Goal: Task Accomplishment & Management: Manage account settings

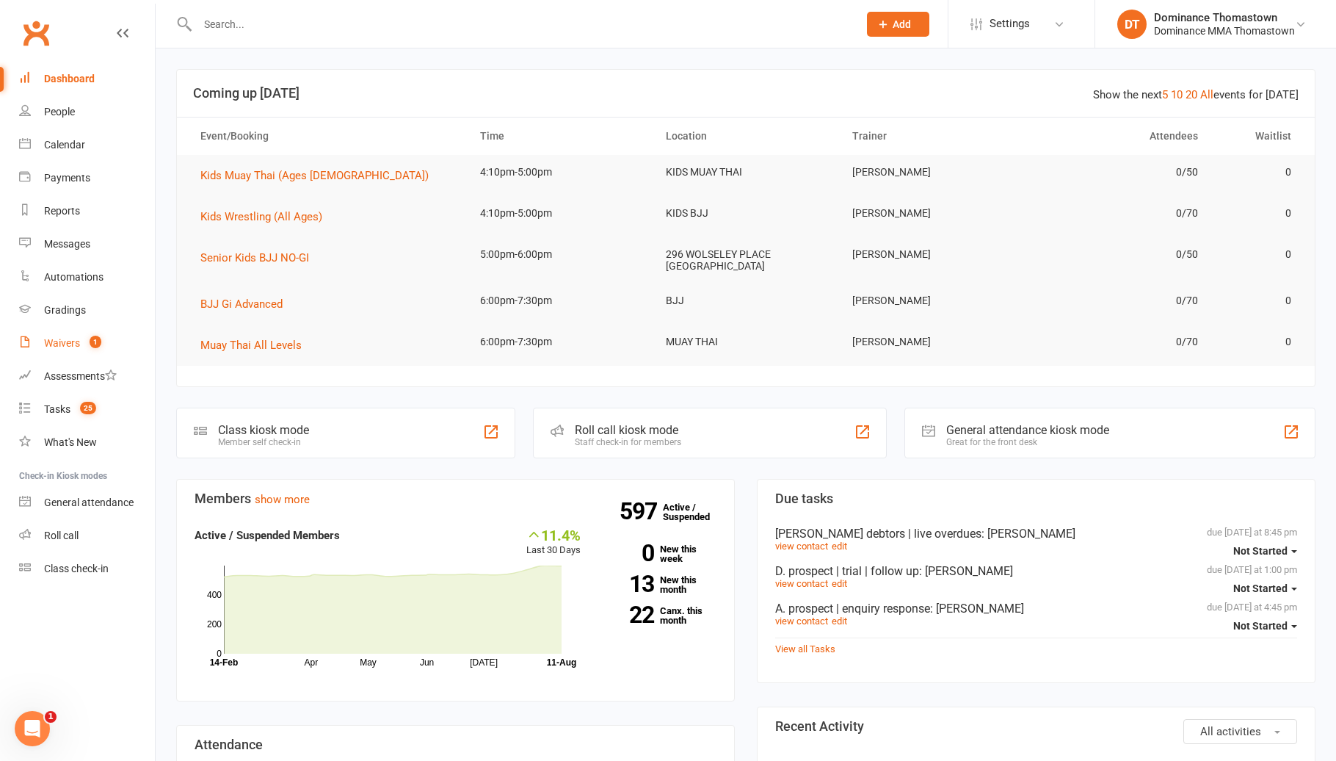
click at [85, 348] on count-badge "1" at bounding box center [91, 343] width 19 height 12
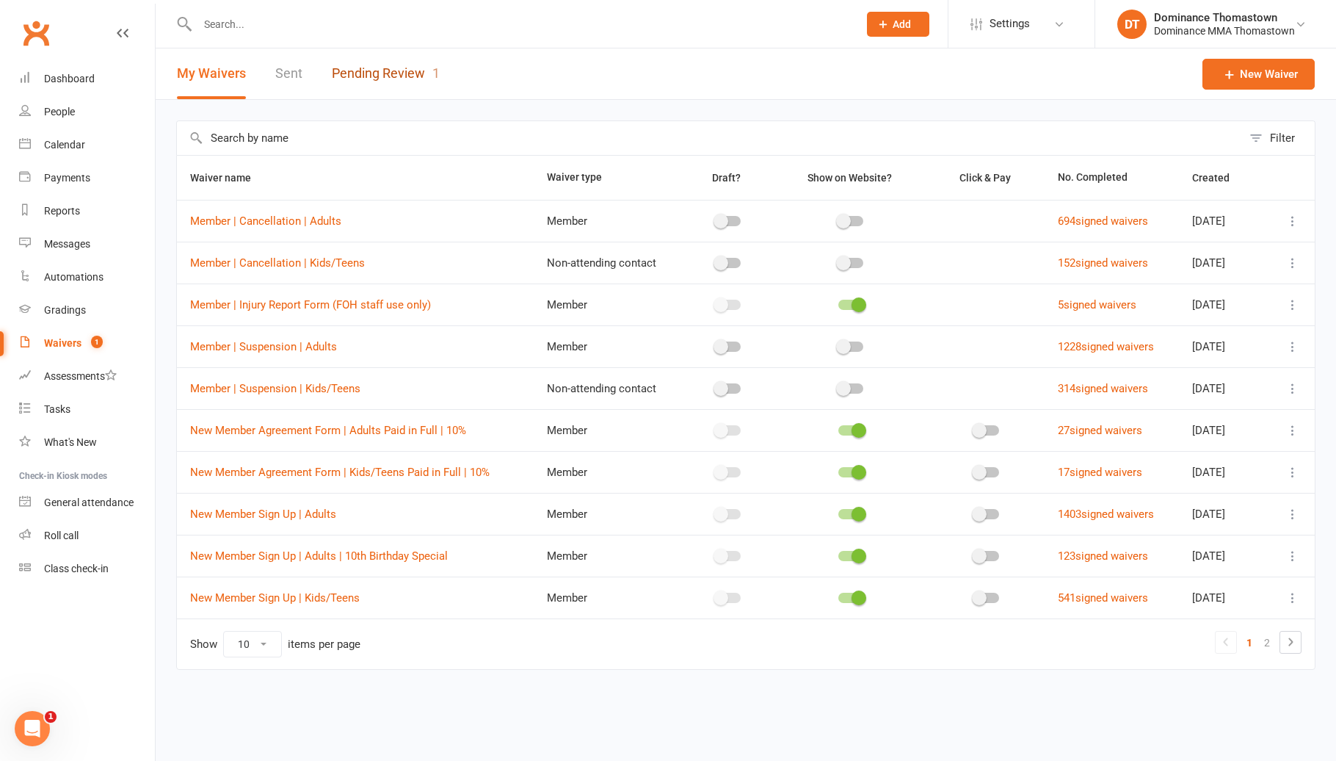
click at [386, 76] on link "Pending Review 1" at bounding box center [386, 73] width 108 height 51
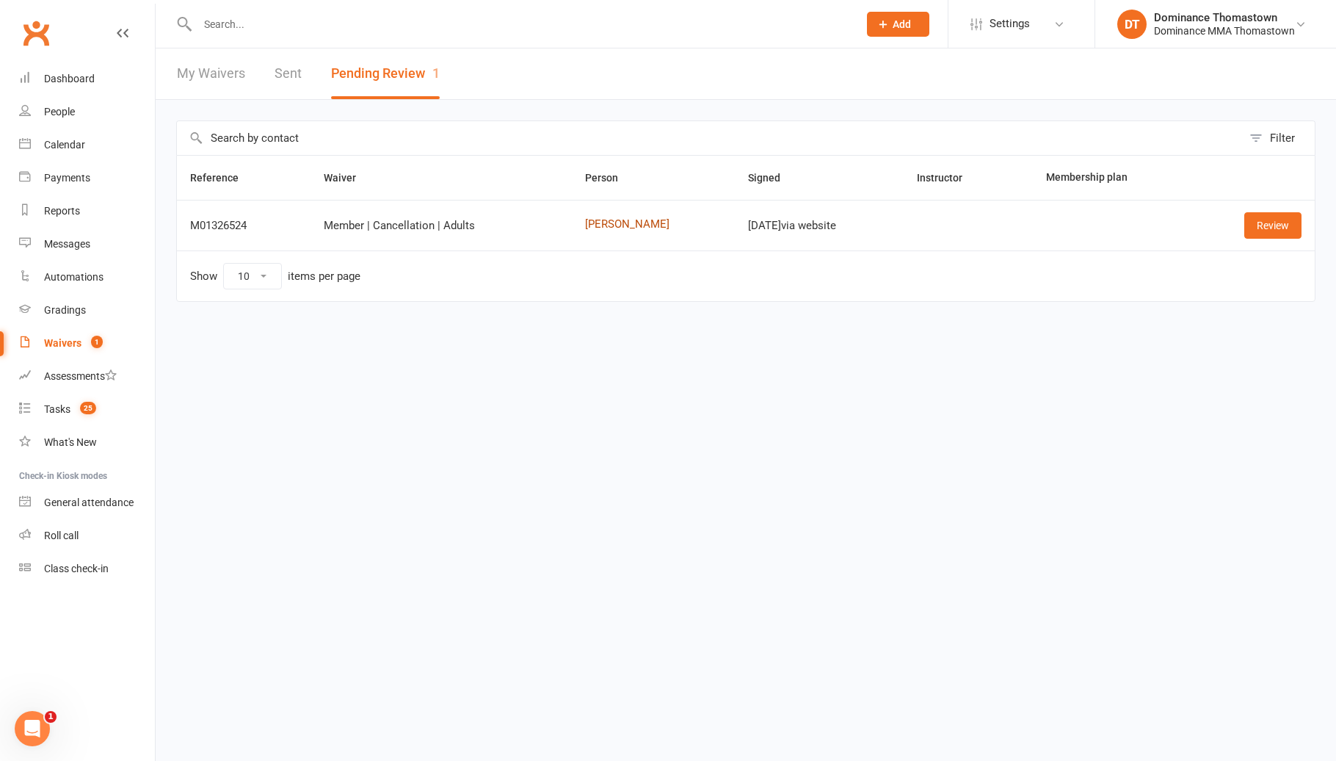
click at [625, 224] on link "[PERSON_NAME]" at bounding box center [653, 224] width 137 height 12
click at [1254, 218] on link "Review" at bounding box center [1272, 225] width 57 height 26
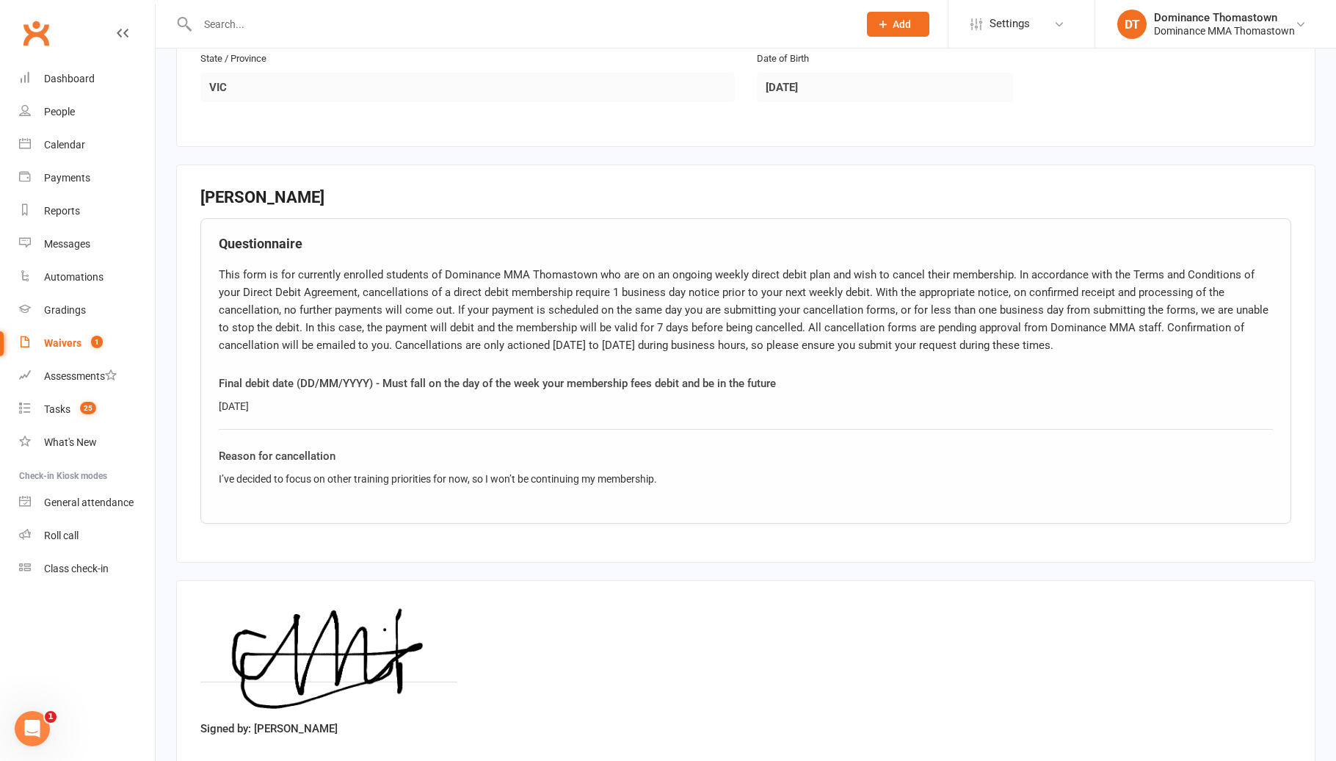
scroll to position [571, 0]
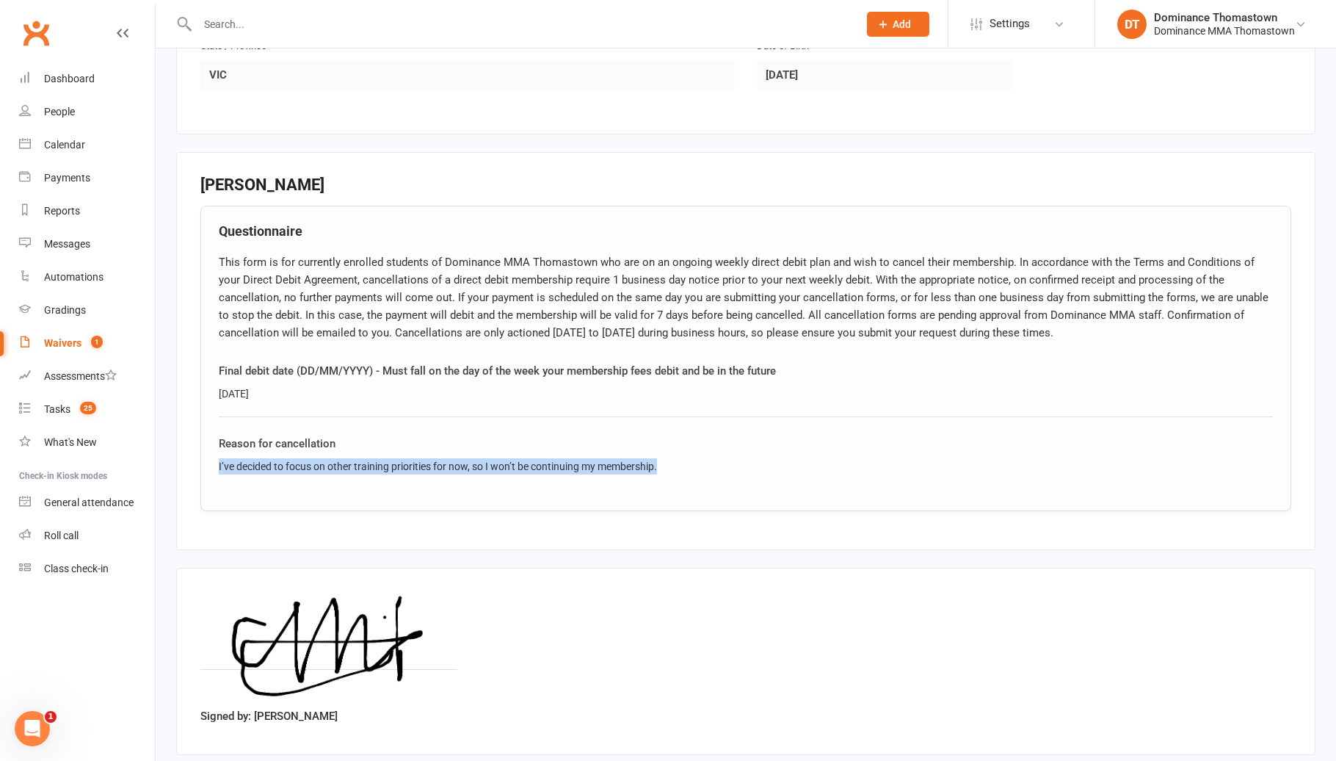
drag, startPoint x: 678, startPoint y: 468, endPoint x: 192, endPoint y: 460, distance: 486.8
click at [192, 460] on fieldset "[PERSON_NAME] Questionnaire Final debit date (DD/MM/YYYY) - Must fall on the da…" at bounding box center [745, 351] width 1139 height 398
copy div "I’ve decided to focus on other training priorities for now, so I won’t be conti…"
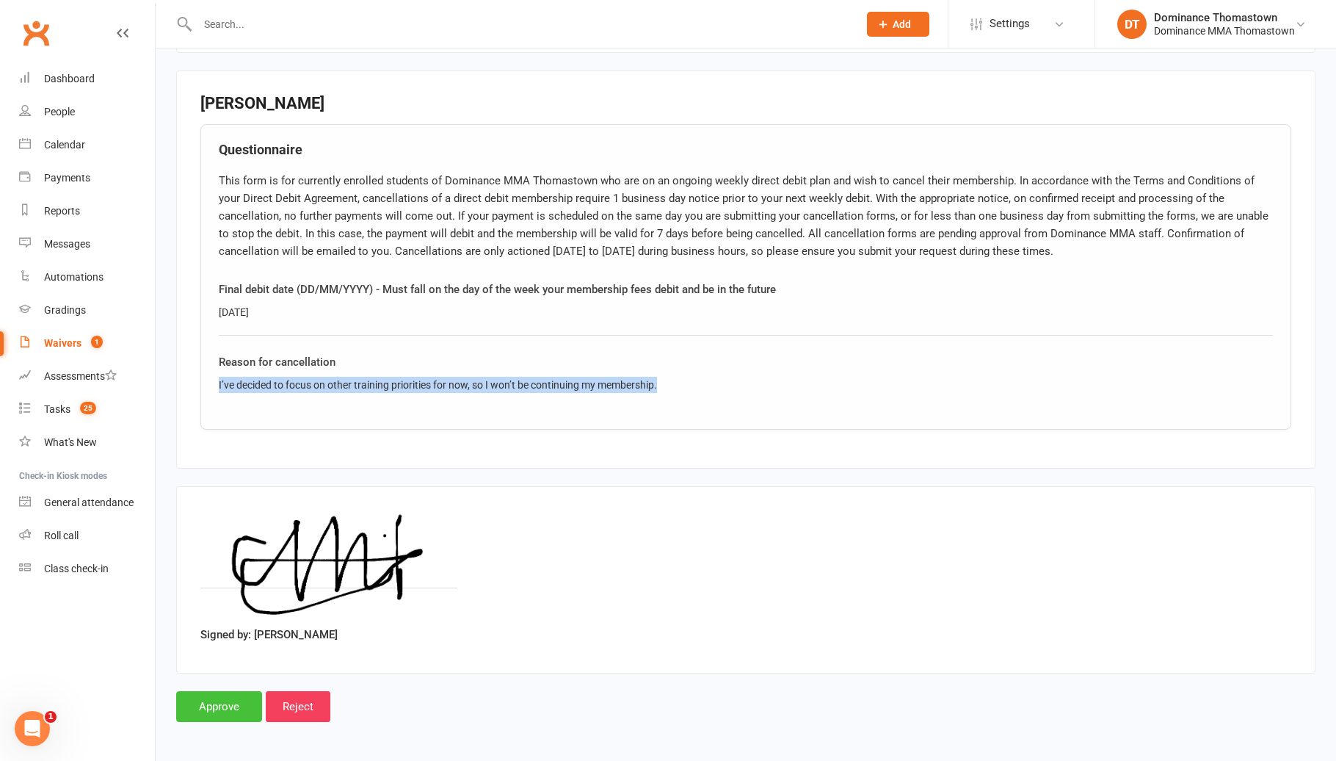
click at [228, 706] on input "Approve" at bounding box center [219, 706] width 86 height 31
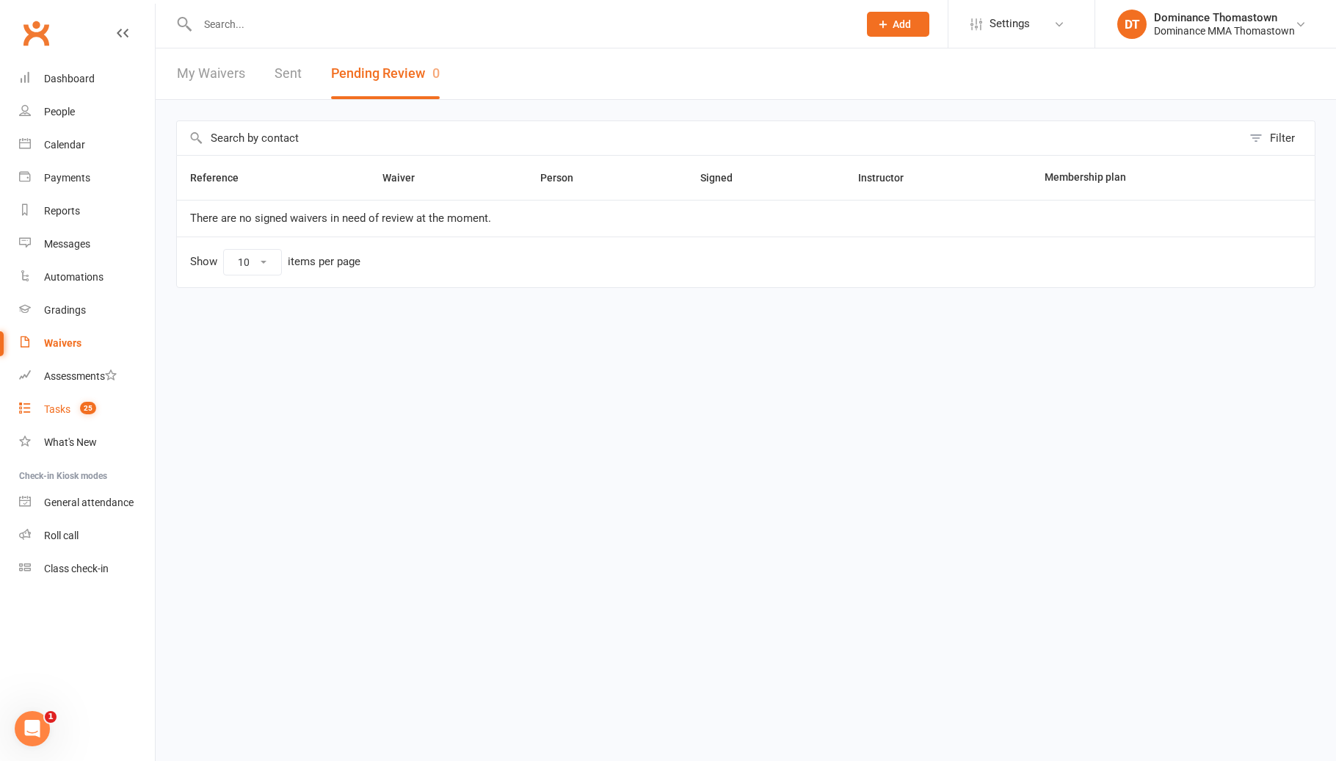
click at [65, 407] on div "Tasks" at bounding box center [57, 409] width 26 height 12
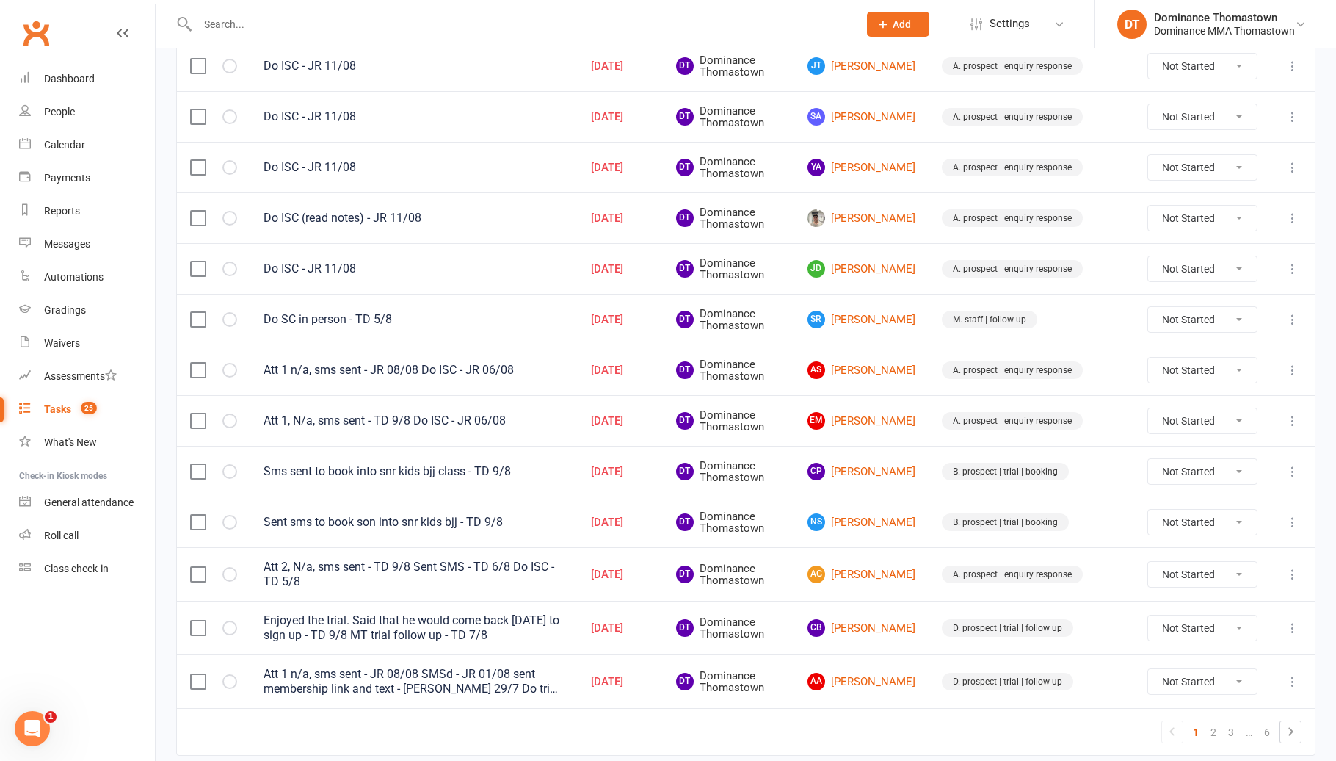
scroll to position [857, 0]
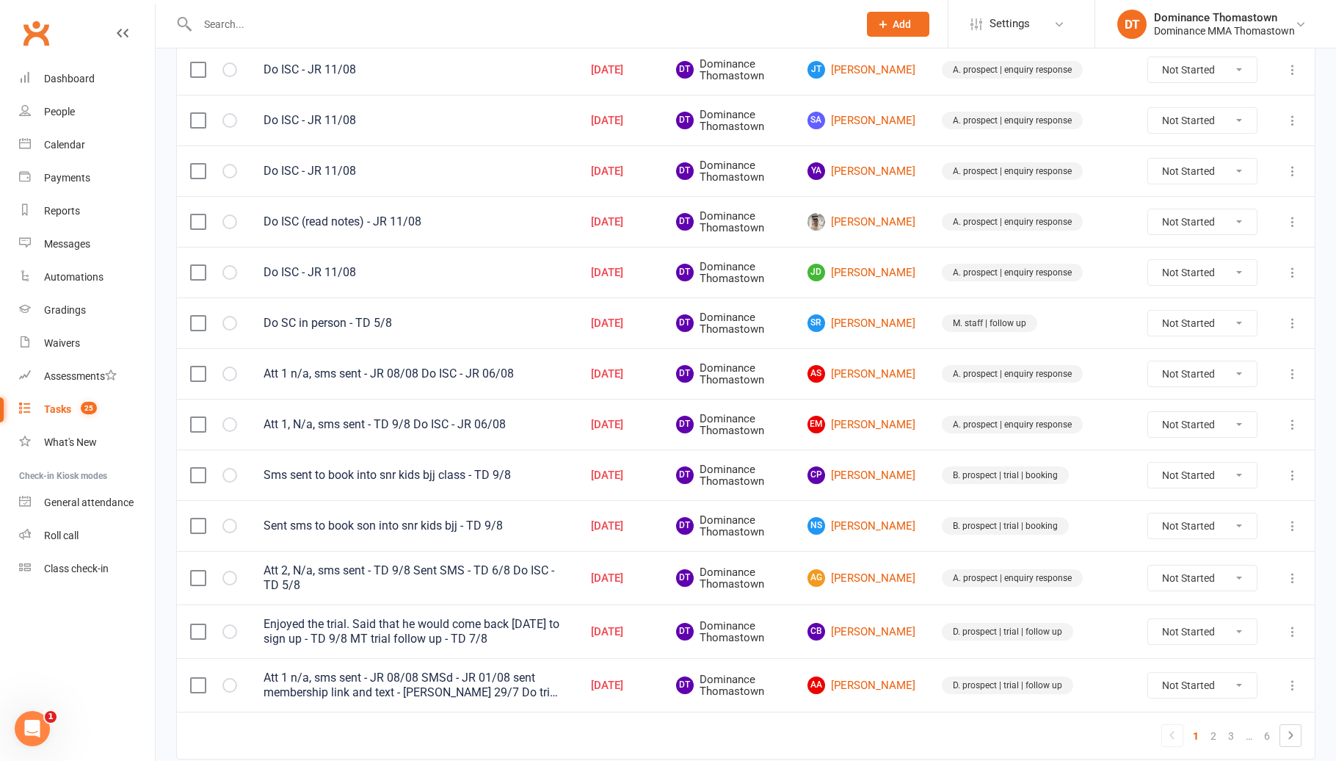
click at [320, 31] on input "text" at bounding box center [520, 24] width 655 height 21
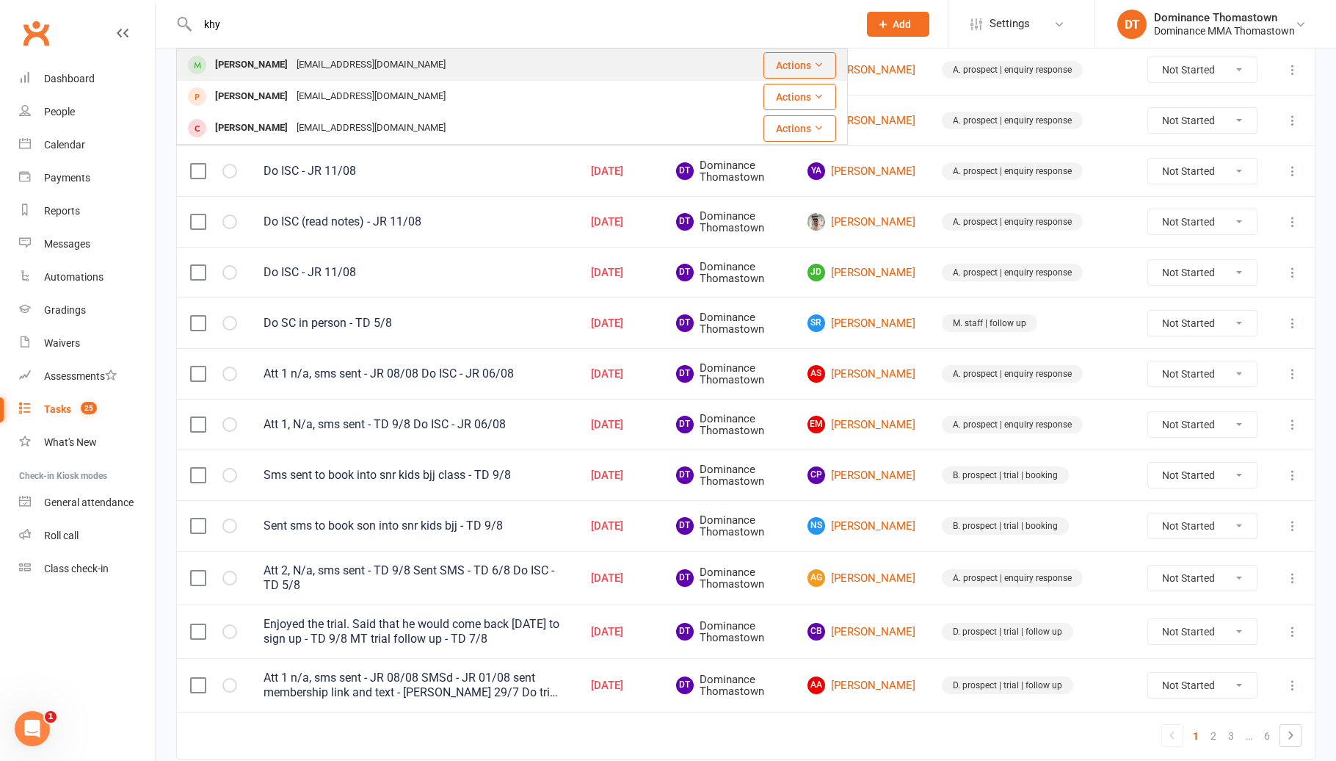
type input "khy"
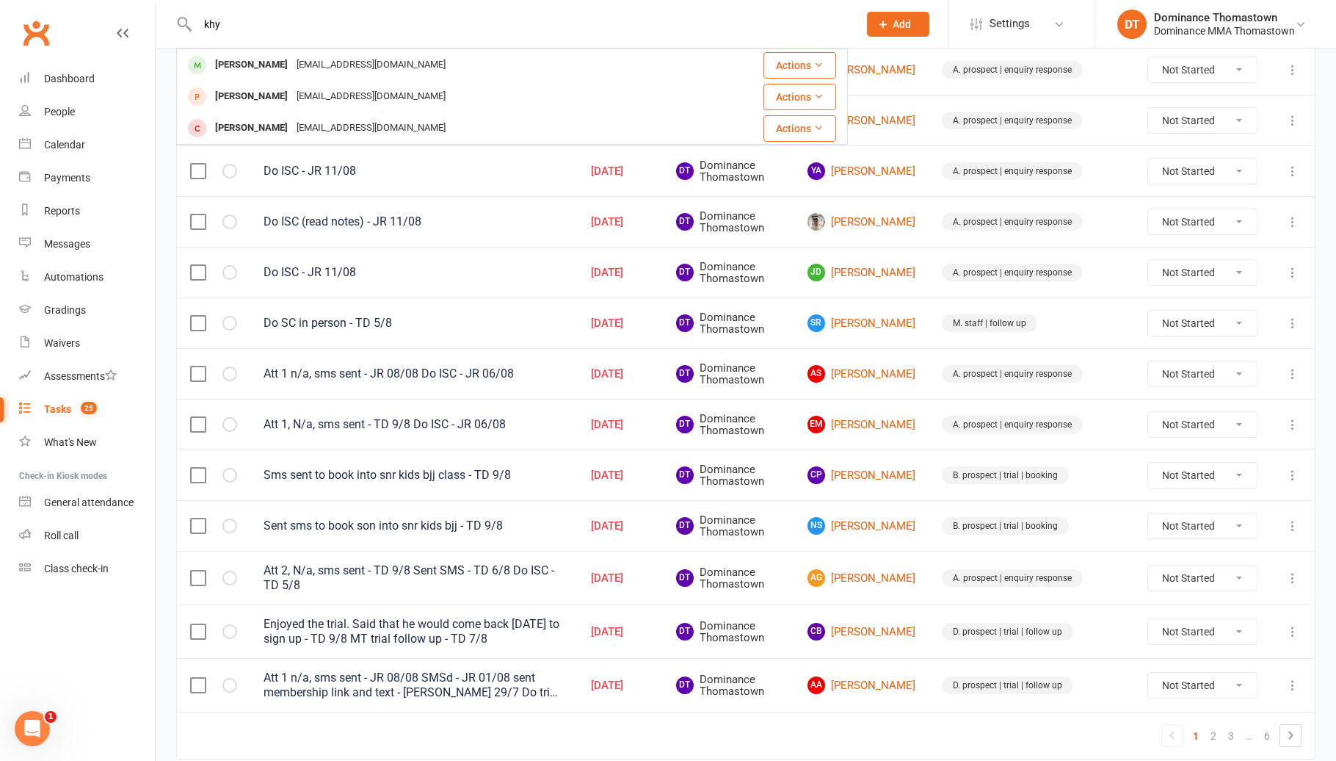
drag, startPoint x: 322, startPoint y: 68, endPoint x: 313, endPoint y: 68, distance: 8.8
click at [321, 67] on div "[EMAIL_ADDRESS][DOMAIN_NAME]" at bounding box center [371, 64] width 158 height 21
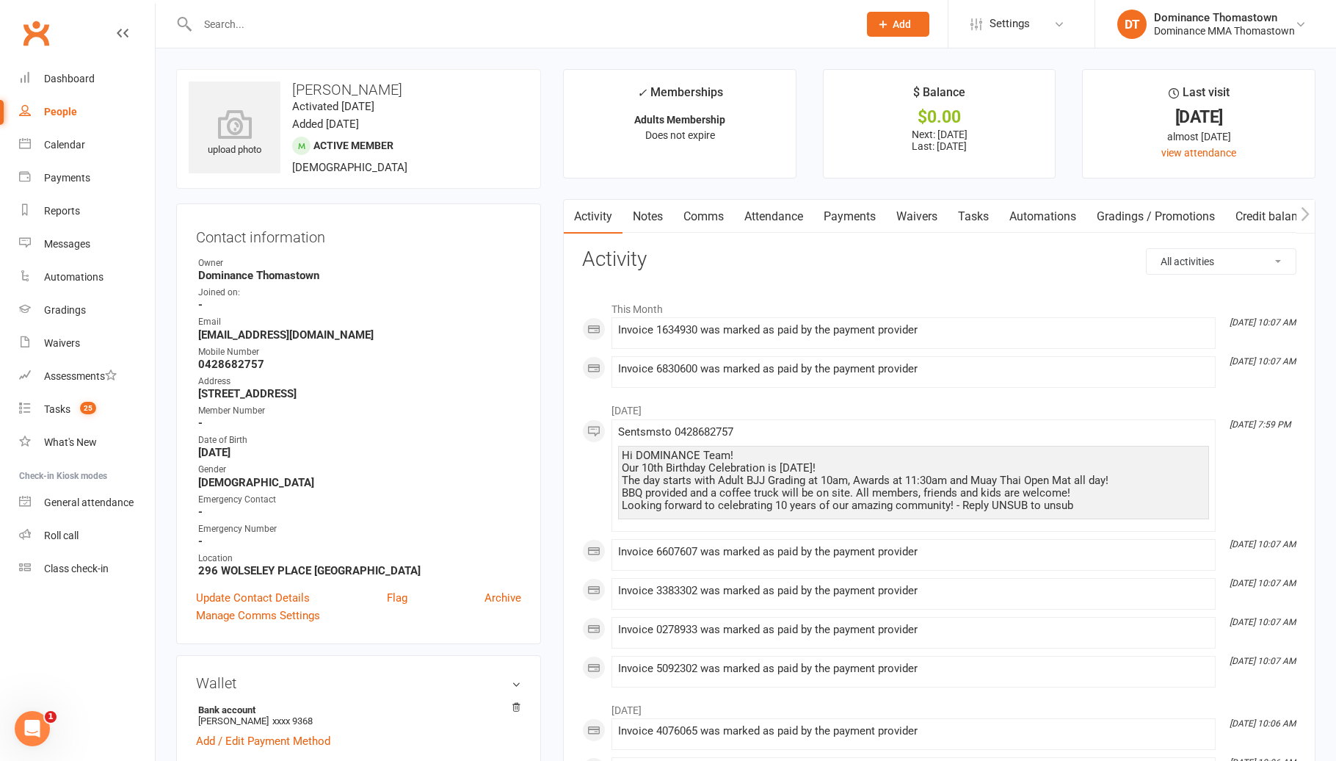
click at [975, 219] on link "Tasks" at bounding box center [973, 217] width 51 height 34
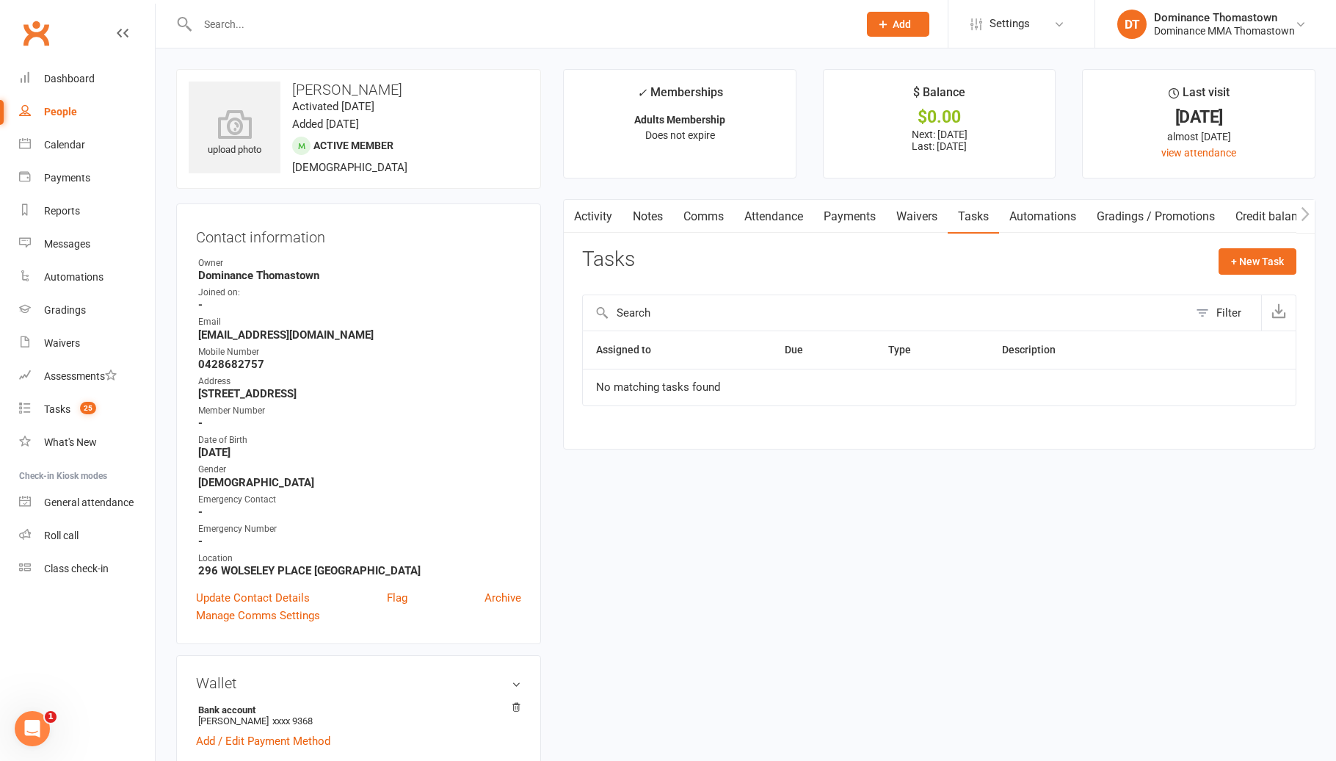
click at [948, 221] on link "Waivers" at bounding box center [917, 217] width 62 height 34
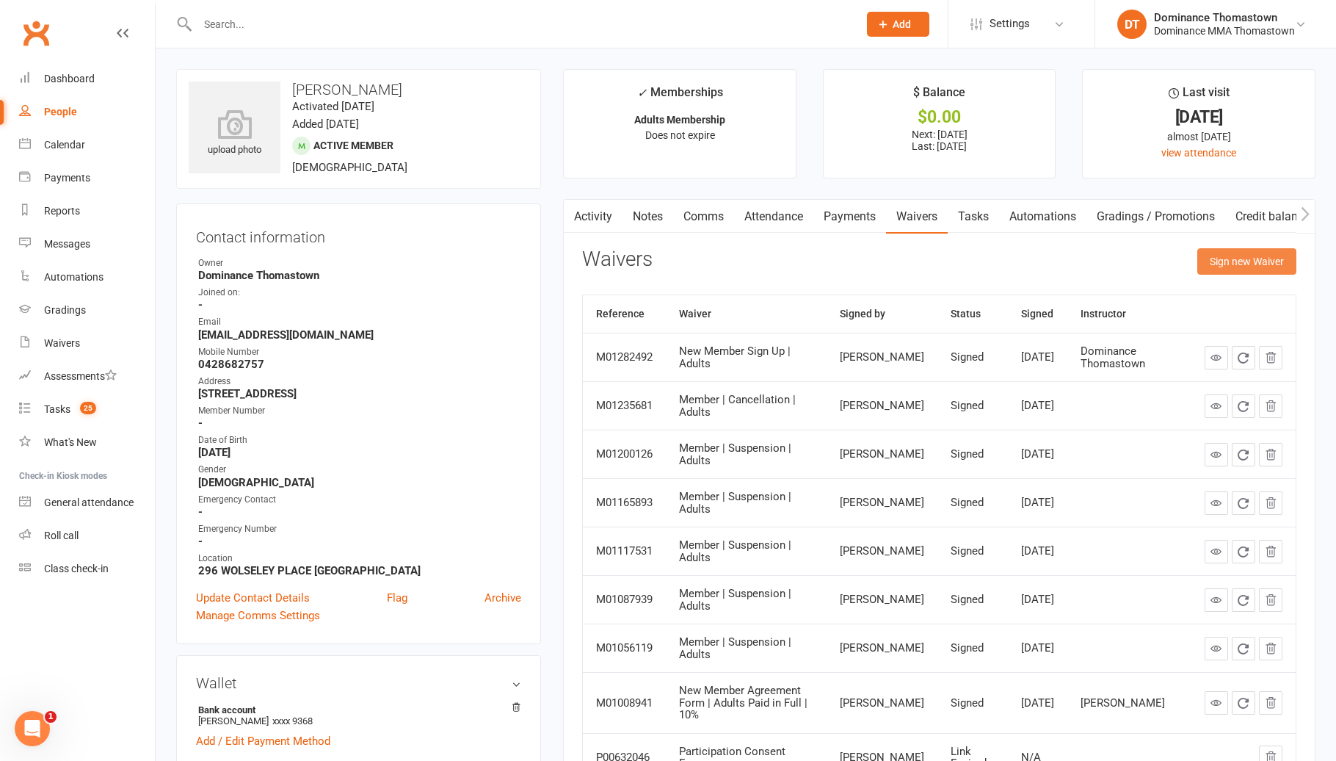
drag, startPoint x: 1250, startPoint y: 264, endPoint x: 1240, endPoint y: 266, distance: 9.7
click at [1249, 264] on button "Sign new Waiver" at bounding box center [1246, 261] width 99 height 26
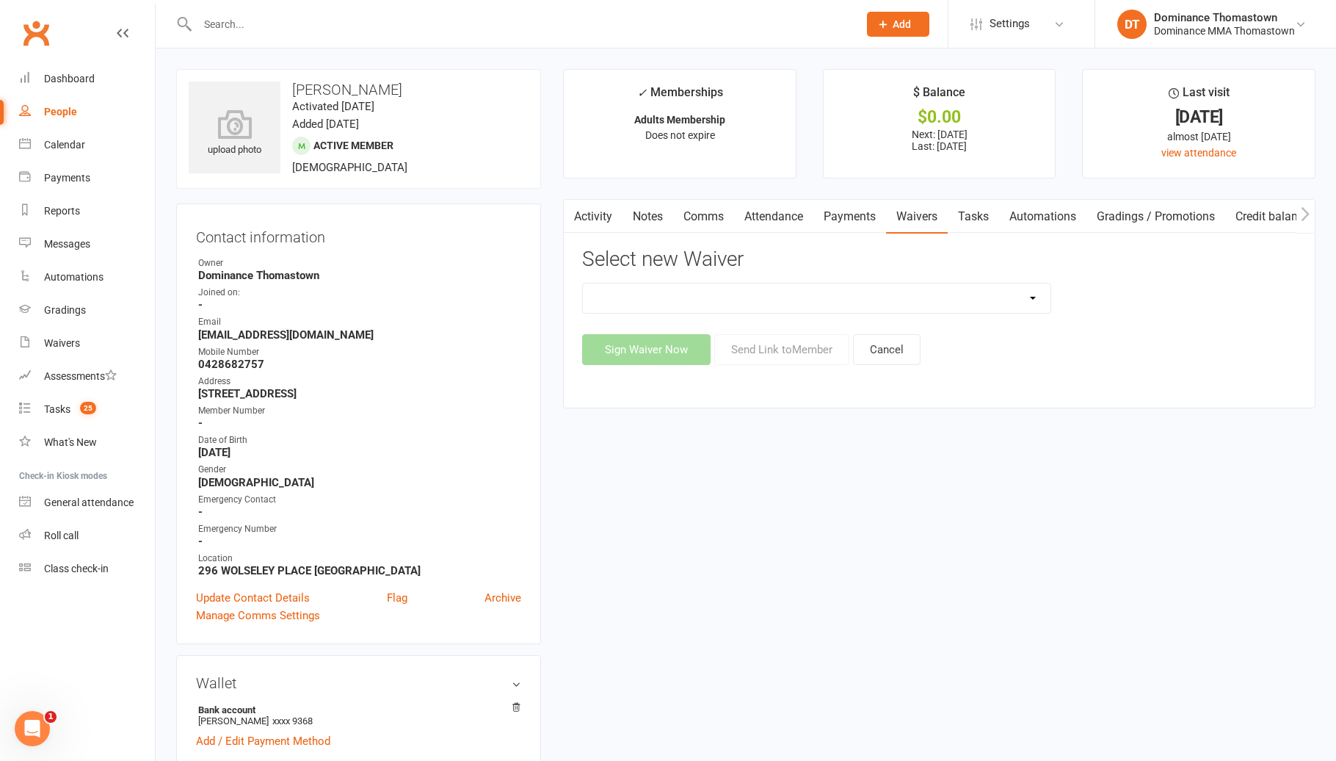
click at [954, 300] on select "Member | Cancellation | Adults Member | Injury Report Form (FOH staff use only)…" at bounding box center [816, 297] width 467 height 29
select select "8154"
click at [769, 349] on button "Send Link to Member" at bounding box center [781, 349] width 135 height 31
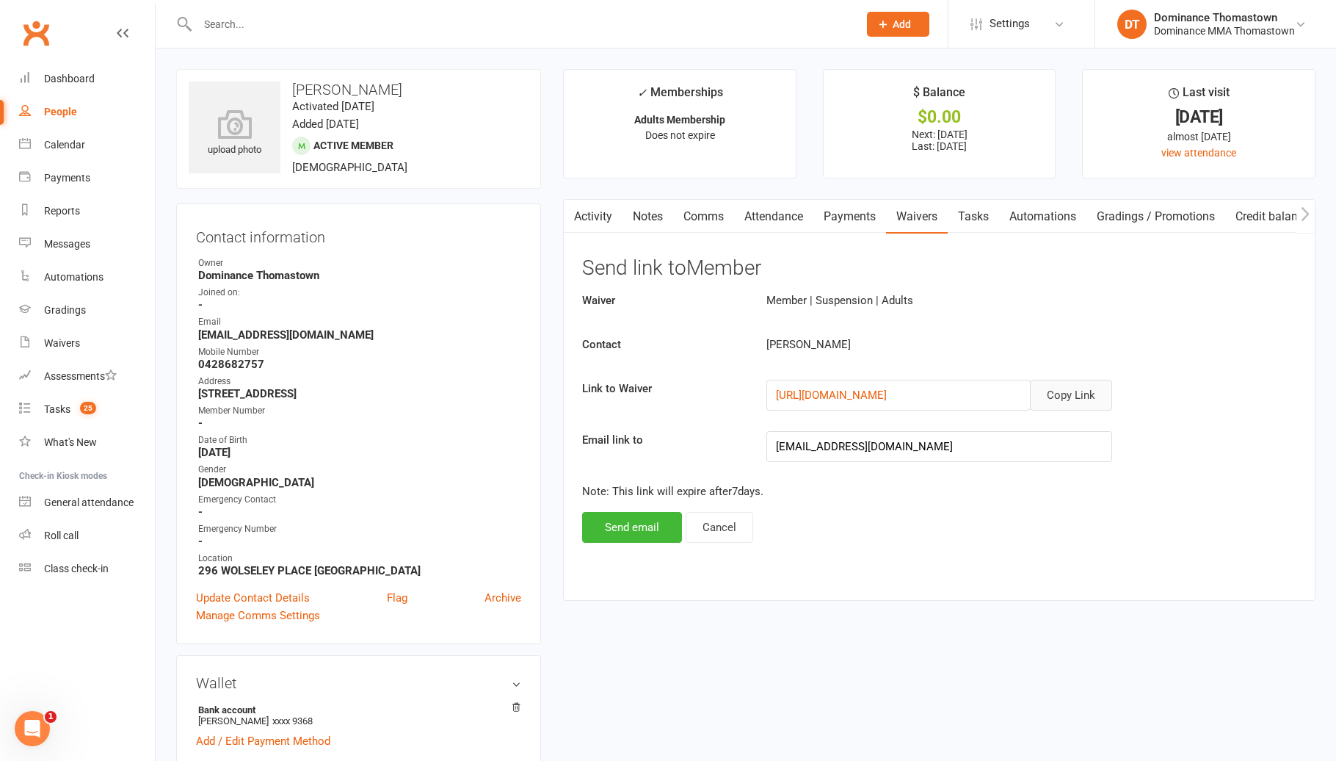
click at [1078, 395] on button "Copy Link" at bounding box center [1071, 395] width 82 height 31
click at [102, 405] on link "Tasks 25" at bounding box center [87, 409] width 136 height 33
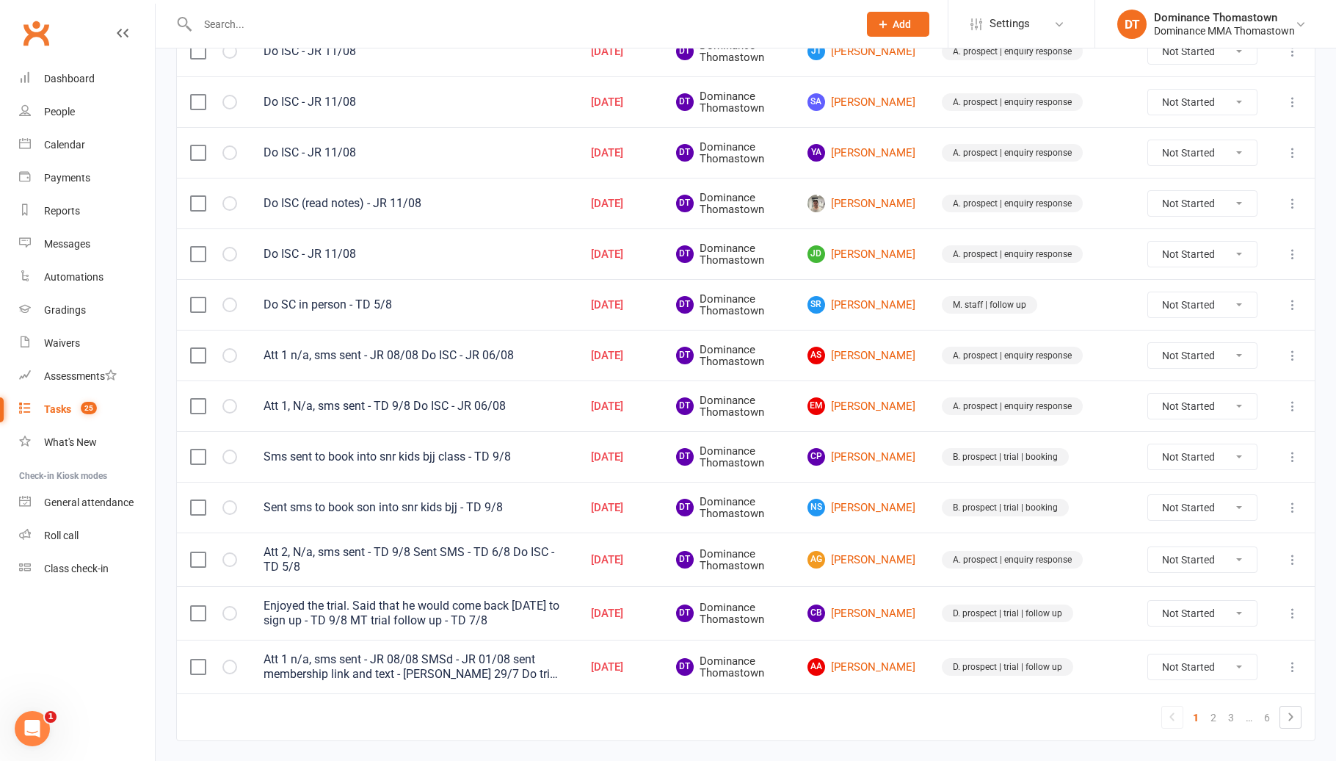
scroll to position [877, 0]
click at [915, 667] on link "AA Abdullah Adan" at bounding box center [862, 666] width 108 height 18
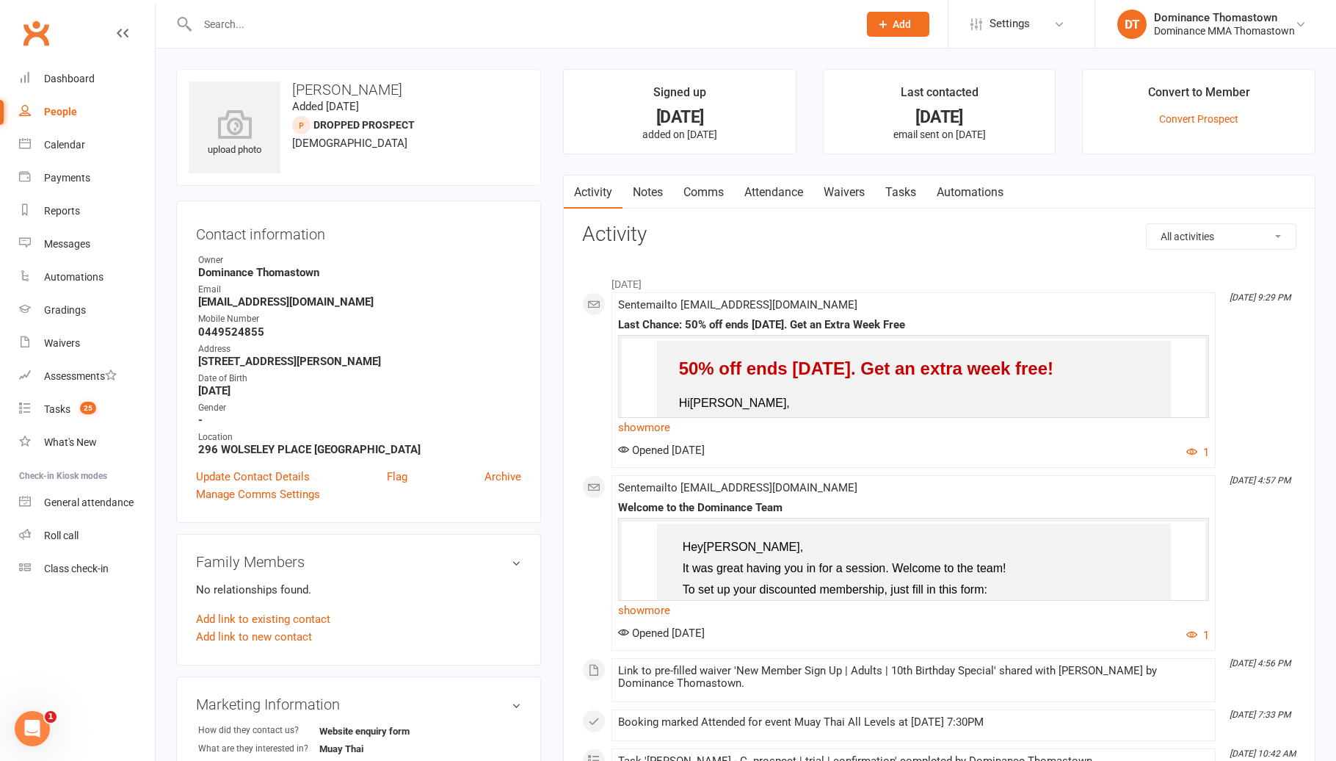
click at [904, 190] on link "Tasks" at bounding box center [900, 192] width 51 height 34
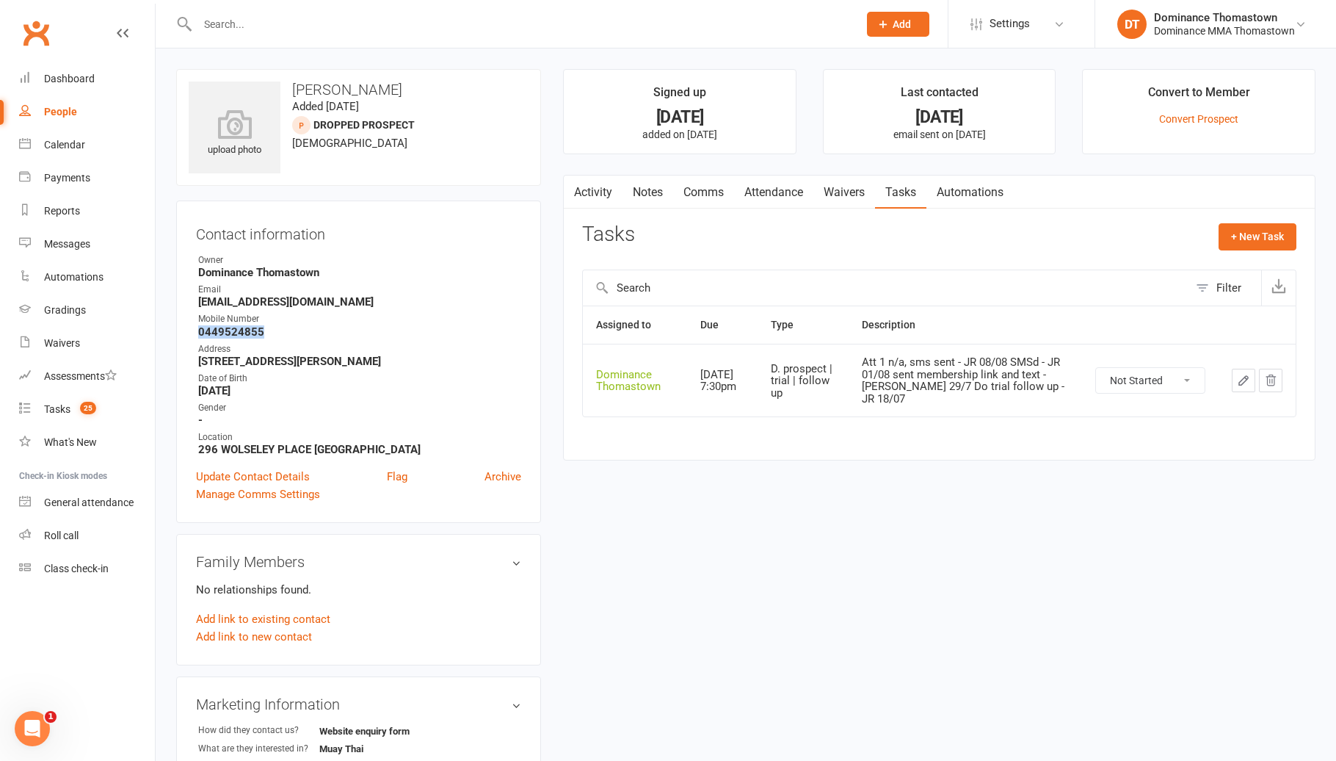
drag, startPoint x: 263, startPoint y: 332, endPoint x: 181, endPoint y: 326, distance: 82.4
click at [181, 326] on div "Contact information Owner Dominance Thomastown Email abdullahadan10@gmail.com M…" at bounding box center [358, 361] width 365 height 322
copy strong "0449524855"
click at [1151, 389] on select "Not Started In Progress Waiting Complete" at bounding box center [1150, 380] width 109 height 25
select select "unstarted"
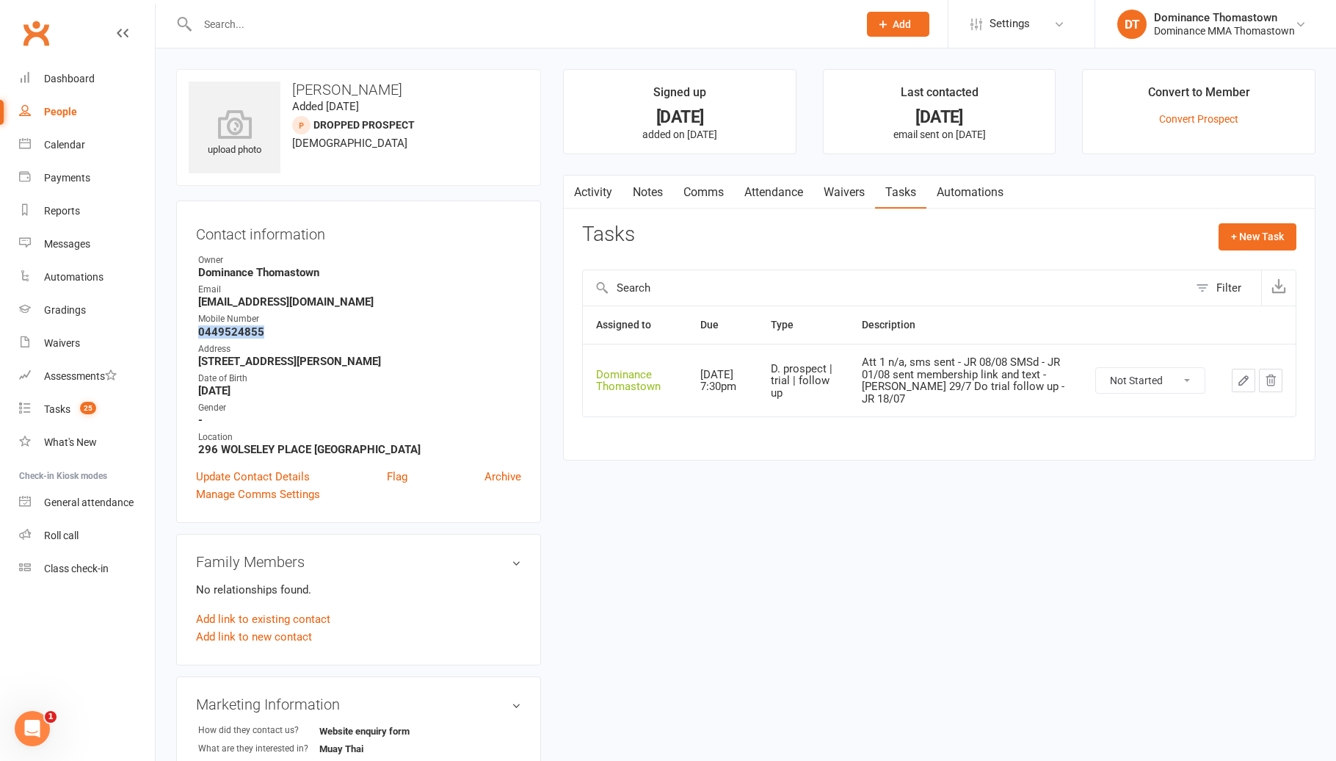
drag, startPoint x: 666, startPoint y: 195, endPoint x: 706, endPoint y: 195, distance: 39.6
click at [665, 195] on link "Notes" at bounding box center [648, 192] width 51 height 34
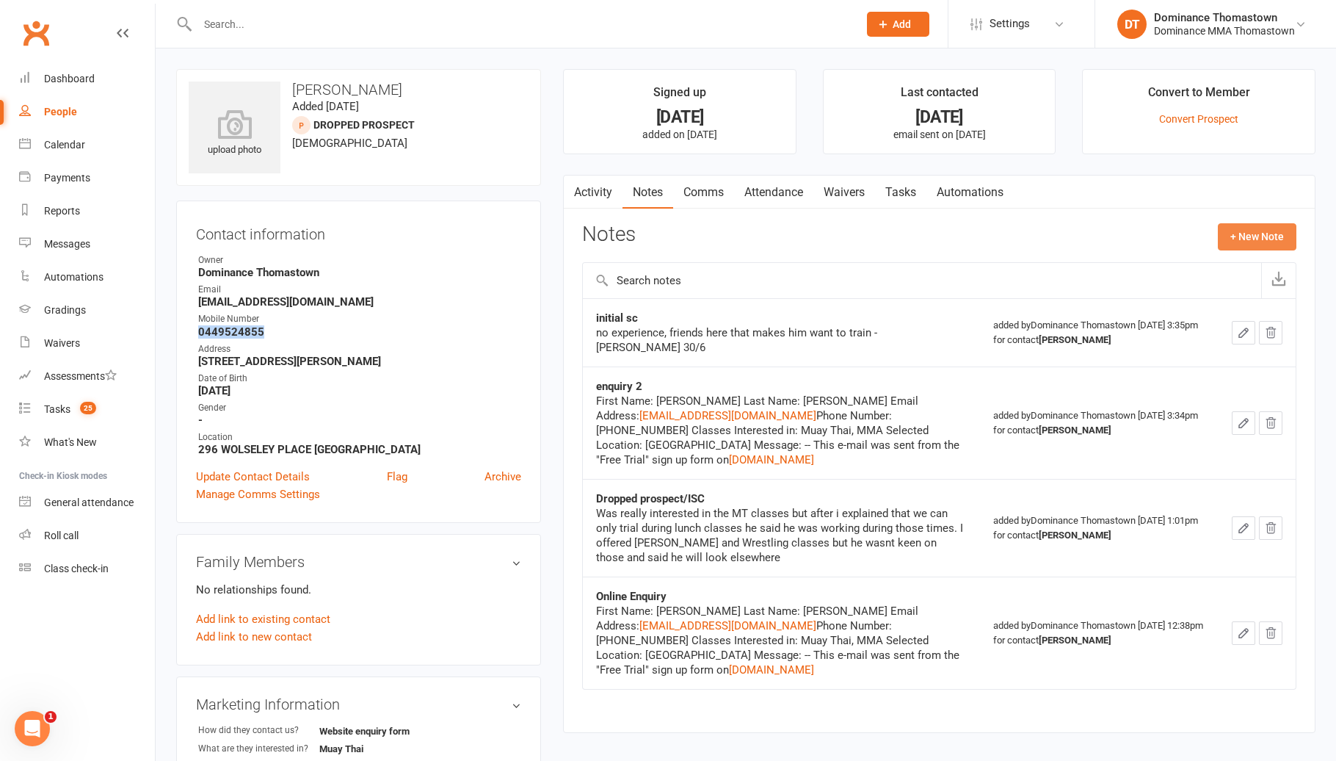
click at [1273, 237] on button "+ New Note" at bounding box center [1257, 236] width 79 height 26
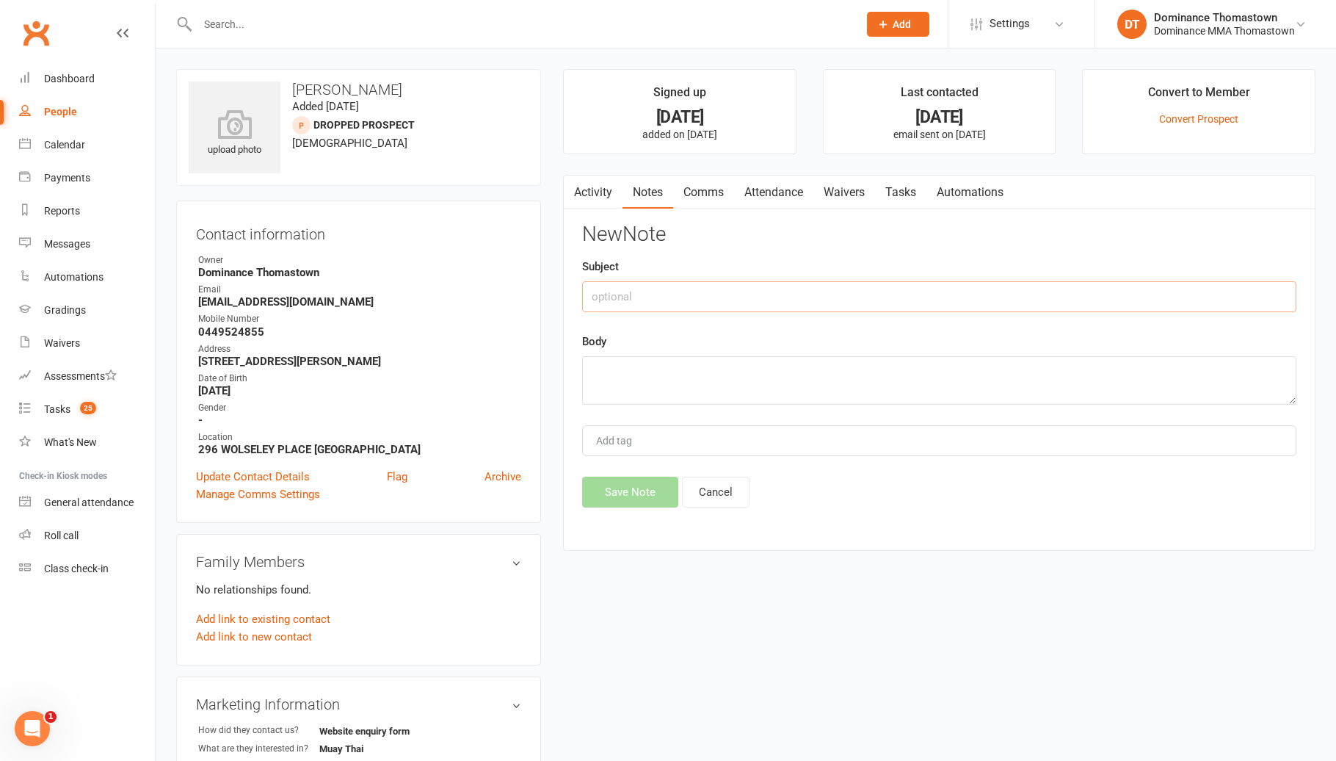
click at [799, 284] on input "text" at bounding box center [939, 296] width 714 height 31
type input "DROPPPED x2"
type textarea "became unresponsive again - Ellen 11/8"
click at [630, 478] on button "Save Note" at bounding box center [630, 491] width 96 height 31
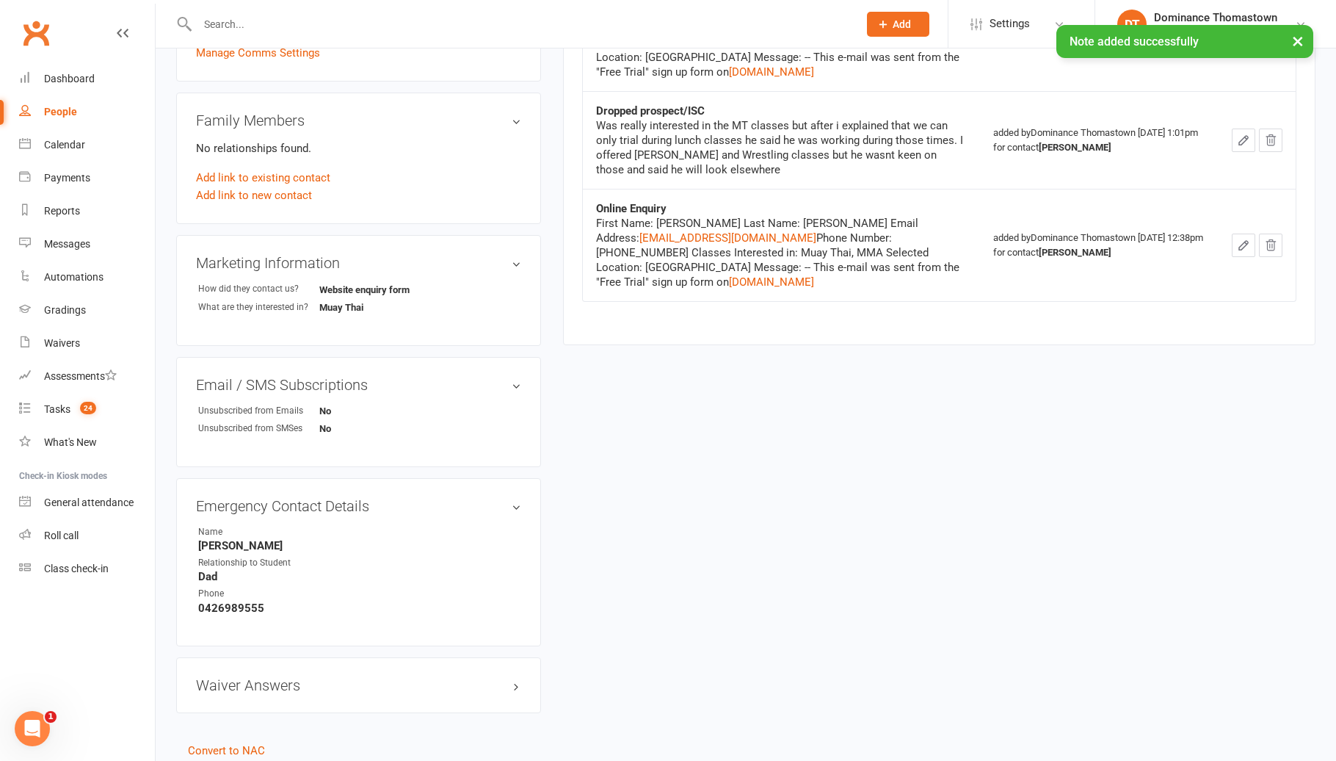
scroll to position [493, 0]
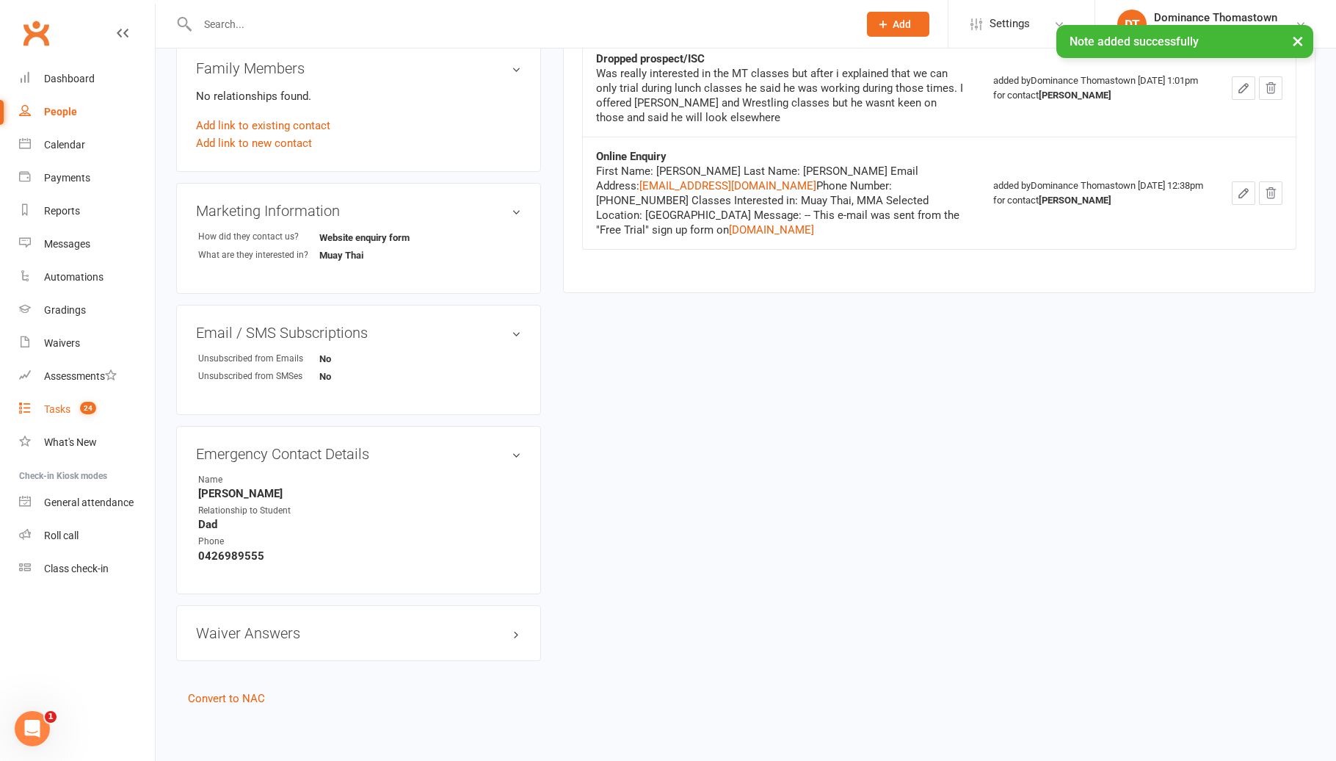
click at [81, 405] on span "24" at bounding box center [88, 408] width 16 height 12
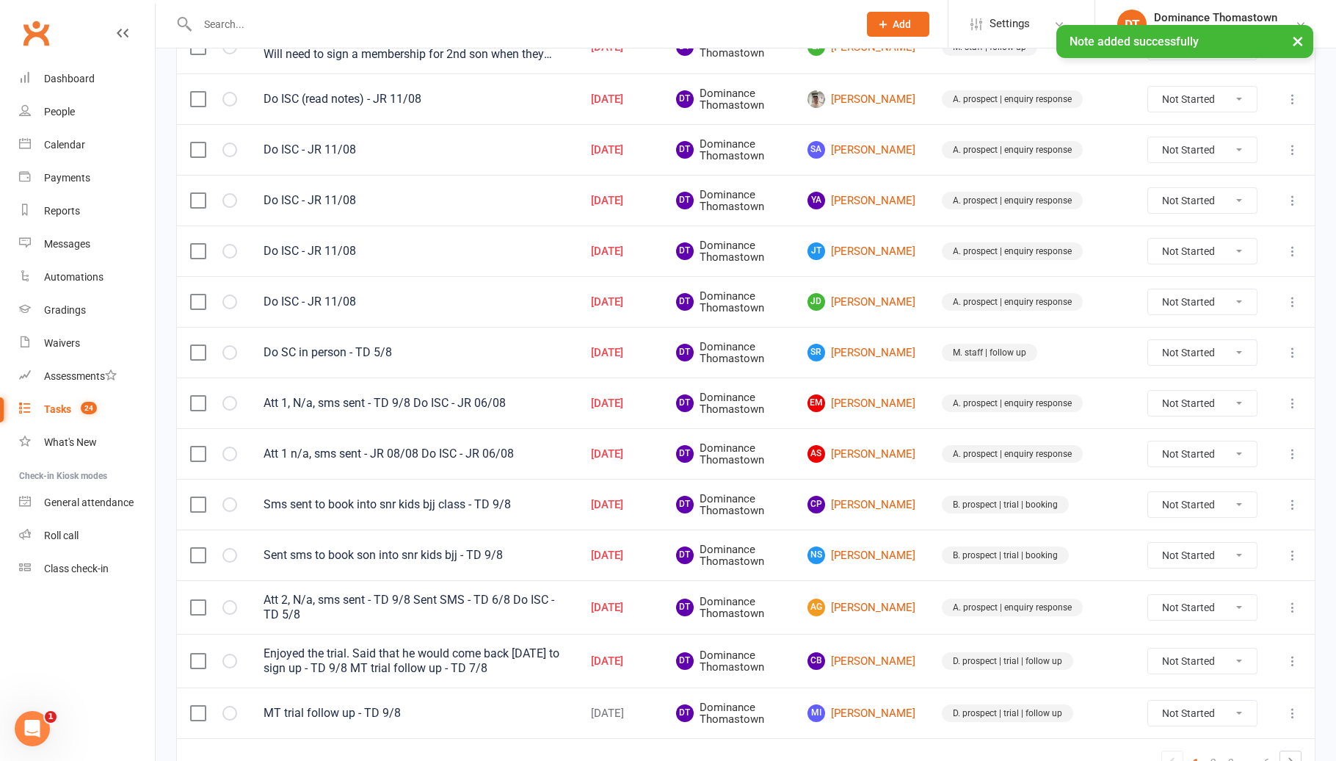
scroll to position [912, 0]
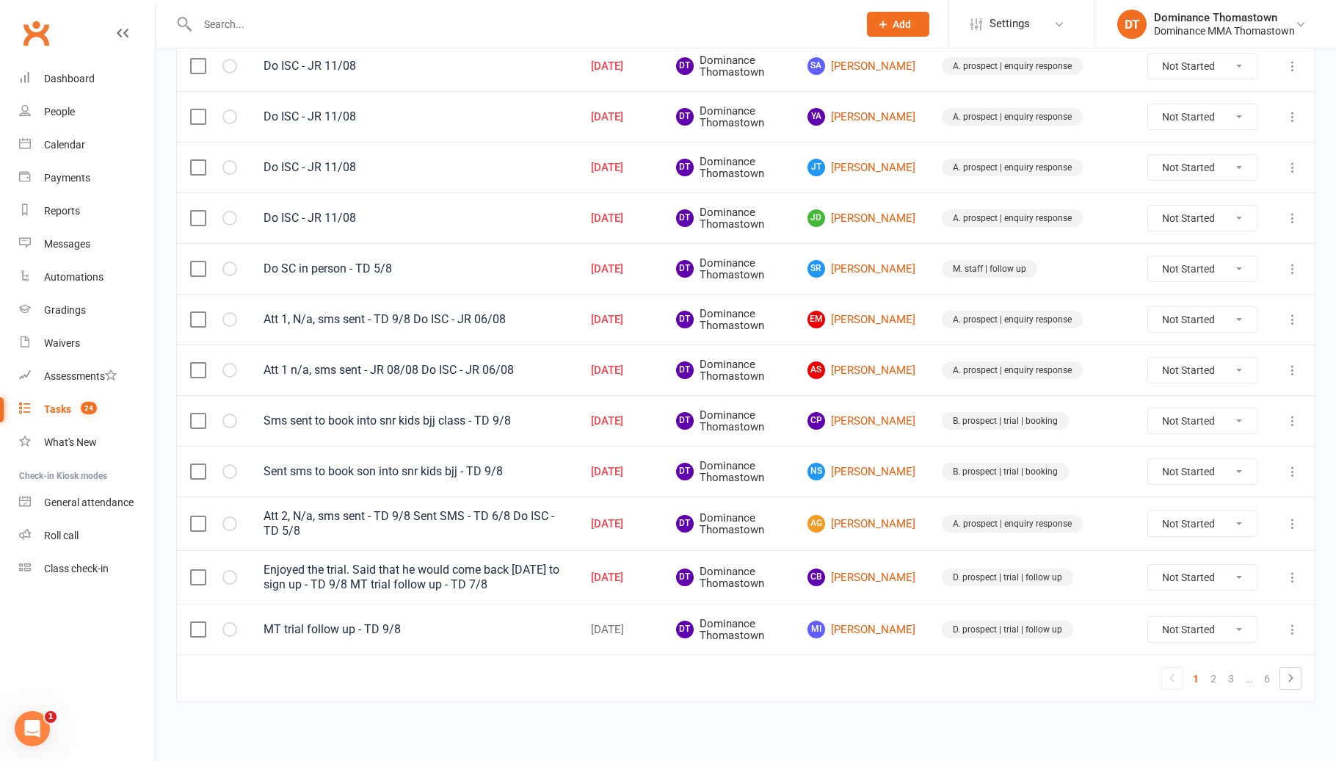
click at [272, 20] on input "text" at bounding box center [520, 24] width 655 height 21
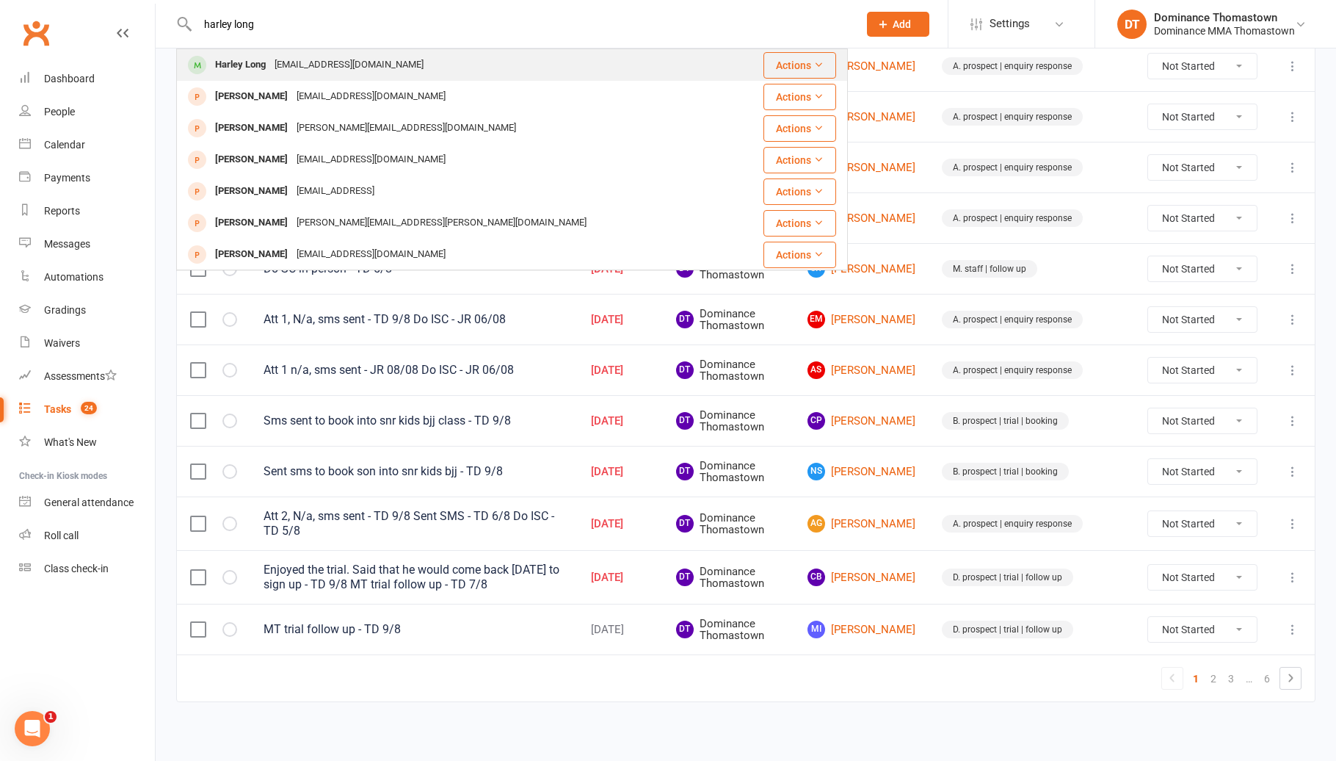
type input "harley long"
click at [280, 67] on div "evangelistalong1994@hotmail.com" at bounding box center [349, 64] width 158 height 21
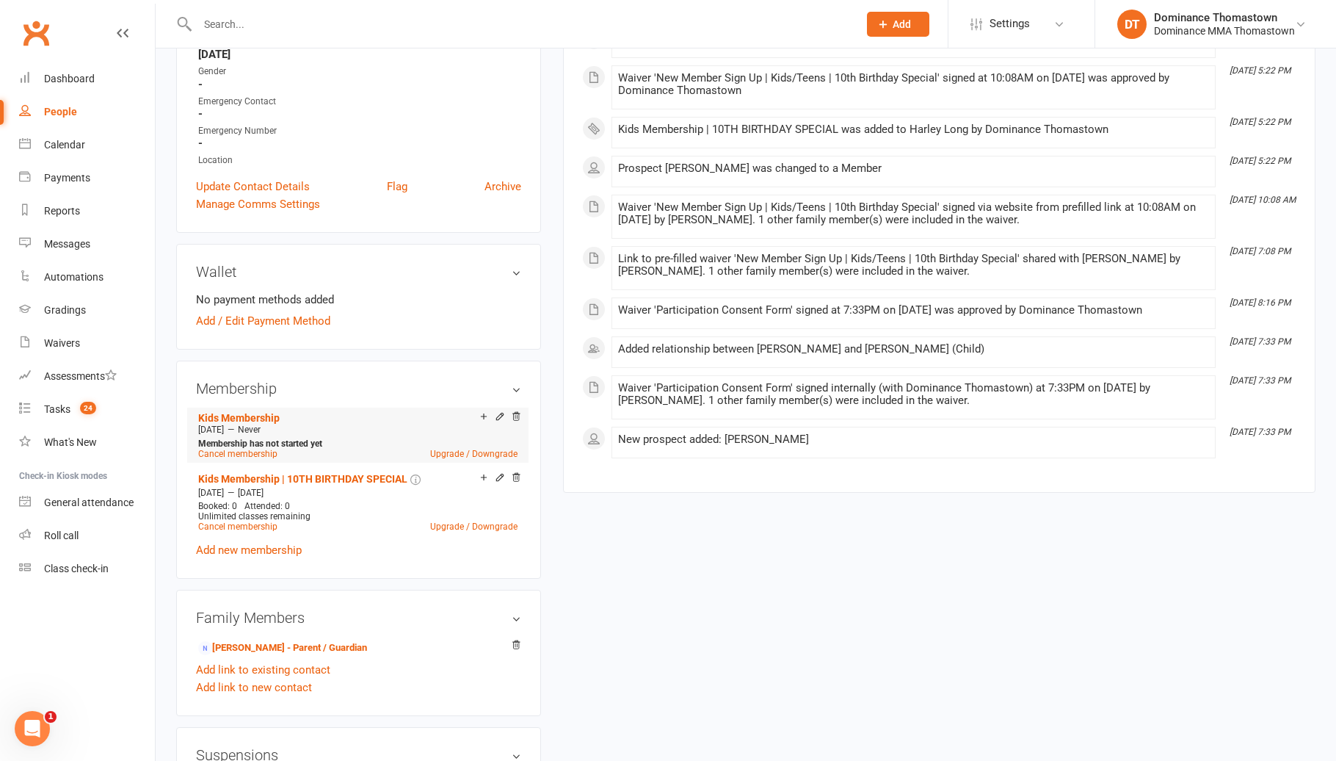
scroll to position [401, 0]
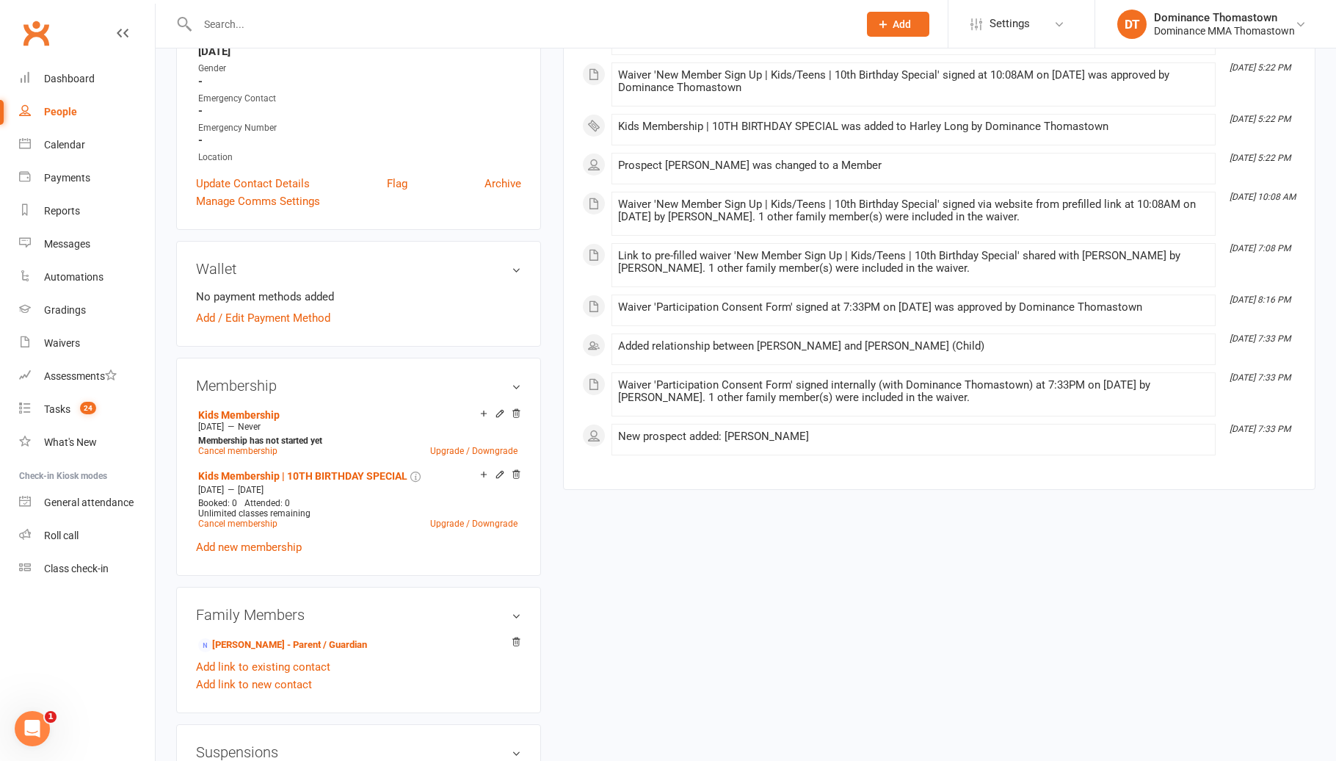
click at [241, 24] on input "text" at bounding box center [520, 24] width 655 height 21
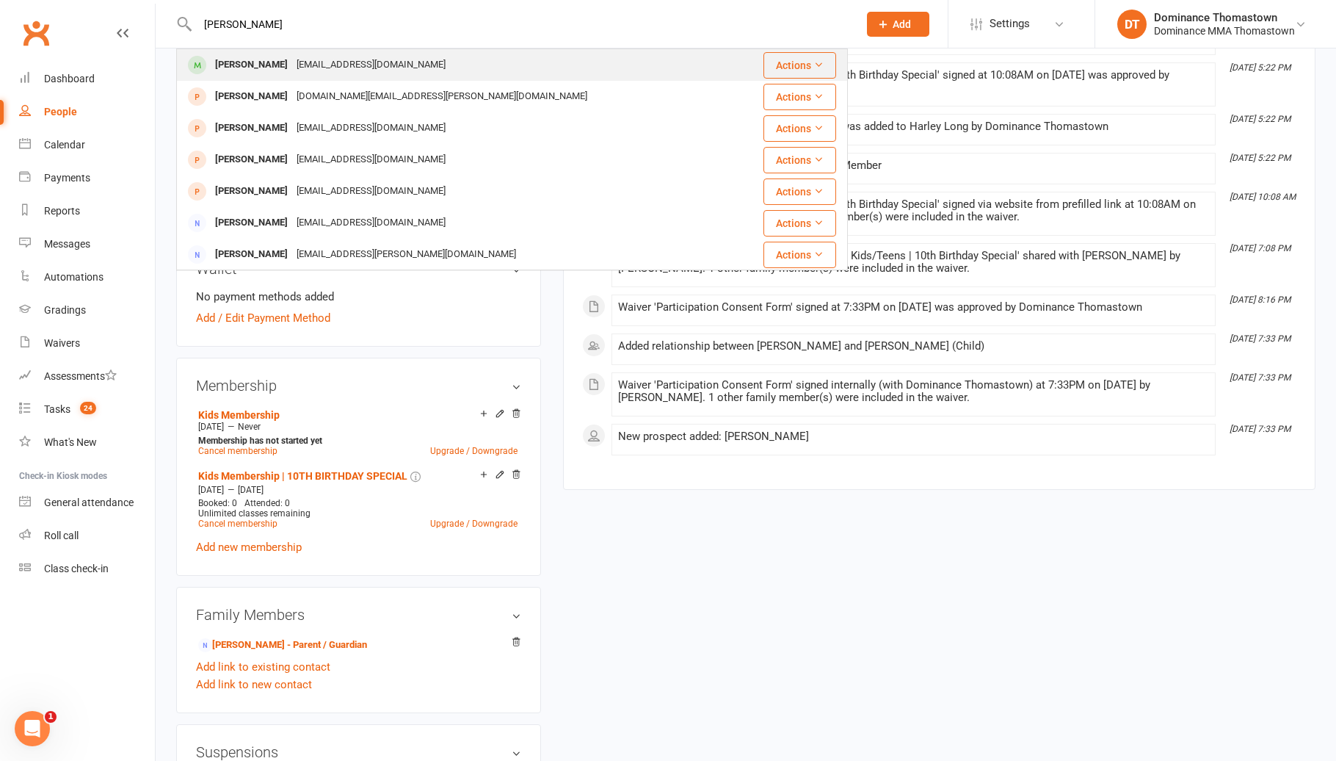
type input "aakash"
click at [269, 66] on div "Aakash Shrestha" at bounding box center [251, 64] width 81 height 21
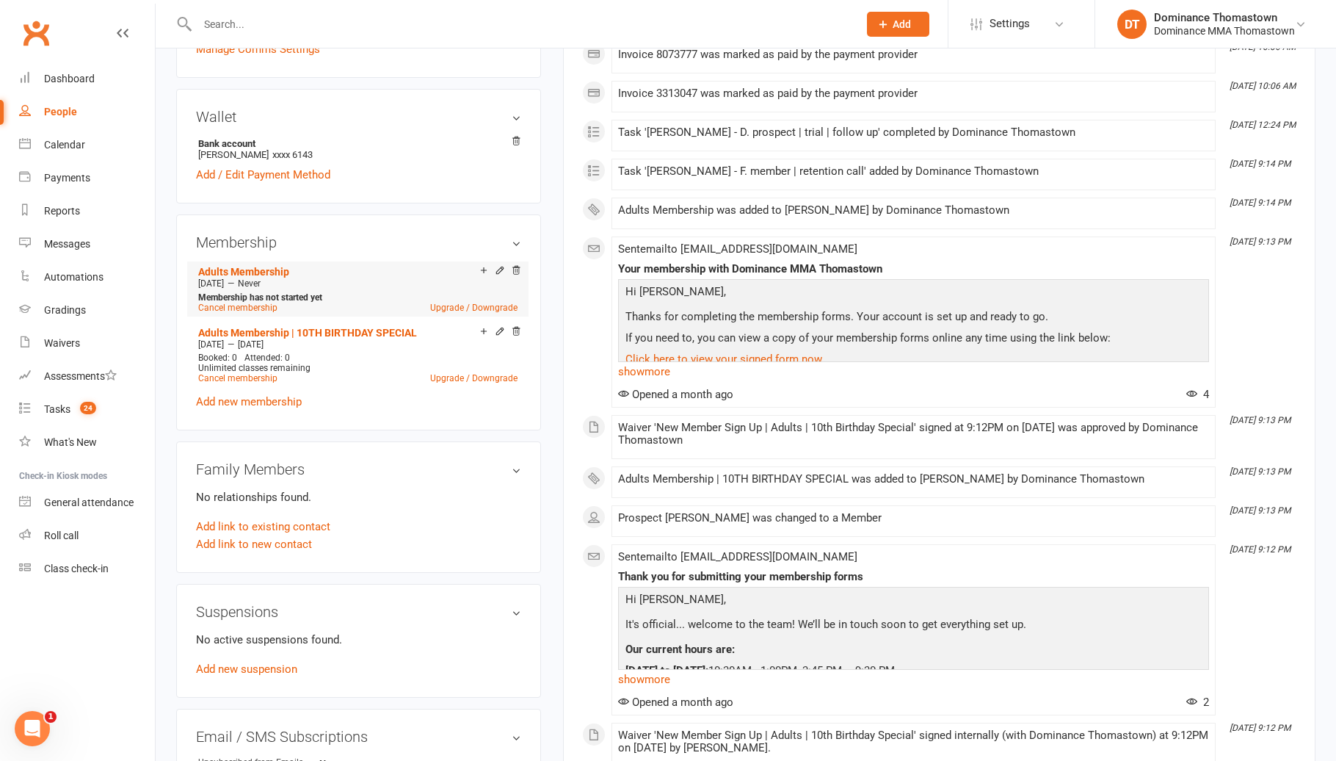
scroll to position [568, 0]
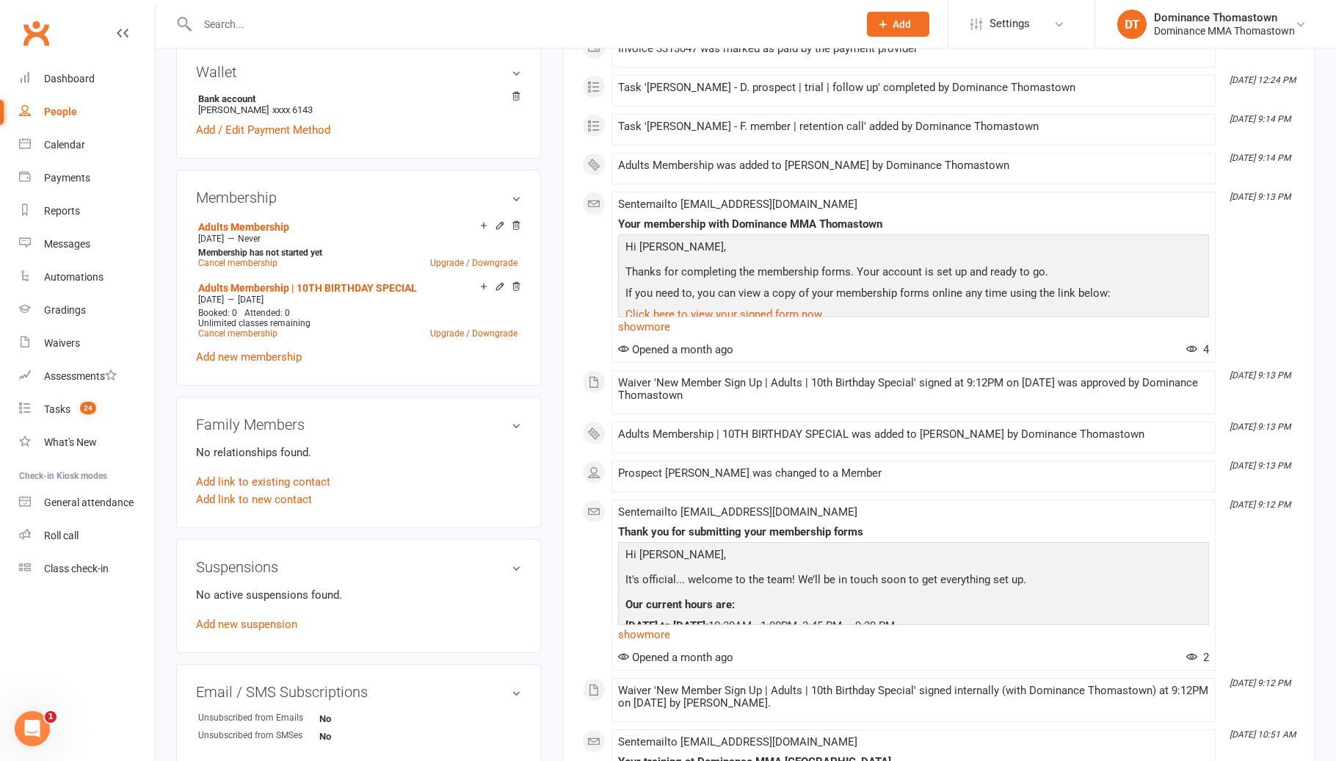
click at [305, 28] on input "text" at bounding box center [520, 24] width 655 height 21
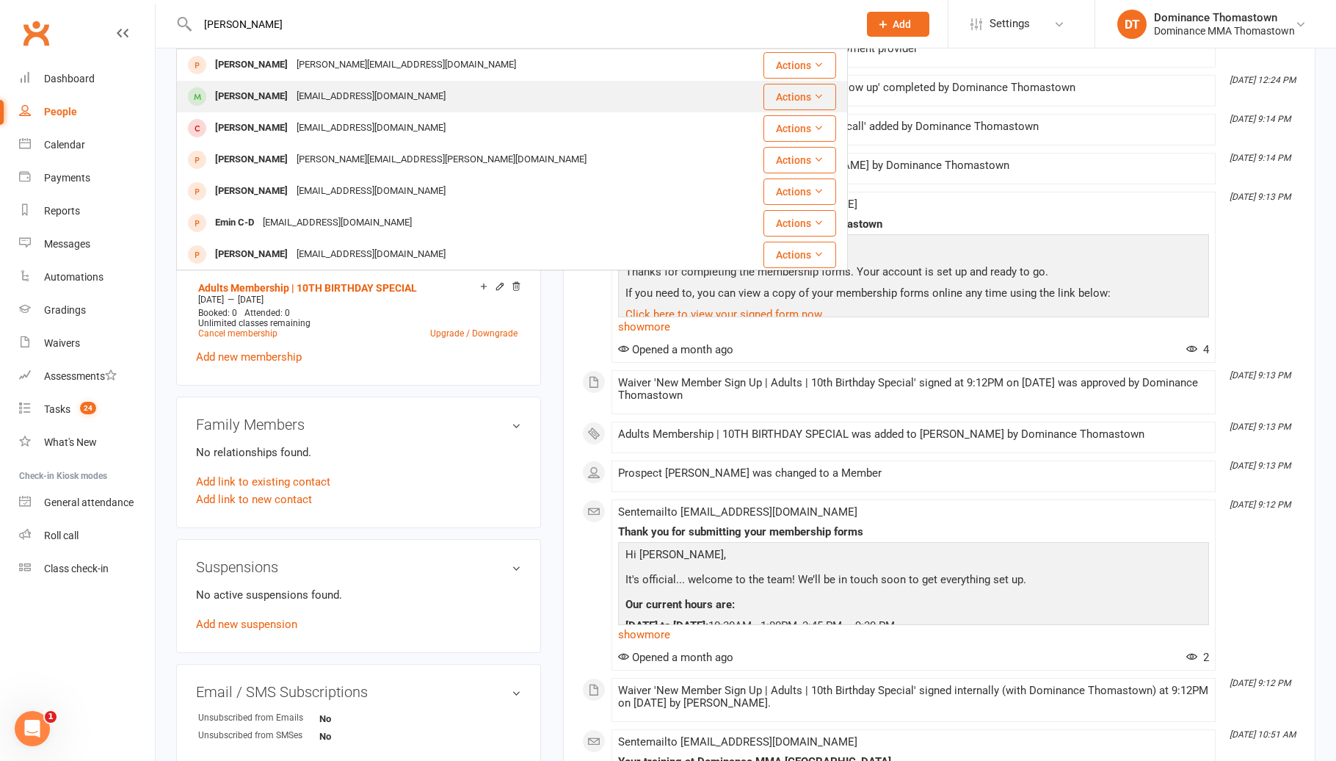
type input "emanuel"
click at [324, 97] on div "emmanuelgaorg@hotmail.com" at bounding box center [371, 96] width 158 height 21
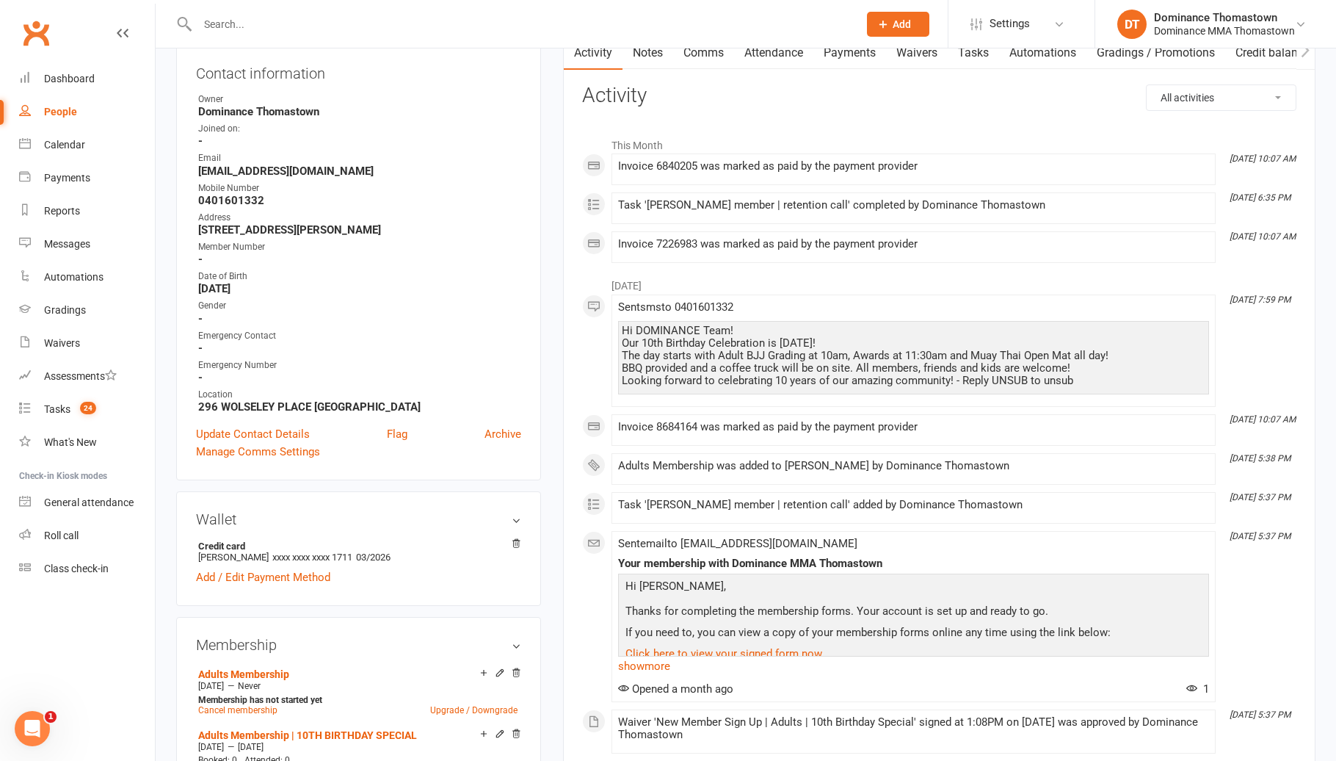
scroll to position [299, 0]
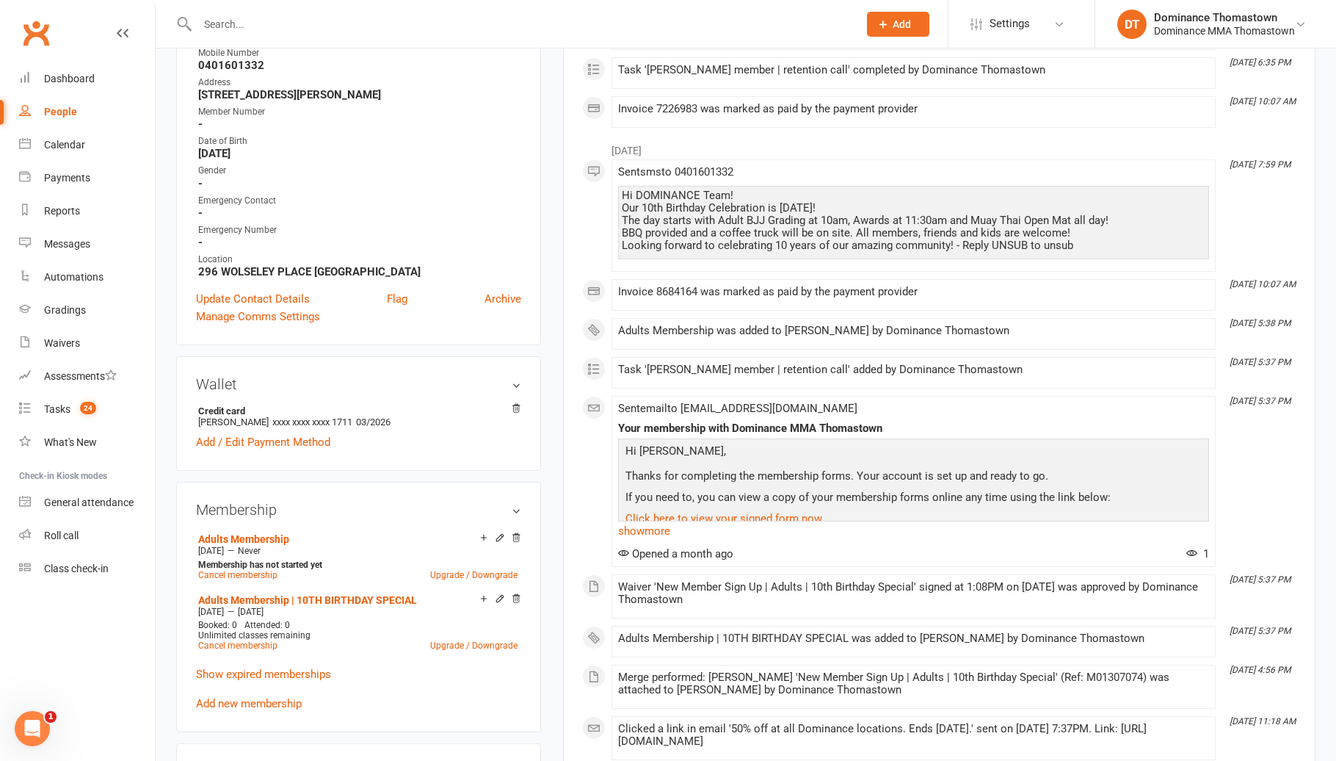
click at [231, 23] on input "text" at bounding box center [520, 24] width 655 height 21
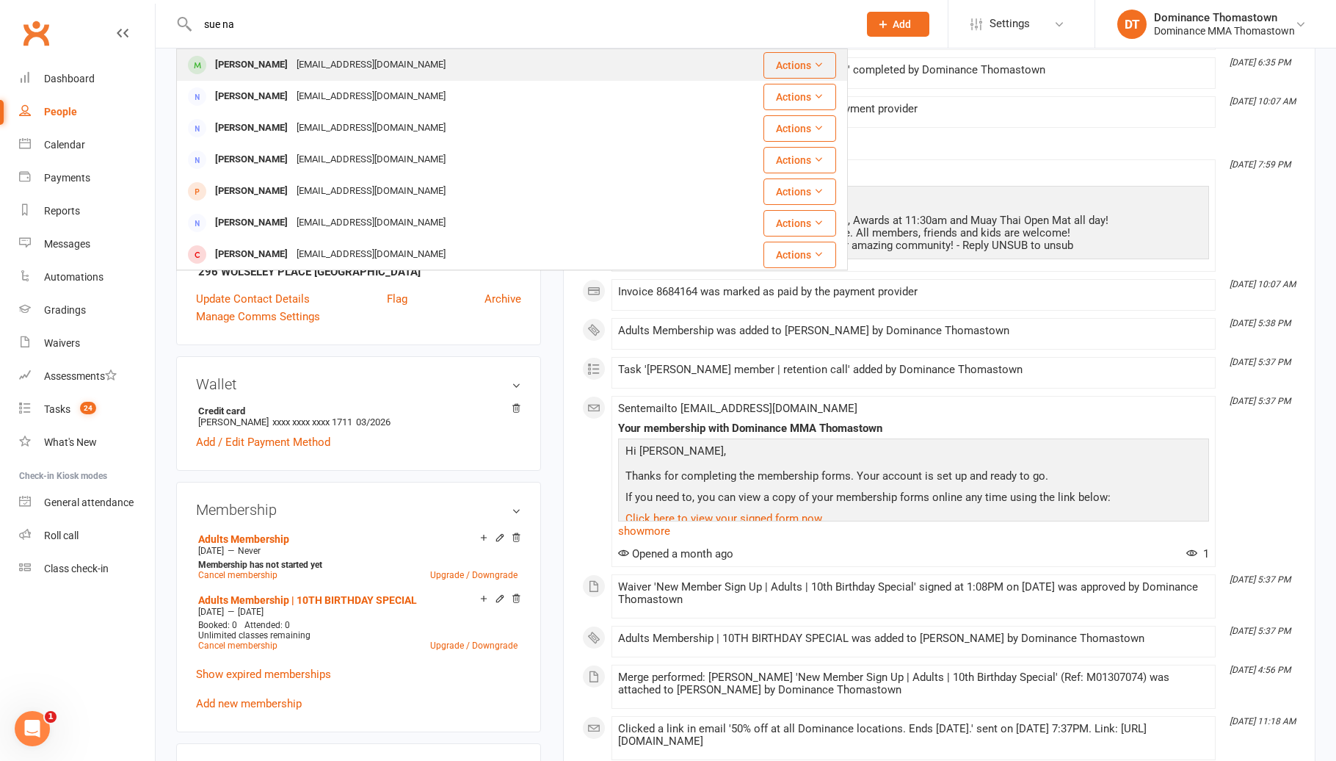
type input "sue na"
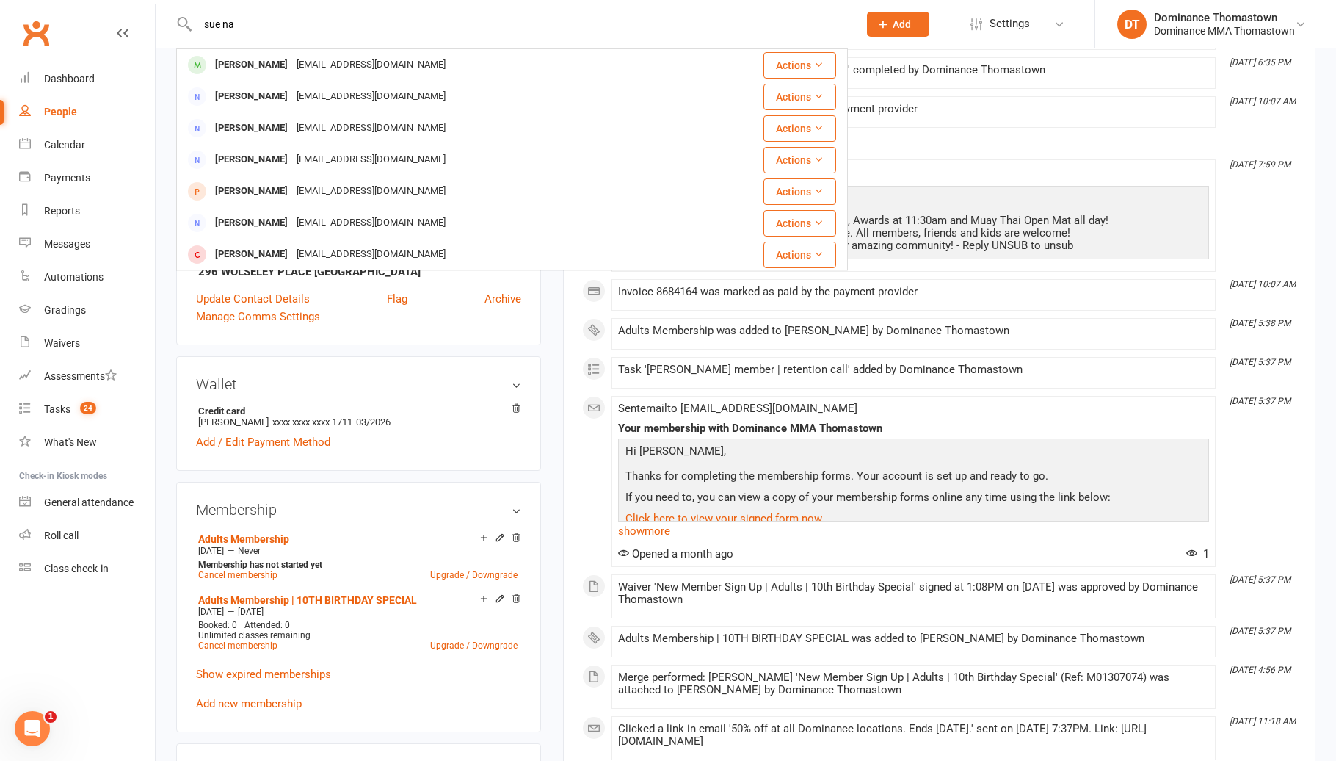
click at [297, 62] on div "sue.27@live.com.au" at bounding box center [371, 64] width 158 height 21
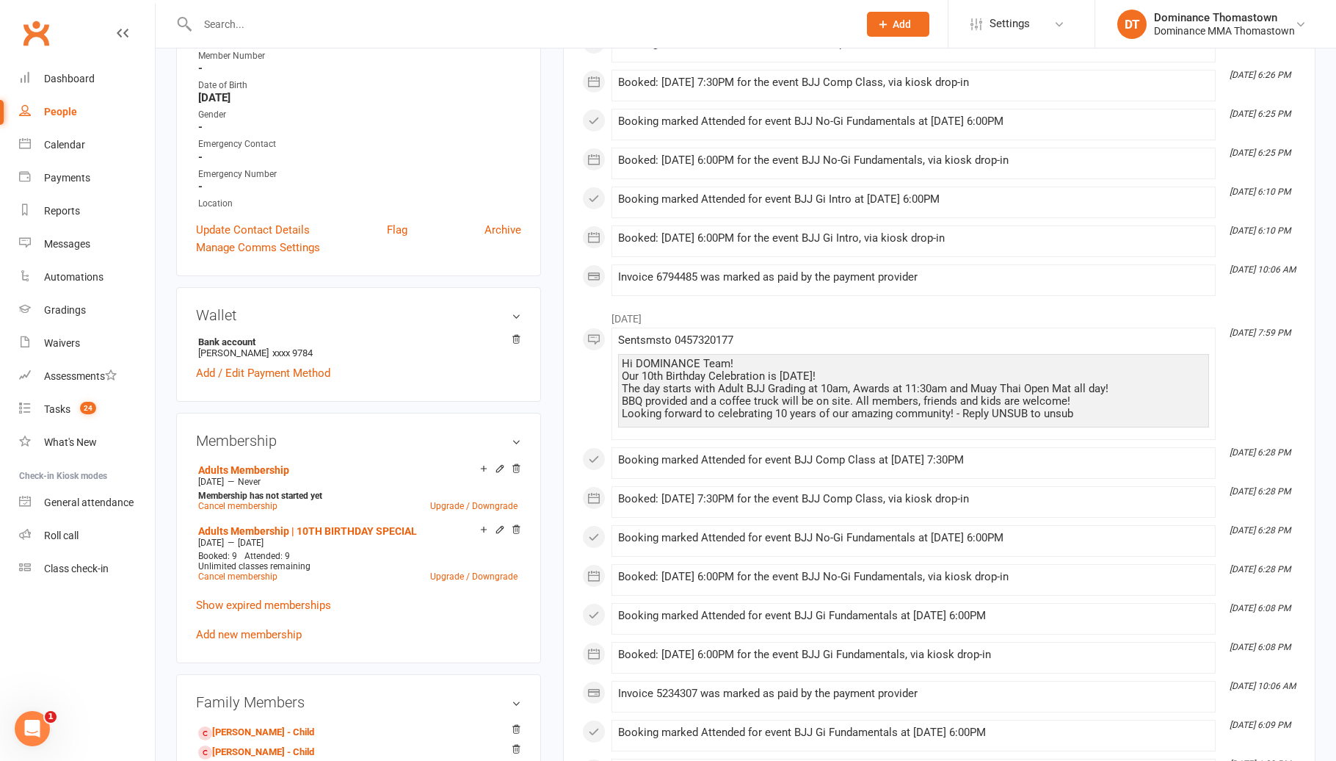
scroll to position [347, 0]
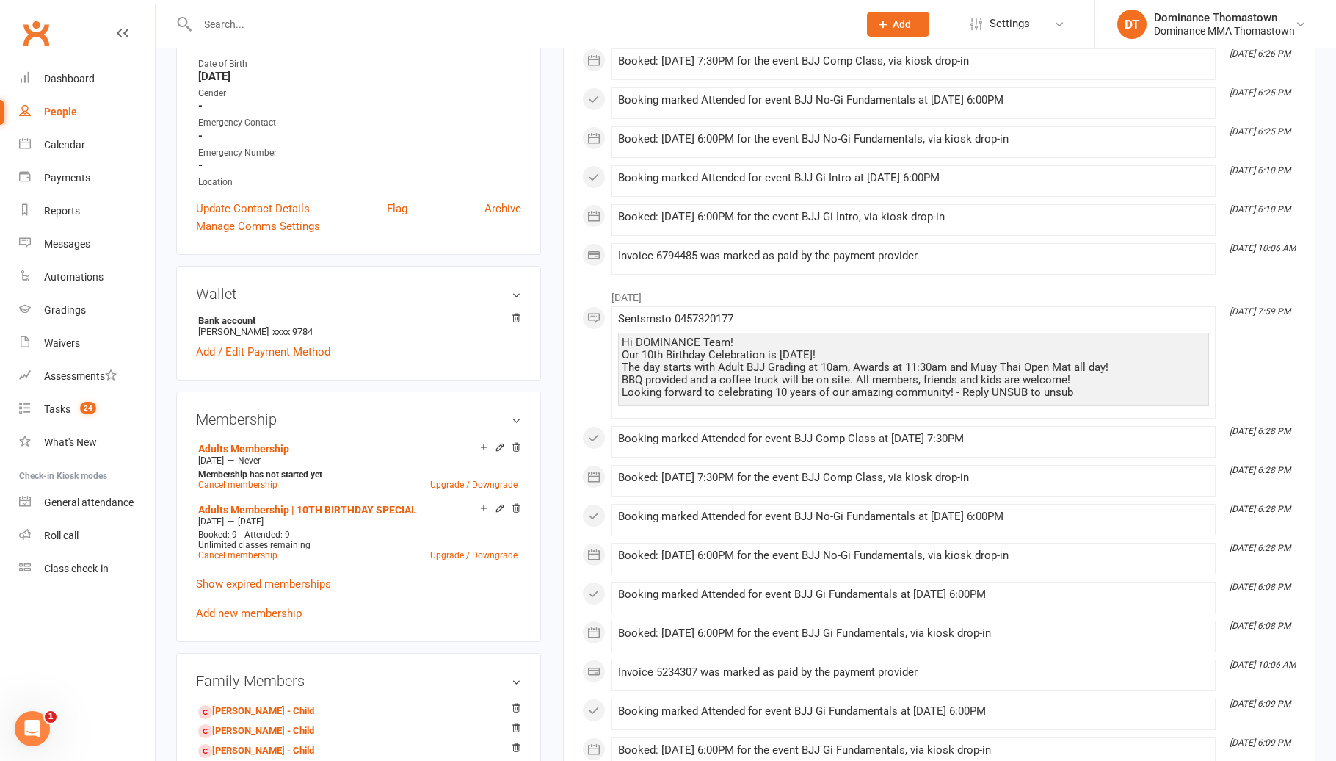
click at [225, 21] on input "text" at bounding box center [520, 24] width 655 height 21
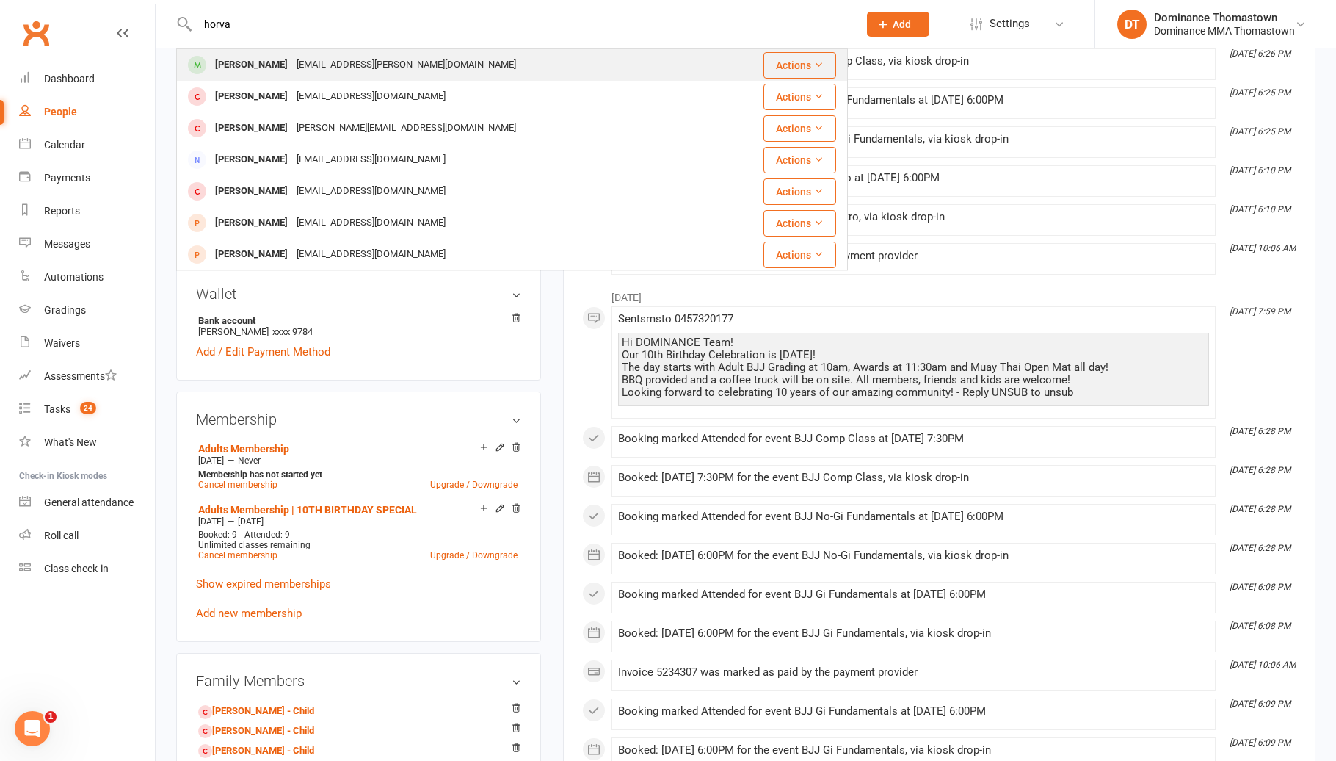
type input "horva"
click at [311, 62] on div "bc.horvath@hotmail.com" at bounding box center [406, 64] width 228 height 21
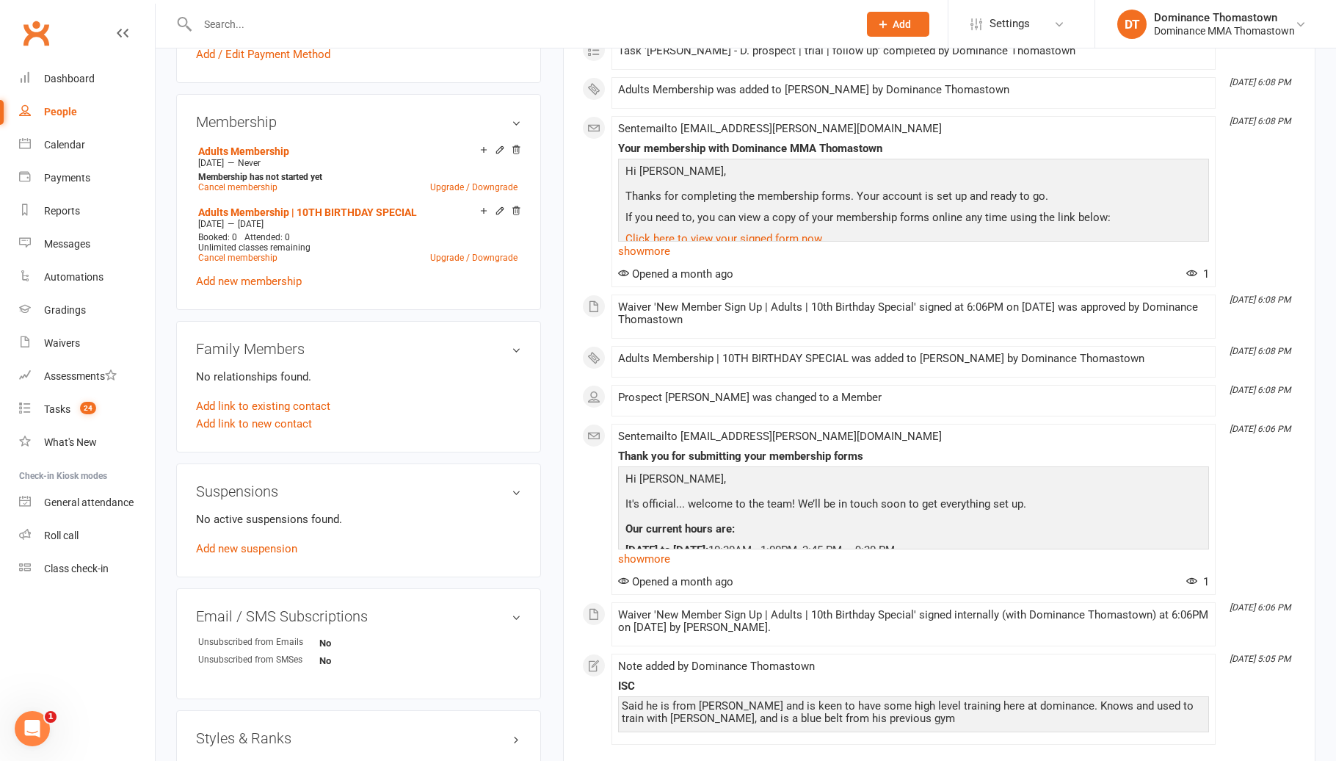
scroll to position [580, 0]
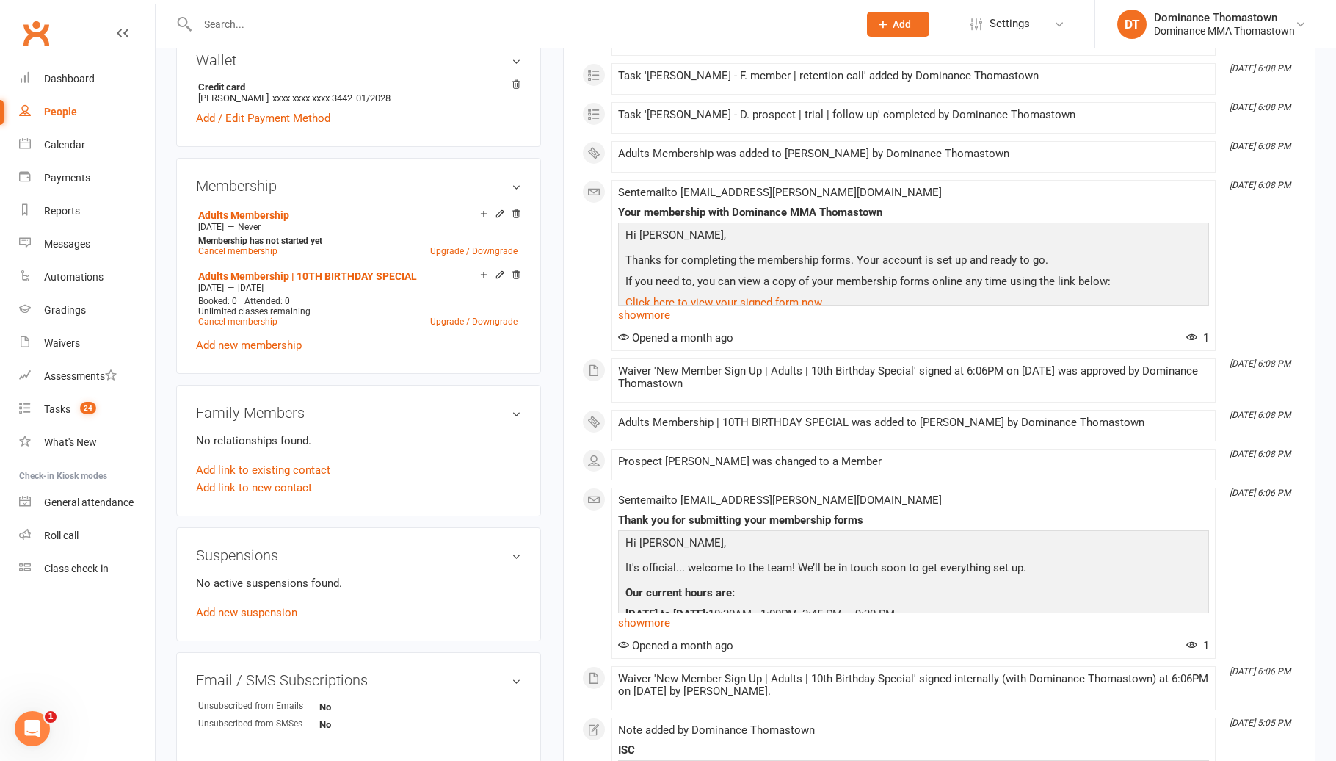
click at [271, 20] on input "text" at bounding box center [520, 24] width 655 height 21
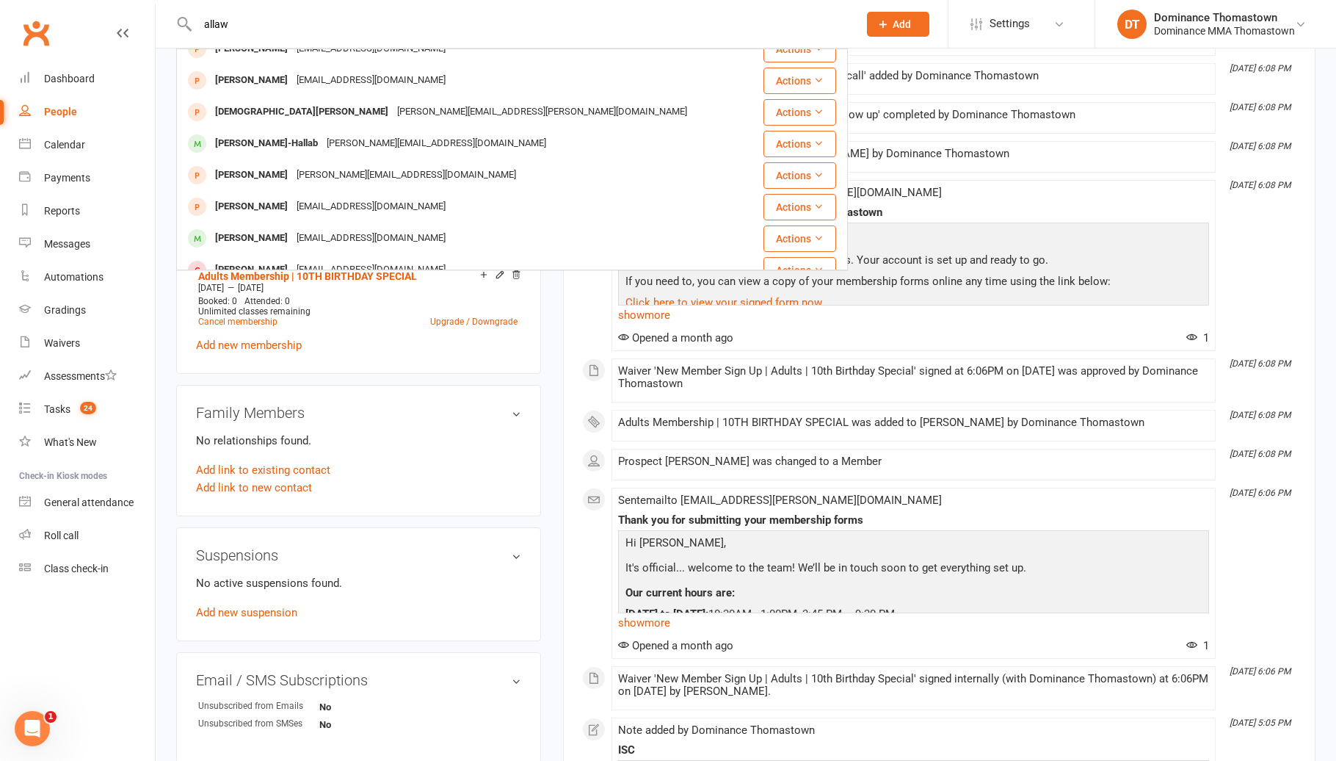
scroll to position [0, 0]
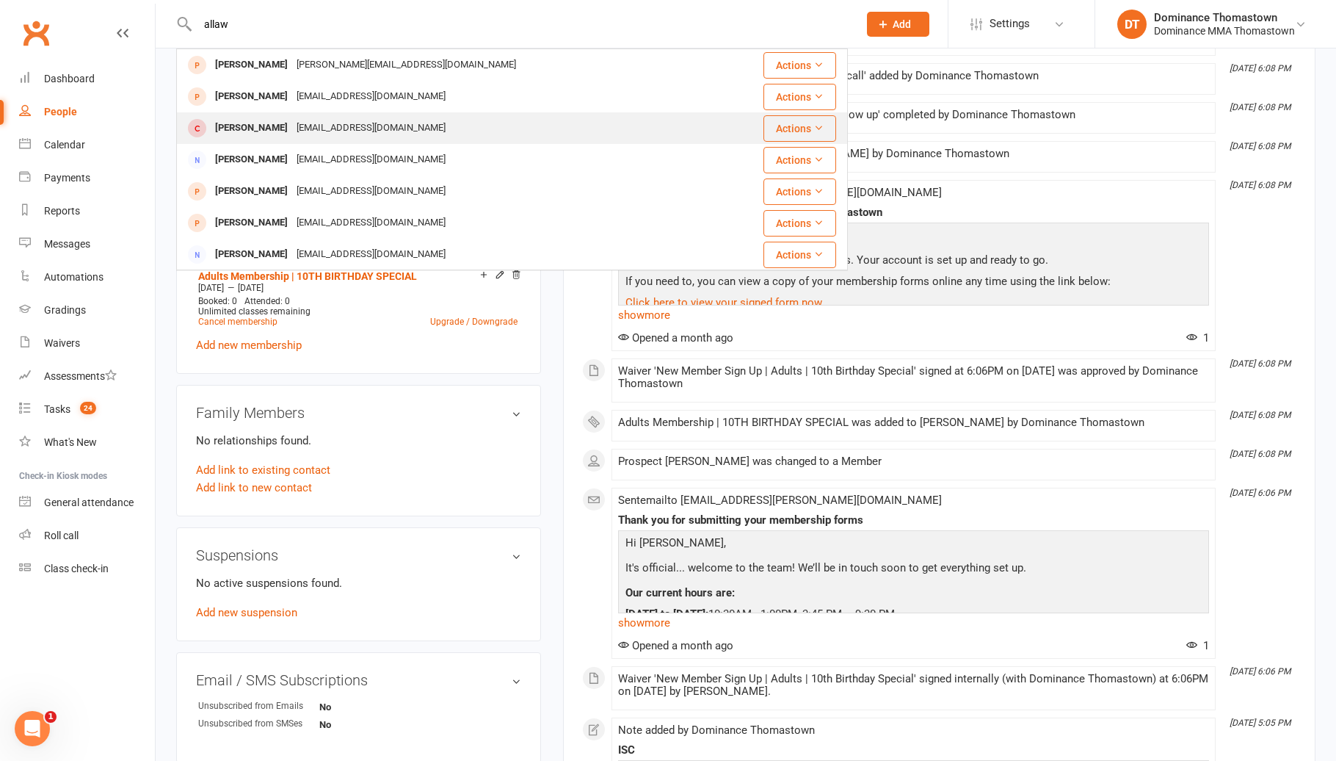
type input "allaw"
click at [302, 127] on div "Meallawi@hotmail.com" at bounding box center [371, 127] width 158 height 21
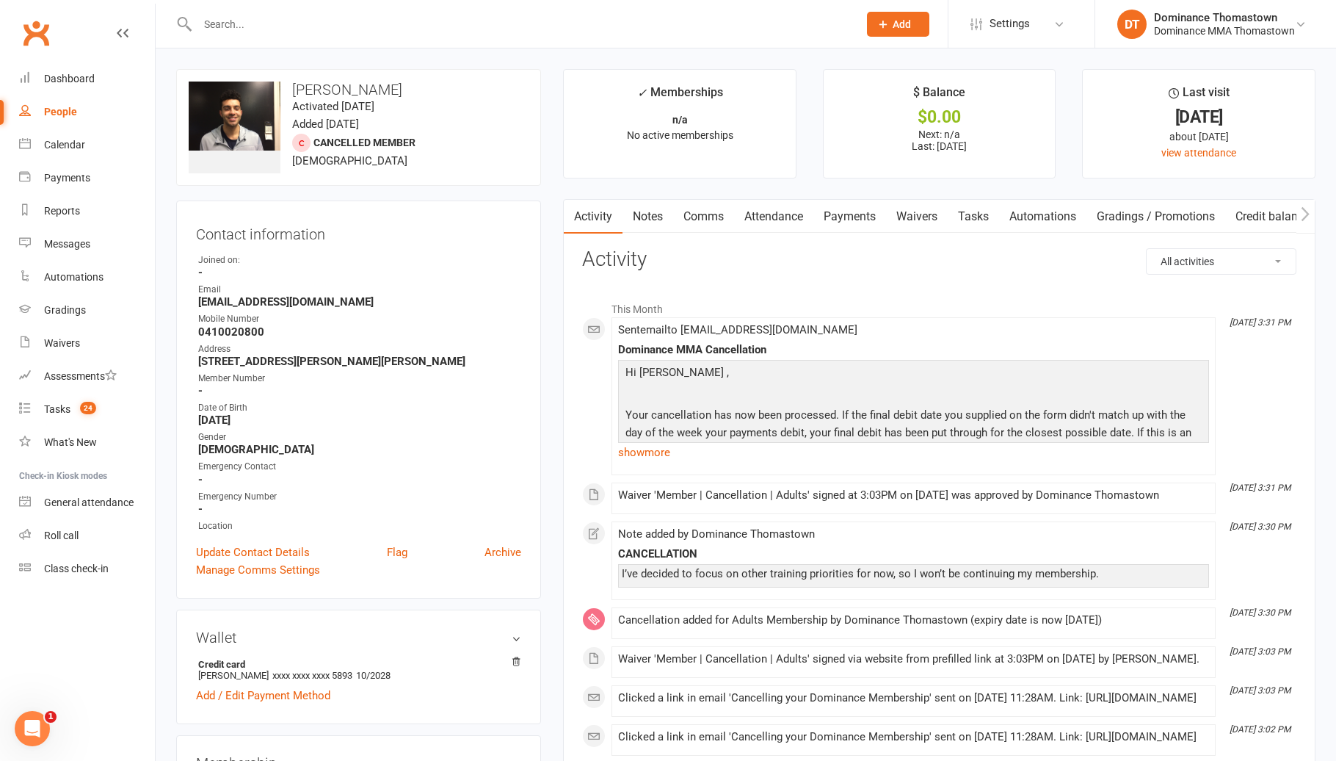
click at [652, 225] on link "Notes" at bounding box center [648, 217] width 51 height 34
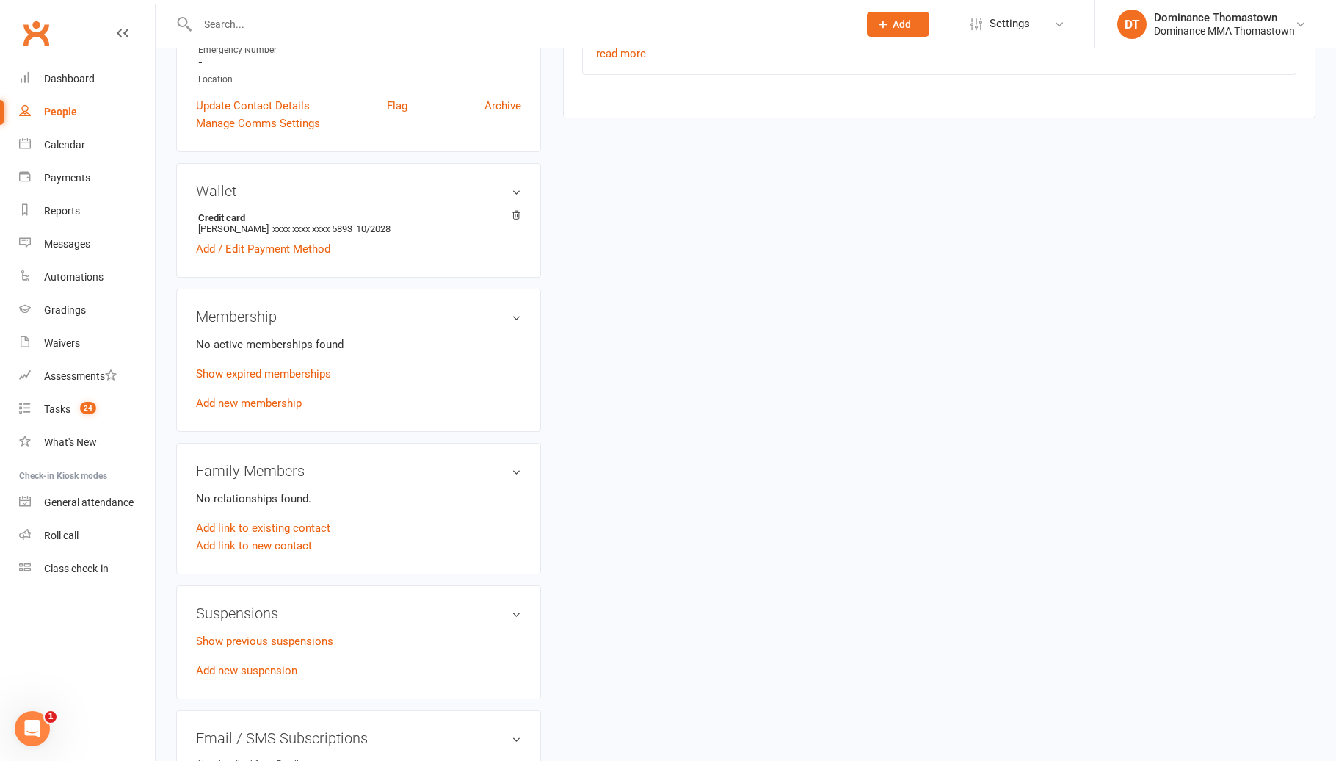
scroll to position [450, 0]
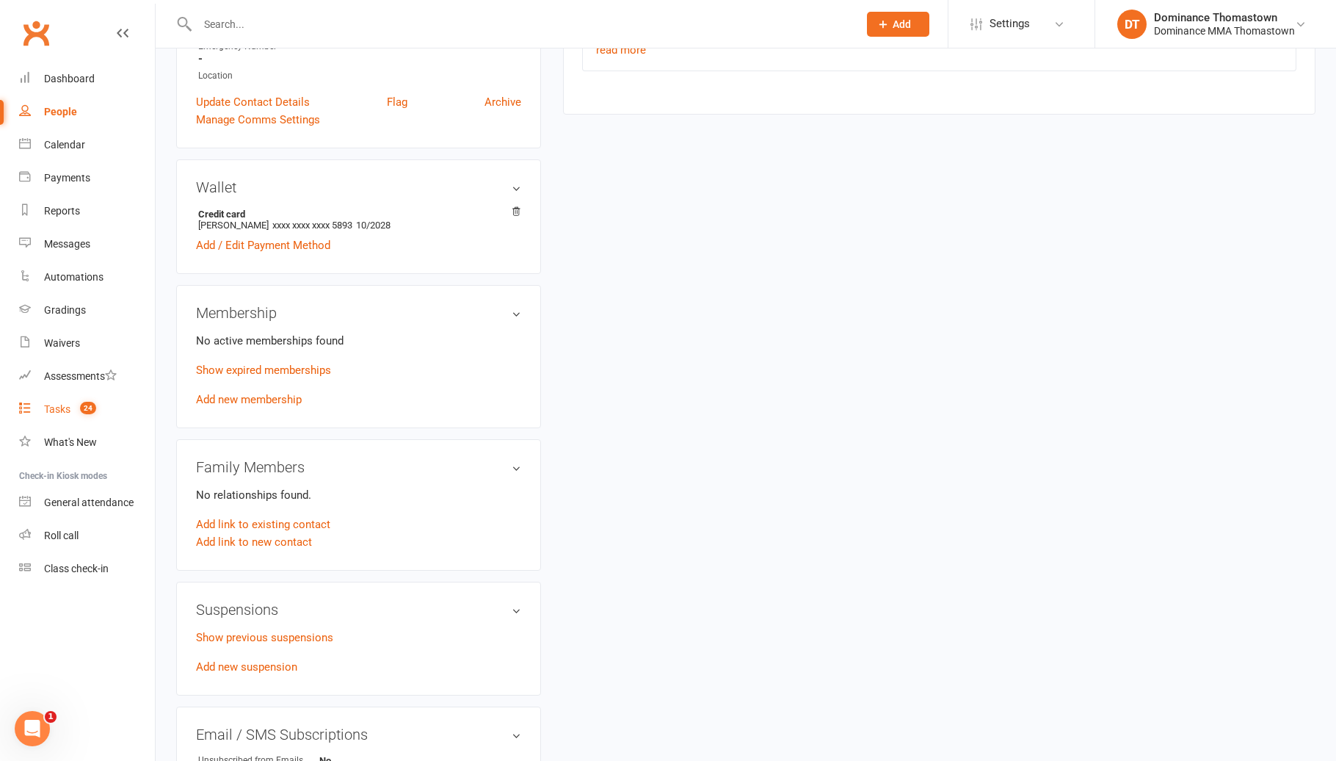
click at [65, 411] on div "Tasks" at bounding box center [57, 409] width 26 height 12
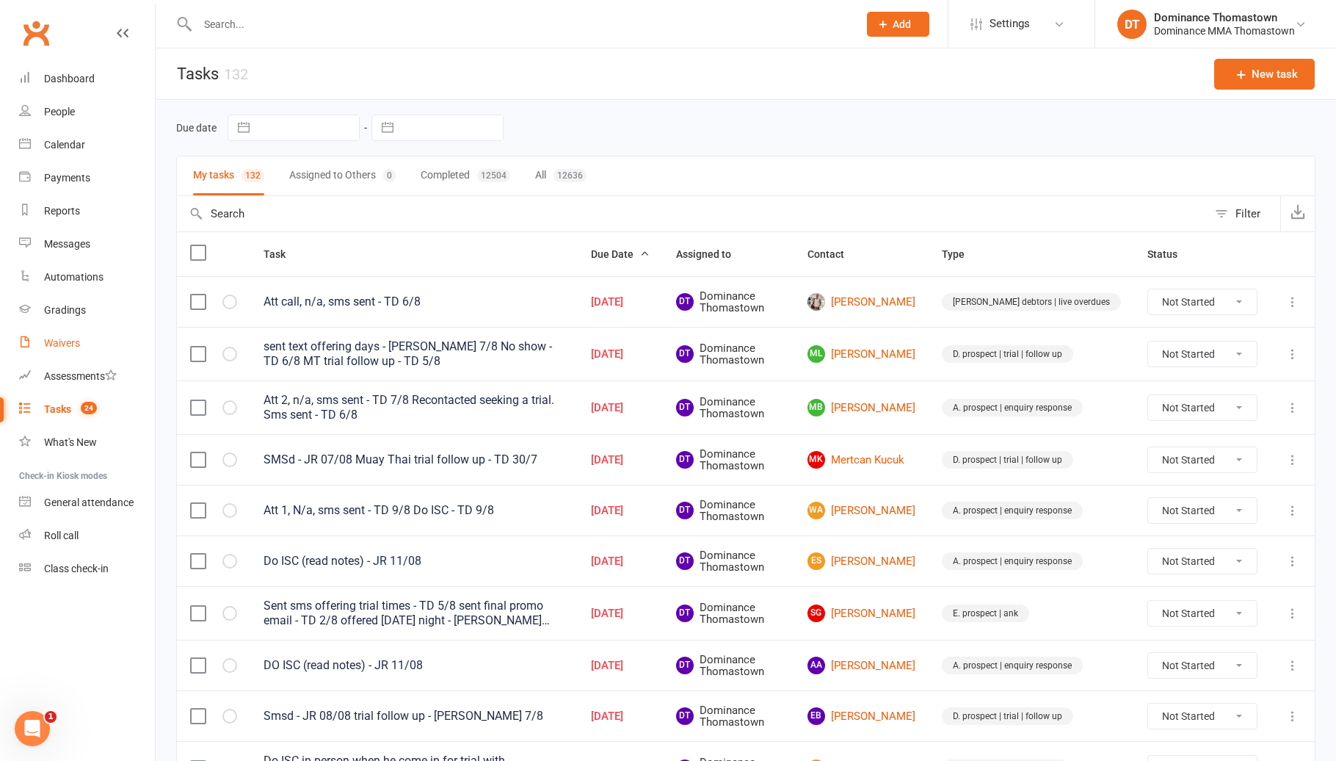
click at [45, 339] on div "Waivers" at bounding box center [62, 343] width 36 height 12
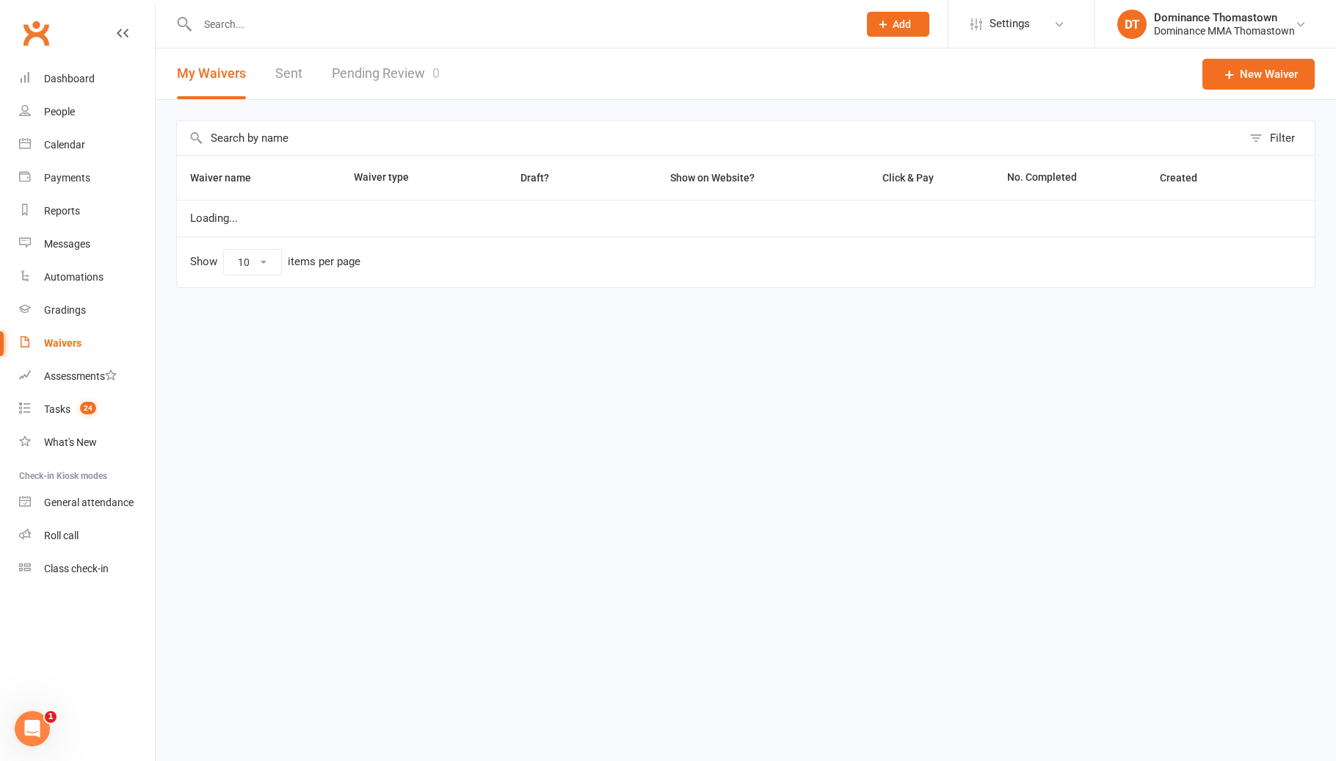
click at [360, 61] on link "Pending Review 0" at bounding box center [386, 73] width 108 height 51
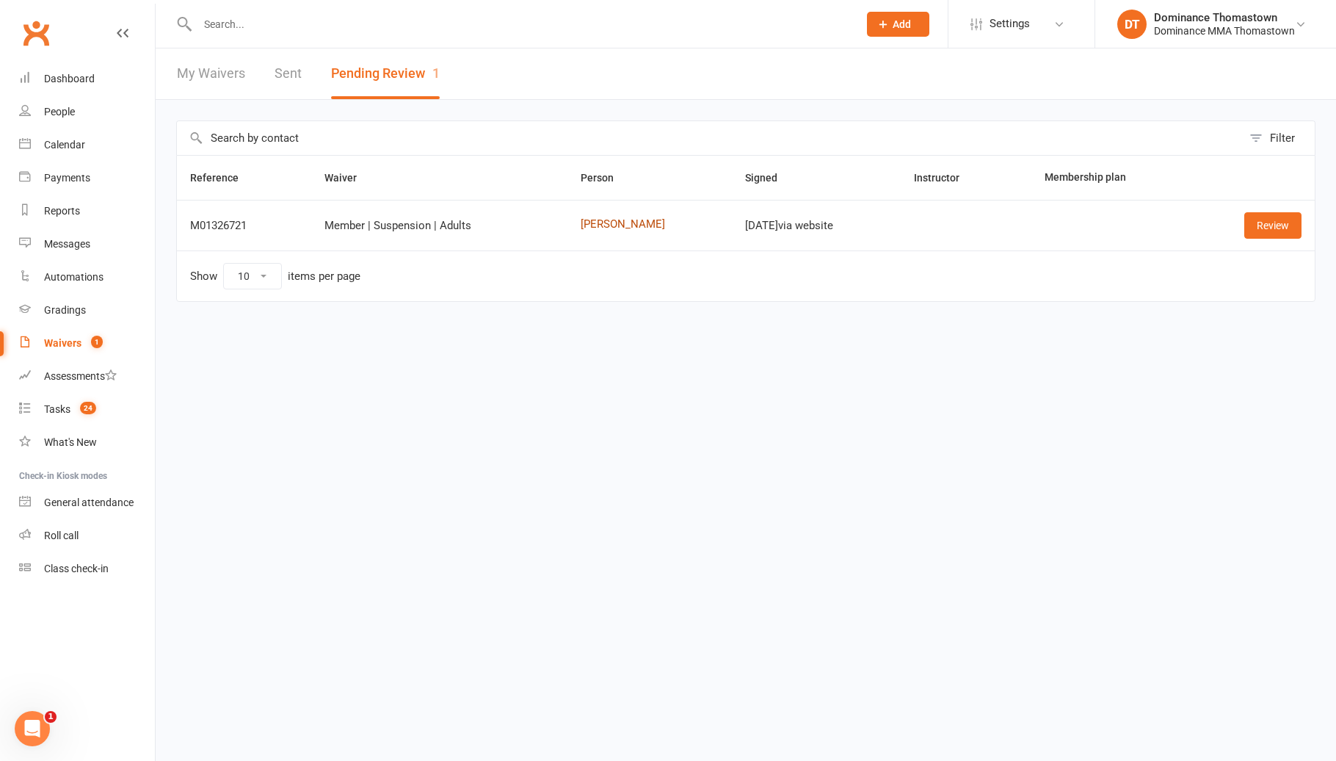
click at [625, 225] on link "Khyahm Harvey" at bounding box center [649, 224] width 137 height 12
click at [1268, 226] on link "Review" at bounding box center [1272, 225] width 57 height 26
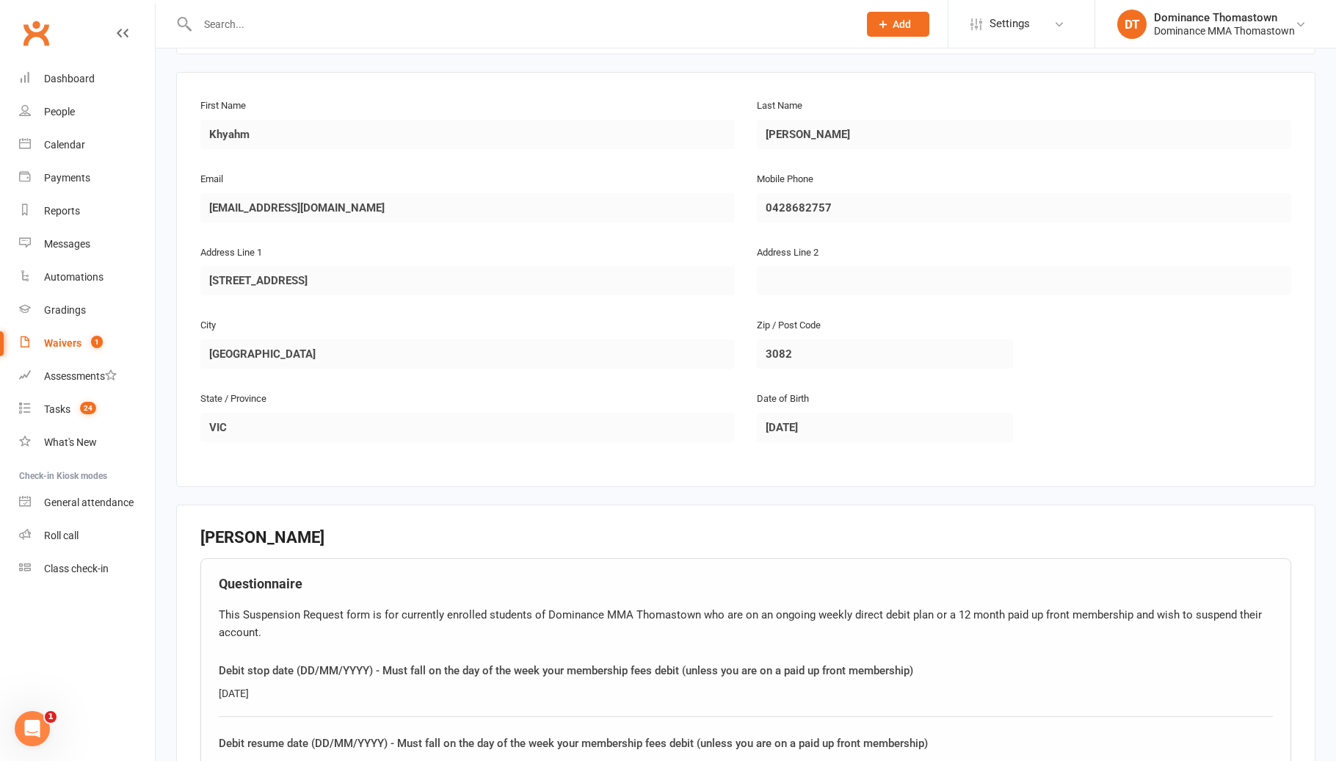
scroll to position [672, 0]
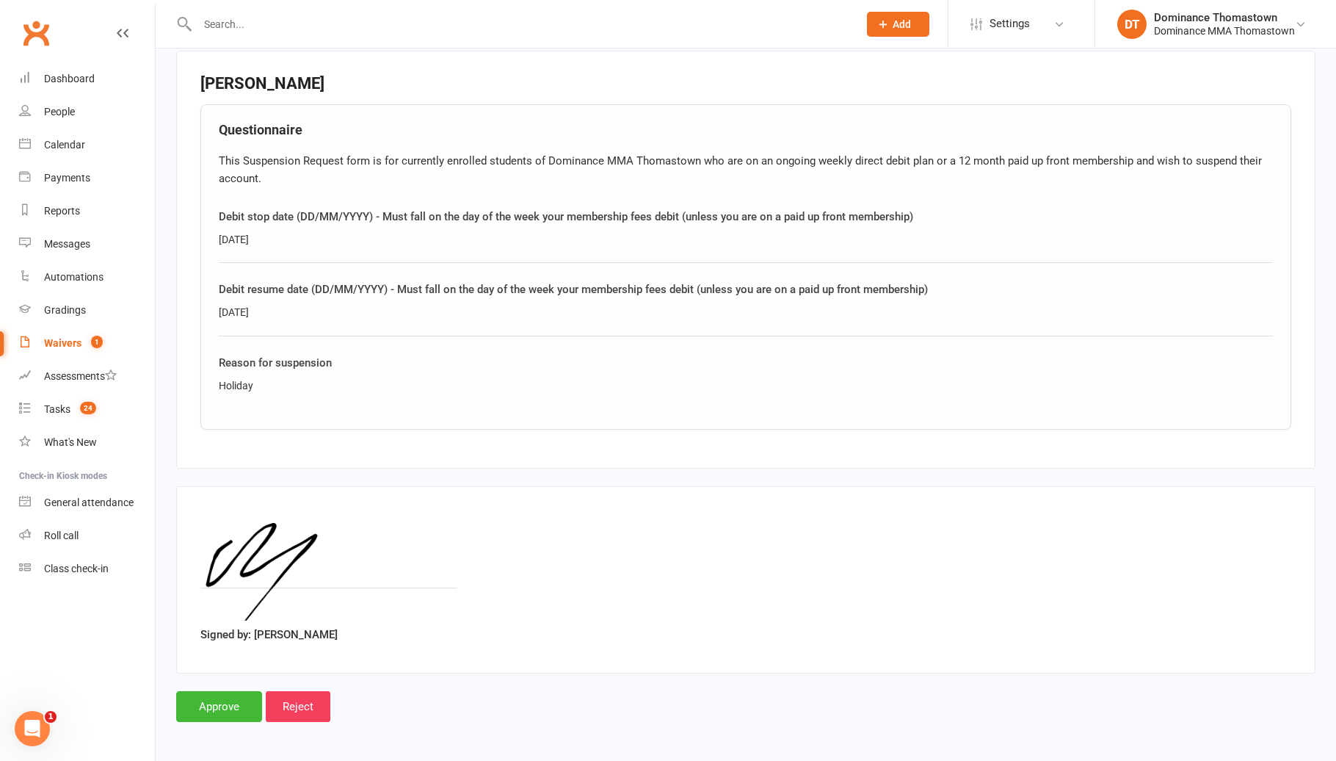
click at [239, 380] on div "Holiday" at bounding box center [746, 385] width 1054 height 16
copy div "Holiday"
click at [216, 706] on input "Approve" at bounding box center [219, 706] width 86 height 31
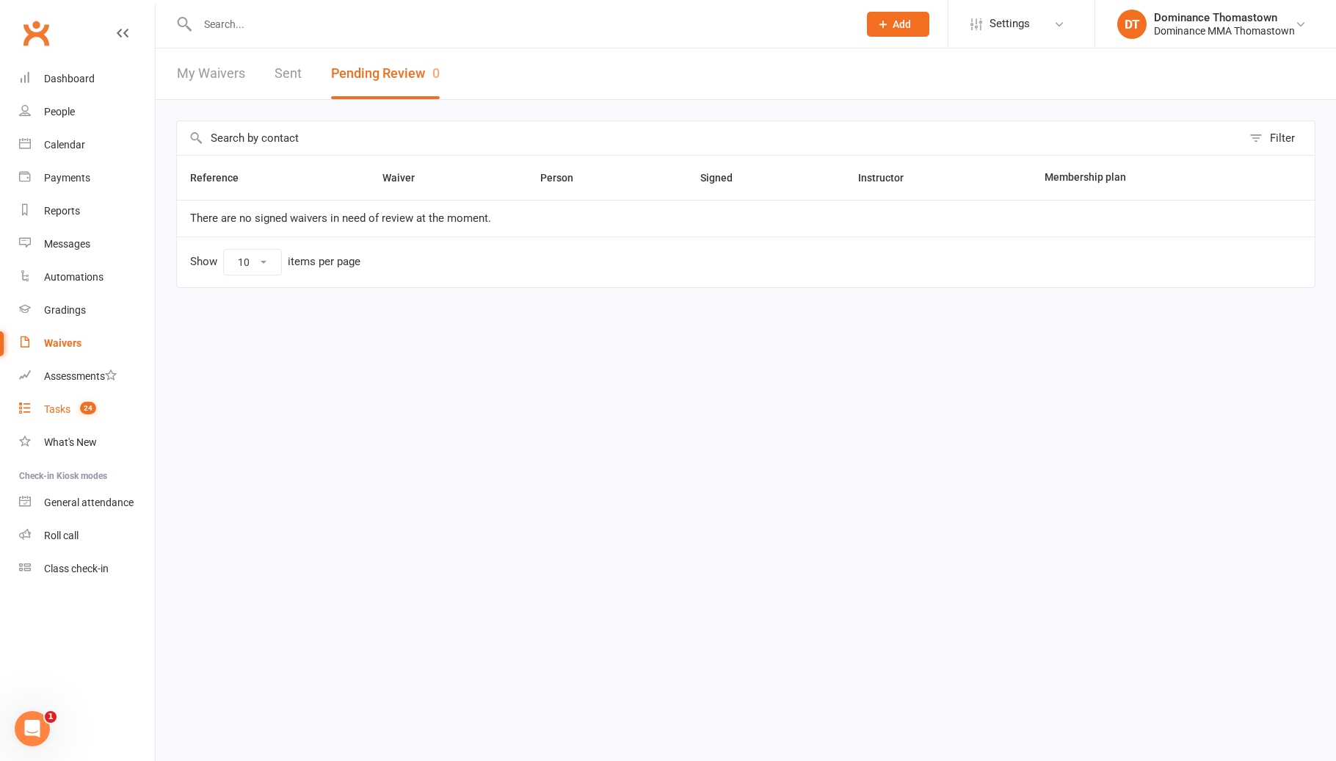
click at [79, 404] on count-badge "24" at bounding box center [84, 409] width 23 height 12
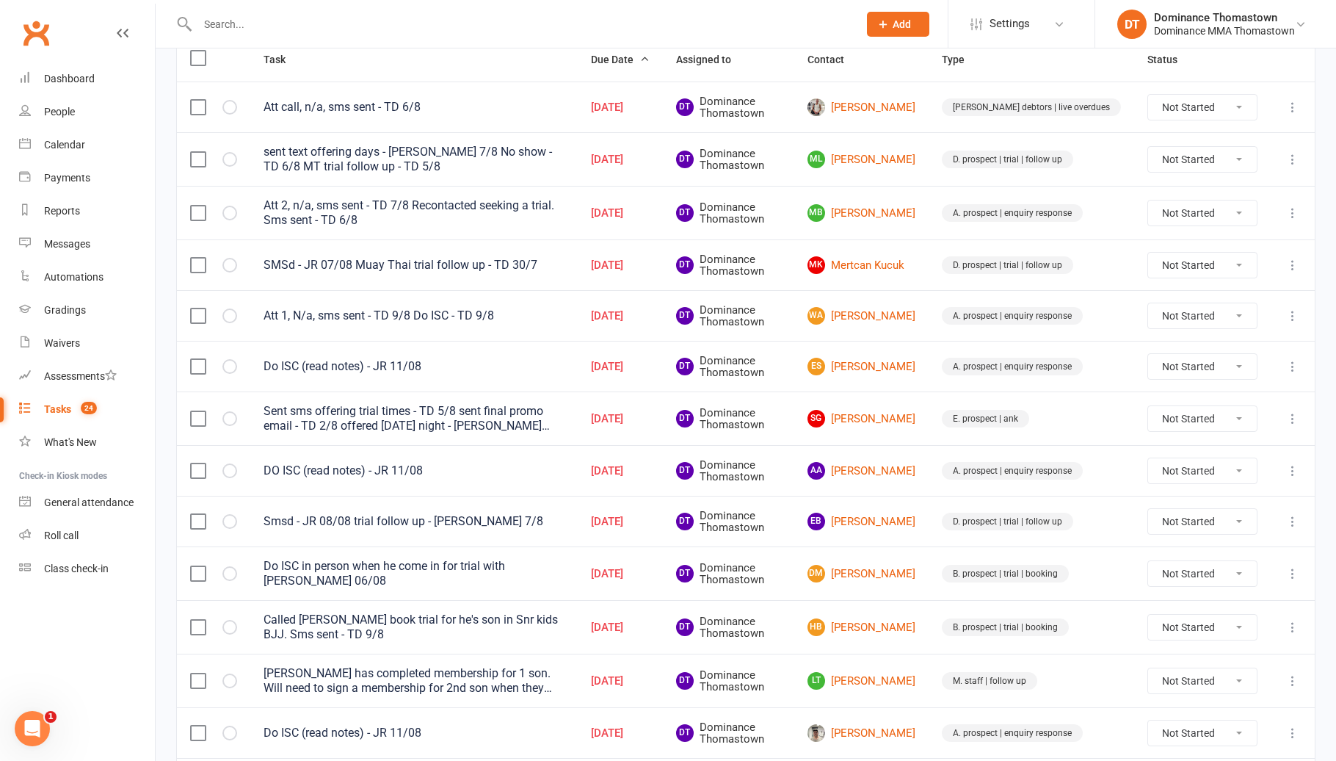
scroll to position [195, 0]
click at [913, 411] on link "SG Sahil Goundar" at bounding box center [862, 418] width 108 height 18
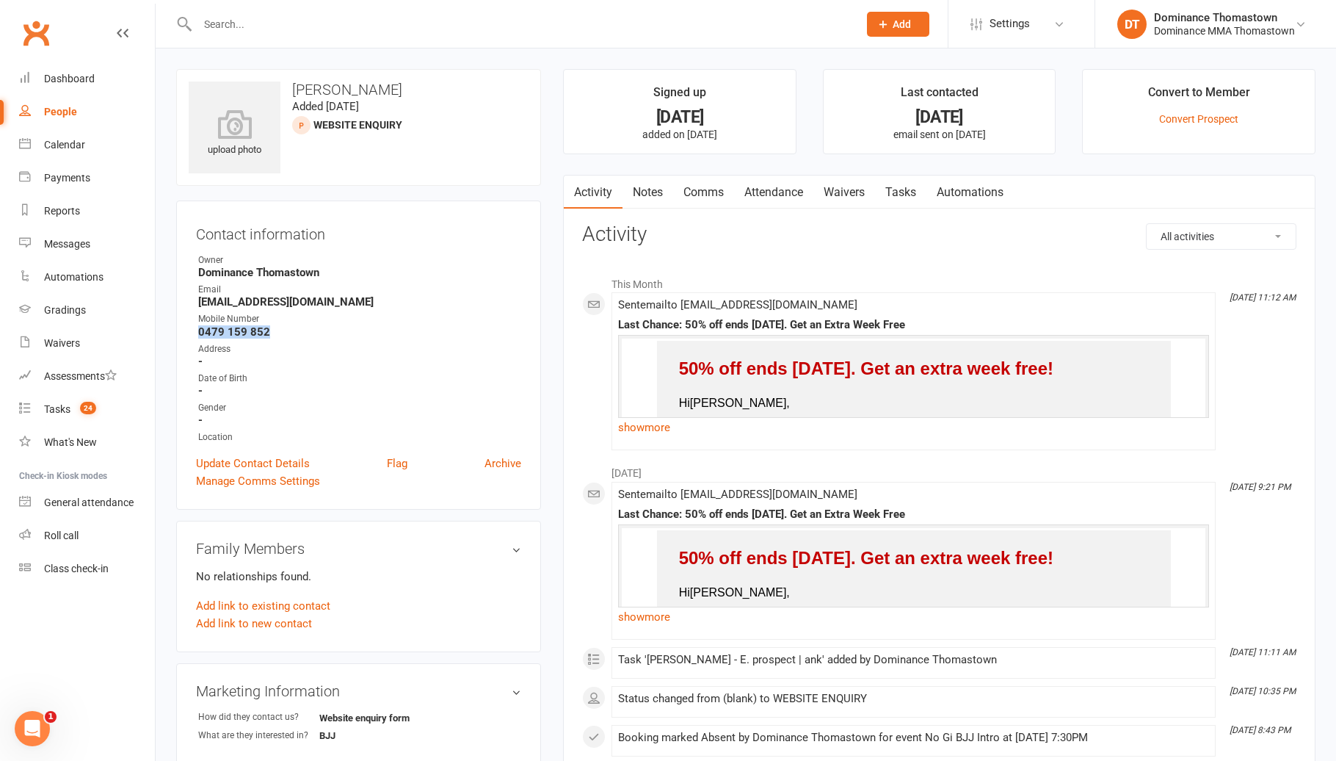
drag, startPoint x: 268, startPoint y: 333, endPoint x: 197, endPoint y: 332, distance: 71.2
click at [197, 330] on li "Mobile Number 0479 159 852" at bounding box center [358, 325] width 325 height 26
drag, startPoint x: 913, startPoint y: 188, endPoint x: 949, endPoint y: 203, distance: 39.8
click at [913, 187] on link "Tasks" at bounding box center [900, 192] width 51 height 34
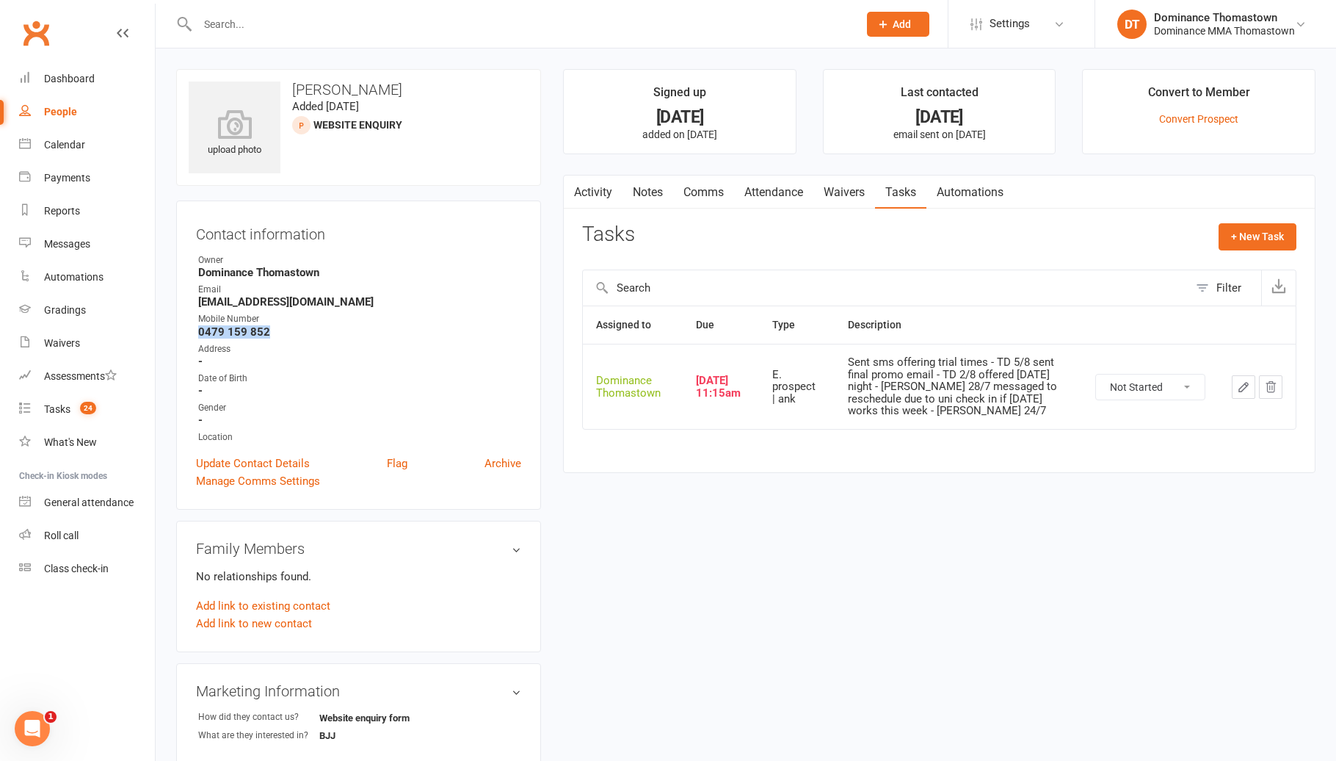
click at [1253, 389] on button "button" at bounding box center [1243, 386] width 23 height 23
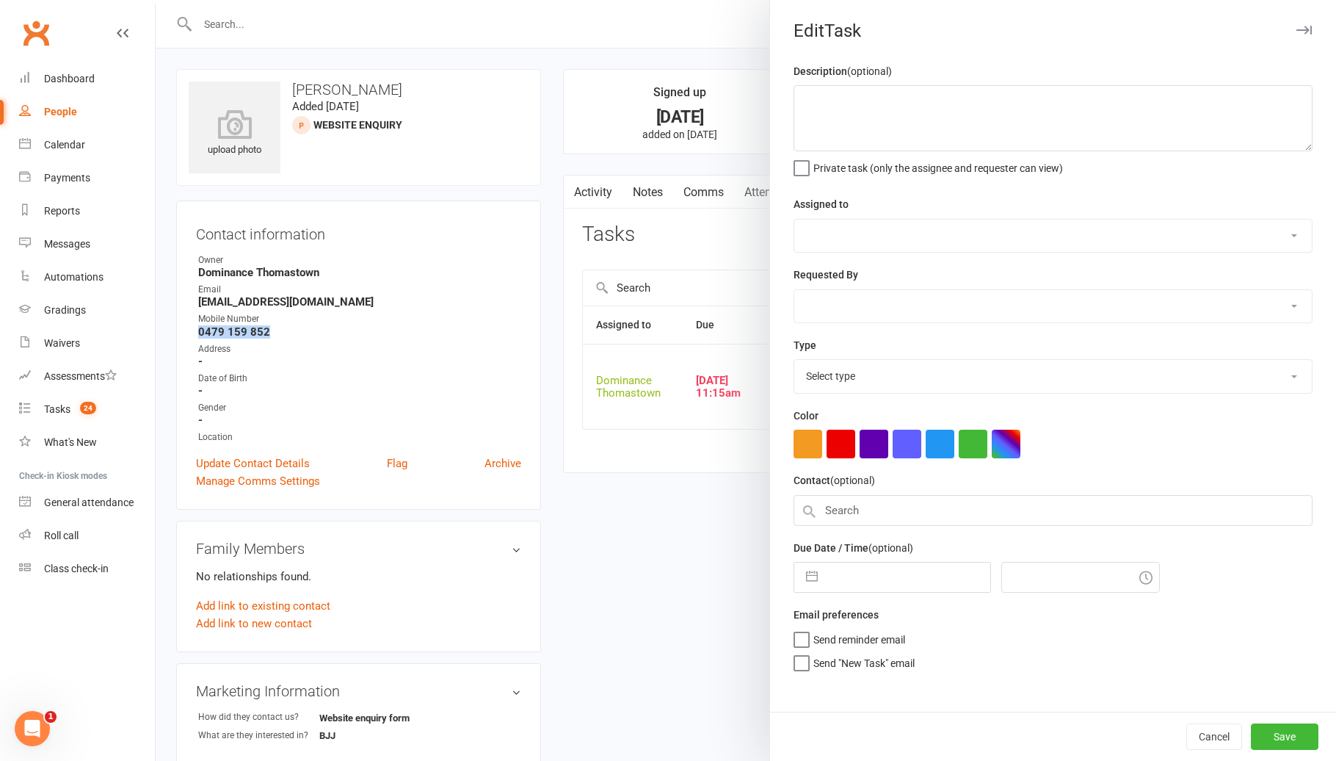
type textarea "Sent sms offering trial times - TD 5/8 sent final promo email - TD 2/8 offered …"
select select "12547"
type input "11 Aug 2025"
type input "11:15am"
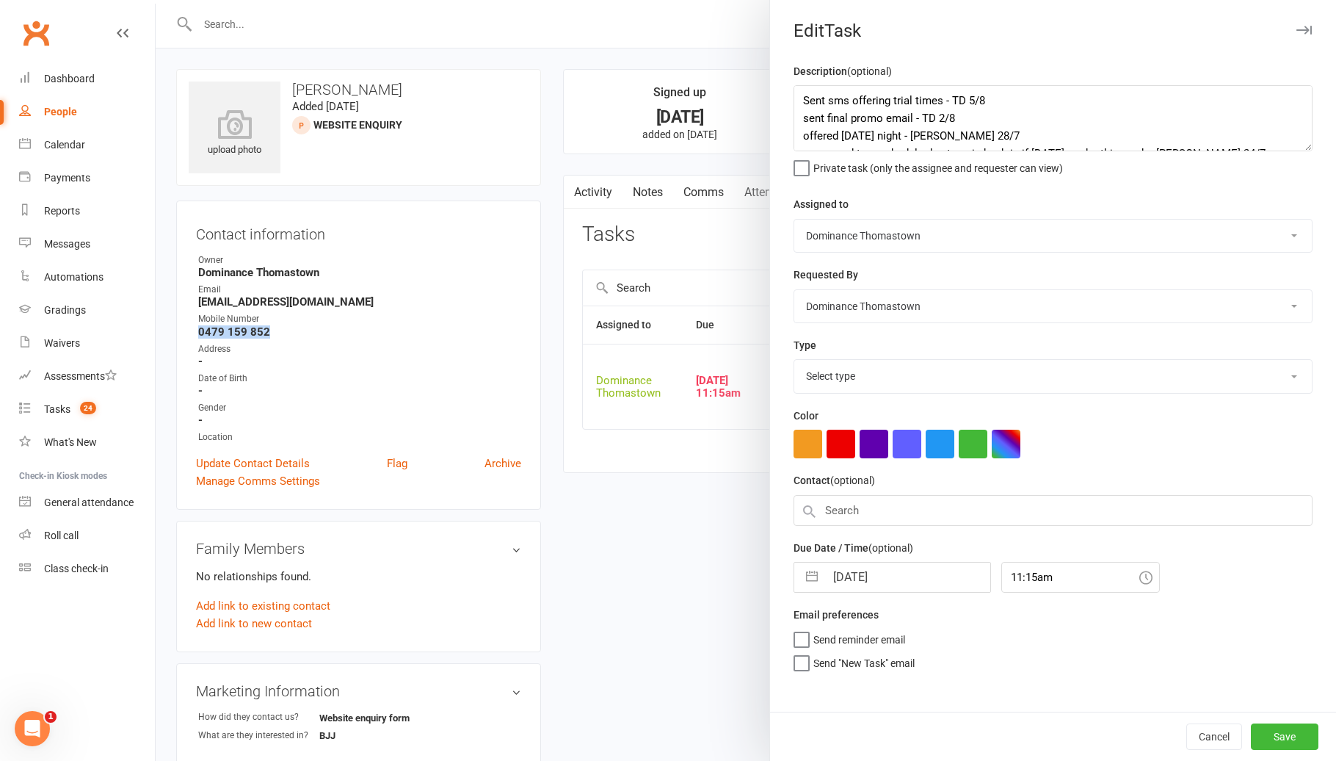
select select "3813"
click at [807, 85] on div "Description (optional) Sent sms offering trial times - TD 5/8 sent final promo …" at bounding box center [1053, 118] width 519 height 112
click at [799, 93] on textarea "Sent sms offering trial times - TD 5/8 sent final promo email - TD 2/8 offered …" at bounding box center [1053, 118] width 519 height 66
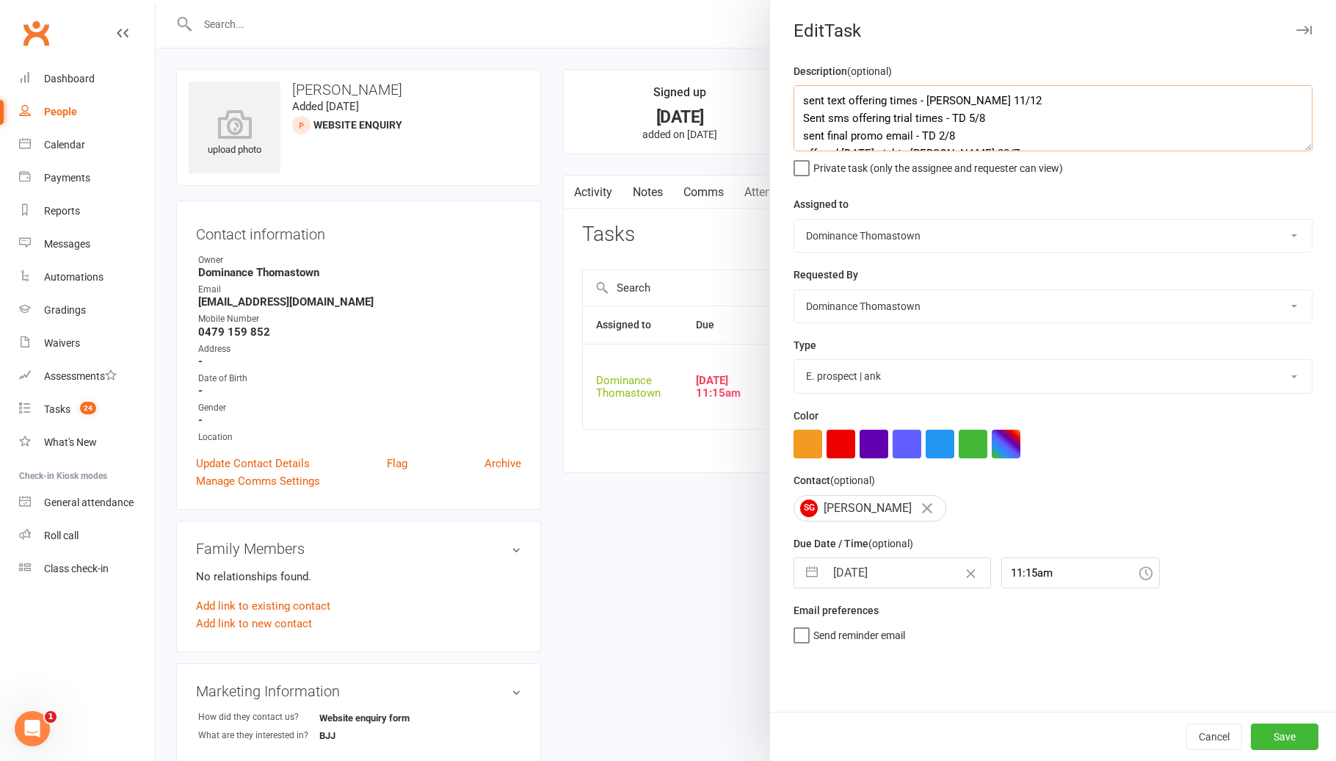
type textarea "sent text offering times - [PERSON_NAME] 11/12 Sent sms offering trial times - …"
click at [885, 571] on input "[DATE]" at bounding box center [907, 572] width 165 height 29
select select "6"
select select "2025"
select select "7"
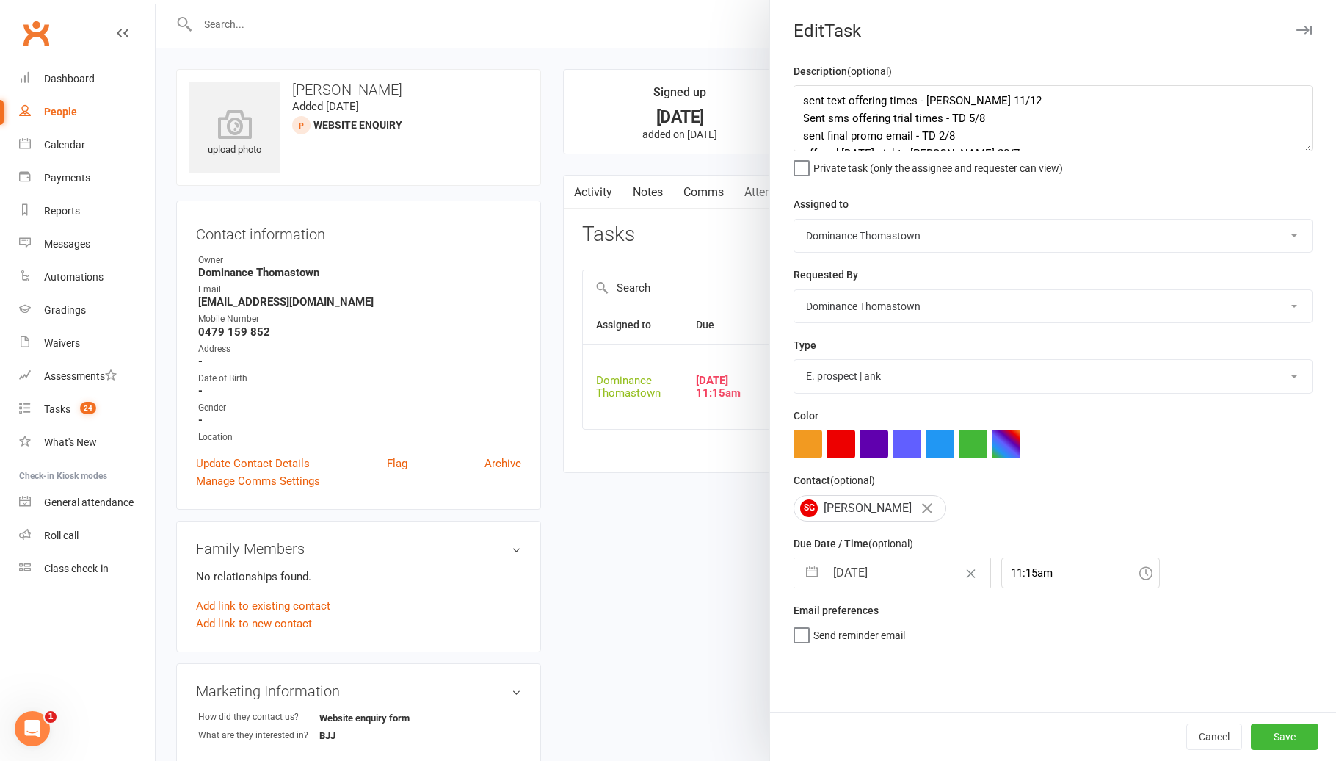
select select "2025"
select select "8"
select select "2025"
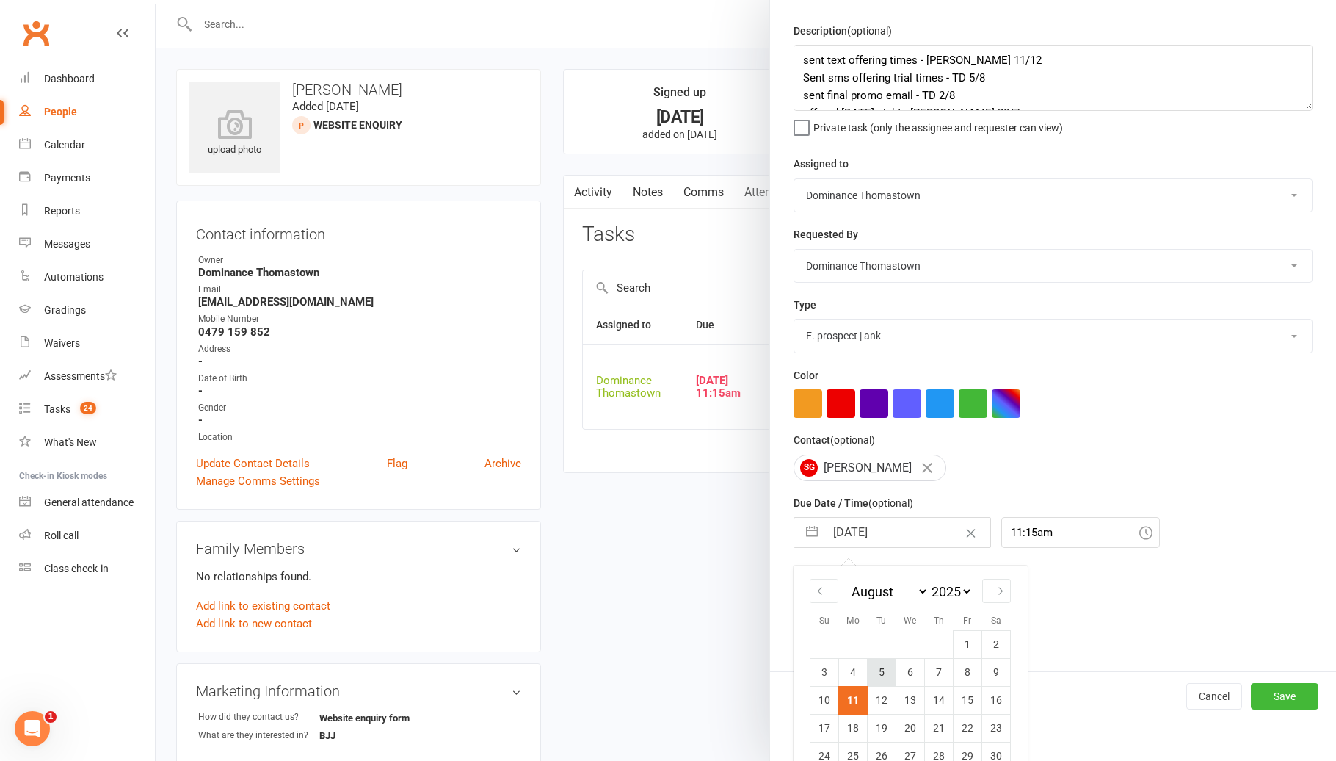
scroll to position [50, 0]
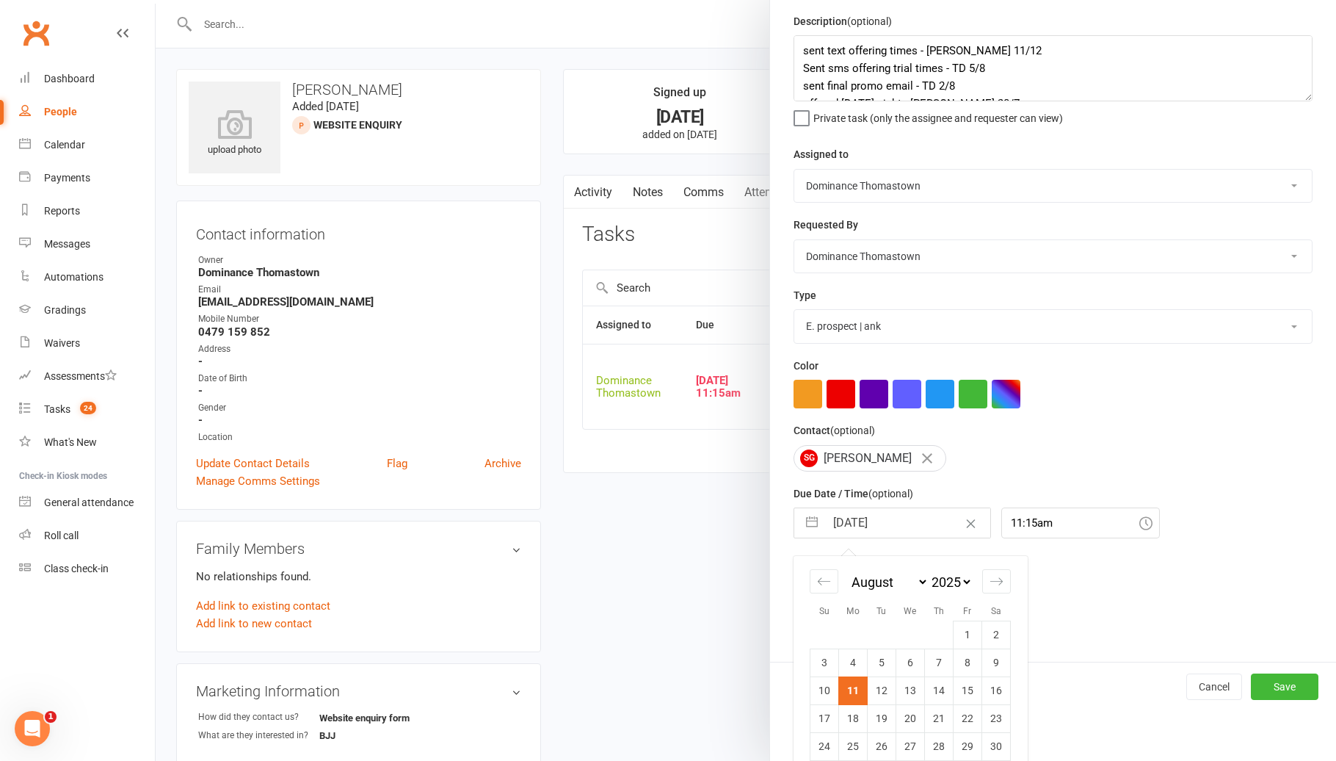
drag, startPoint x: 894, startPoint y: 682, endPoint x: 913, endPoint y: 689, distance: 20.2
click at [894, 682] on td "12" at bounding box center [882, 690] width 29 height 28
type input "12 Aug 2025"
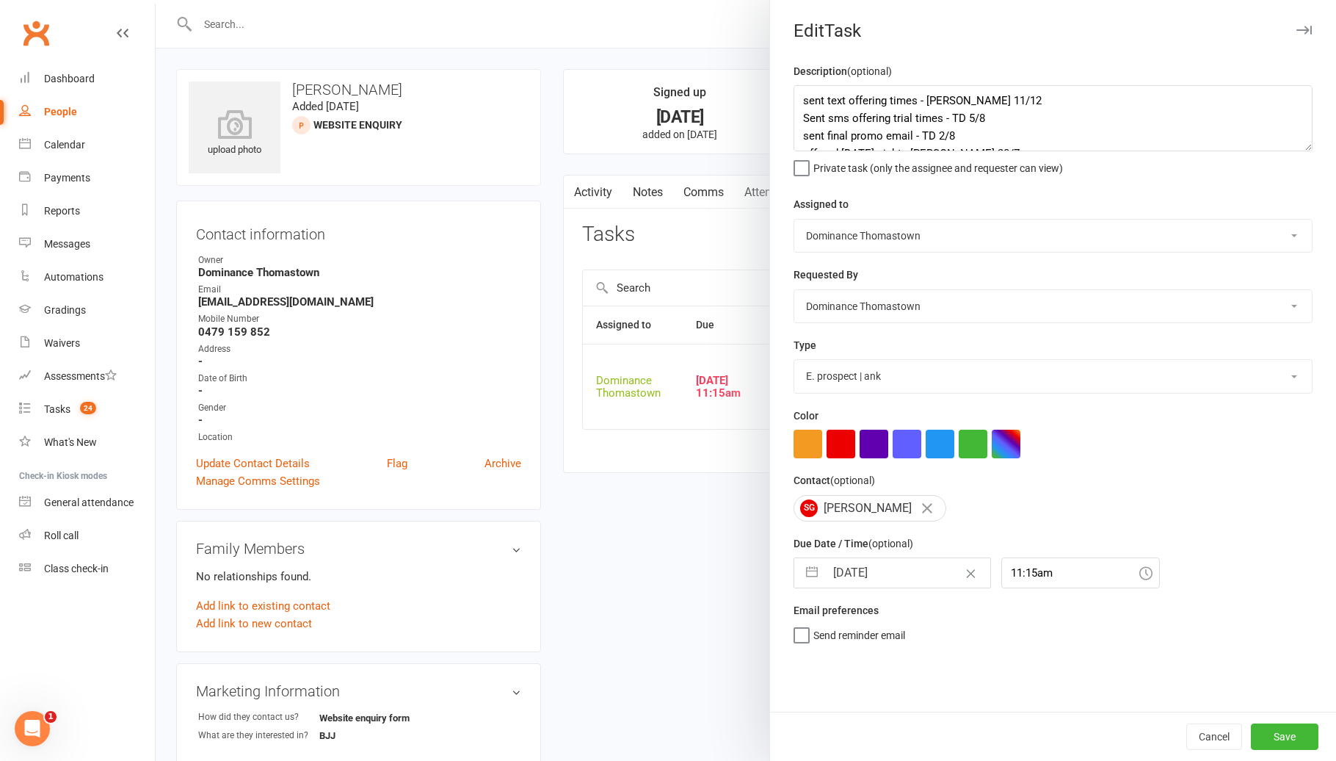
scroll to position [0, 0]
click at [1282, 741] on button "Save" at bounding box center [1285, 736] width 68 height 26
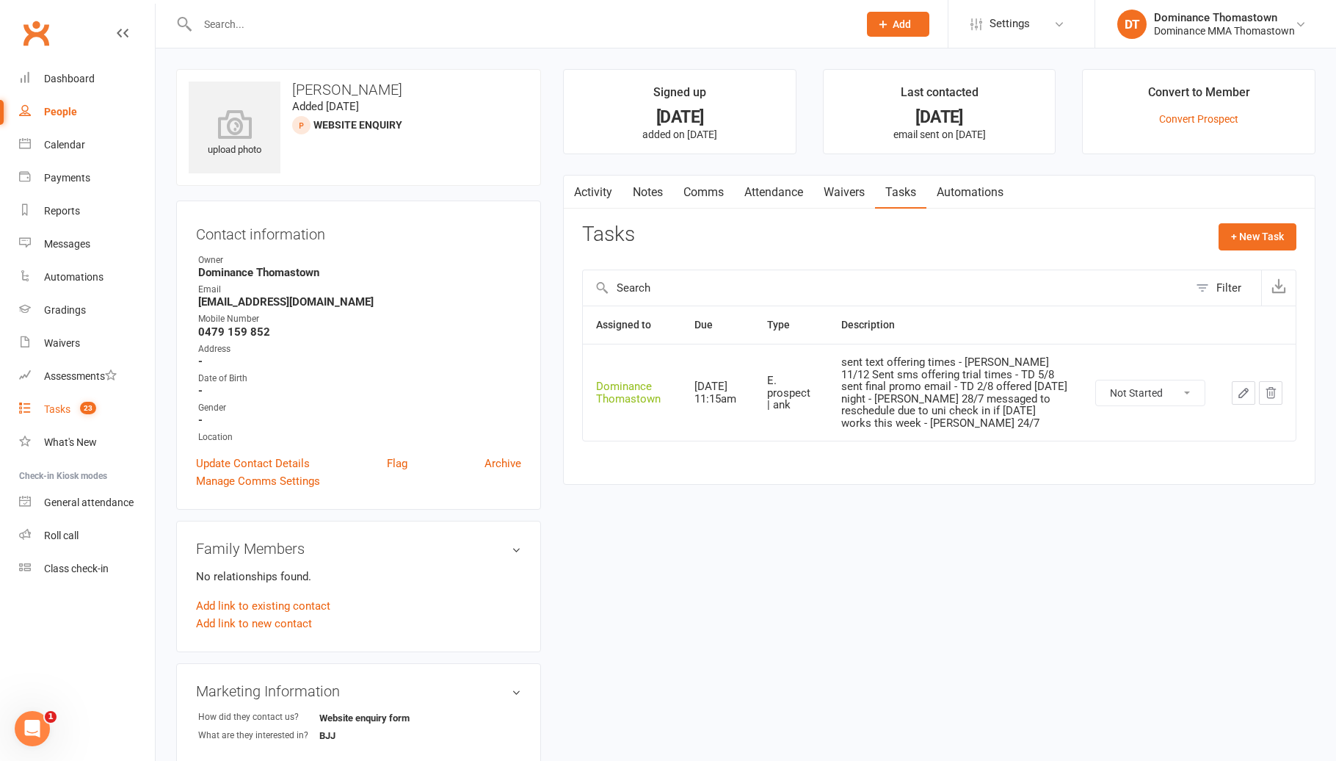
click at [69, 402] on link "Tasks 23" at bounding box center [87, 409] width 136 height 33
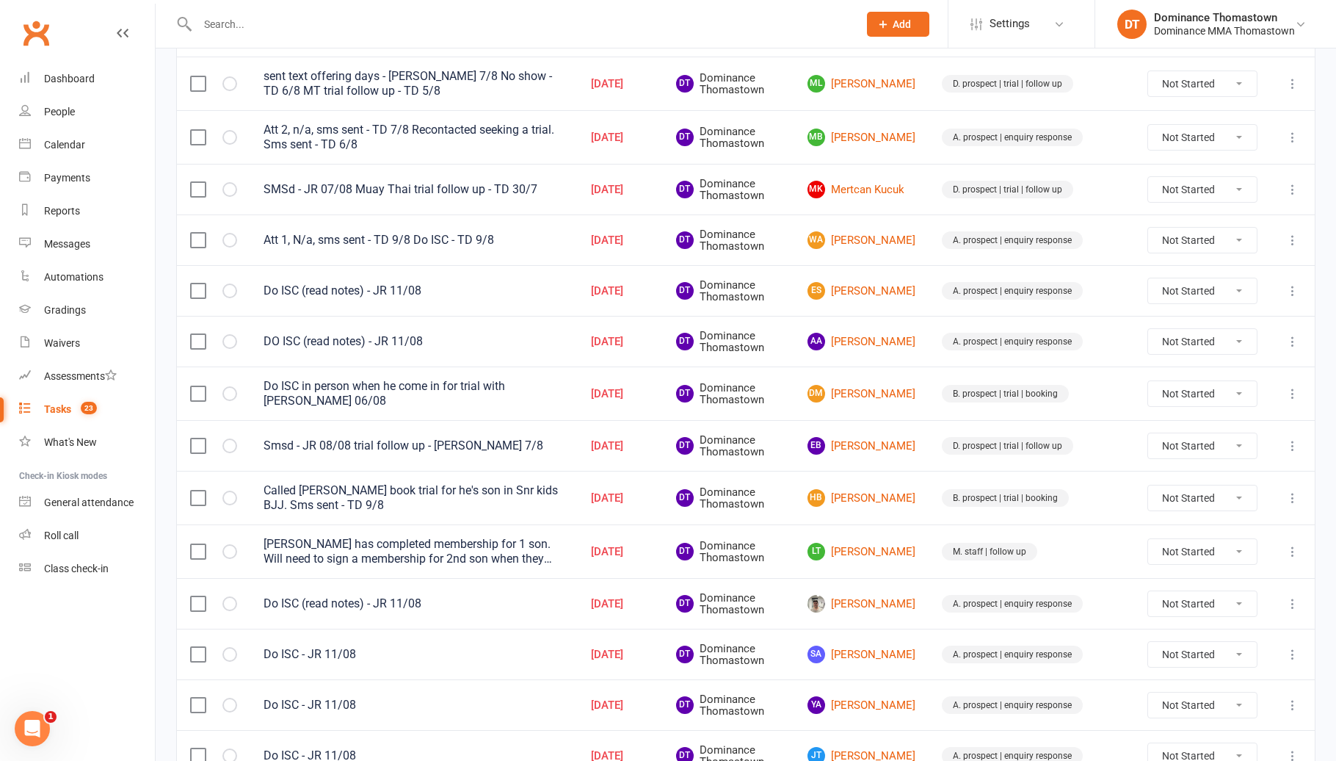
scroll to position [294, 0]
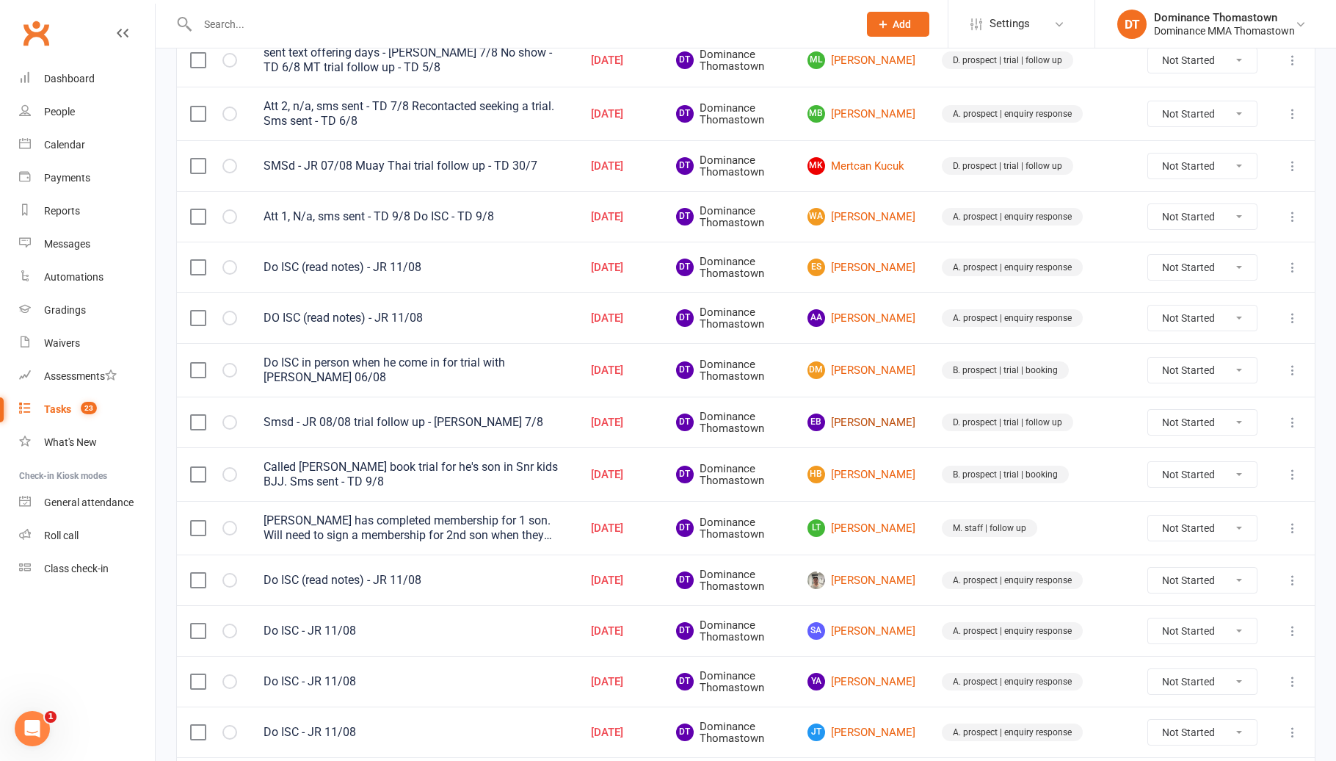
click at [901, 422] on link "EB Emily Bradford" at bounding box center [862, 422] width 108 height 18
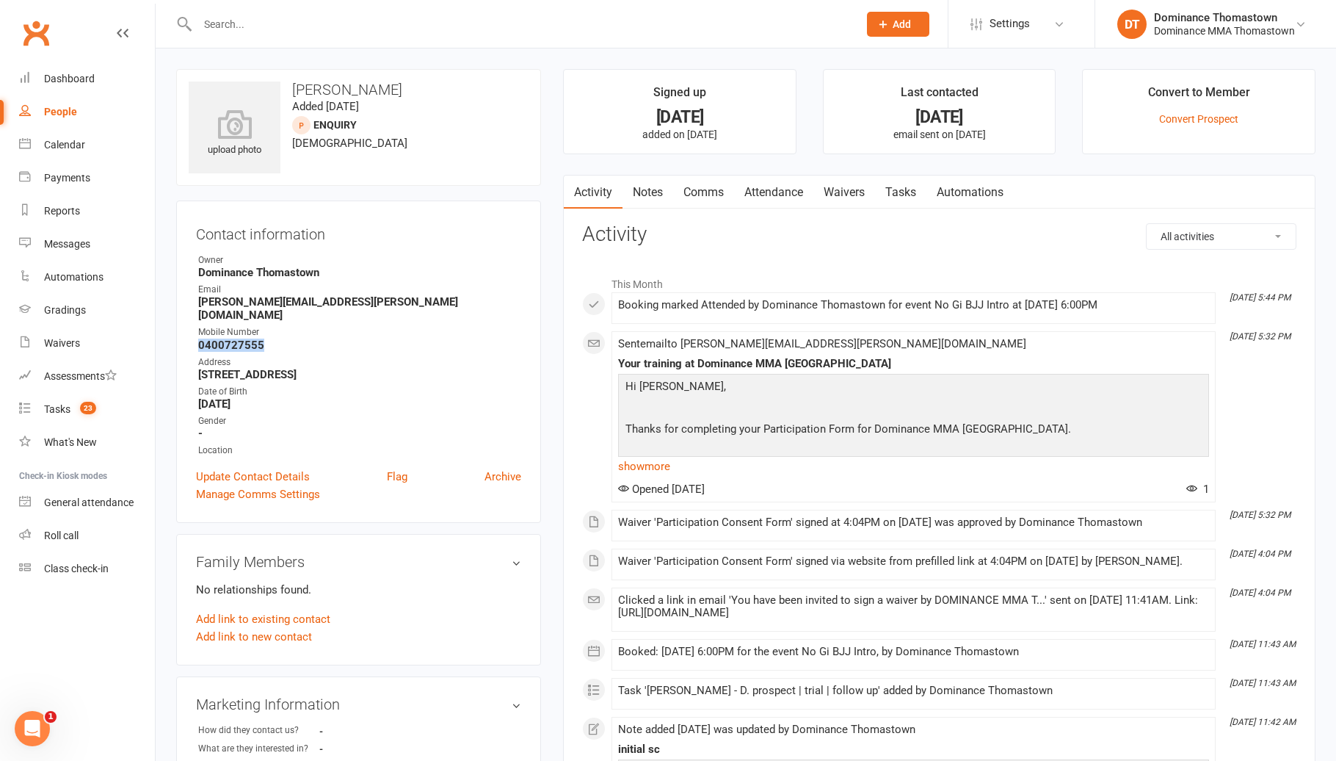
drag, startPoint x: 273, startPoint y: 329, endPoint x: 189, endPoint y: 327, distance: 84.4
click at [189, 327] on div "Contact information Owner Dominance Thomastown Email emily.bradford@bigpond.com…" at bounding box center [358, 361] width 365 height 322
copy strong "0400727555"
click at [906, 201] on link "Tasks" at bounding box center [900, 192] width 51 height 34
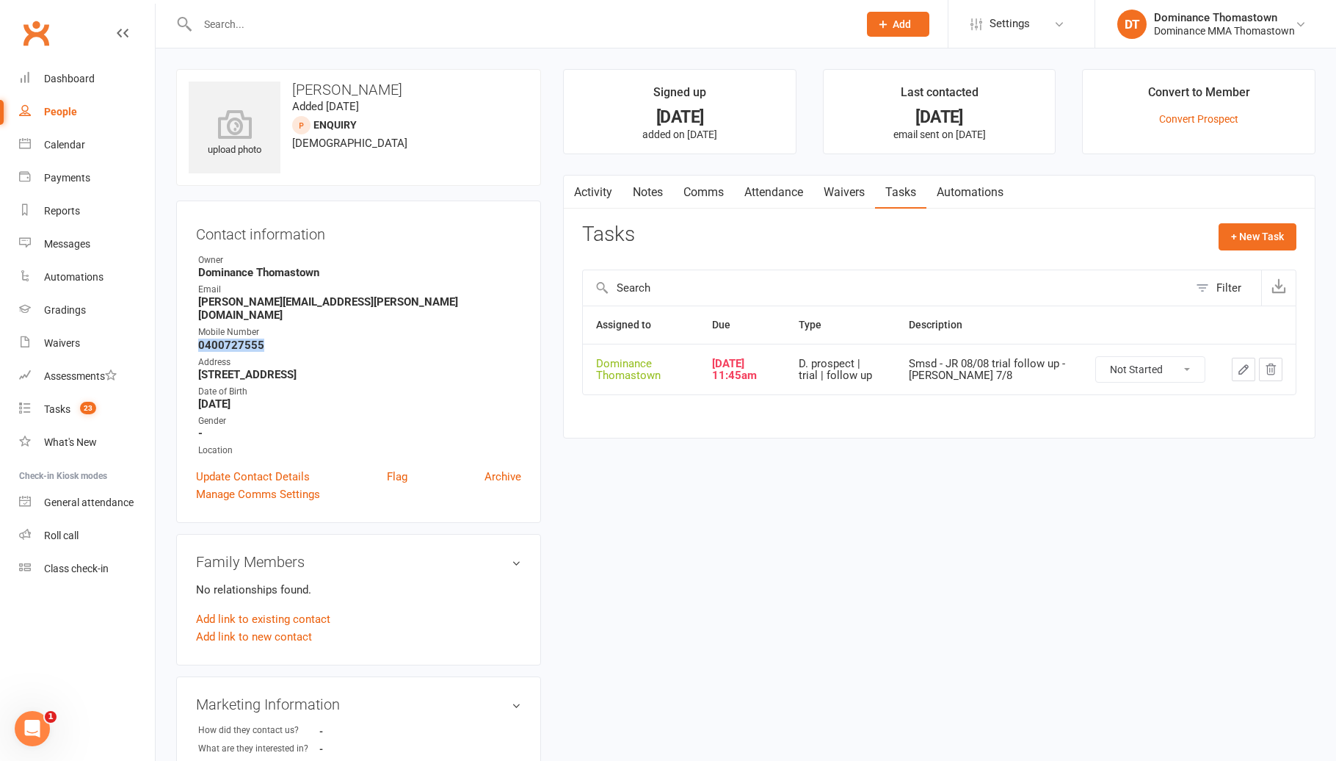
click at [1247, 377] on button "button" at bounding box center [1243, 369] width 23 height 23
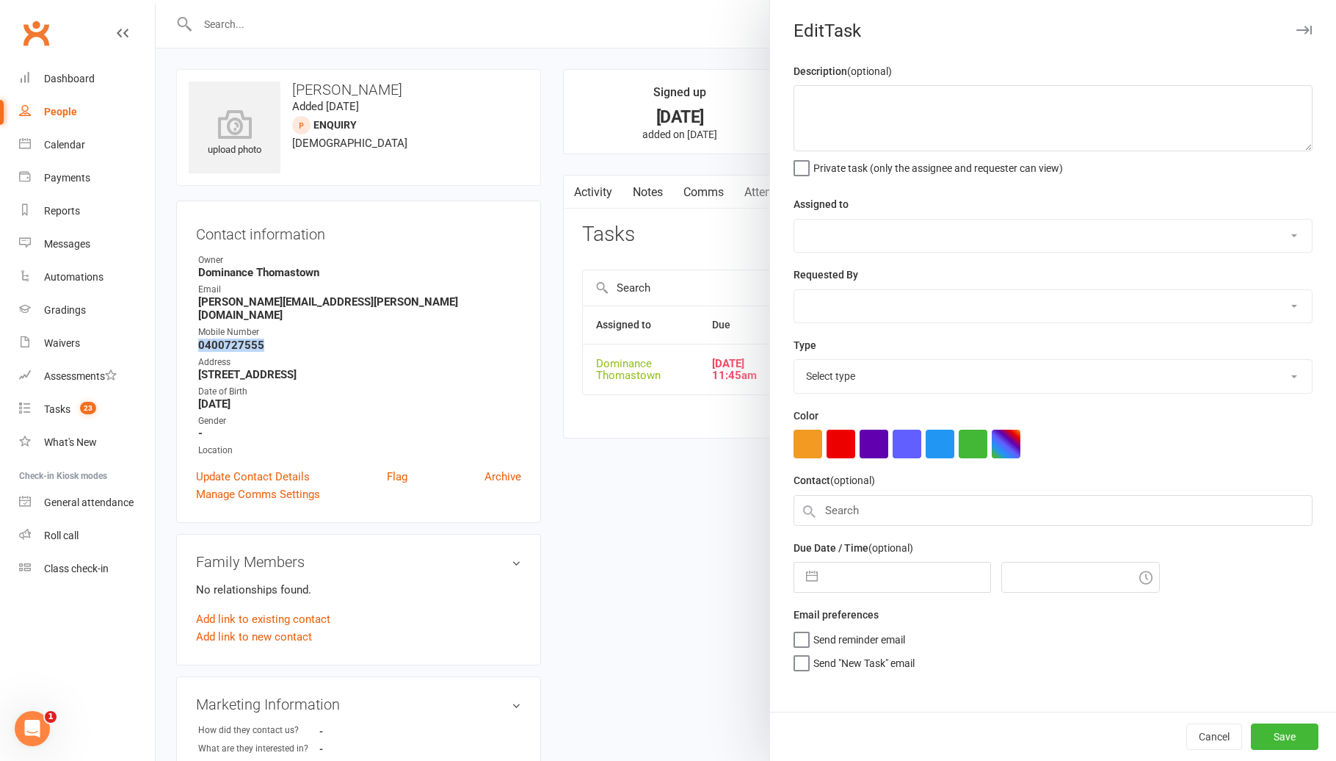
type textarea "Smsd - JR 08/08 trial follow up - Ellen 7/8"
select select "12547"
type input "[DATE]"
type input "11:45am"
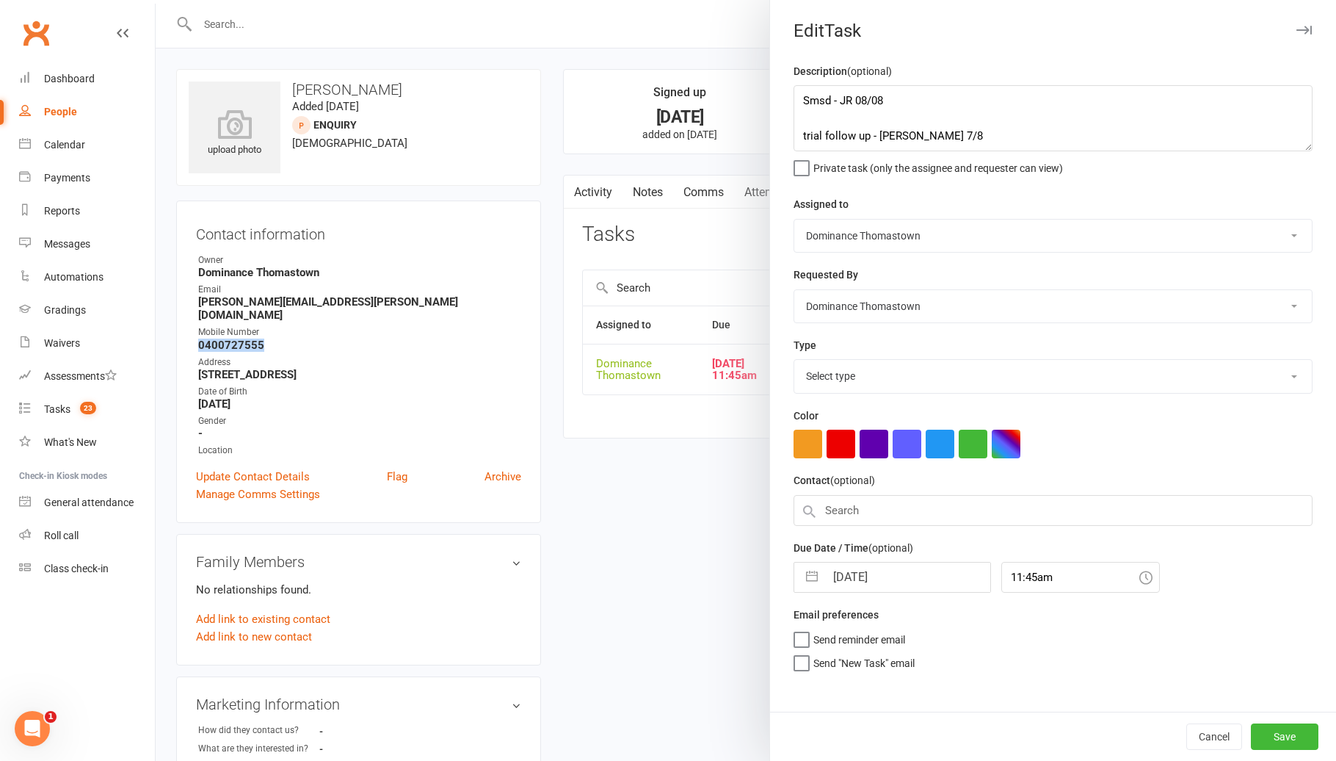
select select "3812"
click at [791, 98] on div "Description (optional) Smsd - JR 08/08 trial follow up - Ellen 7/8 Private task…" at bounding box center [1053, 386] width 566 height 649
click at [797, 98] on textarea "Smsd - JR 08/08 trial follow up - Ellen 7/8" at bounding box center [1053, 118] width 519 height 66
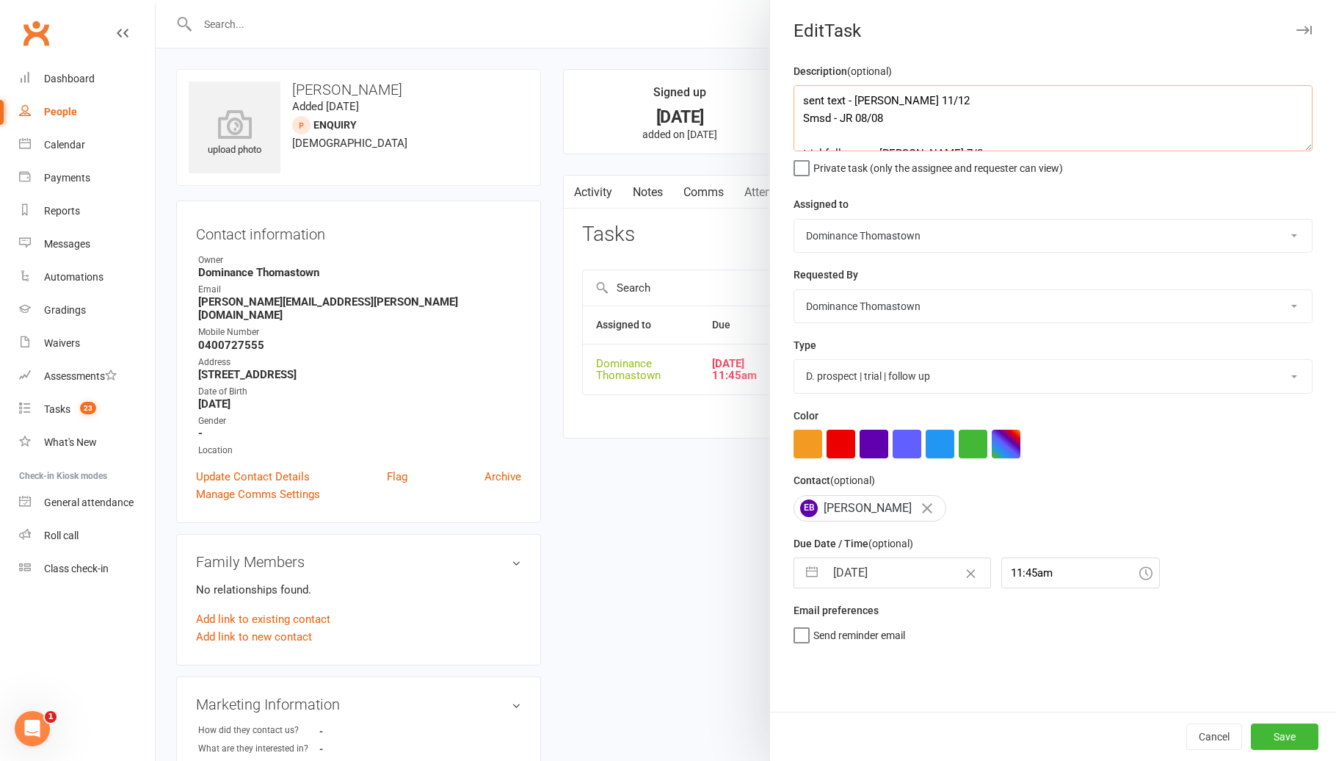
type textarea "sent text - [PERSON_NAME] 11/12 Smsd - JR 08/08 trial follow up - [PERSON_NAME]…"
click at [921, 585] on input "[DATE]" at bounding box center [907, 572] width 165 height 29
select select "6"
select select "2025"
select select "7"
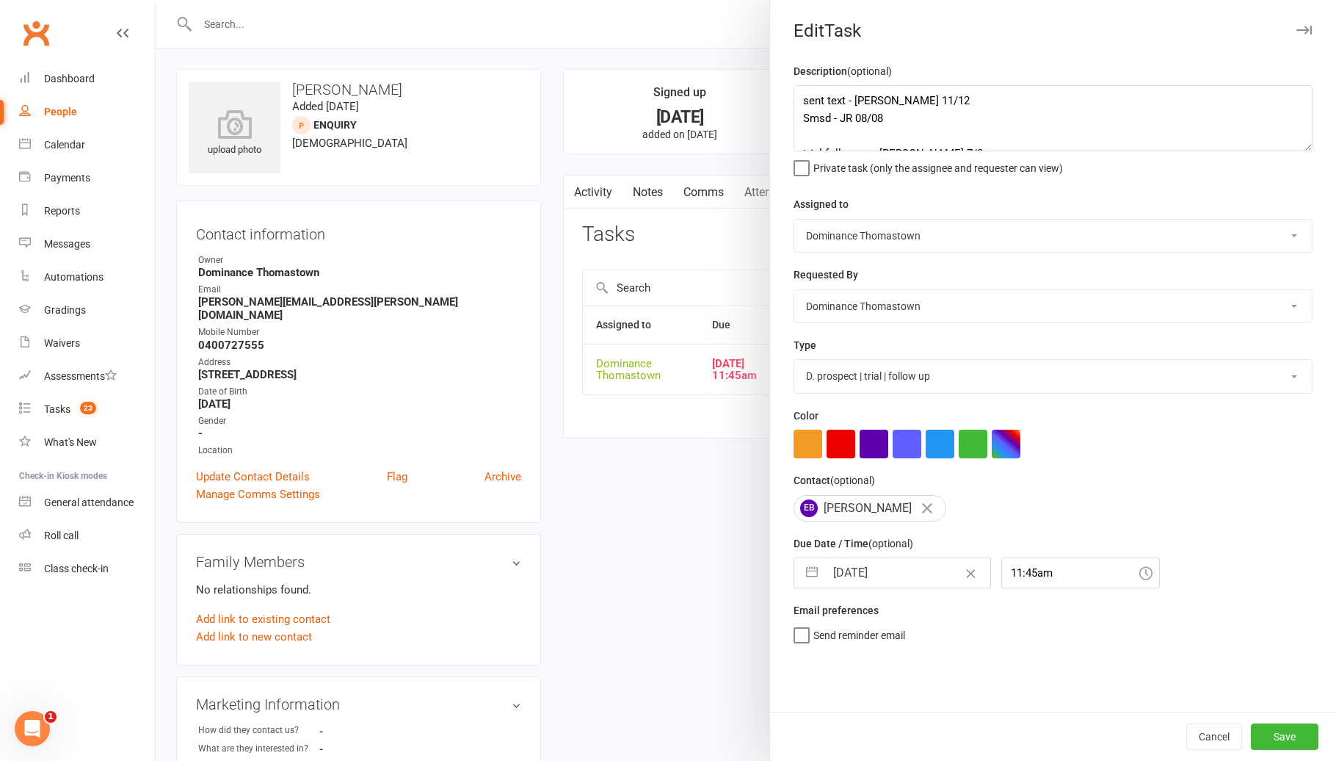
select select "2025"
select select "8"
select select "2025"
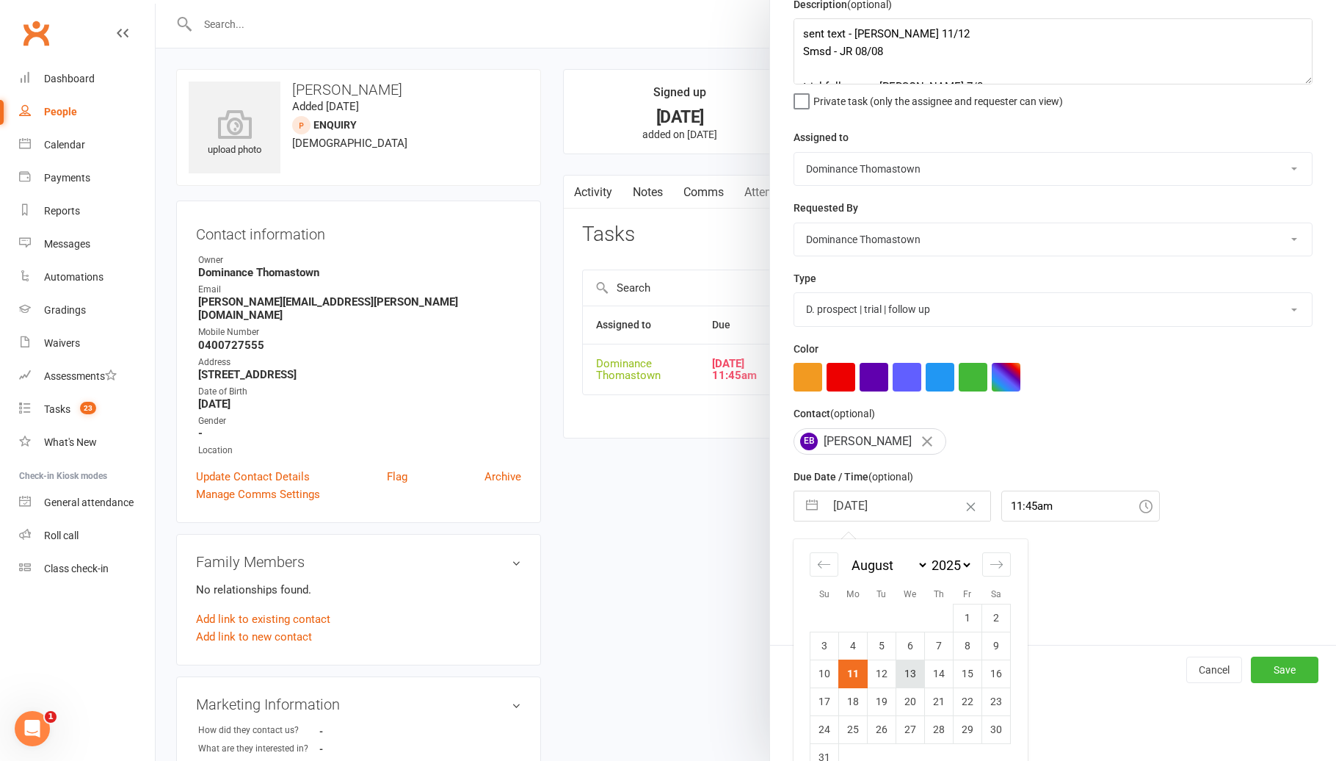
scroll to position [68, 0]
click at [889, 670] on td "12" at bounding box center [882, 672] width 29 height 28
type input "[DATE]"
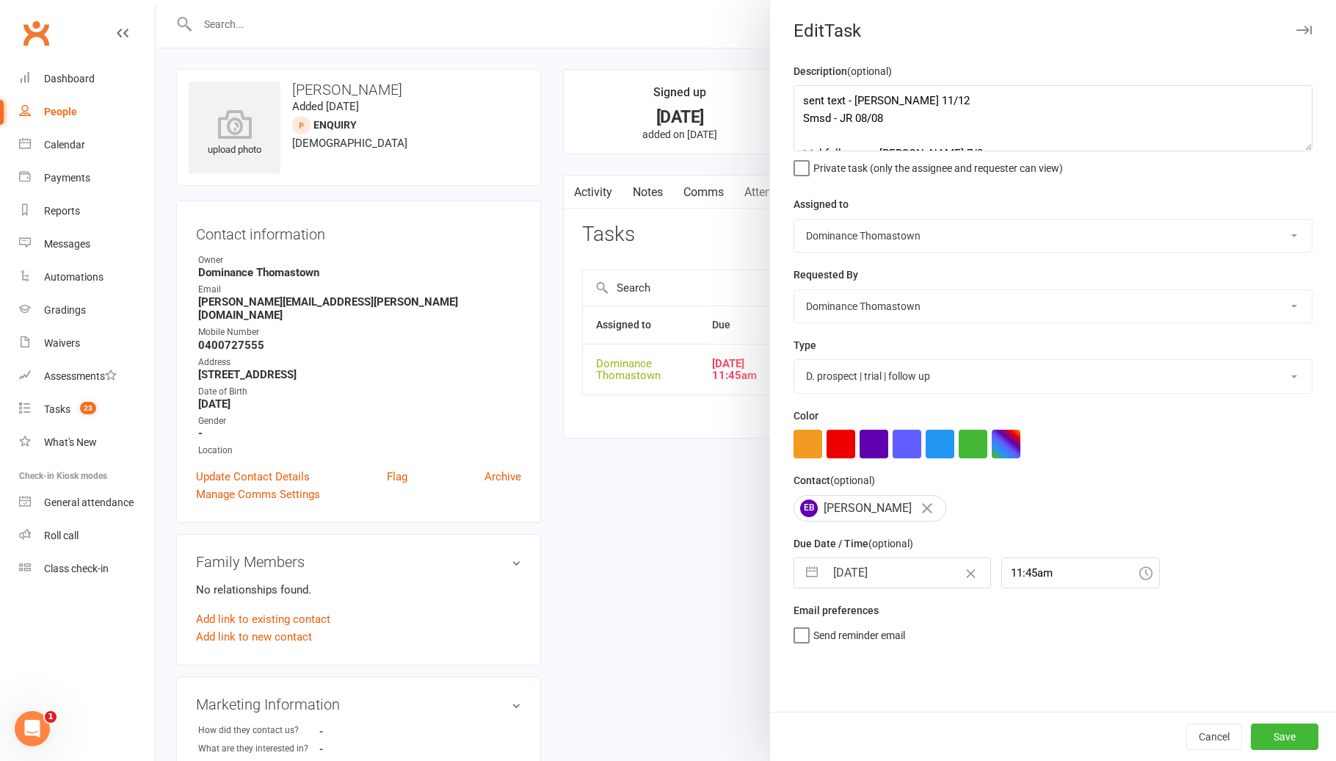
scroll to position [0, 0]
click at [1279, 730] on button "Save" at bounding box center [1285, 736] width 68 height 26
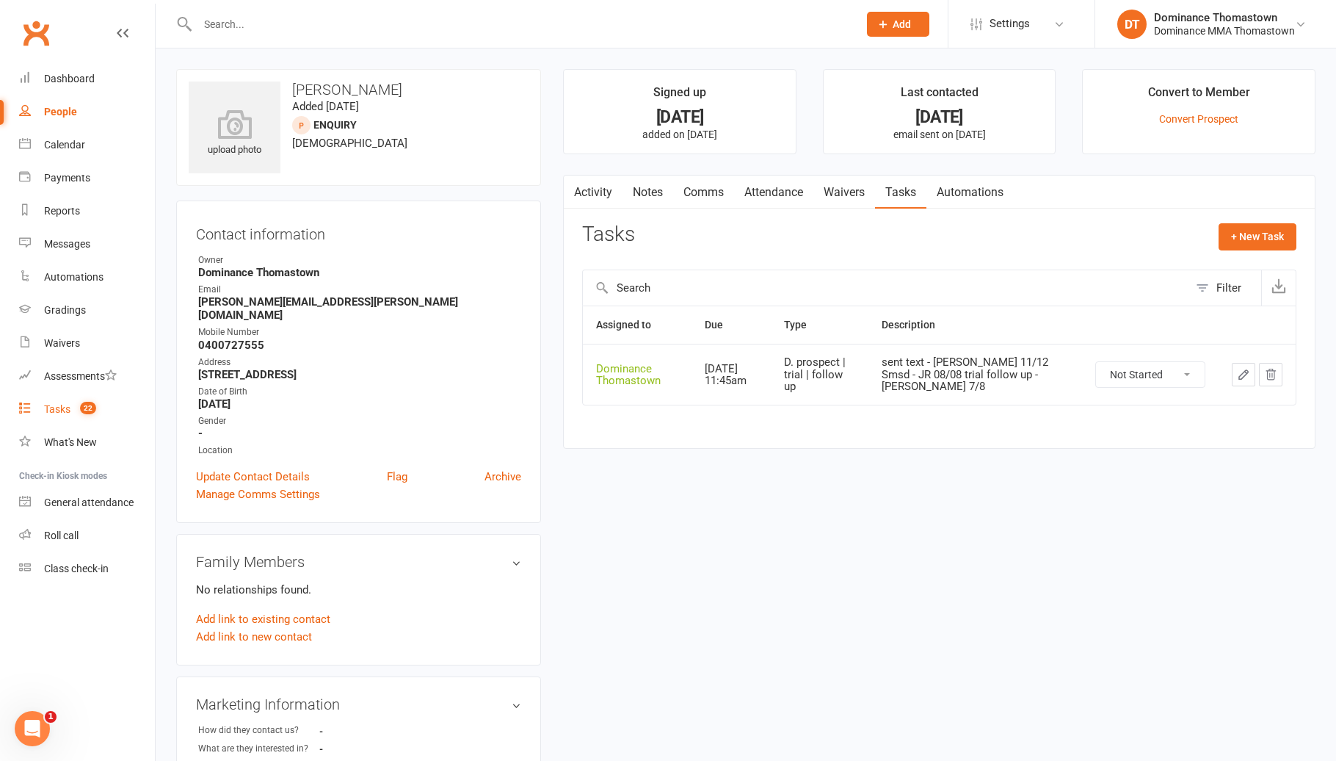
click at [100, 416] on link "Tasks 22" at bounding box center [87, 409] width 136 height 33
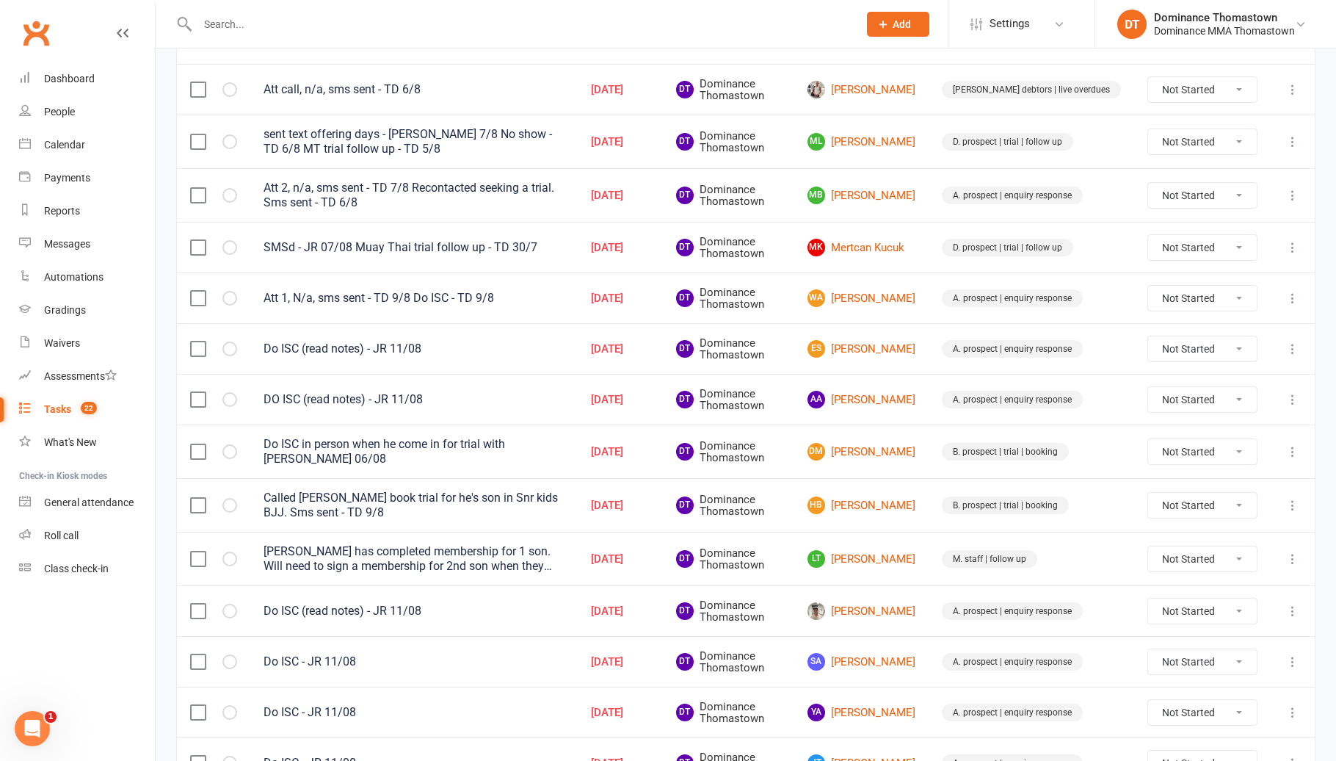
scroll to position [217, 0]
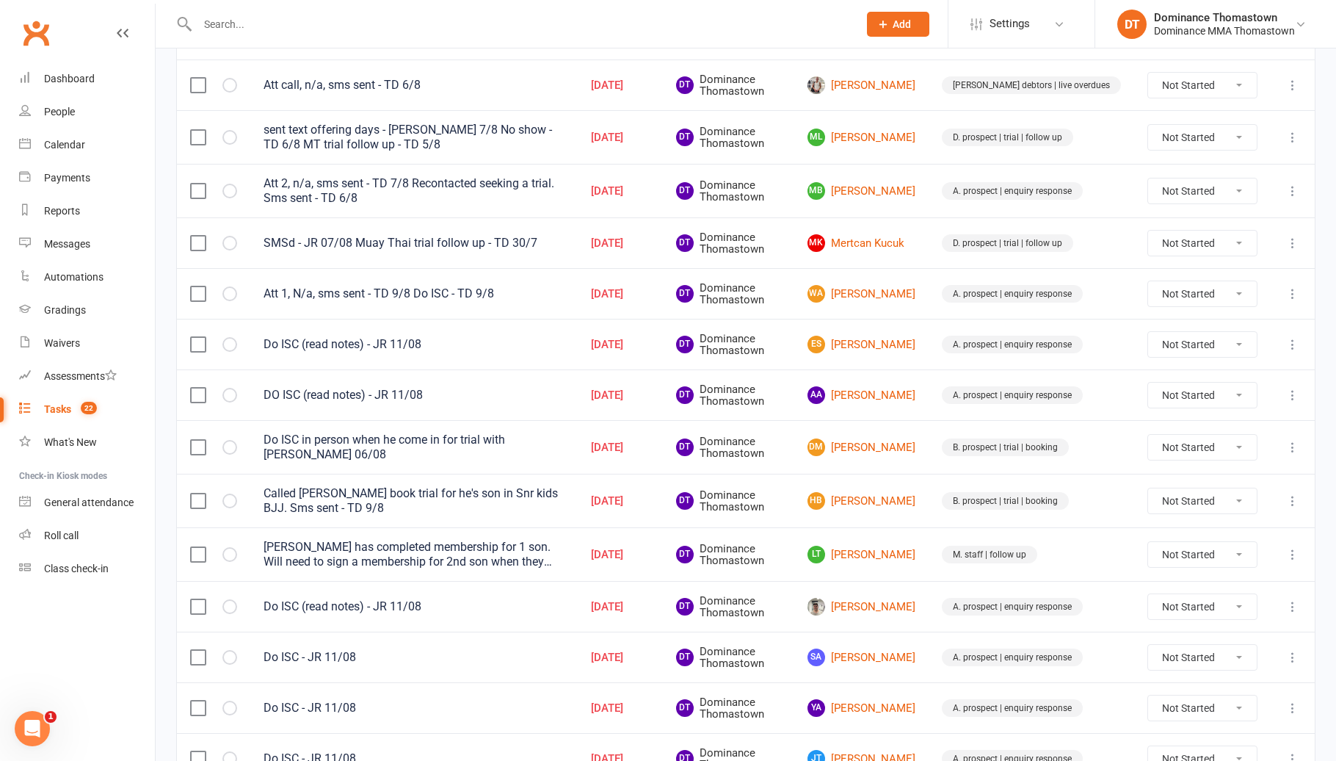
click at [495, 548] on div "Lyndon has completed membership for 1 son. Will need to sign a membership for 2…" at bounding box center [414, 554] width 301 height 29
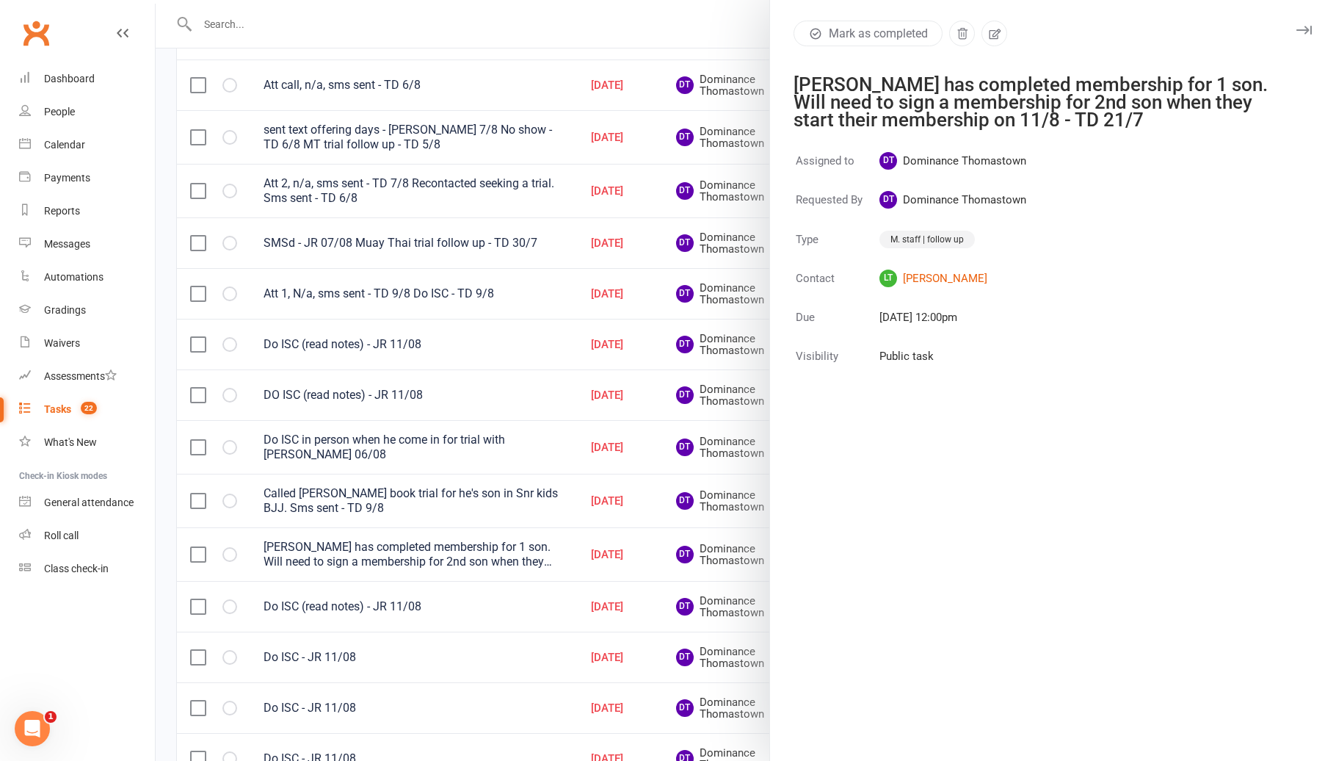
click at [497, 548] on div at bounding box center [746, 380] width 1181 height 761
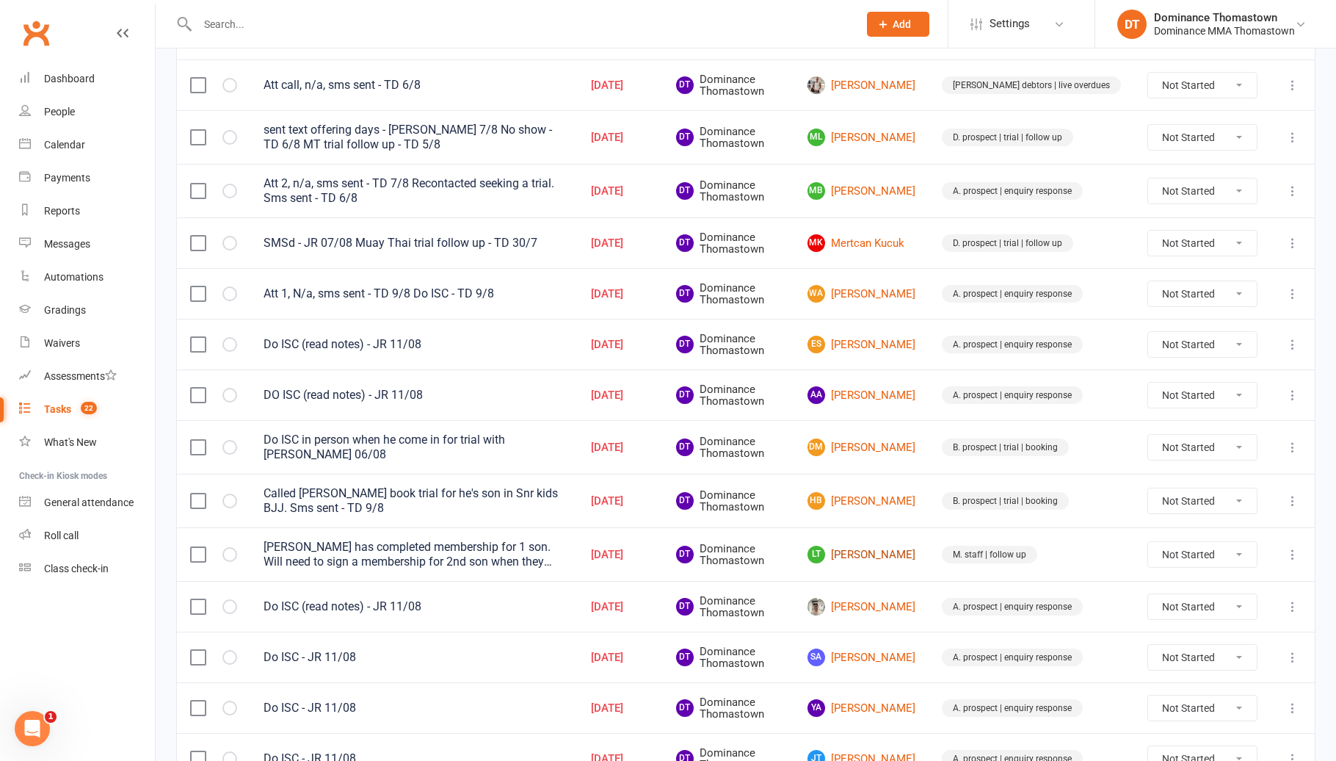
click at [915, 562] on link "LT Lyndon Tantiongco" at bounding box center [862, 554] width 108 height 18
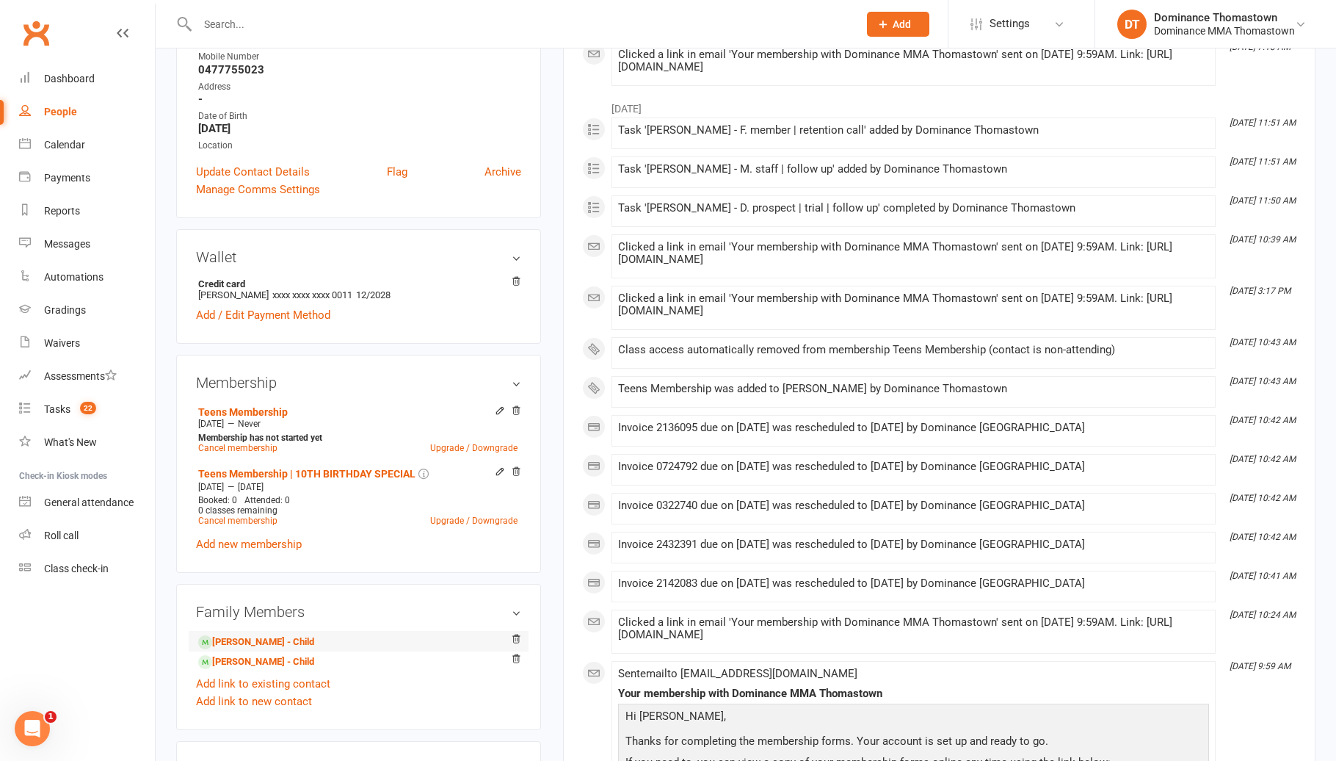
scroll to position [286, 0]
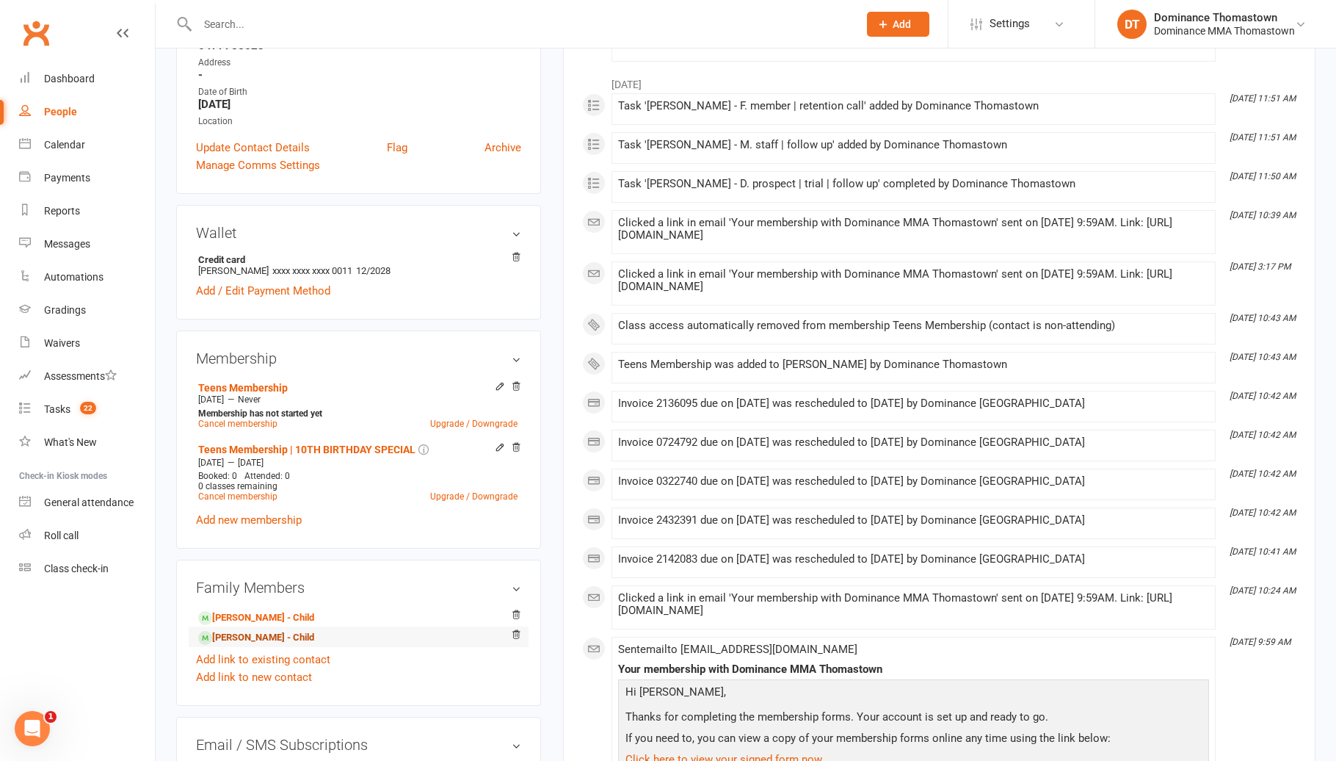
click at [259, 631] on link "Izaiah Tantiongco - Child" at bounding box center [256, 637] width 116 height 15
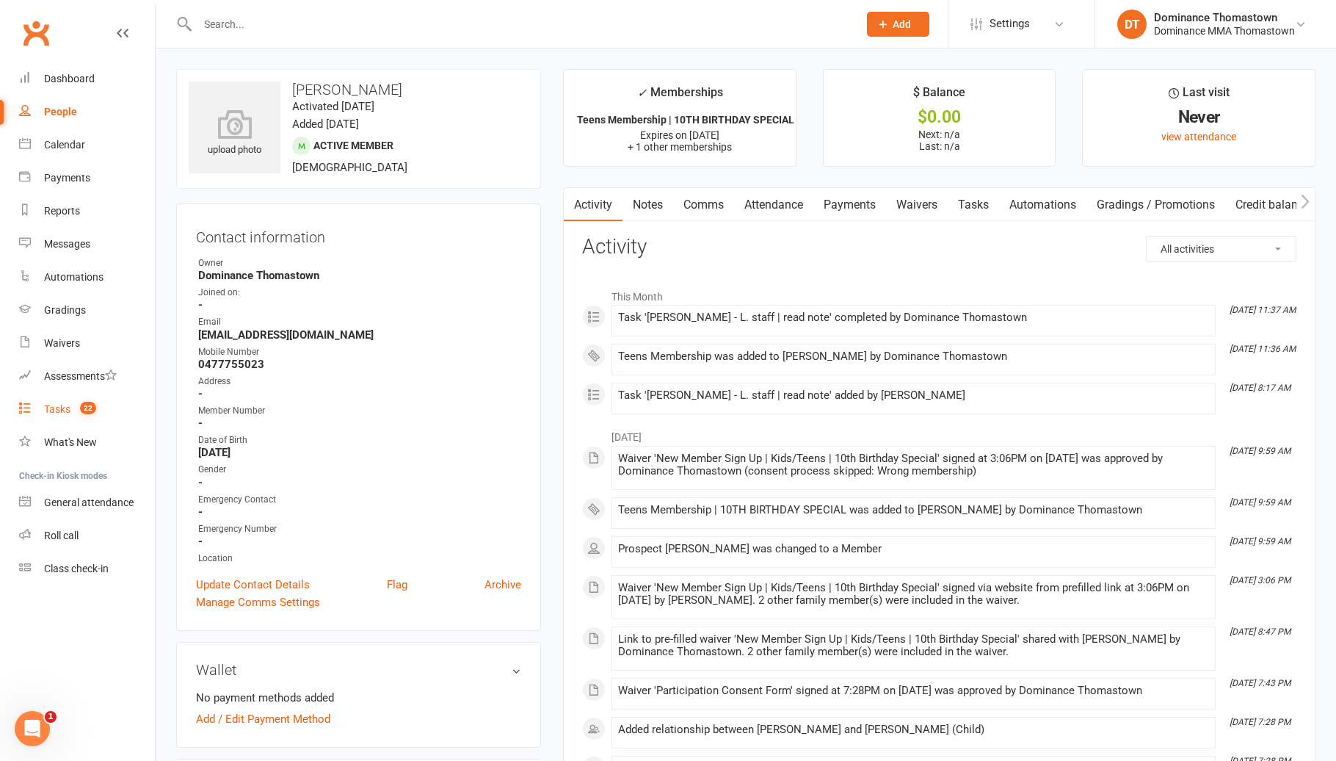
click at [77, 408] on count-badge "22" at bounding box center [84, 409] width 23 height 12
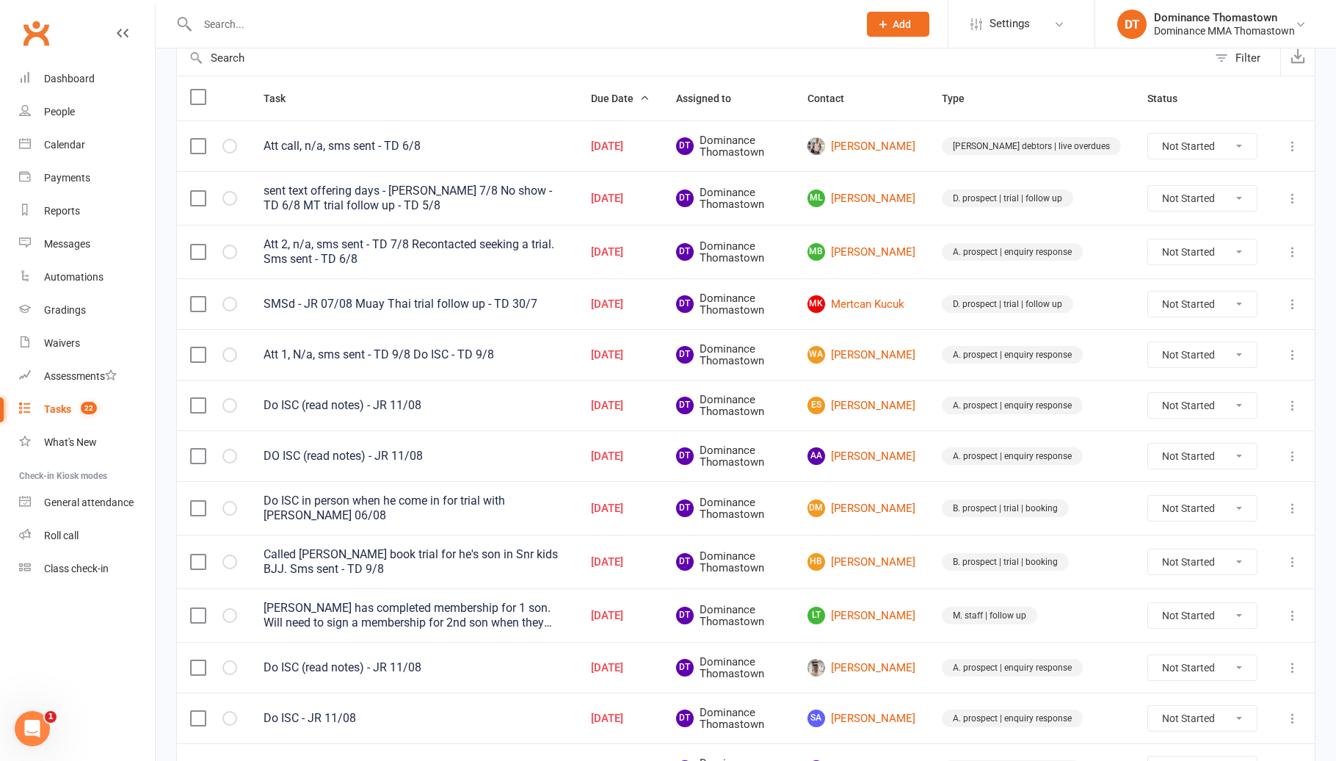
scroll to position [153, 0]
click at [1291, 565] on icon at bounding box center [1293, 563] width 15 height 15
click at [562, 553] on div "Called Hayden book trial for he's son in Snr kids BJJ. Sms sent - TD 9/8" at bounding box center [414, 563] width 301 height 29
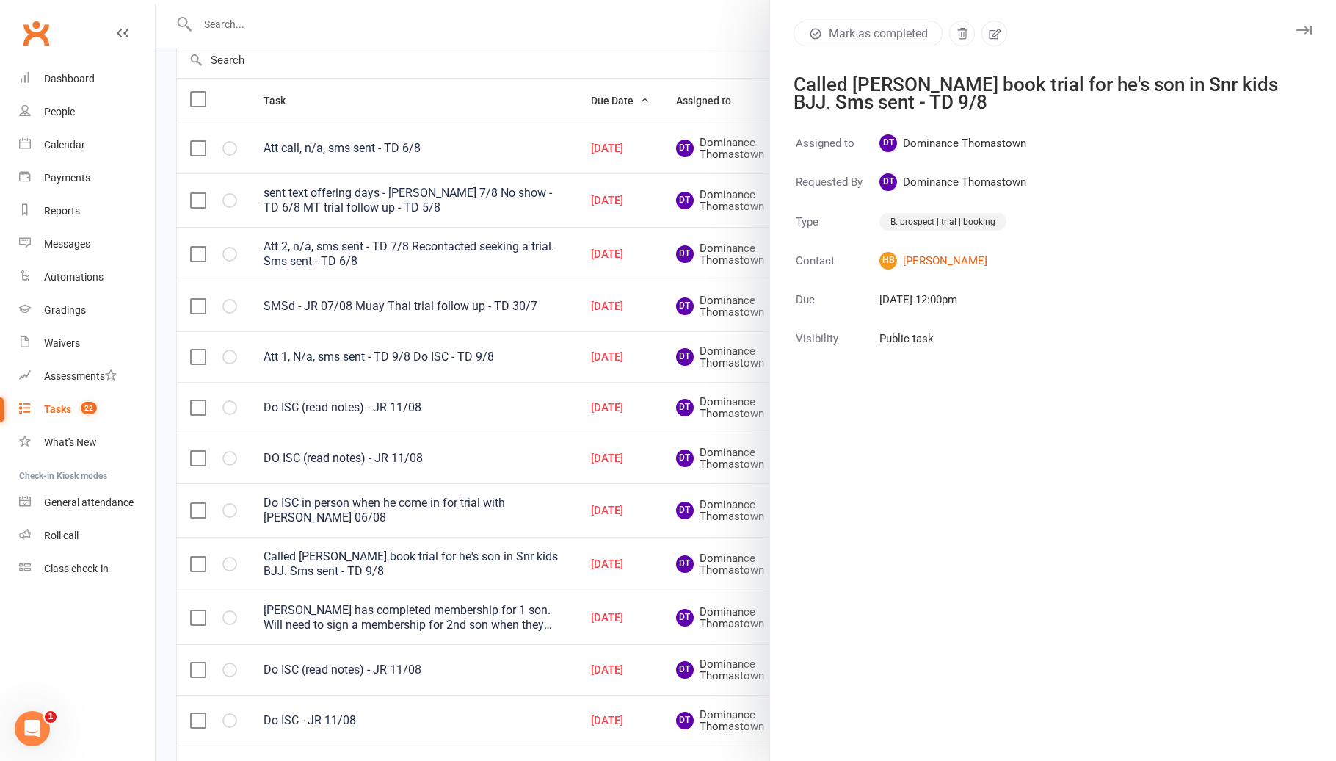
click at [485, 554] on div at bounding box center [746, 380] width 1181 height 761
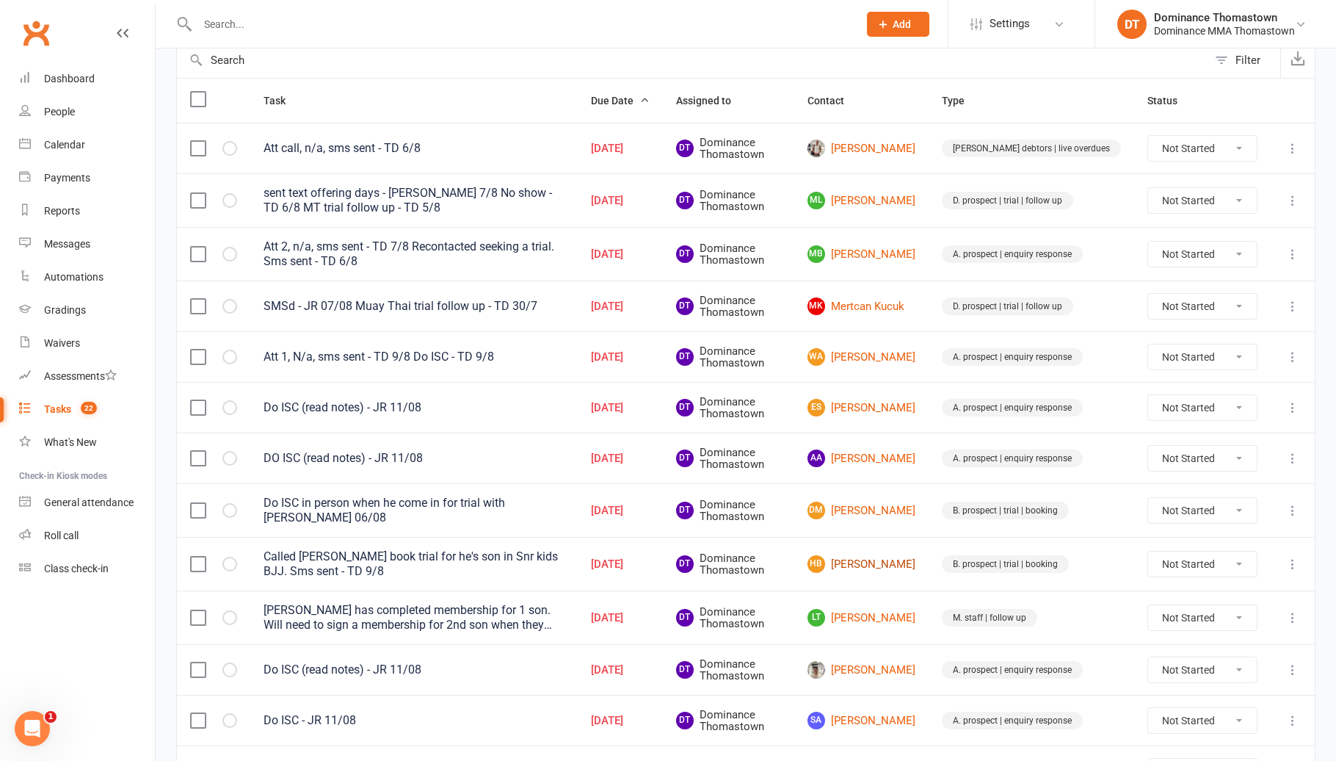
click at [915, 568] on link "HB Hayden Byrne" at bounding box center [862, 564] width 108 height 18
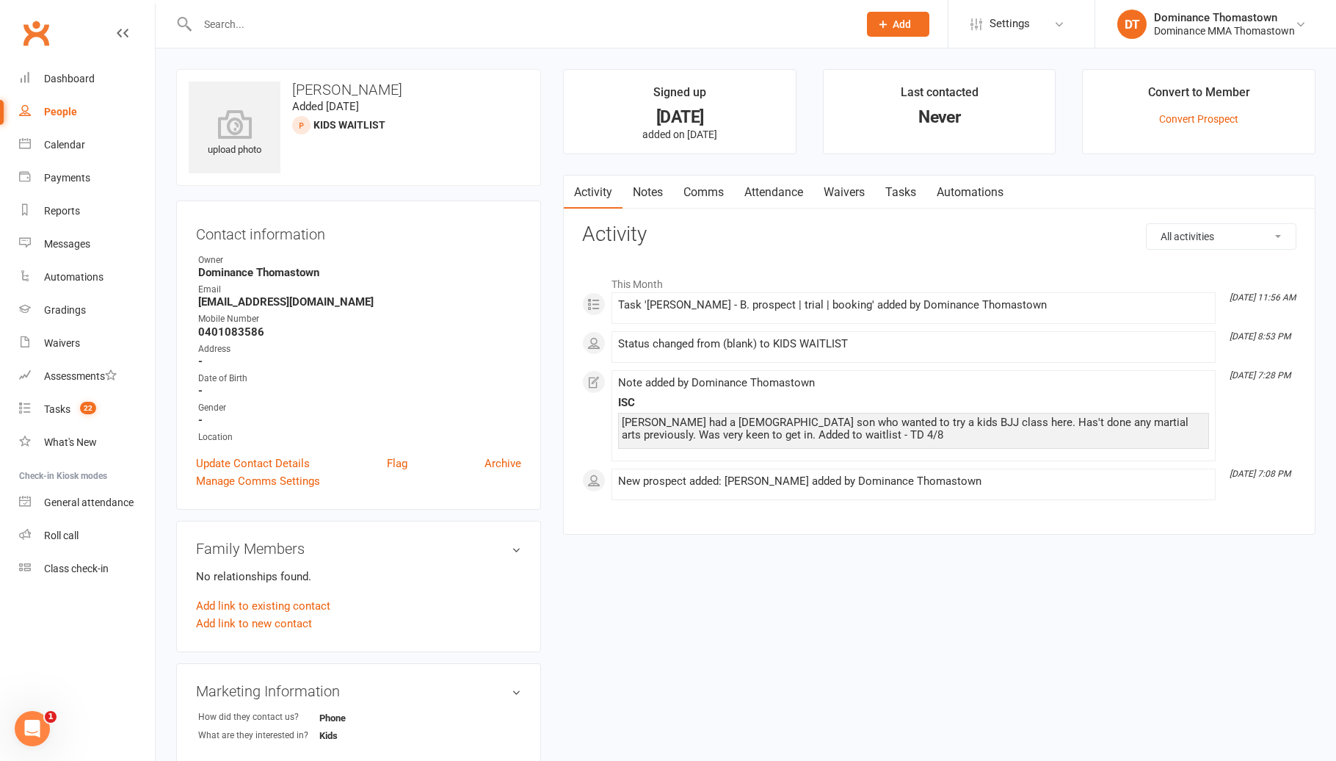
click at [662, 197] on link "Notes" at bounding box center [648, 192] width 51 height 34
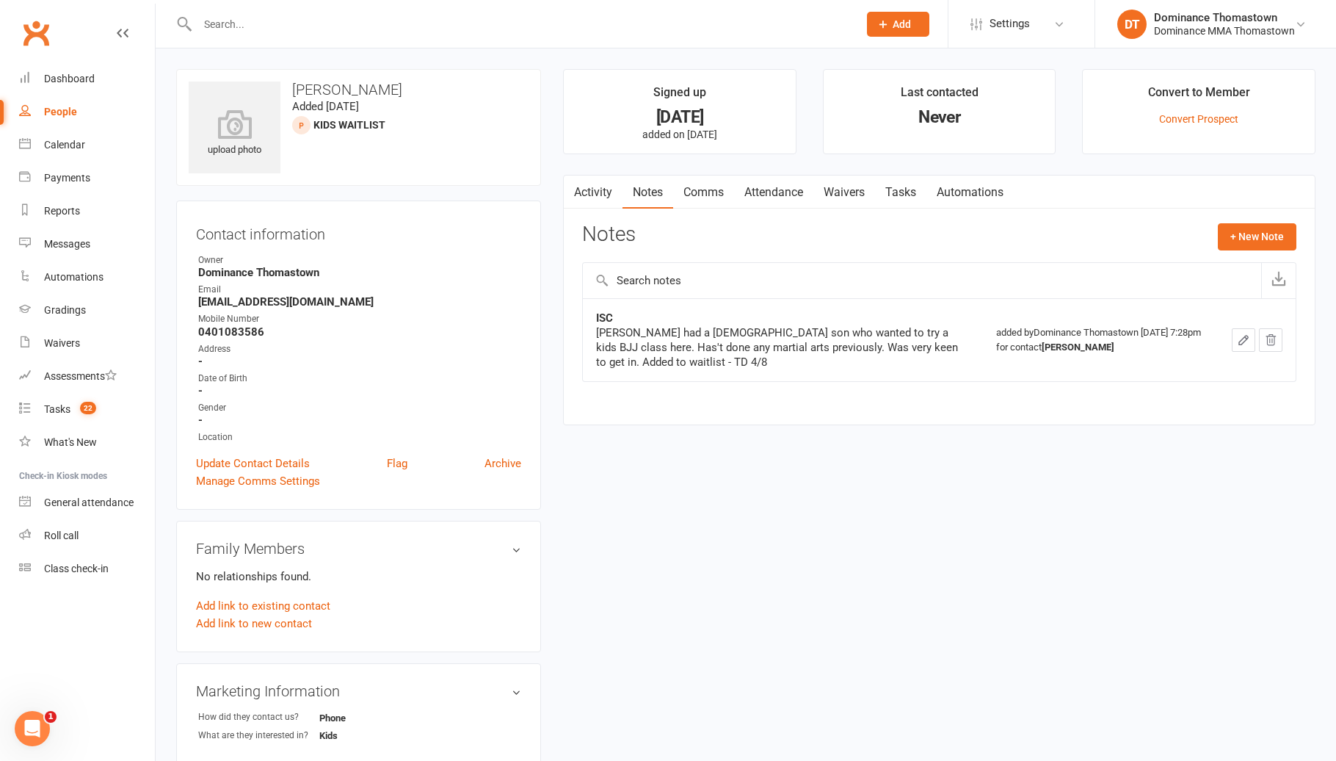
click at [598, 189] on link "Activity" at bounding box center [593, 192] width 59 height 34
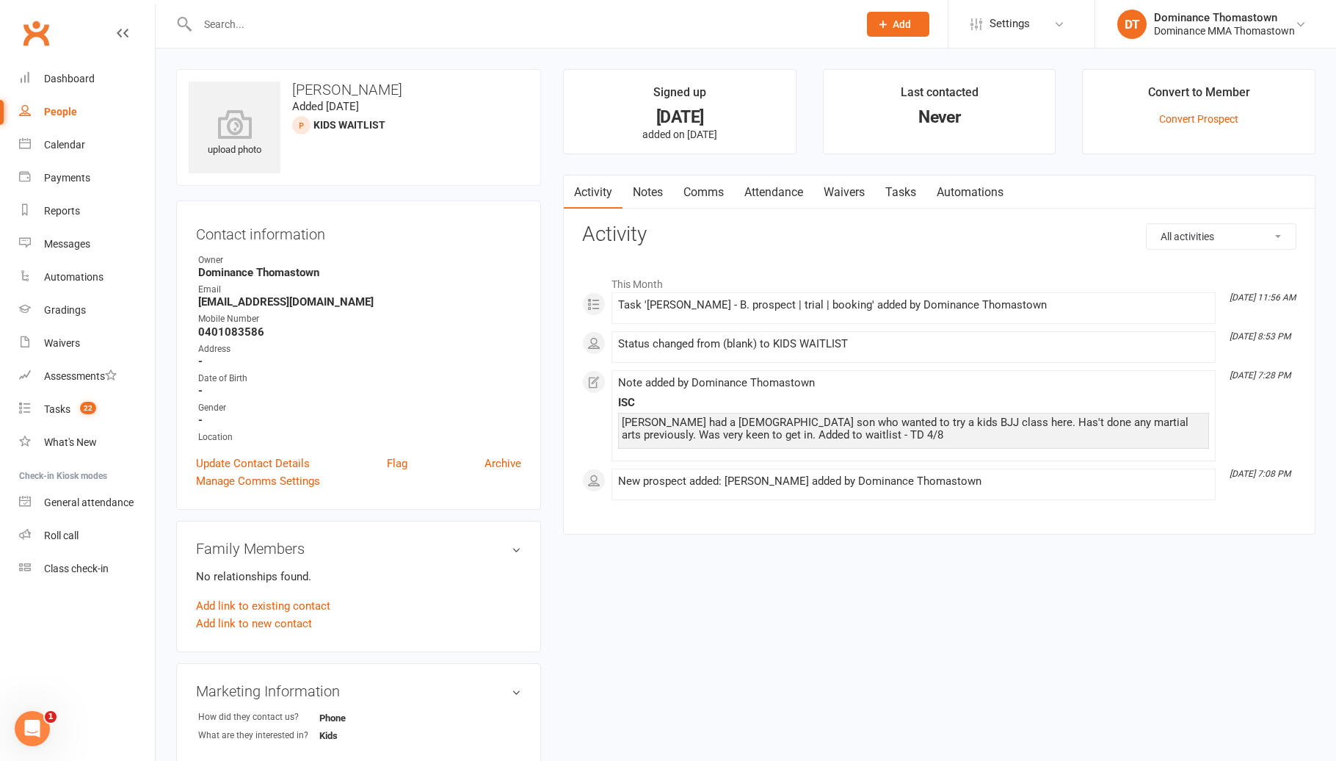
click at [910, 191] on link "Tasks" at bounding box center [900, 192] width 51 height 34
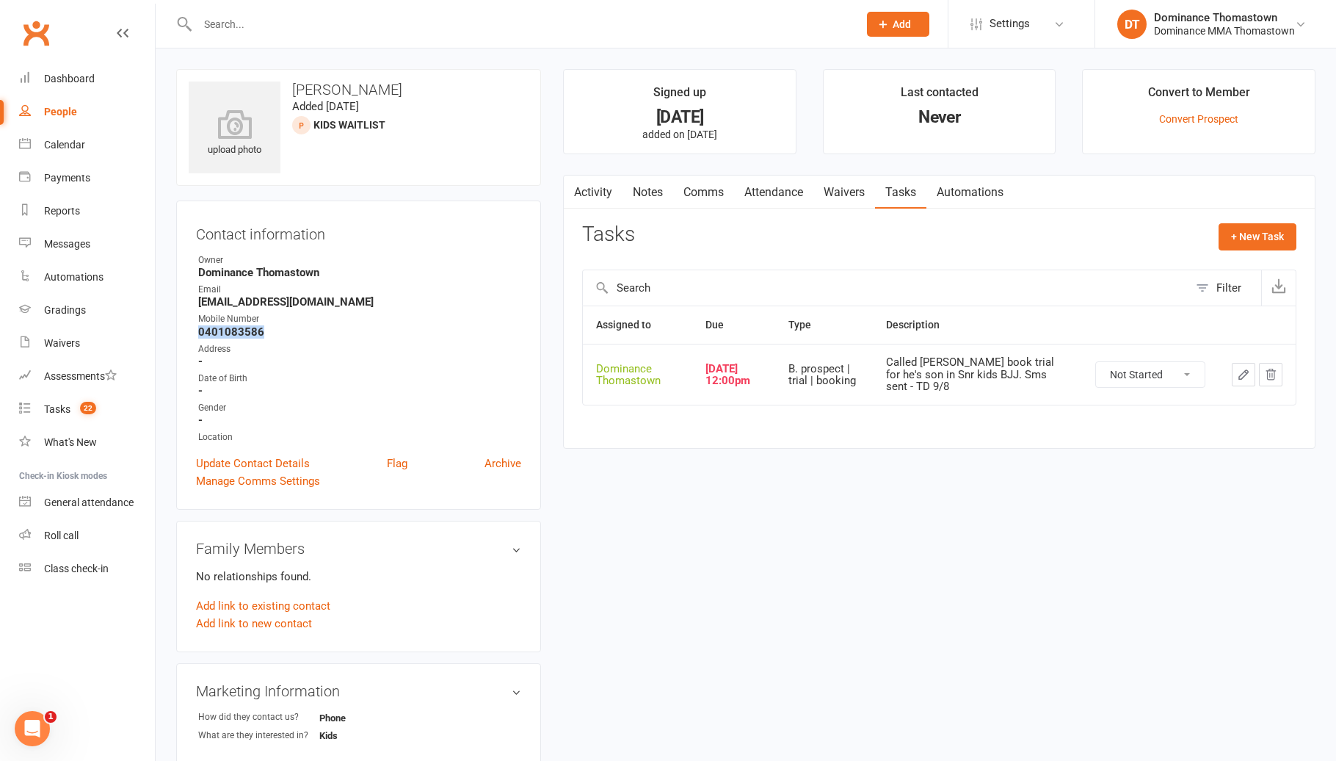
drag, startPoint x: 267, startPoint y: 330, endPoint x: 194, endPoint y: 327, distance: 73.4
click at [194, 327] on div "Contact information Owner Dominance Thomastown Email haydenbyrne@live.com.au Mo…" at bounding box center [358, 354] width 365 height 309
copy strong "0401083586"
click at [1233, 367] on button "button" at bounding box center [1243, 374] width 23 height 23
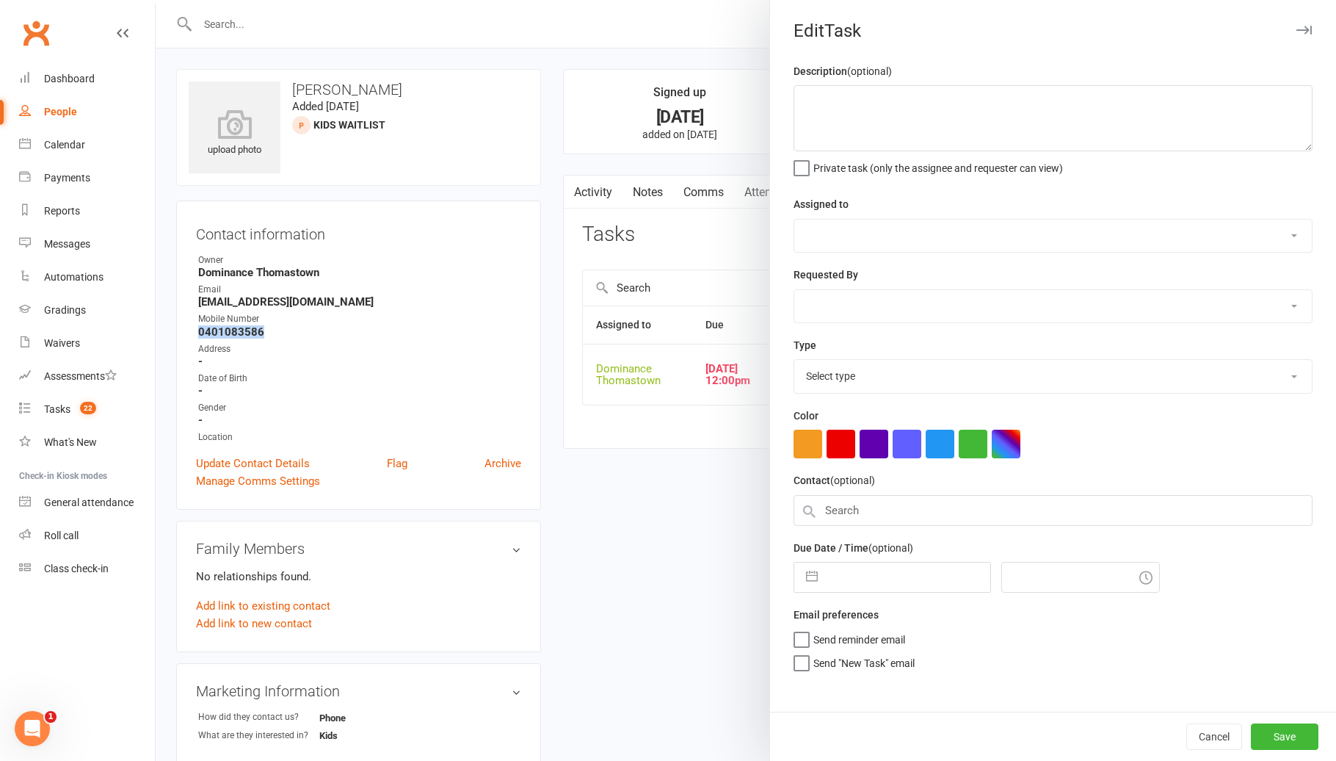
type textarea "Called Hayden book trial for he's son in Snr kids BJJ. Sms sent - TD 9/8"
select select "12547"
type input "[DATE]"
type input "12:00pm"
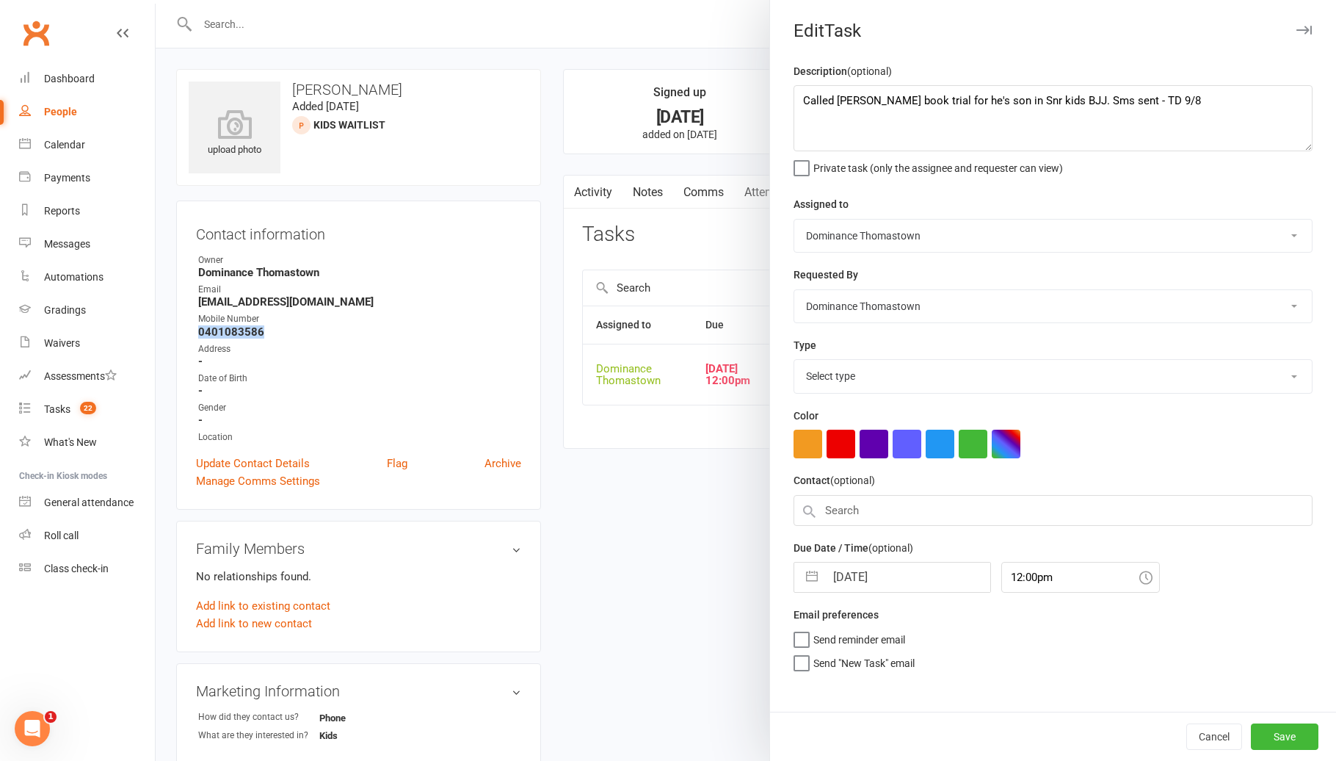
select select "3810"
click at [796, 96] on textarea "Called Hayden book trial for he's son in Snr kids BJJ. Sms sent - TD 9/8" at bounding box center [1053, 118] width 519 height 66
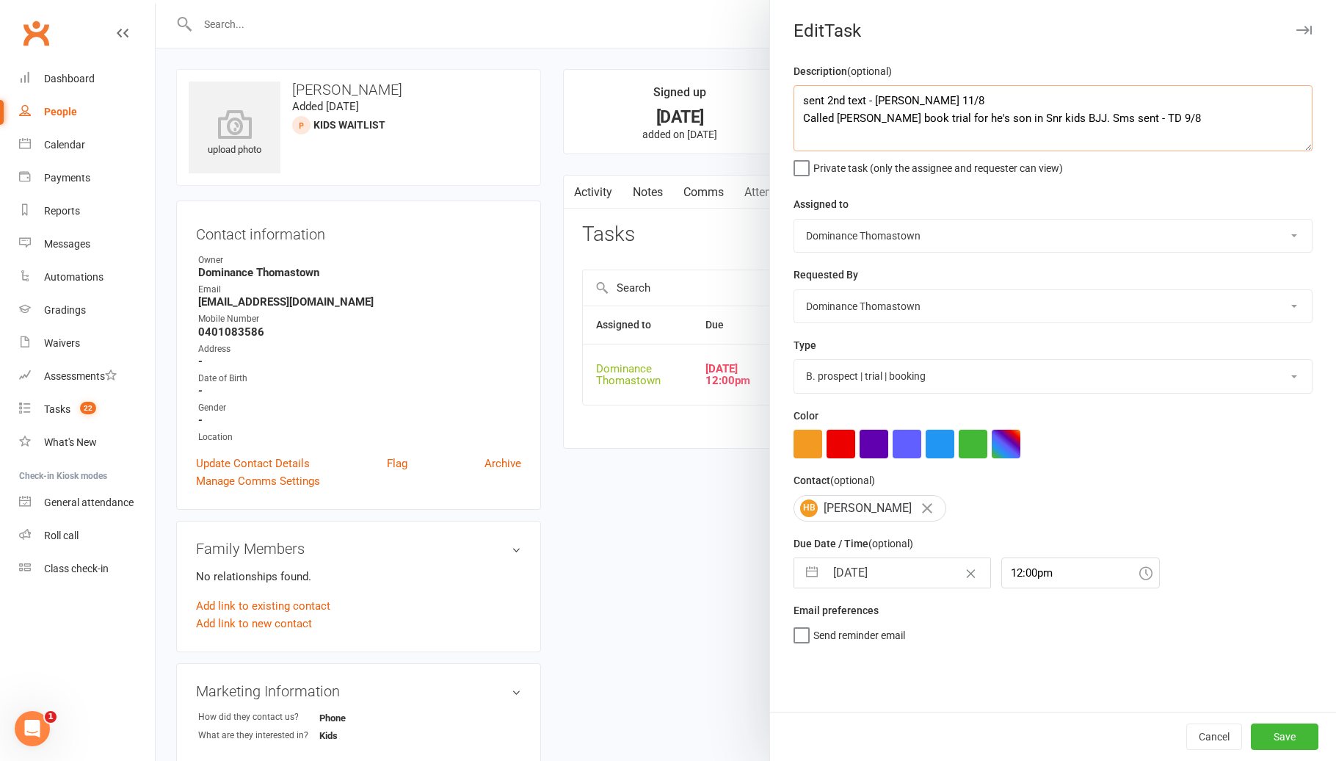
type textarea "sent 2nd text - [PERSON_NAME] 11/8 Called [PERSON_NAME] book trial for he's son…"
drag, startPoint x: 854, startPoint y: 586, endPoint x: 829, endPoint y: 529, distance: 61.8
click at [854, 585] on input "[DATE]" at bounding box center [907, 572] width 165 height 29
select select "6"
select select "2025"
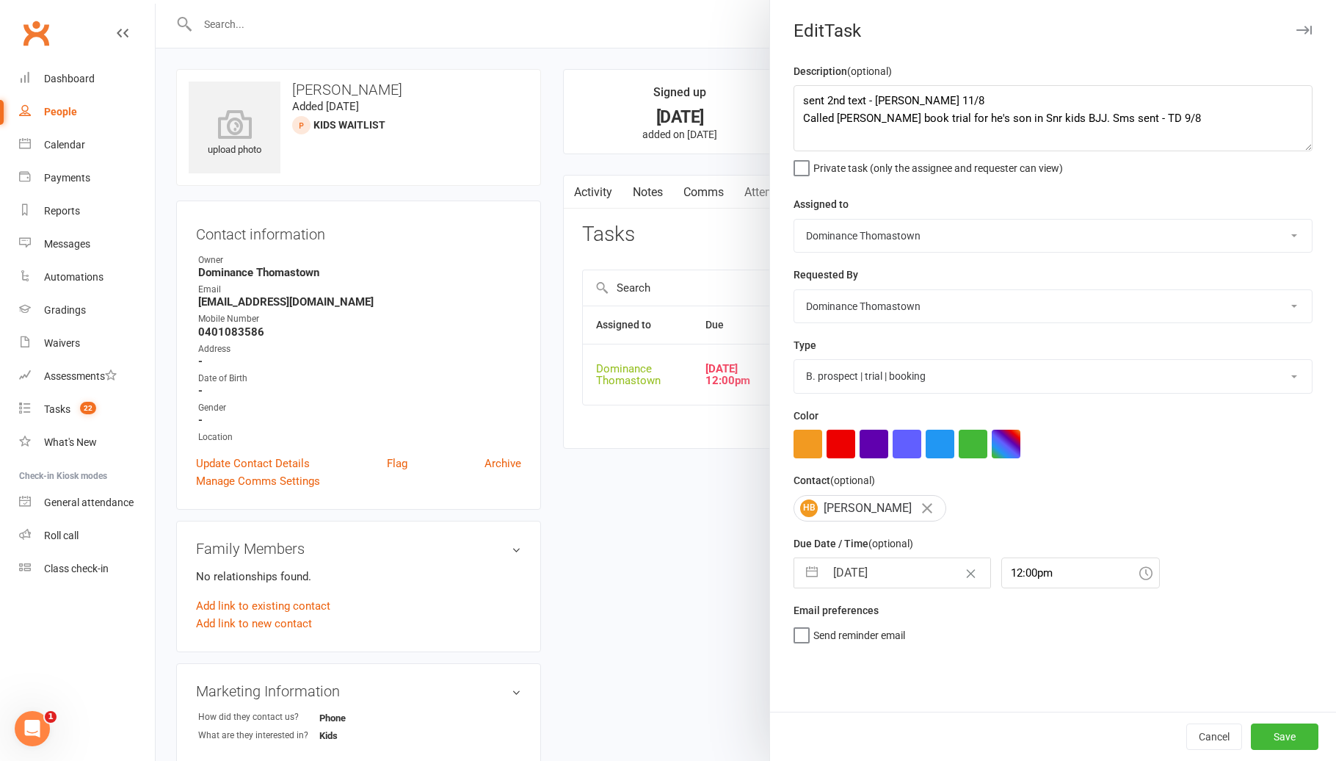
select select "7"
select select "2025"
select select "8"
select select "2025"
click at [889, 741] on td "12" at bounding box center [882, 740] width 29 height 28
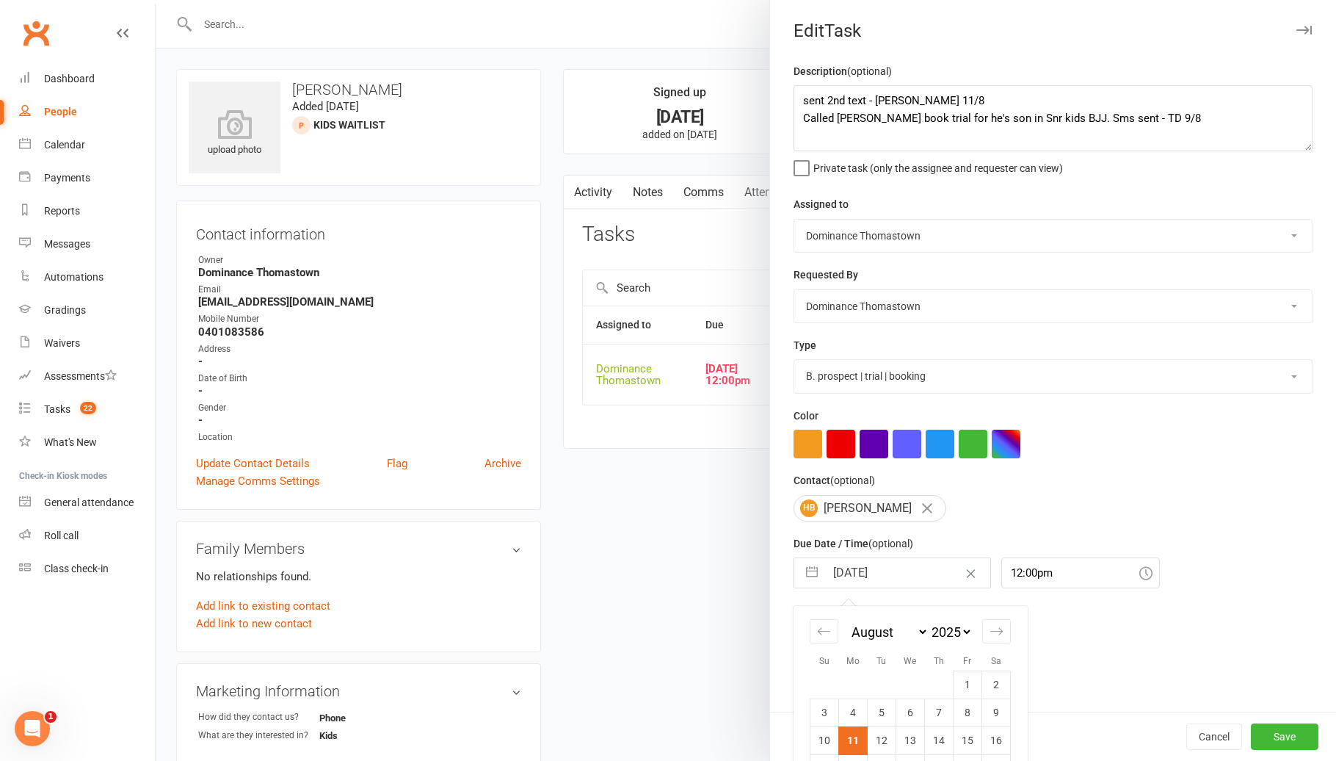
type input "[DATE]"
click at [1295, 741] on button "Save" at bounding box center [1285, 736] width 68 height 26
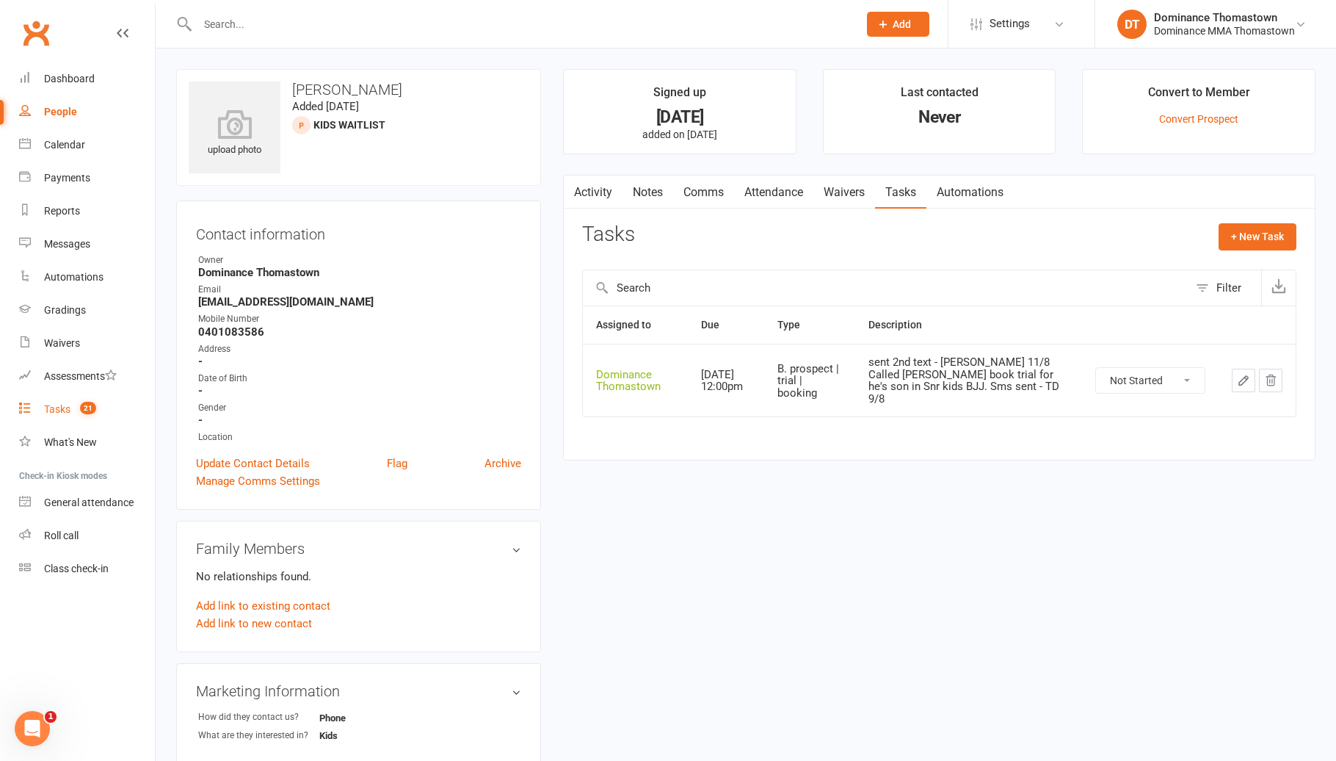
click at [95, 409] on span "21" at bounding box center [88, 408] width 16 height 12
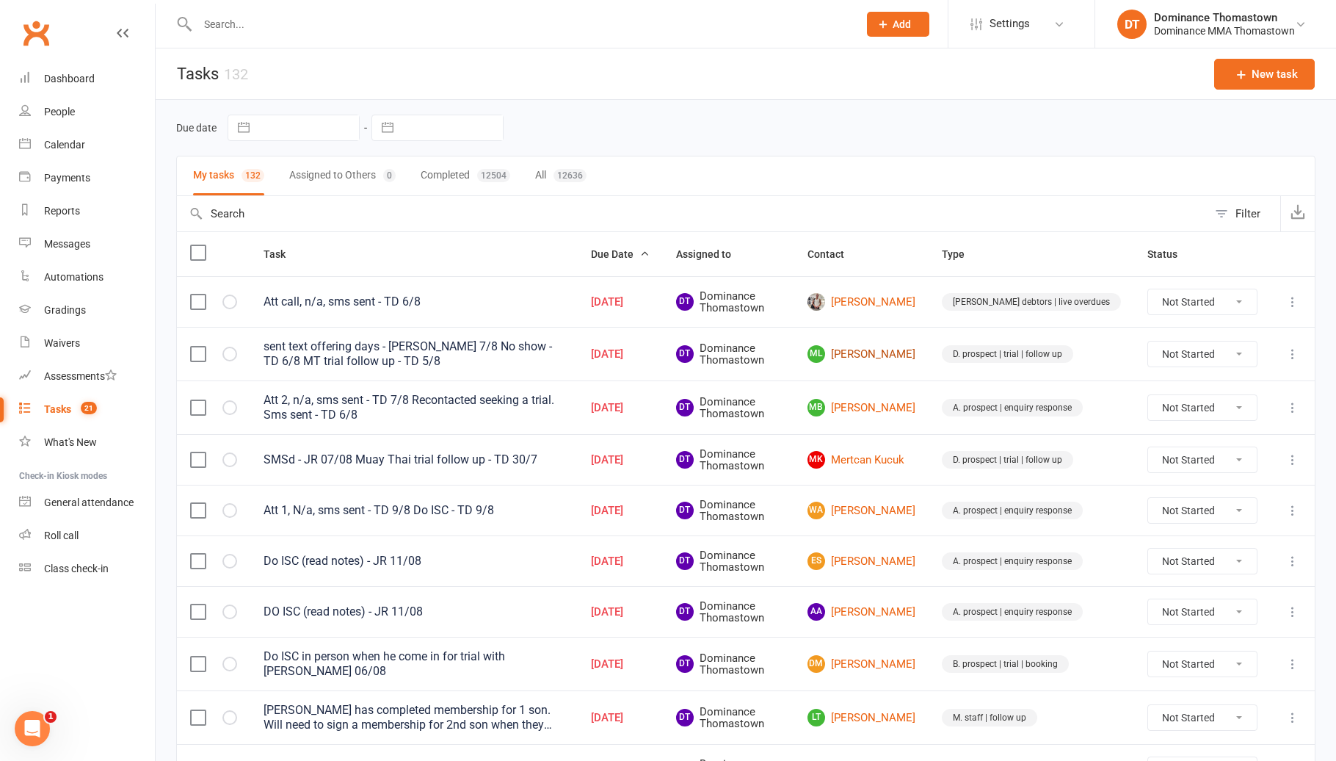
click at [907, 356] on link "ML Mason Lepua" at bounding box center [862, 354] width 108 height 18
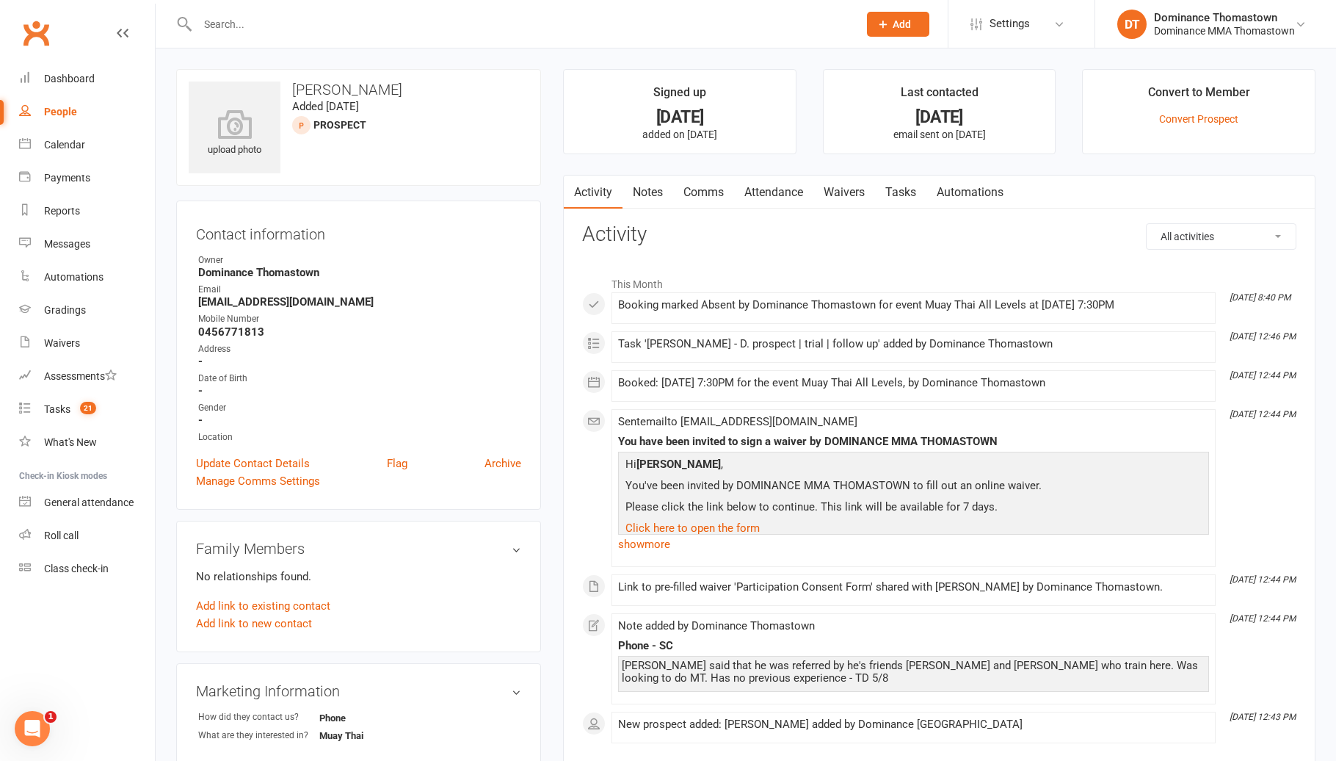
click at [887, 194] on link "Tasks" at bounding box center [900, 192] width 51 height 34
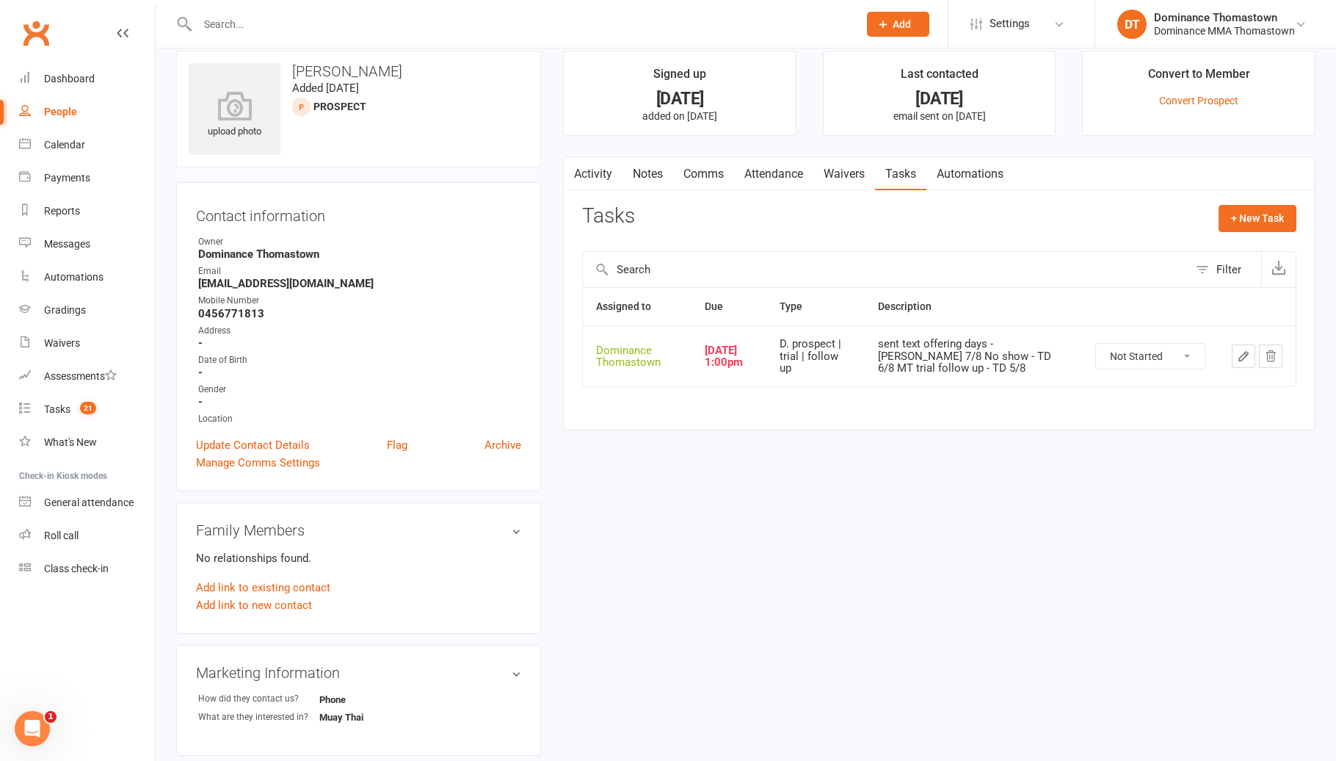
scroll to position [22, 0]
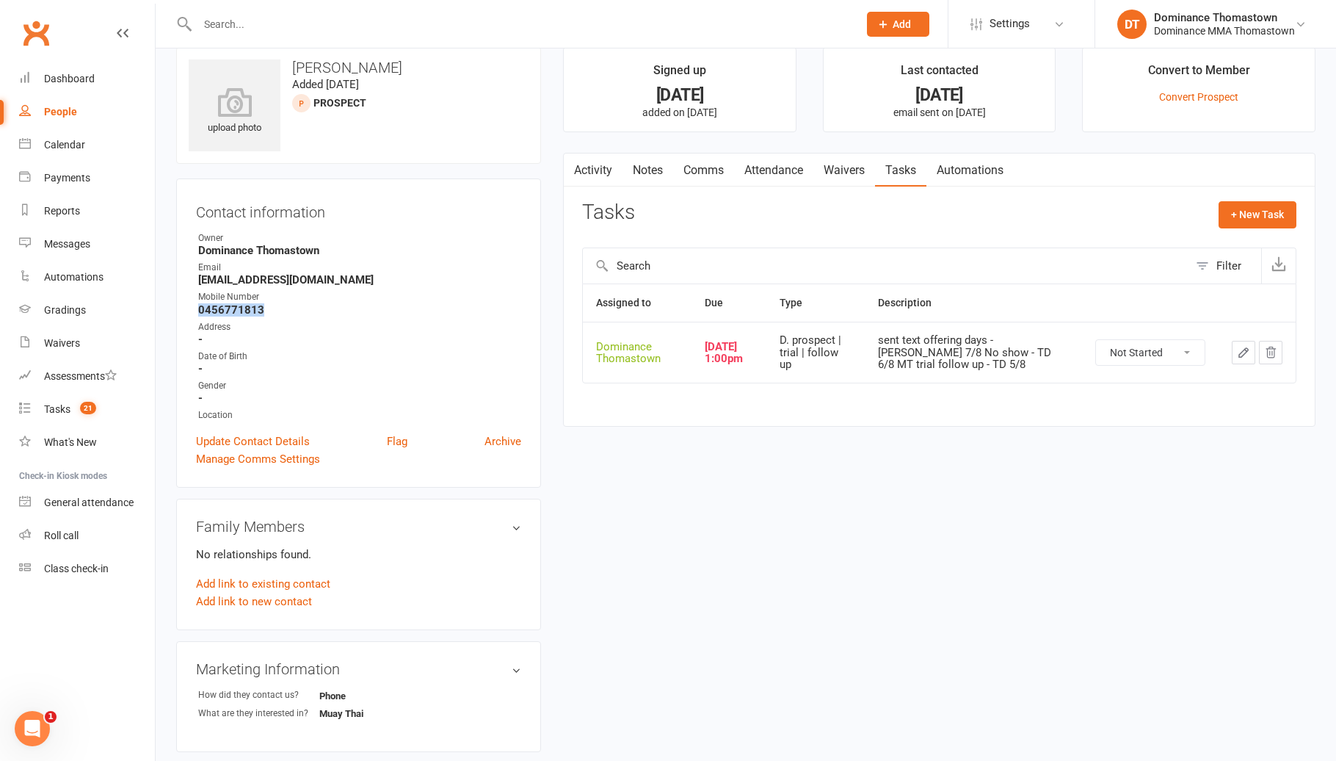
drag, startPoint x: 270, startPoint y: 313, endPoint x: 197, endPoint y: 311, distance: 73.5
click at [197, 311] on li "Mobile Number 0456771813" at bounding box center [358, 303] width 325 height 26
copy strong "0456771813"
click at [1237, 350] on icon "button" at bounding box center [1243, 352] width 13 height 13
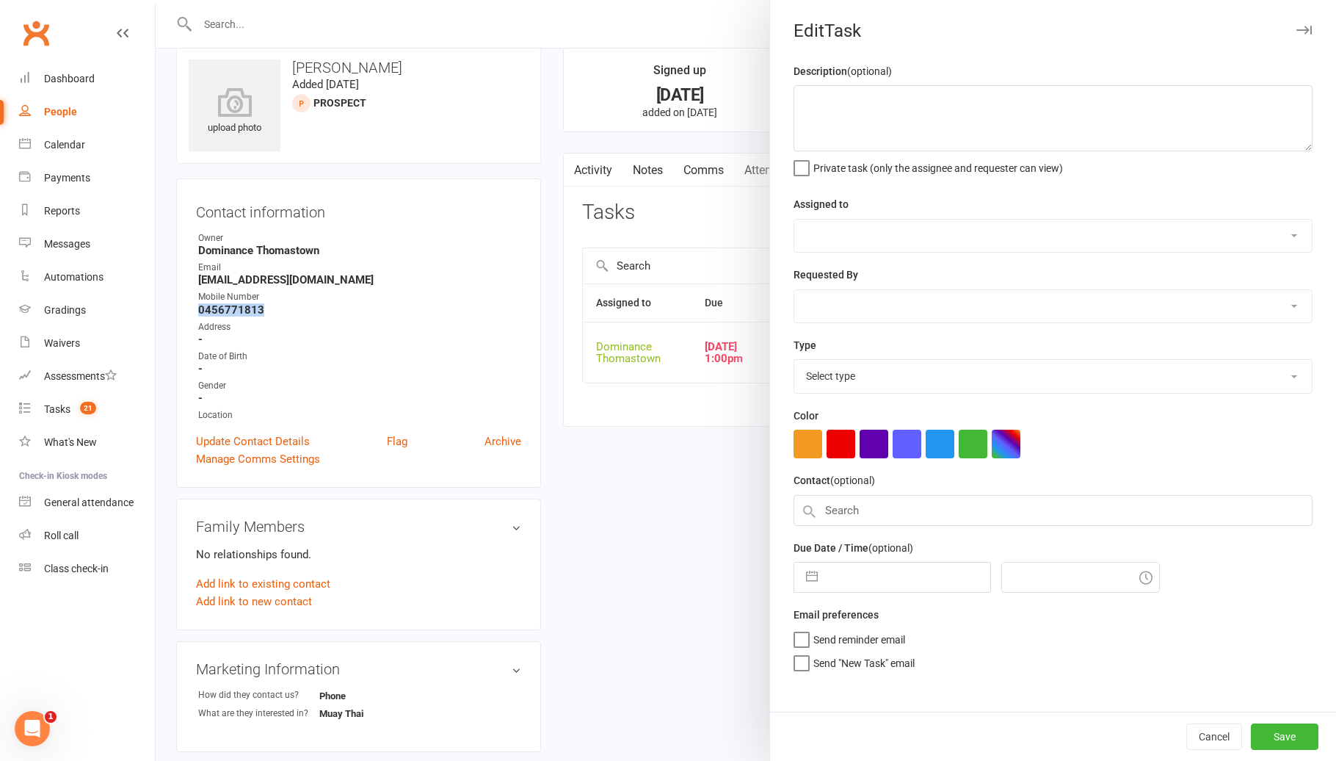
type textarea "sent text offering days - Ellen 7/8 No show - TD 6/8 MT trial follow up - TD 5/8"
select select "12547"
type input "08 Aug 2025"
type input "1:00pm"
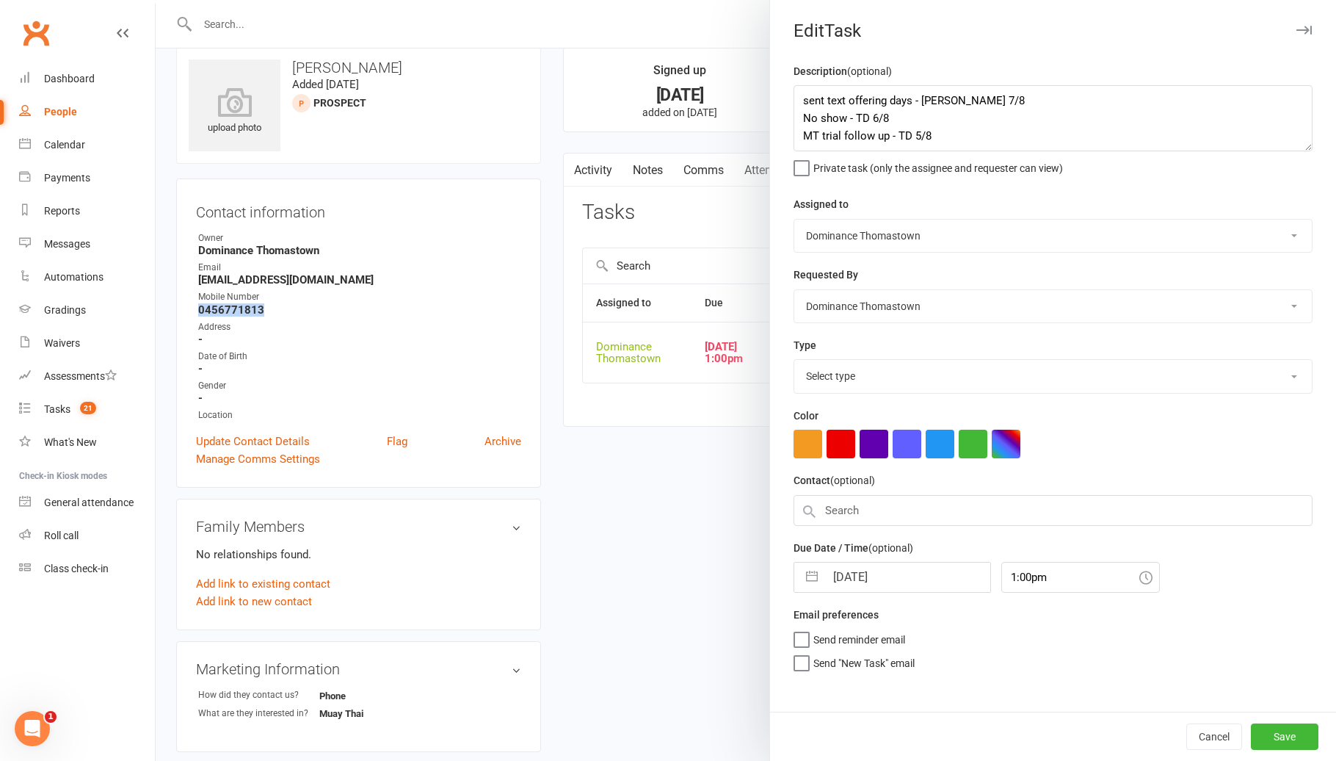
select select "3812"
click at [803, 96] on textarea "sent text offering days - Ellen 7/8 No show - TD 6/8 MT trial follow up - TD 5/8" at bounding box center [1053, 118] width 519 height 66
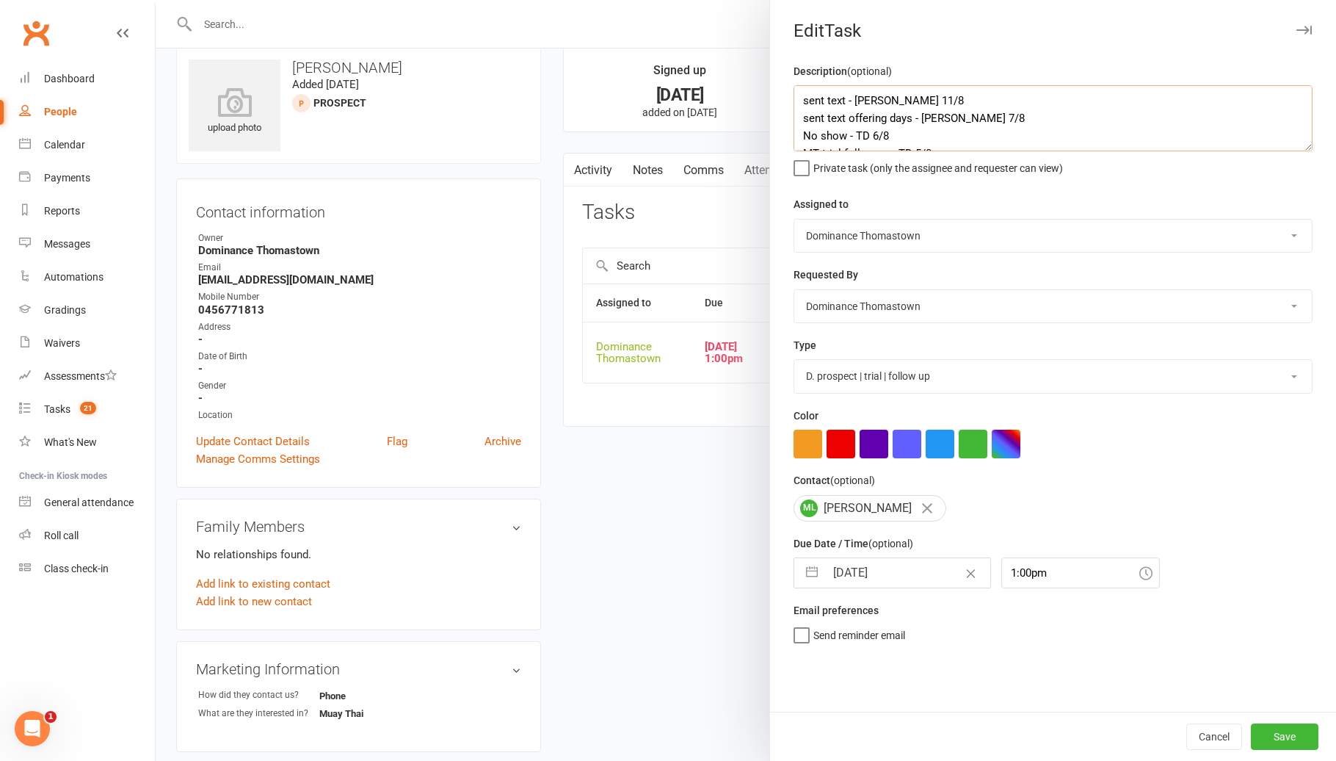
type textarea "sent text - Ellen 11/8 sent text offering days - Ellen 7/8 No show - TD 6/8 MT …"
click at [871, 574] on input "08 Aug 2025" at bounding box center [907, 572] width 165 height 29
select select "6"
select select "2025"
select select "7"
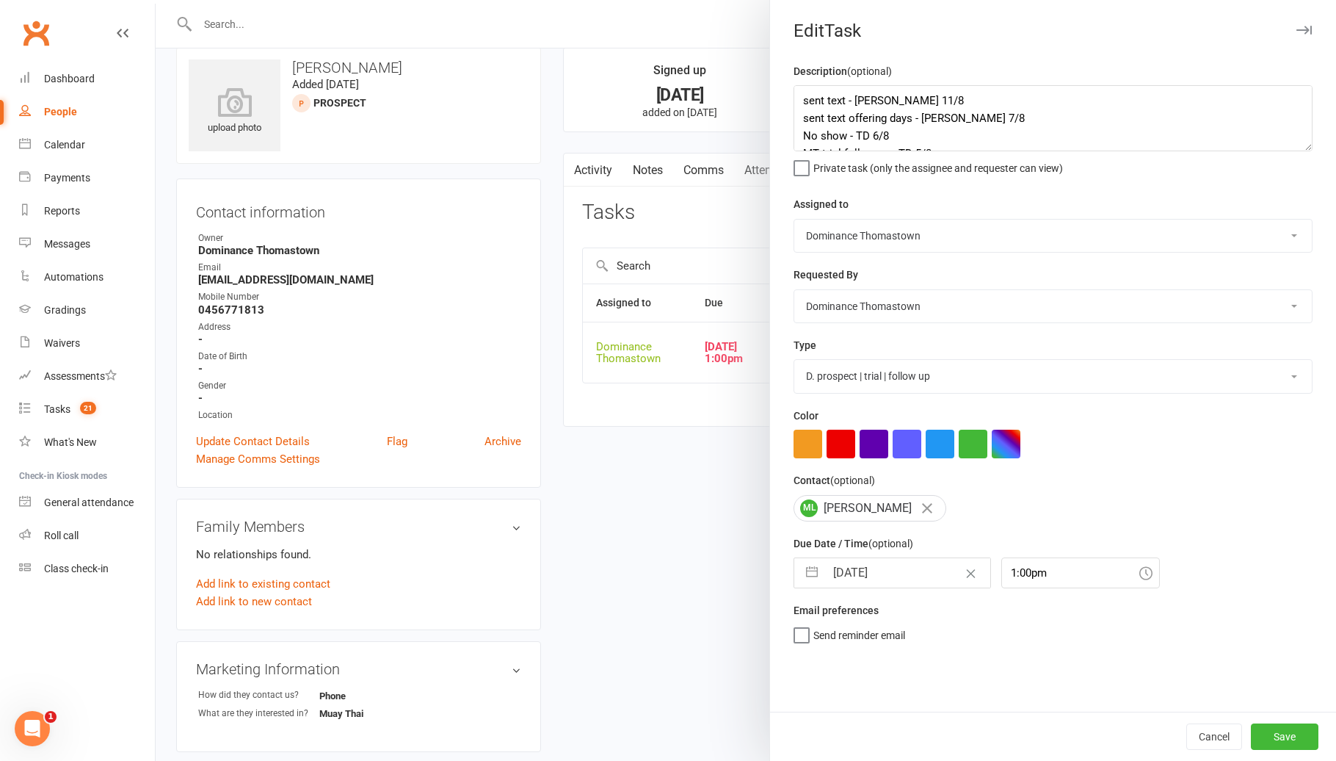
select select "2025"
select select "8"
select select "2025"
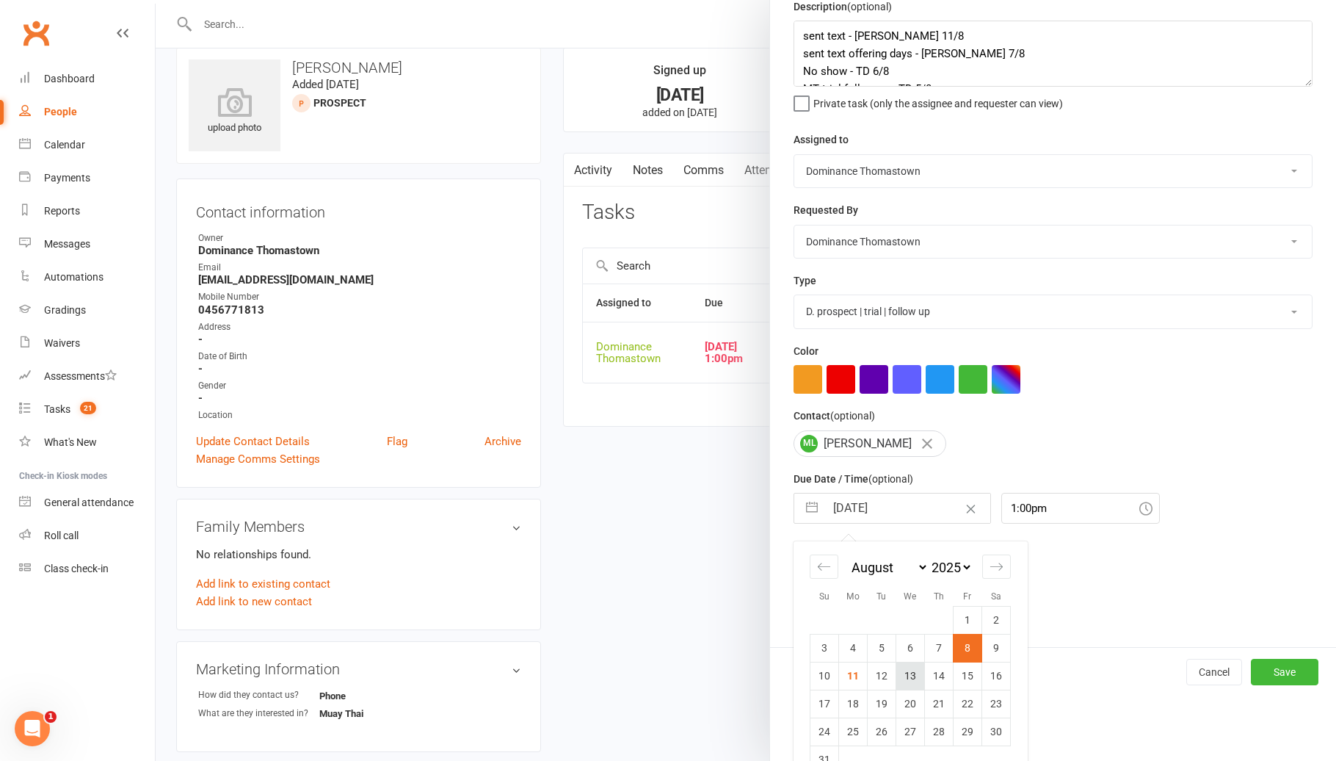
scroll to position [68, 0]
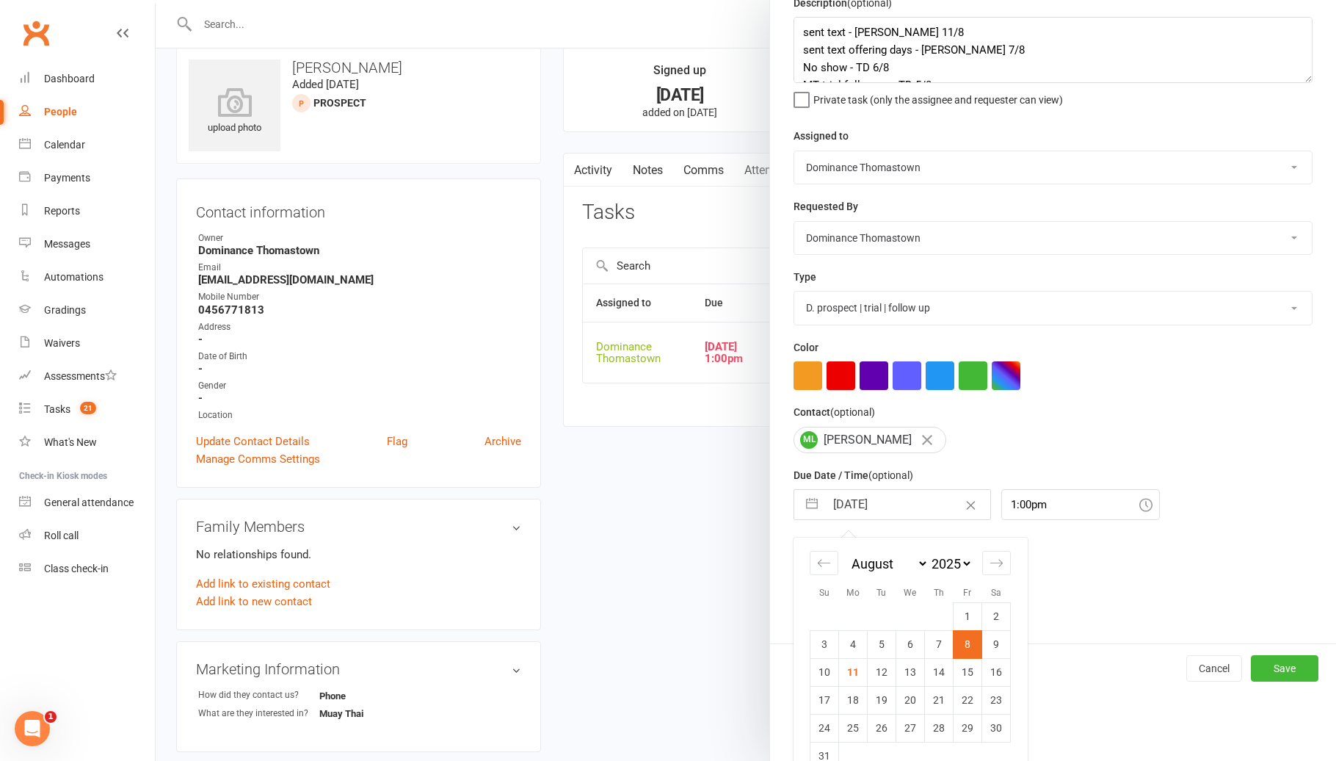
drag, startPoint x: 874, startPoint y: 684, endPoint x: 943, endPoint y: 687, distance: 69.1
click at [874, 684] on td "12" at bounding box center [882, 672] width 29 height 28
type input "[DATE]"
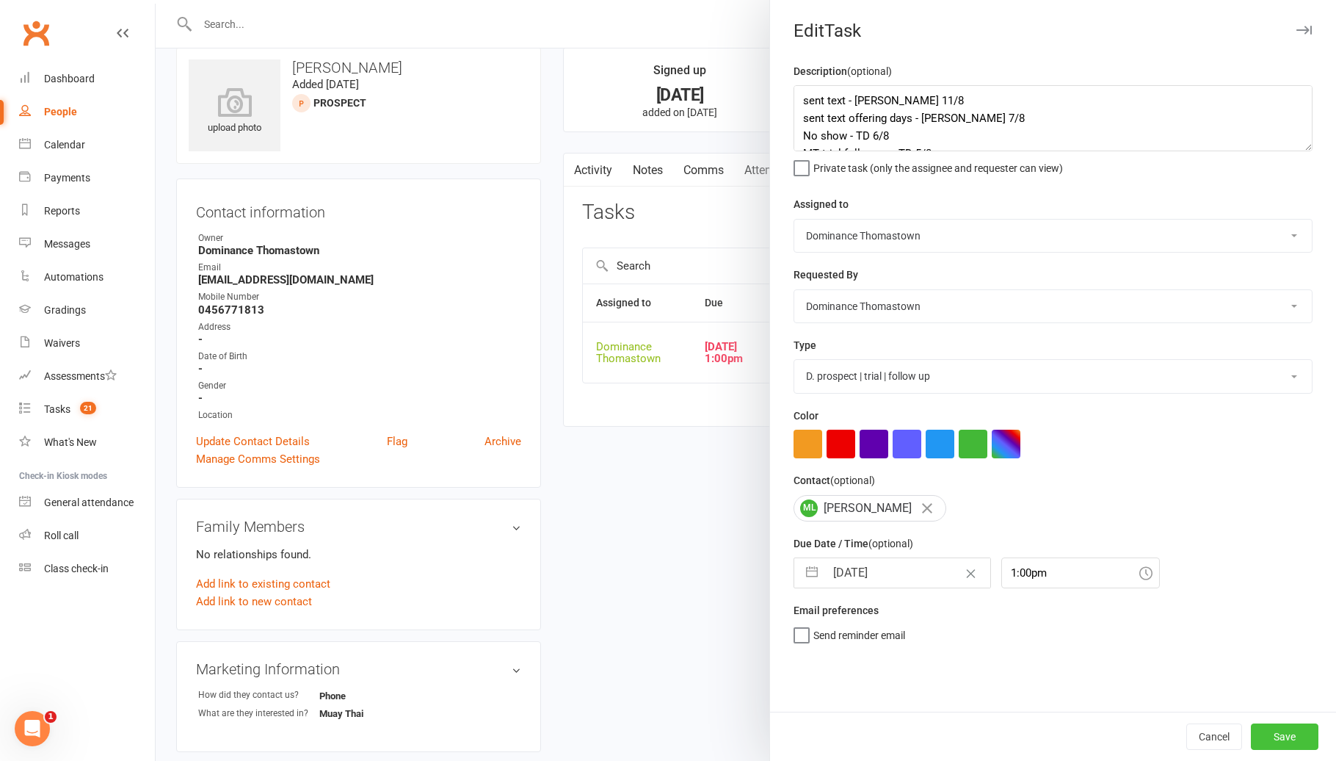
click at [1297, 728] on button "Save" at bounding box center [1285, 736] width 68 height 26
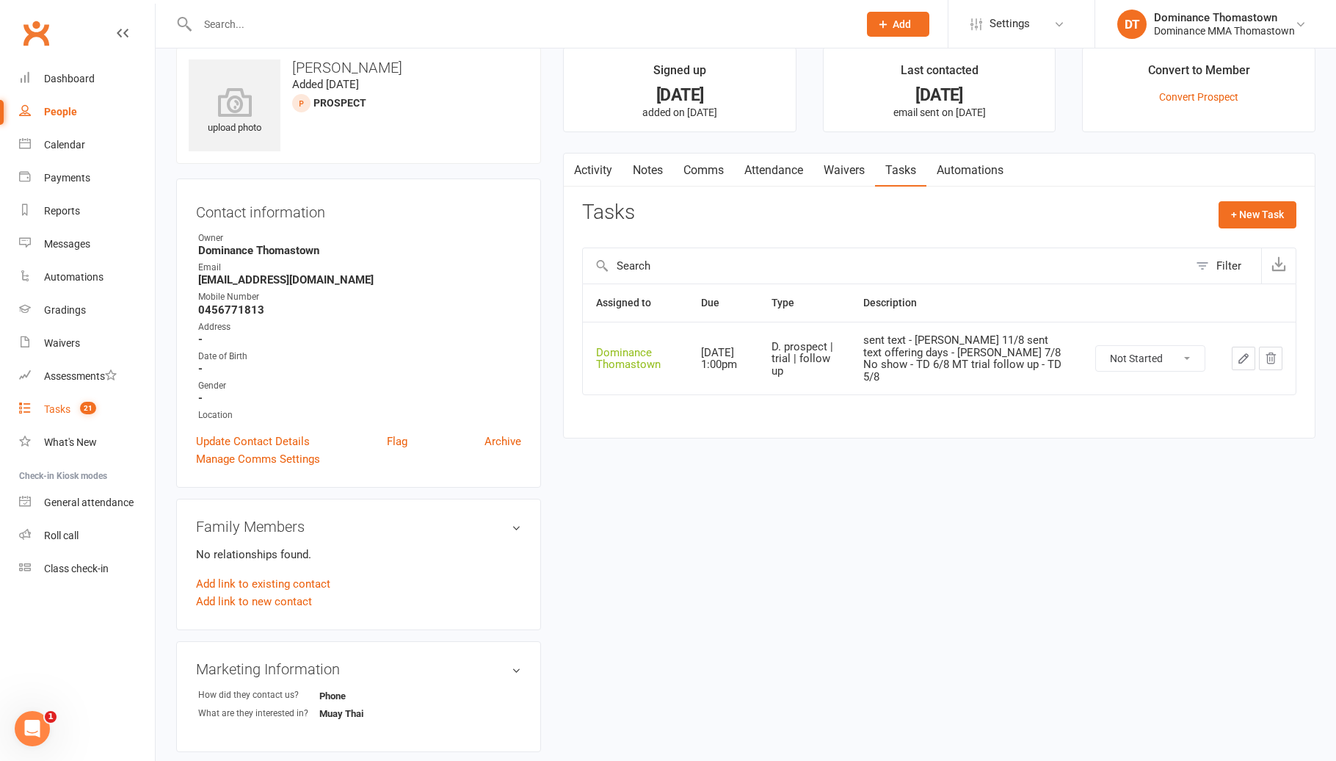
click at [94, 408] on span "21" at bounding box center [88, 408] width 16 height 12
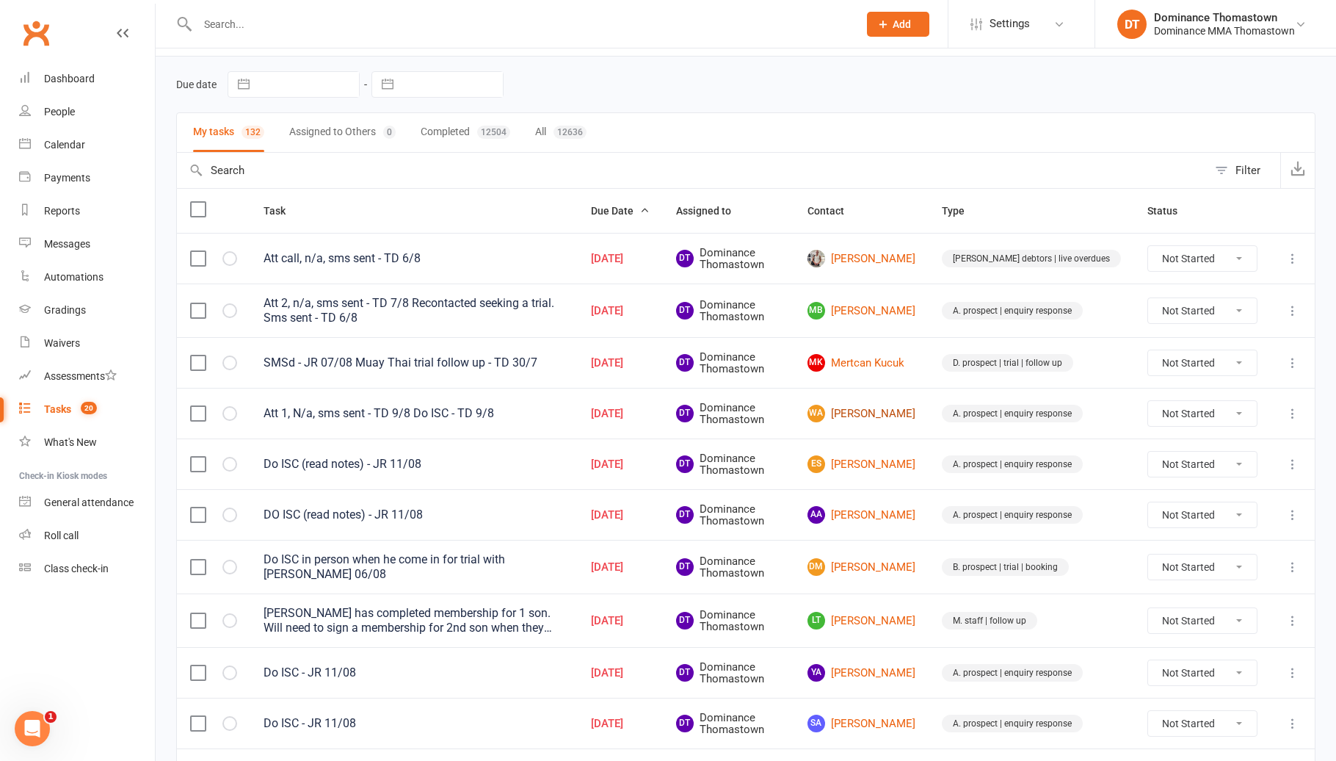
scroll to position [51, 0]
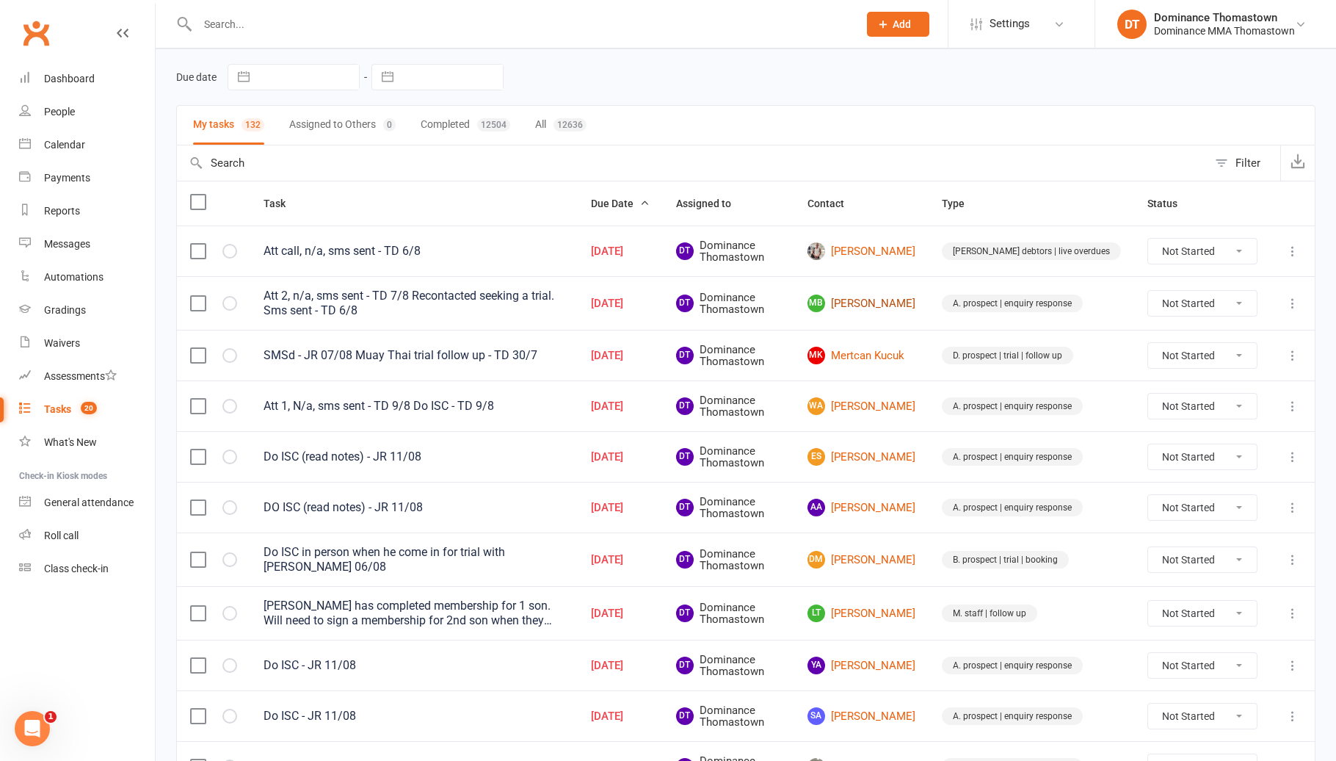
click at [915, 306] on link "MB Mary Botros" at bounding box center [862, 303] width 108 height 18
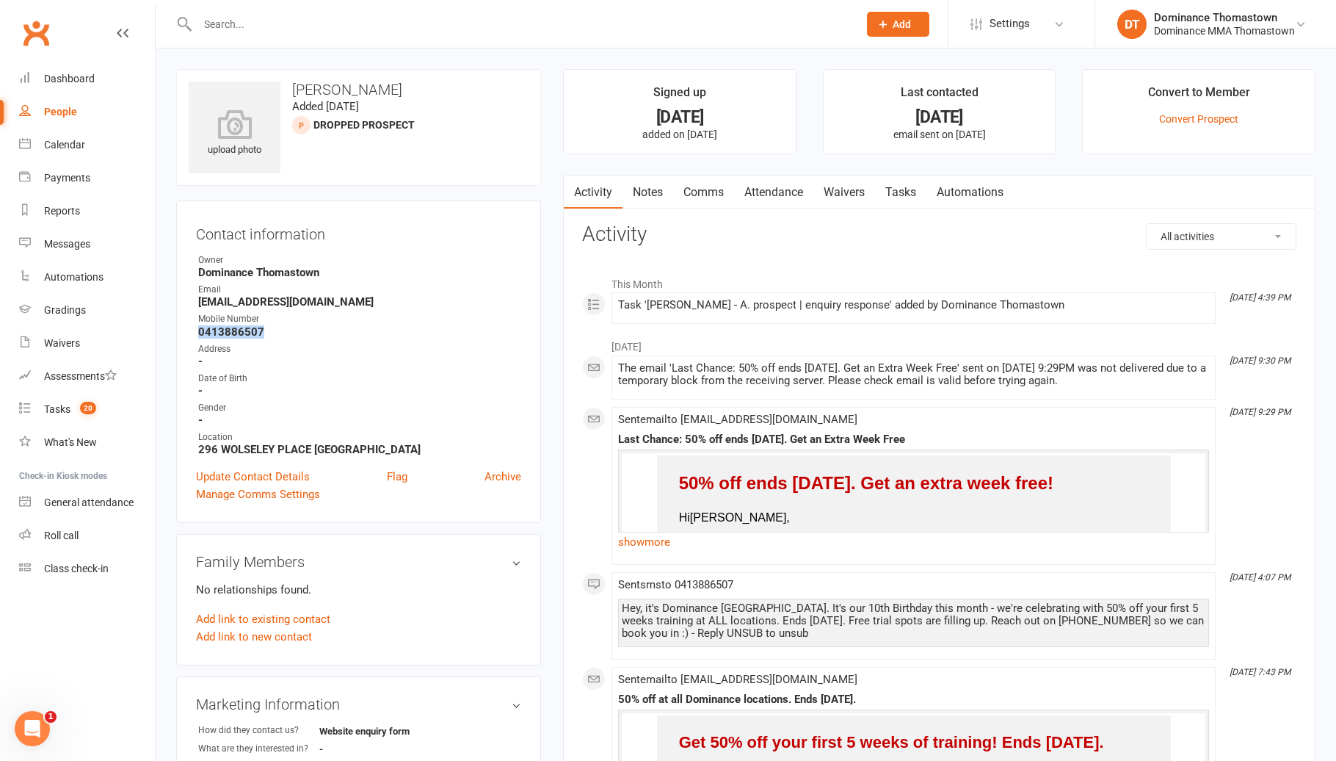
drag, startPoint x: 266, startPoint y: 331, endPoint x: 193, endPoint y: 331, distance: 73.4
click at [193, 331] on div "Contact information Owner Dominance Thomastown Email marybotros29@gmail.com Mob…" at bounding box center [358, 361] width 365 height 322
copy strong "0413886507"
click at [910, 192] on link "Tasks" at bounding box center [900, 192] width 51 height 34
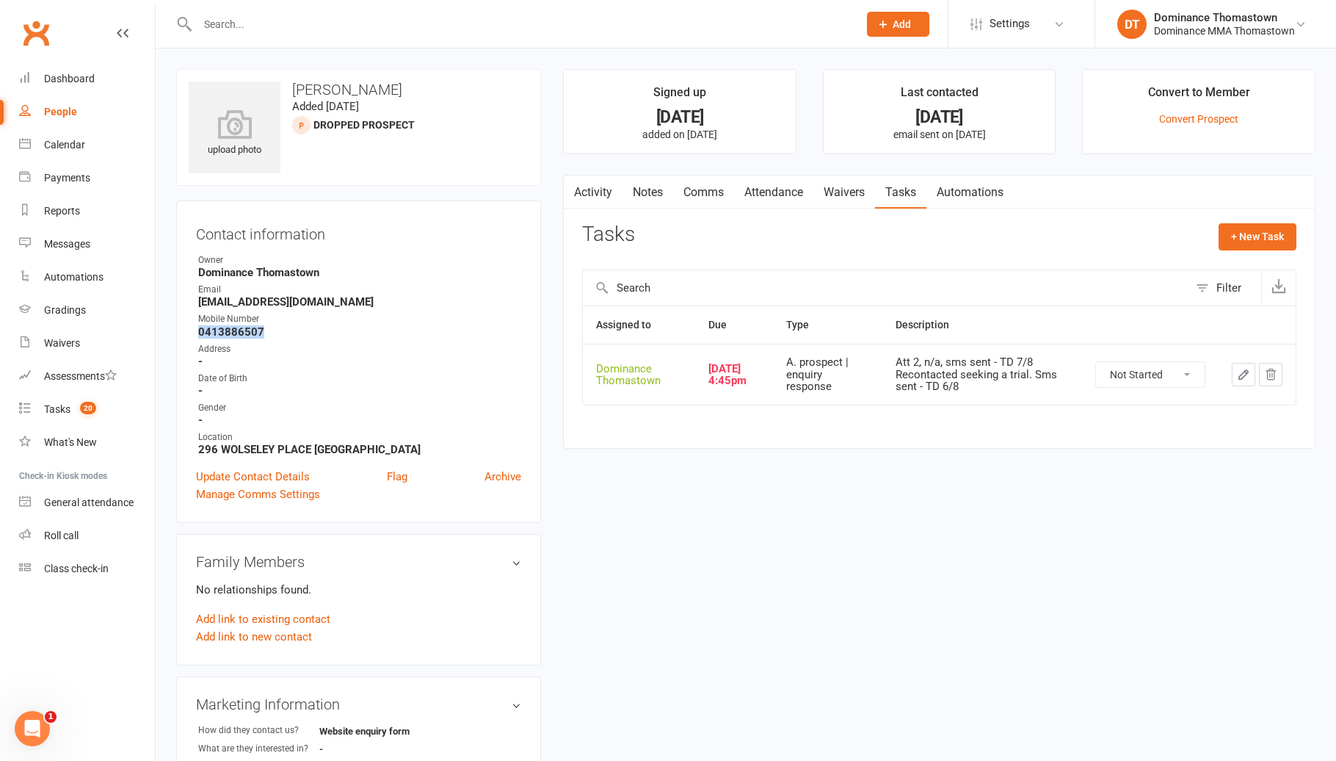
click at [1235, 380] on button "button" at bounding box center [1243, 374] width 23 height 23
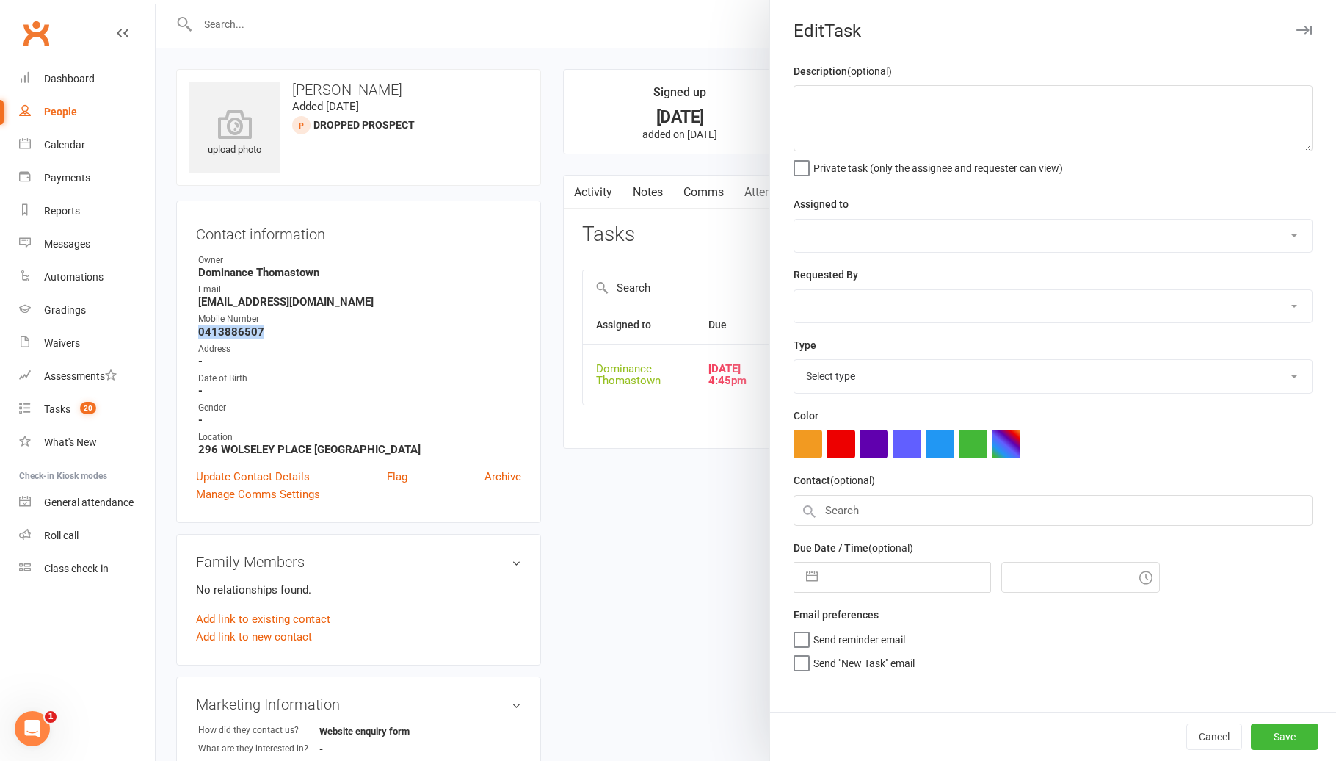
type textarea "Att 2, n/a, sms sent - TD 7/8 Recontacted seeking a trial. Sms sent - TD 6/8"
select select "12547"
type input "08 Aug 2025"
type input "4:45pm"
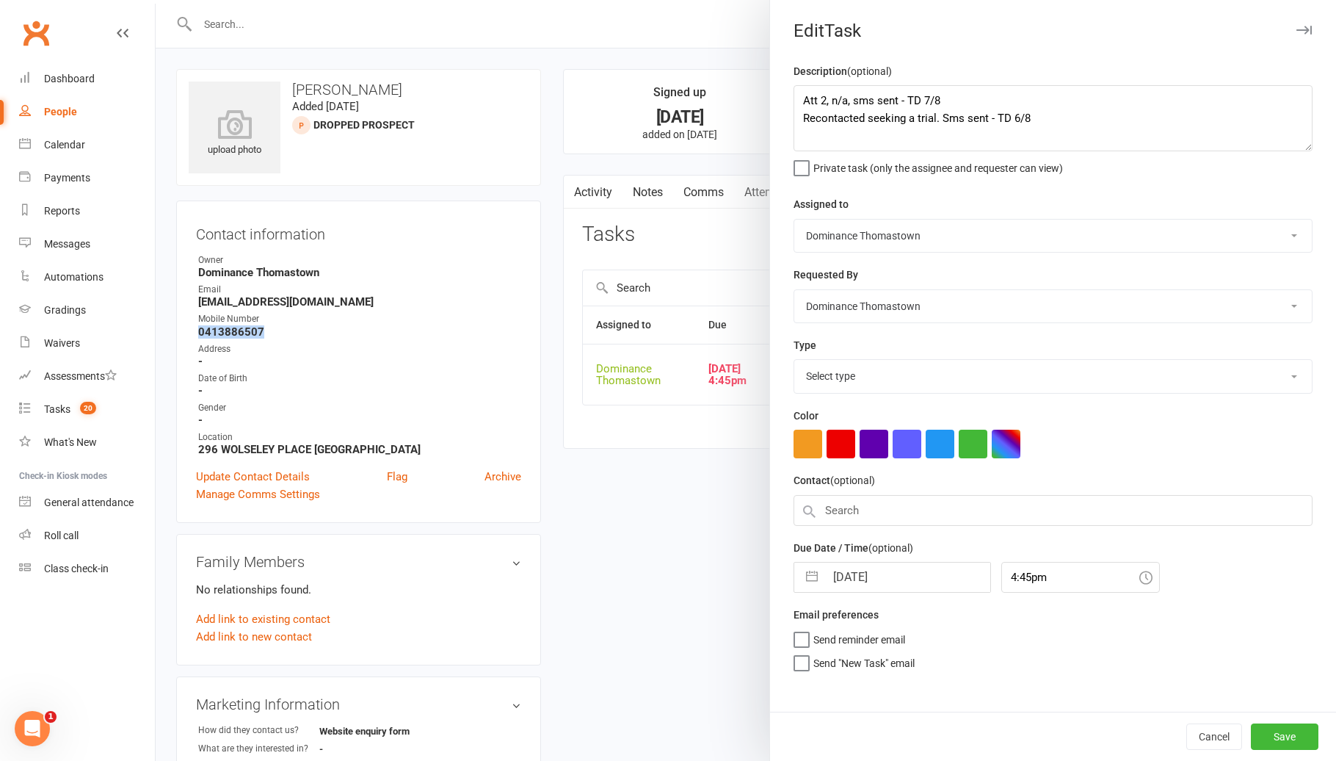
select select "3809"
click at [806, 95] on textarea "Att 2, n/a, sms sent - TD 7/8 Recontacted seeking a trial. Sms sent - TD 6/8" at bounding box center [1053, 118] width 519 height 66
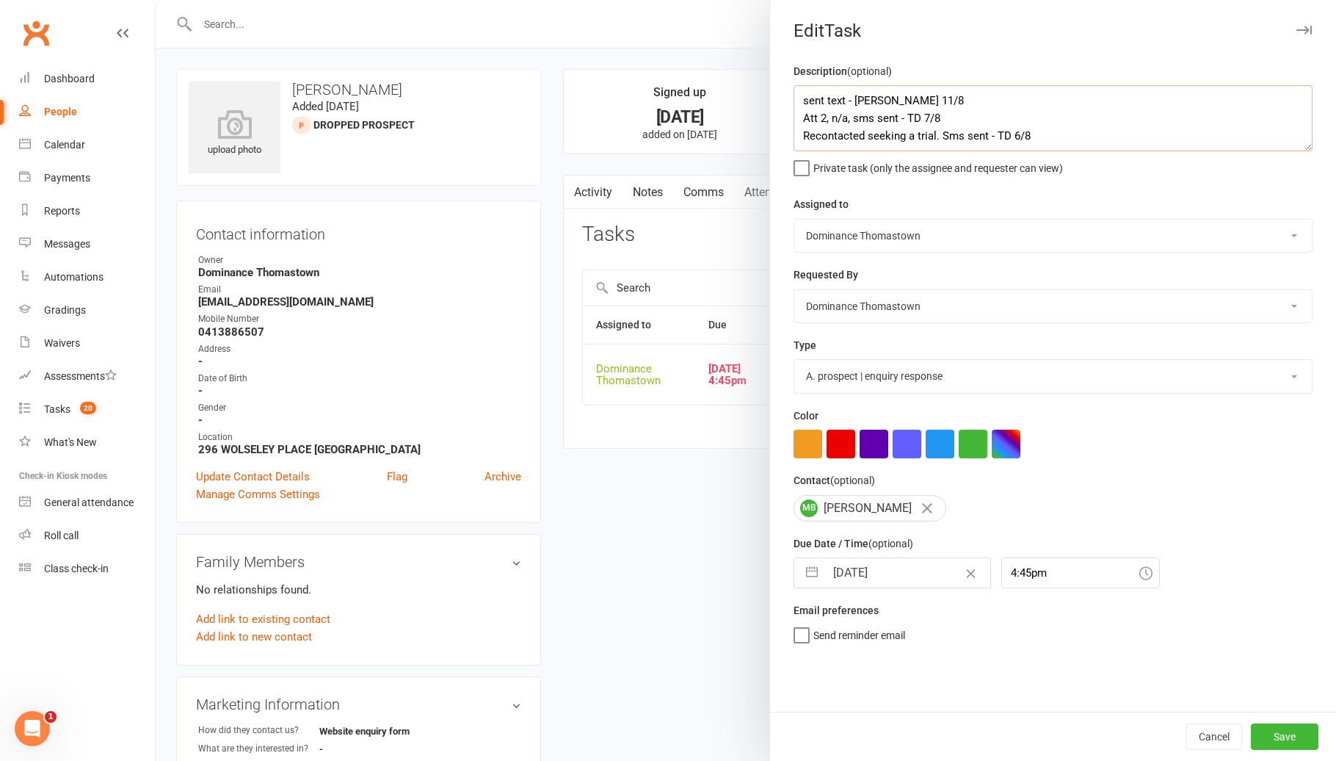
type textarea "sent text - [PERSON_NAME] 11/8 Att 2, n/a, sms sent - TD 7/8 Recontacted seekin…"
select select "6"
select select "2025"
select select "7"
select select "2025"
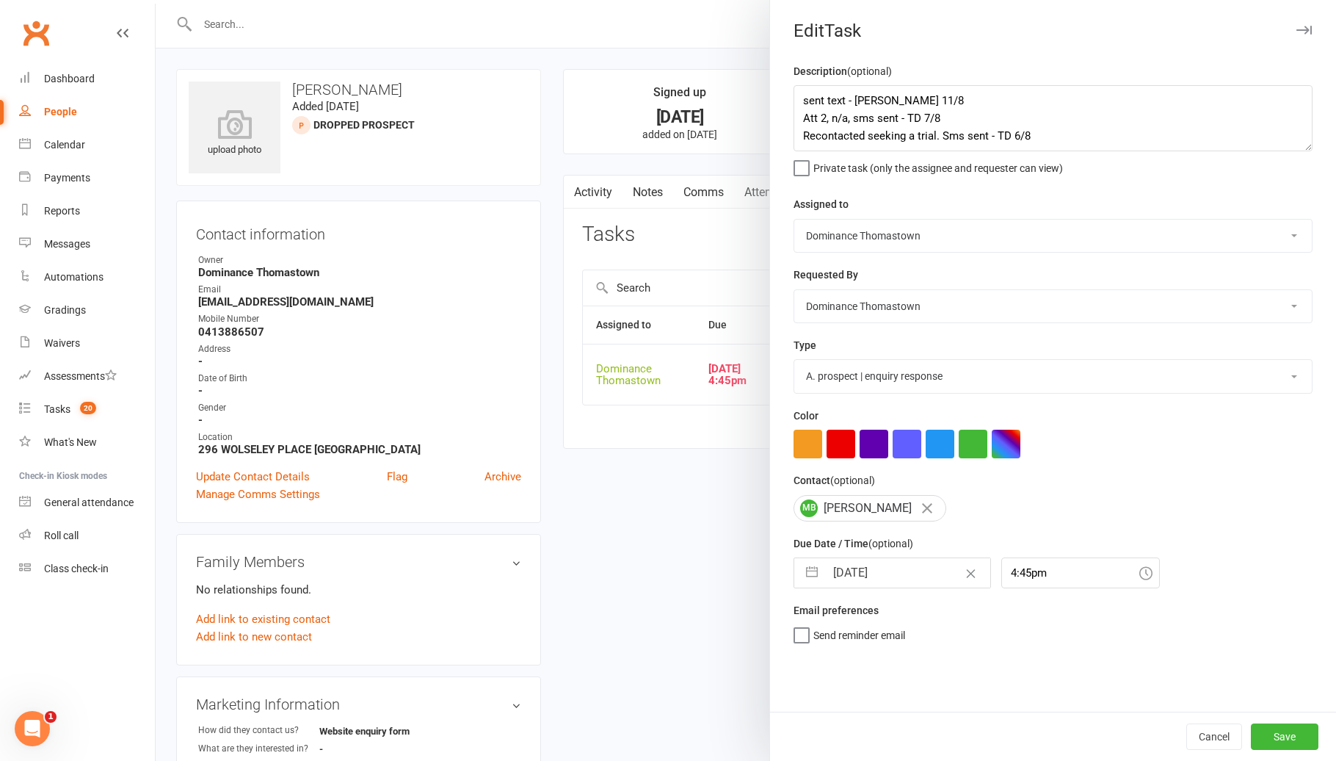
select select "8"
select select "2025"
drag, startPoint x: 840, startPoint y: 584, endPoint x: 882, endPoint y: 614, distance: 52.1
click at [840, 584] on input "08 Aug 2025" at bounding box center [907, 572] width 165 height 29
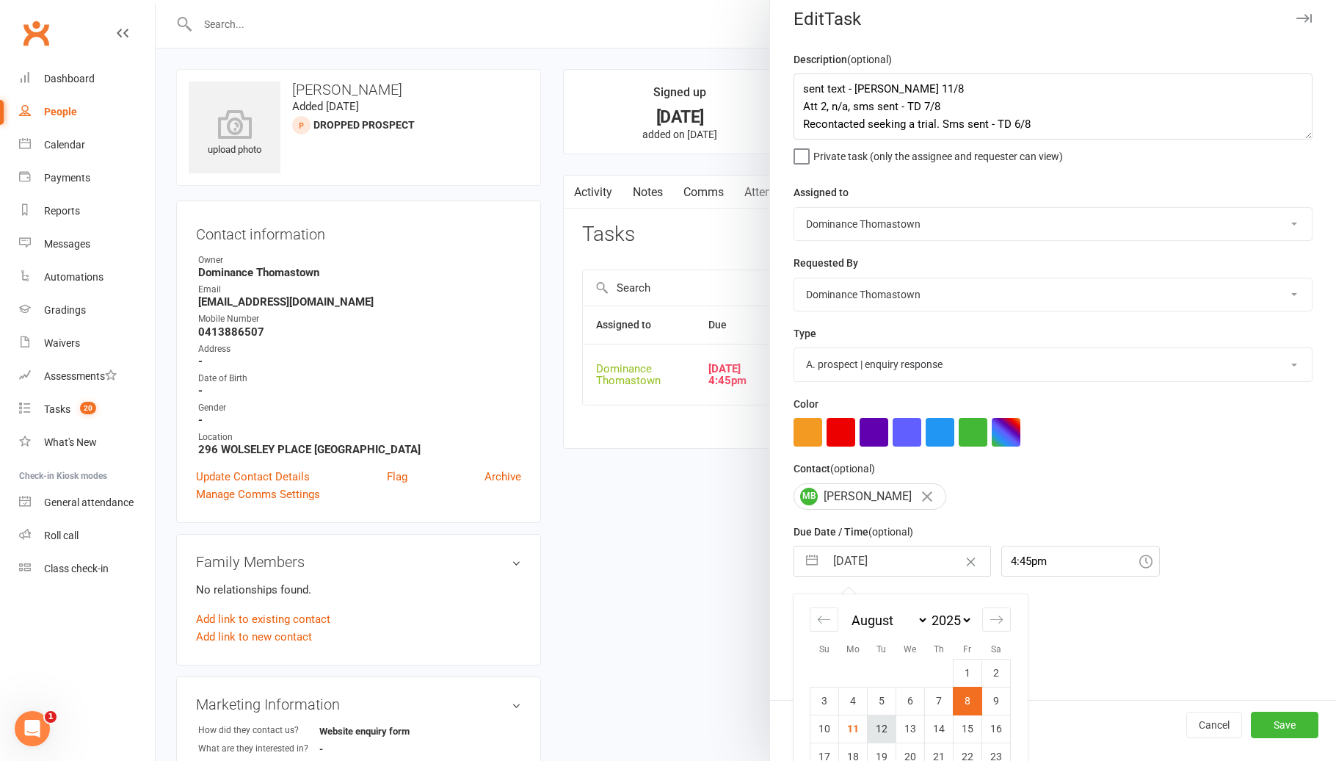
click at [872, 730] on td "12" at bounding box center [882, 728] width 29 height 28
type input "[DATE]"
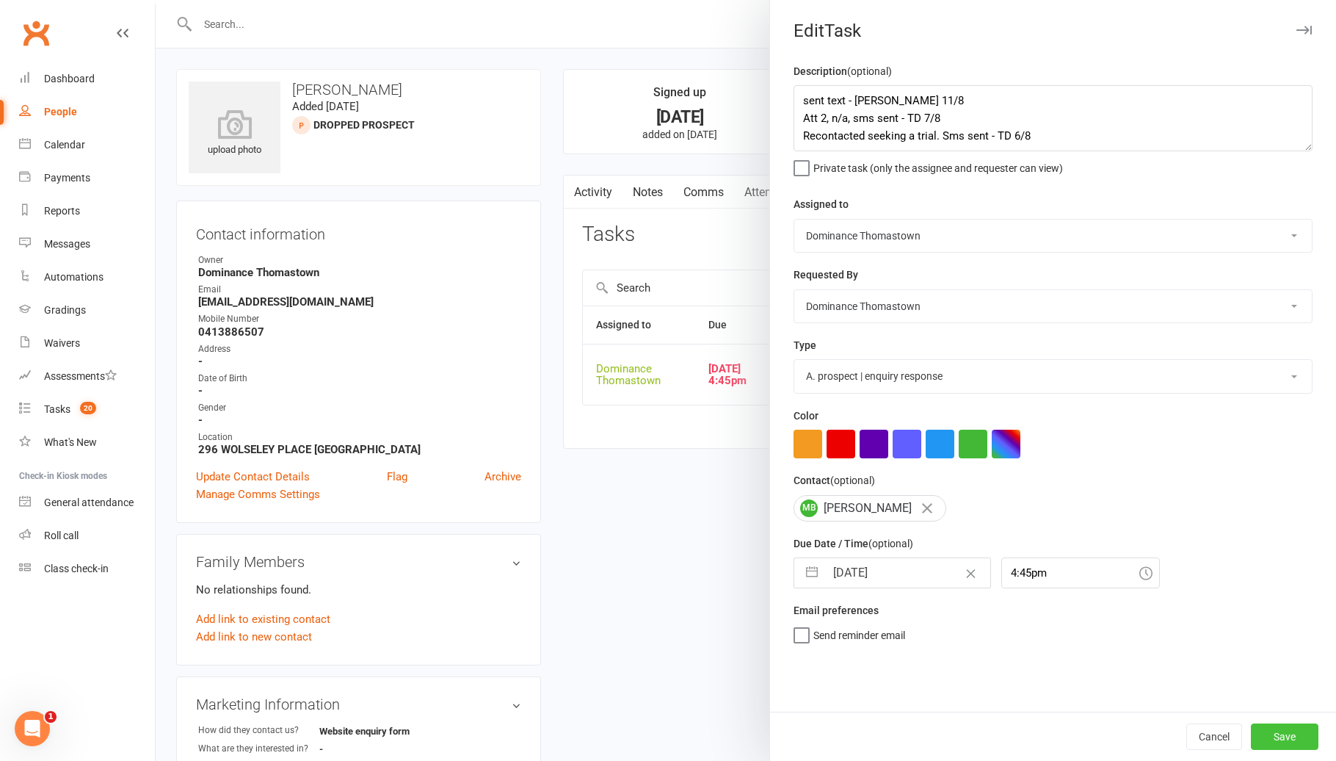
click at [1286, 745] on button "Save" at bounding box center [1285, 736] width 68 height 26
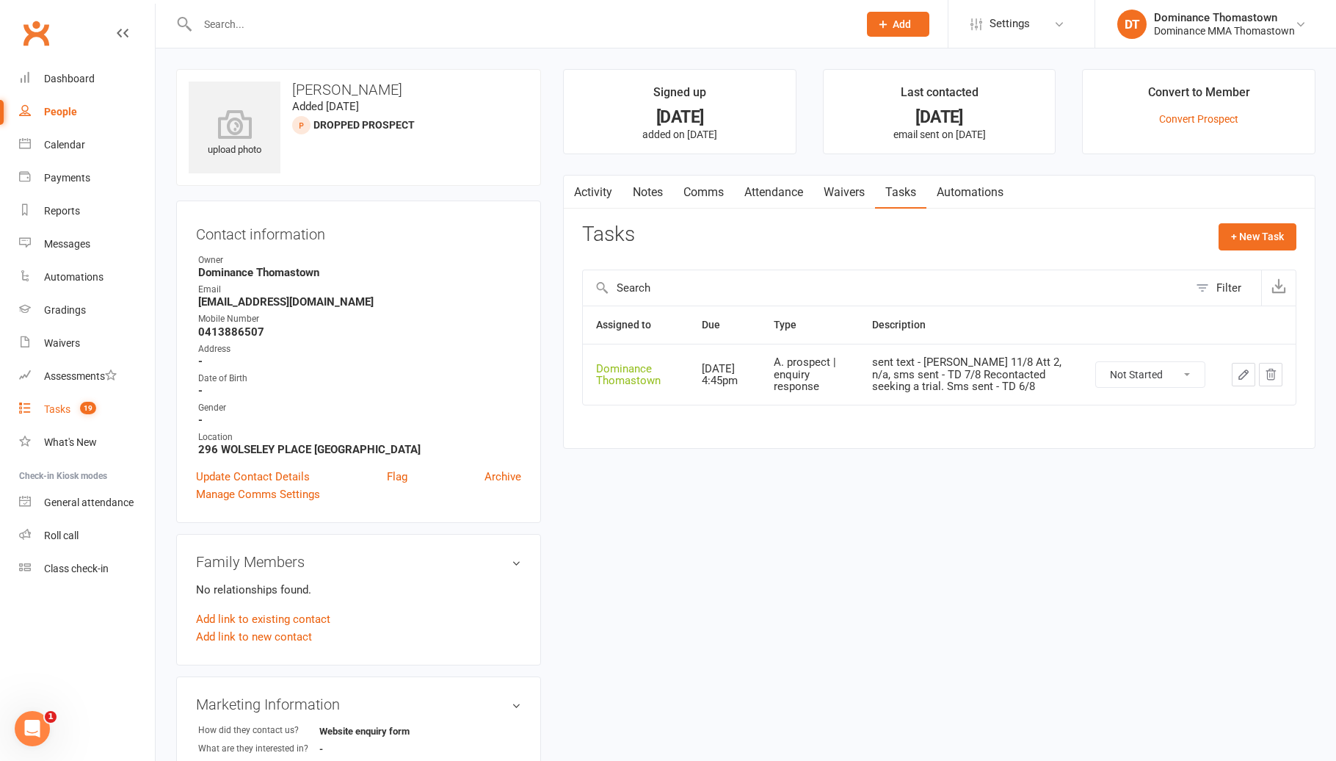
click at [91, 396] on link "Tasks 19" at bounding box center [87, 409] width 136 height 33
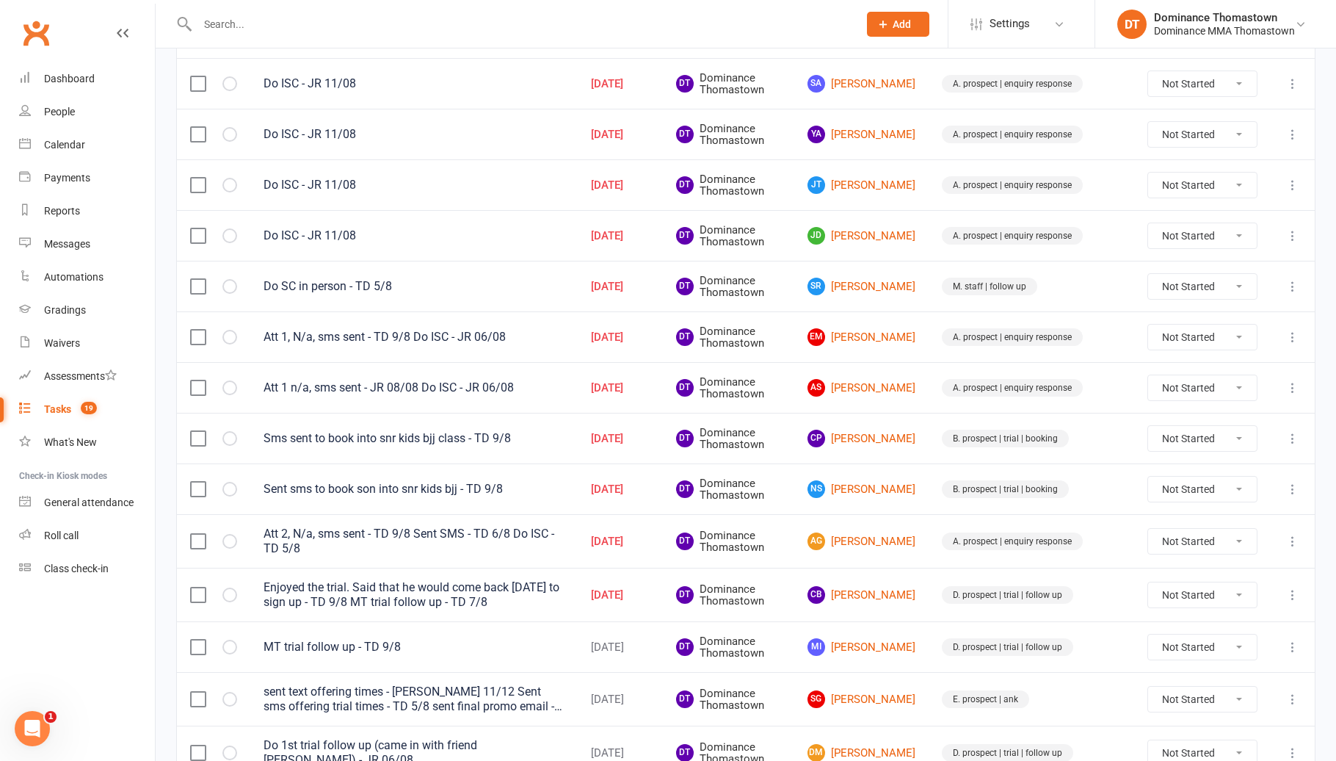
scroll to position [630, 0]
click at [905, 441] on link "CP Chris Paterson" at bounding box center [862, 438] width 108 height 18
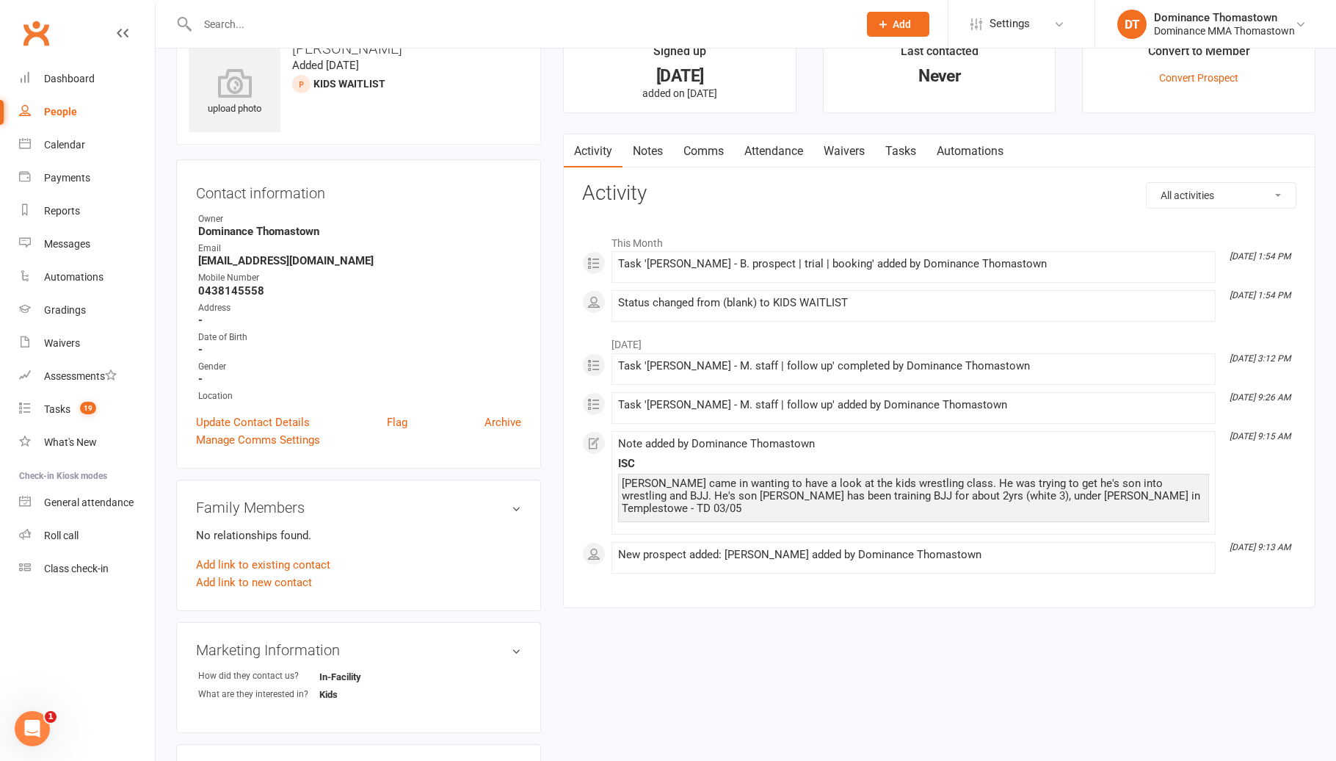
scroll to position [68, 0]
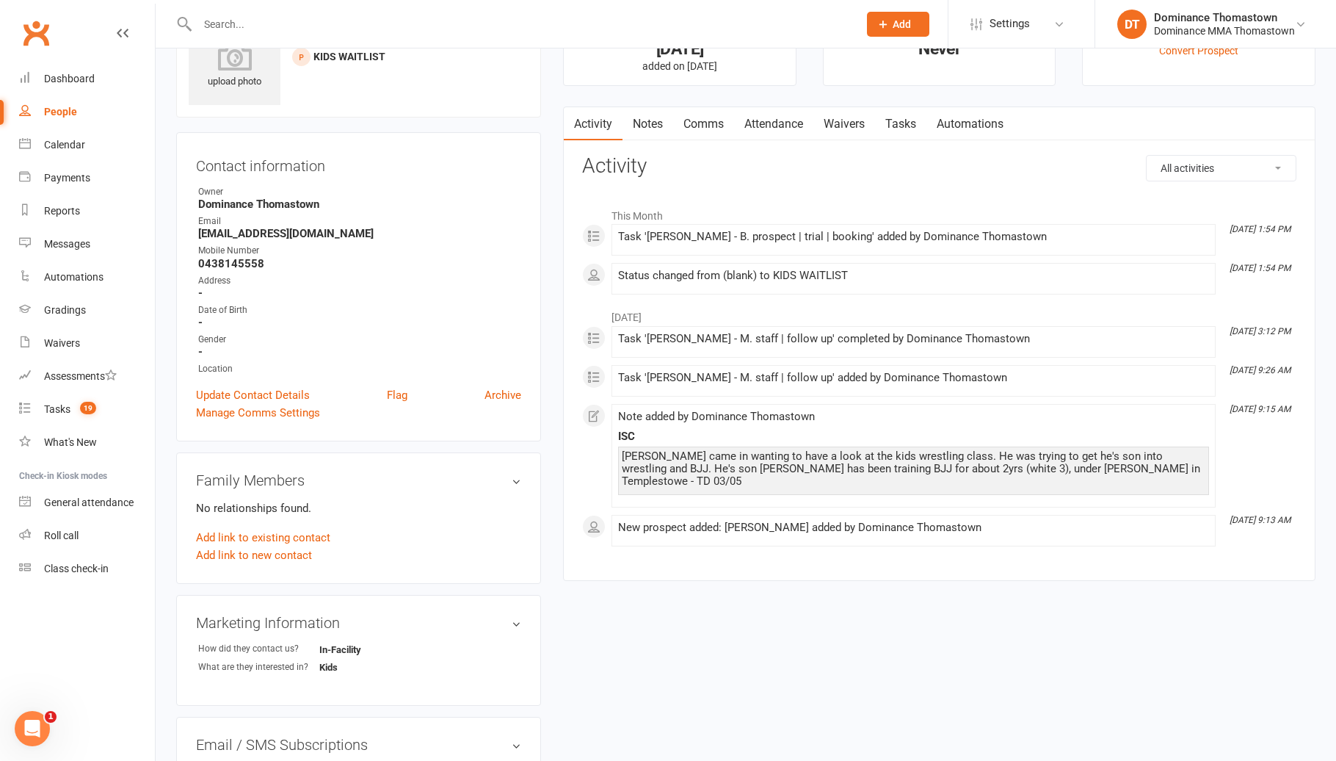
click at [896, 117] on link "Tasks" at bounding box center [900, 124] width 51 height 34
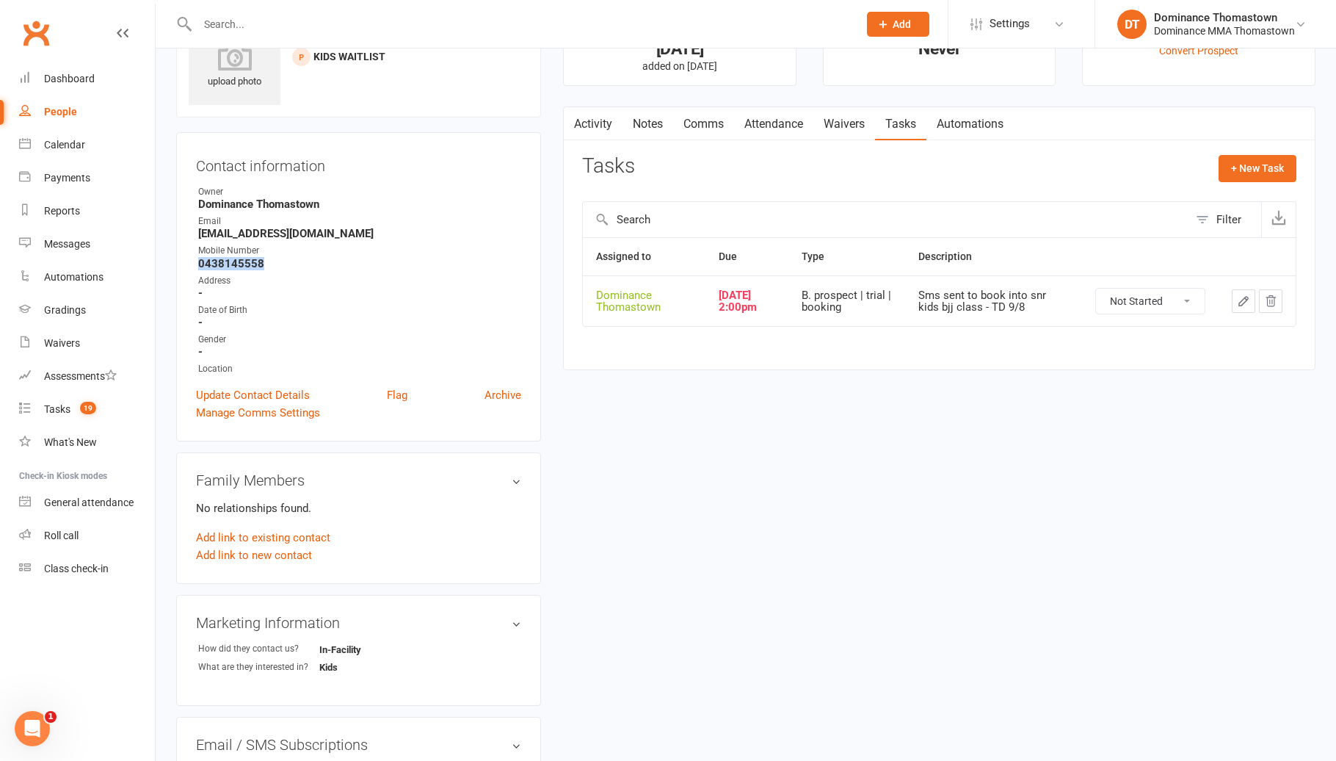
drag, startPoint x: 265, startPoint y: 264, endPoint x: 168, endPoint y: 260, distance: 97.0
click at [168, 260] on div "upload photo Chris Paterson Added 3 May, 2025 KIDS WAITLIST prospect Contact in…" at bounding box center [358, 560] width 387 height 1118
copy strong "0438145558"
click at [658, 131] on link "Notes" at bounding box center [648, 124] width 51 height 34
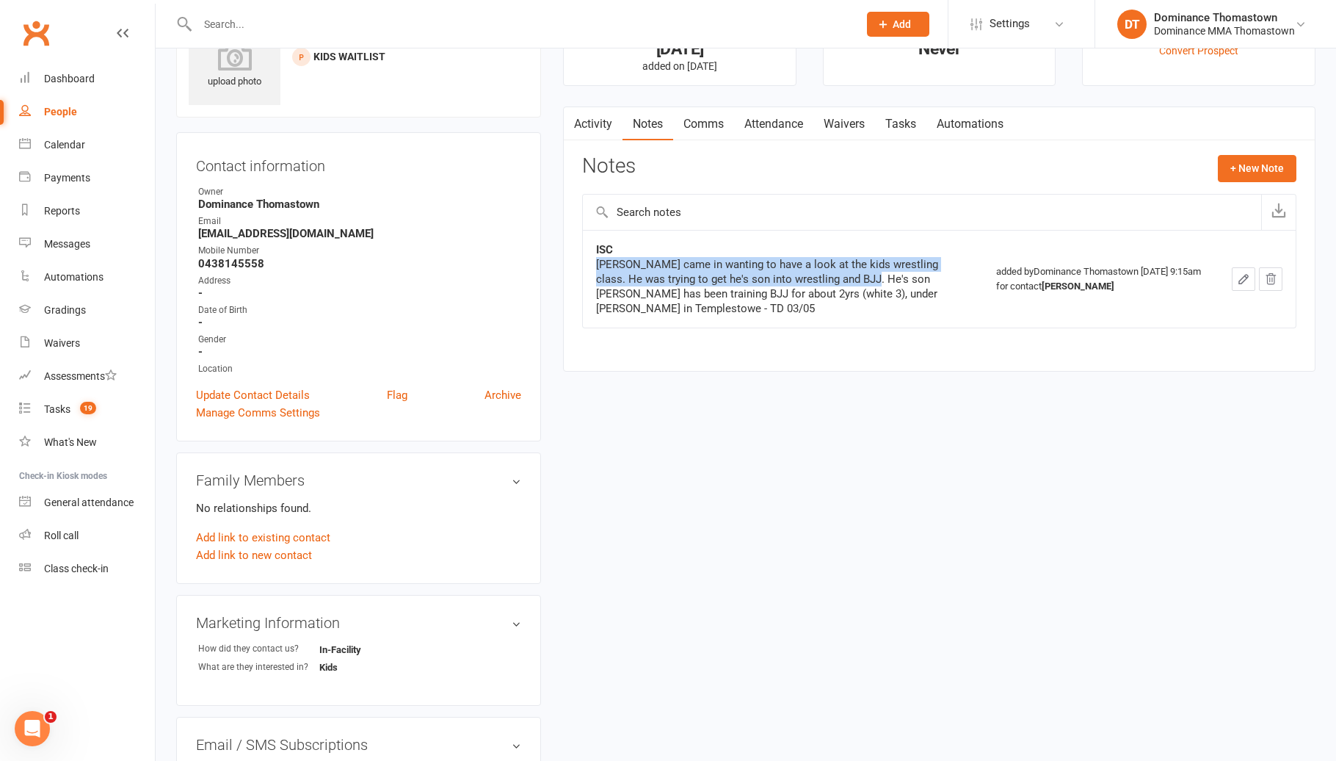
drag, startPoint x: 813, startPoint y: 268, endPoint x: 846, endPoint y: 285, distance: 36.5
click at [846, 285] on div "ISC Chris came in wanting to have a look at the kids wrestling class. He was tr…" at bounding box center [779, 278] width 367 height 73
drag, startPoint x: 846, startPoint y: 285, endPoint x: 900, endPoint y: 294, distance: 55.2
click at [846, 285] on div "Chris came in wanting to have a look at the kids wrestling class. He was trying…" at bounding box center [779, 286] width 367 height 59
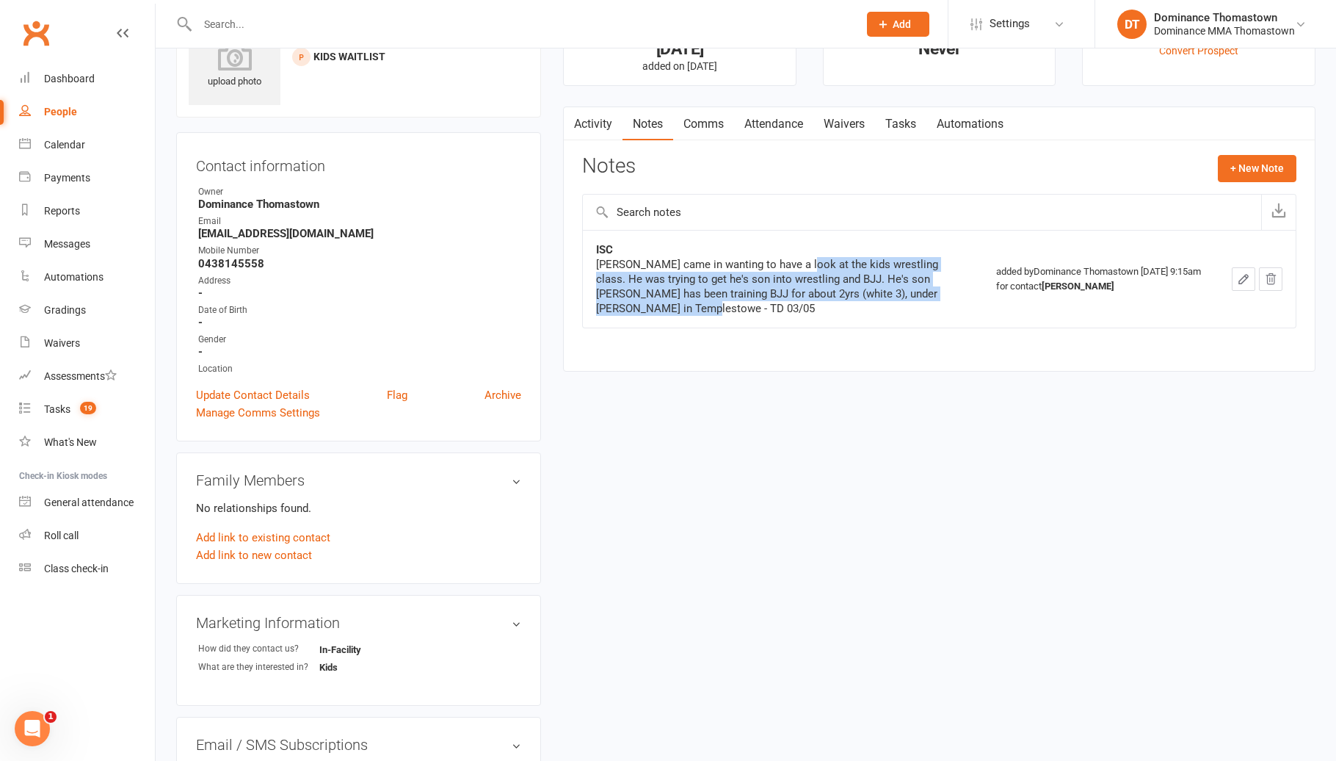
drag, startPoint x: 928, startPoint y: 302, endPoint x: 795, endPoint y: 262, distance: 138.9
click at [795, 262] on div "Chris came in wanting to have a look at the kids wrestling class. He was trying…" at bounding box center [779, 286] width 367 height 59
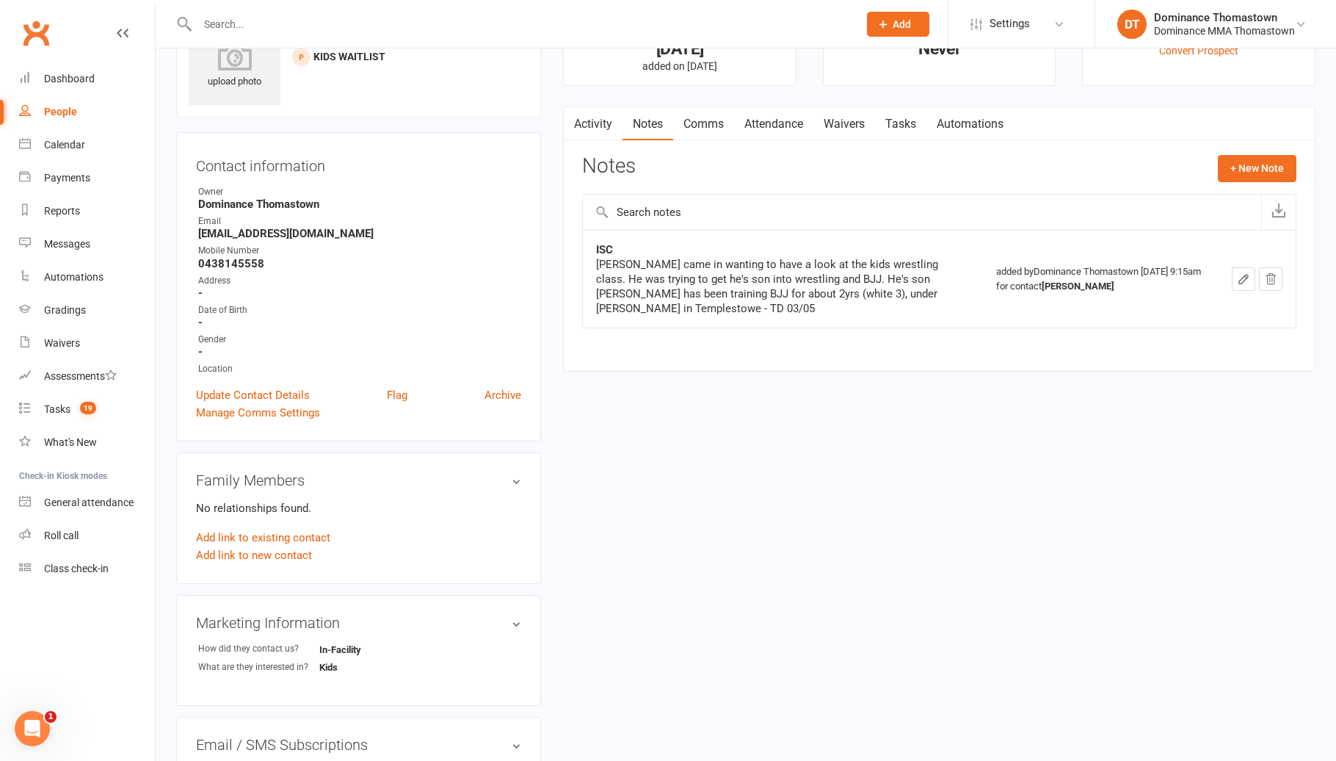
drag, startPoint x: 795, startPoint y: 262, endPoint x: 777, endPoint y: 267, distance: 18.4
click at [795, 262] on div "Chris came in wanting to have a look at the kids wrestling class. He was trying…" at bounding box center [779, 286] width 367 height 59
drag, startPoint x: 918, startPoint y: 128, endPoint x: 943, endPoint y: 140, distance: 28.6
click at [917, 128] on link "Tasks" at bounding box center [900, 124] width 51 height 34
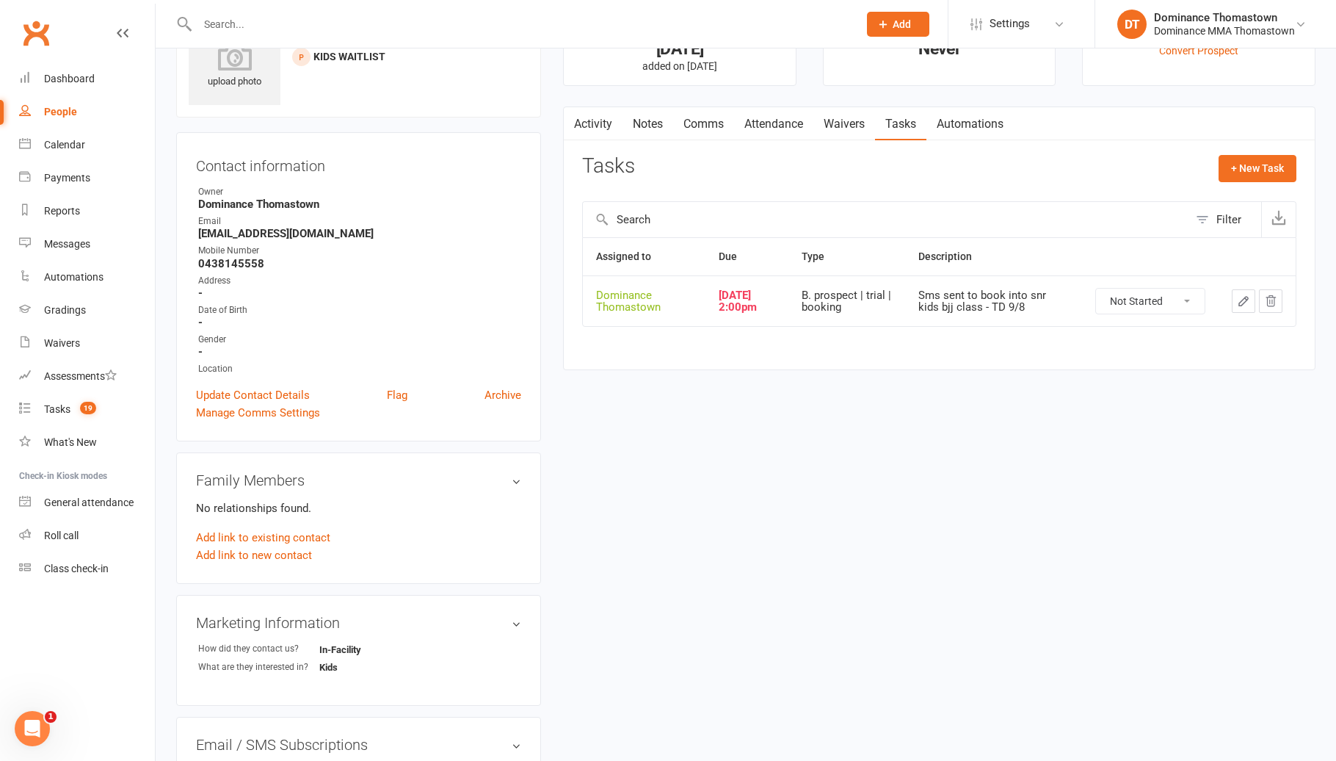
click at [1247, 303] on icon "button" at bounding box center [1243, 300] width 13 height 13
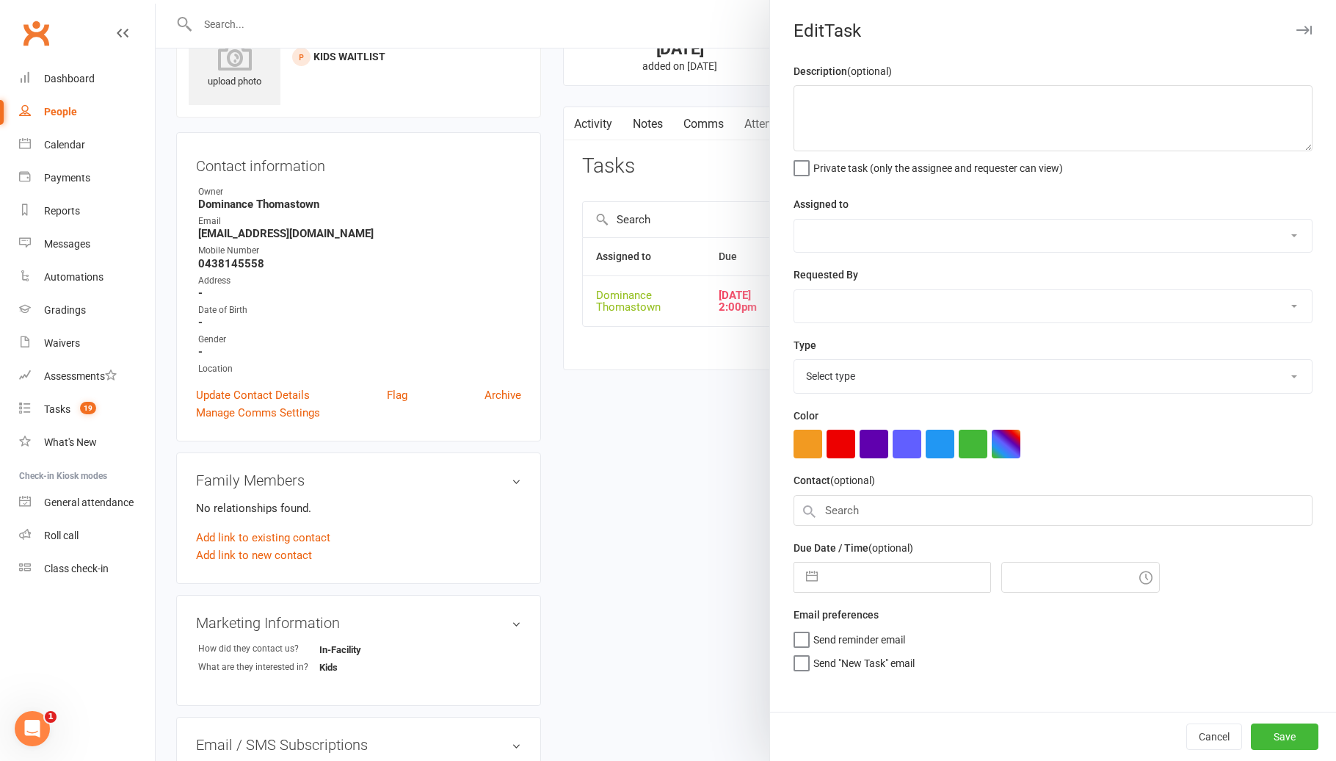
type textarea "Sms sent to book into snr kids bjj class - TD 9/8"
select select "12547"
type input "[DATE]"
type input "2:00pm"
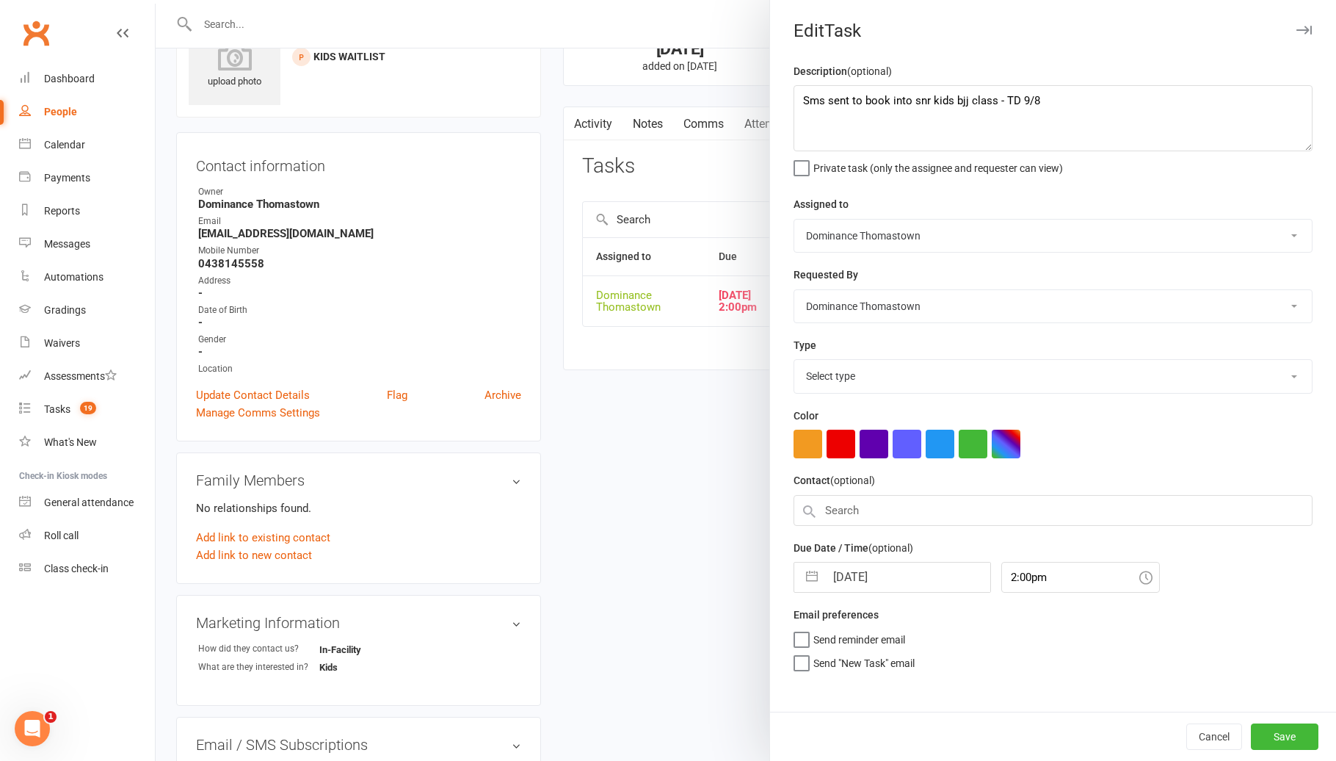
select select "3810"
click at [794, 94] on textarea "Sms sent to book into snr kids bjj class - TD 9/8" at bounding box center [1053, 118] width 519 height 66
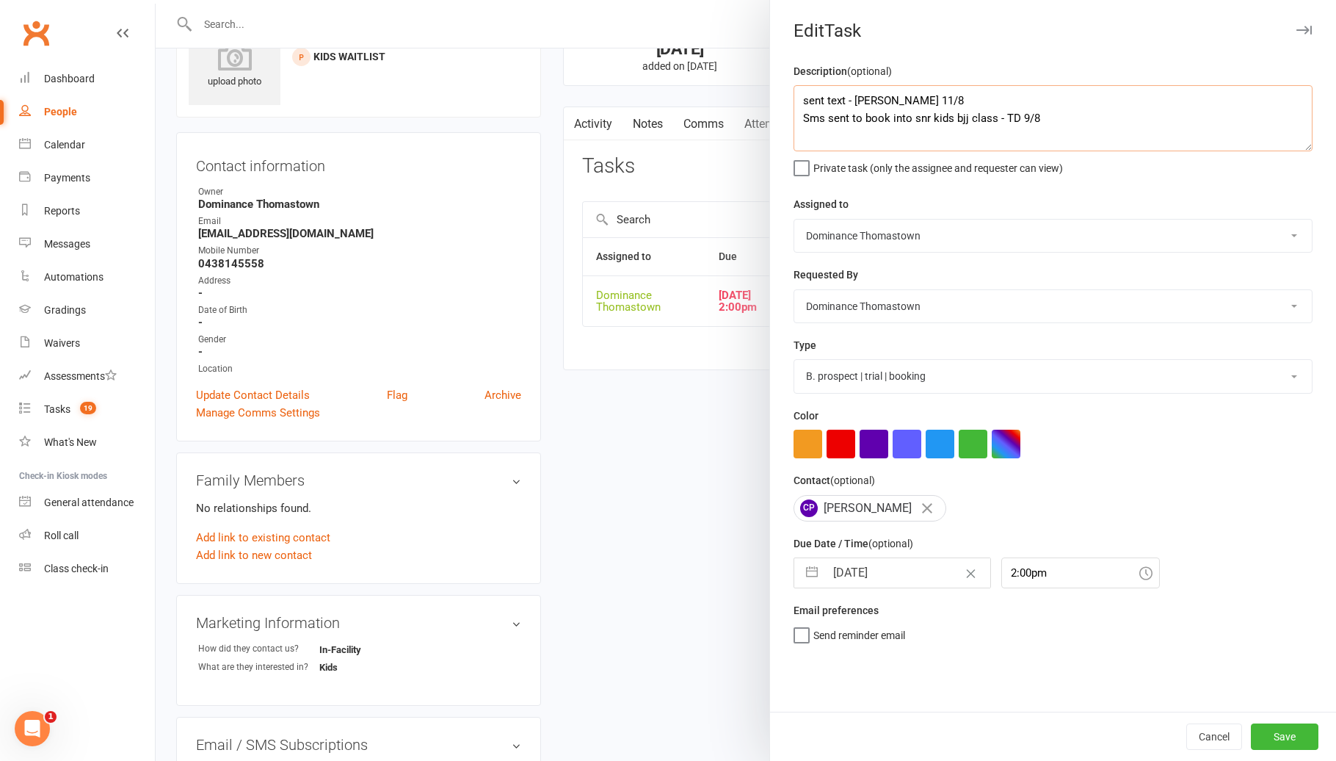
type textarea "sent text - [PERSON_NAME] 11/8 Sms sent to book into snr kids bjj class - TD 9/8"
click at [868, 571] on input "[DATE]" at bounding box center [907, 572] width 165 height 29
select select "6"
select select "2025"
select select "7"
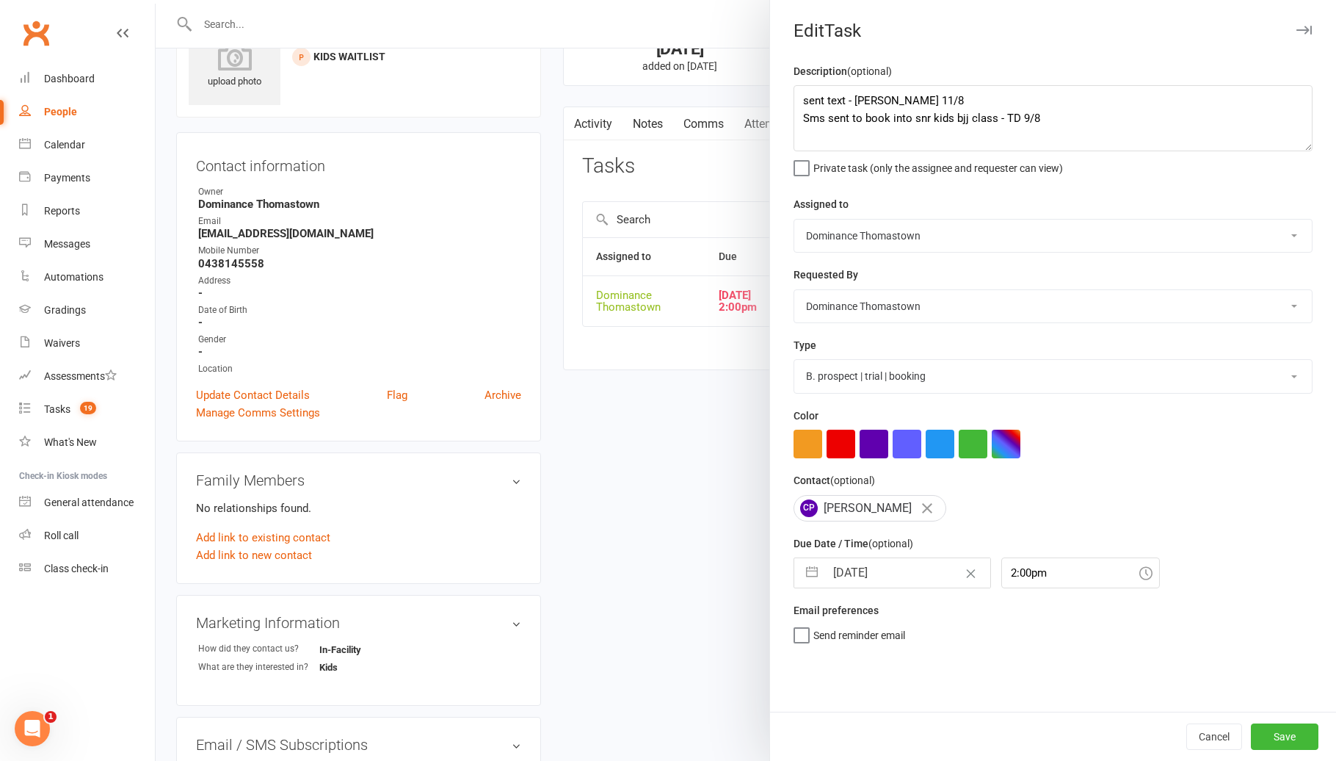
select select "2025"
select select "8"
select select "2025"
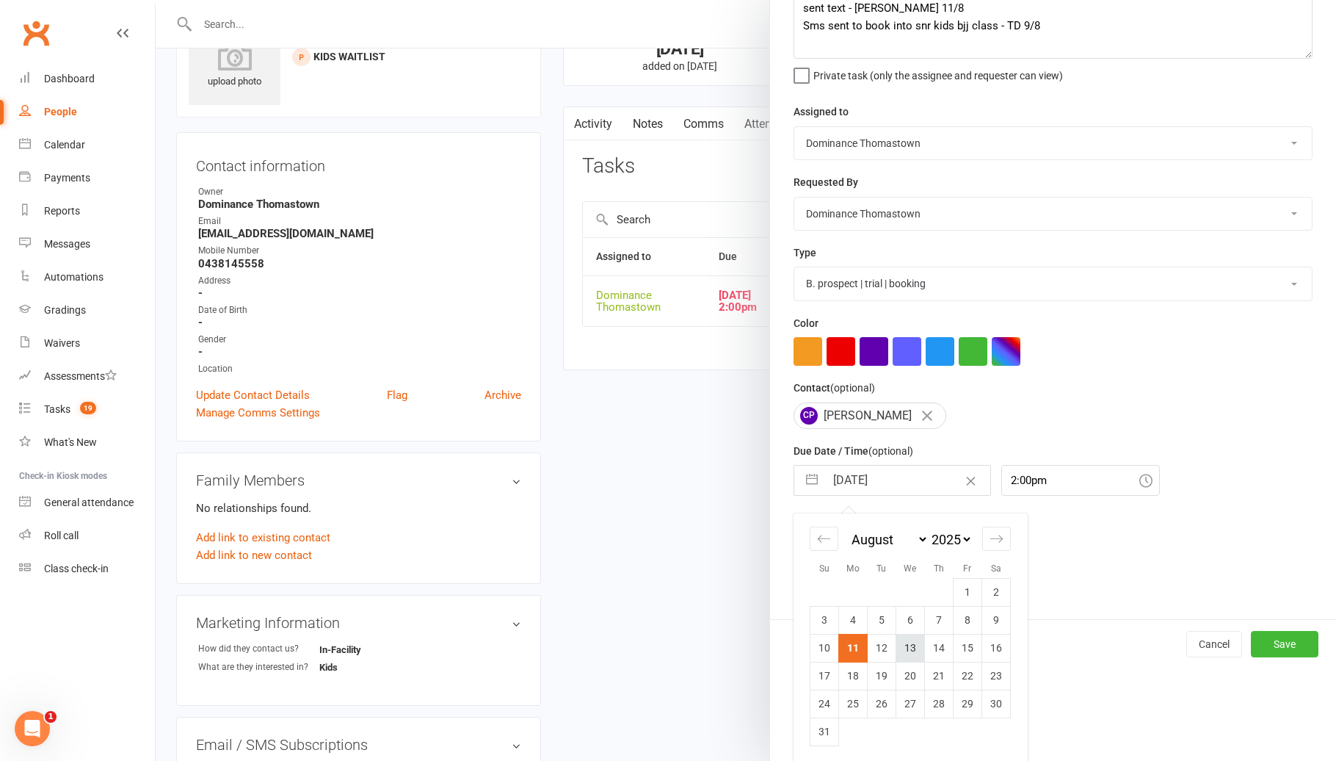
scroll to position [97, 0]
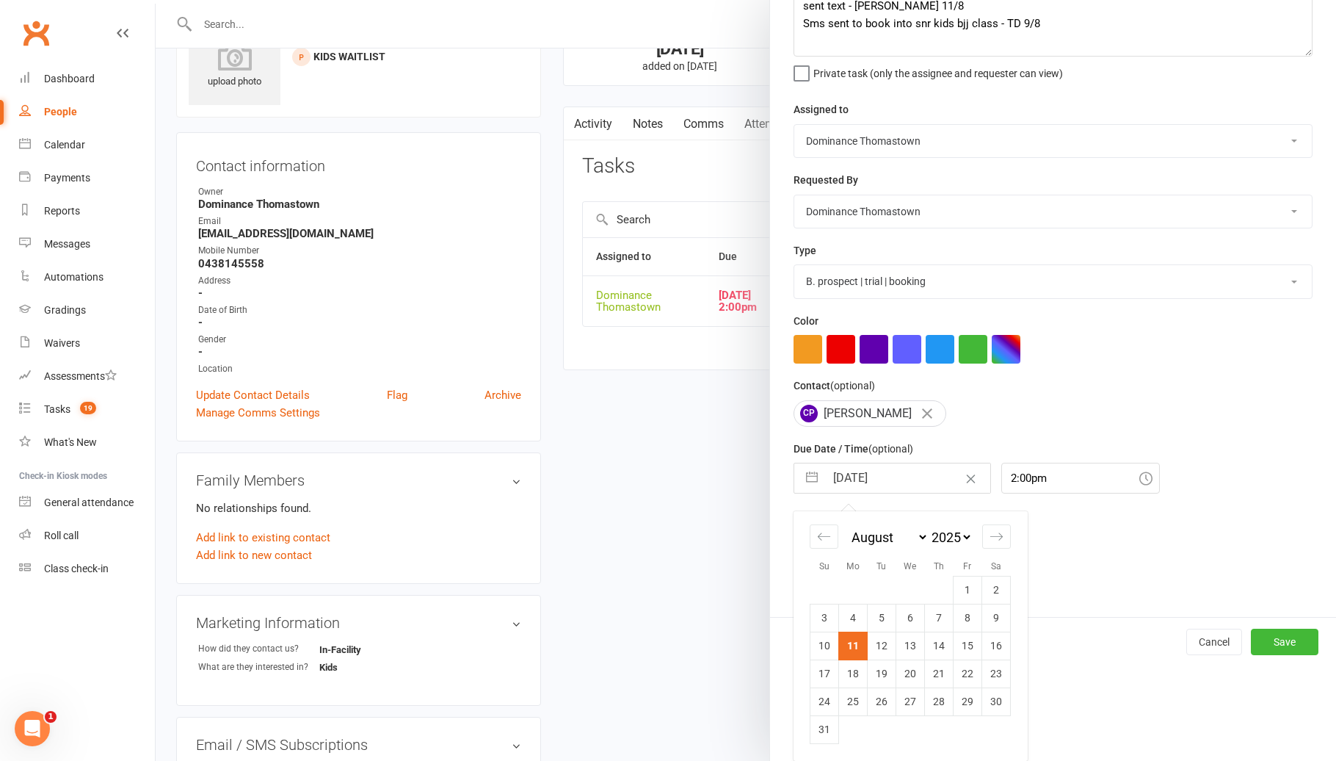
click at [891, 655] on td "12" at bounding box center [882, 645] width 29 height 28
type input "[DATE]"
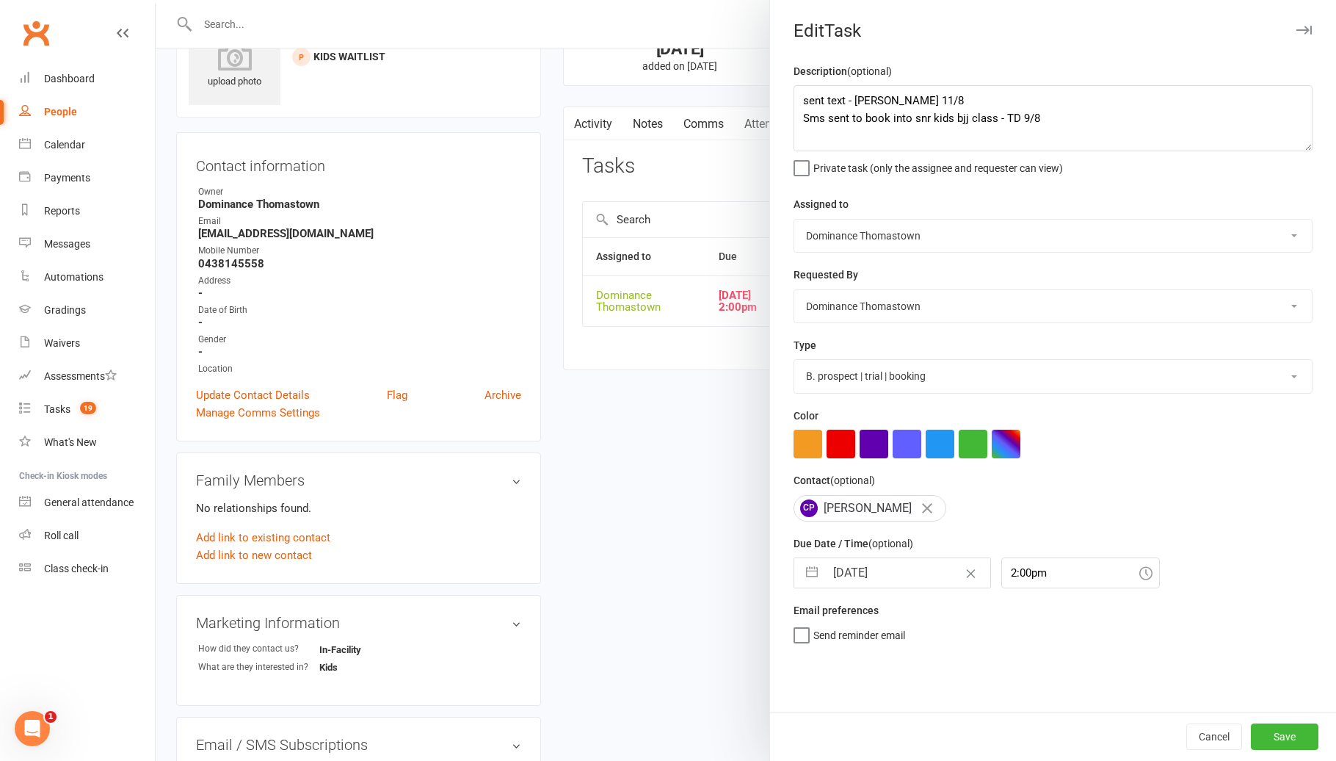
scroll to position [0, 0]
click at [1289, 733] on button "Save" at bounding box center [1285, 736] width 68 height 26
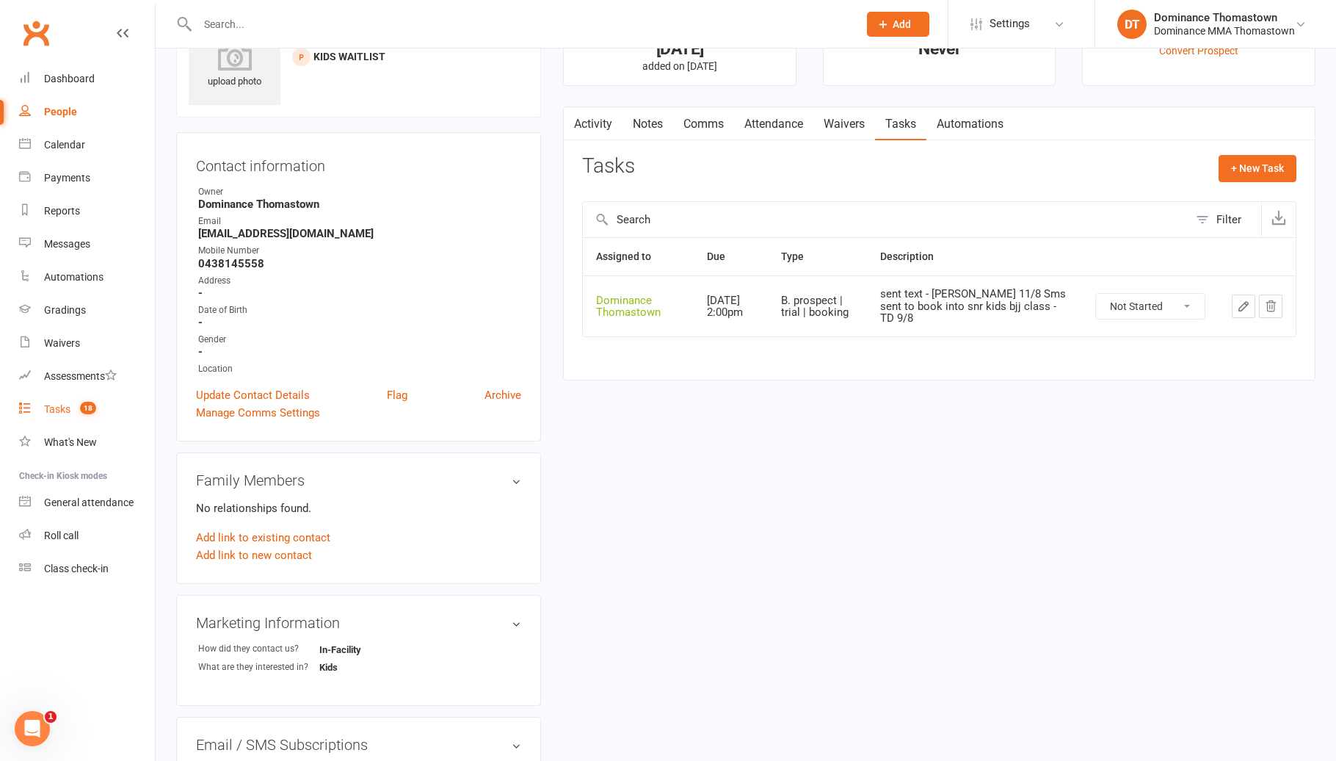
click at [84, 403] on span "18" at bounding box center [88, 408] width 16 height 12
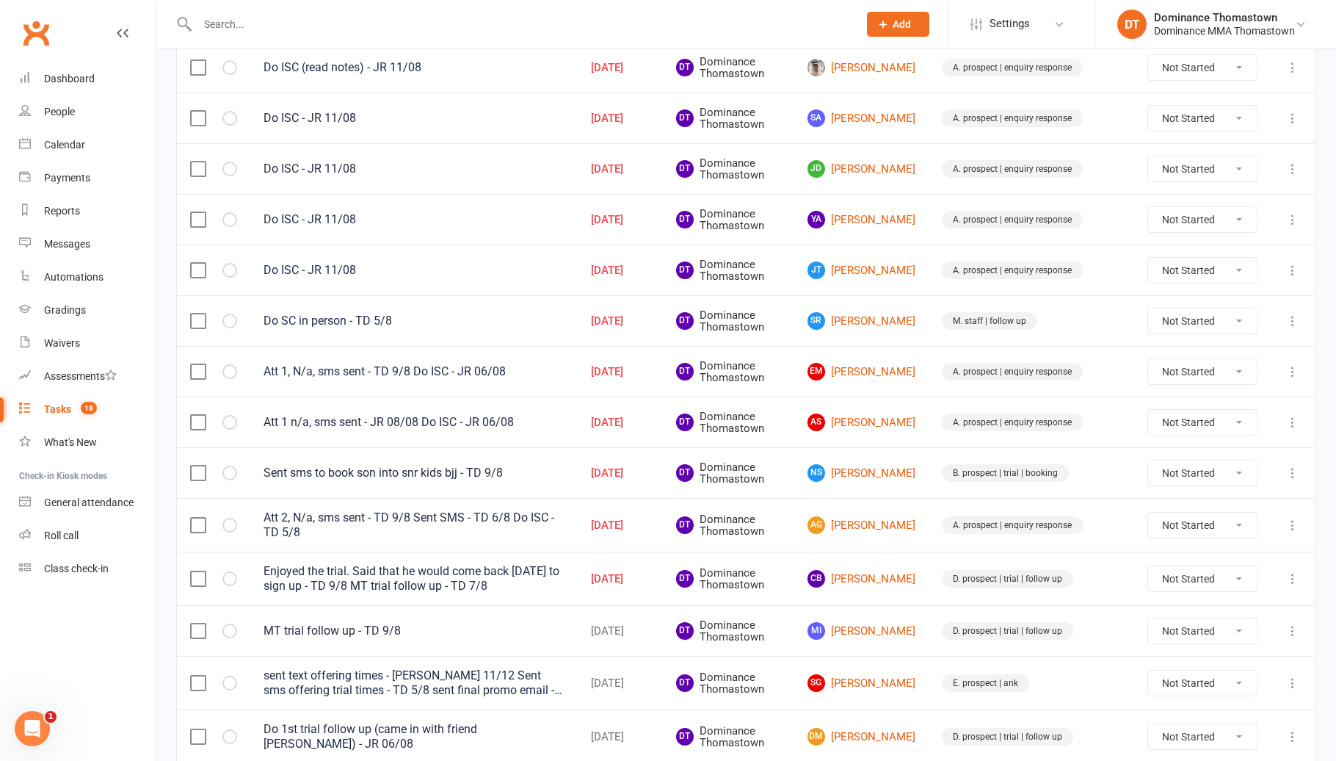
scroll to position [601, 0]
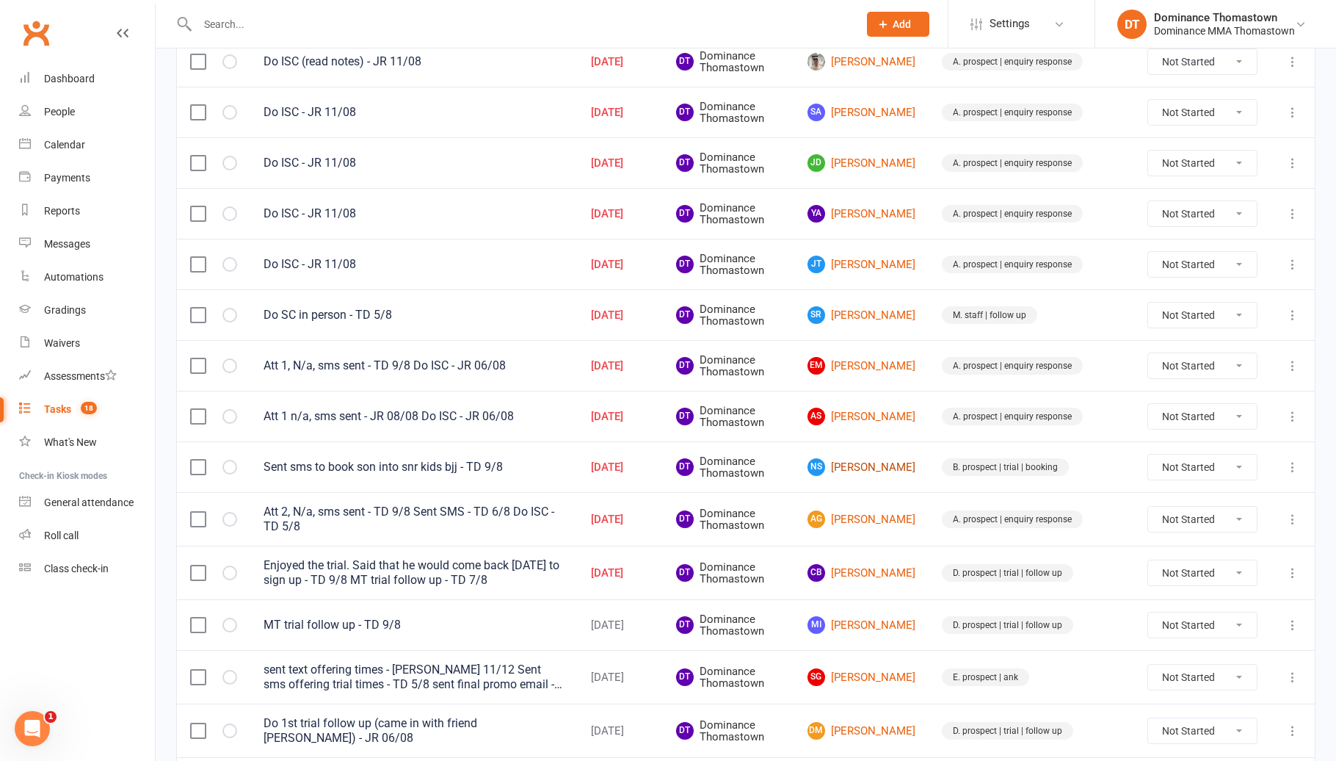
click at [909, 469] on link "NS Neda Saeid" at bounding box center [862, 467] width 108 height 18
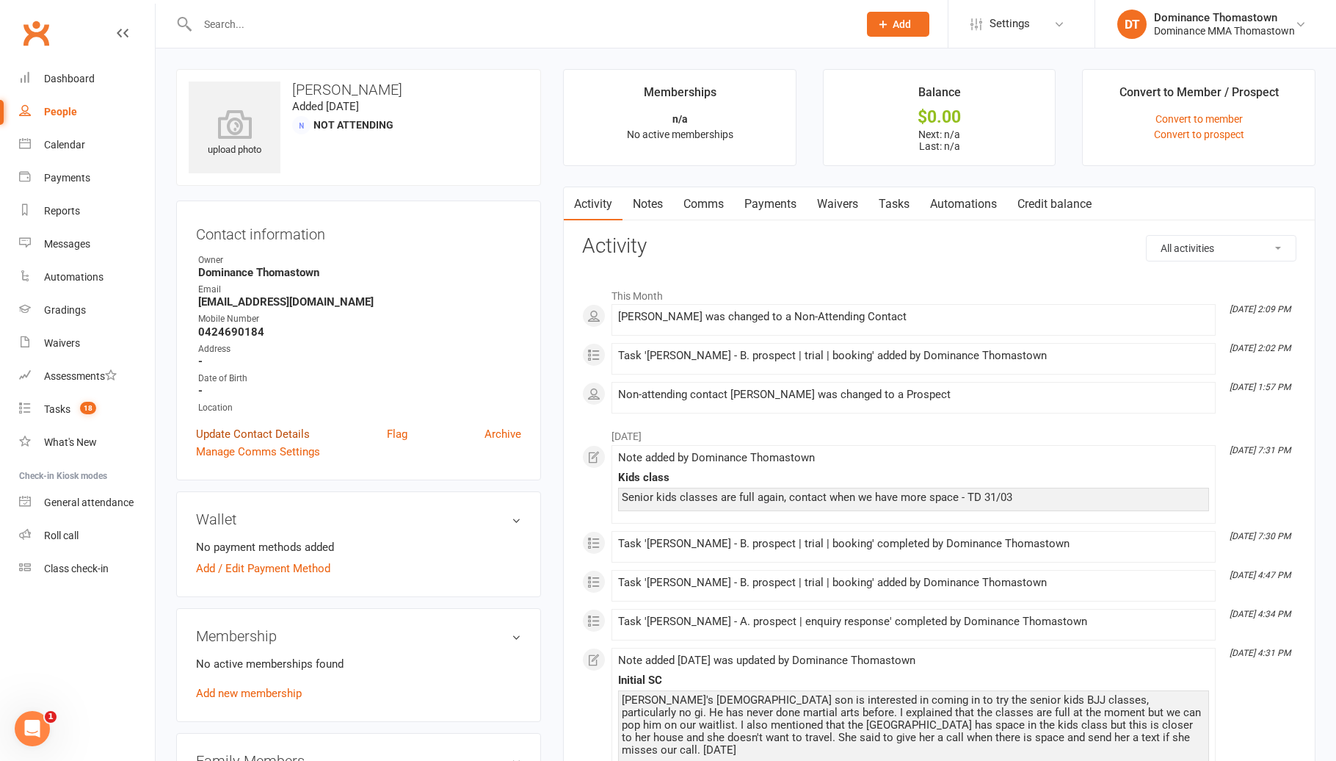
click at [272, 431] on link "Update Contact Details" at bounding box center [253, 434] width 114 height 18
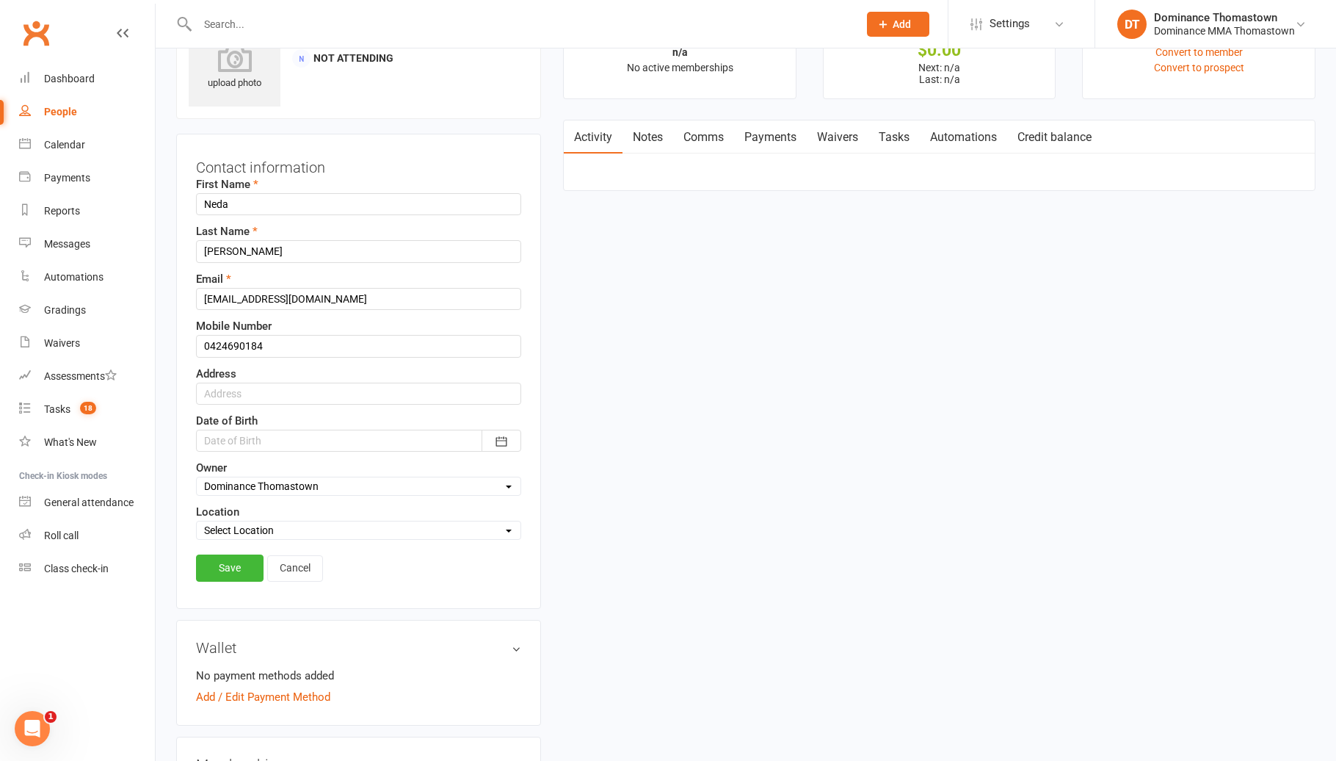
scroll to position [69, 0]
click at [1233, 65] on link "Convert to prospect" at bounding box center [1199, 65] width 90 height 12
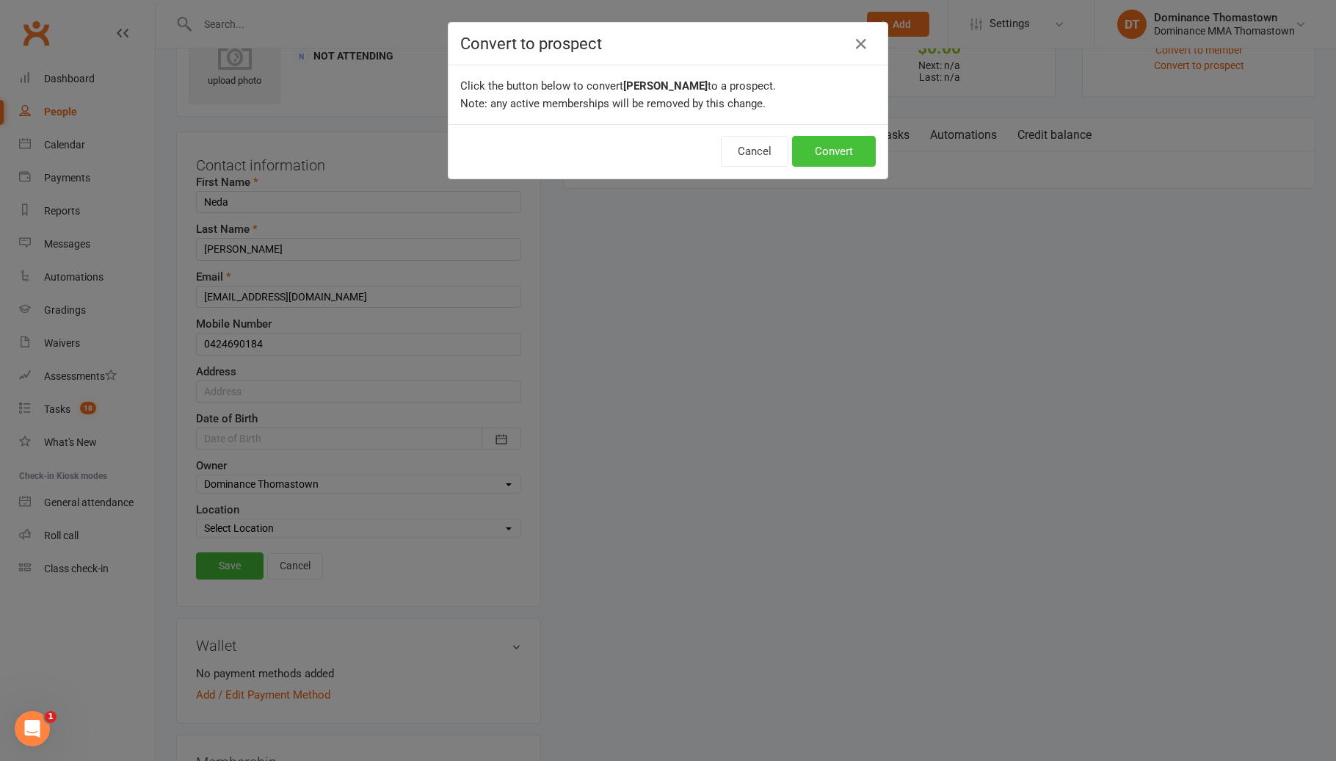
click at [852, 155] on button "Convert" at bounding box center [834, 151] width 84 height 31
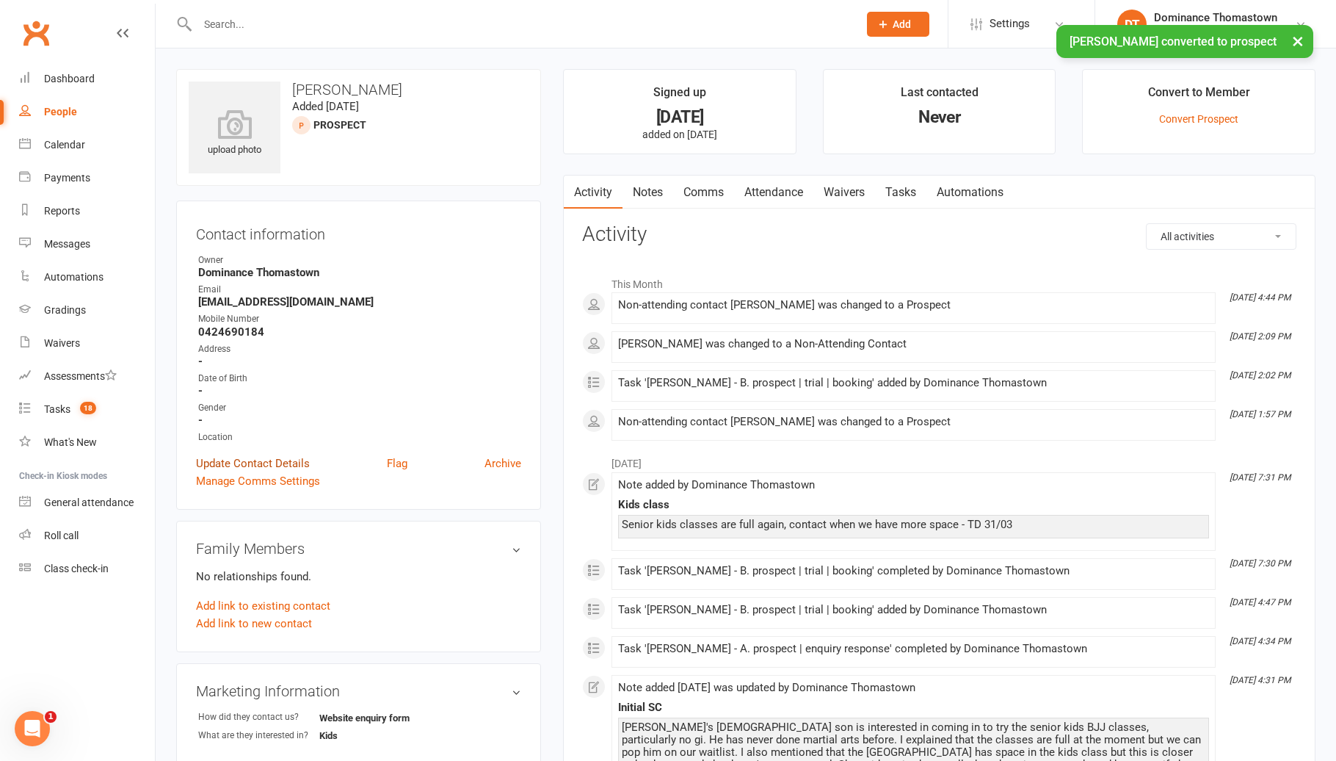
click at [261, 458] on link "Update Contact Details" at bounding box center [253, 463] width 114 height 18
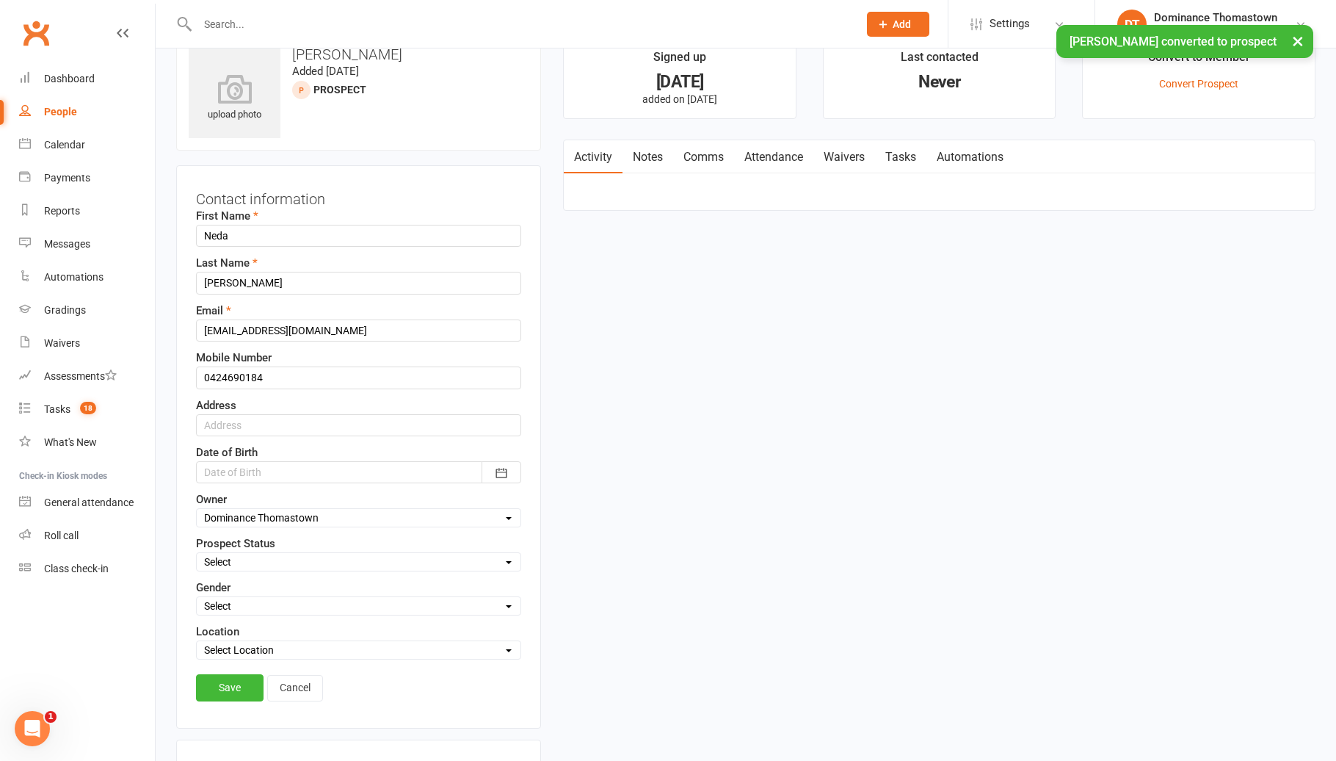
scroll to position [69, 0]
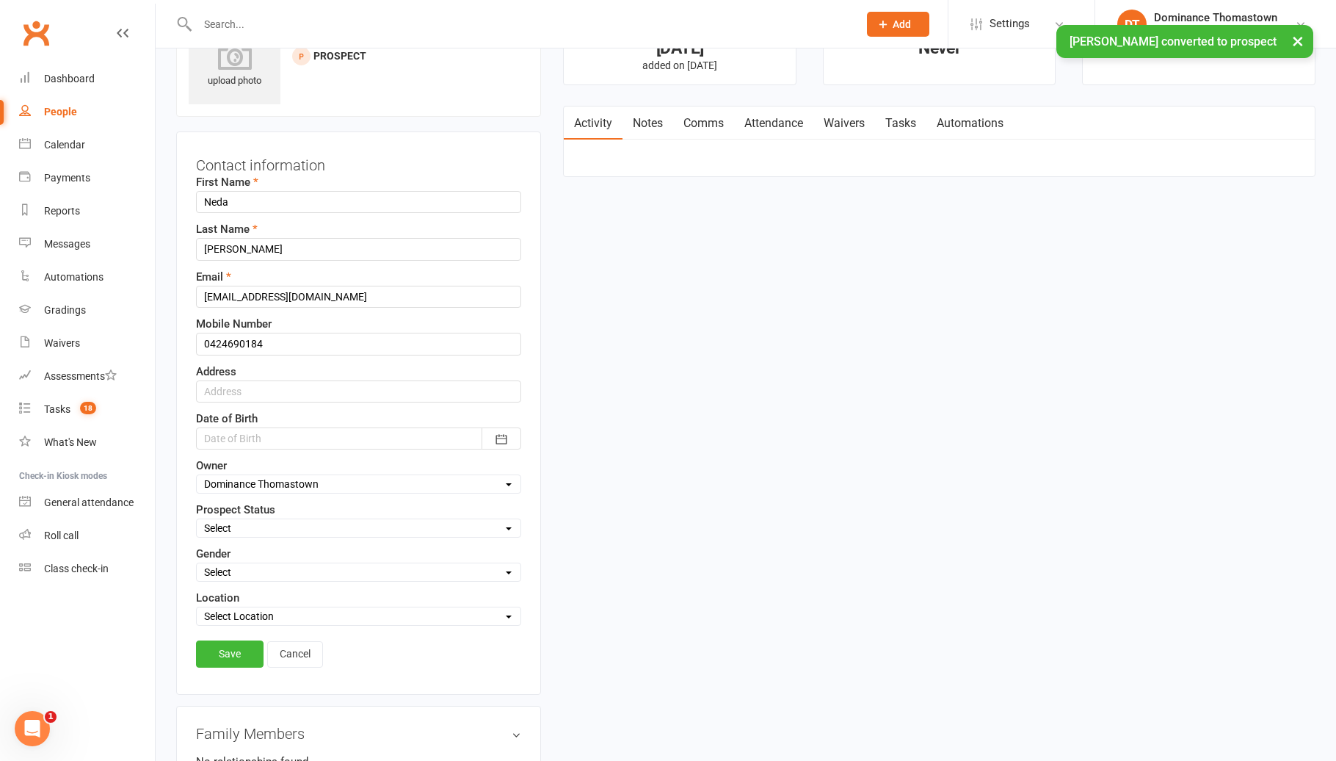
click at [267, 521] on select "Select ENQUIRY META ADS ENQUIRY DROPPED PROSPECT DROP-IN VISITOR KIDS WAITLIST …" at bounding box center [359, 528] width 324 height 16
select select "NON-ATTENDING CONTACT"
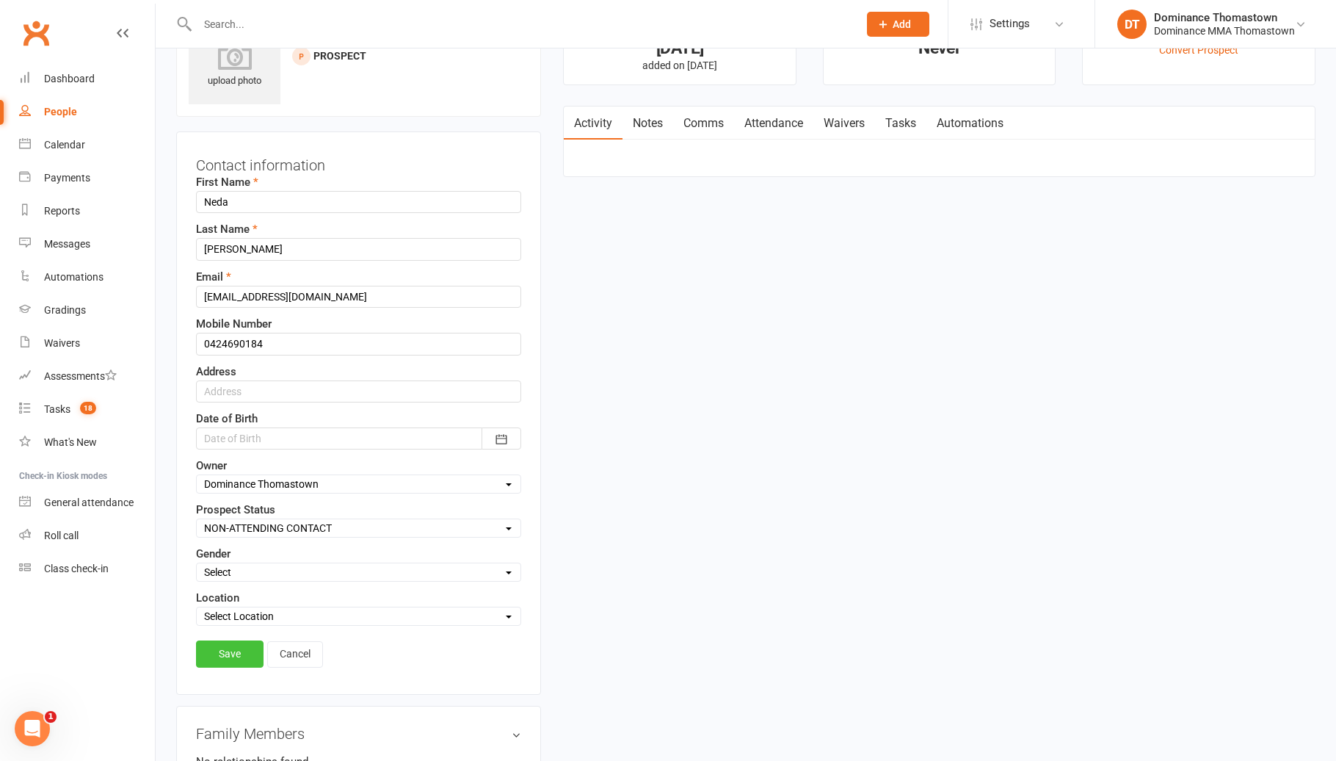
click at [253, 655] on link "Save" at bounding box center [230, 653] width 68 height 26
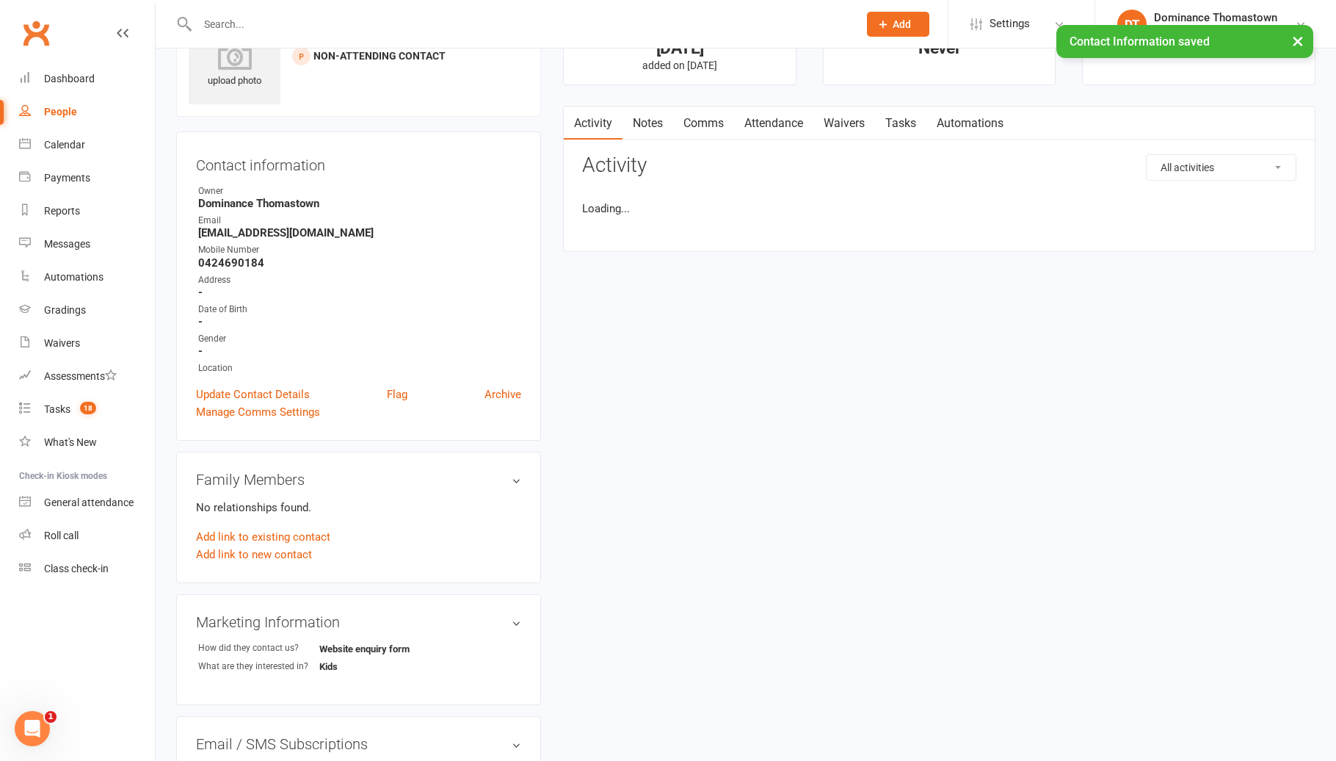
click at [657, 129] on link "Notes" at bounding box center [648, 123] width 51 height 34
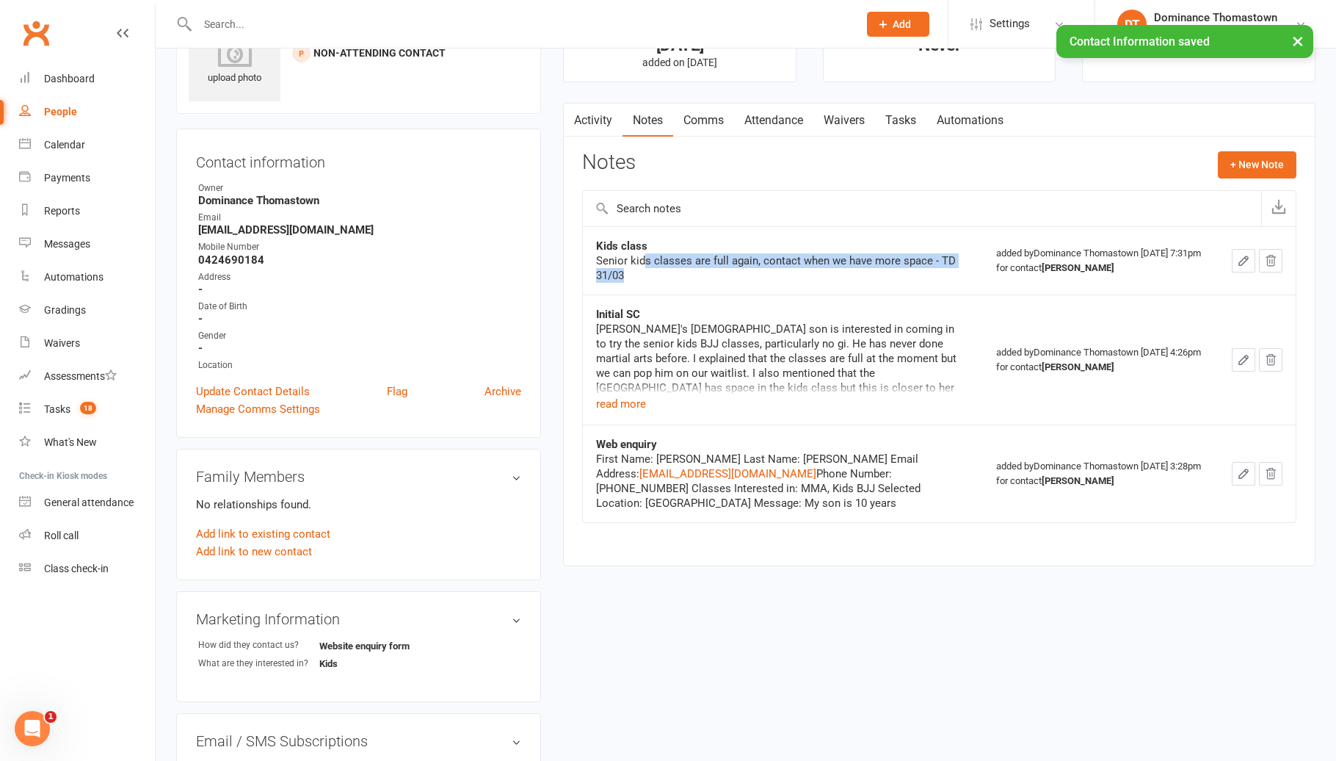
drag, startPoint x: 653, startPoint y: 256, endPoint x: 815, endPoint y: 269, distance: 162.8
click at [815, 269] on div "Senior kids classes are full again, contact when we have more space - TD 31/03" at bounding box center [779, 267] width 367 height 29
click at [815, 269] on div "Senior kids classes are full again, contact when we have more space - TD 31/03" at bounding box center [779, 269] width 367 height 29
click at [647, 404] on div "Neda's 10 yr old son is interested in coming in to try the senior kids BJJ clas…" at bounding box center [779, 367] width 367 height 91
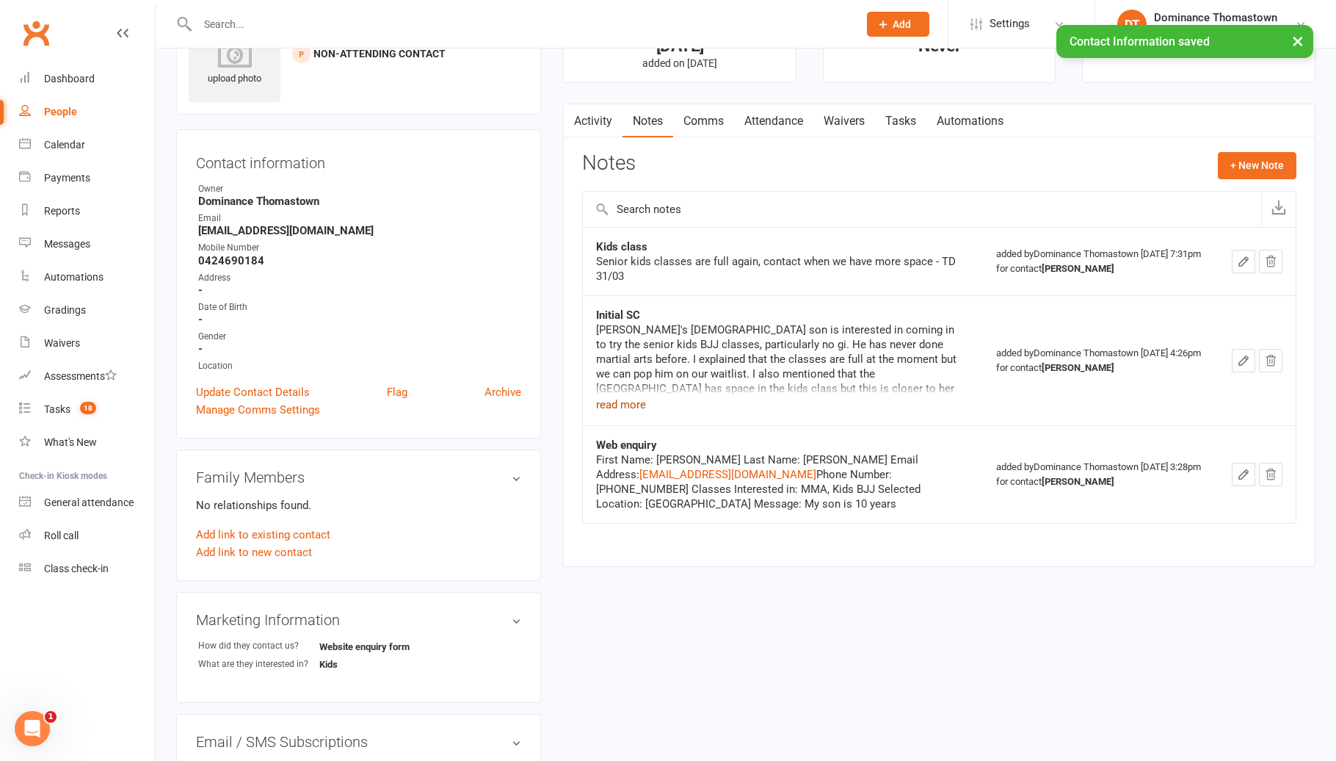
click at [641, 409] on button "read more" at bounding box center [621, 405] width 50 height 18
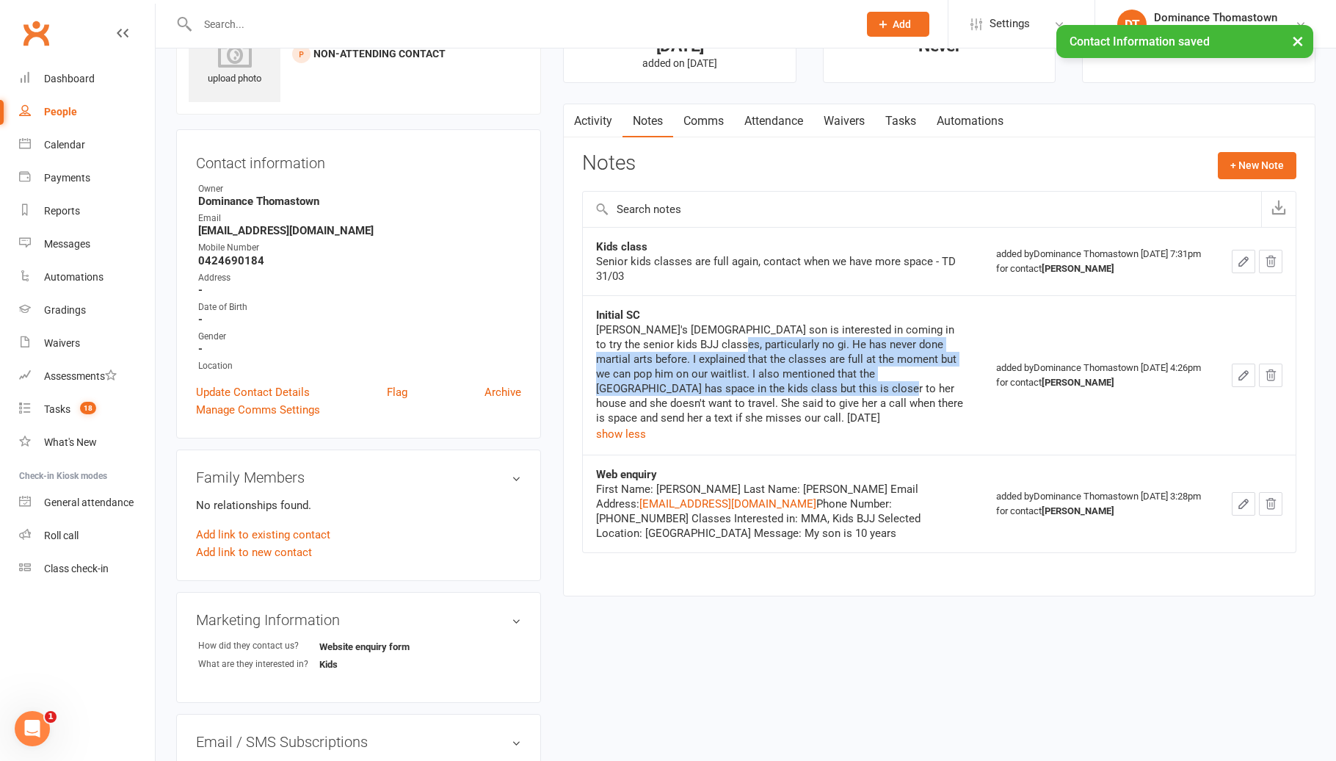
drag, startPoint x: 765, startPoint y: 346, endPoint x: 825, endPoint y: 387, distance: 72.9
click at [825, 387] on div "Neda's 10 yr old son is interested in coming in to try the senior kids BJJ clas…" at bounding box center [779, 373] width 367 height 103
drag, startPoint x: 825, startPoint y: 387, endPoint x: 849, endPoint y: 394, distance: 25.1
click at [825, 386] on div "Neda's 10 yr old son is interested in coming in to try the senior kids BJJ clas…" at bounding box center [779, 373] width 367 height 103
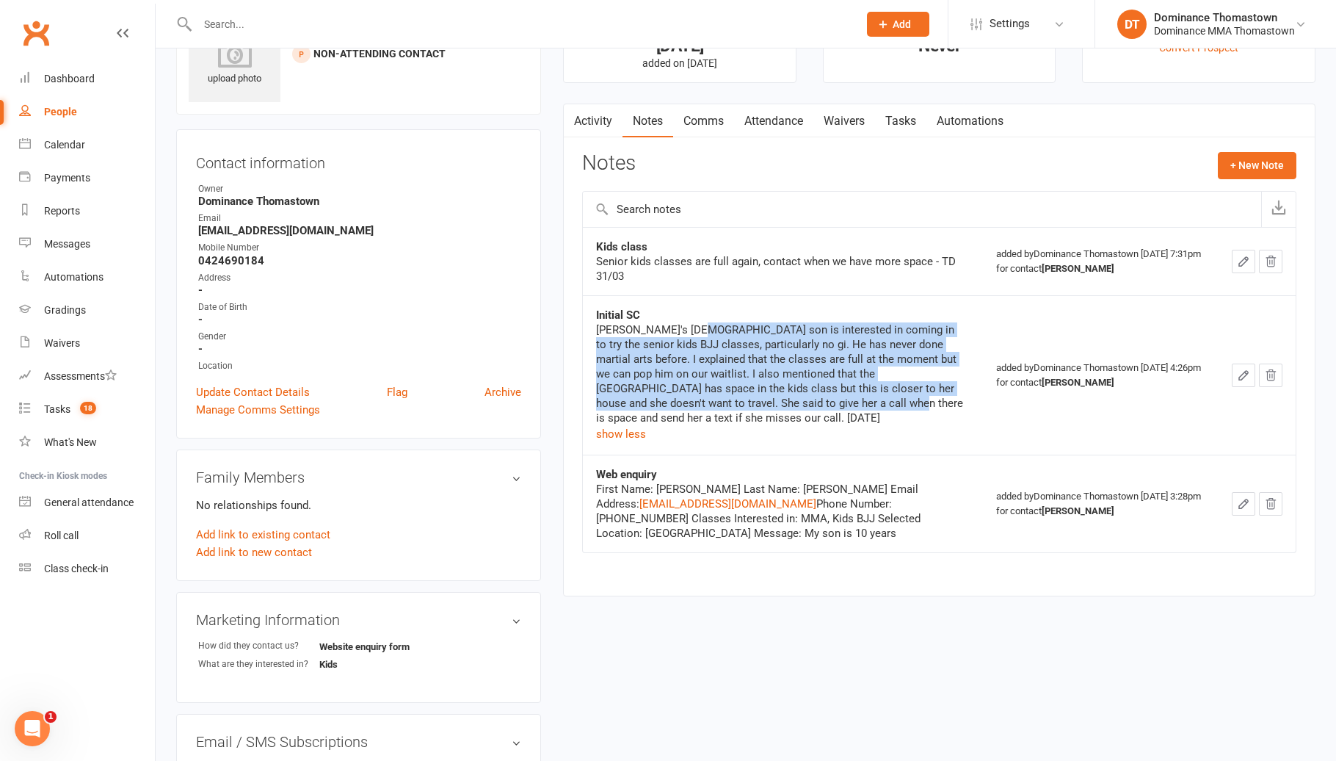
drag, startPoint x: 793, startPoint y: 394, endPoint x: 687, endPoint y: 330, distance: 123.5
click at [687, 330] on div "Neda's 10 yr old son is interested in coming in to try the senior kids BJJ clas…" at bounding box center [779, 373] width 367 height 103
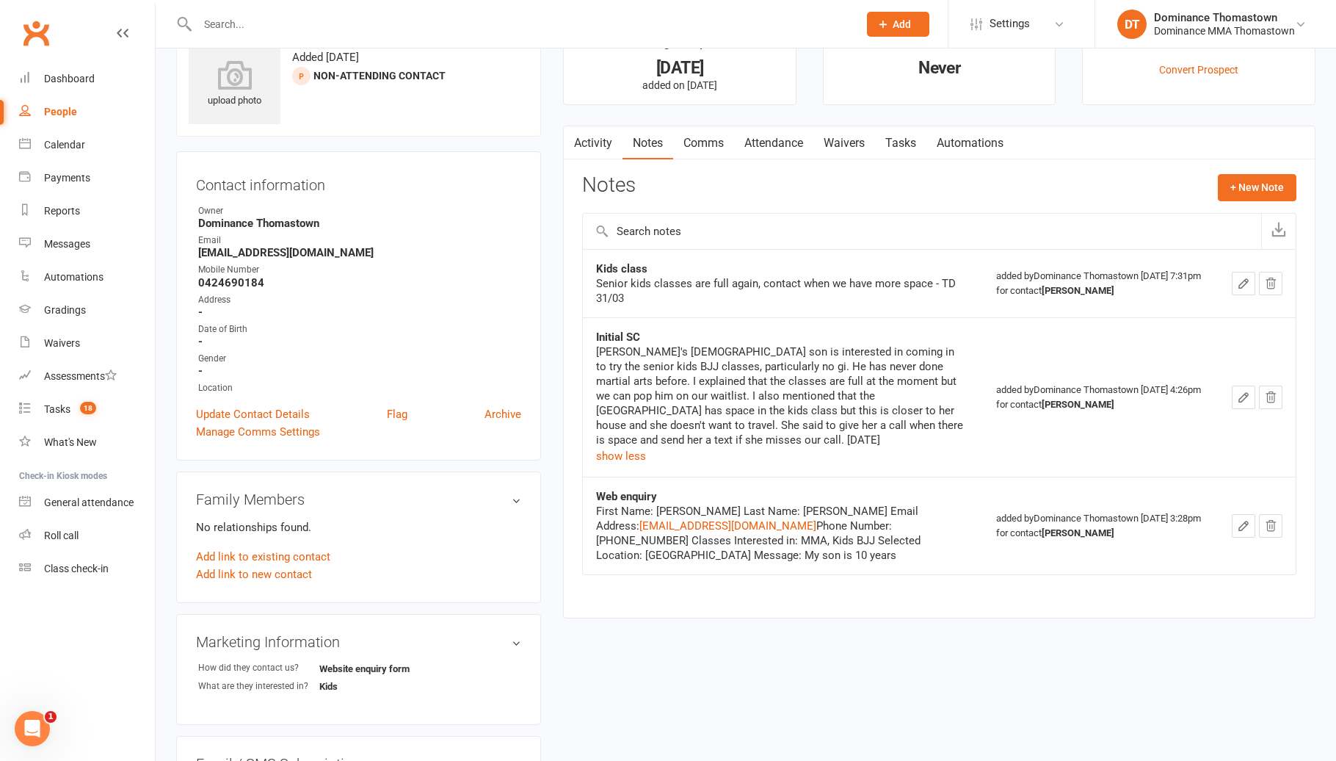
scroll to position [0, 0]
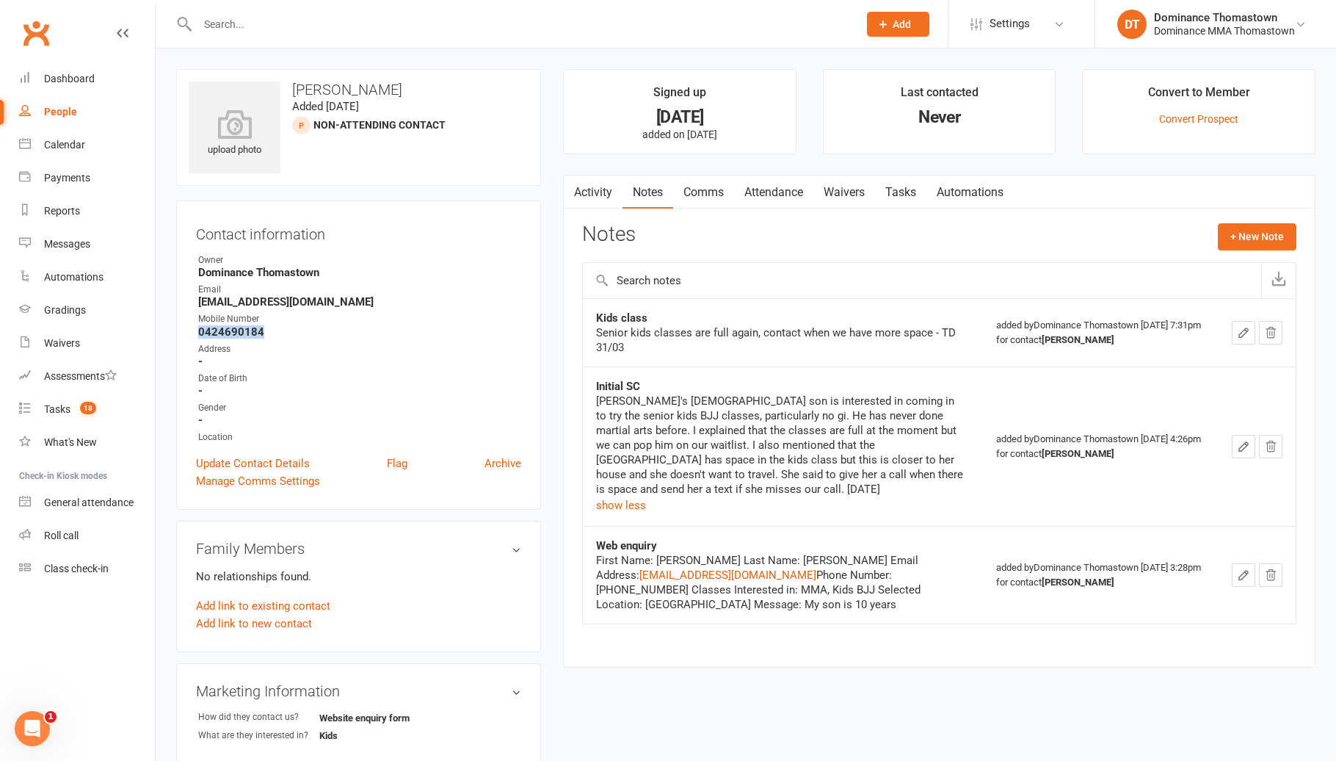
drag, startPoint x: 269, startPoint y: 330, endPoint x: 186, endPoint y: 331, distance: 83.0
click at [186, 331] on div "Contact information Owner Dominance Thomastown Email nedasaeidalizadeh@yahoo.co…" at bounding box center [358, 354] width 365 height 309
copy strong "0424690184"
click at [878, 198] on link "Tasks" at bounding box center [900, 192] width 51 height 34
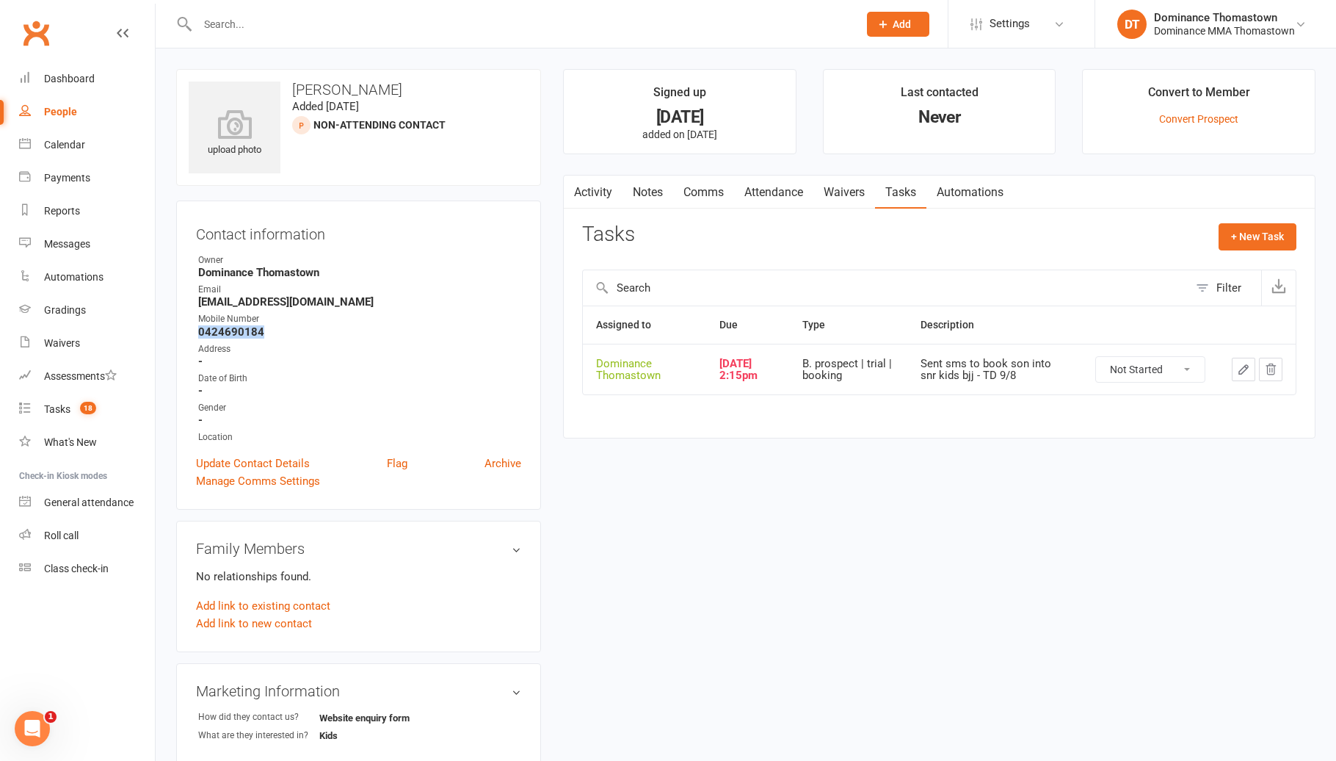
drag, startPoint x: 1252, startPoint y: 369, endPoint x: 1234, endPoint y: 367, distance: 17.7
click at [1248, 369] on button "button" at bounding box center [1243, 369] width 23 height 23
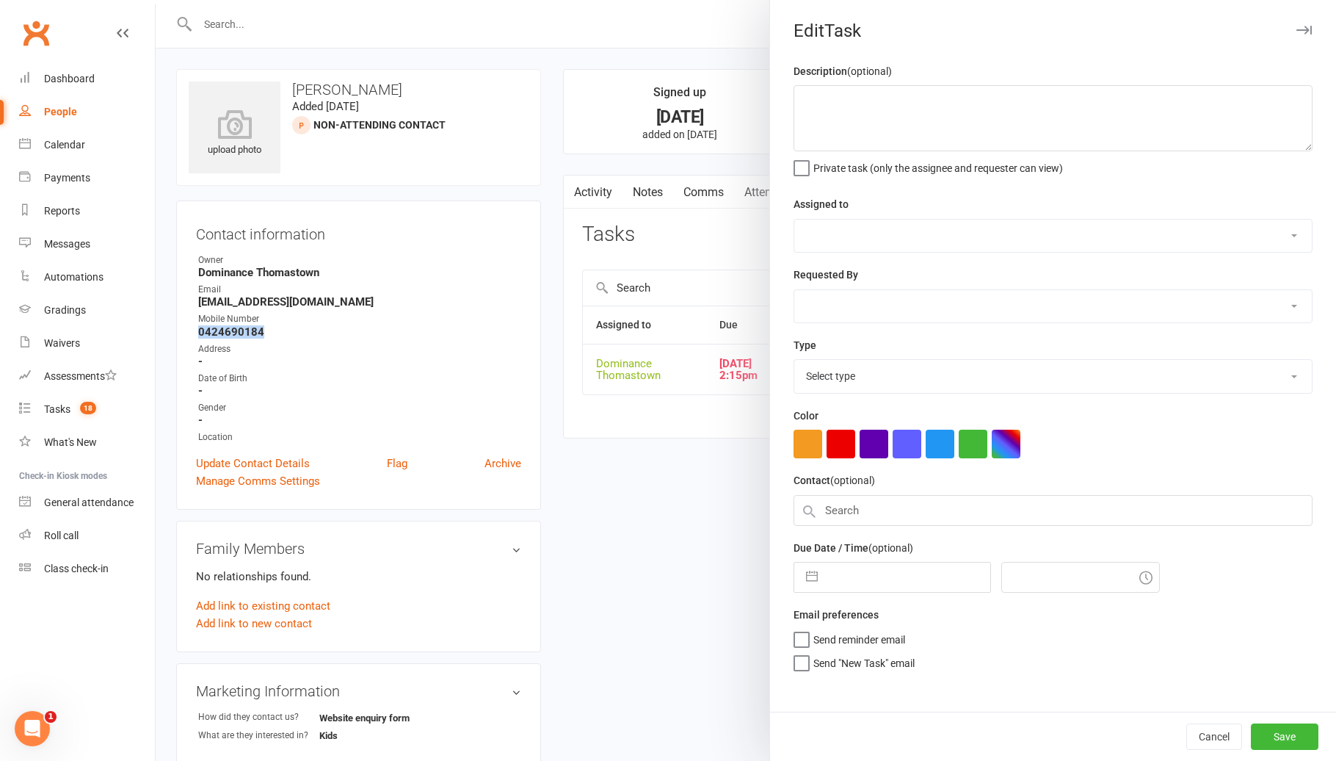
type textarea "Sent sms to book son into snr kids bjj - TD 9/8"
select select "12547"
type input "[DATE]"
type input "2:15pm"
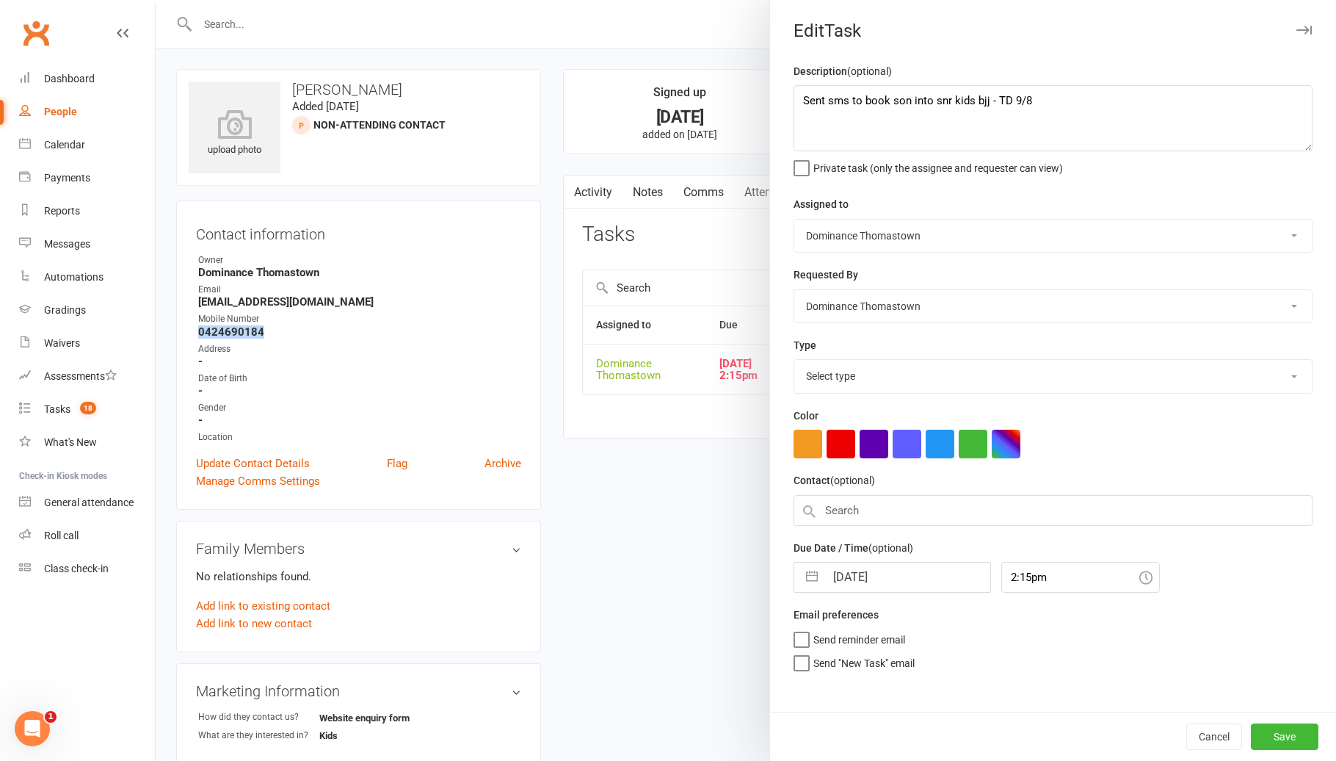
select select "3810"
click at [800, 97] on textarea "Sent sms to book son into snr kids bjj - TD 9/8" at bounding box center [1053, 118] width 519 height 66
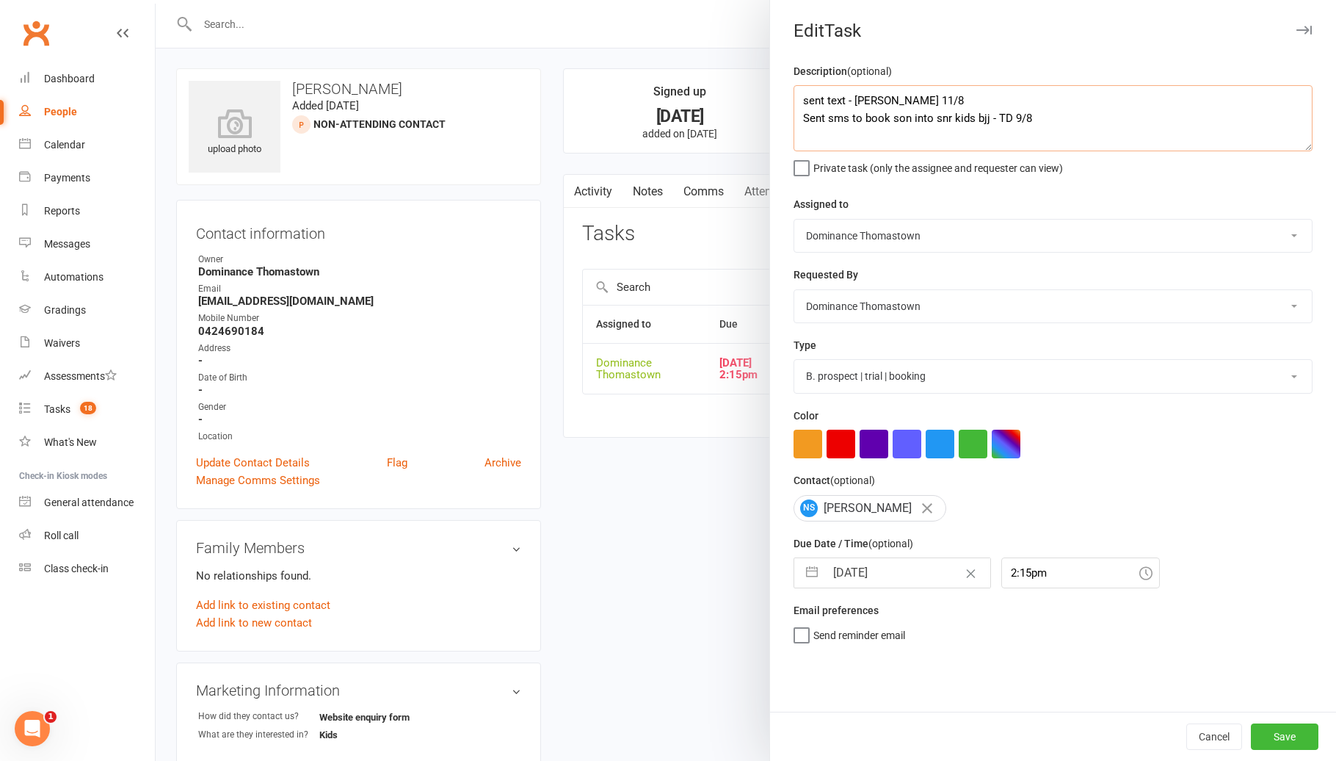
type textarea "sent text - [PERSON_NAME] 11/8 Sent sms to book son into snr kids bjj - TD 9/8"
click at [880, 580] on input "[DATE]" at bounding box center [907, 572] width 165 height 29
select select "6"
select select "2025"
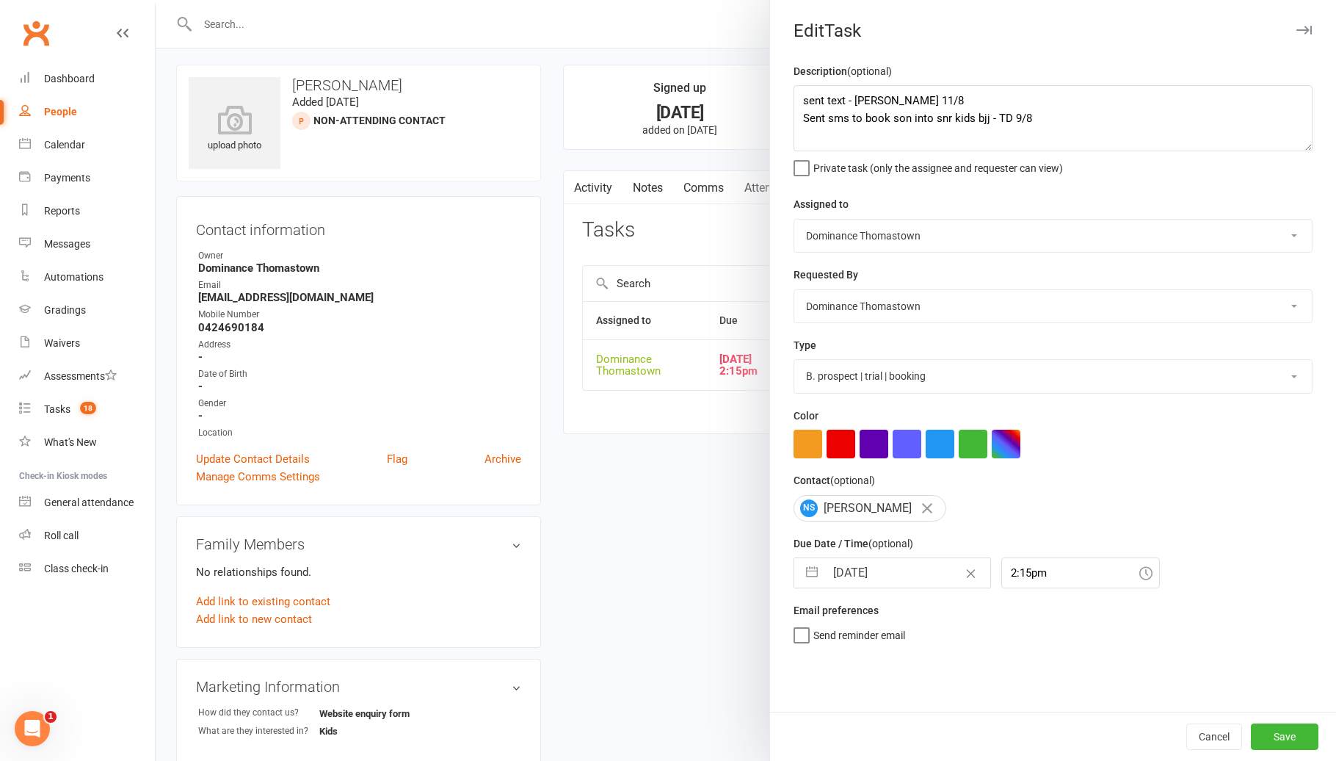
select select "7"
select select "2025"
select select "8"
select select "2025"
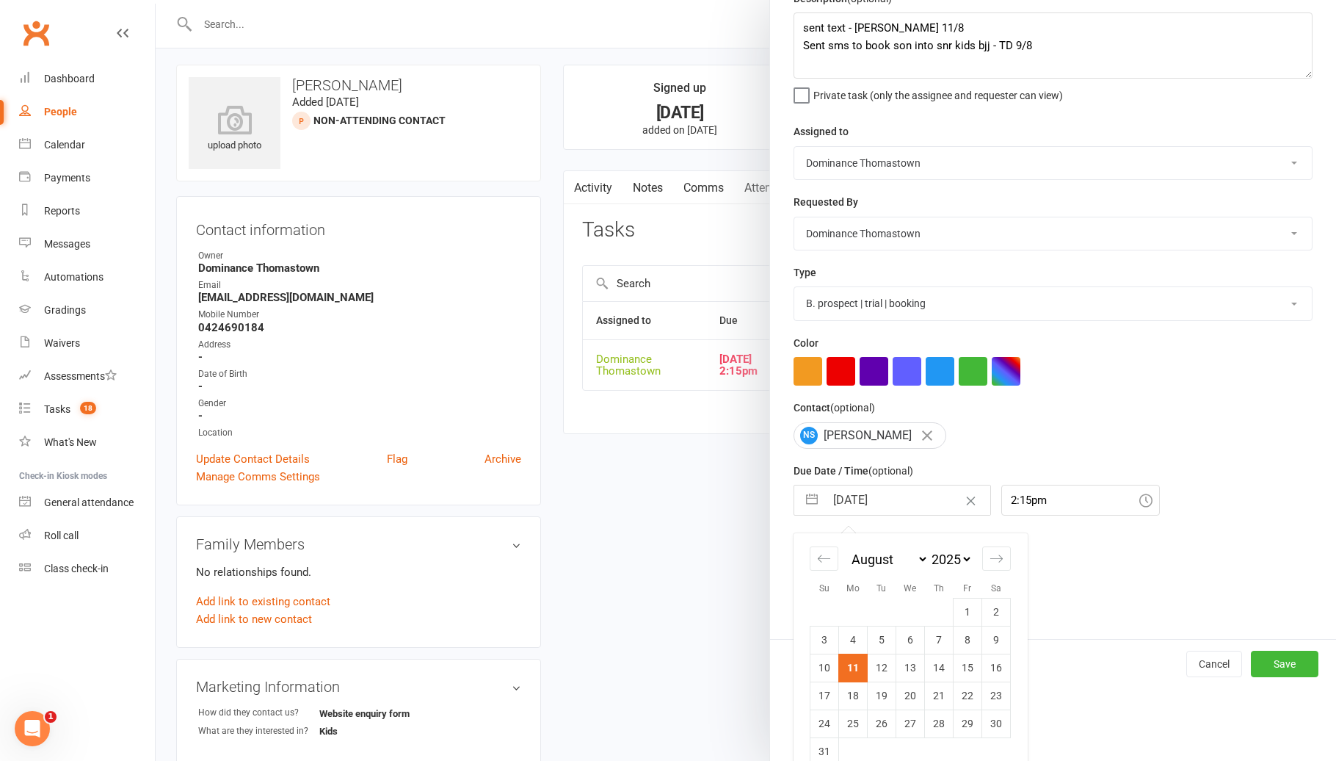
drag, startPoint x: 891, startPoint y: 677, endPoint x: 1103, endPoint y: 683, distance: 212.3
click at [892, 677] on td "12" at bounding box center [882, 667] width 29 height 28
type input "[DATE]"
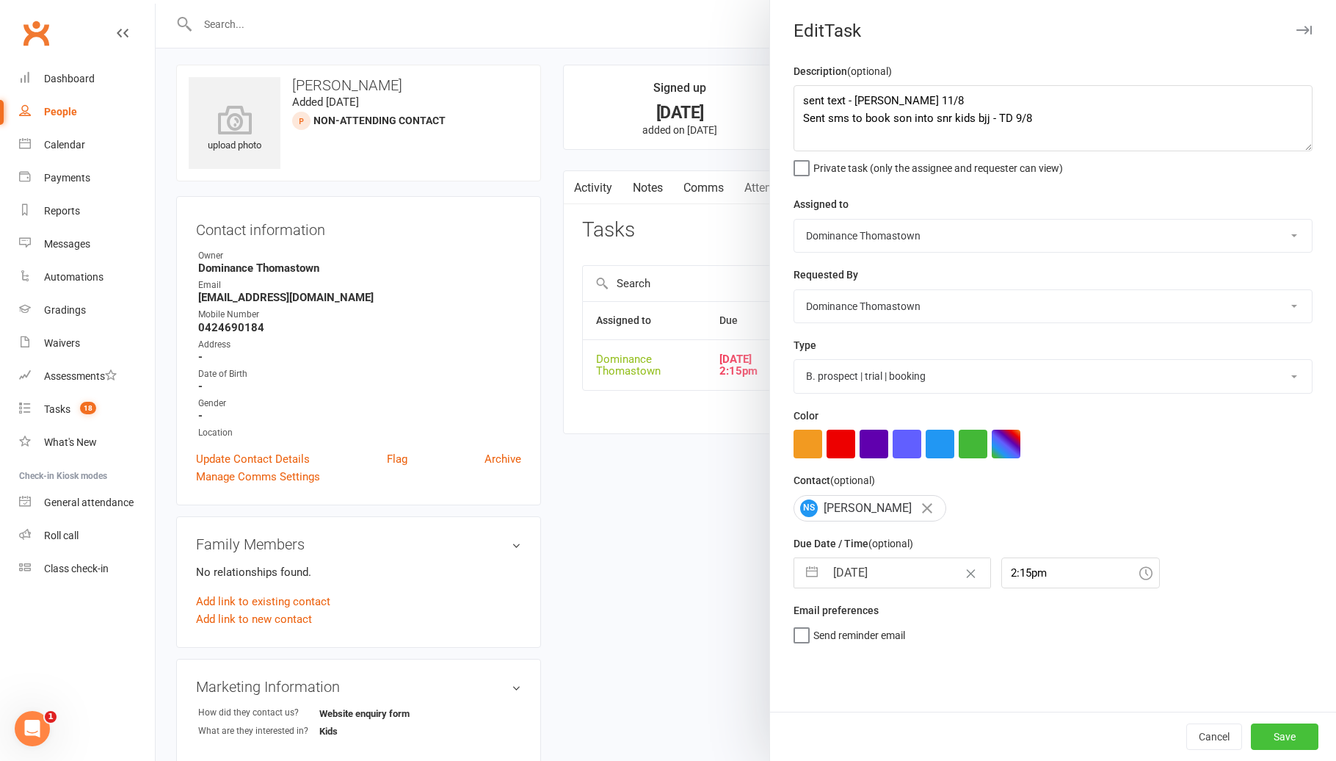
click at [1279, 741] on button "Save" at bounding box center [1285, 736] width 68 height 26
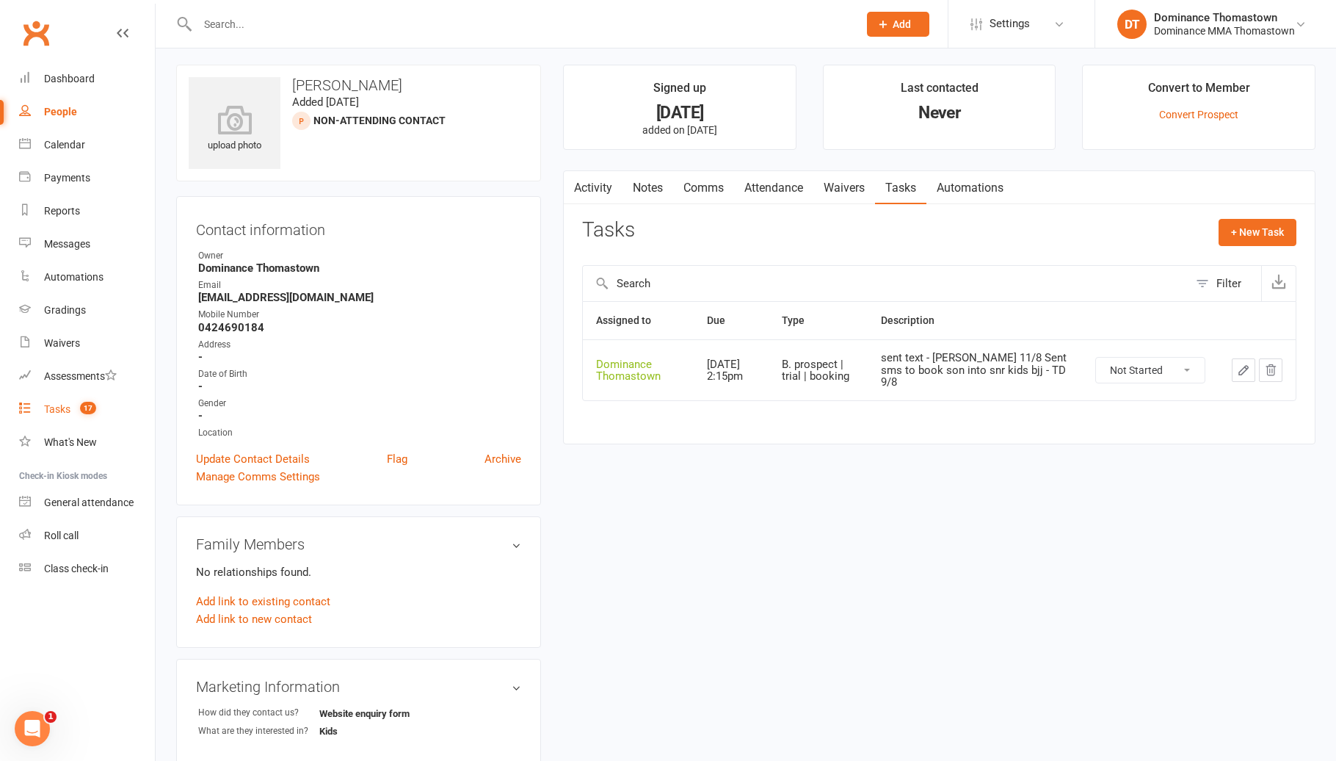
click at [84, 406] on span "17" at bounding box center [88, 408] width 16 height 12
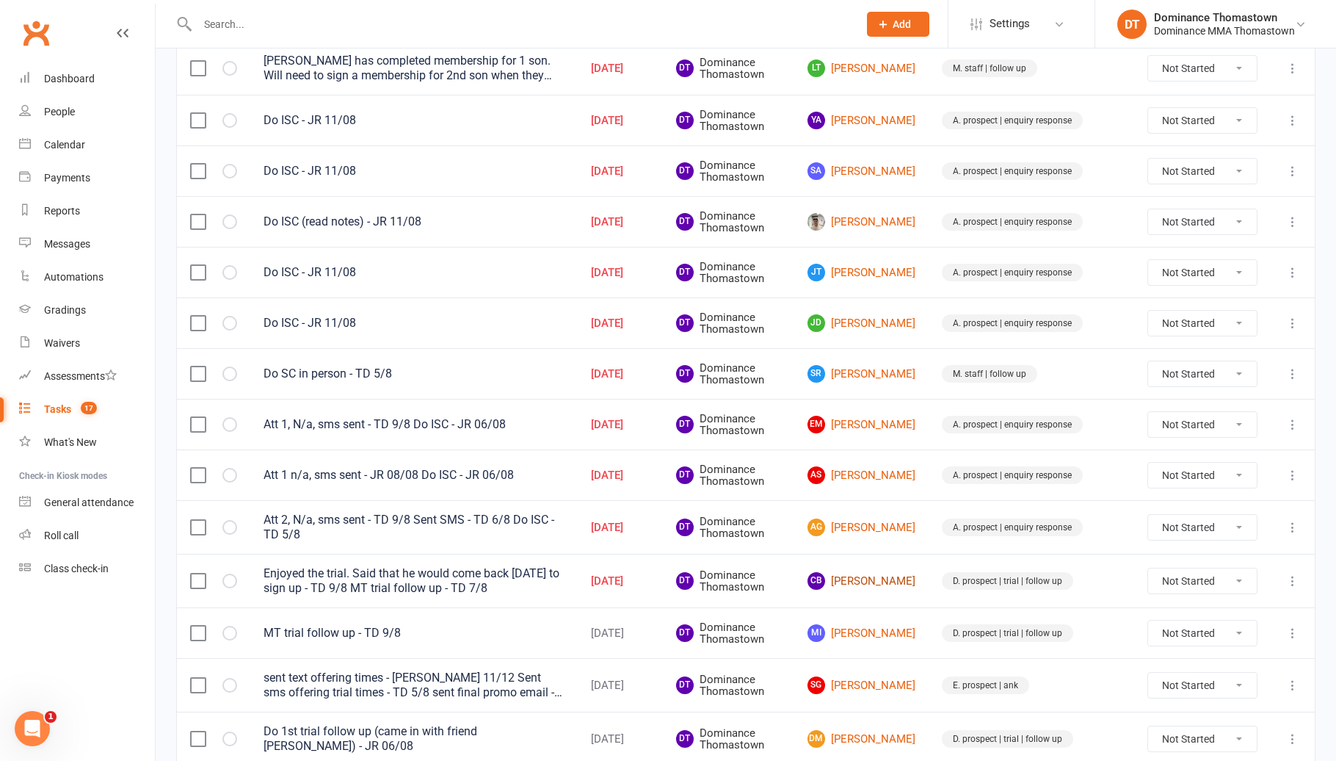
scroll to position [519, 0]
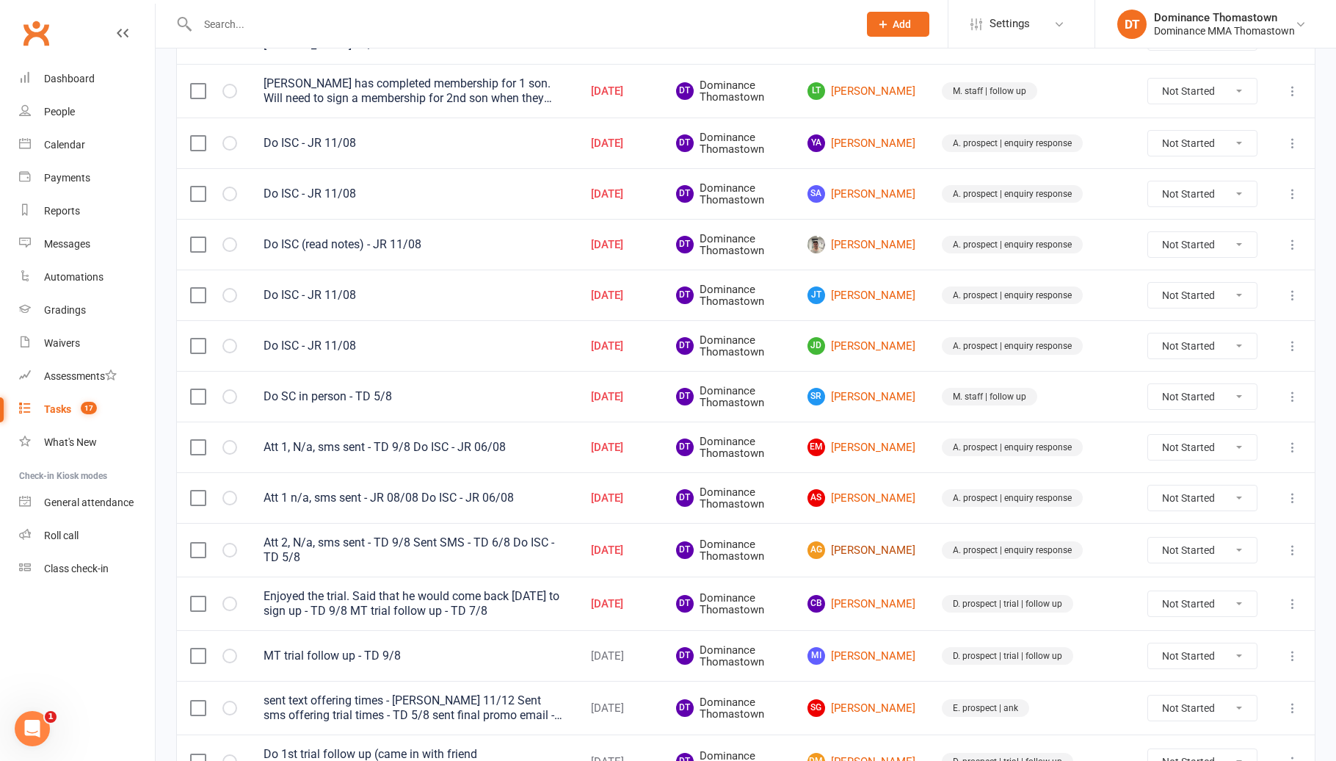
click at [907, 548] on link "[PERSON_NAME]" at bounding box center [862, 550] width 108 height 18
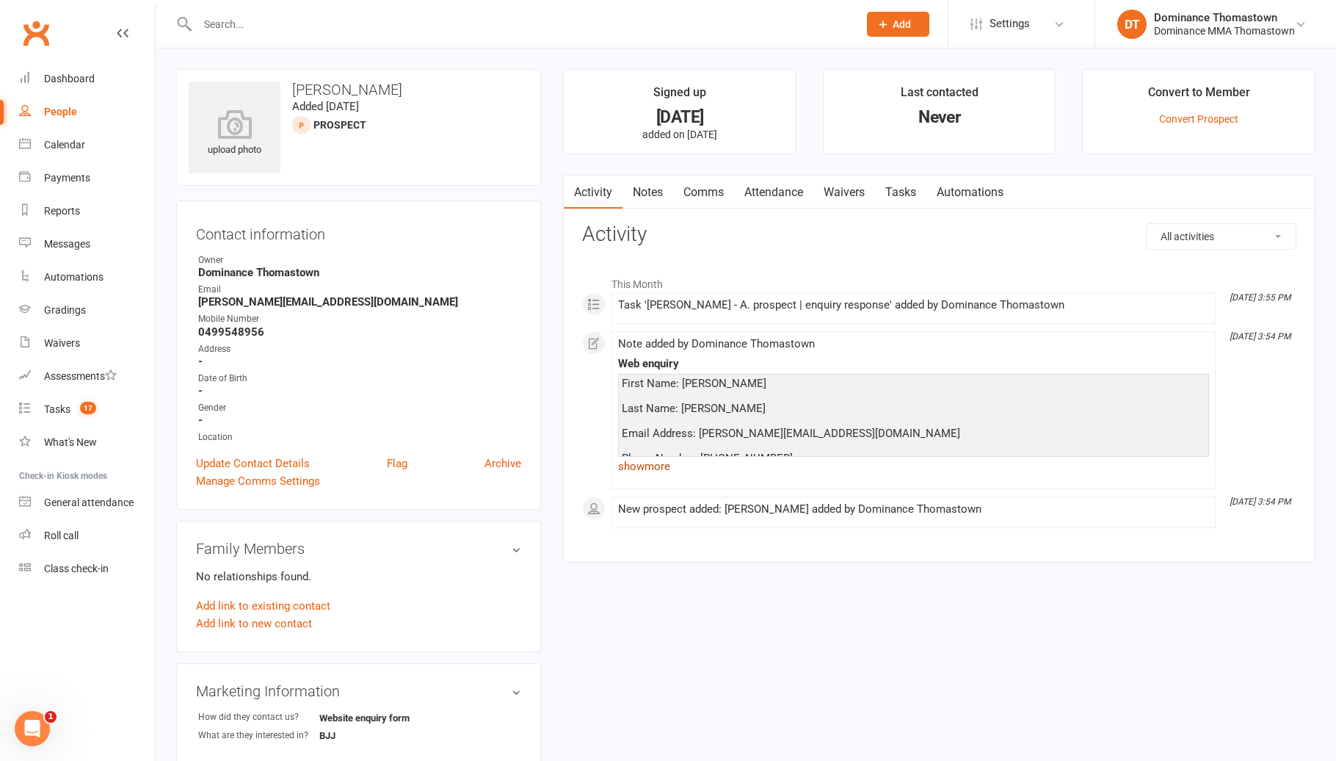
click at [652, 471] on link "show more" at bounding box center [913, 466] width 591 height 21
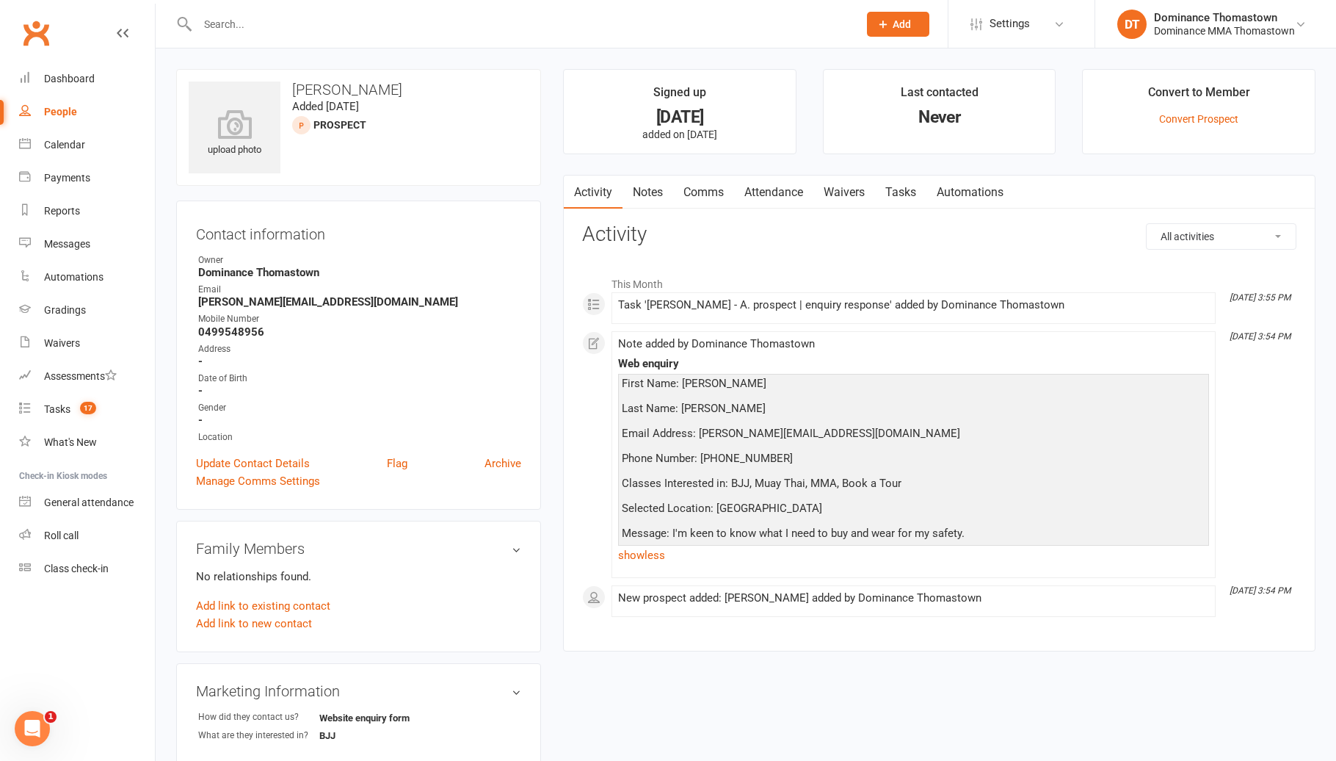
scroll to position [101, 0]
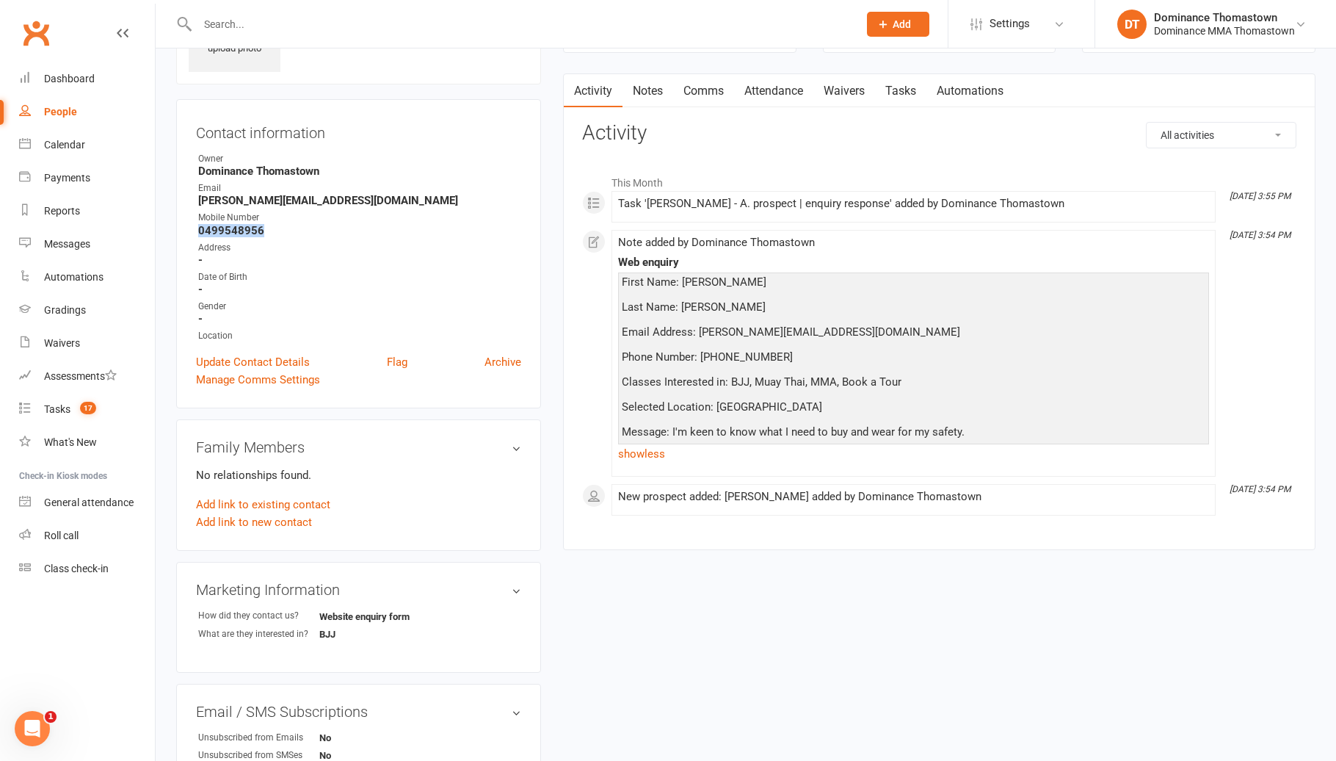
drag, startPoint x: 251, startPoint y: 229, endPoint x: 199, endPoint y: 225, distance: 52.3
click at [198, 225] on strong "0499548956" at bounding box center [359, 230] width 323 height 13
copy strong "0499548956"
click at [263, 20] on input "text" at bounding box center [520, 24] width 655 height 21
type input "finn"
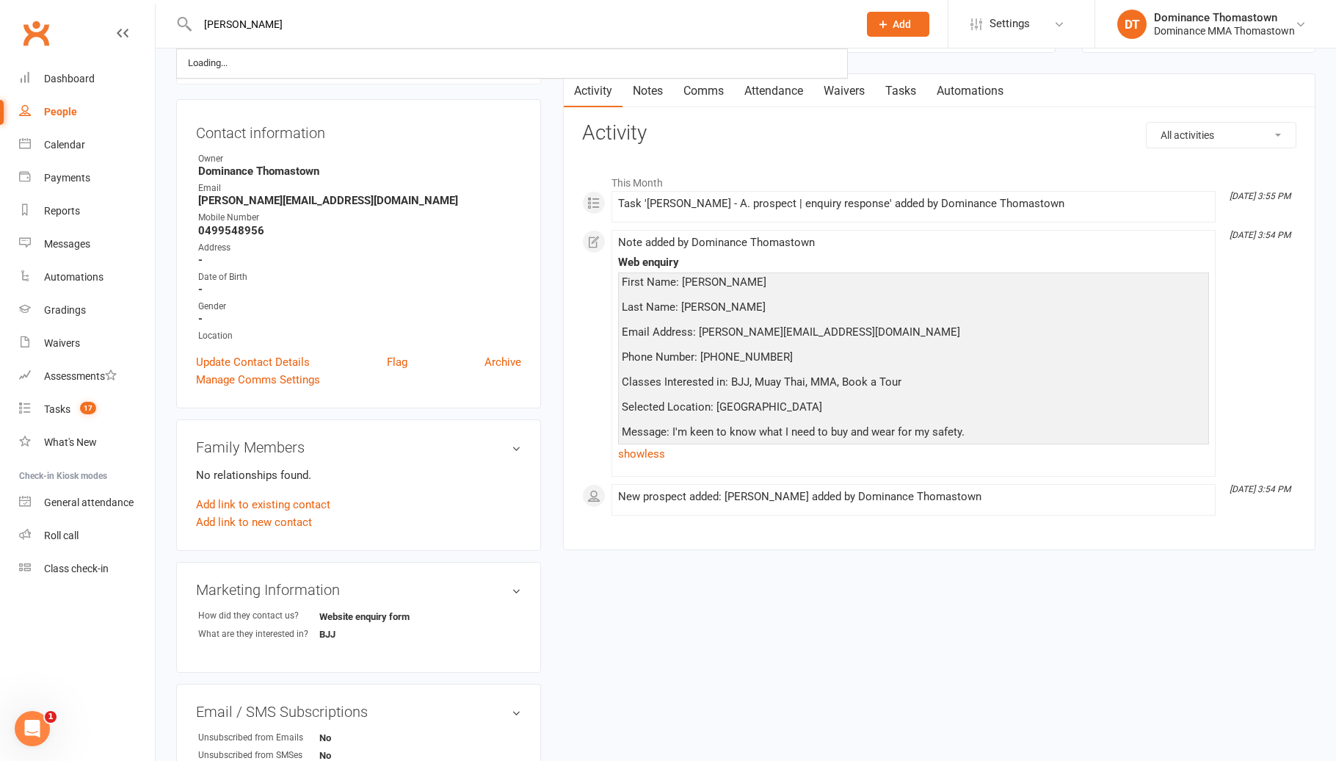
scroll to position [102, 0]
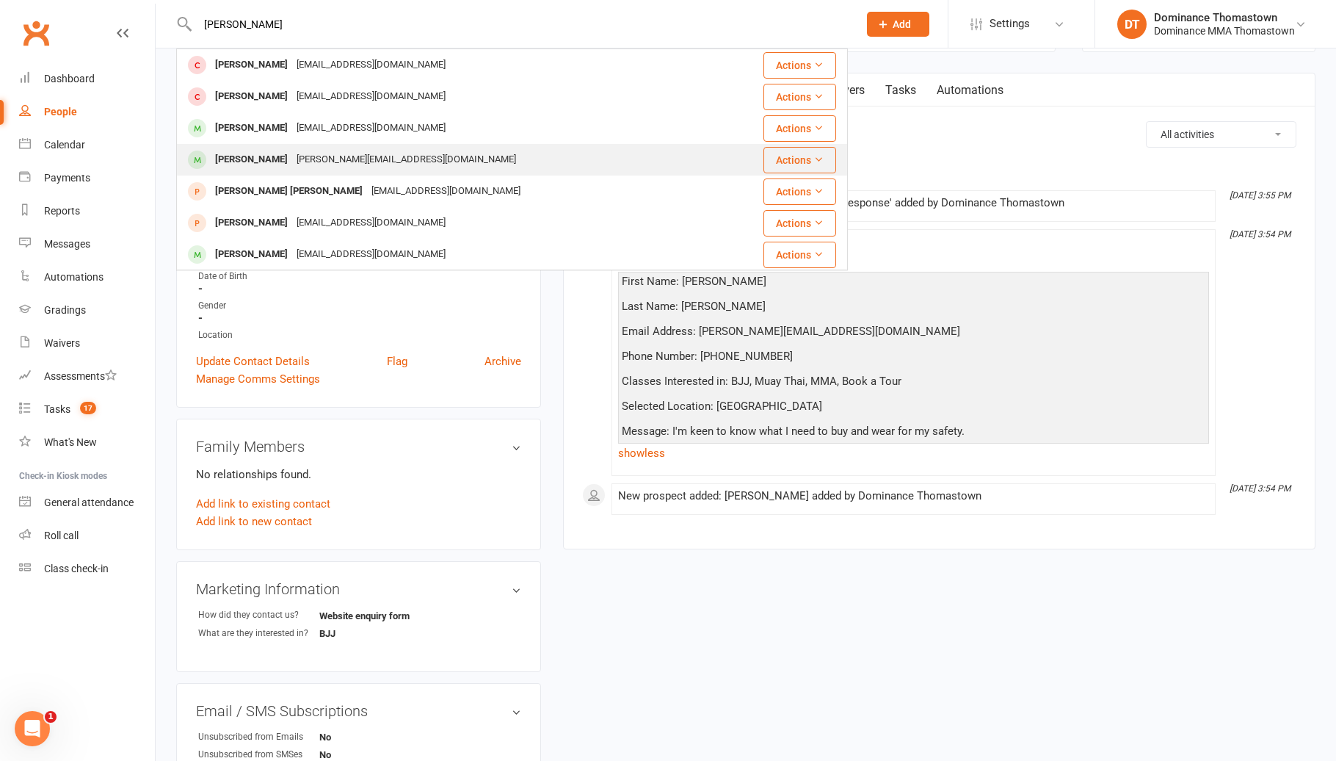
click at [292, 149] on div "glen.cooper76@gmail.com" at bounding box center [406, 159] width 228 height 21
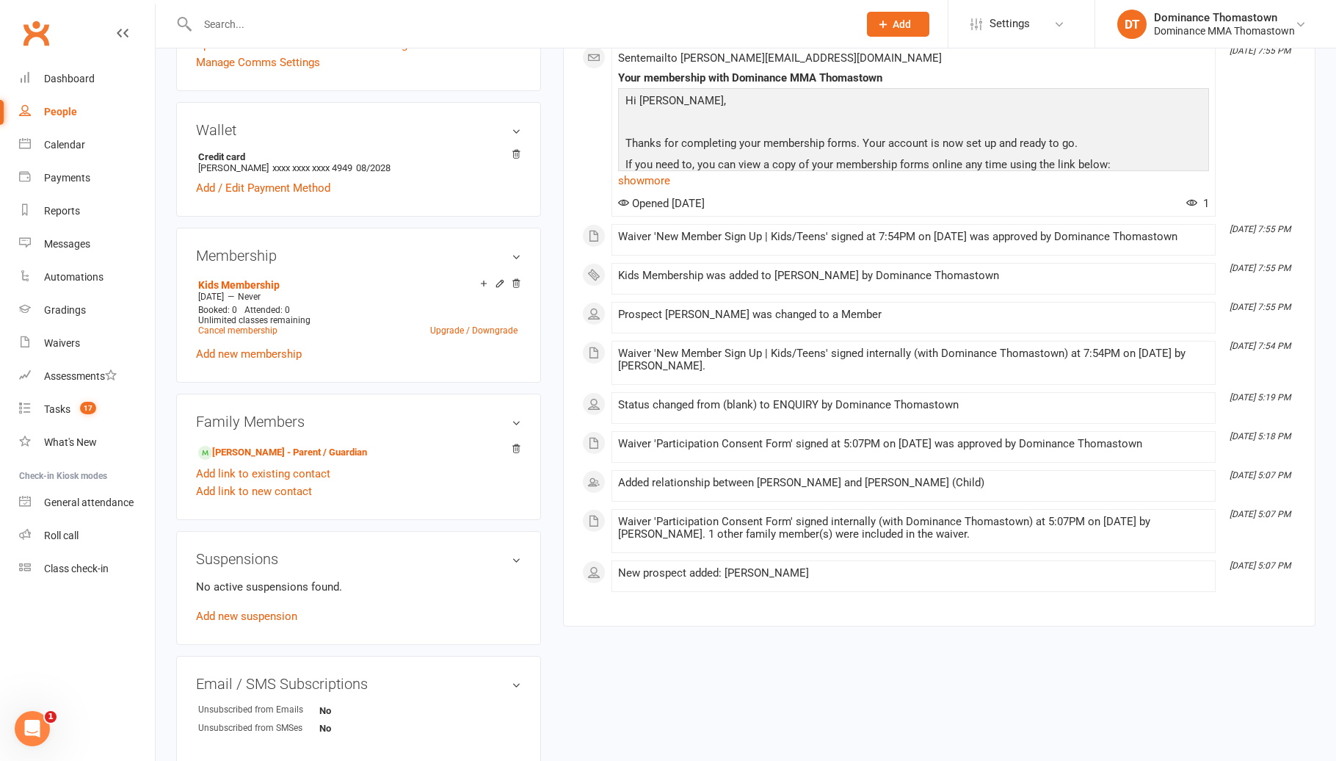
scroll to position [597, 0]
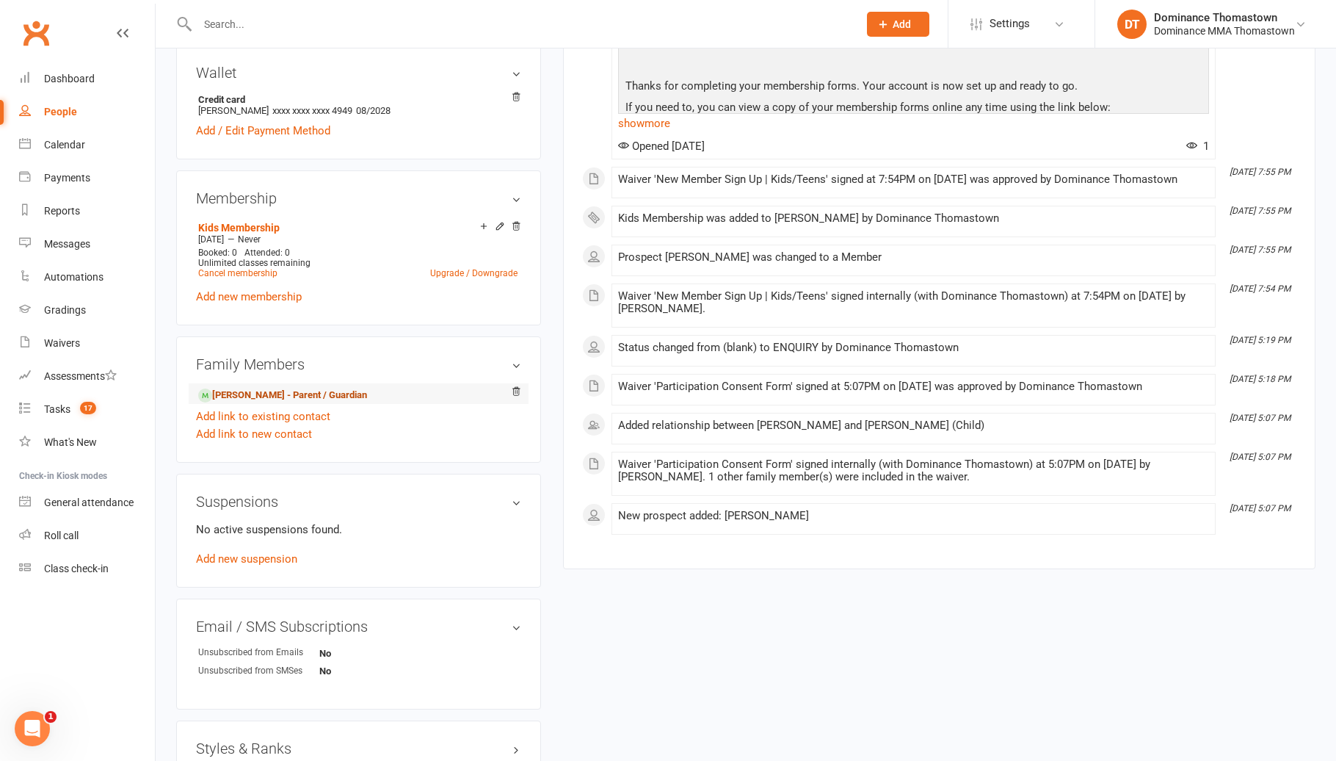
click at [272, 388] on link "Glen Cooper - Parent / Guardian" at bounding box center [282, 395] width 169 height 15
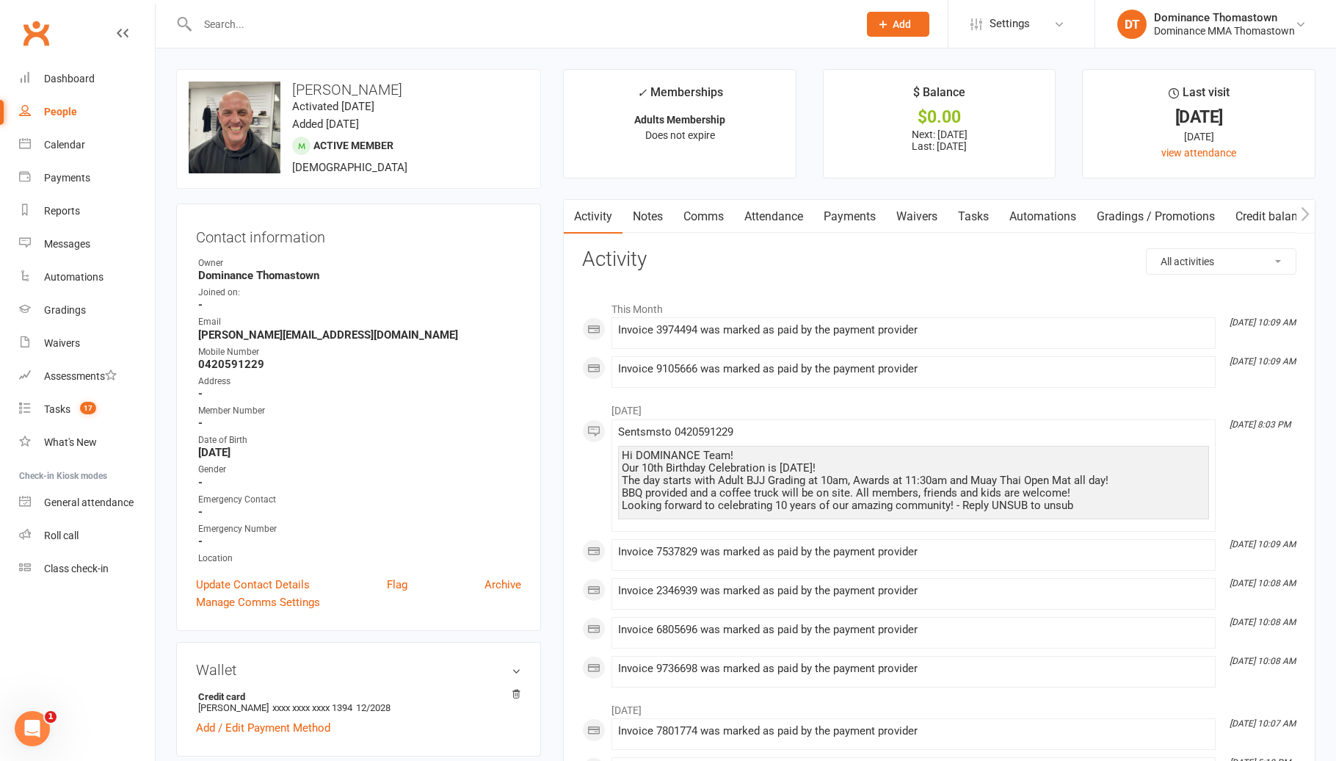
click at [852, 222] on link "Payments" at bounding box center [849, 217] width 73 height 34
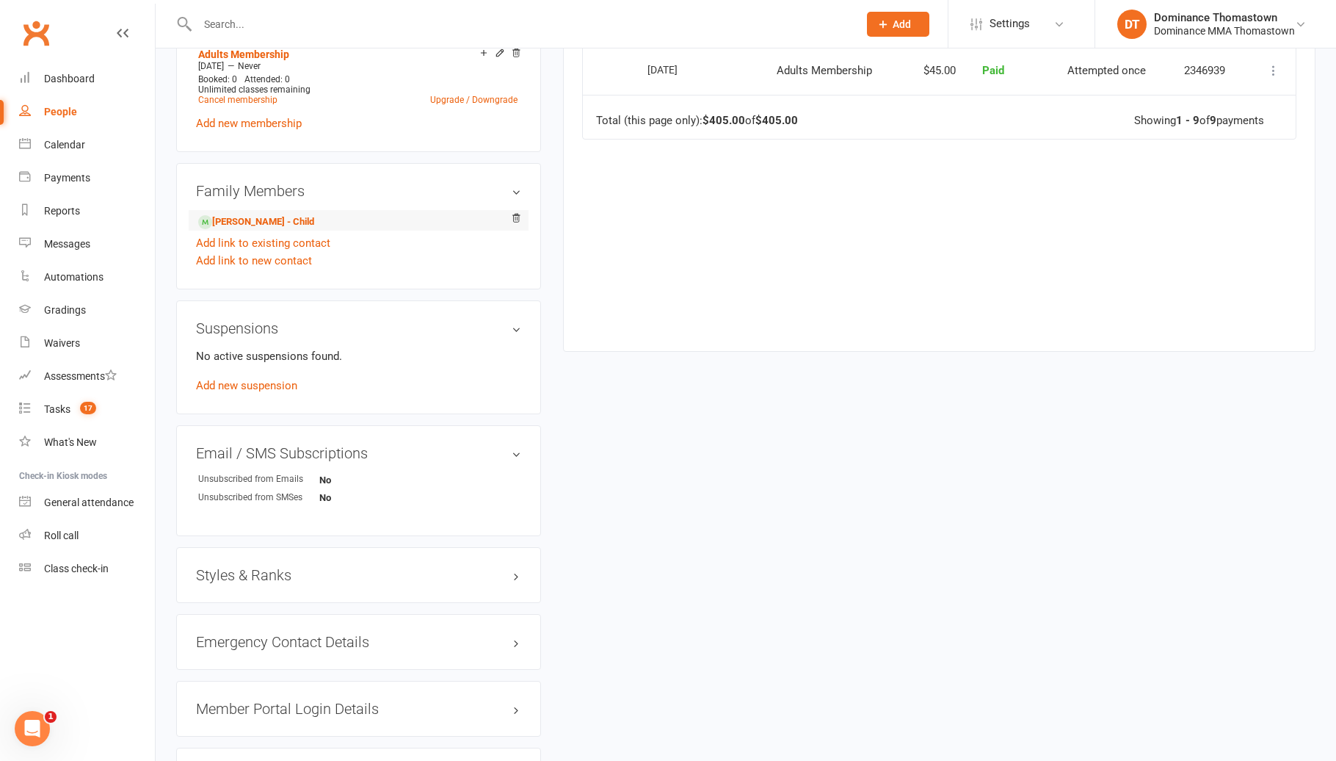
scroll to position [774, 0]
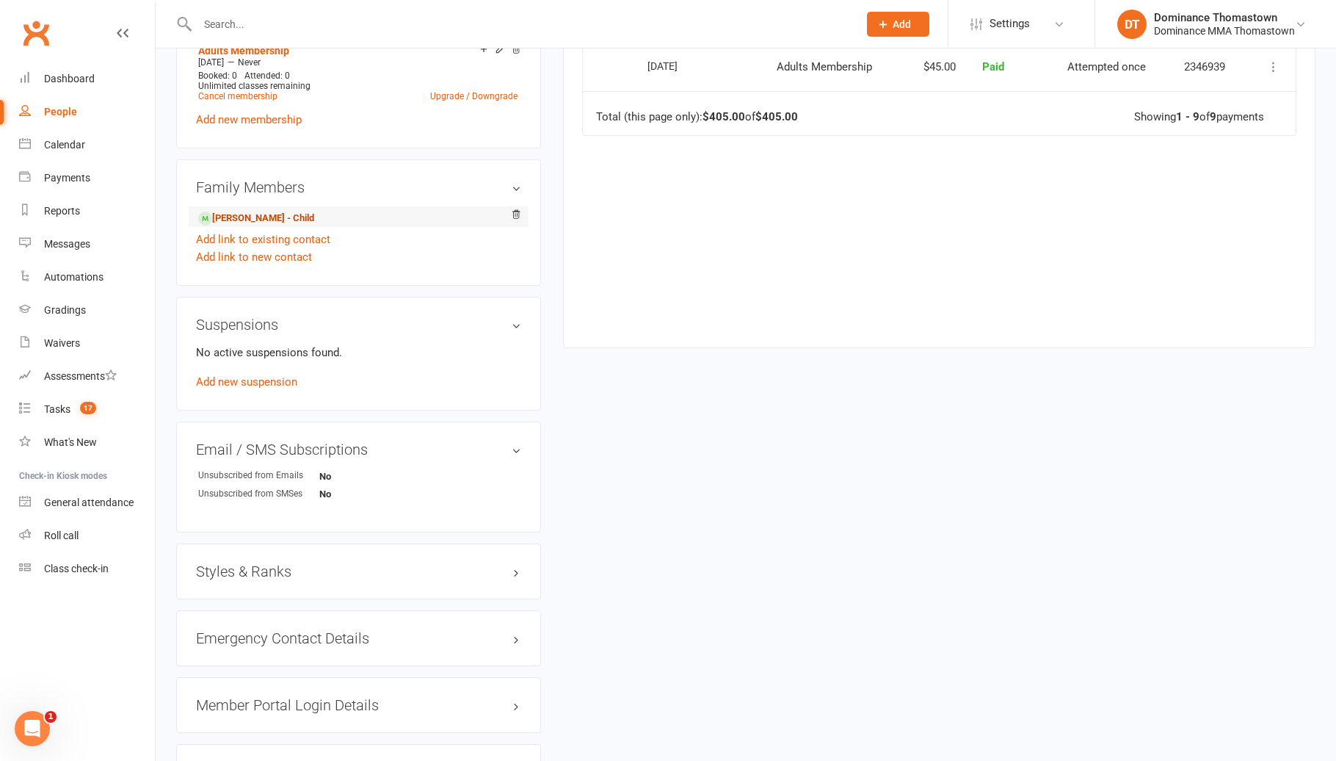
click at [282, 212] on link "Finn Cooper - Child" at bounding box center [256, 218] width 116 height 15
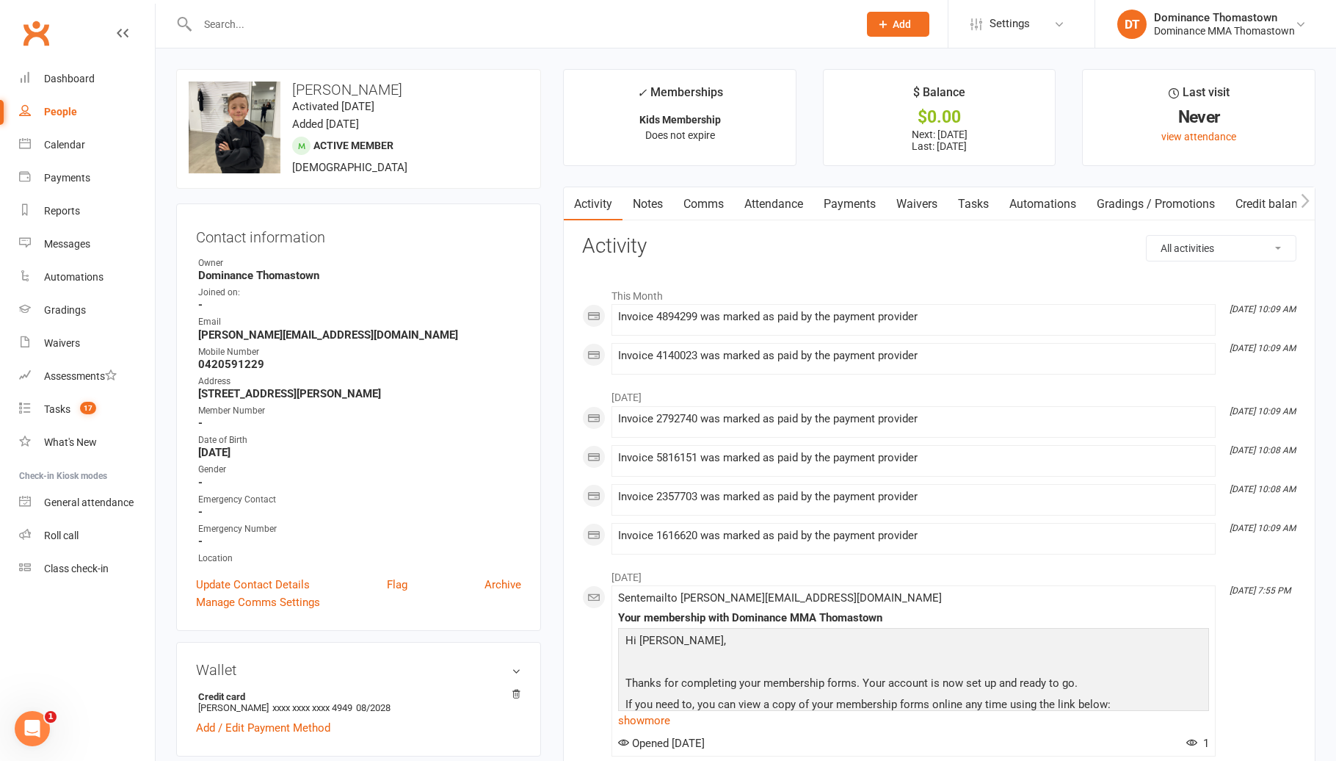
click at [854, 206] on link "Payments" at bounding box center [849, 204] width 73 height 34
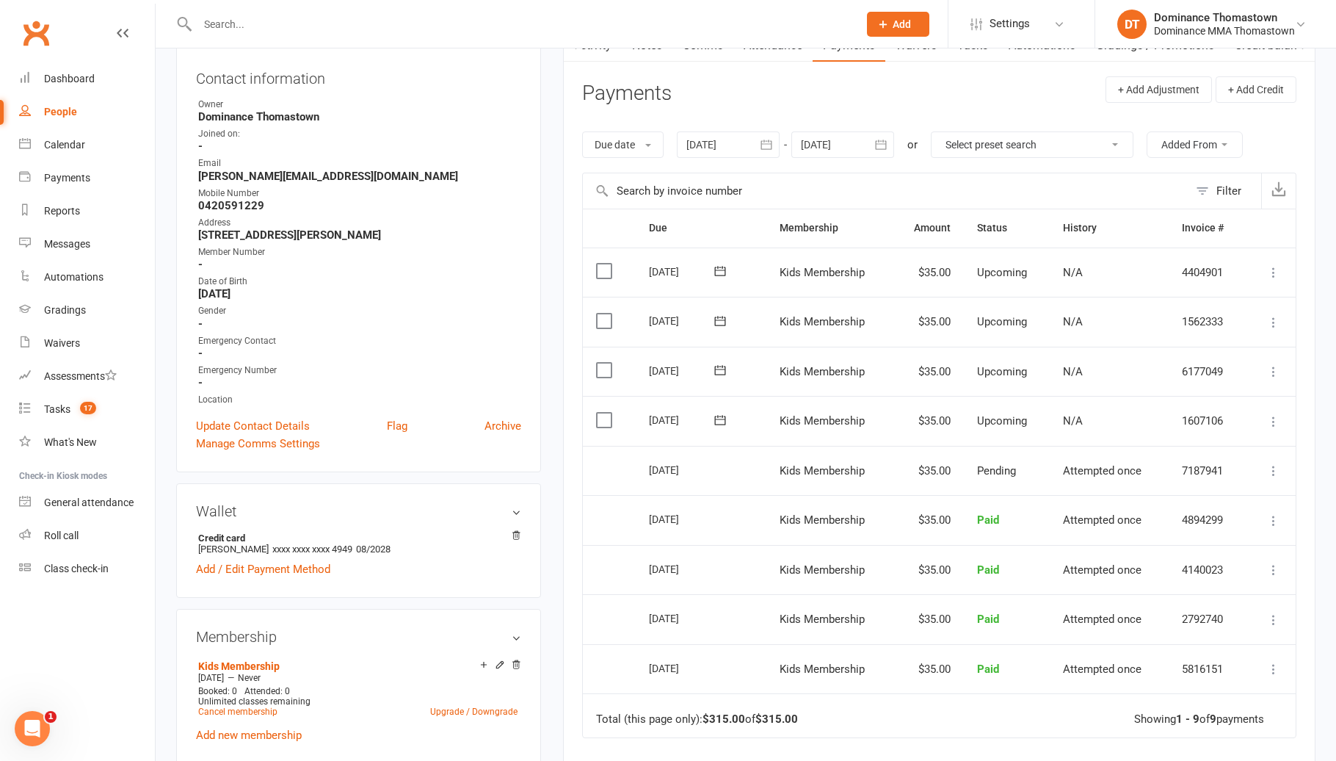
scroll to position [169, 0]
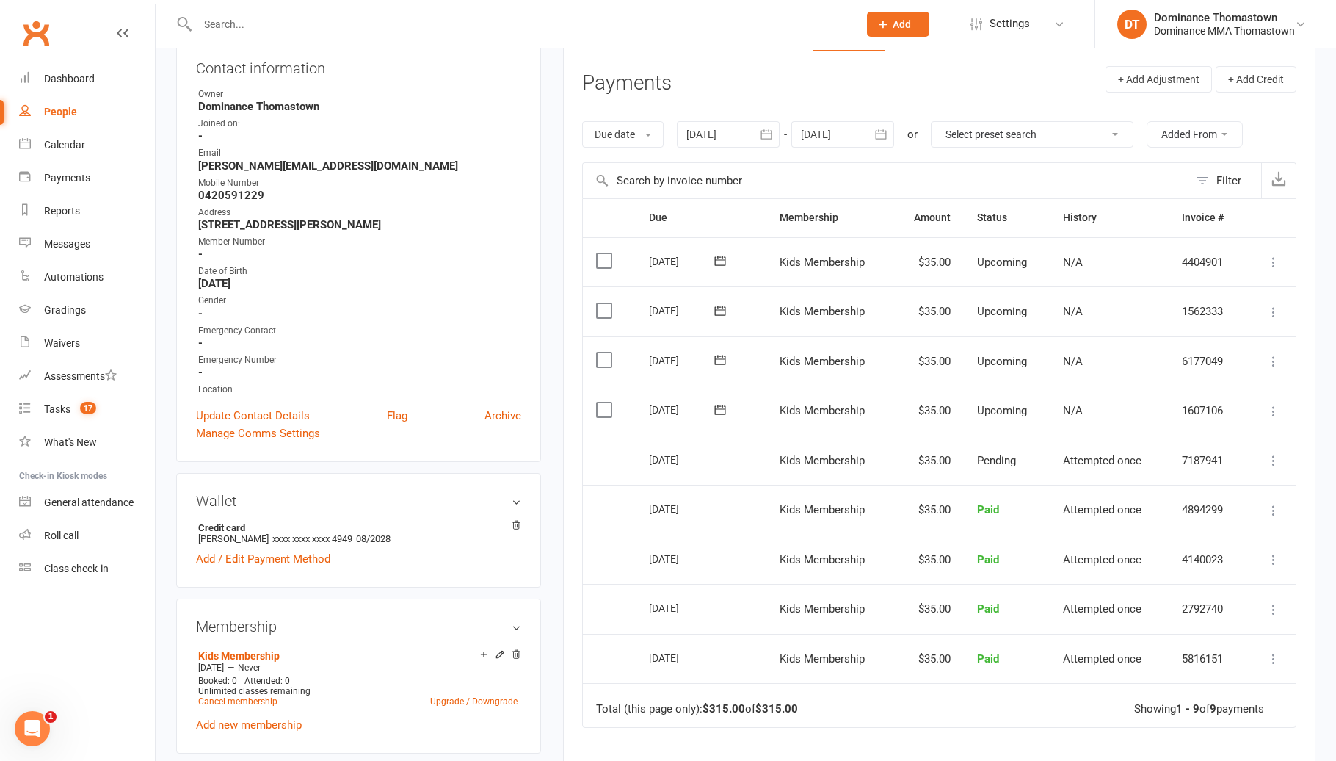
click at [602, 405] on label at bounding box center [606, 409] width 20 height 15
click at [602, 402] on input "checkbox" at bounding box center [601, 402] width 10 height 0
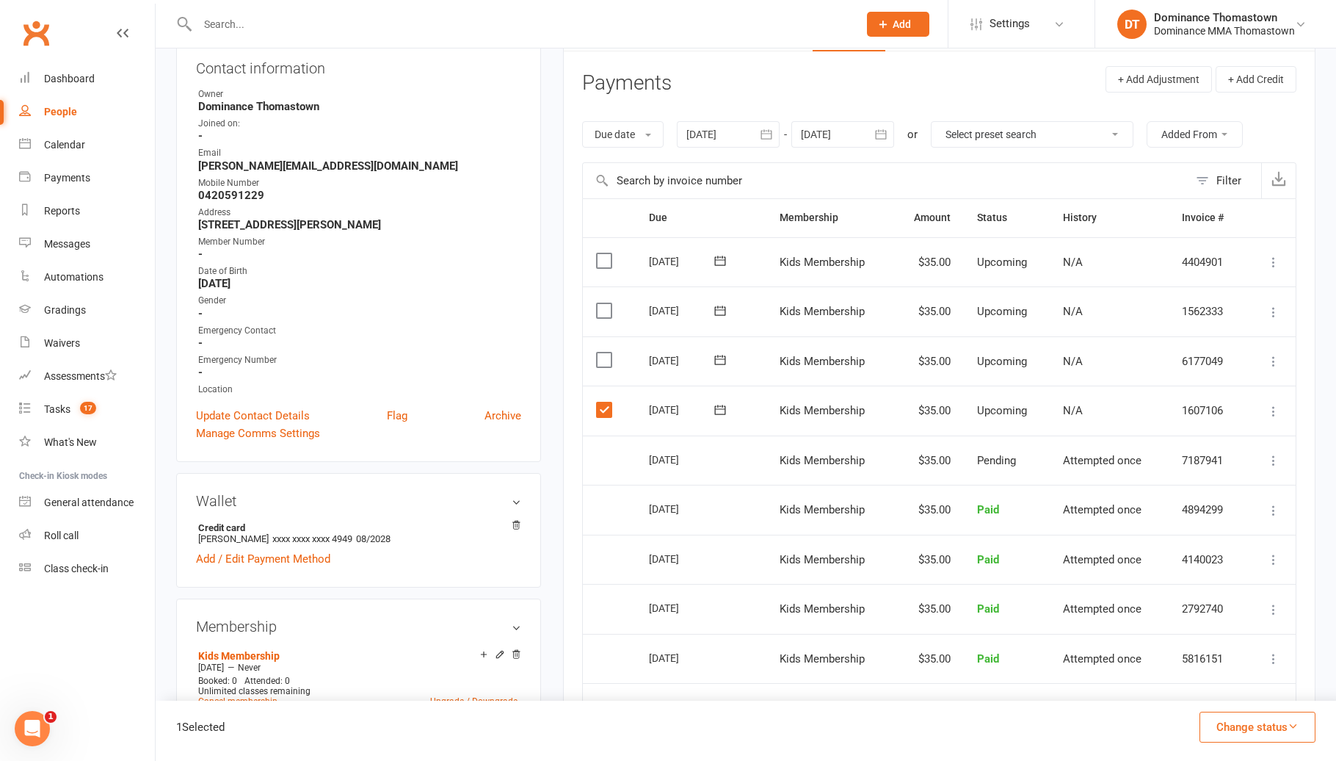
drag, startPoint x: 602, startPoint y: 405, endPoint x: 601, endPoint y: 363, distance: 41.9
click at [602, 405] on label at bounding box center [606, 409] width 20 height 15
click at [602, 402] on input "checkbox" at bounding box center [601, 402] width 10 height 0
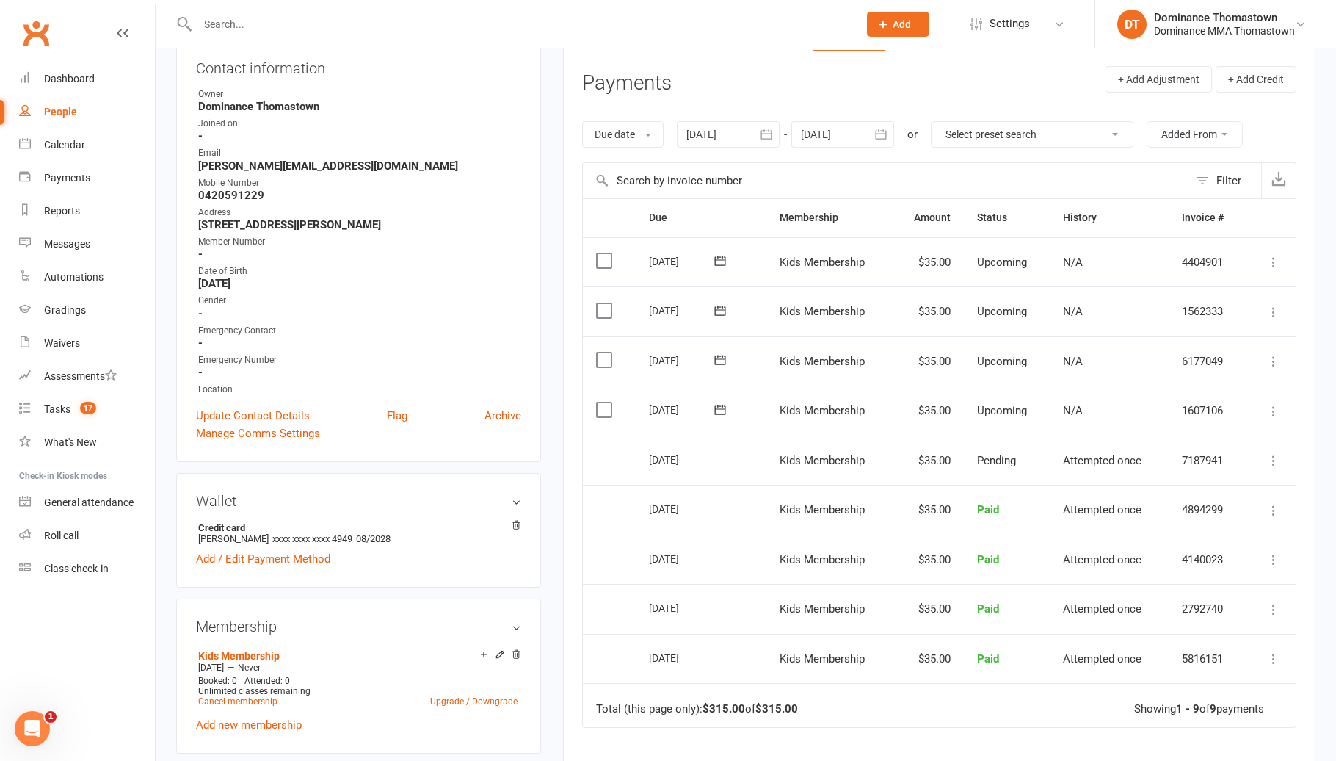
drag, startPoint x: 607, startPoint y: 358, endPoint x: 606, endPoint y: 338, distance: 19.1
click at [607, 352] on label at bounding box center [606, 359] width 20 height 15
click at [606, 352] on input "checkbox" at bounding box center [601, 352] width 10 height 0
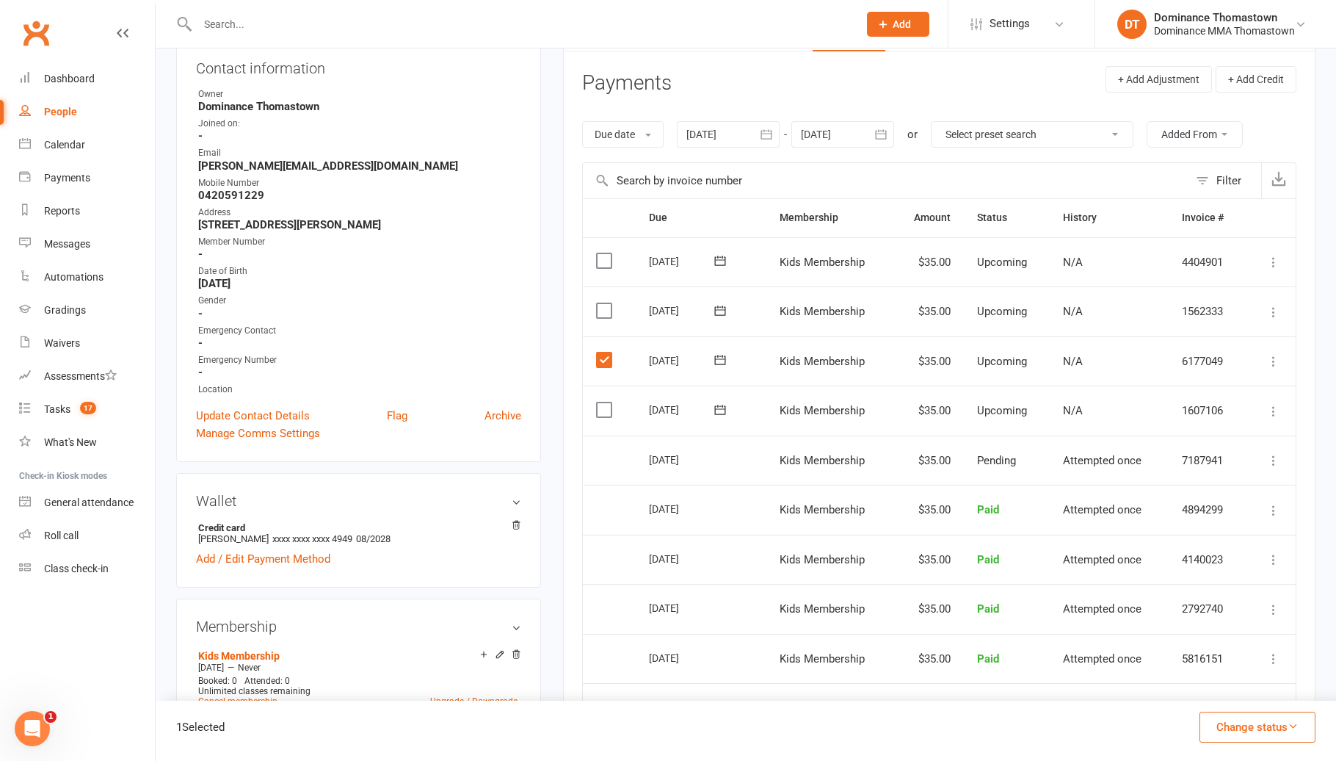
click at [606, 311] on label at bounding box center [606, 310] width 20 height 15
click at [606, 303] on input "checkbox" at bounding box center [601, 303] width 10 height 0
click at [603, 268] on label at bounding box center [606, 260] width 20 height 15
click at [603, 253] on input "checkbox" at bounding box center [601, 253] width 10 height 0
click at [1231, 724] on button "Change status" at bounding box center [1258, 726] width 116 height 31
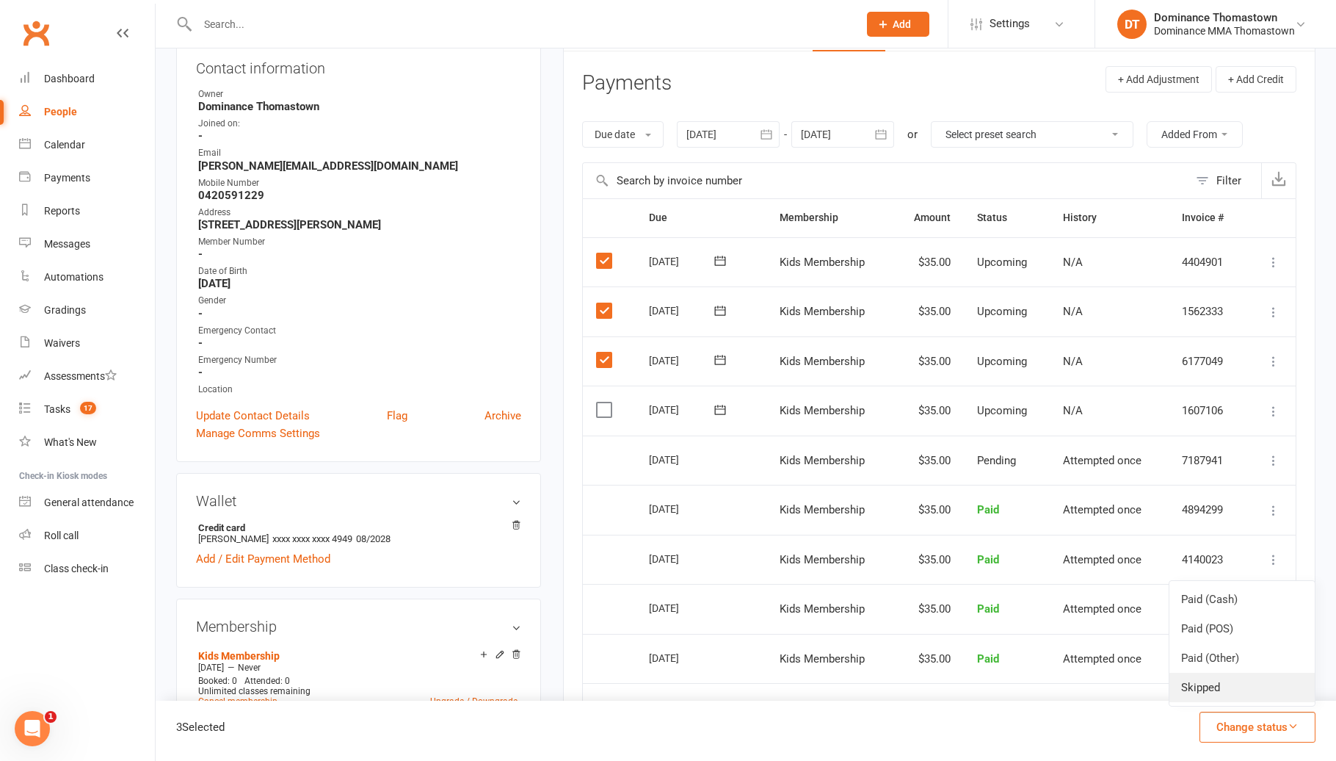
click at [1222, 688] on link "Skipped" at bounding box center [1242, 686] width 145 height 29
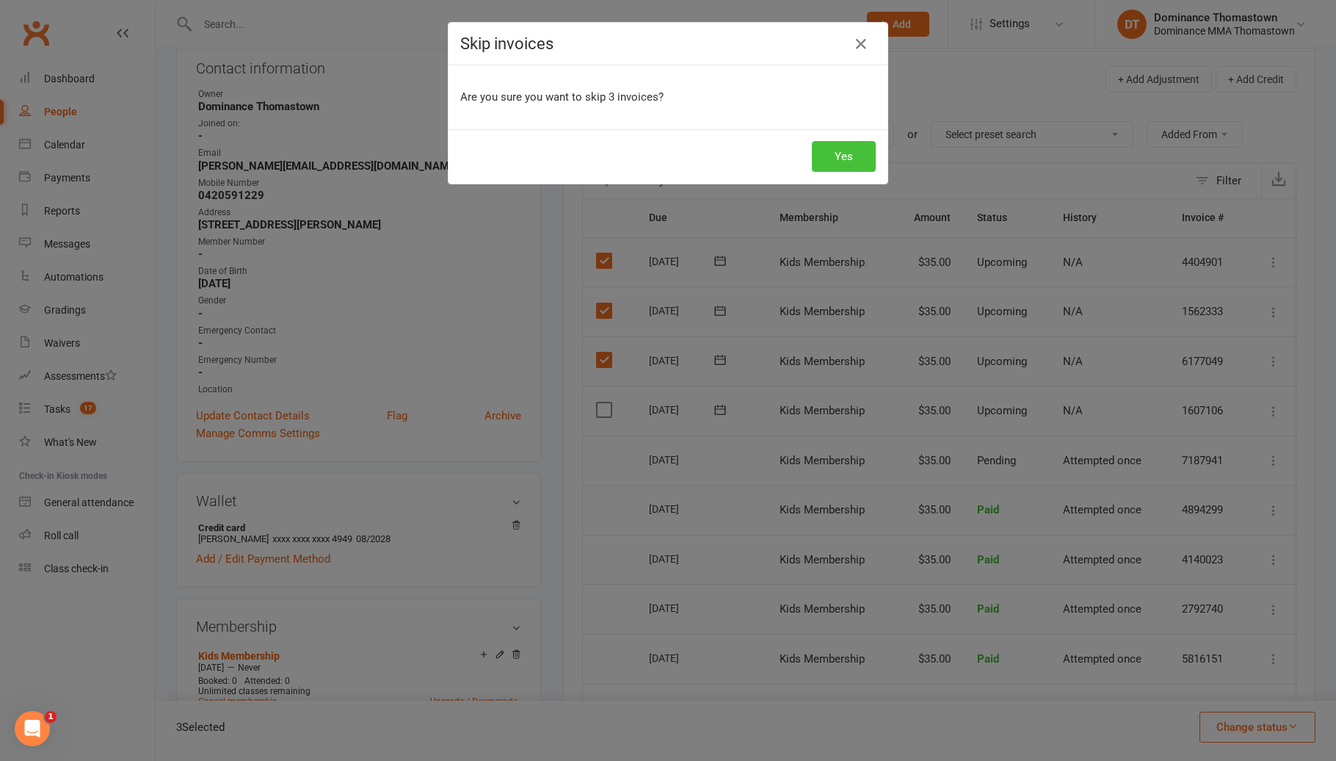
click at [835, 156] on button "Yes" at bounding box center [844, 156] width 64 height 31
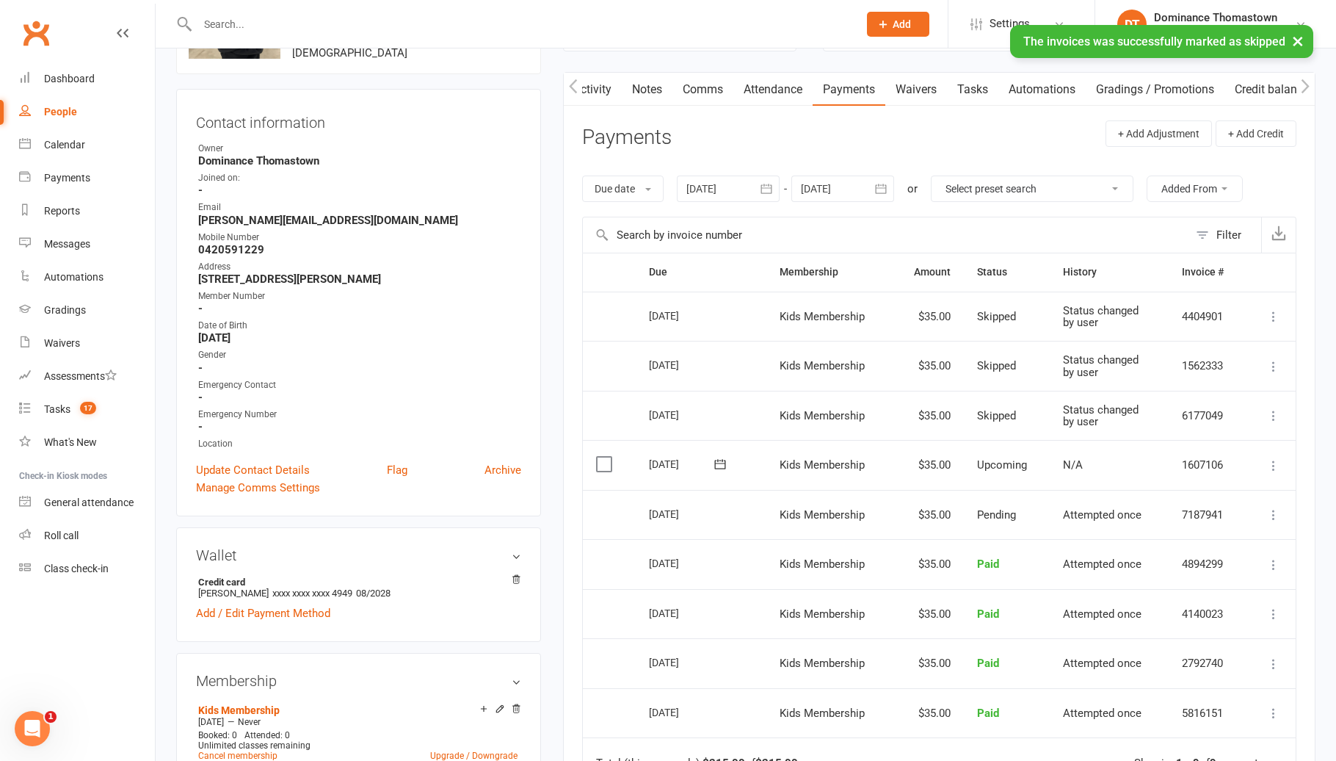
scroll to position [0, 0]
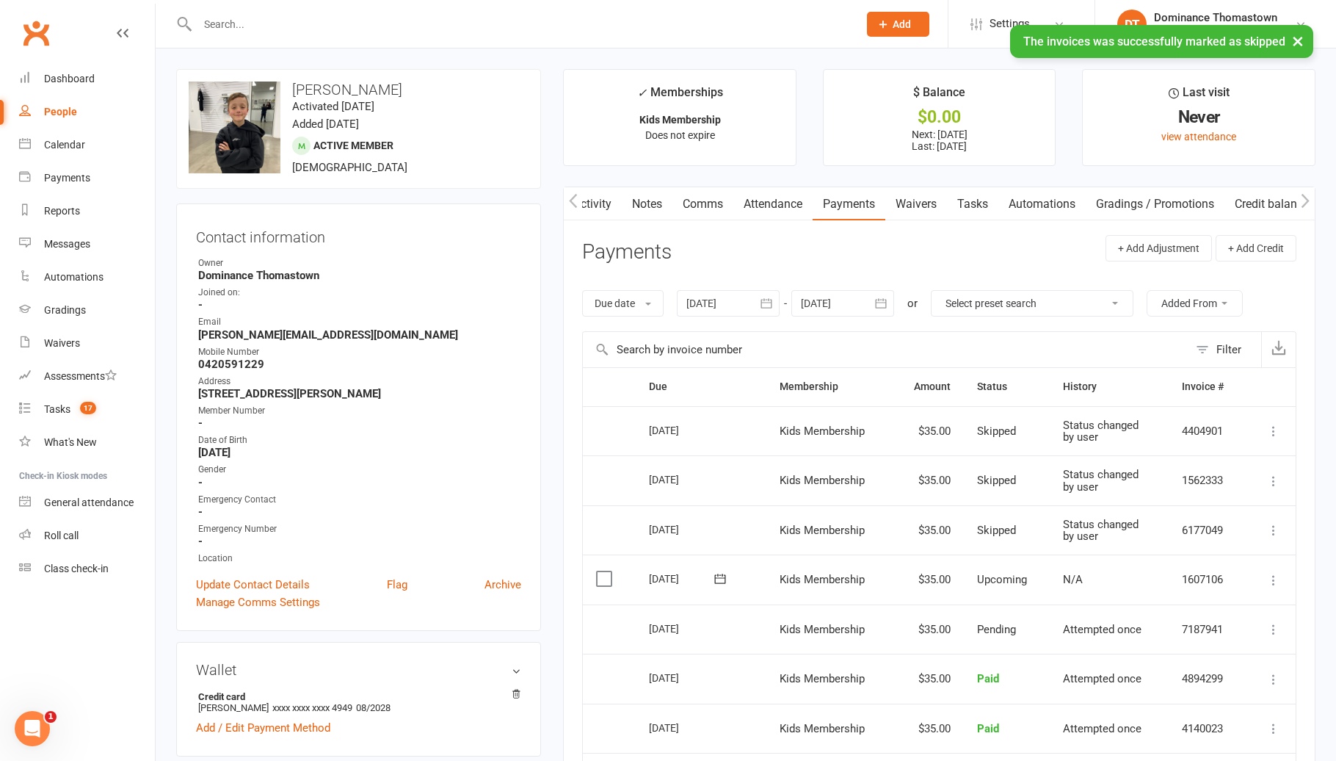
click at [638, 200] on link "Notes" at bounding box center [647, 204] width 51 height 34
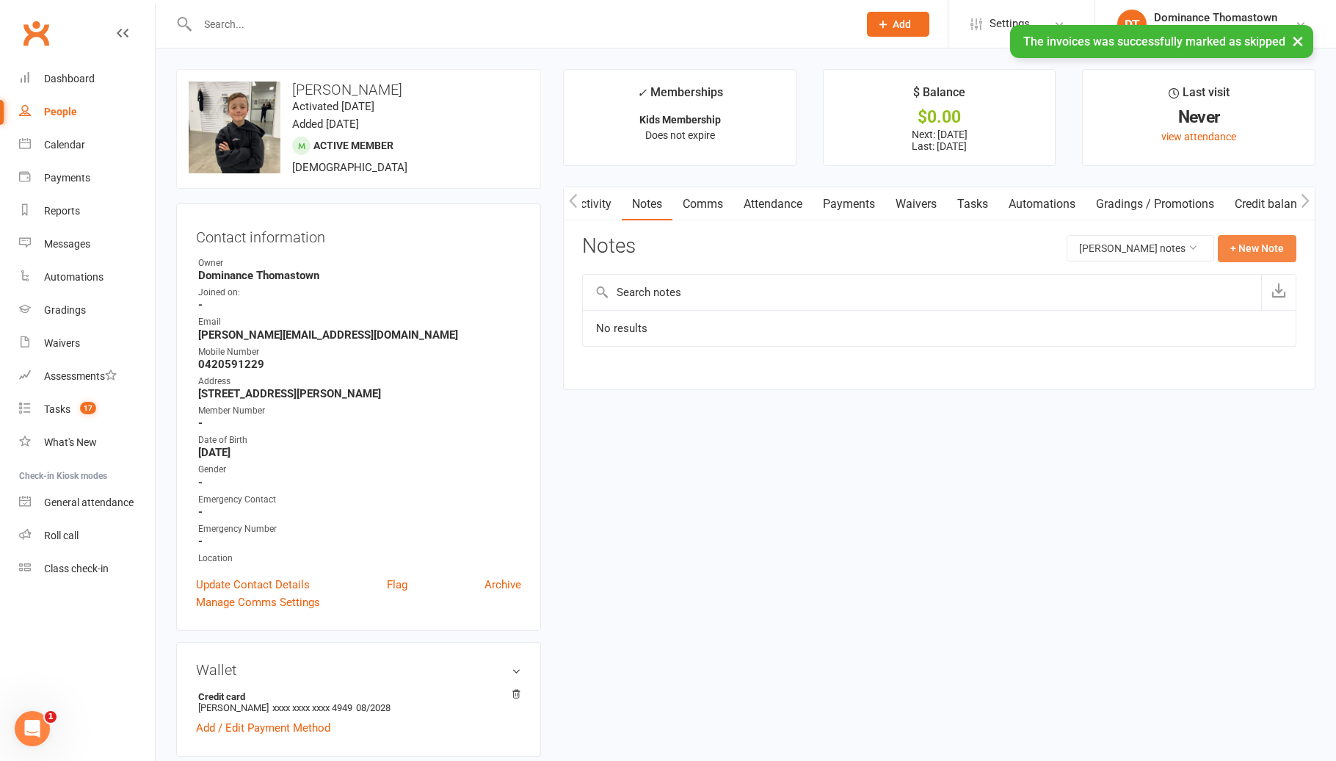
click at [1258, 248] on button "+ New Note" at bounding box center [1257, 248] width 79 height 26
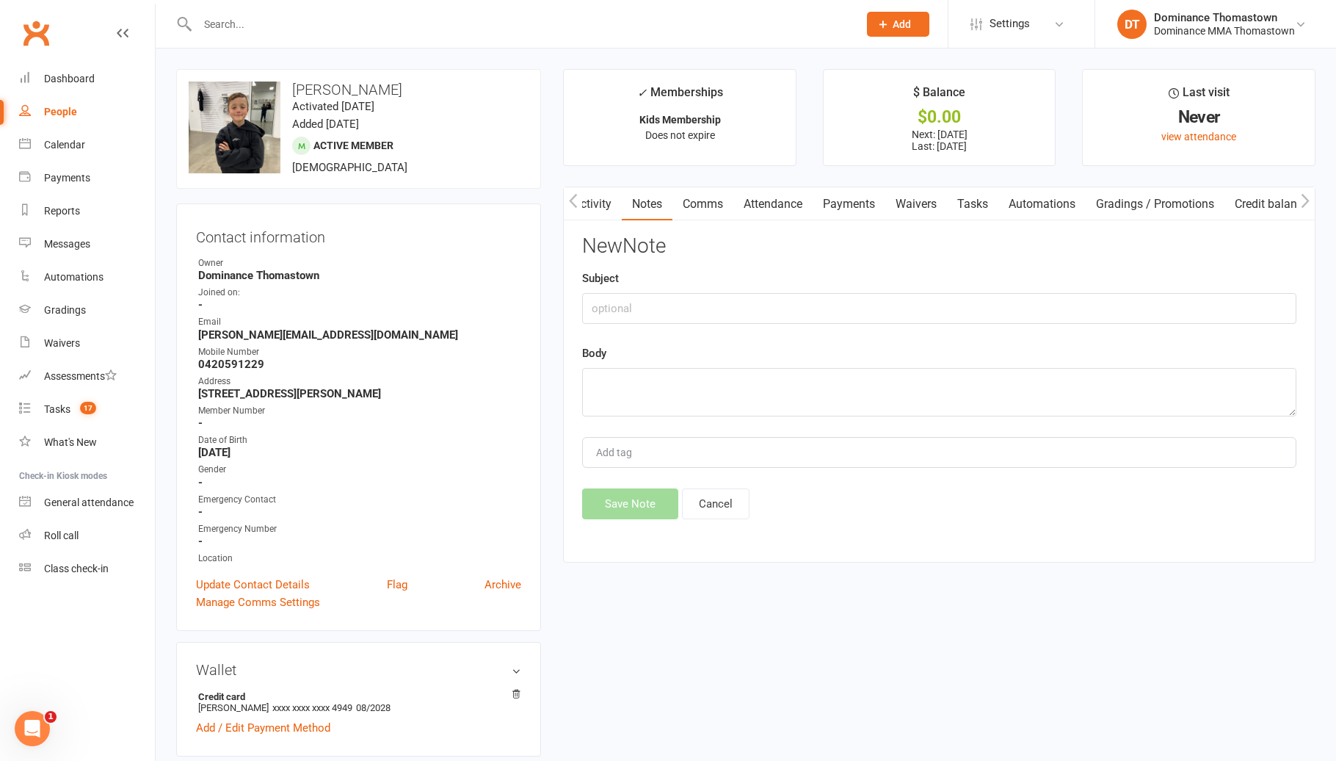
click at [608, 209] on link "Activity" at bounding box center [592, 204] width 59 height 34
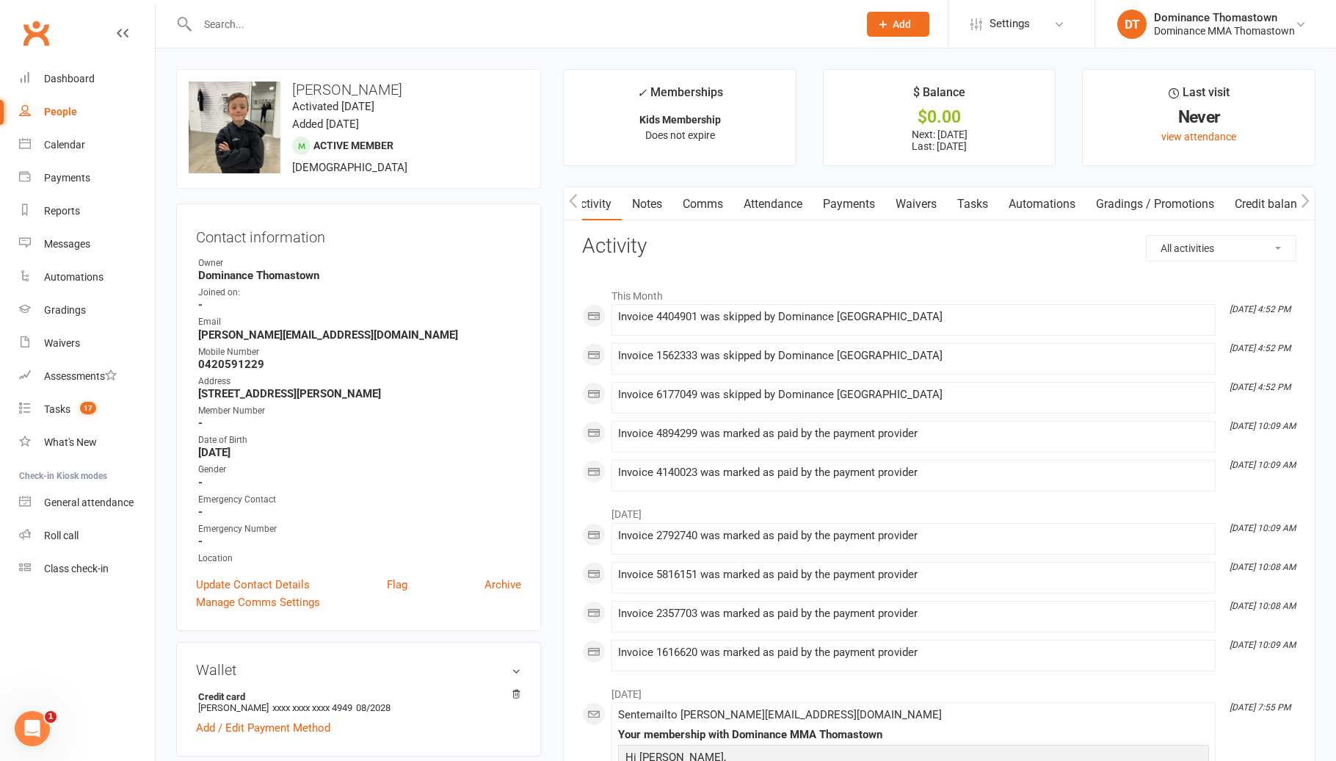
click at [650, 203] on link "Notes" at bounding box center [647, 204] width 51 height 34
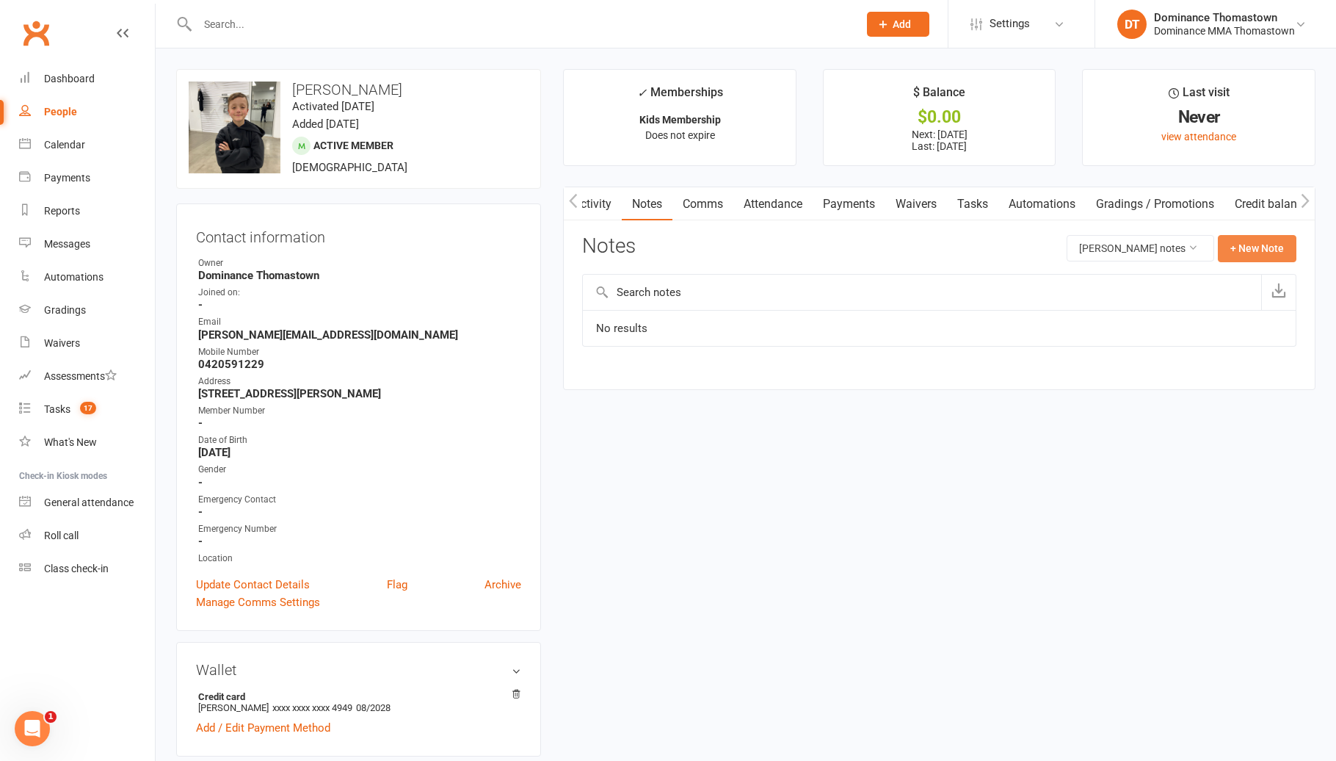
click at [1278, 247] on button "+ New Note" at bounding box center [1257, 248] width 79 height 26
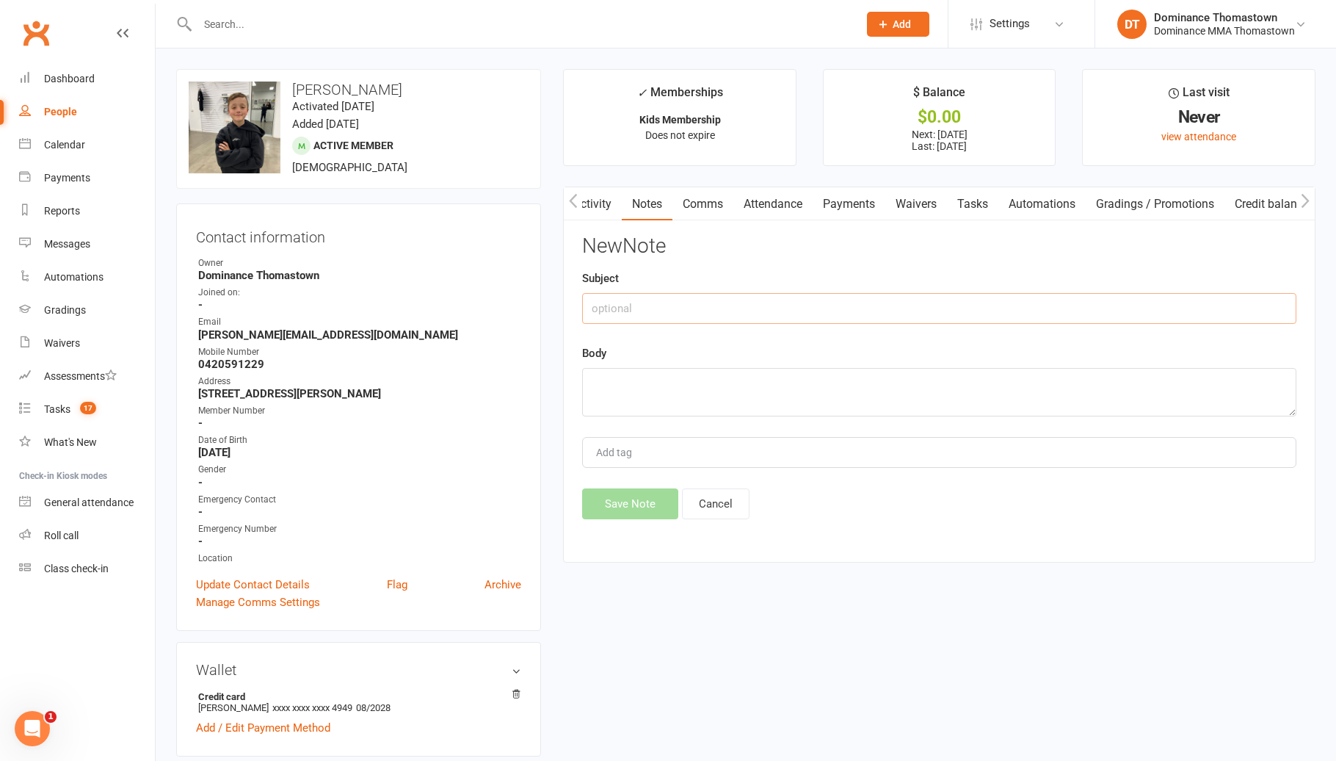
click at [811, 297] on input "text" at bounding box center [939, 308] width 714 height 31
type input "PAYMENTS UNDER HERE"
type textarea "as dad wanted 2 different cards for the membership"
click at [633, 491] on button "Save Note" at bounding box center [630, 503] width 96 height 31
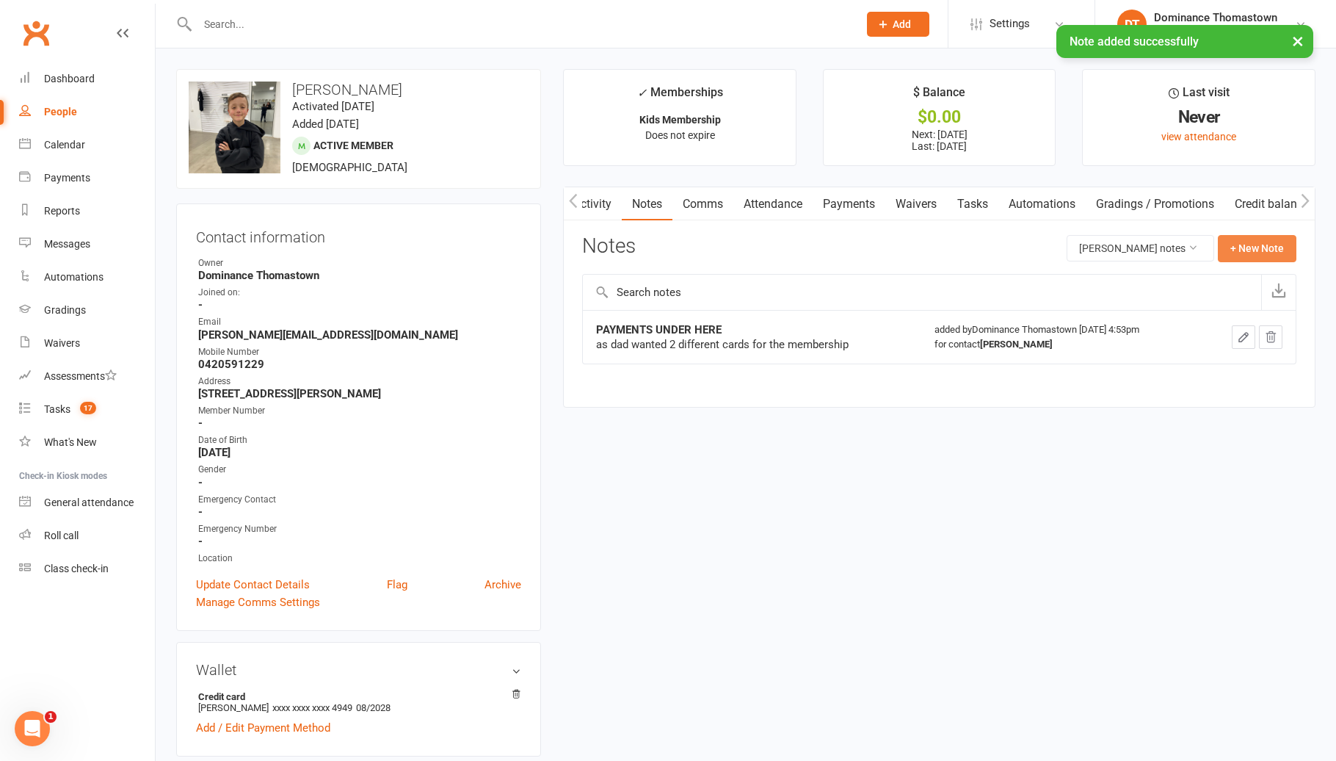
click at [1233, 256] on button "+ New Note" at bounding box center [1257, 248] width 79 height 26
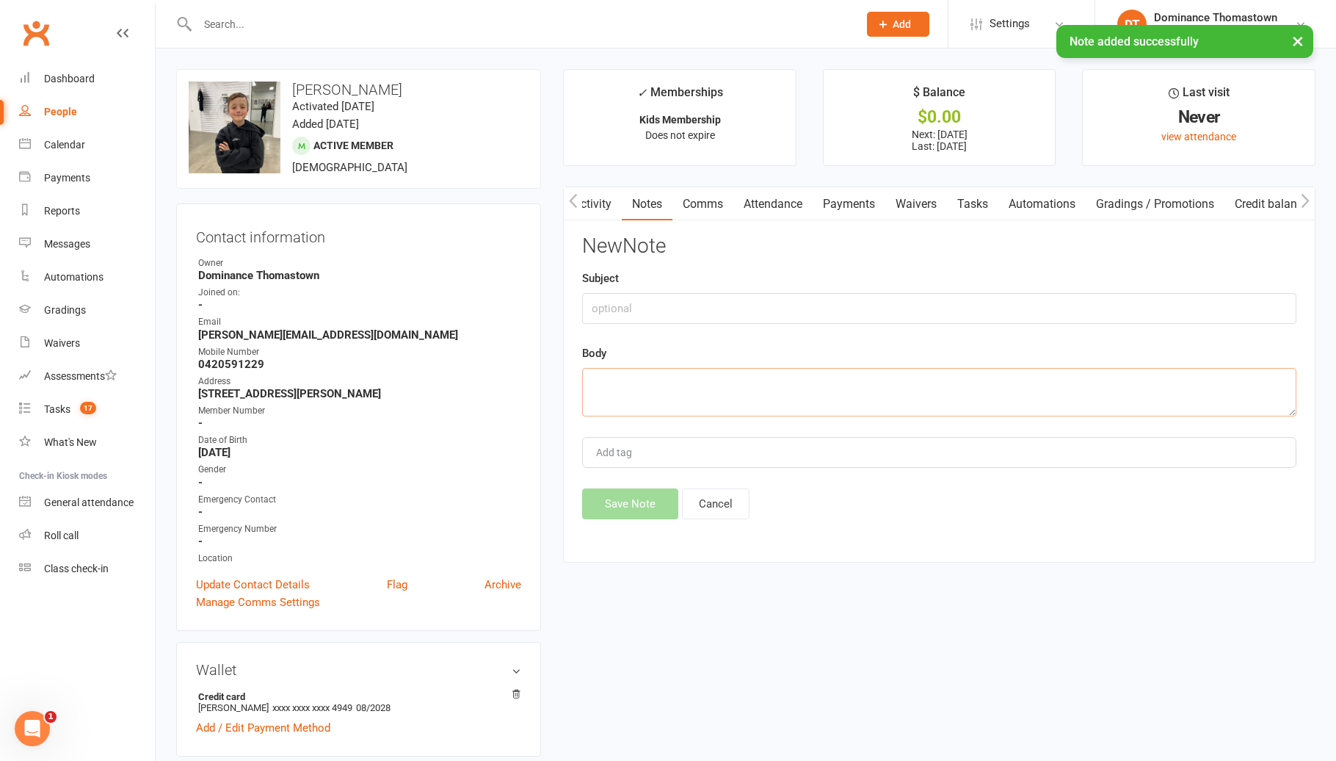
click at [645, 391] on textarea at bounding box center [939, 392] width 714 height 48
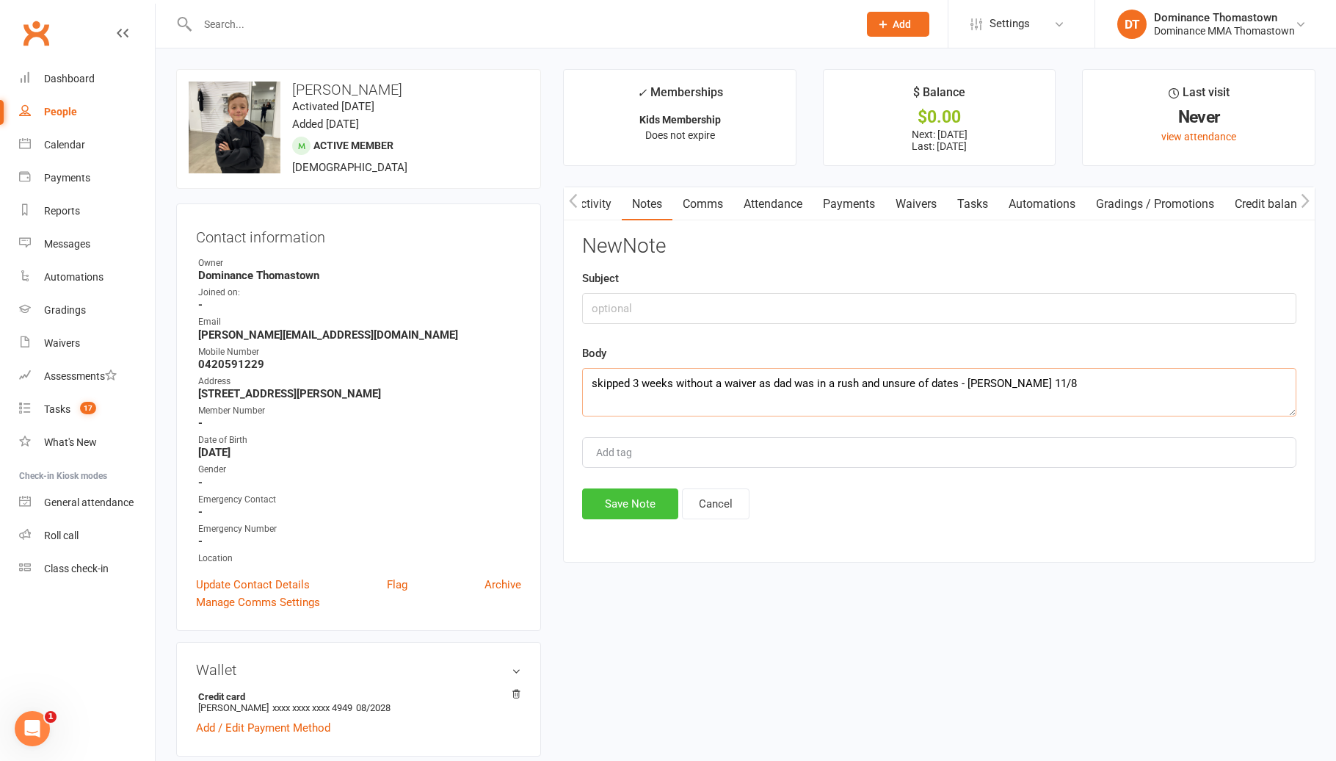
type textarea "skipped 3 weeks without a waiver as dad was in a rush and unsure of dates - Ell…"
click at [662, 508] on button "Save Note" at bounding box center [630, 503] width 96 height 31
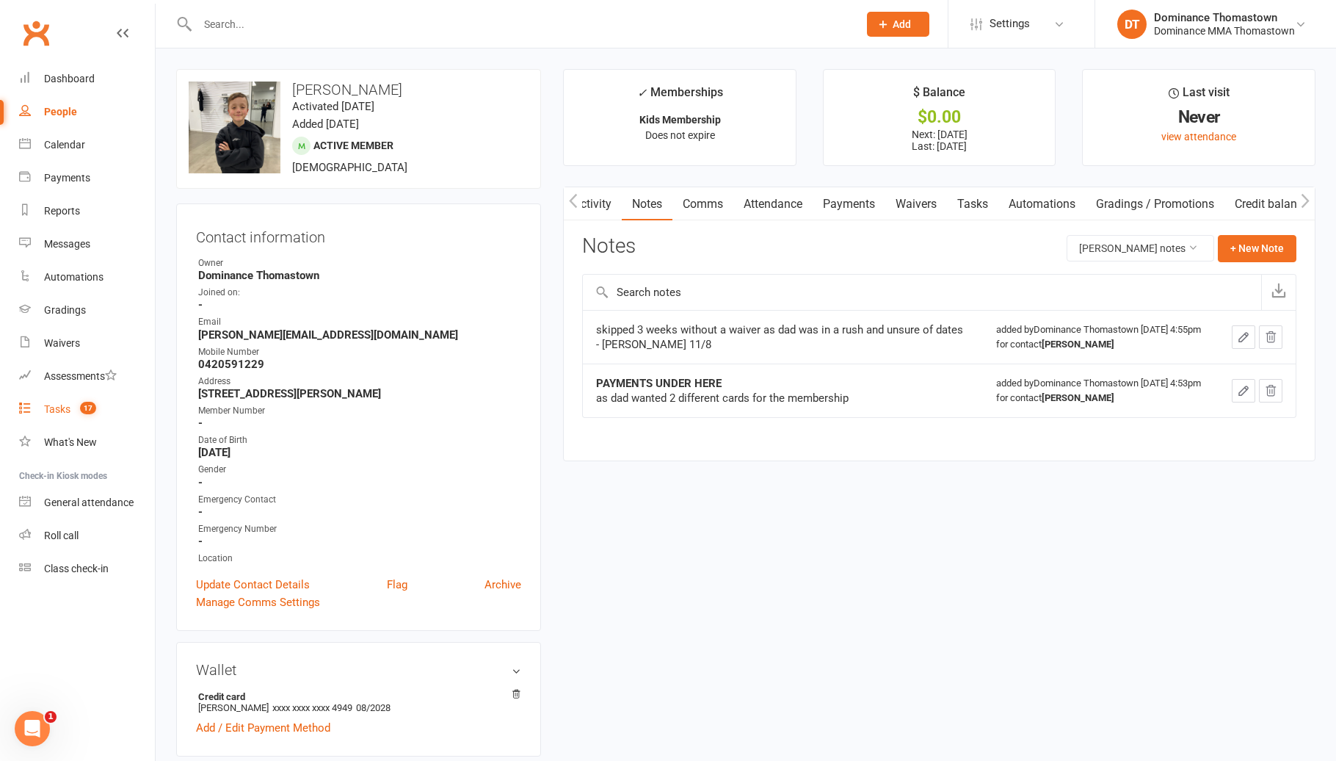
click at [70, 407] on div "Tasks" at bounding box center [57, 409] width 26 height 12
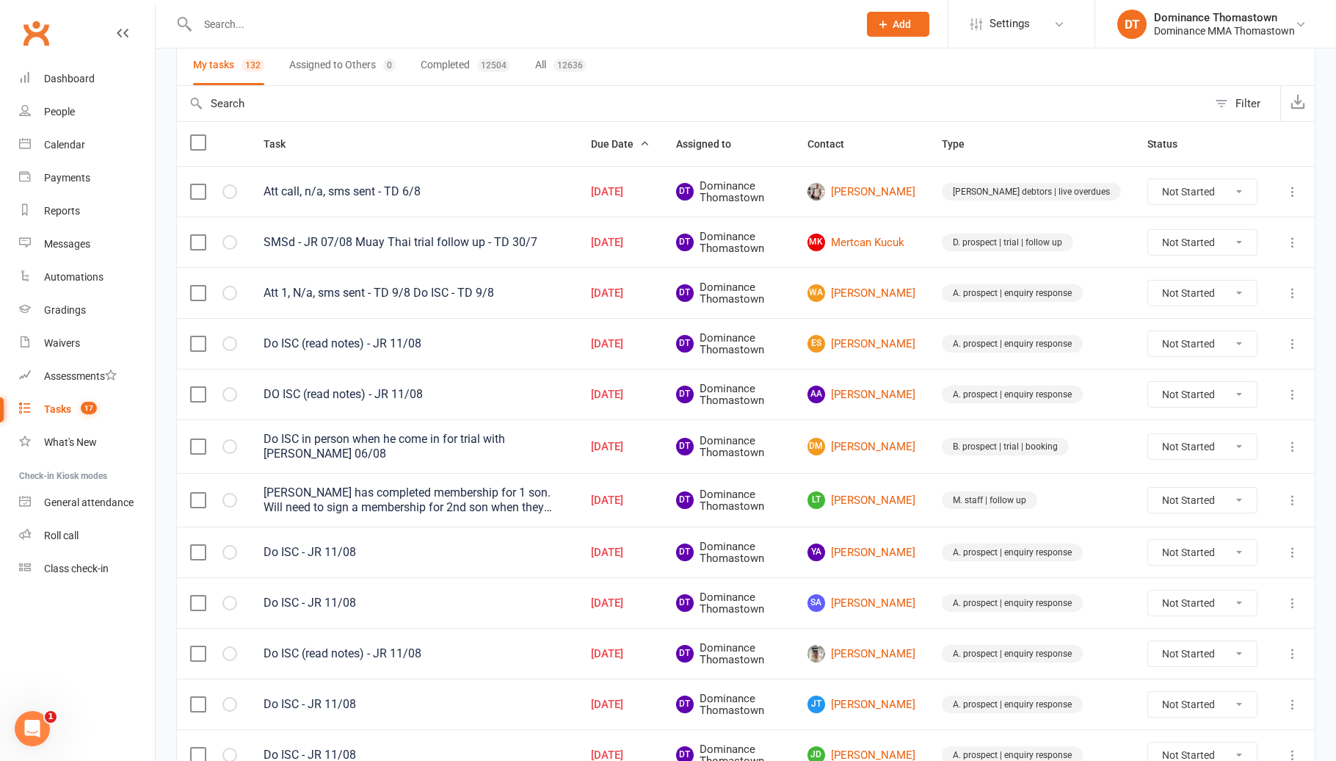
scroll to position [116, 0]
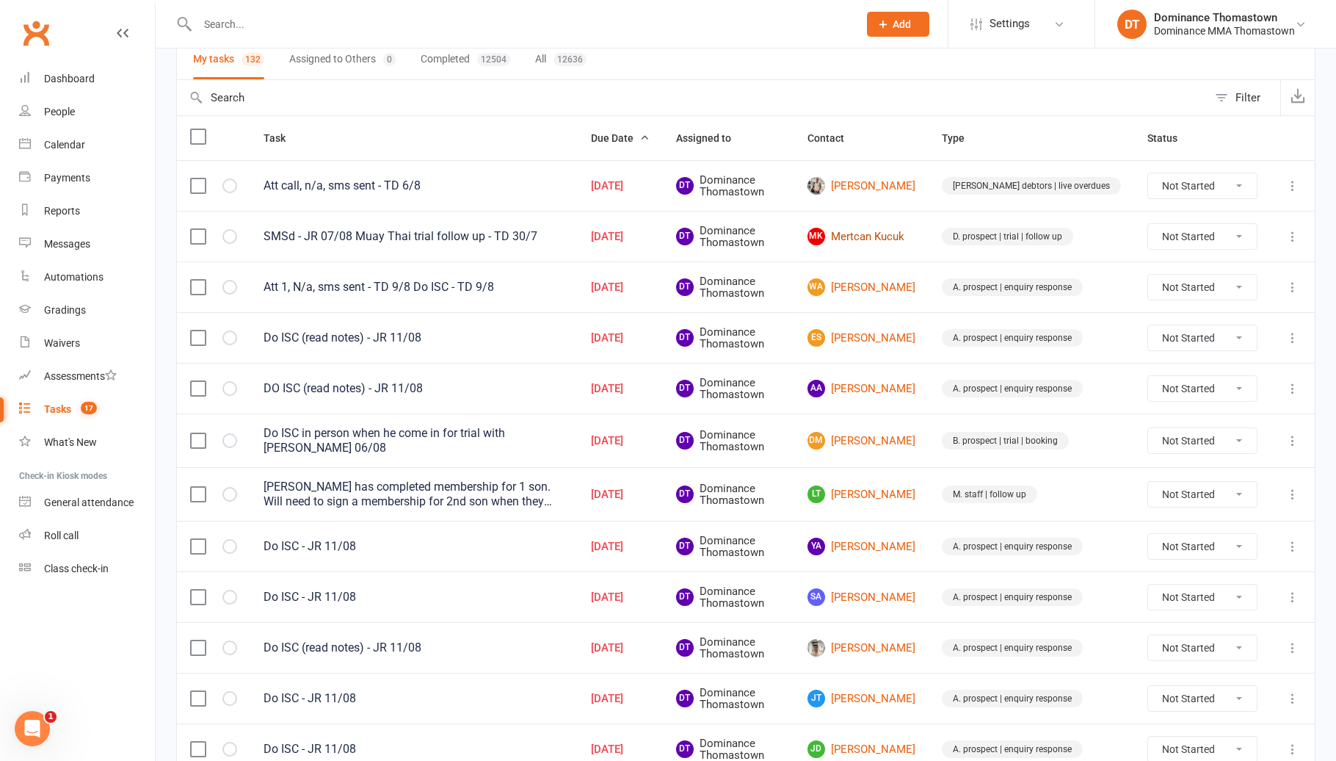
click at [896, 236] on link "MK Mertcan Kucuk" at bounding box center [862, 237] width 108 height 18
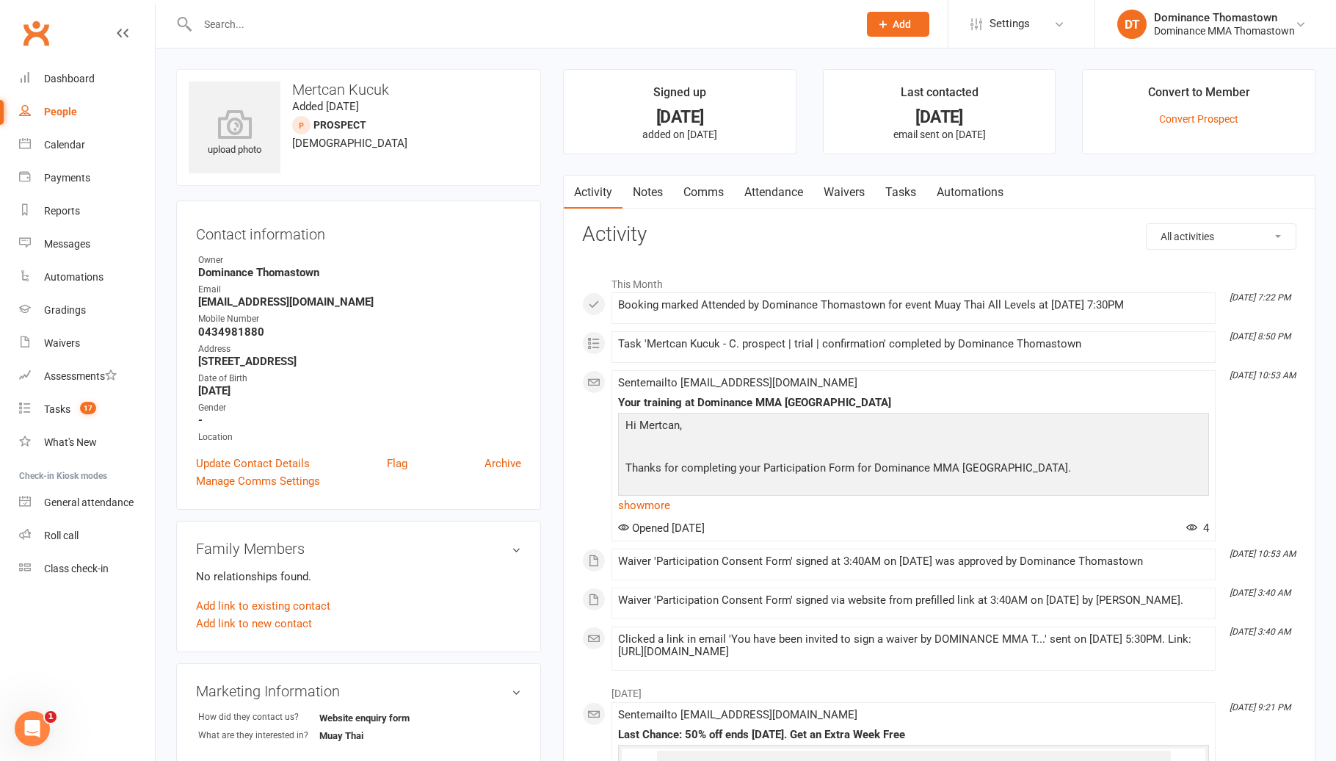
drag, startPoint x: 906, startPoint y: 200, endPoint x: 898, endPoint y: 208, distance: 11.4
click at [905, 200] on link "Tasks" at bounding box center [900, 192] width 51 height 34
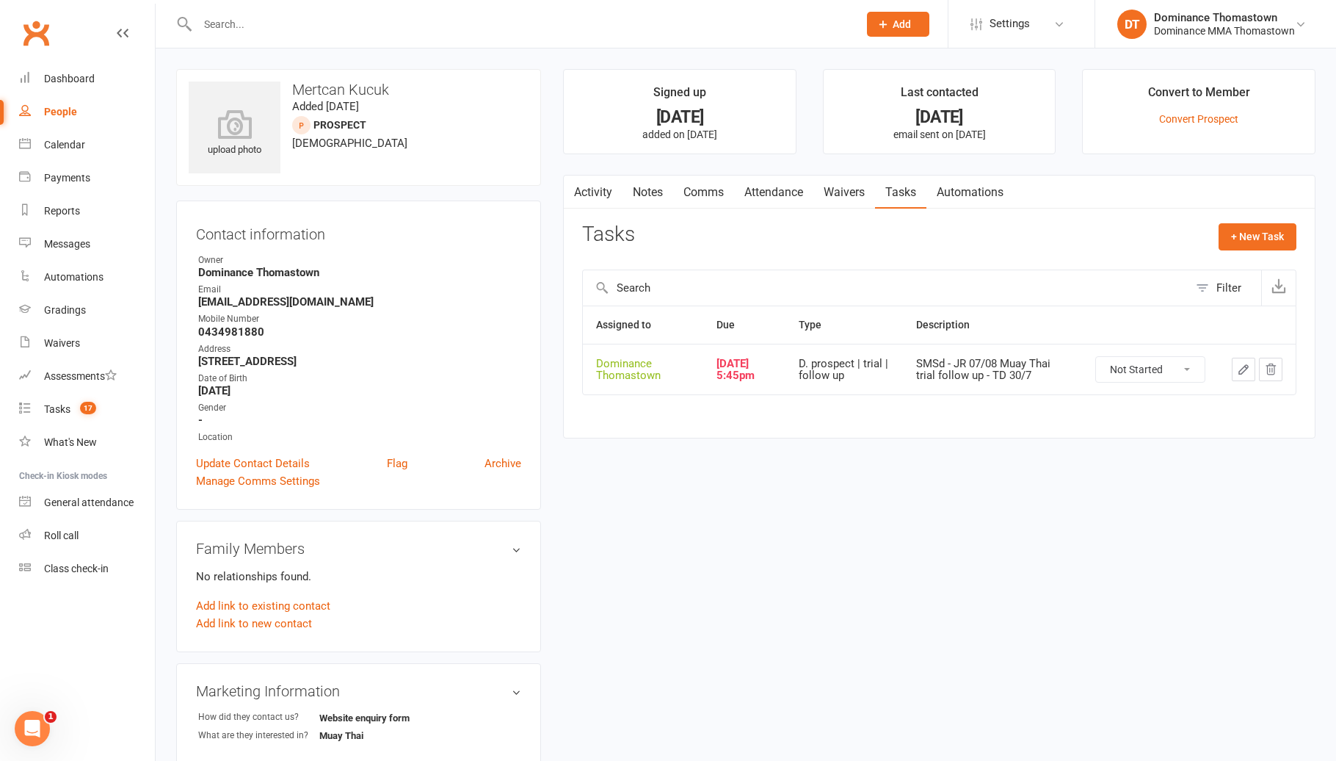
click at [246, 328] on strong "0434981880" at bounding box center [359, 331] width 323 height 13
click at [1185, 361] on select "Not Started In Progress Waiting Complete" at bounding box center [1150, 369] width 109 height 25
select select "unstarted"
drag, startPoint x: 643, startPoint y: 186, endPoint x: 665, endPoint y: 192, distance: 22.6
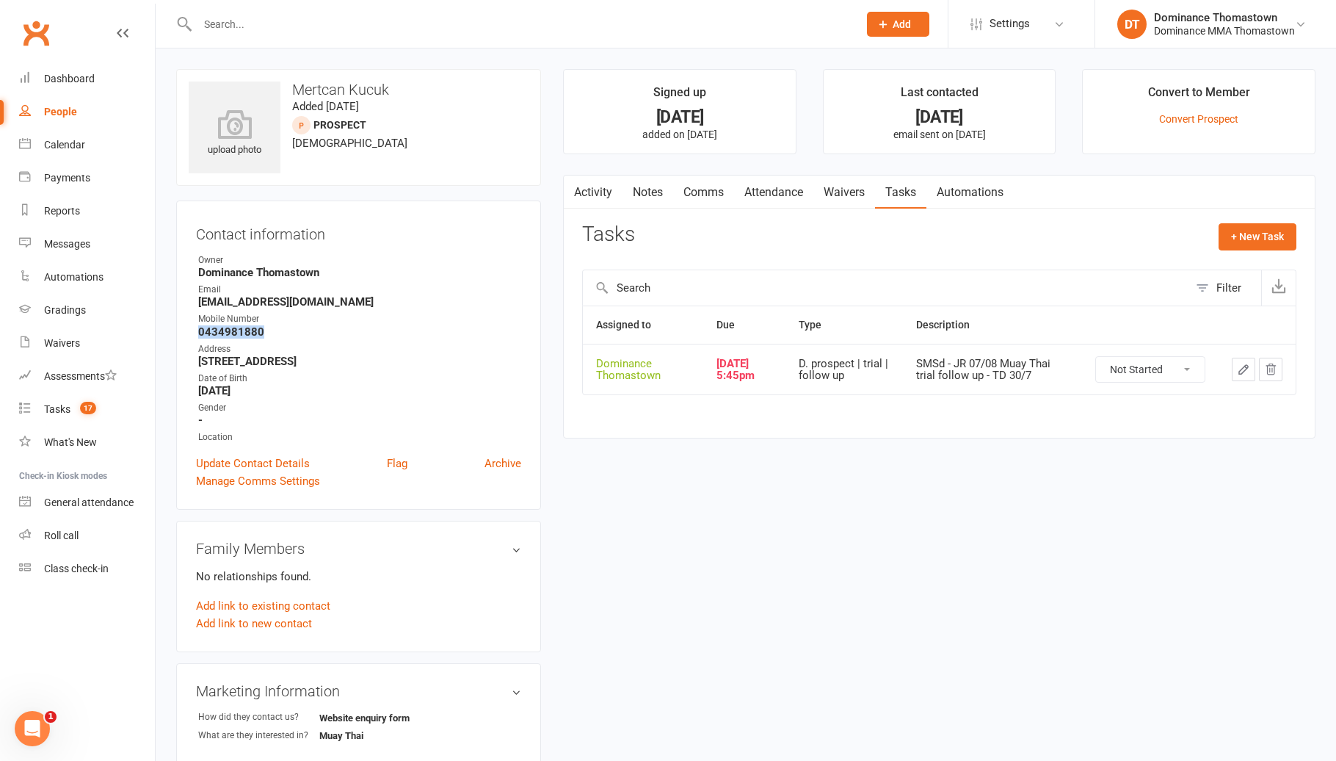
click at [642, 186] on link "Notes" at bounding box center [648, 192] width 51 height 34
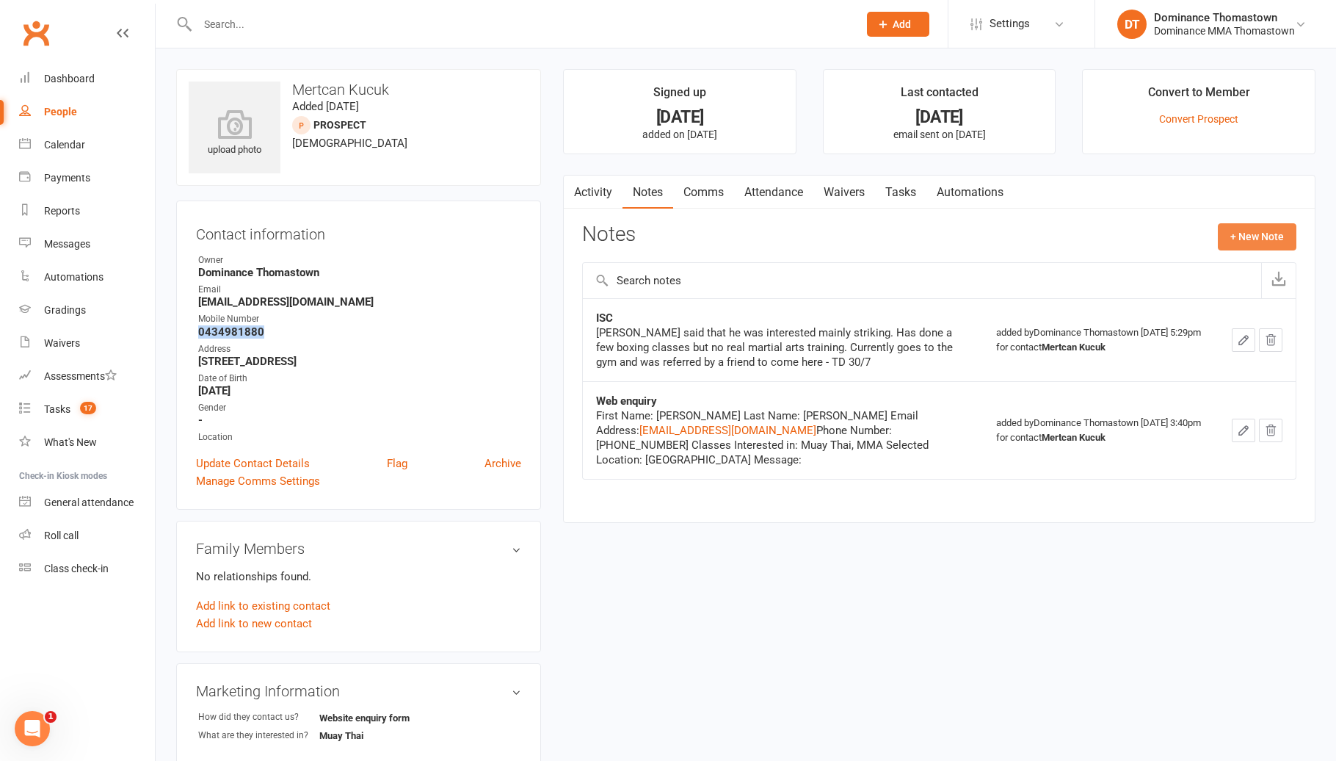
click at [1255, 226] on button "+ New Note" at bounding box center [1257, 236] width 79 height 26
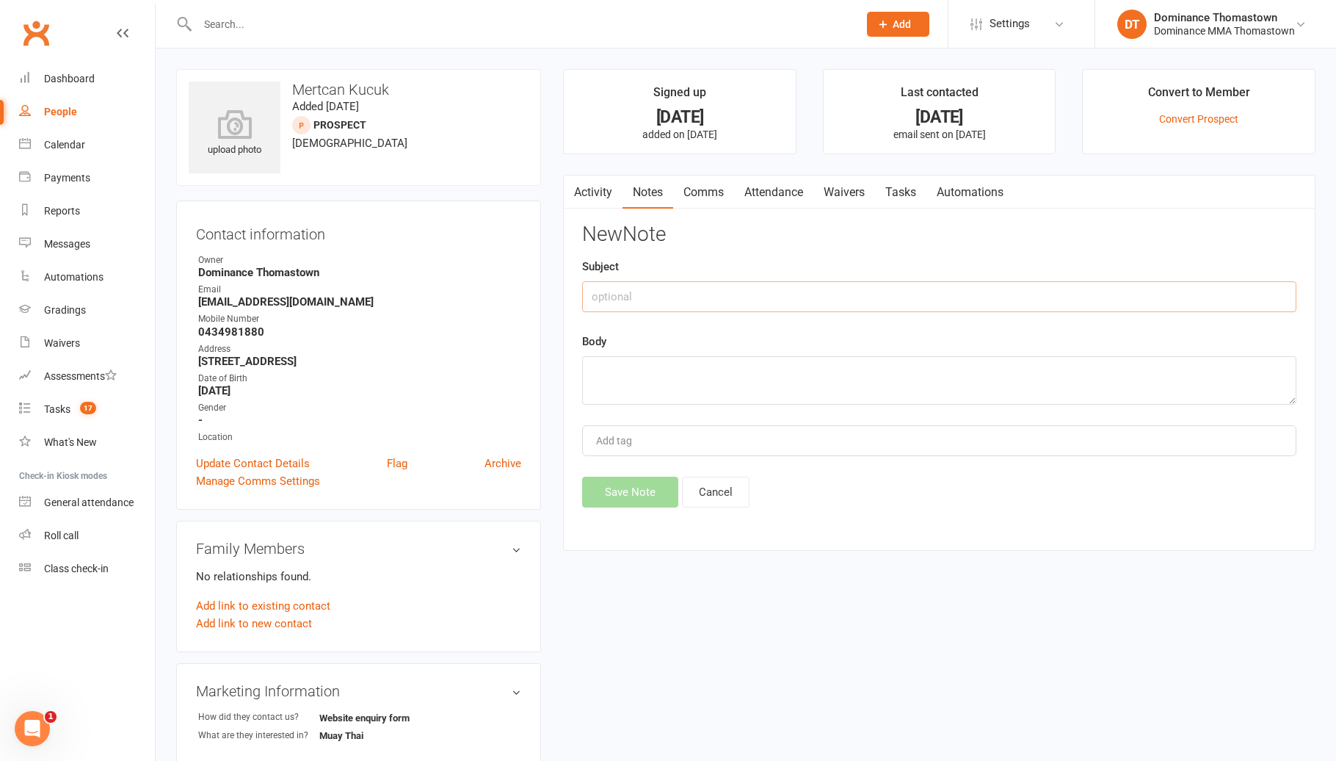
click at [712, 296] on input "text" at bounding box center [939, 296] width 714 height 31
type input "DROPPED"
type textarea "not interested - Ellen 11/12"
click at [630, 482] on button "Save Note" at bounding box center [630, 491] width 96 height 31
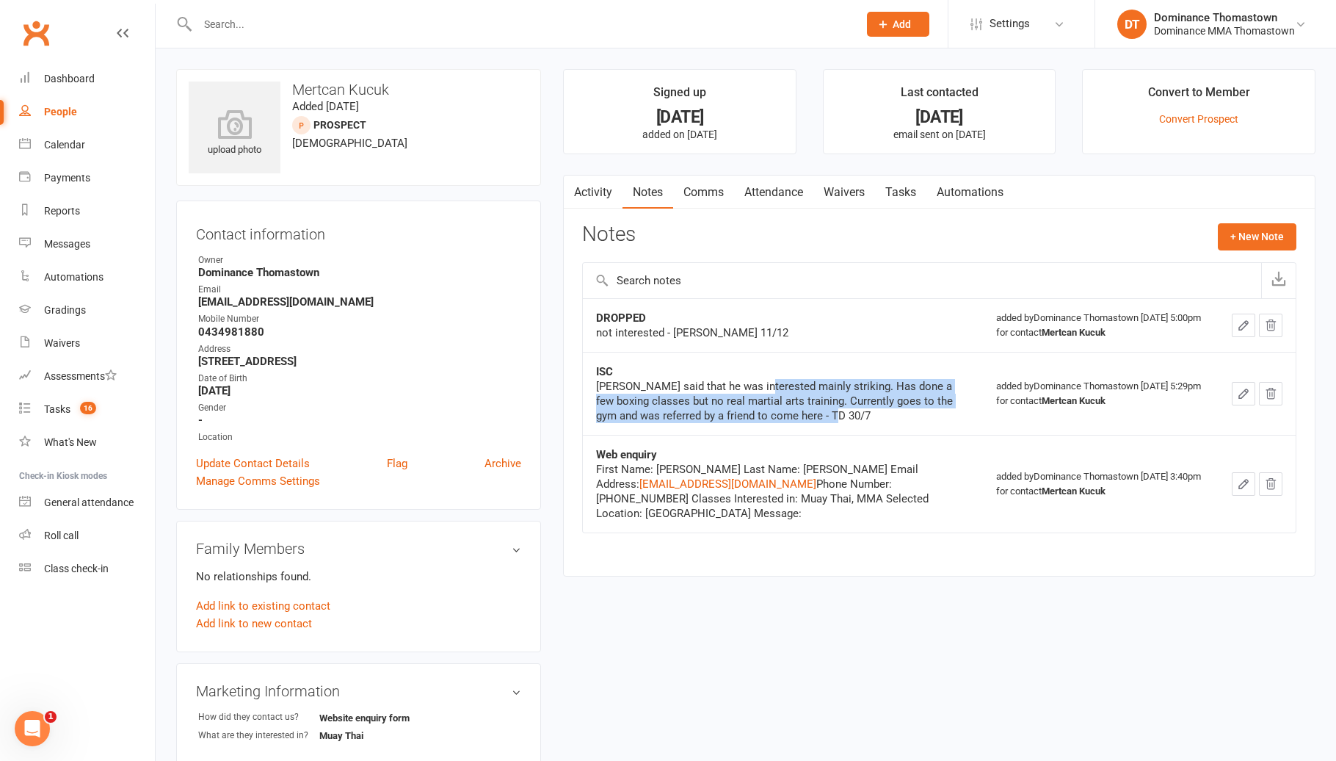
drag, startPoint x: 882, startPoint y: 427, endPoint x: 763, endPoint y: 397, distance: 122.5
click at [762, 397] on div "Mertcan said that he was interested mainly striking. Has done a few boxing clas…" at bounding box center [779, 401] width 367 height 44
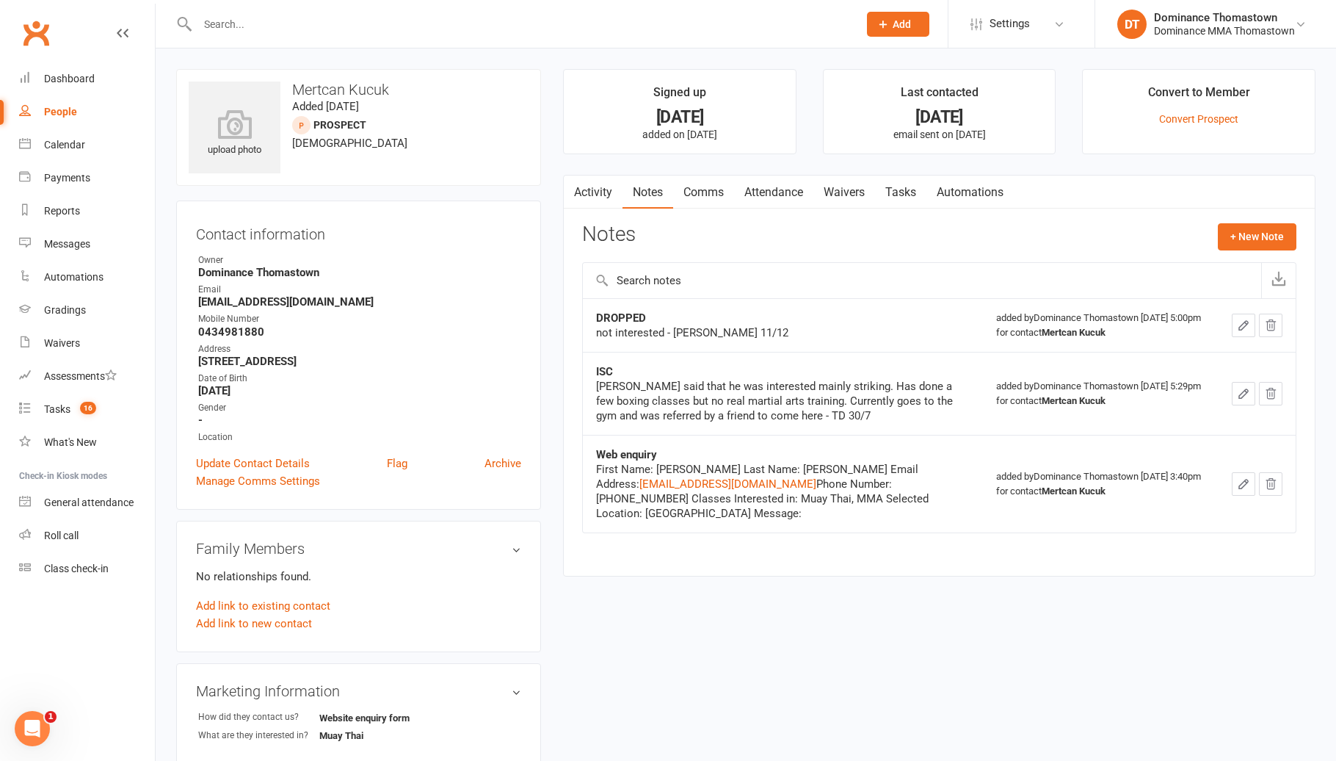
click at [764, 397] on div "Mertcan said that he was interested mainly striking. Has done a few boxing clas…" at bounding box center [779, 401] width 367 height 44
click at [250, 21] on input "text" at bounding box center [520, 24] width 655 height 21
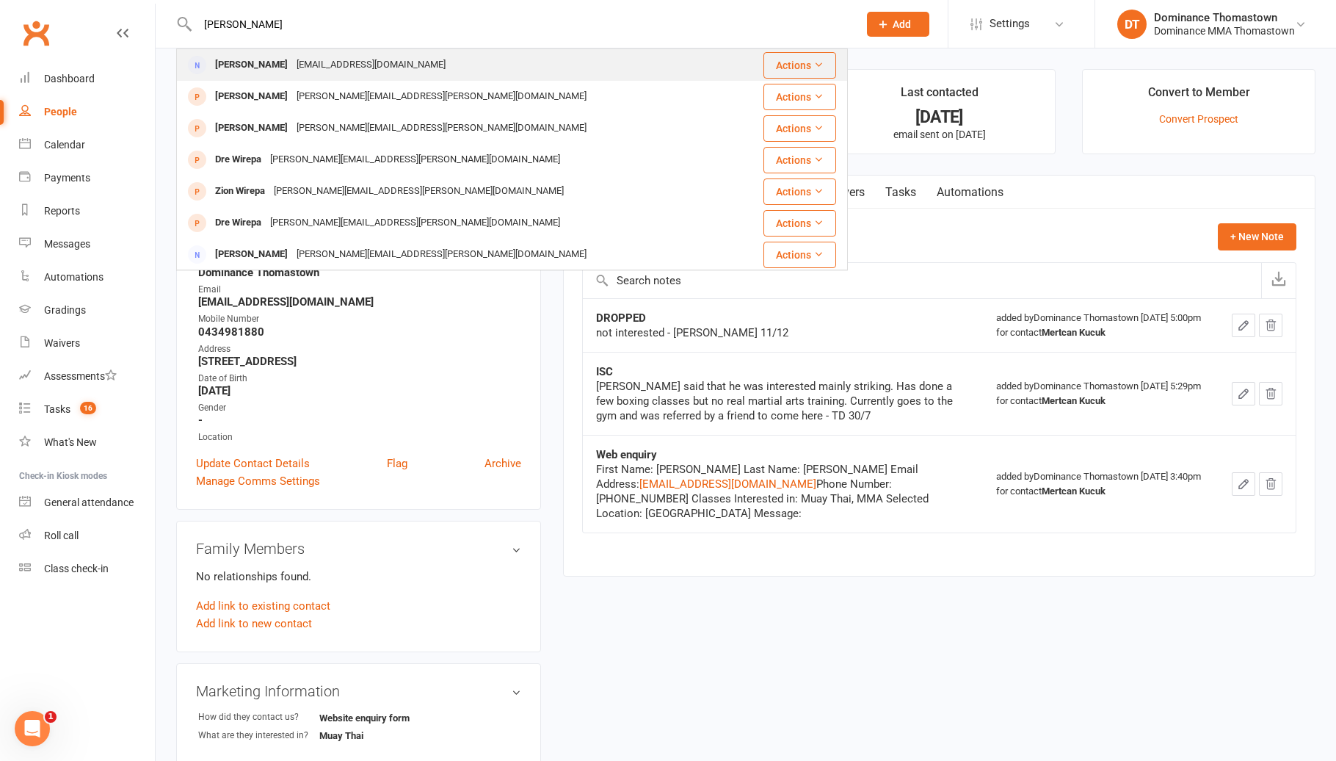
type input "nadia"
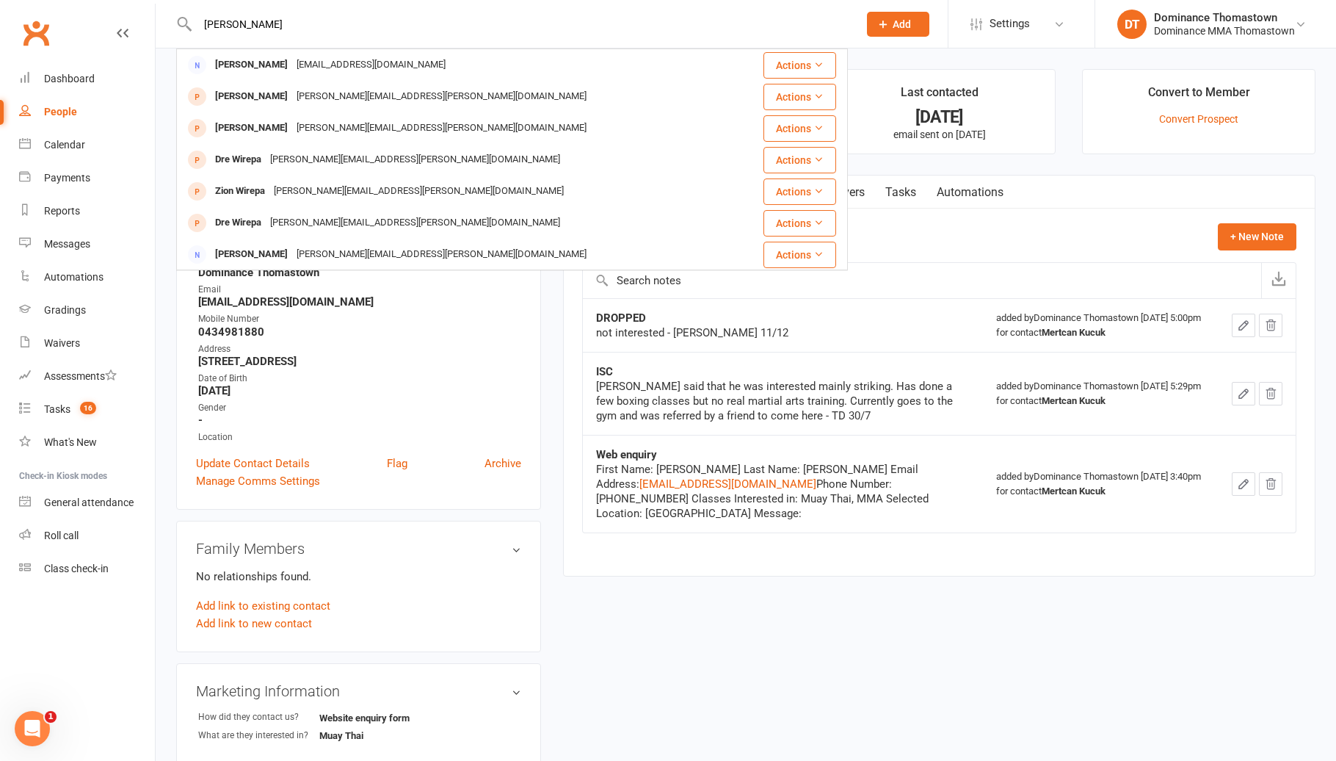
drag, startPoint x: 323, startPoint y: 68, endPoint x: 327, endPoint y: 79, distance: 11.9
click at [323, 68] on div "nadiadokas@gmail.com" at bounding box center [371, 64] width 158 height 21
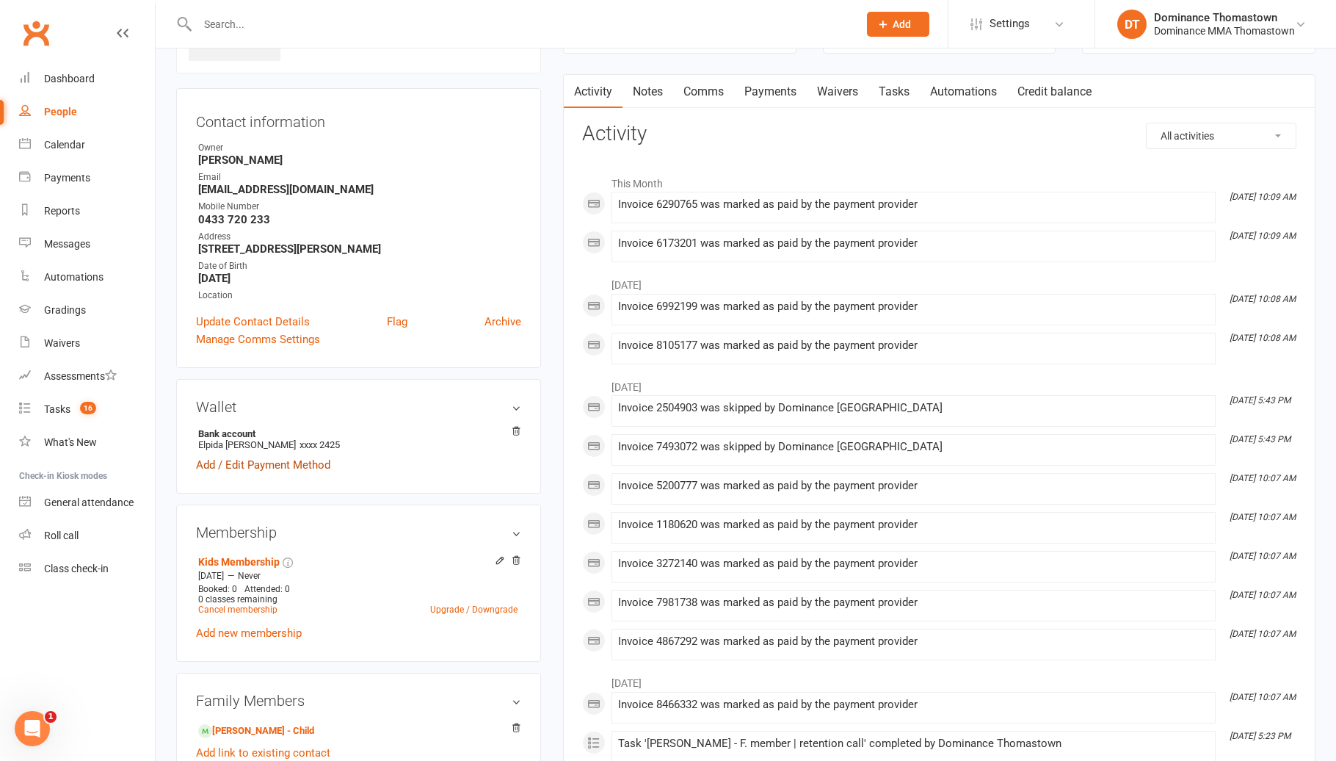
scroll to position [196, 0]
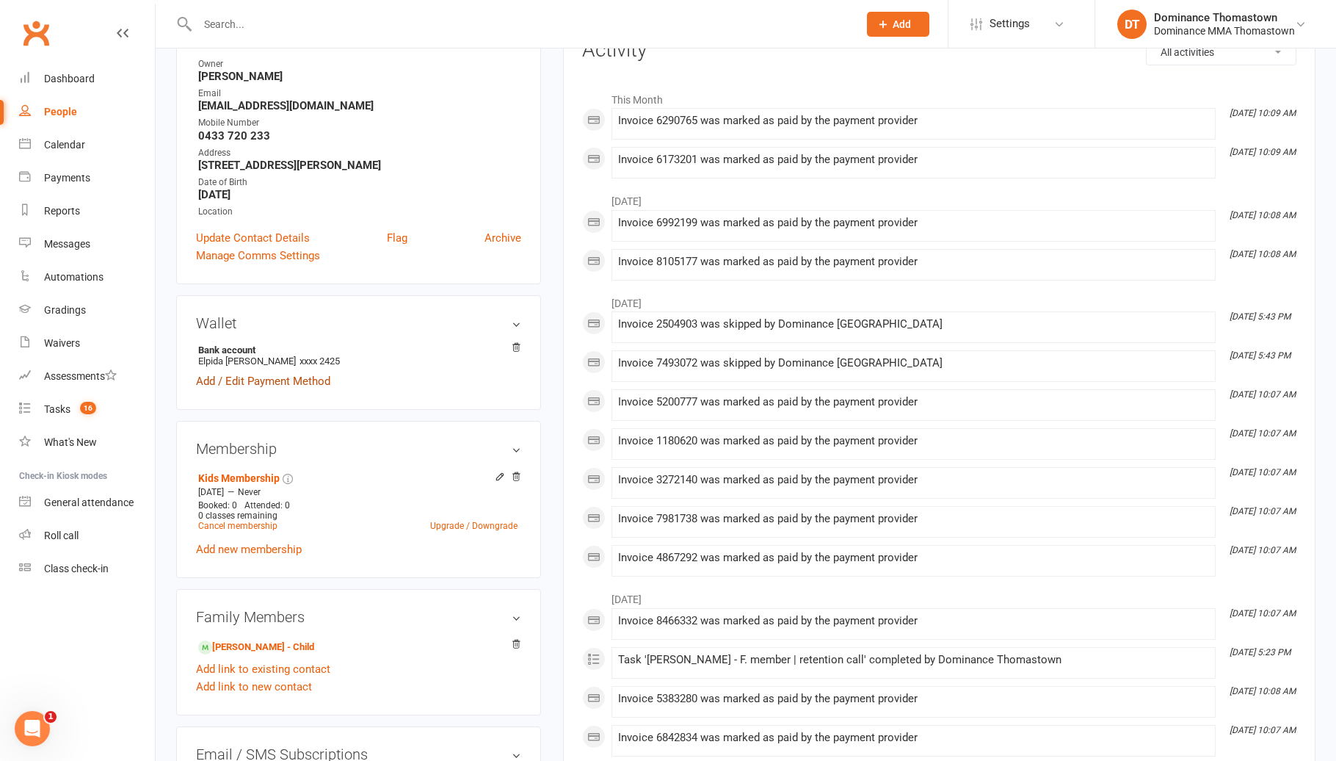
click at [237, 380] on link "Add / Edit Payment Method" at bounding box center [263, 381] width 134 height 18
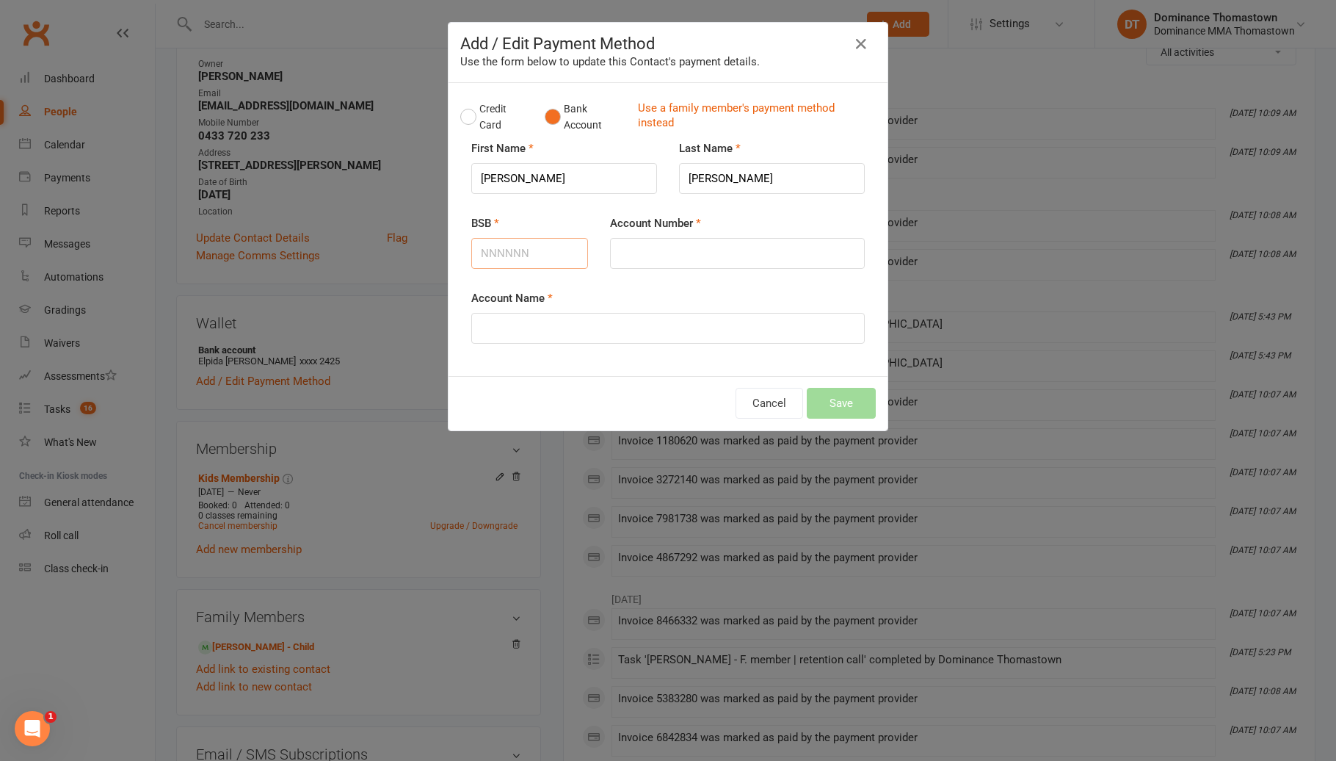
click at [509, 256] on input "BSB" at bounding box center [529, 253] width 117 height 31
type input "013333"
click at [653, 251] on input "Account Number" at bounding box center [737, 253] width 255 height 31
type input "797592794"
click at [504, 174] on input "Nadia" at bounding box center [564, 178] width 186 height 31
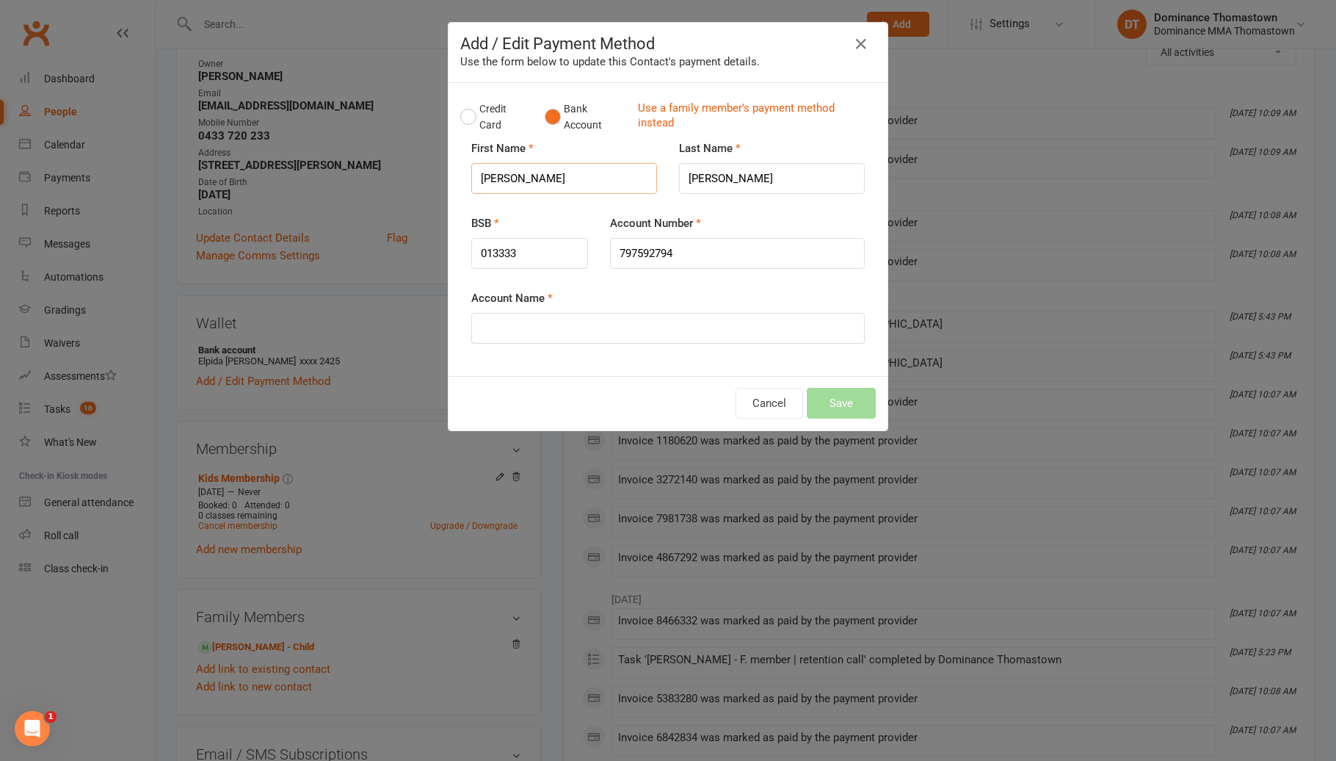
click at [504, 174] on input "Nadia" at bounding box center [564, 178] width 186 height 31
click at [591, 327] on input "Account Name" at bounding box center [668, 328] width 394 height 31
paste input "Nadia"
type input "Nadia"
click at [711, 178] on input "Granger" at bounding box center [772, 178] width 186 height 31
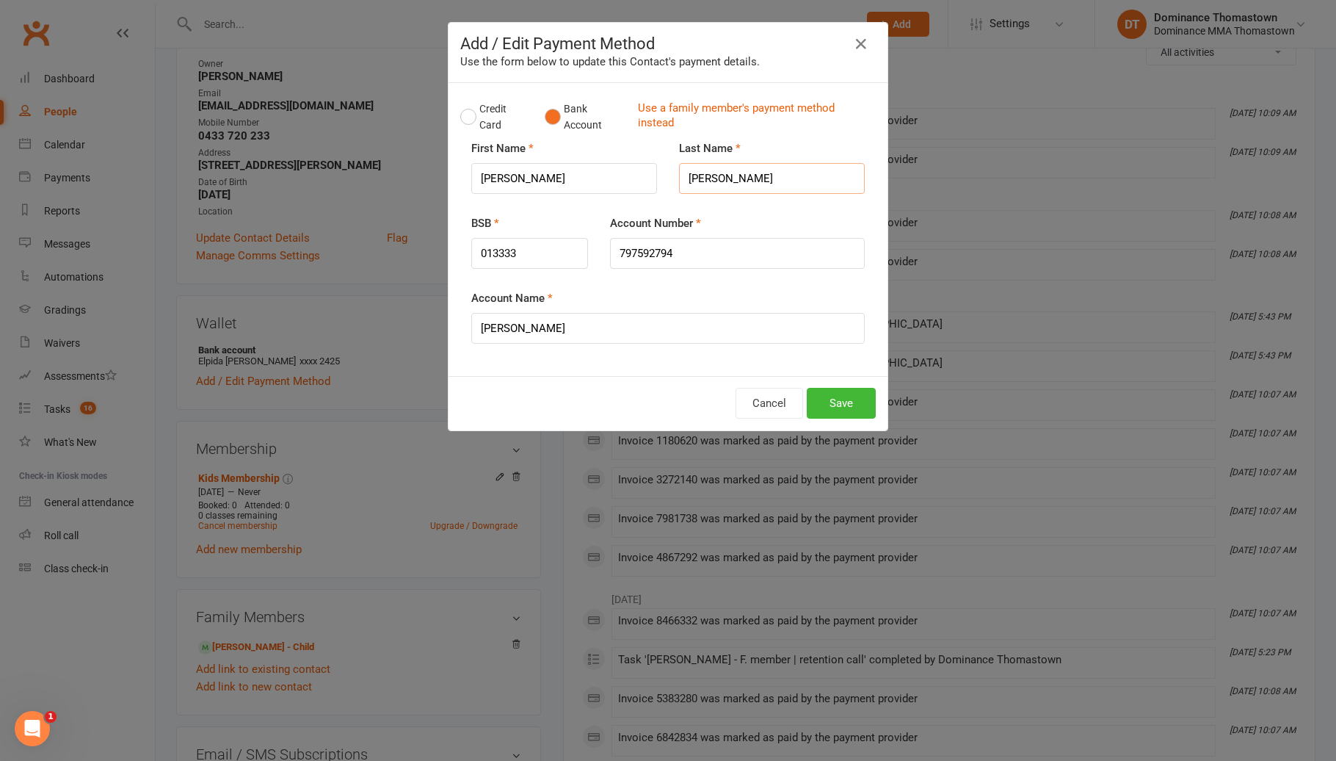
click at [711, 178] on input "Granger" at bounding box center [772, 178] width 186 height 31
paste input "Nadia"
drag, startPoint x: 712, startPoint y: 178, endPoint x: 663, endPoint y: 177, distance: 49.2
click at [663, 139] on div "First Name Nadia Last Name Nadia" at bounding box center [668, 139] width 416 height 0
type input "Granger"
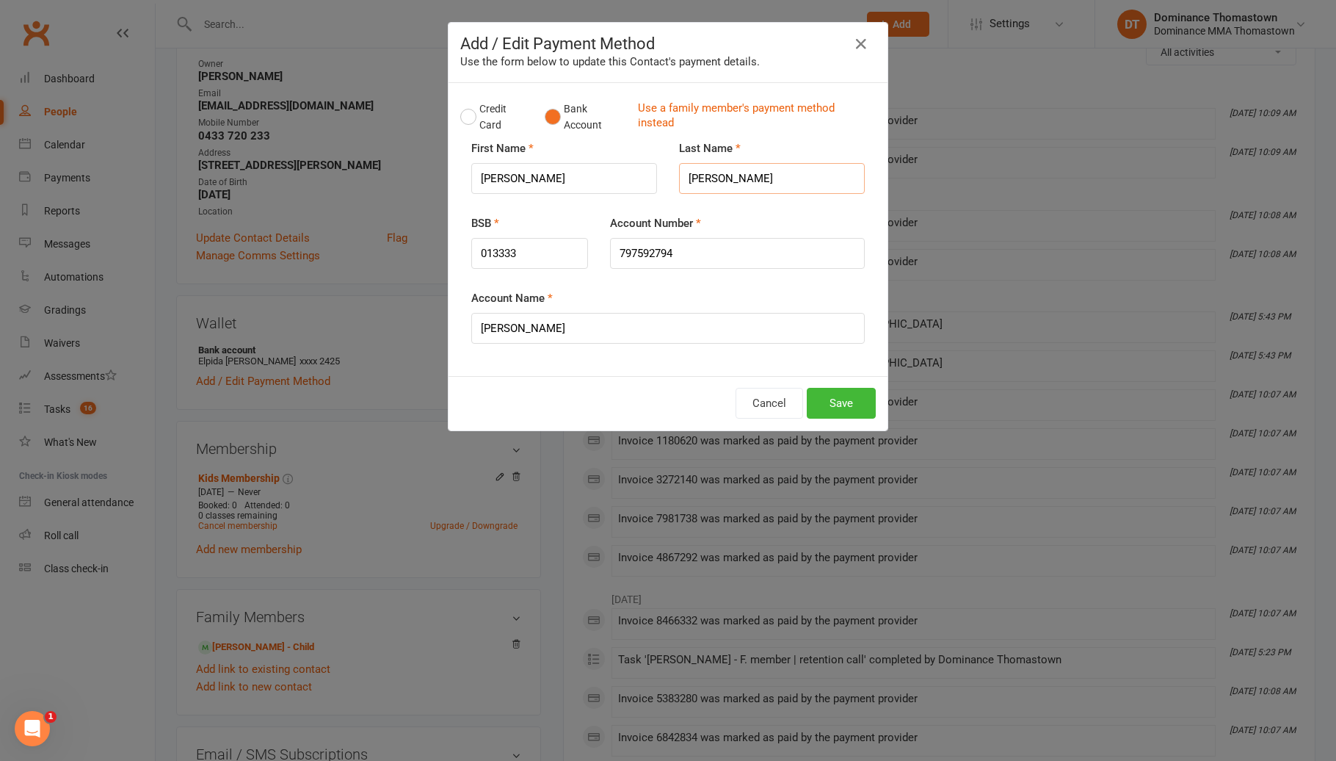
click at [700, 175] on input "Granger" at bounding box center [772, 178] width 186 height 31
click at [560, 327] on input "Nadia" at bounding box center [668, 328] width 394 height 31
paste input "Granger"
type input "Nadia Granger"
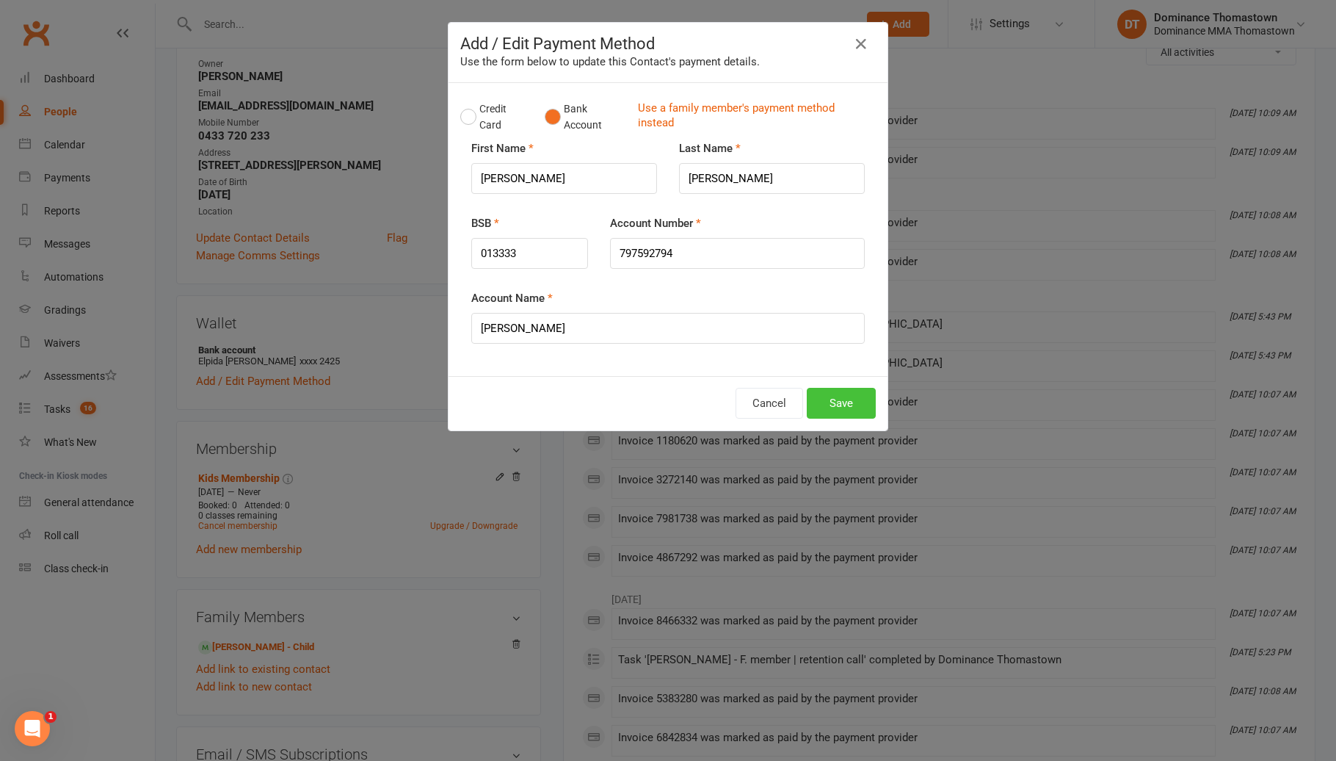
click at [847, 399] on button "Save" at bounding box center [841, 403] width 69 height 31
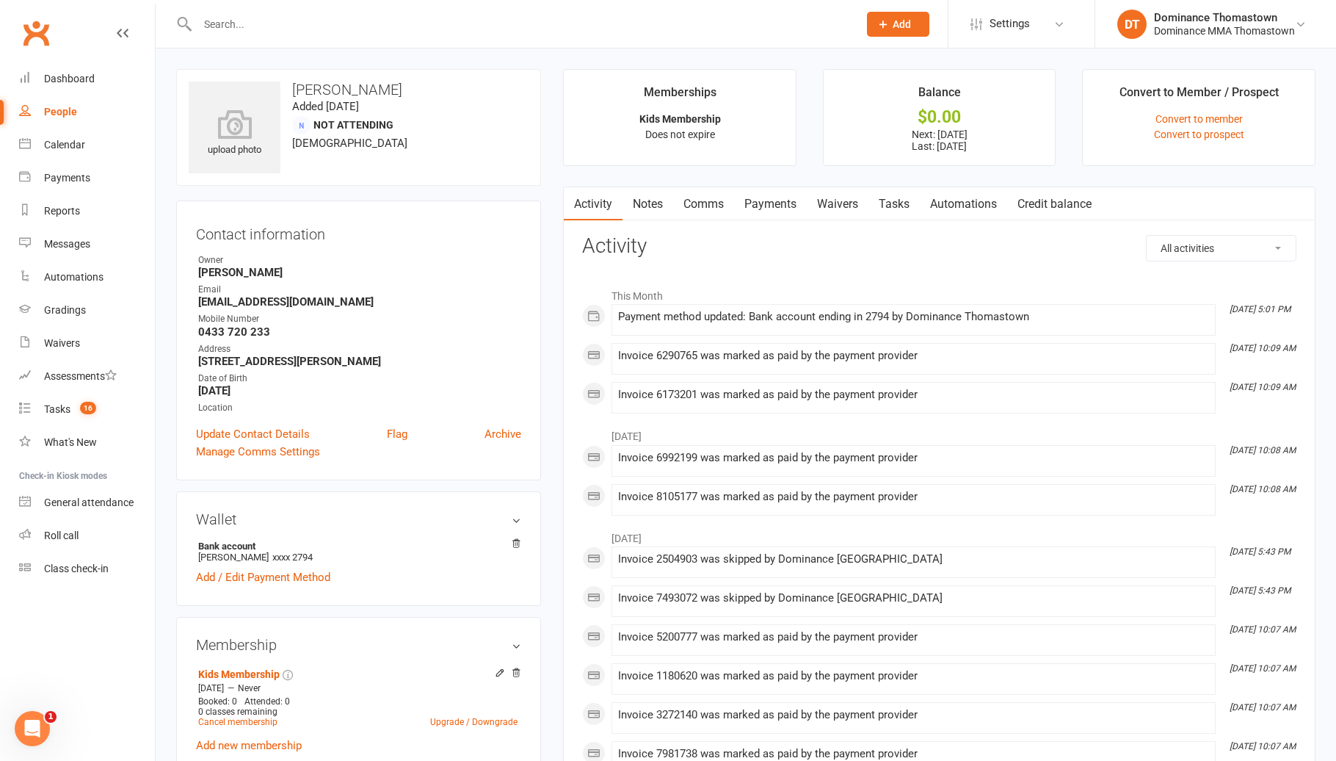
scroll to position [26, 0]
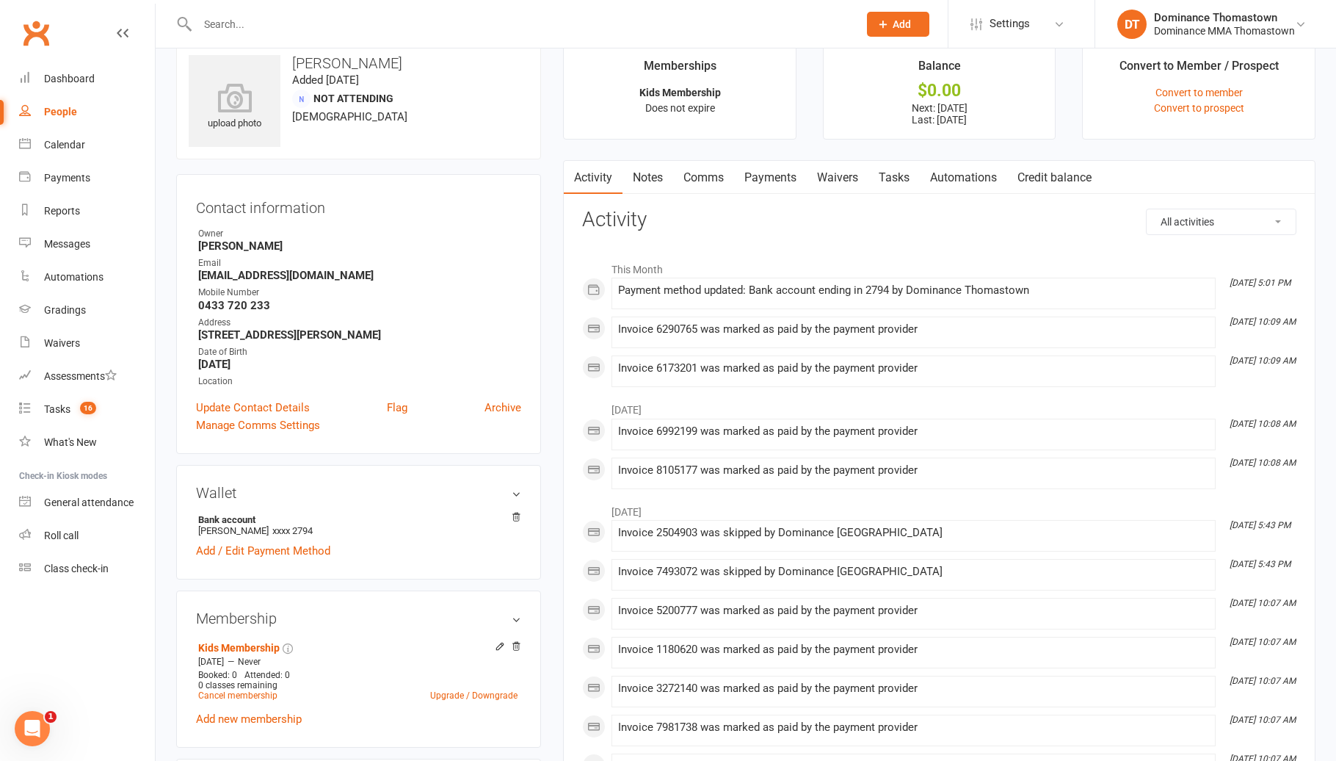
click at [233, 29] on input "text" at bounding box center [520, 24] width 655 height 21
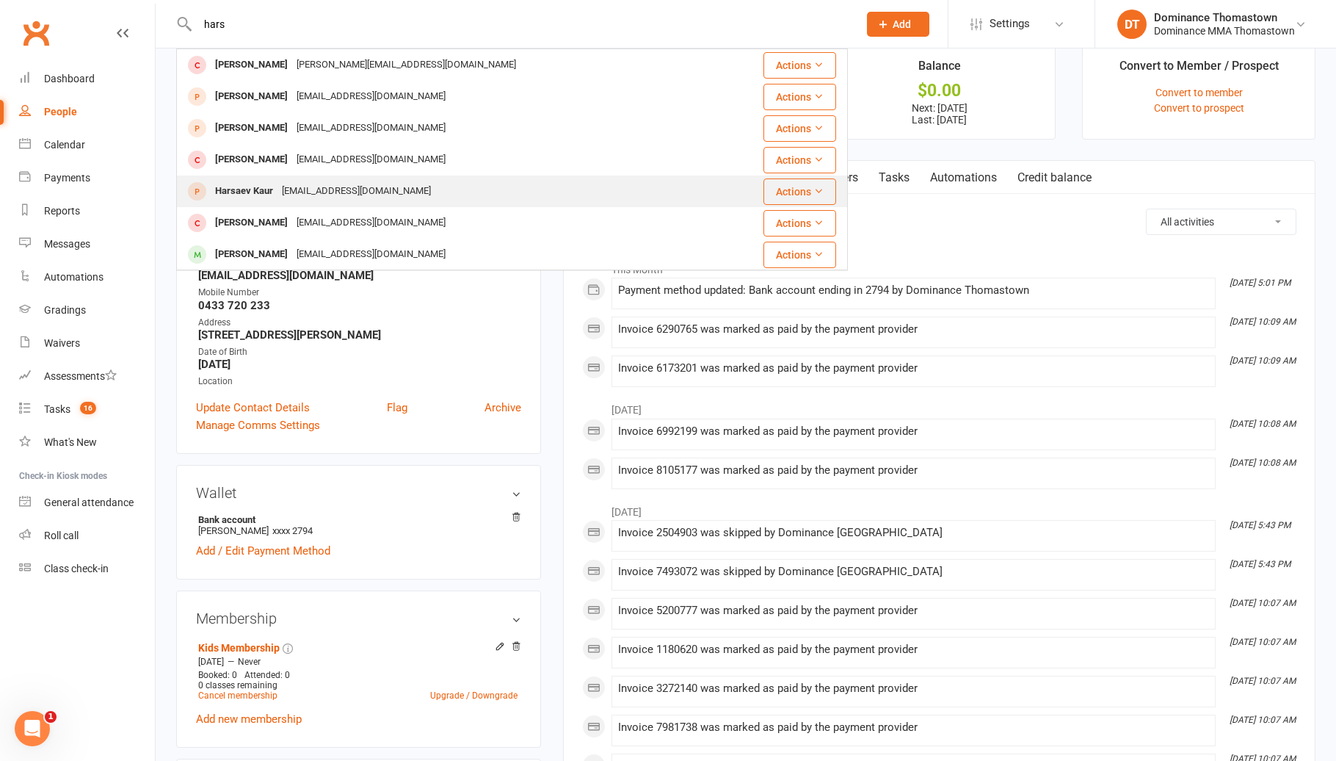
type input "hars"
click at [327, 188] on div "emailindy.s@gmail.com" at bounding box center [357, 191] width 158 height 21
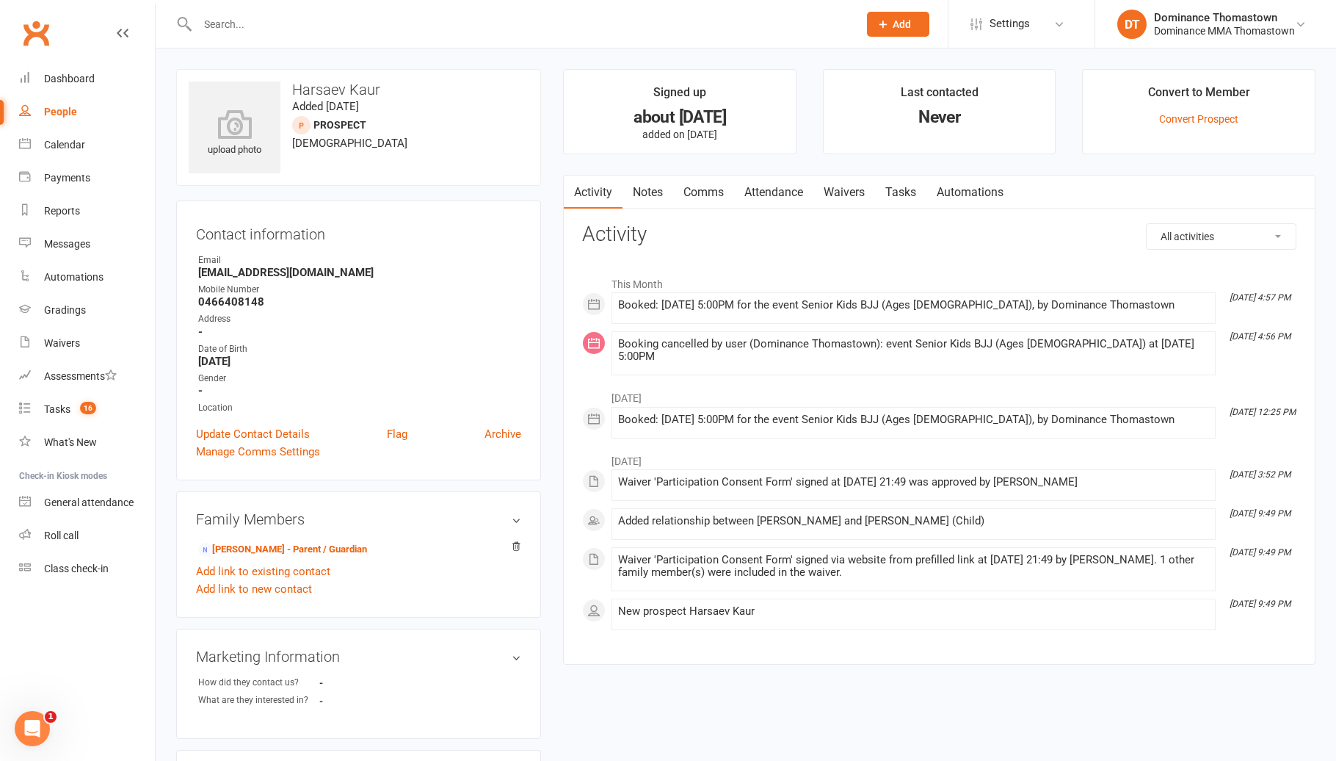
click at [788, 195] on link "Attendance" at bounding box center [773, 192] width 79 height 34
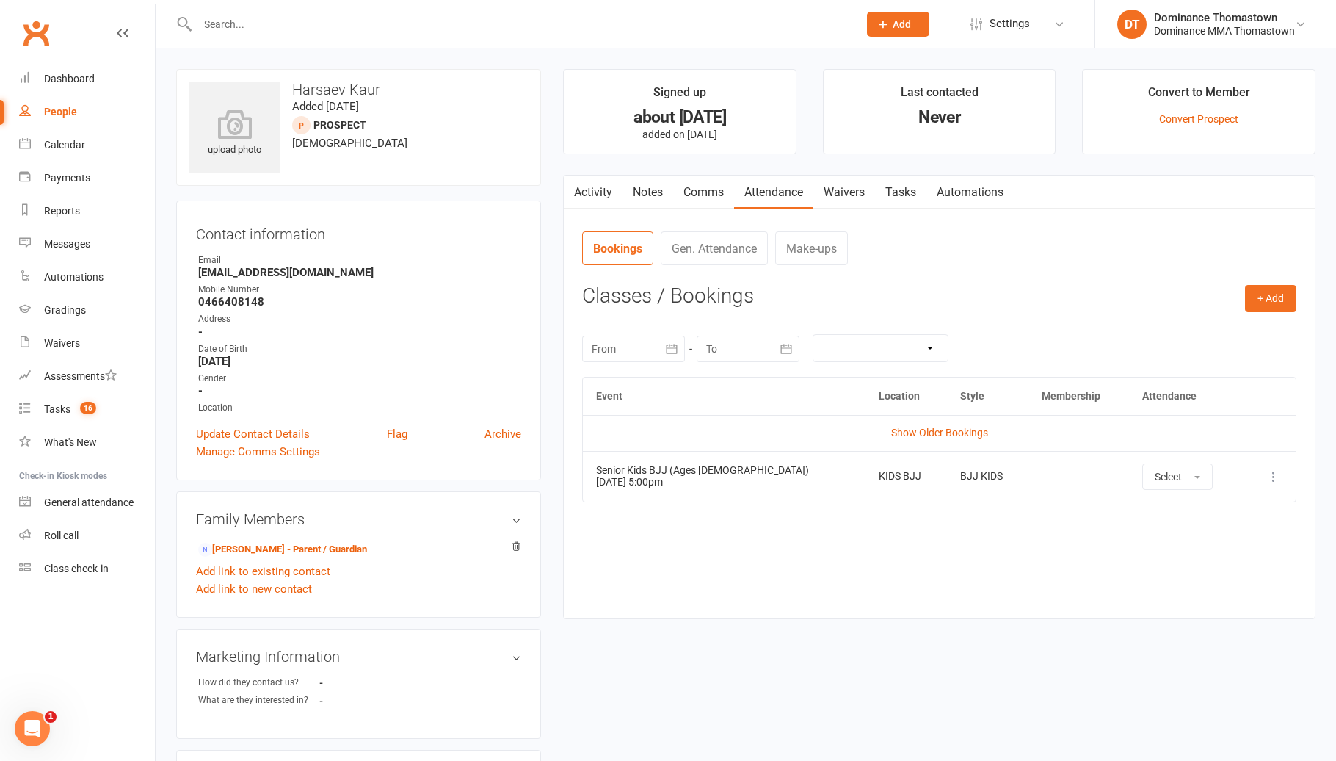
click at [849, 194] on link "Waivers" at bounding box center [844, 192] width 62 height 34
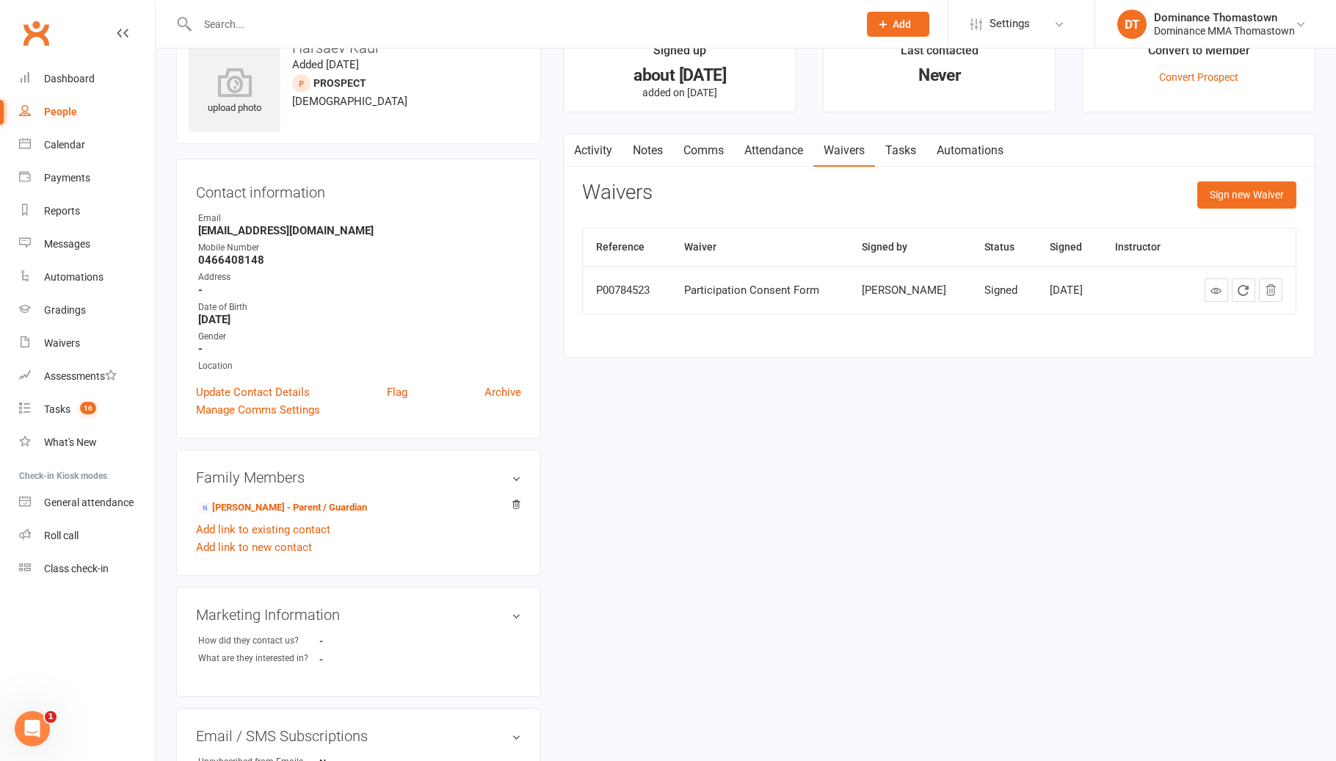
scroll to position [43, 0]
click at [645, 148] on link "Notes" at bounding box center [648, 149] width 51 height 34
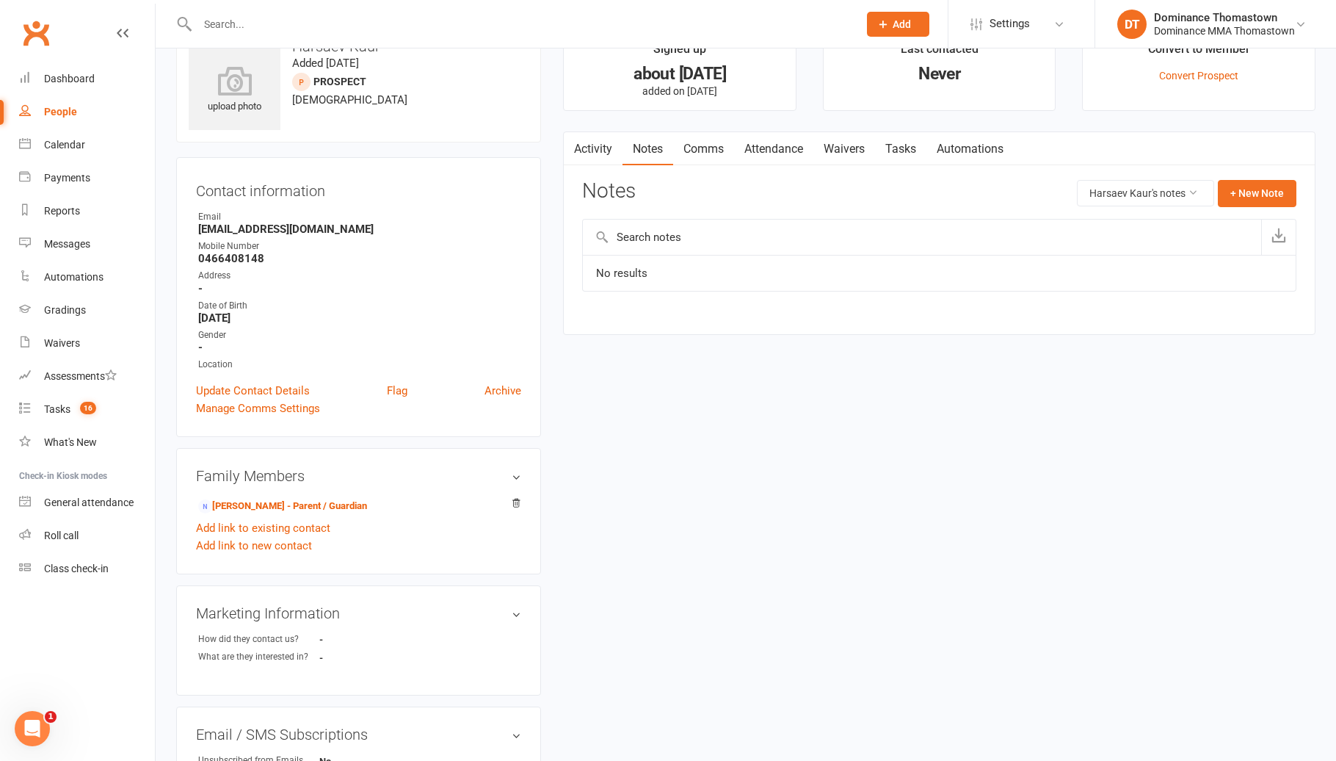
click at [575, 139] on icon "button" at bounding box center [573, 145] width 9 height 15
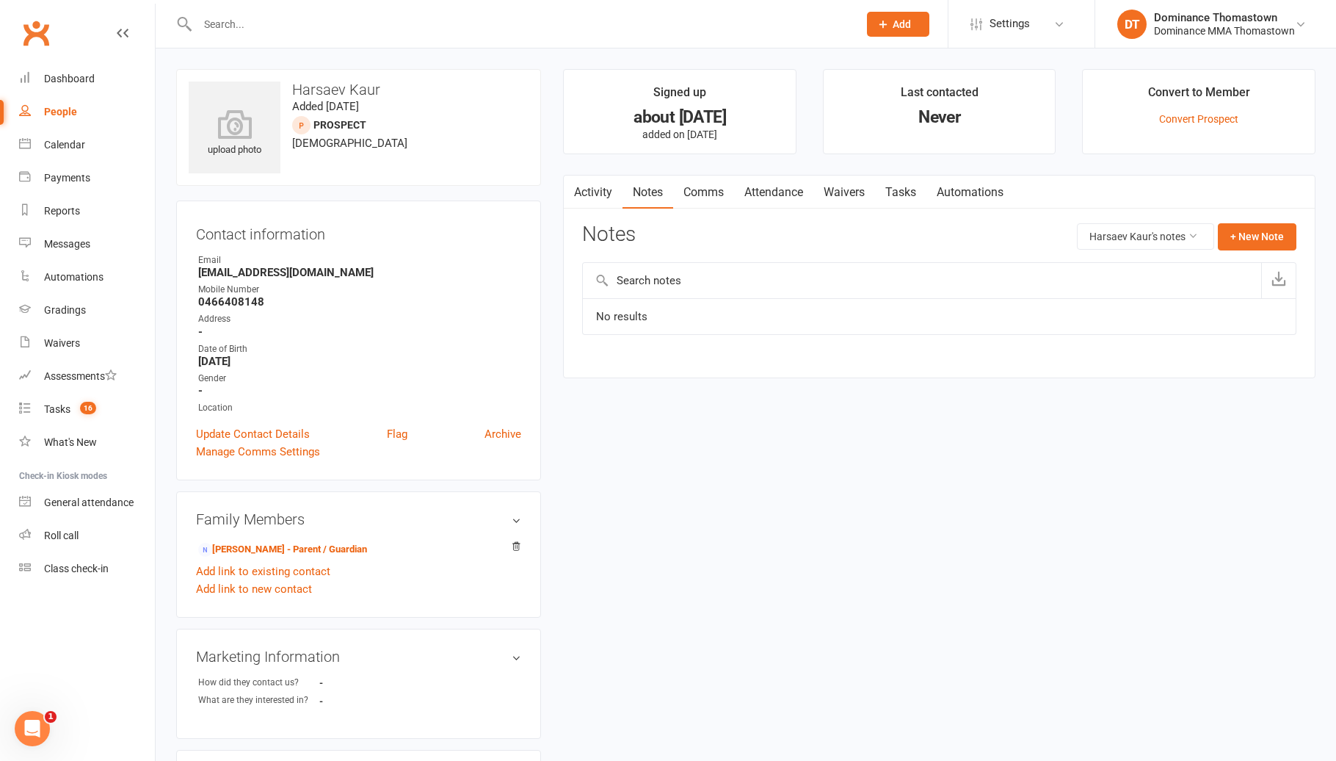
click at [762, 198] on link "Attendance" at bounding box center [773, 192] width 79 height 34
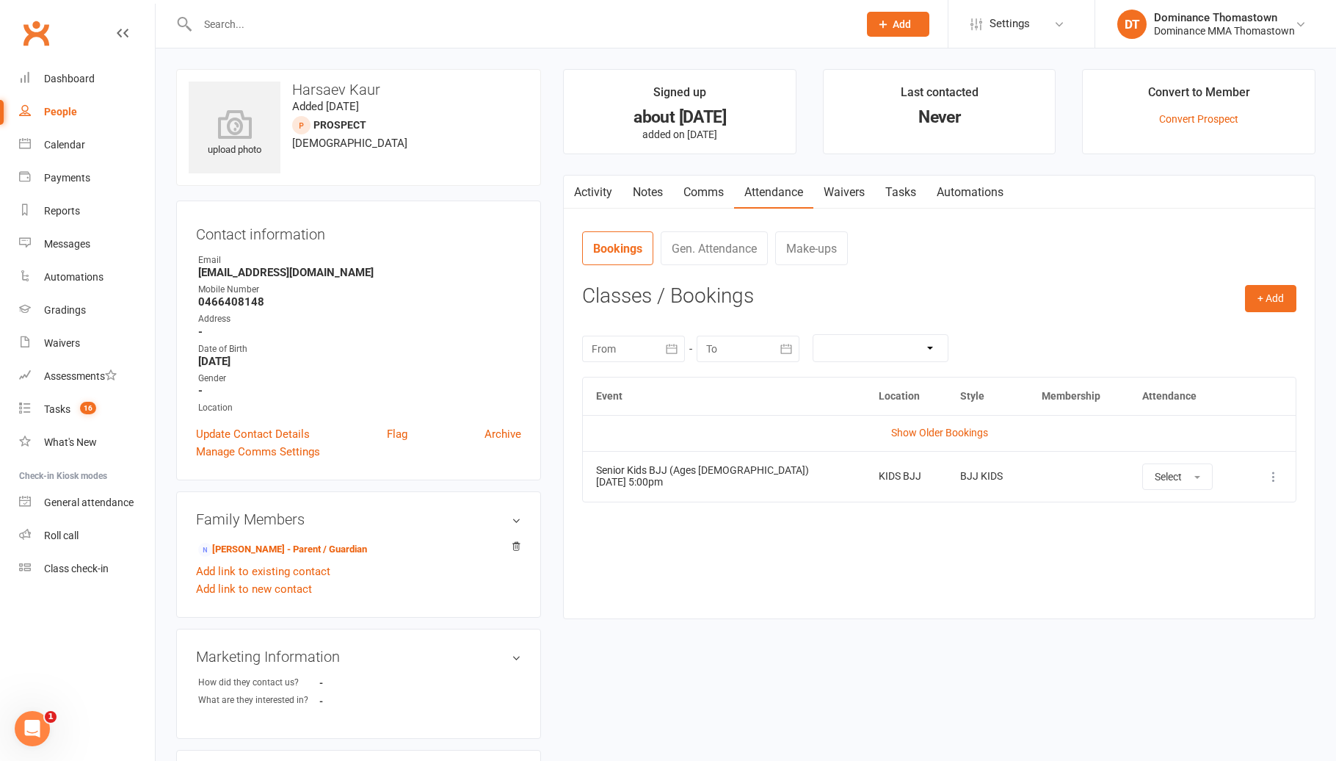
click at [899, 184] on link "Tasks" at bounding box center [900, 192] width 51 height 34
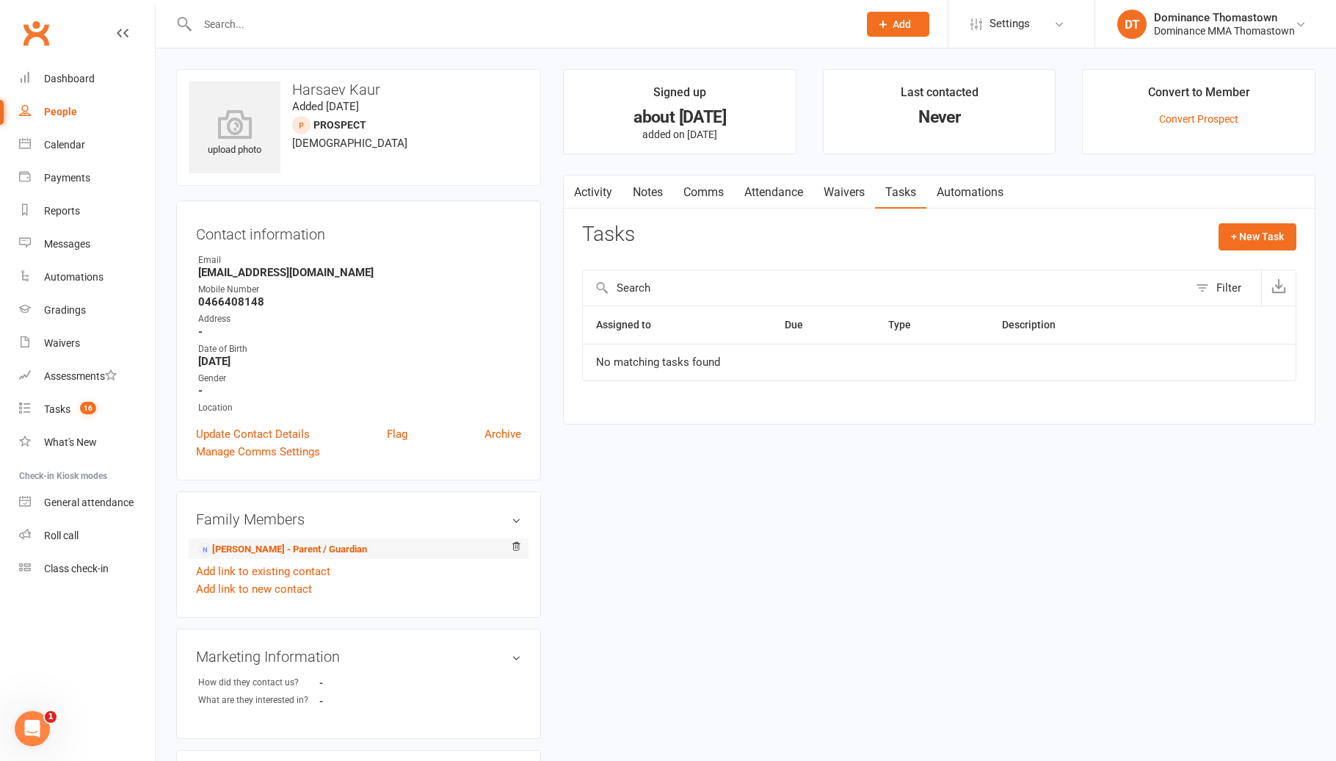
click at [310, 556] on li "Inderbir Singh - Parent / Guardian" at bounding box center [358, 548] width 325 height 21
click at [313, 550] on link "Inderbir Singh - Parent / Guardian" at bounding box center [282, 549] width 169 height 15
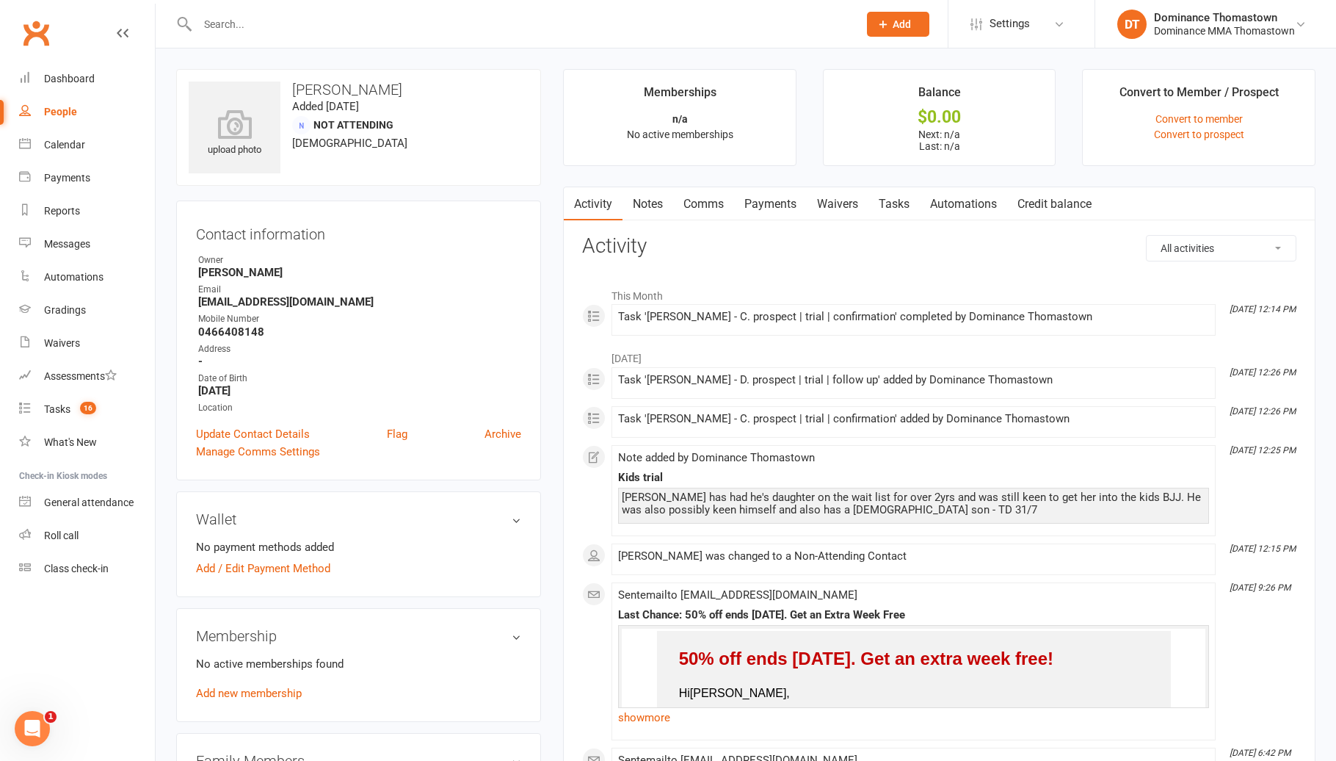
click at [892, 198] on link "Tasks" at bounding box center [894, 204] width 51 height 34
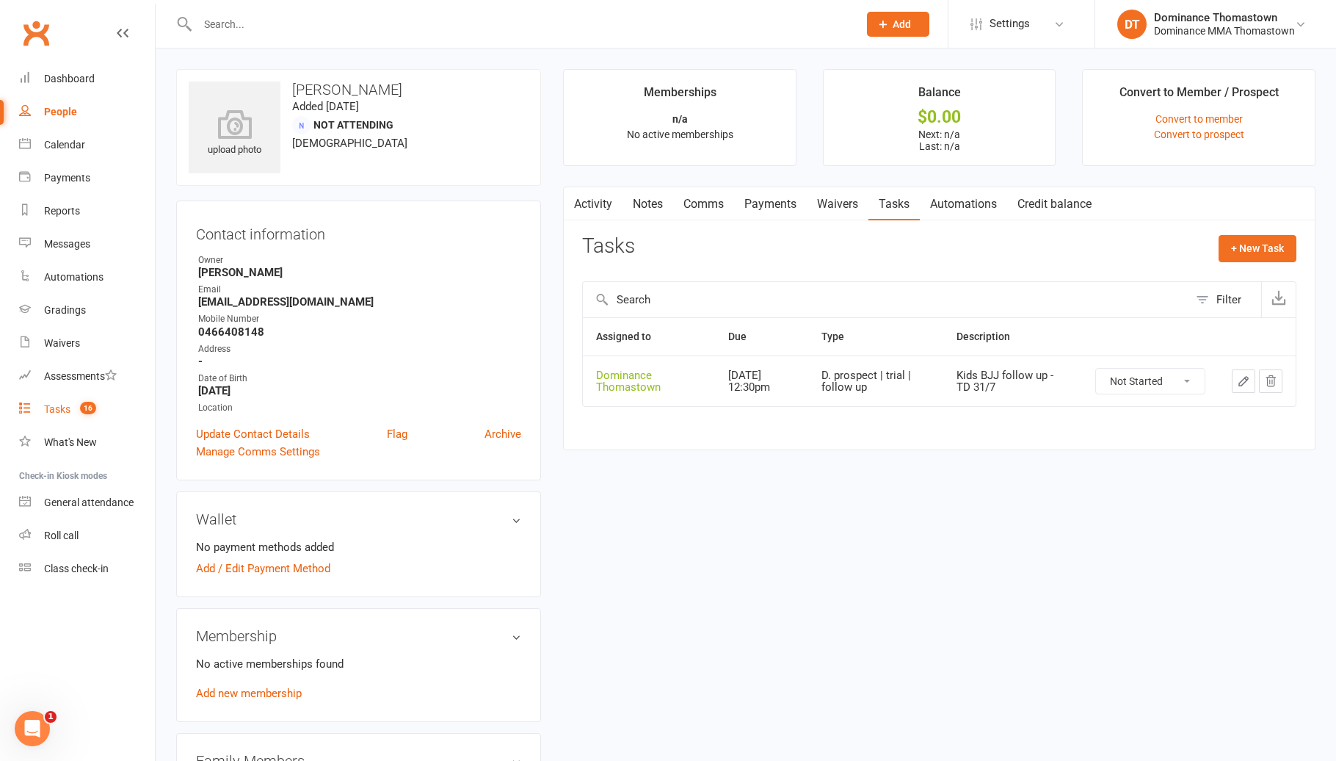
click at [89, 410] on span "16" at bounding box center [88, 408] width 16 height 12
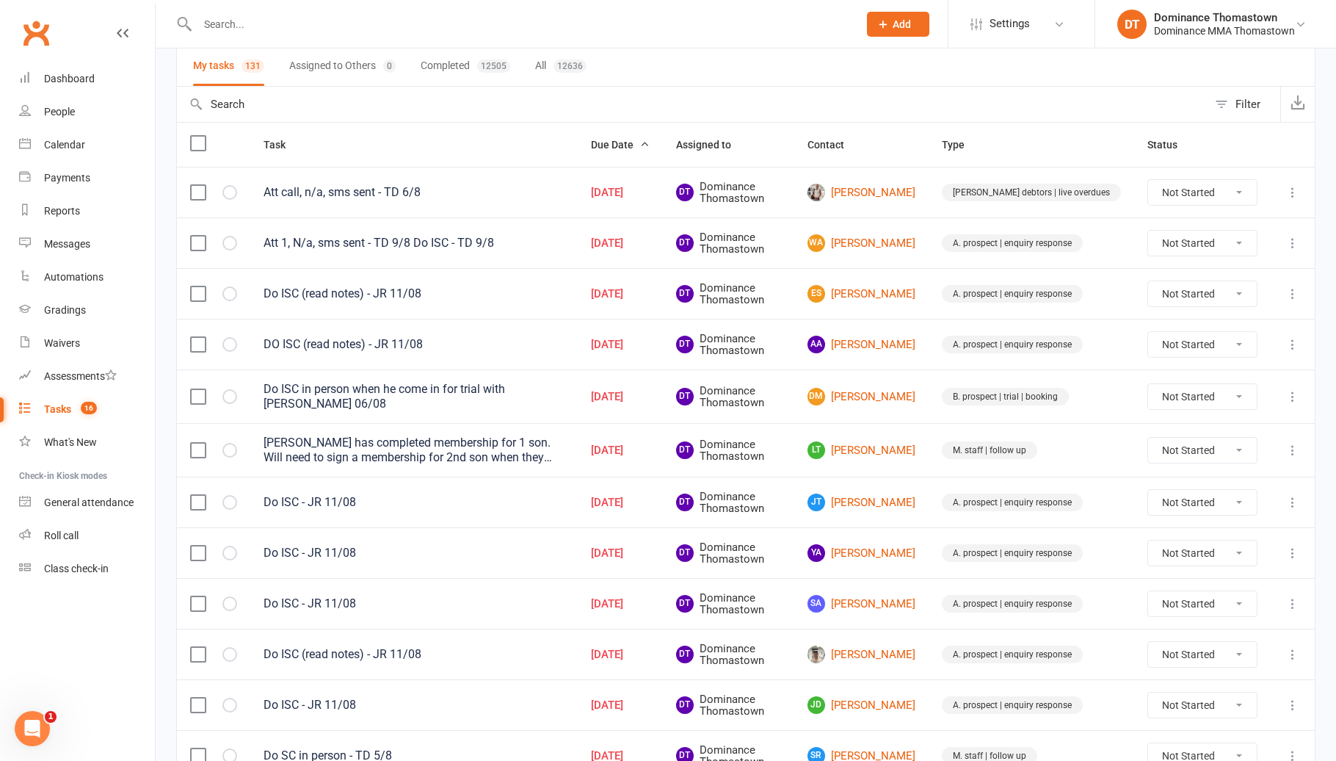
scroll to position [102, 0]
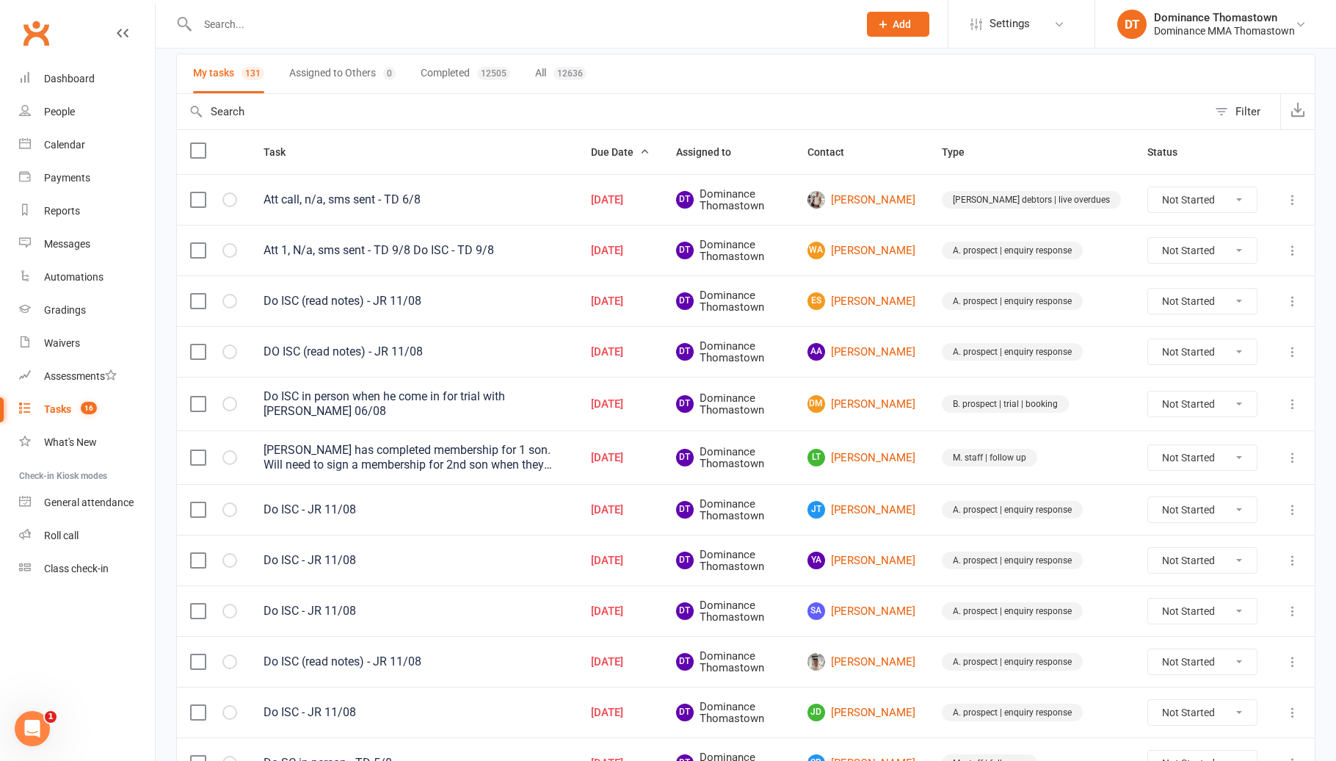
click at [231, 21] on input "text" at bounding box center [520, 24] width 655 height 21
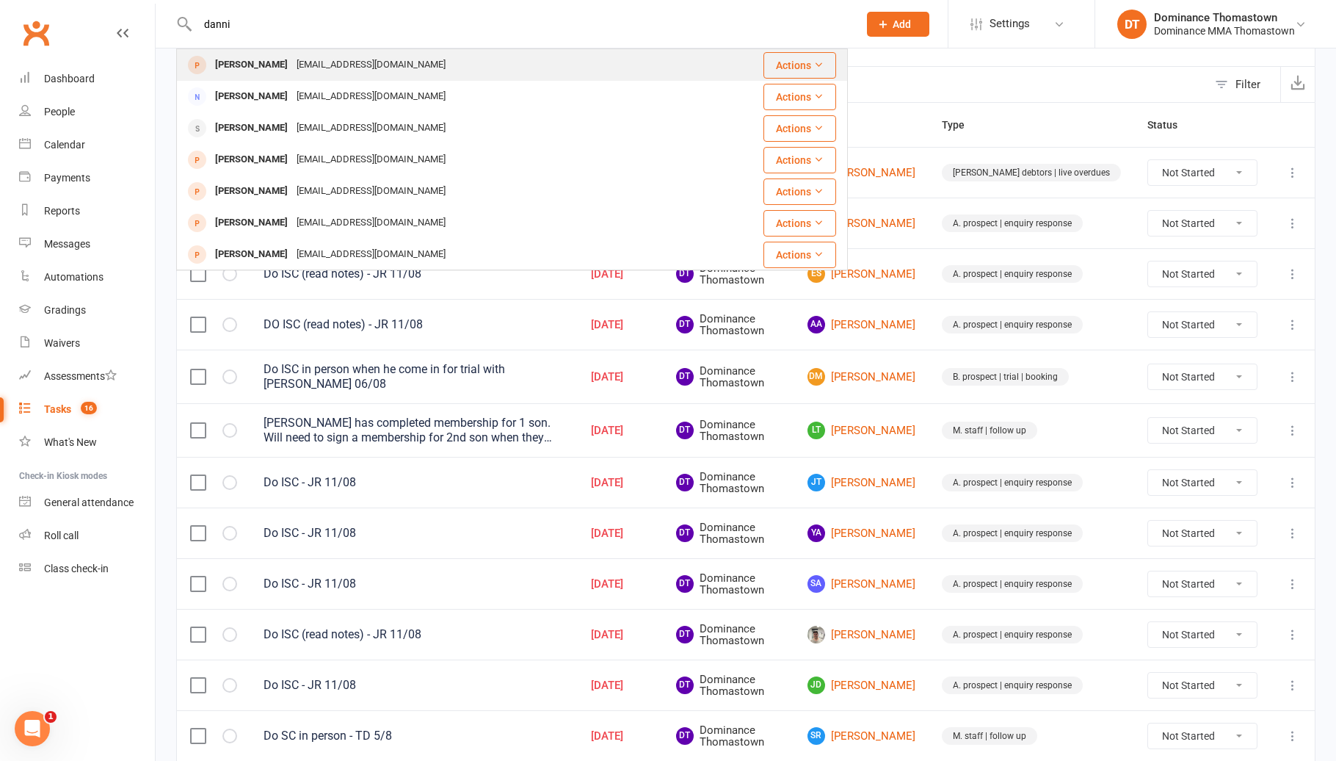
scroll to position [129, 0]
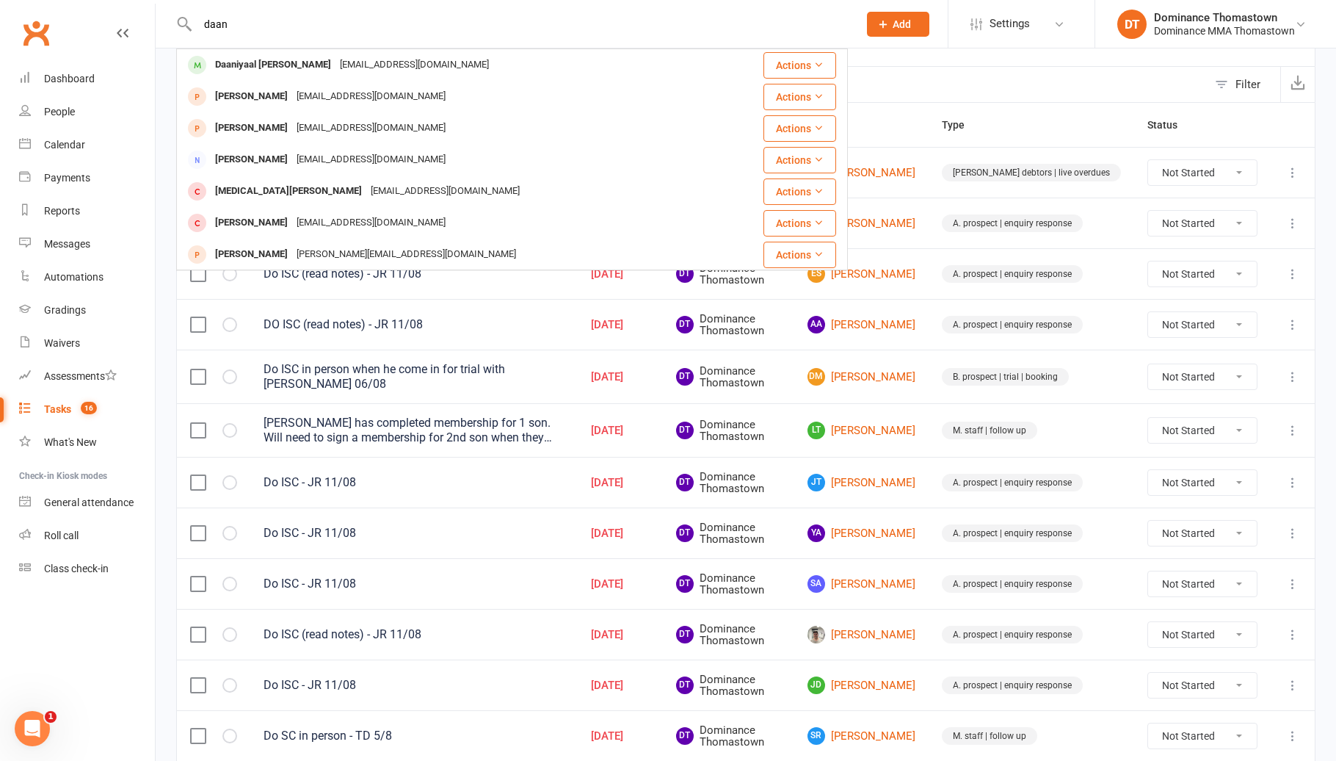
type input "daan"
click at [336, 72] on div "daaniyaalsmail@gmail.com" at bounding box center [415, 64] width 158 height 21
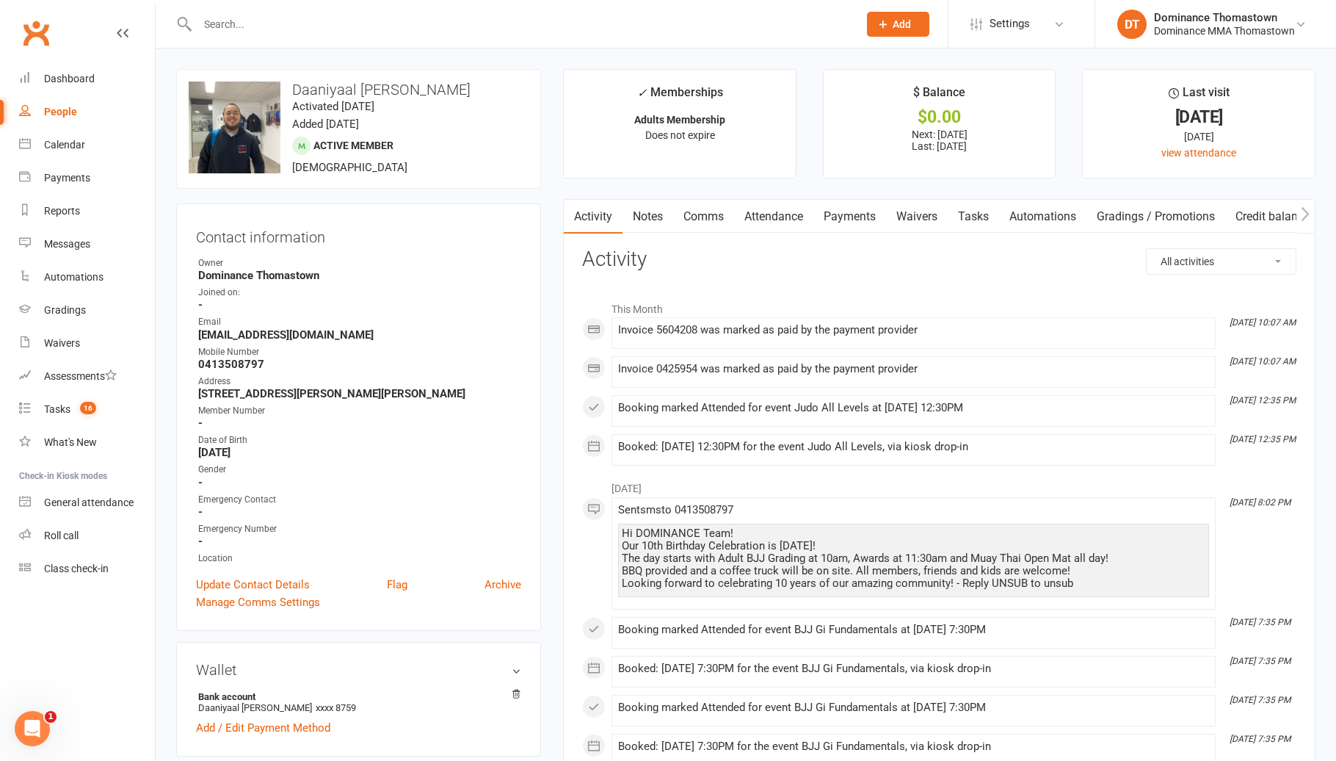
click at [871, 215] on link "Payments" at bounding box center [849, 217] width 73 height 34
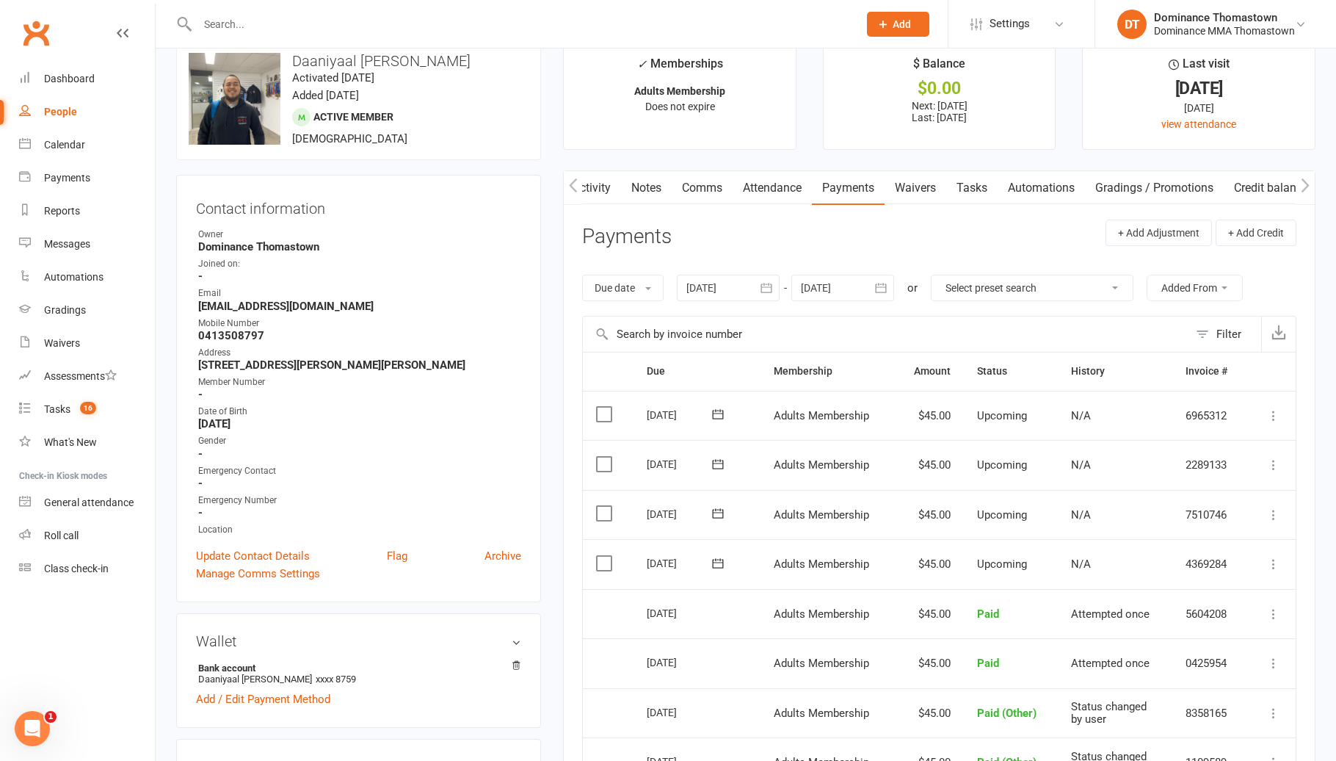
scroll to position [23, 0]
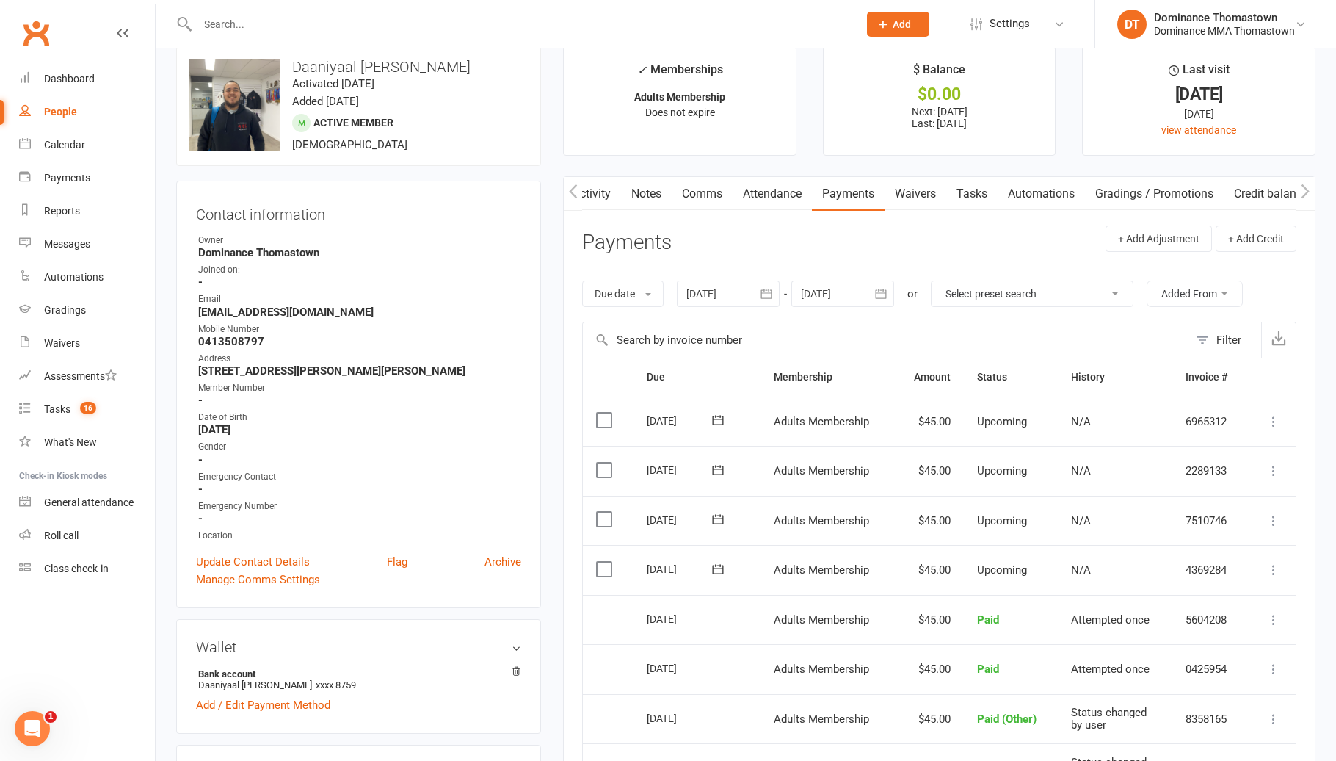
drag, startPoint x: 913, startPoint y: 189, endPoint x: 1002, endPoint y: 209, distance: 91.0
click at [913, 188] on link "Waivers" at bounding box center [916, 194] width 62 height 34
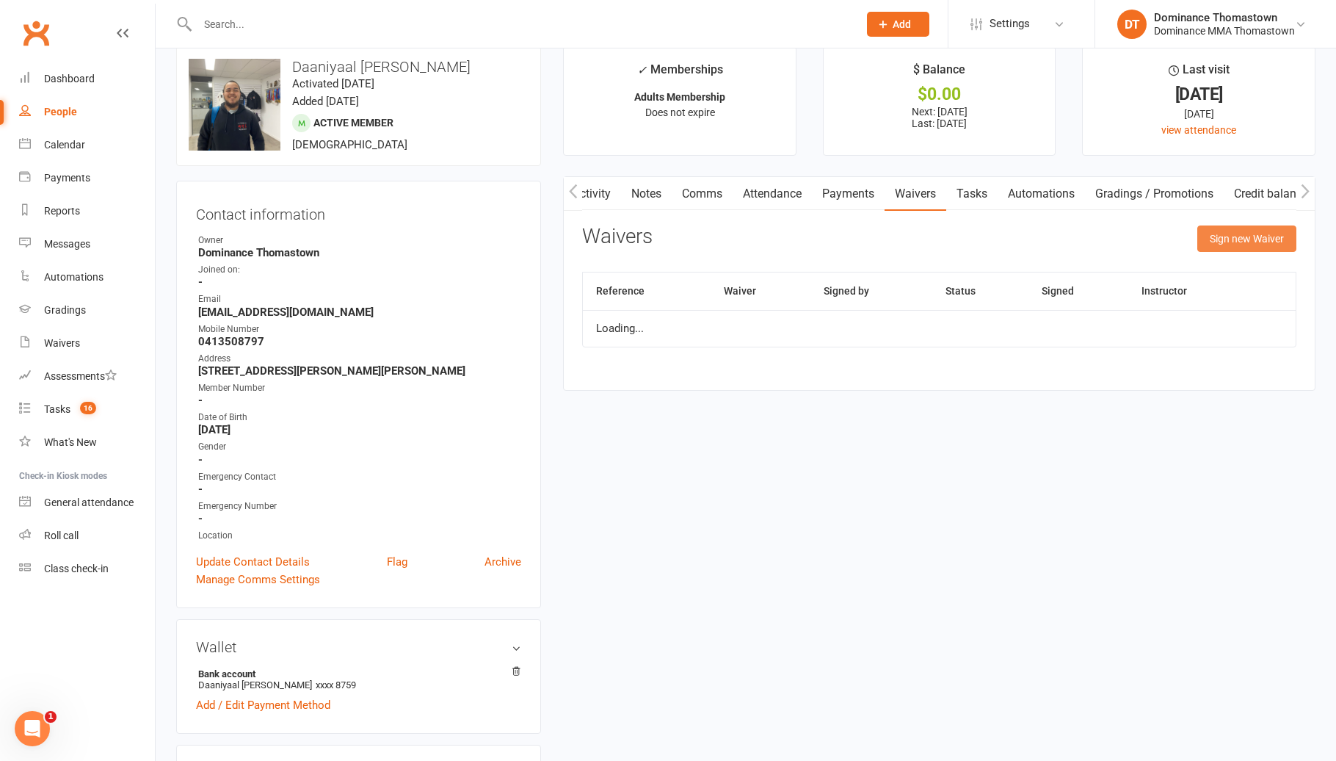
click at [1228, 247] on button "Sign new Waiver" at bounding box center [1246, 238] width 99 height 26
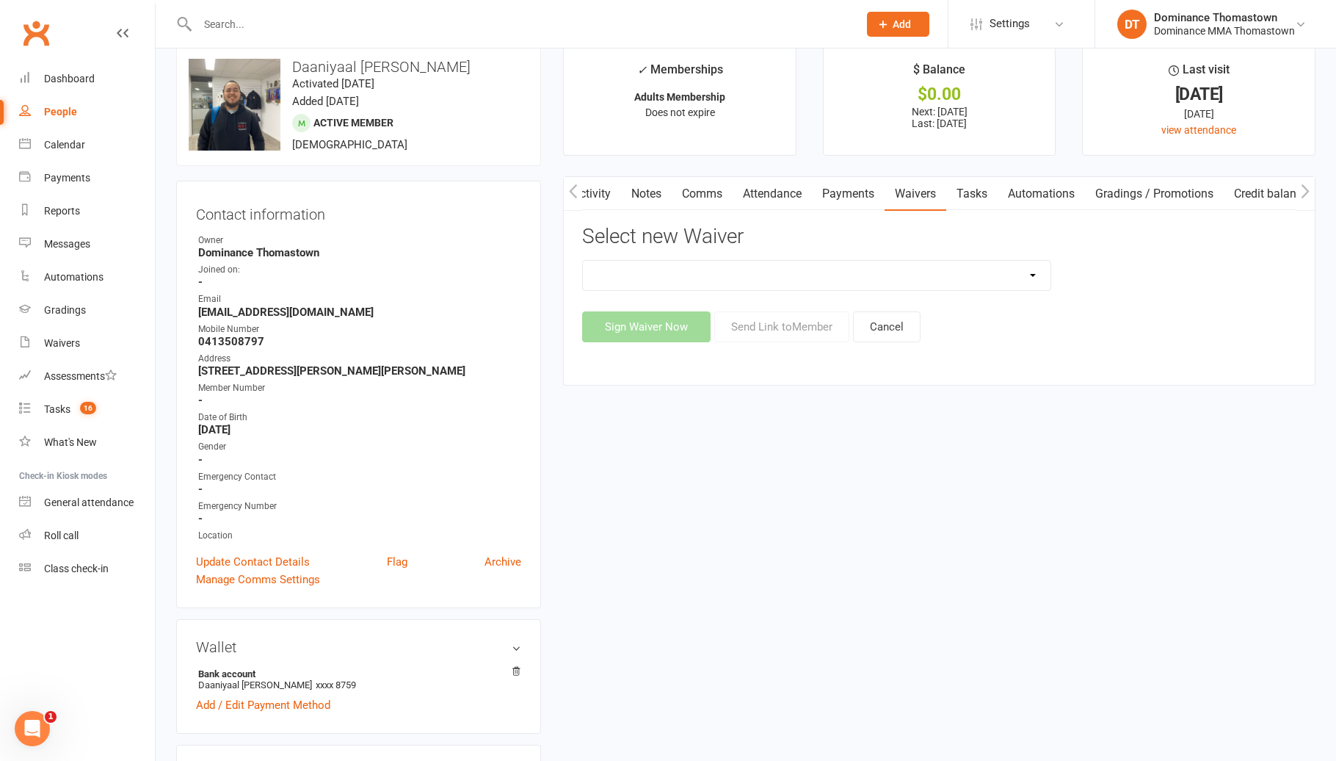
click at [636, 279] on select "Member | Cancellation | Adults Member | Injury Report Form (FOH staff use only)…" at bounding box center [816, 275] width 467 height 29
select select "8154"
drag, startPoint x: 758, startPoint y: 296, endPoint x: 758, endPoint y: 332, distance: 36.0
click at [758, 332] on button "Send Link to Member" at bounding box center [781, 326] width 135 height 31
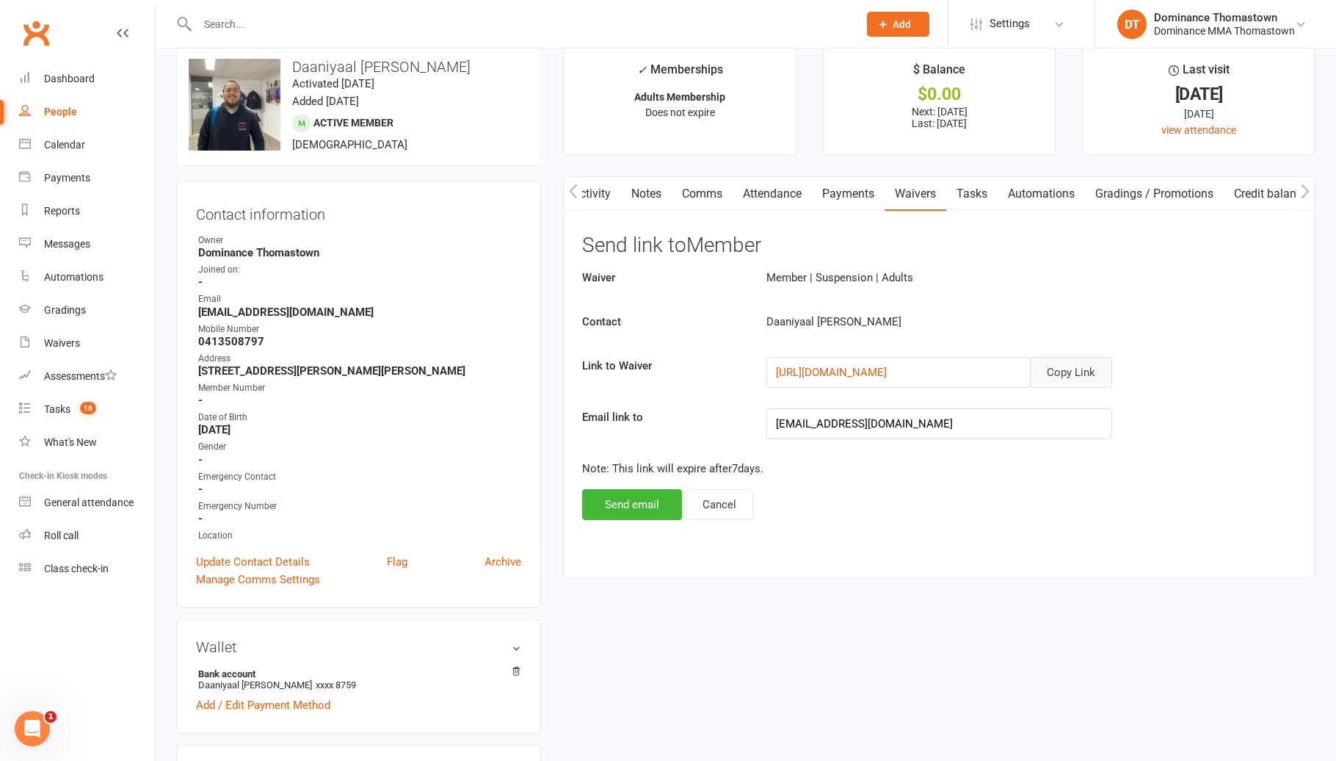
drag, startPoint x: 758, startPoint y: 332, endPoint x: 1072, endPoint y: 365, distance: 315.2
click at [1072, 365] on button "Copy Link" at bounding box center [1071, 372] width 82 height 31
drag, startPoint x: 717, startPoint y: 192, endPoint x: 728, endPoint y: 217, distance: 27.7
click at [716, 193] on link "Comms" at bounding box center [702, 194] width 61 height 34
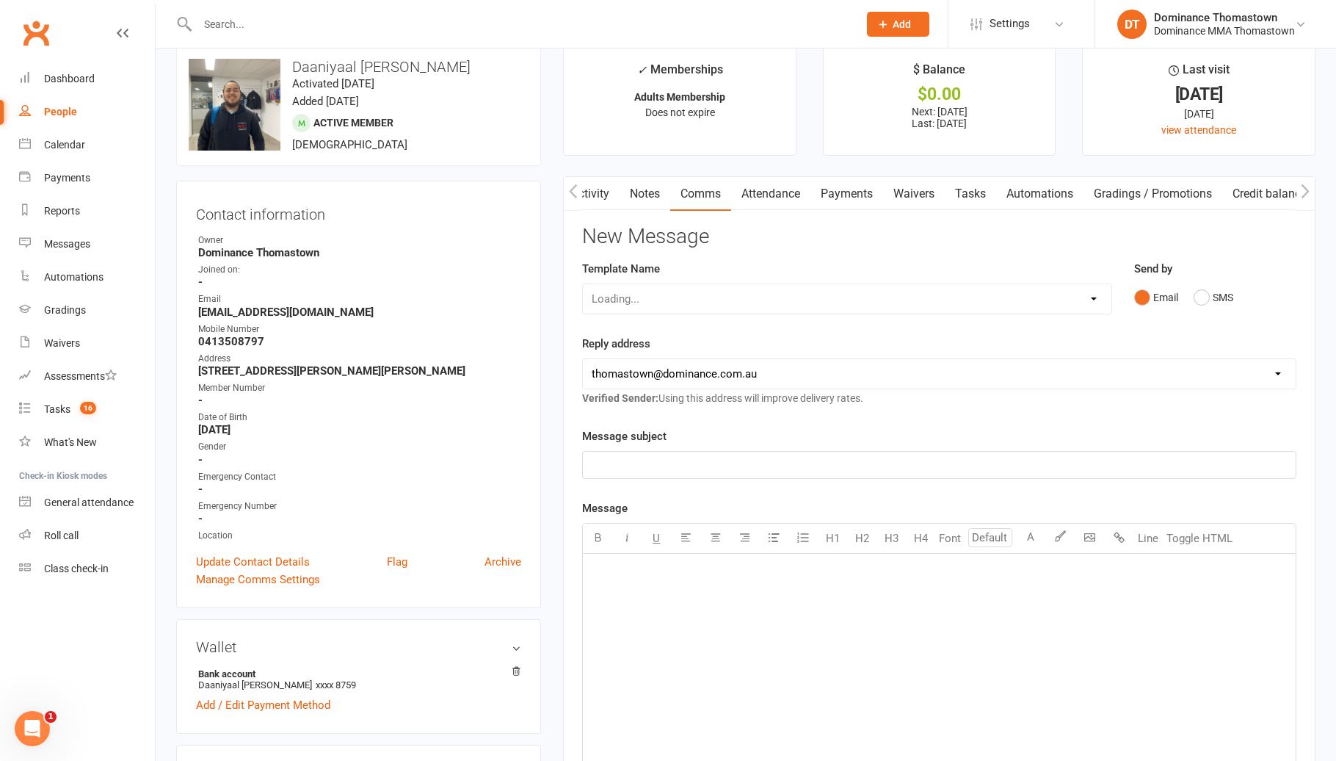
click at [703, 293] on div "Loading..." at bounding box center [847, 298] width 530 height 31
drag, startPoint x: 692, startPoint y: 299, endPoint x: 681, endPoint y: 307, distance: 13.7
click at [691, 299] on div "Select Template [Email] MARKETING | 10TH BIRTHDAY SPECIAL | CANCELLED MEMBERS […" at bounding box center [847, 298] width 530 height 31
click at [667, 297] on select "Select Template [Email] MARKETING | 10TH BIRTHDAY SPECIAL | CANCELLED MEMBERS […" at bounding box center [847, 298] width 529 height 29
select select "7"
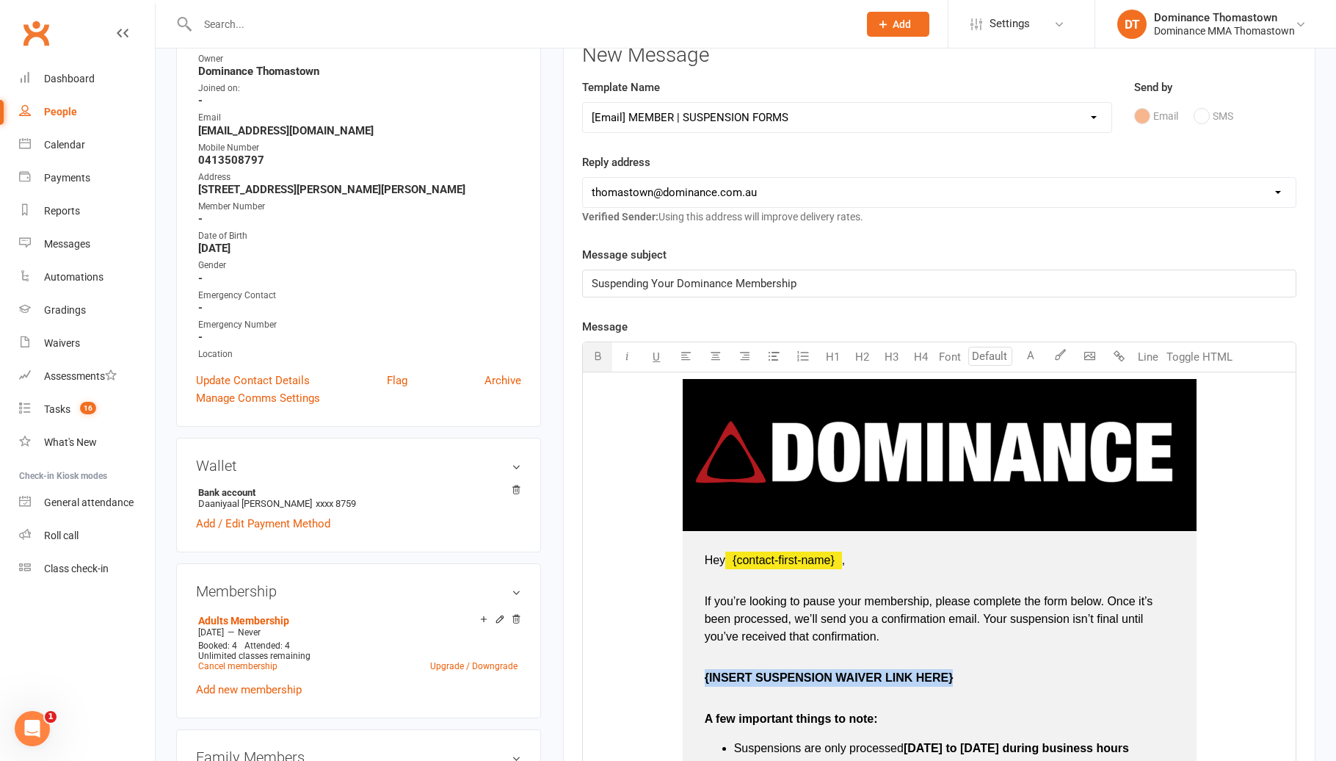
drag, startPoint x: 954, startPoint y: 675, endPoint x: 698, endPoint y: 672, distance: 255.5
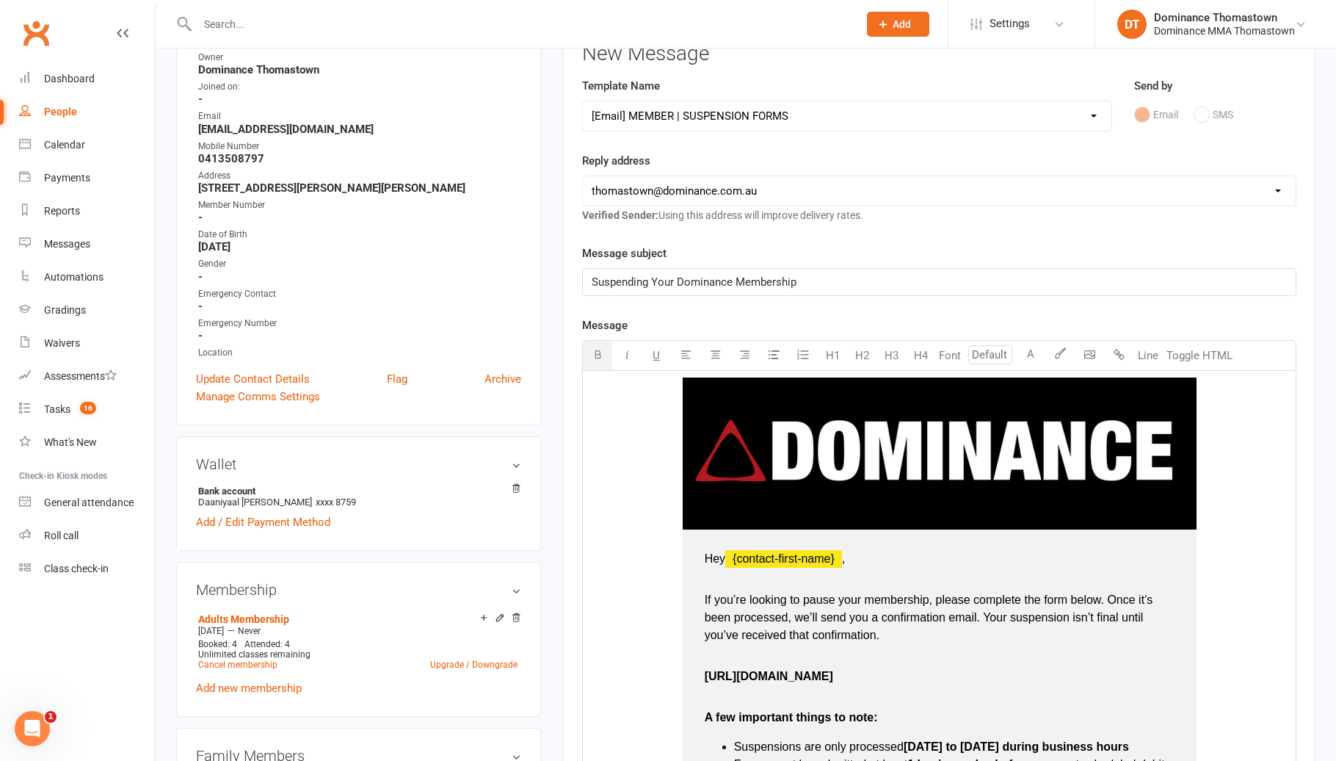
type input "16"
drag, startPoint x: 802, startPoint y: 670, endPoint x: 692, endPoint y: 671, distance: 110.9
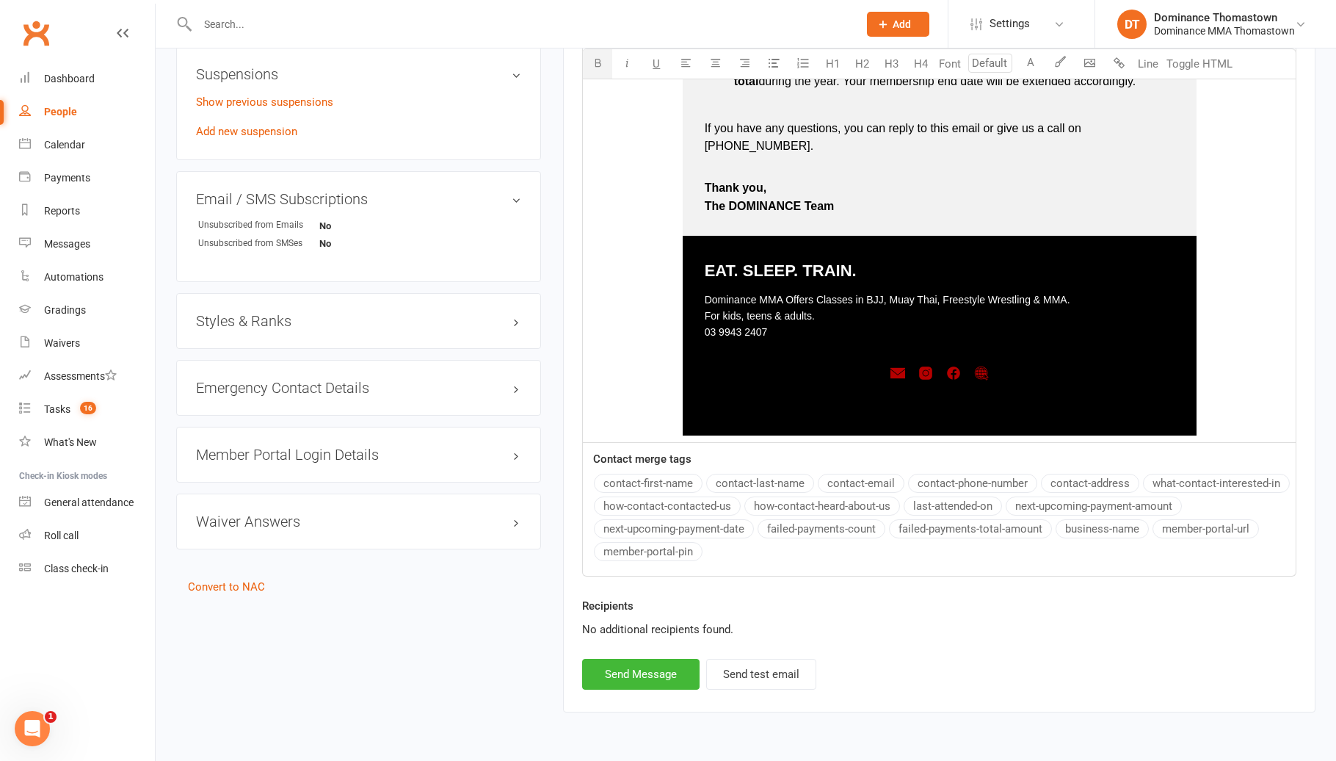
scroll to position [1056, 0]
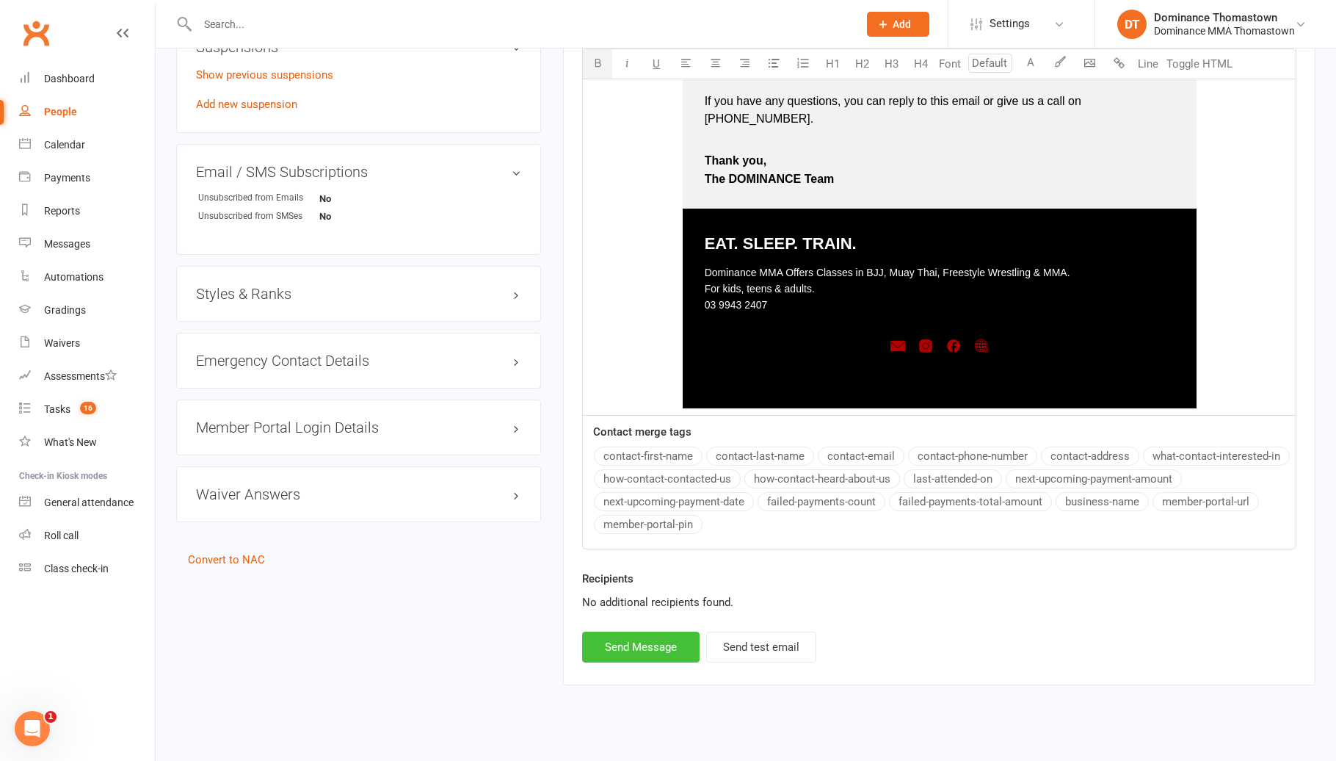
click at [632, 631] on button "Send Message" at bounding box center [640, 646] width 117 height 31
select select
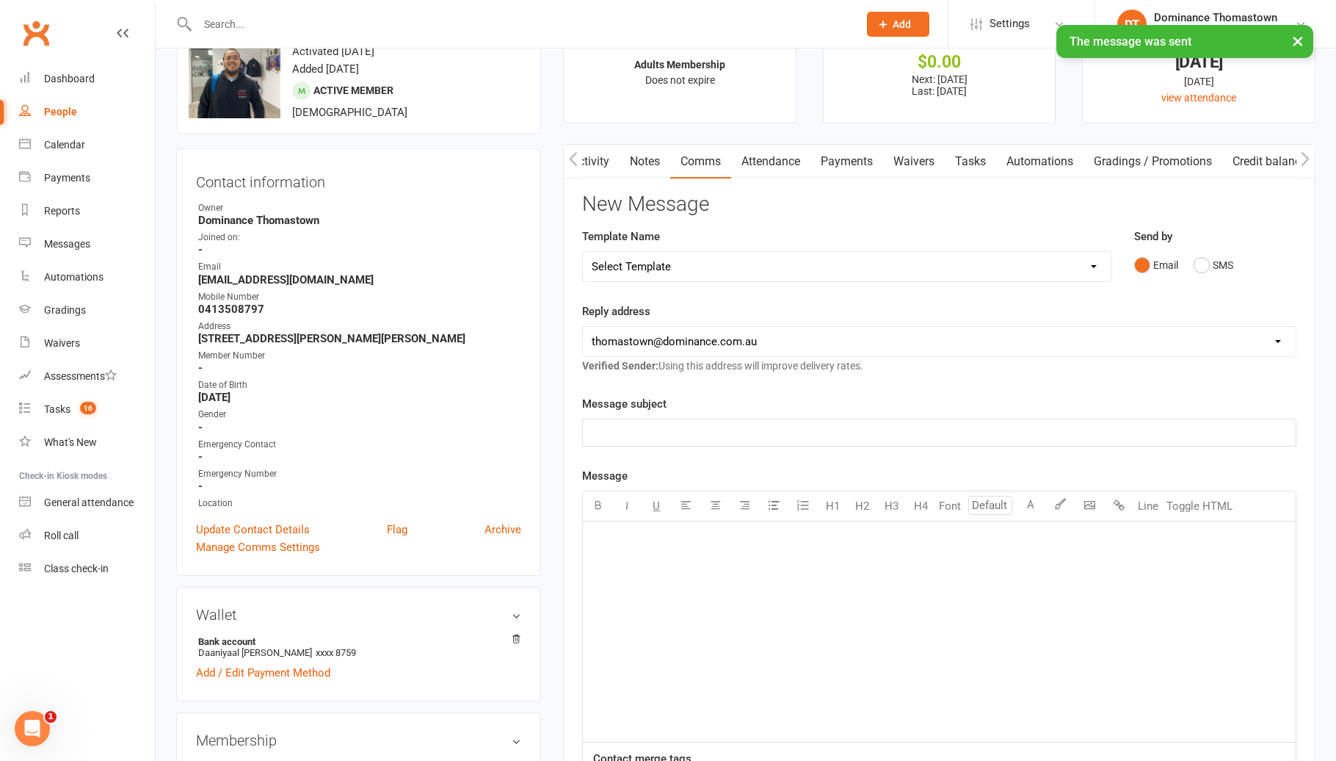
scroll to position [0, 0]
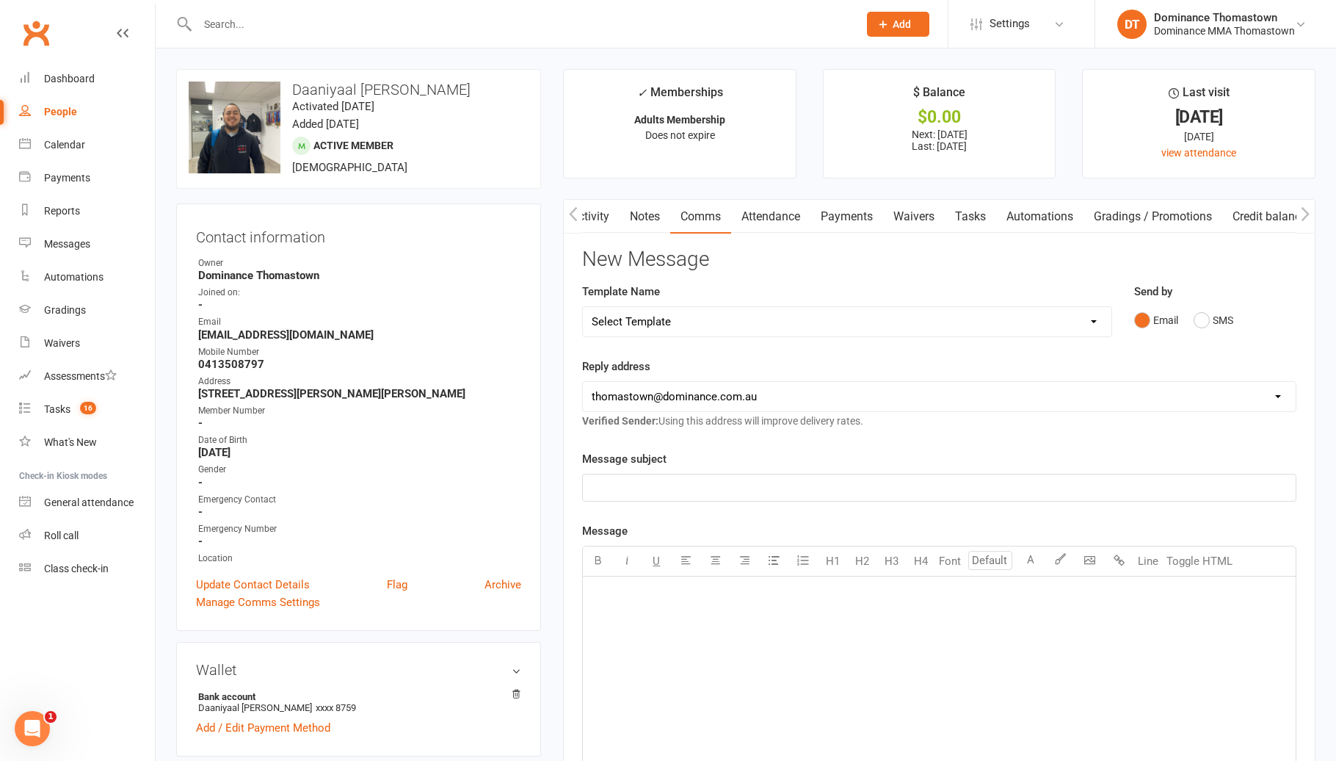
click at [860, 210] on link "Payments" at bounding box center [847, 217] width 73 height 34
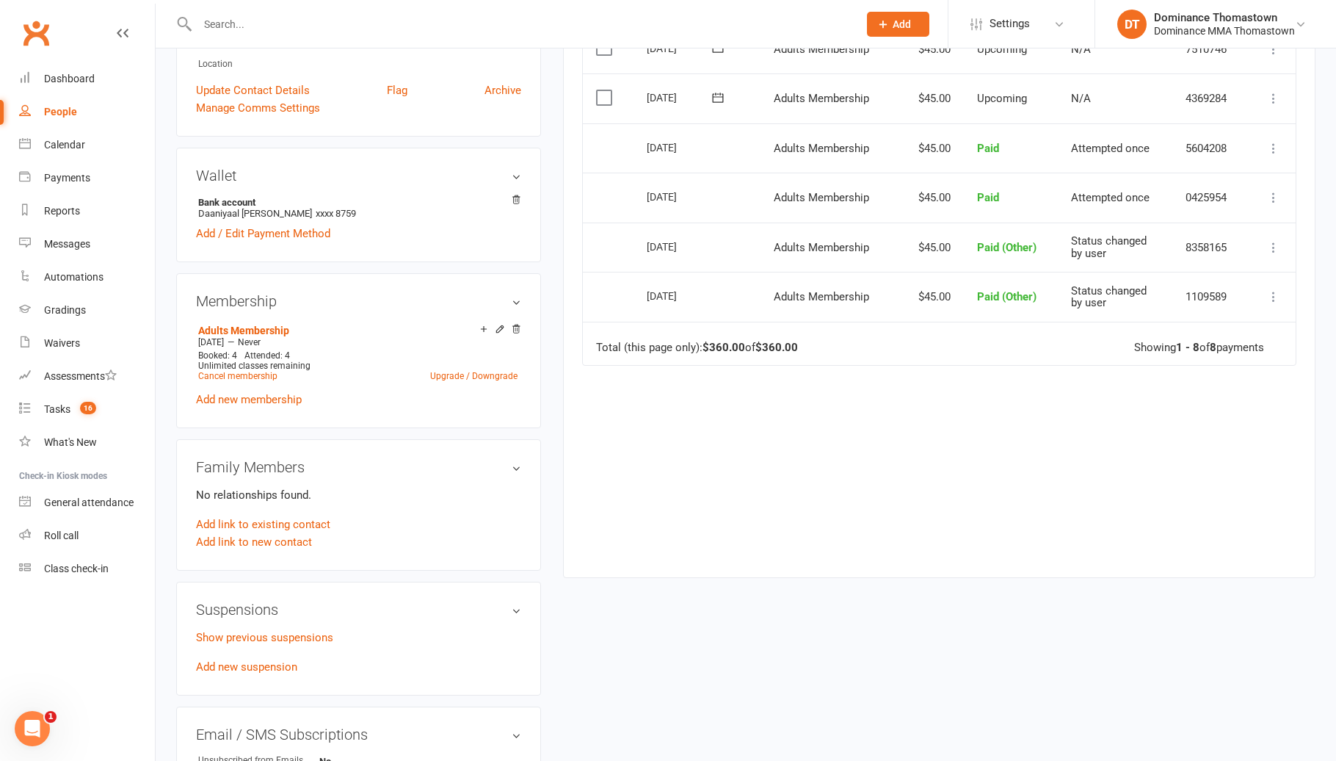
scroll to position [496, 0]
click at [278, 661] on link "Add new suspension" at bounding box center [246, 665] width 101 height 13
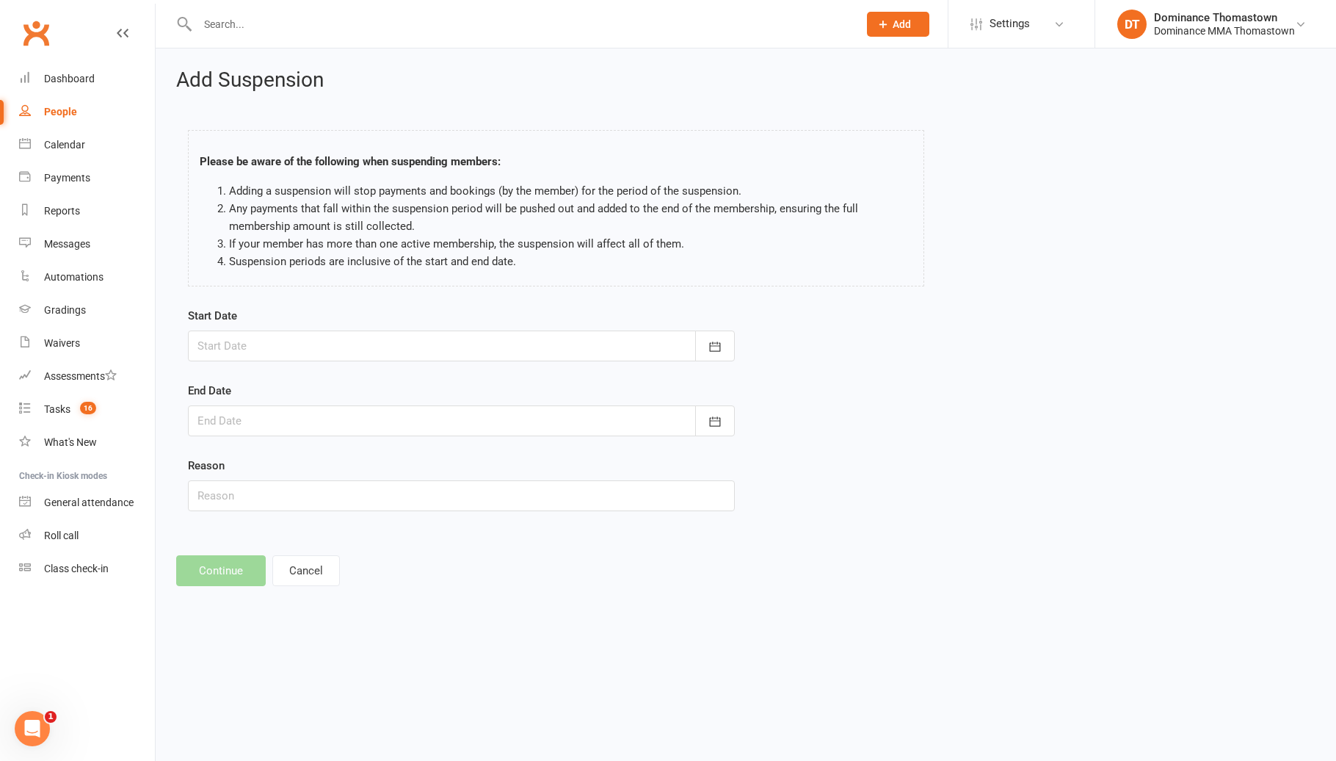
click at [308, 349] on div at bounding box center [461, 345] width 547 height 31
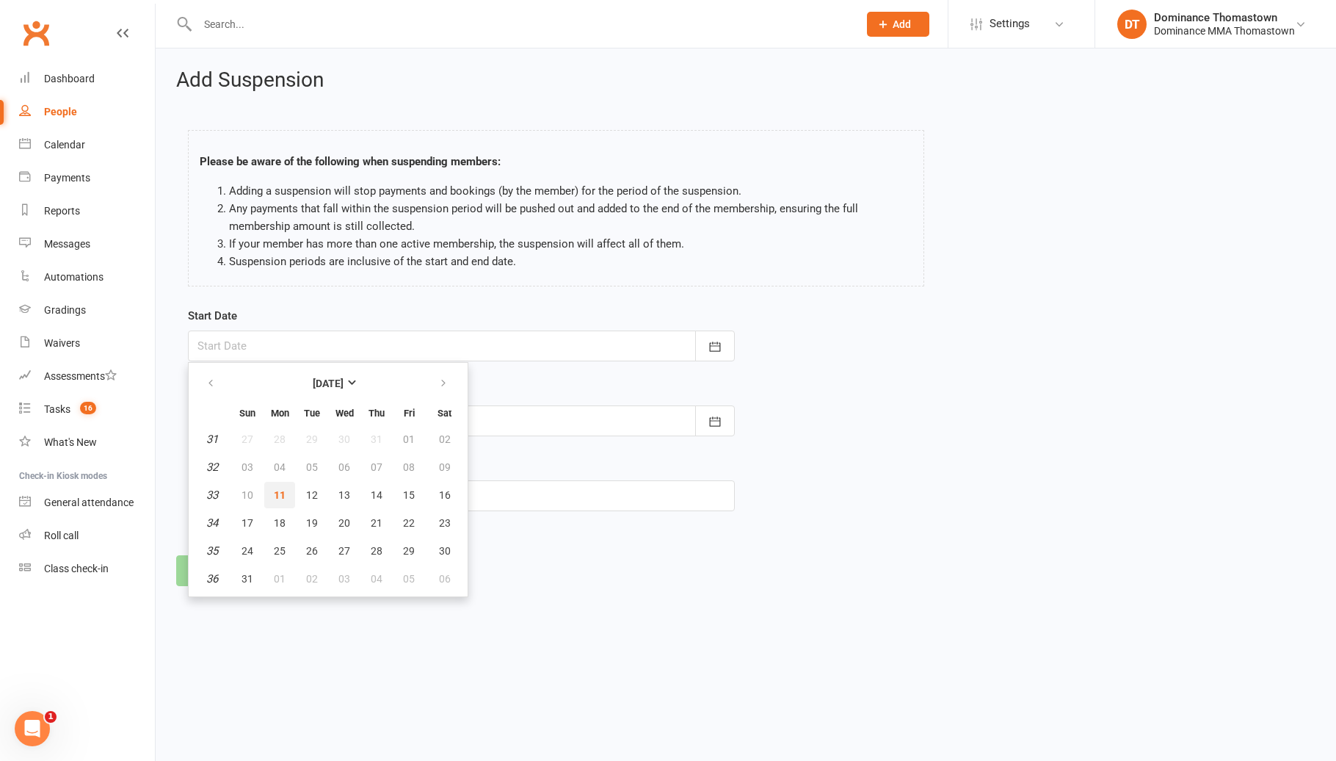
click at [277, 493] on span "11" at bounding box center [280, 495] width 12 height 12
type input "[DATE]"
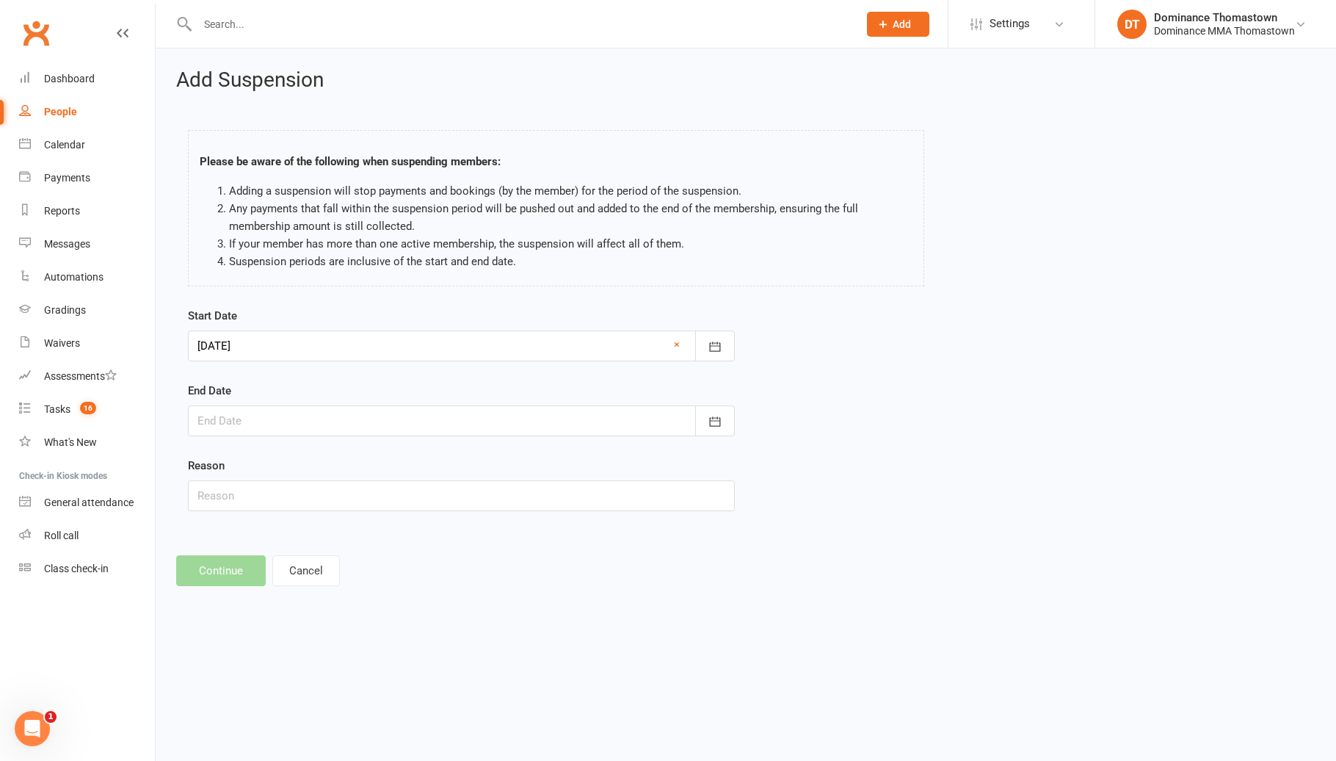
click at [228, 425] on div at bounding box center [461, 420] width 547 height 31
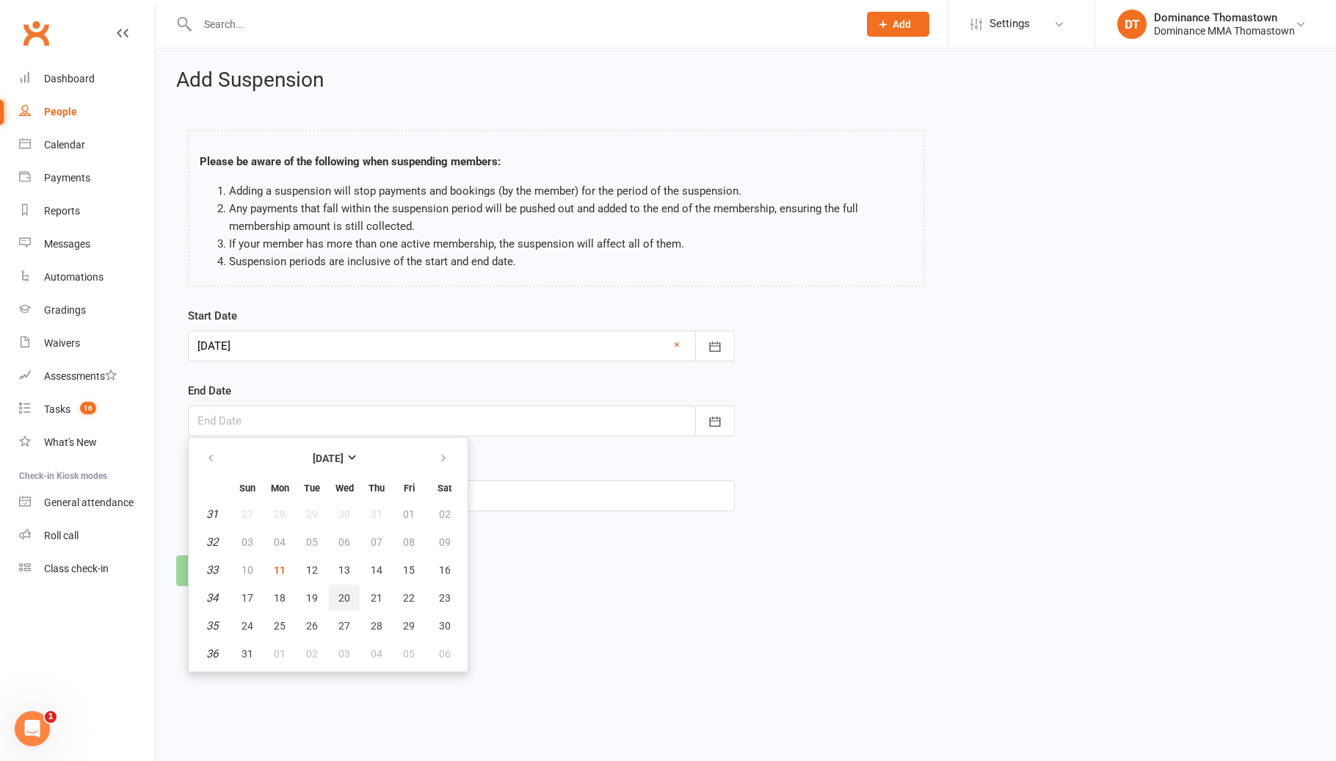
click at [346, 592] on span "20" at bounding box center [344, 598] width 12 height 12
type input "20 Aug 2025"
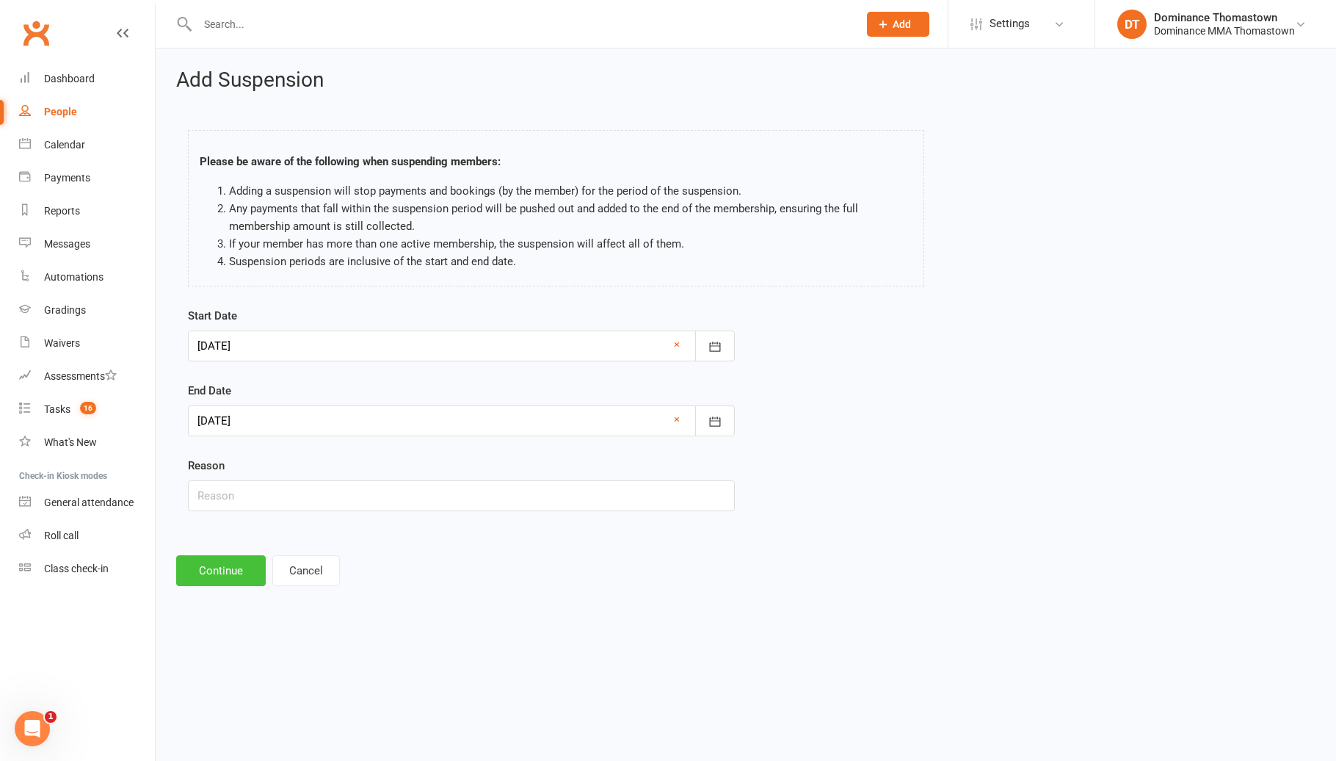
drag, startPoint x: 228, startPoint y: 570, endPoint x: 233, endPoint y: 548, distance: 23.5
click at [228, 570] on button "Continue" at bounding box center [221, 570] width 90 height 31
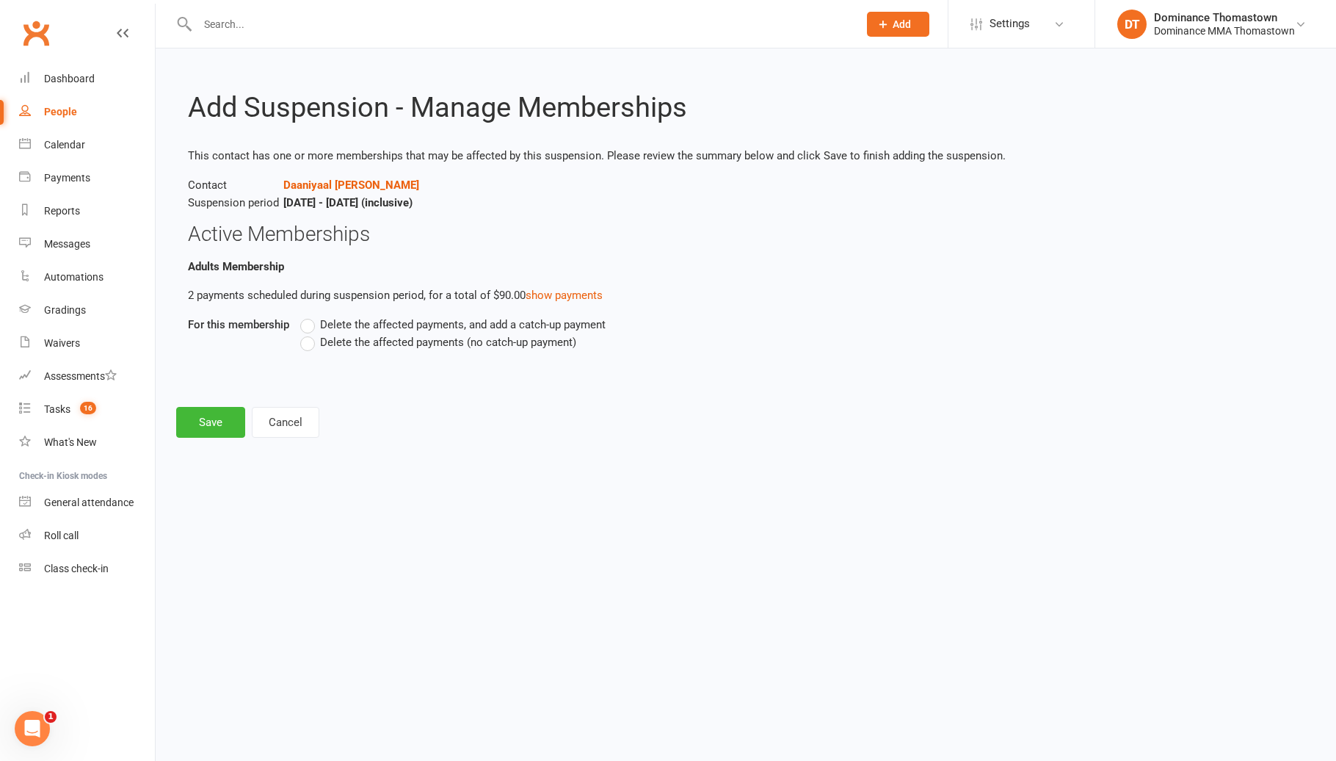
click at [369, 348] on label "Delete the affected payments (no catch-up payment)" at bounding box center [438, 342] width 276 height 18
click at [310, 333] on input "Delete the affected payments (no catch-up payment)" at bounding box center [305, 333] width 10 height 0
click at [196, 413] on button "Save" at bounding box center [210, 422] width 69 height 31
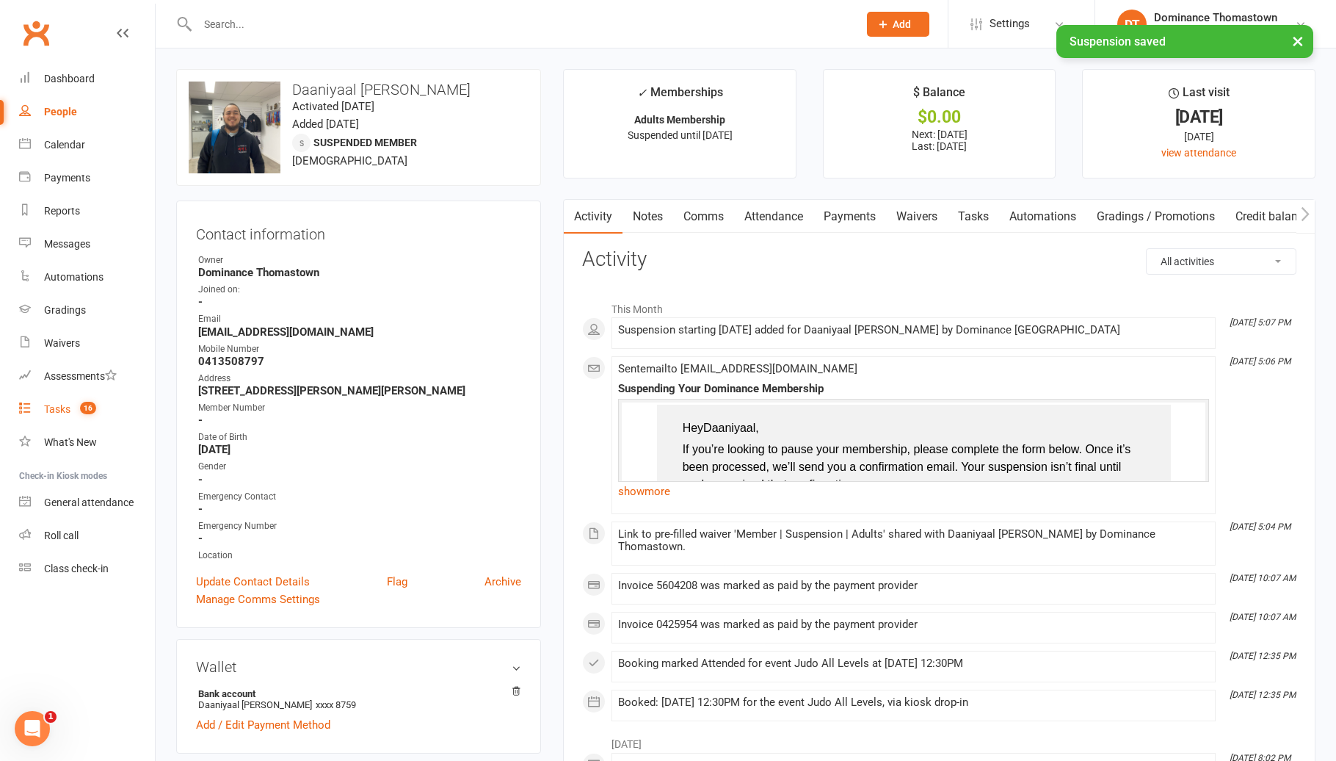
click at [109, 416] on link "Tasks 16" at bounding box center [87, 409] width 136 height 33
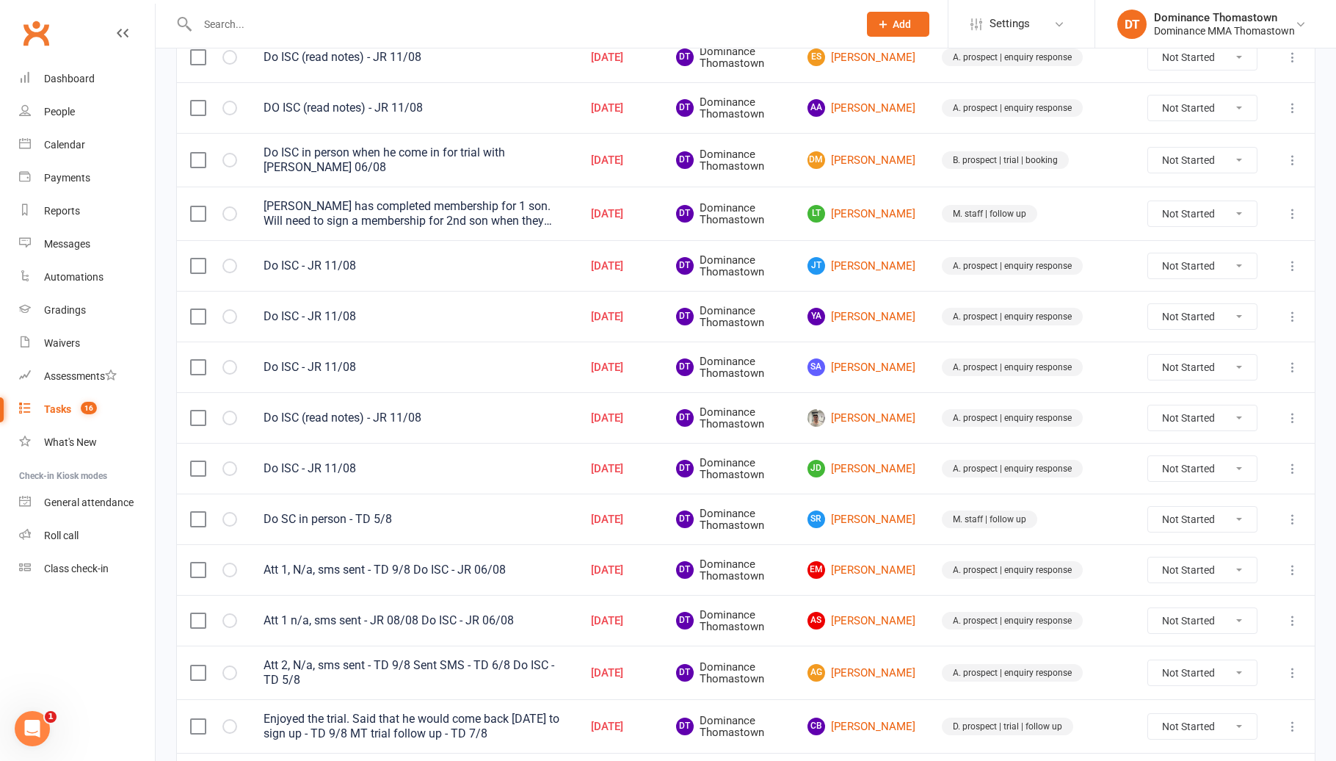
scroll to position [347, 0]
drag, startPoint x: 280, startPoint y: 42, endPoint x: 287, endPoint y: 33, distance: 11.5
click at [280, 42] on div at bounding box center [512, 24] width 672 height 48
click at [290, 28] on input "text" at bounding box center [520, 24] width 655 height 21
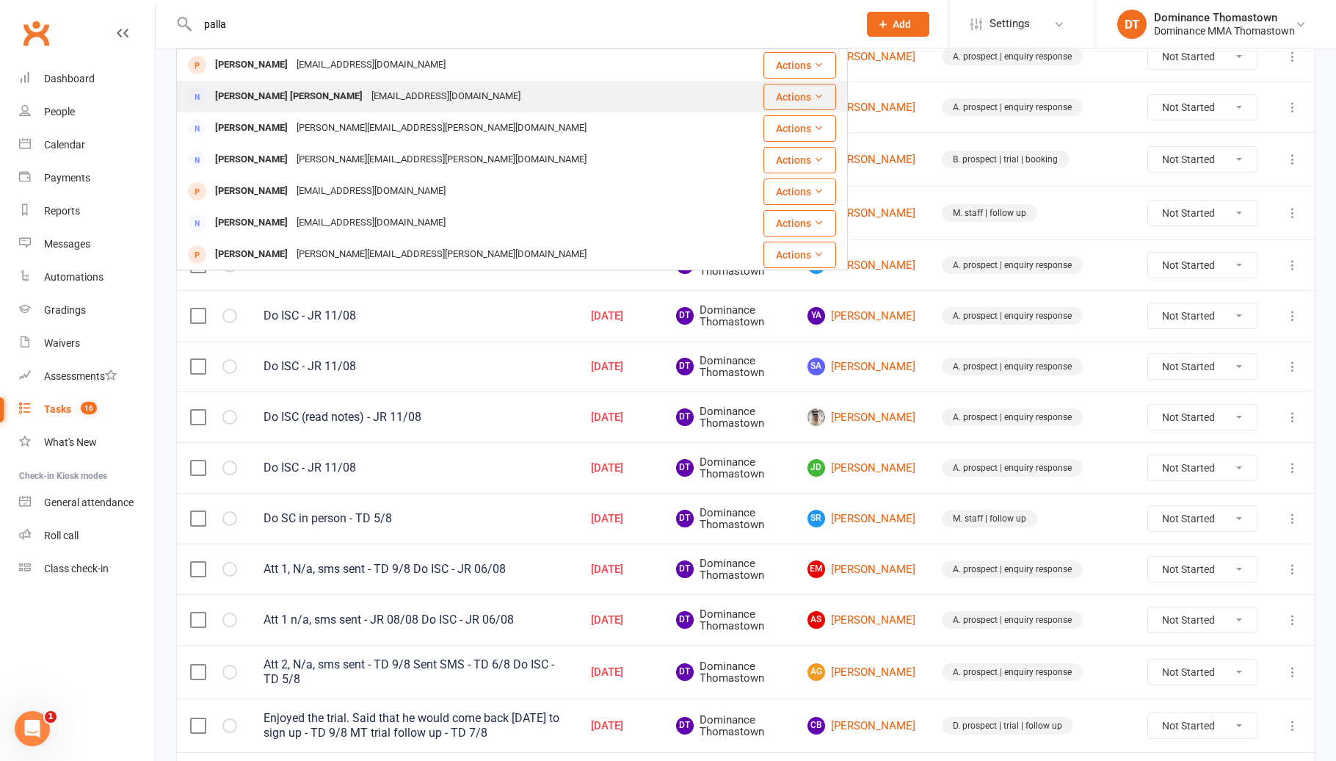
type input "palla"
click at [308, 100] on div "Binoy Pallattu George" at bounding box center [289, 96] width 156 height 21
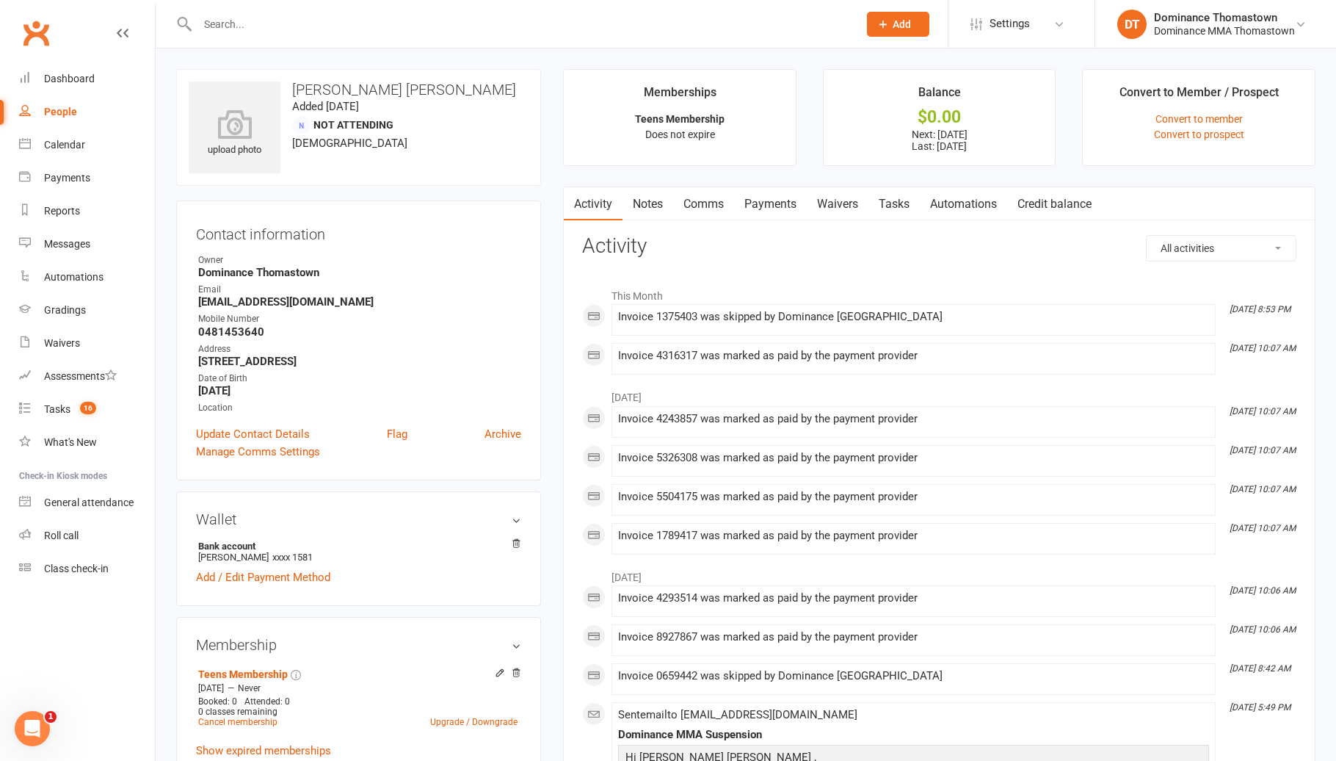
click at [783, 210] on link "Payments" at bounding box center [770, 204] width 73 height 34
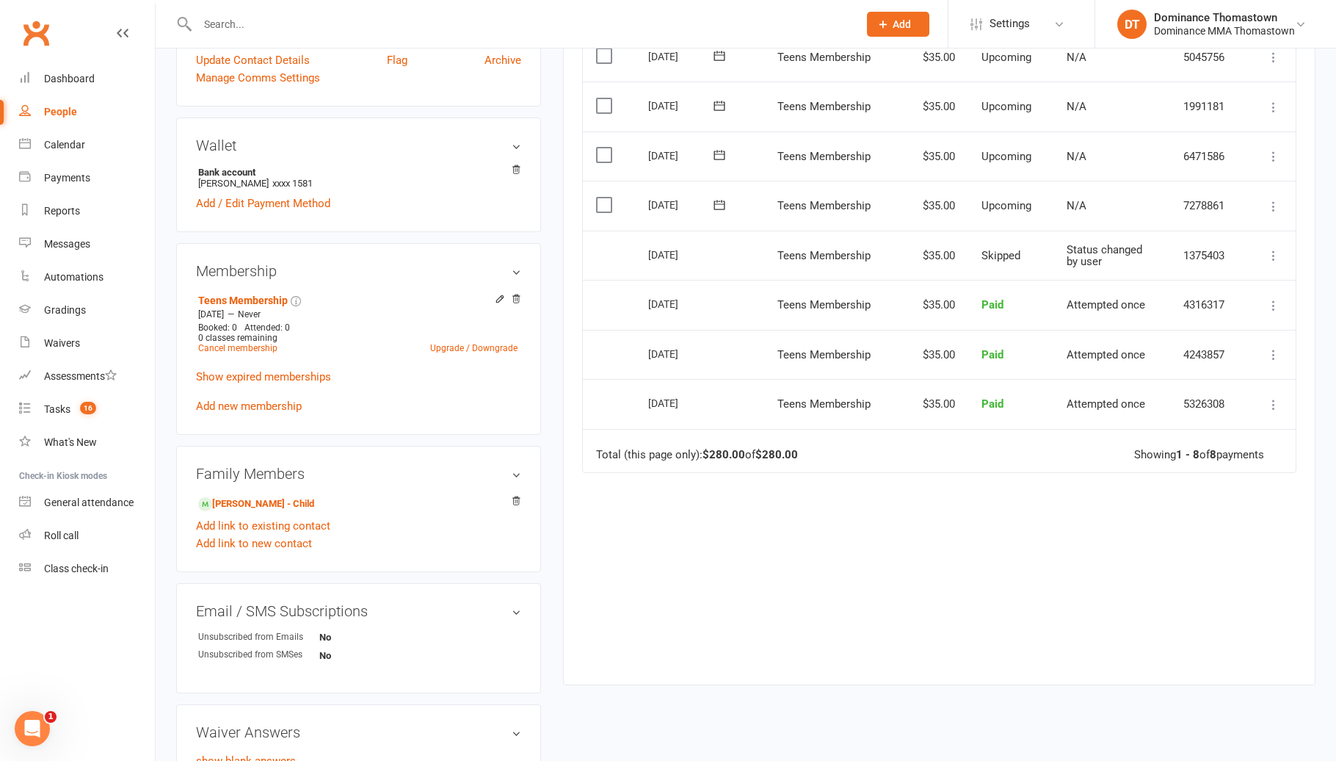
scroll to position [361, 0]
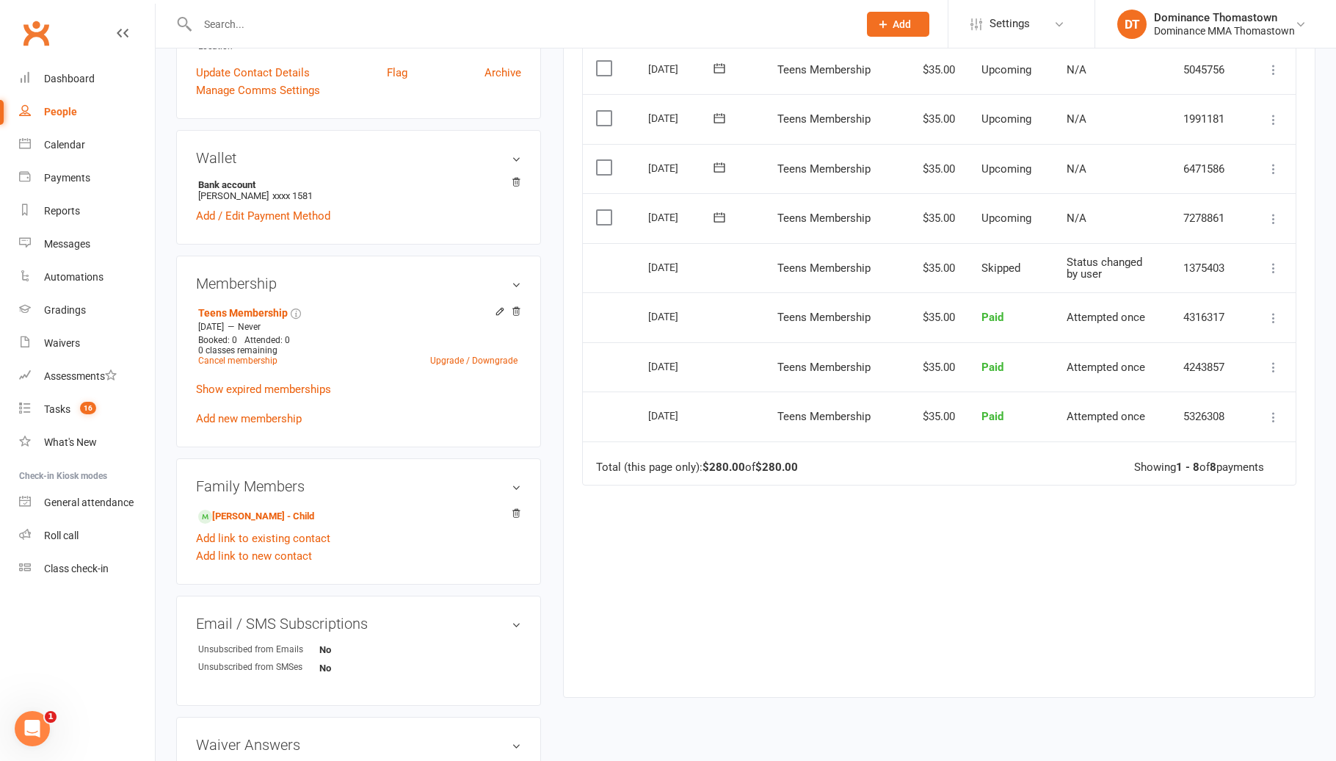
click at [611, 211] on label at bounding box center [606, 217] width 20 height 15
click at [606, 210] on input "checkbox" at bounding box center [601, 210] width 10 height 0
click at [1229, 727] on button "Change status" at bounding box center [1258, 726] width 116 height 31
click at [1223, 696] on link "Skipped" at bounding box center [1242, 686] width 145 height 29
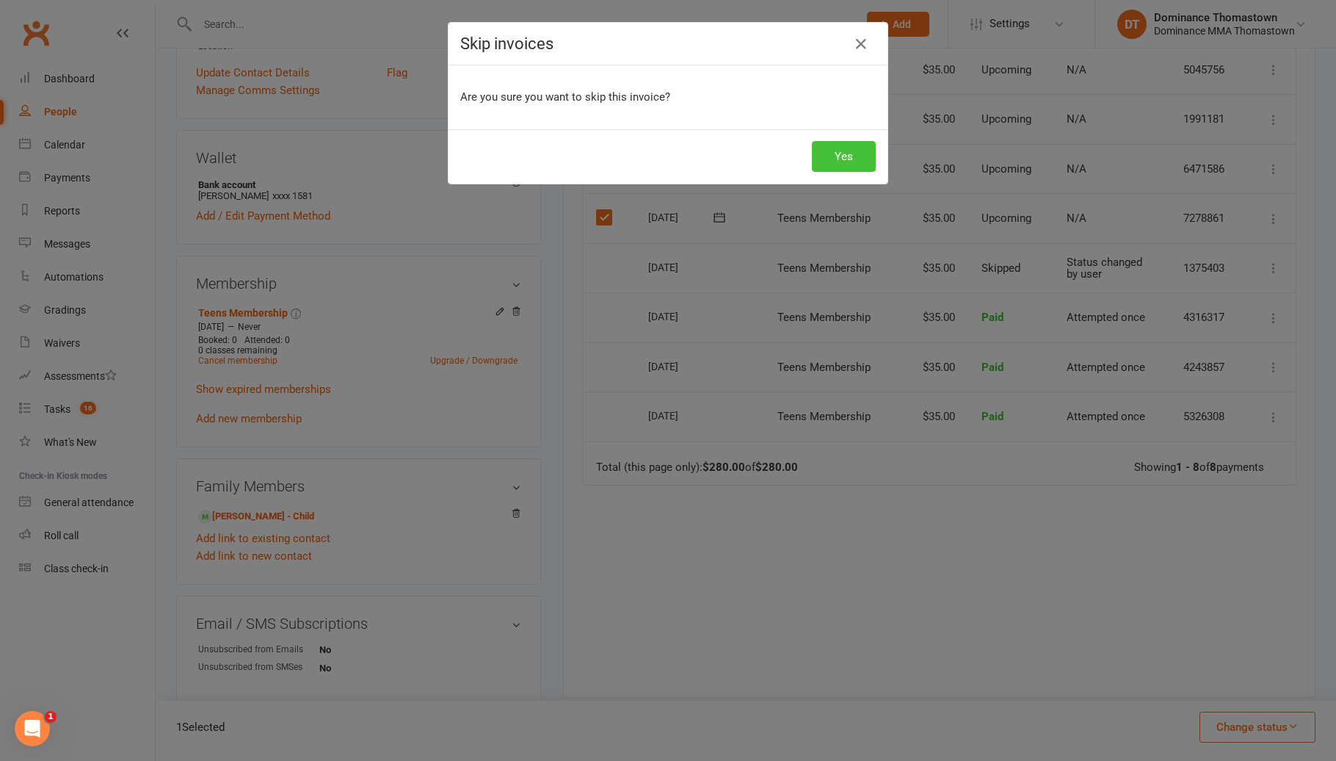
click at [857, 158] on button "Yes" at bounding box center [844, 156] width 64 height 31
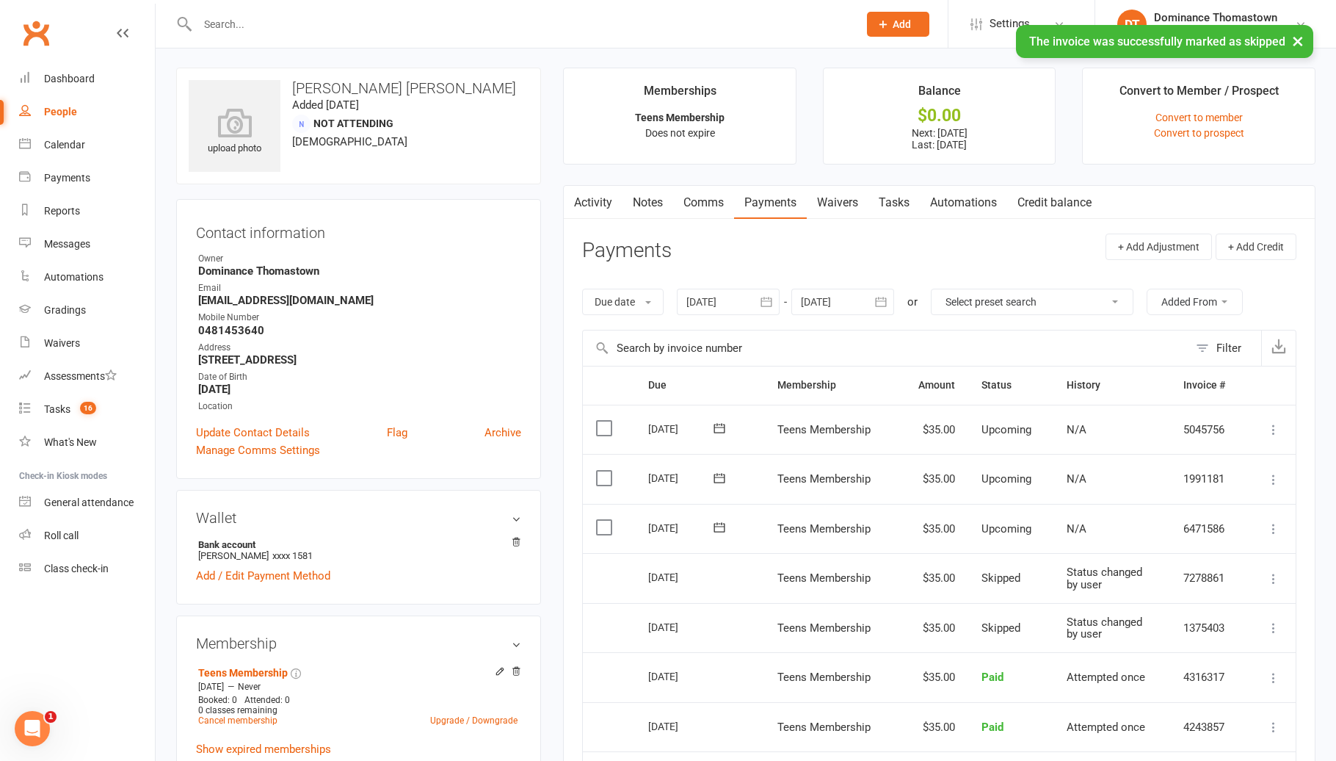
scroll to position [3, 0]
click at [838, 198] on link "Waivers" at bounding box center [838, 201] width 62 height 34
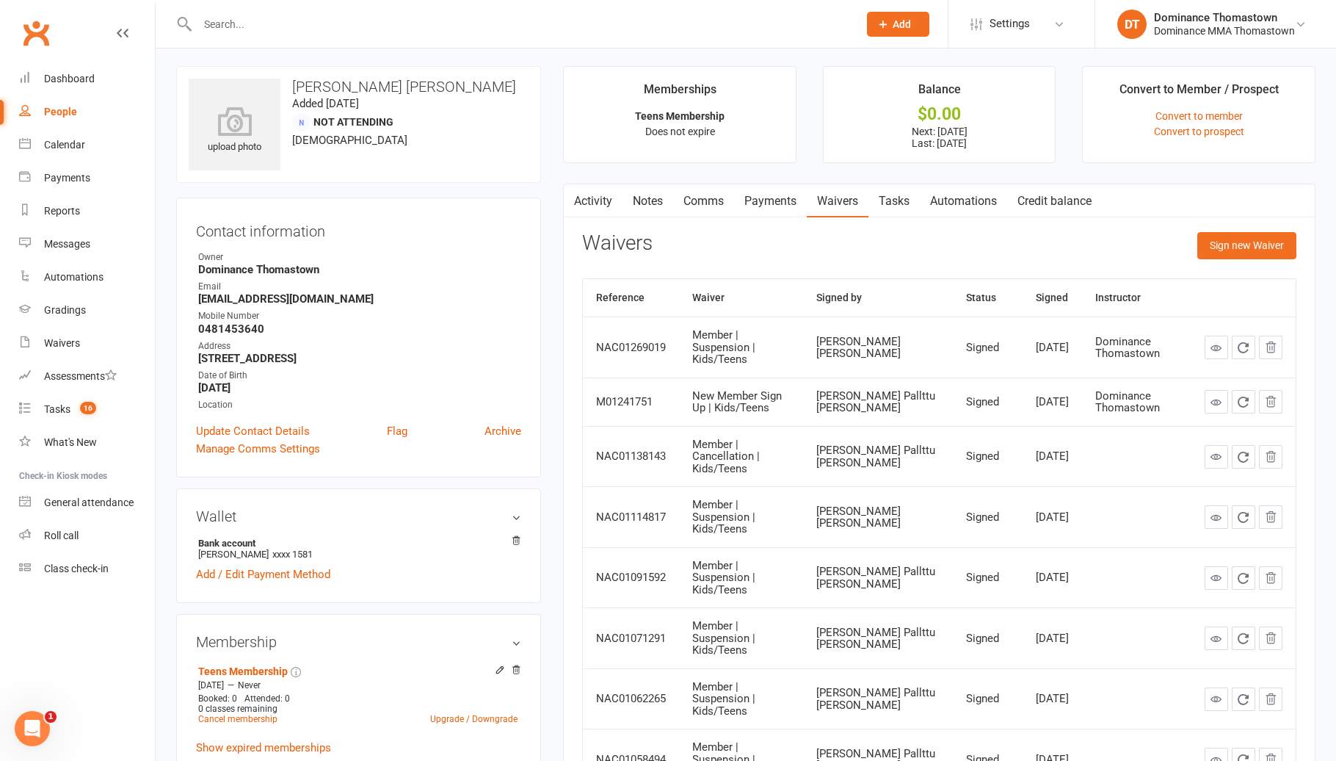
click at [772, 200] on link "Payments" at bounding box center [770, 201] width 73 height 34
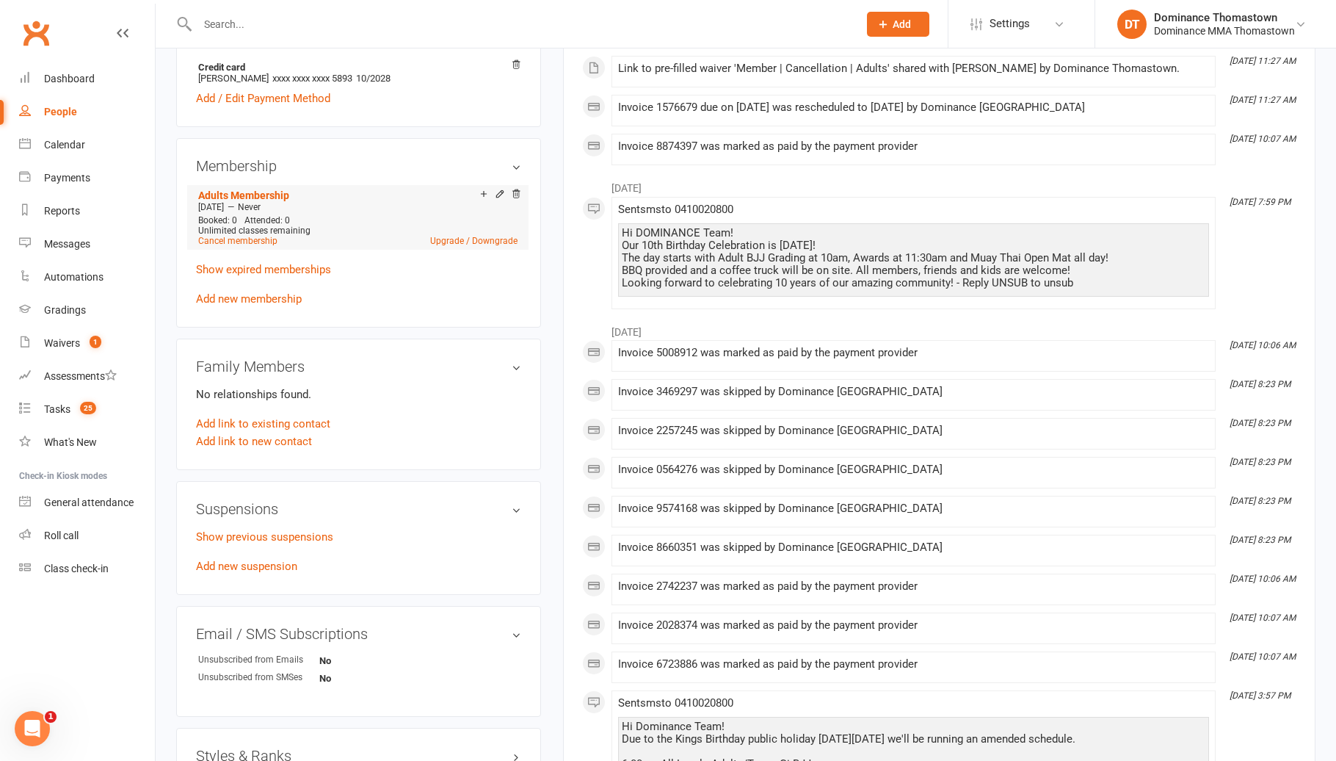
scroll to position [588, 0]
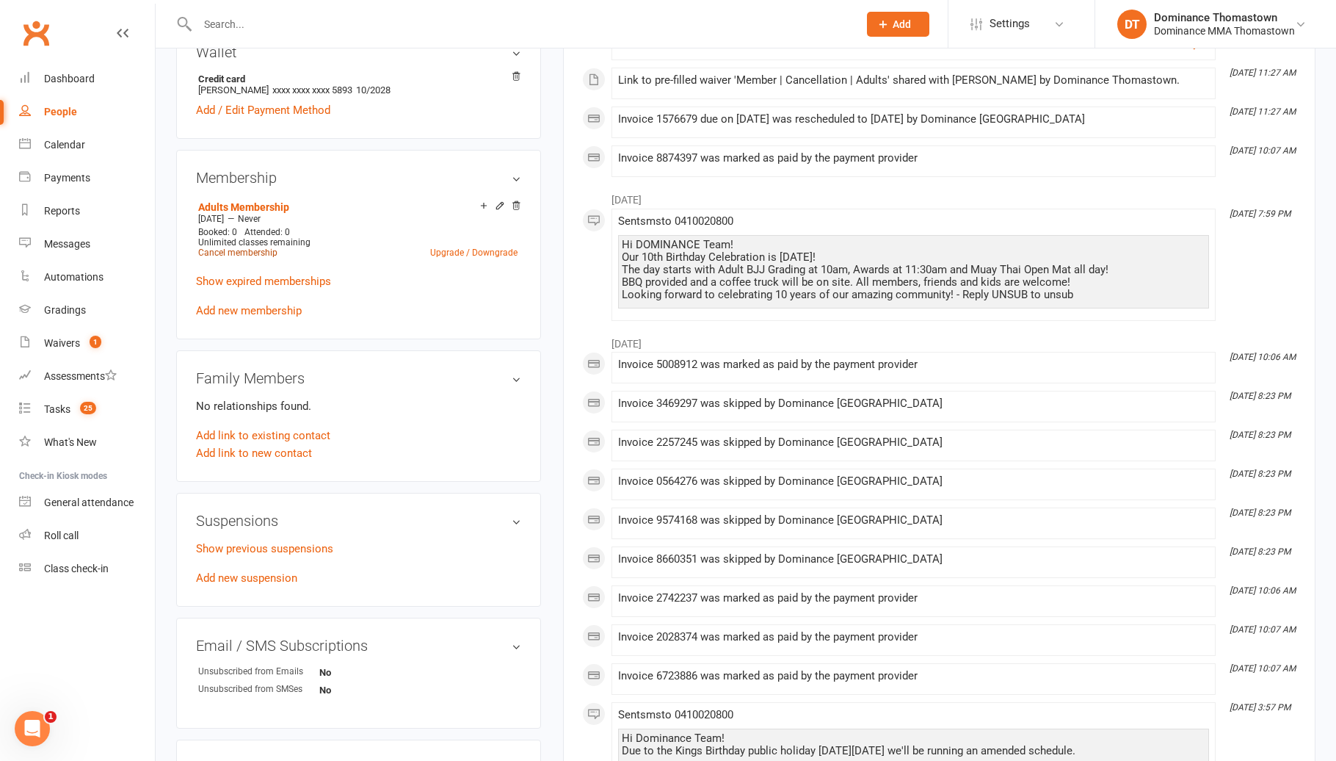
click at [251, 251] on link "Cancel membership" at bounding box center [237, 252] width 79 height 10
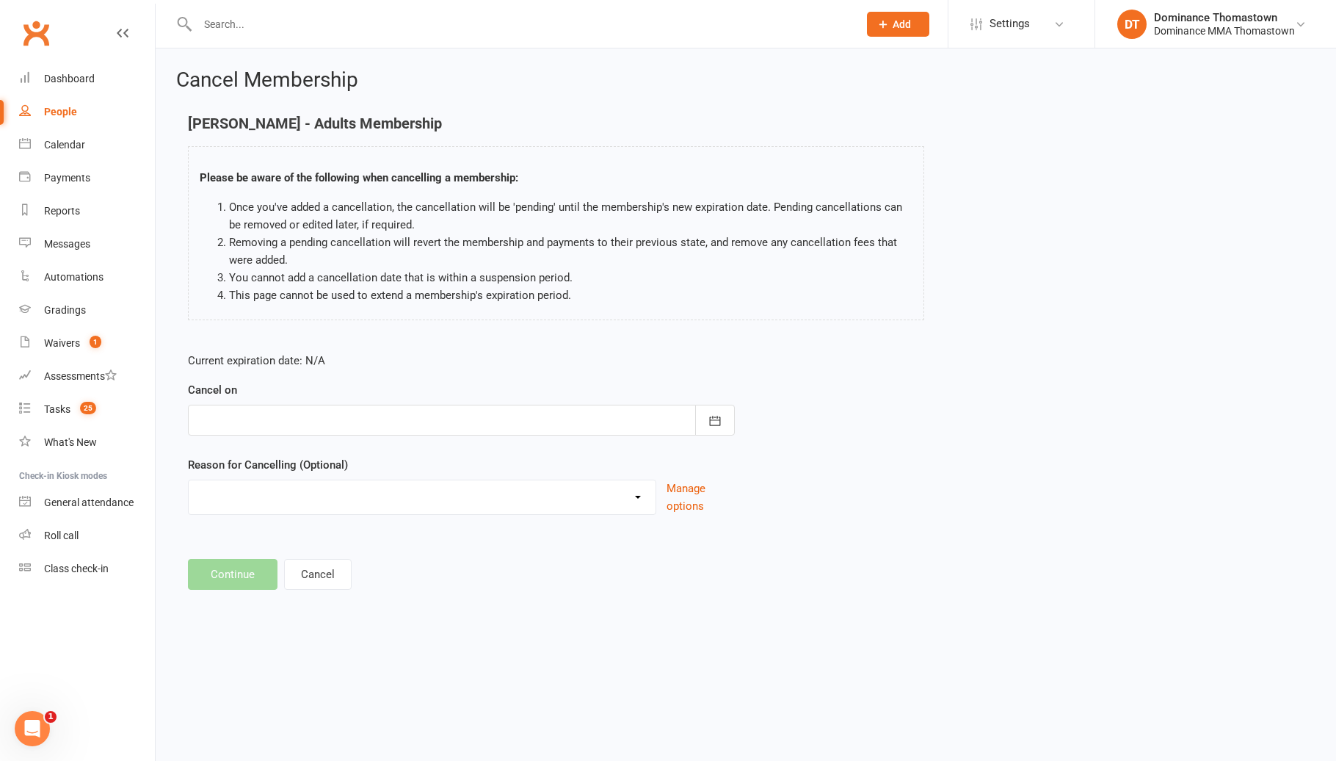
click at [247, 425] on div at bounding box center [461, 420] width 547 height 31
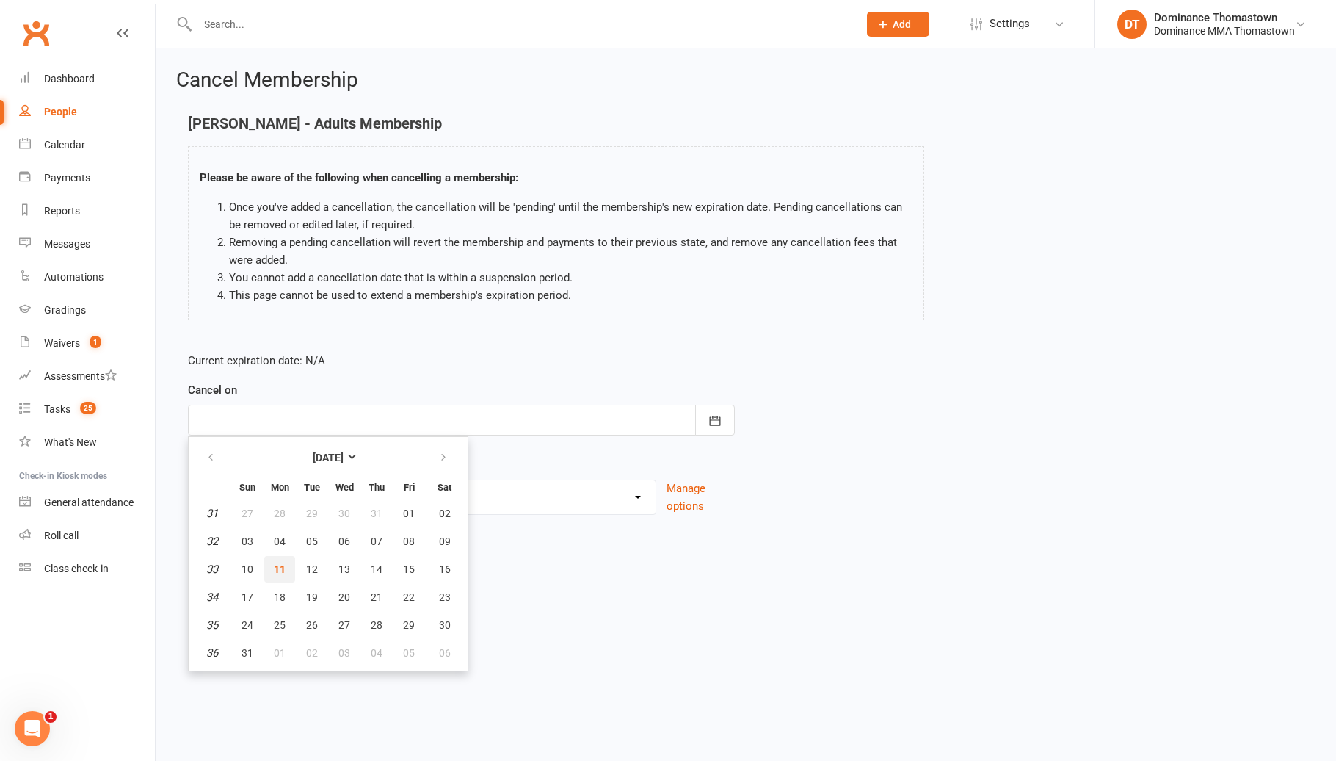
drag, startPoint x: 287, startPoint y: 556, endPoint x: 260, endPoint y: 531, distance: 37.4
click at [286, 556] on button "11" at bounding box center [279, 569] width 31 height 26
type input "11 Aug 2025"
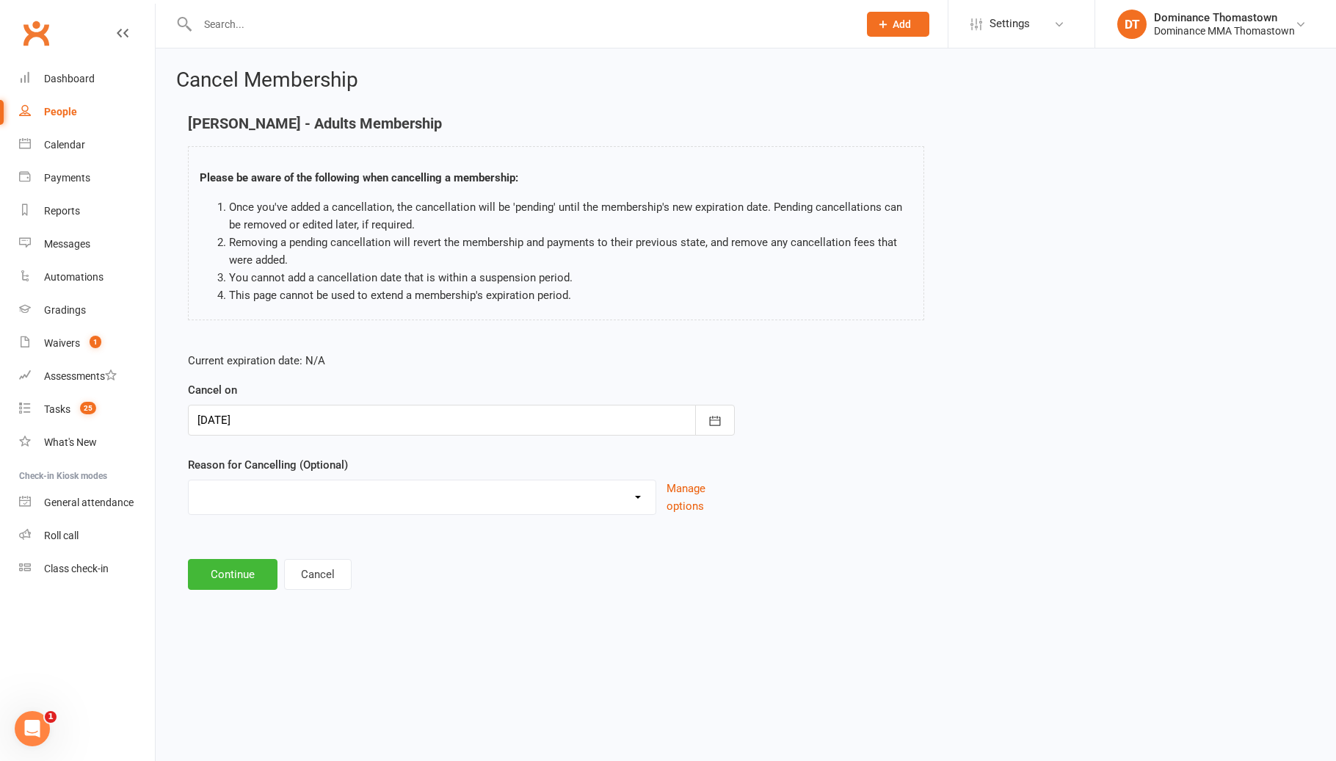
click at [256, 513] on div "Holiday Injury Other reason" at bounding box center [422, 496] width 468 height 35
click at [251, 492] on select "Holiday Injury Other reason" at bounding box center [422, 494] width 467 height 29
select select "2"
click at [233, 570] on input at bounding box center [461, 574] width 547 height 31
paste input "I’ve decided to focus on other training priorities for now, so I won’t be conti…"
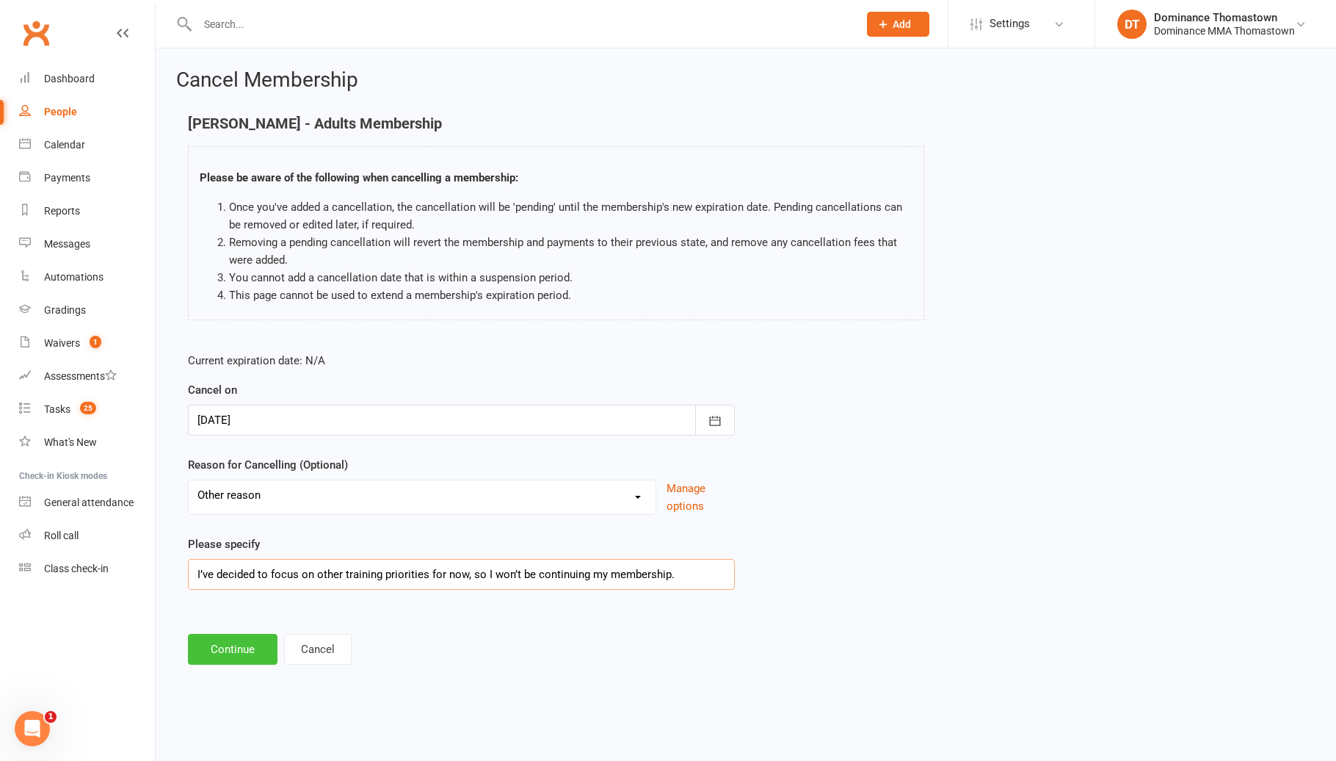
type input "I’ve decided to focus on other training priorities for now, so I won’t be conti…"
click at [228, 653] on button "Continue" at bounding box center [233, 649] width 90 height 31
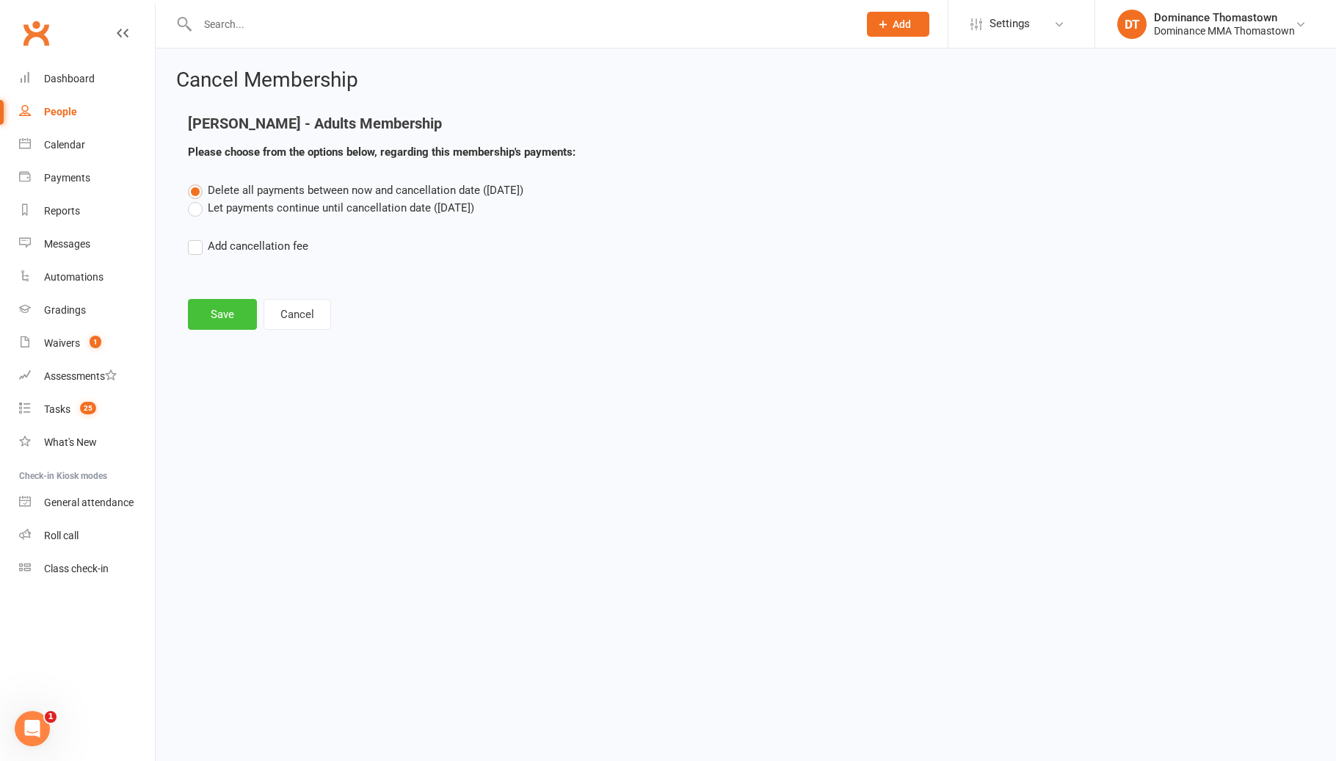
click at [210, 310] on button "Save" at bounding box center [222, 314] width 69 height 31
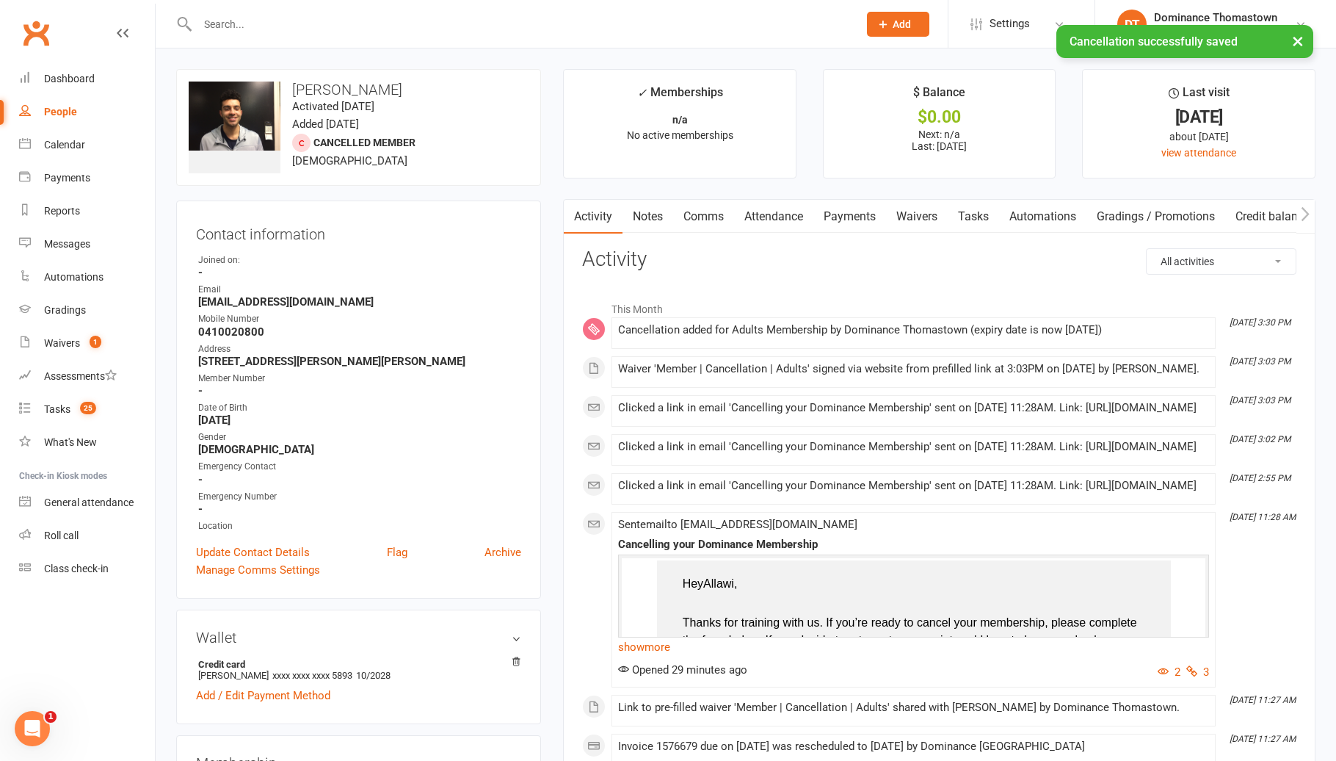
drag, startPoint x: 648, startPoint y: 211, endPoint x: 1144, endPoint y: 239, distance: 497.0
click at [648, 211] on link "Notes" at bounding box center [648, 217] width 51 height 34
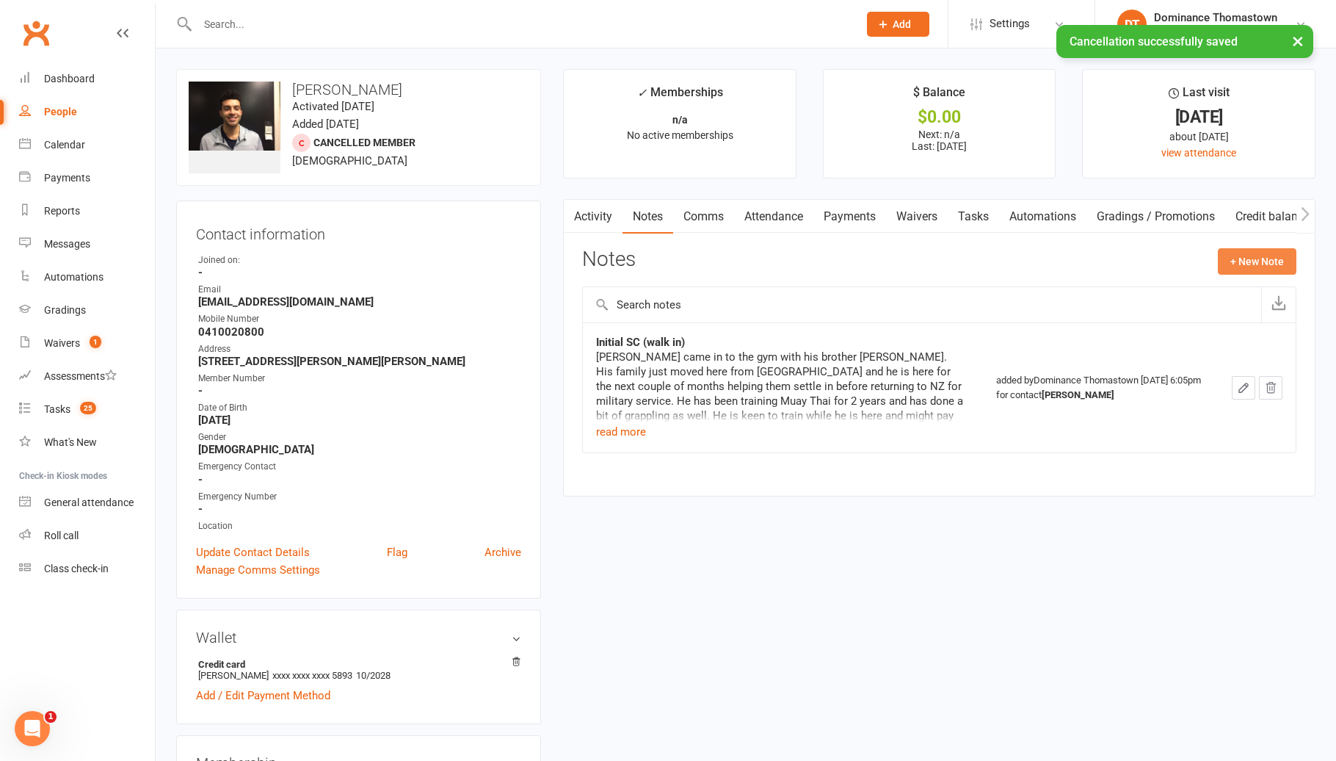
click at [1236, 256] on button "+ New Note" at bounding box center [1257, 261] width 79 height 26
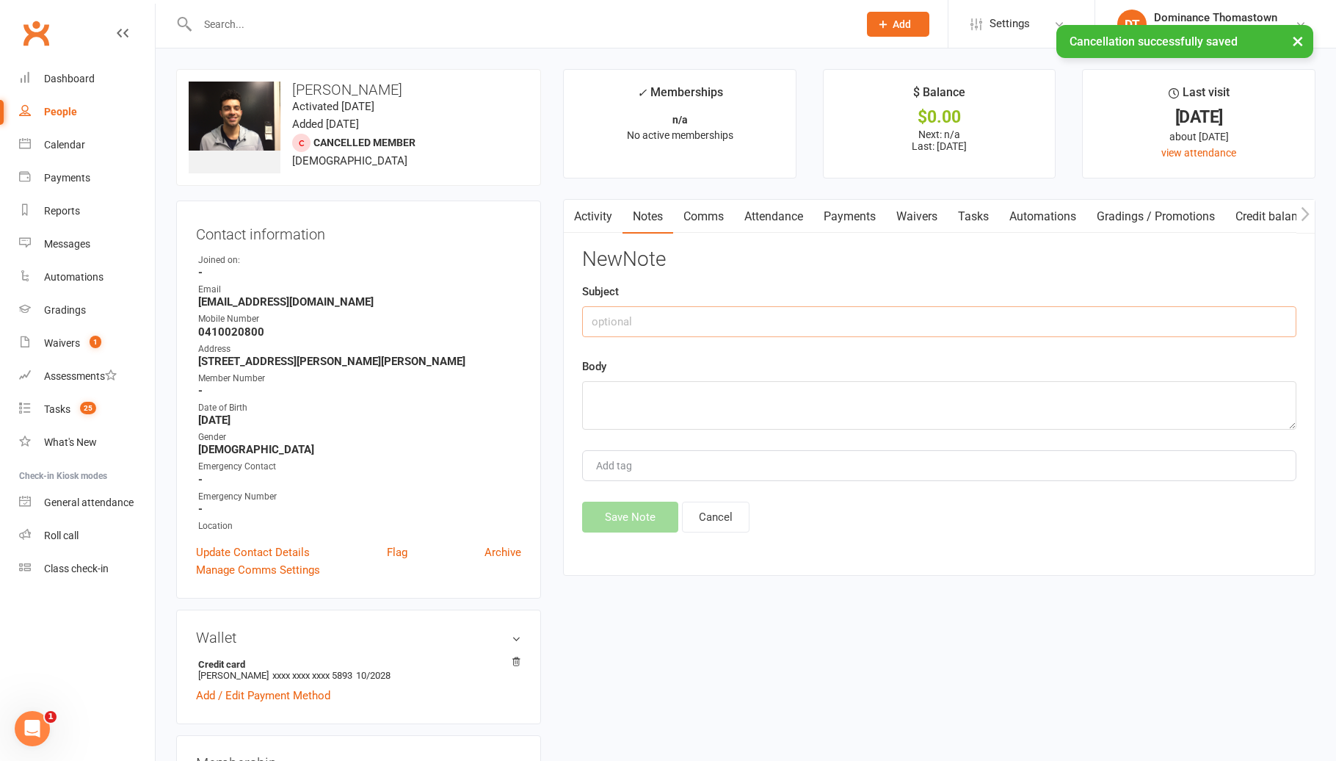
click at [717, 313] on input "text" at bounding box center [939, 321] width 714 height 31
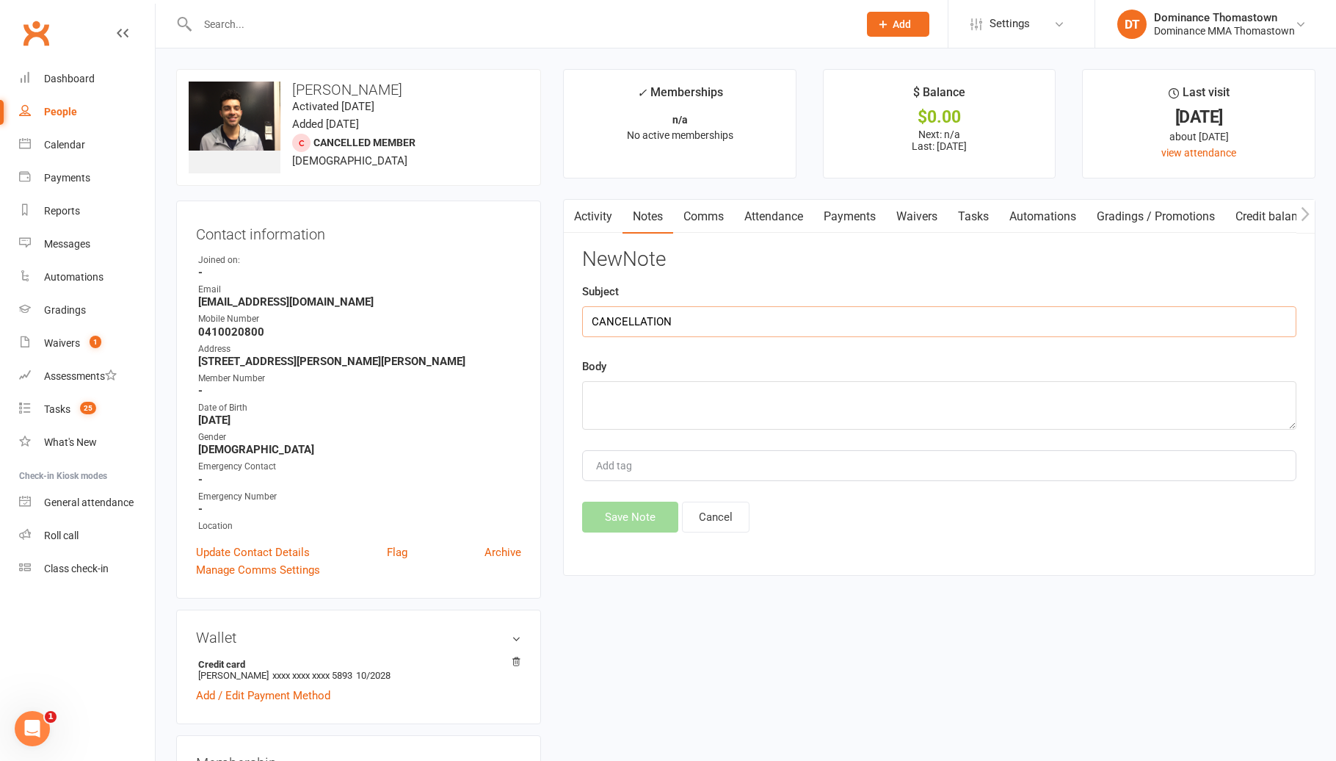
type input "CANCELLATION"
click at [750, 412] on textarea at bounding box center [939, 405] width 714 height 48
paste textarea "I’ve decided to focus on other training priorities for now, so I won’t be conti…"
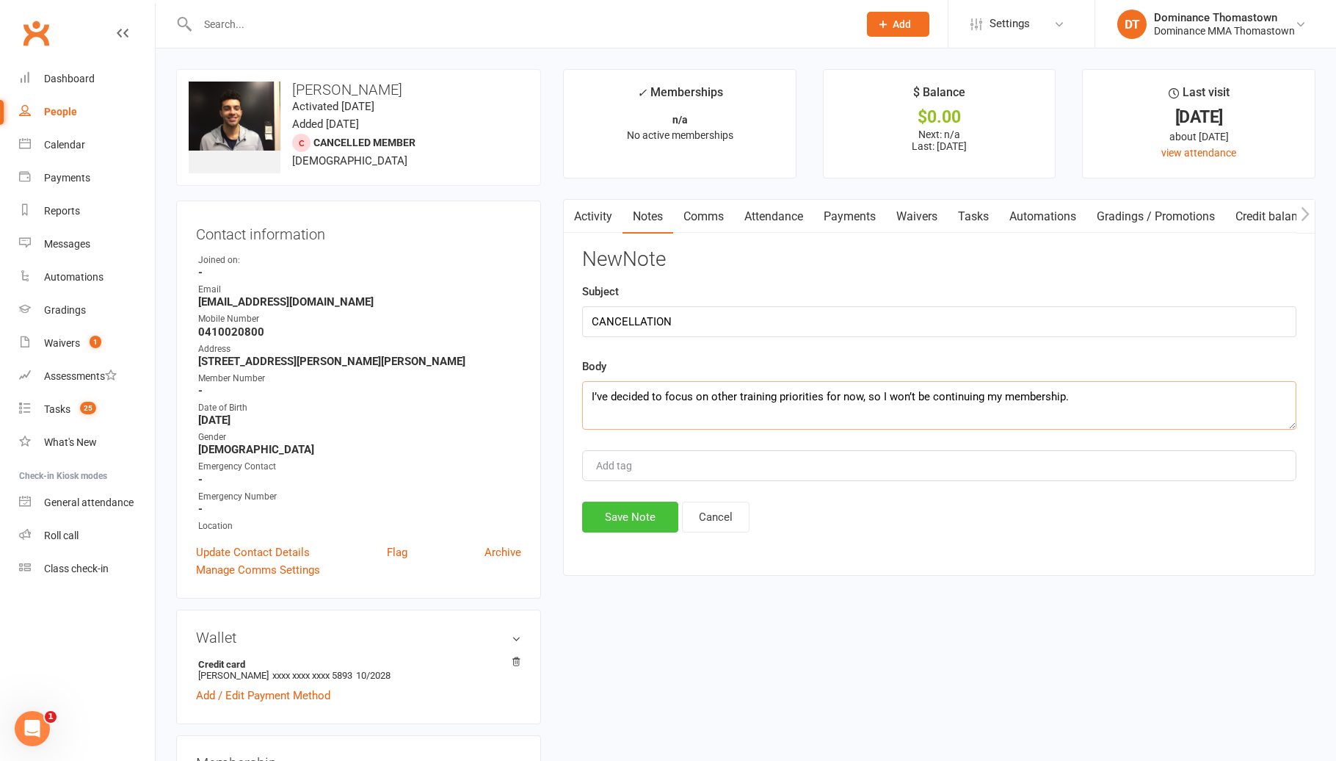
type textarea "I’ve decided to focus on other training priorities for now, so I won’t be conti…"
click at [653, 518] on button "Save Note" at bounding box center [630, 516] width 96 height 31
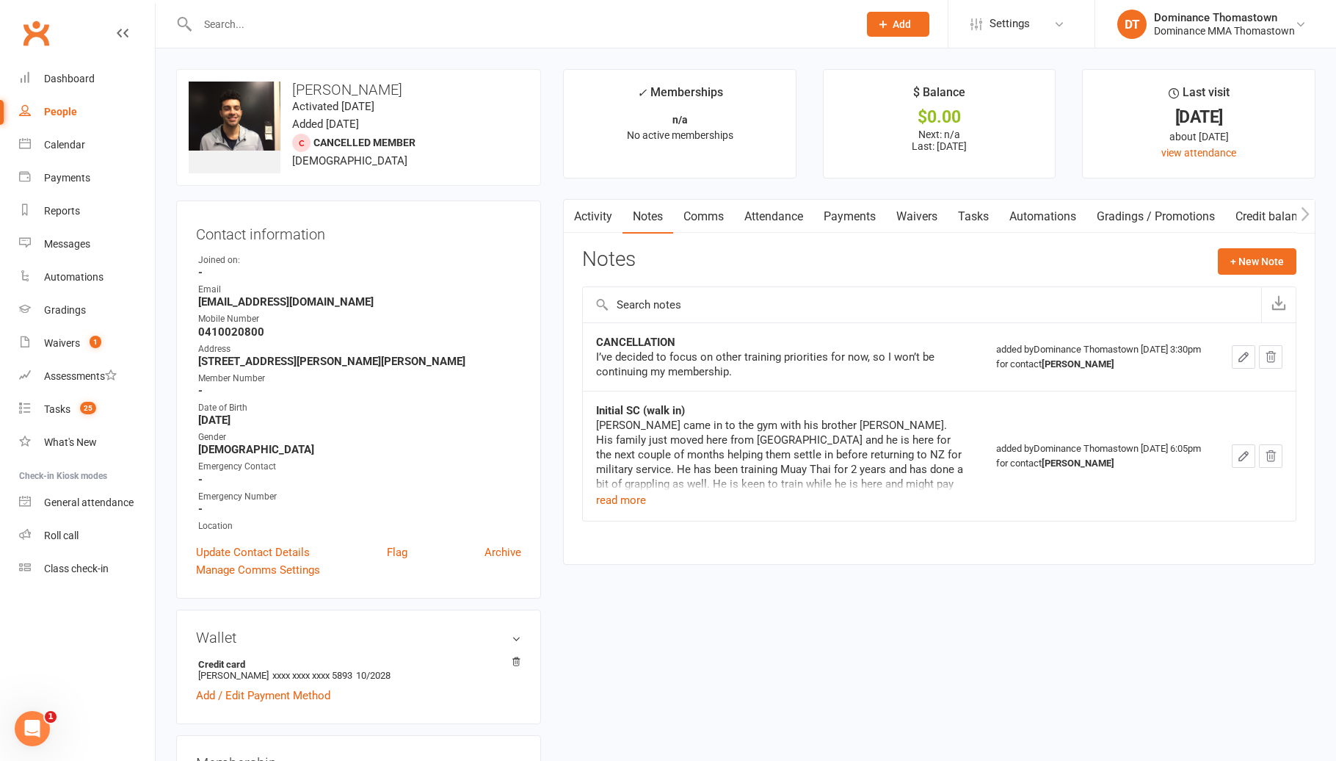
click at [992, 225] on link "Tasks" at bounding box center [973, 217] width 51 height 34
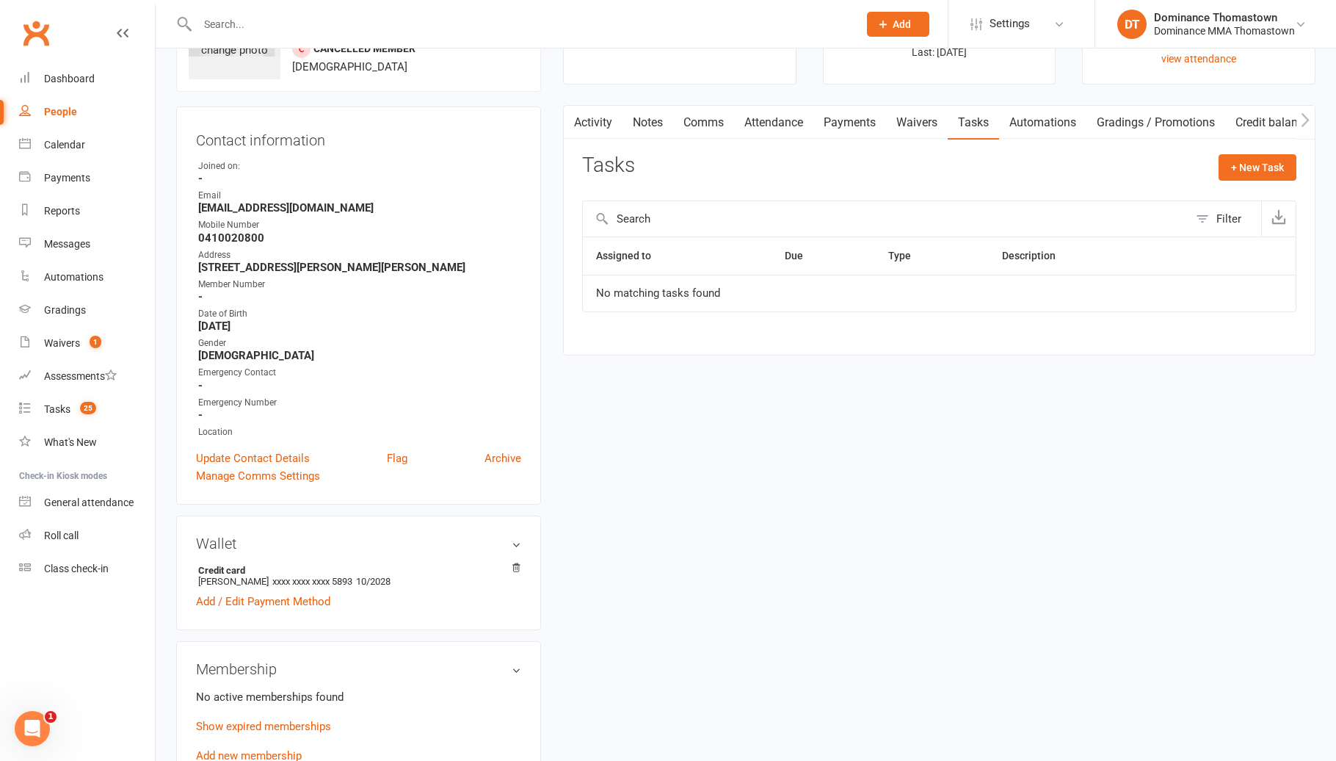
scroll to position [103, 0]
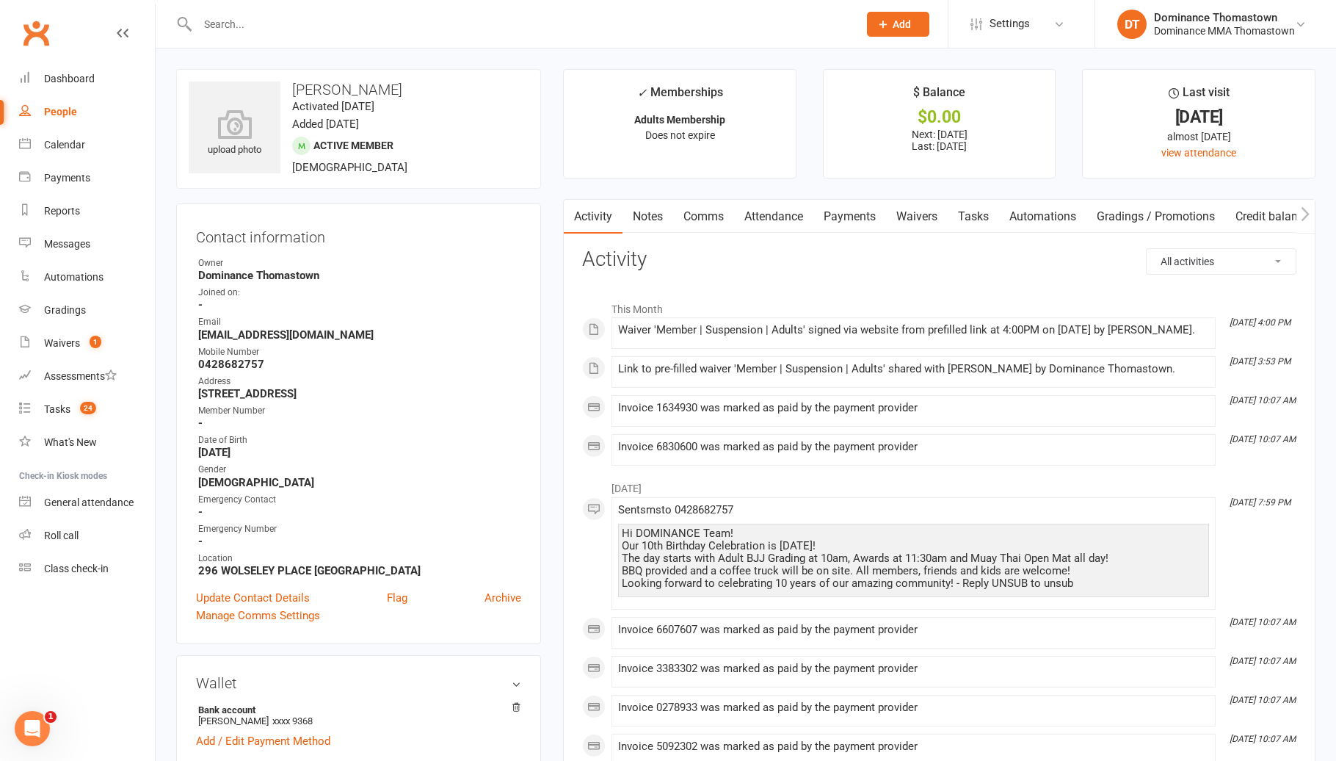
drag, startPoint x: 852, startPoint y: 221, endPoint x: 853, endPoint y: 236, distance: 15.4
click at [853, 221] on link "Payments" at bounding box center [849, 217] width 73 height 34
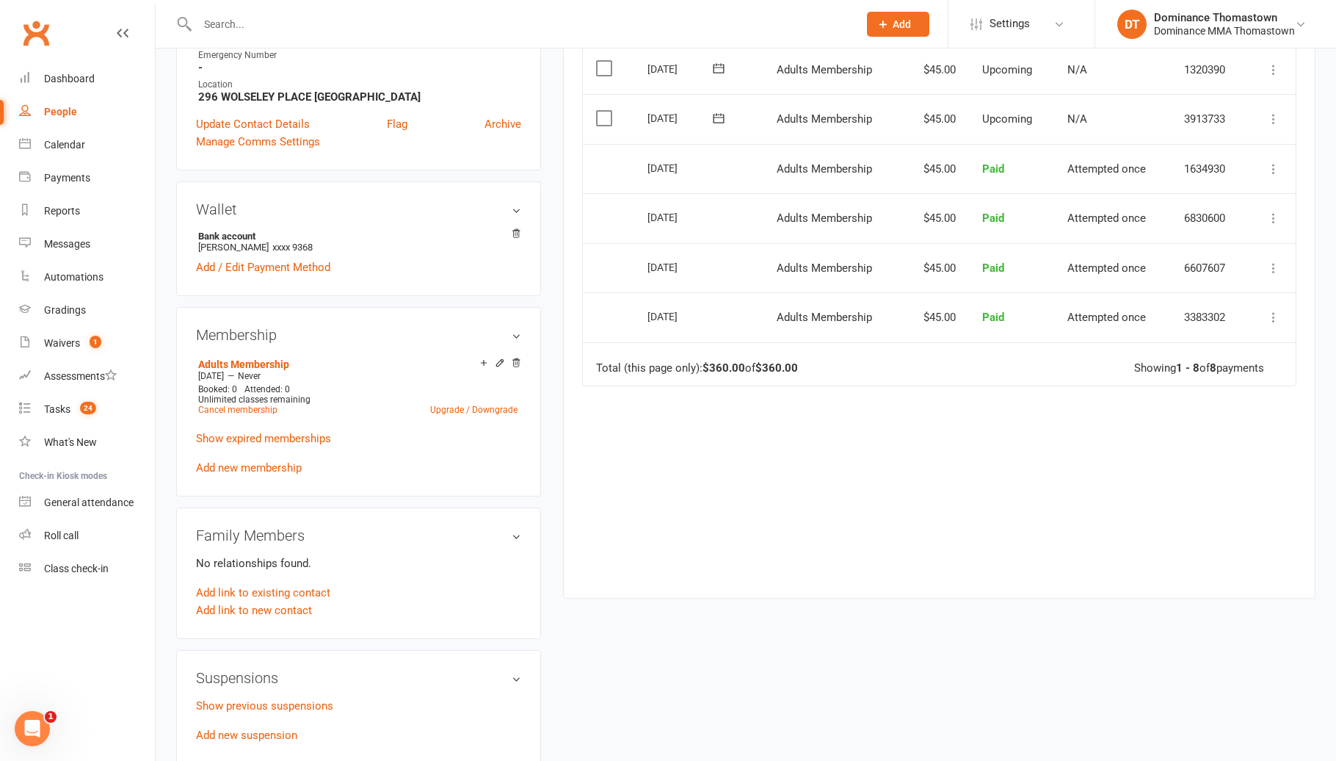
scroll to position [501, 0]
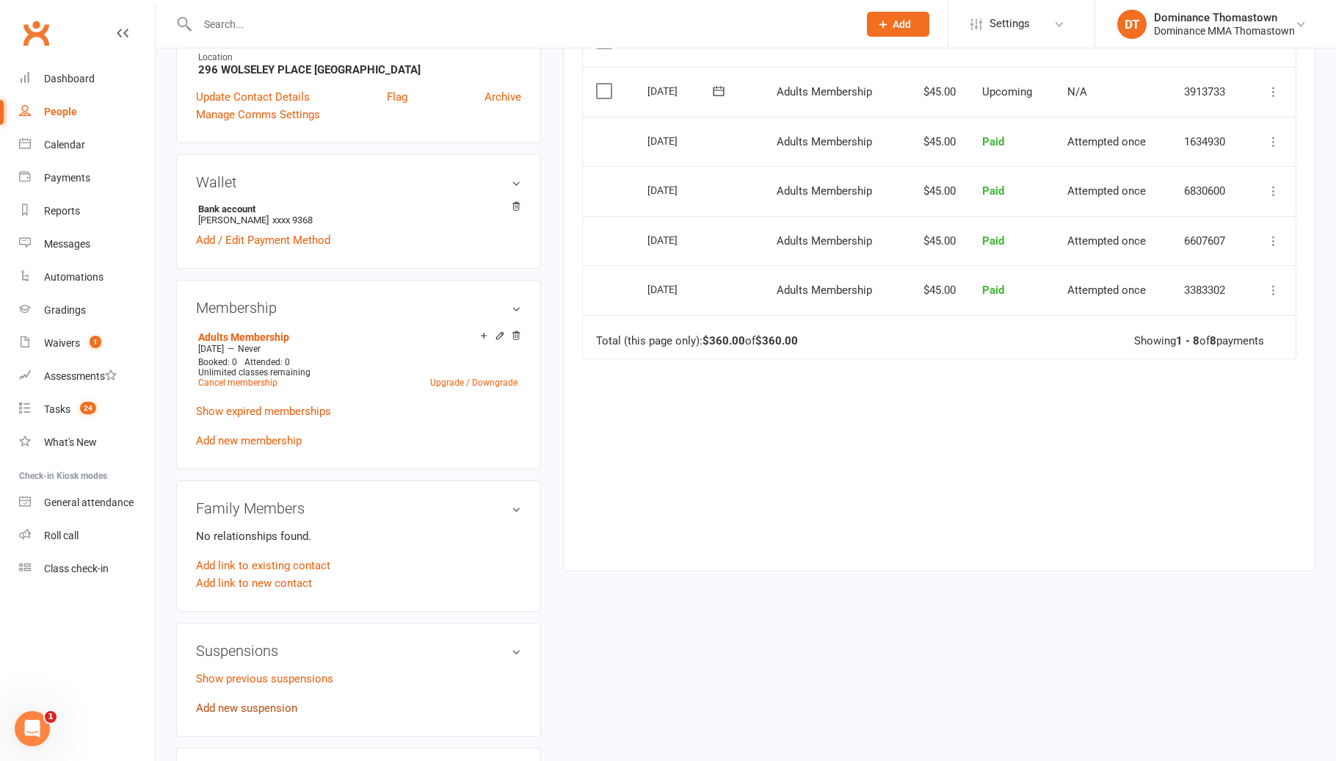
click at [250, 706] on link "Add new suspension" at bounding box center [246, 707] width 101 height 13
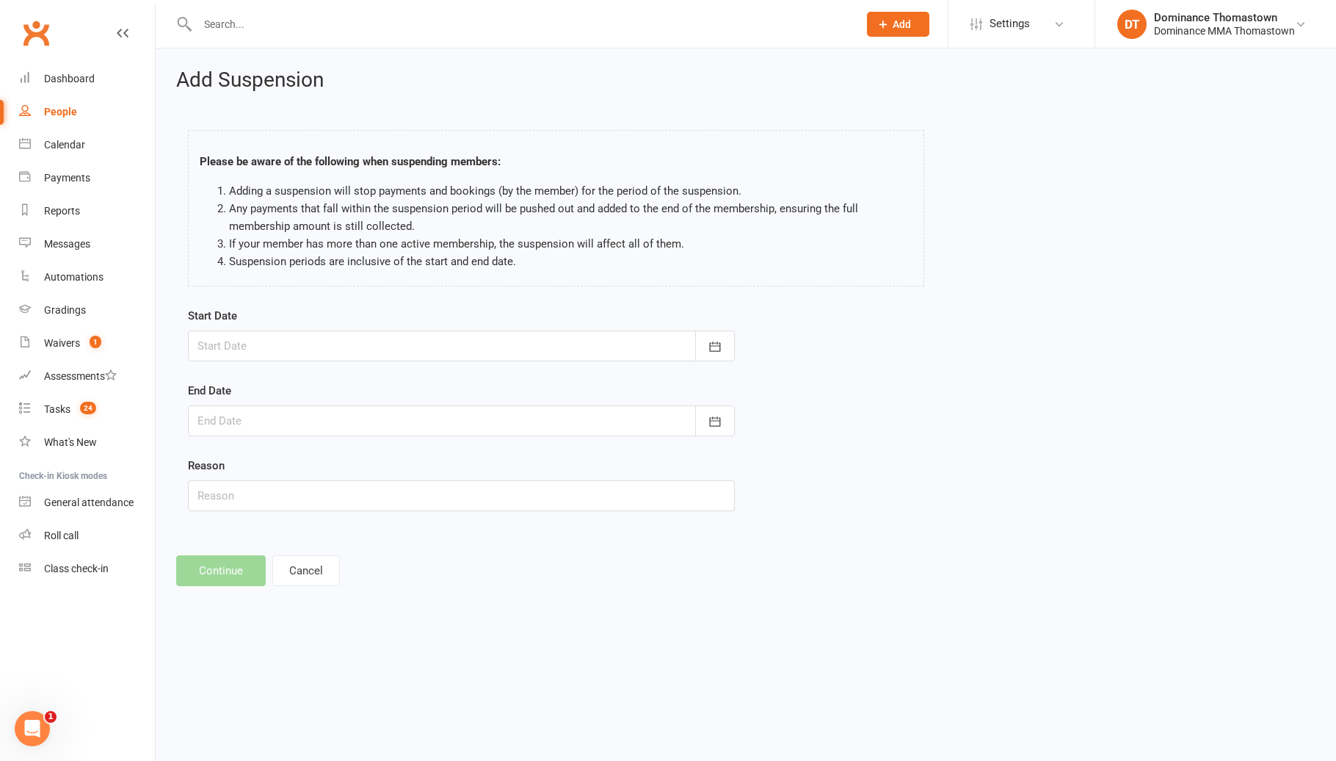
click at [264, 332] on div at bounding box center [461, 345] width 547 height 31
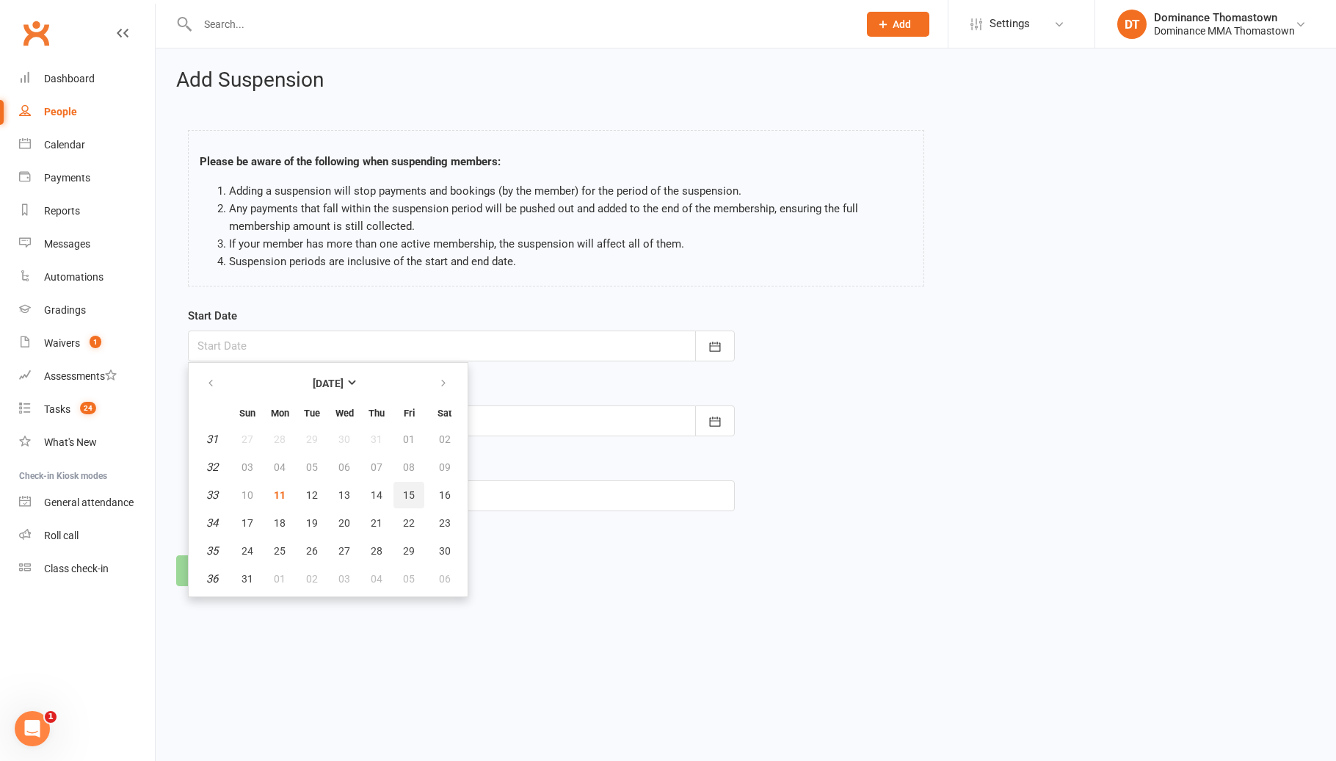
click at [410, 490] on span "15" at bounding box center [409, 495] width 12 height 12
type input "[DATE]"
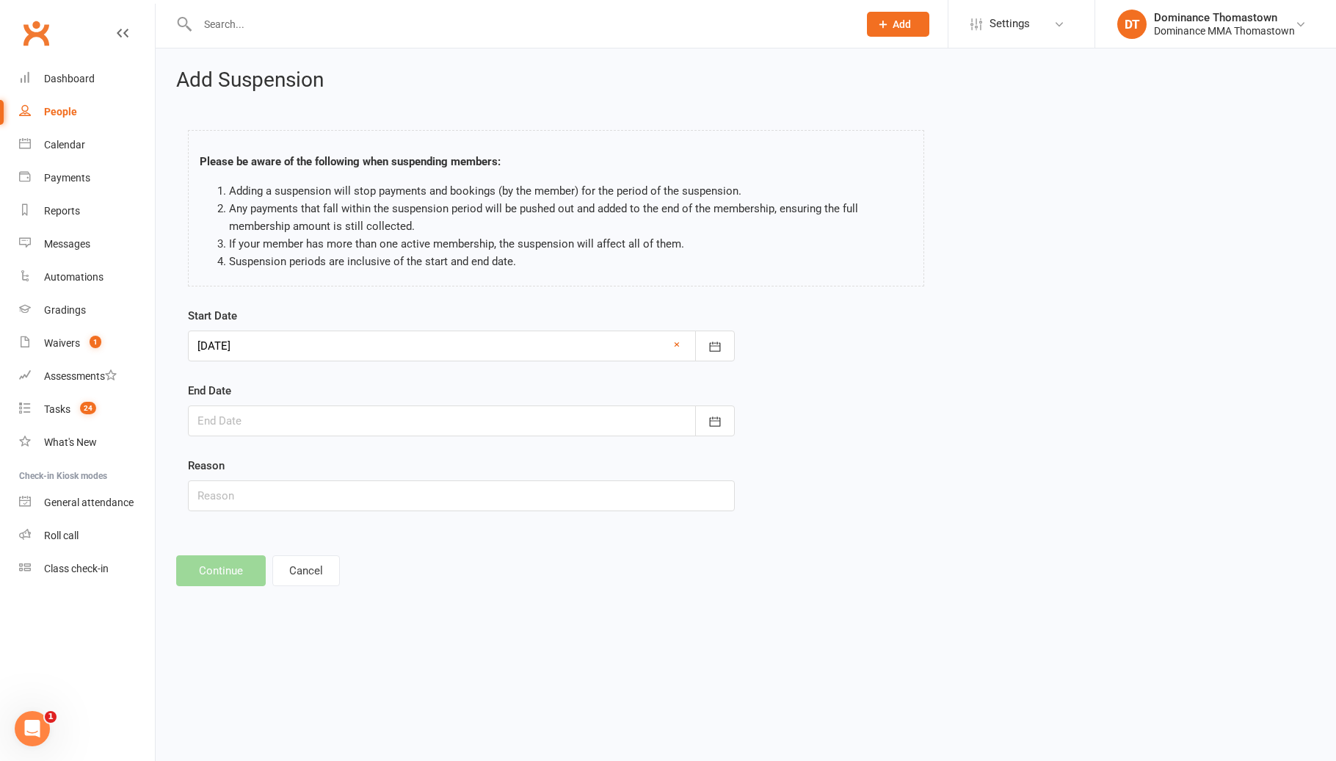
click at [283, 420] on div at bounding box center [461, 420] width 547 height 31
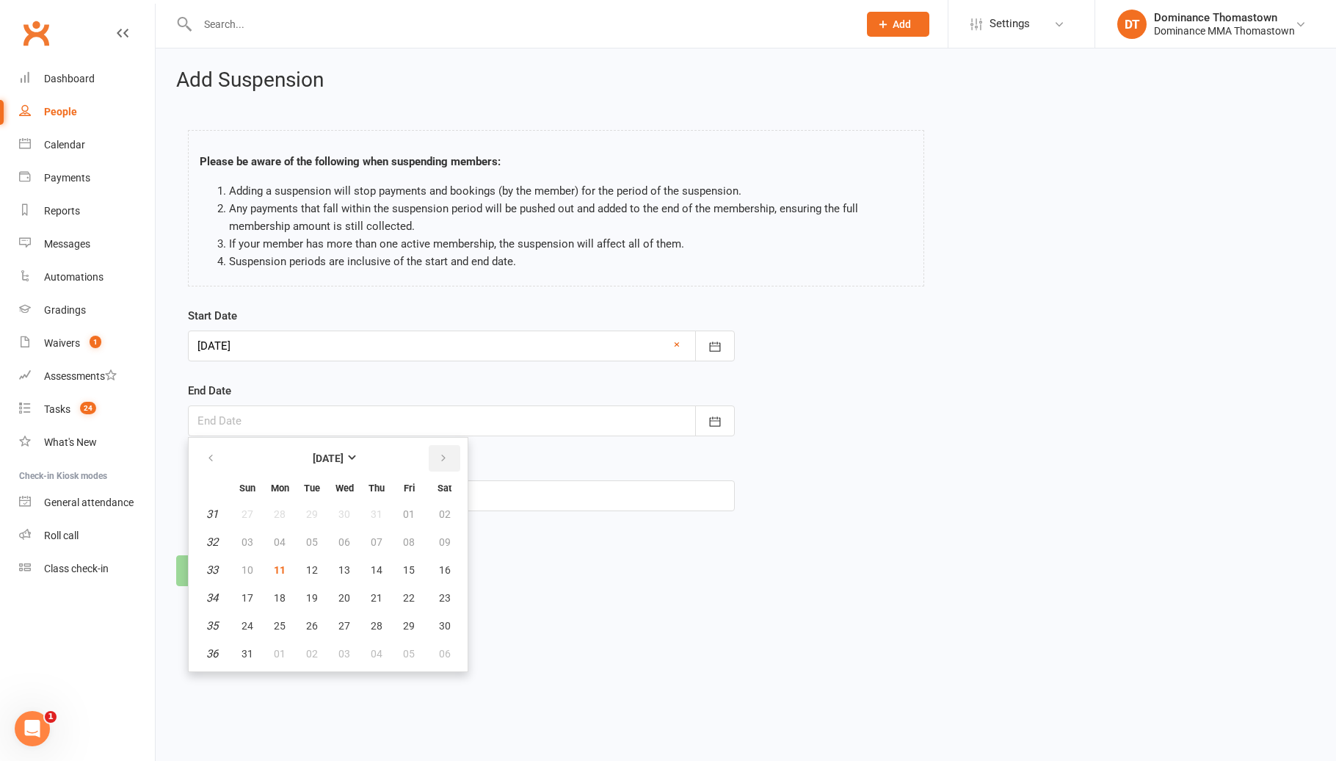
click at [449, 465] on button "button" at bounding box center [445, 458] width 32 height 26
click at [250, 570] on span "14" at bounding box center [248, 570] width 12 height 12
type input "14 Sep 2025"
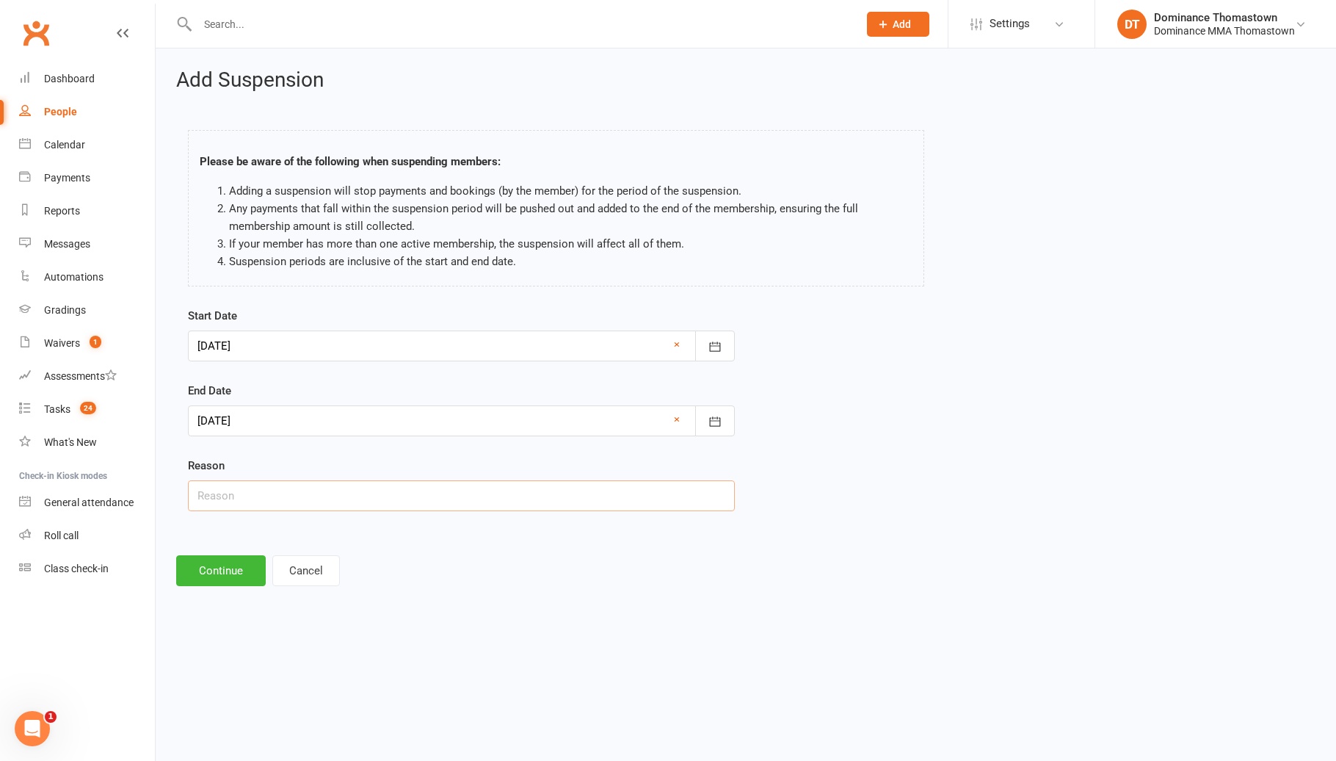
drag, startPoint x: 220, startPoint y: 505, endPoint x: 217, endPoint y: 538, distance: 33.2
click at [220, 505] on input "text" at bounding box center [461, 495] width 547 height 31
paste input "Holiday"
type input "Holiday"
click at [217, 576] on button "Continue" at bounding box center [221, 570] width 90 height 31
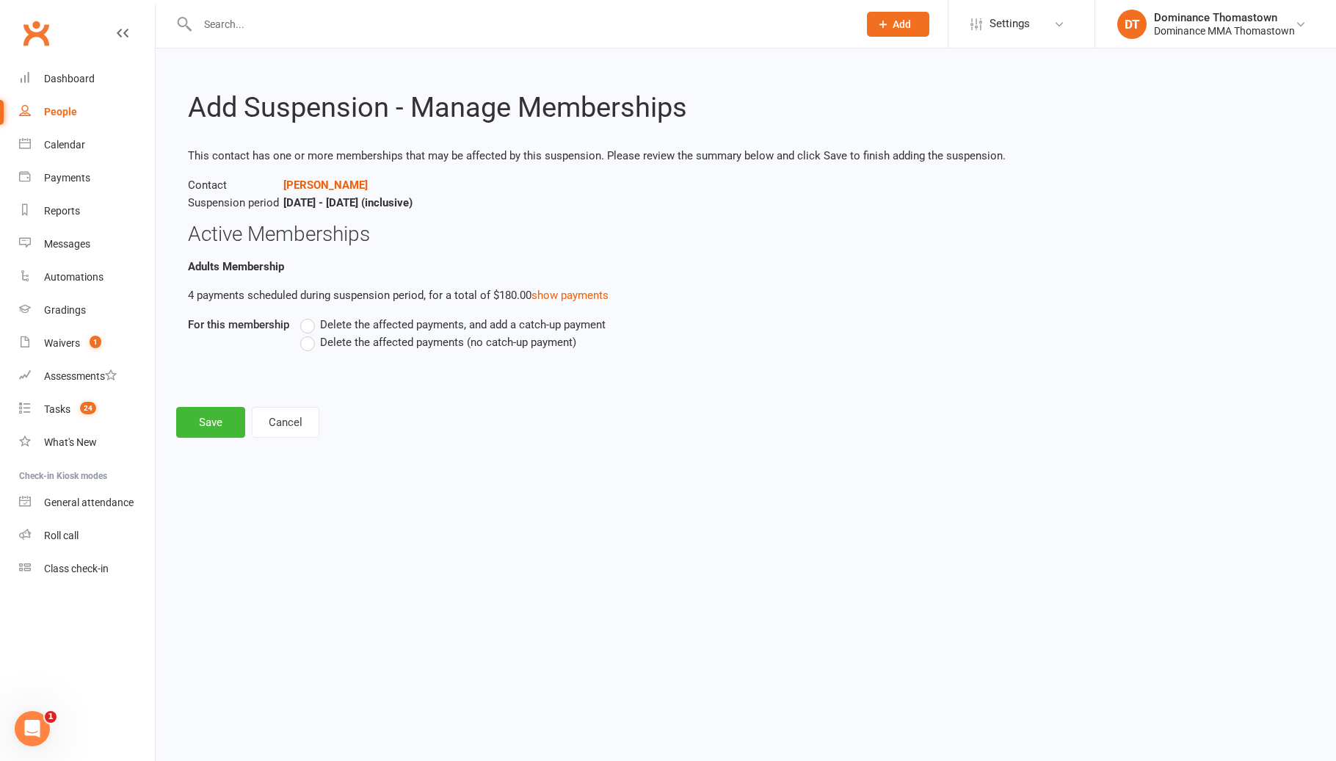
click at [421, 343] on span "Delete the affected payments (no catch-up payment)" at bounding box center [448, 340] width 256 height 15
click at [310, 333] on input "Delete the affected payments (no catch-up payment)" at bounding box center [305, 333] width 10 height 0
click at [200, 431] on button "Save" at bounding box center [210, 422] width 69 height 31
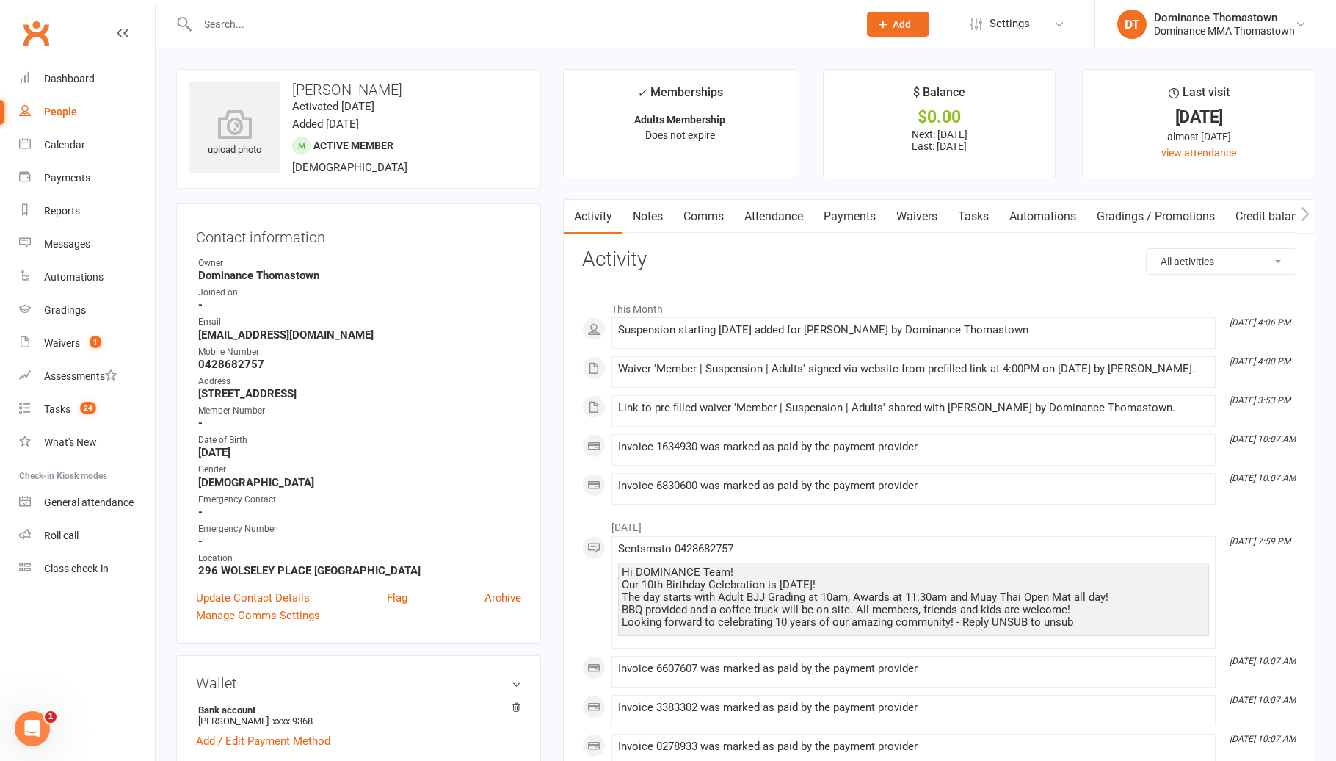
scroll to position [93, 0]
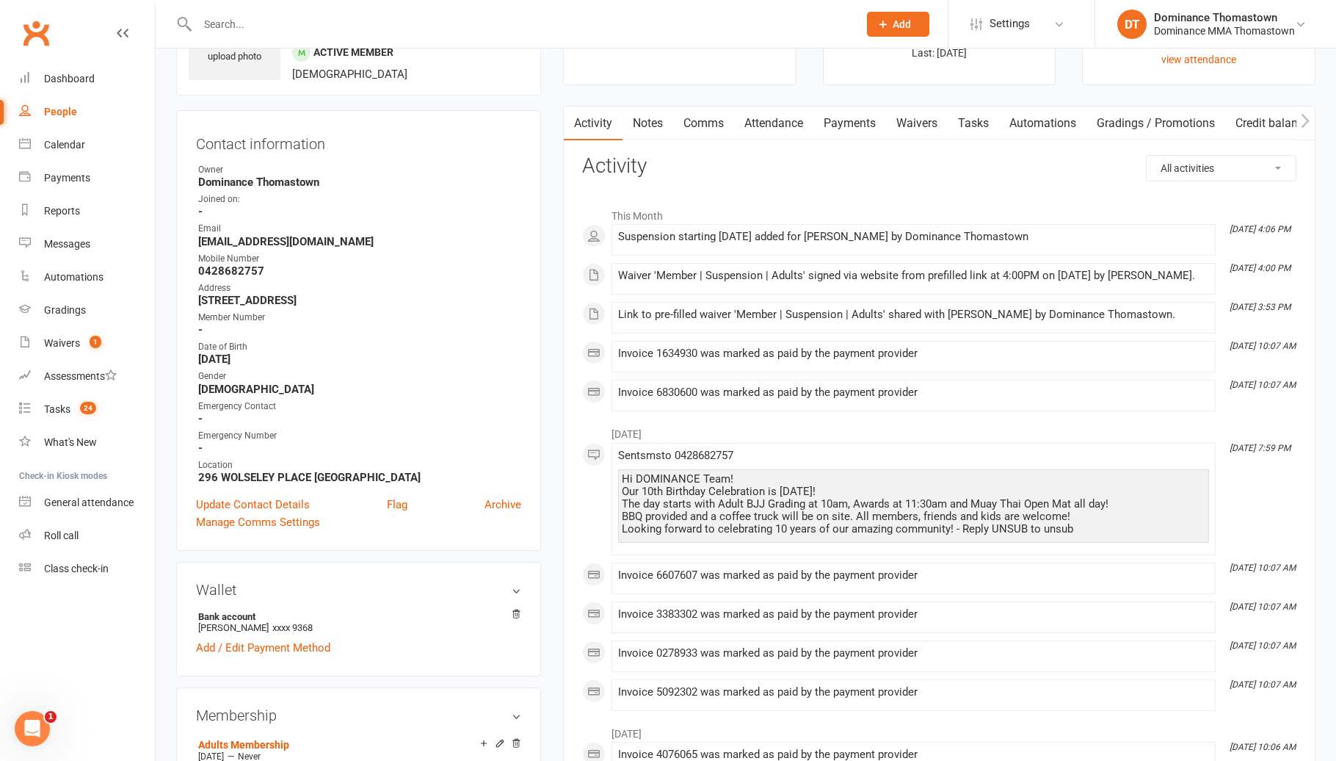
click at [852, 117] on link "Payments" at bounding box center [849, 123] width 73 height 34
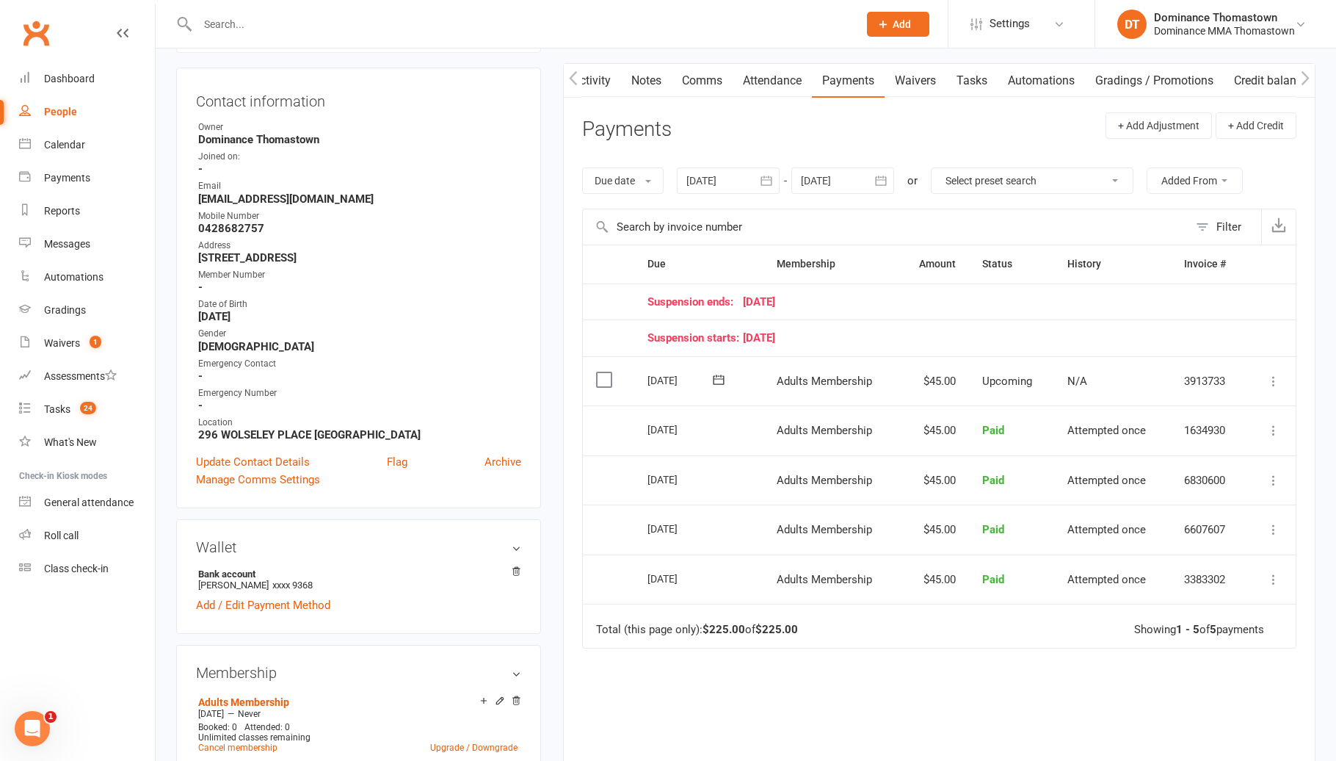
scroll to position [132, 0]
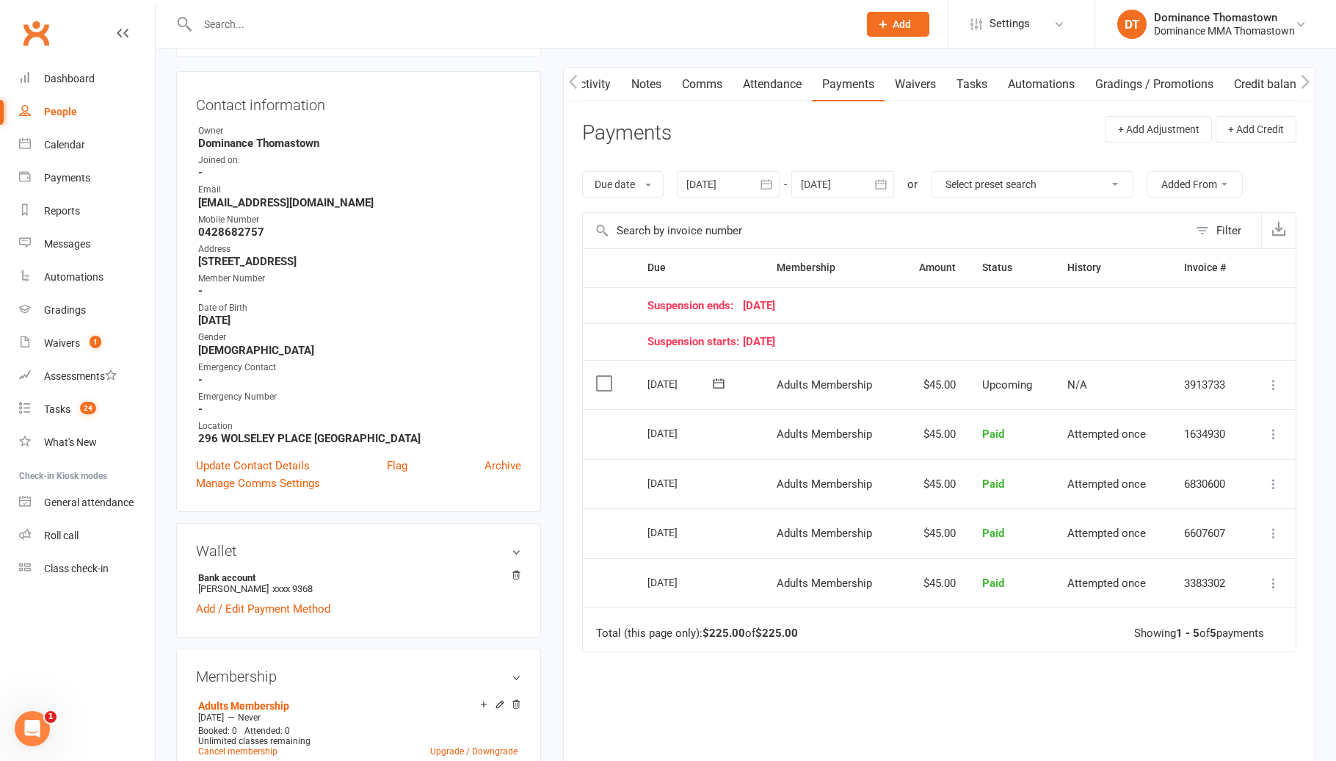
drag, startPoint x: 819, startPoint y: 175, endPoint x: 834, endPoint y: 189, distance: 20.3
click at [819, 175] on div at bounding box center [842, 184] width 103 height 26
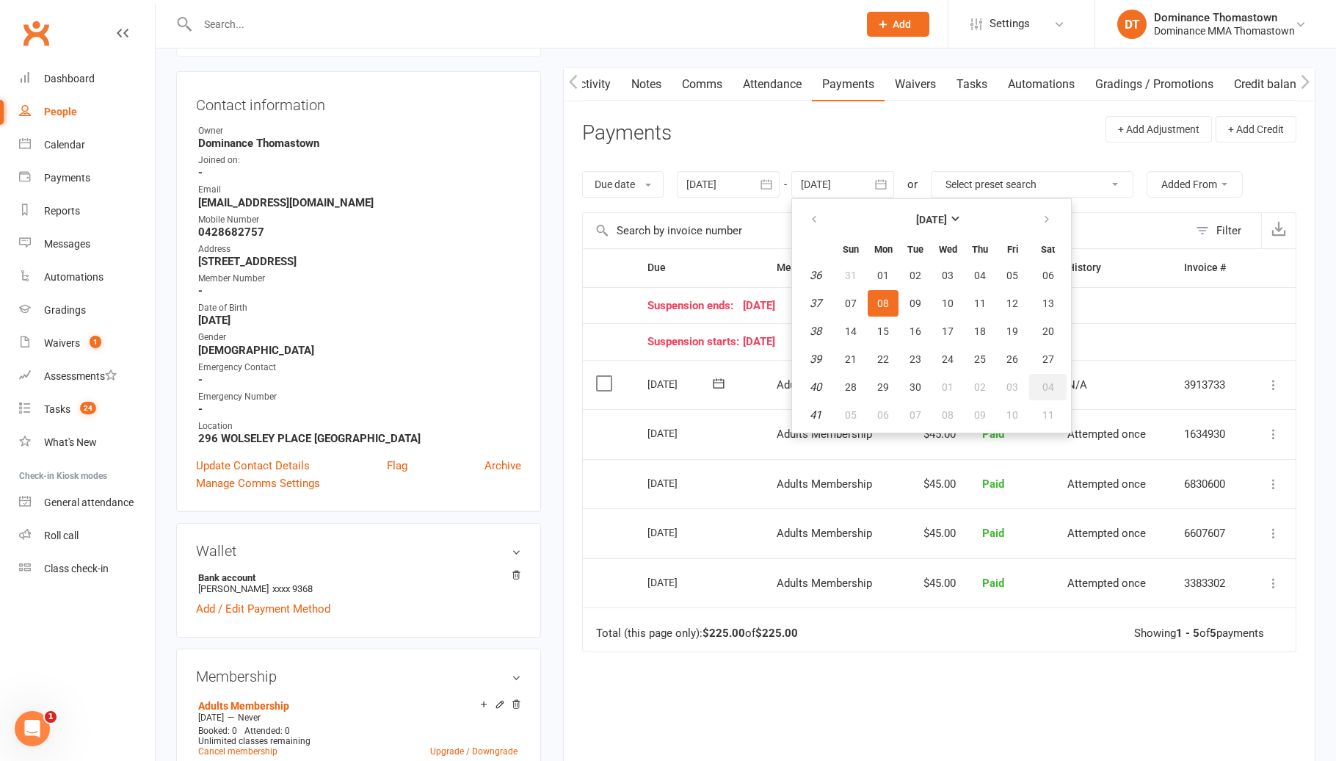
click at [1063, 390] on button "04" at bounding box center [1047, 387] width 37 height 26
type input "04 Oct 2025"
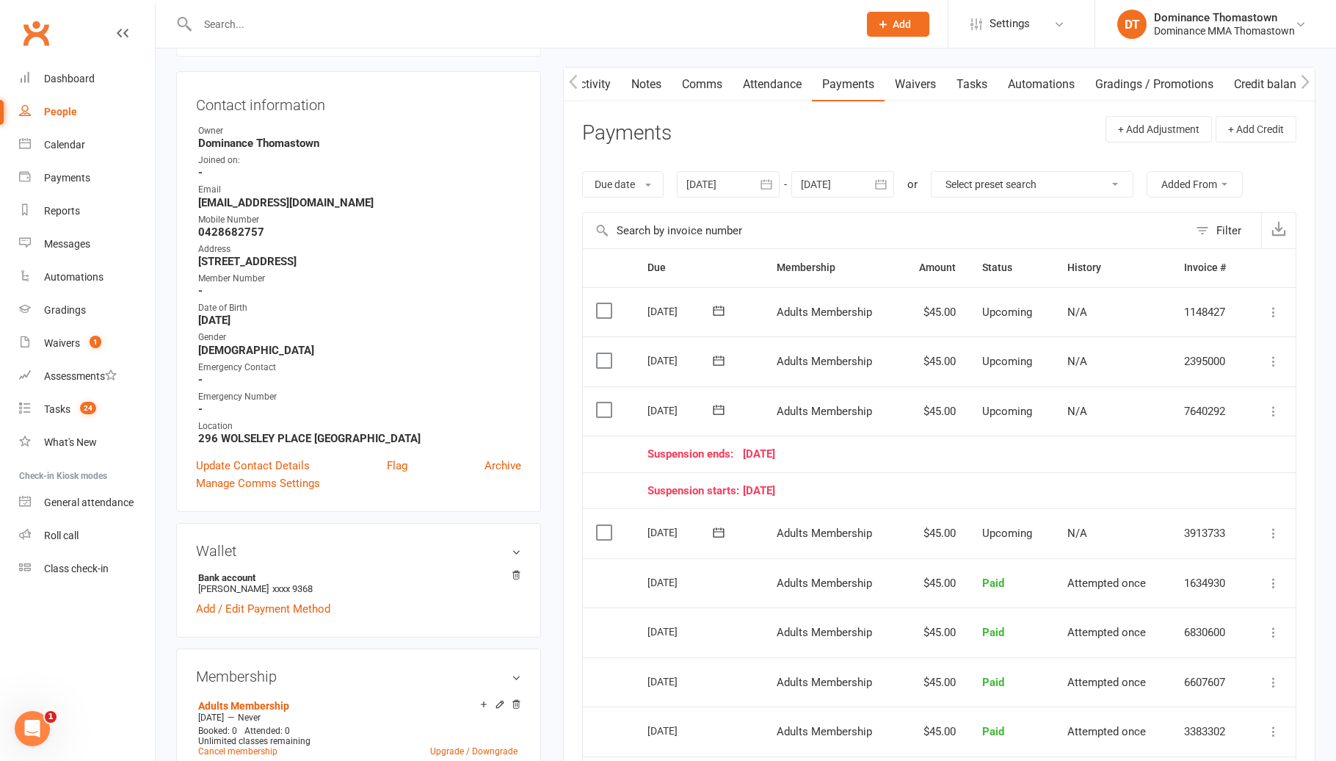
click at [606, 531] on label at bounding box center [606, 532] width 20 height 15
click at [606, 525] on input "checkbox" at bounding box center [601, 525] width 10 height 0
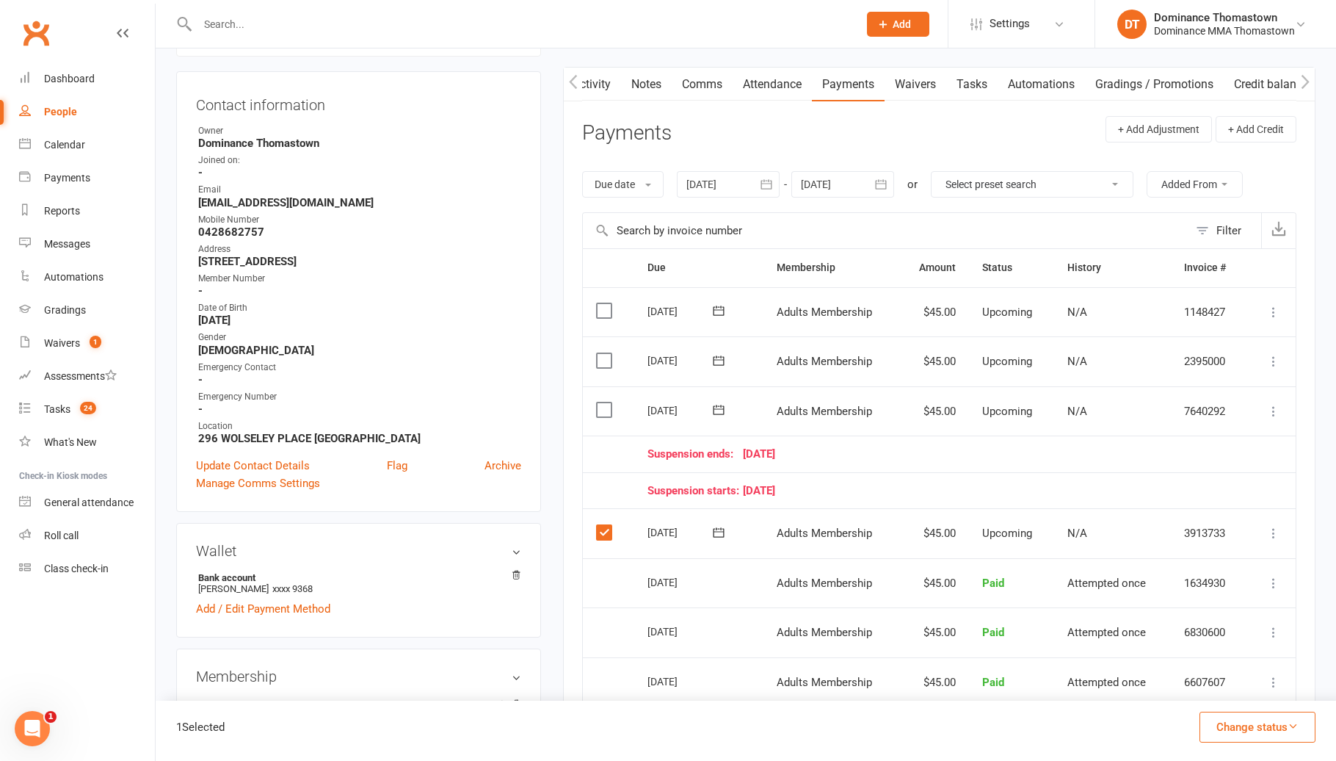
drag, startPoint x: 1270, startPoint y: 730, endPoint x: 1263, endPoint y: 722, distance: 10.9
click at [1272, 730] on button "Change status" at bounding box center [1258, 726] width 116 height 31
click at [1236, 689] on link "Skipped" at bounding box center [1242, 686] width 145 height 29
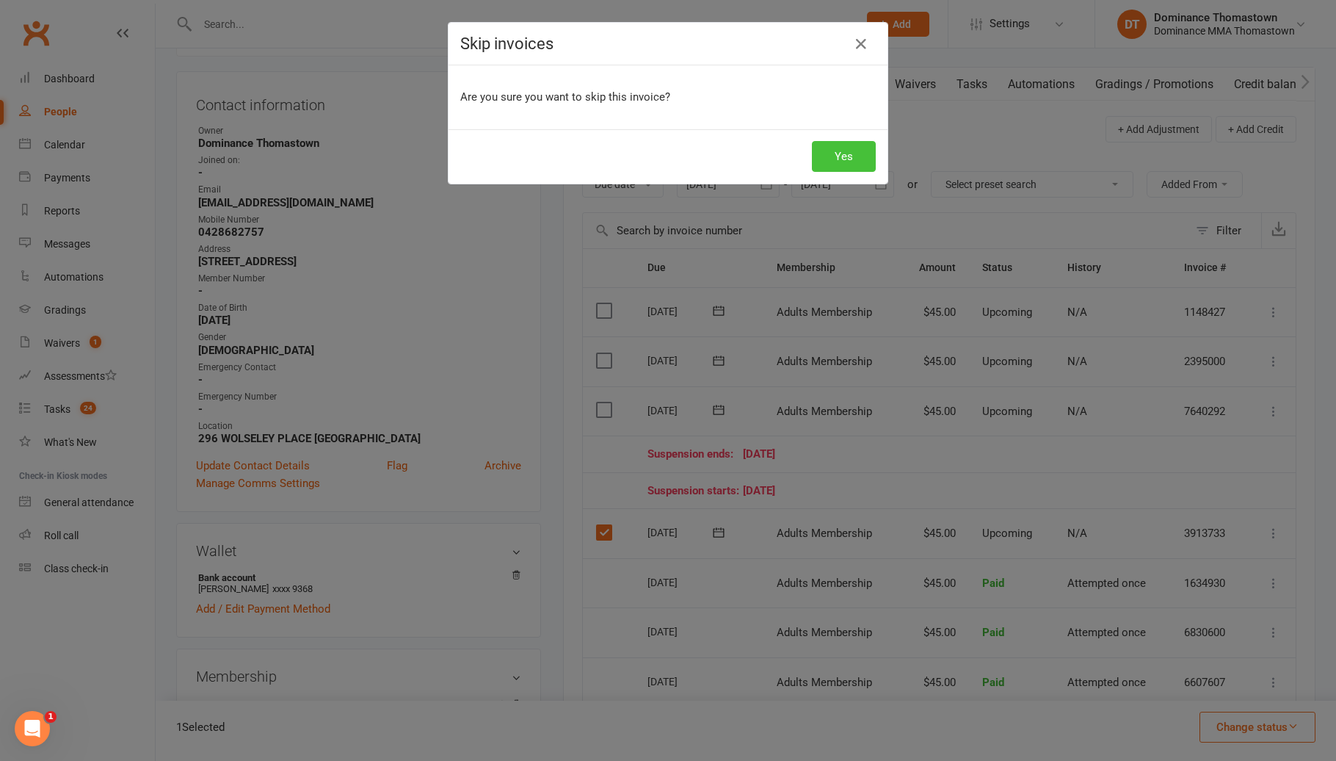
drag, startPoint x: 842, startPoint y: 159, endPoint x: 813, endPoint y: 170, distance: 31.1
click at [842, 159] on button "Yes" at bounding box center [844, 156] width 64 height 31
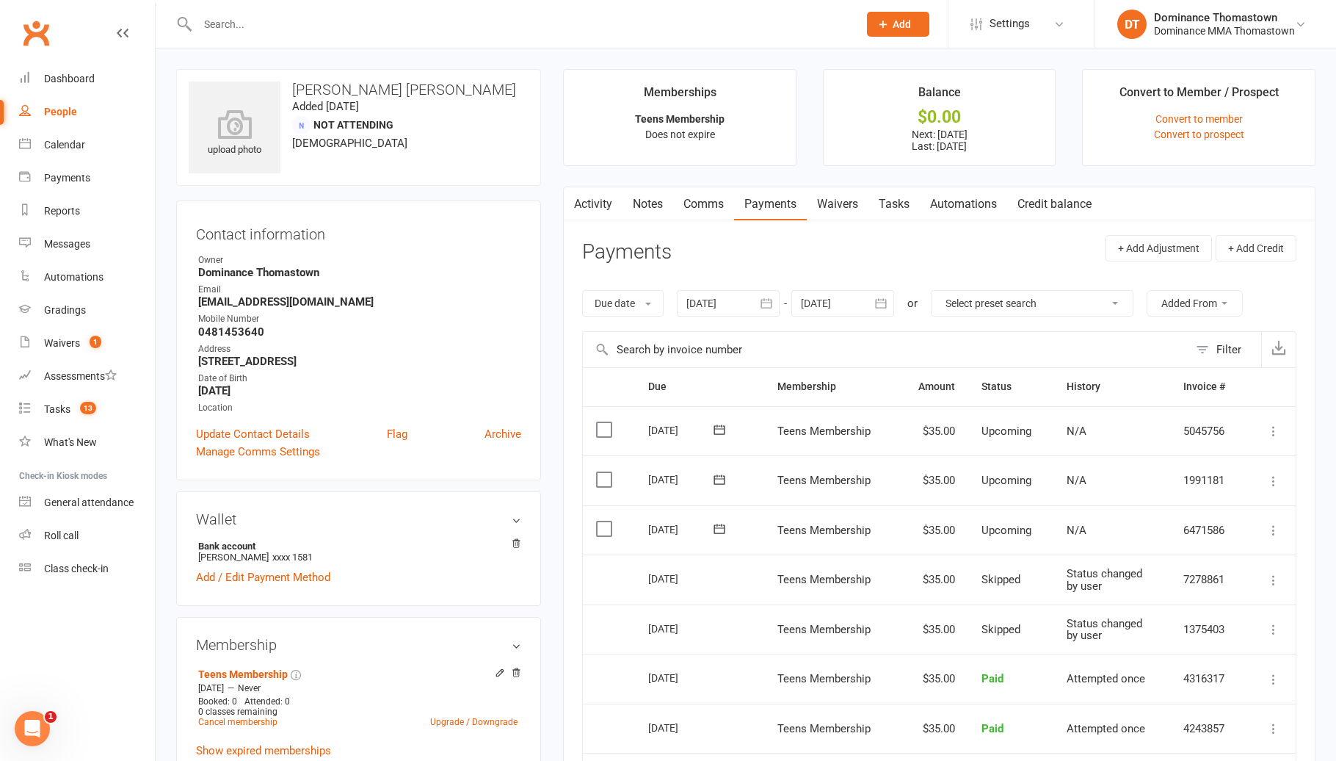
click at [320, 19] on input "text" at bounding box center [520, 24] width 655 height 21
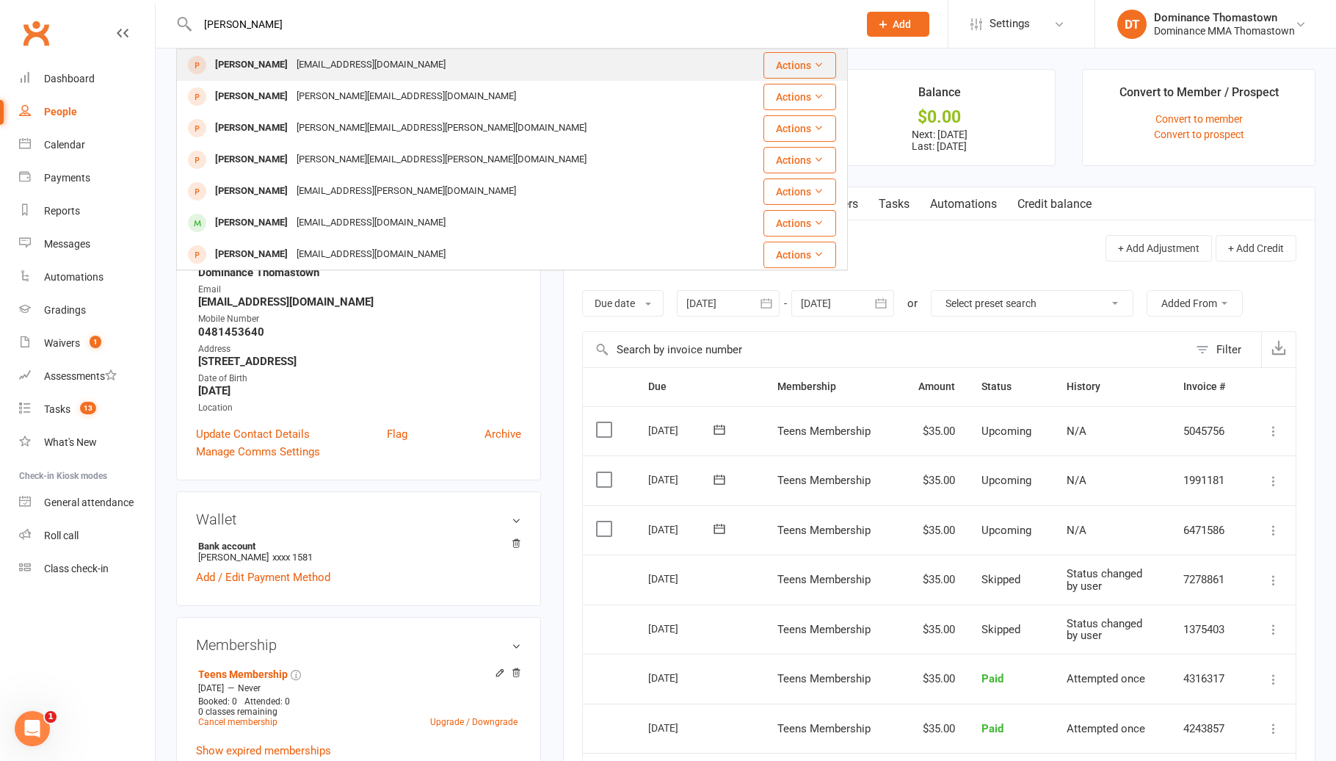
type input "jesse doy"
click at [313, 59] on div "doylejesse775@gmail.com" at bounding box center [371, 64] width 158 height 21
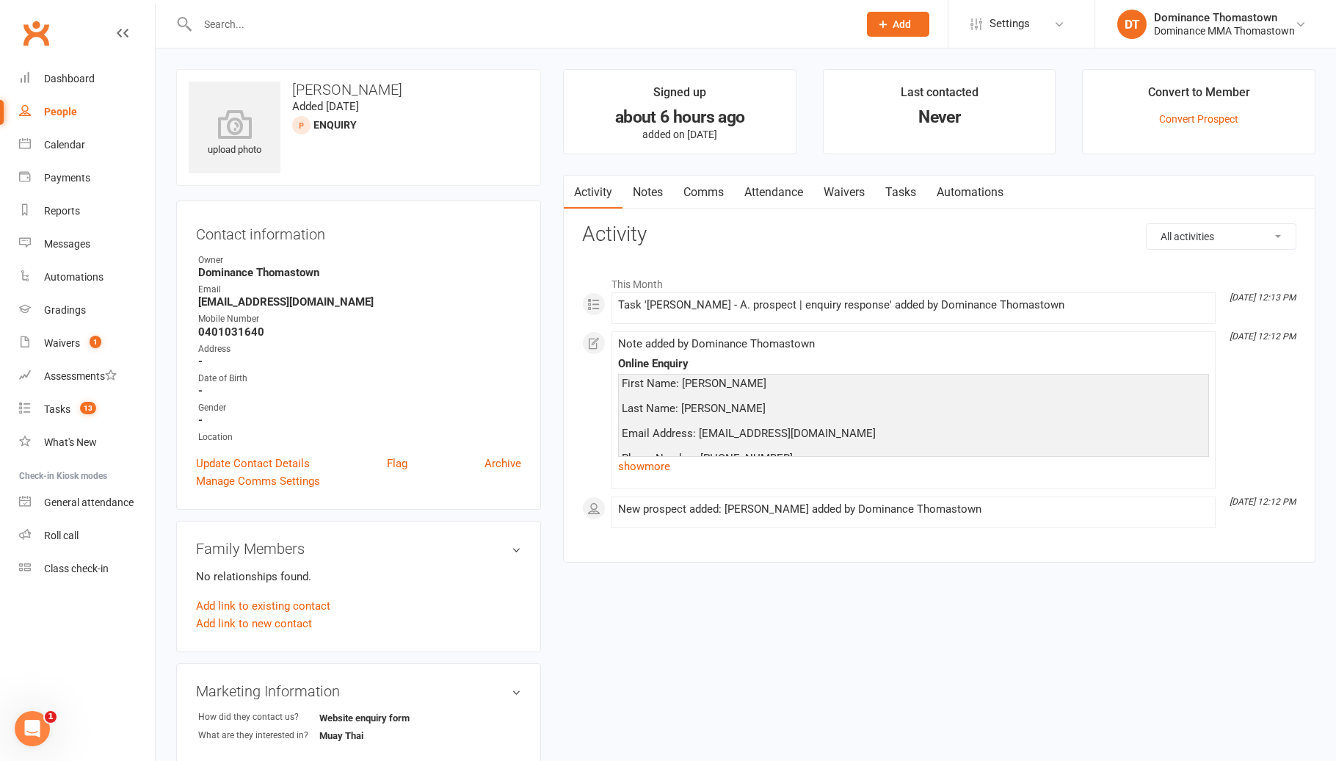
click at [653, 184] on link "Notes" at bounding box center [648, 192] width 51 height 34
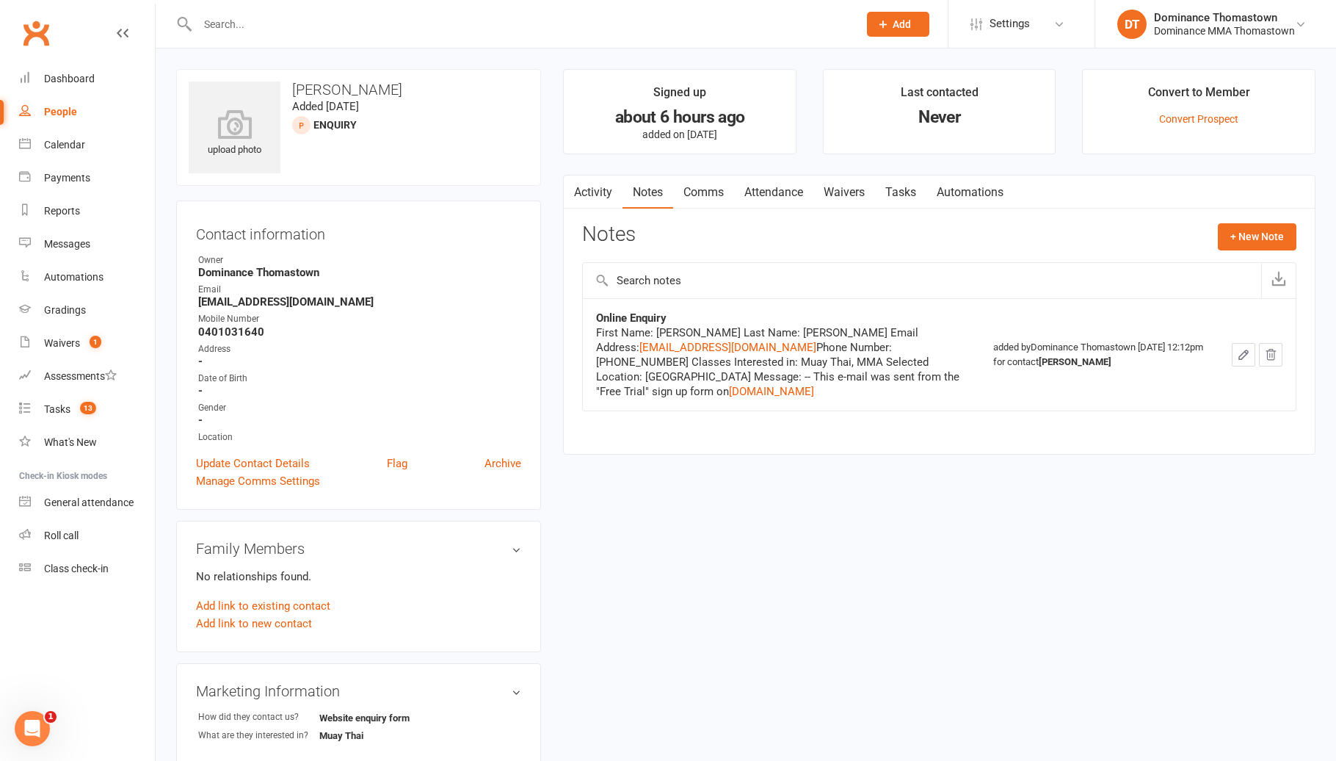
click at [842, 189] on link "Waivers" at bounding box center [844, 192] width 62 height 34
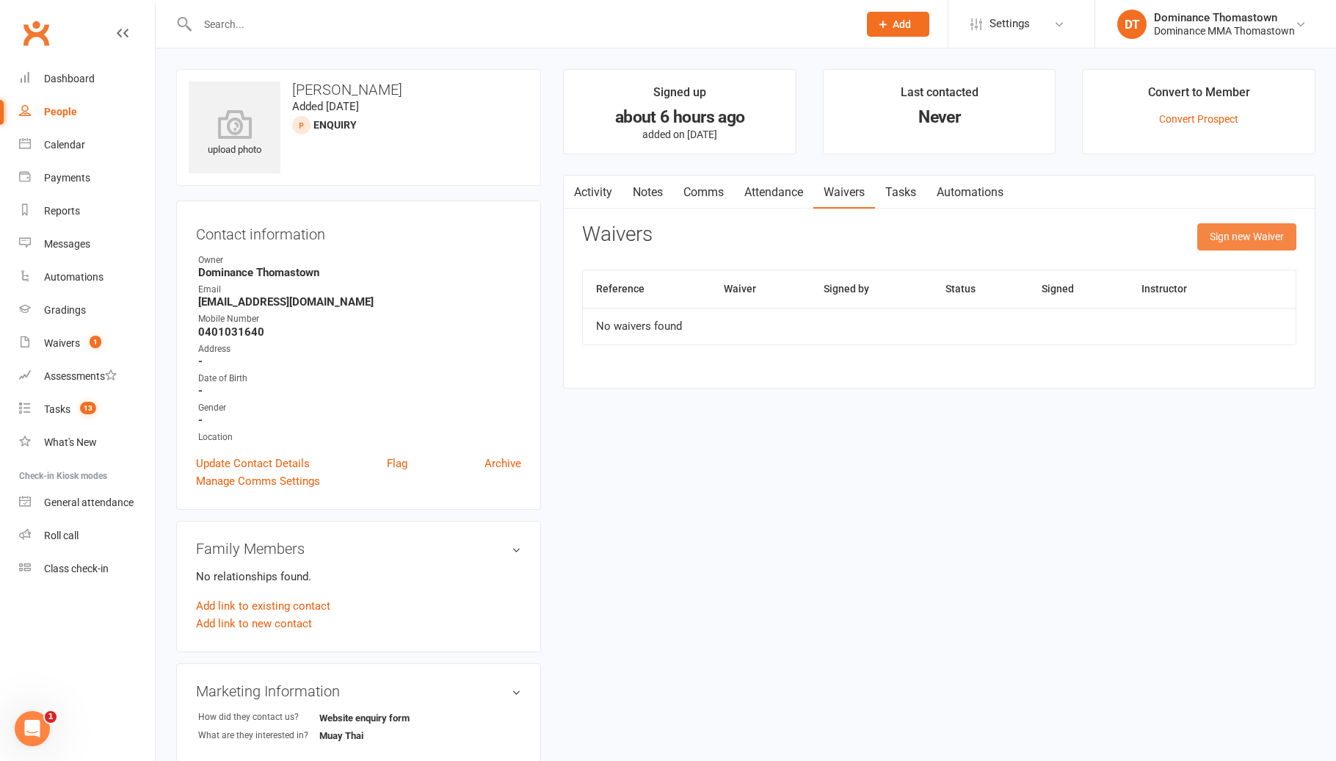
click at [1261, 235] on button "Sign new Waiver" at bounding box center [1246, 236] width 99 height 26
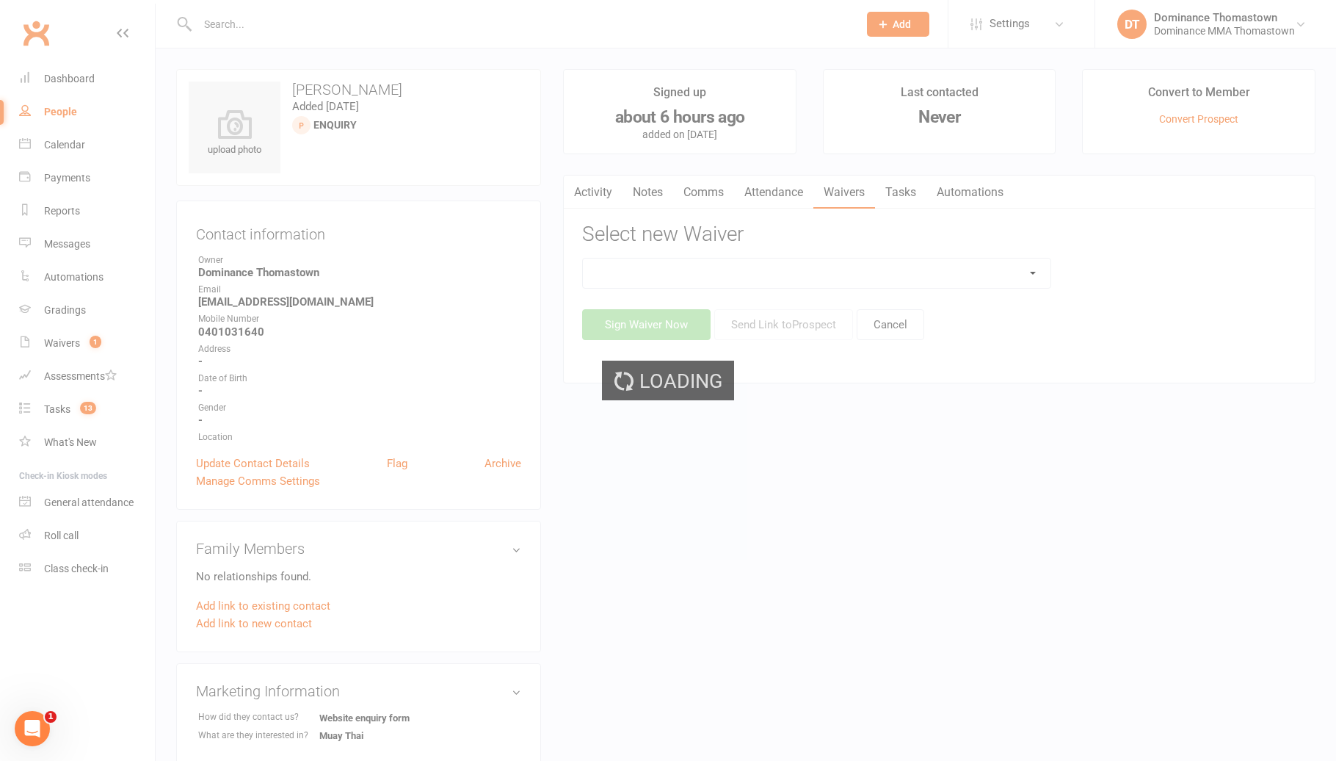
click at [725, 272] on select at bounding box center [816, 272] width 467 height 29
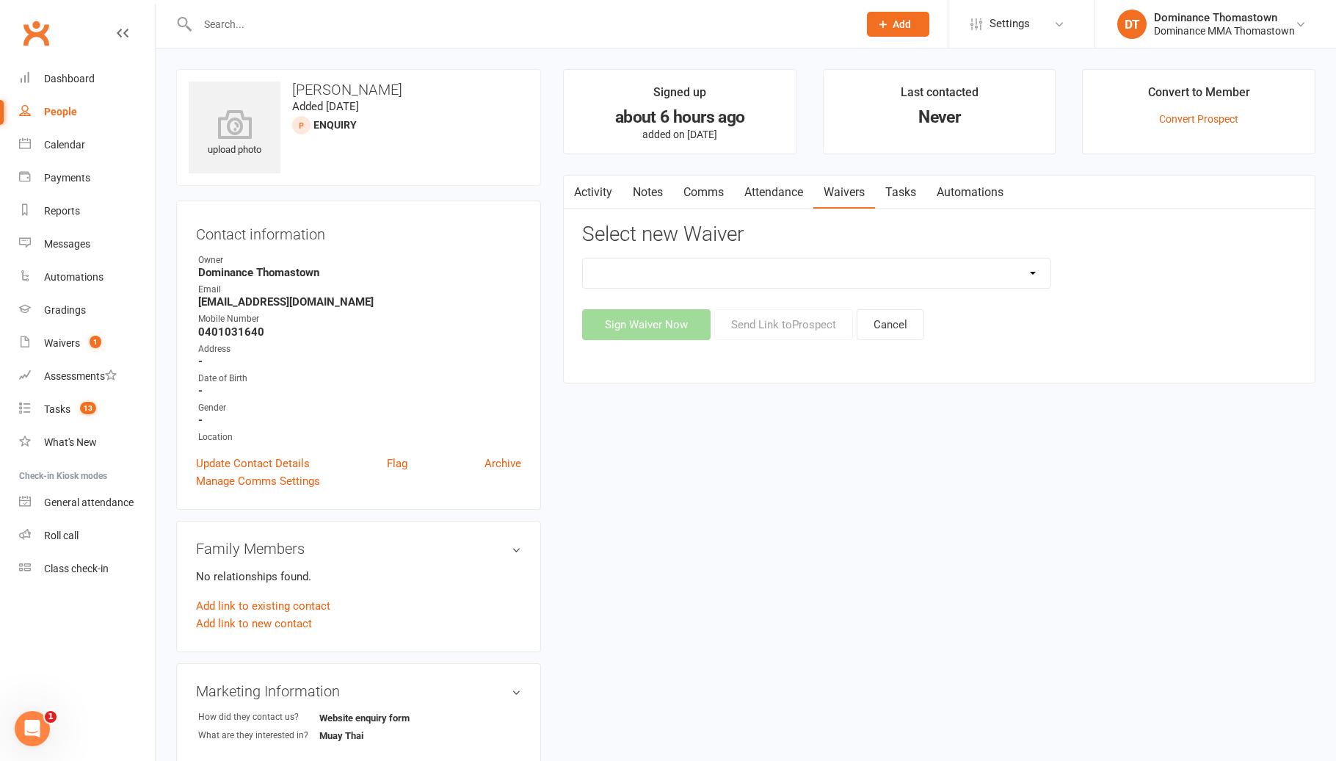
select select "375"
click at [783, 330] on button "Send Link to Prospect" at bounding box center [783, 324] width 139 height 31
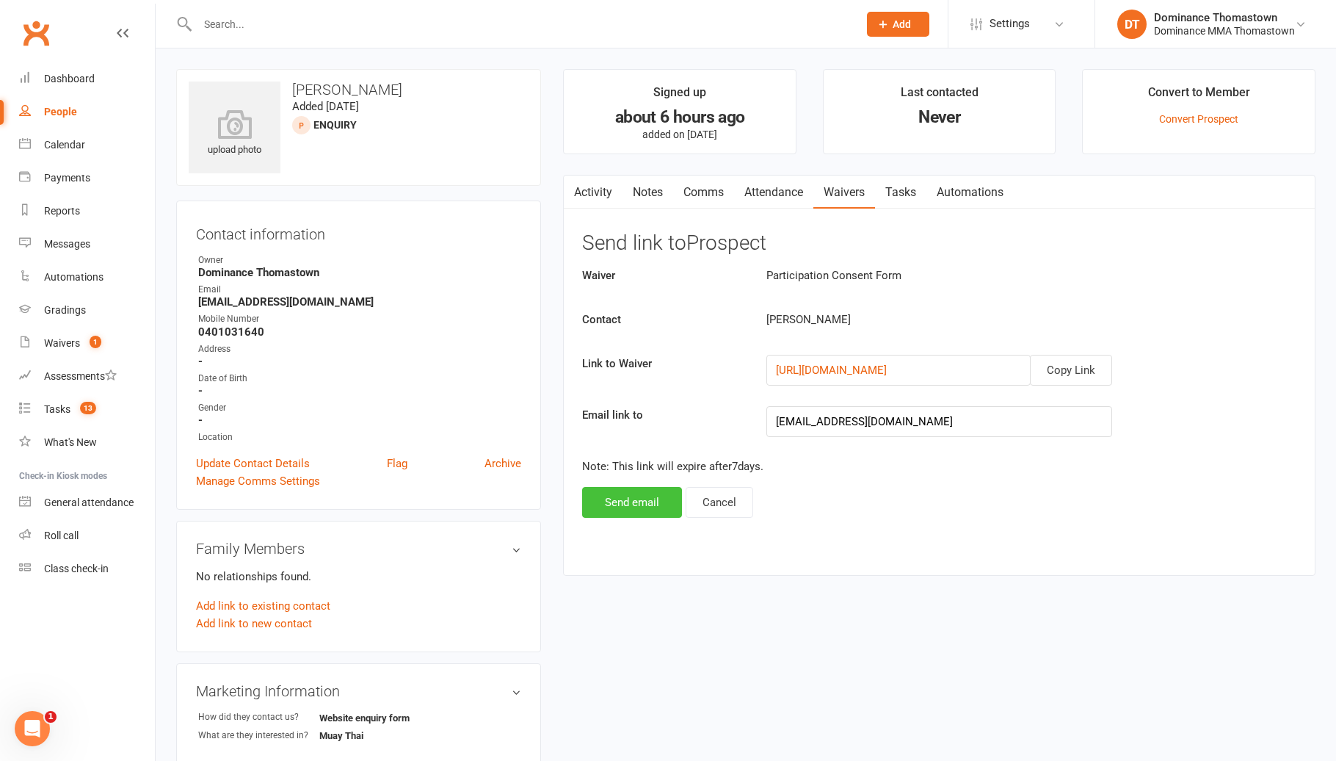
click at [621, 487] on button "Send email" at bounding box center [632, 502] width 100 height 31
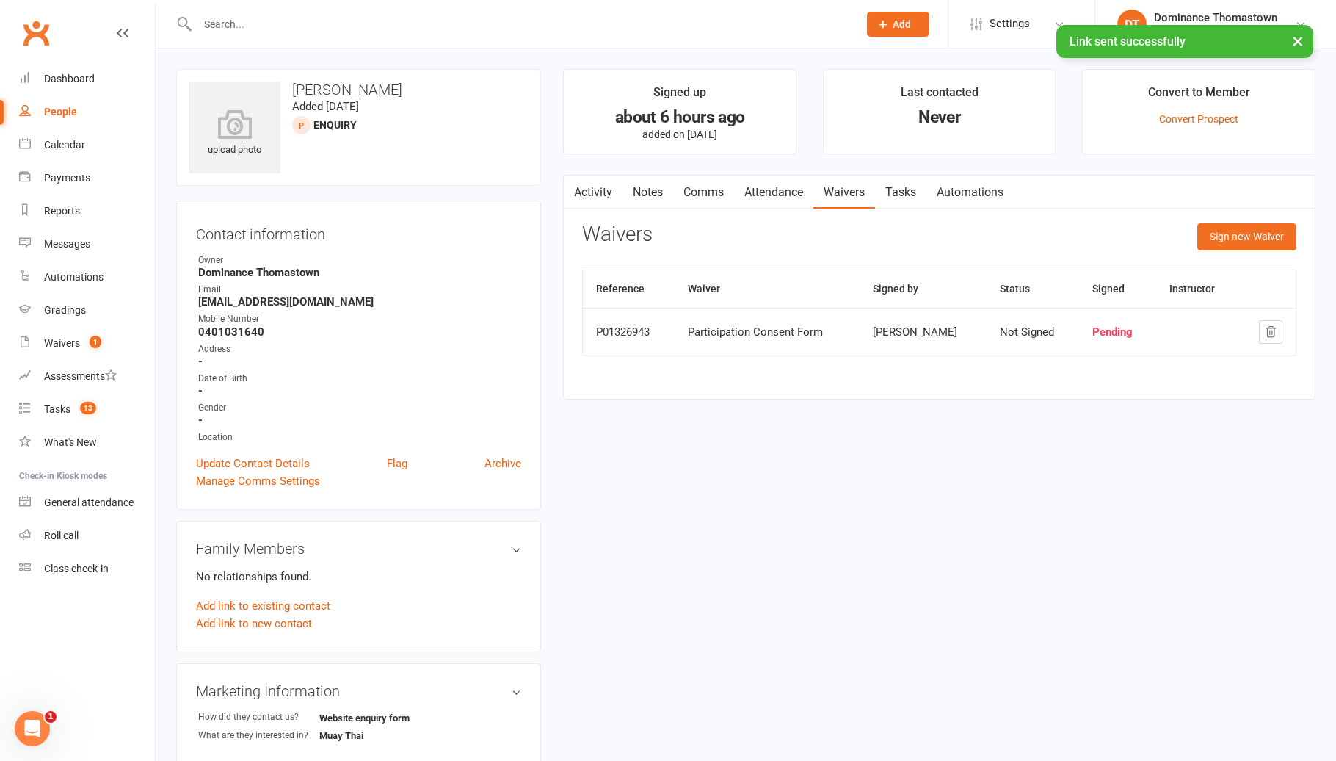
click at [710, 185] on link "Comms" at bounding box center [703, 192] width 61 height 34
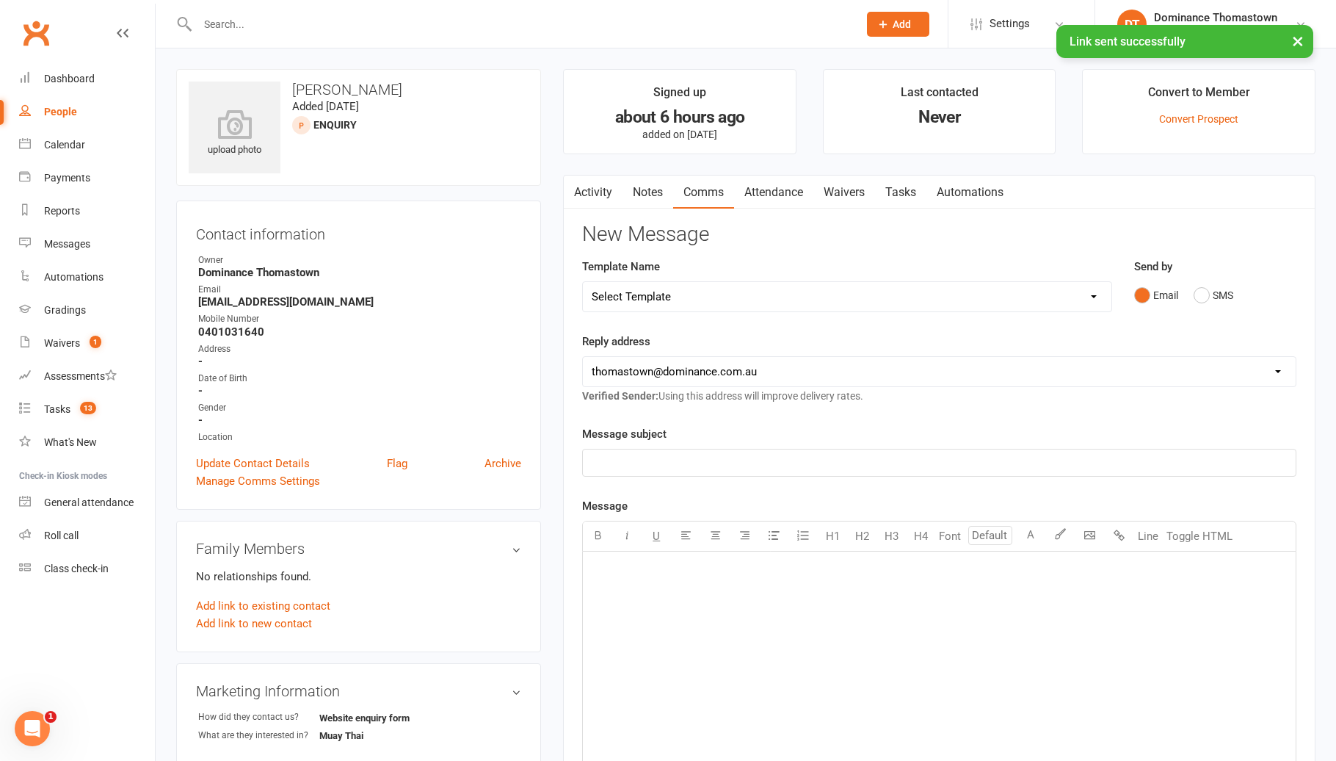
click at [626, 288] on select "Select Template [Email] MARKETING | 10TH BIRTHDAY SPECIAL | CANCELLED MEMBERS […" at bounding box center [847, 296] width 529 height 29
select select "19"
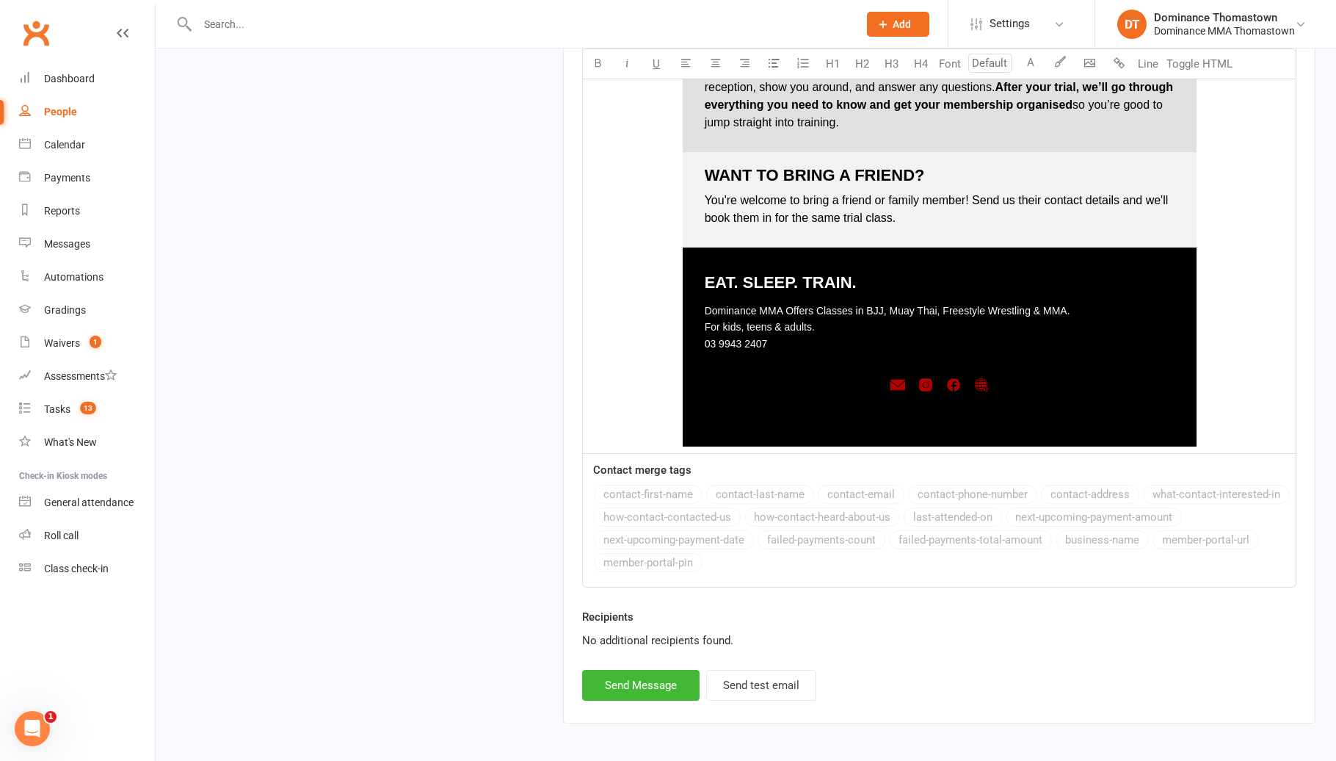
scroll to position [1940, 0]
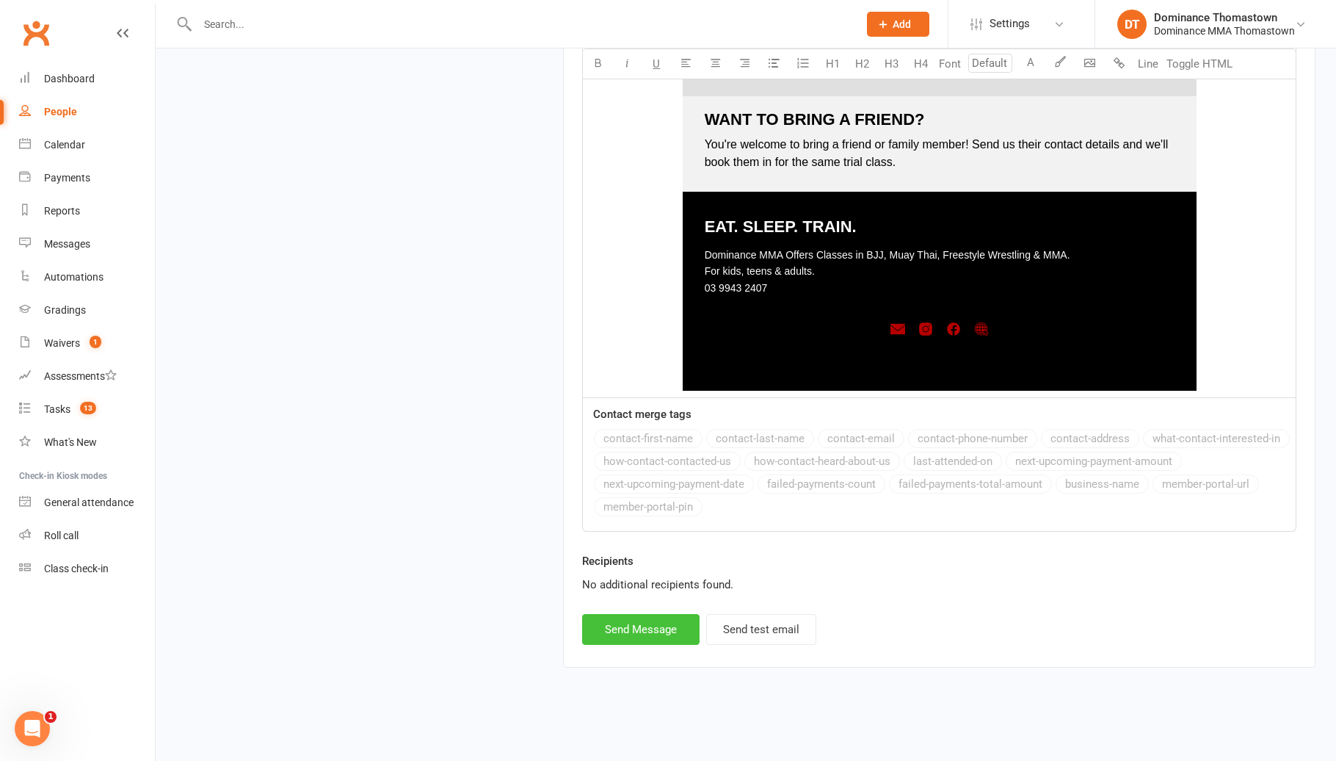
click at [671, 638] on button "Send Message" at bounding box center [640, 629] width 117 height 31
select select
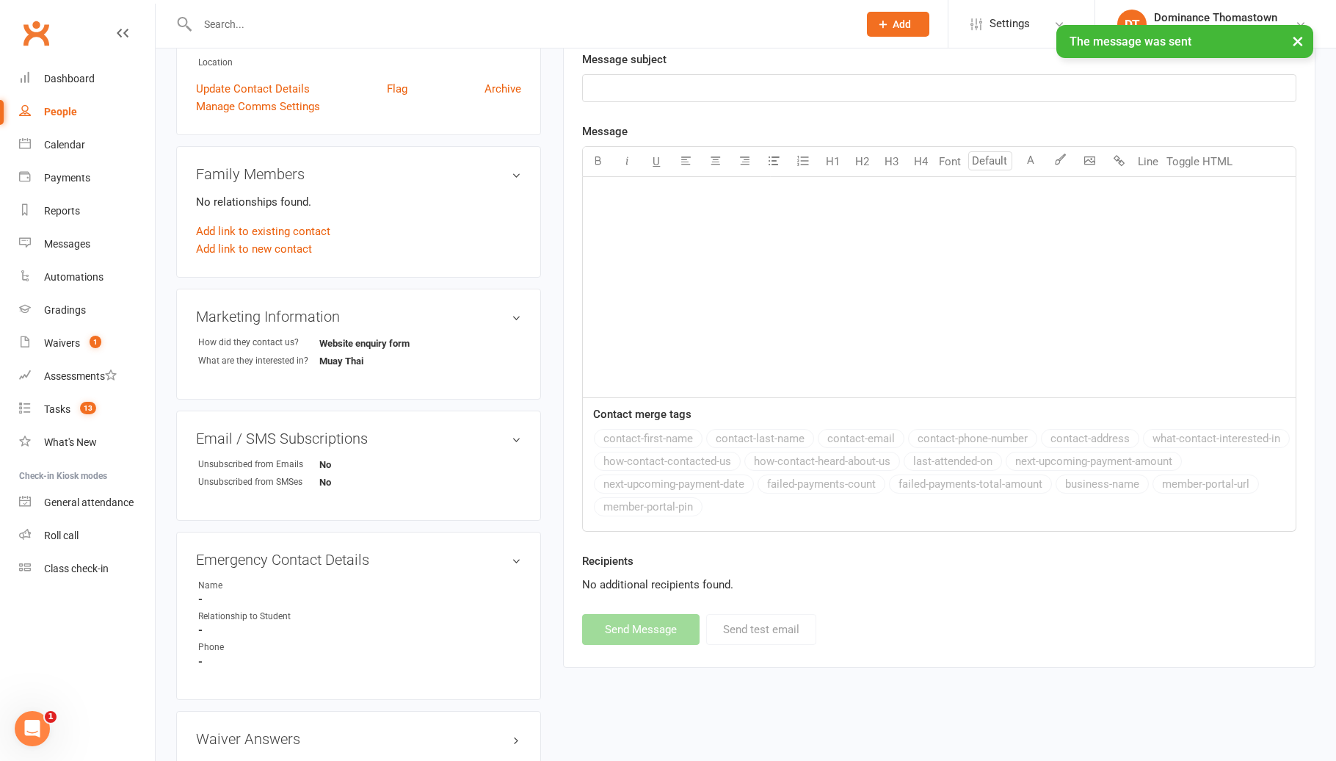
scroll to position [0, 0]
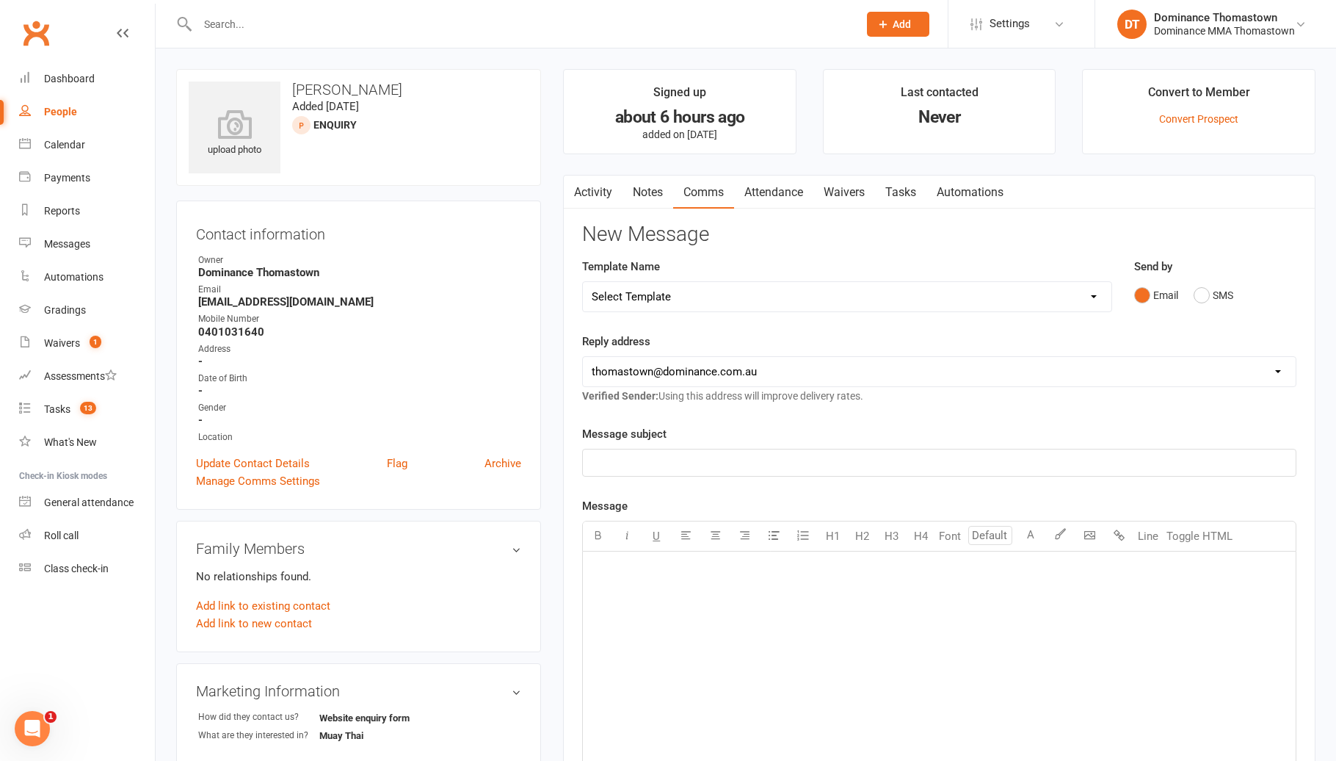
click at [788, 191] on link "Attendance" at bounding box center [773, 192] width 79 height 34
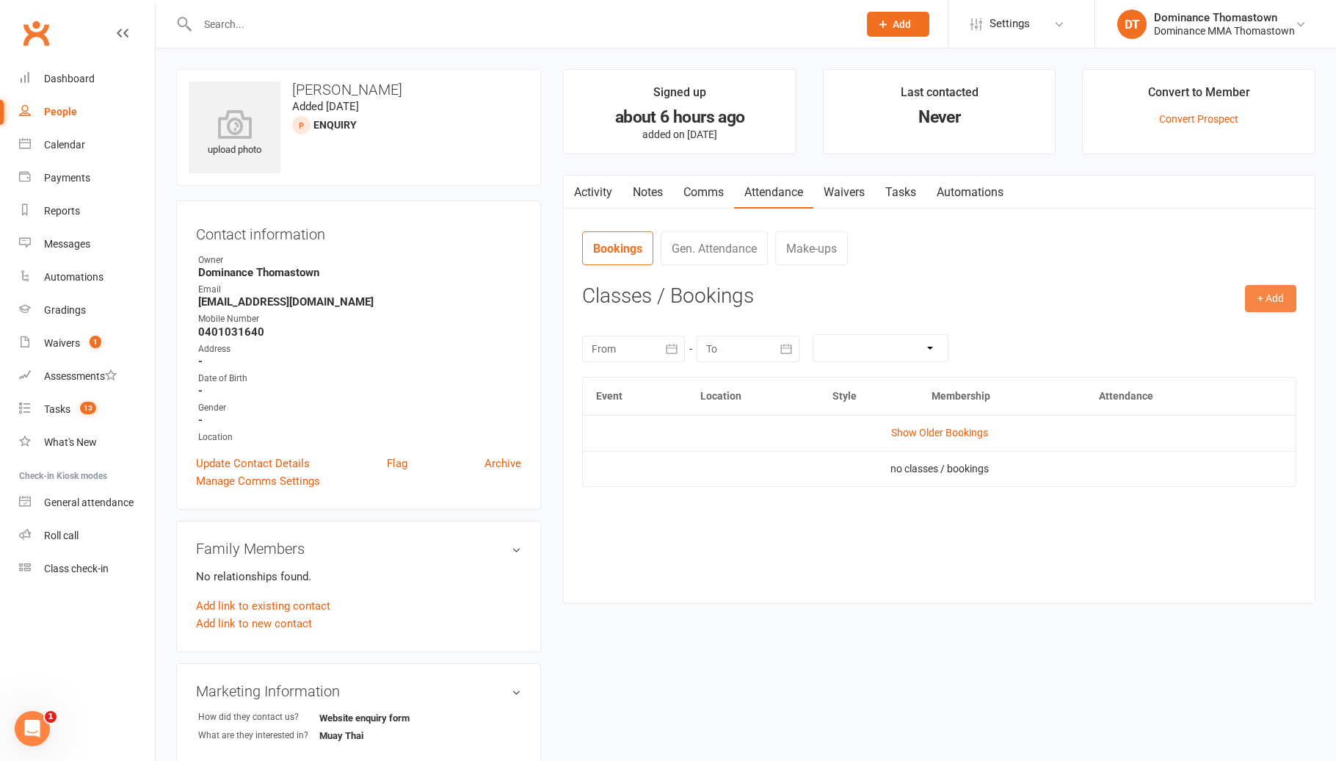
drag, startPoint x: 1252, startPoint y: 297, endPoint x: 1121, endPoint y: 292, distance: 131.5
click at [1252, 296] on button "+ Add" at bounding box center [1270, 298] width 51 height 26
drag, startPoint x: 1225, startPoint y: 333, endPoint x: 1190, endPoint y: 334, distance: 34.5
click at [1224, 332] on link "Book Event" at bounding box center [1222, 331] width 145 height 29
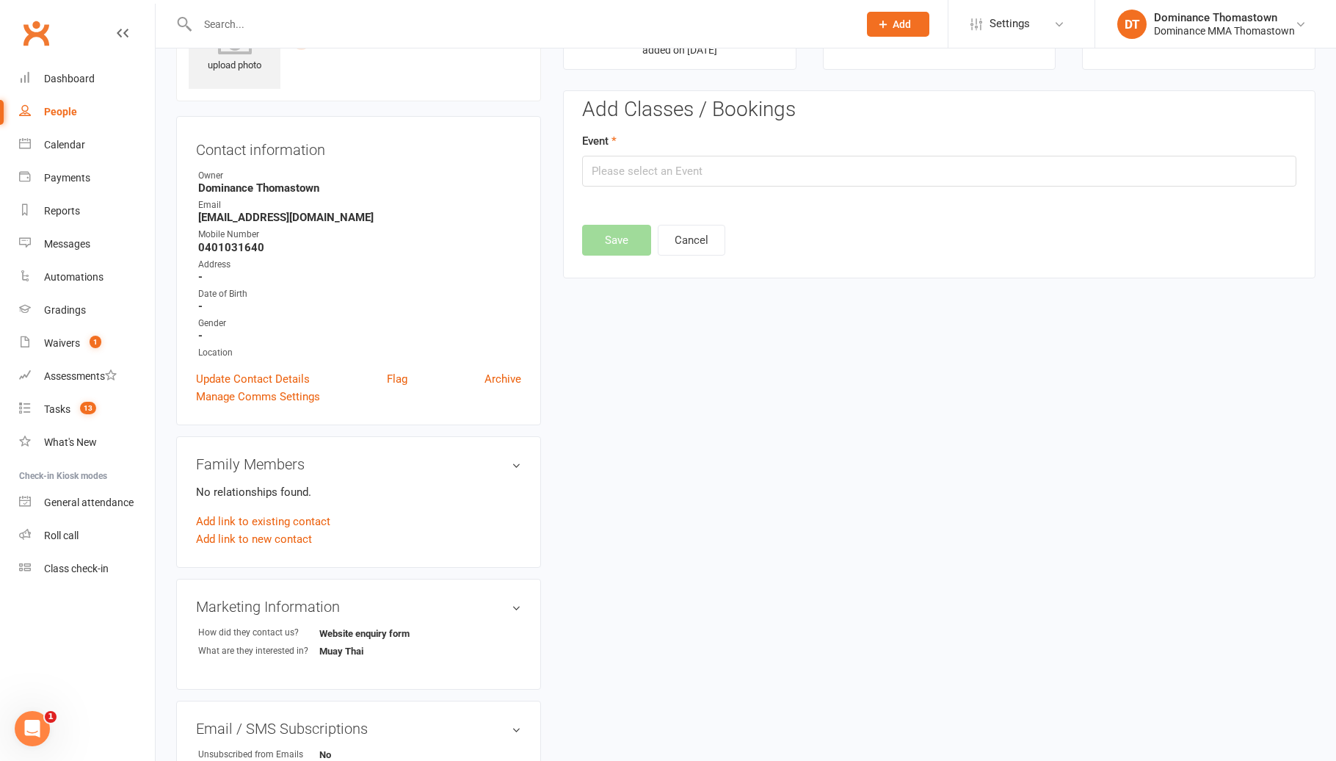
scroll to position [101, 0]
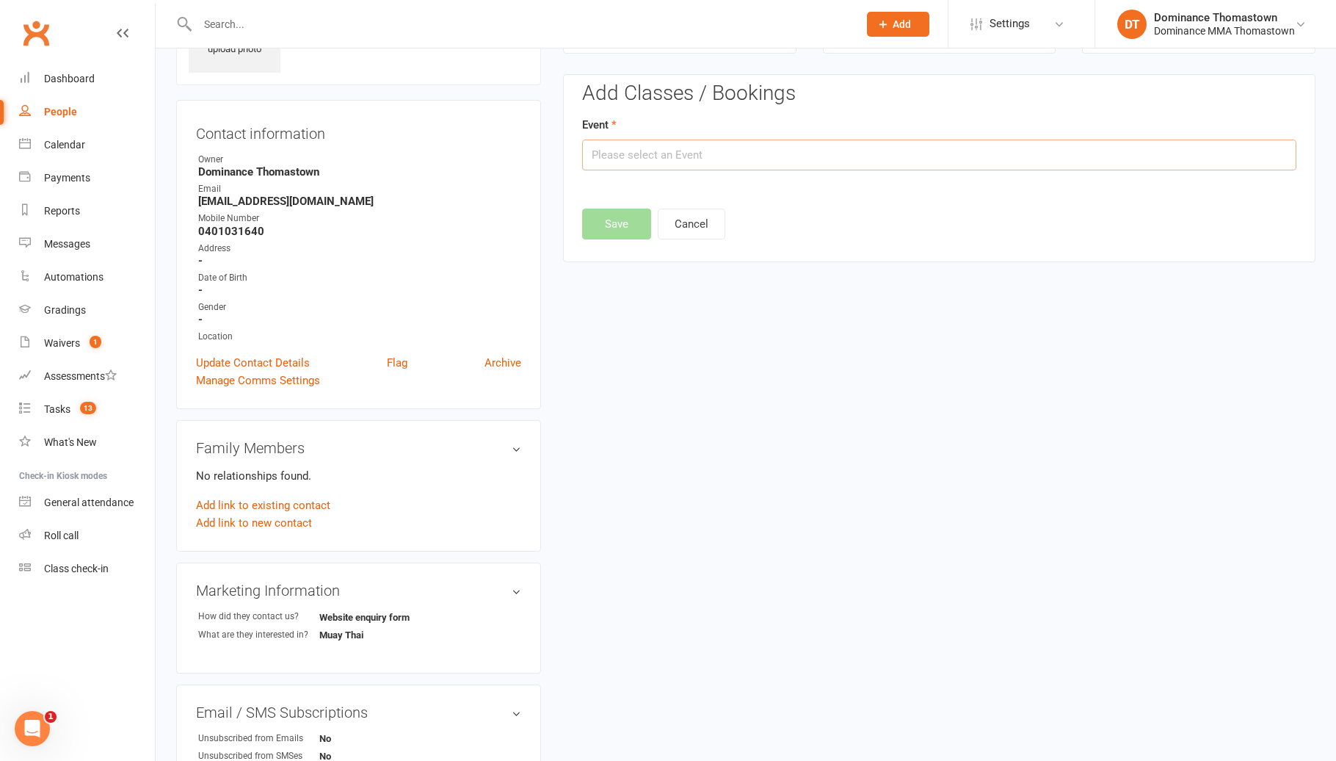
click at [766, 143] on input "text" at bounding box center [939, 154] width 714 height 31
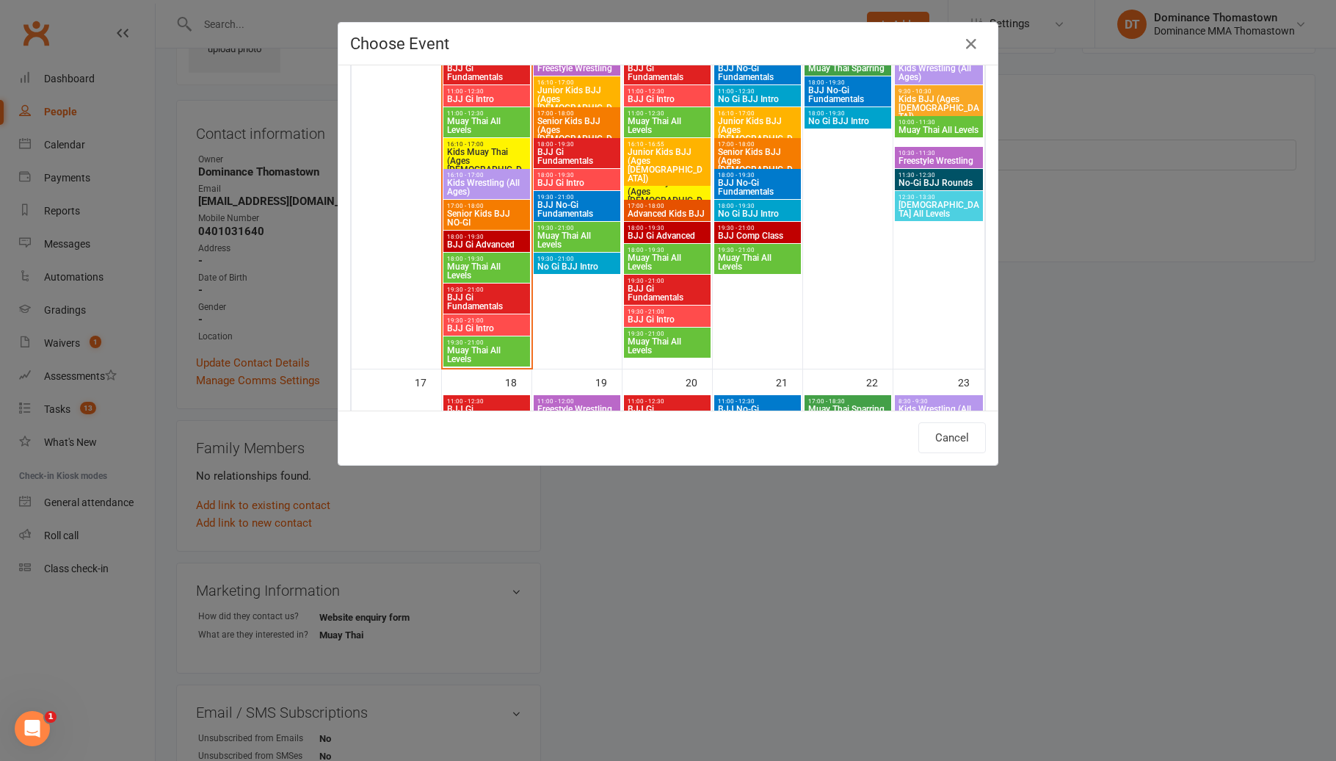
scroll to position [819, 0]
click at [678, 343] on span "Muay Thai All Levels" at bounding box center [667, 345] width 81 height 18
type input "Muay Thai All Levels - Aug 13, 2025 7:30:00 PM"
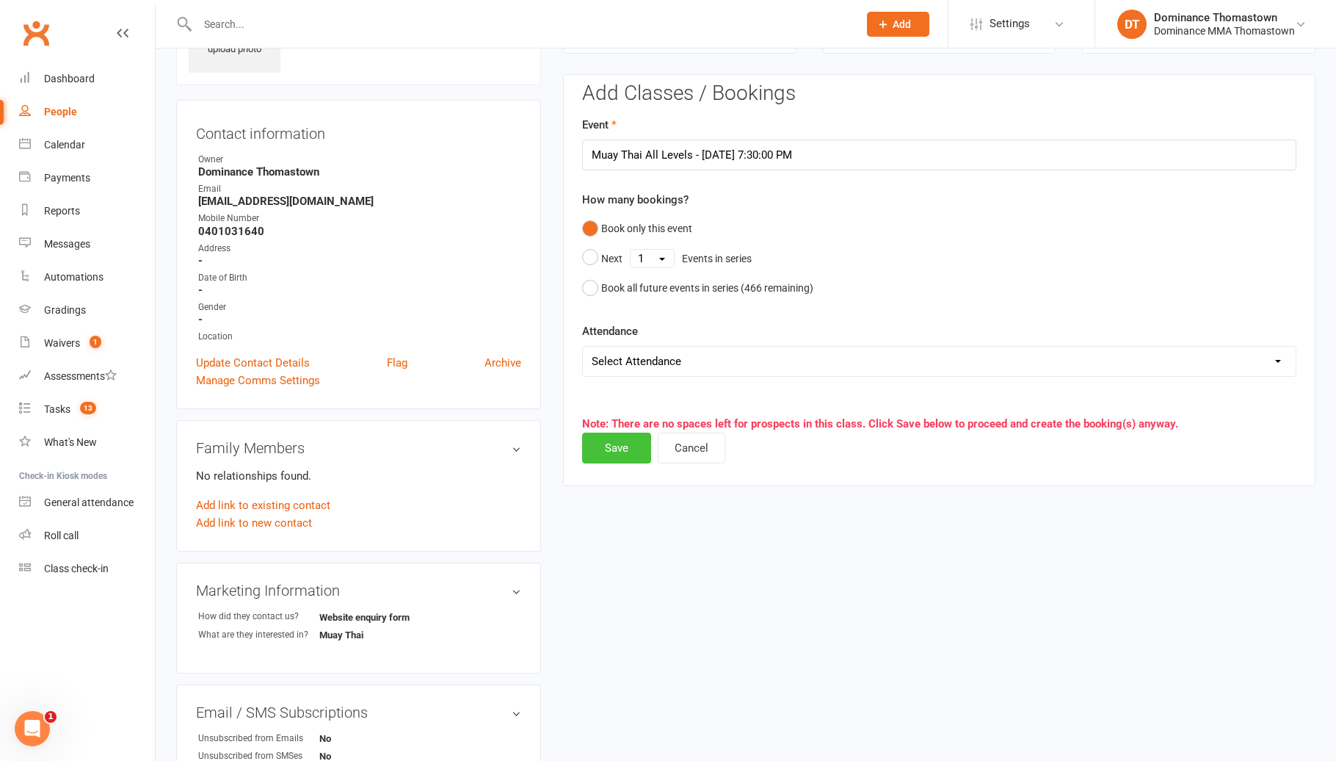
click at [625, 448] on button "Save" at bounding box center [616, 447] width 69 height 31
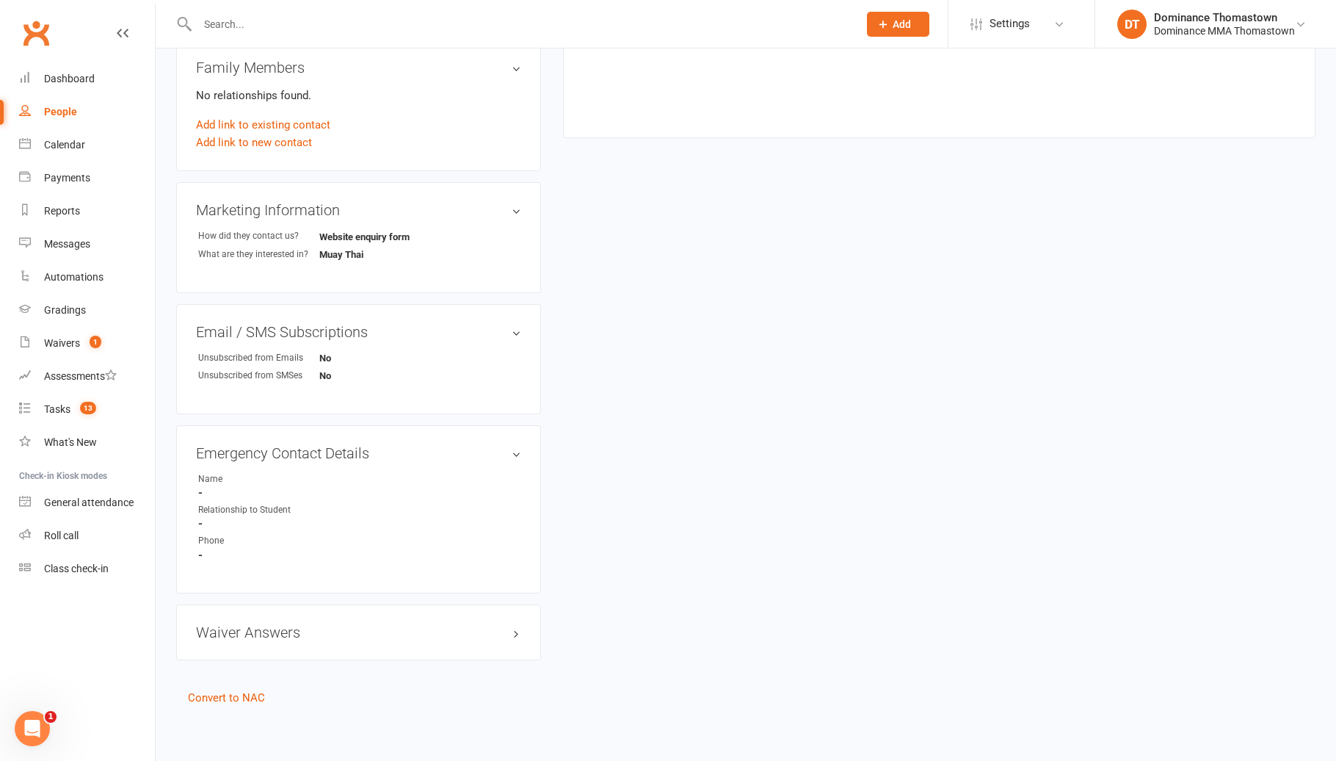
scroll to position [0, 0]
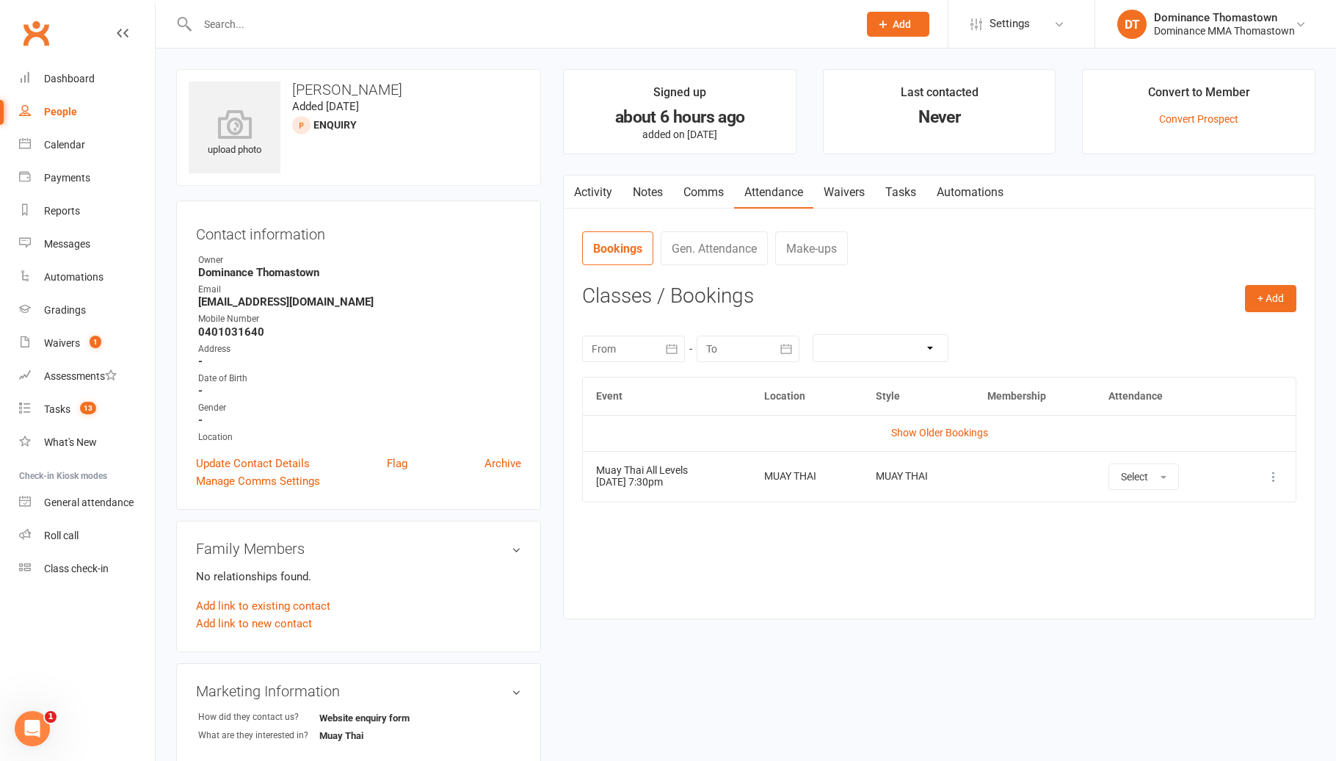
click at [893, 190] on link "Tasks" at bounding box center [900, 192] width 51 height 34
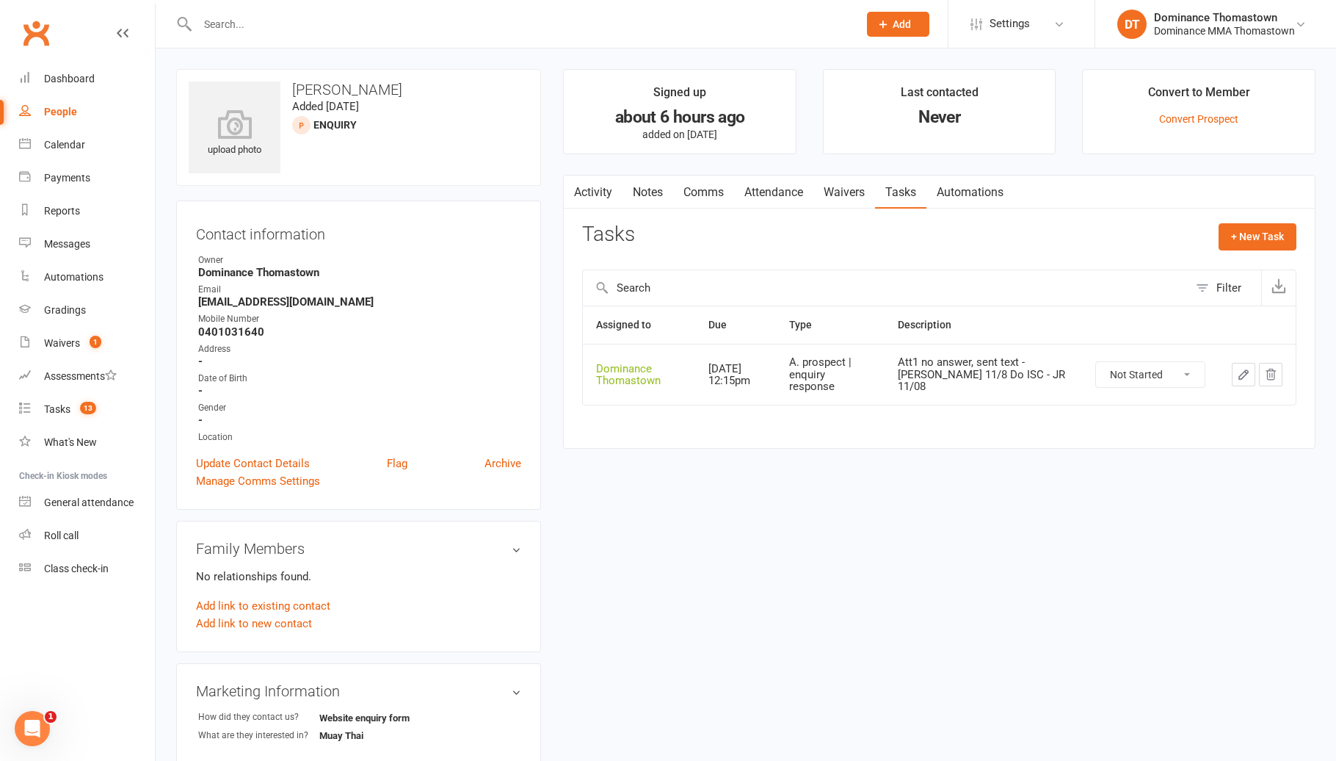
click at [1164, 365] on select "Not Started In Progress Waiting Complete" at bounding box center [1150, 374] width 109 height 25
select select "unstarted"
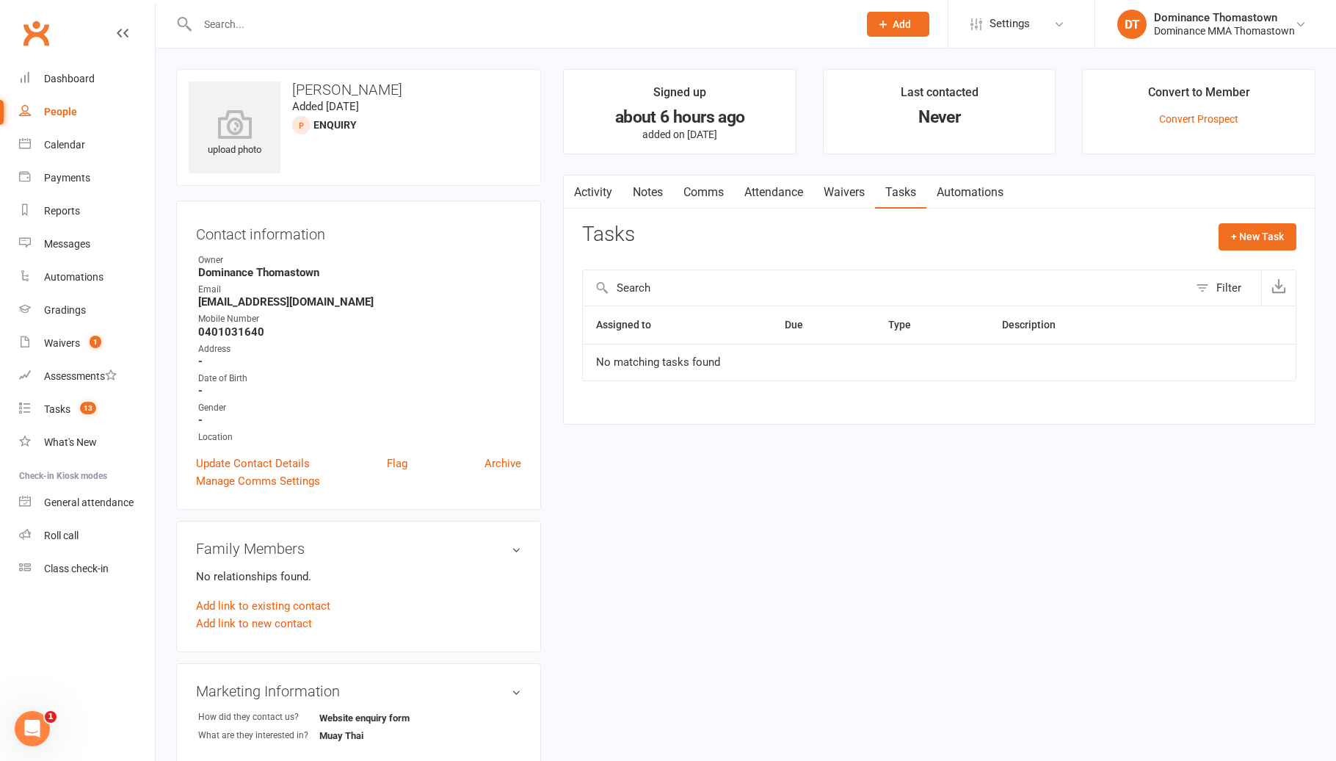
click at [656, 192] on link "Notes" at bounding box center [648, 192] width 51 height 34
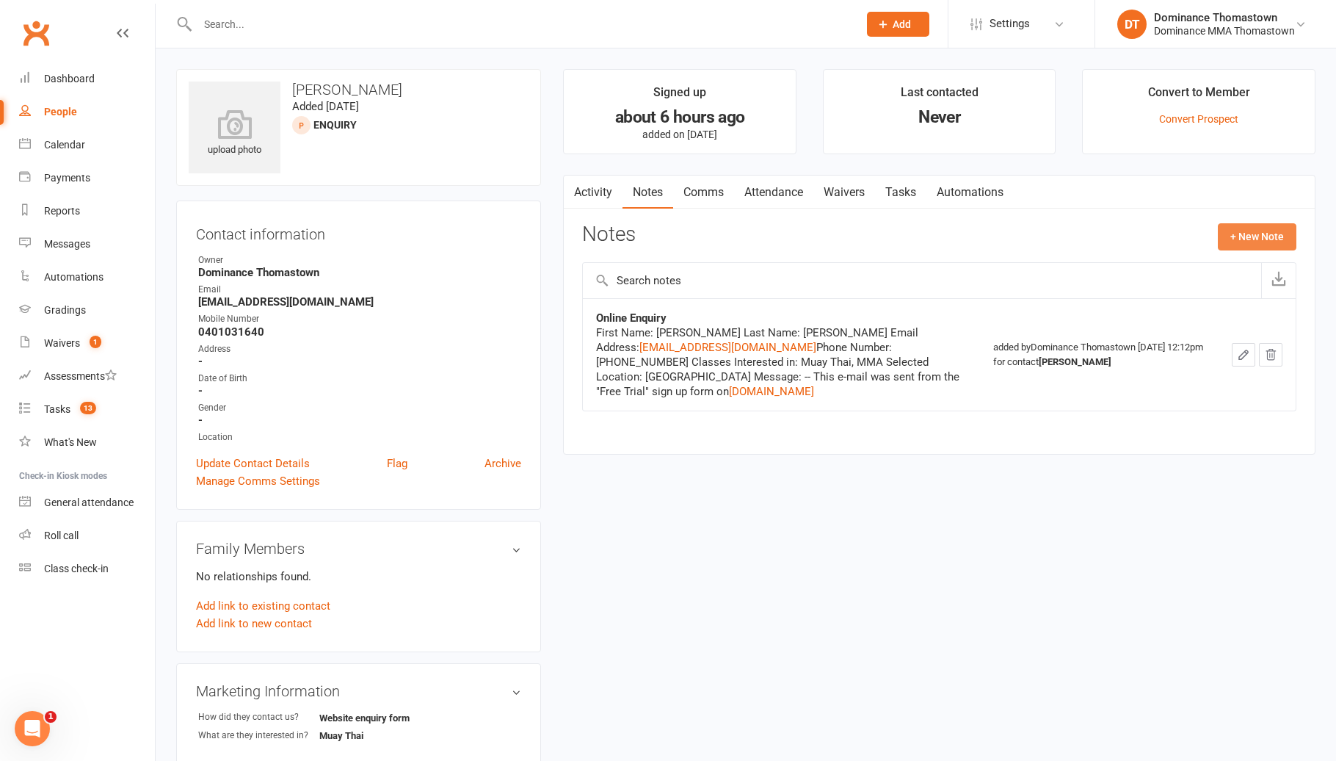
click at [1234, 228] on button "+ New Note" at bounding box center [1257, 236] width 79 height 26
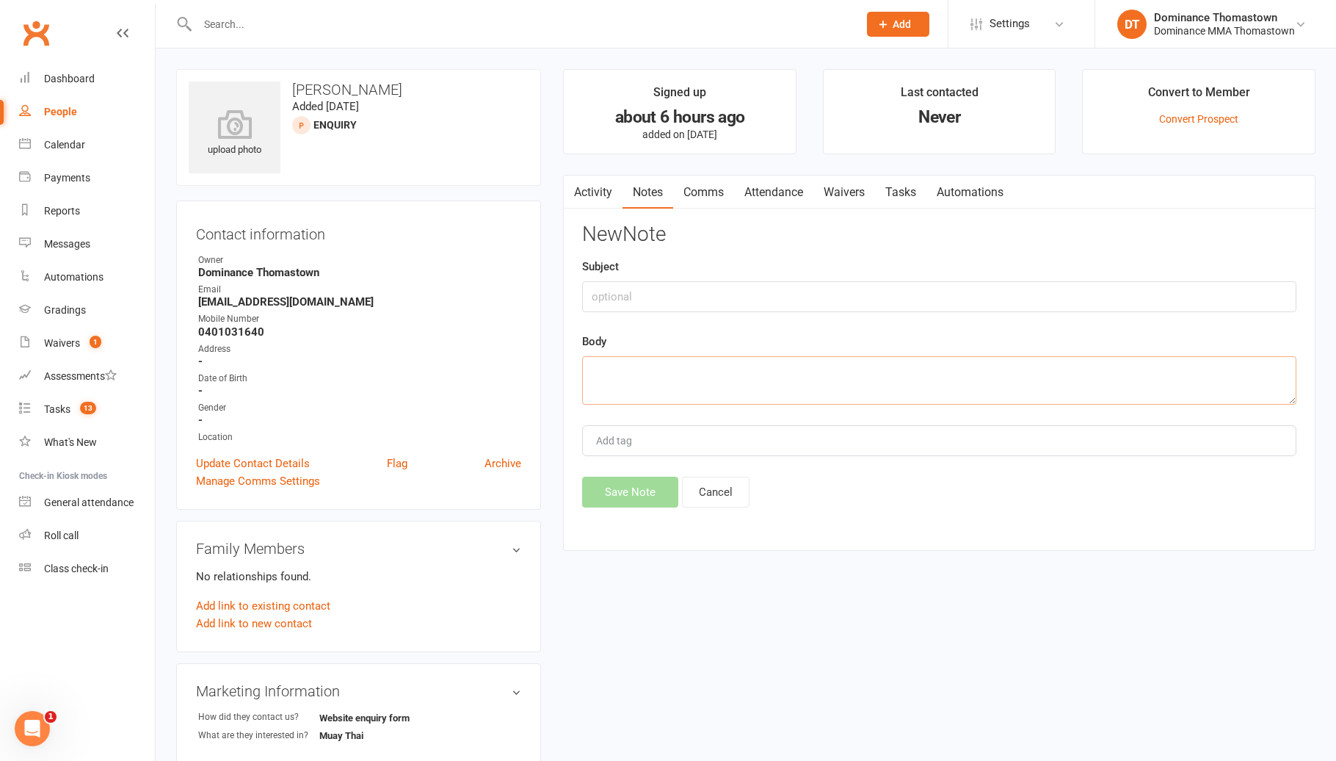
click at [717, 357] on textarea at bounding box center [939, 380] width 714 height 48
click at [895, 376] on textarea "just got out of rehab and training a liot in the" at bounding box center [939, 380] width 714 height 48
click at [772, 374] on textarea "just got out of rehab and training a liot in the" at bounding box center [939, 380] width 714 height 48
click at [863, 377] on textarea "just got out of rehab and training a lot at the gym in the" at bounding box center [939, 380] width 714 height 48
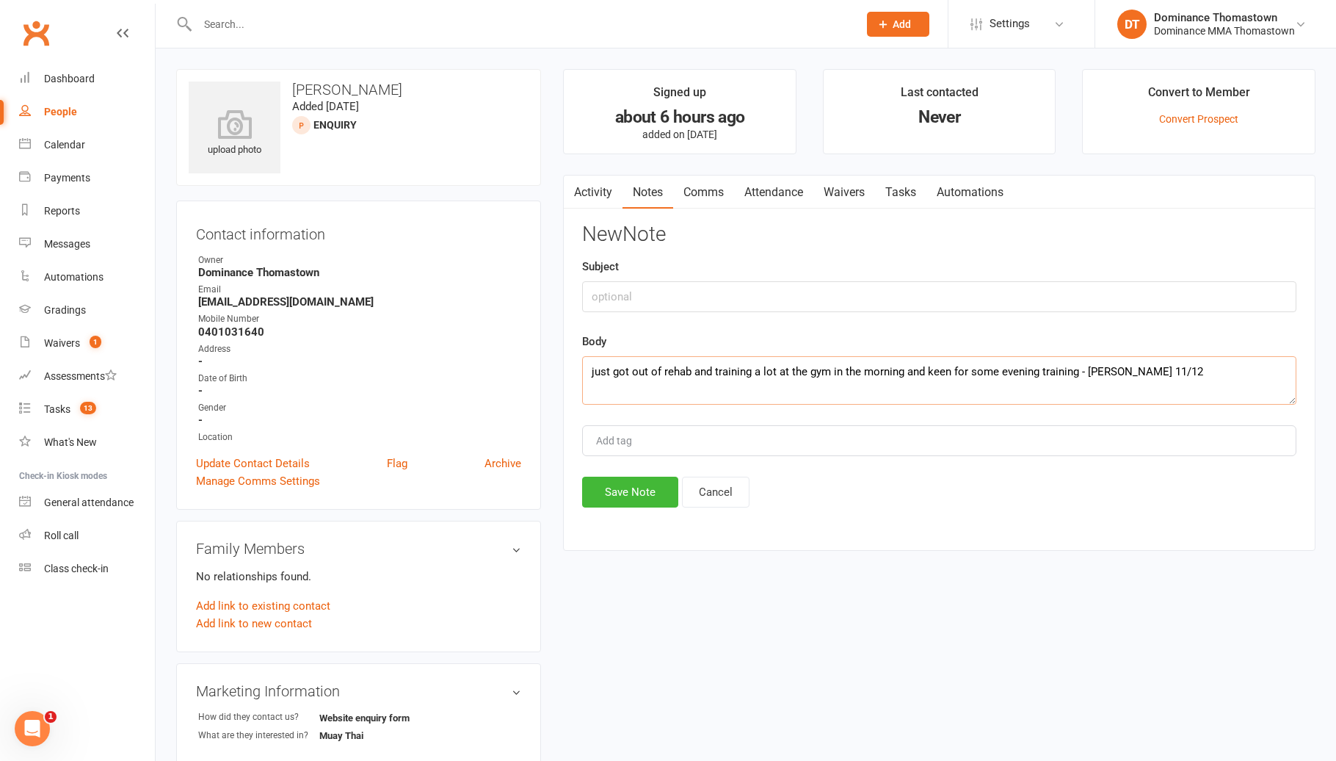
type textarea "just got out of rehab and training a lot at the gym in the morning and keen for…"
click at [634, 302] on input "text" at bounding box center [939, 296] width 714 height 31
type input "initial sc"
click at [619, 509] on div "Activity Notes Comms Attendance Waivers Tasks Automations Notes + New Note Onli…" at bounding box center [939, 363] width 753 height 377
click at [612, 501] on button "Save Note" at bounding box center [630, 491] width 96 height 31
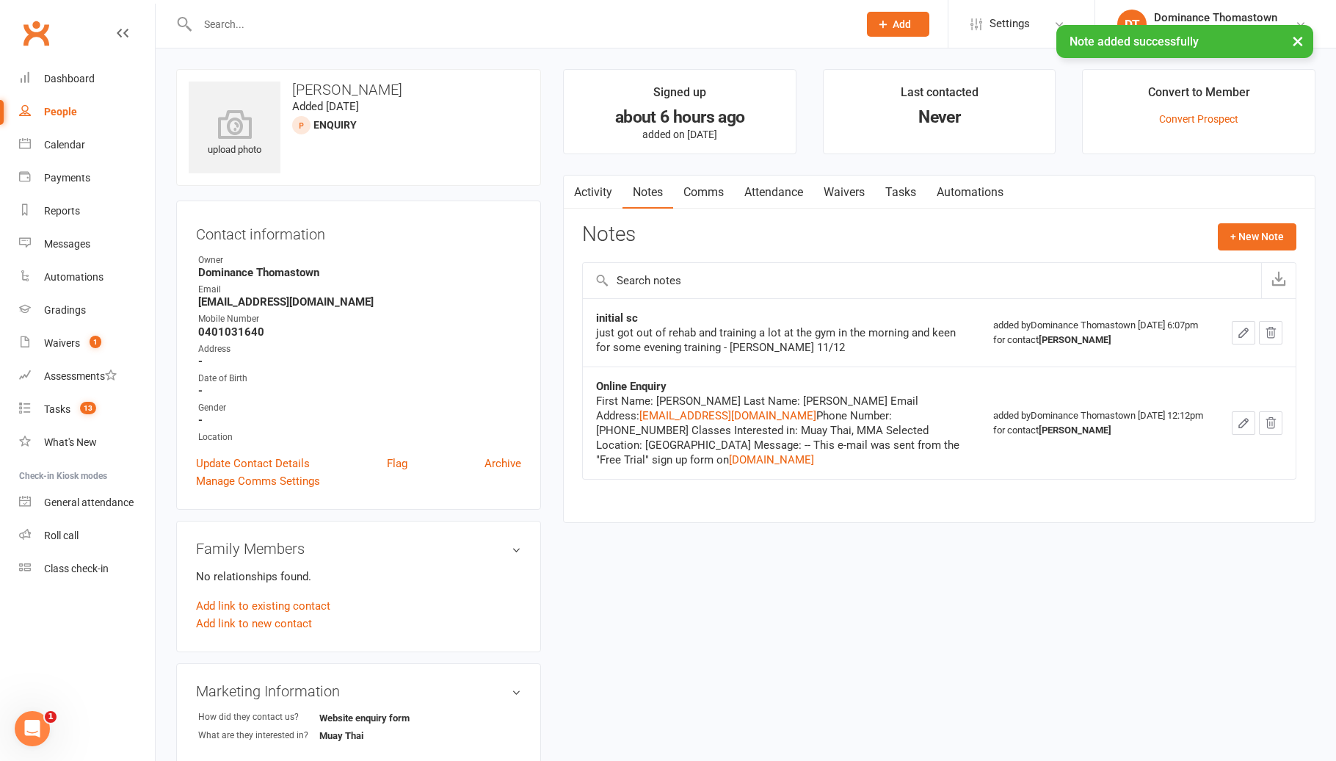
click at [907, 197] on link "Tasks" at bounding box center [900, 192] width 51 height 34
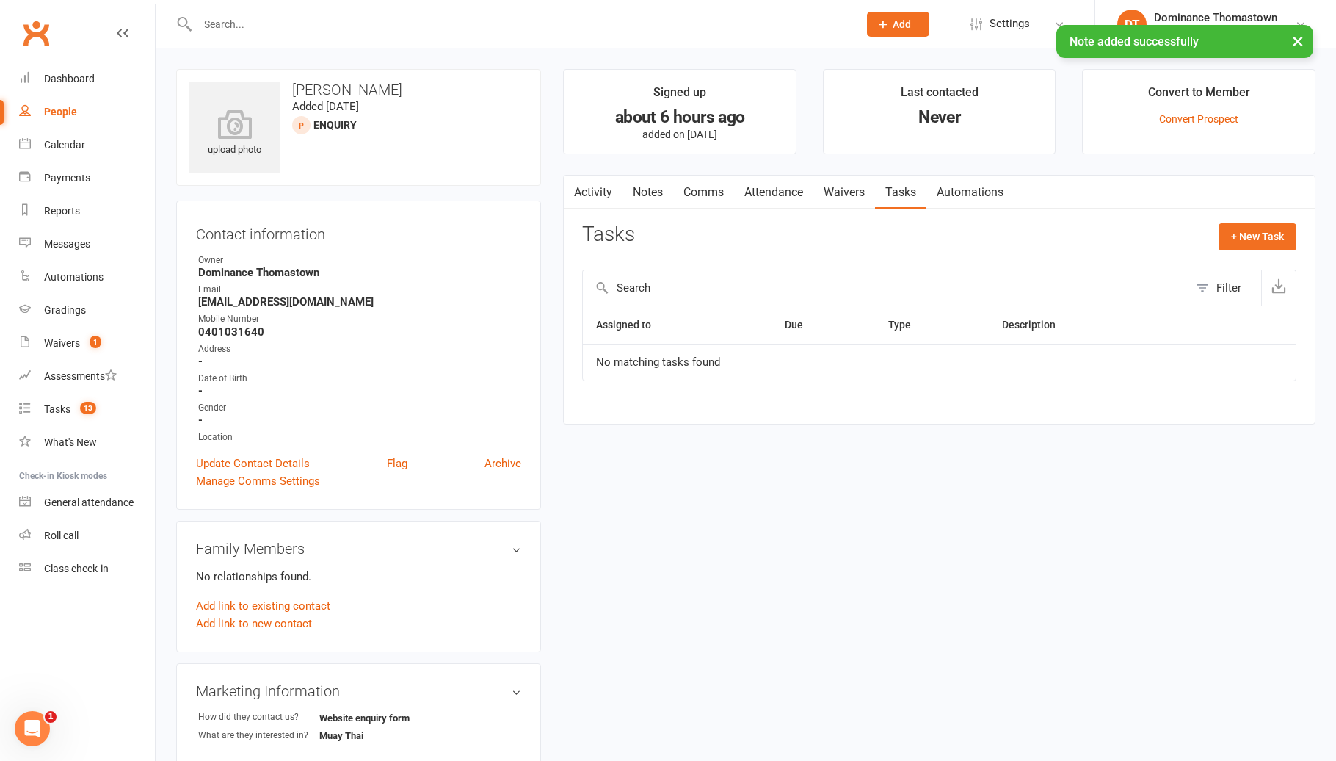
click at [780, 195] on link "Attendance" at bounding box center [773, 192] width 79 height 34
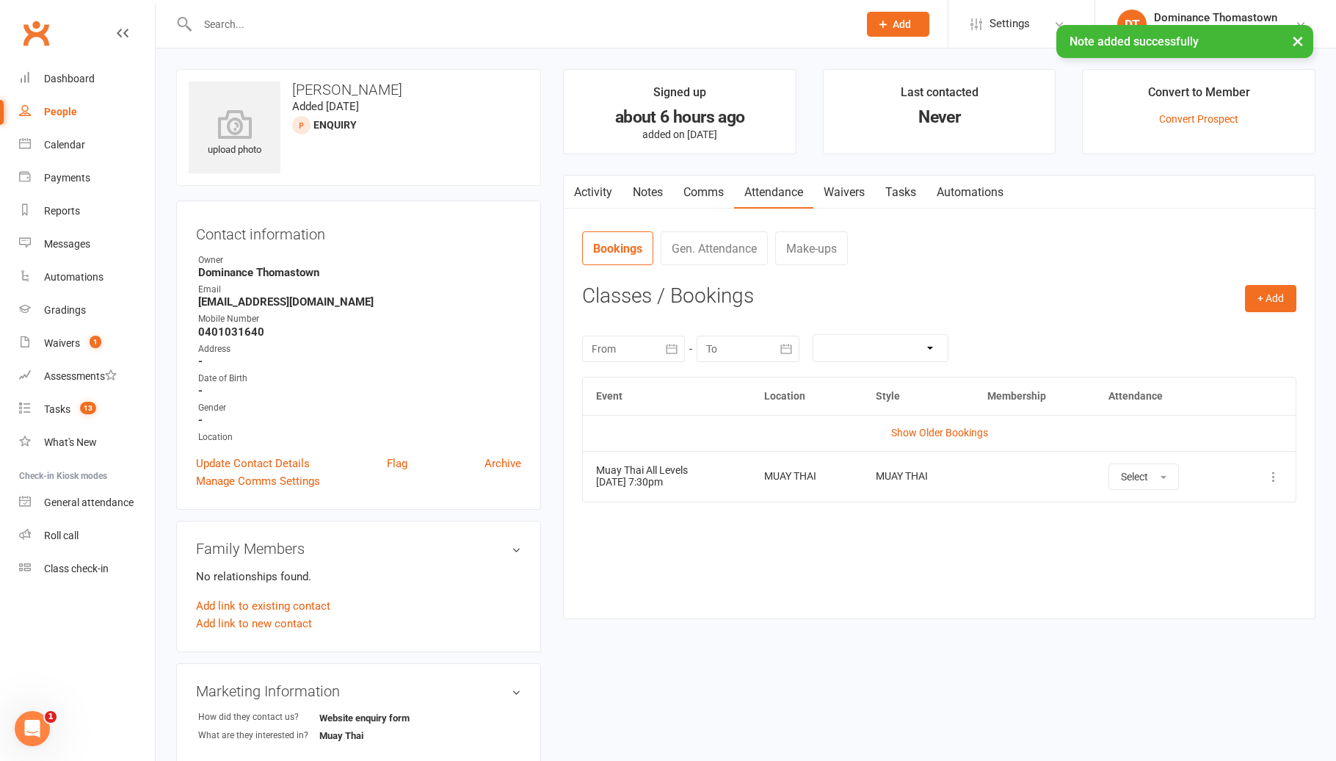
click at [907, 194] on link "Tasks" at bounding box center [900, 192] width 51 height 34
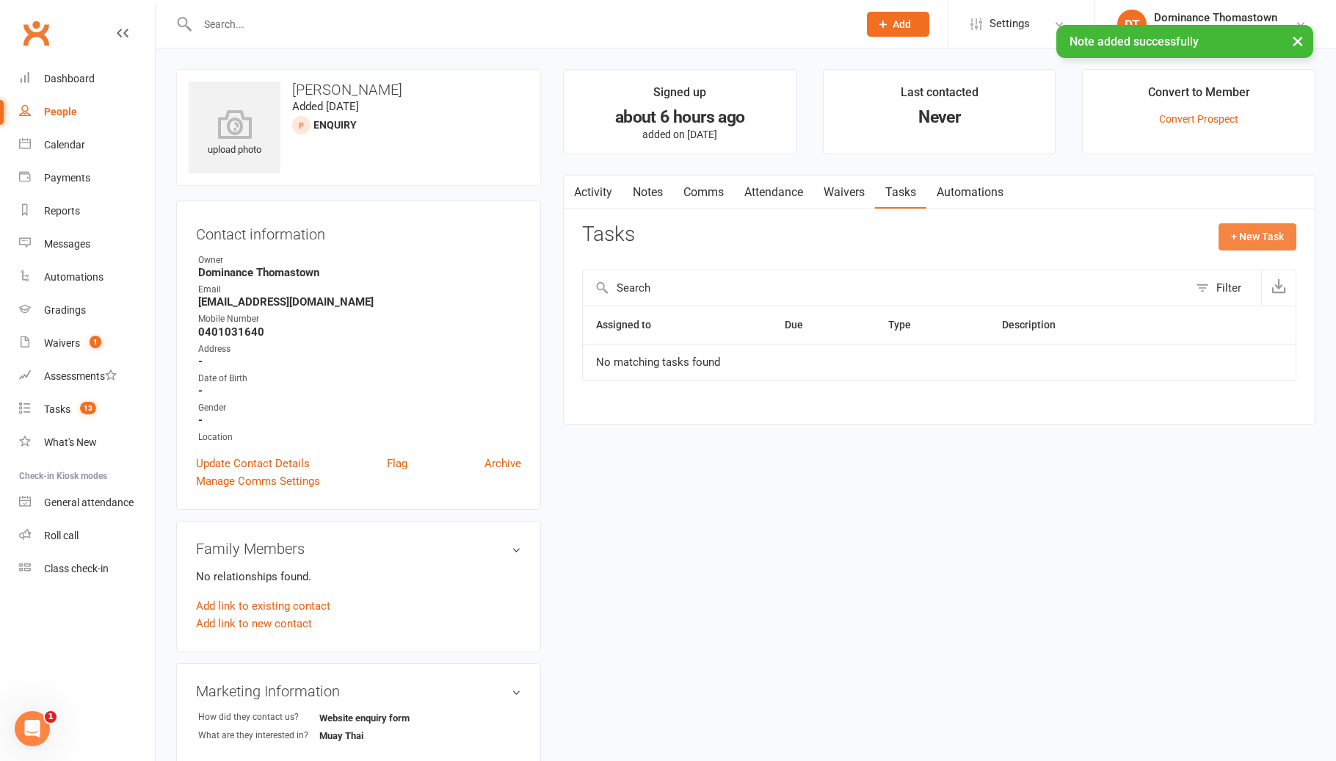
click at [1224, 245] on button "+ New Task" at bounding box center [1258, 236] width 78 height 26
select select "12547"
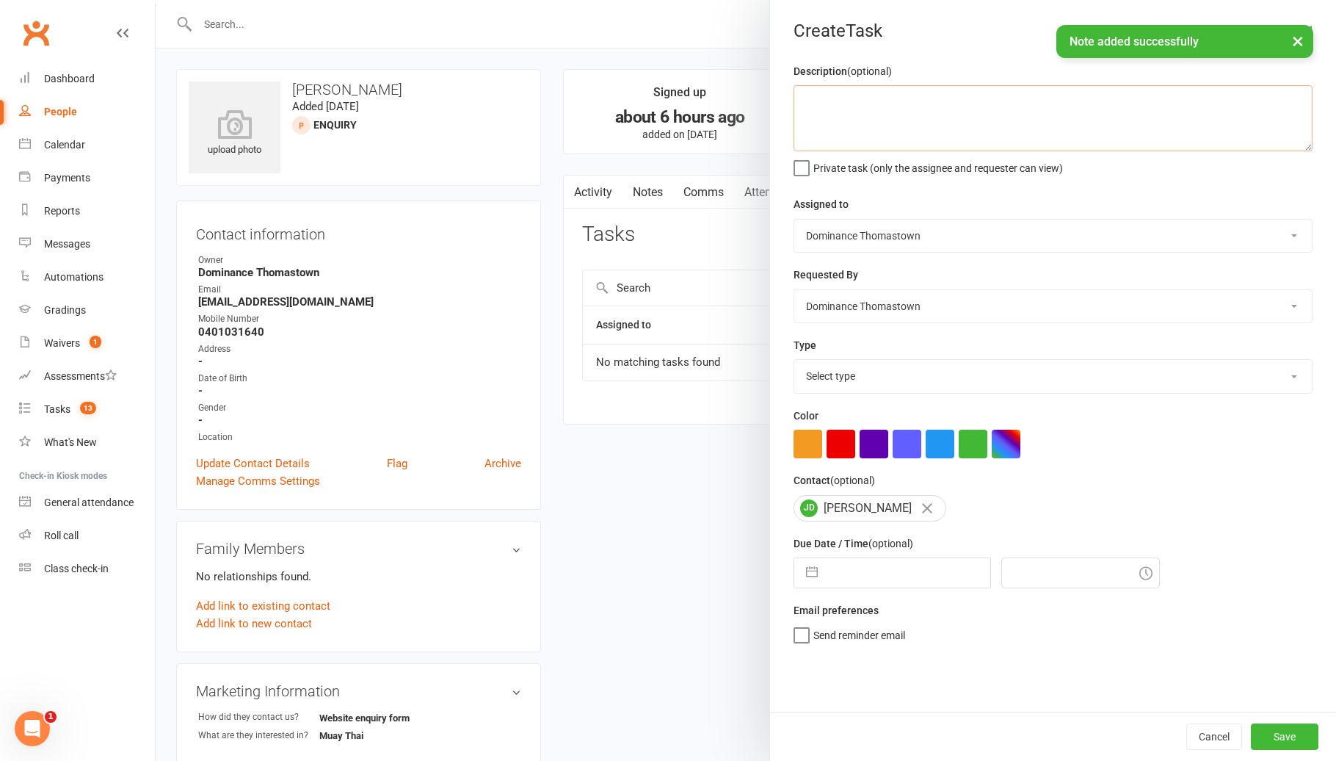
click at [957, 128] on textarea at bounding box center [1053, 118] width 519 height 66
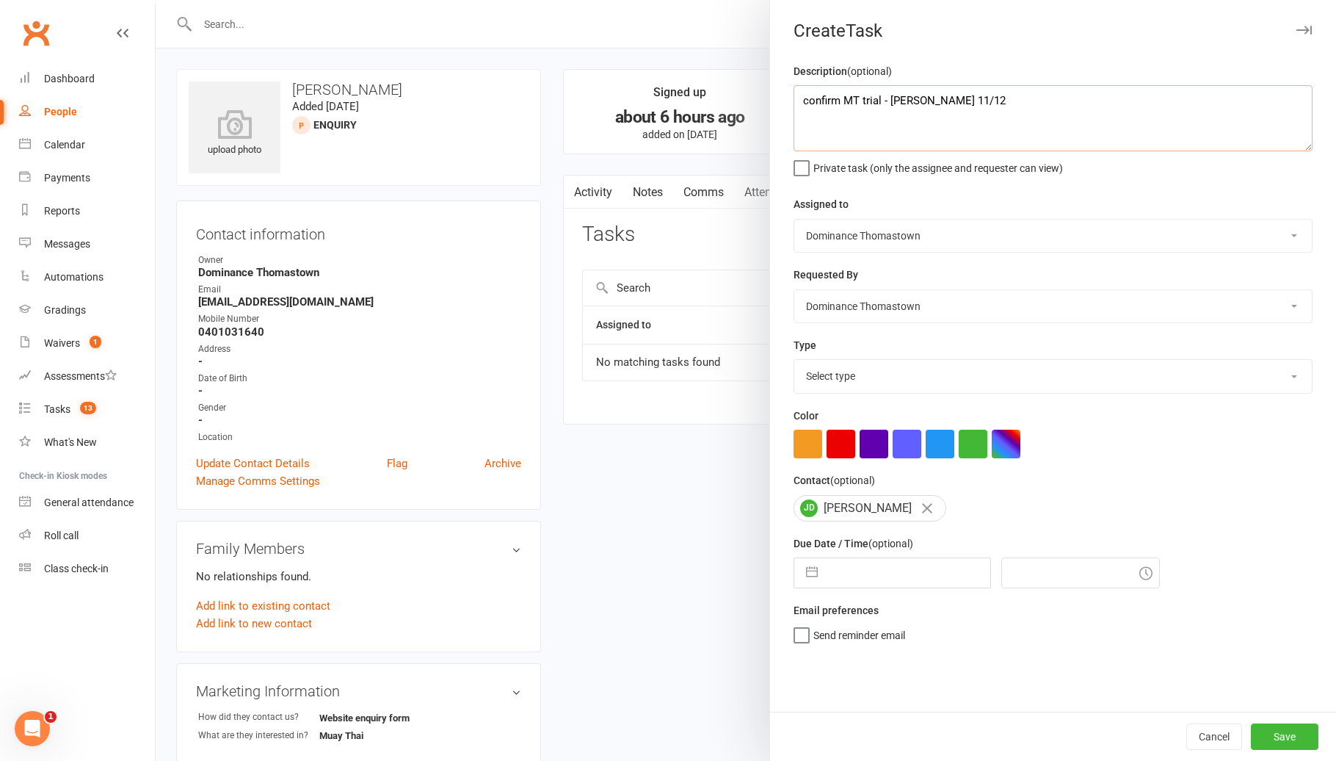
type textarea "confirm MT trial - Ellen 11/12"
click at [938, 382] on select "Select type A. prospect | enquiry response B. prospect | trial | booking C. pro…" at bounding box center [1053, 376] width 518 height 32
select select "3811"
click at [897, 587] on input "text" at bounding box center [907, 572] width 165 height 29
select select "6"
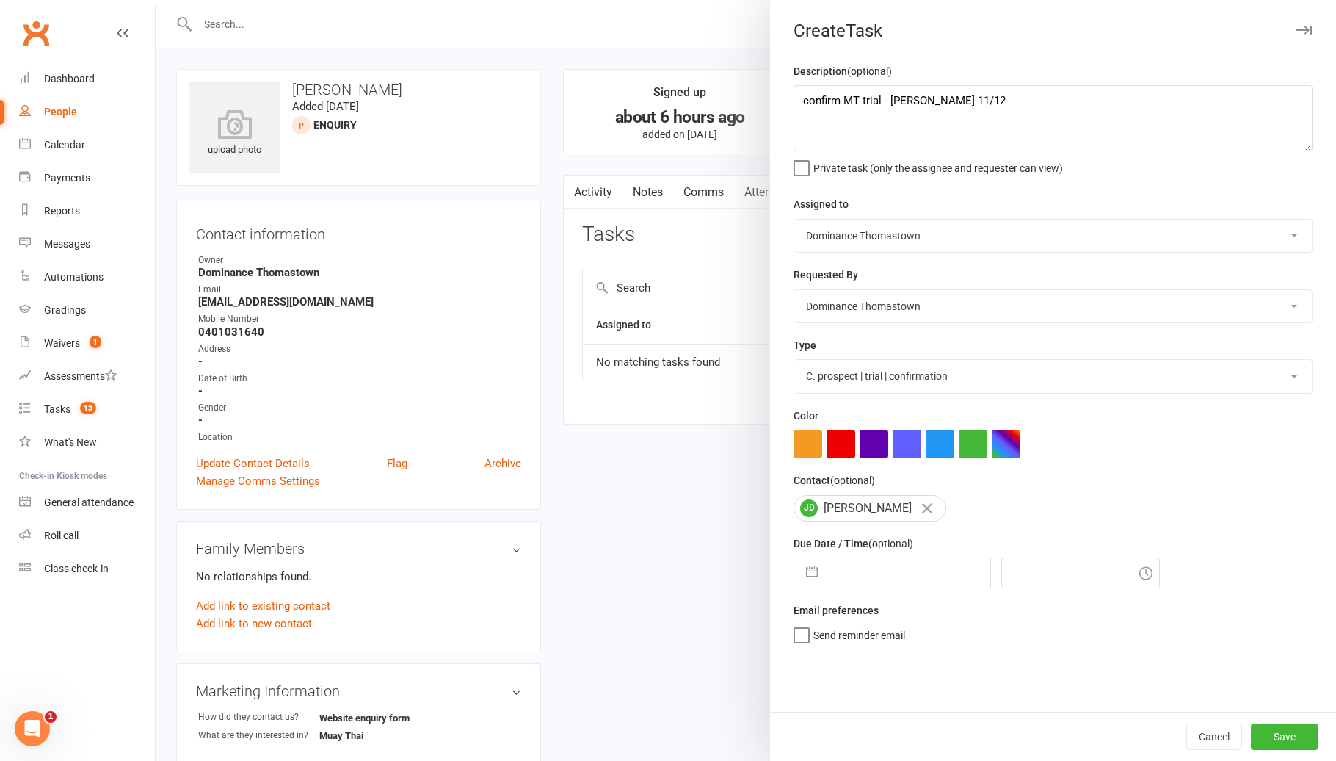
select select "2025"
select select "7"
select select "2025"
select select "8"
select select "2025"
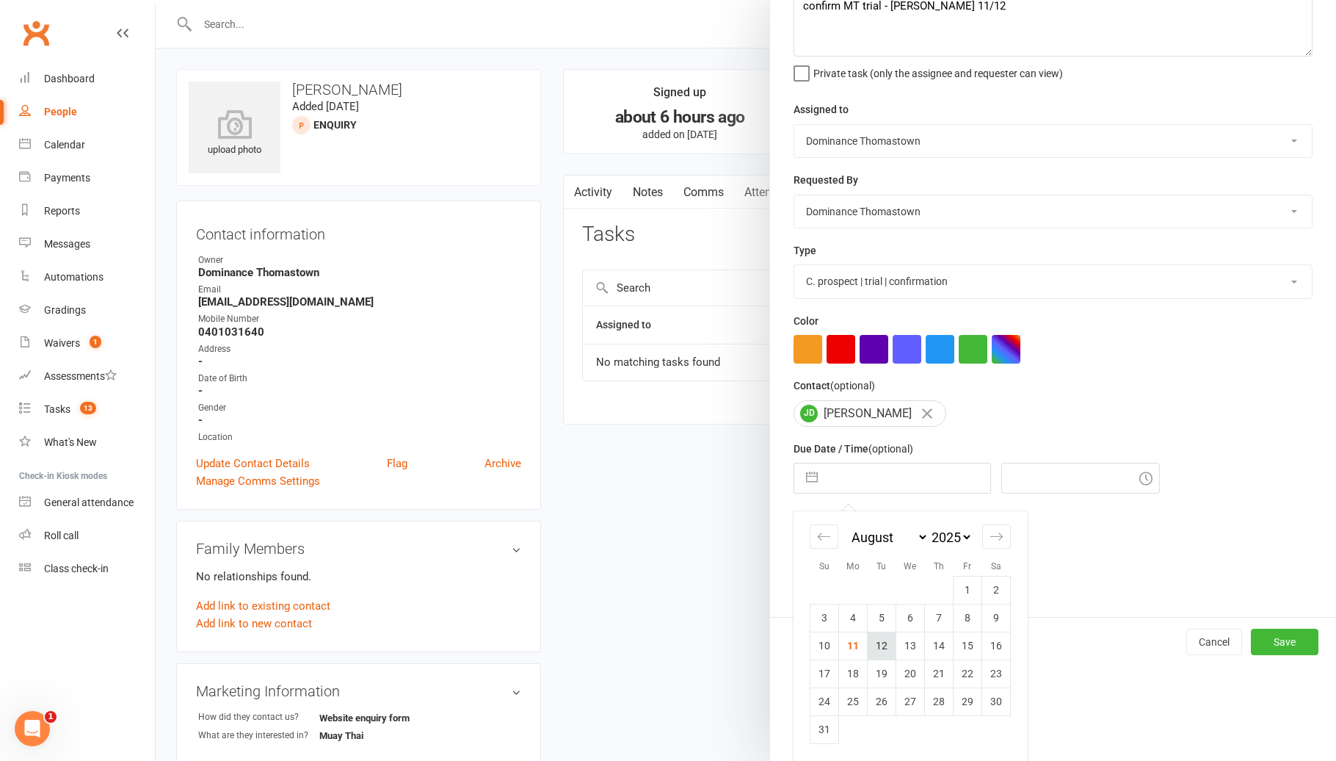
scroll to position [2, 0]
click at [892, 657] on td "12" at bounding box center [882, 645] width 29 height 28
type input "12 Aug 2025"
type input "6:15pm"
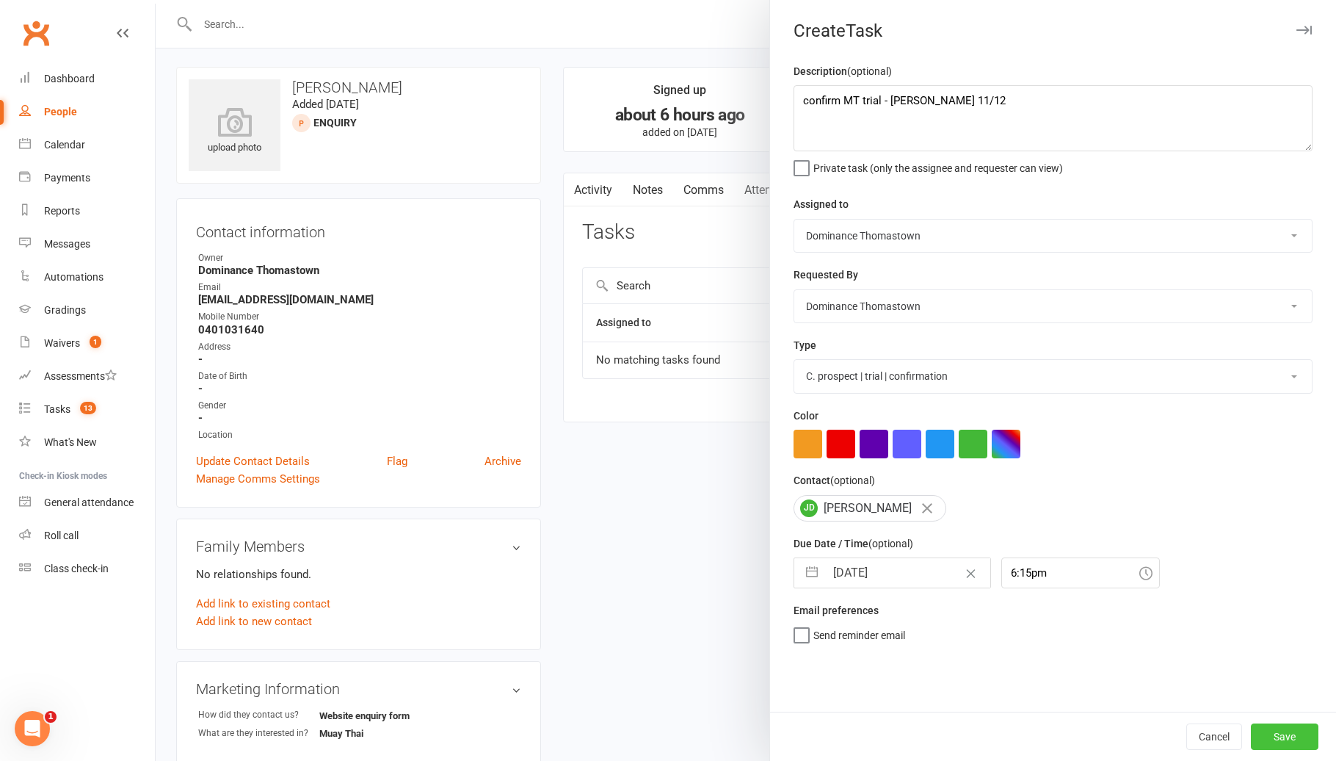
click at [1261, 723] on button "Save" at bounding box center [1285, 736] width 68 height 26
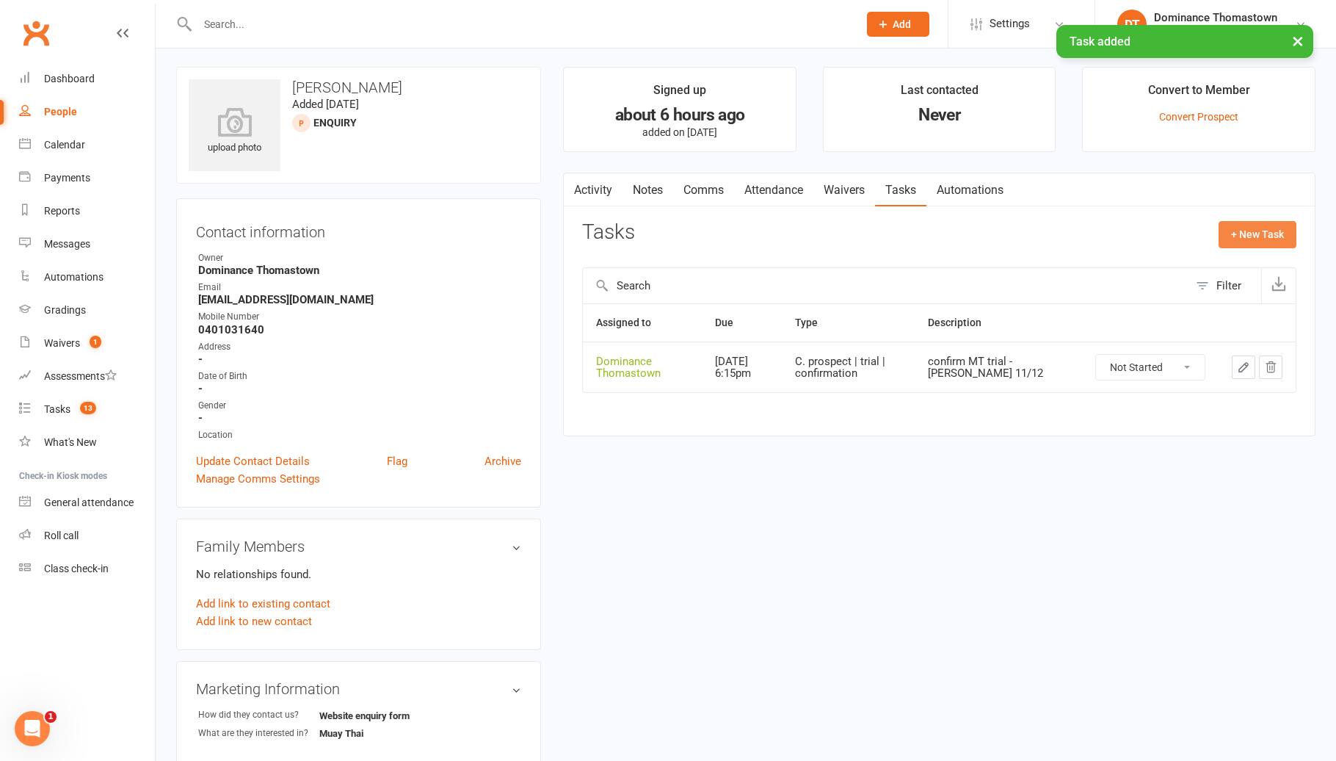
click at [1232, 246] on button "+ New Task" at bounding box center [1258, 234] width 78 height 26
select select "12547"
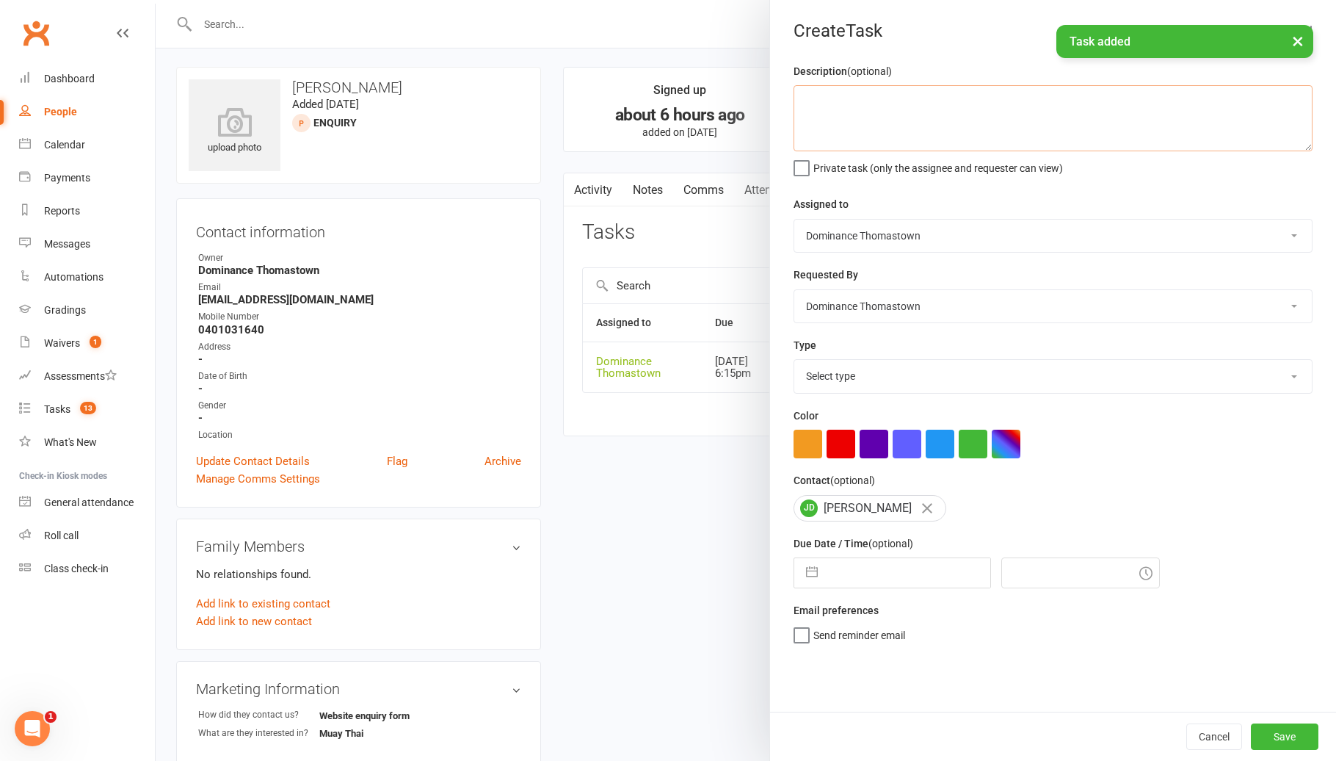
drag, startPoint x: 939, startPoint y: 143, endPoint x: 935, endPoint y: 150, distance: 7.9
click at [935, 150] on textarea at bounding box center [1053, 118] width 519 height 66
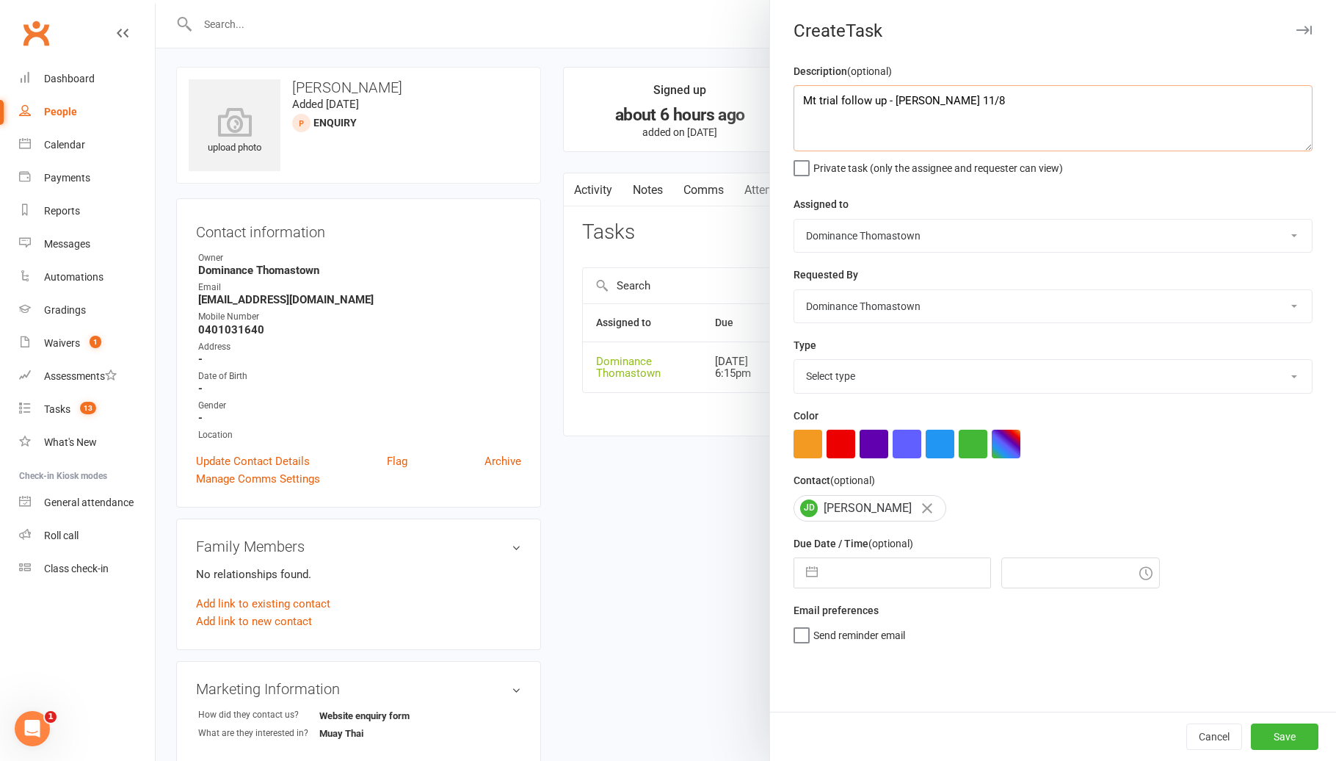
type textarea "Mt trial follow up - Ellen 11/8"
drag, startPoint x: 886, startPoint y: 565, endPoint x: 893, endPoint y: 576, distance: 13.2
click at [886, 565] on input "text" at bounding box center [907, 572] width 165 height 29
select select "6"
select select "2025"
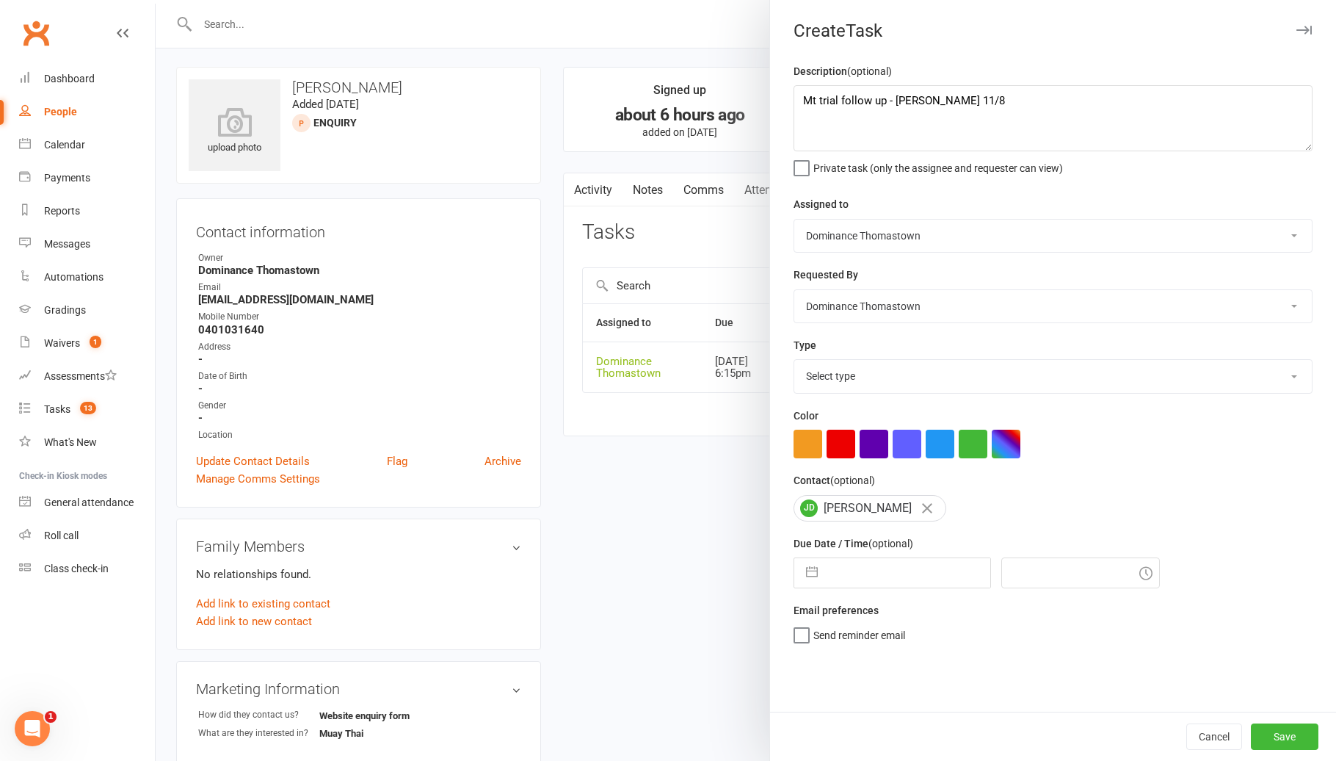
select select "7"
select select "2025"
select select "8"
select select "2025"
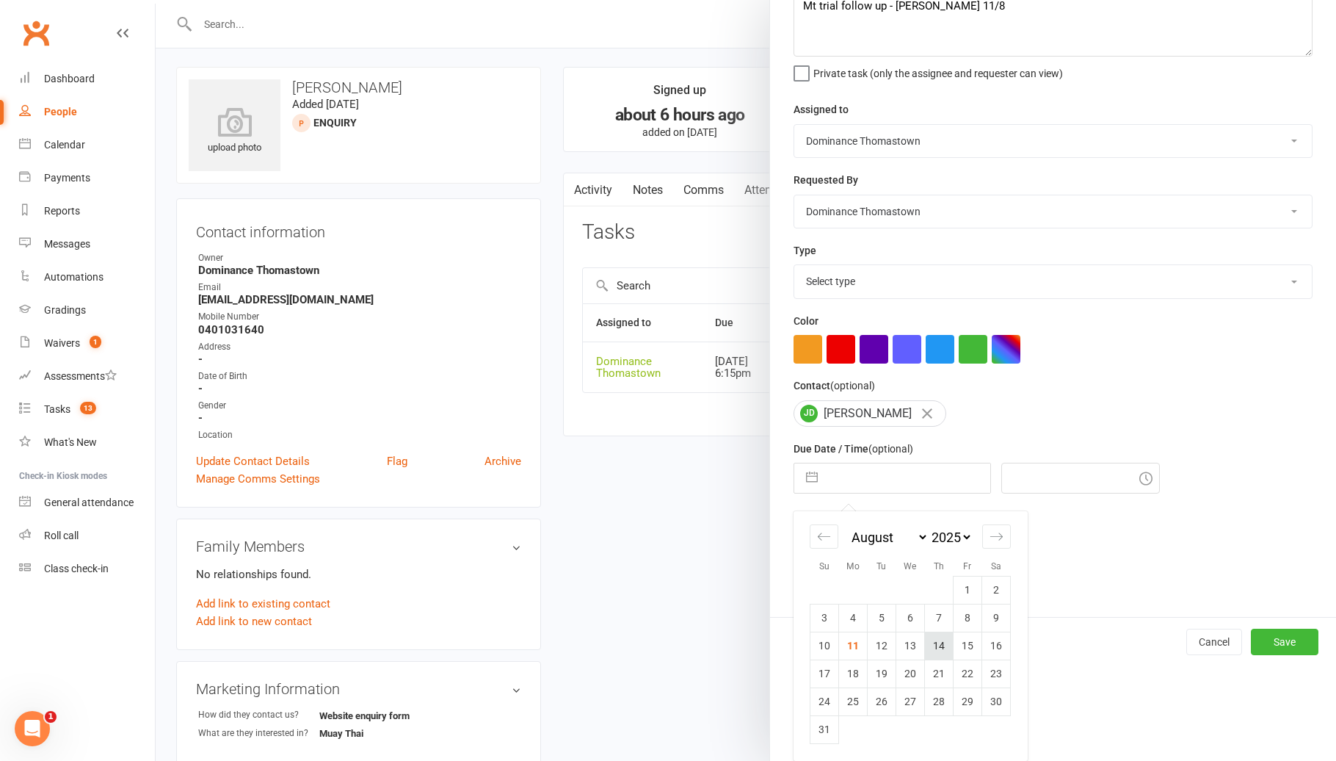
click at [940, 649] on td "14" at bounding box center [939, 645] width 29 height 28
type input "14 Aug 2025"
type input "6:15pm"
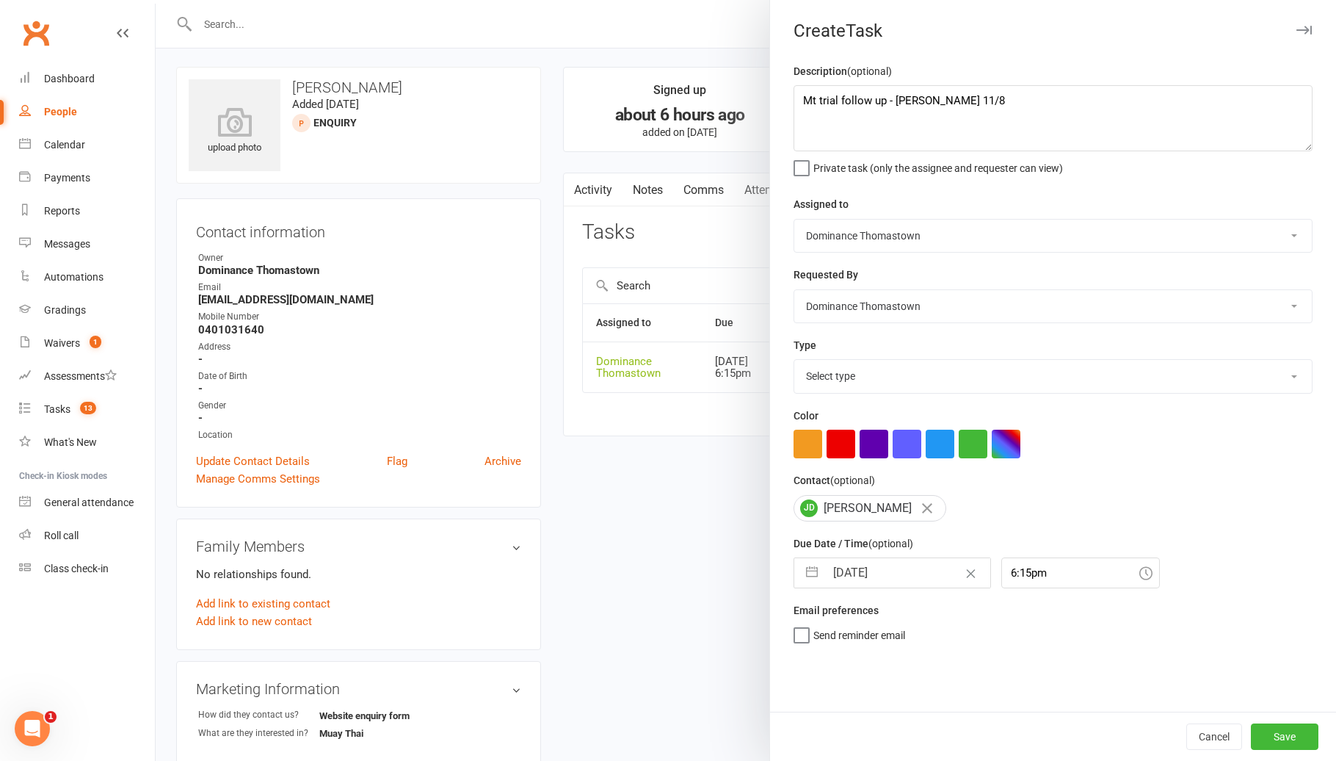
scroll to position [0, 0]
click at [1294, 746] on button "Save" at bounding box center [1285, 736] width 68 height 26
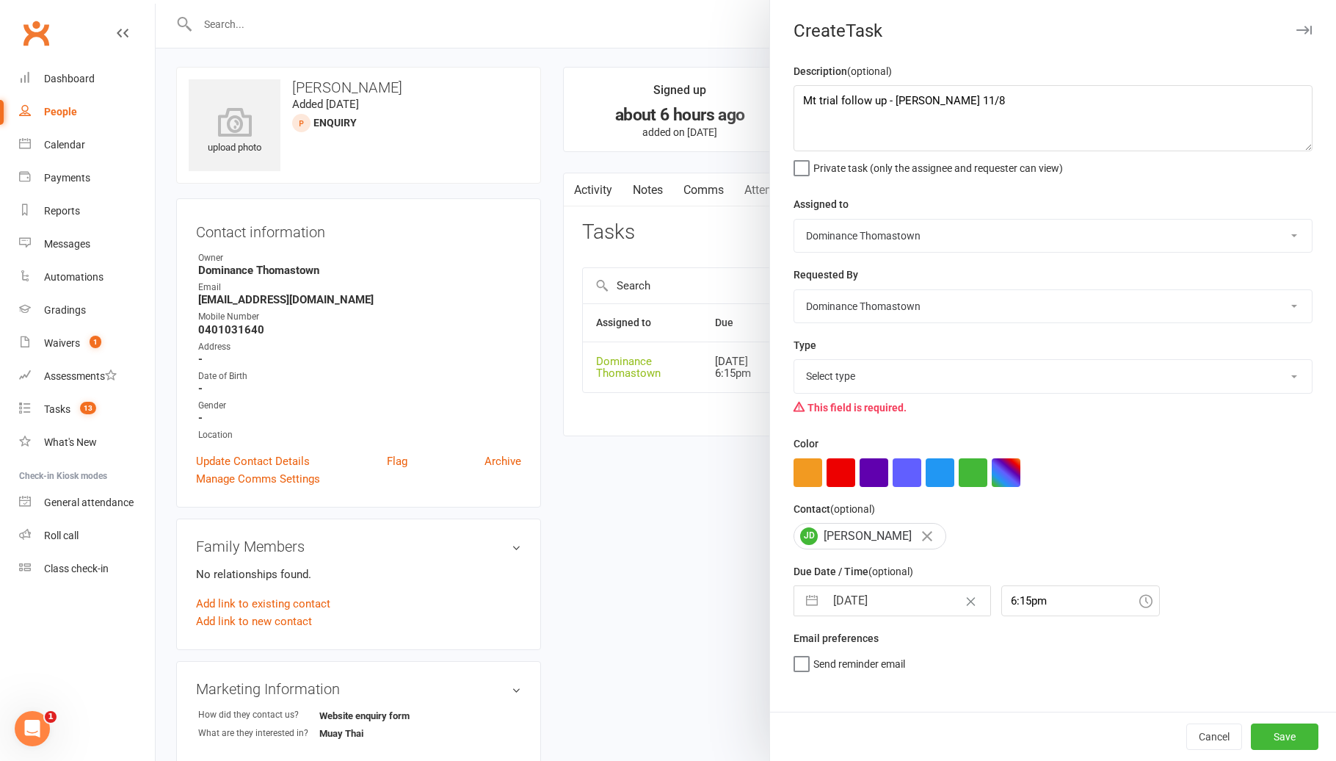
click at [954, 370] on select "Select type A. prospect | enquiry response B. prospect | trial | booking C. pro…" at bounding box center [1053, 376] width 518 height 32
select select "3812"
click at [1284, 736] on button "Save" at bounding box center [1285, 736] width 68 height 26
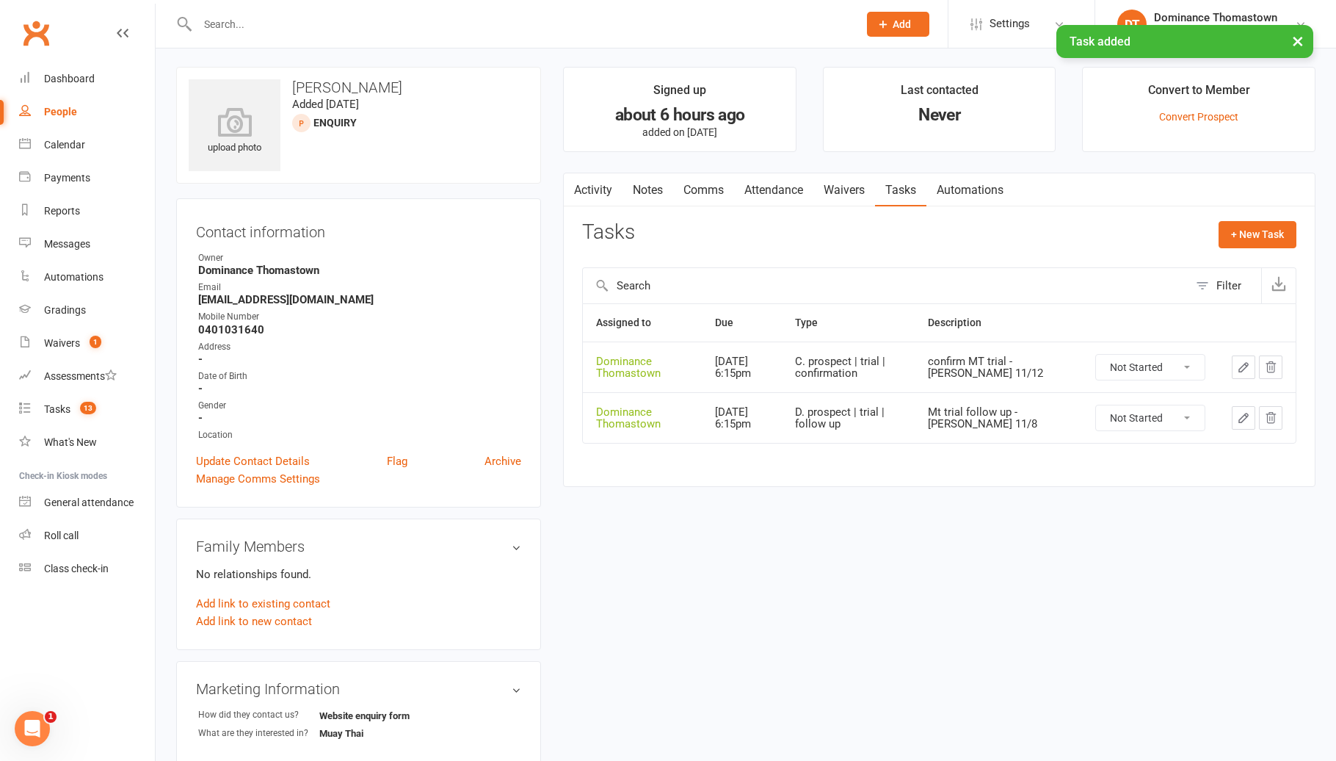
click at [1240, 363] on icon "button" at bounding box center [1243, 366] width 13 height 13
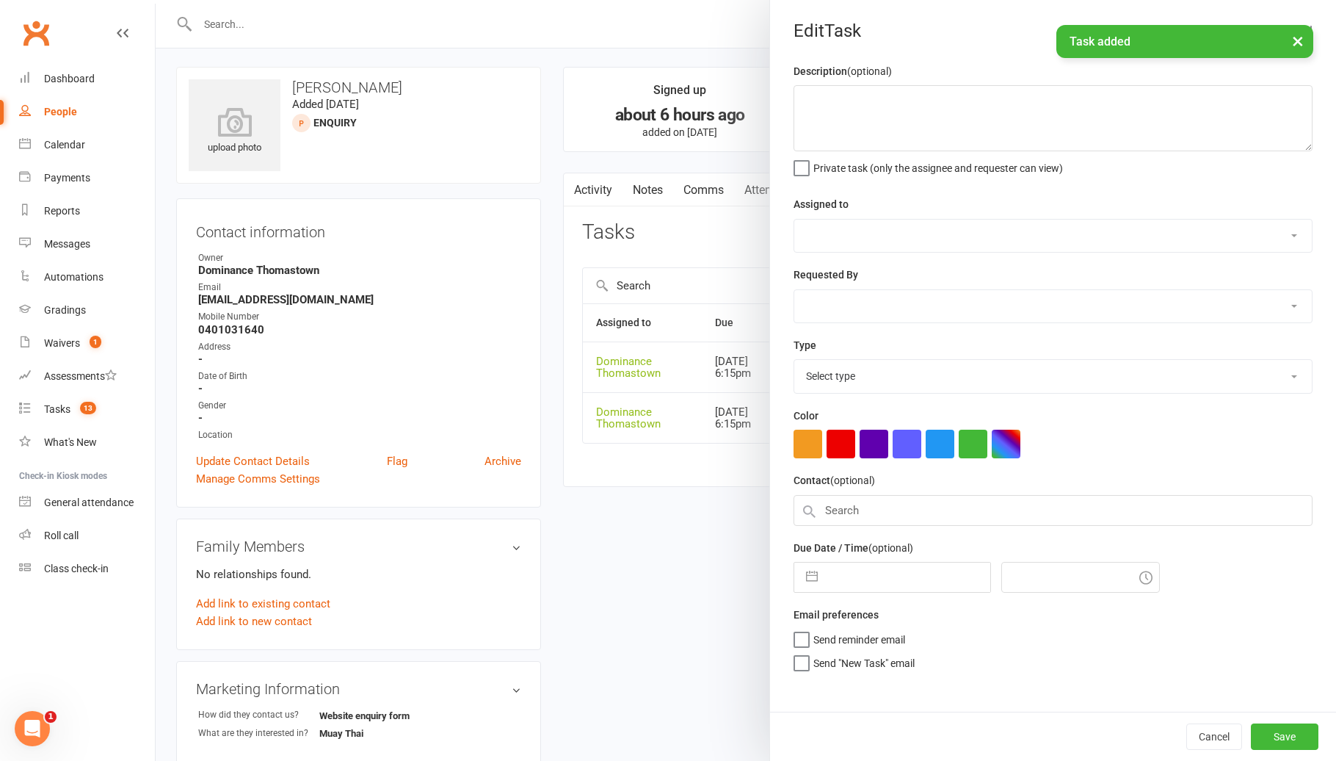
type textarea "confirm MT trial - Ellen 11/12"
select select "12547"
type input "12 Aug 2025"
type input "6:15pm"
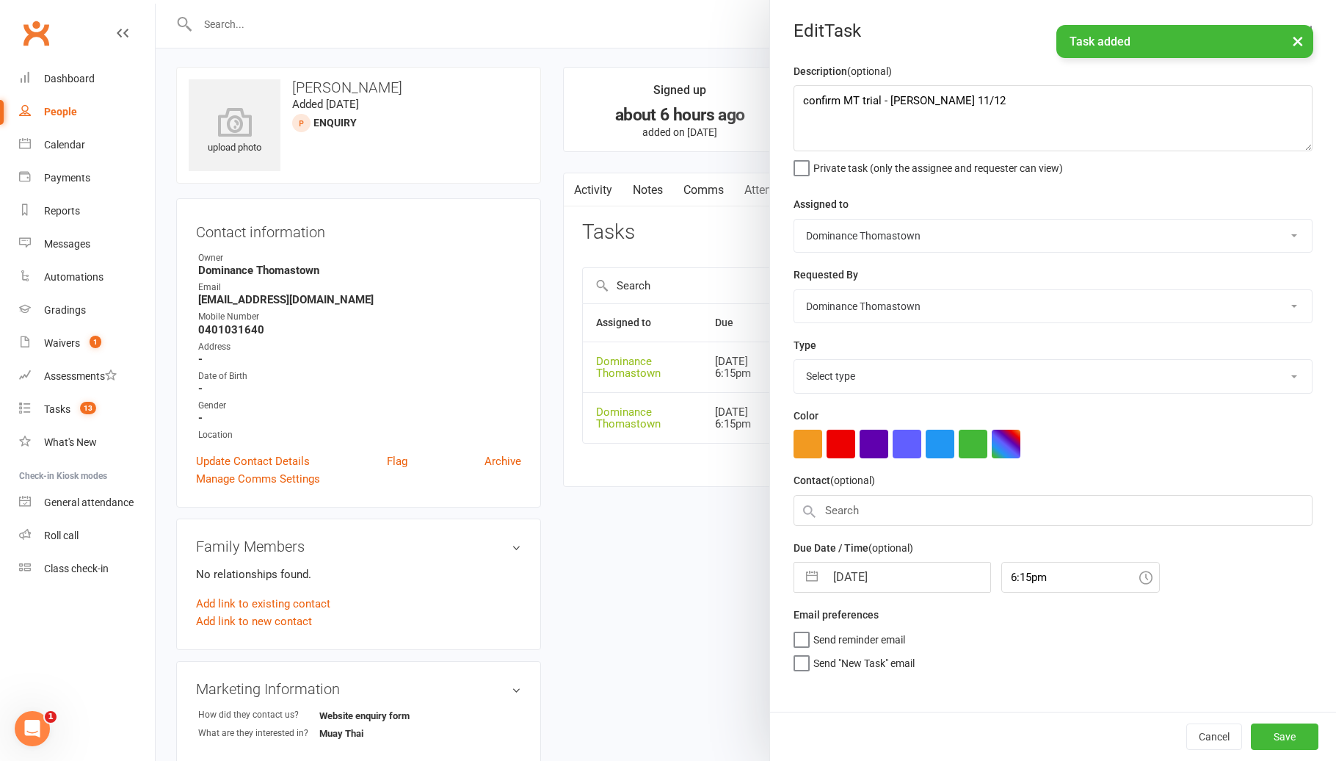
select select "3811"
click at [990, 99] on textarea "confirm MT trial - Ellen 11/12" at bounding box center [1053, 118] width 519 height 66
type textarea "confirm MT trial - Ellen 11/8"
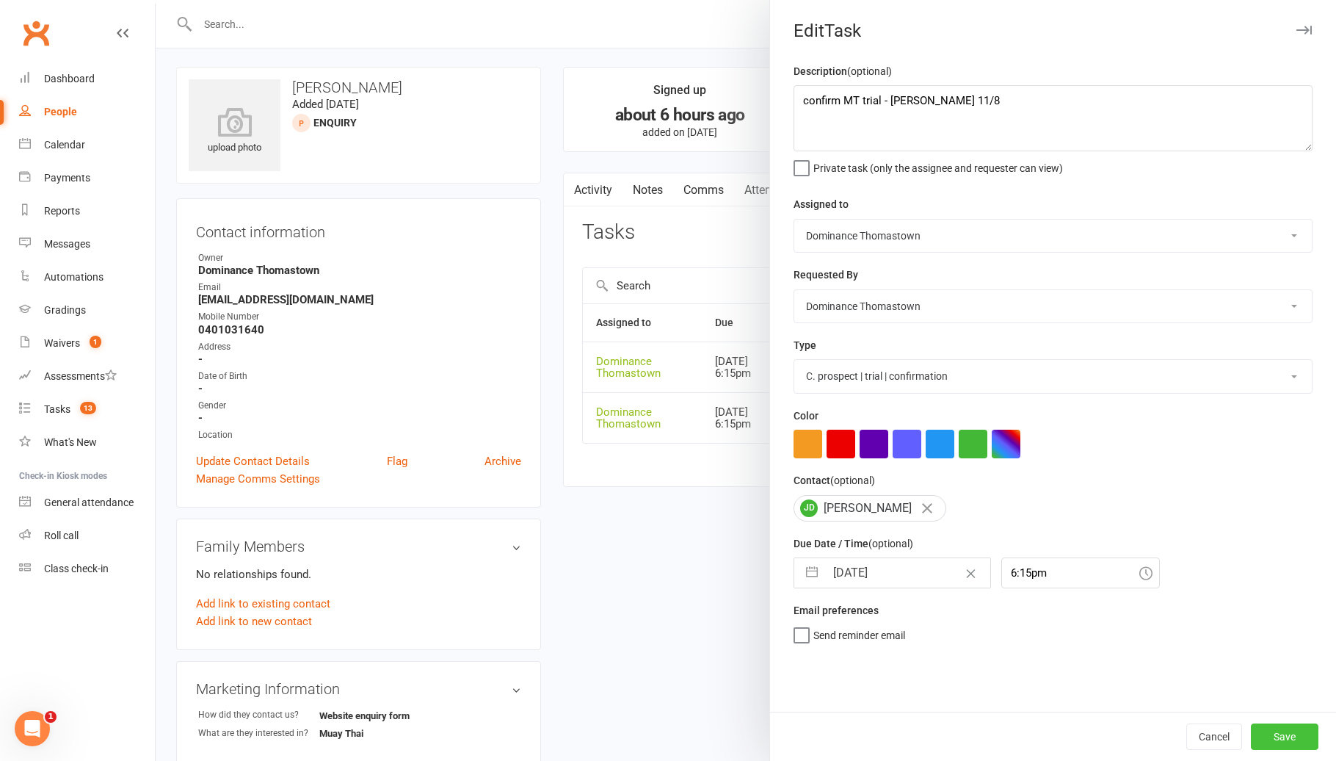
click at [1269, 728] on button "Save" at bounding box center [1285, 736] width 68 height 26
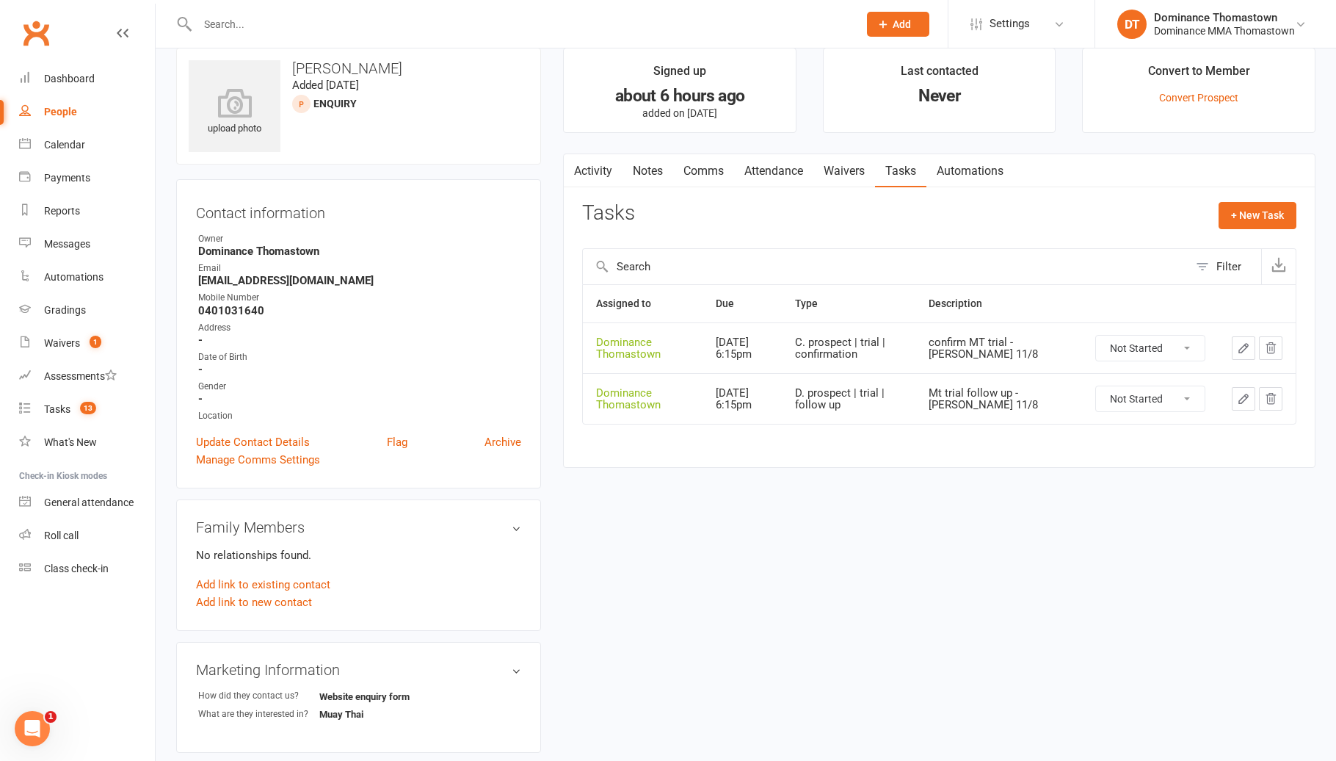
scroll to position [37, 0]
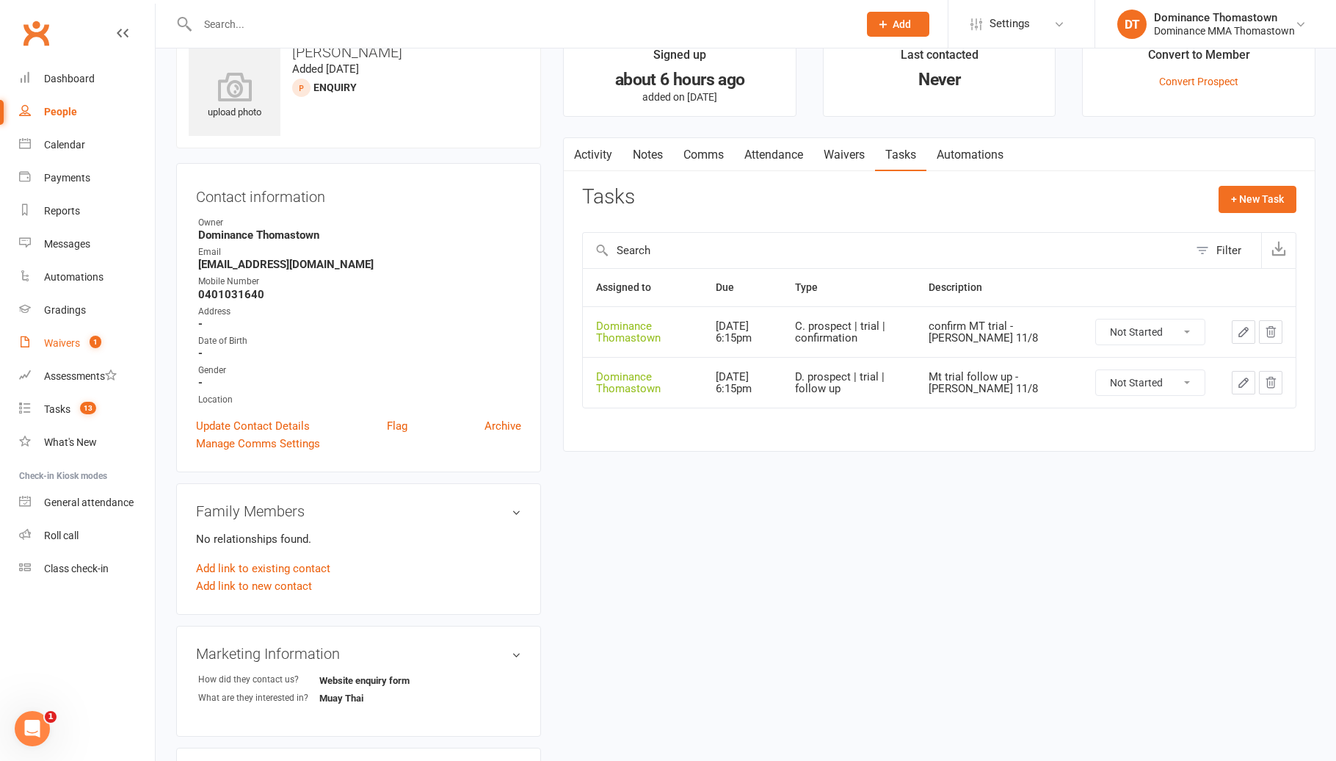
click at [80, 336] on link "Waivers 1" at bounding box center [87, 343] width 136 height 33
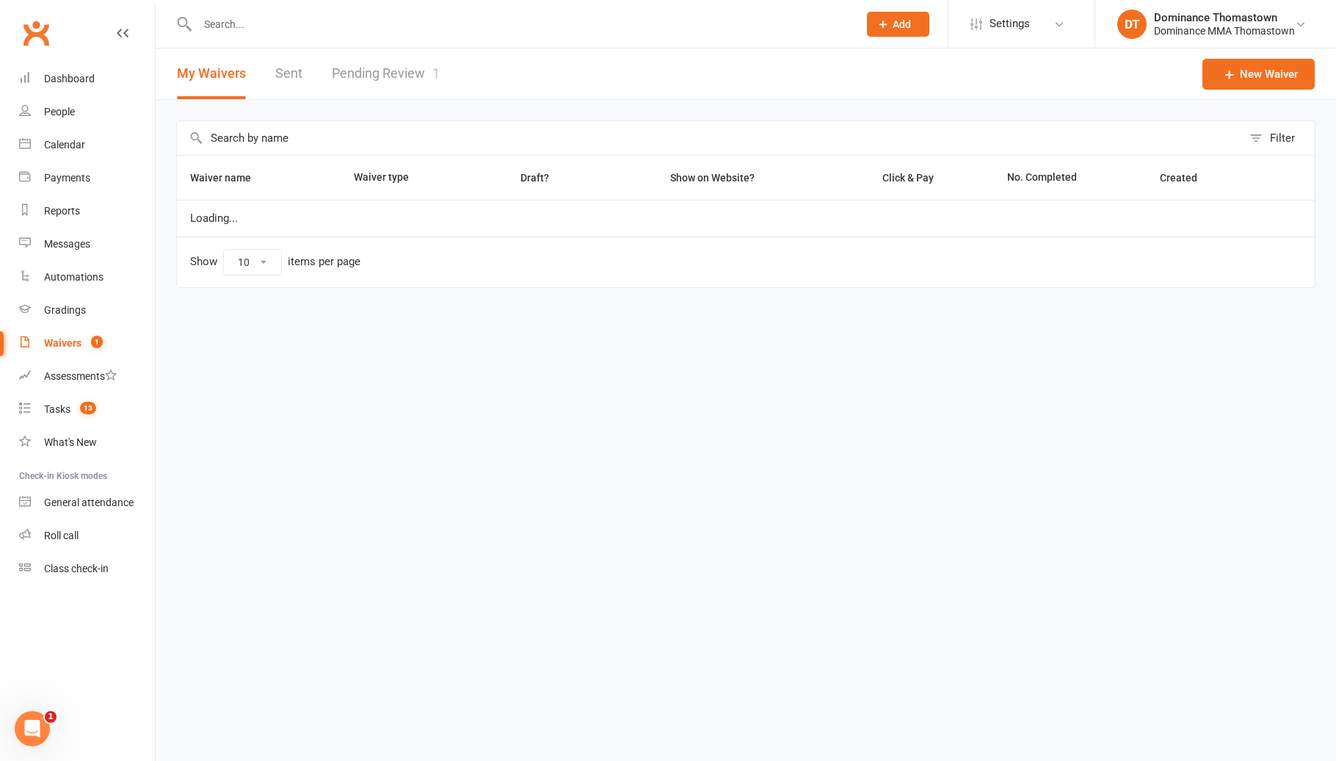
click at [407, 75] on link "Pending Review 1" at bounding box center [386, 73] width 108 height 51
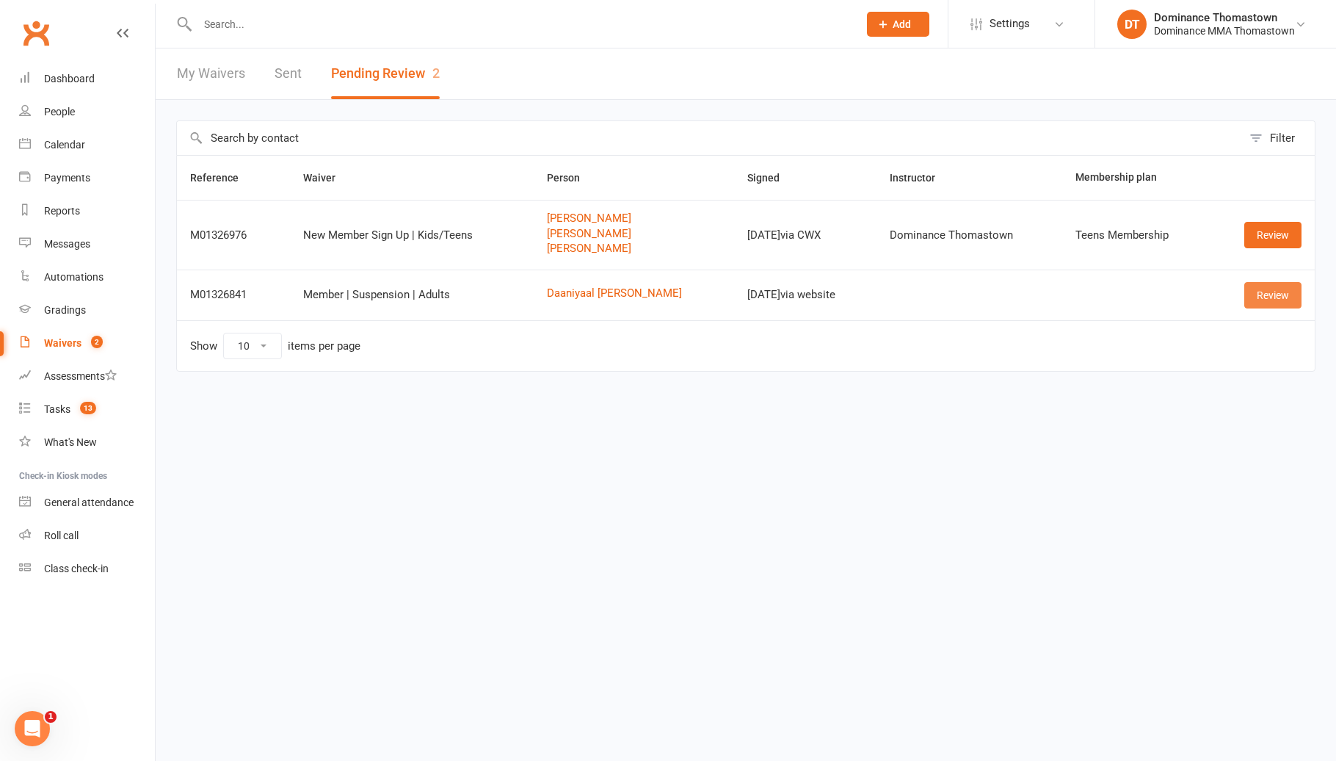
click at [1258, 289] on link "Review" at bounding box center [1272, 295] width 57 height 26
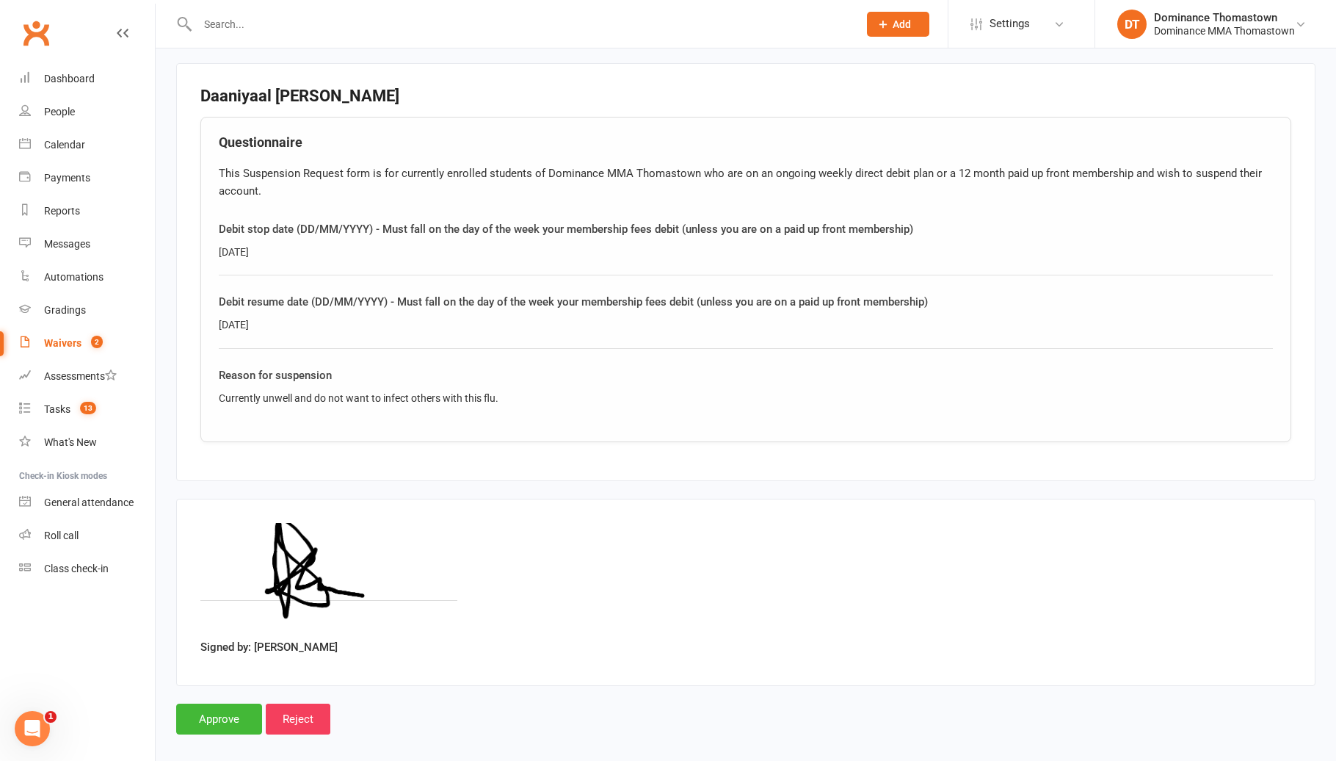
scroll to position [672, 0]
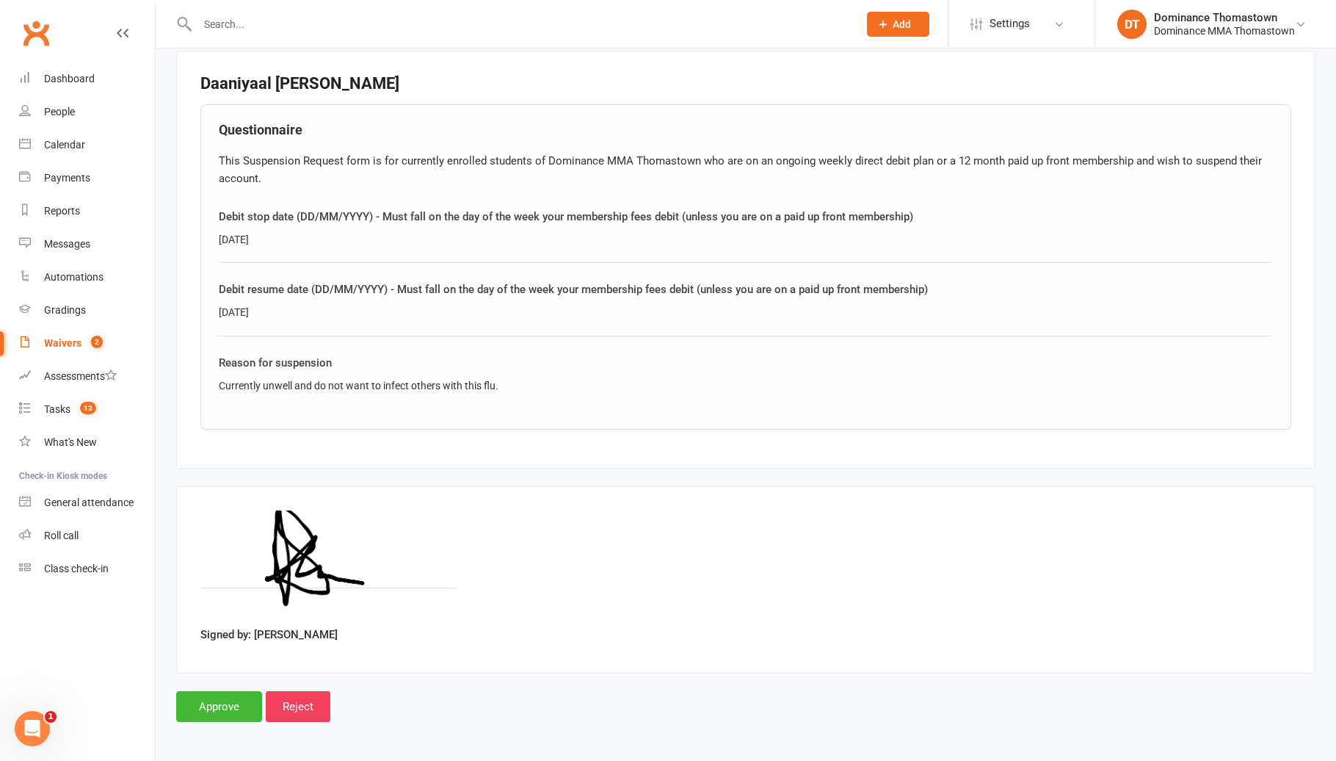
click at [242, 679] on main "Dominance MMA Thomastown p: 03 9943 2407 thomastown@dominance.com.au 296 Wolsel…" at bounding box center [745, 83] width 1139 height 1278
click at [229, 703] on input "Approve" at bounding box center [219, 706] width 86 height 31
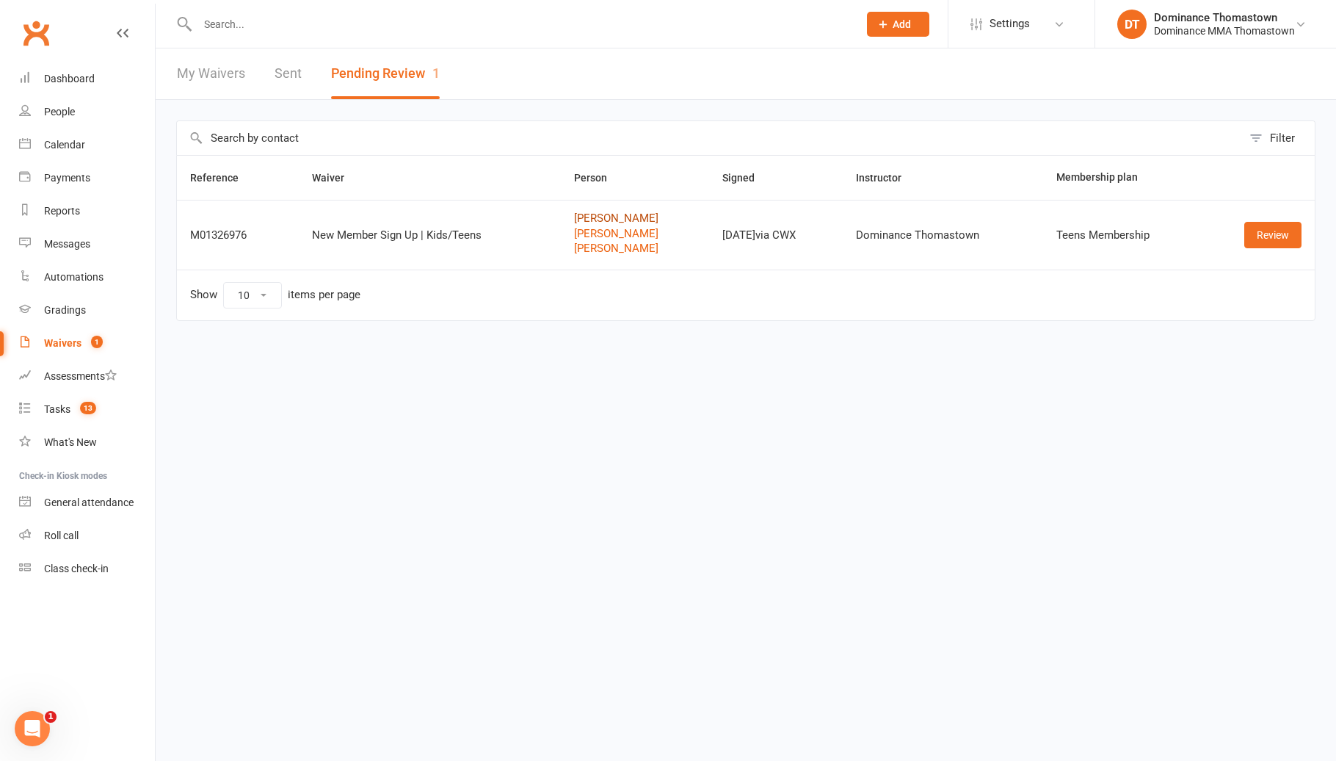
click at [577, 214] on link "[PERSON_NAME]" at bounding box center [635, 218] width 122 height 12
click at [1257, 231] on link "Review" at bounding box center [1272, 235] width 57 height 26
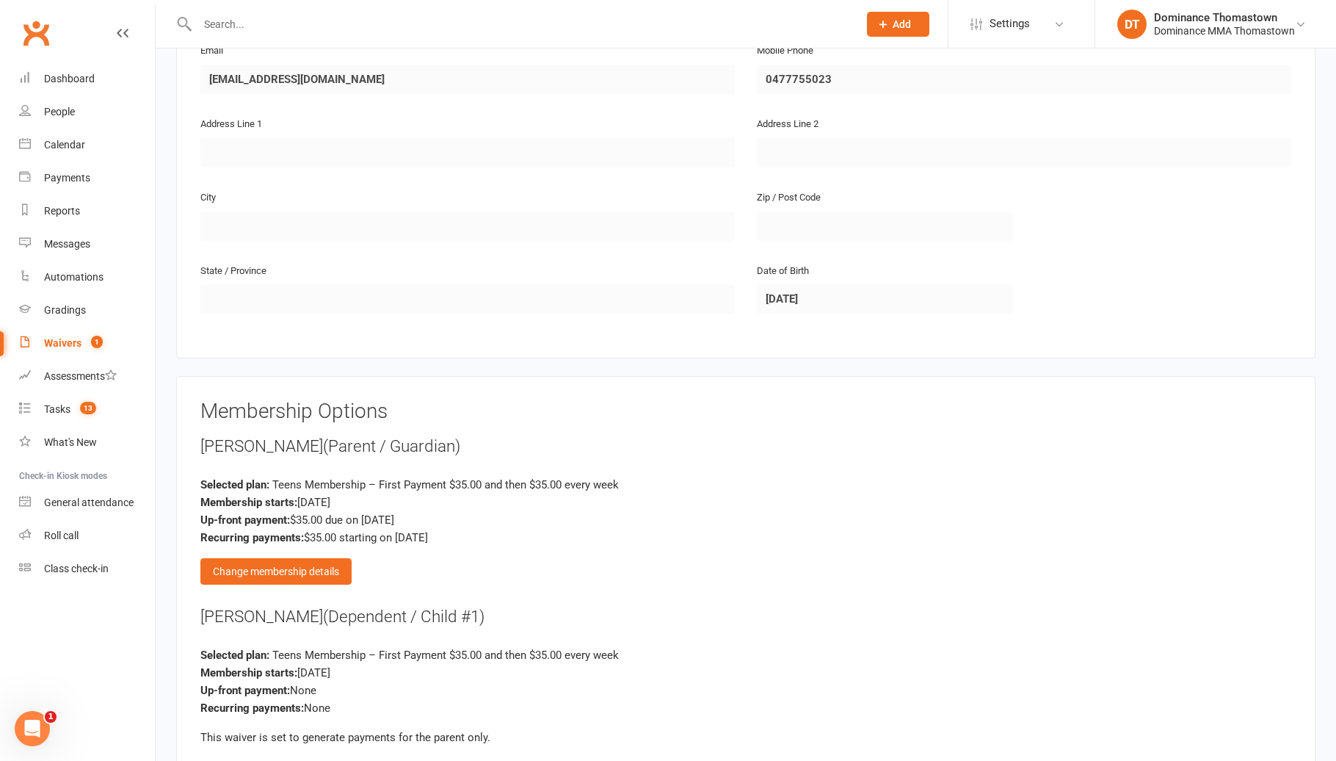
scroll to position [1390, 0]
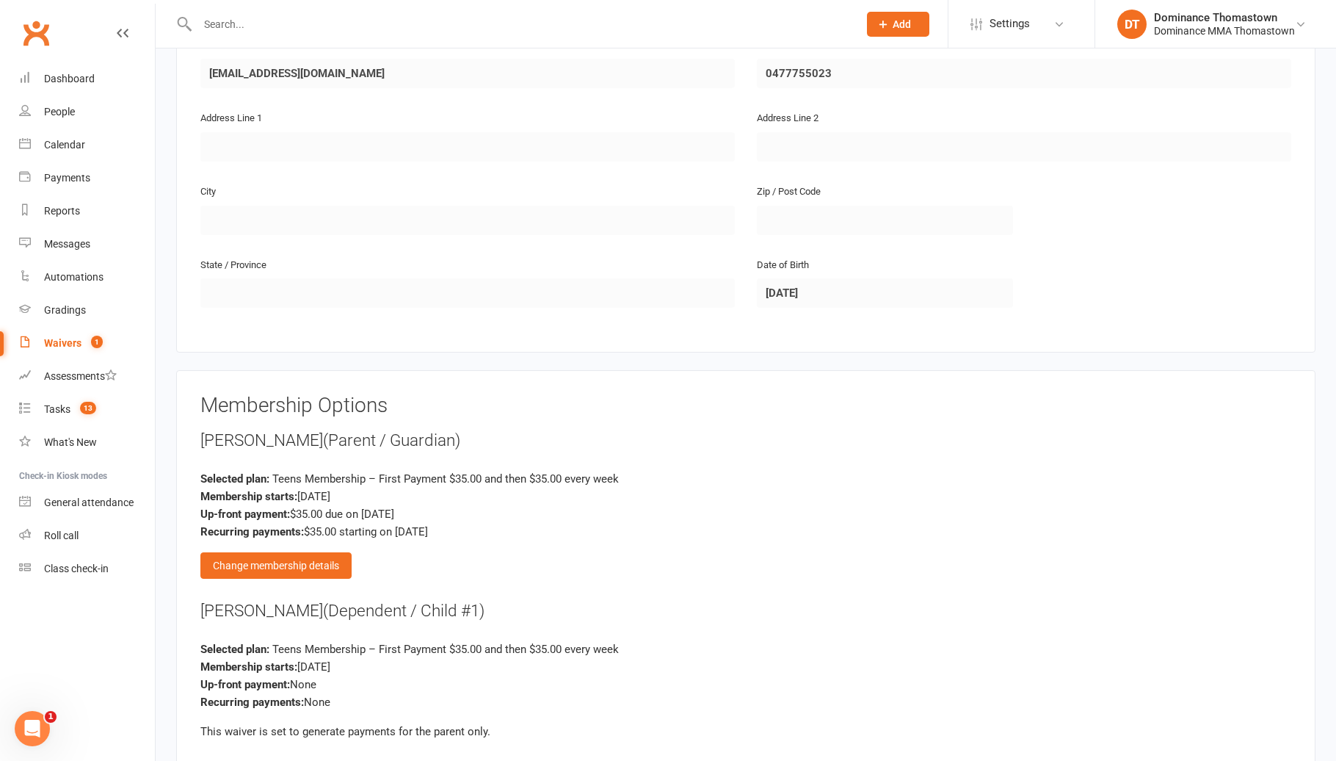
click at [324, 537] on div "Lyndon Tantiongco (Parent / Guardian) Selected plan: Teens Membership – First P…" at bounding box center [745, 504] width 1091 height 150
click at [322, 555] on div "Change membership details" at bounding box center [275, 565] width 151 height 26
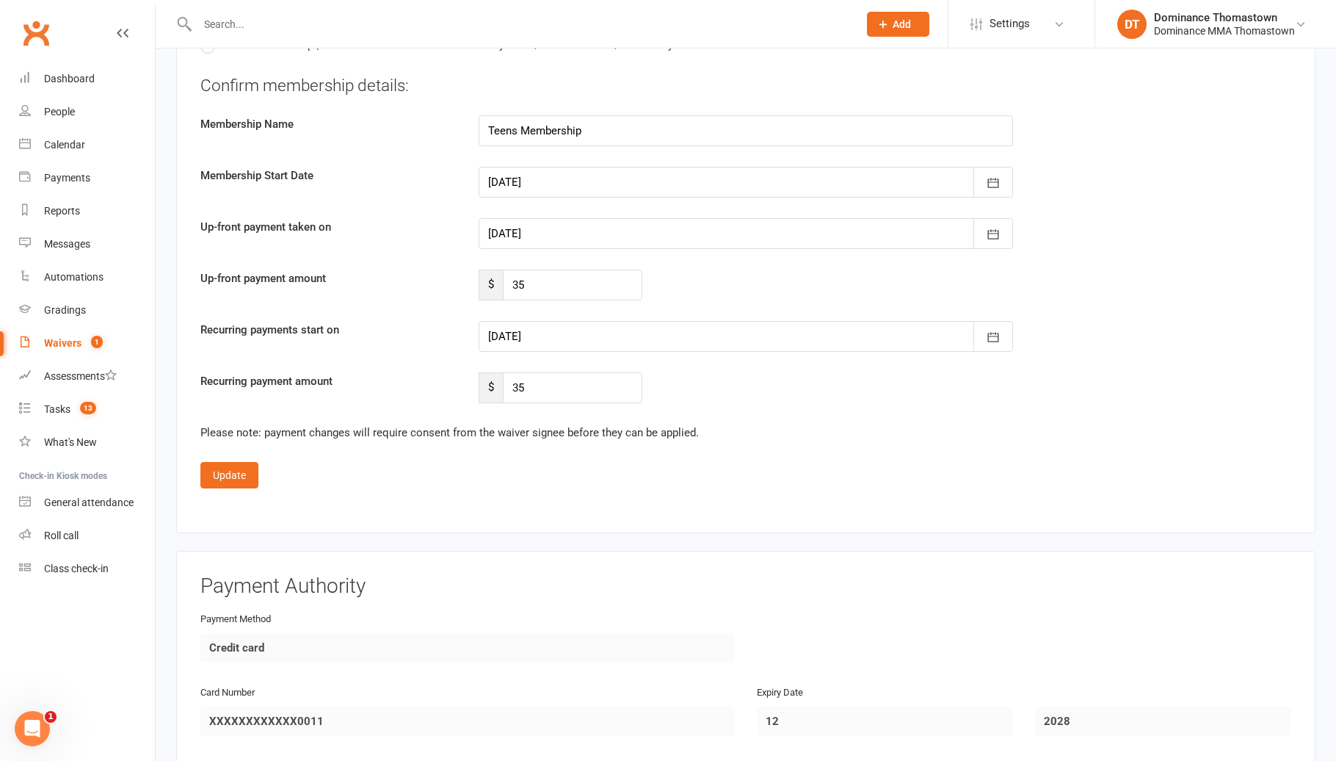
scroll to position [2165, 0]
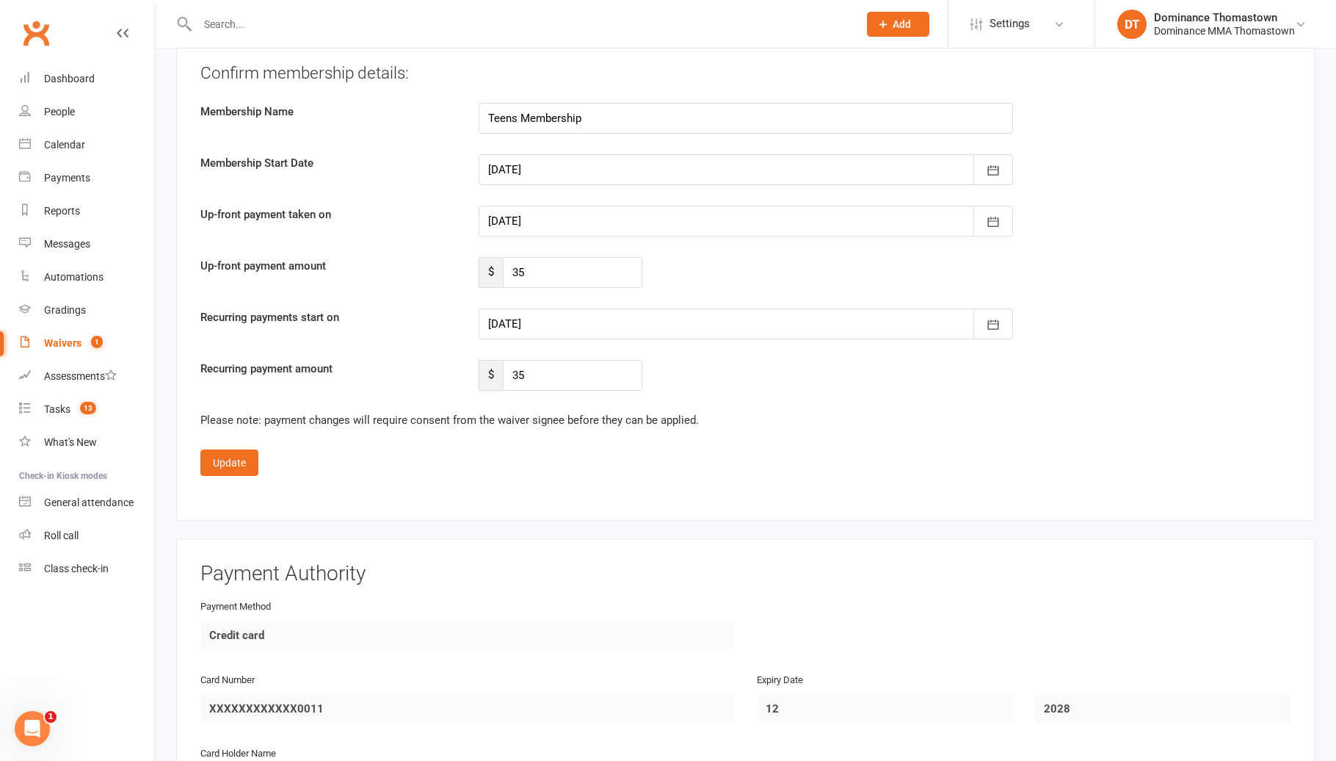
click at [515, 214] on div at bounding box center [746, 221] width 534 height 31
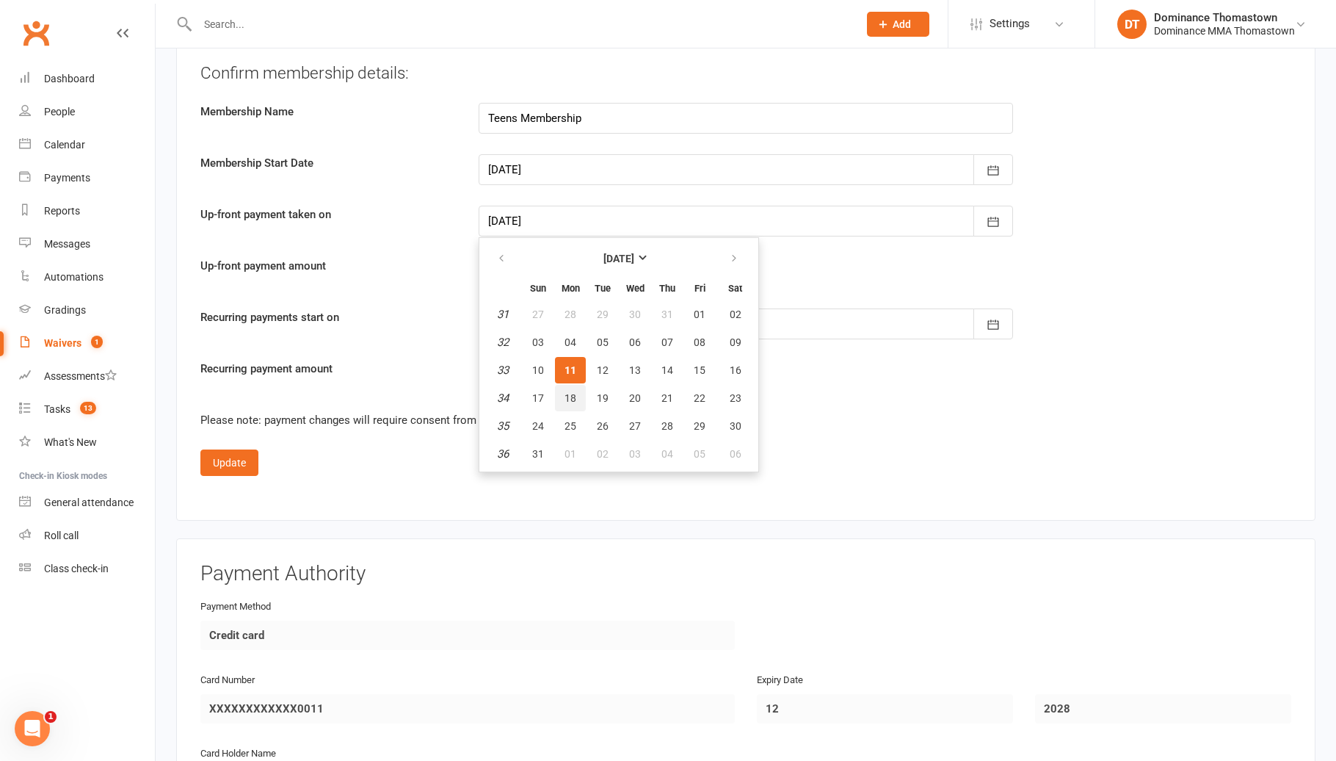
click at [573, 393] on span "18" at bounding box center [571, 398] width 12 height 12
type input "[DATE]"
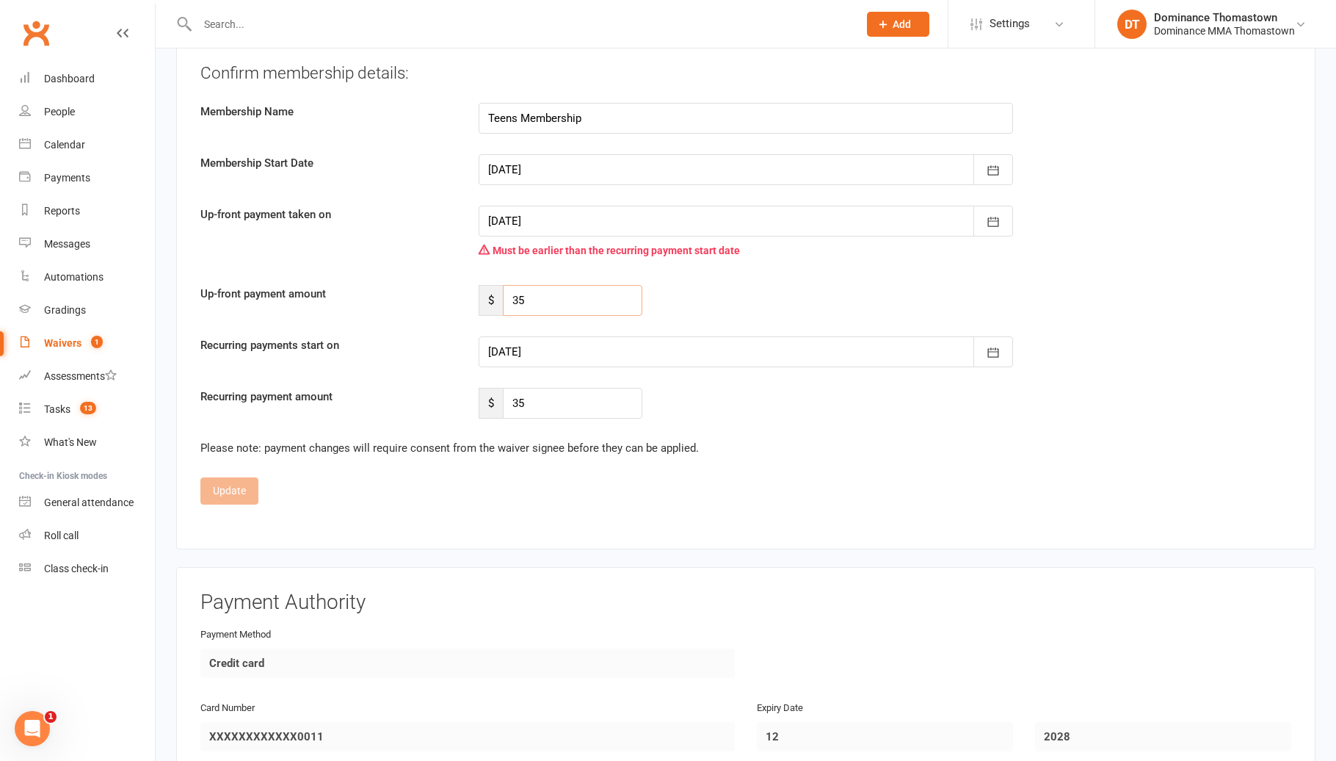
click at [548, 285] on input "35" at bounding box center [572, 300] width 139 height 31
type input "17.5"
click at [521, 344] on div at bounding box center [746, 351] width 534 height 31
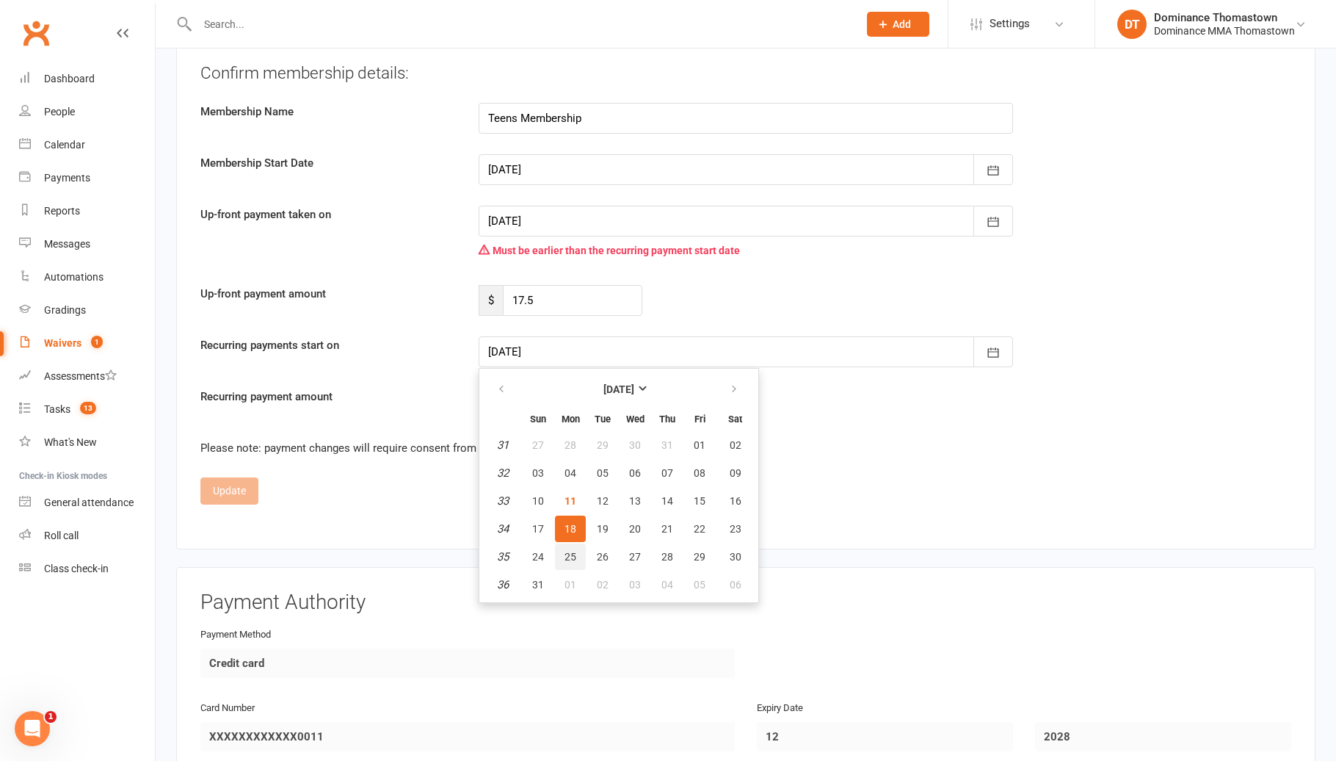
drag, startPoint x: 565, startPoint y: 546, endPoint x: 412, endPoint y: 529, distance: 153.7
click at [565, 551] on span "25" at bounding box center [571, 557] width 12 height 12
type input "[DATE]"
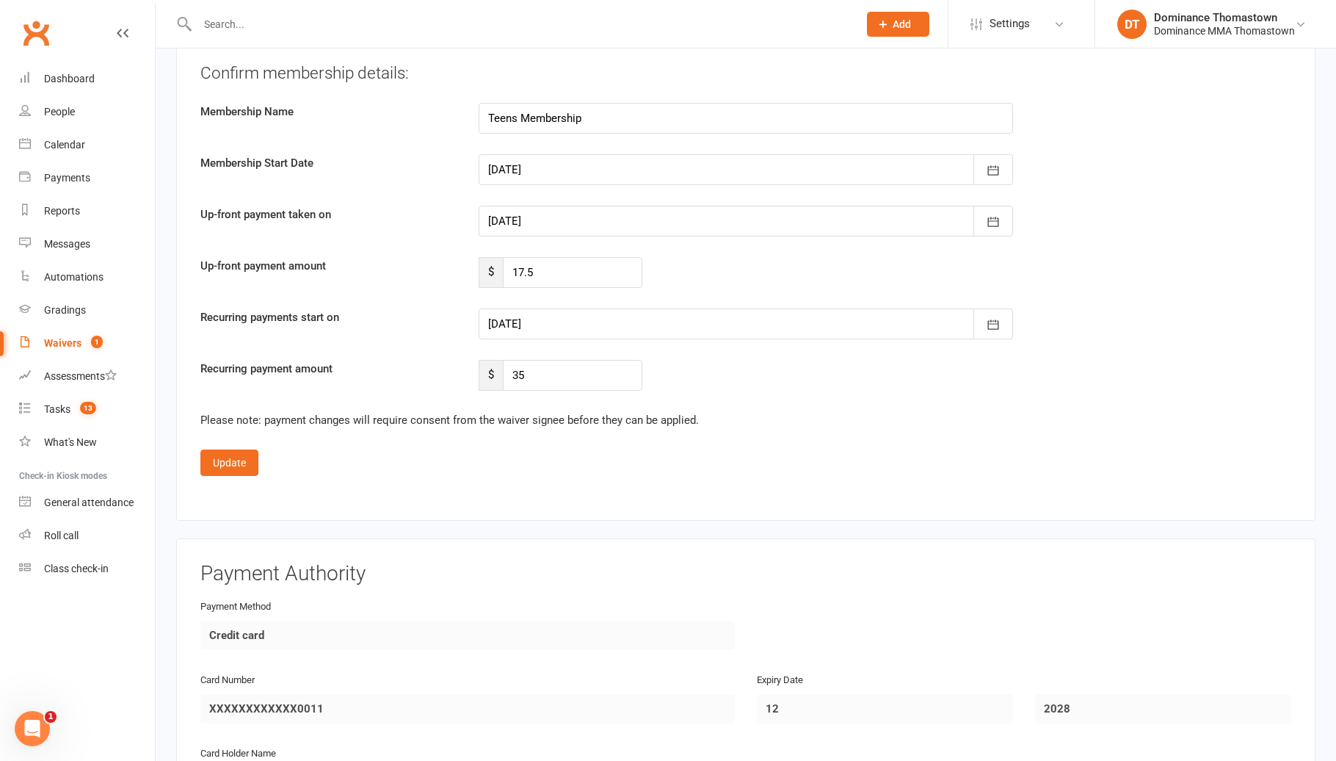
click at [215, 479] on fieldset "Currently Selected Plan Teens Membership – First Payment $35.00 and then $35.00…" at bounding box center [745, 74] width 1091 height 843
click at [236, 456] on button "Update" at bounding box center [229, 462] width 58 height 26
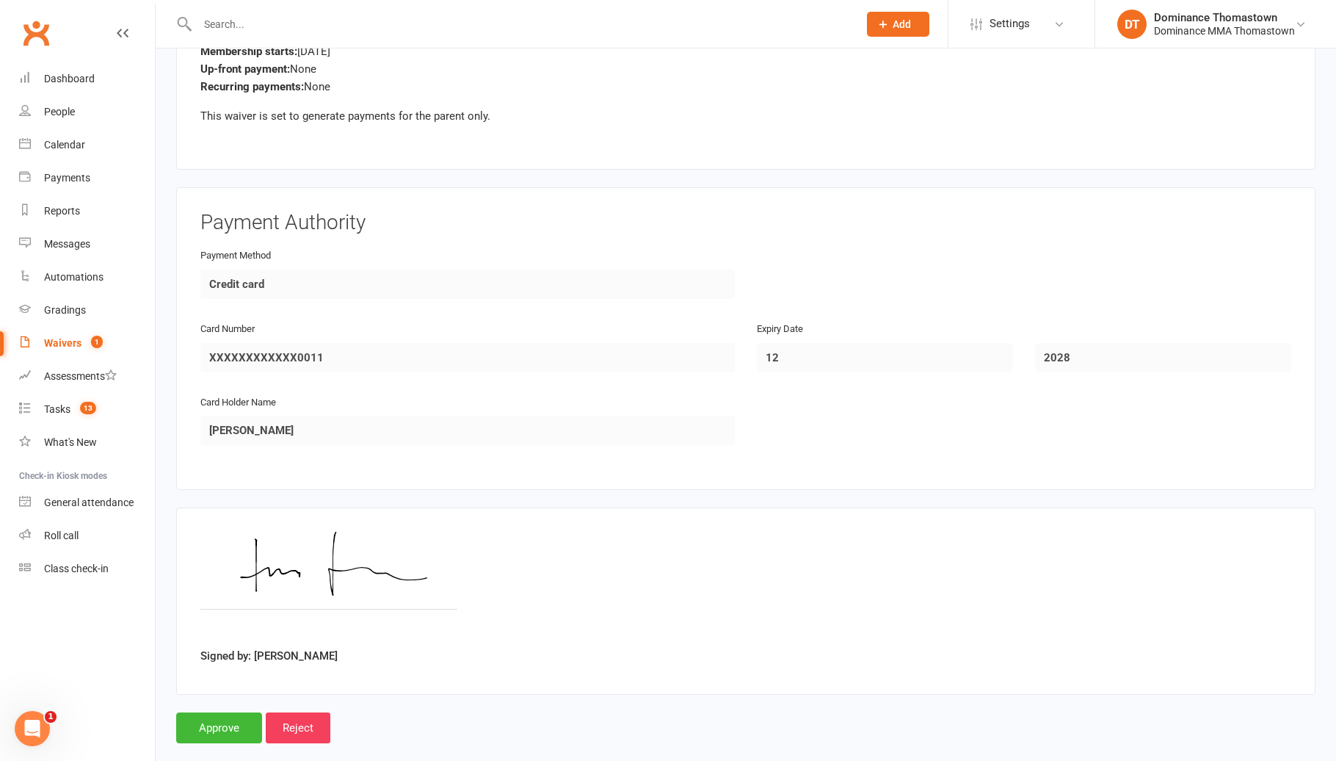
scroll to position [2183, 0]
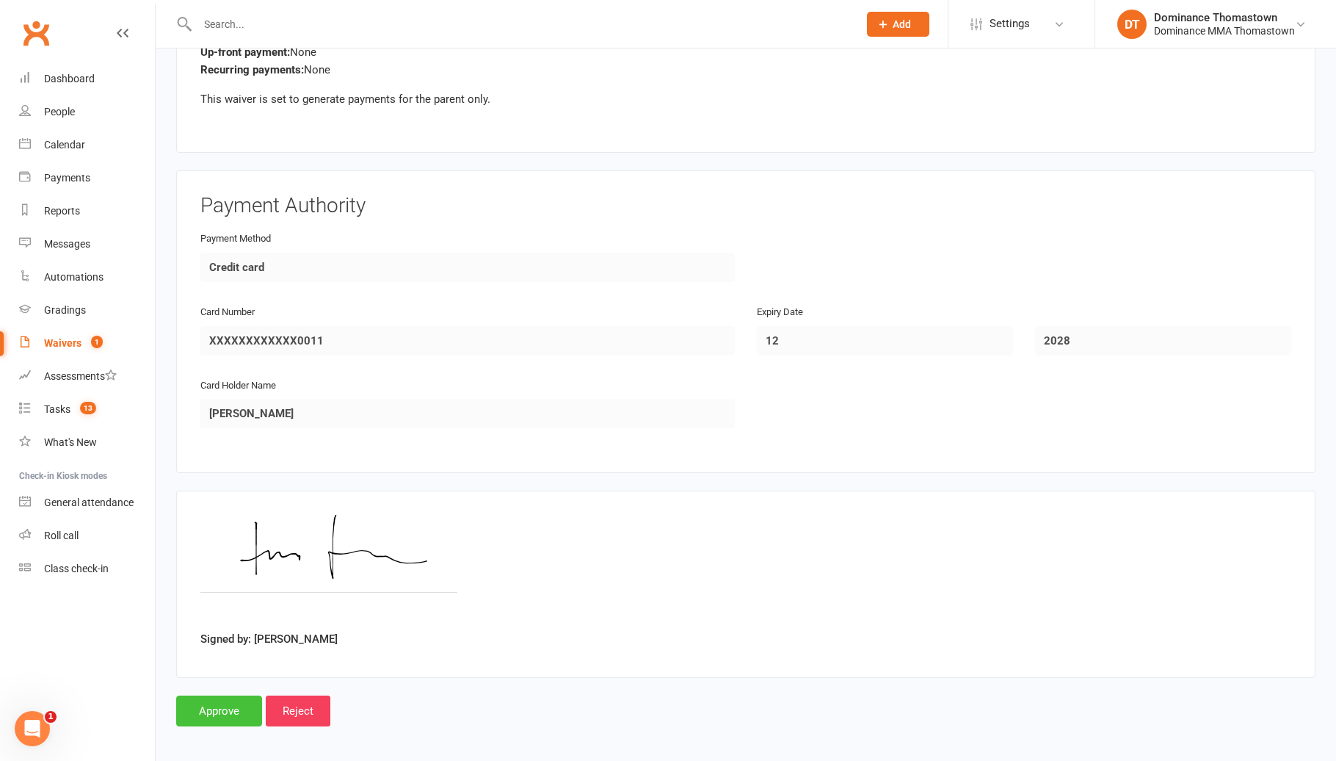
click at [224, 703] on input "Approve" at bounding box center [219, 710] width 86 height 31
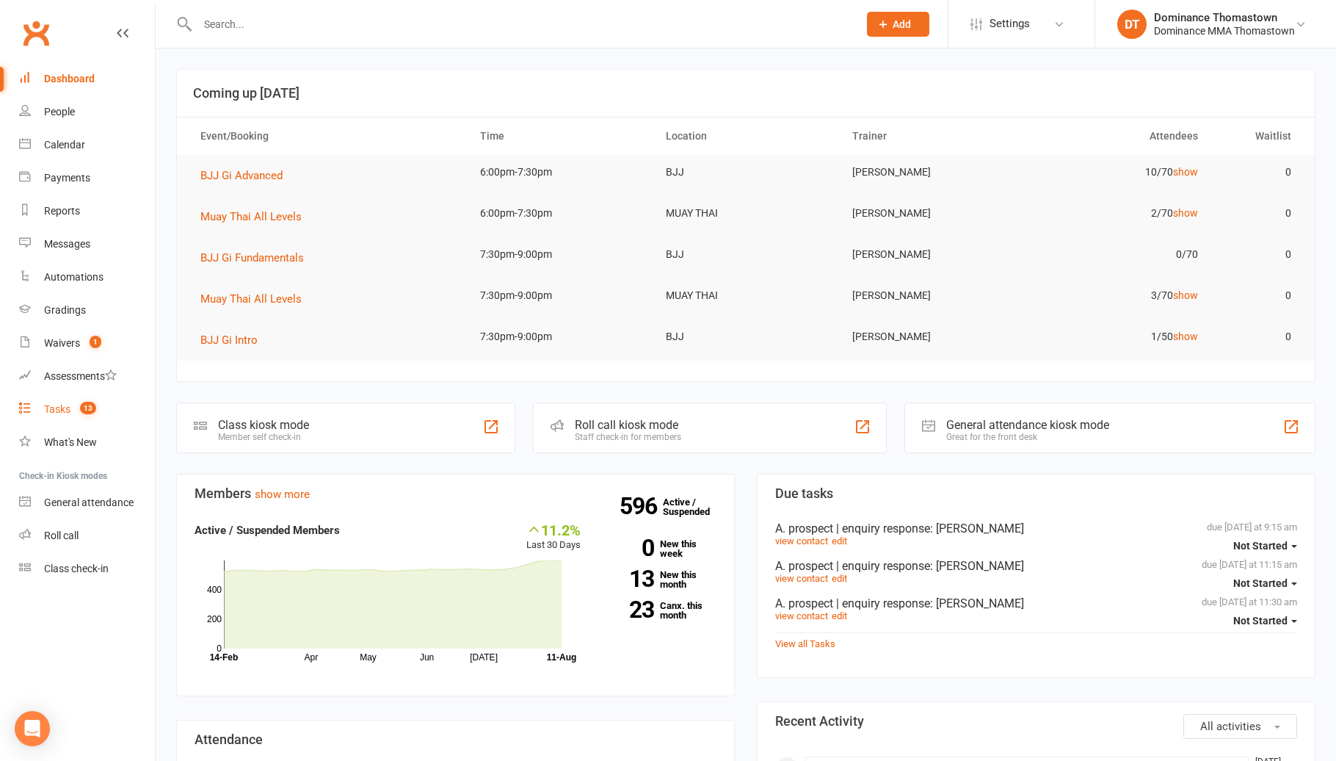
drag, startPoint x: 63, startPoint y: 401, endPoint x: 62, endPoint y: 374, distance: 26.5
click at [63, 401] on link "Tasks 13" at bounding box center [87, 409] width 136 height 33
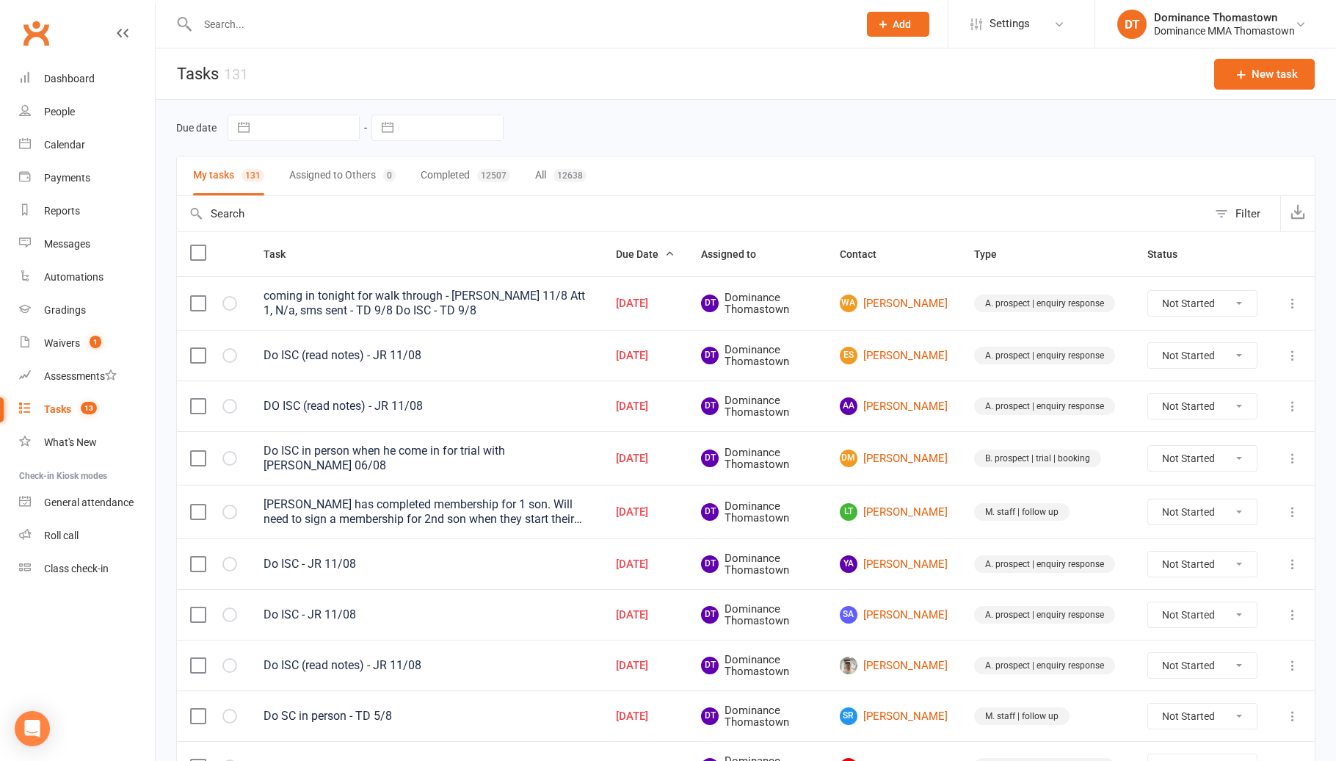
click at [68, 415] on div "Tasks" at bounding box center [57, 409] width 27 height 12
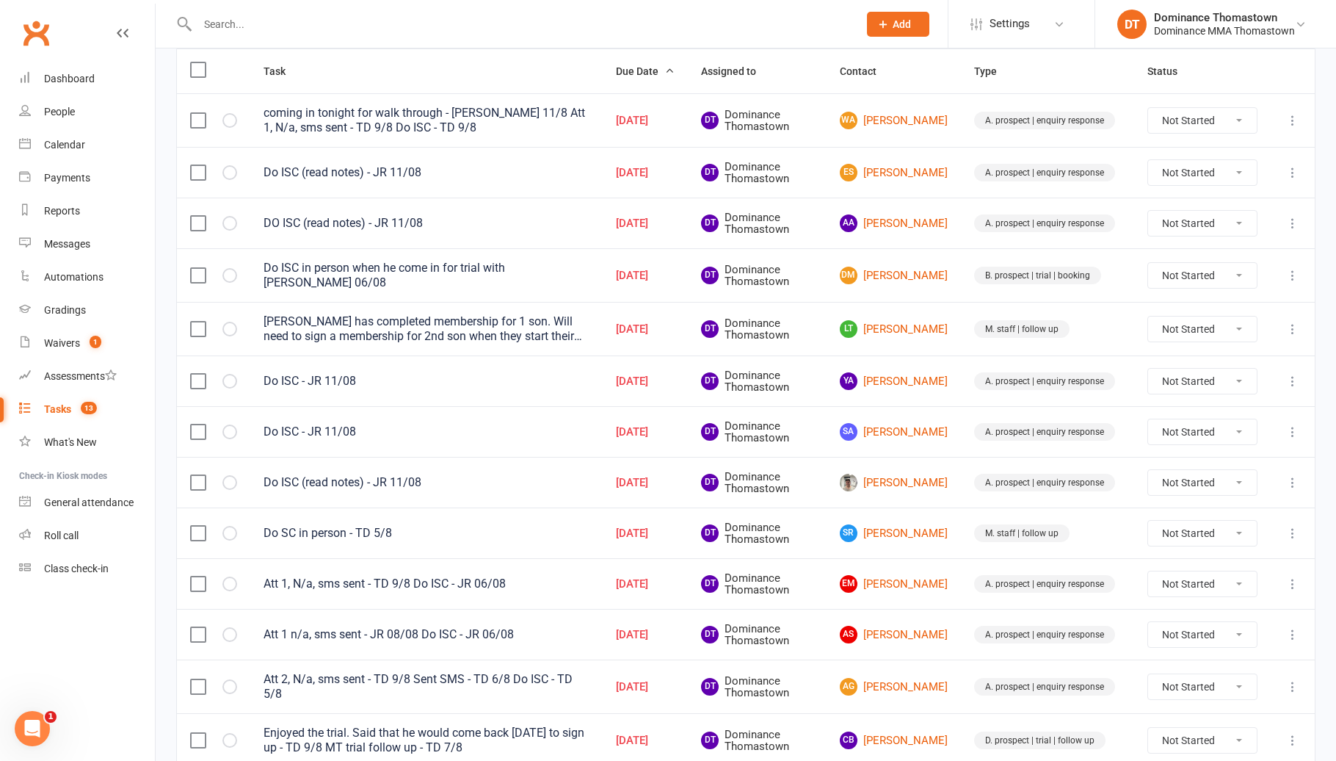
scroll to position [190, 0]
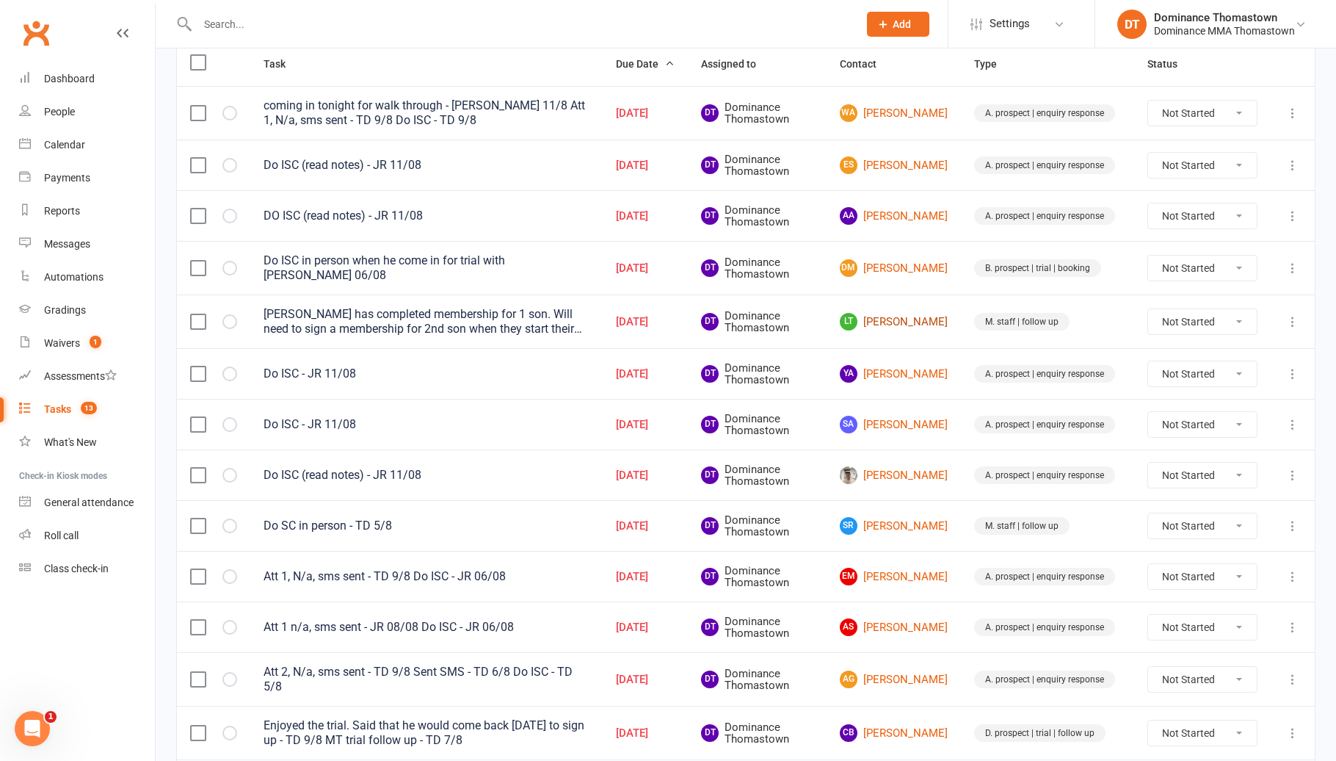
click at [904, 330] on link "LT Lyndon Tantiongco" at bounding box center [894, 322] width 108 height 18
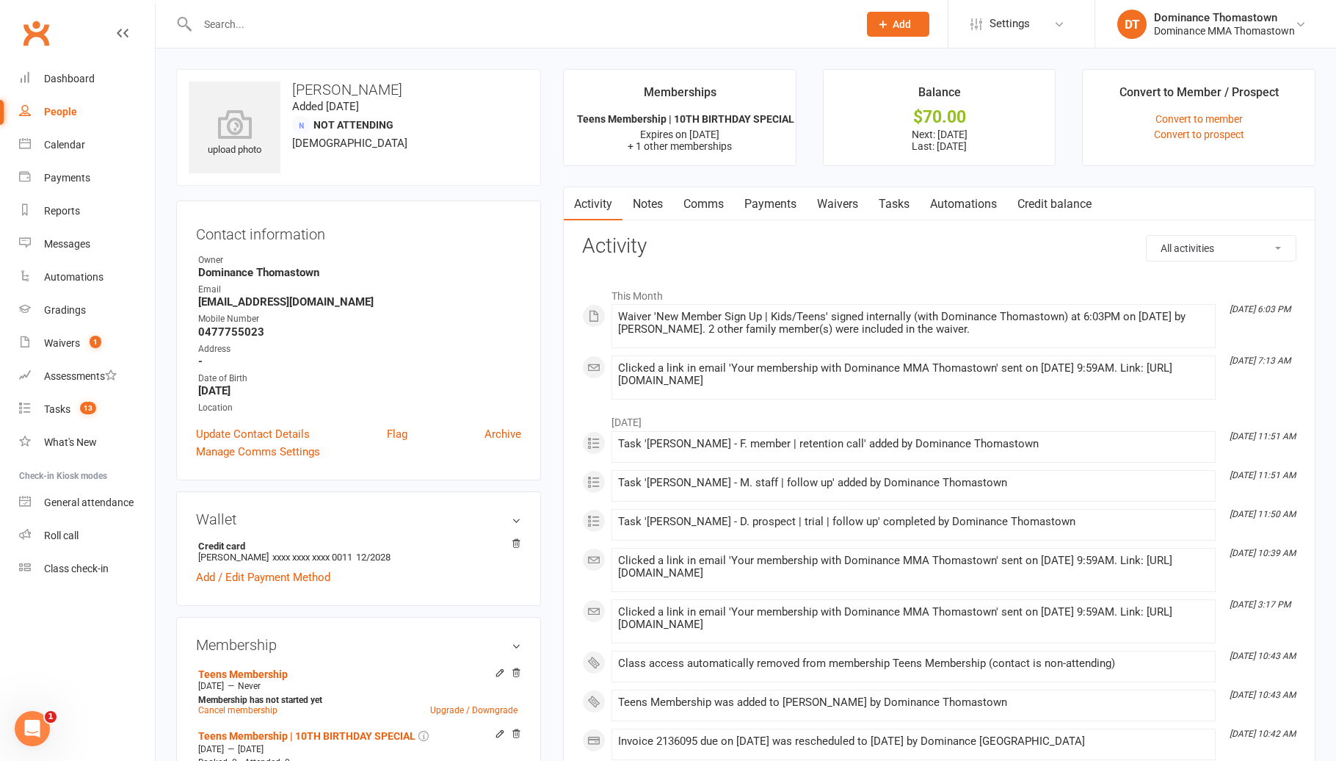
click at [777, 191] on link "Payments" at bounding box center [770, 204] width 73 height 34
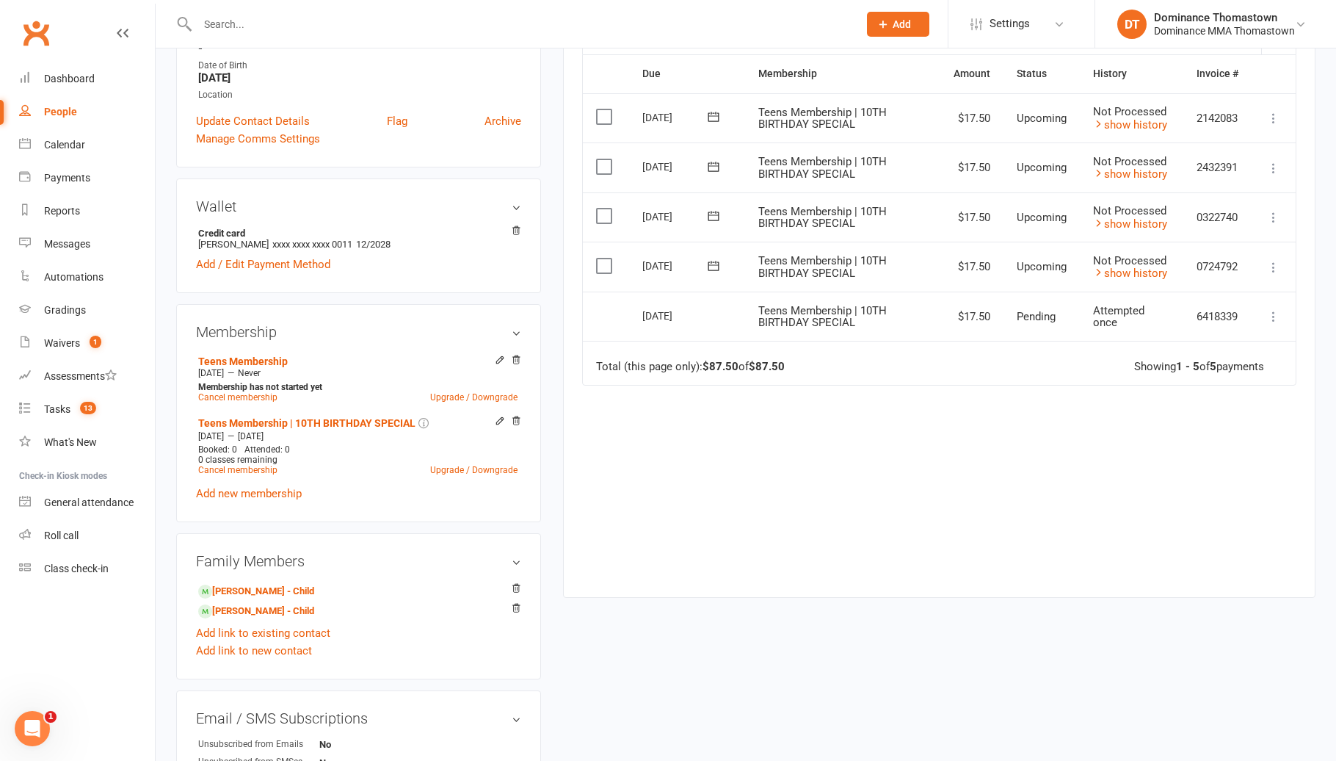
scroll to position [335, 0]
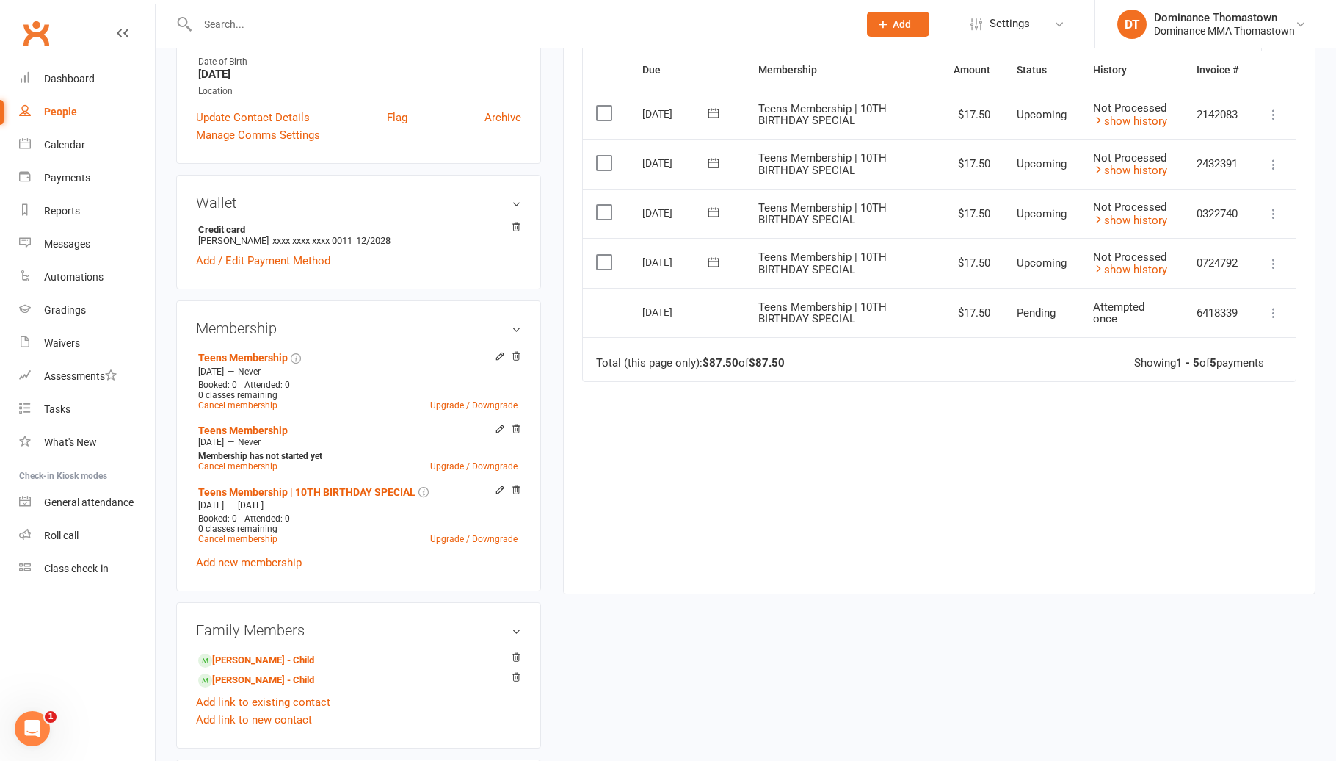
scroll to position [371, 0]
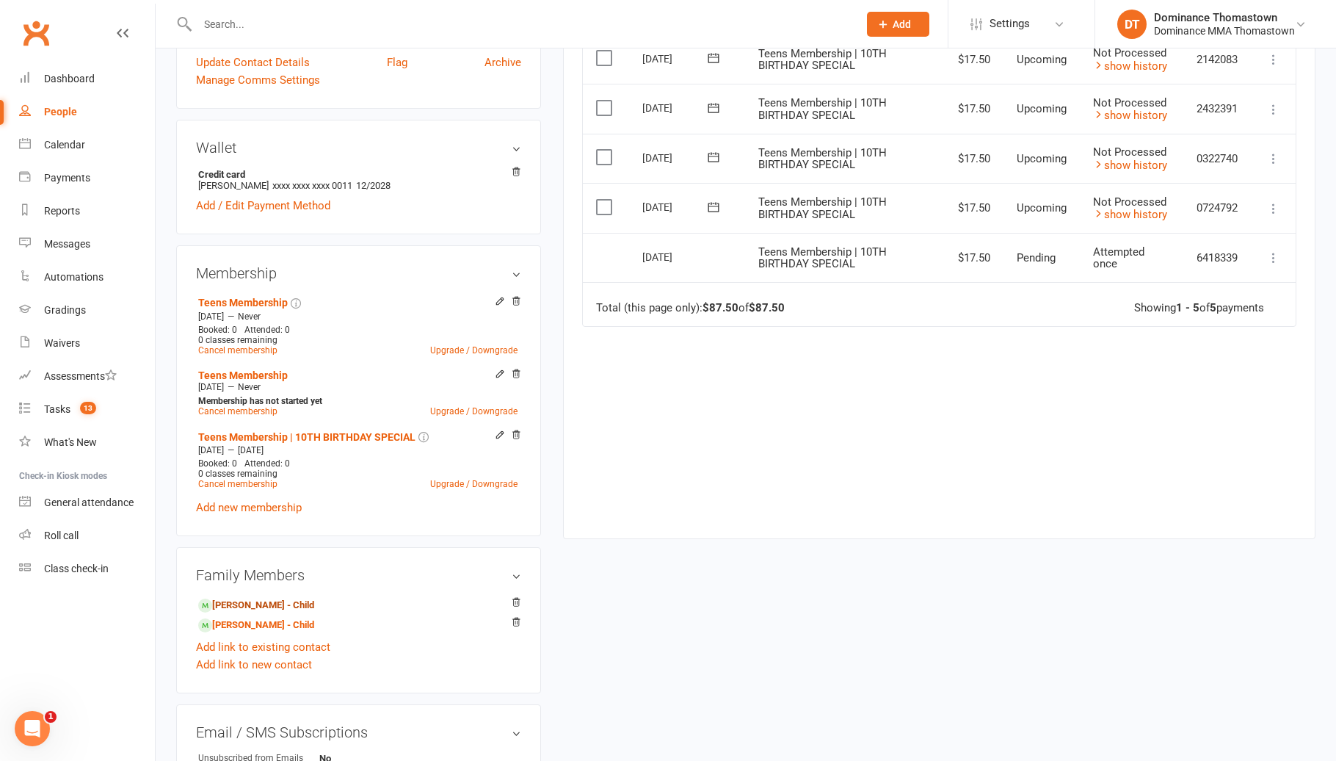
click at [282, 598] on link "[PERSON_NAME] - Child" at bounding box center [256, 605] width 116 height 15
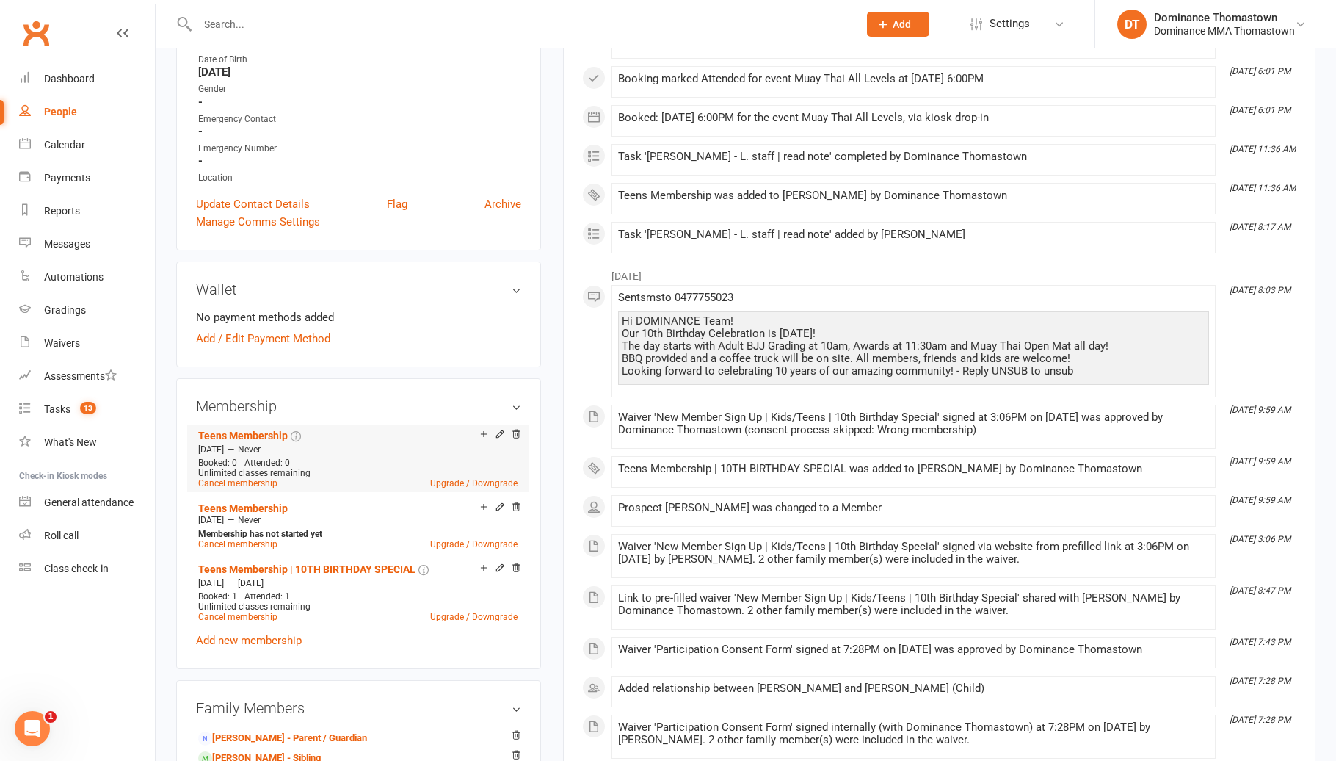
scroll to position [385, 0]
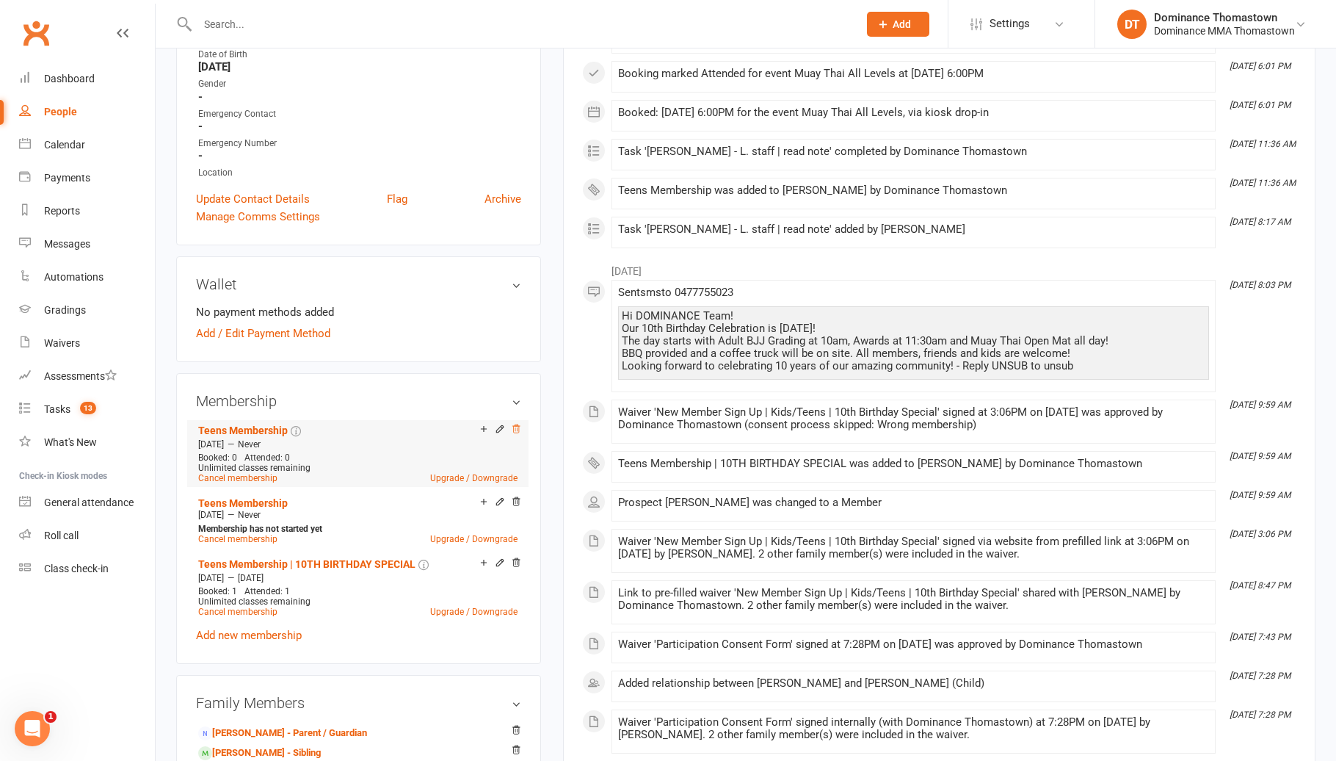
click at [518, 429] on icon at bounding box center [516, 428] width 7 height 8
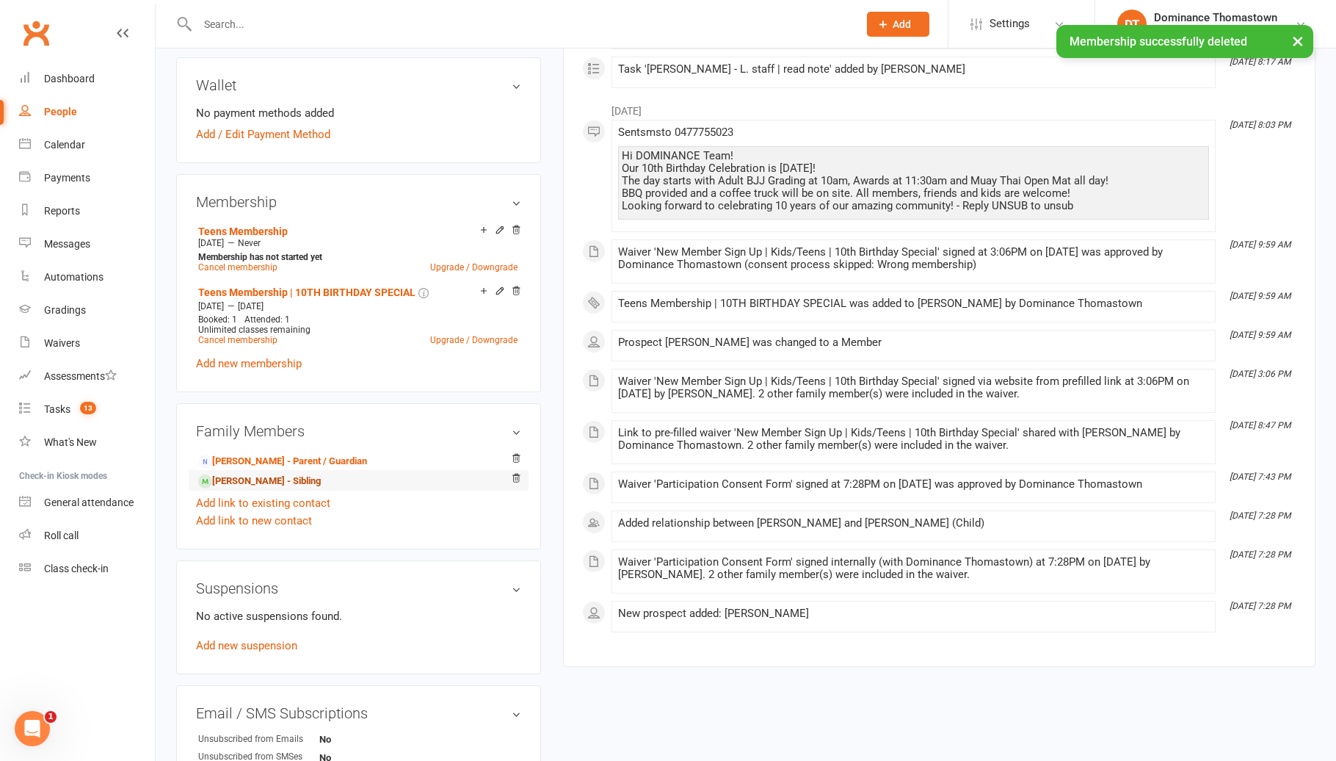
scroll to position [585, 0]
click at [289, 479] on link "Izaiah Tantiongco - Sibling" at bounding box center [259, 480] width 123 height 15
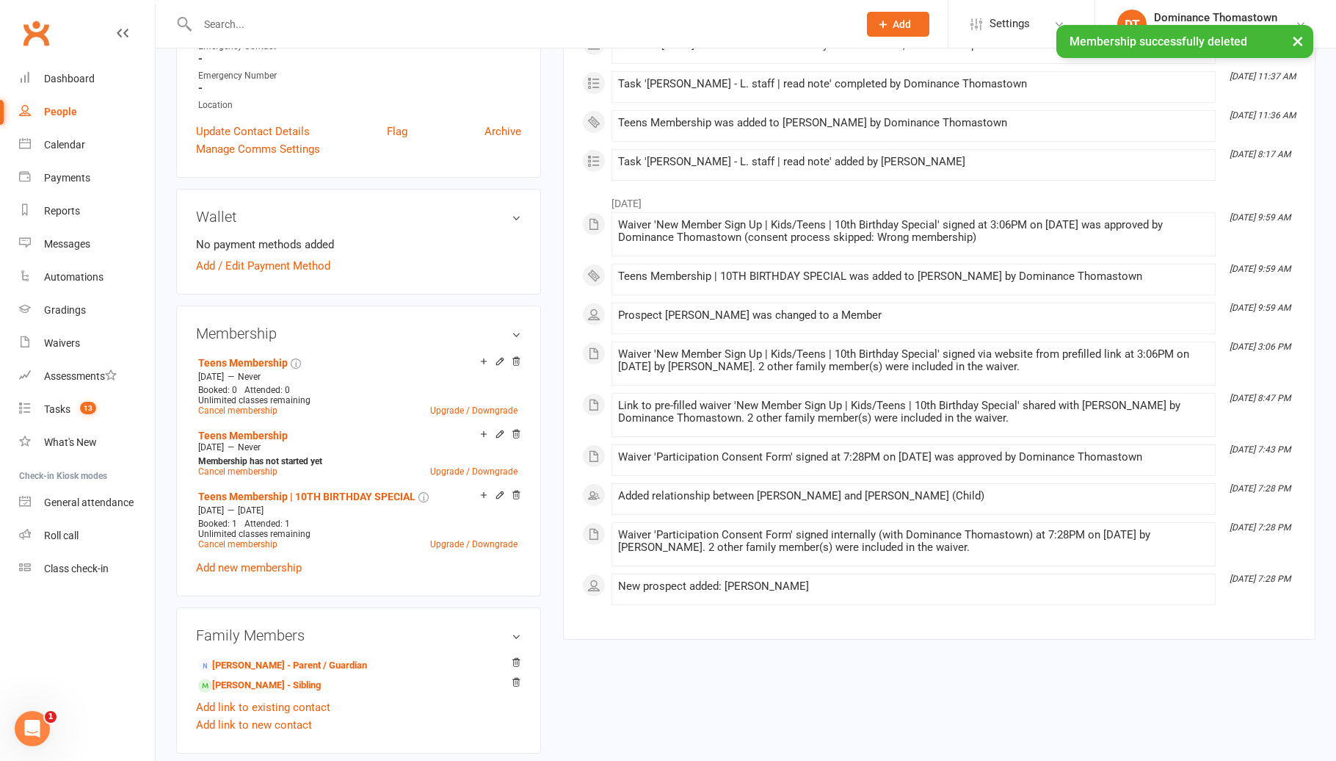
scroll to position [454, 0]
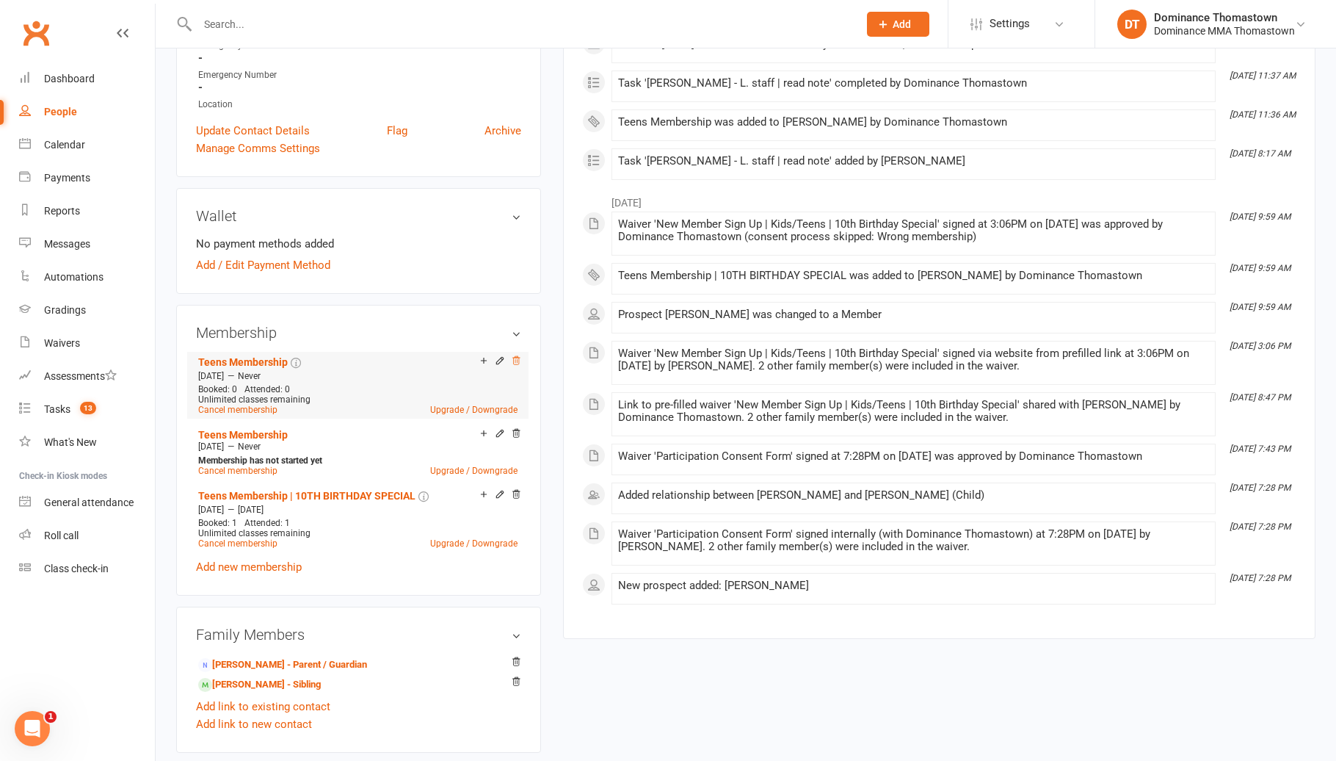
click at [516, 359] on icon at bounding box center [516, 360] width 10 height 10
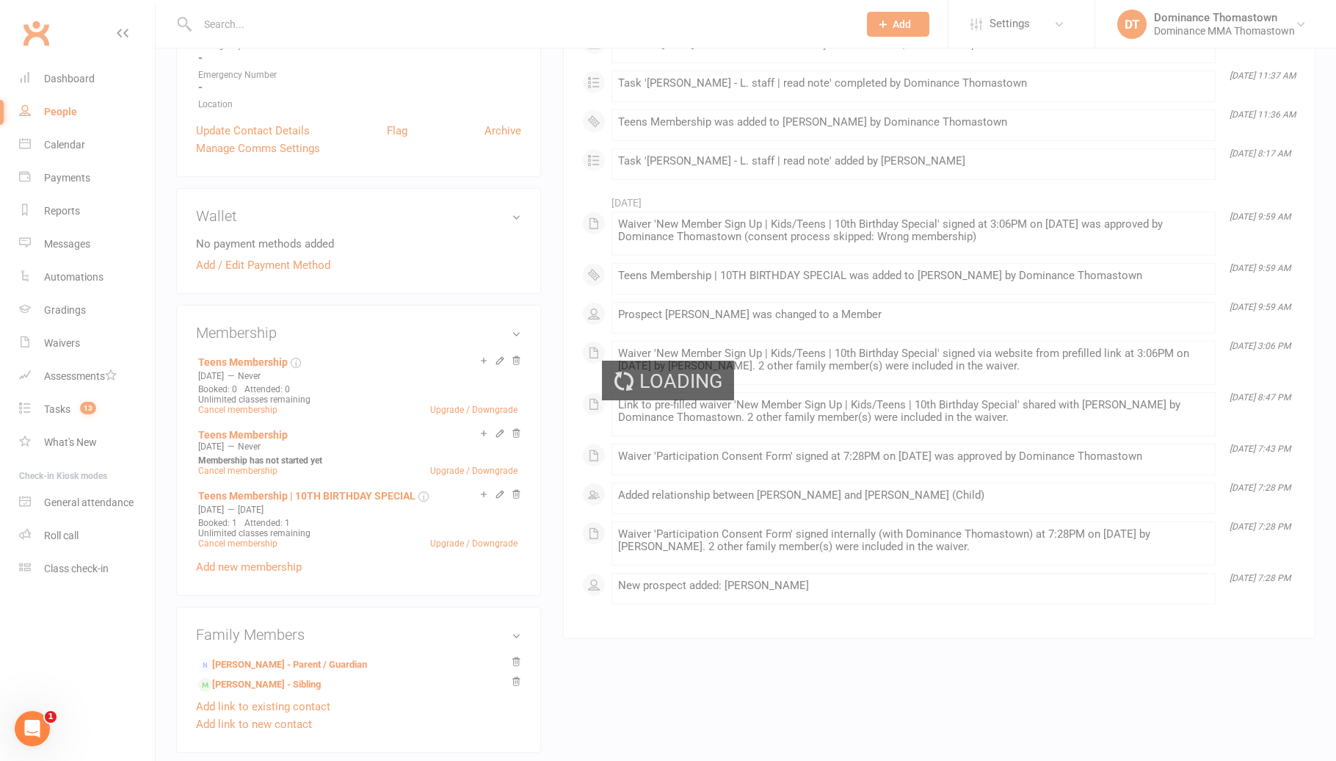
scroll to position [454, 0]
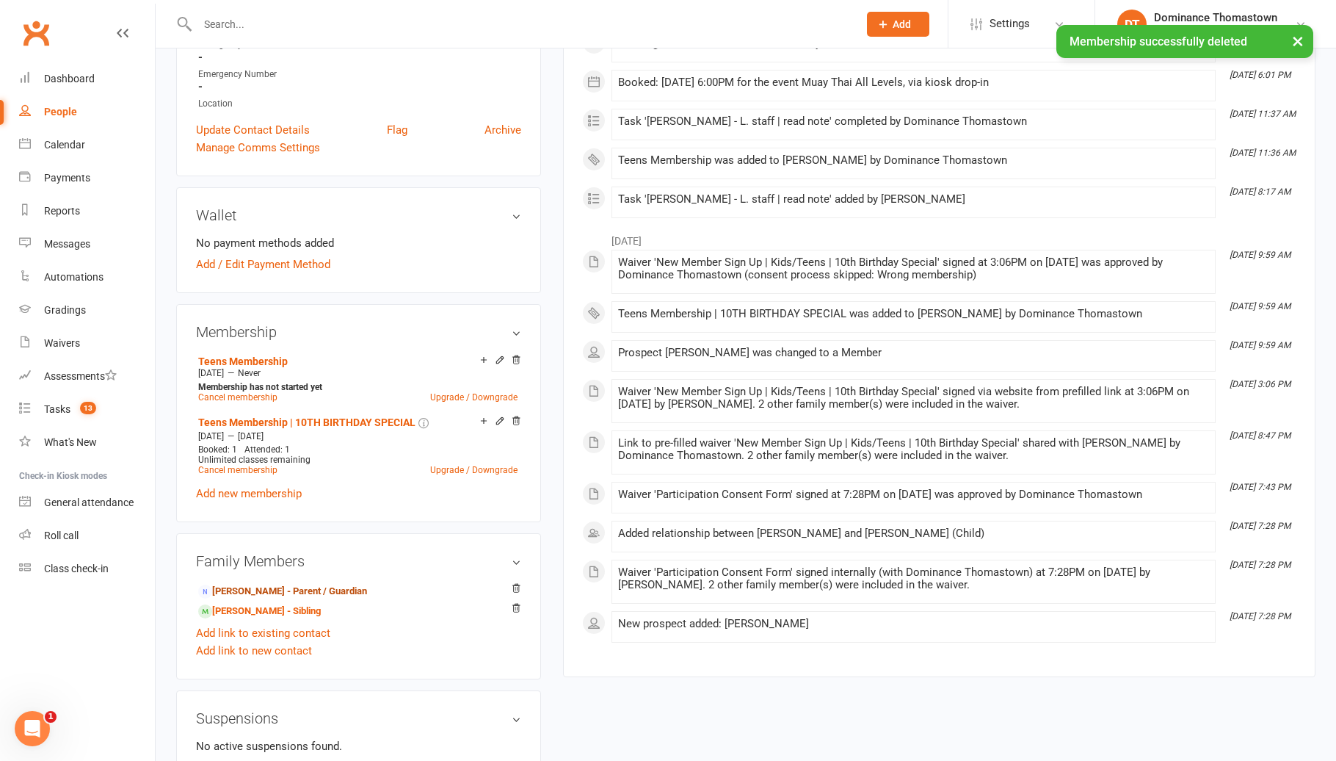
click at [293, 588] on link "Lyndon Tantiongco - Parent / Guardian" at bounding box center [282, 591] width 169 height 15
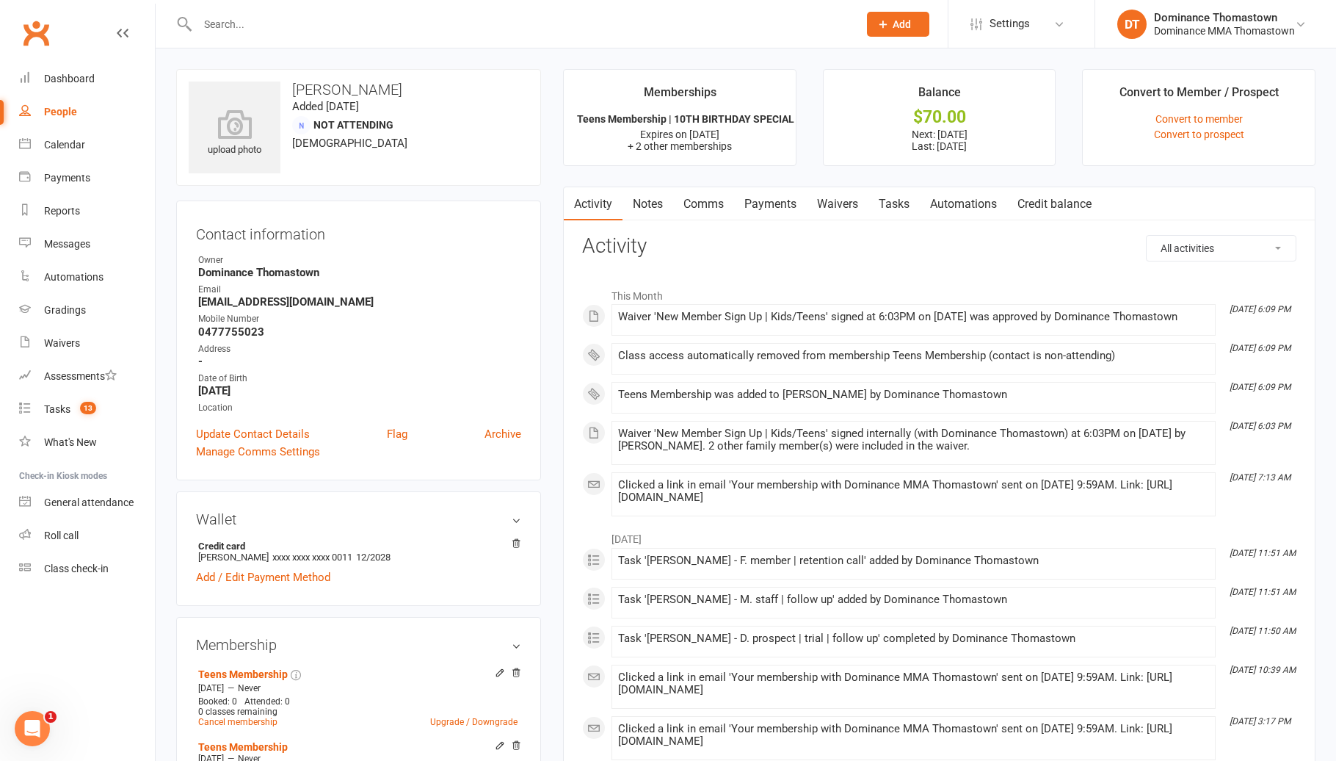
click at [791, 206] on link "Payments" at bounding box center [770, 204] width 73 height 34
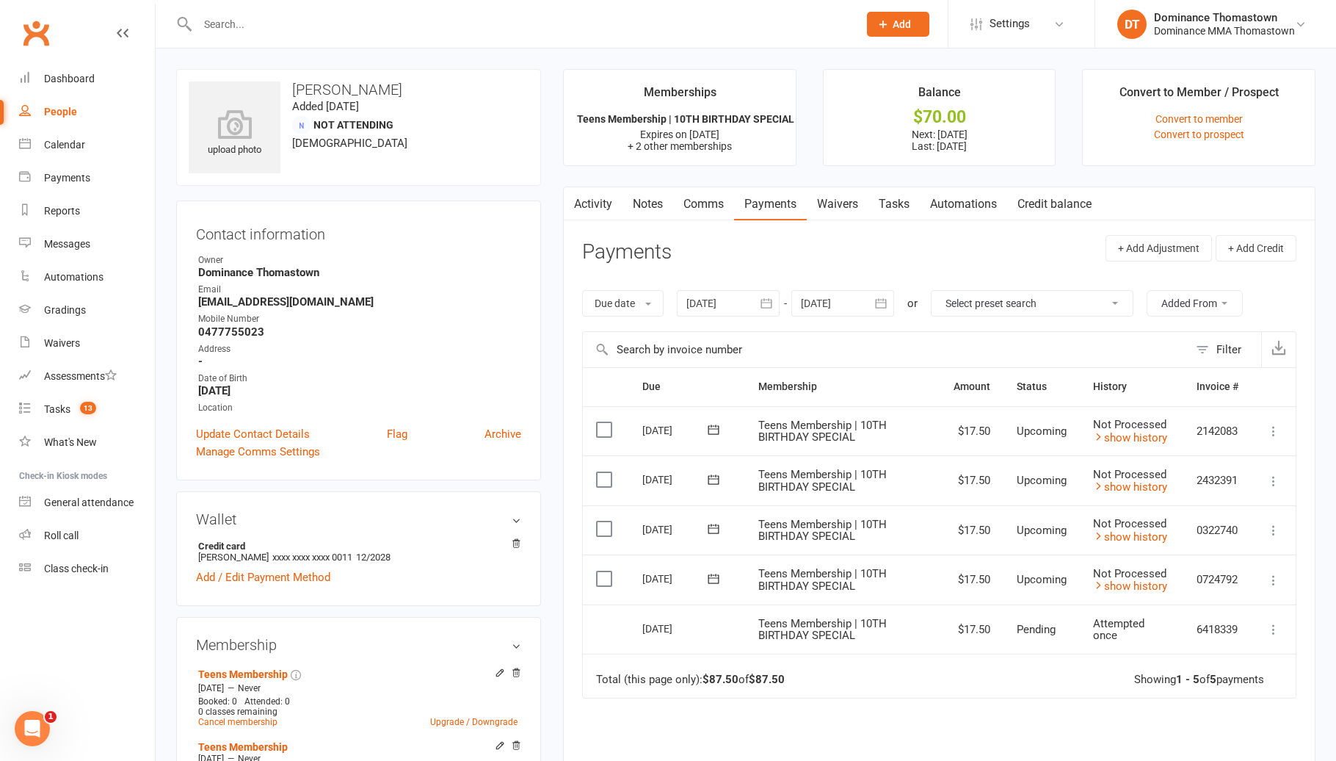
scroll to position [127, 0]
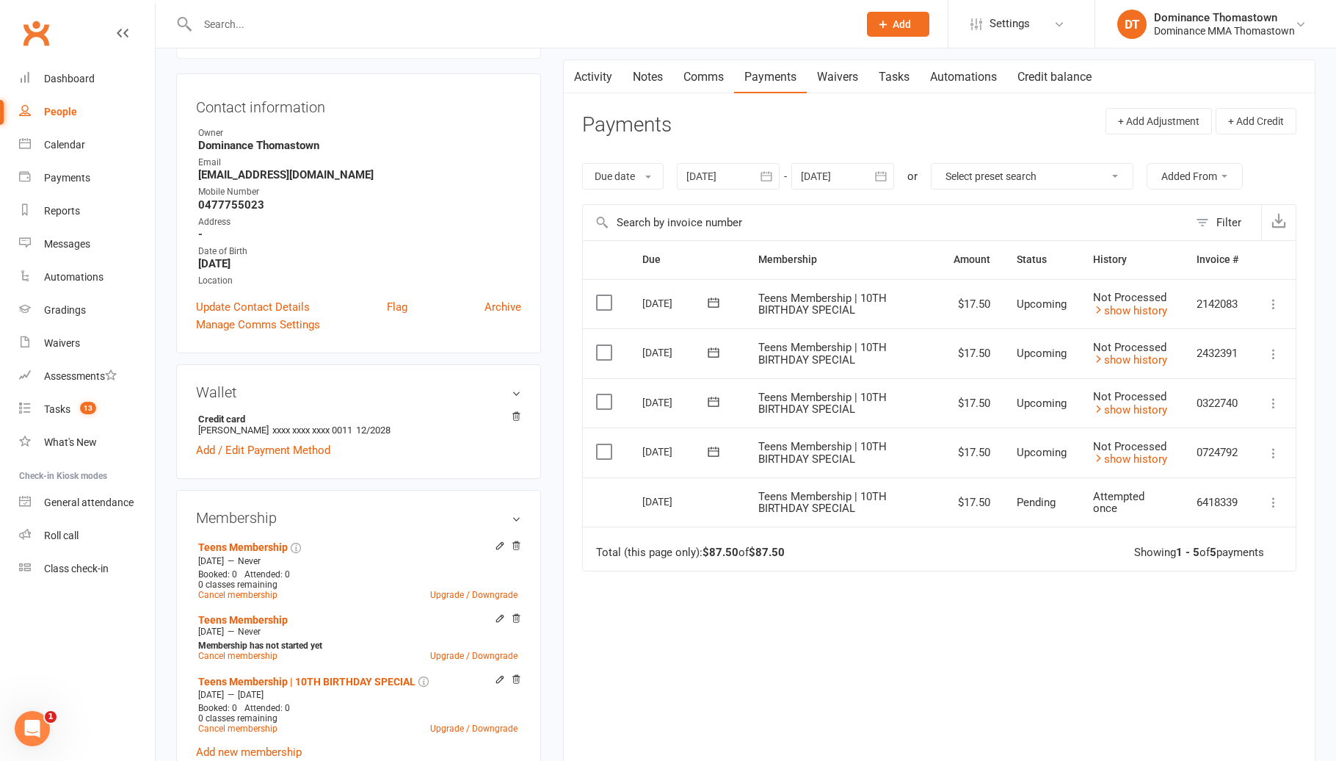
drag, startPoint x: 837, startPoint y: 184, endPoint x: 859, endPoint y: 191, distance: 23.2
click at [837, 184] on div at bounding box center [842, 176] width 103 height 26
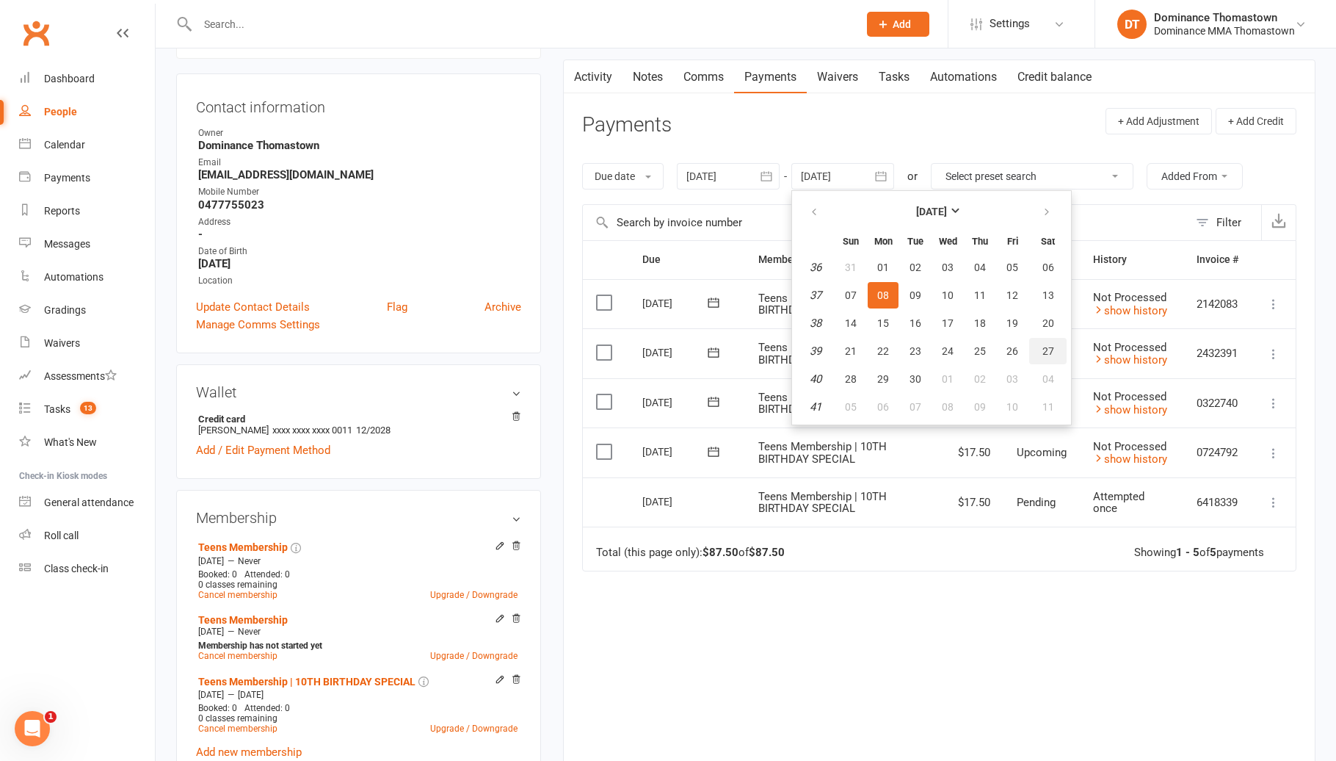
click at [1041, 364] on table "September 2025 Sun Mon Tue Wed Thu Fri Sat 36 31 01 02 03 04 05 06 37 07 08 09 …" at bounding box center [931, 308] width 273 height 228
click at [1043, 333] on button "20" at bounding box center [1047, 323] width 37 height 26
type input "20 Sep 2025"
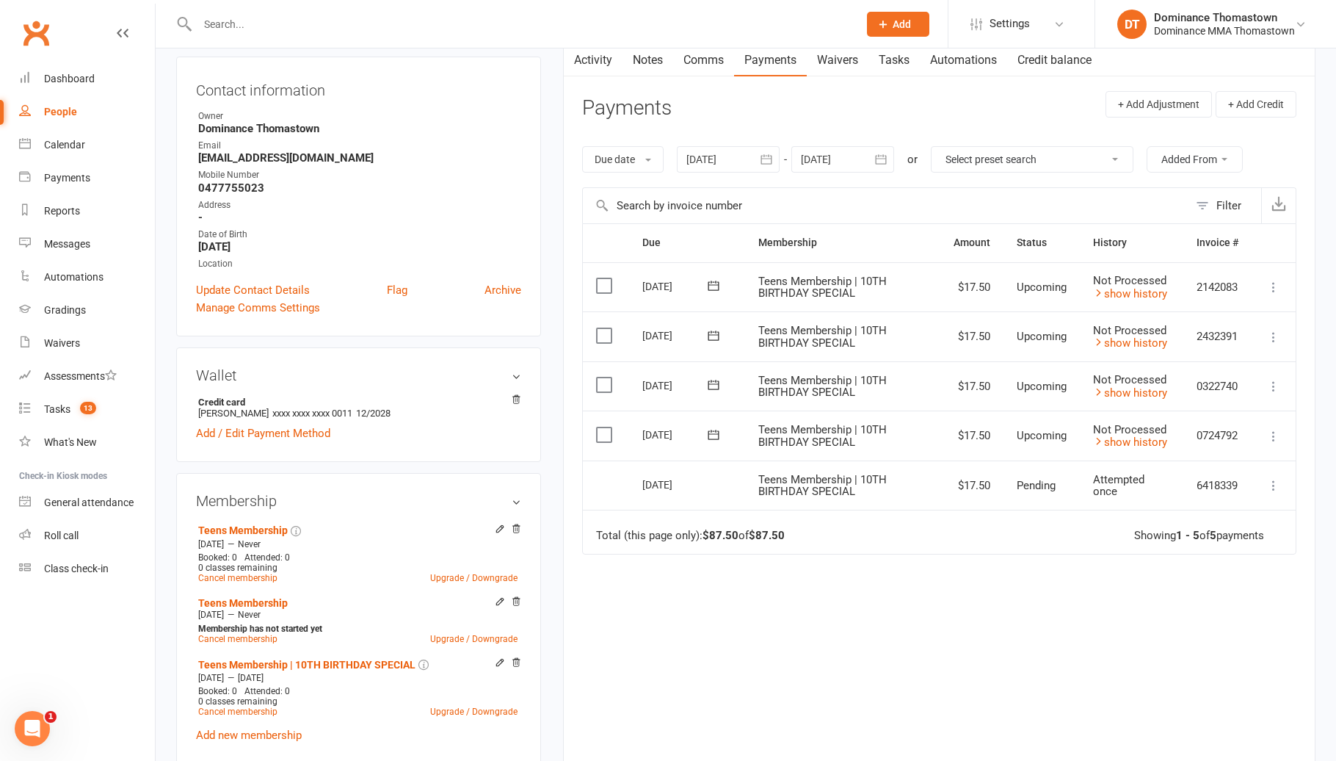
scroll to position [145, 0]
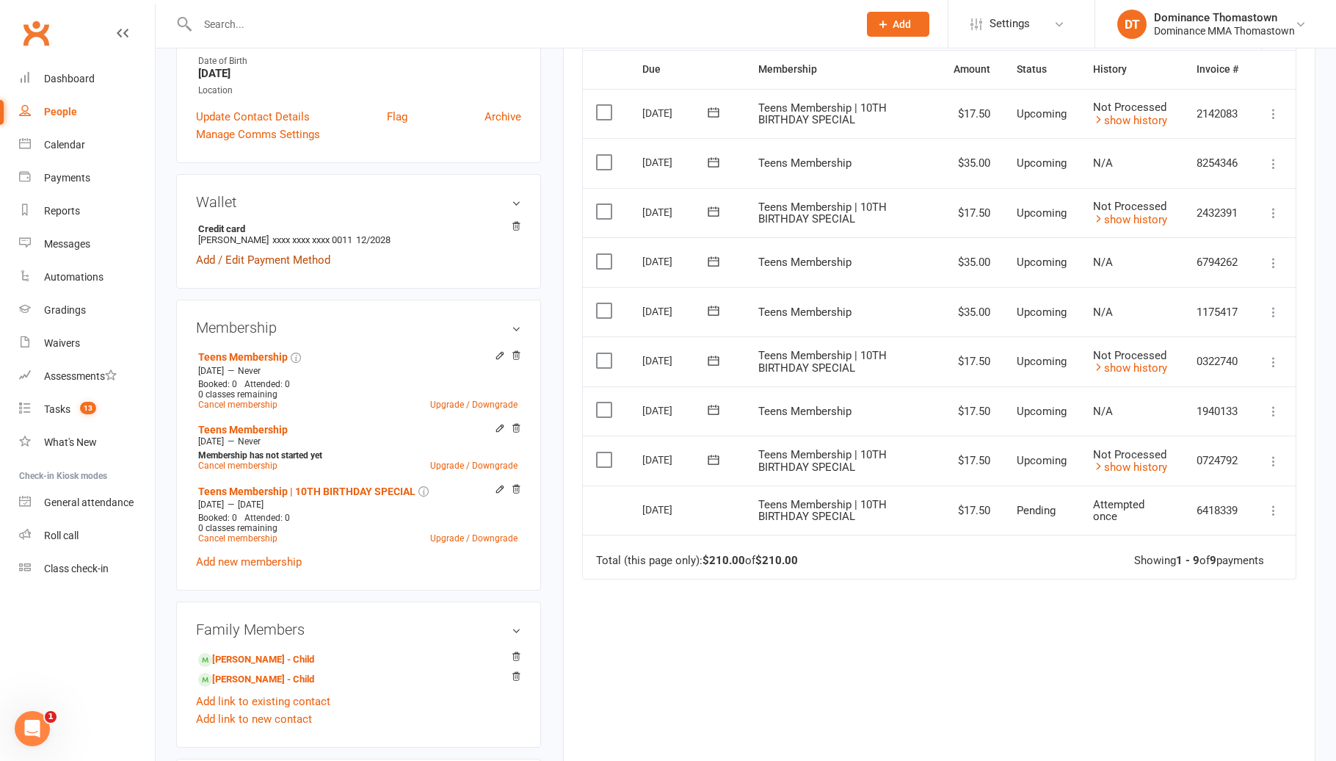
scroll to position [313, 0]
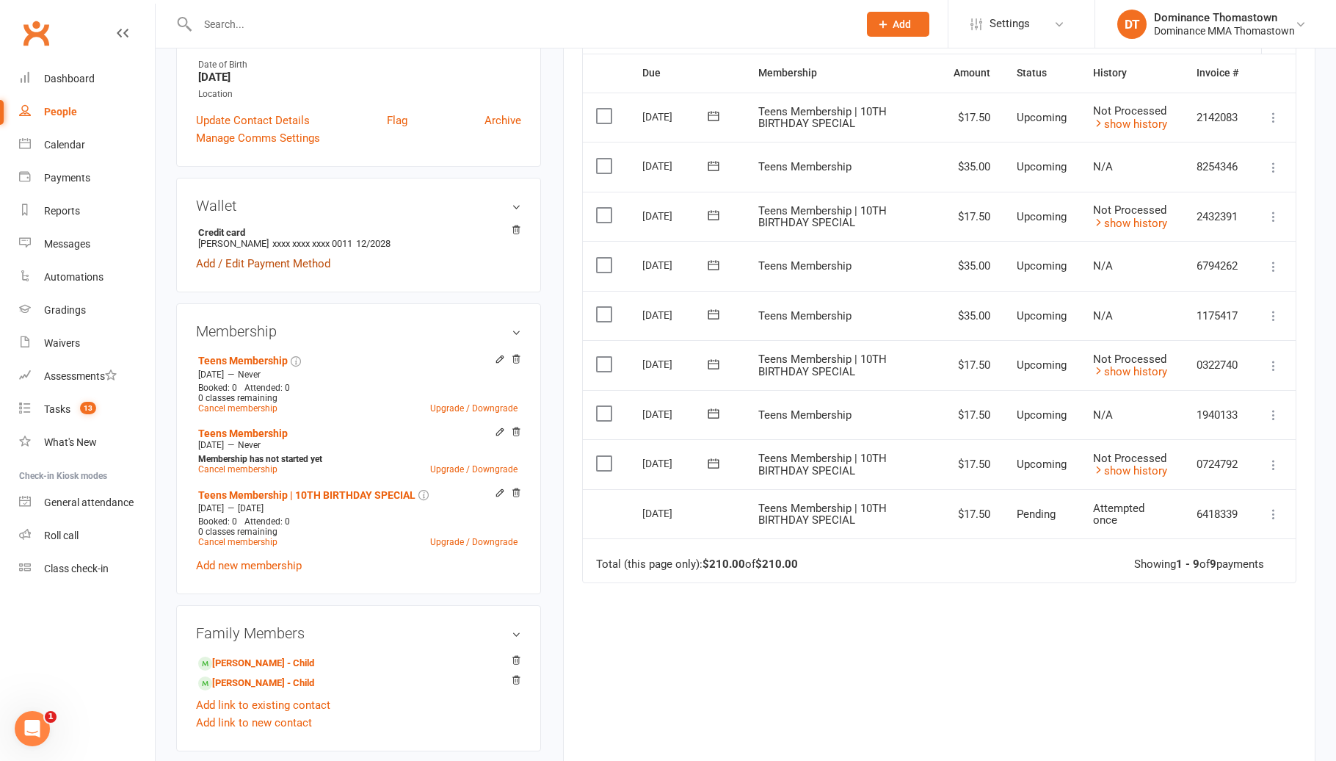
click at [283, 264] on link "Add / Edit Payment Method" at bounding box center [263, 264] width 134 height 18
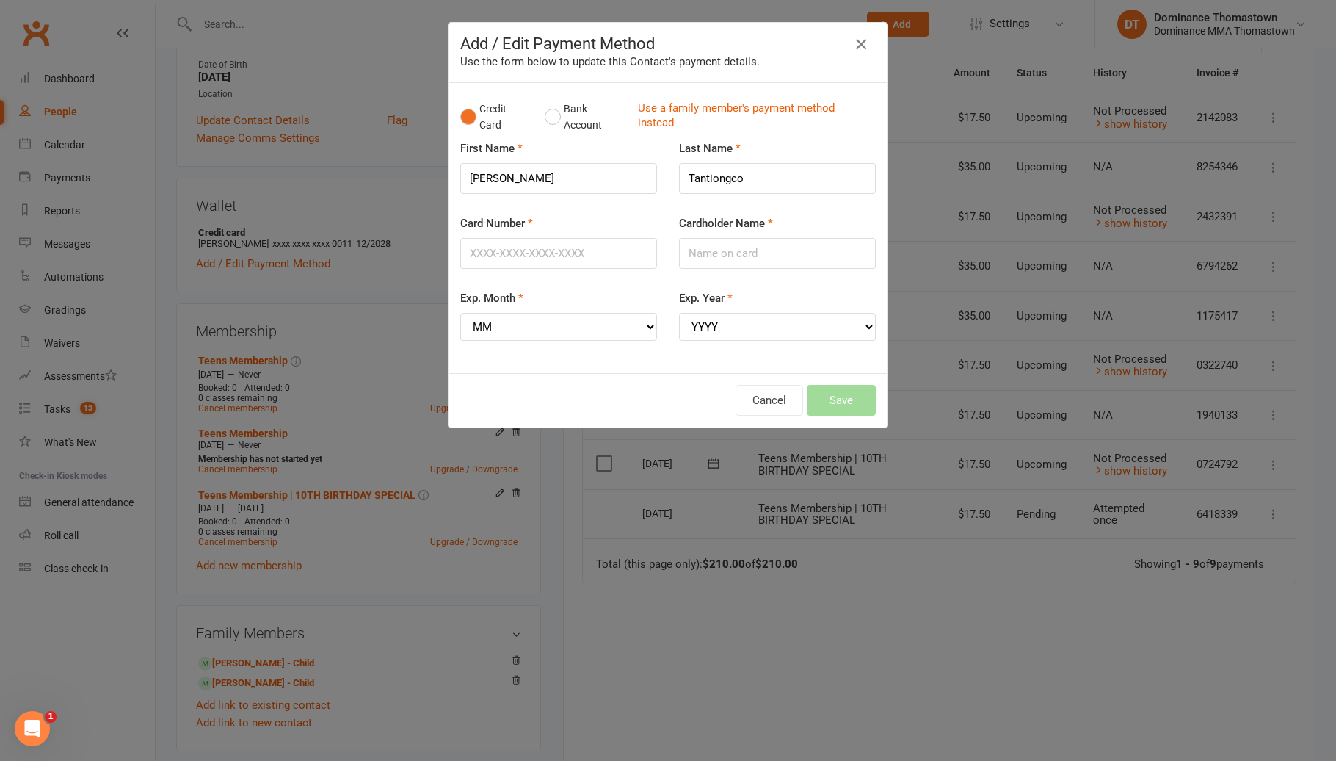
click at [859, 38] on icon "button" at bounding box center [861, 44] width 18 height 18
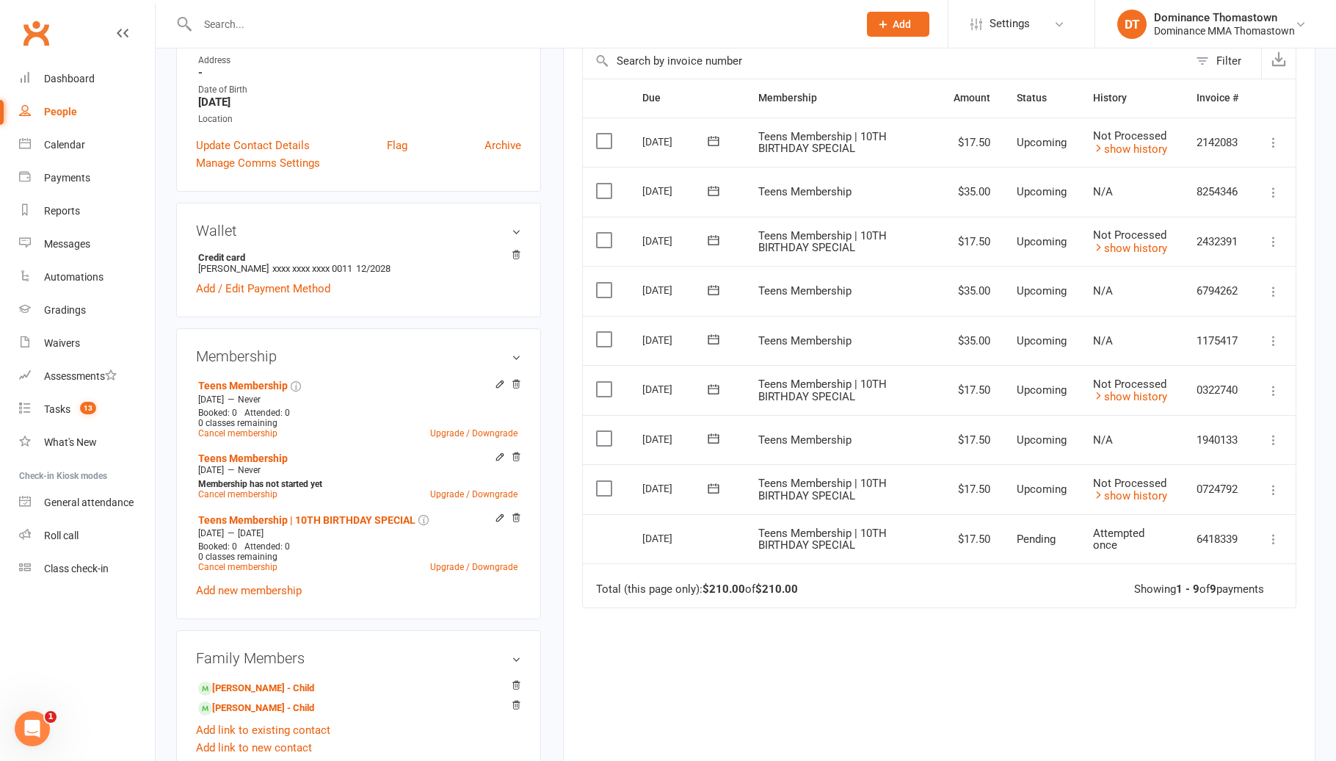
scroll to position [272, 0]
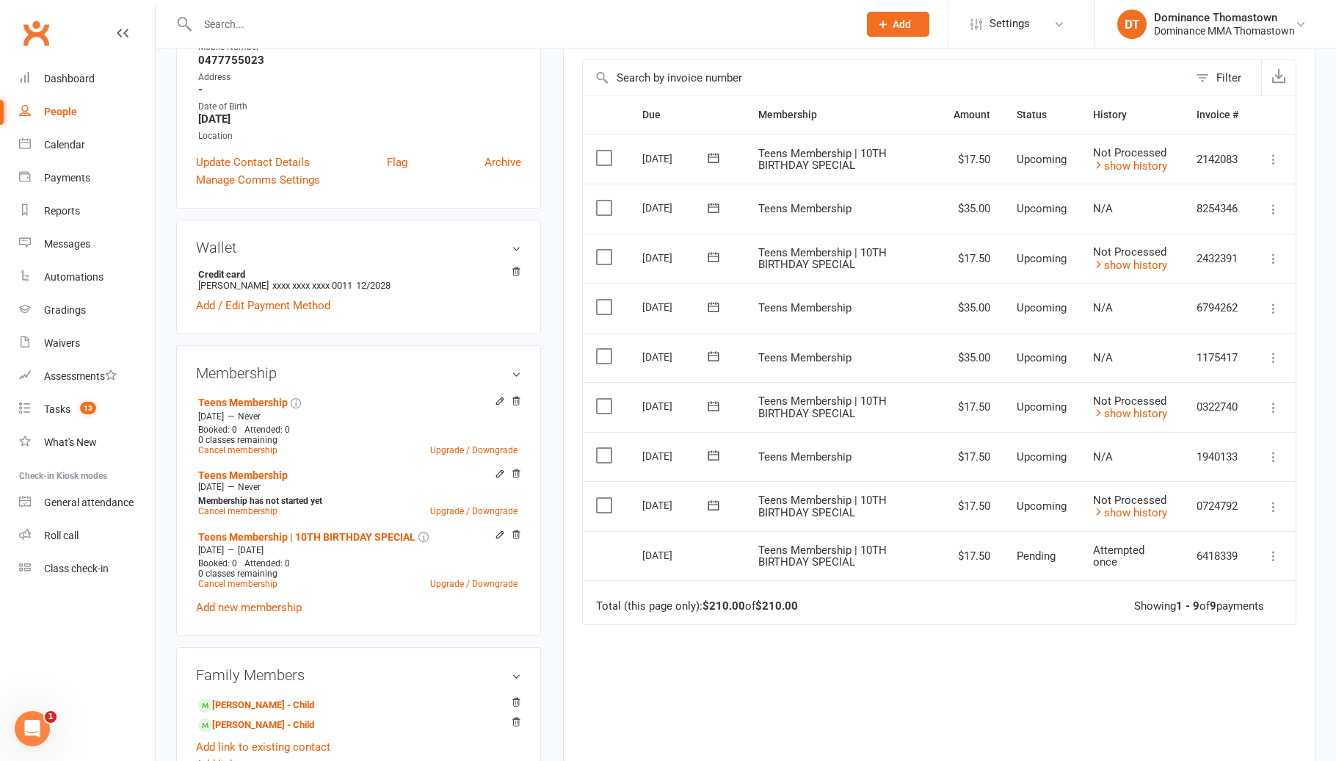
click at [1271, 354] on icon at bounding box center [1273, 357] width 15 height 15
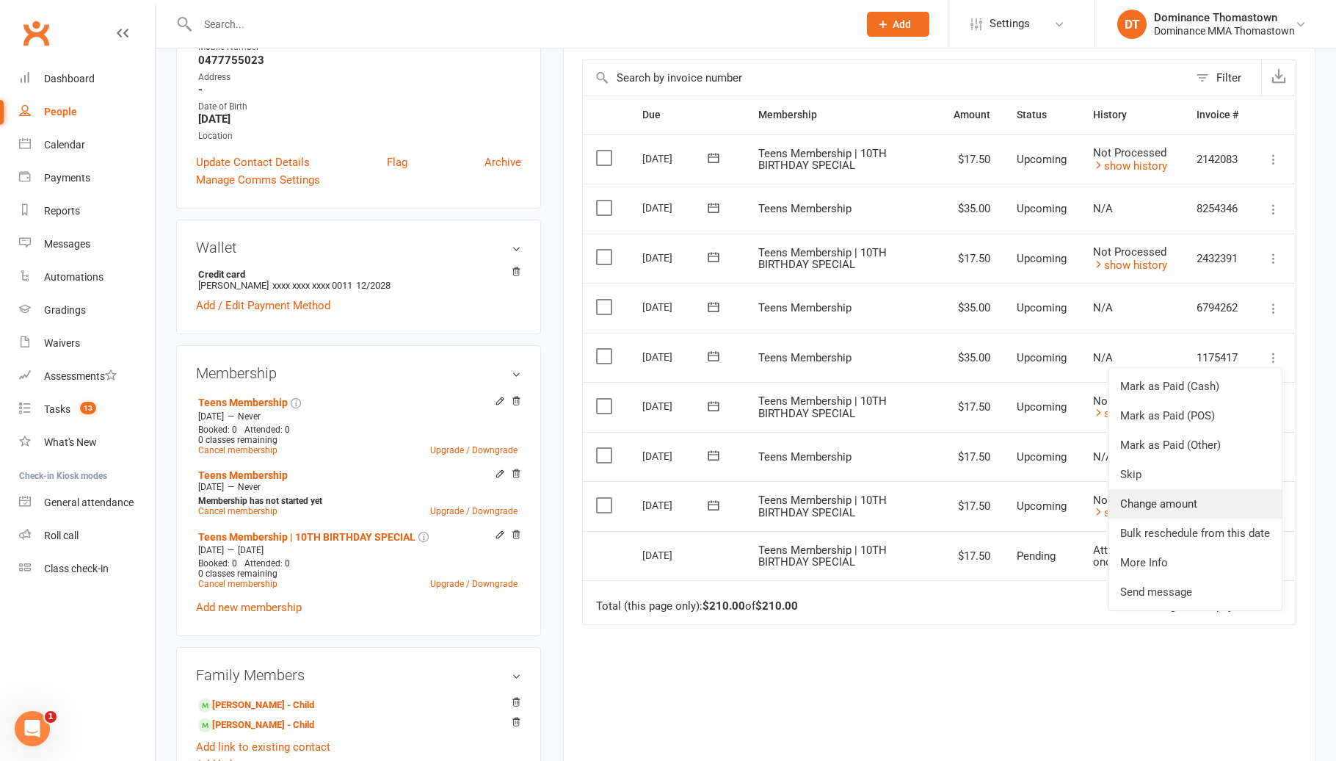
click at [1192, 496] on link "Change amount" at bounding box center [1195, 503] width 173 height 29
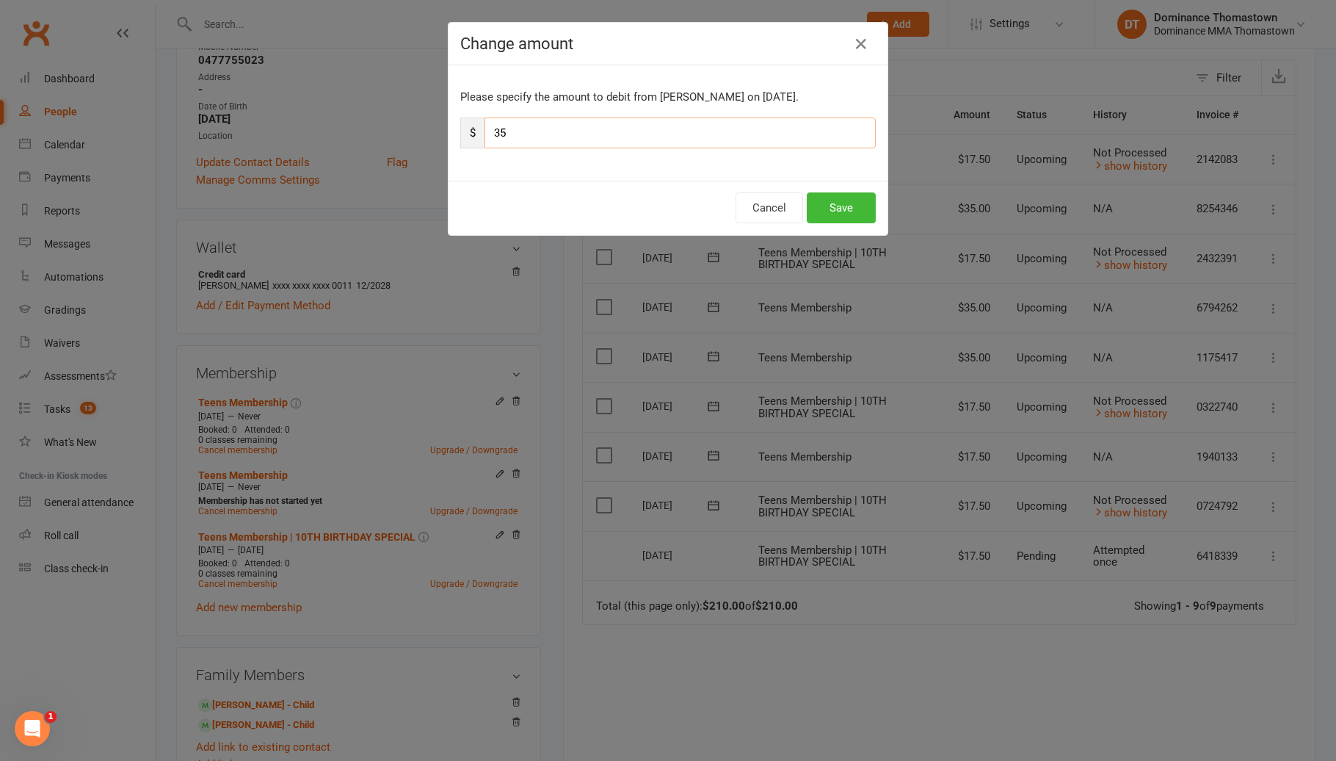
click at [548, 139] on input "35" at bounding box center [680, 132] width 391 height 31
type input "3"
type input "17.5"
click at [864, 201] on button "Save" at bounding box center [841, 207] width 69 height 31
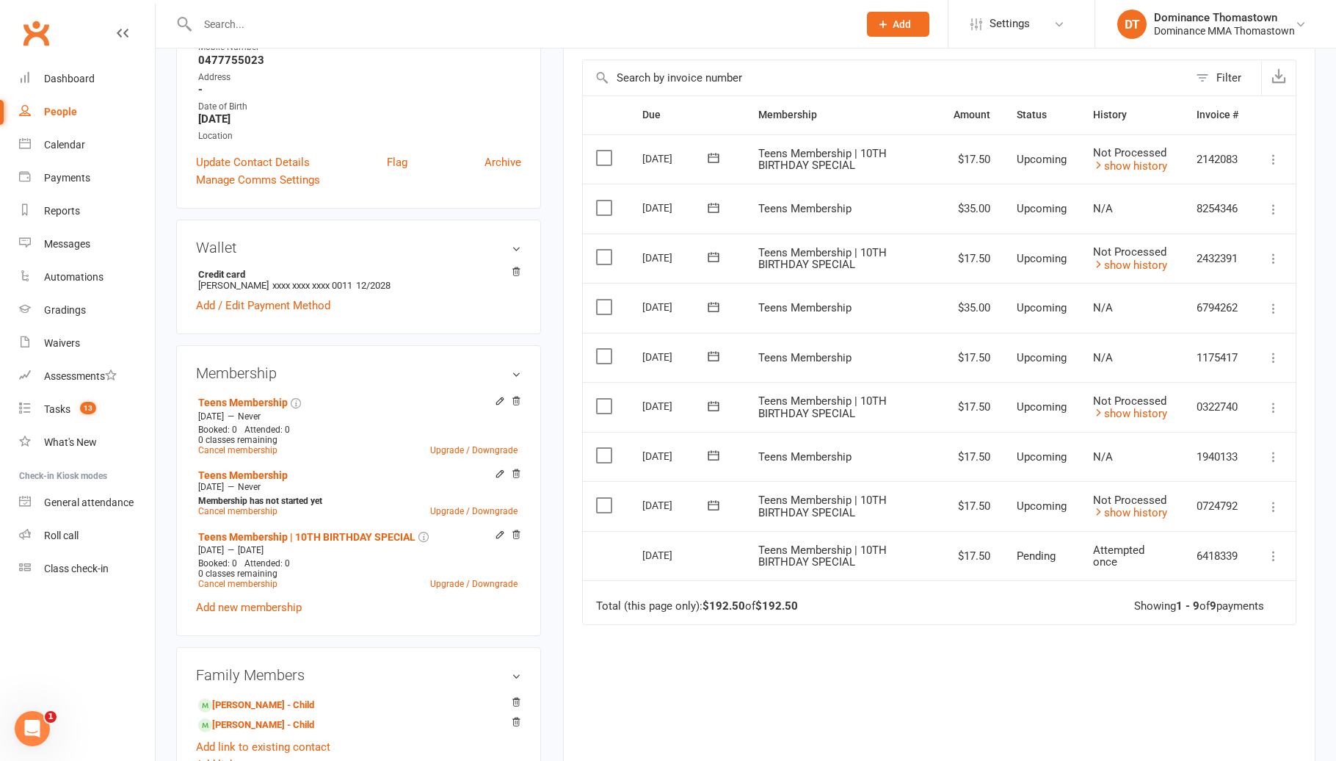
click at [1269, 304] on icon at bounding box center [1273, 308] width 15 height 15
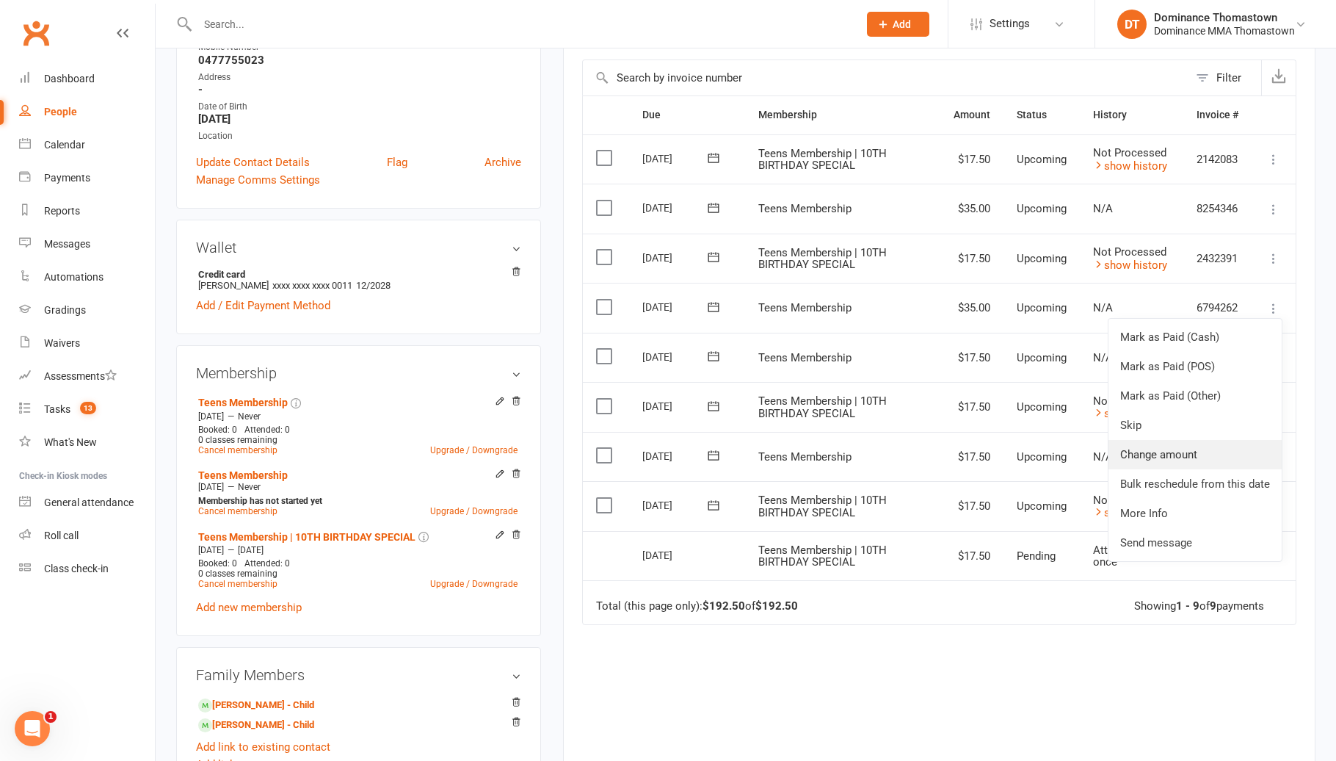
click at [1182, 448] on link "Change amount" at bounding box center [1195, 454] width 173 height 29
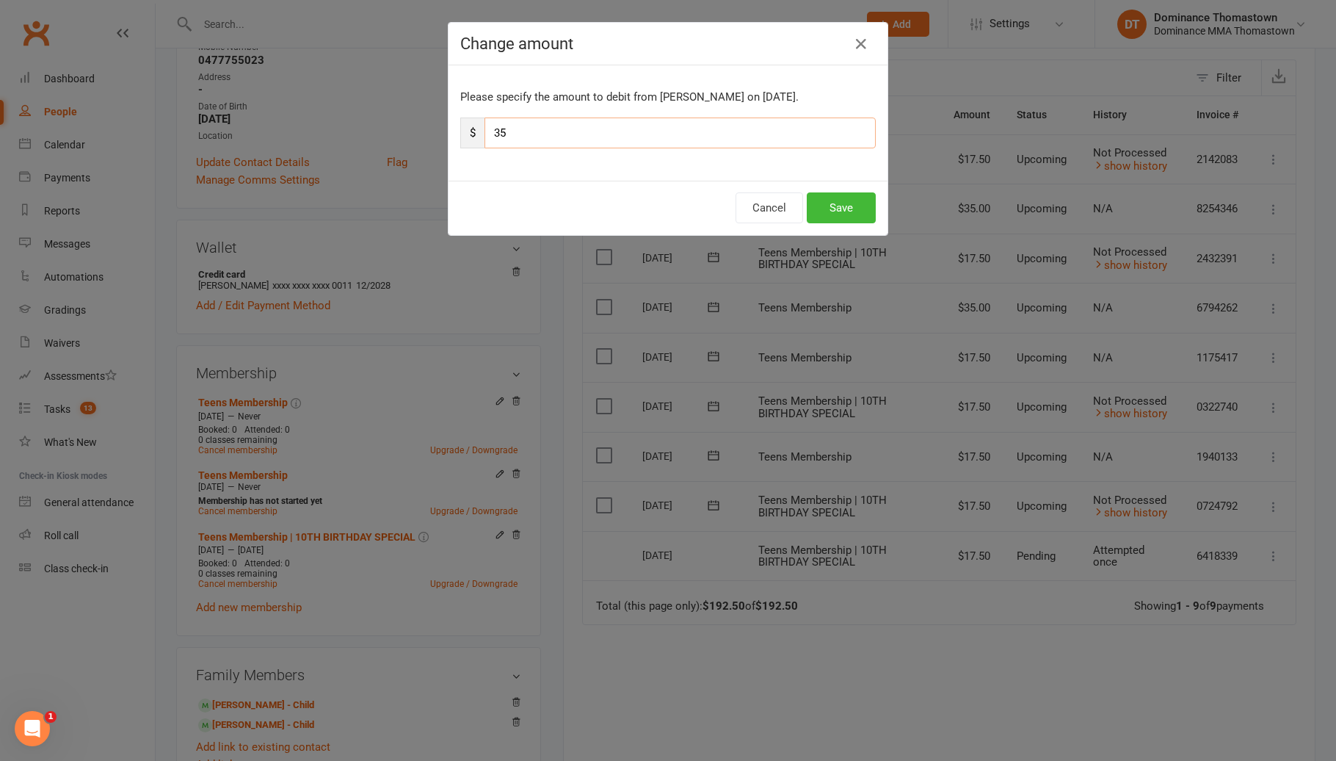
click at [579, 143] on input "35" at bounding box center [680, 132] width 391 height 31
type input "3"
type input "17.5"
click at [837, 206] on button "Save" at bounding box center [841, 207] width 69 height 31
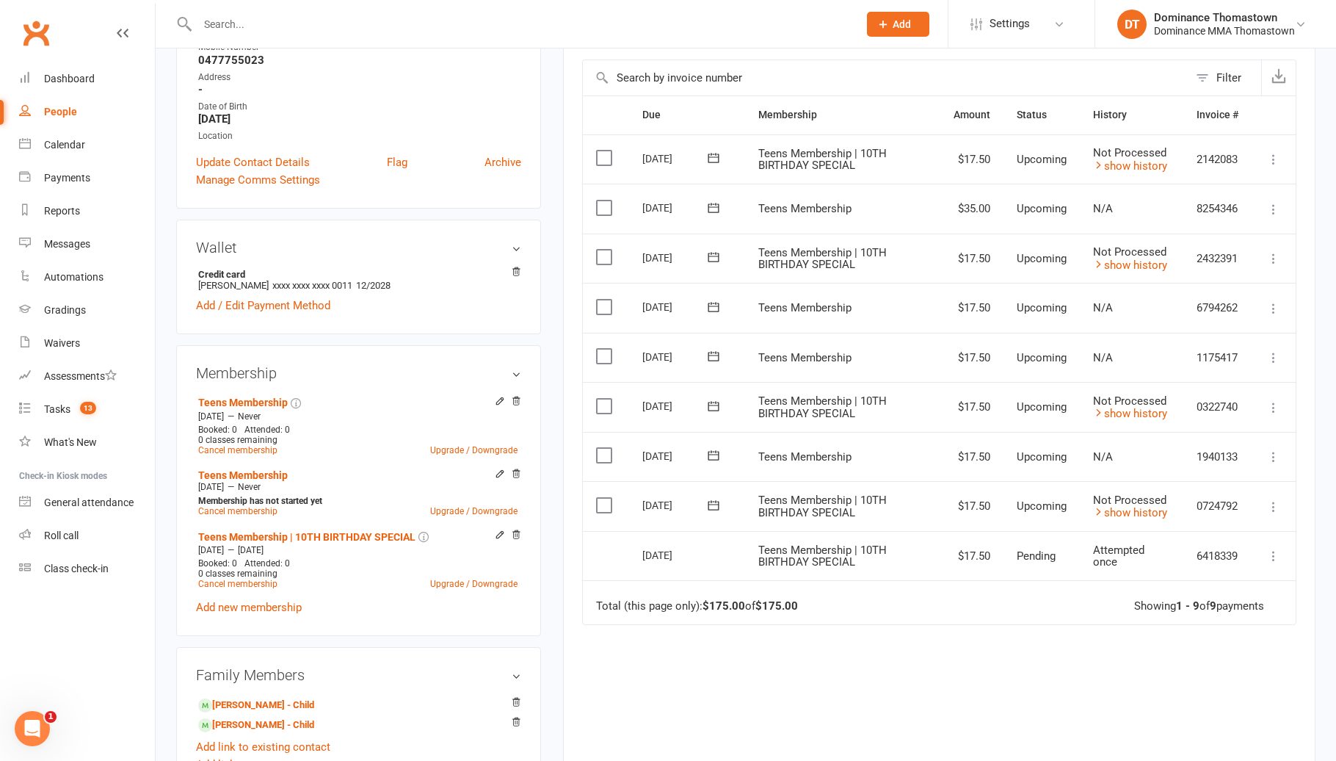
drag, startPoint x: 1269, startPoint y: 210, endPoint x: 1267, endPoint y: 237, distance: 27.2
click at [1268, 210] on icon at bounding box center [1273, 209] width 15 height 15
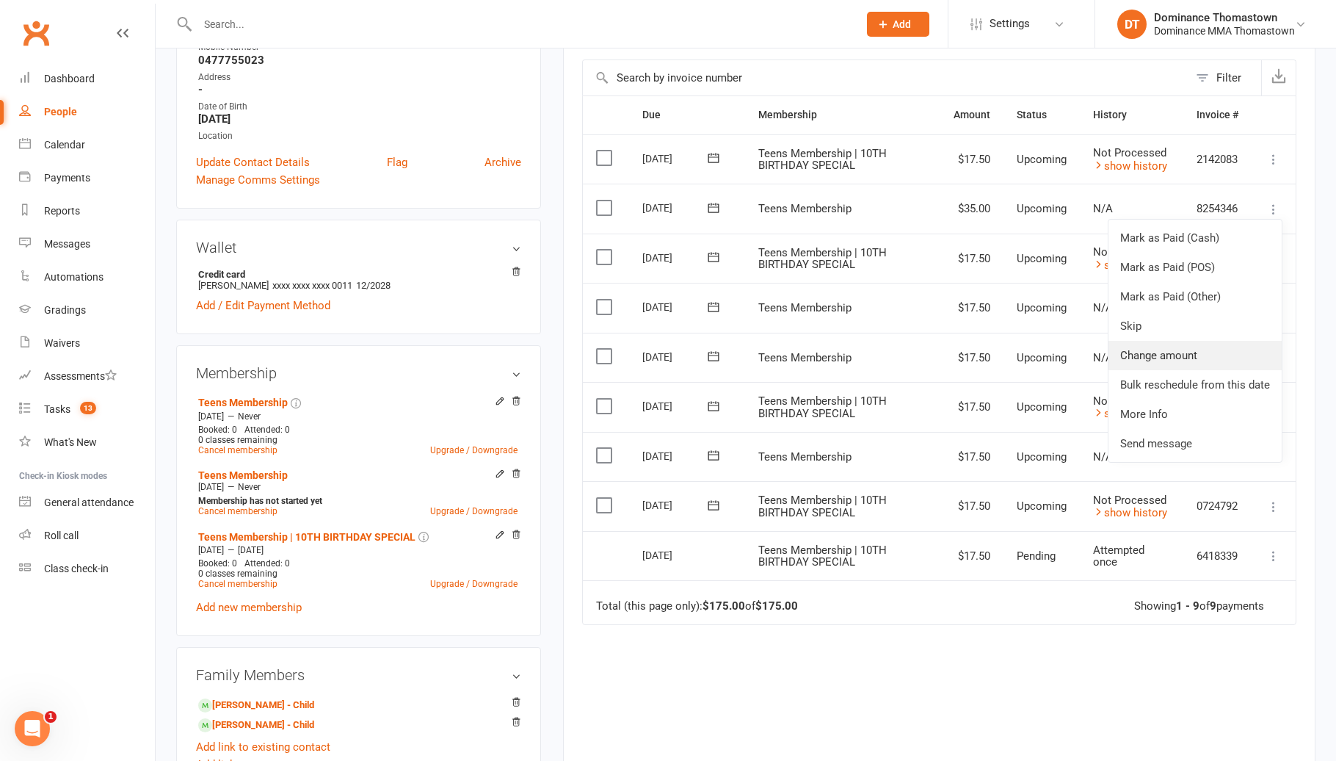
click at [1221, 344] on link "Change amount" at bounding box center [1195, 355] width 173 height 29
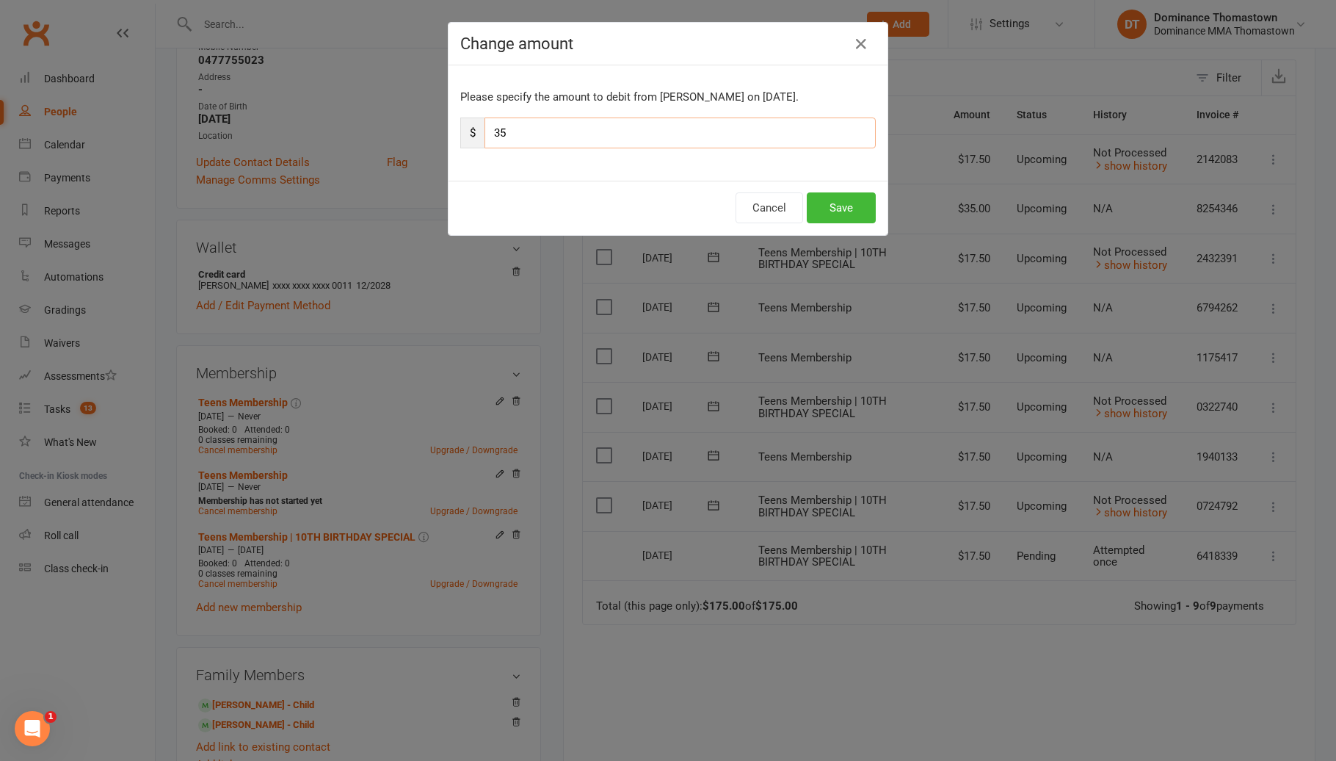
click at [643, 127] on input "35" at bounding box center [680, 132] width 391 height 31
type input "3"
type input "17.5"
click at [854, 196] on button "Save" at bounding box center [841, 207] width 69 height 31
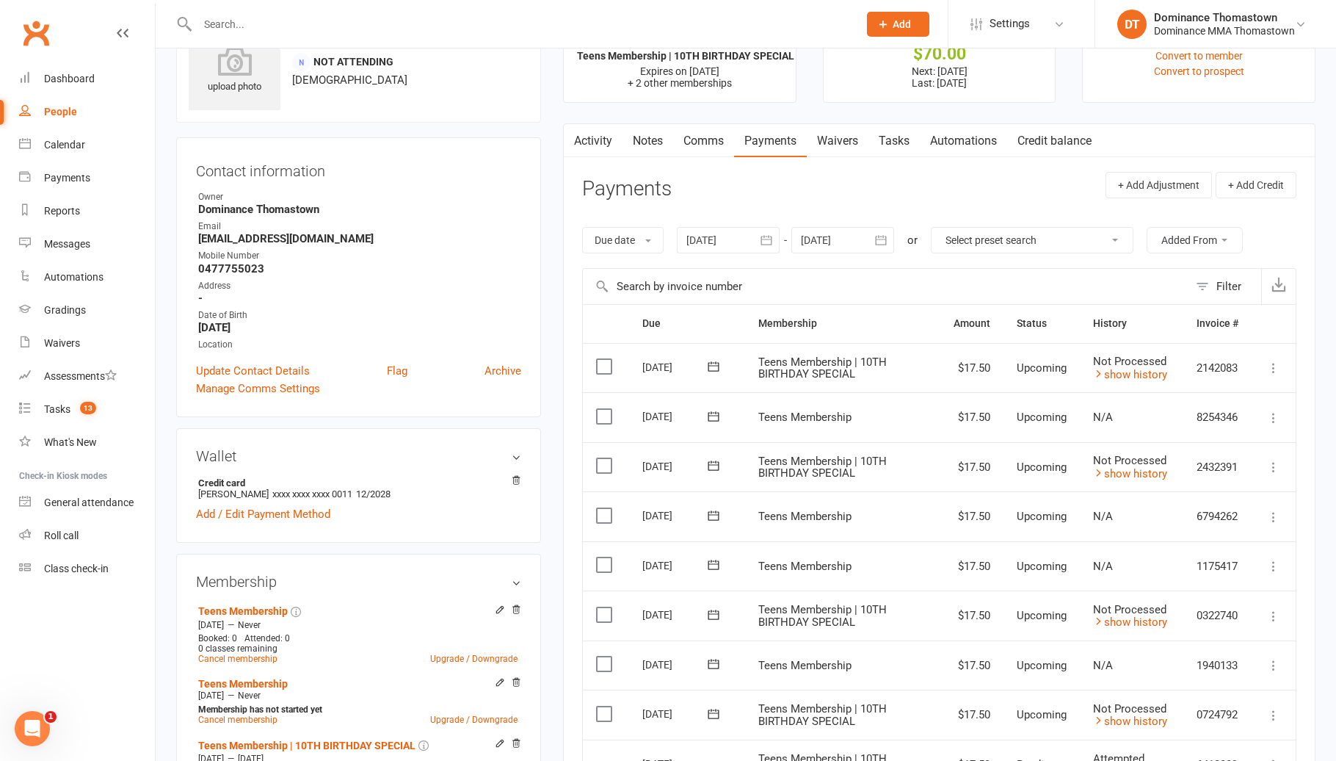
scroll to position [0, 0]
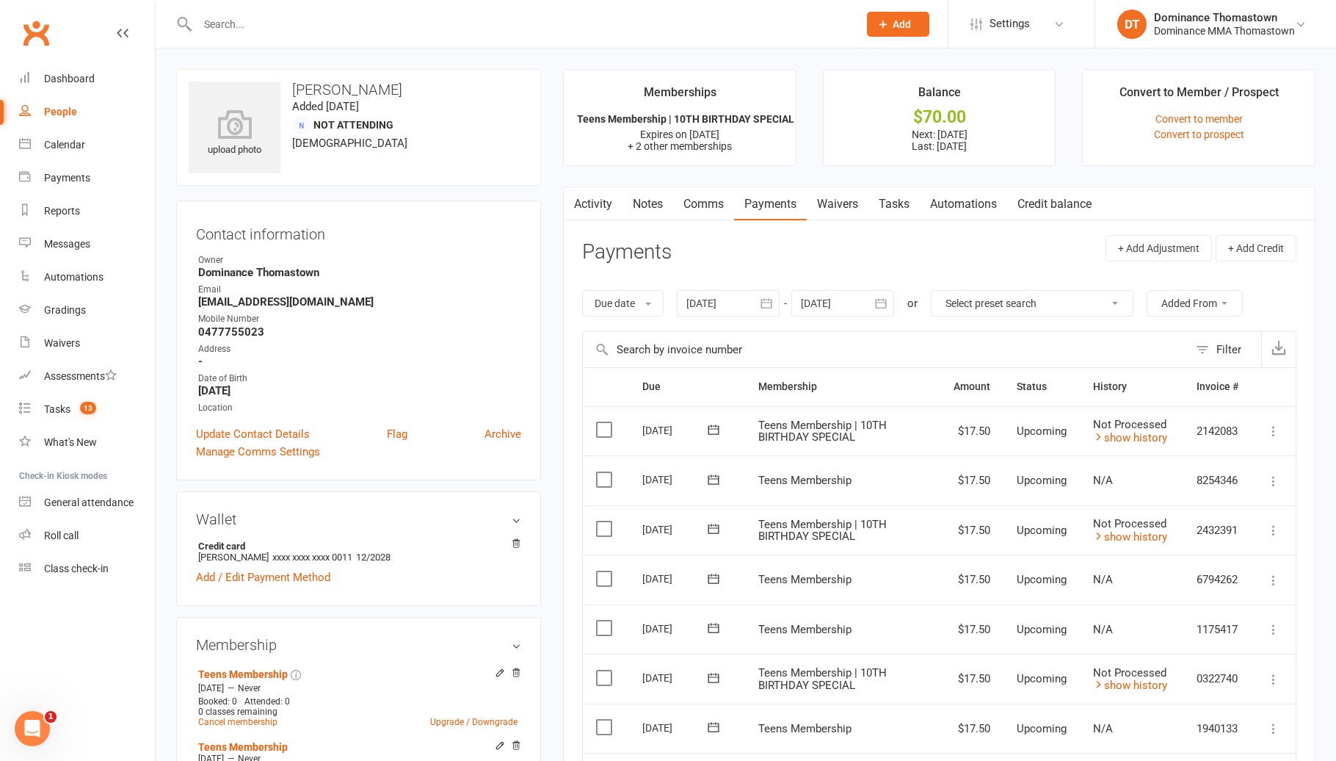
drag, startPoint x: 833, startPoint y: 298, endPoint x: 831, endPoint y: 316, distance: 17.7
click at [833, 298] on div at bounding box center [842, 303] width 103 height 26
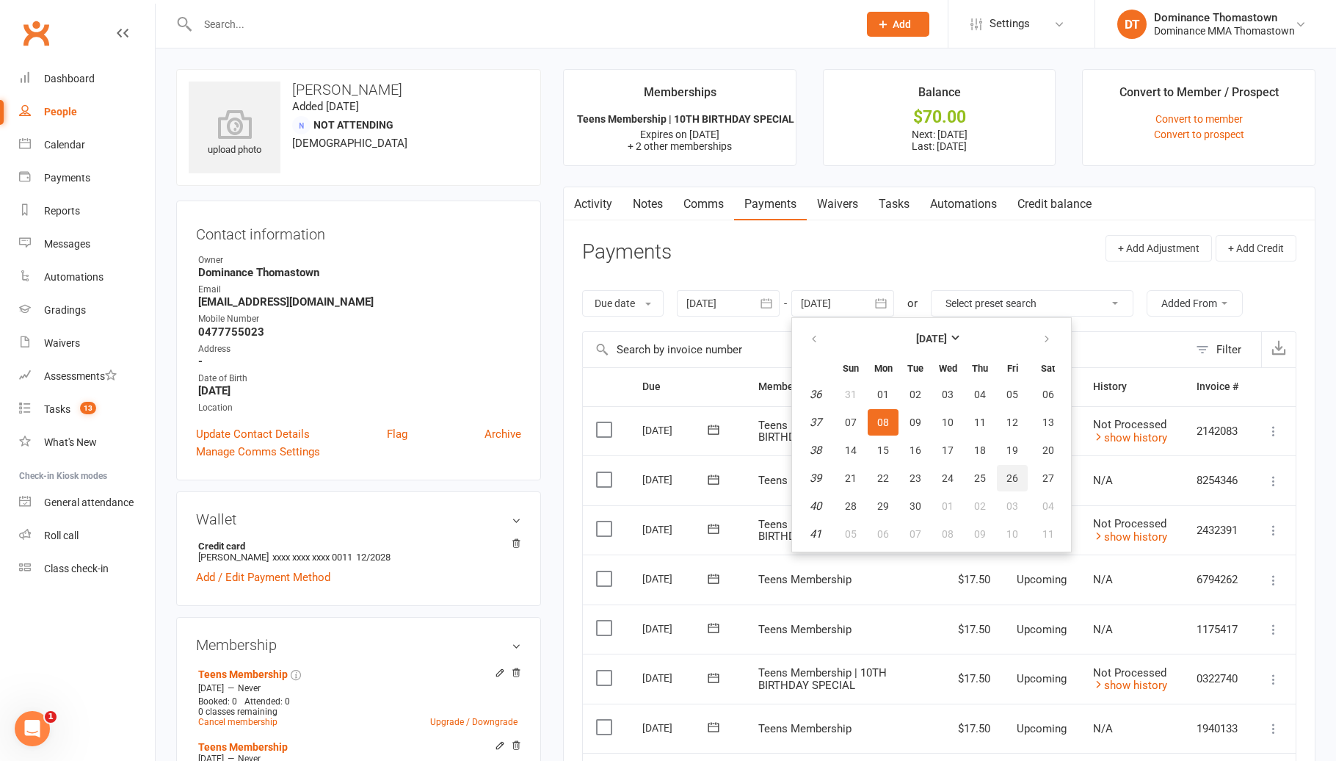
click at [1001, 474] on button "26" at bounding box center [1012, 478] width 31 height 26
type input "26 Sep 2025"
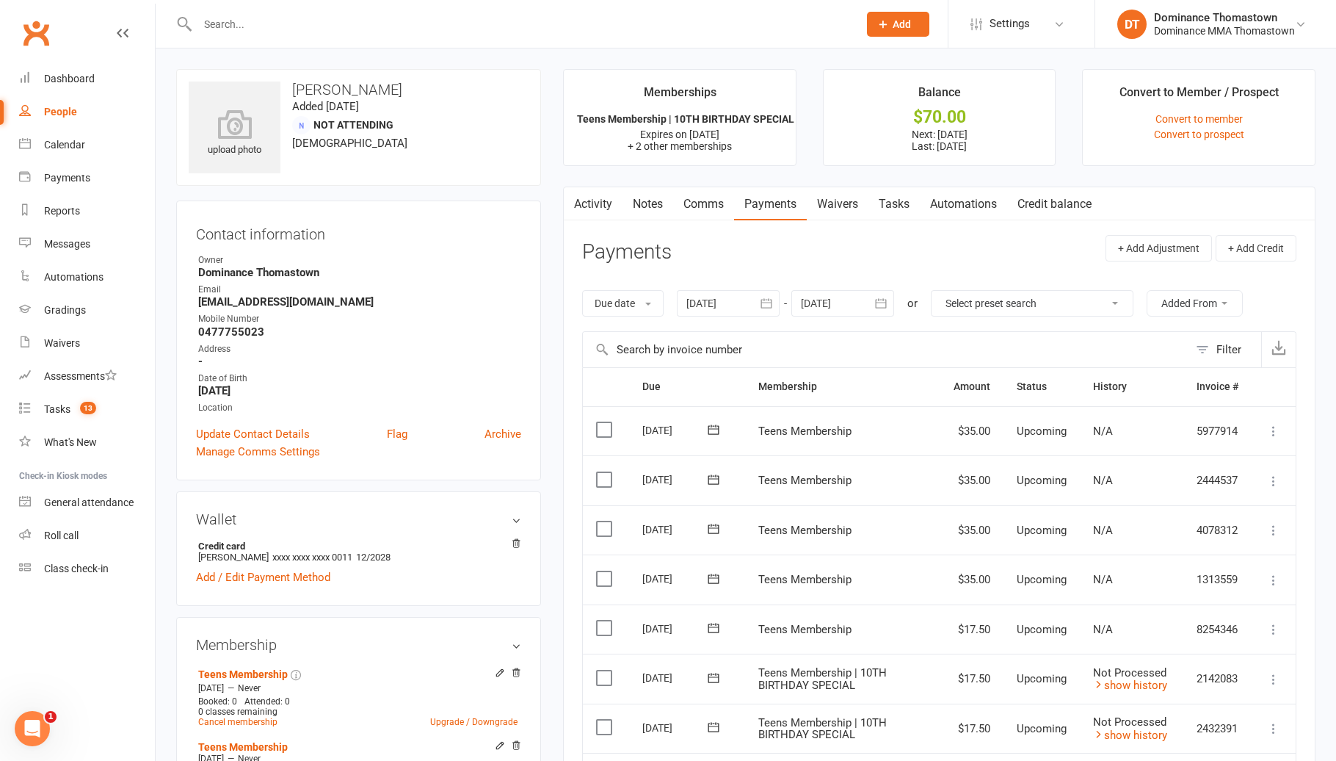
click at [645, 198] on link "Notes" at bounding box center [648, 204] width 51 height 34
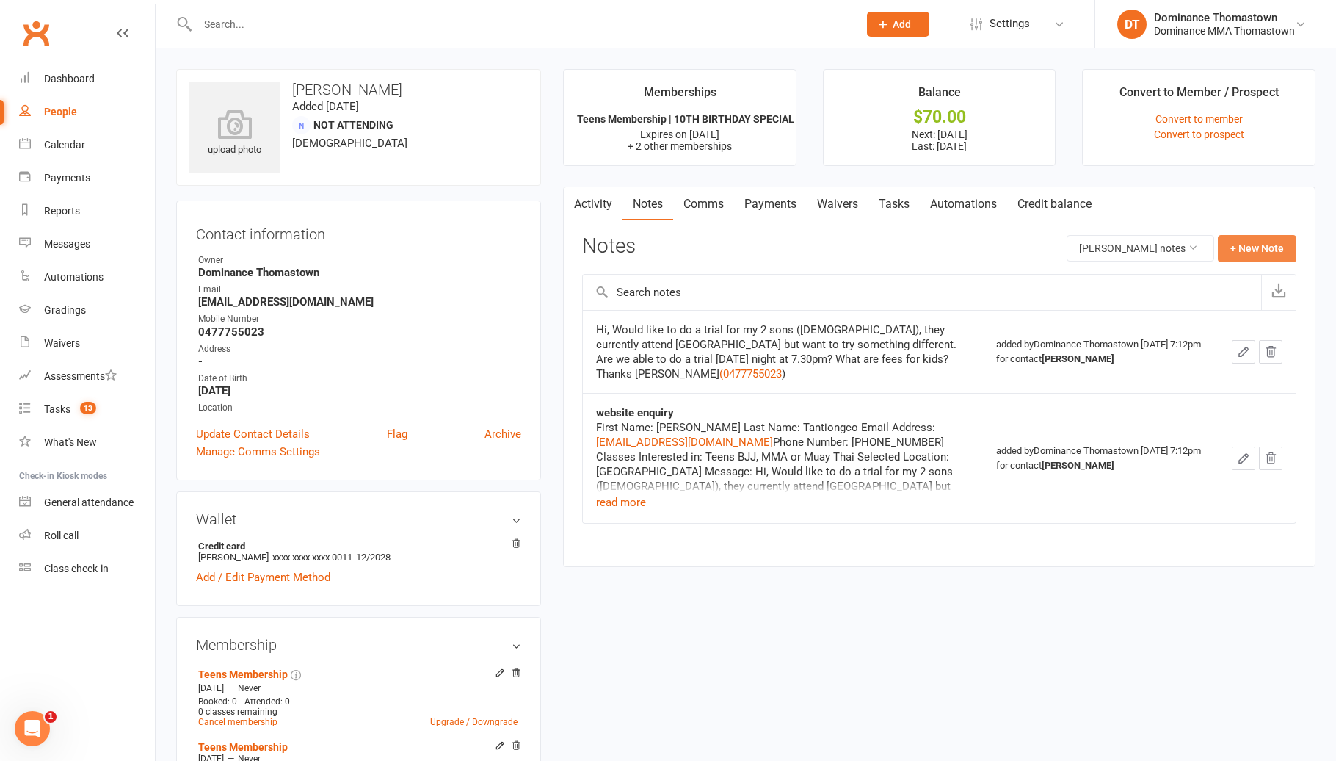
click at [1256, 244] on button "+ New Note" at bounding box center [1257, 248] width 79 height 26
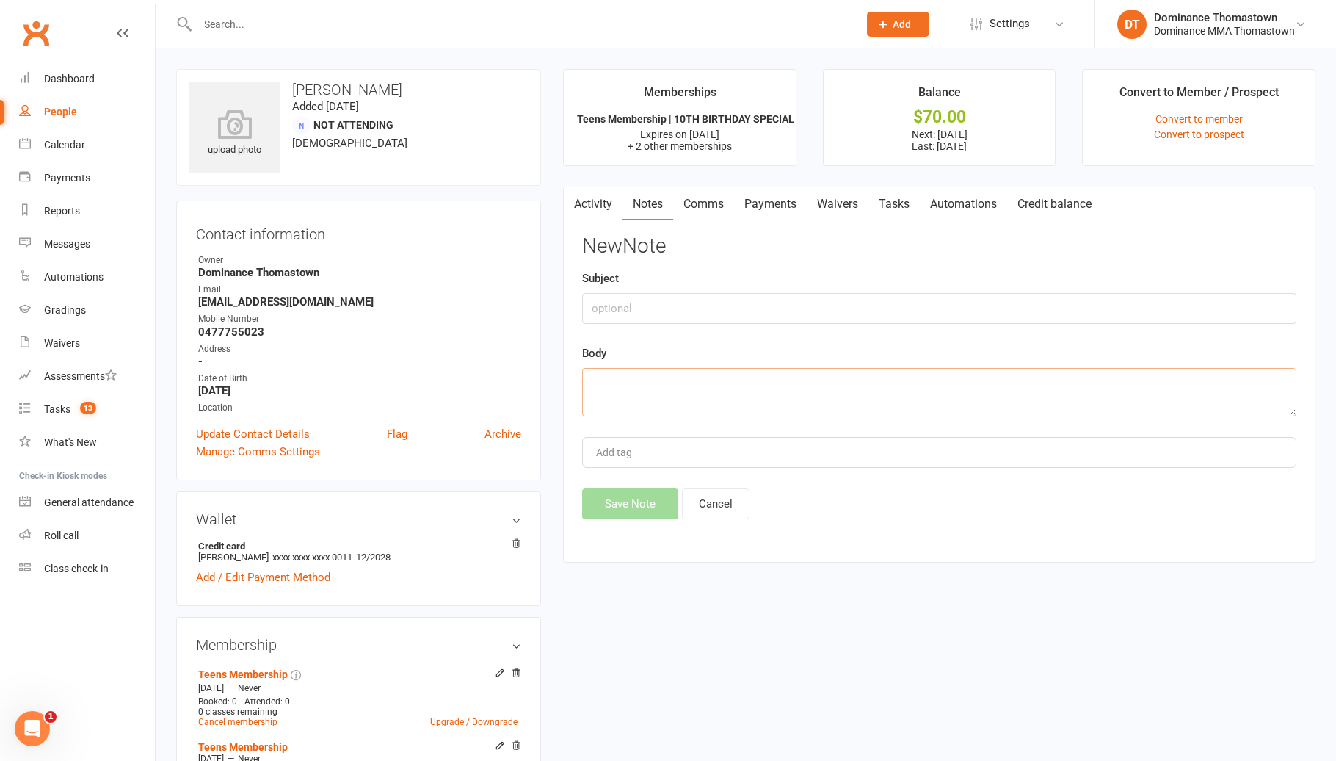
click at [732, 389] on textarea at bounding box center [939, 392] width 714 height 48
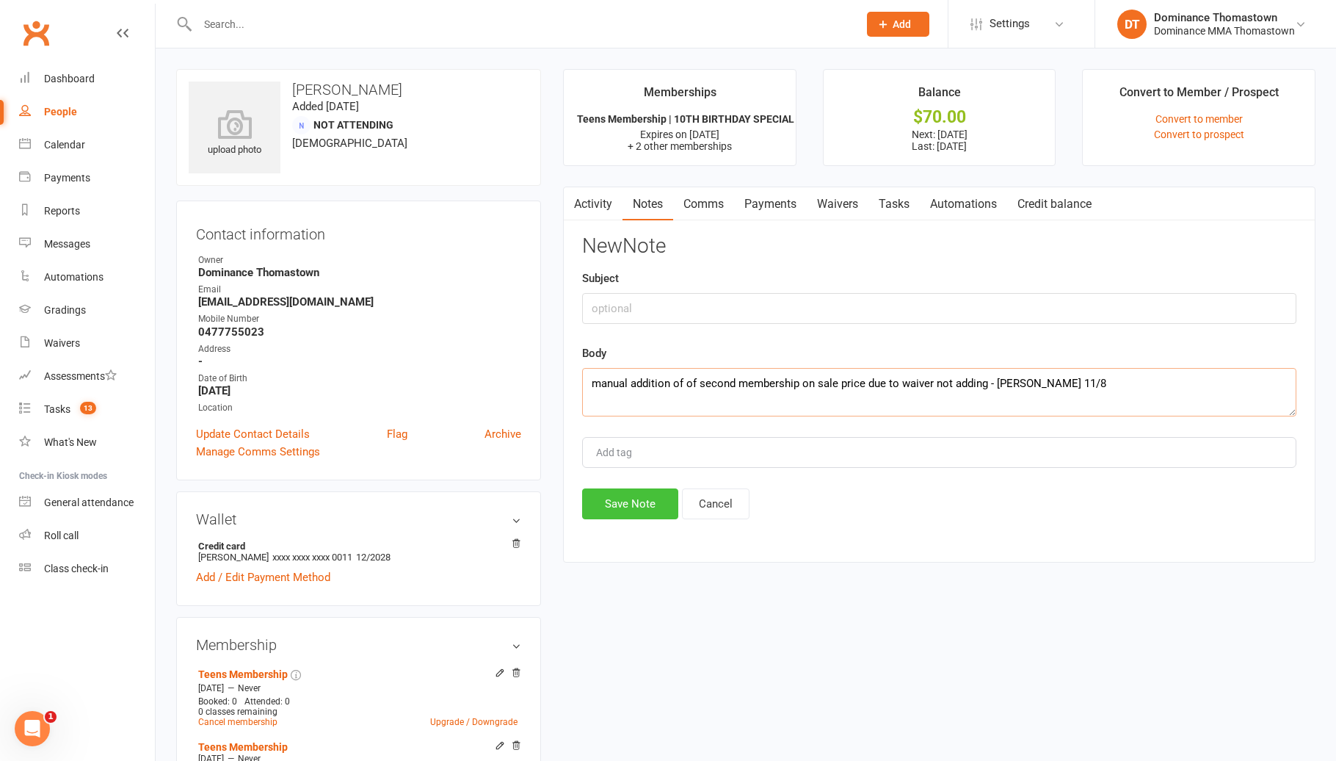
type textarea "manual addition of of second membership on sale price due to waiver not adding …"
click at [599, 500] on button "Save Note" at bounding box center [630, 503] width 96 height 31
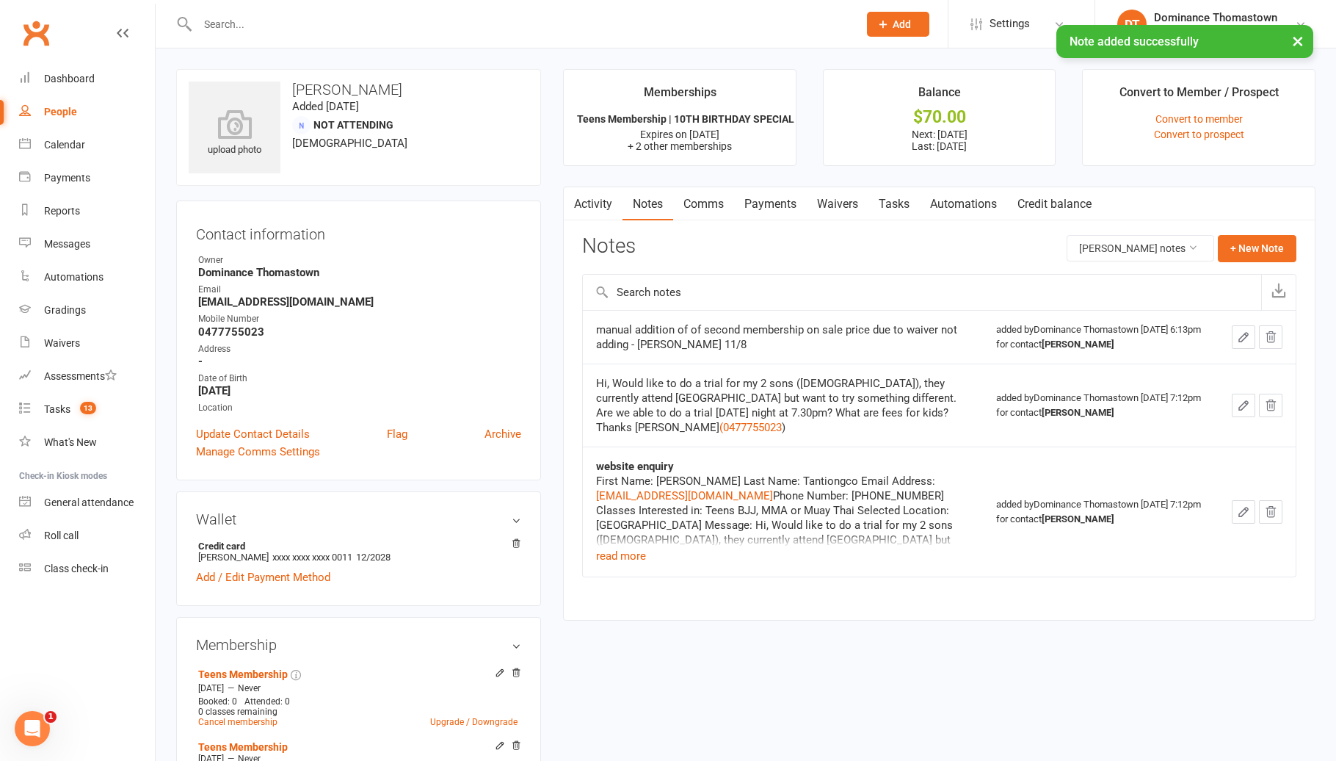
click at [889, 203] on link "Tasks" at bounding box center [894, 204] width 51 height 34
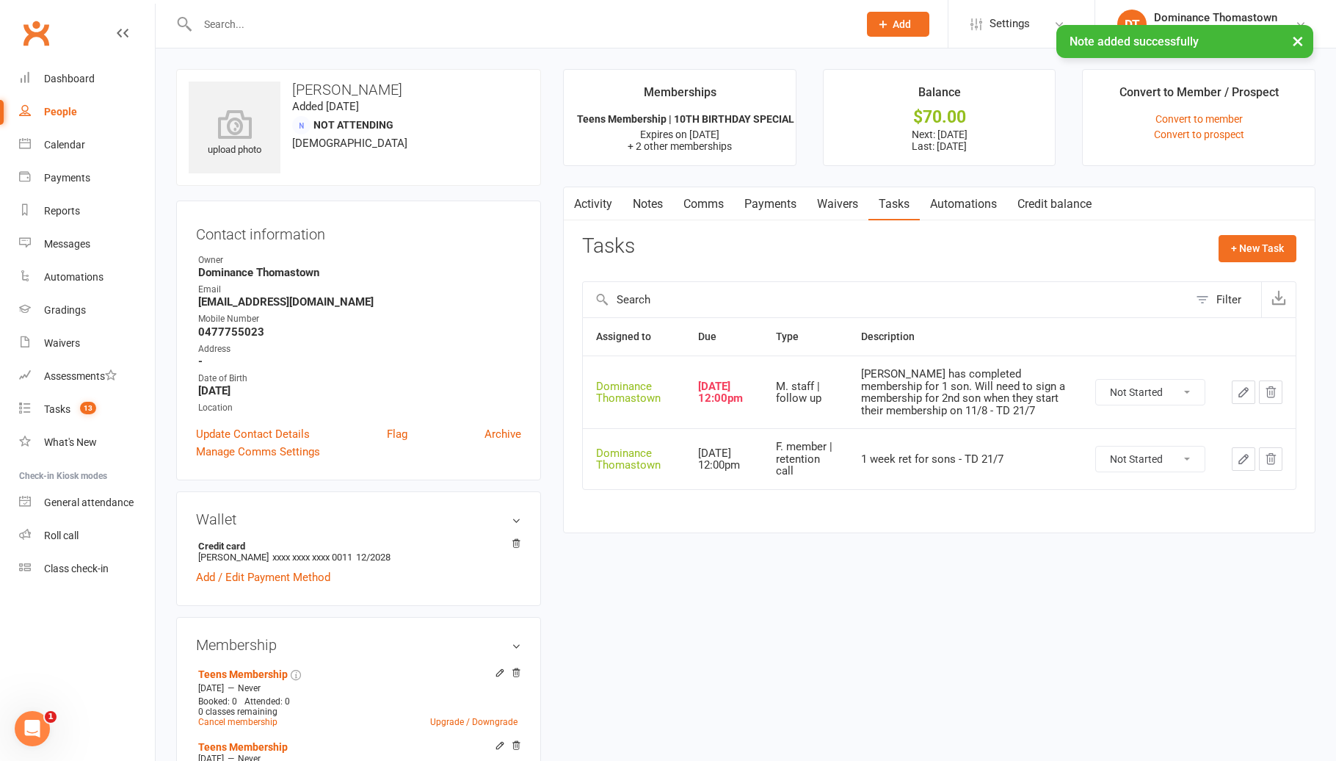
click at [1174, 394] on select "Not Started In Progress Waiting Complete" at bounding box center [1150, 392] width 109 height 25
select select "unstarted"
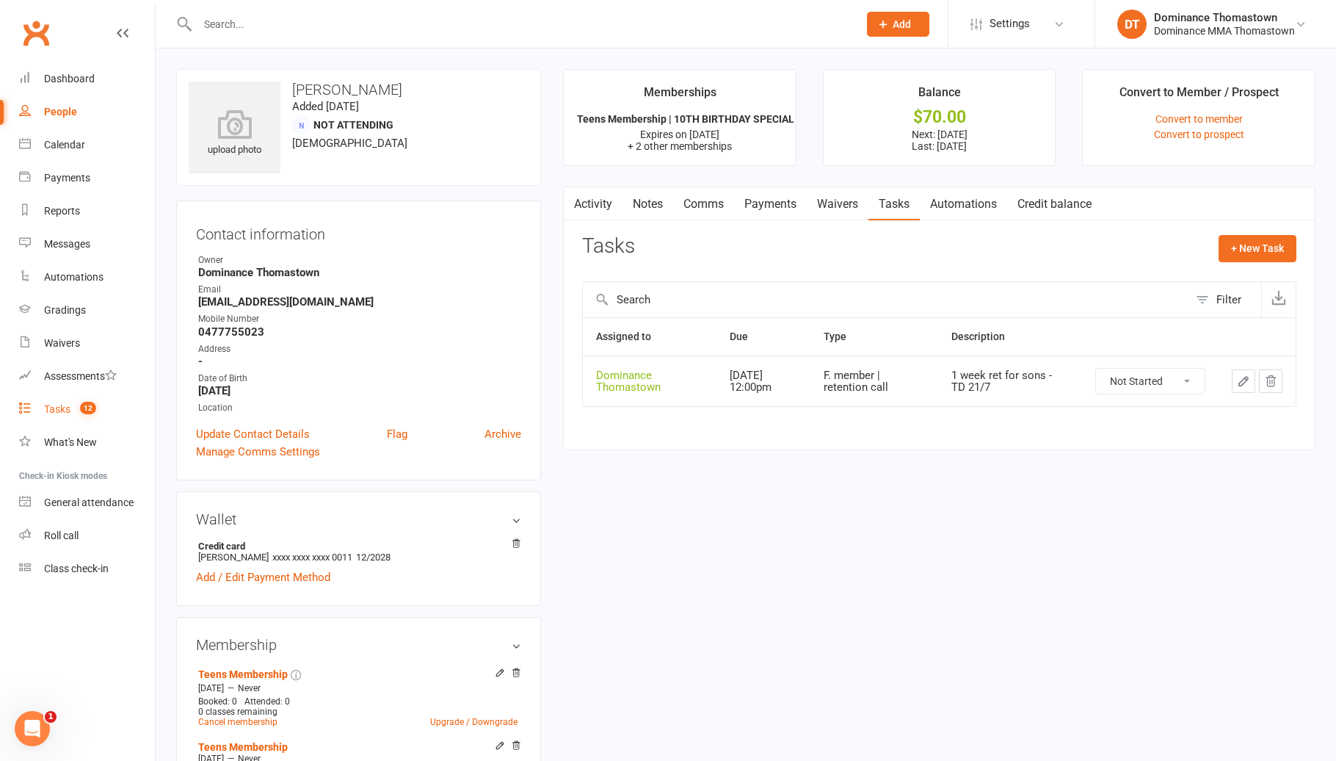
click at [73, 403] on count-badge "12" at bounding box center [84, 409] width 23 height 12
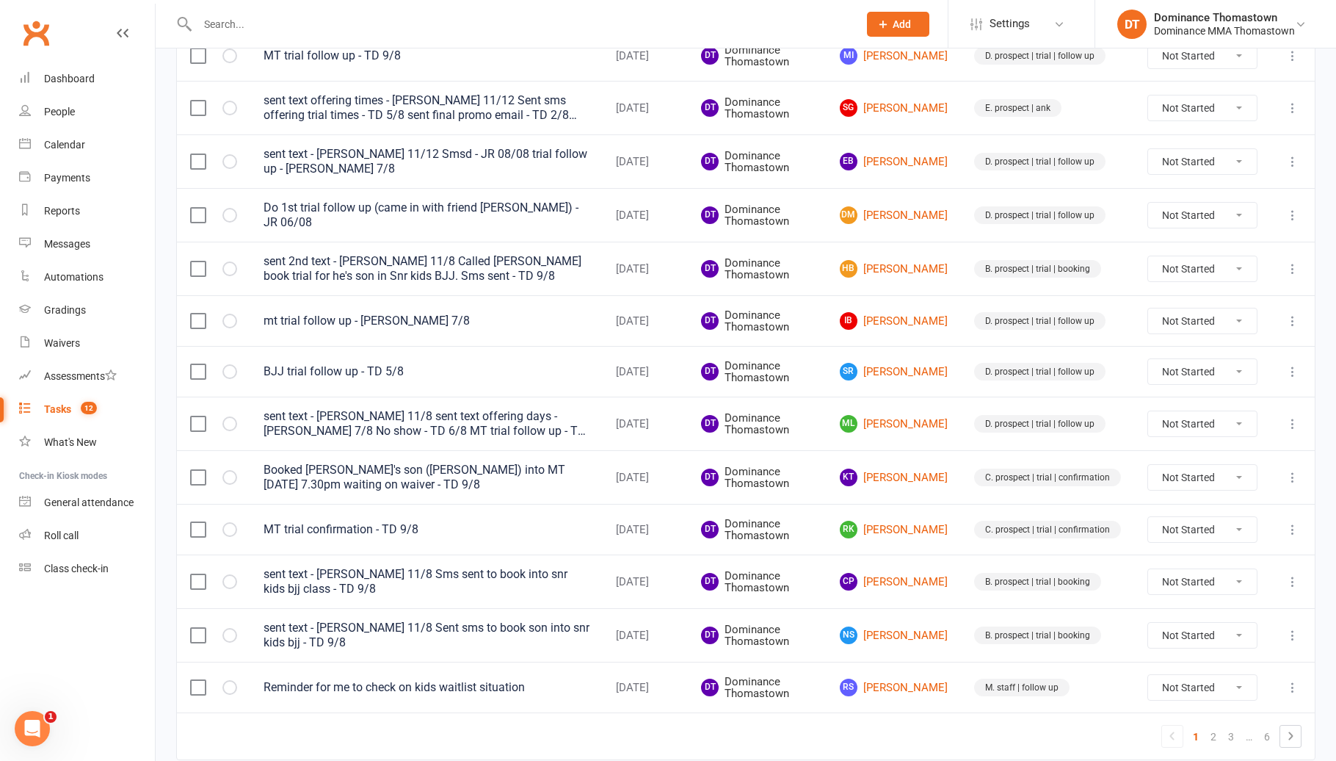
scroll to position [869, 0]
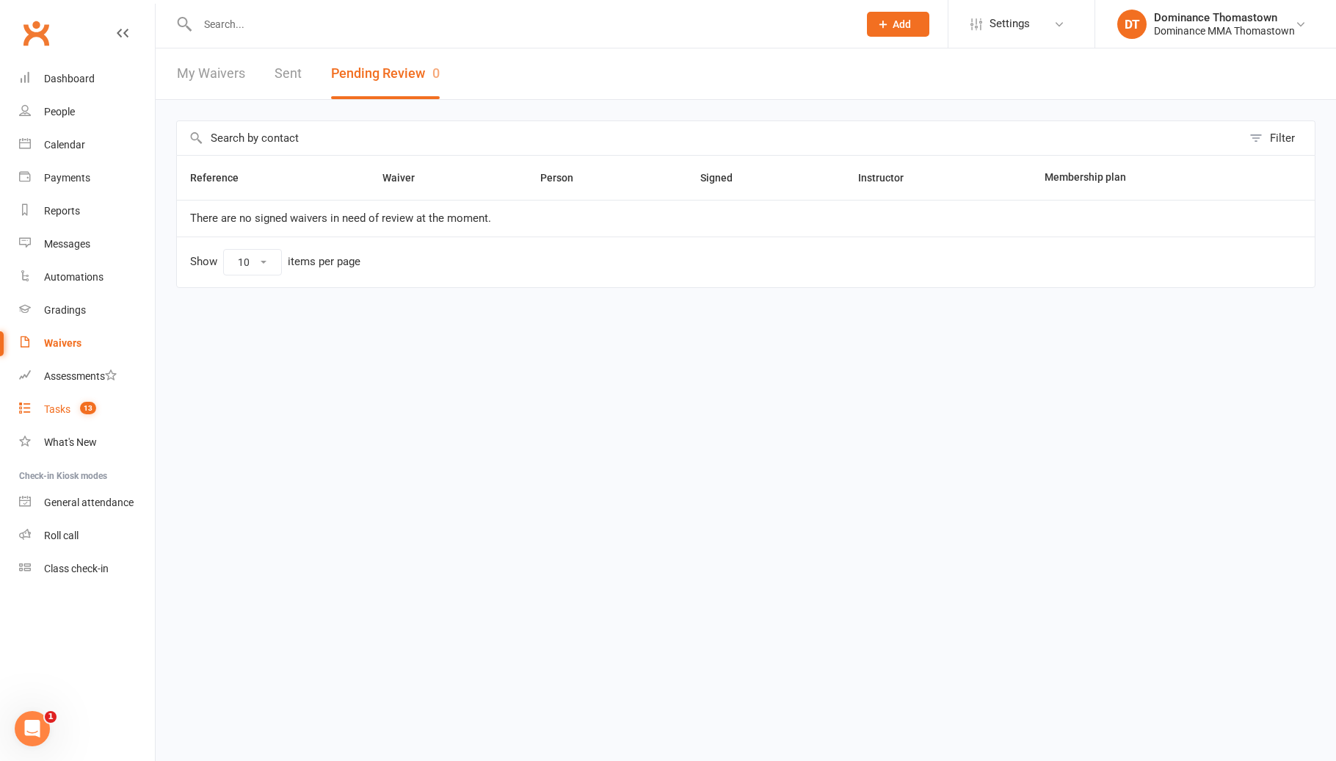
click at [109, 413] on link "Tasks 13" at bounding box center [87, 409] width 136 height 33
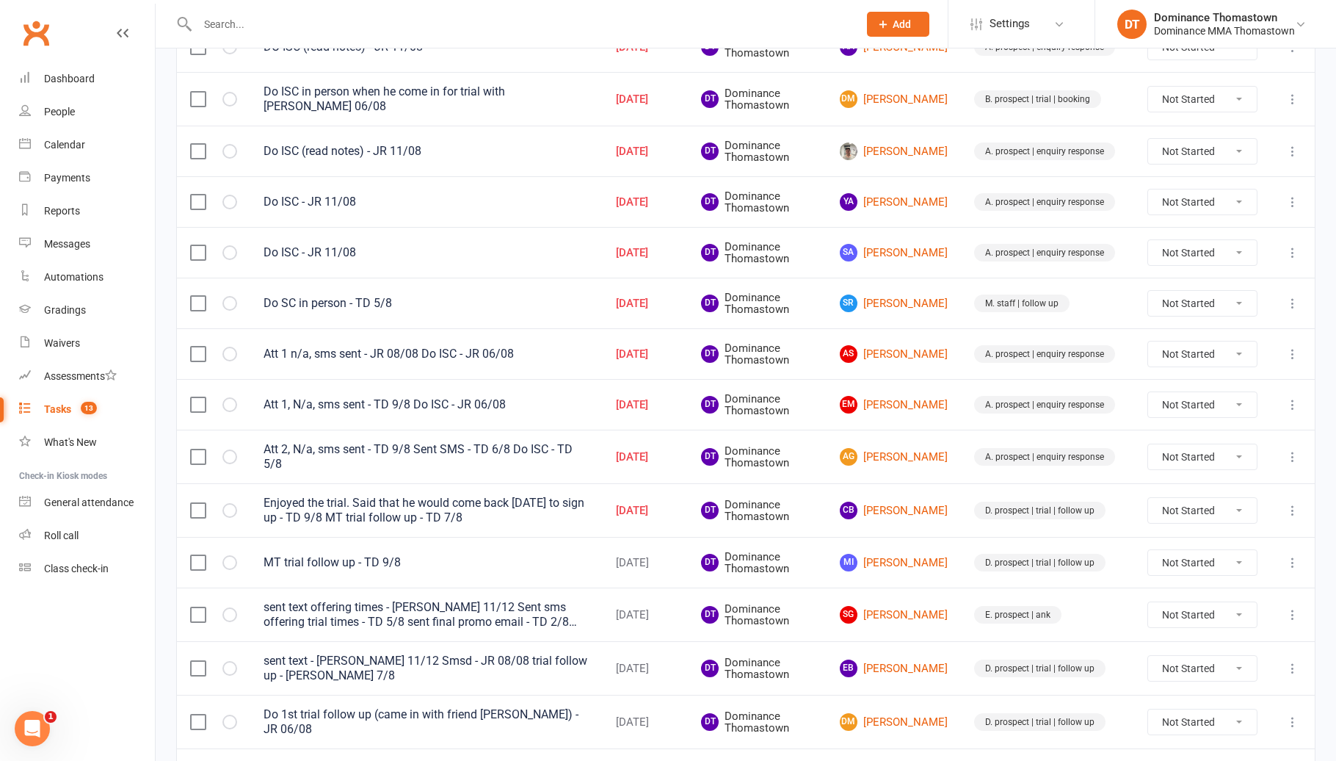
scroll to position [300, 0]
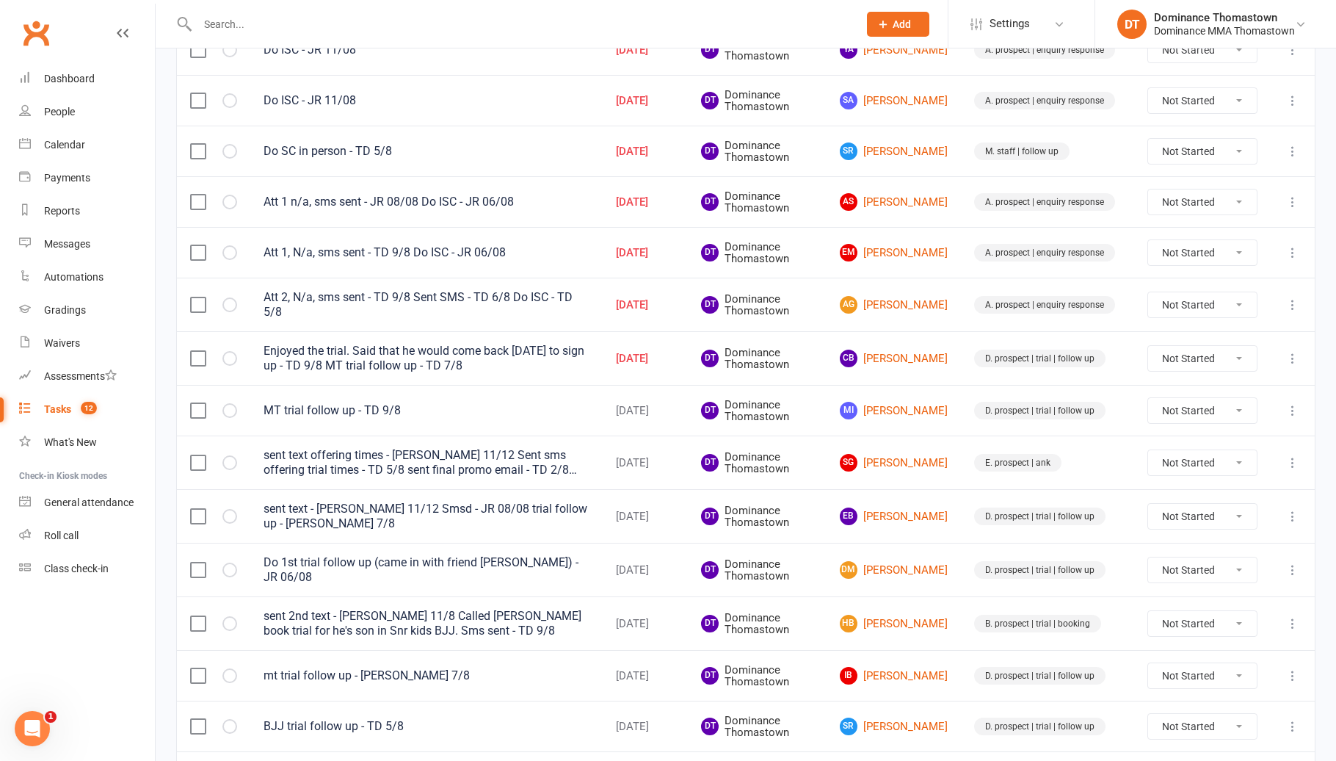
scroll to position [515, 0]
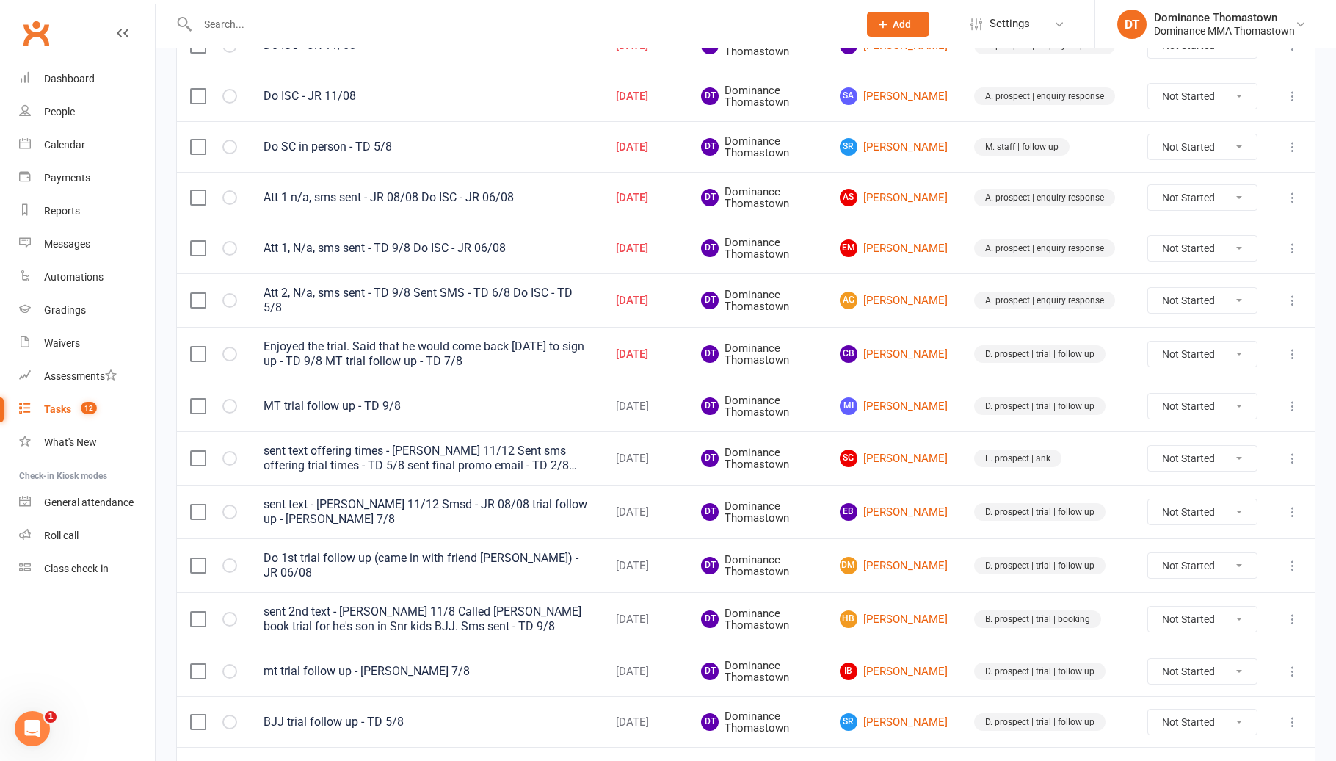
click at [287, 28] on input "text" at bounding box center [520, 24] width 655 height 21
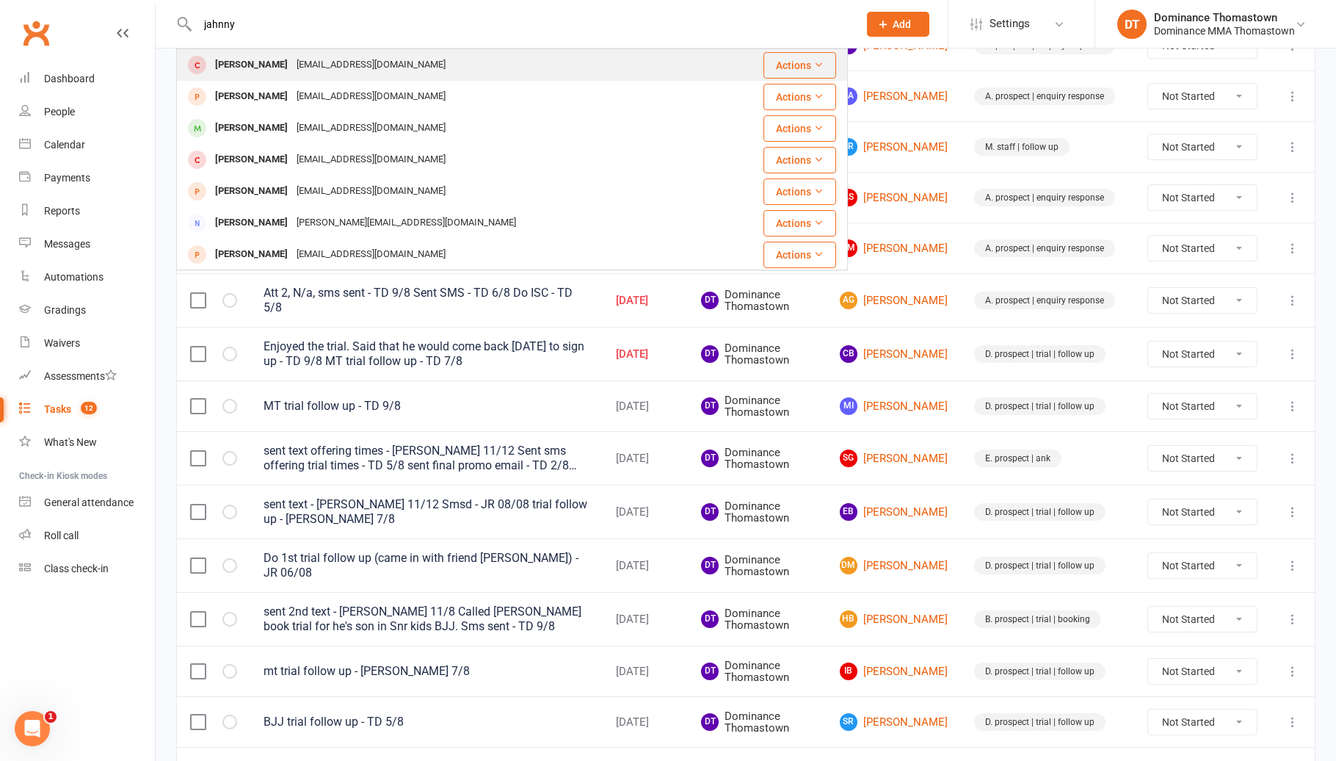
type input "jahnny"
click at [347, 56] on div "[EMAIL_ADDRESS][DOMAIN_NAME]" at bounding box center [371, 64] width 158 height 21
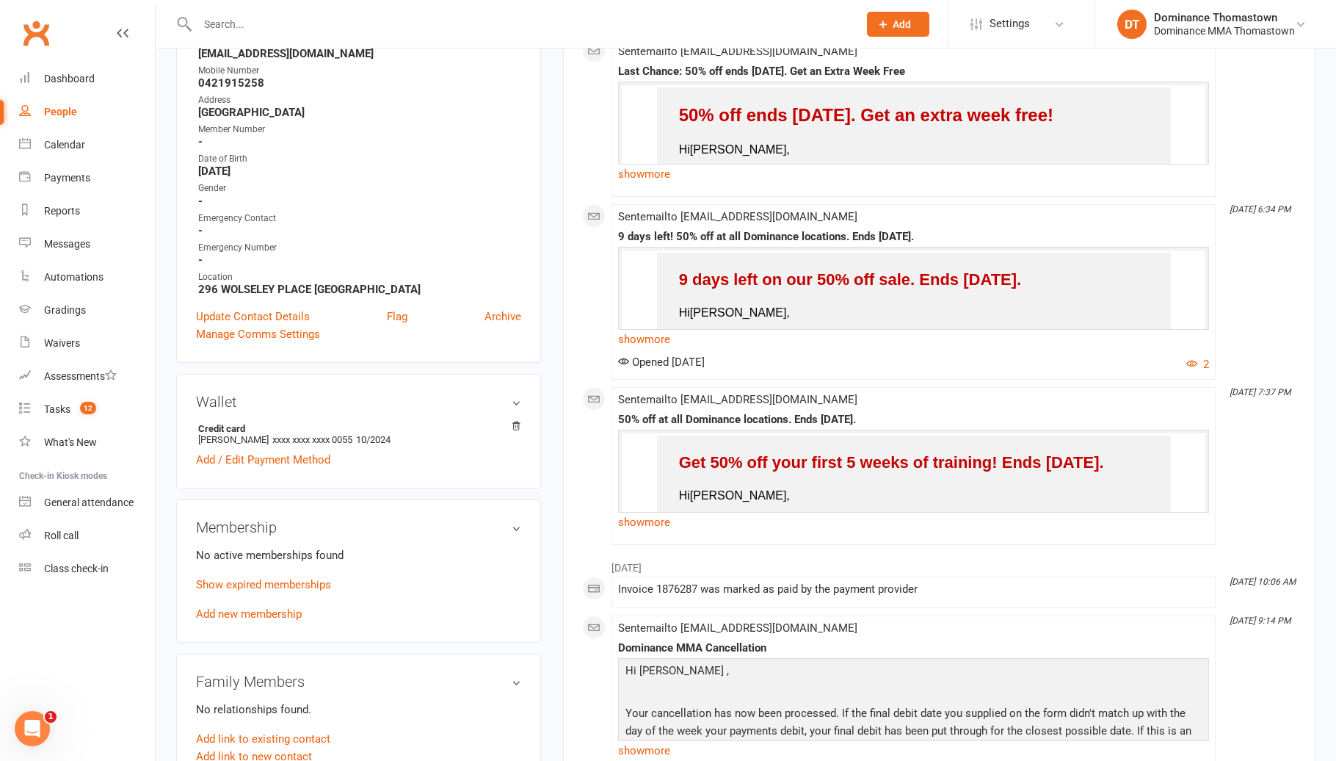
scroll to position [282, 0]
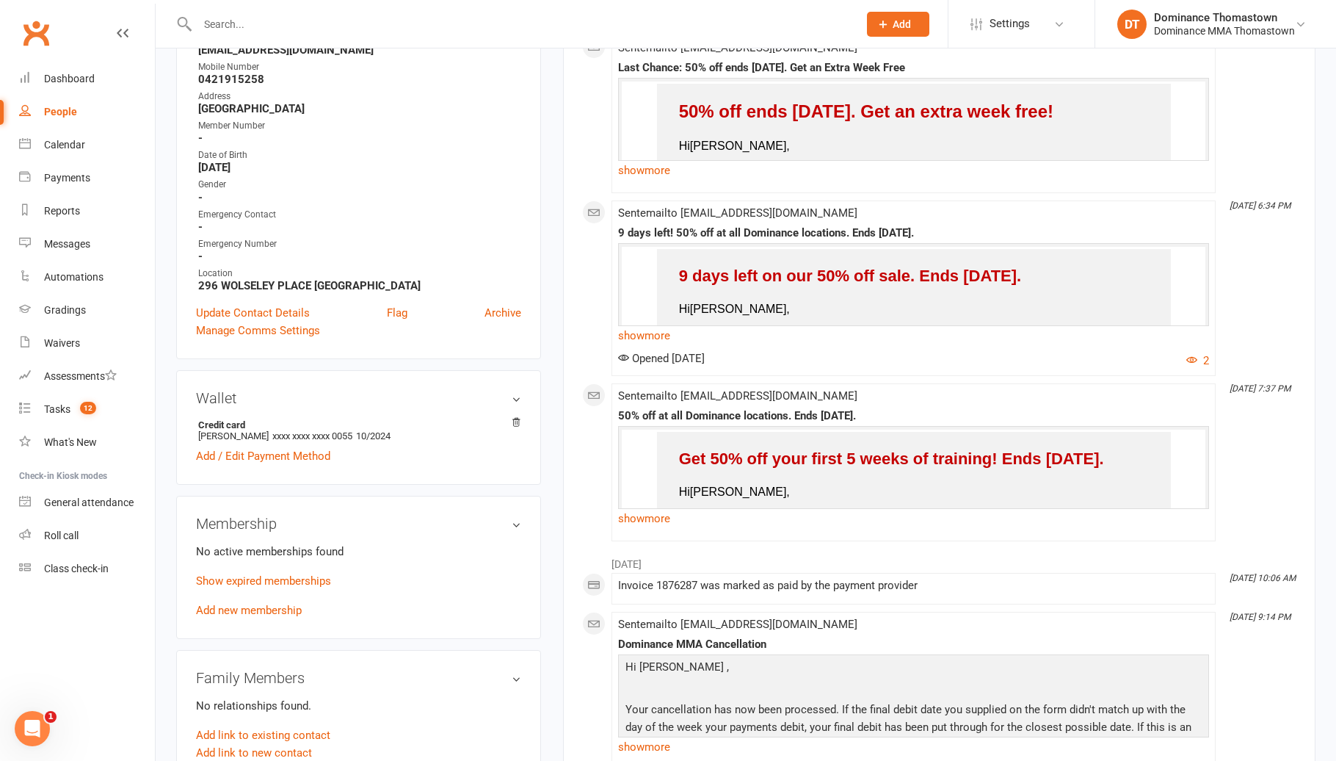
click at [291, 603] on link "Add new membership" at bounding box center [249, 609] width 106 height 13
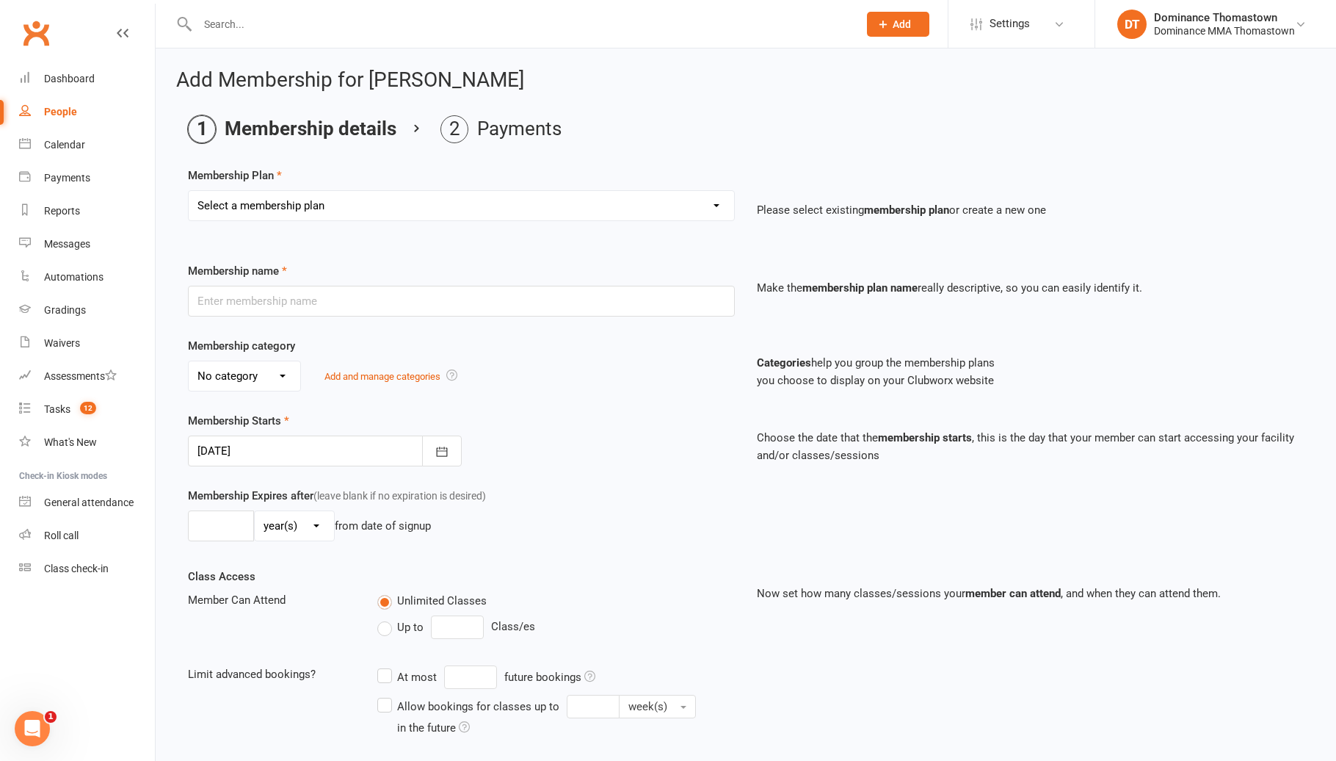
click at [346, 194] on select "Select a membership plan Kids Membership Adults Membership Paid in Full | Kids …" at bounding box center [461, 205] width 545 height 29
select select "1"
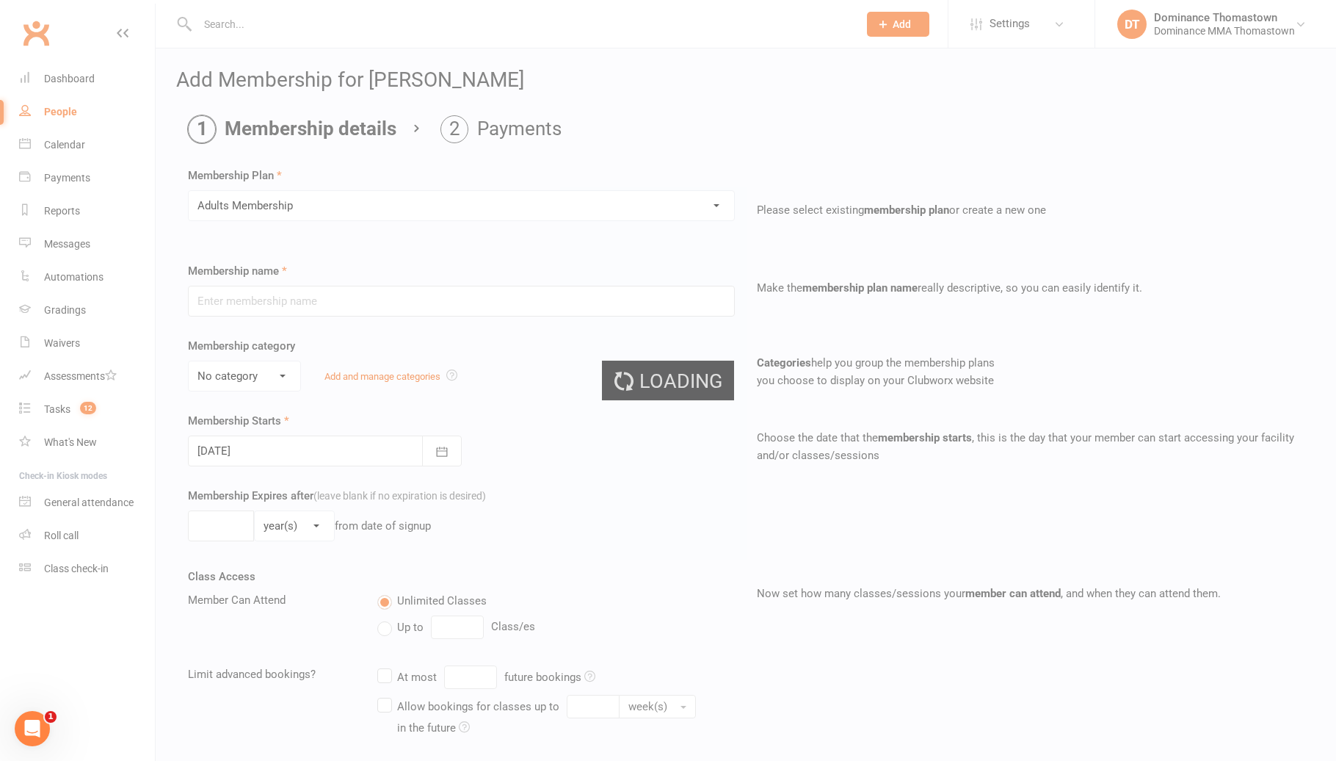
type input "Adults Membership"
select select "0"
type input "0"
select select "0"
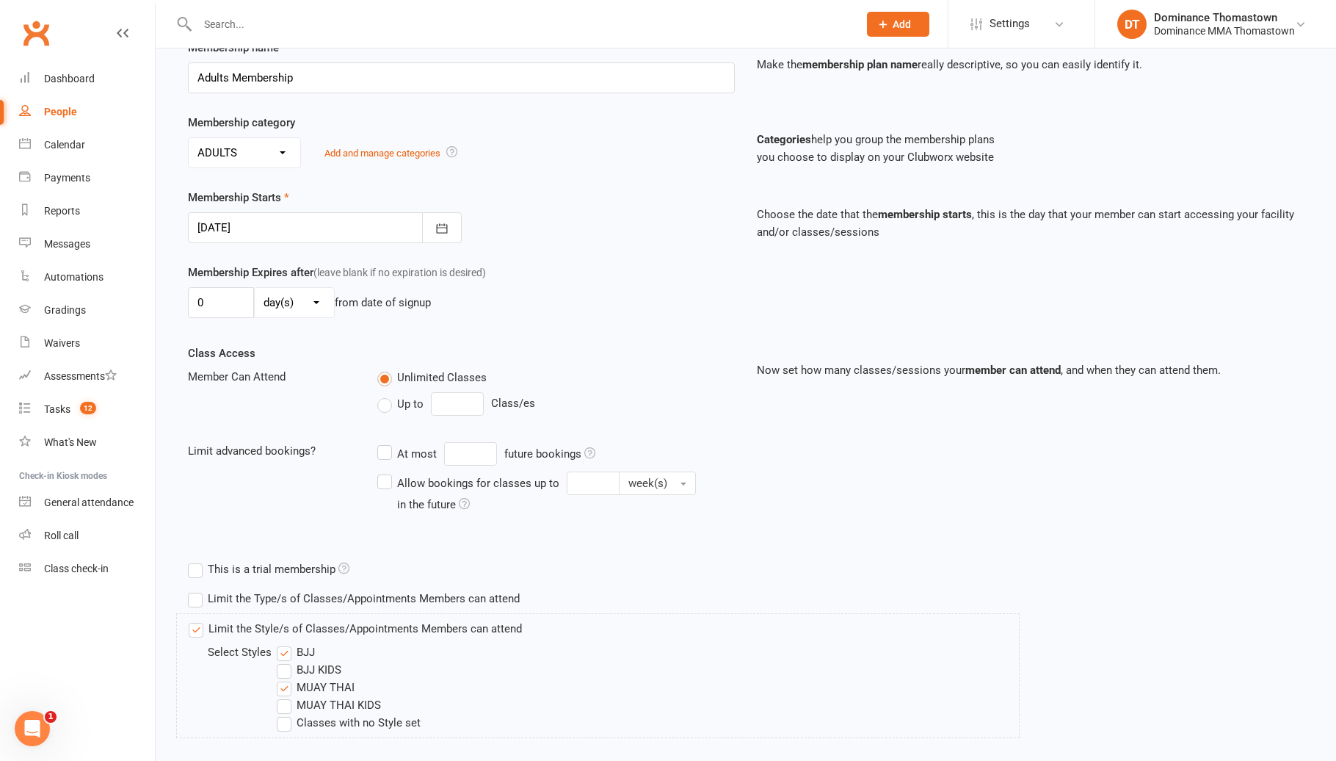
scroll to position [308, 0]
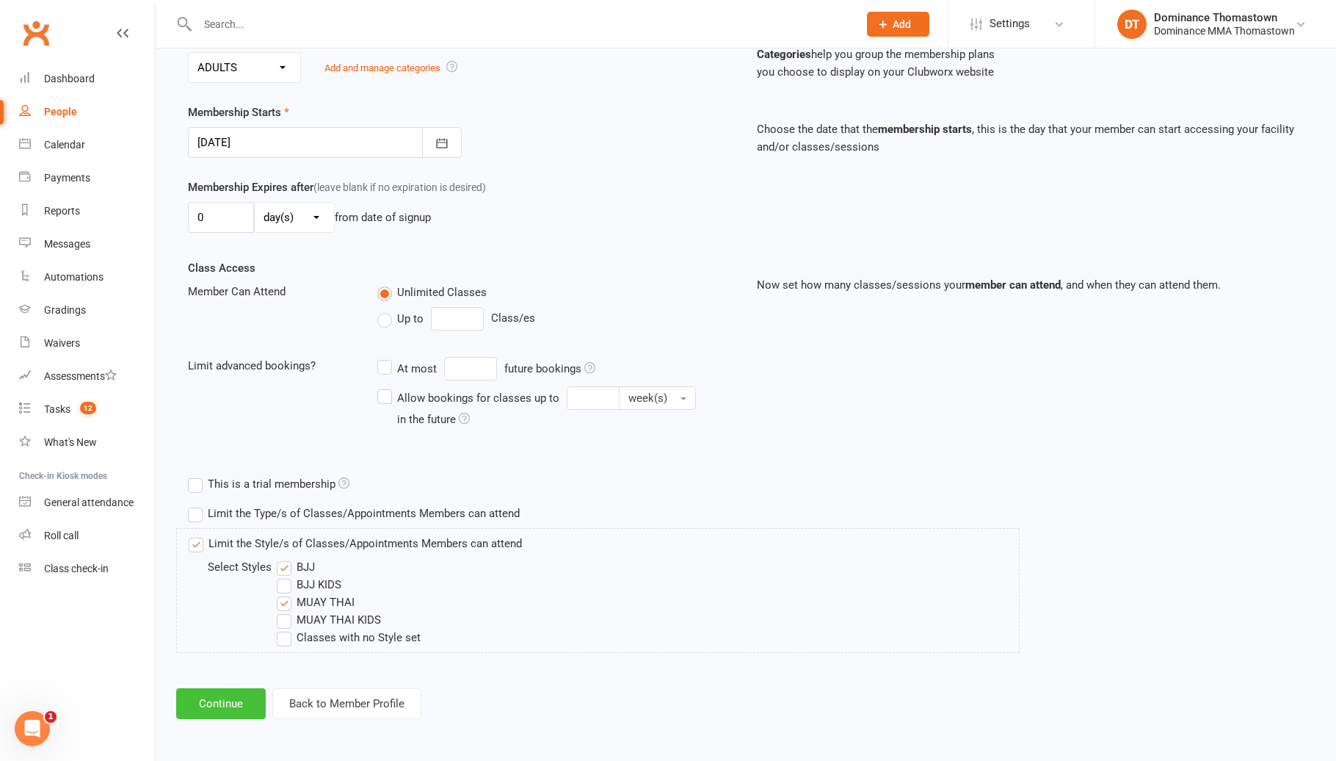
click at [179, 689] on button "Continue" at bounding box center [221, 703] width 90 height 31
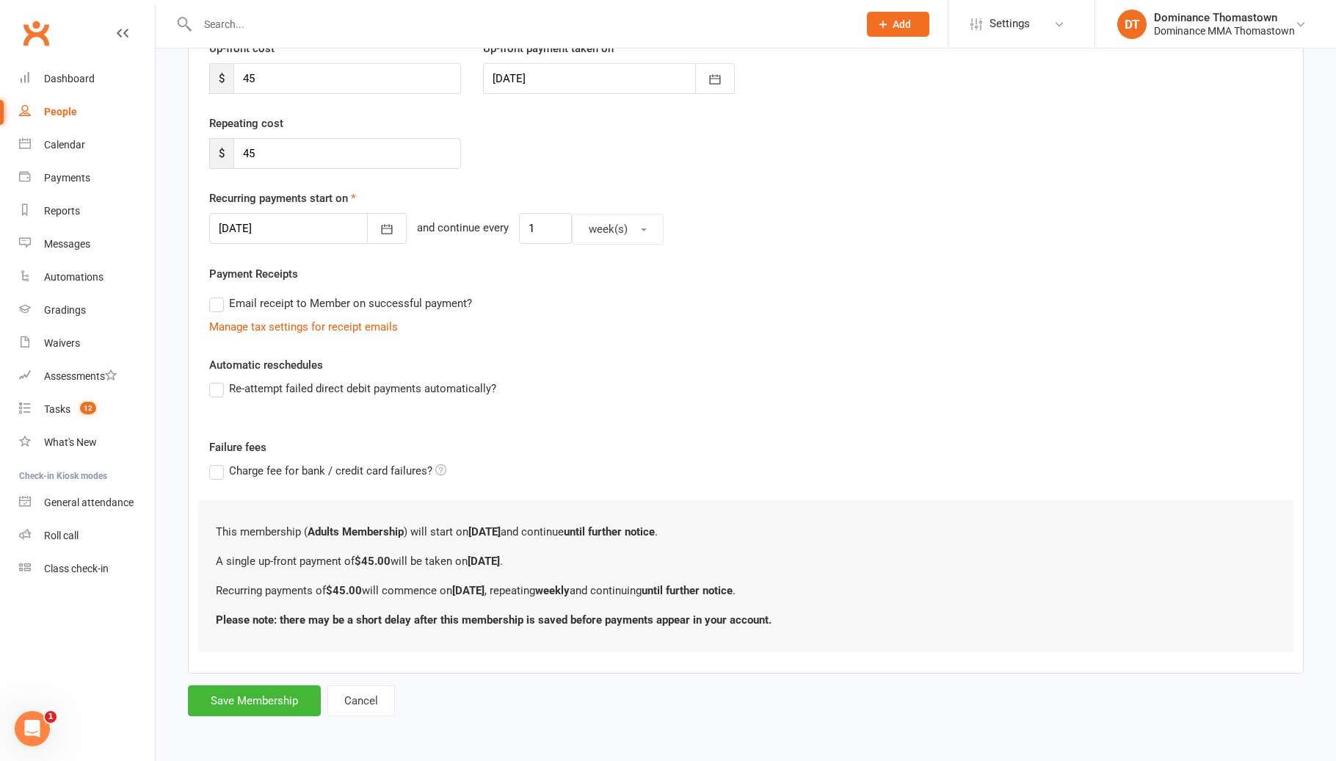
scroll to position [0, 0]
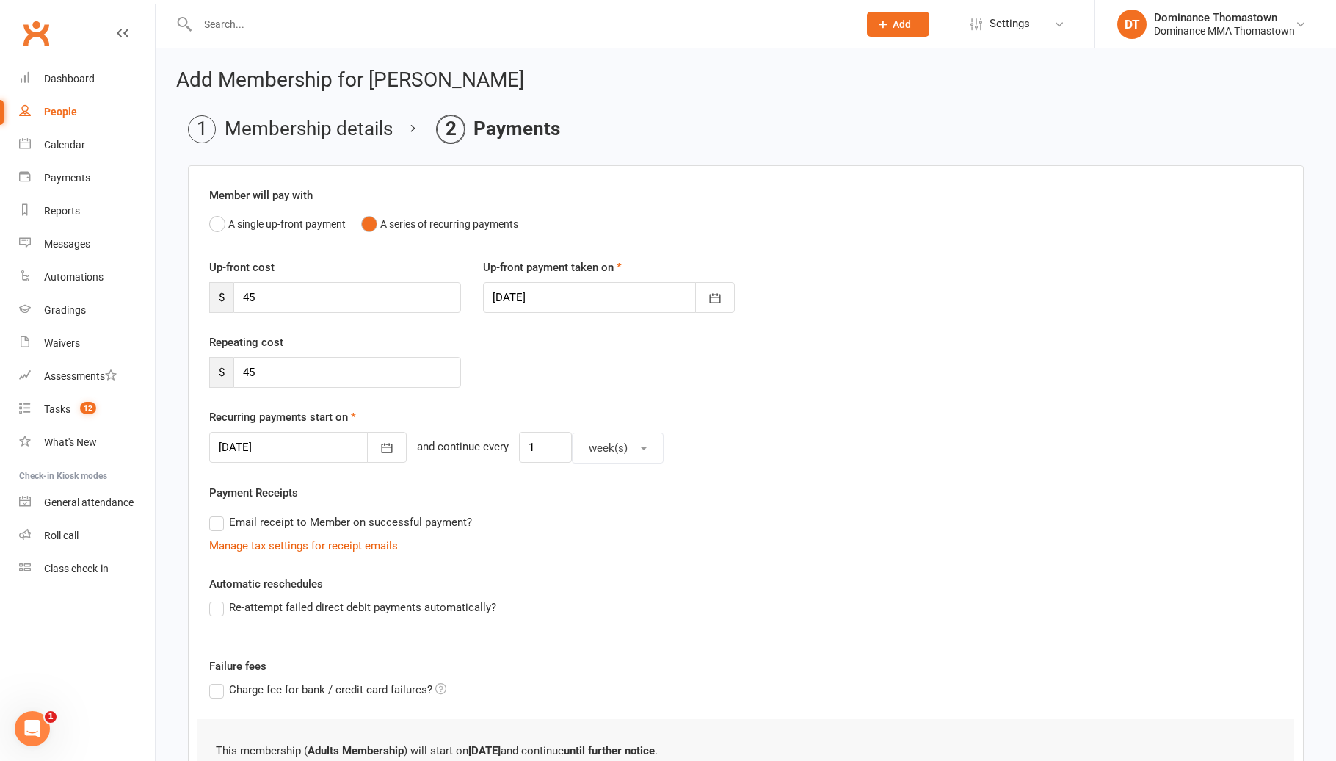
click at [518, 297] on div at bounding box center [609, 297] width 252 height 31
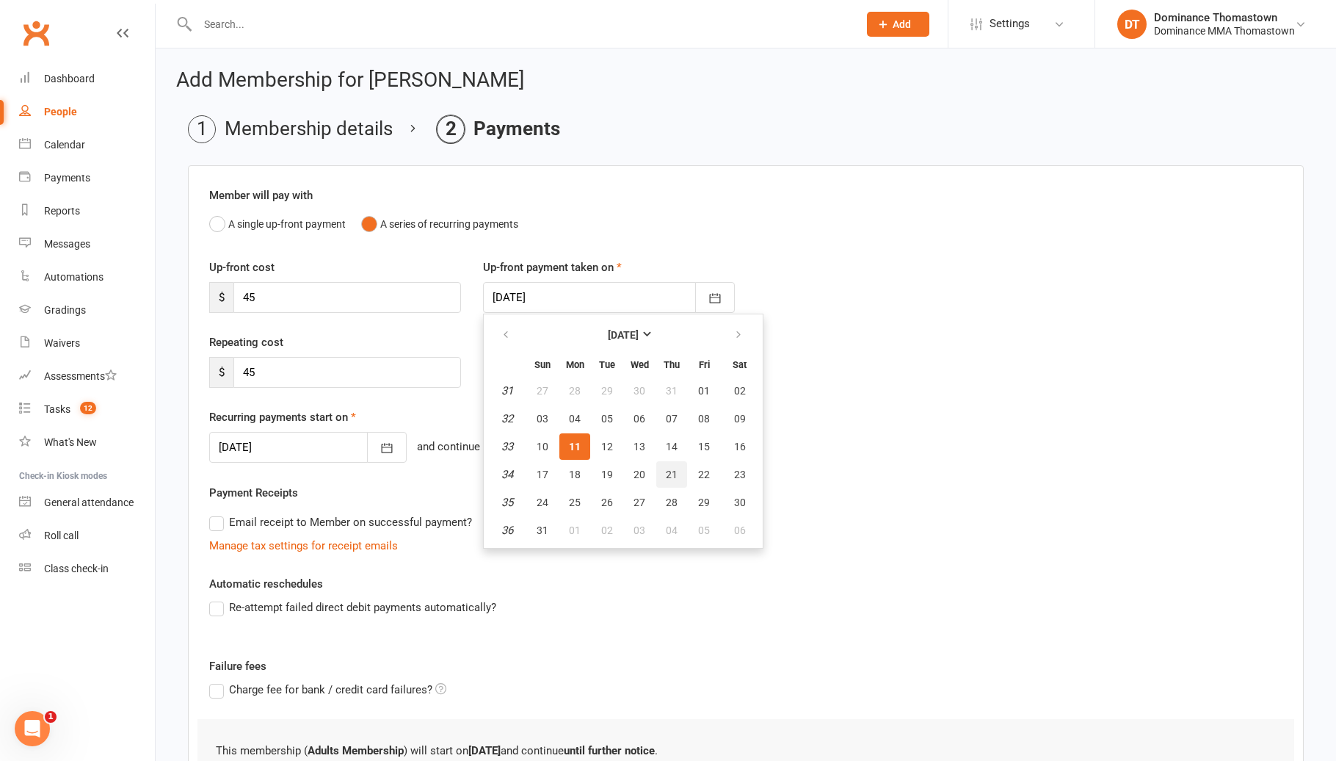
click at [675, 475] on span "21" at bounding box center [672, 474] width 12 height 12
type input "[DATE]"
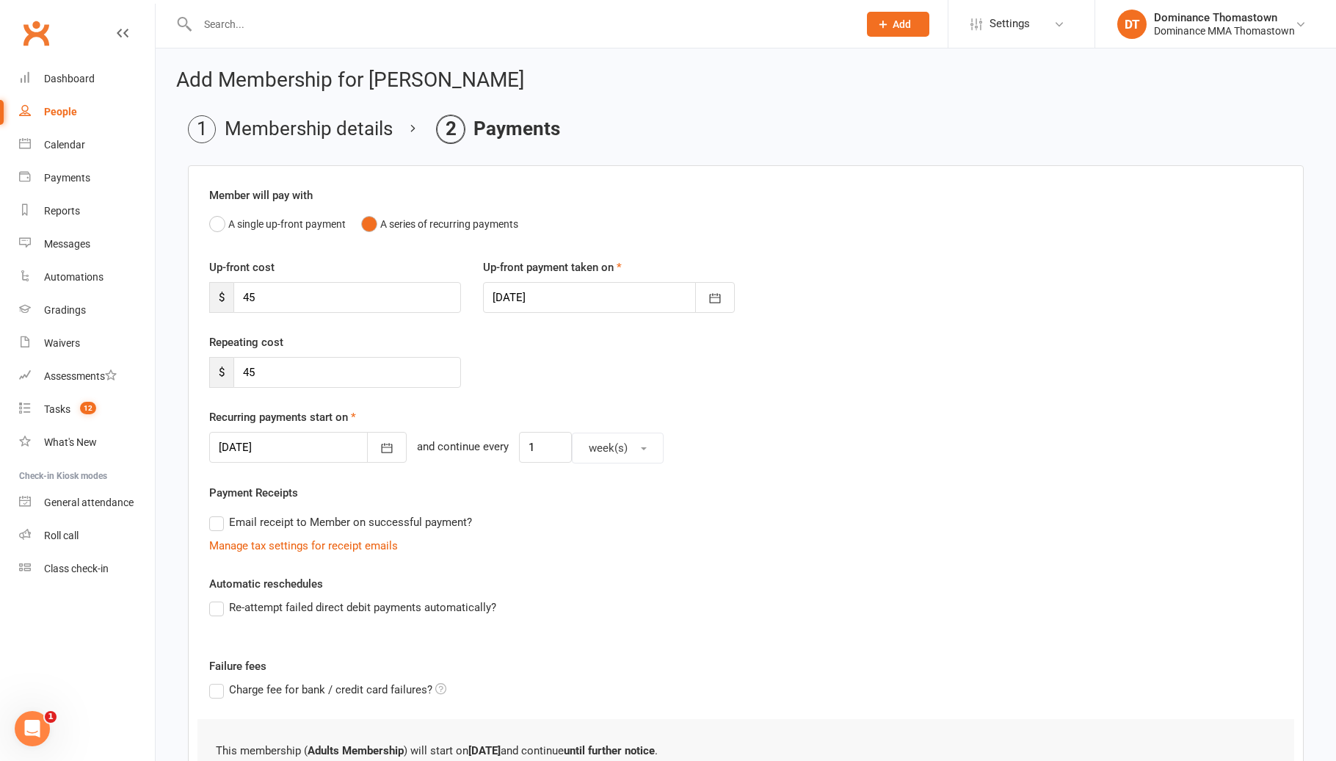
scroll to position [1, 0]
click at [300, 445] on div at bounding box center [307, 446] width 197 height 31
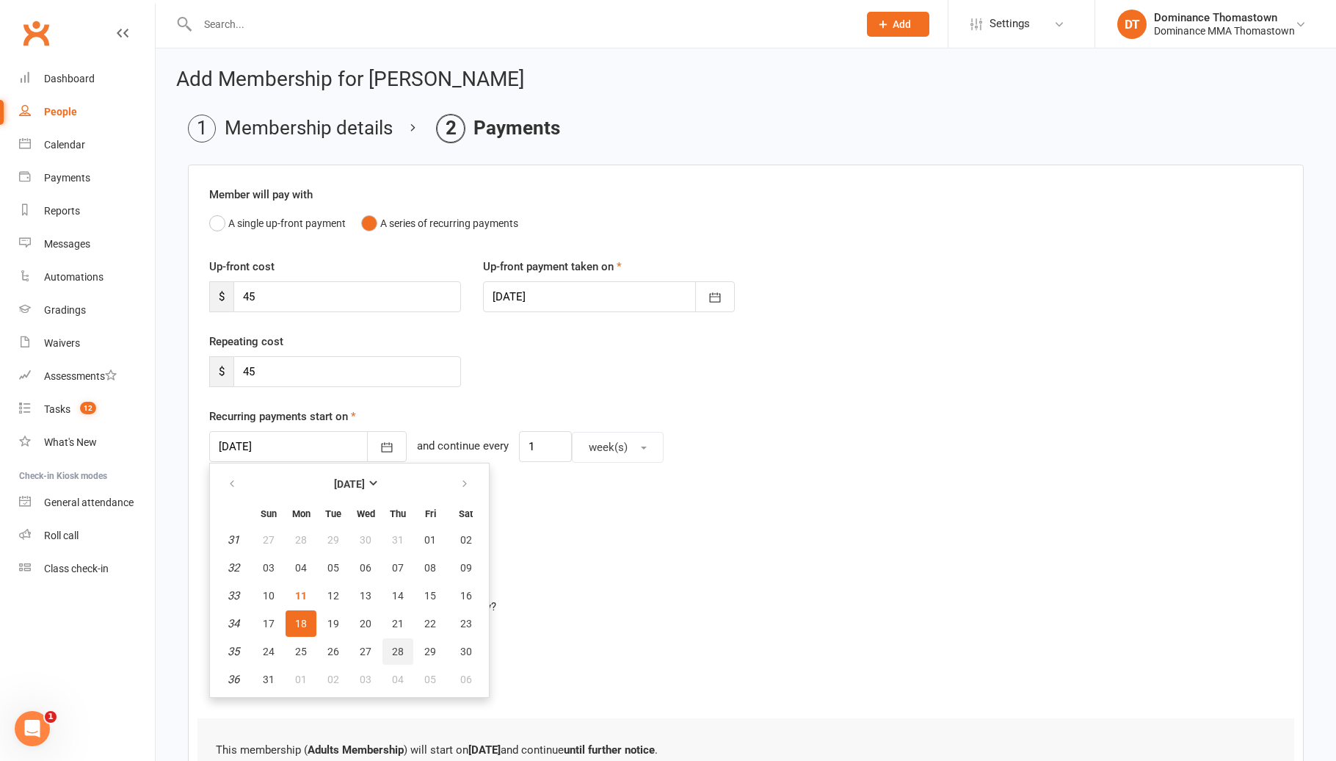
click at [397, 645] on span "28" at bounding box center [398, 651] width 12 height 12
type input "[DATE]"
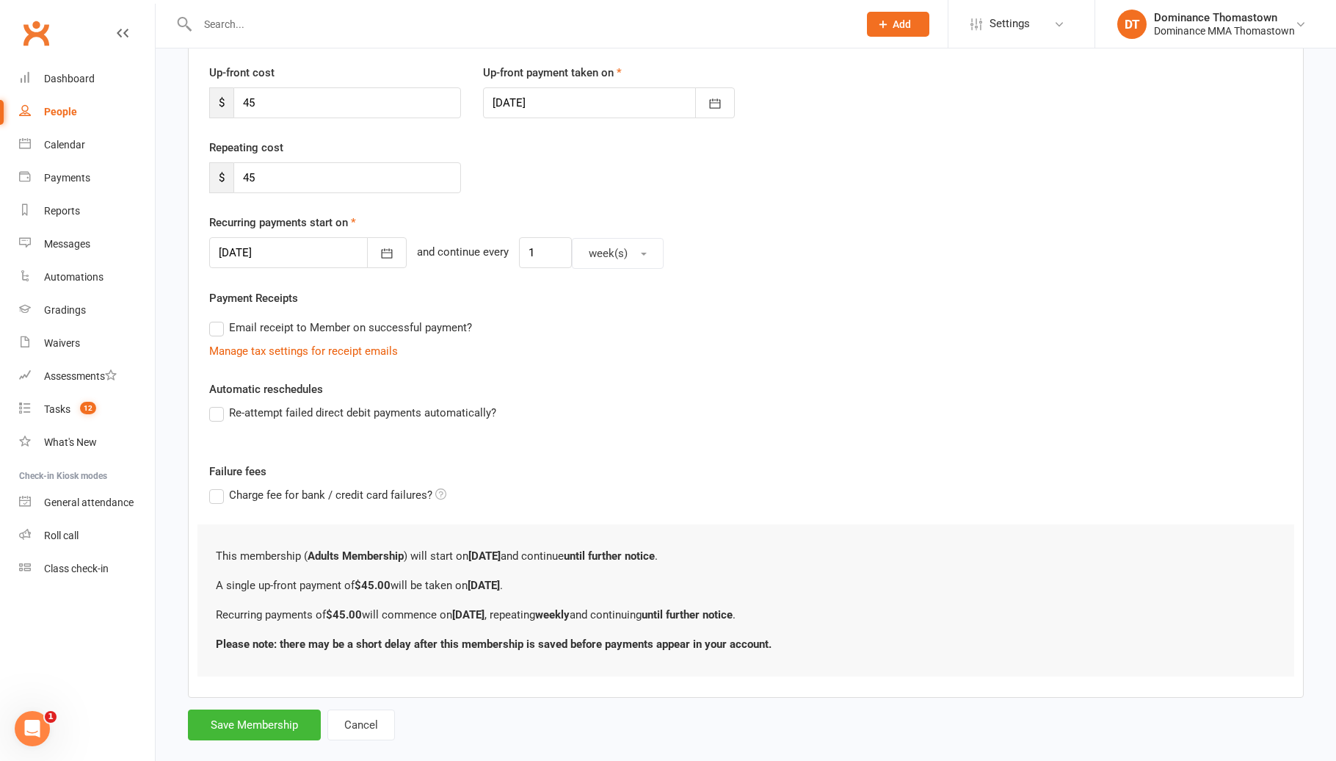
scroll to position [219, 0]
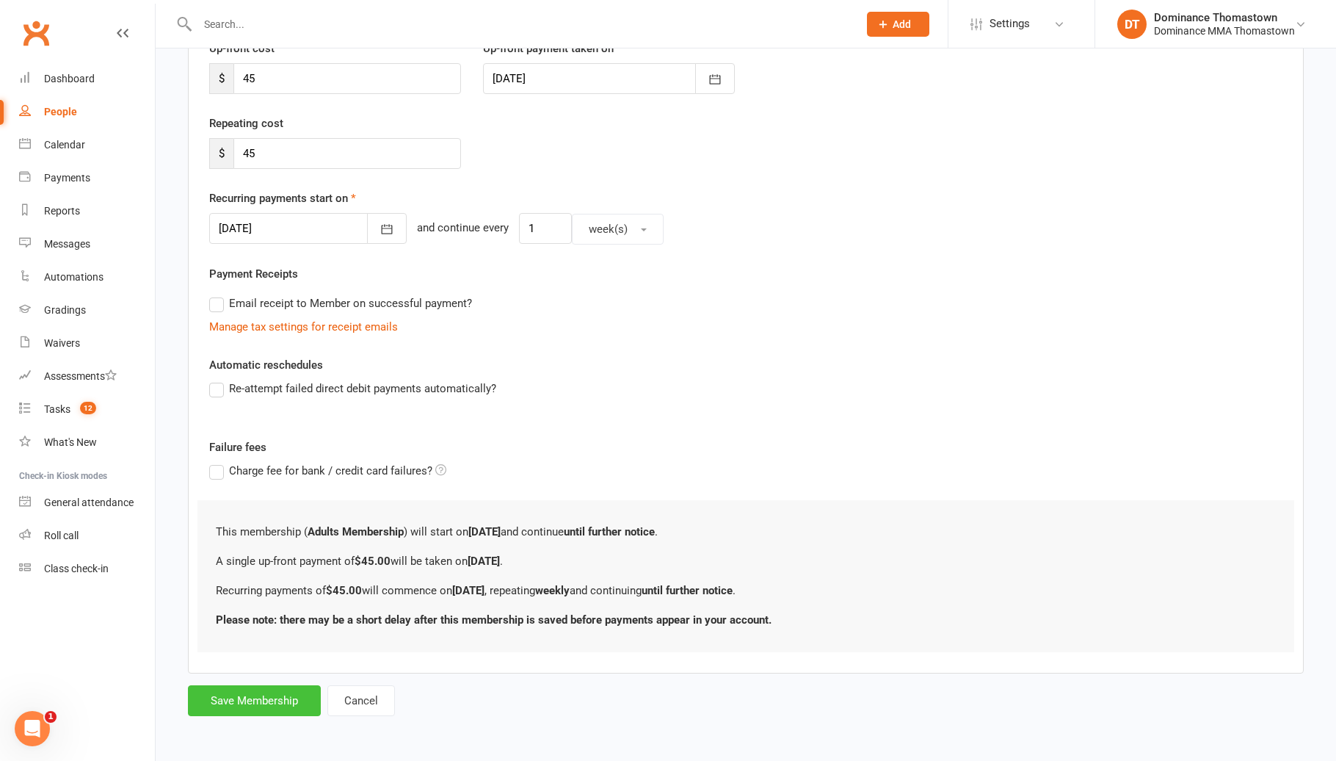
click at [222, 685] on button "Save Membership" at bounding box center [254, 700] width 133 height 31
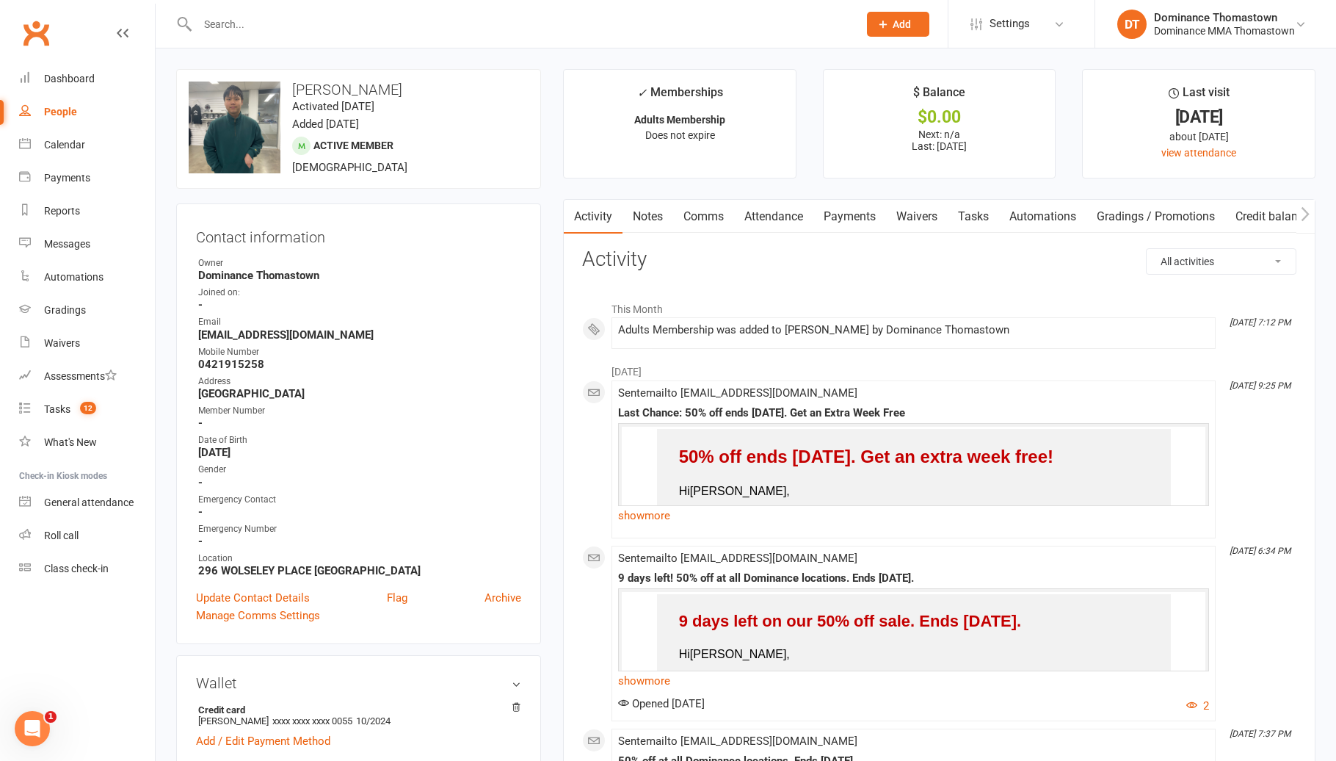
click at [787, 219] on link "Attendance" at bounding box center [773, 217] width 79 height 34
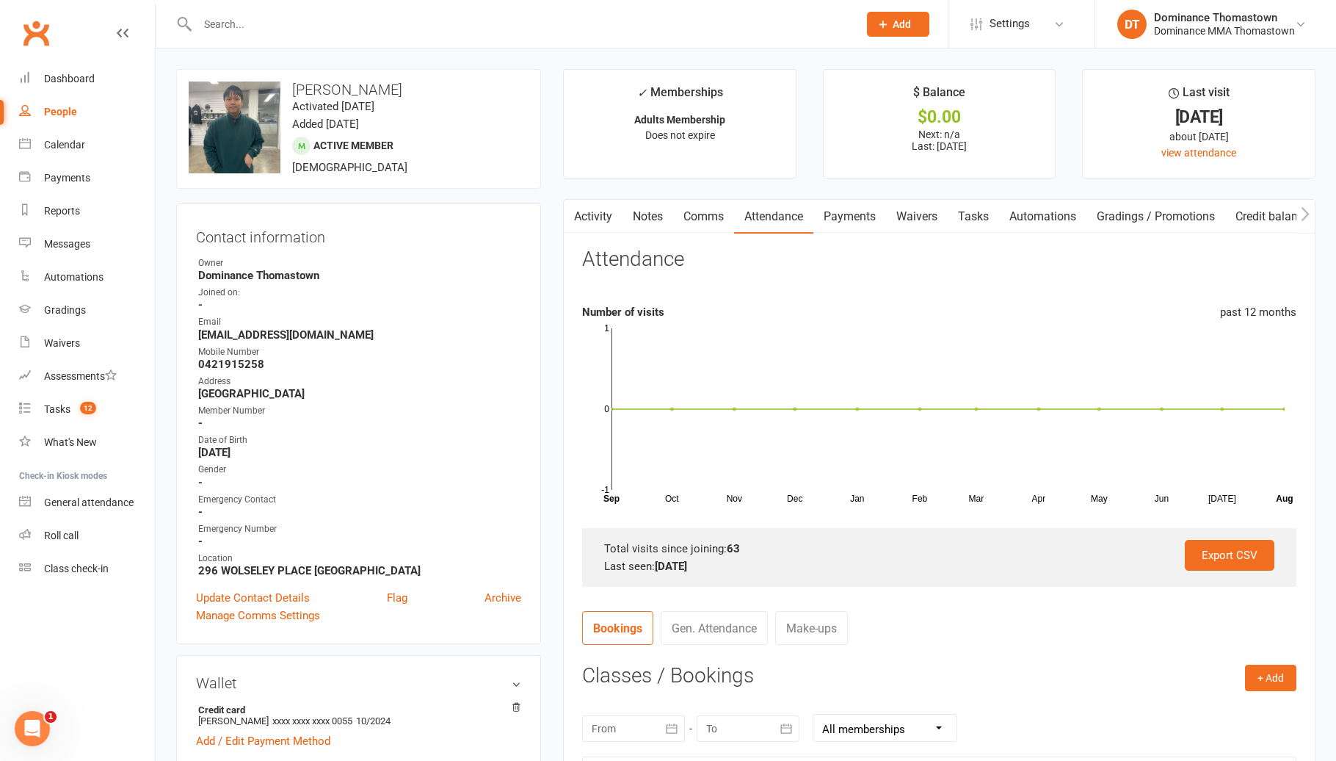
click at [849, 216] on link "Payments" at bounding box center [849, 217] width 73 height 34
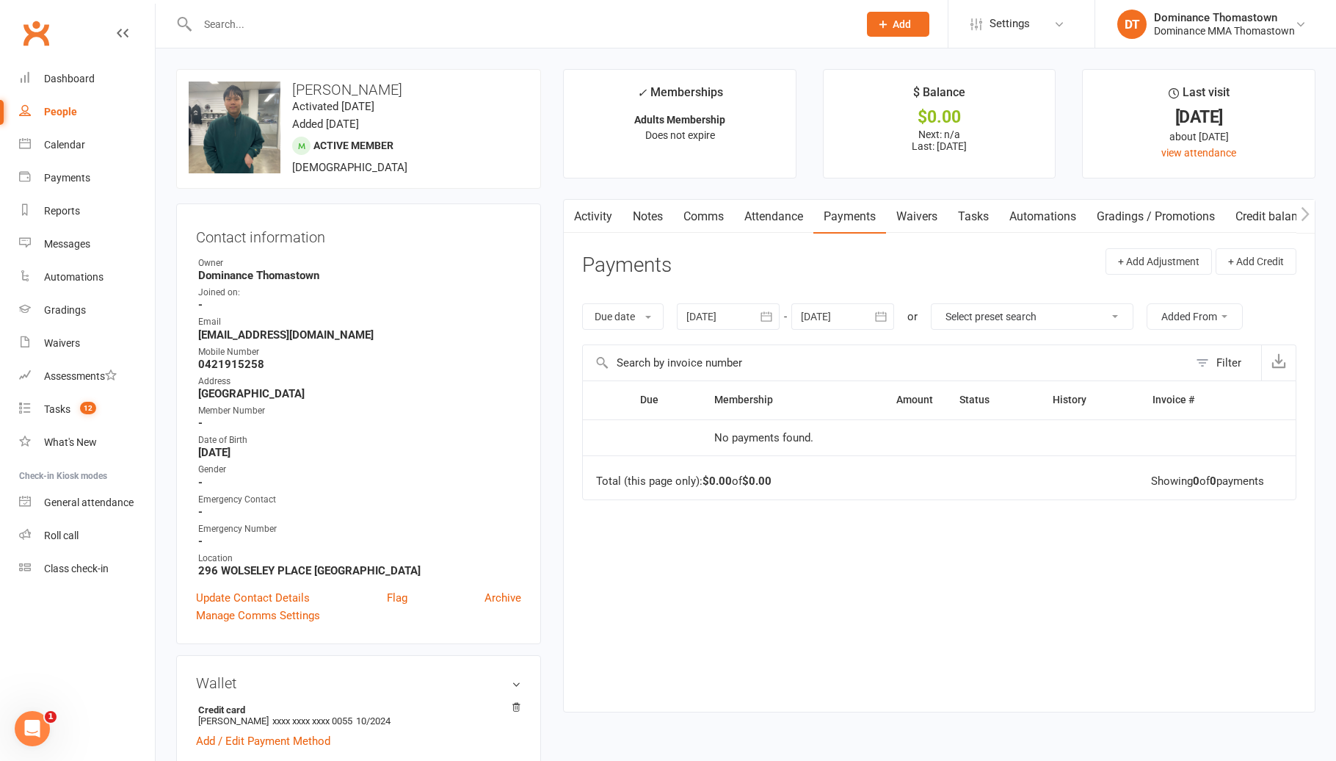
scroll to position [12, 0]
click at [922, 221] on link "Waivers" at bounding box center [917, 217] width 62 height 34
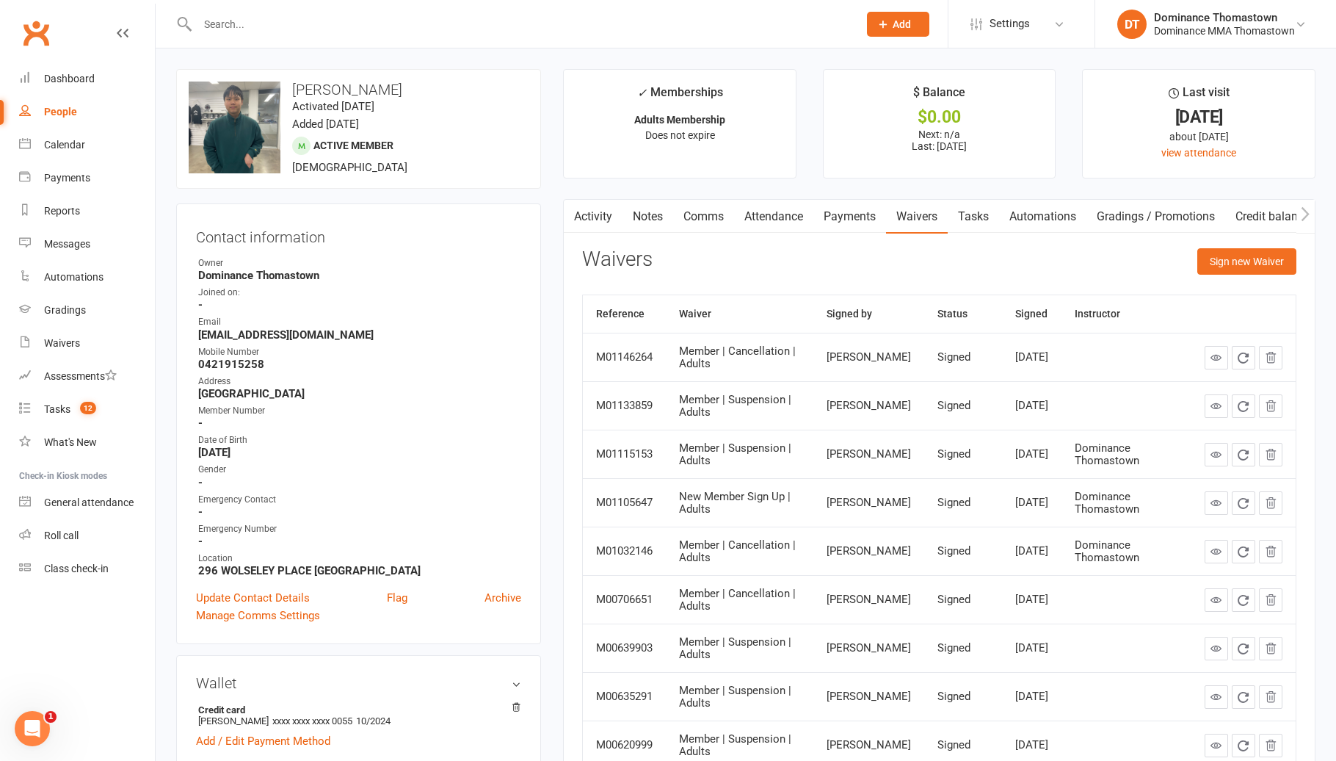
click at [864, 214] on link "Payments" at bounding box center [849, 217] width 73 height 34
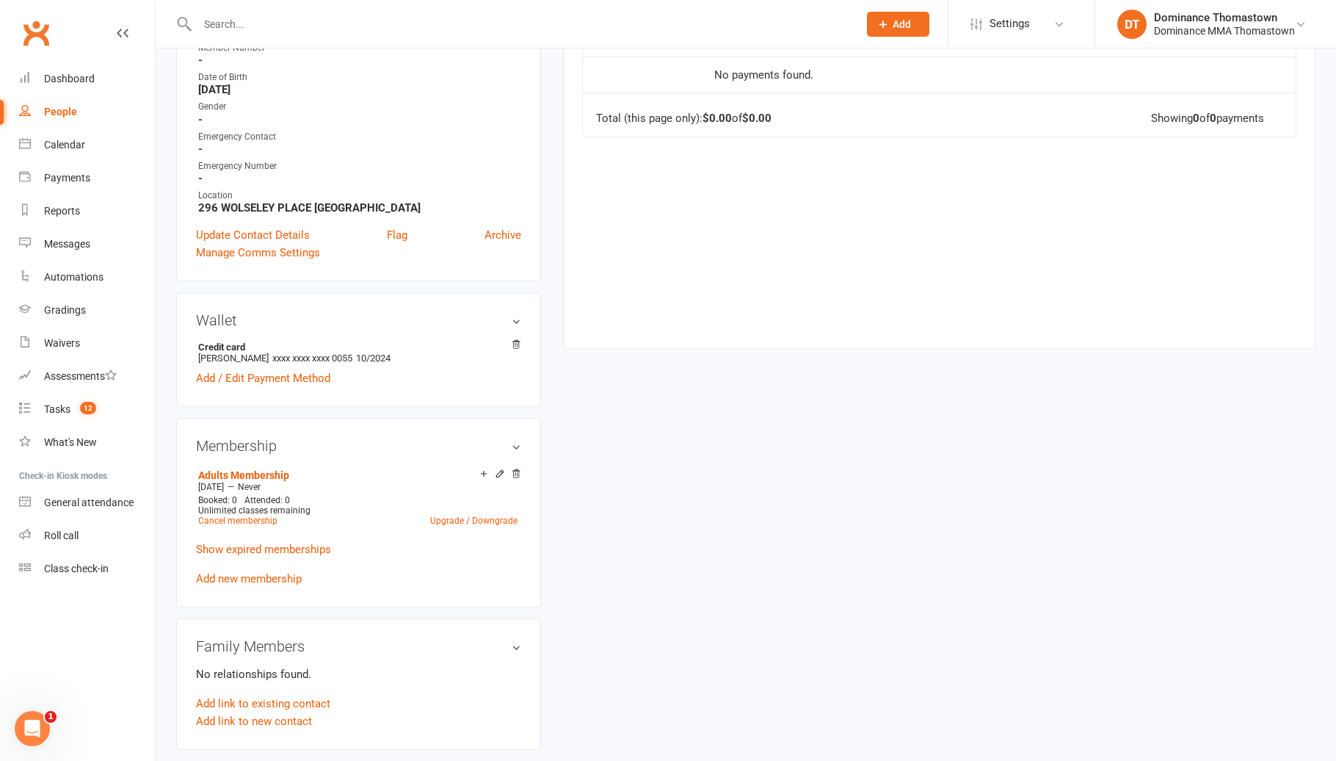
scroll to position [370, 0]
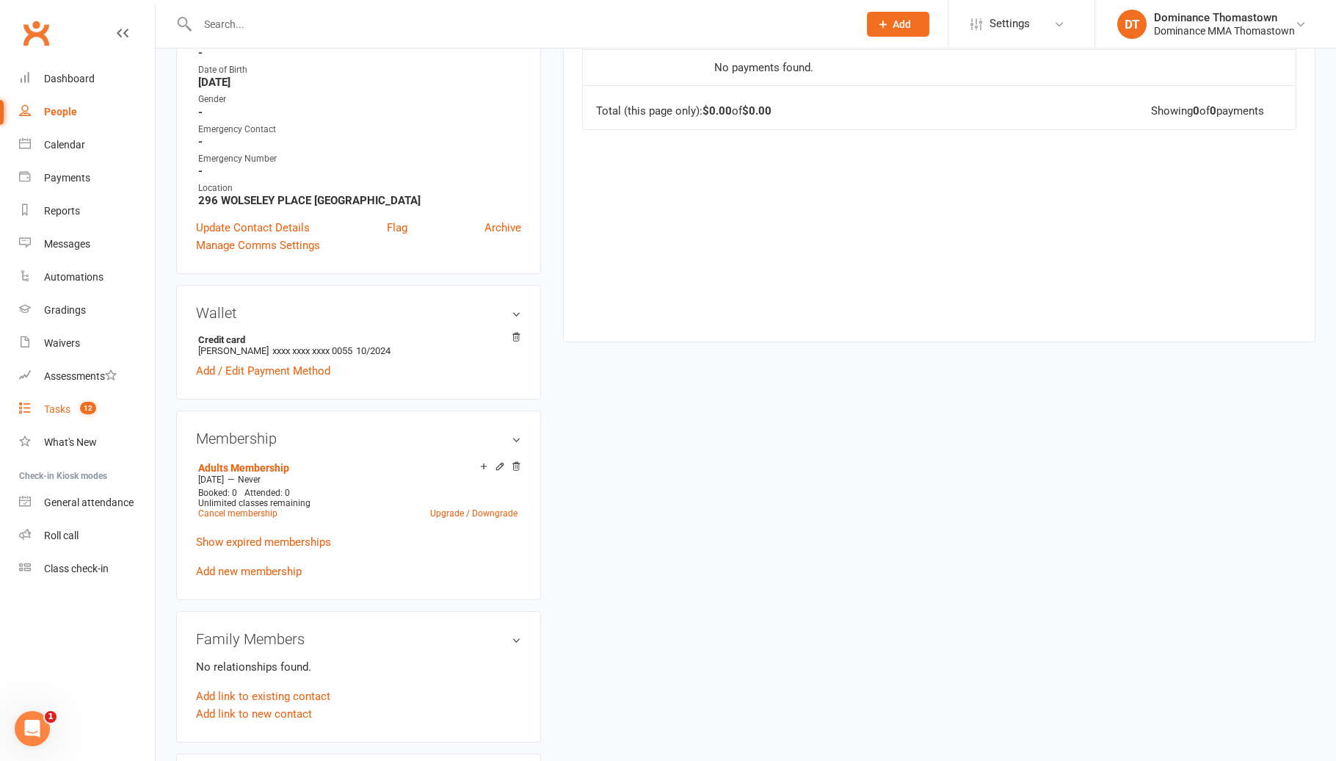
click at [81, 418] on link "Tasks 12" at bounding box center [87, 409] width 136 height 33
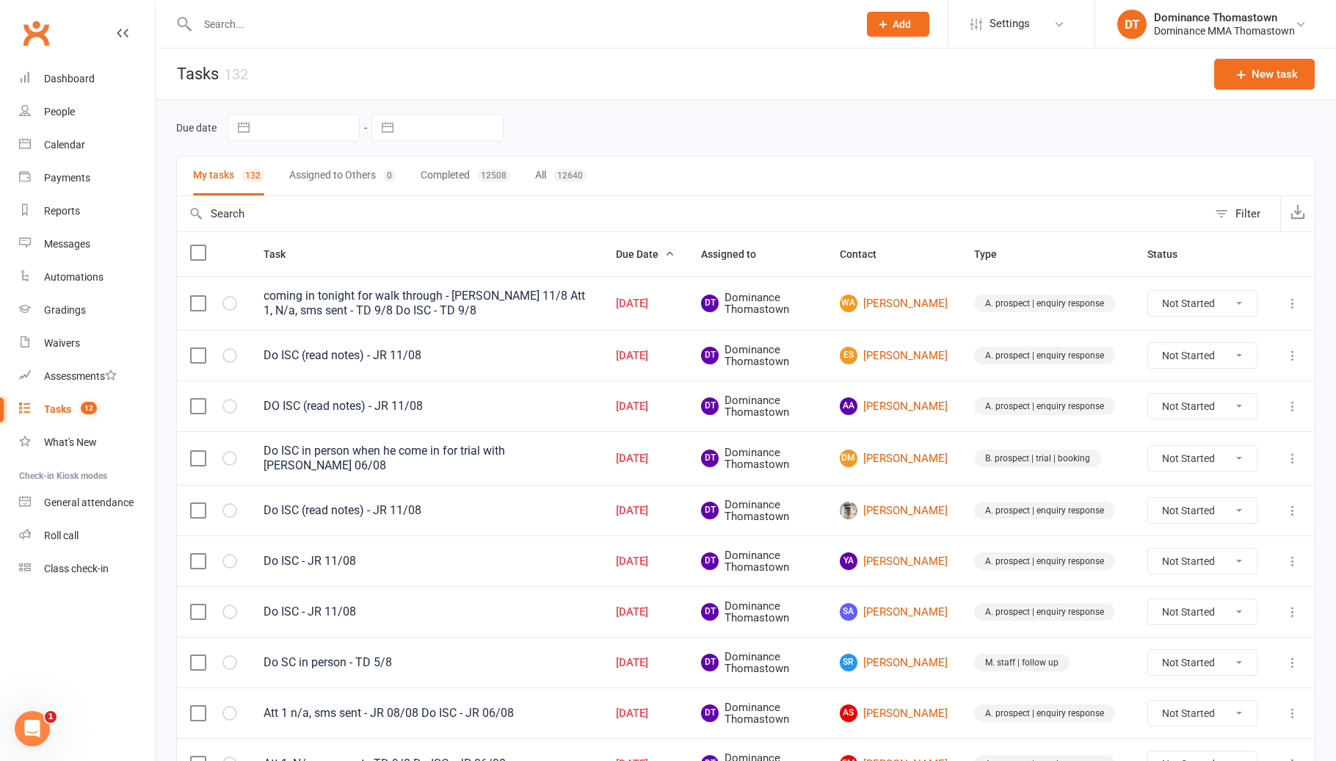
scroll to position [15, 0]
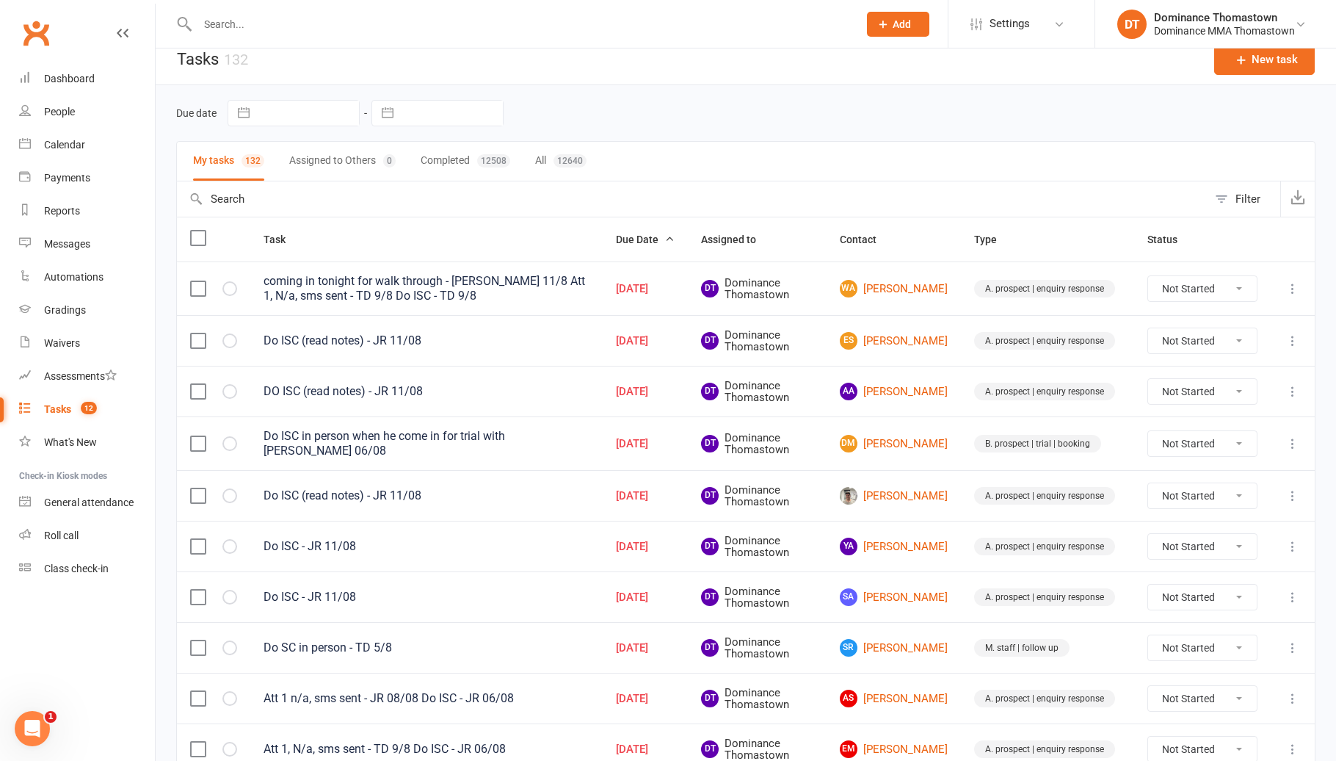
click at [264, 20] on input "text" at bounding box center [520, 24] width 655 height 21
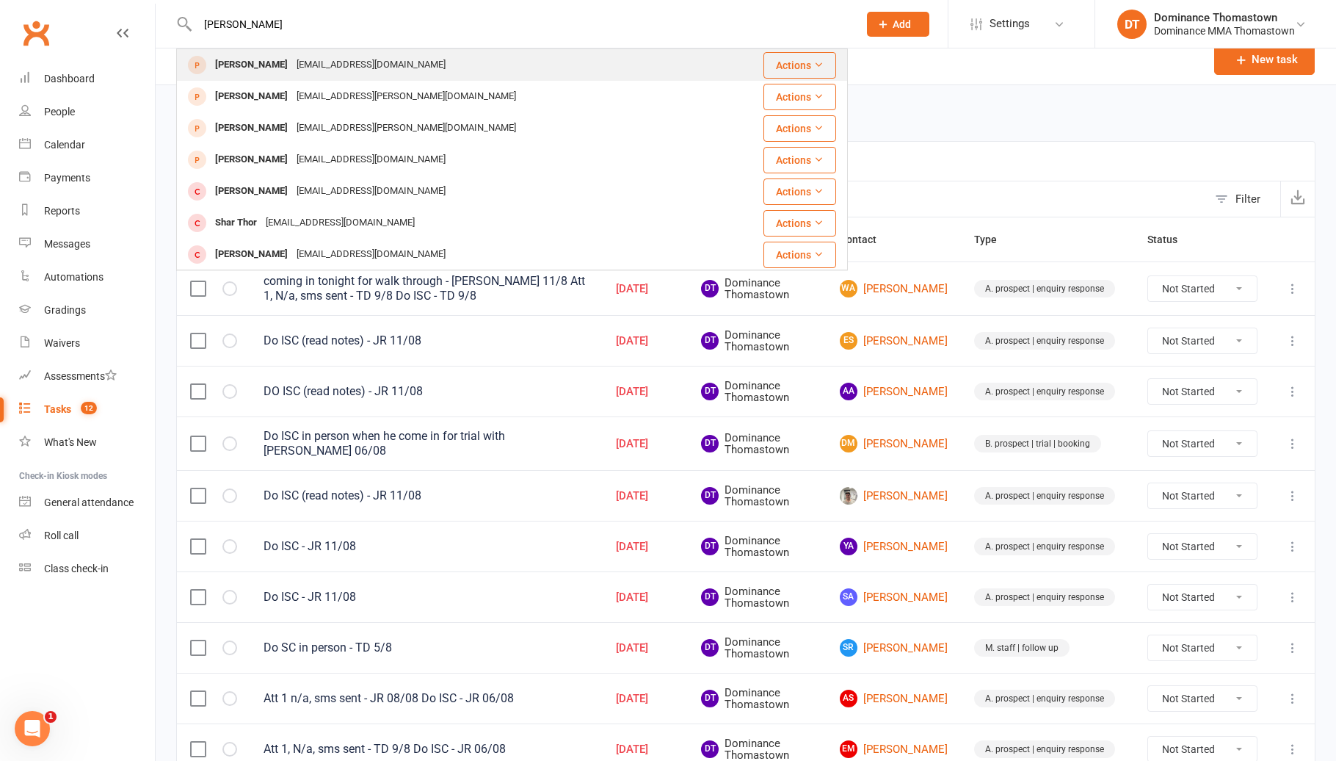
type input "[PERSON_NAME]"
click at [345, 64] on div "[EMAIL_ADDRESS][DOMAIN_NAME]" at bounding box center [371, 64] width 158 height 21
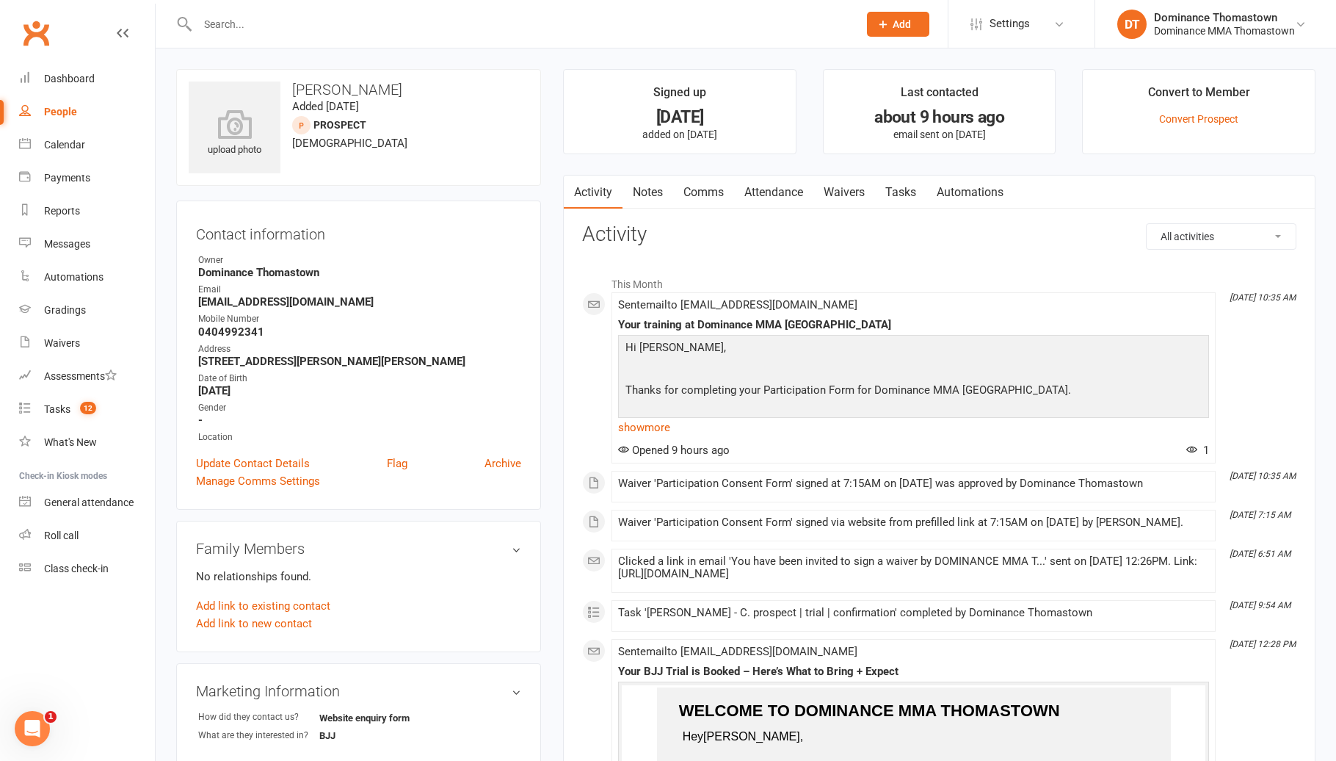
click at [916, 202] on link "Tasks" at bounding box center [900, 192] width 51 height 34
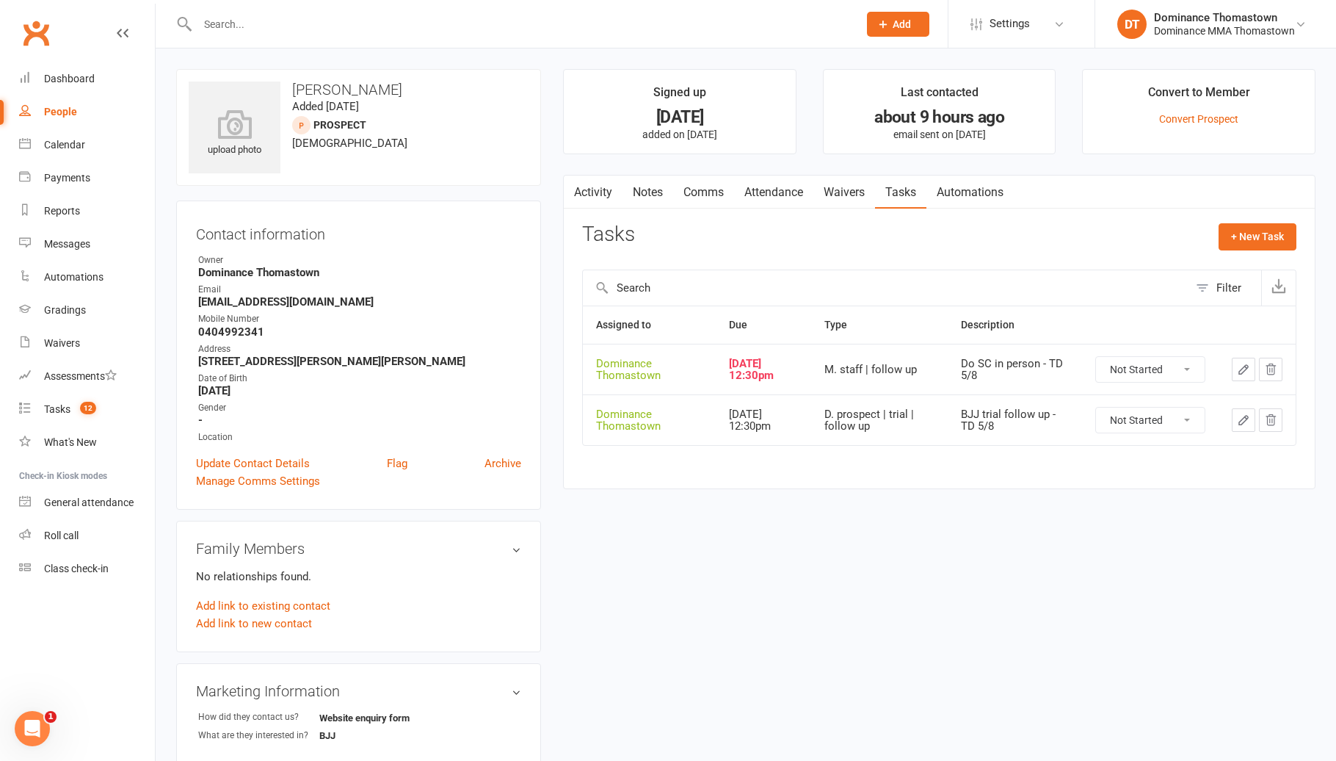
click at [648, 188] on link "Notes" at bounding box center [648, 192] width 51 height 34
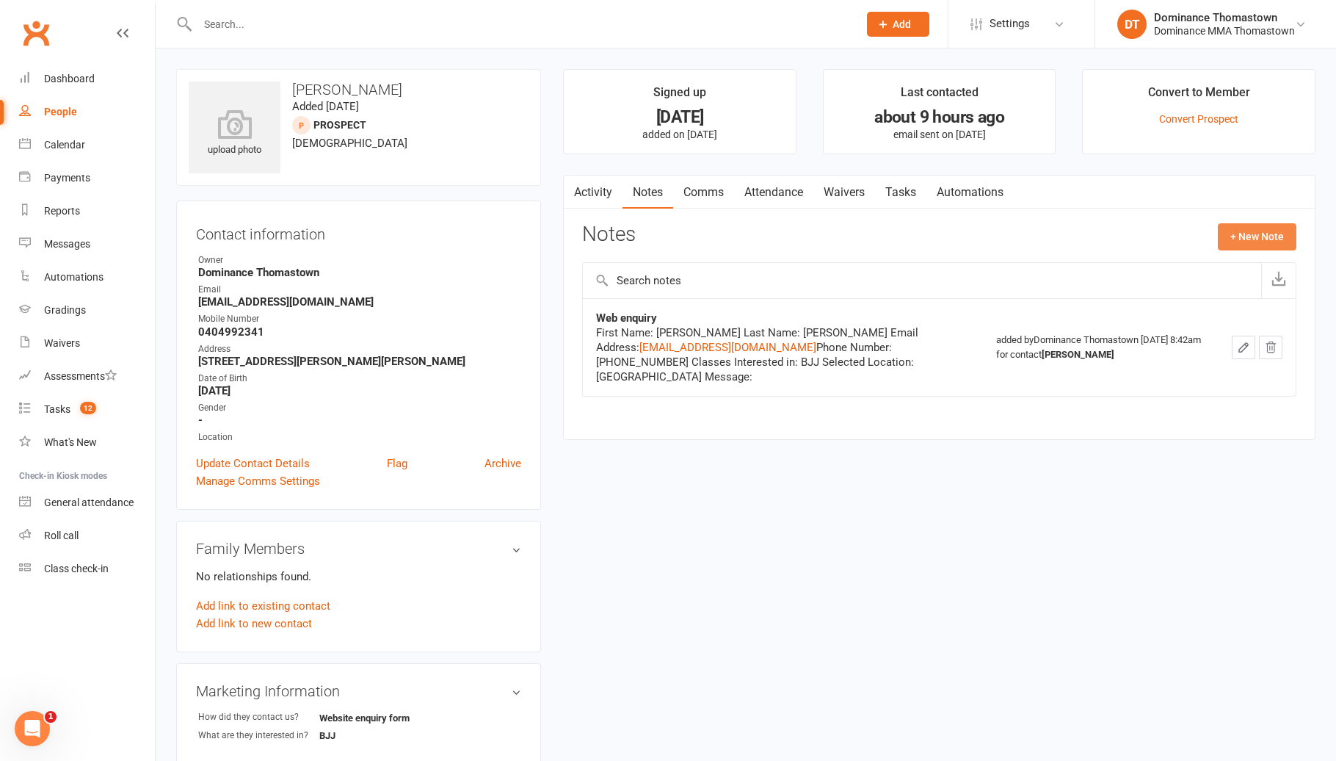
click at [1243, 236] on button "+ New Note" at bounding box center [1257, 236] width 79 height 26
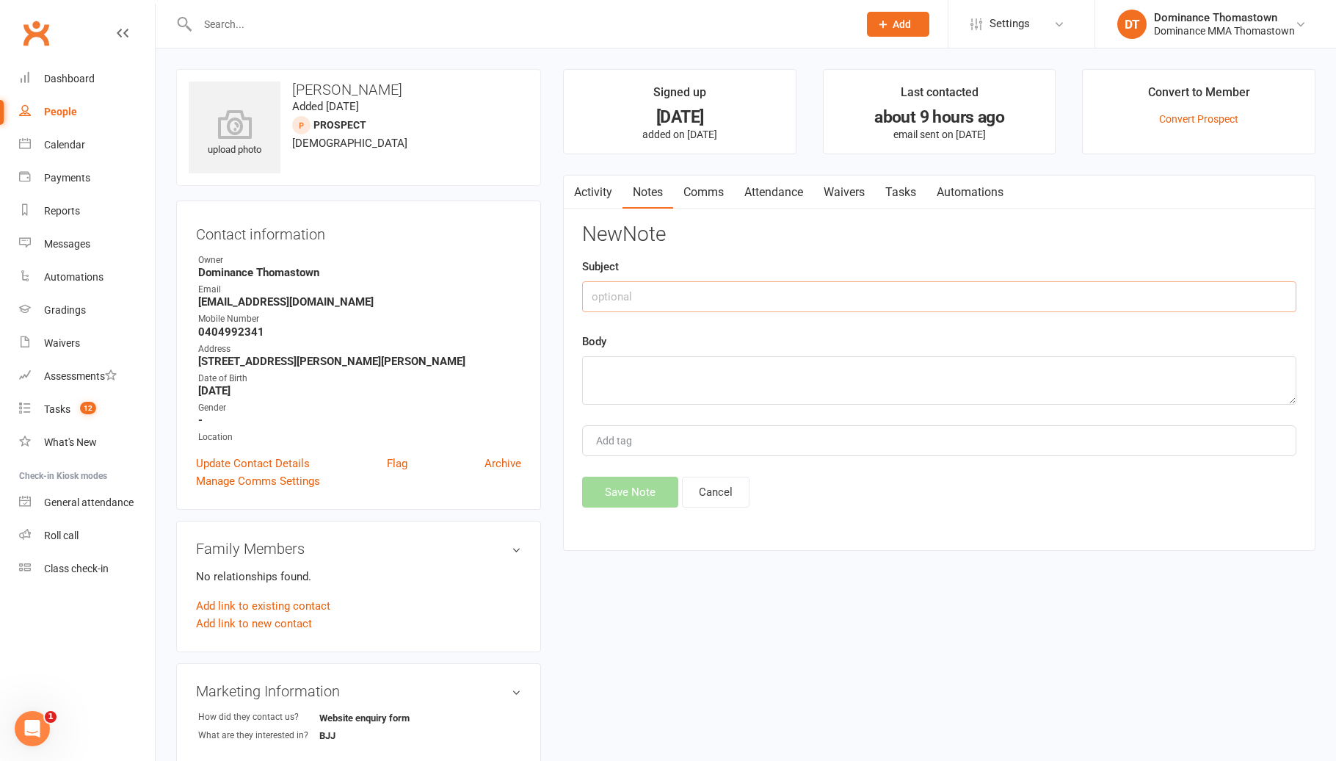
click at [1026, 295] on input "text" at bounding box center [939, 296] width 714 height 31
type input "ISC"
drag, startPoint x: 983, startPoint y: 380, endPoint x: 991, endPoint y: 378, distance: 8.2
click at [990, 378] on textarea at bounding box center [939, 380] width 714 height 48
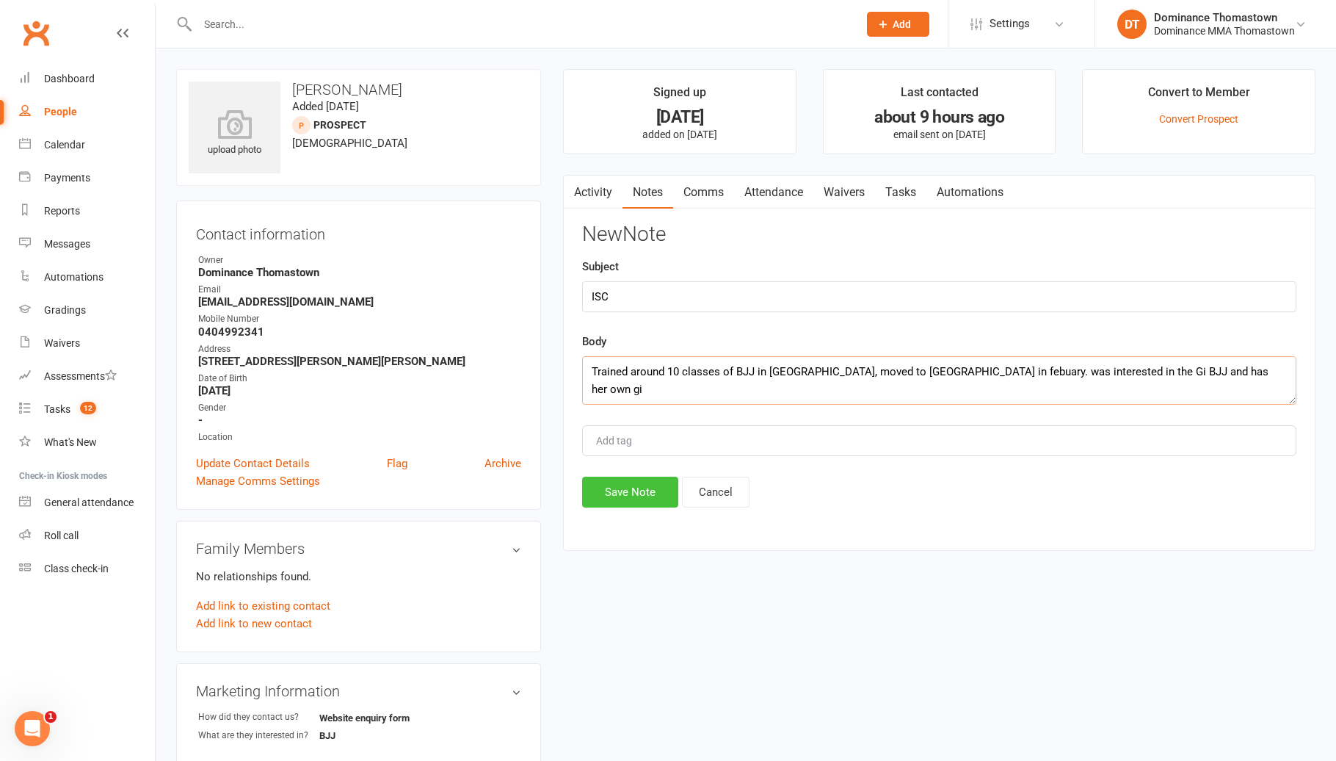
type textarea "Trained around 10 classes of BJJ in [GEOGRAPHIC_DATA], moved to [GEOGRAPHIC_DAT…"
click at [634, 499] on button "Save Note" at bounding box center [630, 491] width 96 height 31
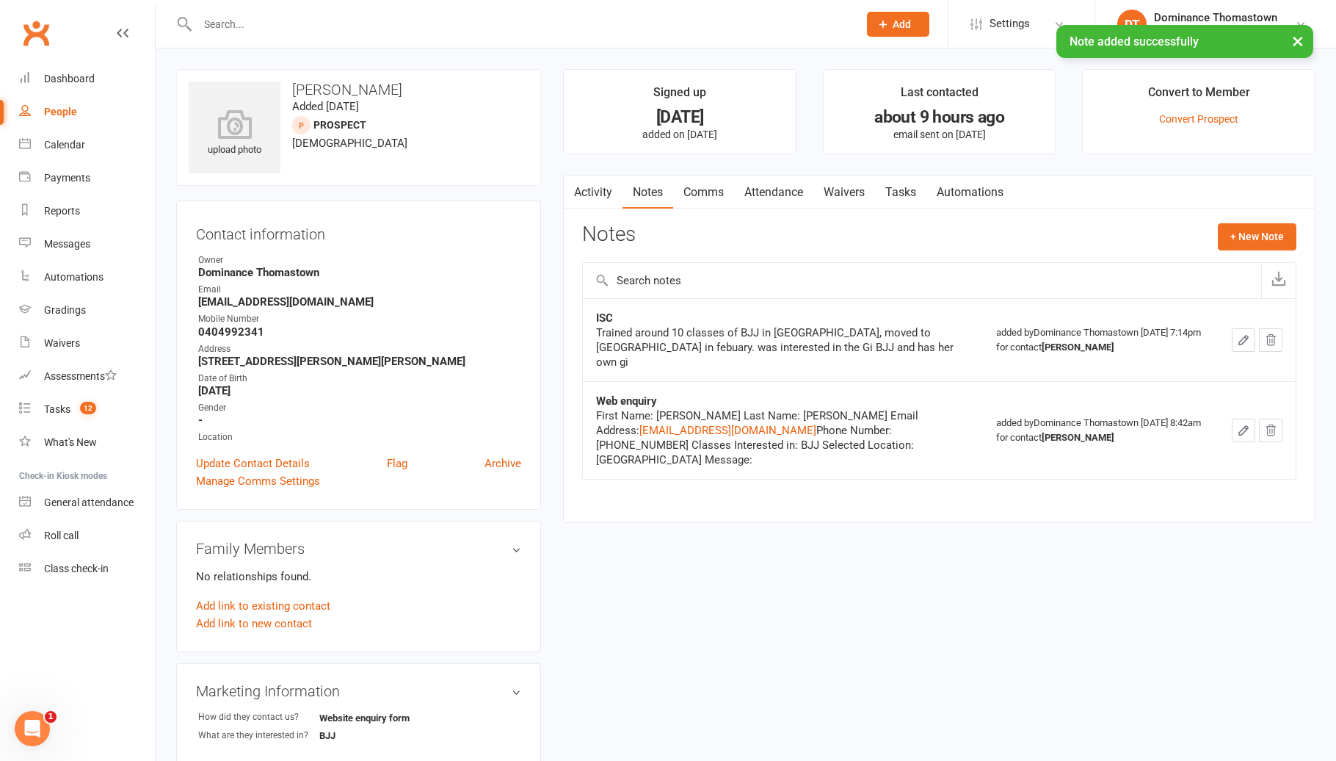
drag, startPoint x: 892, startPoint y: 191, endPoint x: 900, endPoint y: 193, distance: 8.4
click at [893, 191] on link "Tasks" at bounding box center [900, 192] width 51 height 34
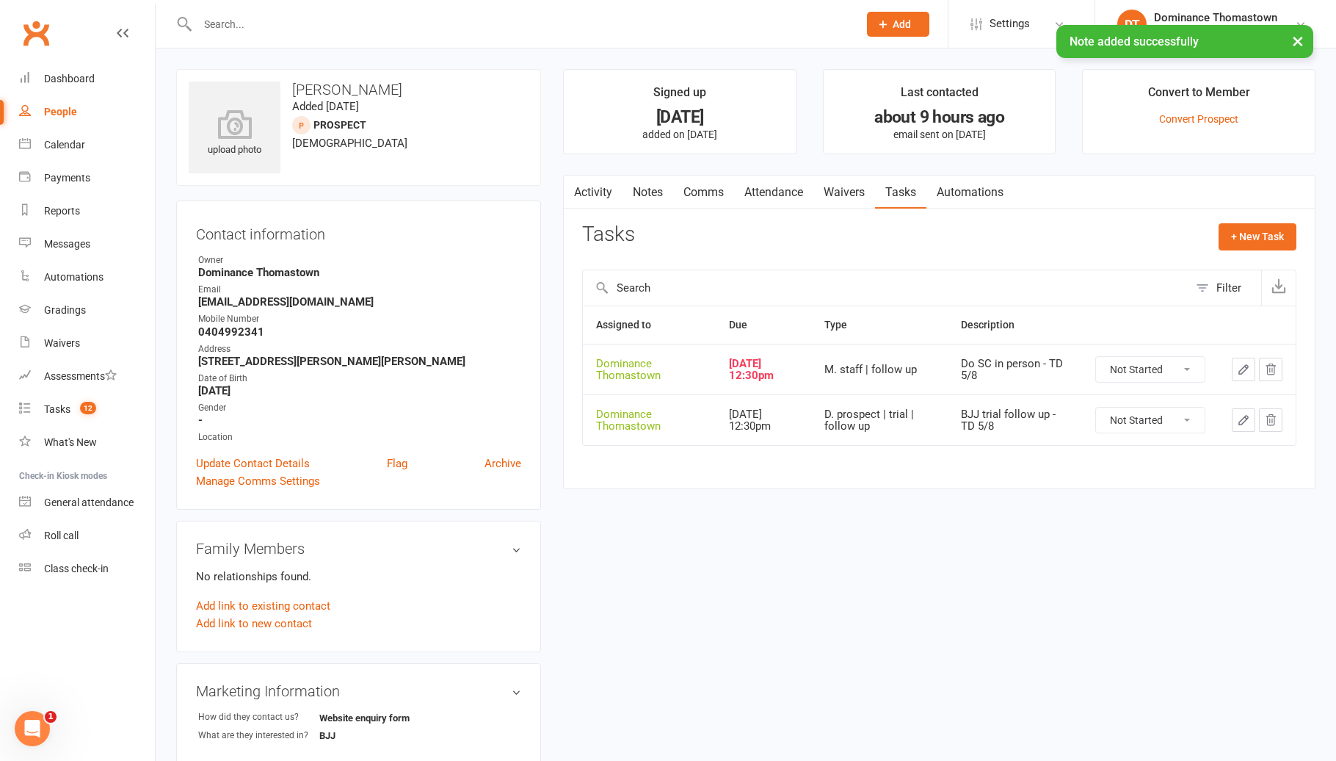
click at [1153, 362] on select "Not Started In Progress Waiting Complete" at bounding box center [1150, 369] width 109 height 25
select select "unstarted"
click at [851, 194] on link "Waivers" at bounding box center [844, 192] width 62 height 34
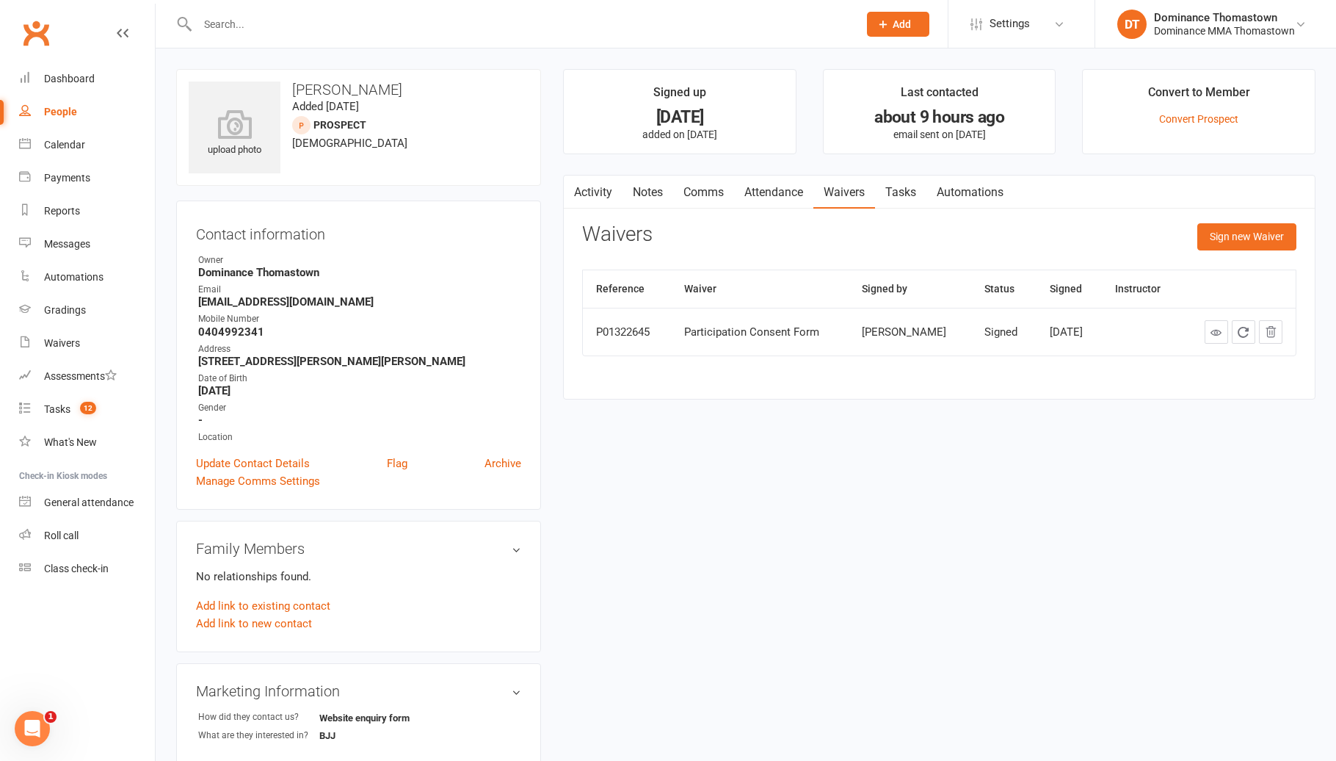
click at [915, 196] on link "Tasks" at bounding box center [900, 192] width 51 height 34
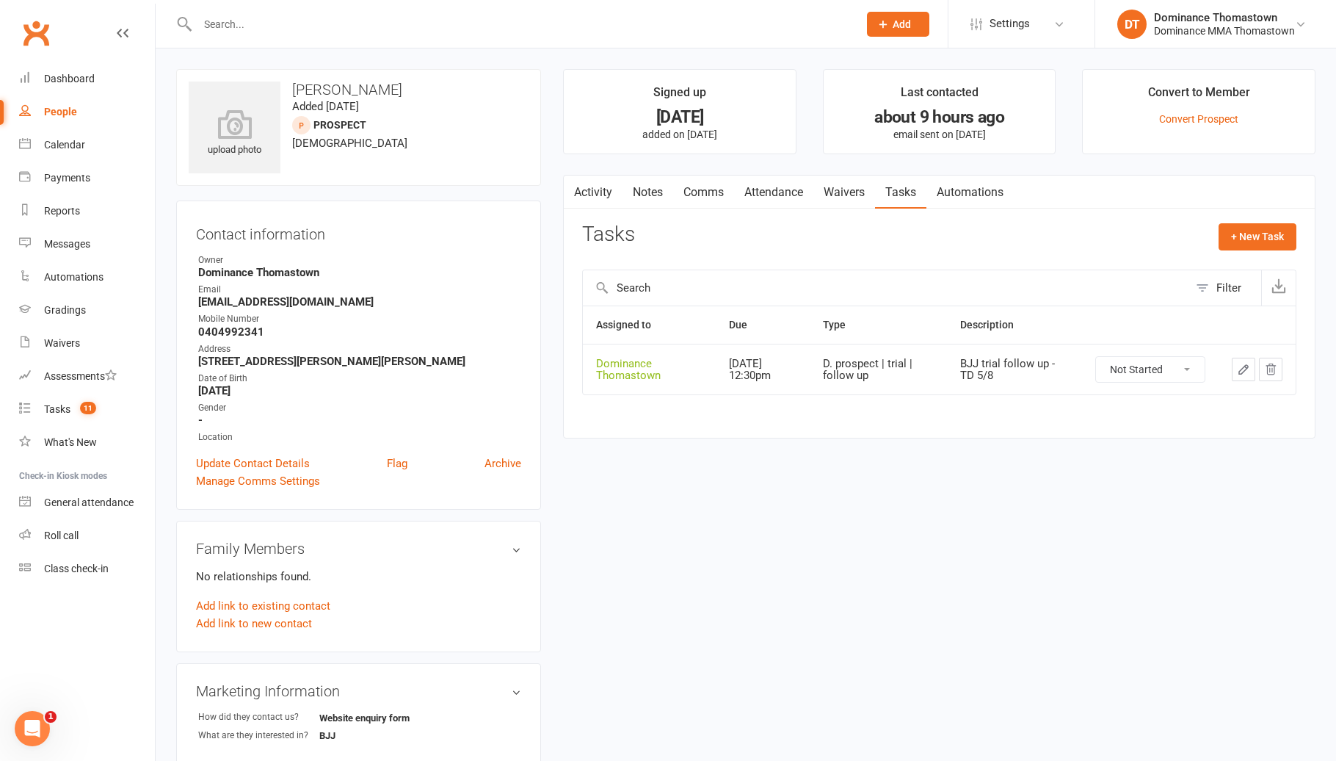
drag, startPoint x: 780, startPoint y: 194, endPoint x: 791, endPoint y: 212, distance: 21.0
click at [781, 195] on link "Attendance" at bounding box center [773, 192] width 79 height 34
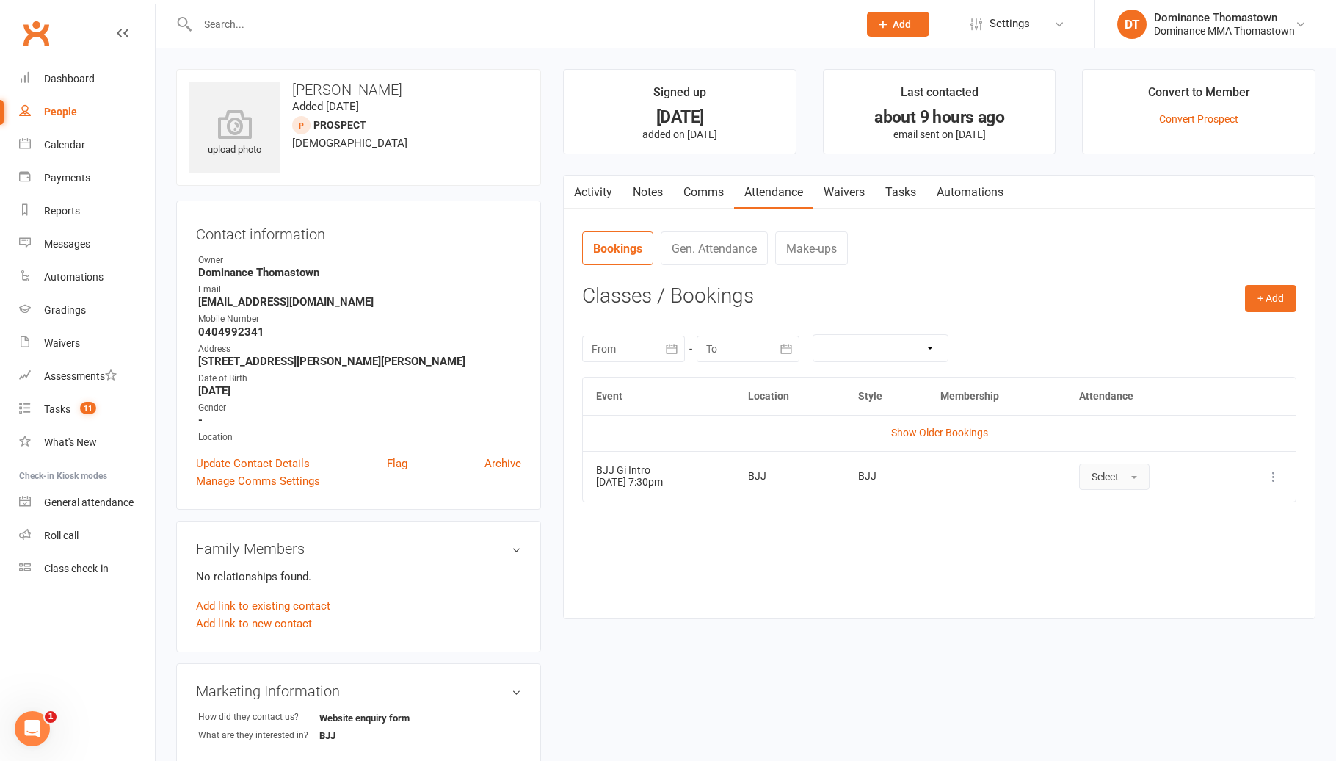
drag, startPoint x: 1104, startPoint y: 471, endPoint x: 1115, endPoint y: 479, distance: 13.7
click at [1105, 471] on span "Select" at bounding box center [1105, 477] width 27 height 12
click at [1150, 515] on link "Attended" at bounding box center [1152, 509] width 145 height 29
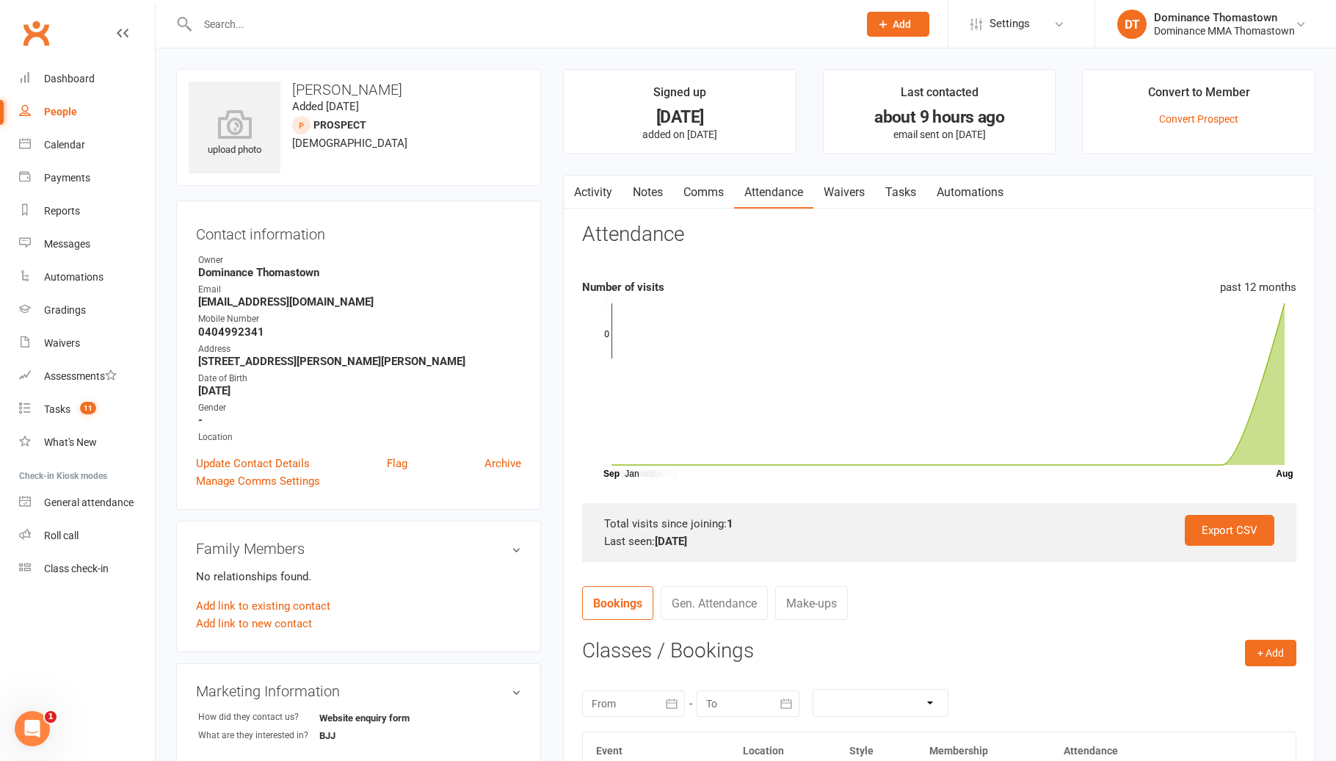
drag, startPoint x: 720, startPoint y: 186, endPoint x: 736, endPoint y: 186, distance: 16.2
click at [721, 186] on link "Comms" at bounding box center [703, 192] width 61 height 34
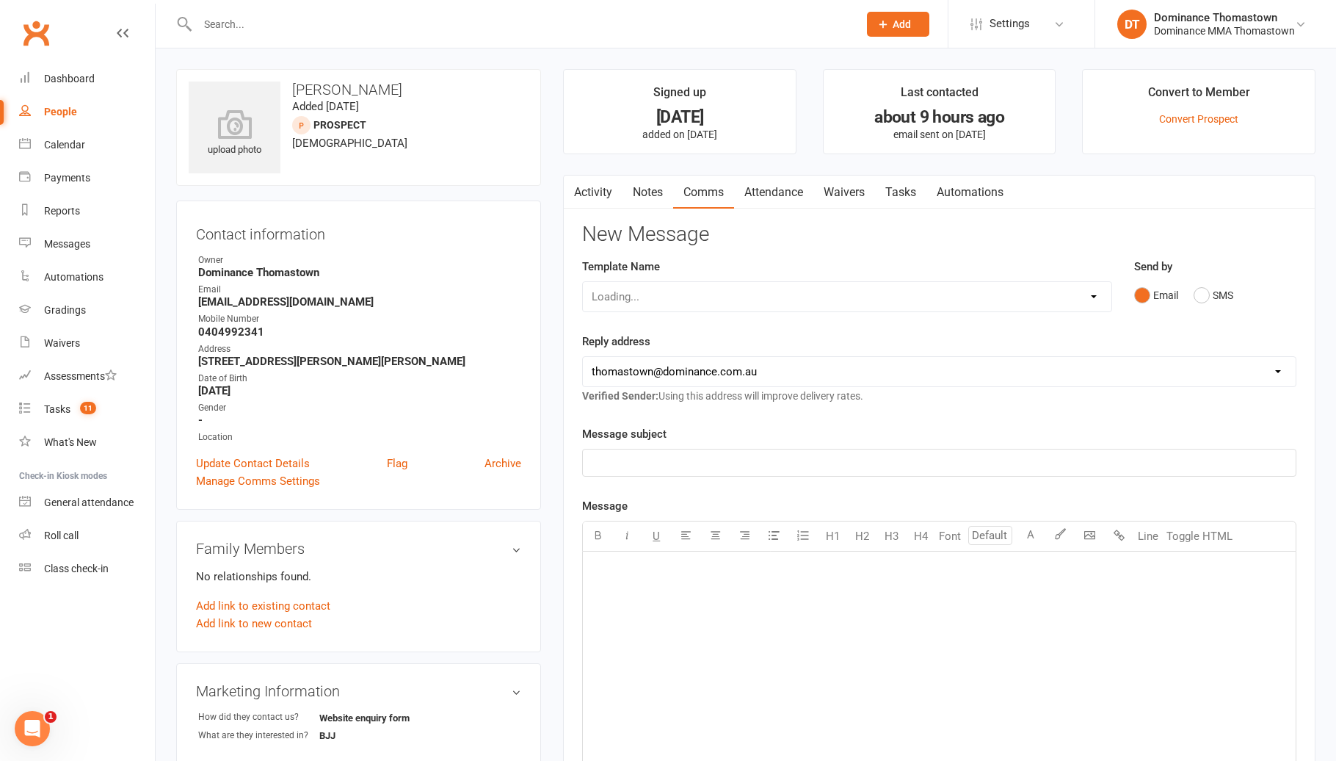
click at [897, 197] on link "Tasks" at bounding box center [900, 192] width 51 height 34
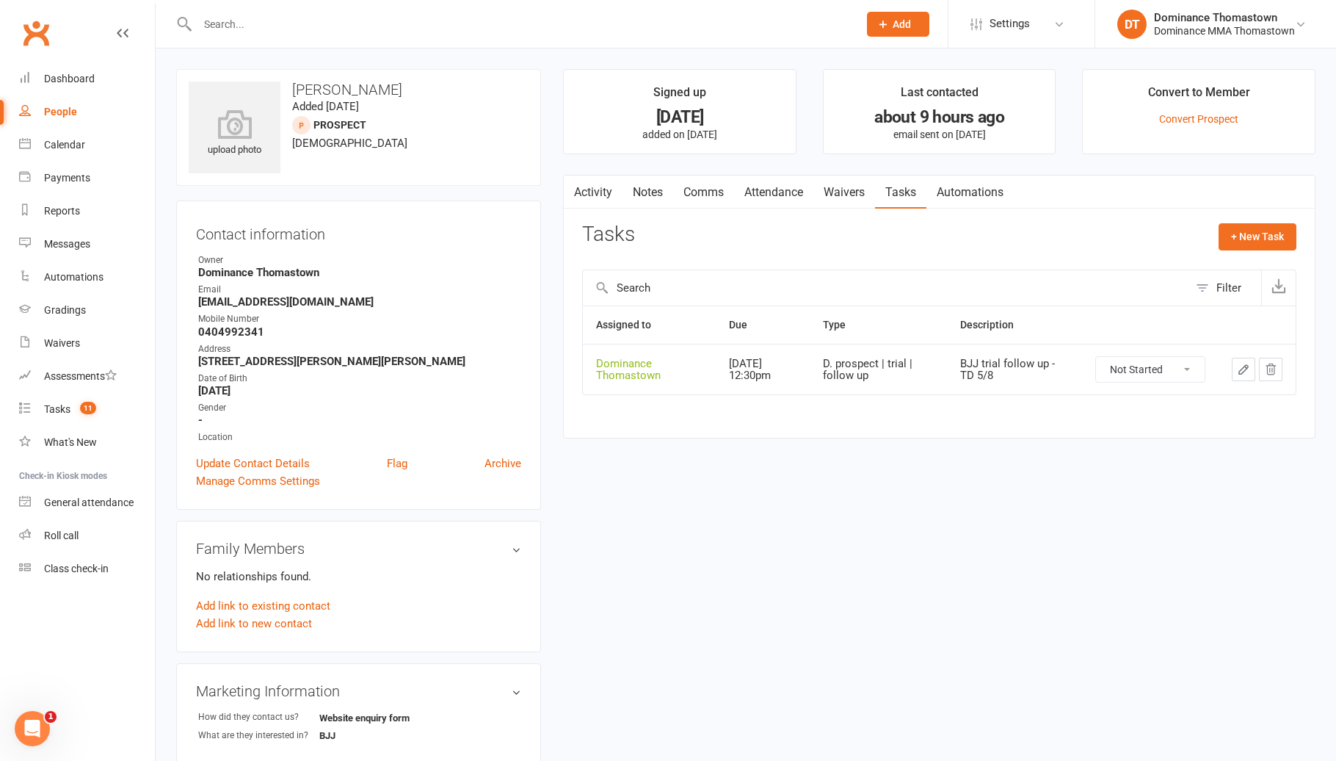
click at [237, 25] on input "text" at bounding box center [520, 24] width 655 height 21
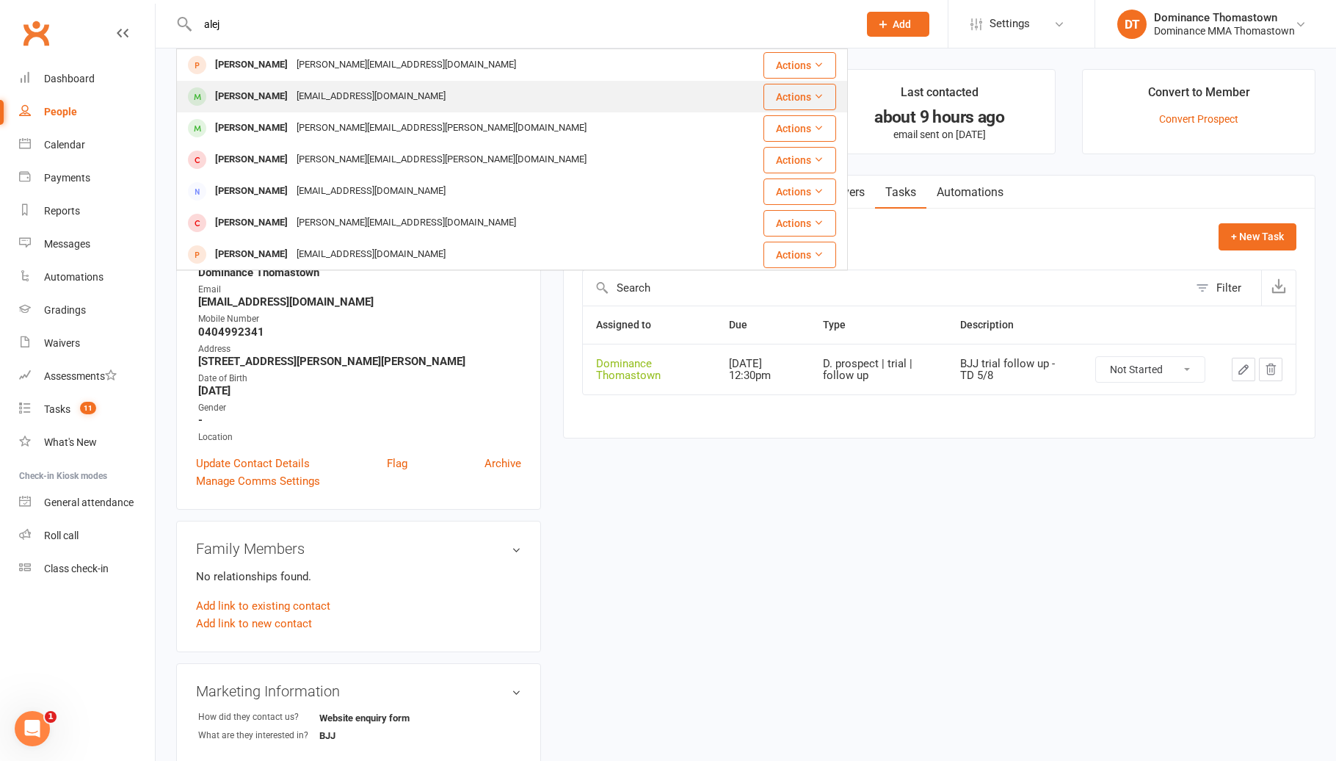
type input "alej"
click at [301, 98] on div "alejxndro.b1@gmail.com" at bounding box center [371, 96] width 158 height 21
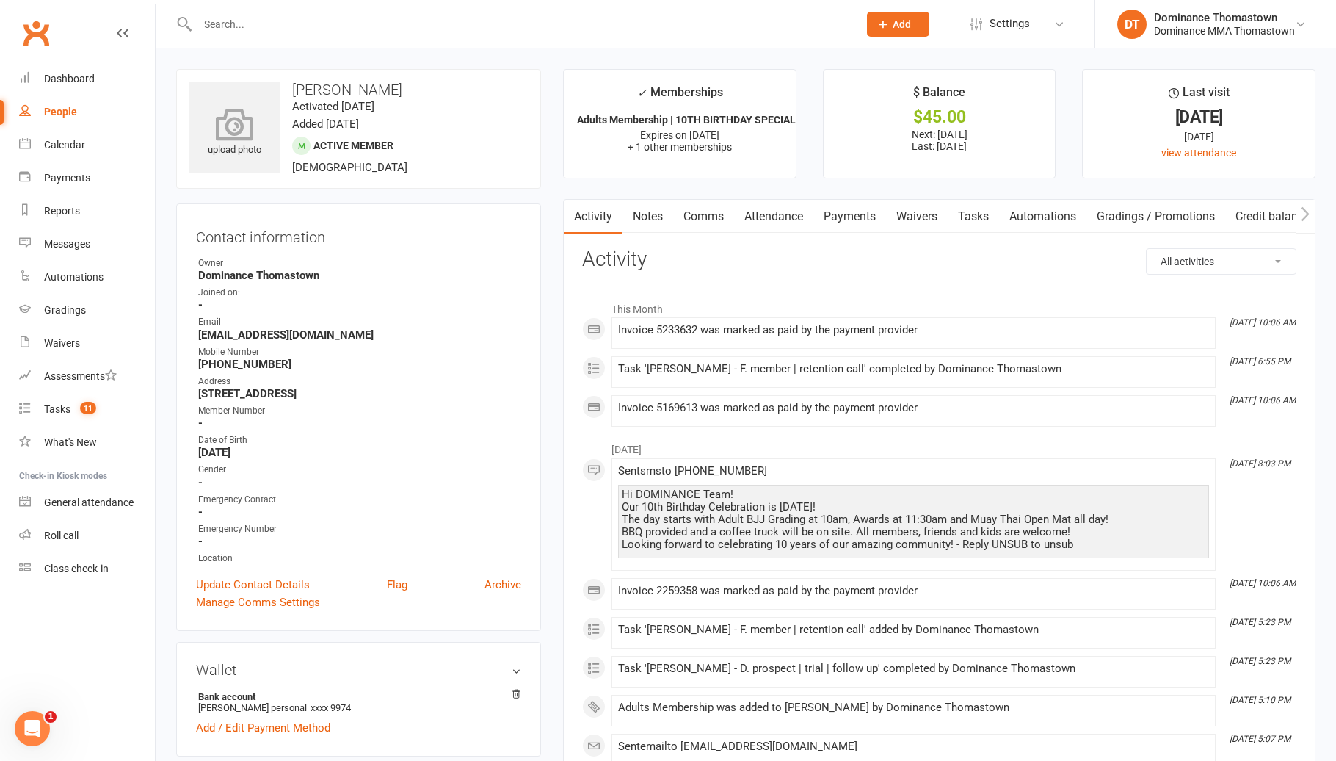
click at [239, 125] on icon at bounding box center [234, 124] width 101 height 32
click at [242, 149] on div "change photo" at bounding box center [235, 127] width 92 height 92
click at [973, 218] on link "Tasks" at bounding box center [973, 217] width 51 height 34
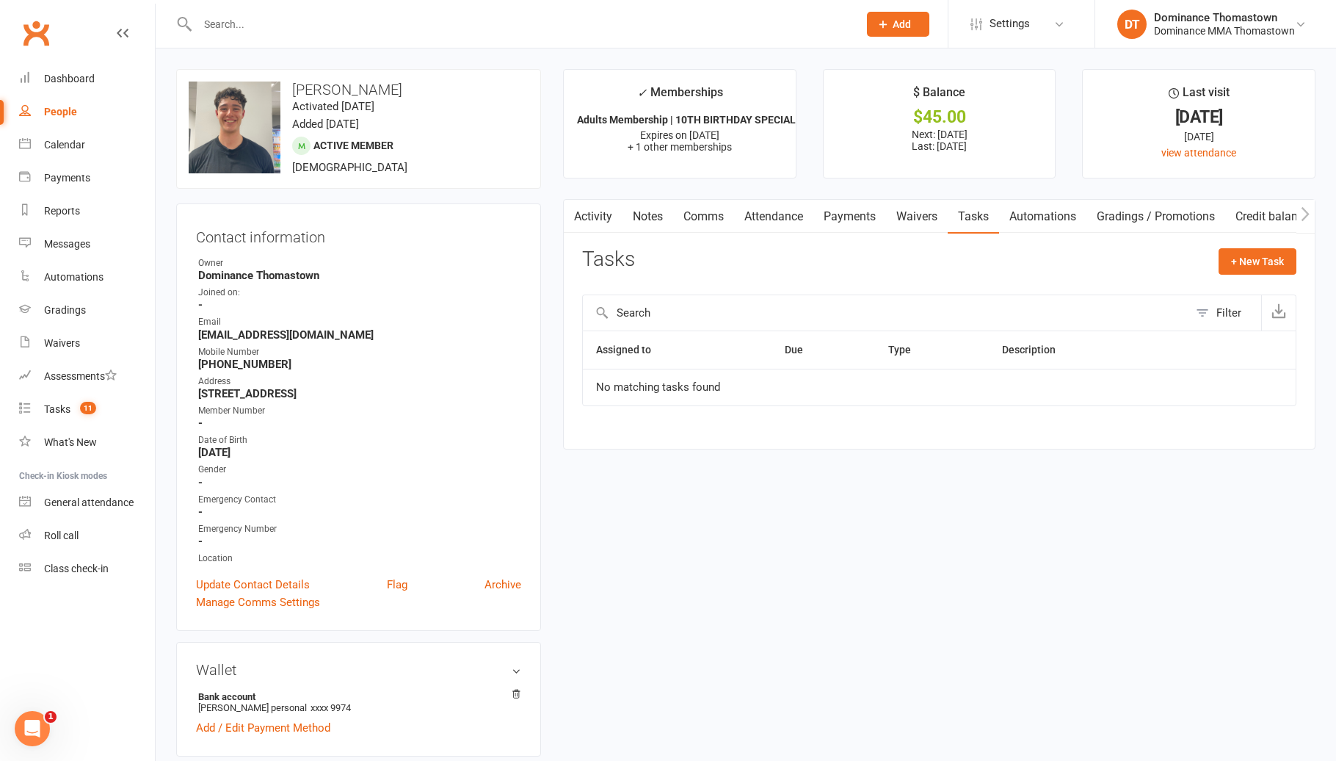
scroll to position [1, 0]
click at [95, 405] on span "11" at bounding box center [88, 408] width 16 height 12
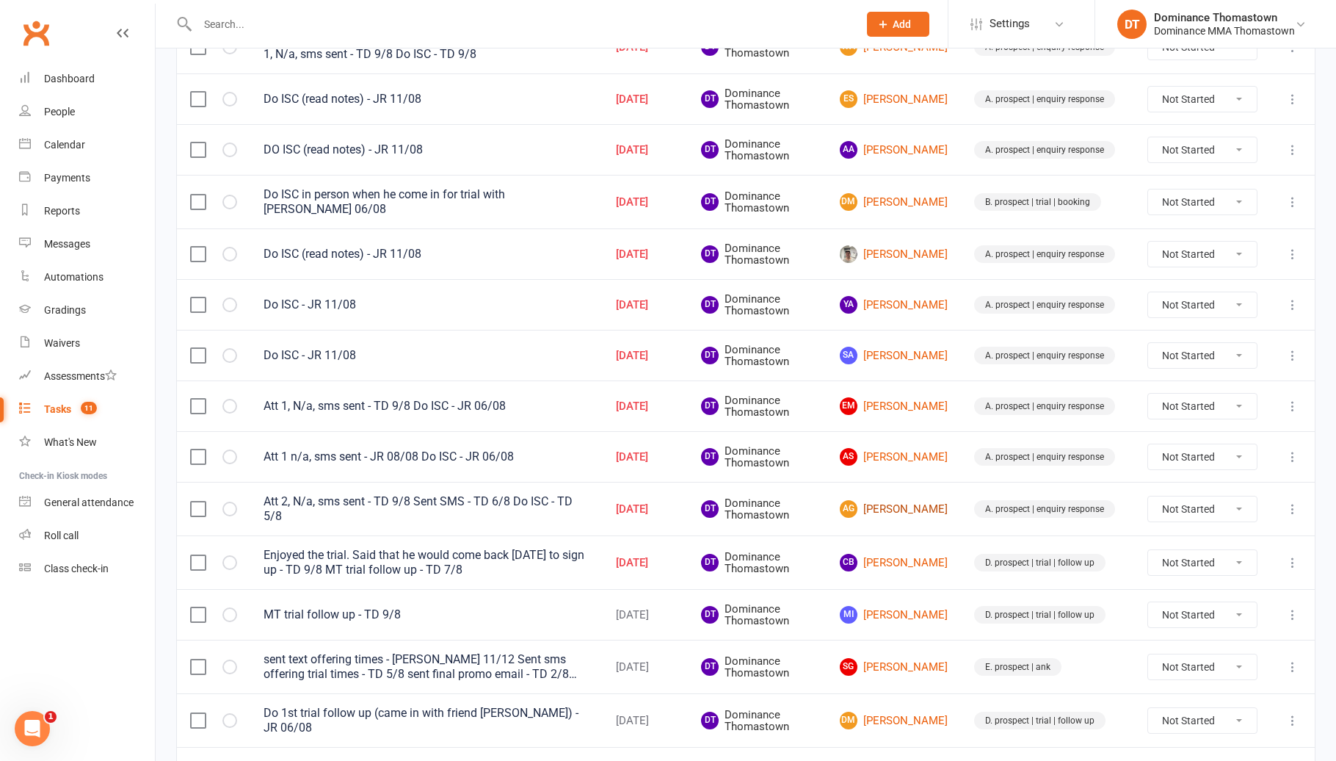
scroll to position [263, 0]
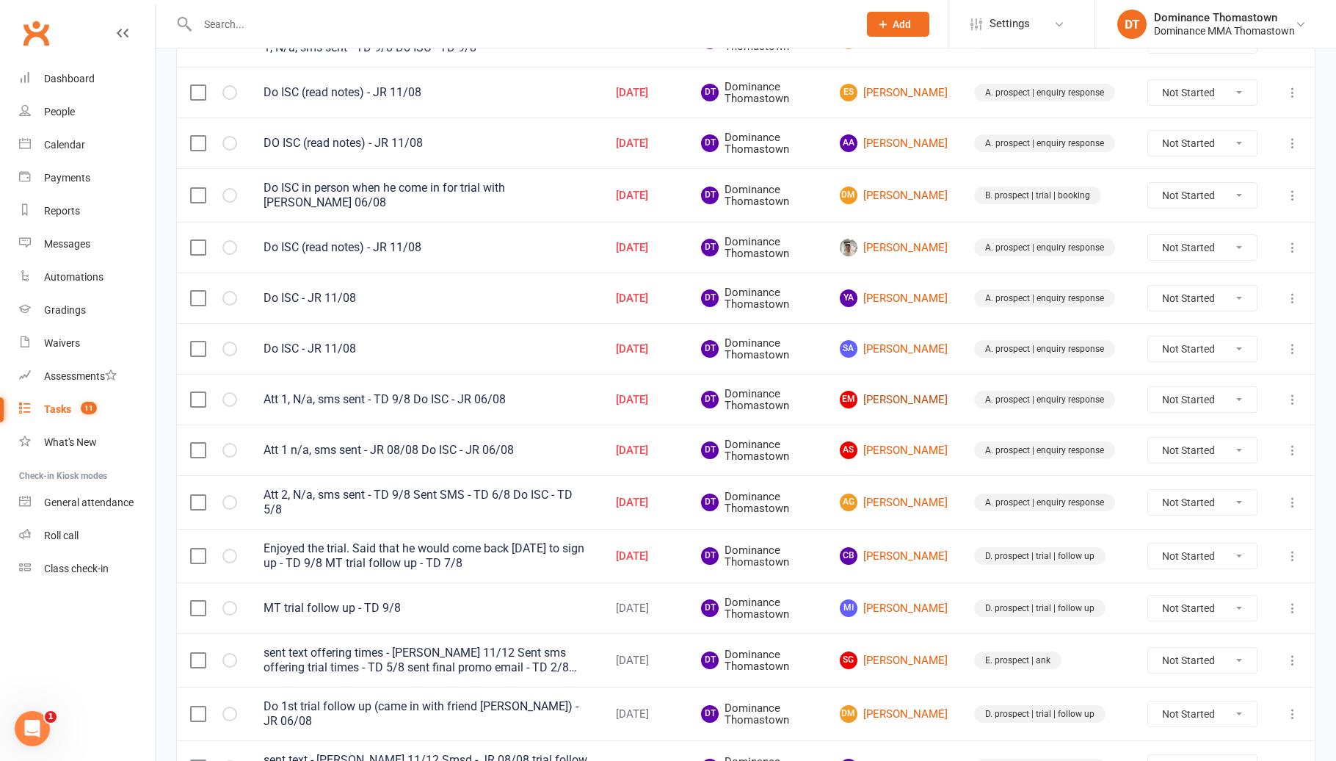
click at [907, 401] on link "EM [PERSON_NAME]" at bounding box center [894, 400] width 108 height 18
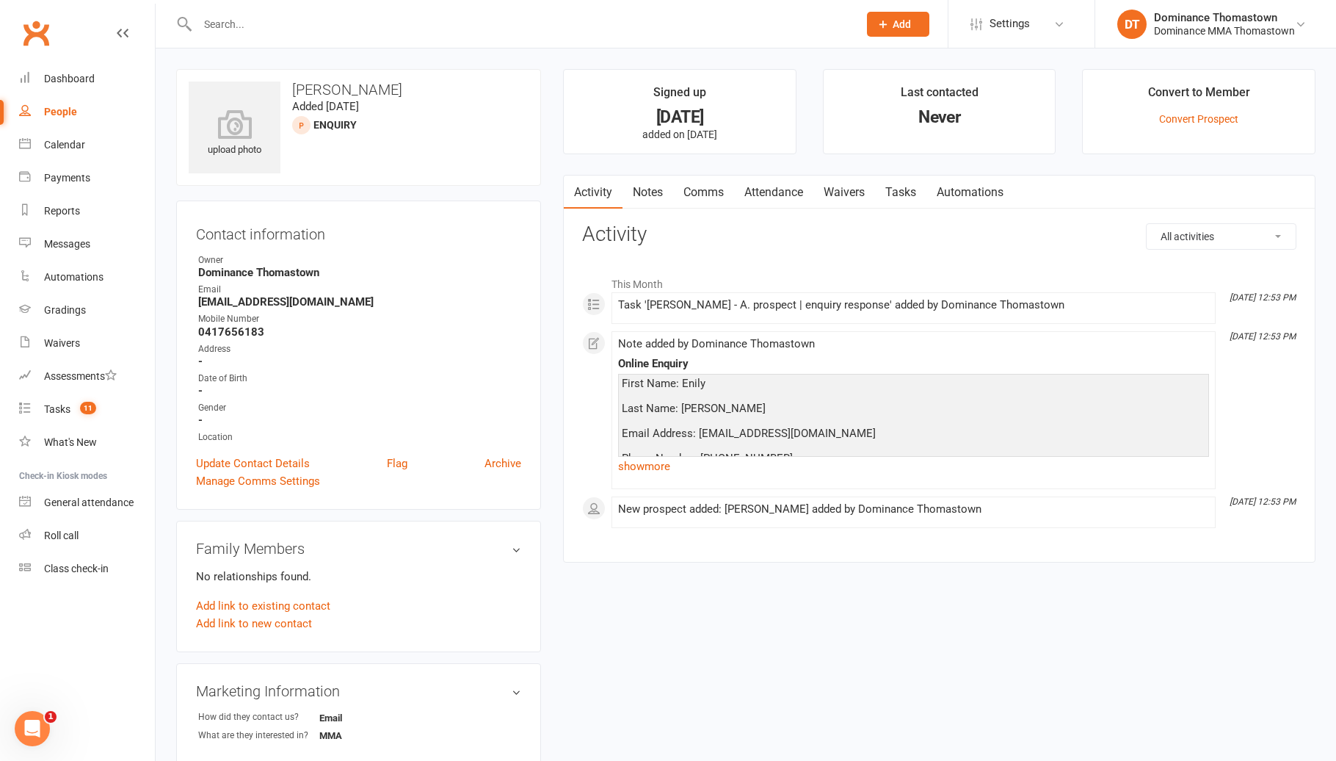
click at [647, 190] on link "Notes" at bounding box center [648, 192] width 51 height 34
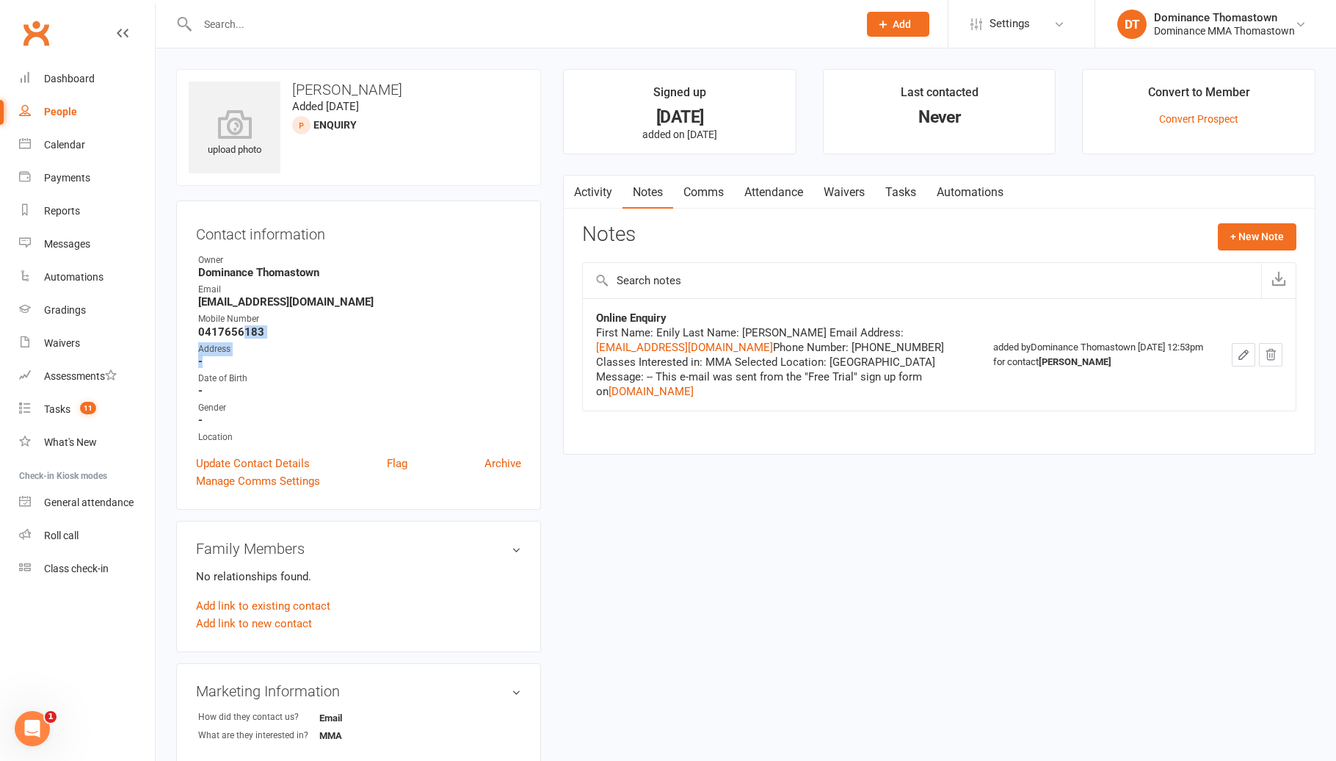
drag, startPoint x: 244, startPoint y: 336, endPoint x: 315, endPoint y: 386, distance: 87.0
click at [303, 386] on ul "Owner Dominance Thomastown Email emily123martens@gmail.com Mobile Number 041765…" at bounding box center [358, 348] width 325 height 191
click at [317, 385] on strong "-" at bounding box center [359, 390] width 323 height 13
click at [253, 26] on input "text" at bounding box center [520, 24] width 655 height 21
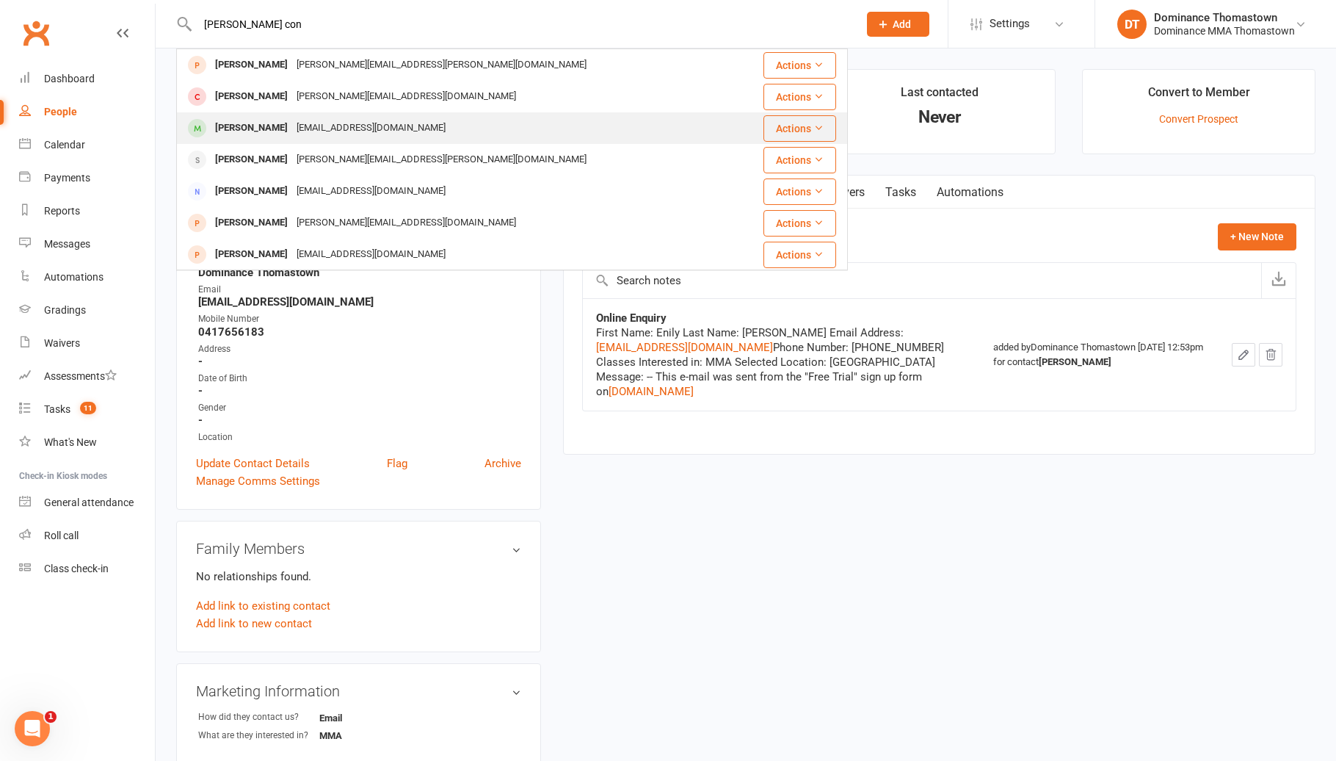
type input "michael con"
click at [339, 133] on div "mikey.con@hotmail.com" at bounding box center [371, 127] width 158 height 21
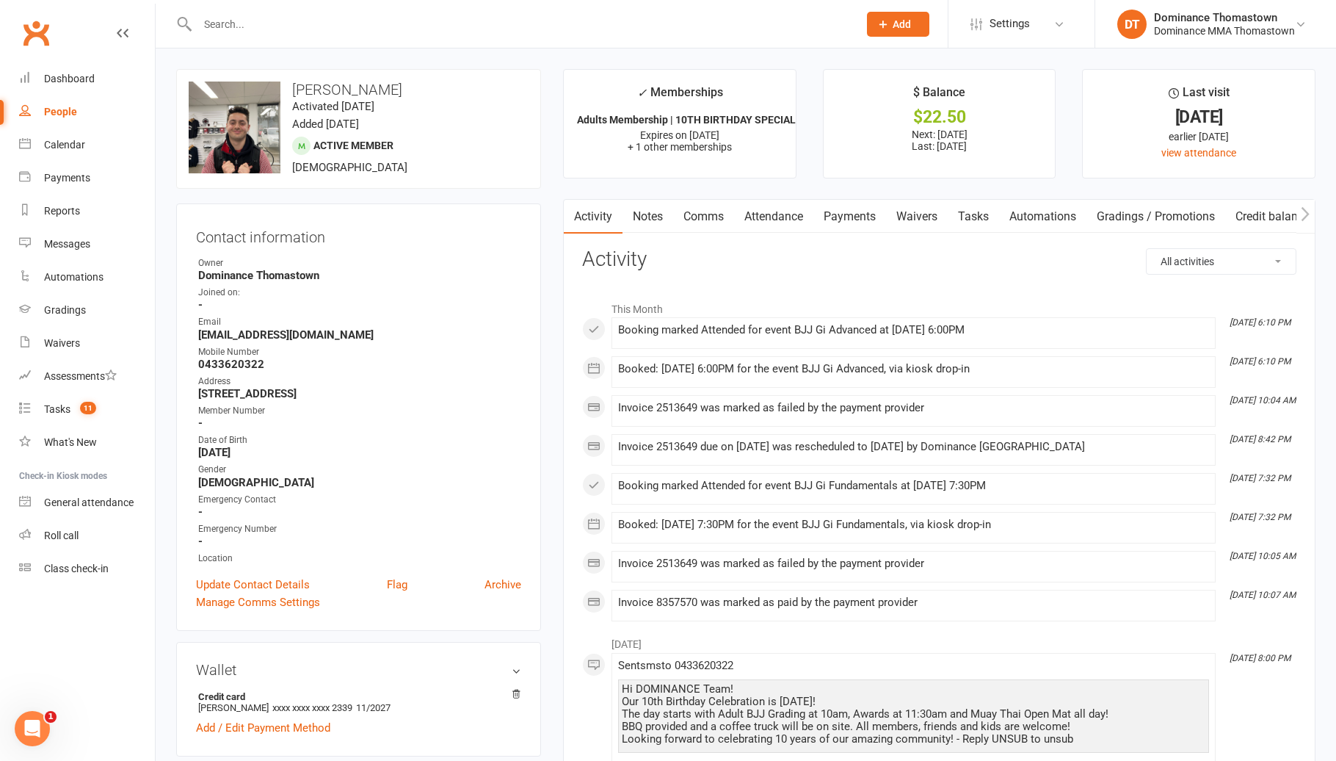
click at [827, 214] on link "Payments" at bounding box center [849, 217] width 73 height 34
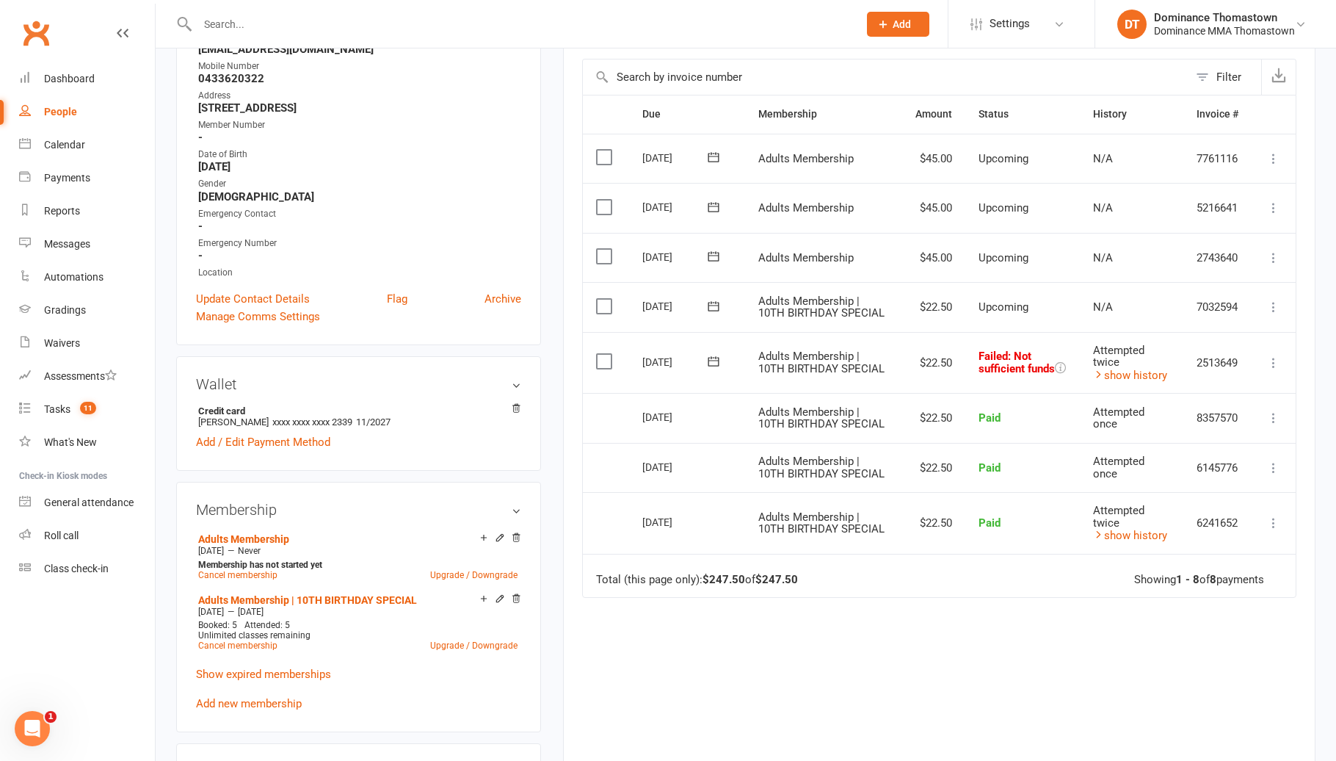
scroll to position [291, 0]
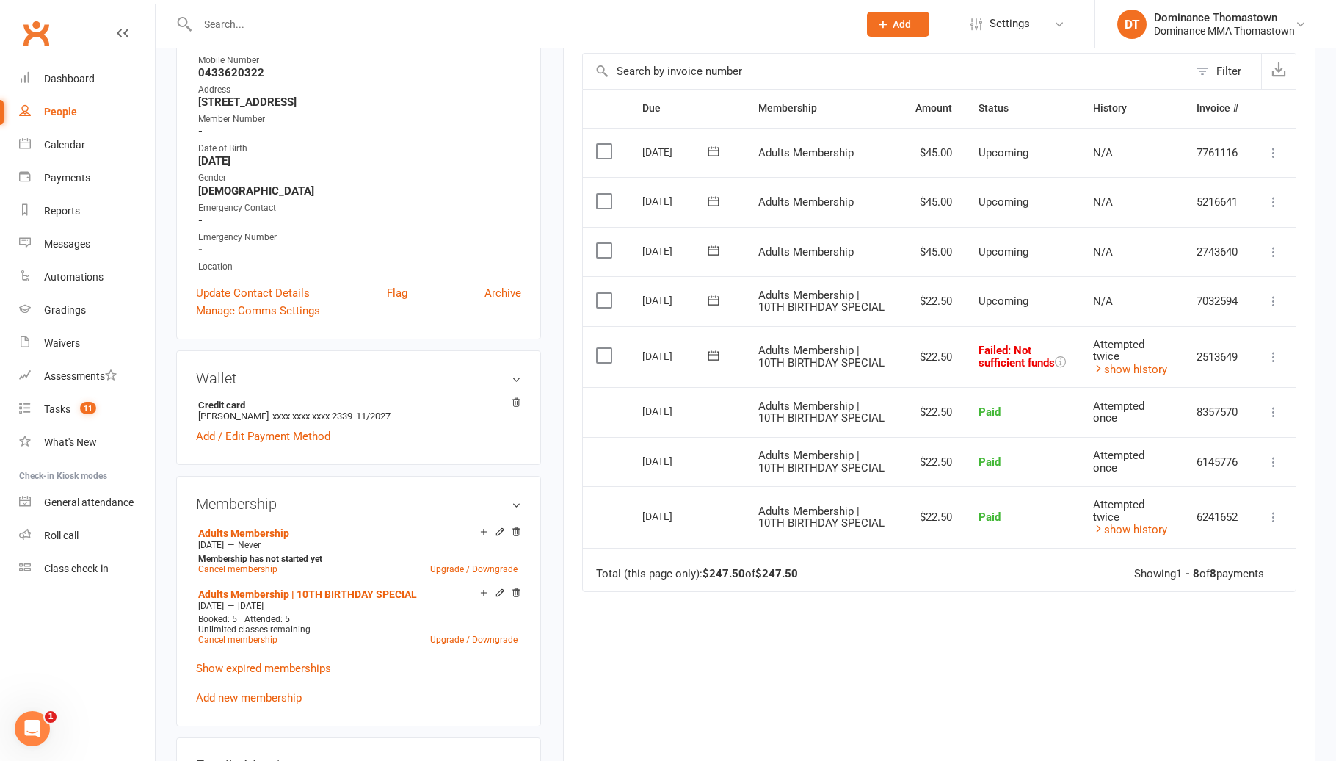
click at [1274, 349] on icon at bounding box center [1273, 356] width 15 height 15
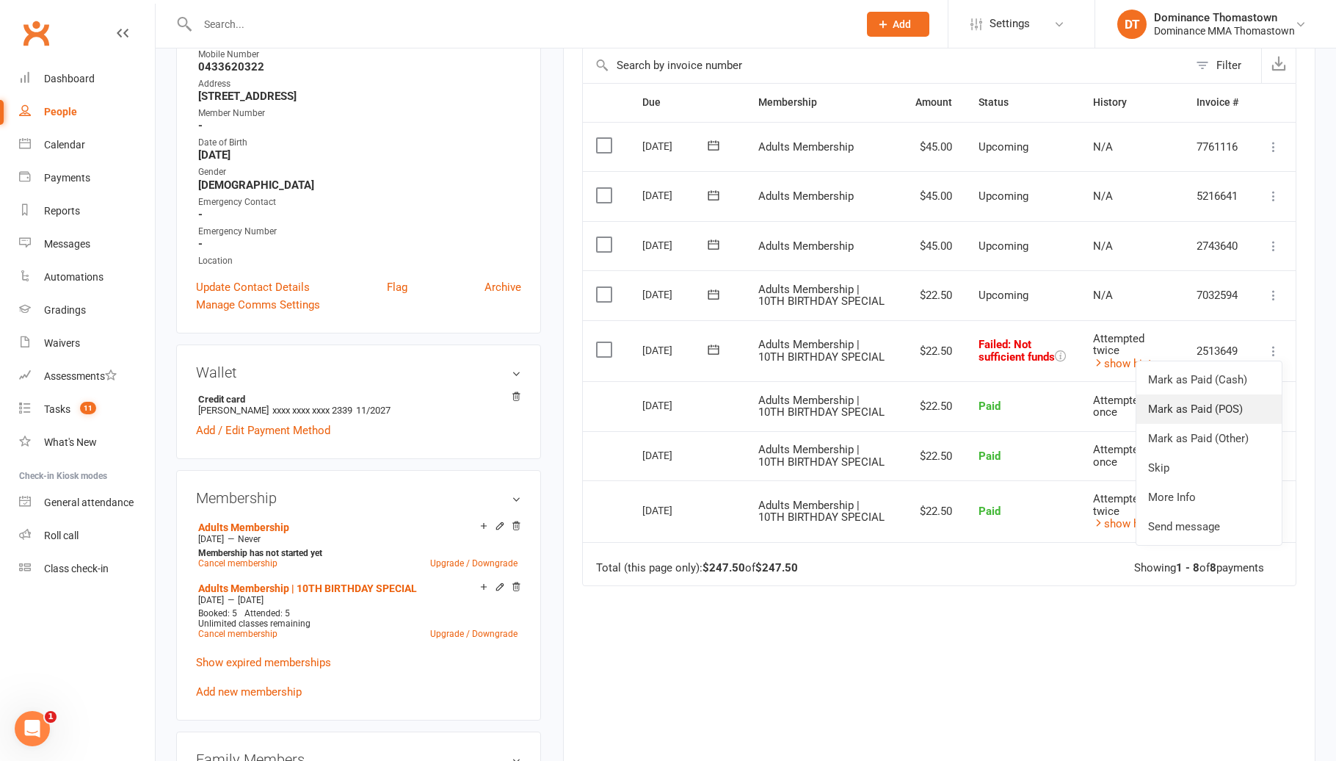
click at [1217, 402] on link "Mark as Paid (POS)" at bounding box center [1208, 408] width 145 height 29
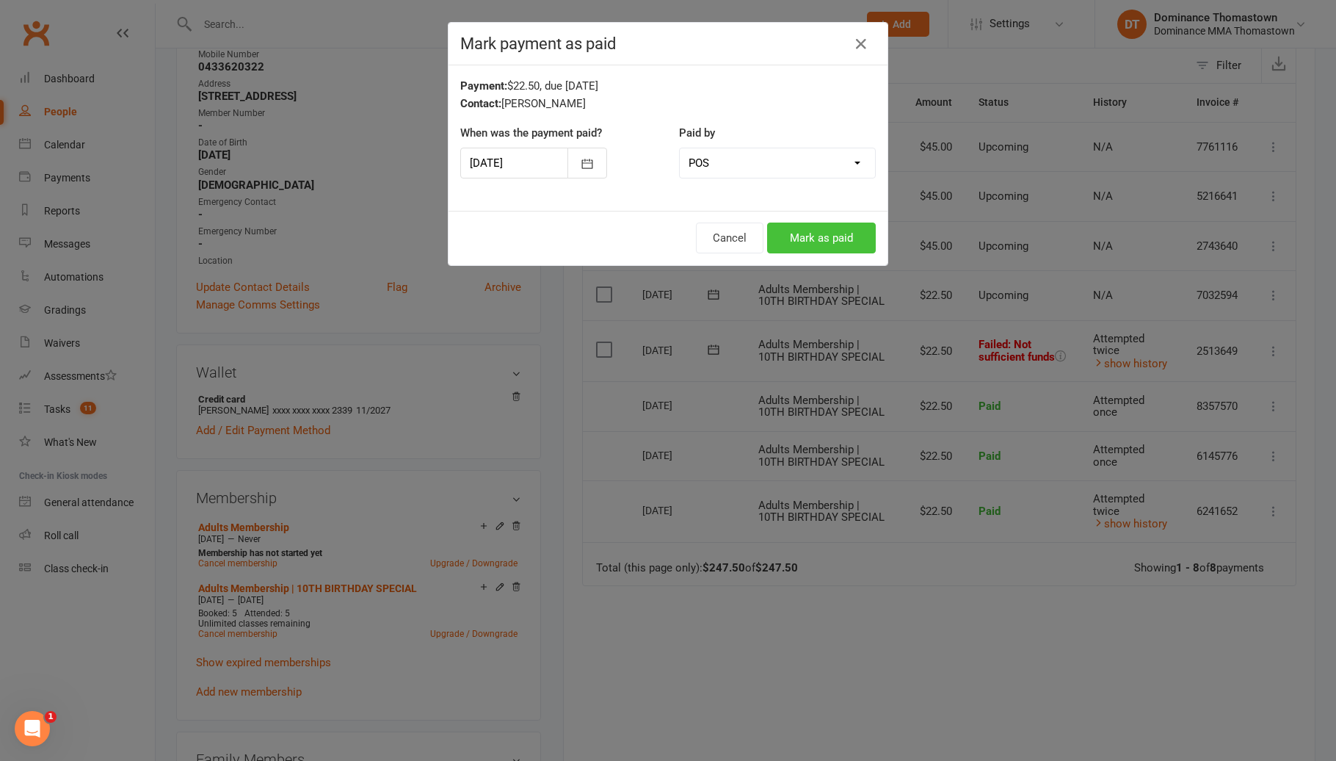
click at [811, 239] on button "Mark as paid" at bounding box center [821, 237] width 109 height 31
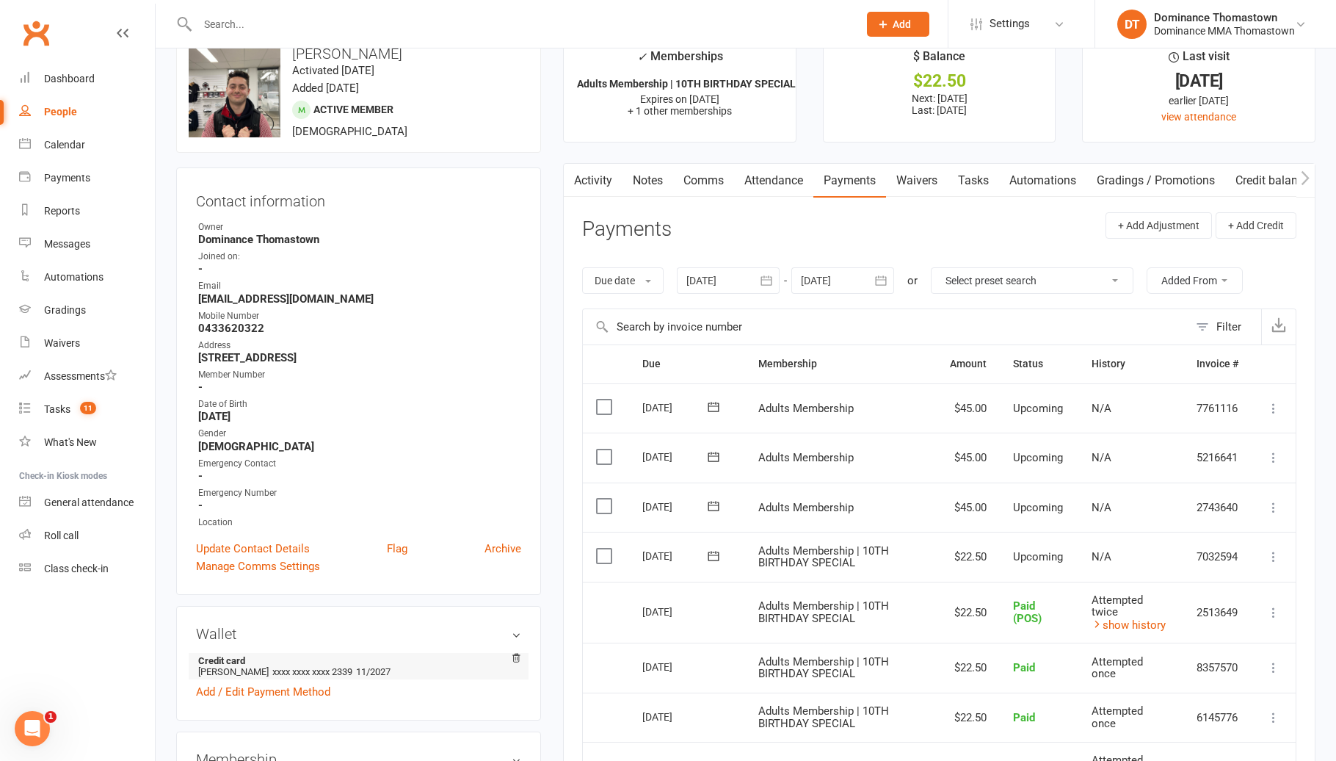
scroll to position [37, 0]
click at [327, 19] on input "text" at bounding box center [520, 24] width 655 height 21
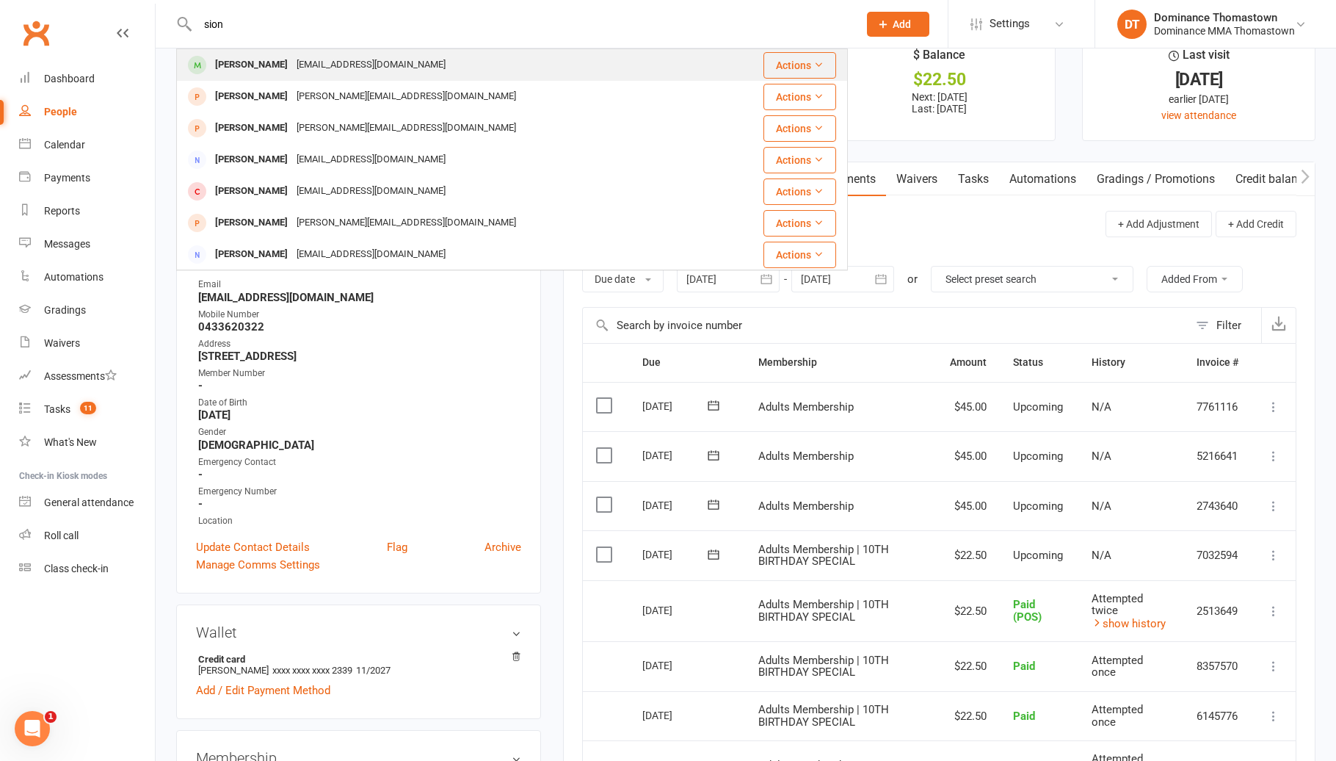
type input "sion"
click at [307, 62] on div "Binoypallattugeorge@yahoo.com" at bounding box center [371, 64] width 158 height 21
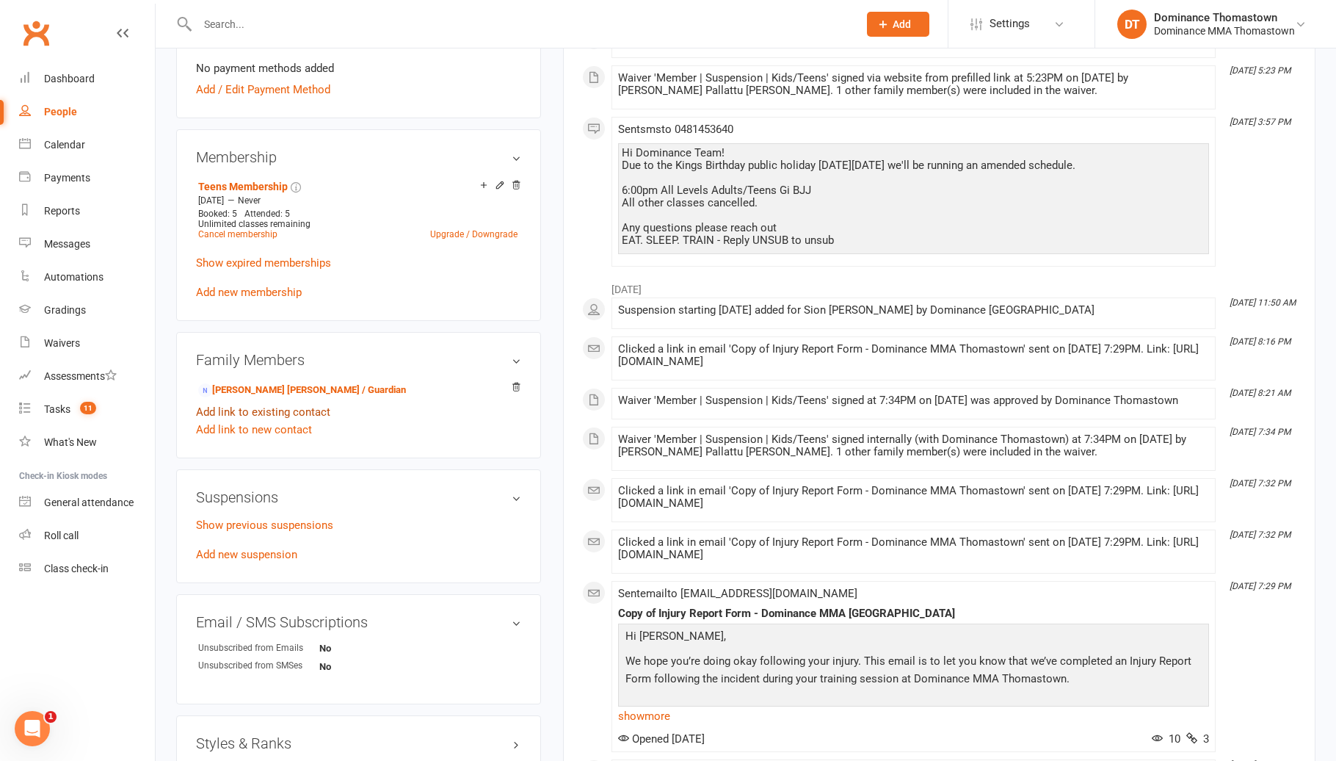
scroll to position [634, 0]
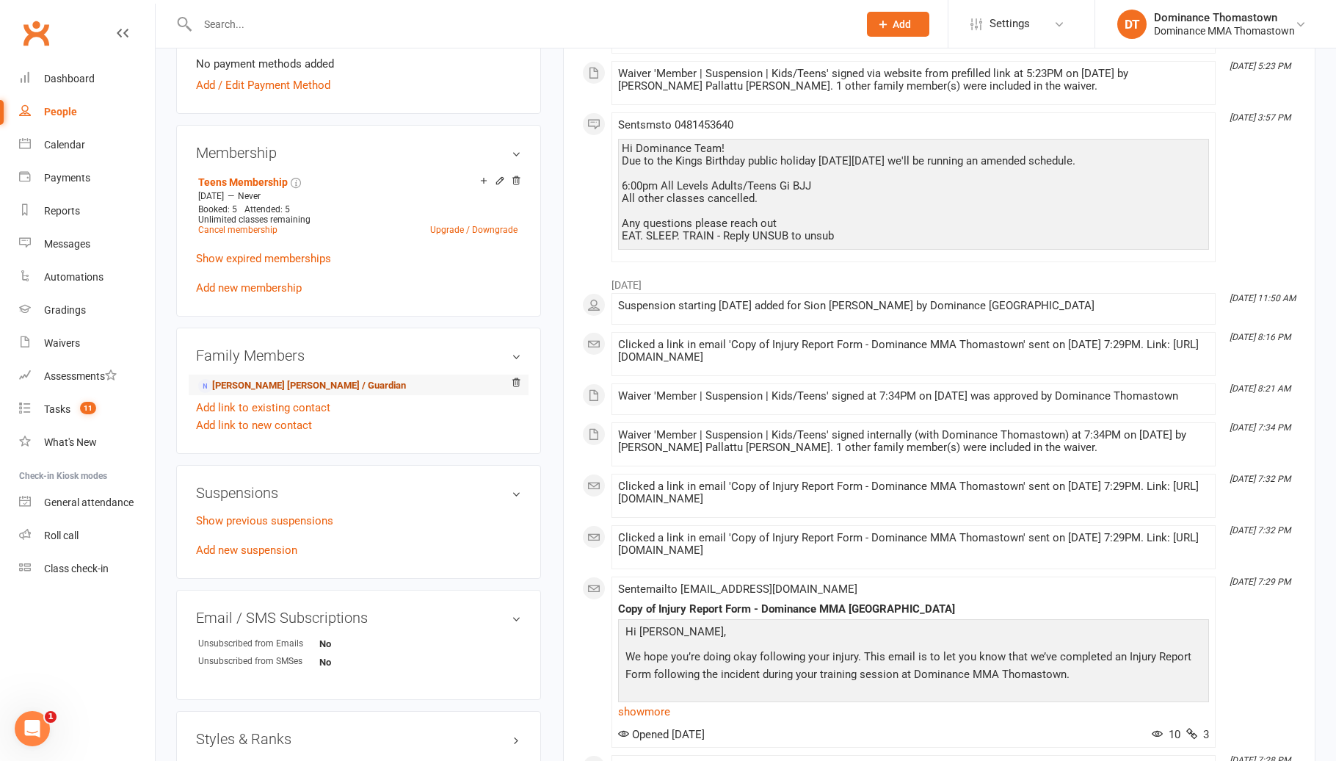
click at [324, 389] on link "Binoy Pallattu George - Parent / Guardian" at bounding box center [302, 385] width 208 height 15
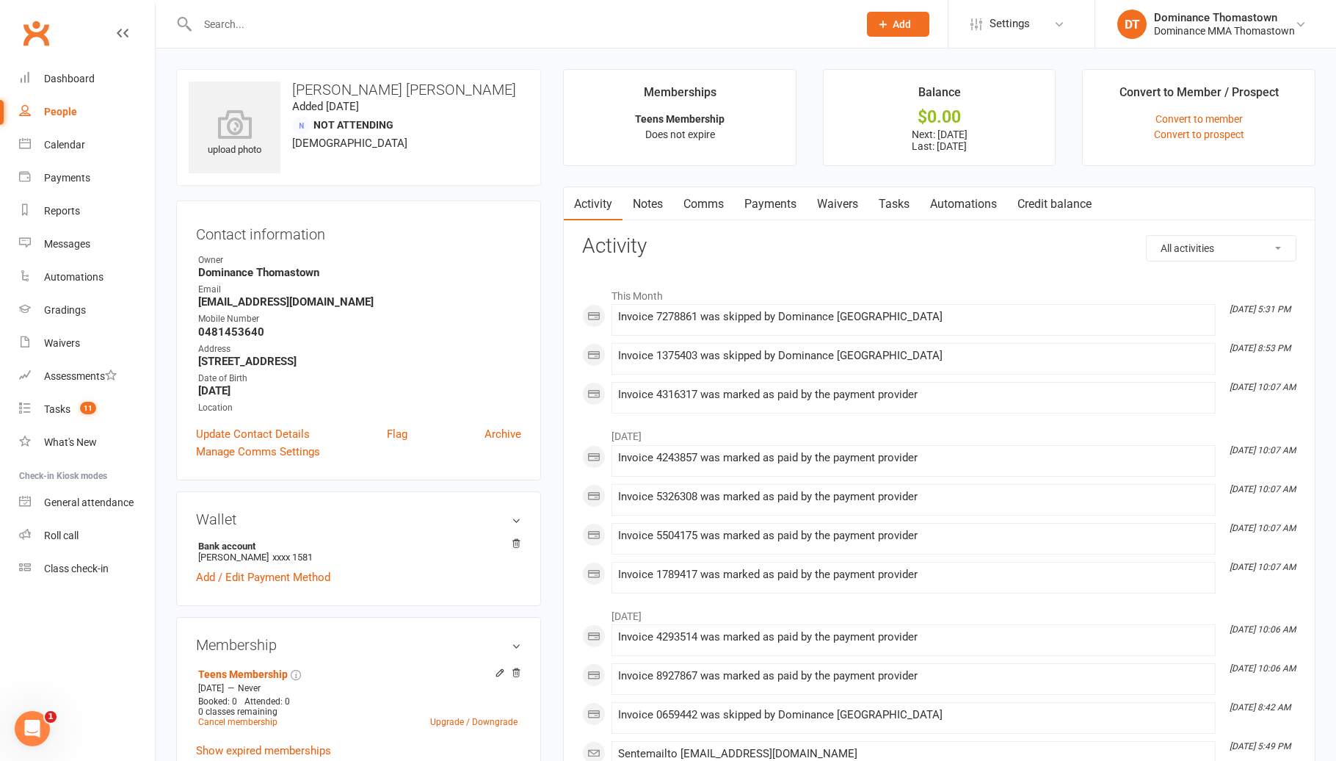
drag, startPoint x: 841, startPoint y: 200, endPoint x: 877, endPoint y: 197, distance: 36.8
click at [841, 200] on link "Waivers" at bounding box center [838, 204] width 62 height 34
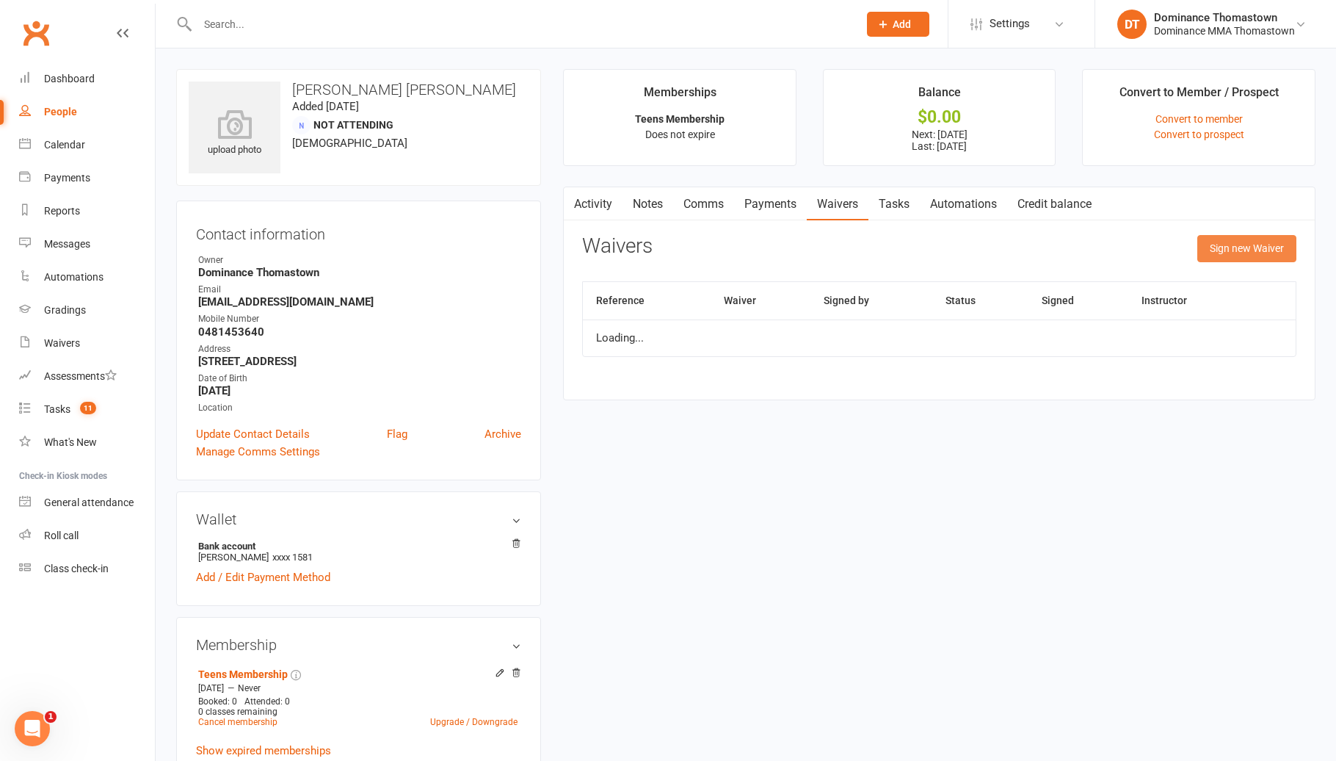
drag, startPoint x: 1229, startPoint y: 248, endPoint x: 1219, endPoint y: 253, distance: 10.5
click at [1229, 248] on button "Sign new Waiver" at bounding box center [1246, 248] width 99 height 26
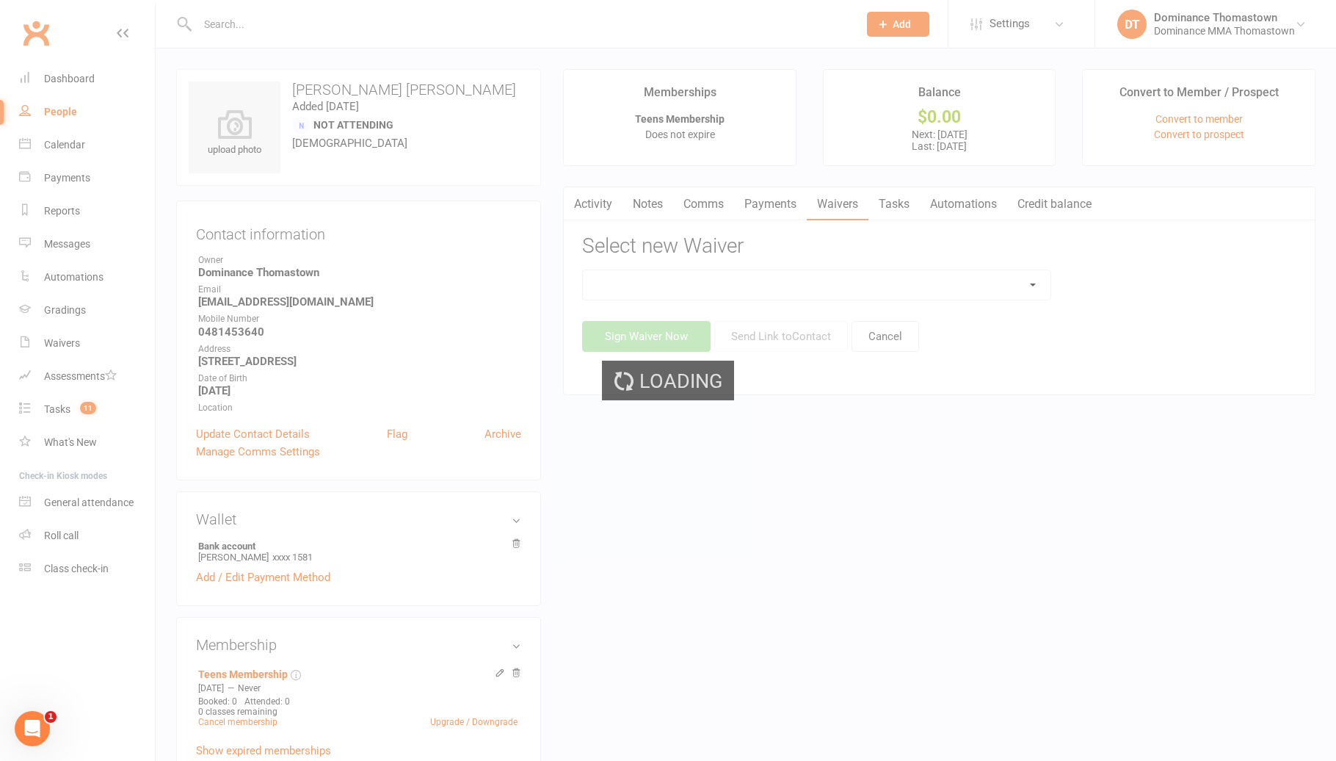
click at [747, 295] on div "Loading" at bounding box center [668, 380] width 1336 height 761
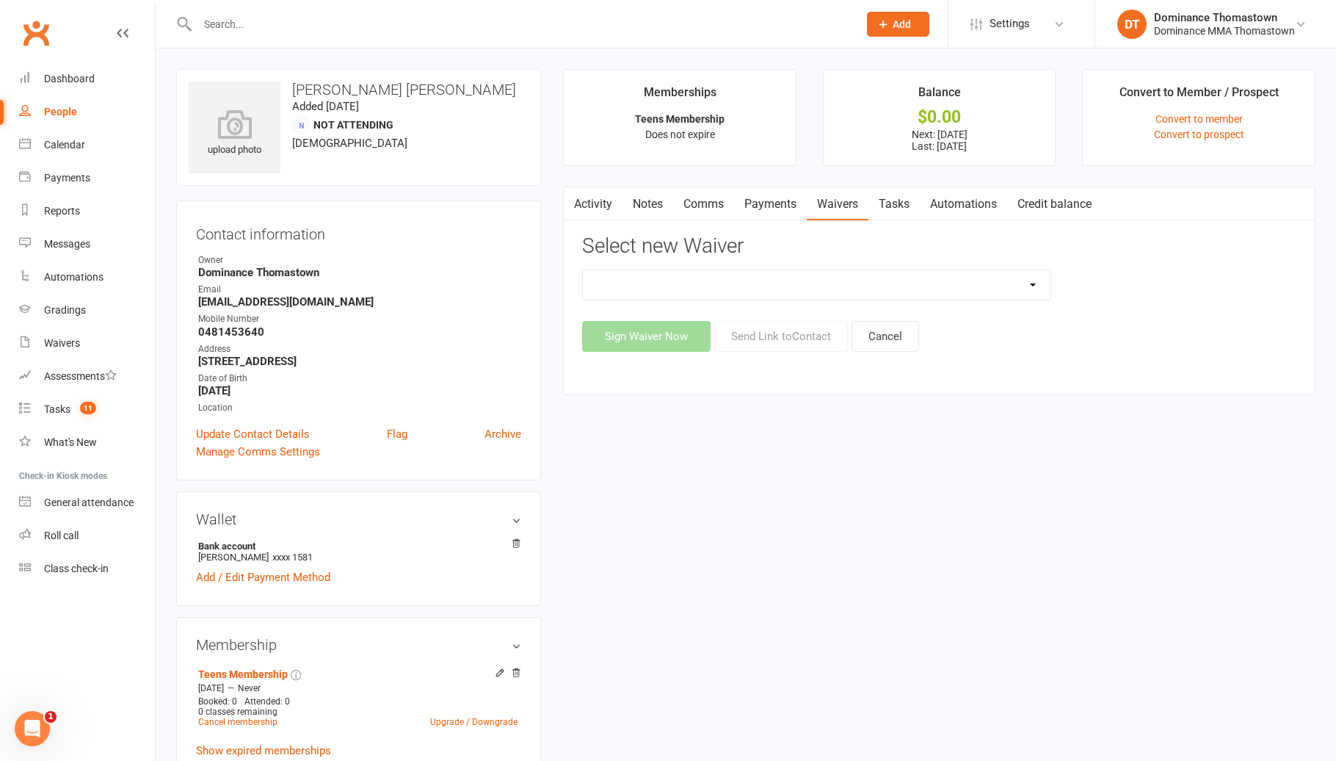
click at [728, 280] on select "Member | Cancellation | Adults Member | Cancellation | Kids/Teens Member | Inju…" at bounding box center [816, 284] width 467 height 29
select select "8155"
click at [769, 333] on button "Send Link to Contact" at bounding box center [781, 336] width 134 height 31
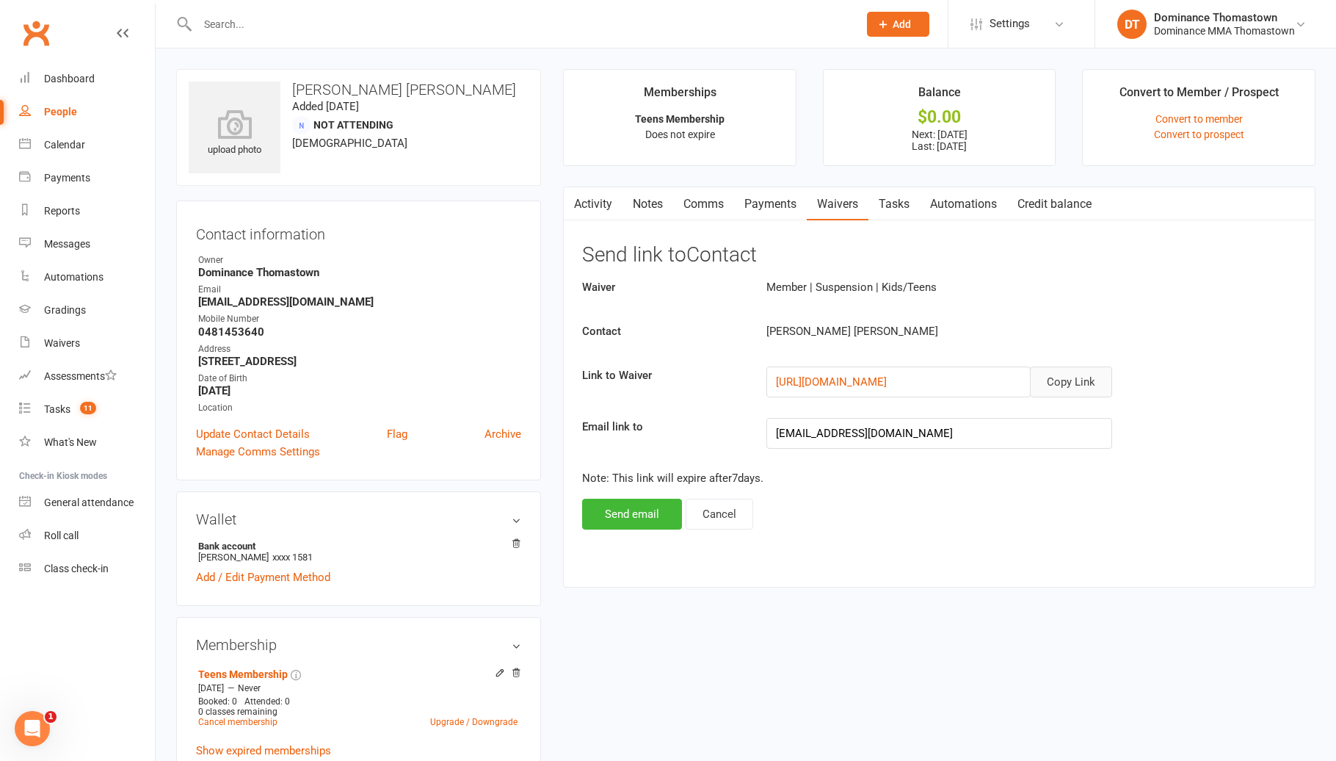
click at [1092, 383] on button "Copy Link" at bounding box center [1071, 381] width 82 height 31
click at [720, 203] on link "Comms" at bounding box center [703, 204] width 61 height 34
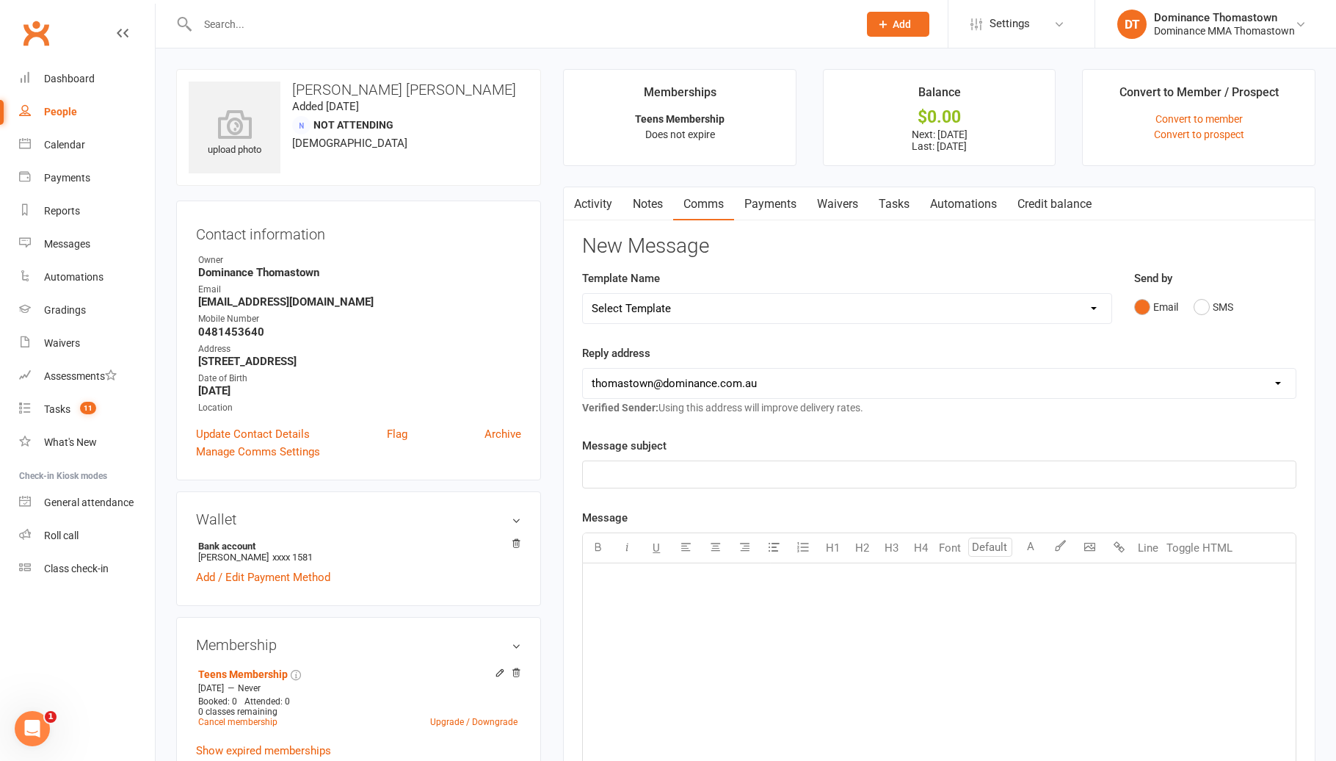
click at [680, 314] on select "Select Template [Email] MARKETING | 10TH BIRTHDAY SPECIAL | CANCELLED MEMBERS […" at bounding box center [847, 308] width 529 height 29
select select "7"
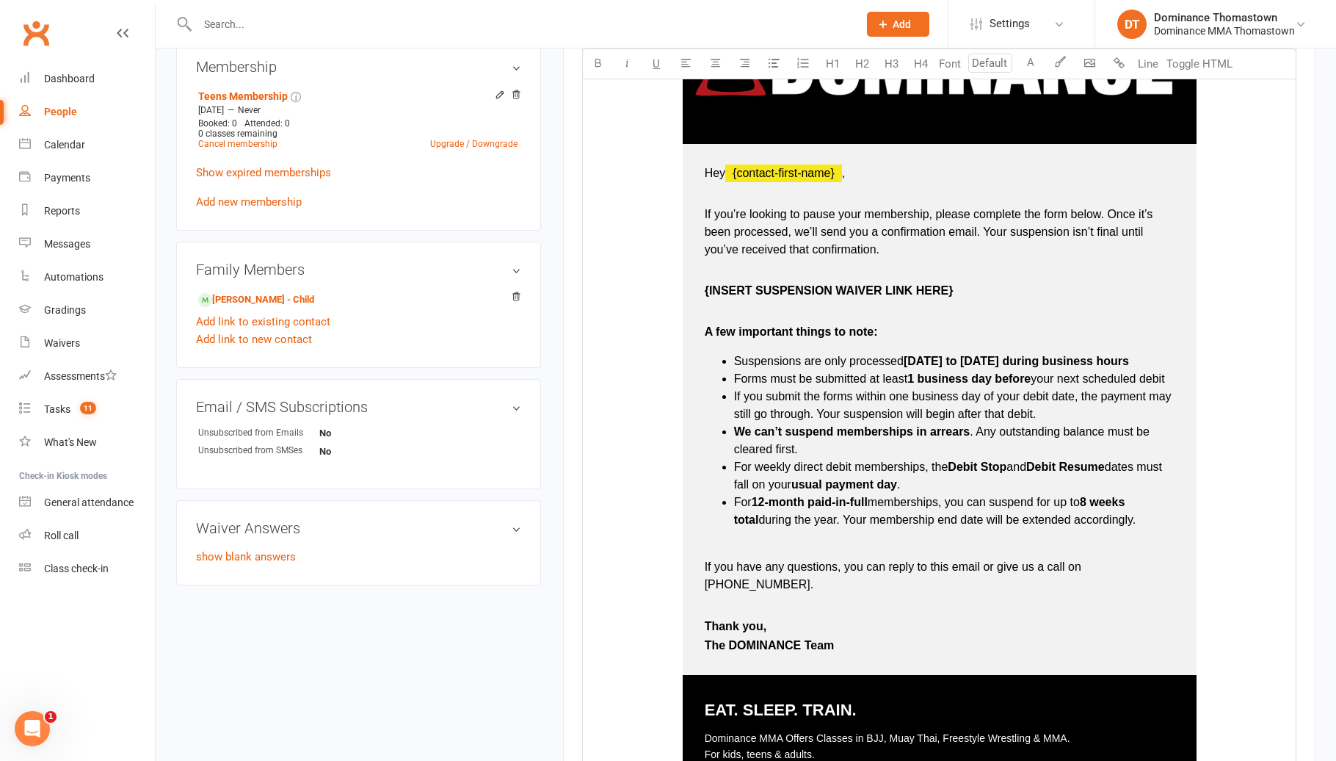
scroll to position [595, 0]
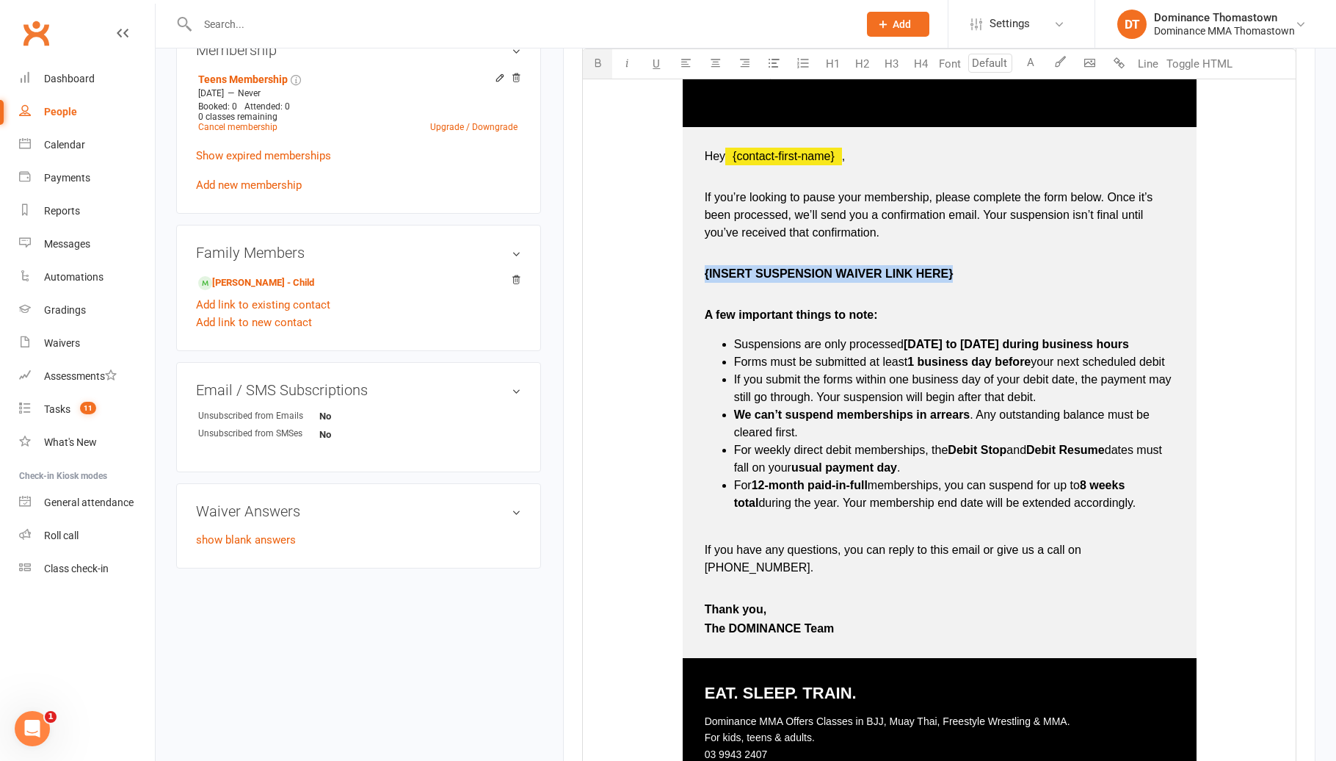
drag, startPoint x: 963, startPoint y: 274, endPoint x: 704, endPoint y: 272, distance: 259.2
click at [705, 272] on p "{INSERT SUSPENSION WAIVER LINK HERE}" at bounding box center [940, 282] width 470 height 35
drag, startPoint x: 857, startPoint y: 275, endPoint x: 835, endPoint y: 139, distance: 136.9
click at [700, 275] on td "Hey ﻿ {contact-first-name} , If you’re looking to pause your membership, please…" at bounding box center [940, 392] width 514 height 531
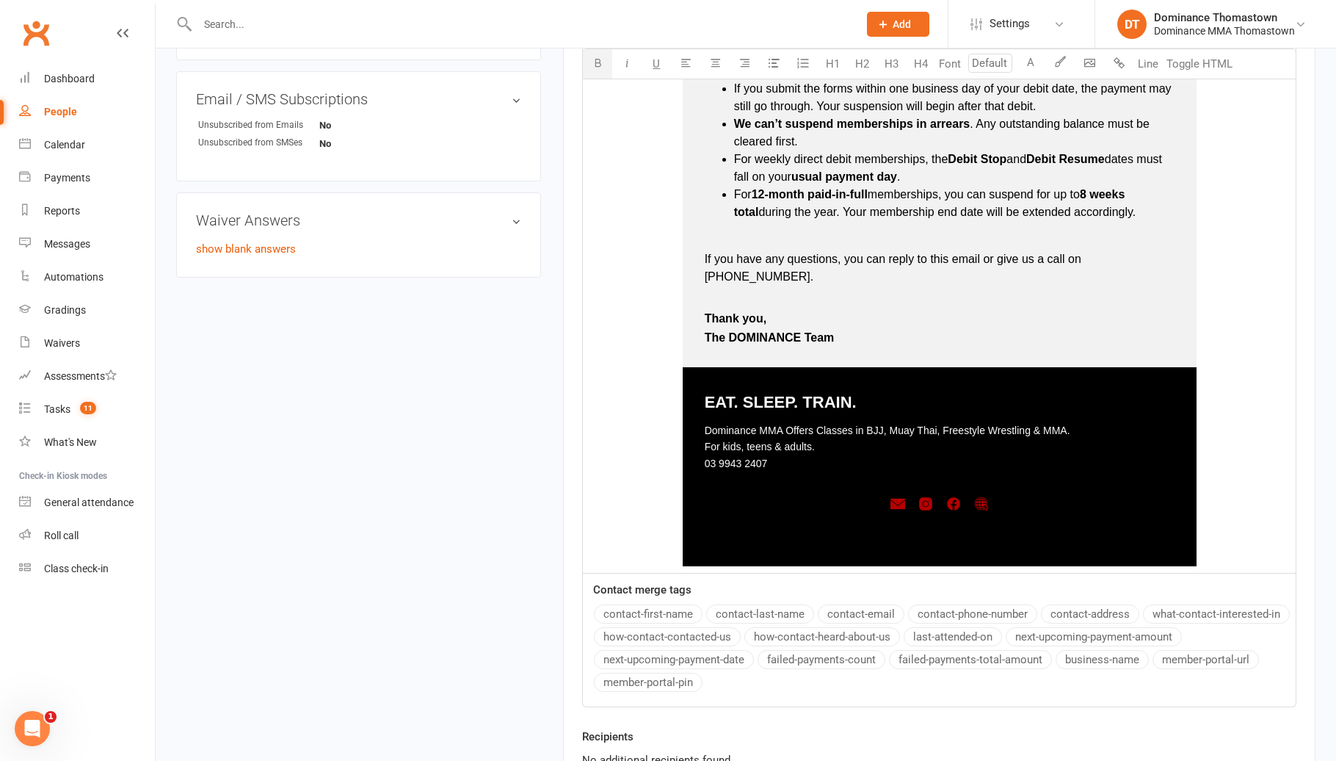
scroll to position [1044, 0]
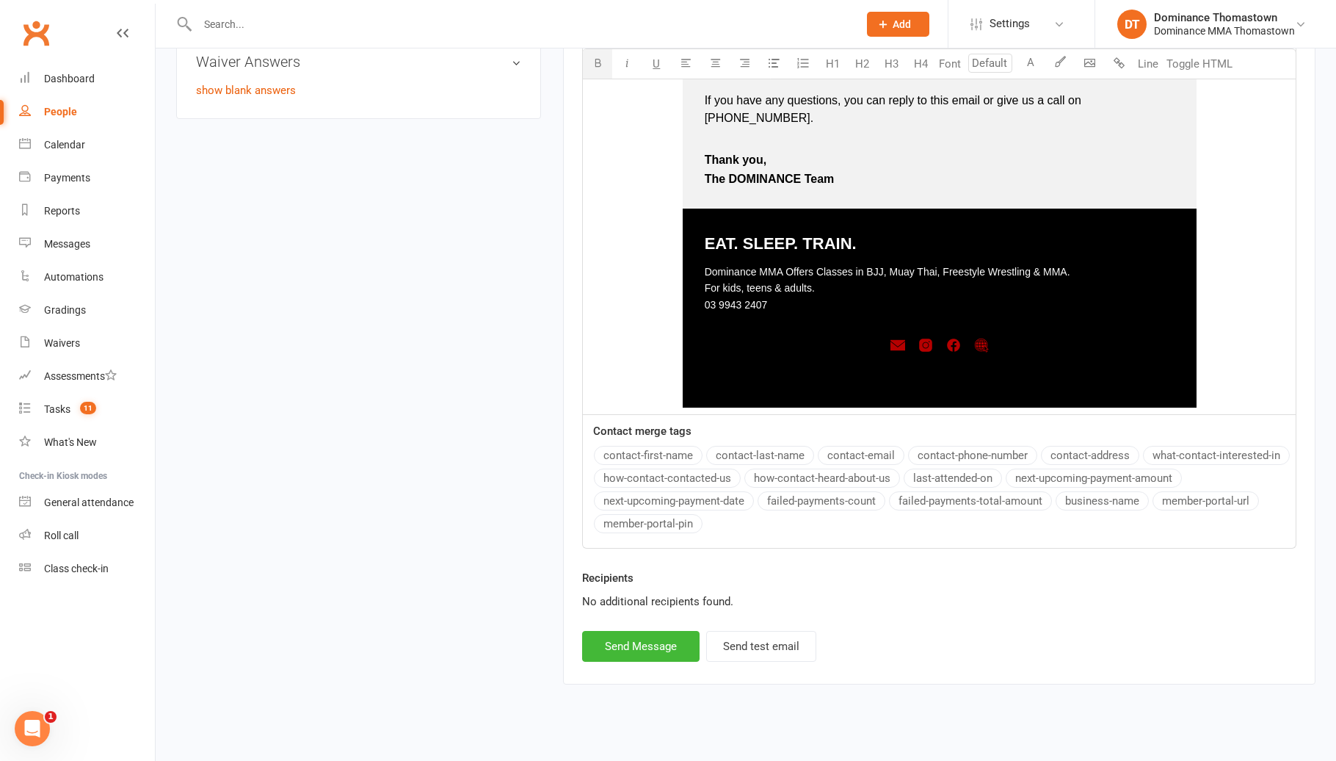
click at [656, 602] on div "Recipients No additional recipients found." at bounding box center [939, 600] width 736 height 62
click at [653, 631] on button "Send Message" at bounding box center [640, 646] width 117 height 31
select select
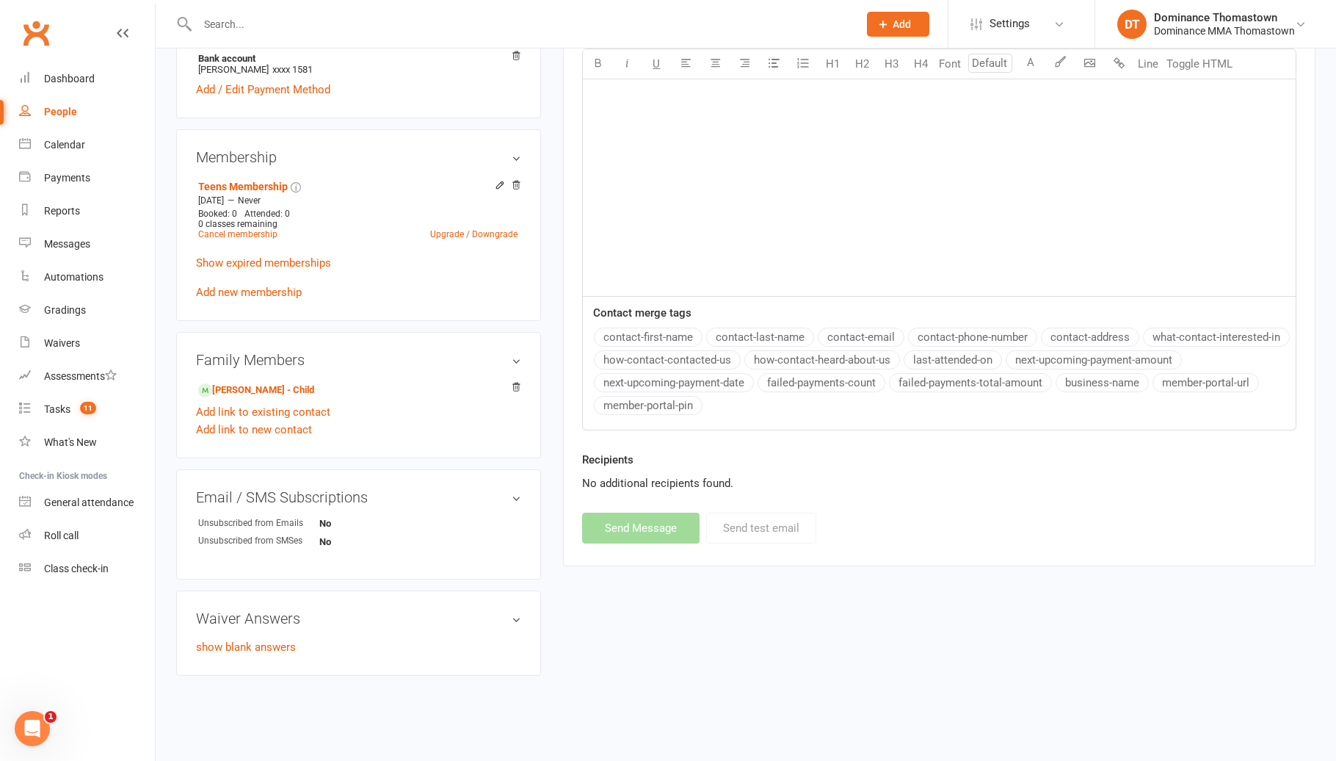
click at [250, 27] on input "text" at bounding box center [520, 24] width 655 height 21
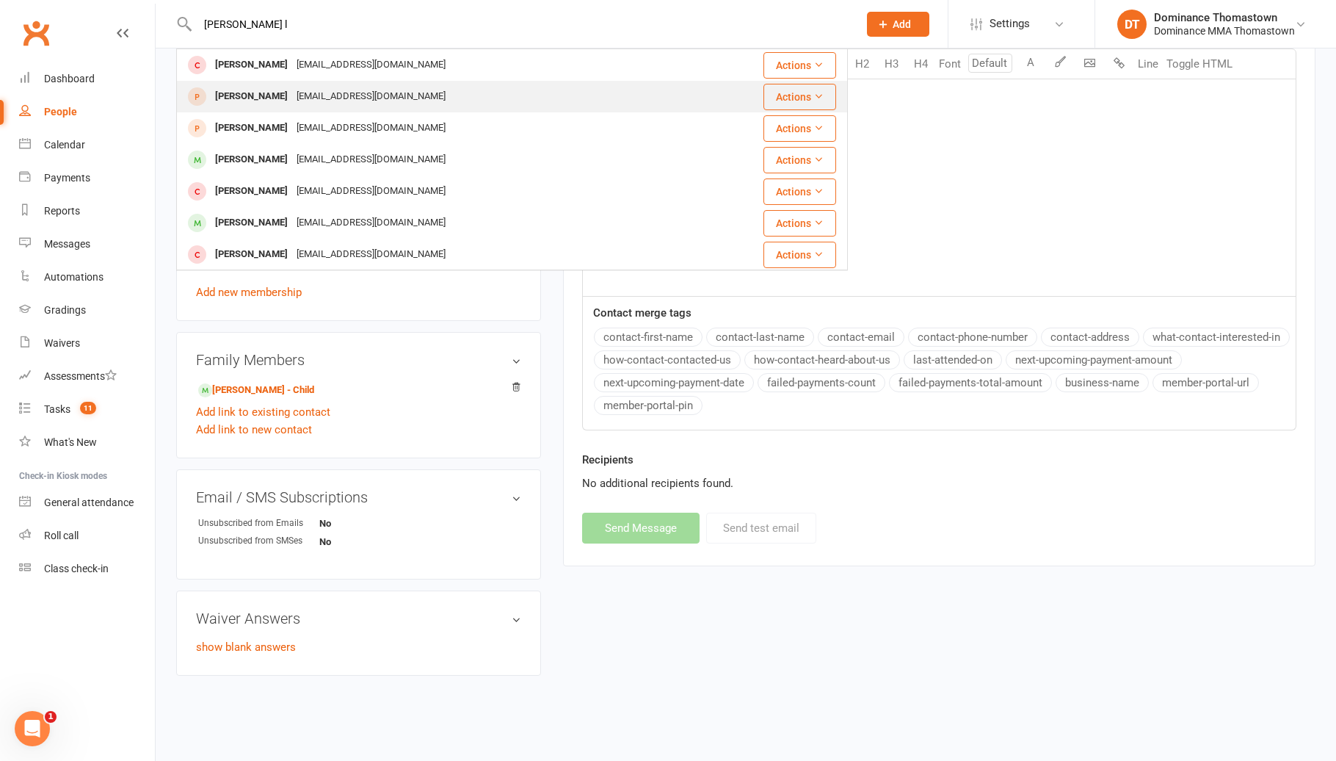
type input "mason l"
click at [275, 100] on div "[PERSON_NAME]" at bounding box center [251, 96] width 81 height 21
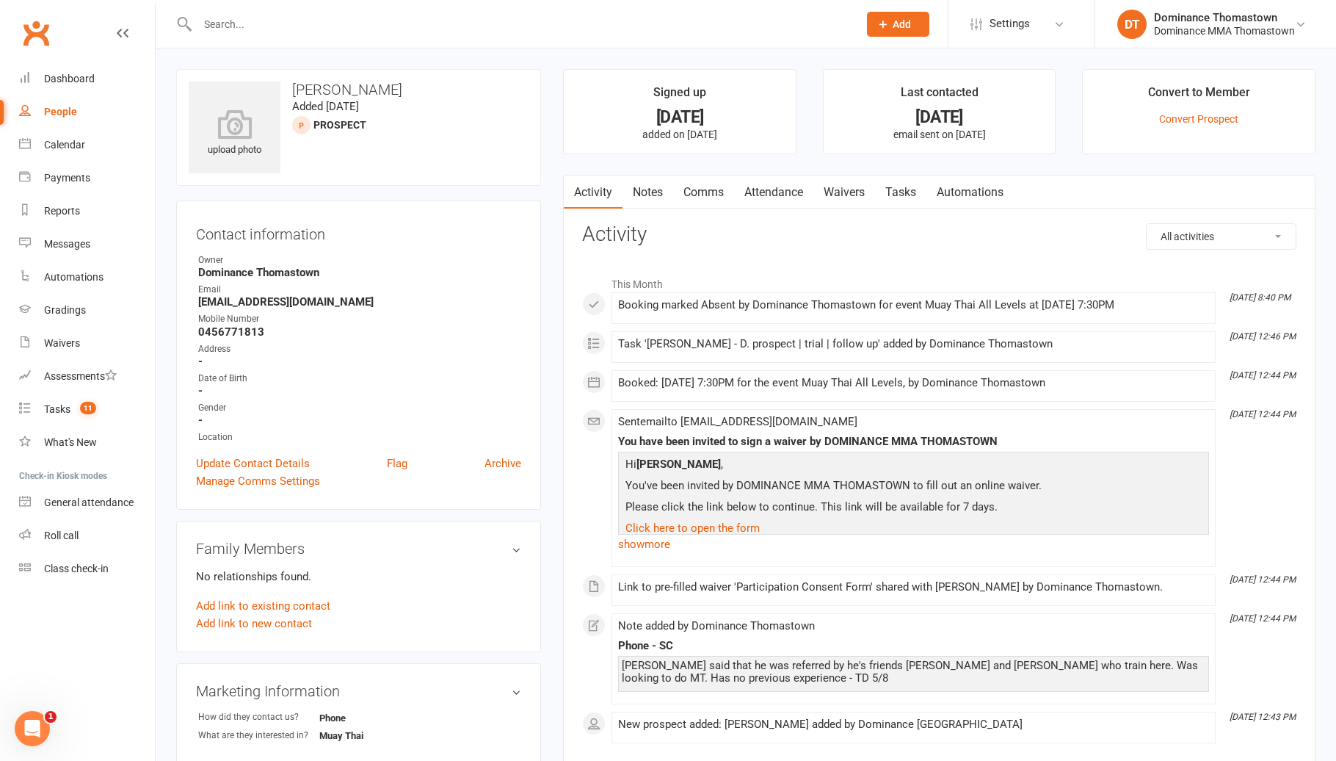
click at [783, 184] on link "Attendance" at bounding box center [773, 192] width 79 height 34
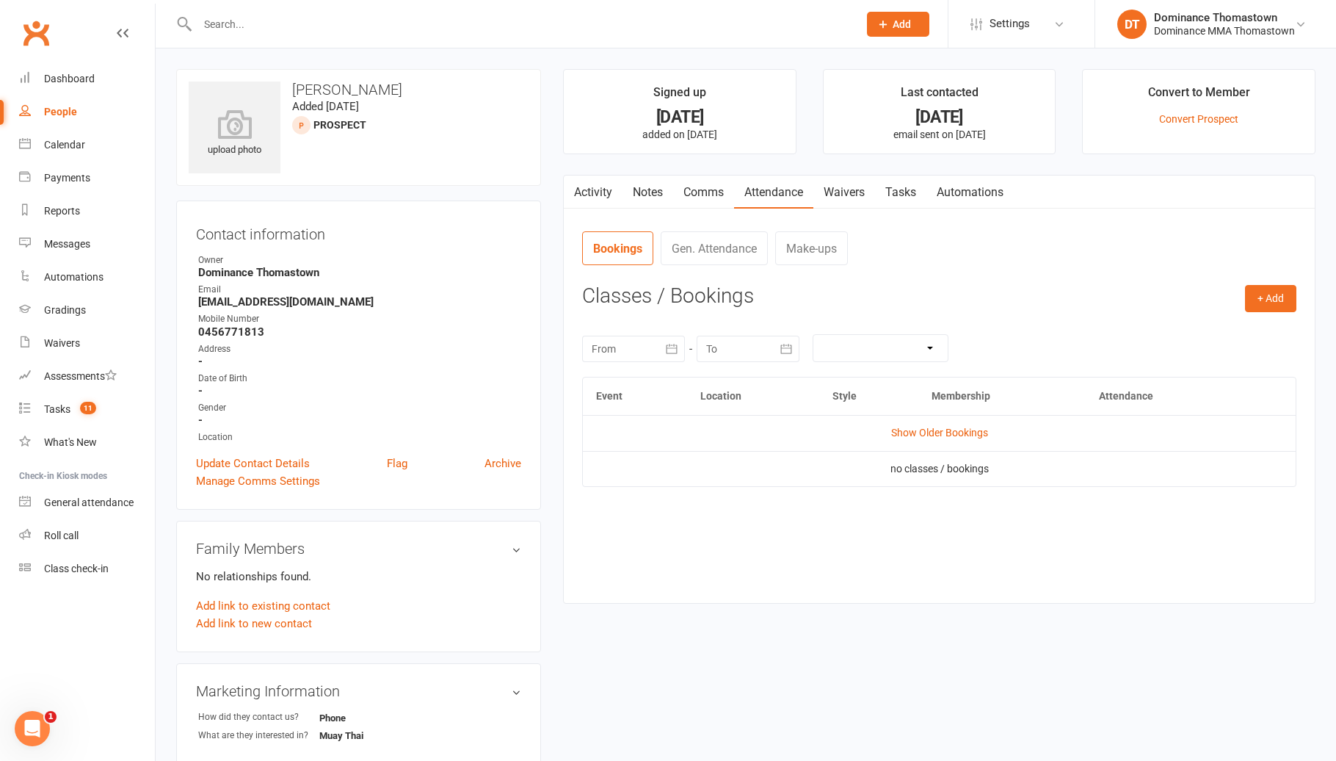
click at [857, 197] on link "Waivers" at bounding box center [844, 192] width 62 height 34
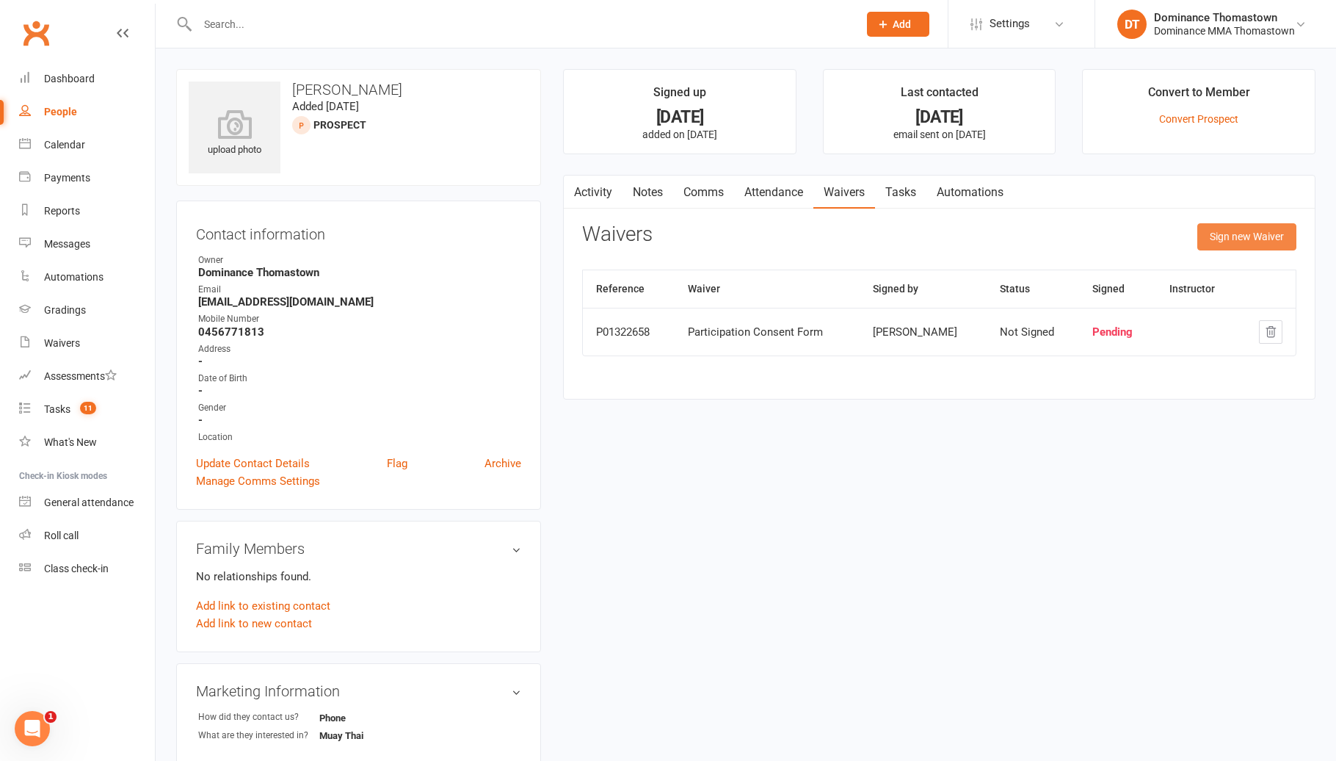
click at [1258, 247] on button "Sign new Waiver" at bounding box center [1246, 236] width 99 height 26
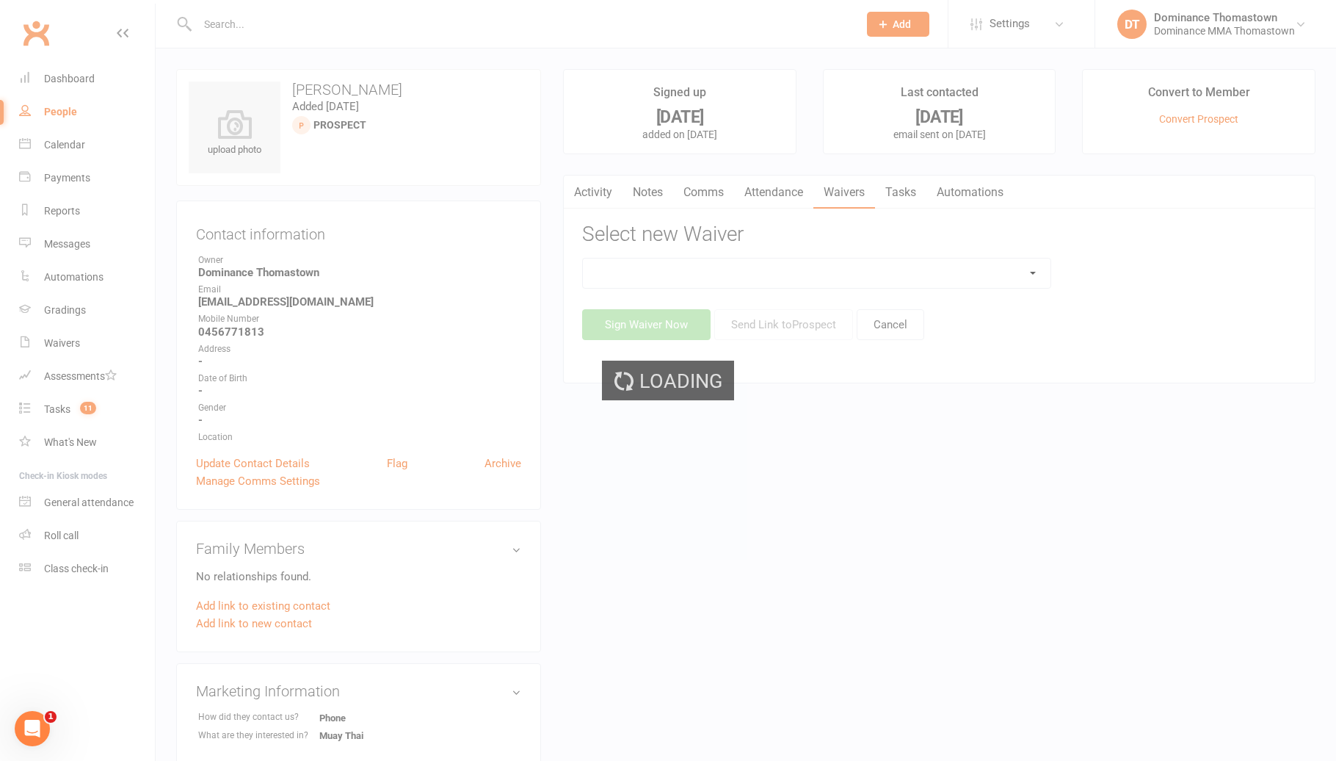
click at [877, 279] on div "Loading" at bounding box center [668, 380] width 1336 height 761
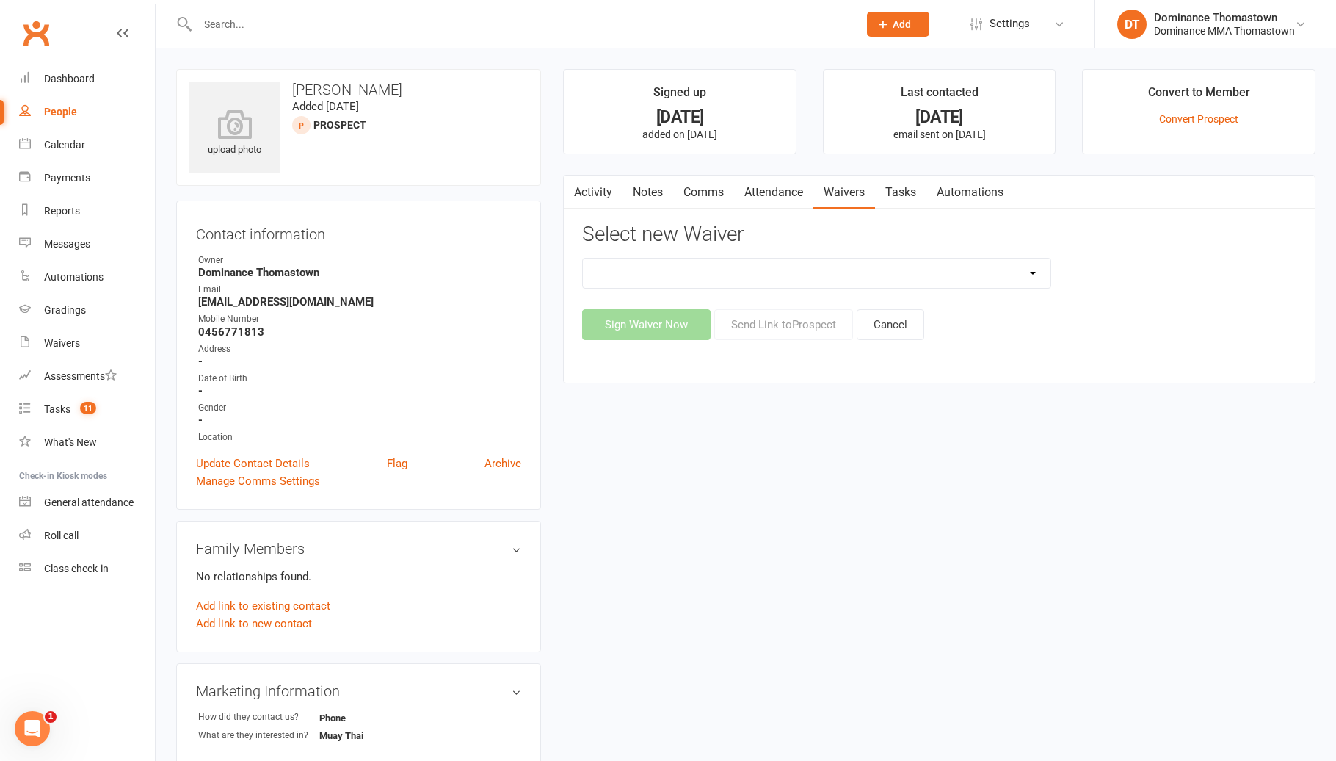
click at [744, 272] on select "Member | Cancellation | Adults Member | Injury Report Form (FOH staff use only)…" at bounding box center [816, 272] width 467 height 29
select select "375"
click at [790, 319] on button "Send Link to [GEOGRAPHIC_DATA]" at bounding box center [783, 324] width 139 height 31
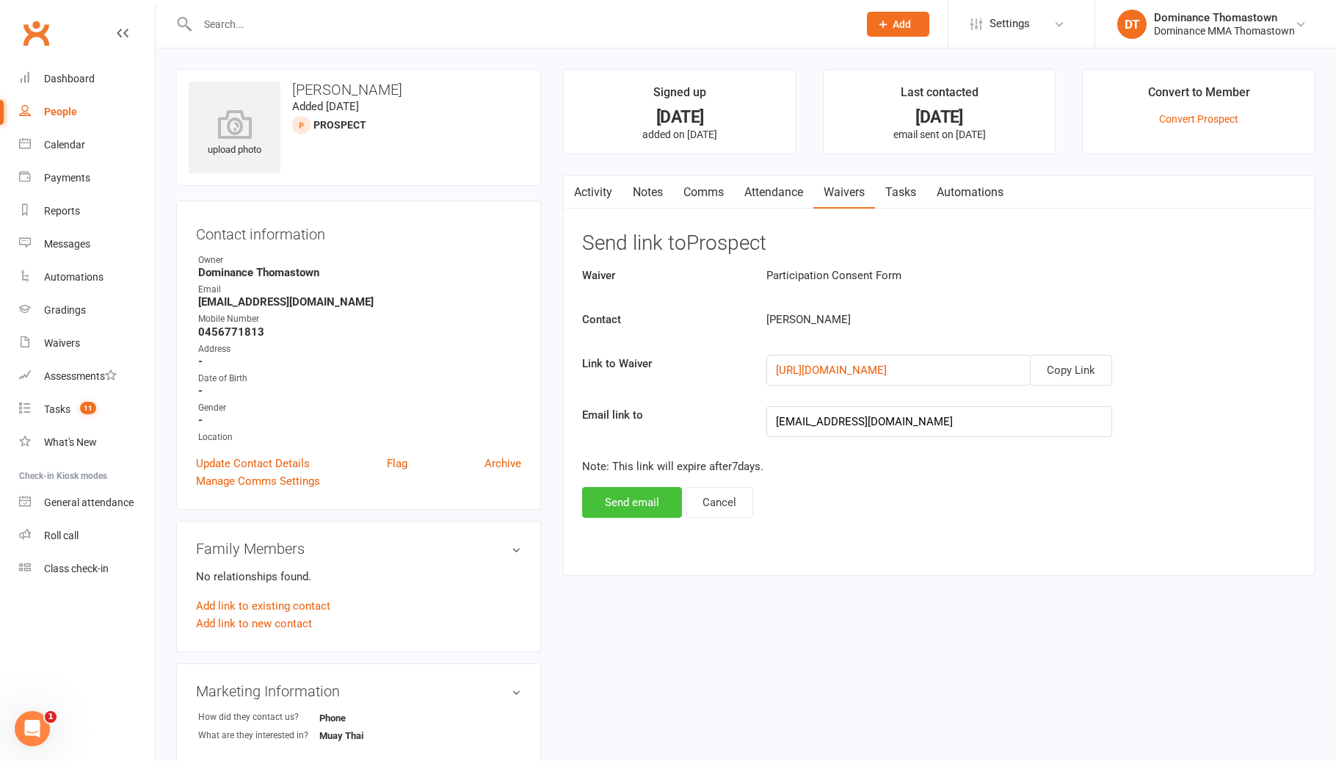
click at [645, 501] on button "Send email" at bounding box center [632, 502] width 100 height 31
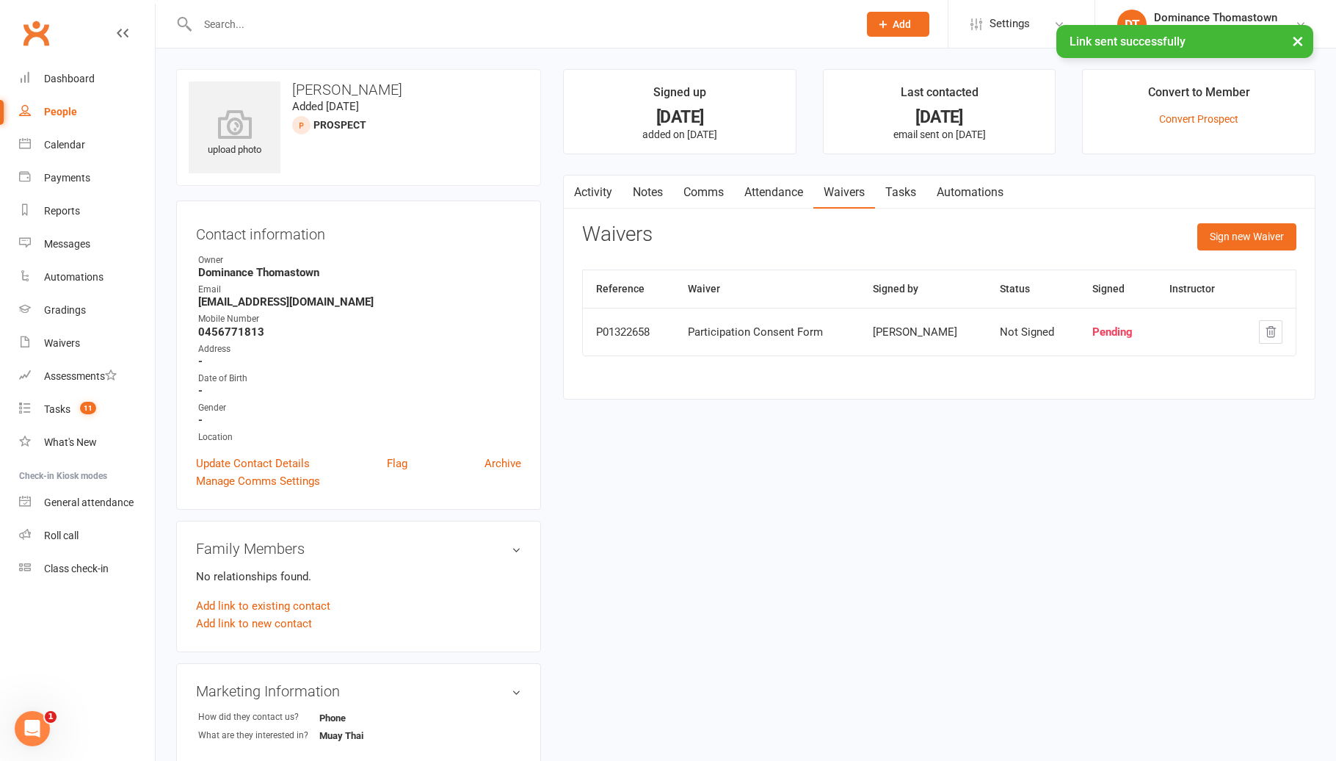
click at [716, 195] on link "Comms" at bounding box center [703, 192] width 61 height 34
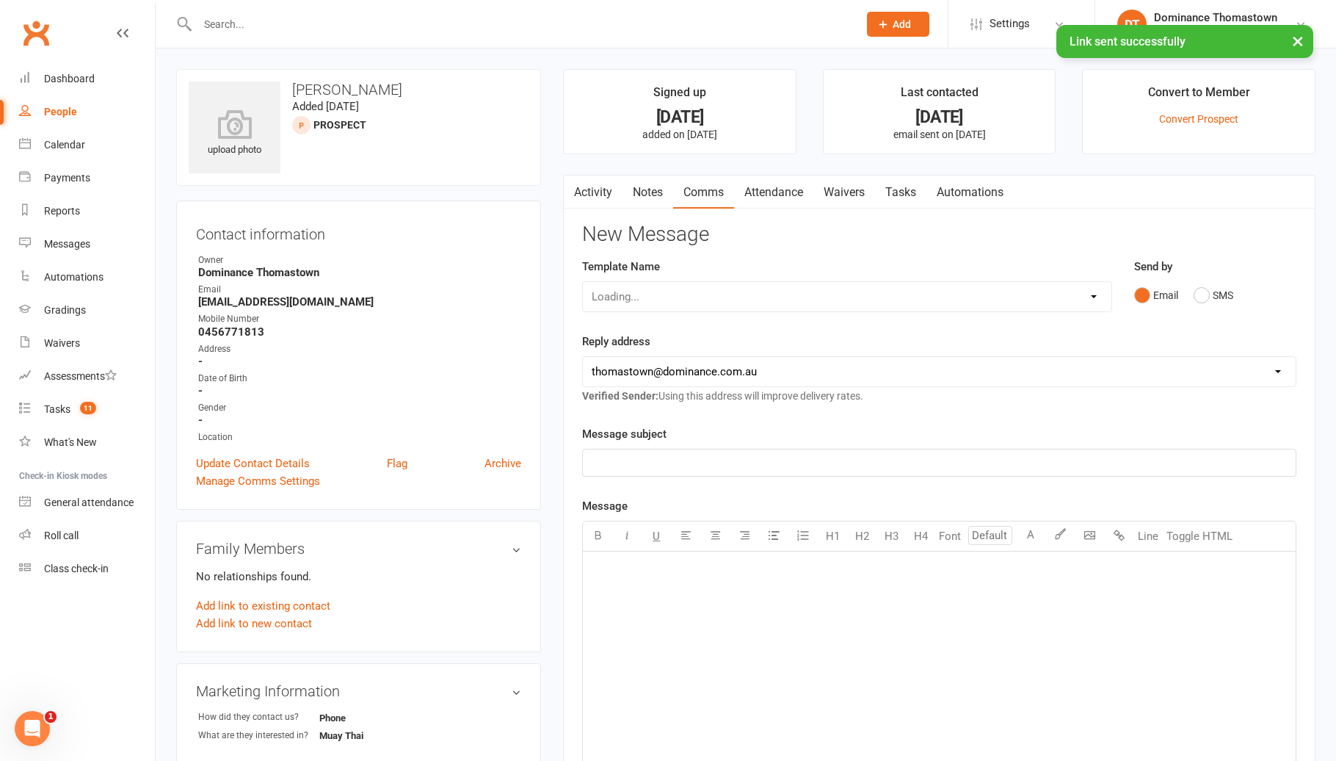
click at [694, 297] on div "Loading..." at bounding box center [847, 296] width 530 height 31
click at [627, 301] on div "Loading..." at bounding box center [847, 296] width 530 height 31
click at [641, 290] on select "Select Template [Email] MARKETING | 10TH BIRTHDAY SPECIAL | CANCELLED MEMBERS […" at bounding box center [847, 296] width 529 height 29
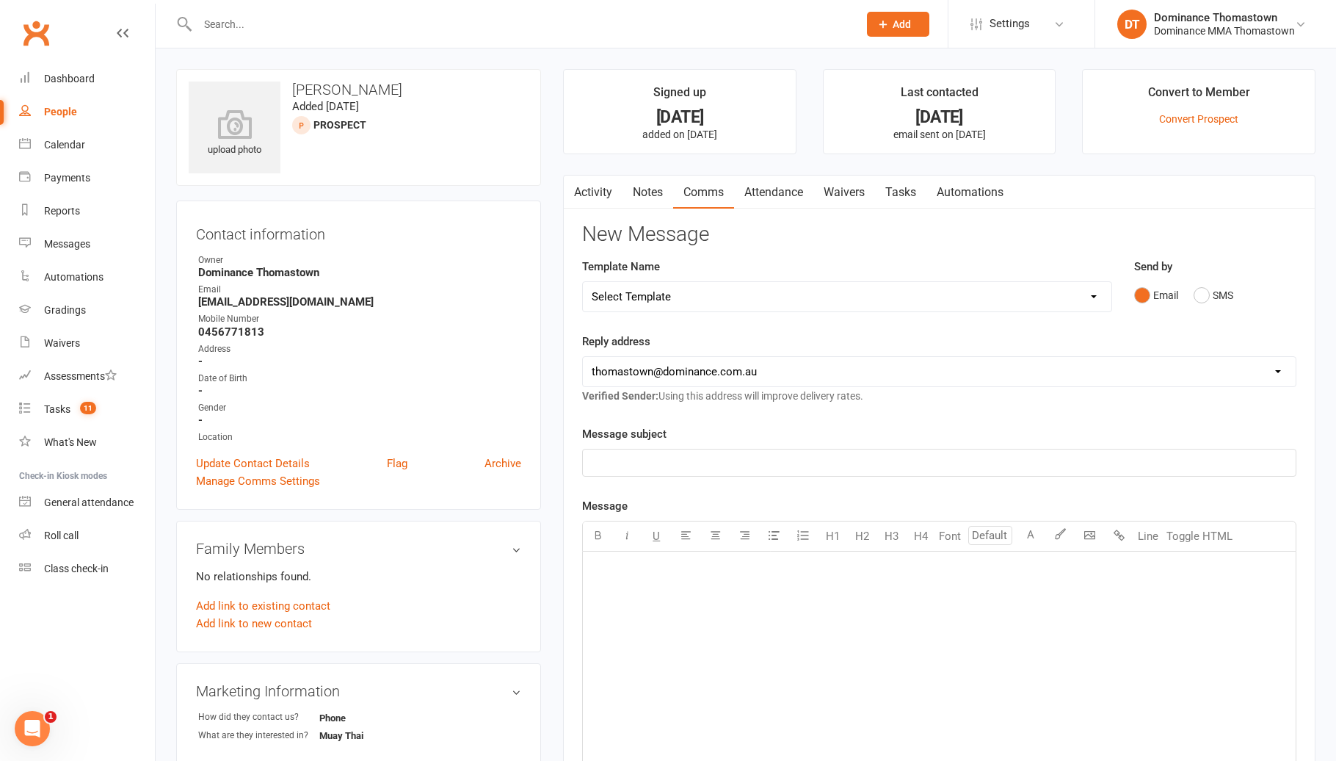
select select "19"
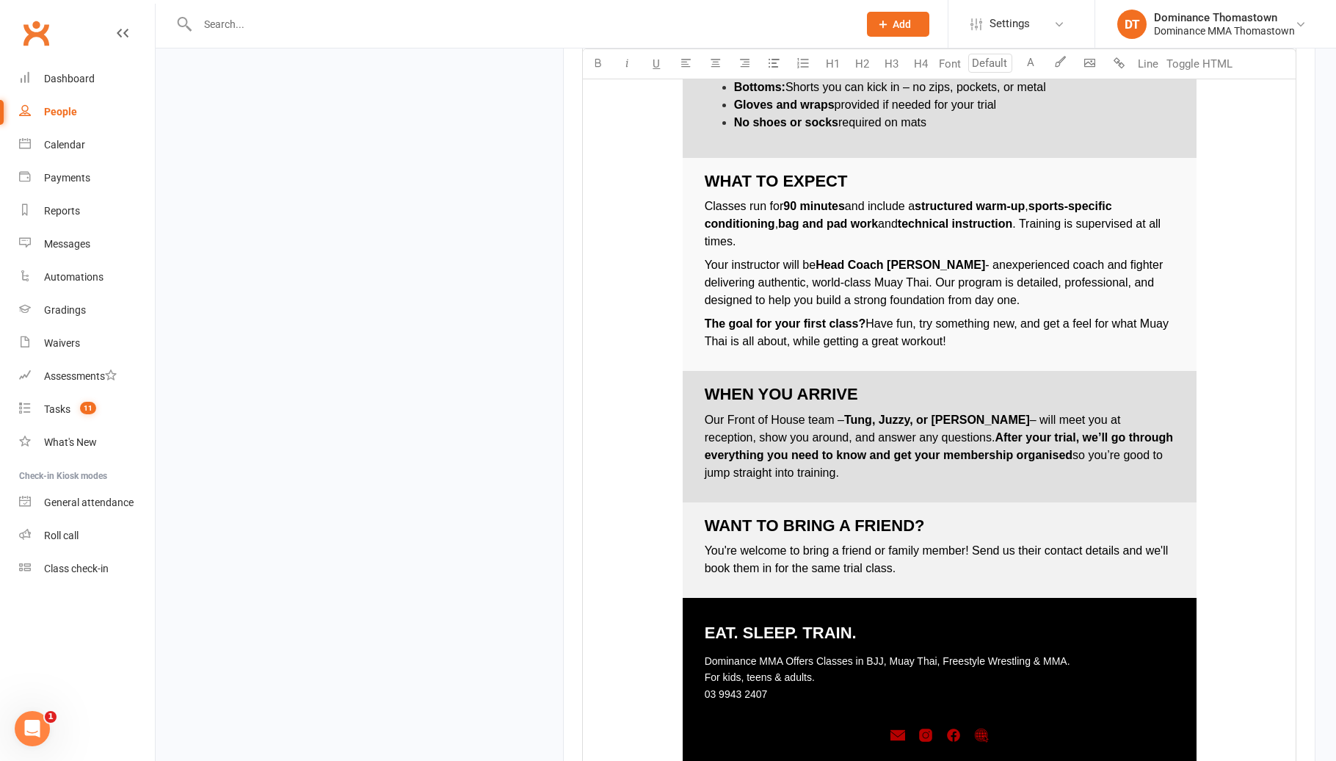
scroll to position [1940, 0]
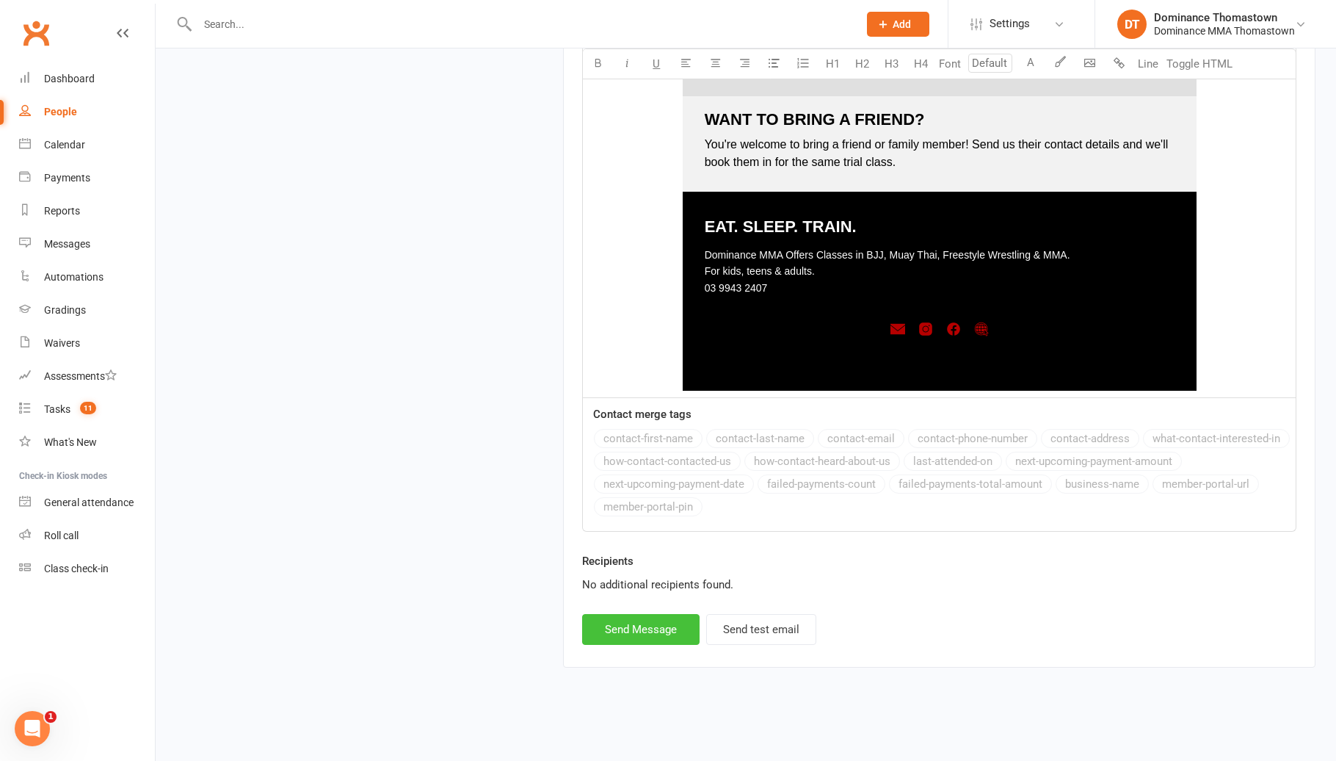
click at [610, 619] on button "Send Message" at bounding box center [640, 629] width 117 height 31
select select
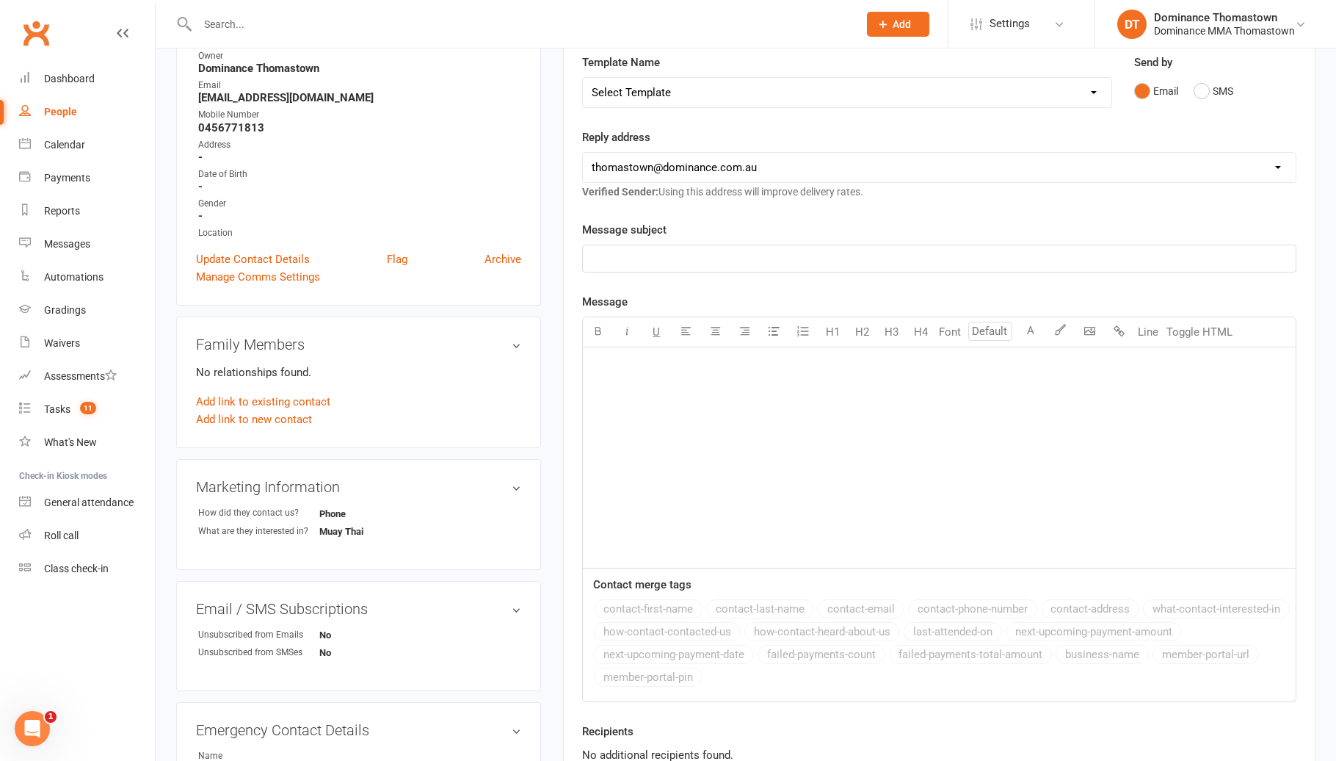
scroll to position [0, 0]
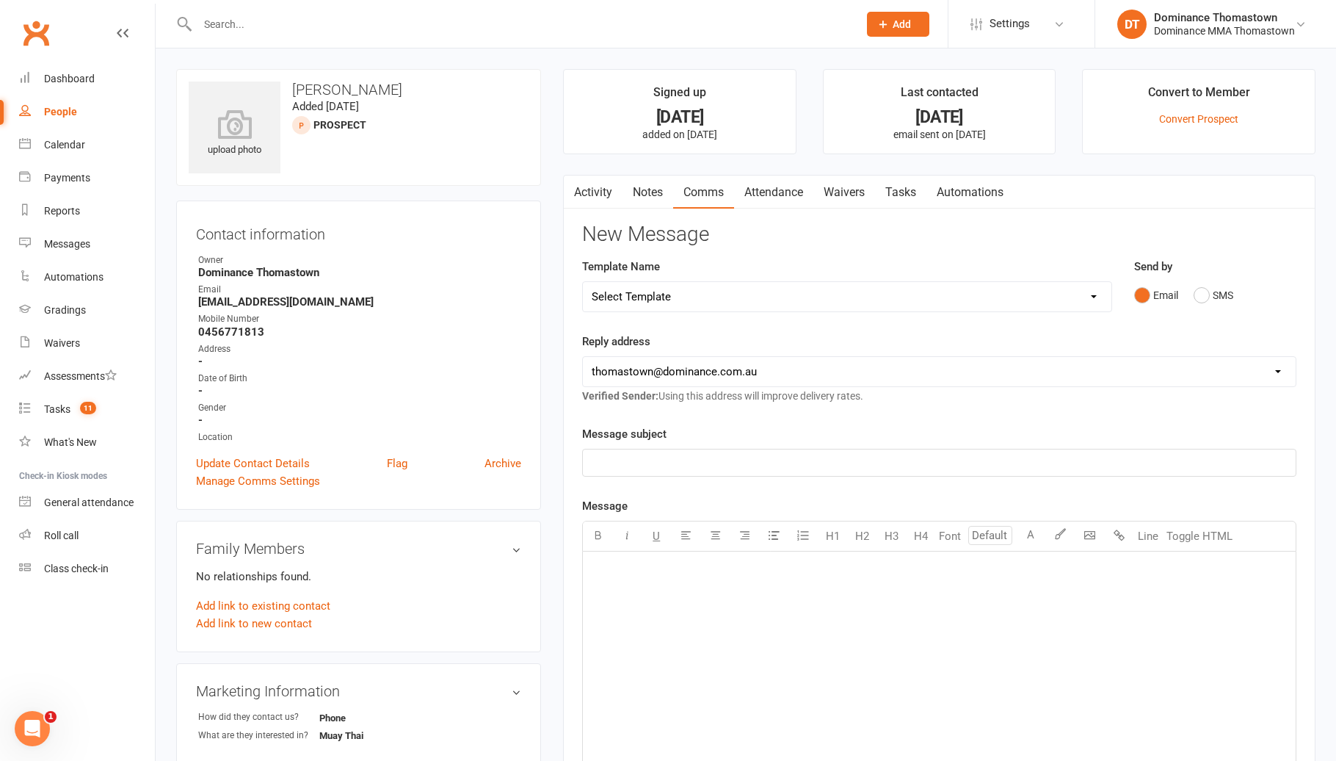
click at [780, 200] on link "Attendance" at bounding box center [773, 192] width 79 height 34
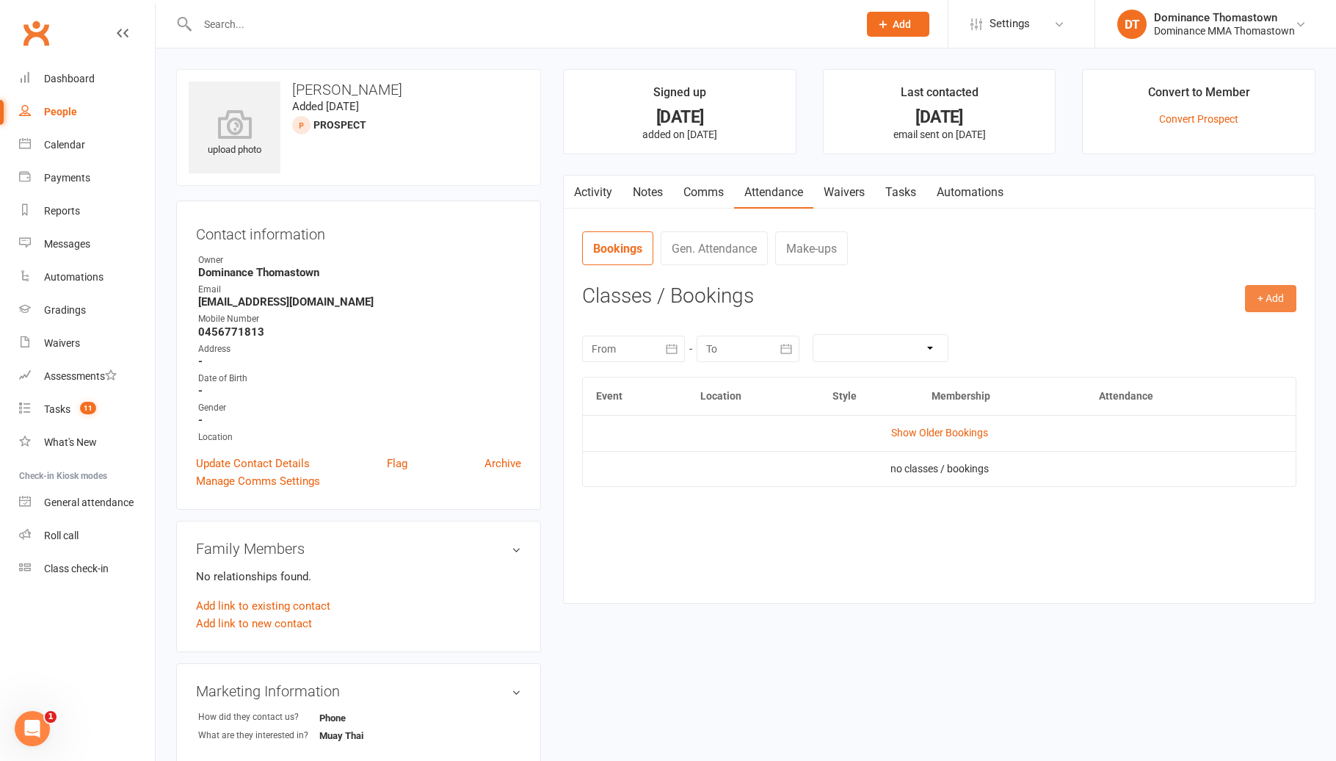
click at [1264, 295] on button "+ Add" at bounding box center [1270, 298] width 51 height 26
click at [1175, 329] on link "Book Event" at bounding box center [1222, 331] width 145 height 29
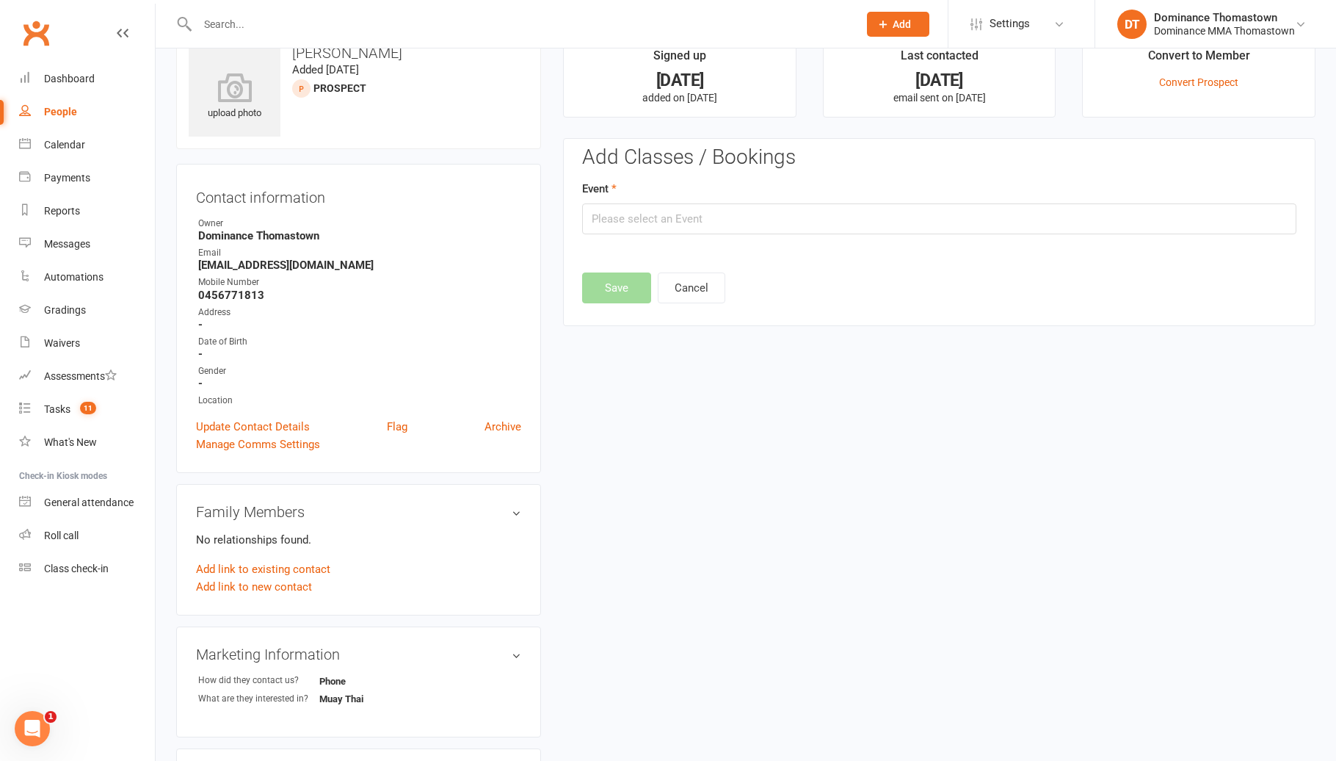
scroll to position [101, 0]
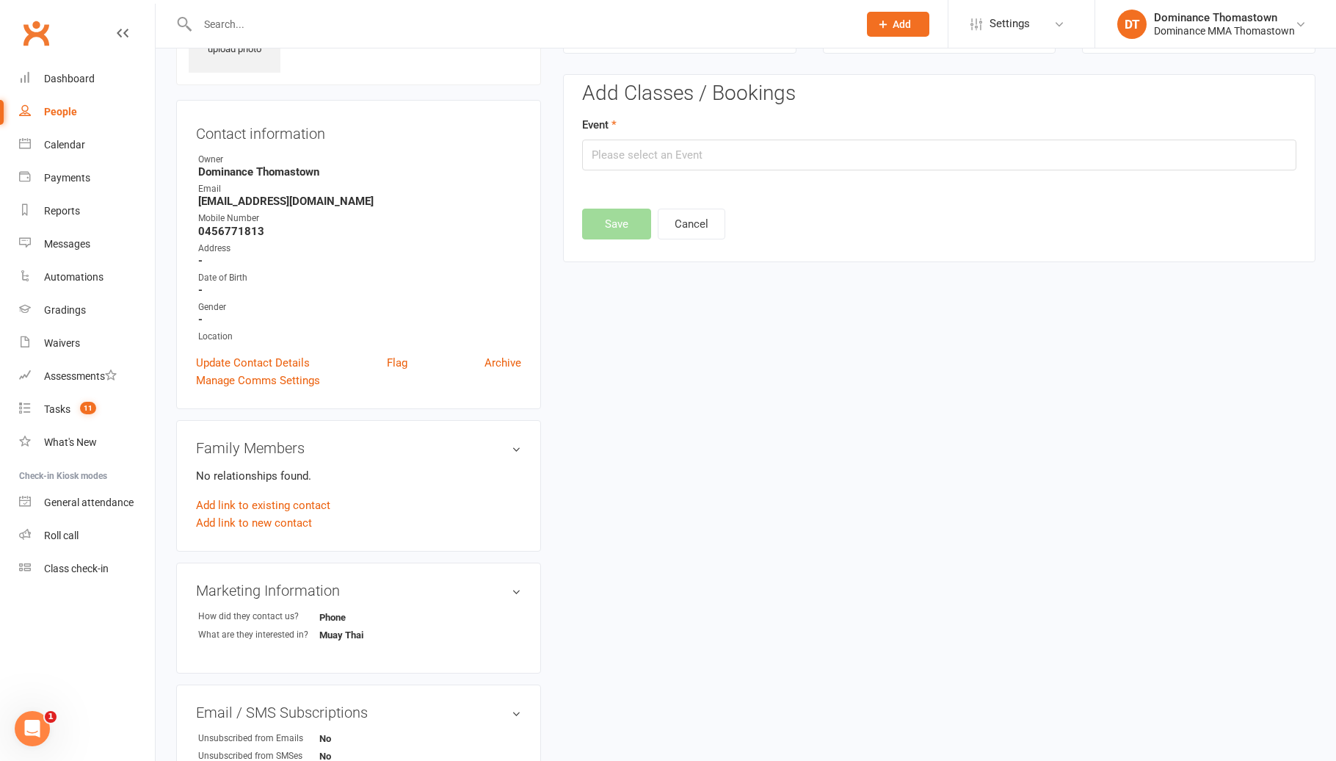
click at [618, 139] on div "Event" at bounding box center [939, 143] width 714 height 54
click at [621, 147] on input "text" at bounding box center [939, 154] width 714 height 31
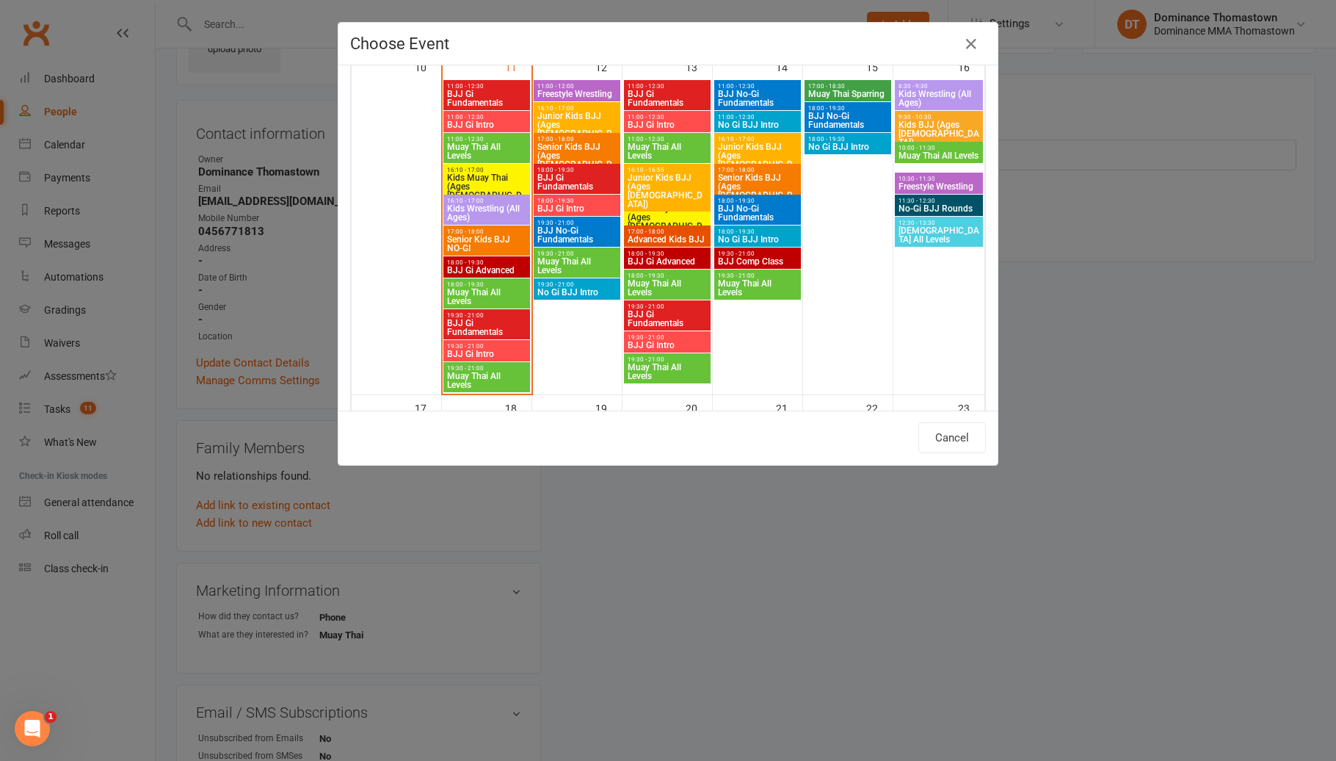
scroll to position [793, 0]
click at [656, 366] on span "Muay Thai All Levels" at bounding box center [667, 371] width 81 height 18
type input "Muay Thai All Levels - Aug 13, 2025 7:30:00 PM"
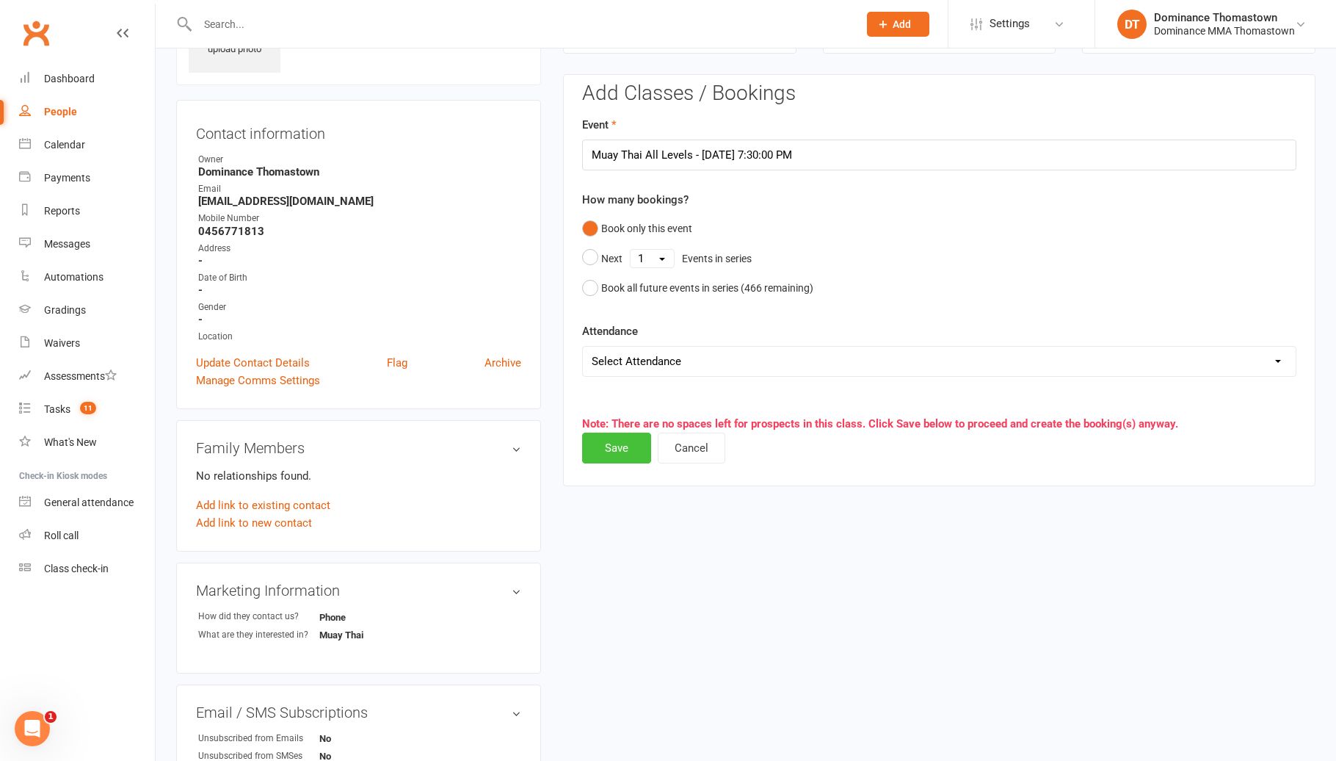
click at [597, 447] on button "Save" at bounding box center [616, 447] width 69 height 31
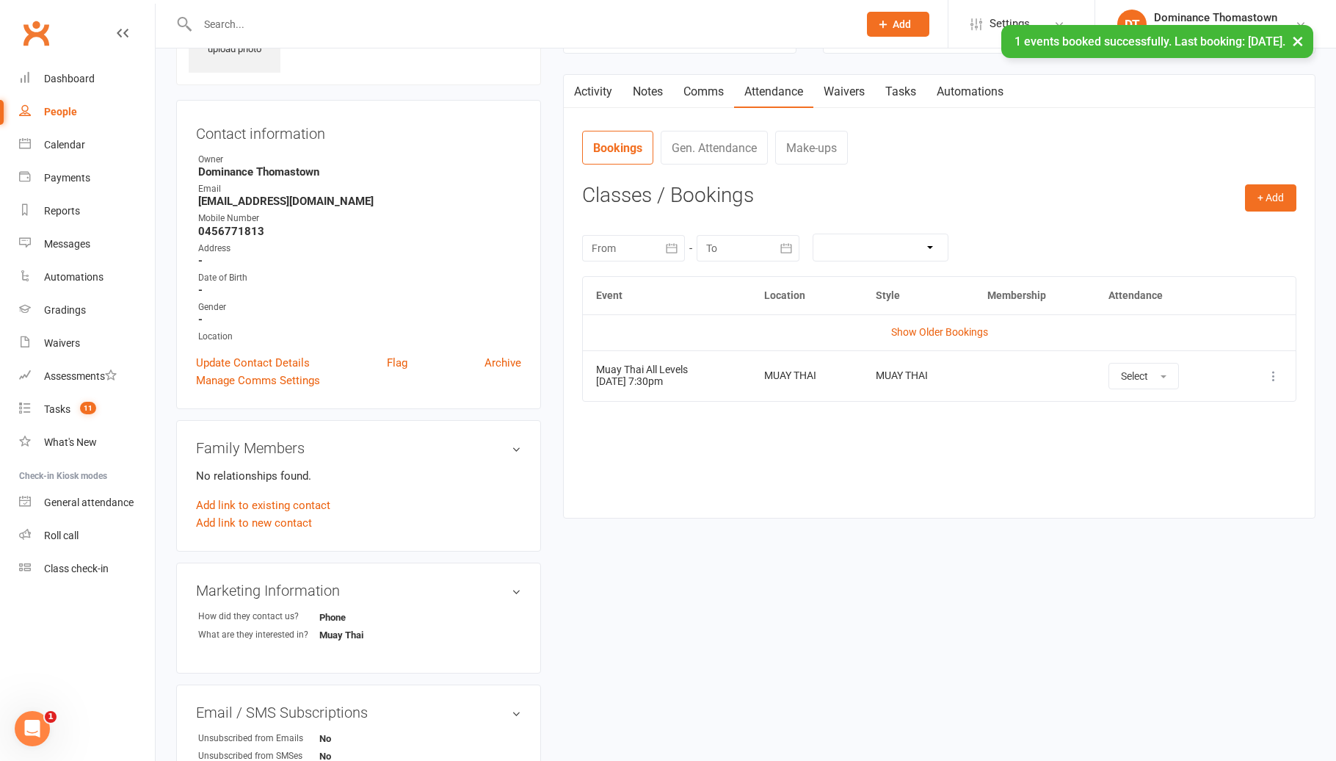
scroll to position [0, 0]
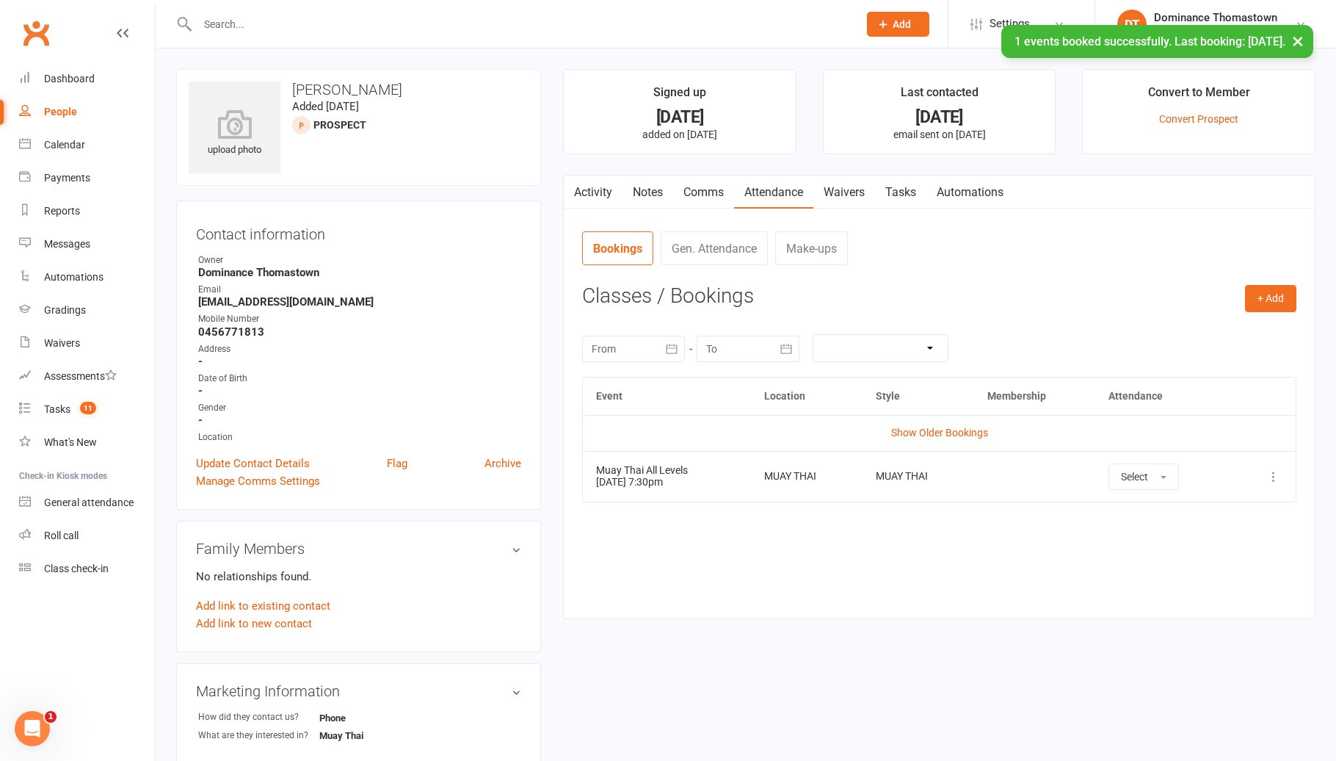
click at [906, 196] on link "Tasks" at bounding box center [900, 192] width 51 height 34
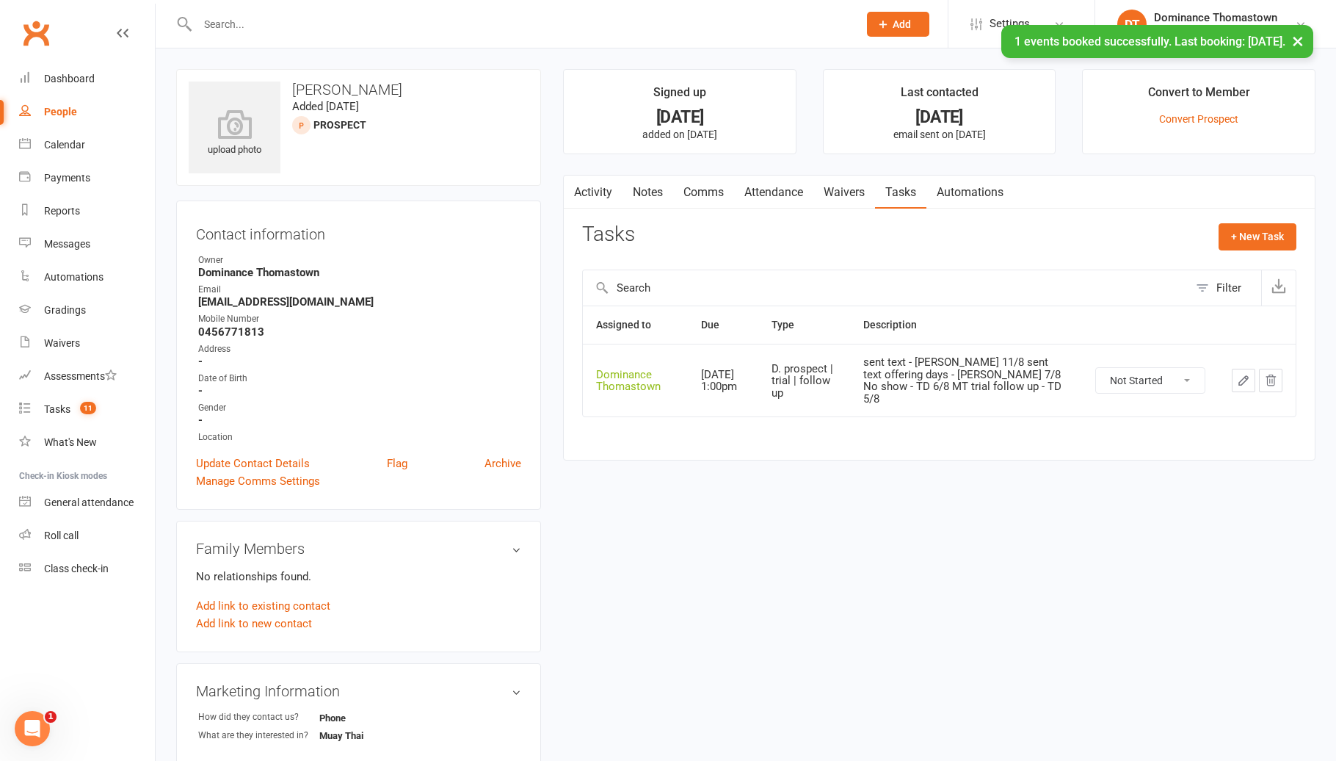
click at [1239, 374] on icon "button" at bounding box center [1243, 380] width 13 height 13
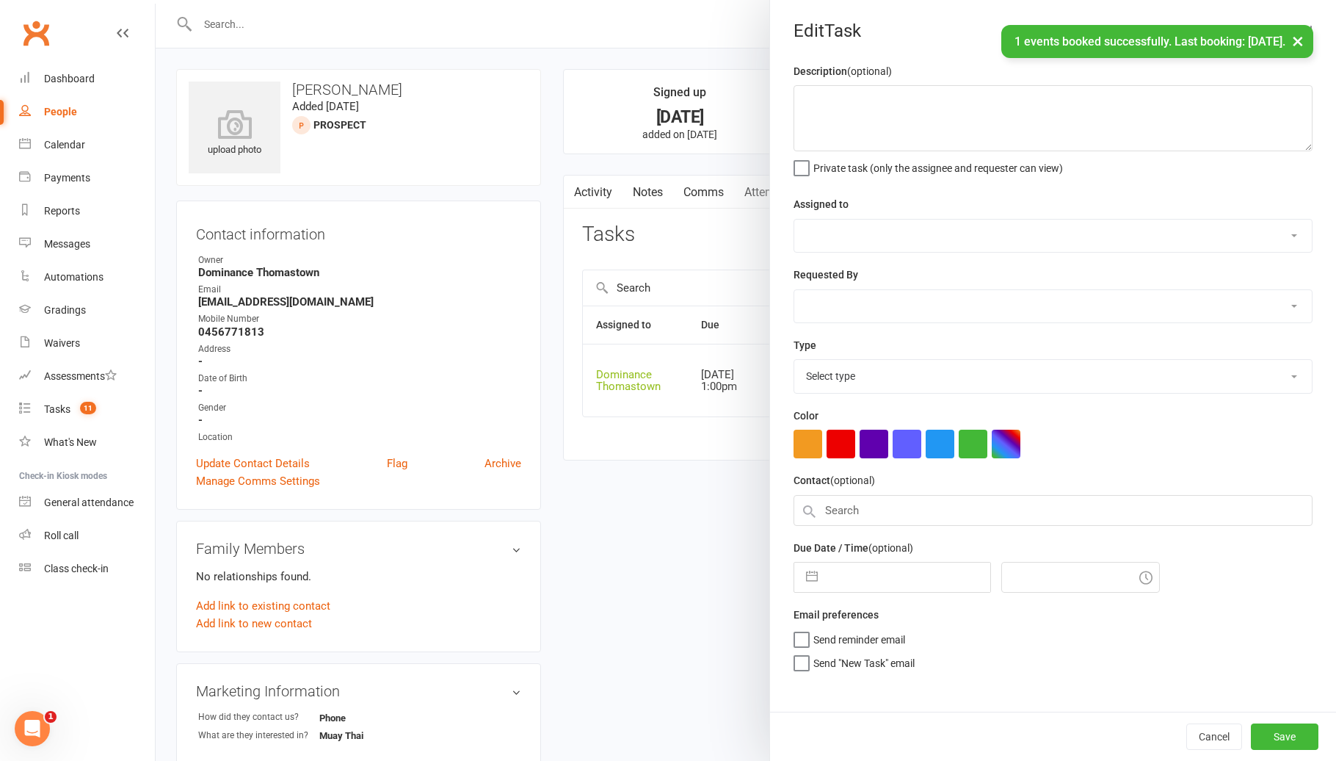
type textarea "sent text - Ellen 11/8 sent text offering days - Ellen 7/8 No show - TD 6/8 MT …"
select select "12547"
type input "[DATE]"
type input "1:00pm"
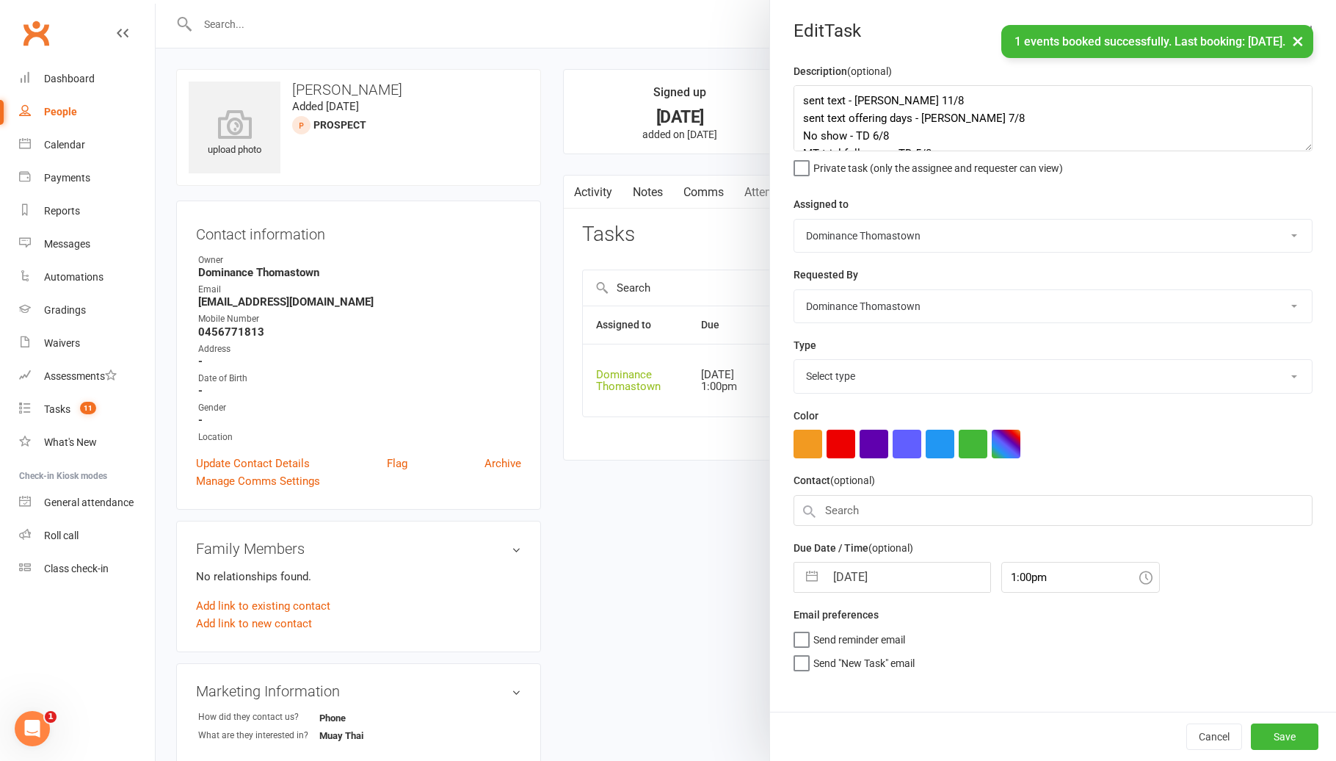
select select "3812"
click at [793, 97] on div "Description (optional) sent text - Ellen 11/8 sent text offering days - Ellen 7…" at bounding box center [1053, 386] width 566 height 649
click at [797, 97] on textarea "sent text - Ellen 11/8 sent text offering days - Ellen 7/8 No show - TD 6/8 MT …" at bounding box center [1053, 118] width 519 height 66
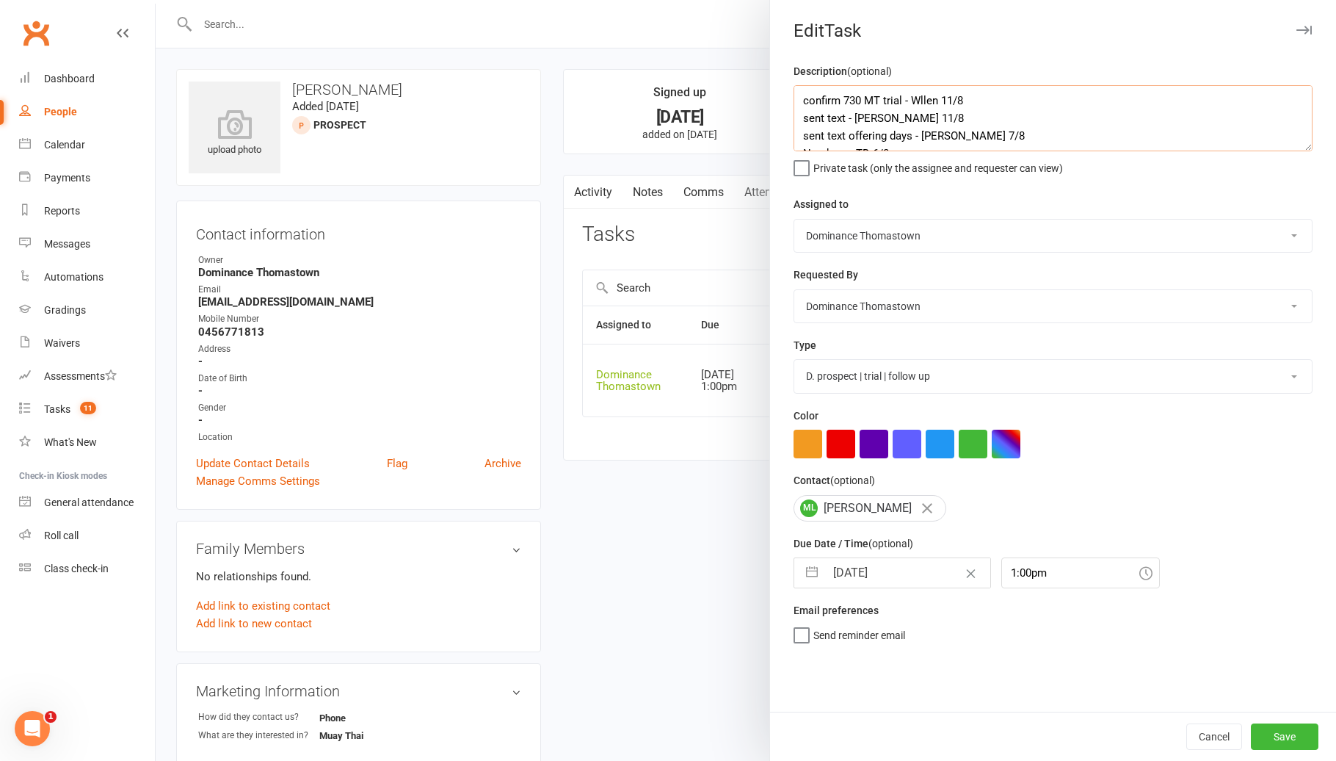
type textarea "confirm 730 MT trial - Wllen 11/8 sent text - Ellen 11/8 sent text offering day…"
select select "6"
select select "2025"
select select "7"
select select "2025"
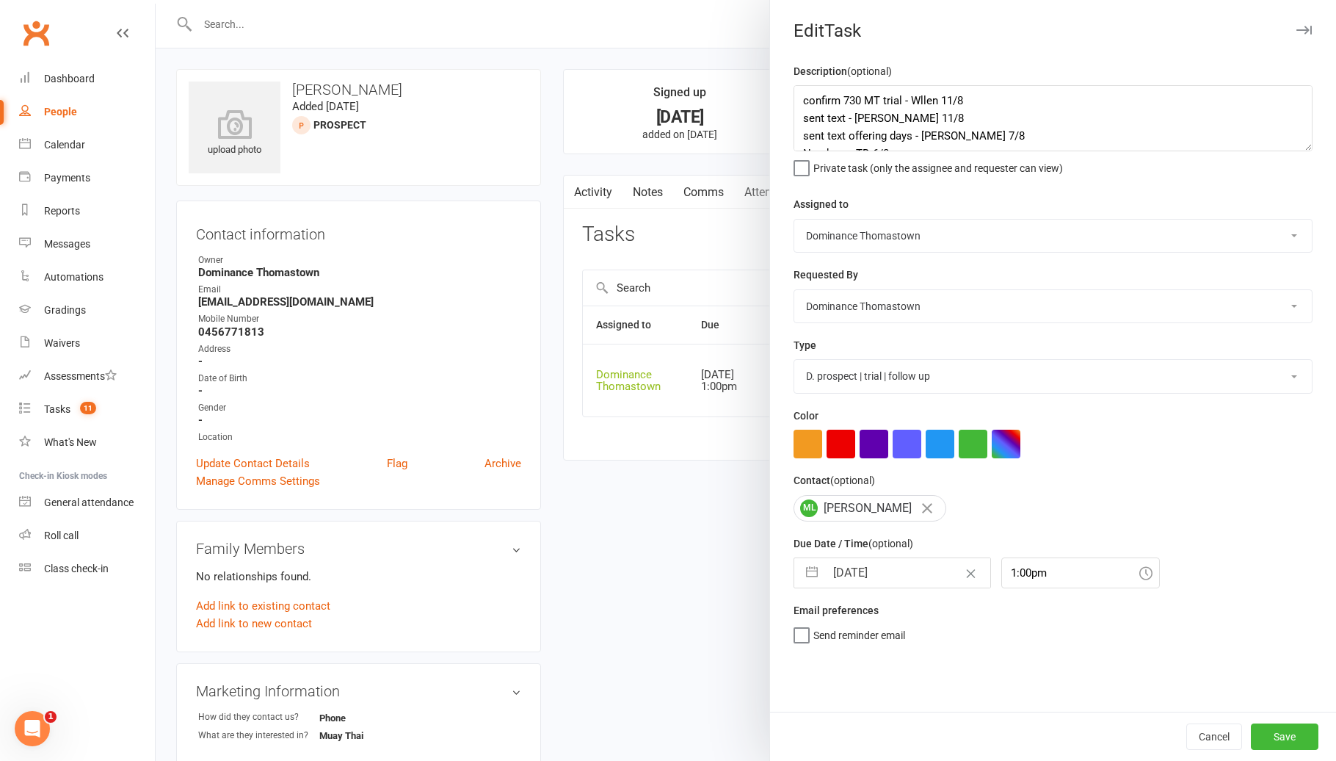
select select "8"
select select "2025"
click at [866, 574] on input "[DATE]" at bounding box center [907, 572] width 165 height 29
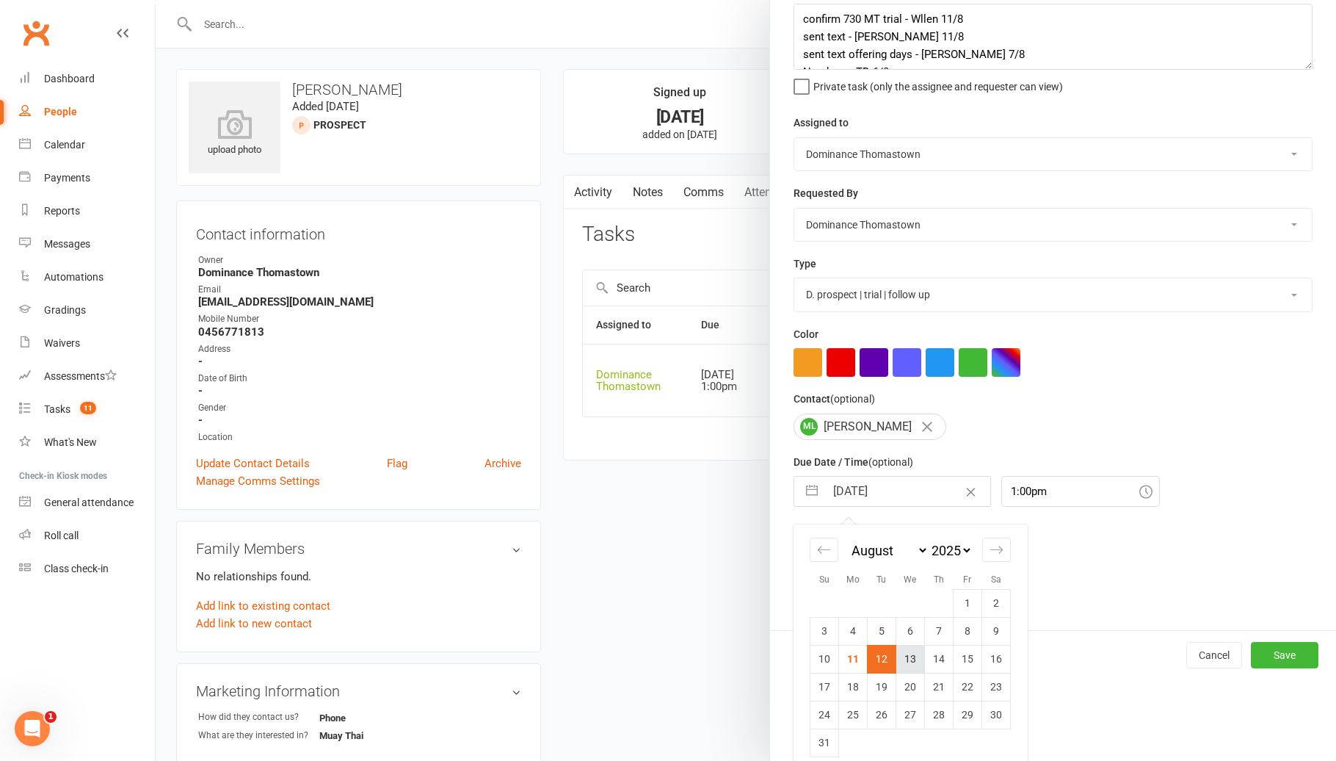
scroll to position [97, 0]
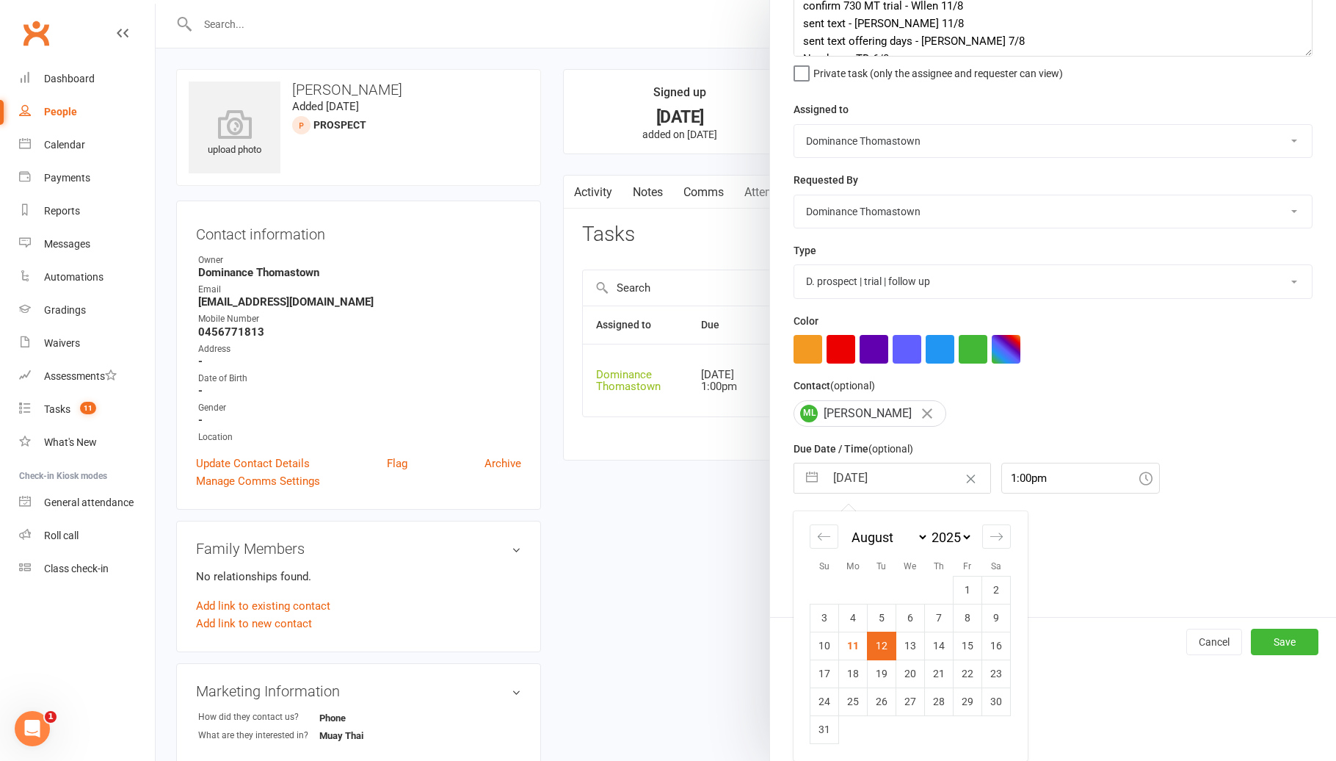
drag, startPoint x: 877, startPoint y: 646, endPoint x: 897, endPoint y: 646, distance: 19.8
click at [877, 646] on td "12" at bounding box center [882, 645] width 29 height 28
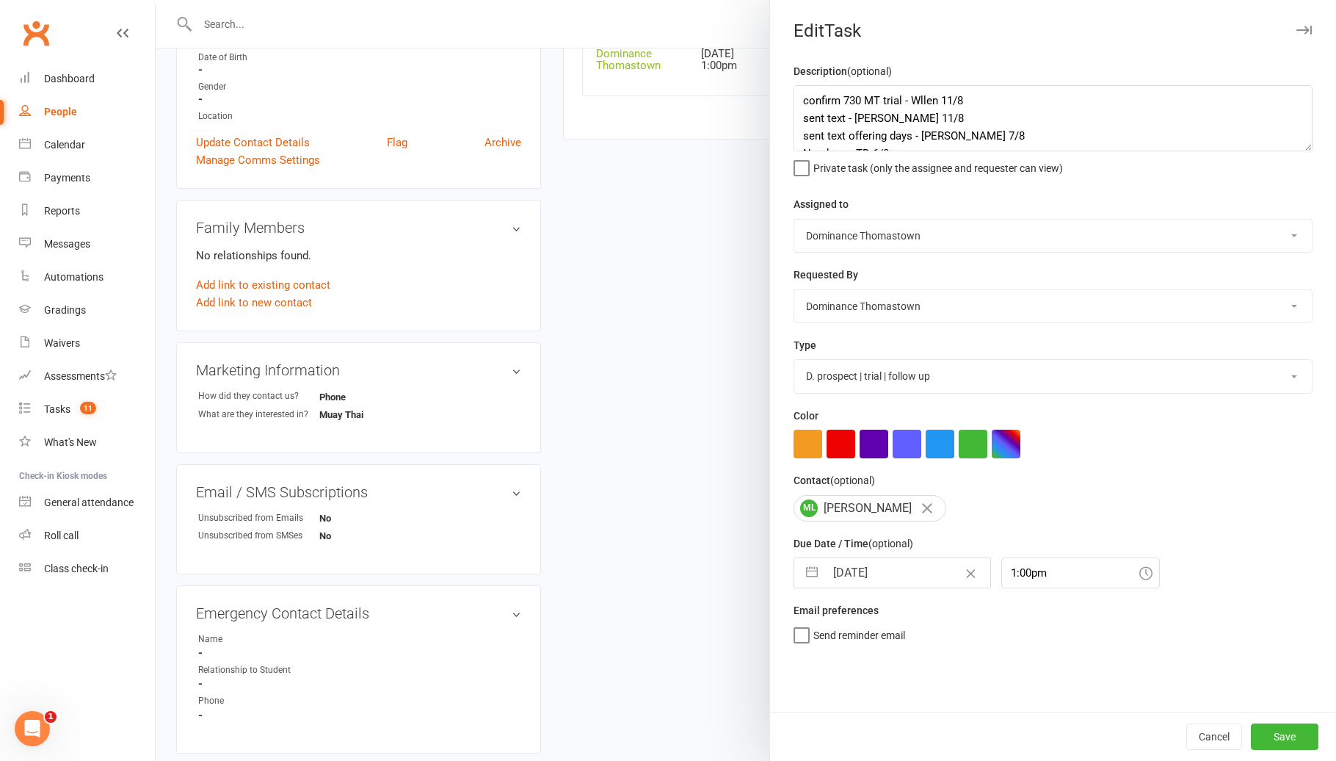
scroll to position [0, 0]
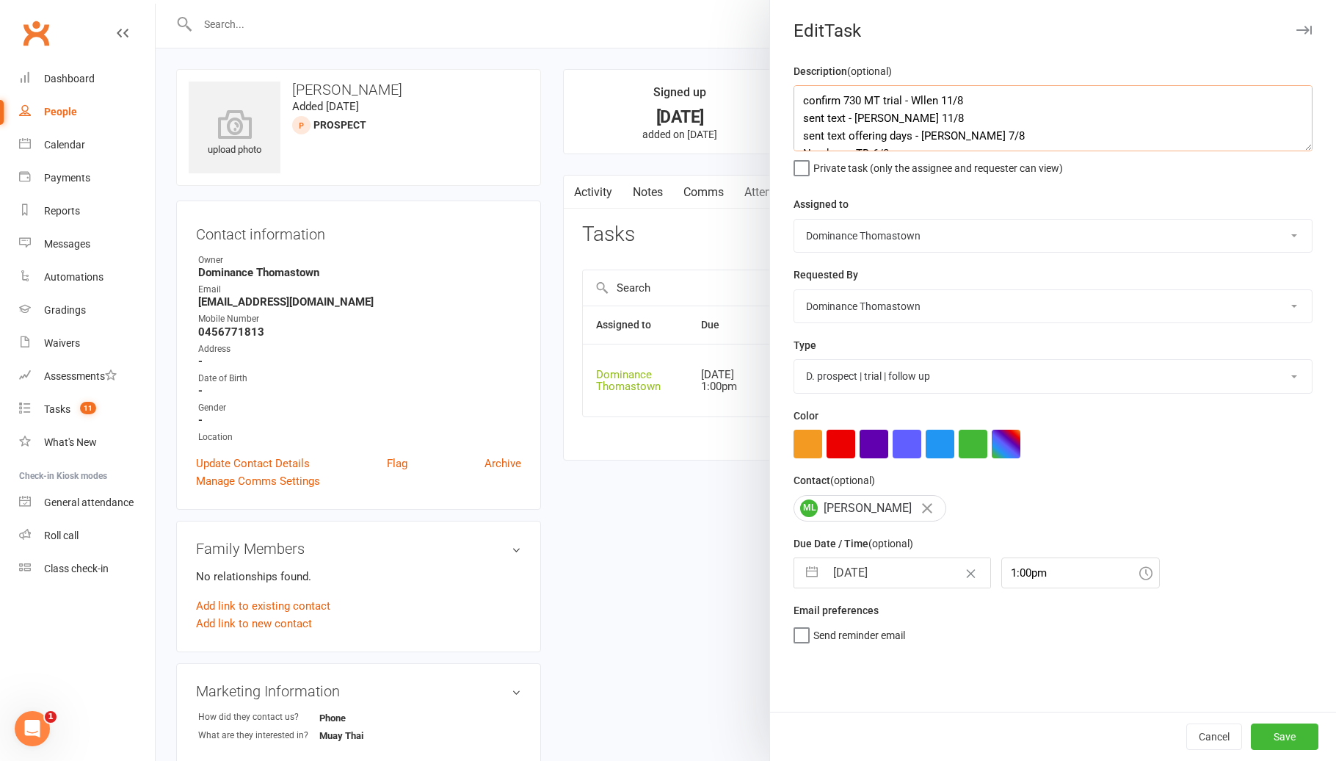
drag, startPoint x: 1076, startPoint y: 126, endPoint x: 1078, endPoint y: 166, distance: 40.4
click at [1076, 126] on textarea "confirm 730 MT trial - Wllen 11/8 sent text - Ellen 11/8 sent text offering day…" at bounding box center [1053, 118] width 519 height 66
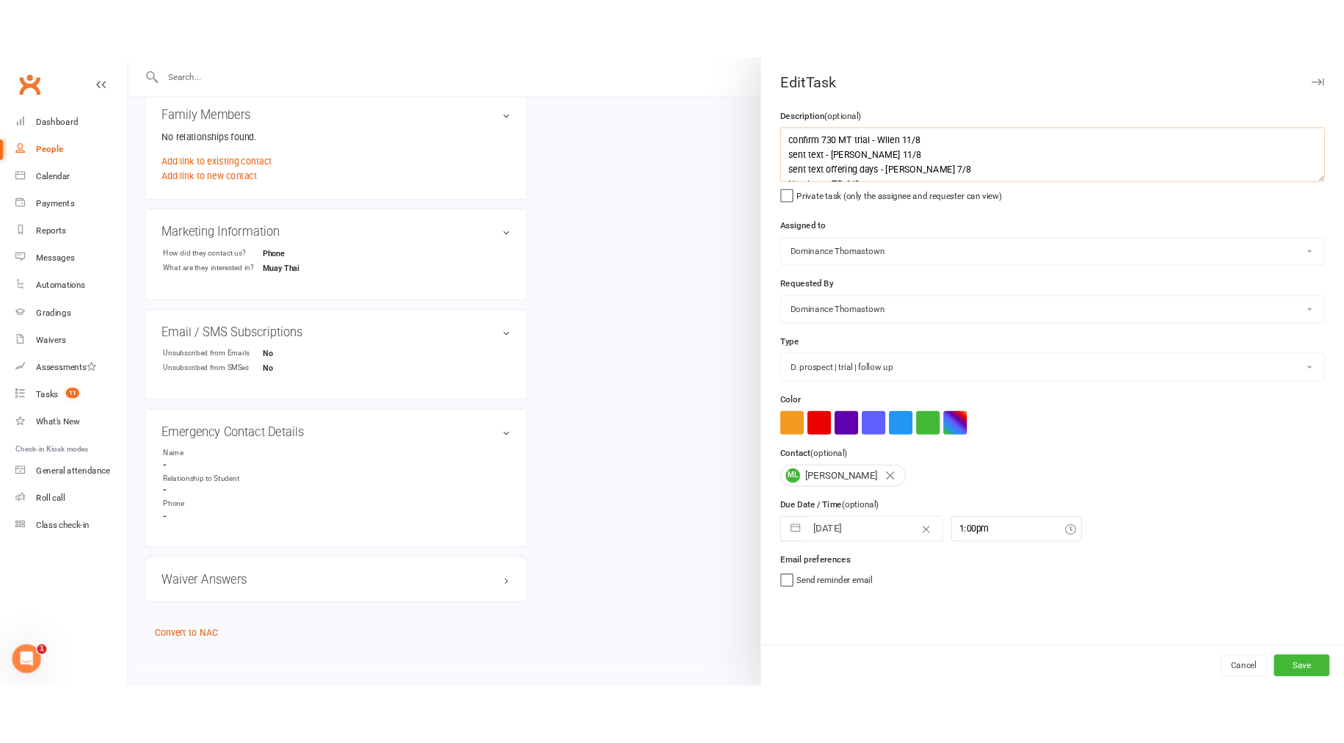
scroll to position [481, 0]
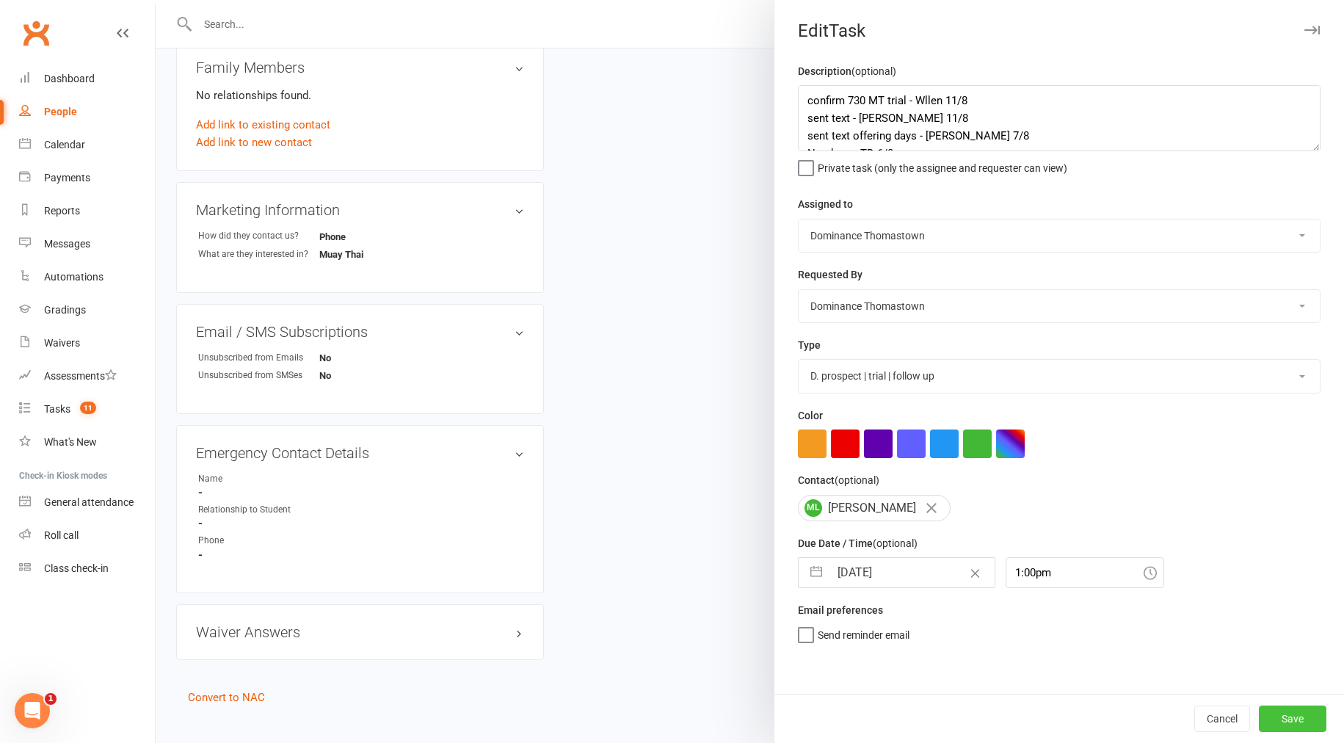
click at [1283, 719] on button "Save" at bounding box center [1293, 719] width 68 height 26
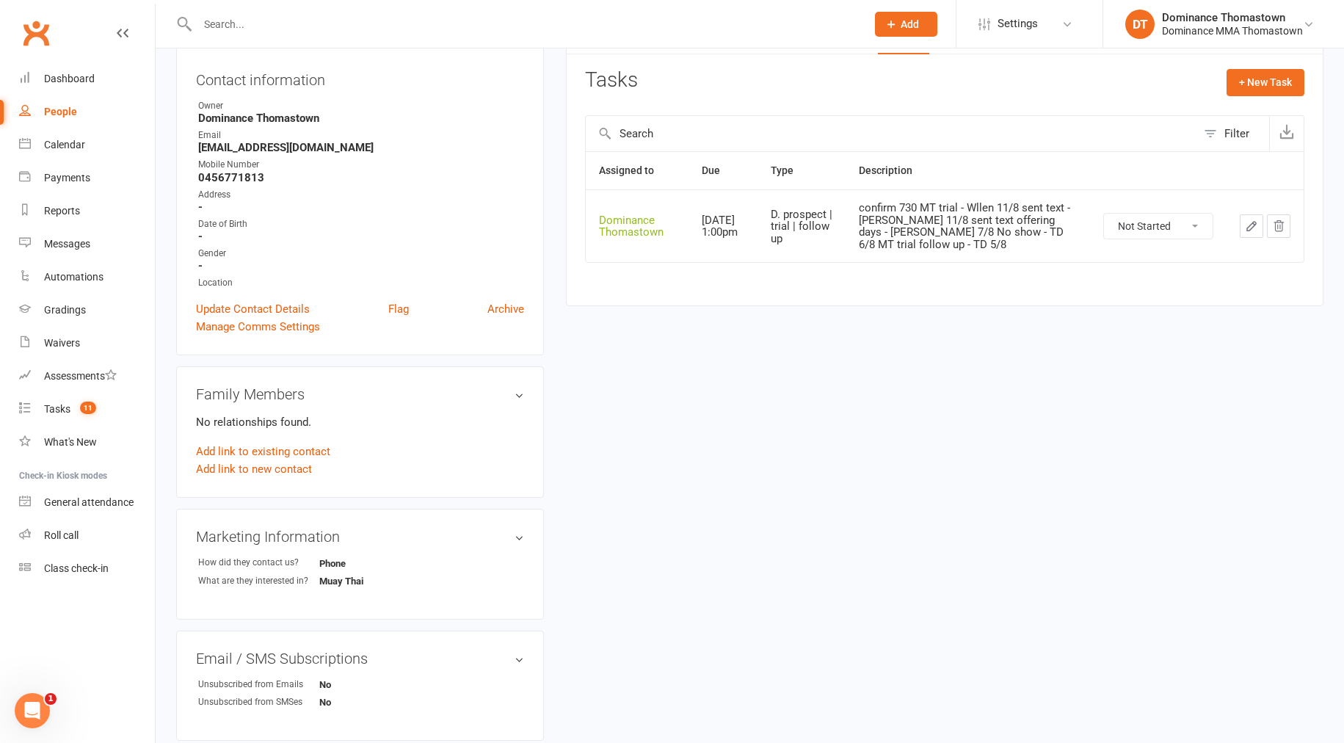
scroll to position [0, 0]
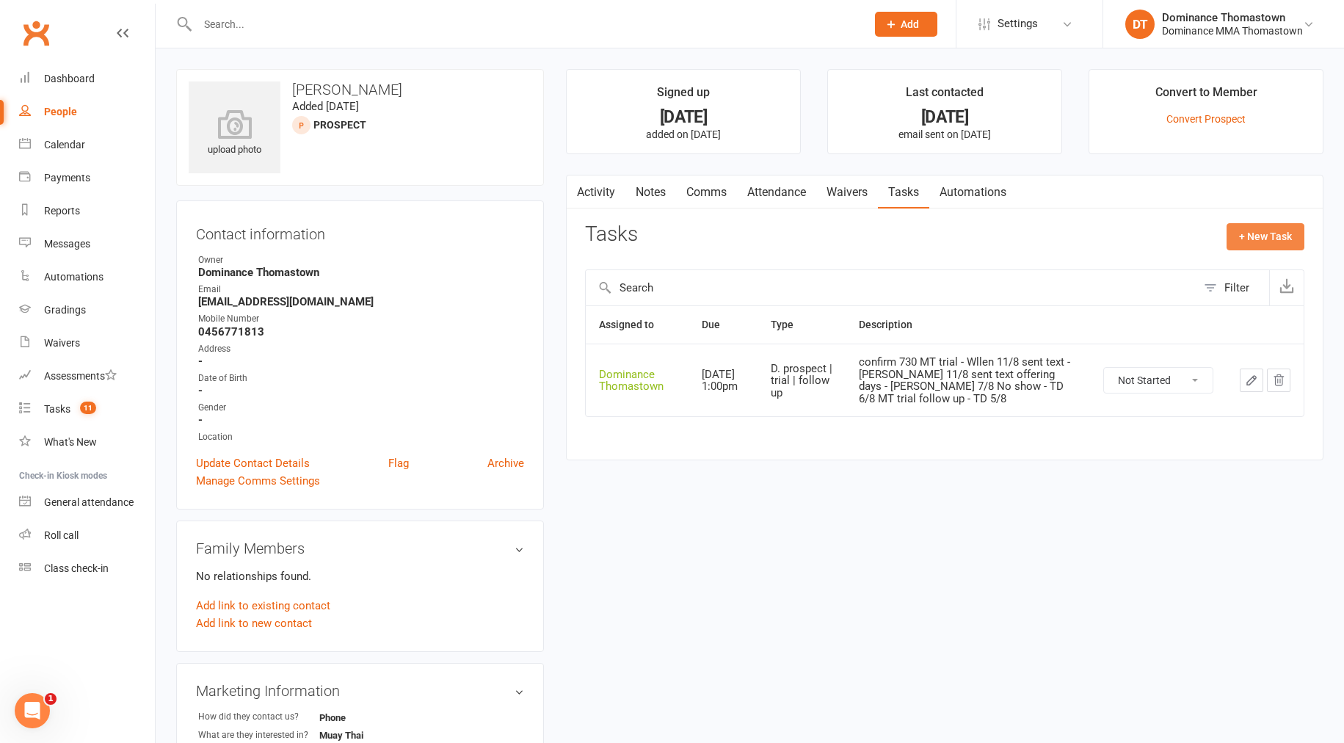
click at [1263, 231] on button "+ New Task" at bounding box center [1266, 236] width 78 height 26
select select "12547"
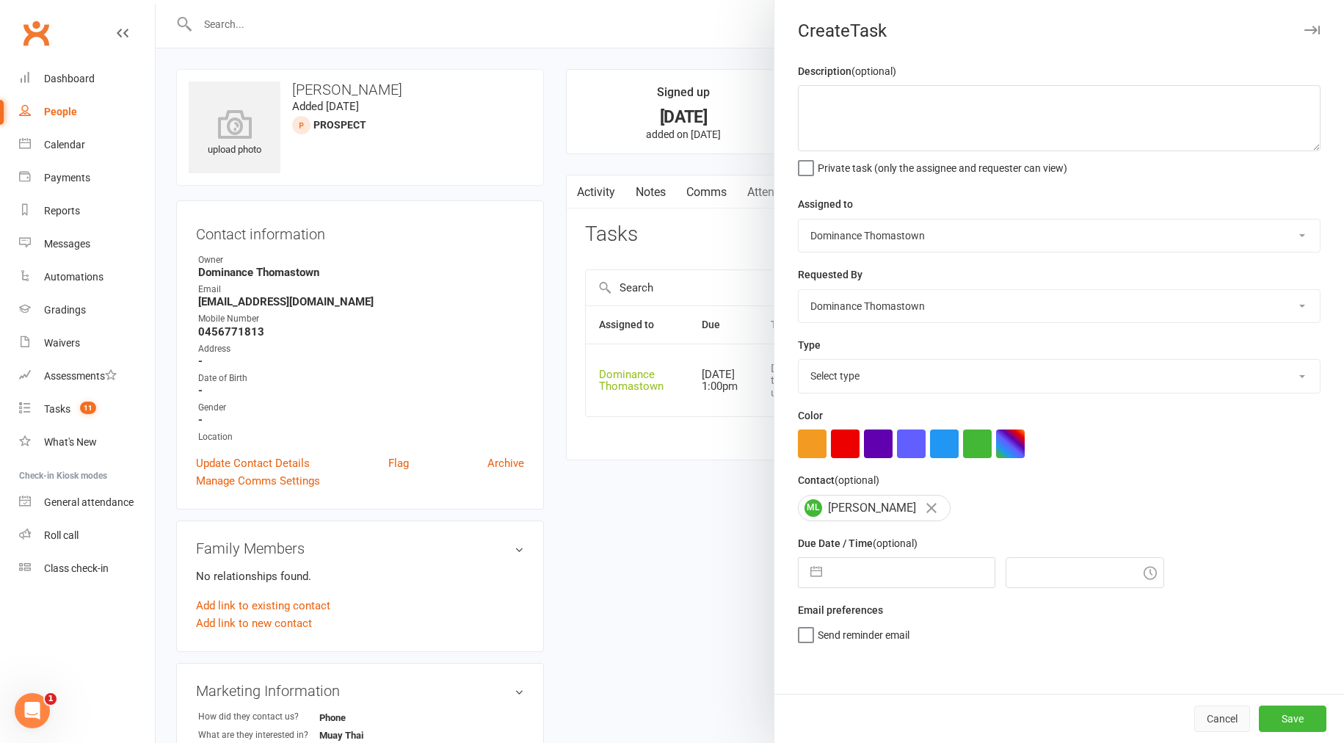
click at [1222, 722] on button "Cancel" at bounding box center [1222, 719] width 56 height 26
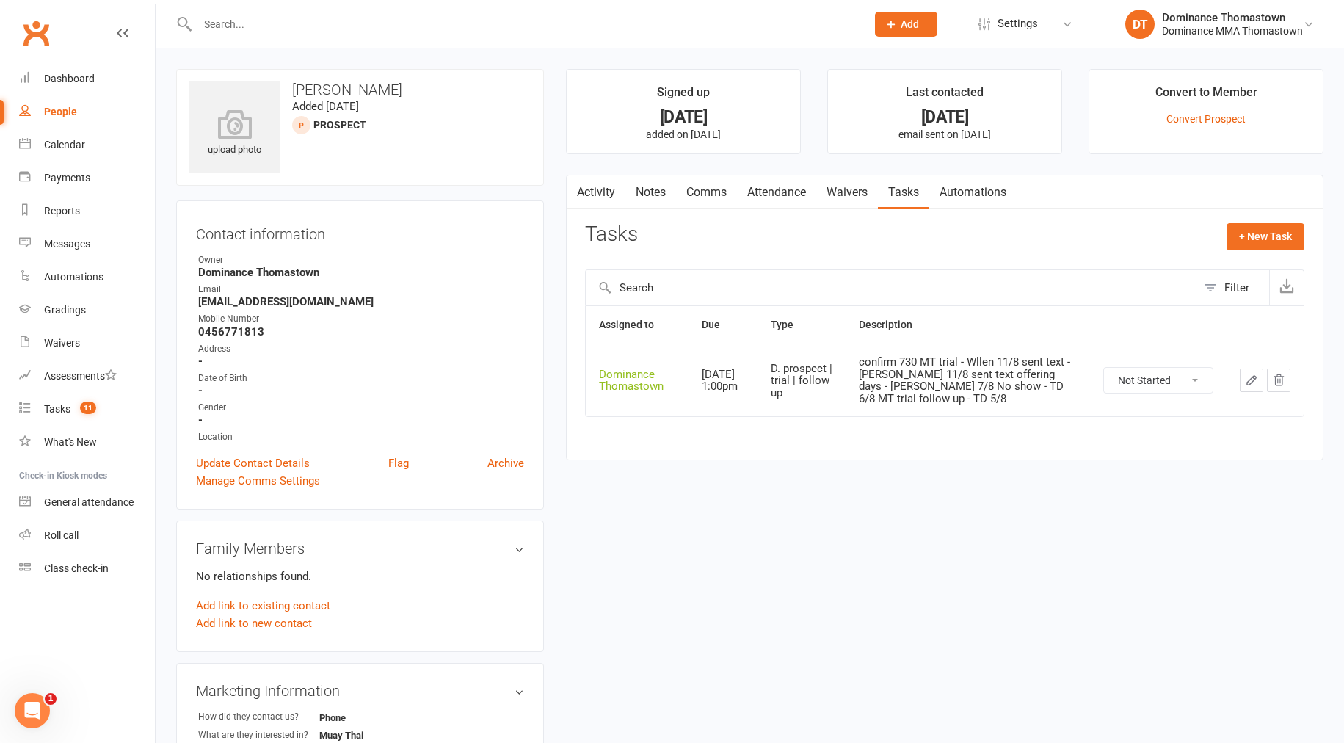
click at [1255, 382] on icon "button" at bounding box center [1251, 380] width 13 height 13
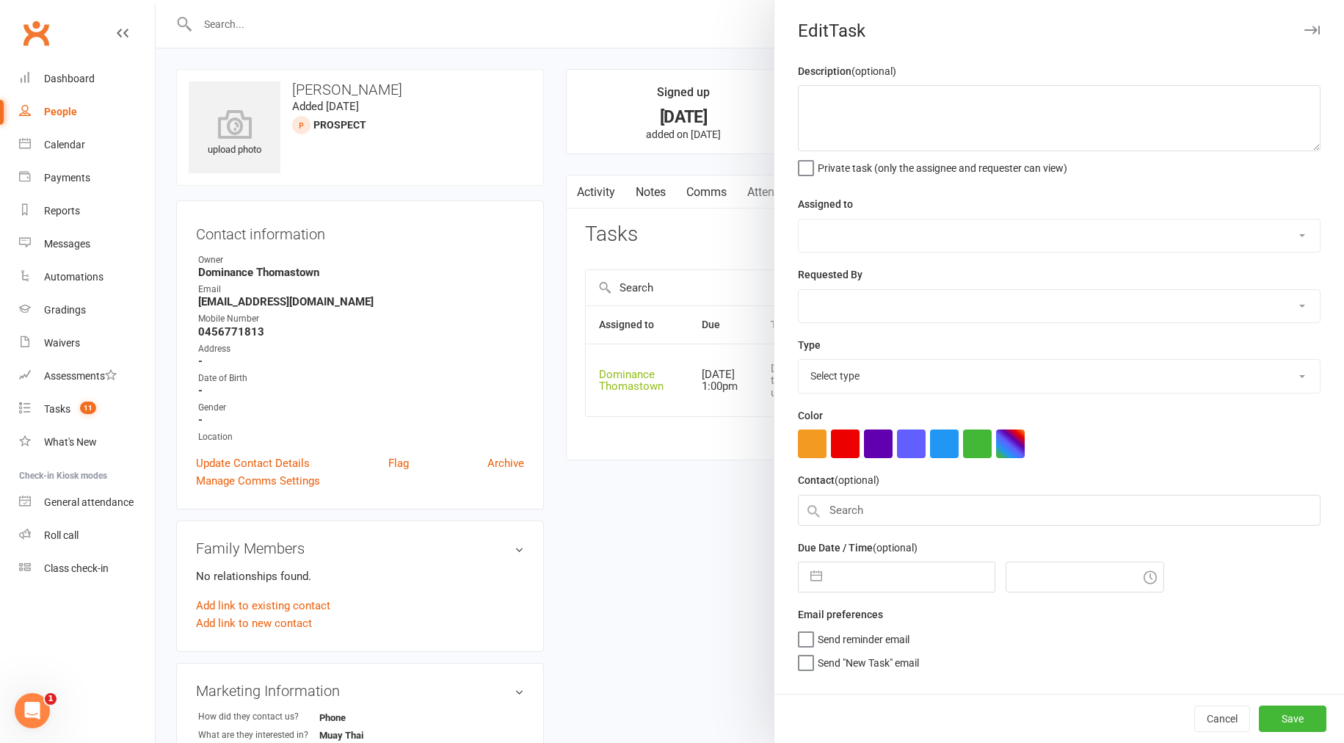
type textarea "confirm 730 MT trial - Wllen 11/8 sent text - Ellen 11/8 sent text offering day…"
select select "12547"
type input "[DATE]"
type input "1:00pm"
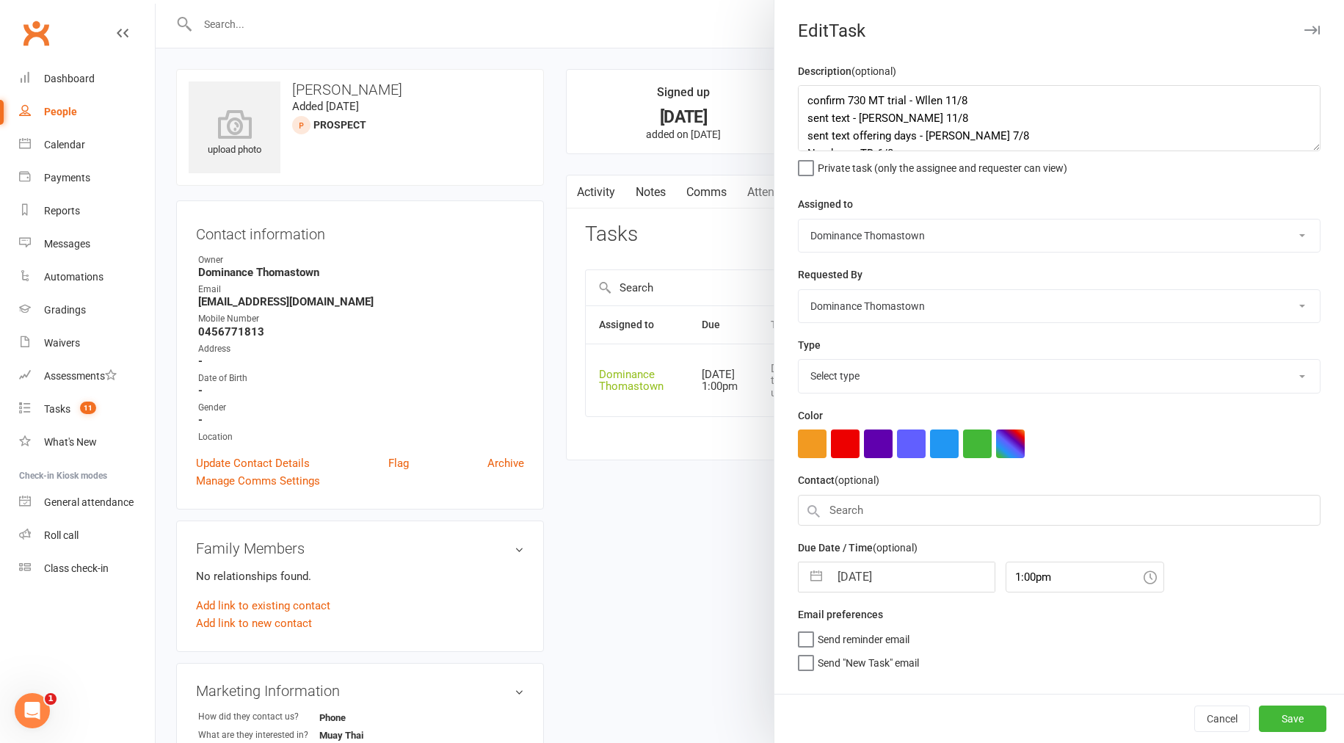
select select "3812"
drag, startPoint x: 926, startPoint y: 100, endPoint x: 988, endPoint y: 109, distance: 63.1
click at [925, 101] on textarea "confirm 730 MT trial - Wllen 11/8 sent text - Ellen 11/8 sent text offering day…" at bounding box center [1059, 118] width 523 height 66
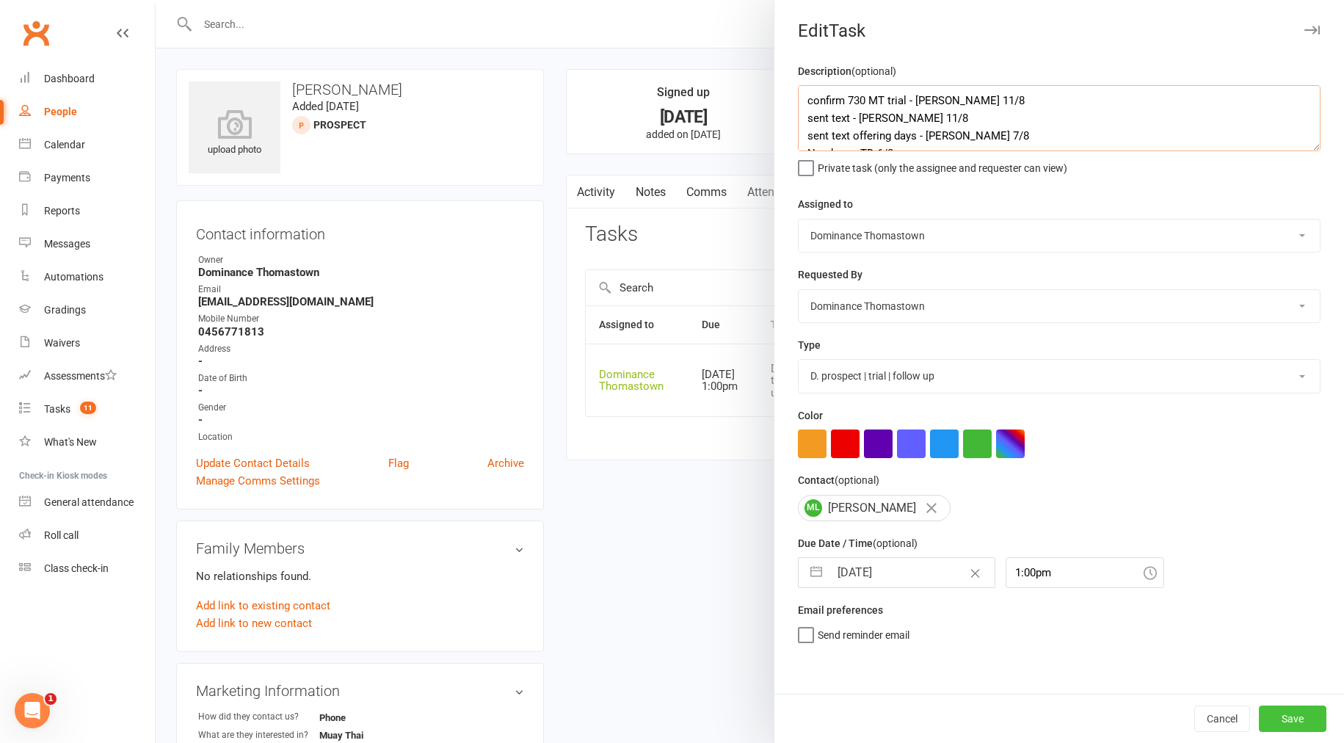
type textarea "confirm 730 MT trial - [PERSON_NAME] 11/8 sent text - [PERSON_NAME] 11/8 sent t…"
click at [1292, 711] on button "Save" at bounding box center [1293, 719] width 68 height 26
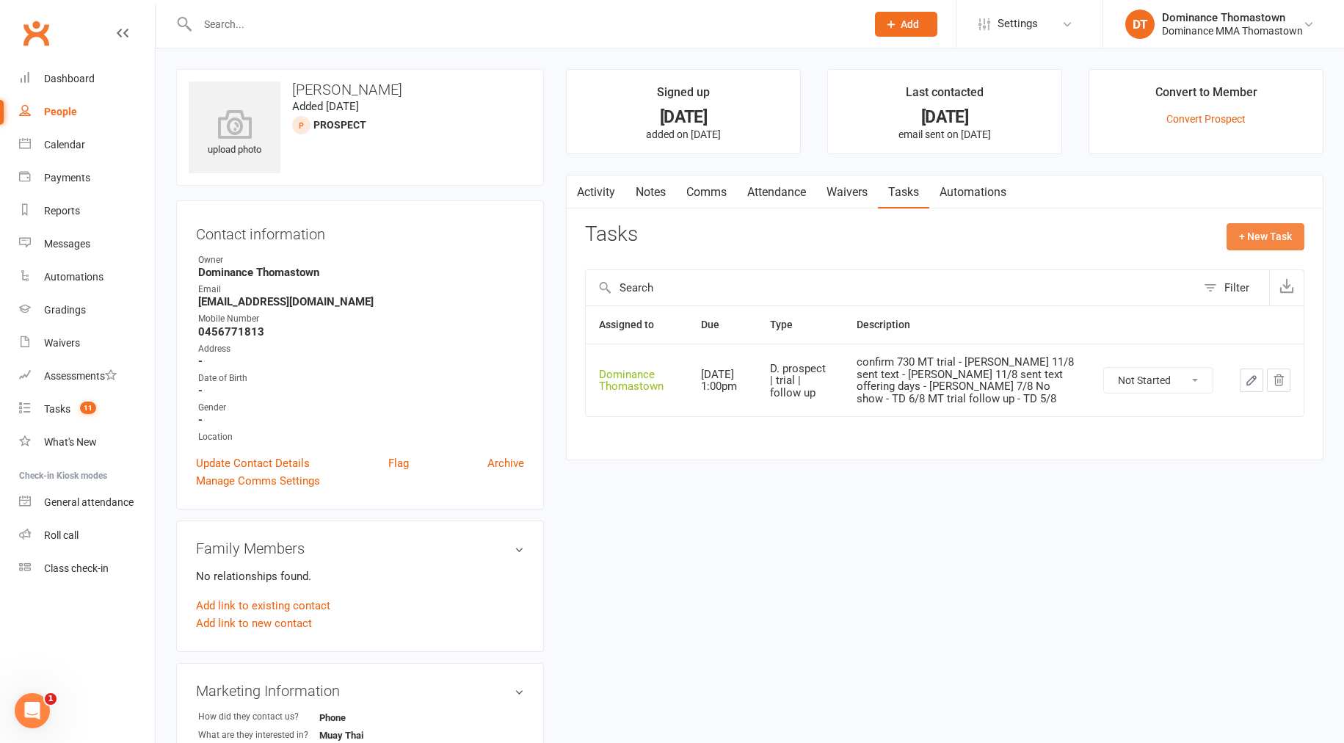
click at [1267, 242] on button "+ New Task" at bounding box center [1266, 236] width 78 height 26
select select "12547"
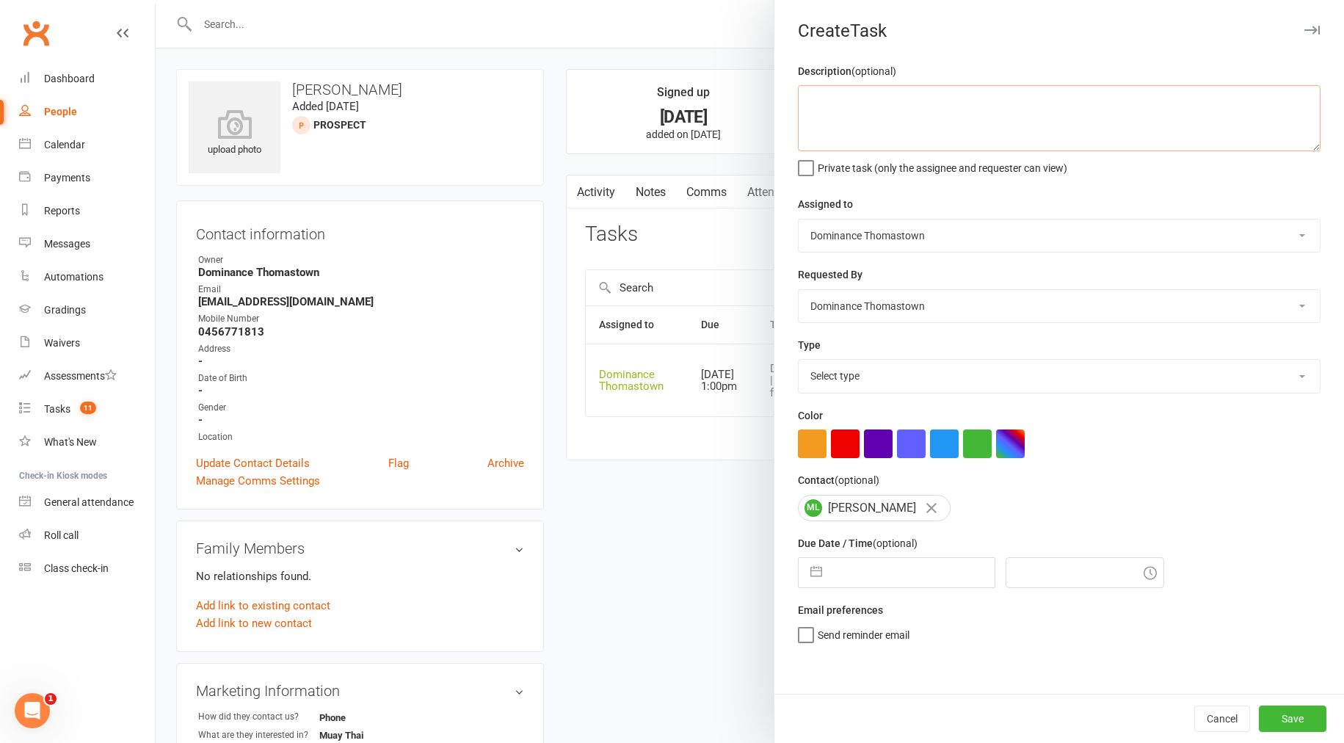
click at [974, 132] on textarea at bounding box center [1059, 118] width 523 height 66
type textarea "trial follow up - Ellen 11/8"
select select "6"
select select "2025"
select select "7"
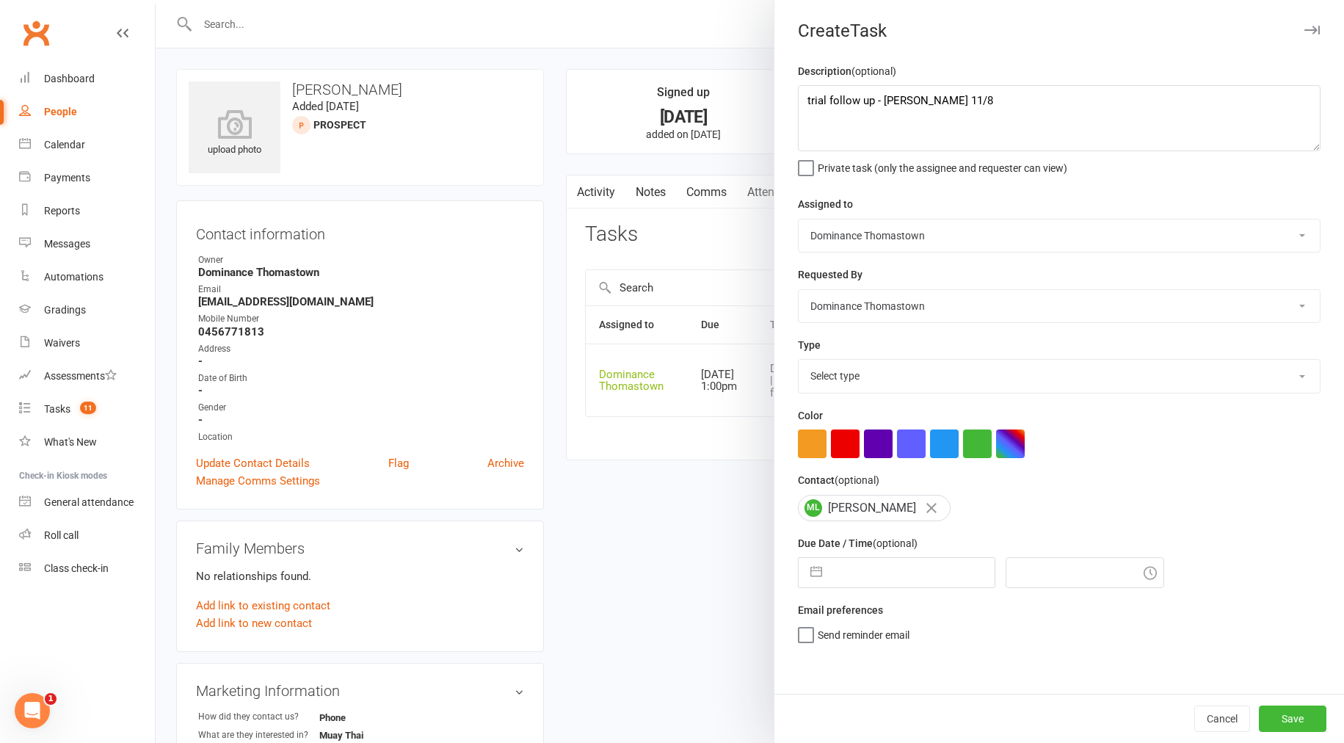
select select "2025"
select select "8"
select select "2025"
click at [860, 570] on input "text" at bounding box center [912, 572] width 165 height 29
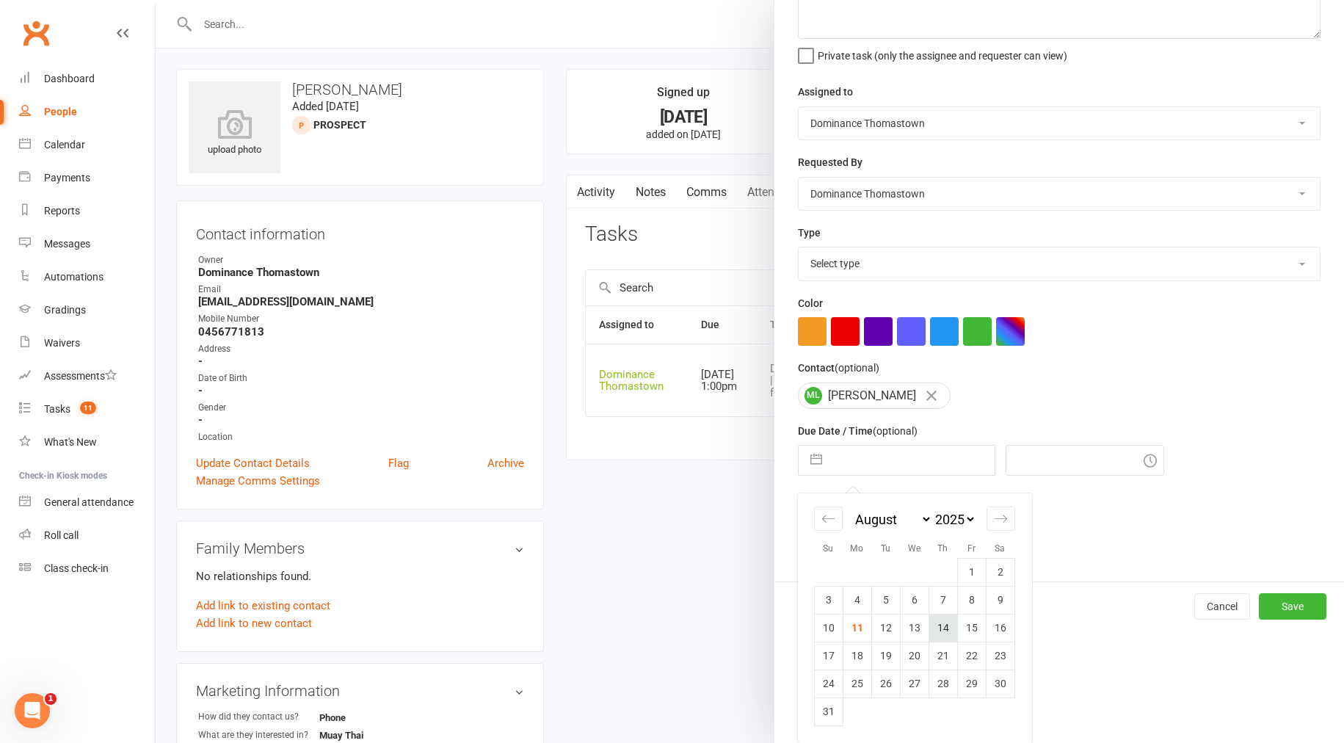
click at [944, 634] on td "14" at bounding box center [943, 628] width 29 height 28
type input "14 Aug 2025"
type input "8:30pm"
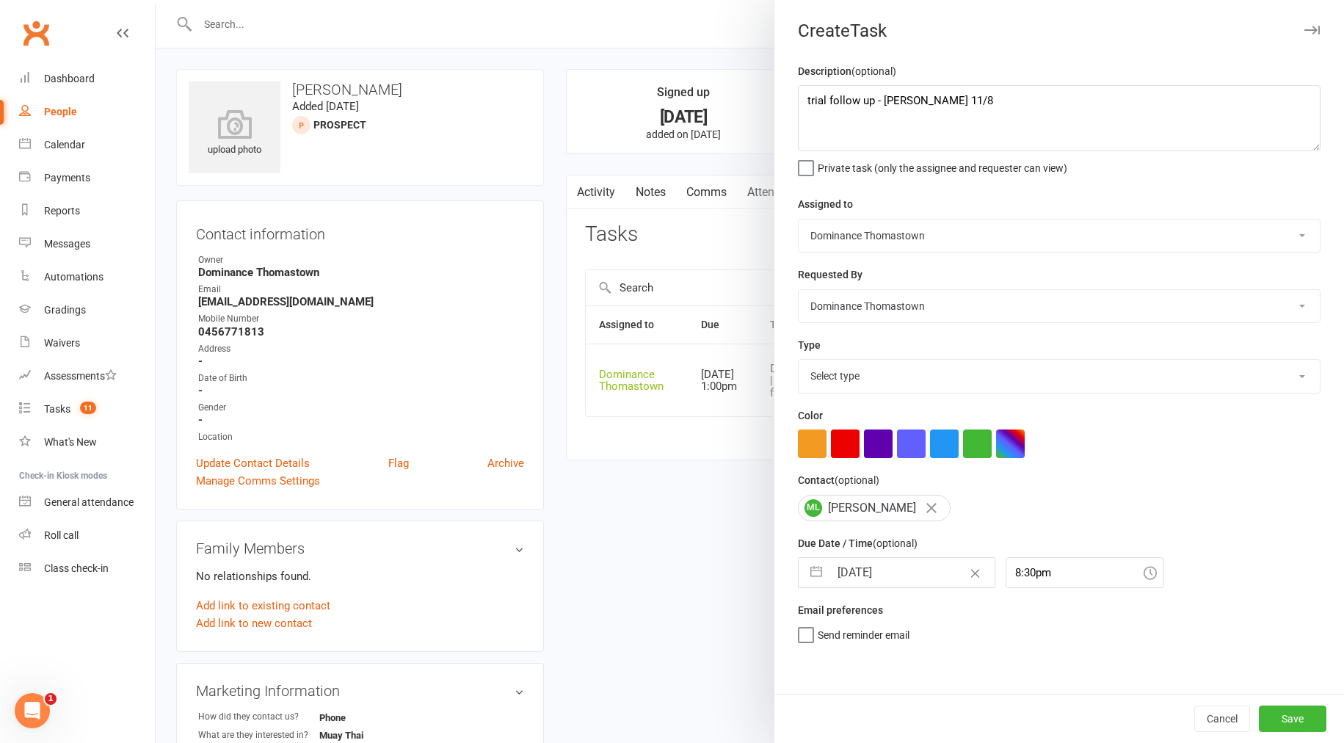
click at [861, 378] on select "Select type A. prospect | enquiry response B. prospect | trial | booking [PERSO…" at bounding box center [1059, 376] width 521 height 32
select select "3812"
click at [1316, 720] on button "Save" at bounding box center [1293, 719] width 68 height 26
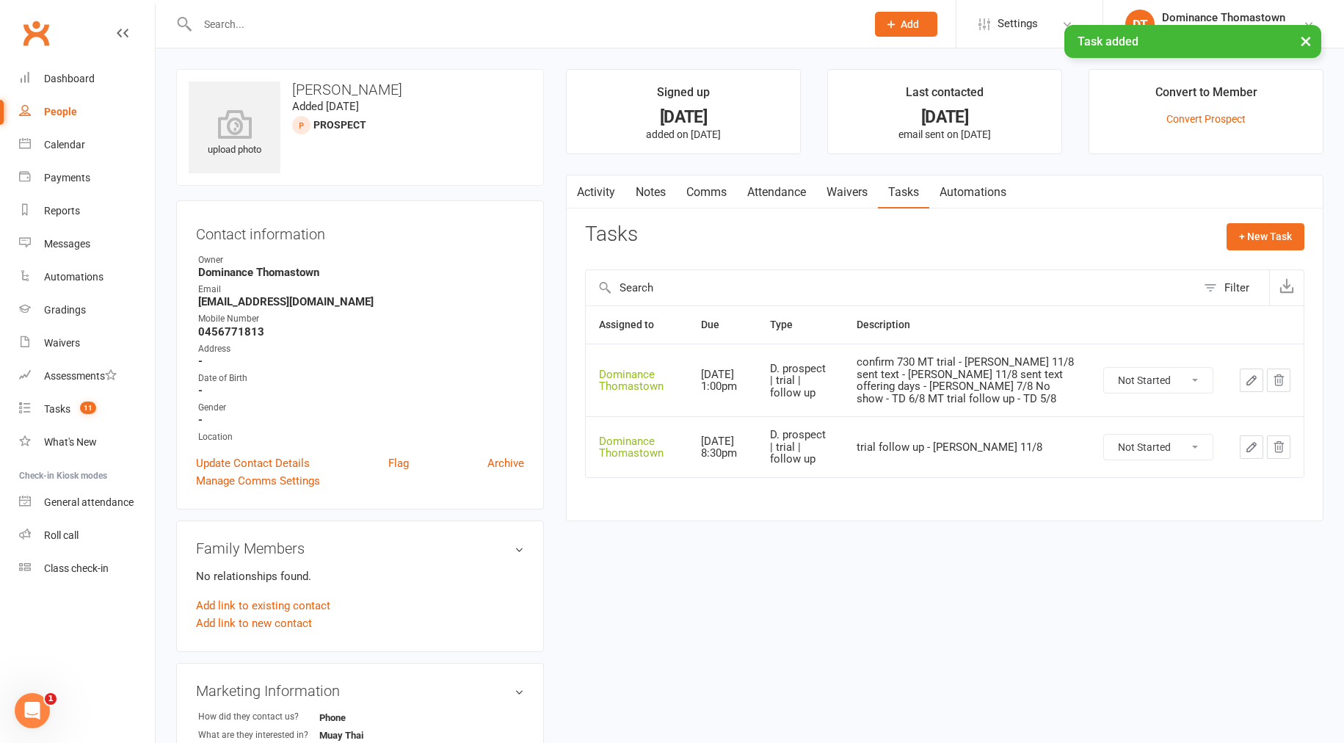
click at [765, 187] on link "Attendance" at bounding box center [776, 192] width 79 height 34
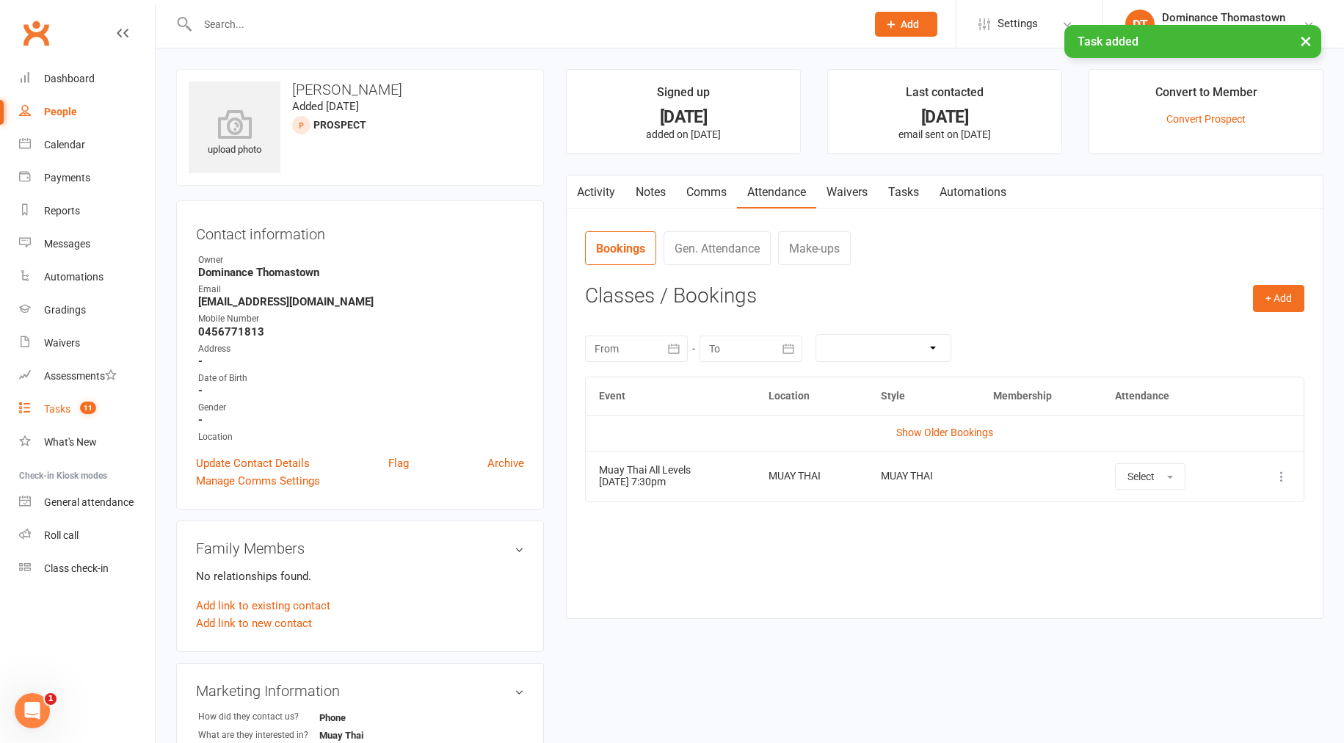
click at [91, 405] on span "11" at bounding box center [88, 408] width 16 height 12
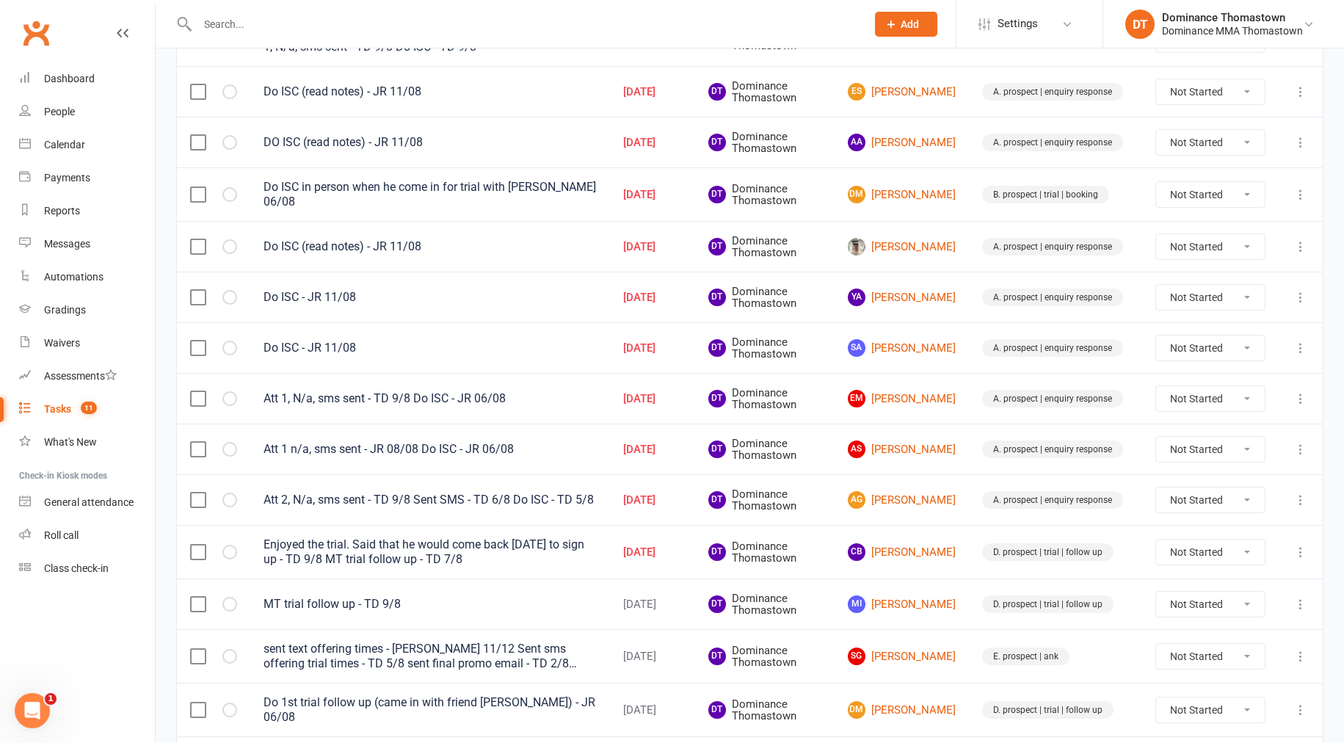
scroll to position [231, 0]
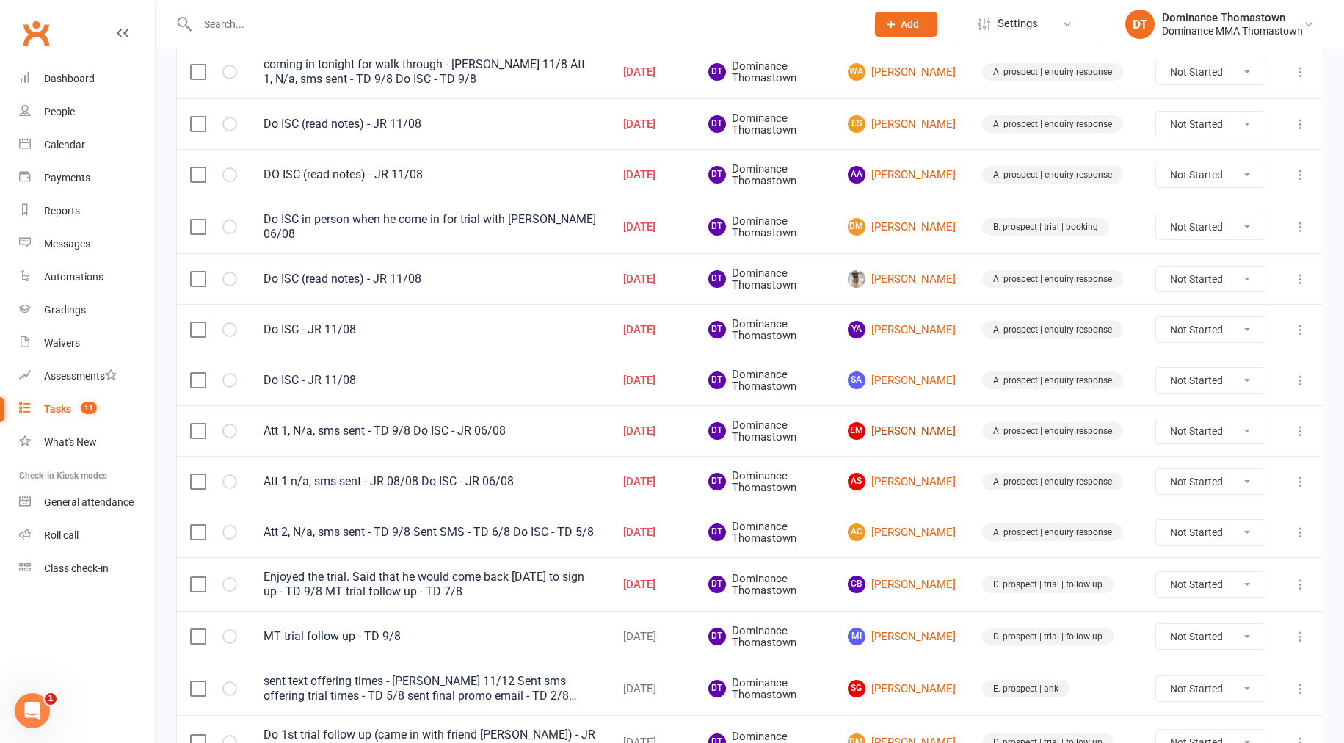
click at [936, 429] on link "EM [PERSON_NAME]" at bounding box center [902, 431] width 108 height 18
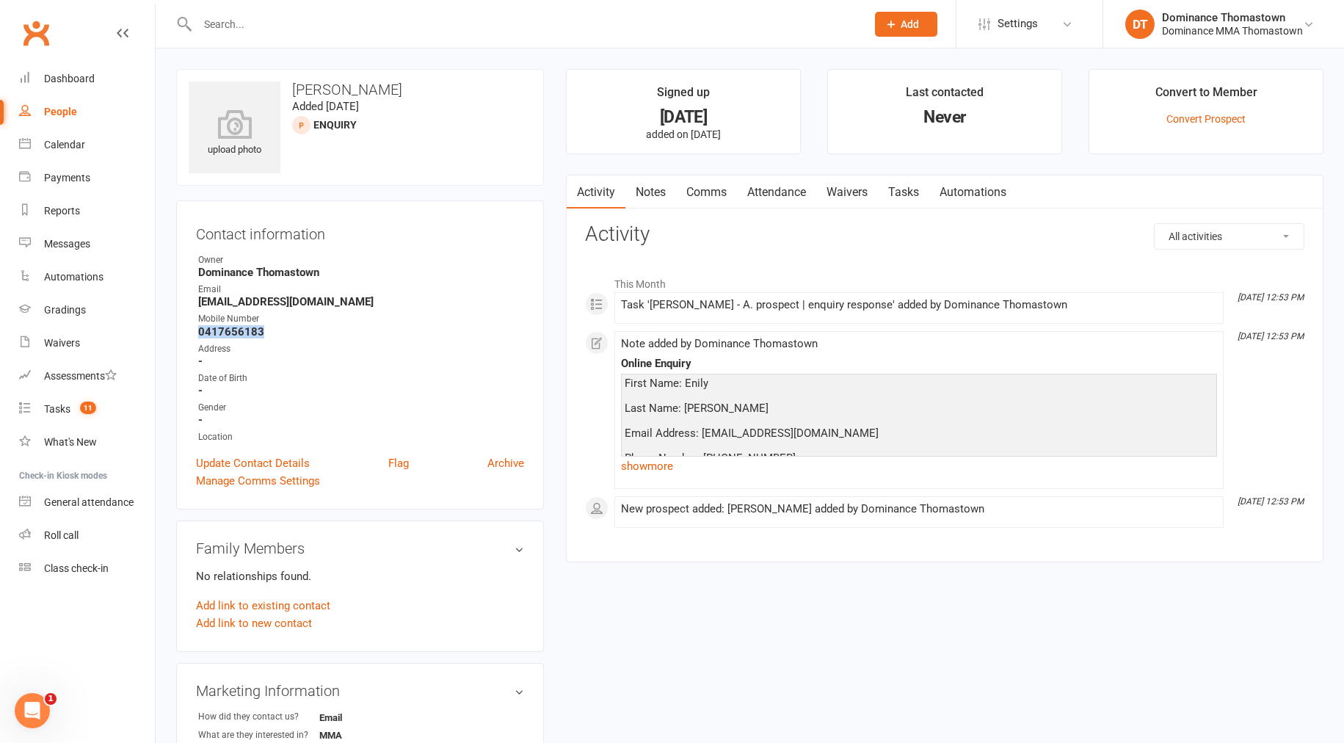
drag, startPoint x: 270, startPoint y: 332, endPoint x: 196, endPoint y: 333, distance: 74.2
click at [189, 331] on div "Contact information Owner Dominance Thomastown Email emily123martens@gmail.com …" at bounding box center [360, 354] width 368 height 309
copy strong "0417656183"
click at [679, 465] on link "show more" at bounding box center [919, 466] width 596 height 21
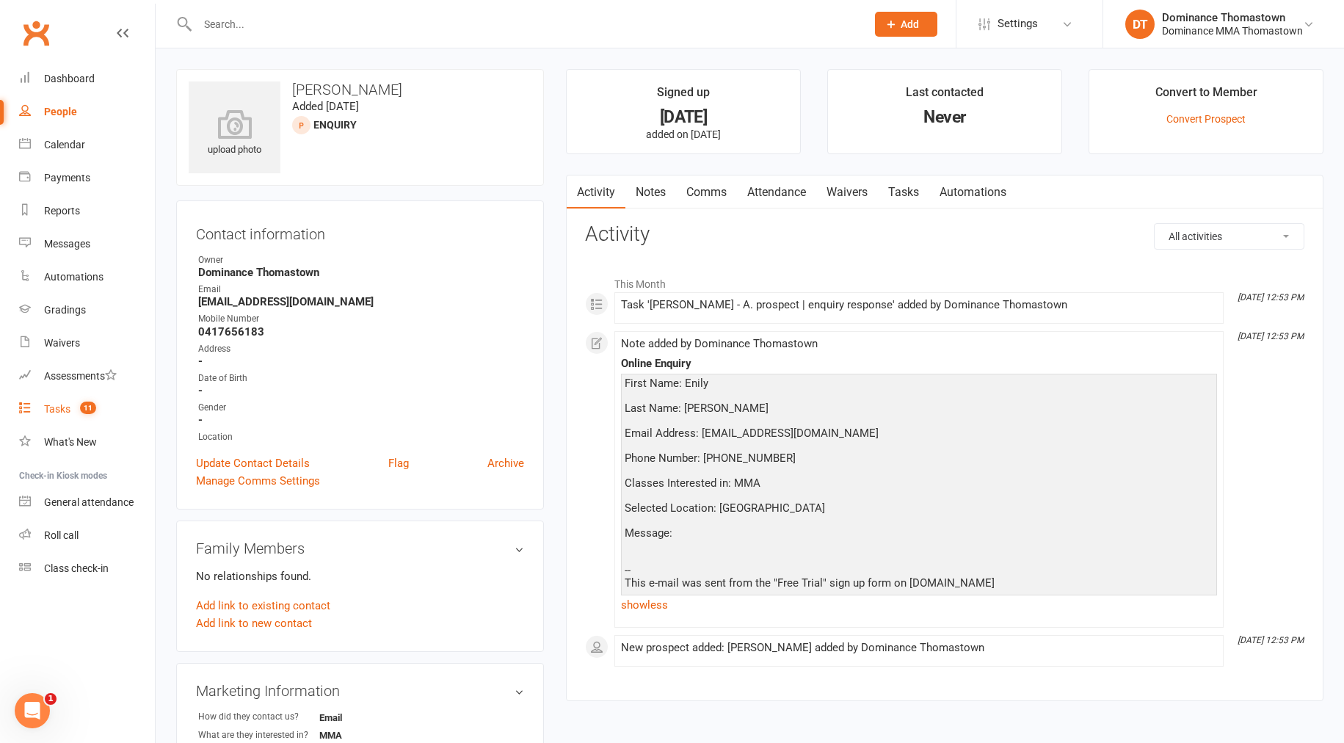
click at [62, 413] on div "Tasks" at bounding box center [57, 409] width 26 height 12
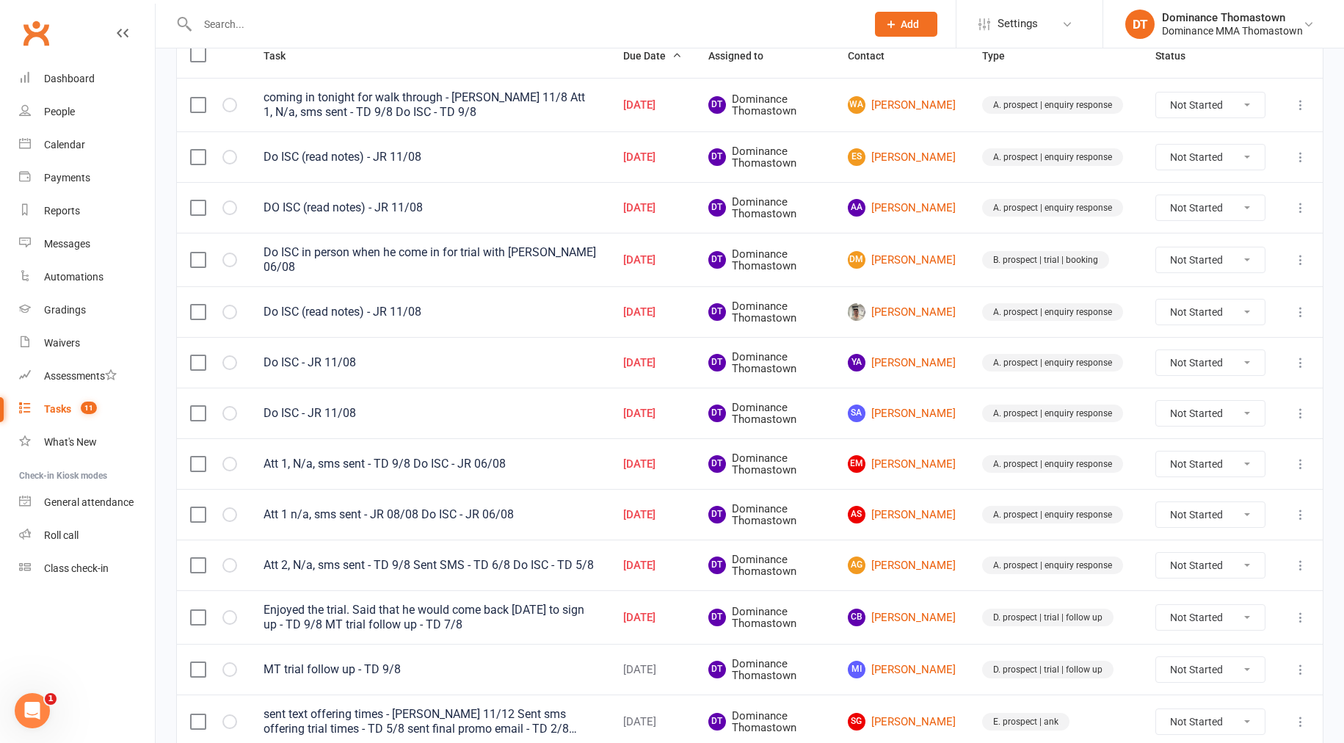
scroll to position [203, 0]
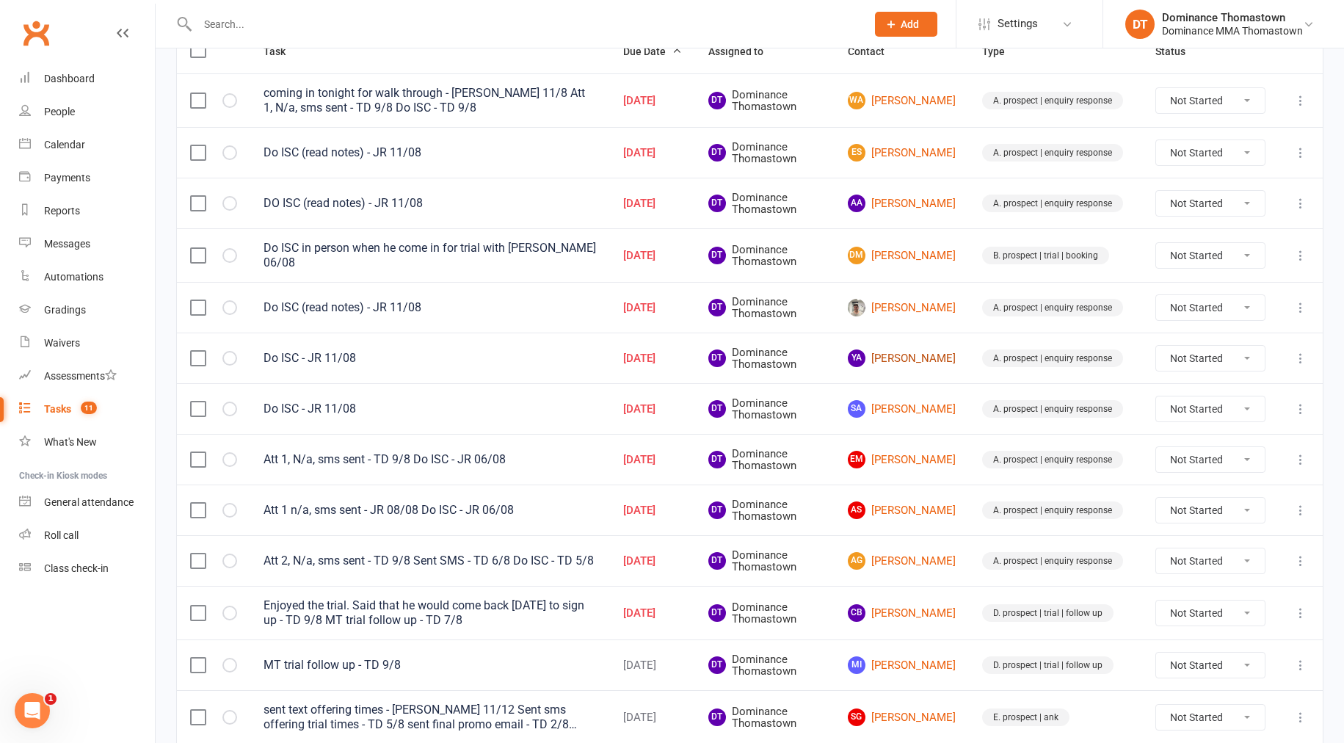
click at [895, 352] on link "YA Yasa Abdullahi" at bounding box center [902, 358] width 108 height 18
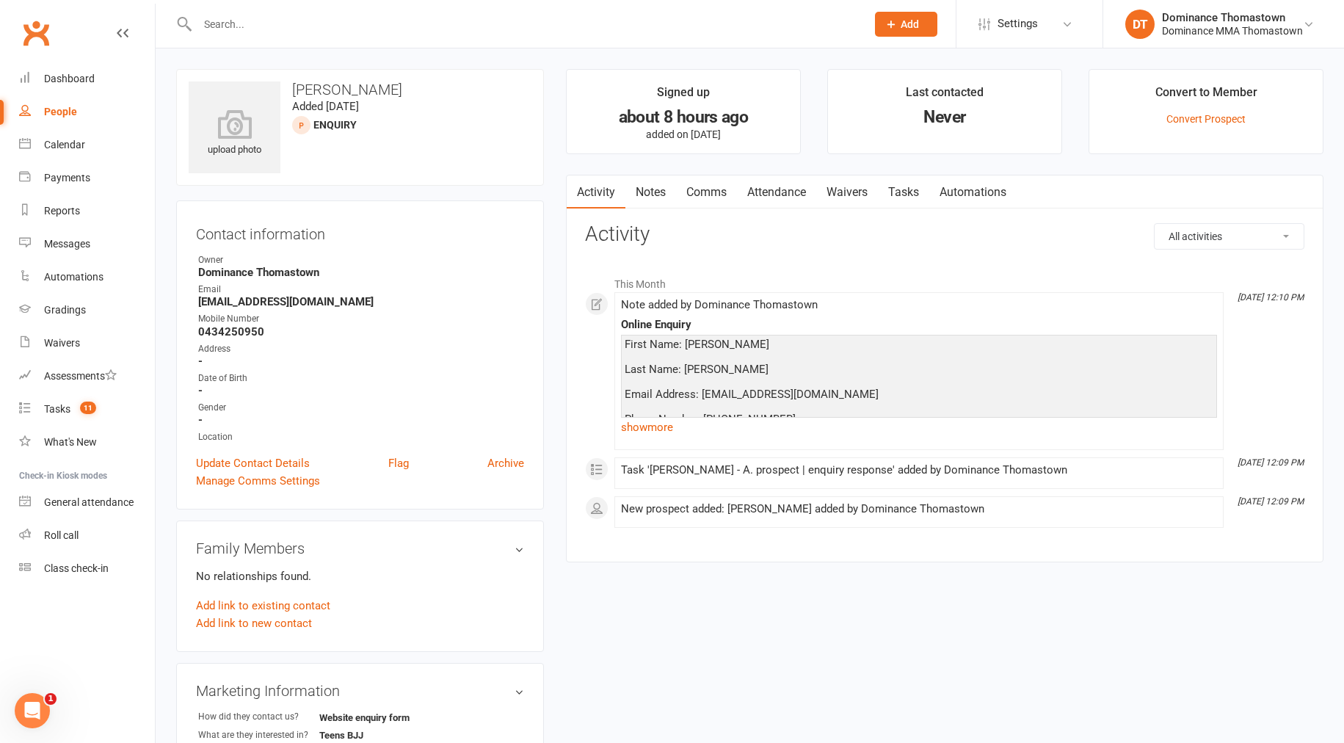
click at [639, 427] on link "show more" at bounding box center [919, 427] width 596 height 21
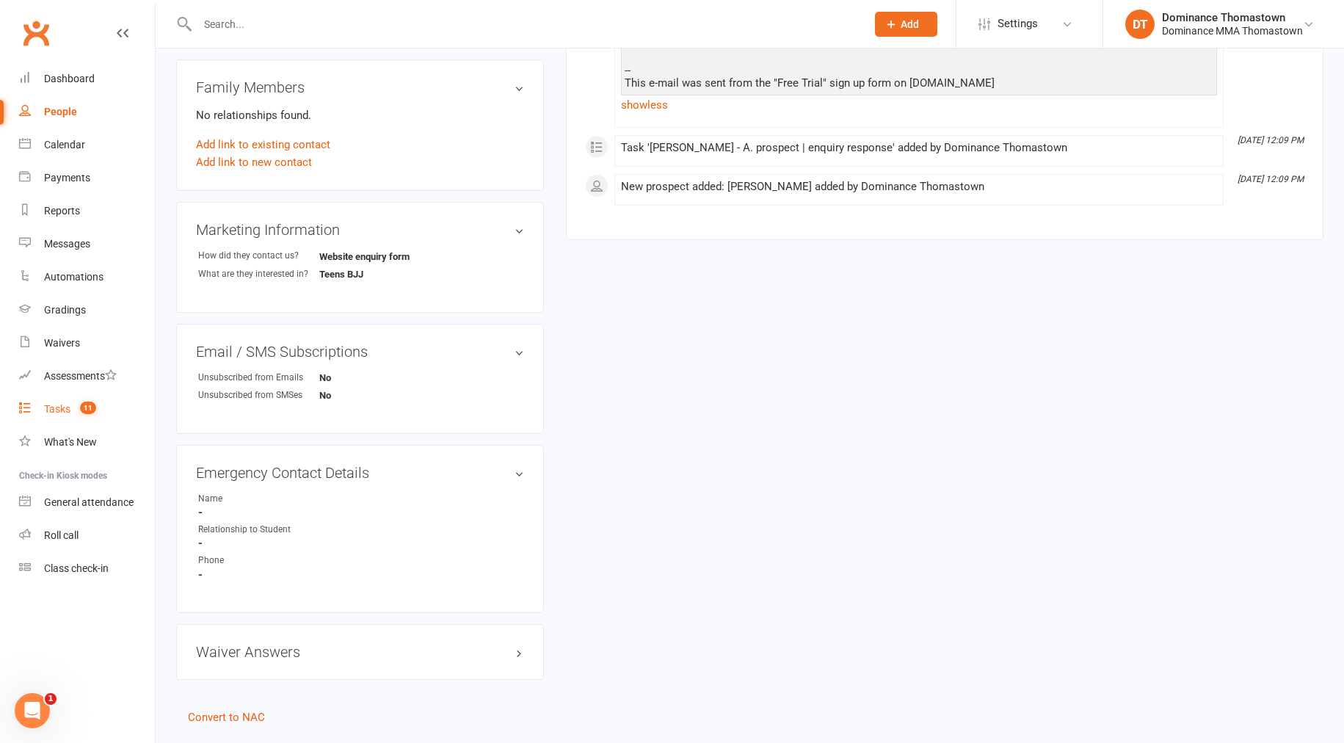
scroll to position [463, 0]
click at [79, 407] on count-badge "11" at bounding box center [84, 409] width 23 height 12
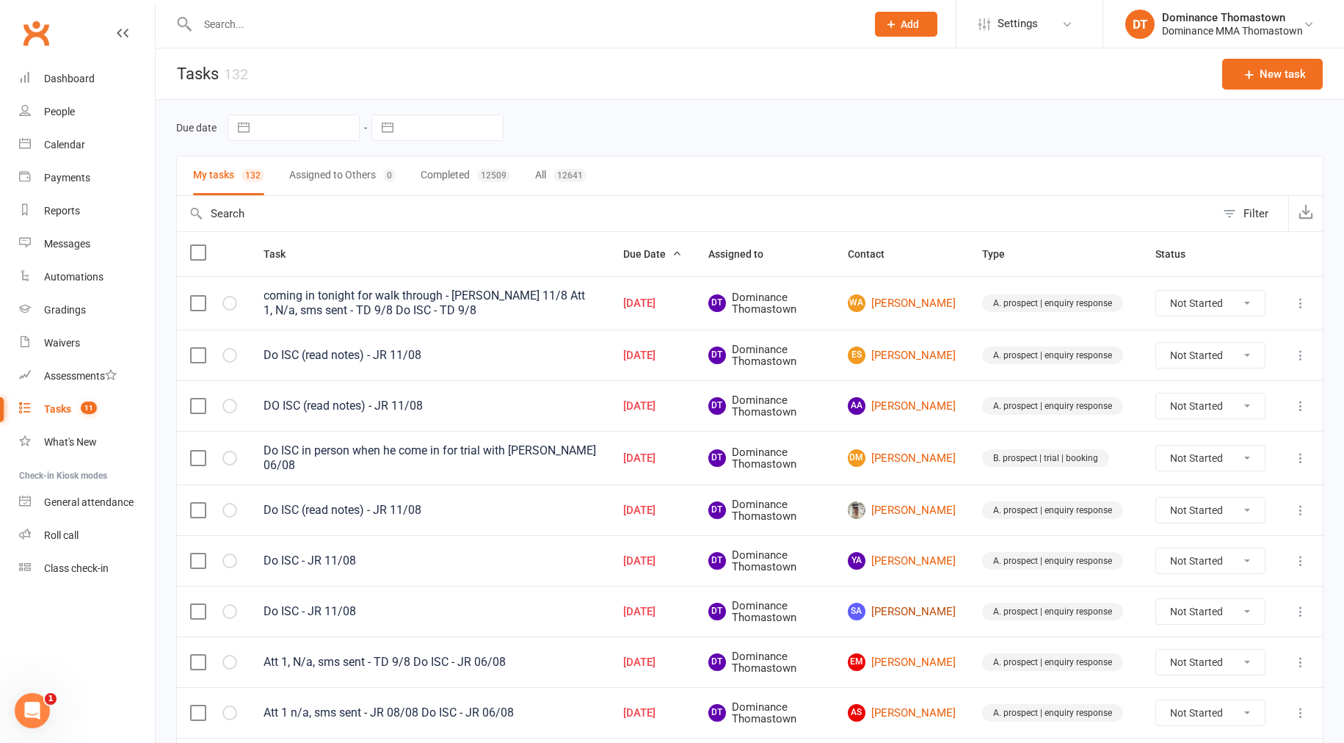
click at [899, 603] on link "SA Sedra Abdullahi" at bounding box center [902, 612] width 108 height 18
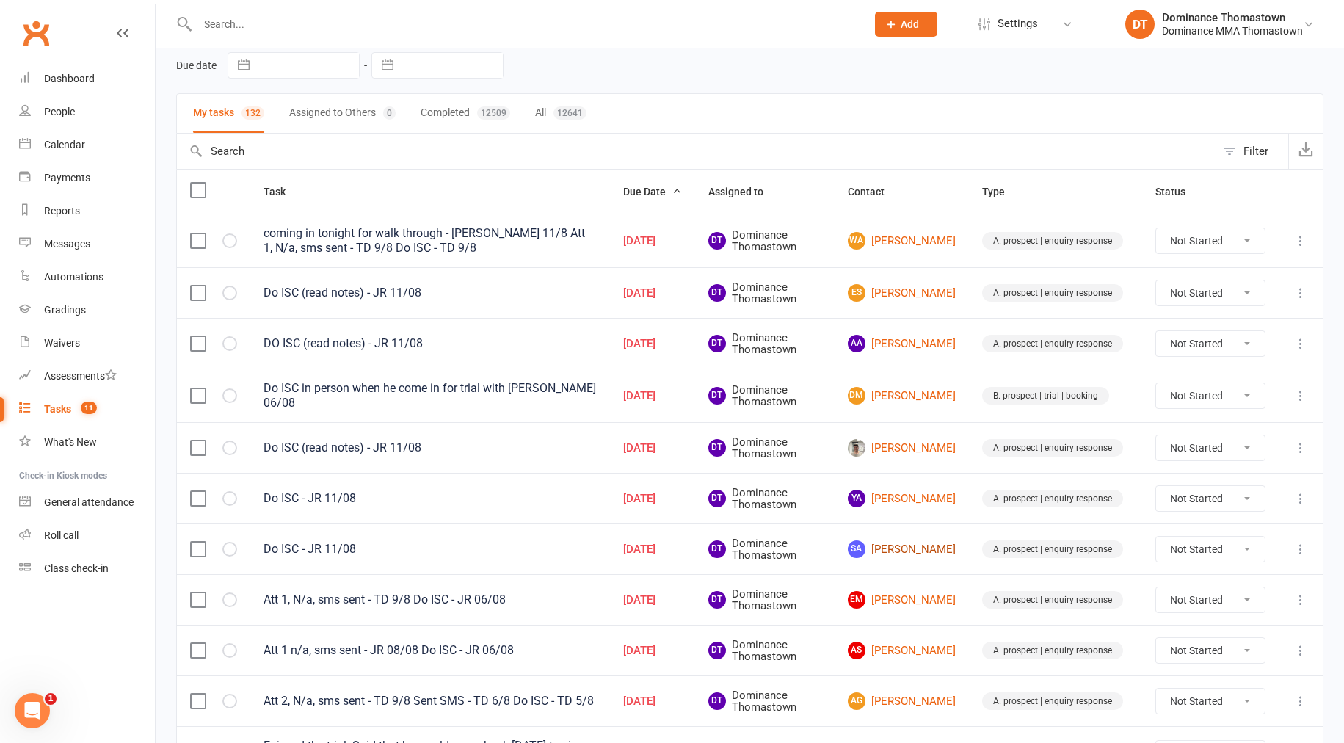
scroll to position [90, 0]
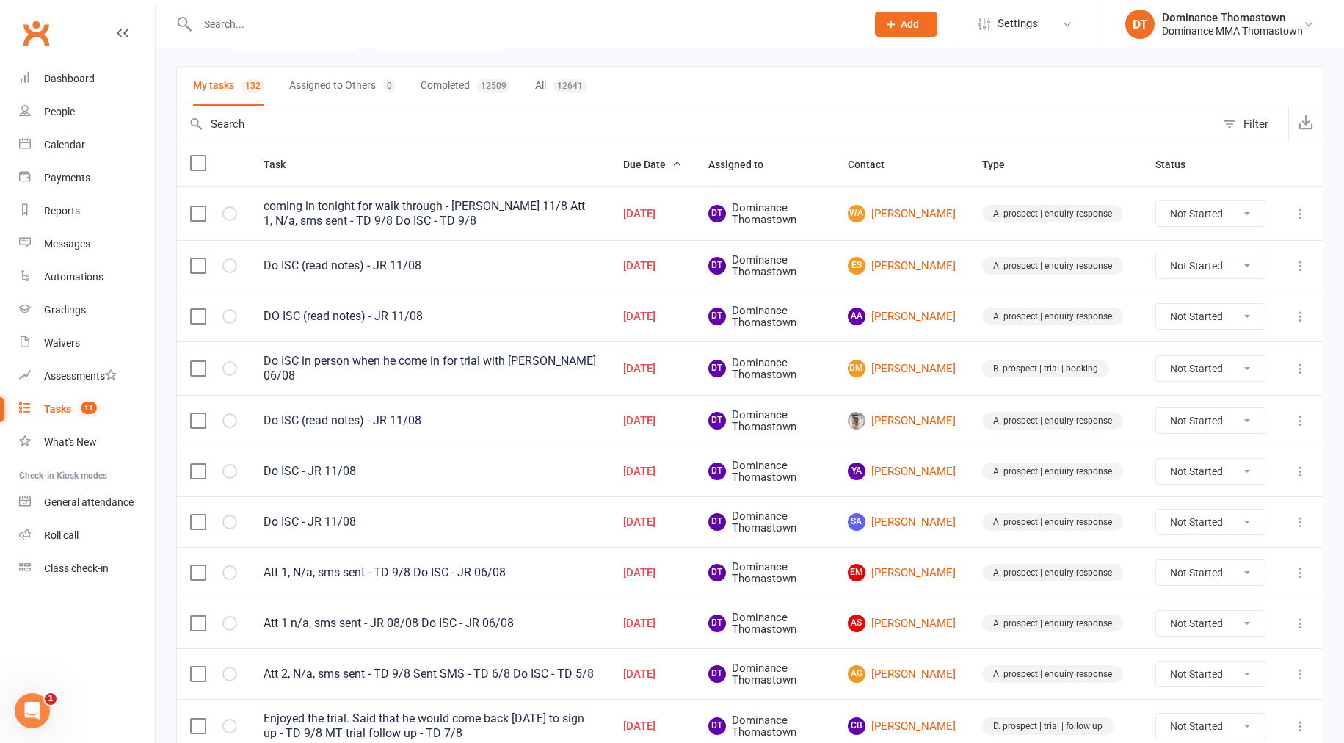
click at [494, 20] on input "text" at bounding box center [524, 24] width 663 height 21
type input "aisha"
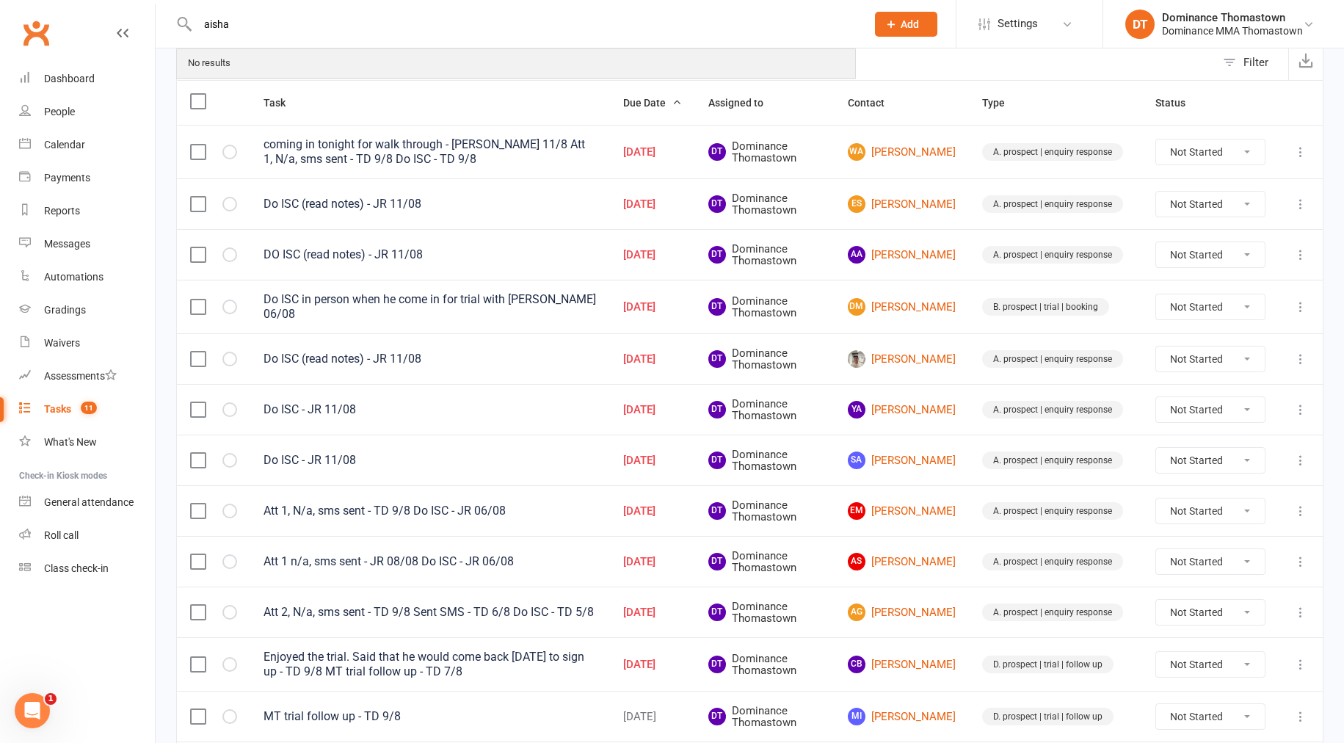
scroll to position [187, 0]
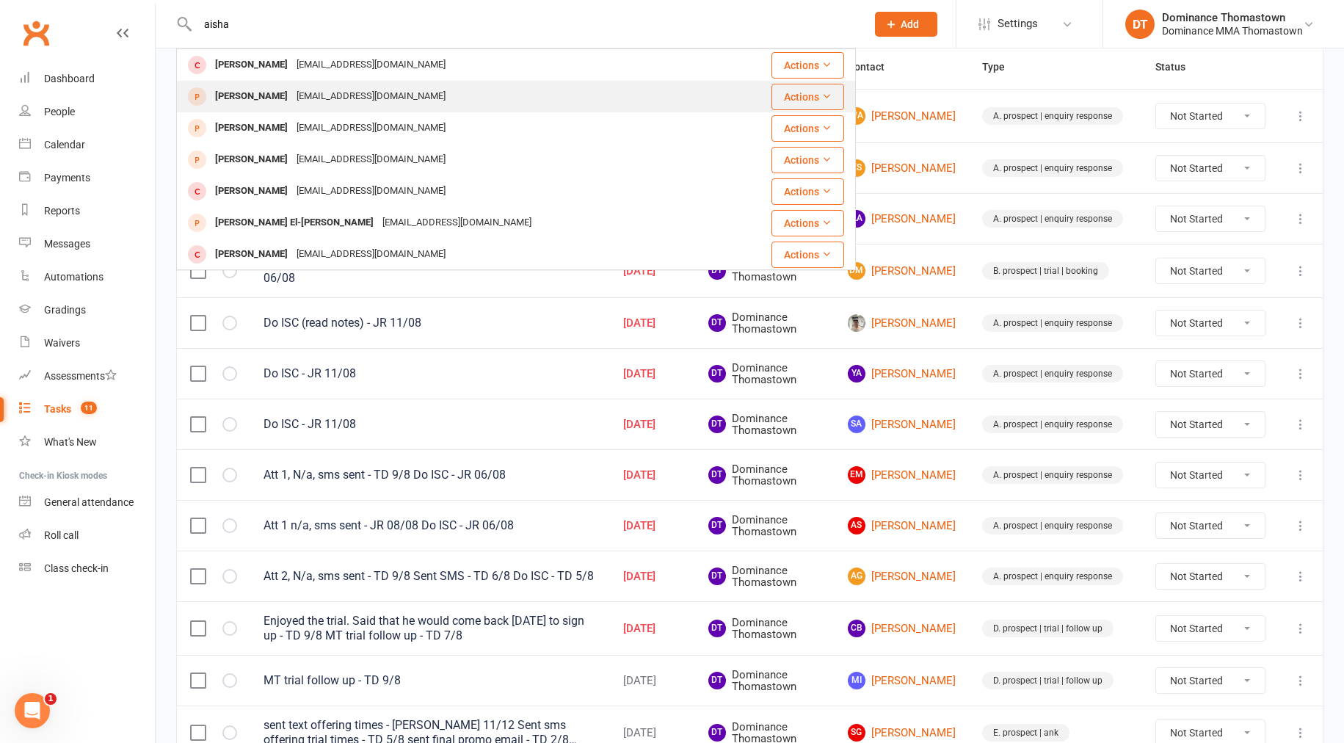
click at [316, 103] on div "[EMAIL_ADDRESS][DOMAIN_NAME]" at bounding box center [371, 96] width 158 height 21
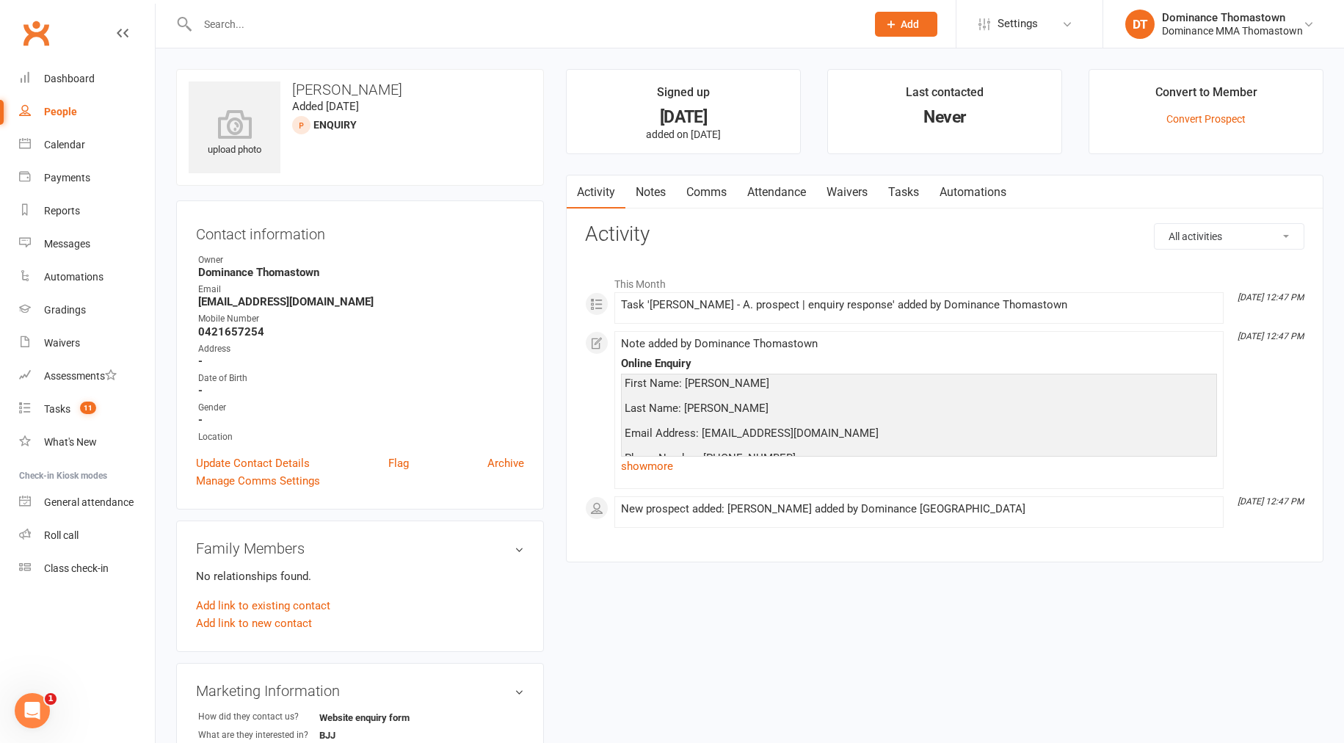
click at [849, 190] on link "Waivers" at bounding box center [847, 192] width 62 height 34
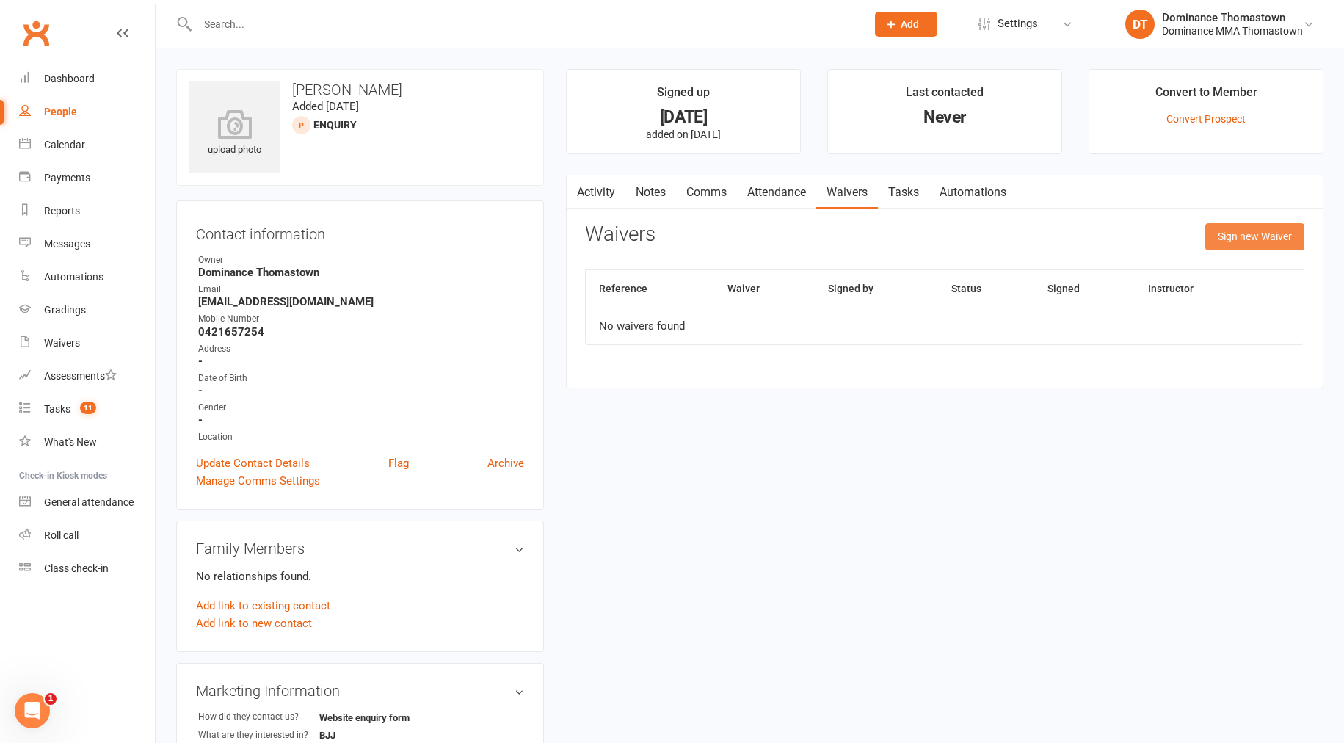
click at [1252, 233] on button "Sign new Waiver" at bounding box center [1254, 236] width 99 height 26
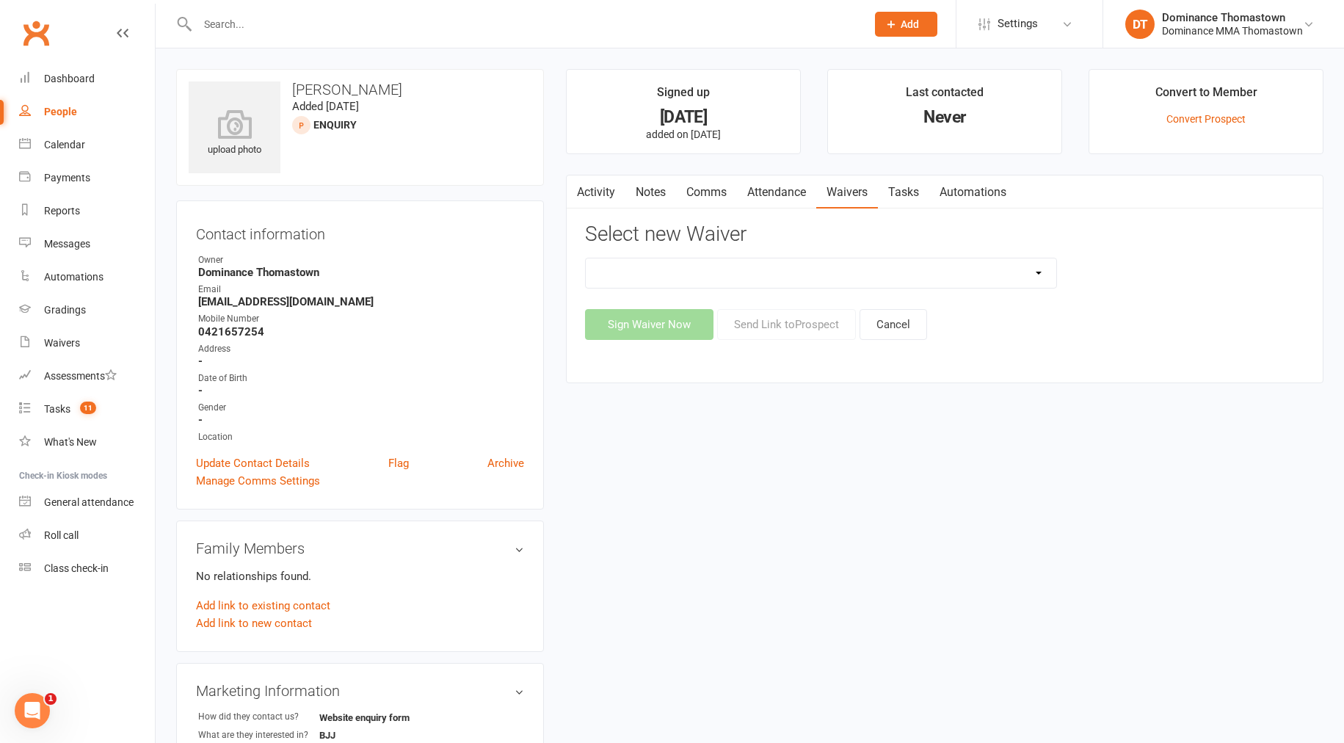
click at [819, 272] on select "Member | Cancellation | Adults Member | Injury Report Form (FOH staff use only)…" at bounding box center [821, 272] width 471 height 29
select select "375"
click at [771, 324] on button "Send Link to [GEOGRAPHIC_DATA]" at bounding box center [786, 324] width 139 height 31
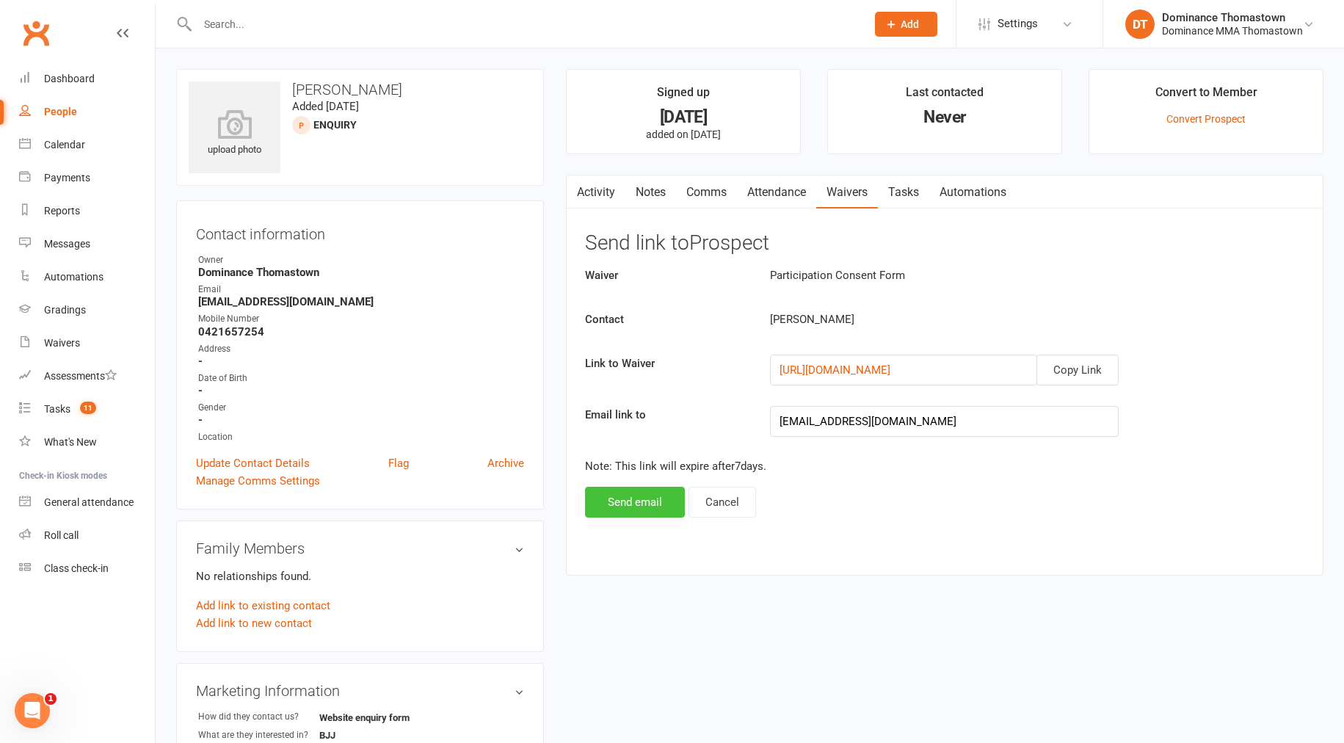
click at [650, 504] on button "Send email" at bounding box center [635, 502] width 100 height 31
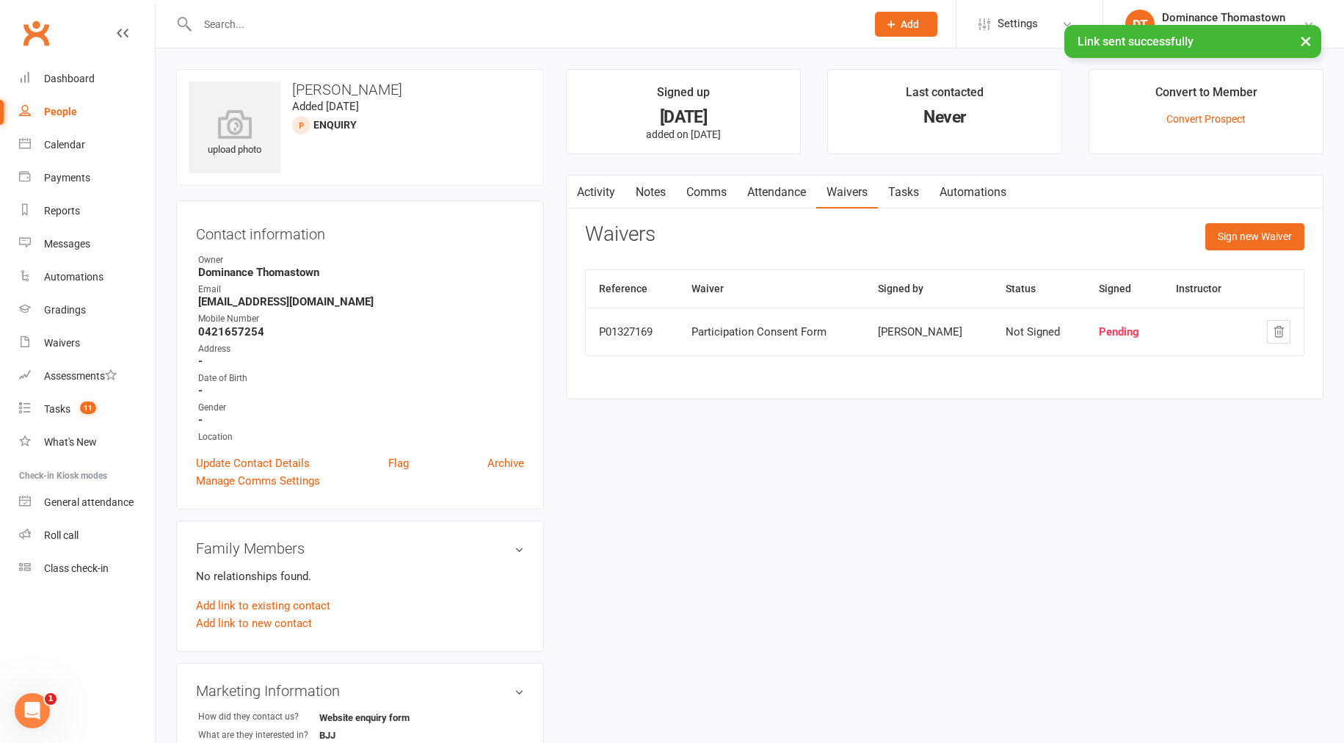
click at [716, 189] on link "Comms" at bounding box center [706, 192] width 61 height 34
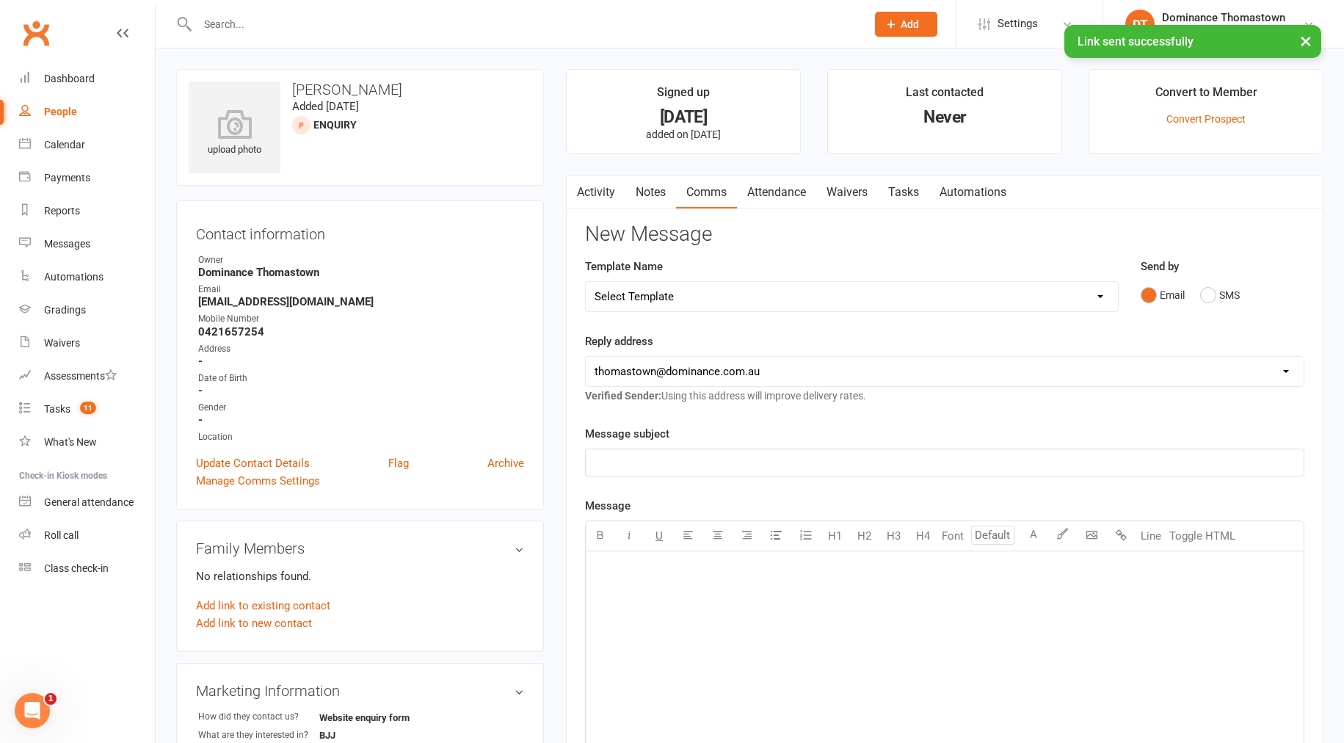
click at [786, 319] on div "Template Name Select Template [Email] MARKETING | 10TH BIRTHDAY SPECIAL | CANCE…" at bounding box center [852, 295] width 556 height 75
click at [775, 297] on select "Select Template [Email] MARKETING | 10TH BIRTHDAY SPECIAL | CANCELLED MEMBERS […" at bounding box center [852, 296] width 532 height 29
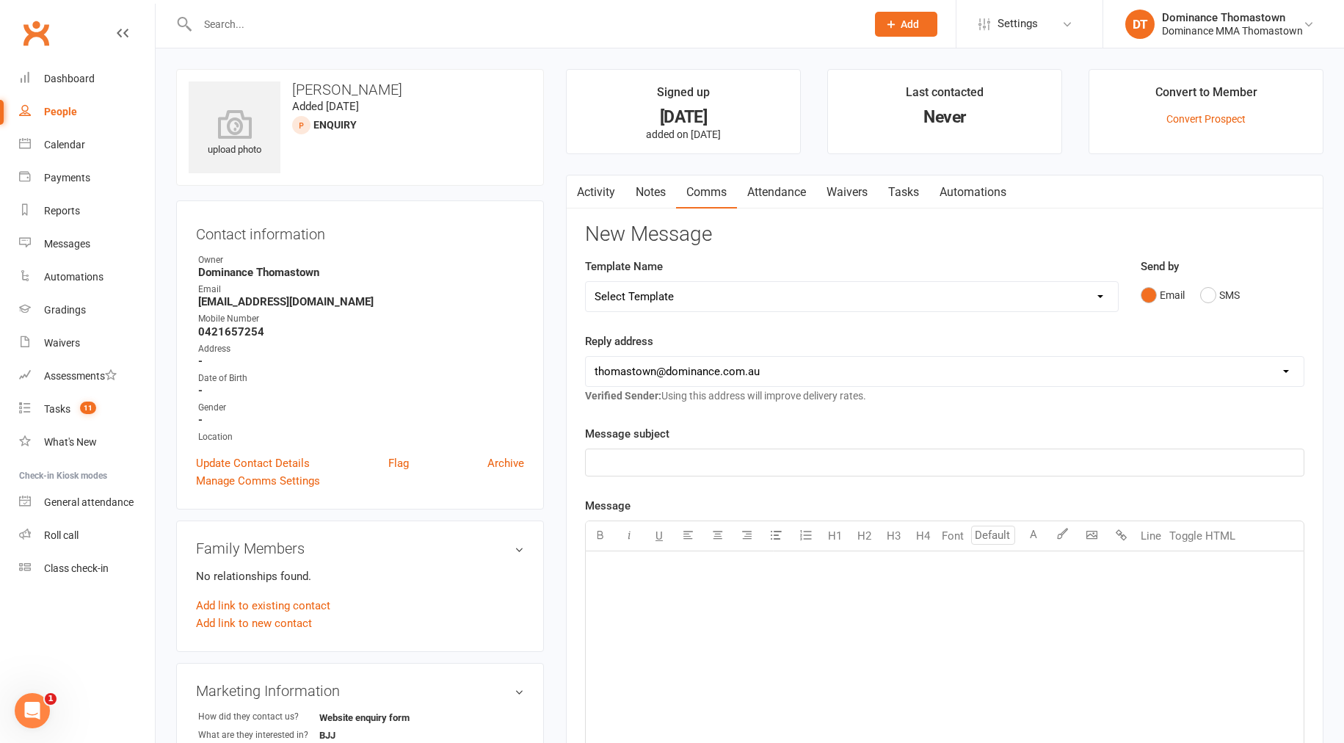
select select "19"
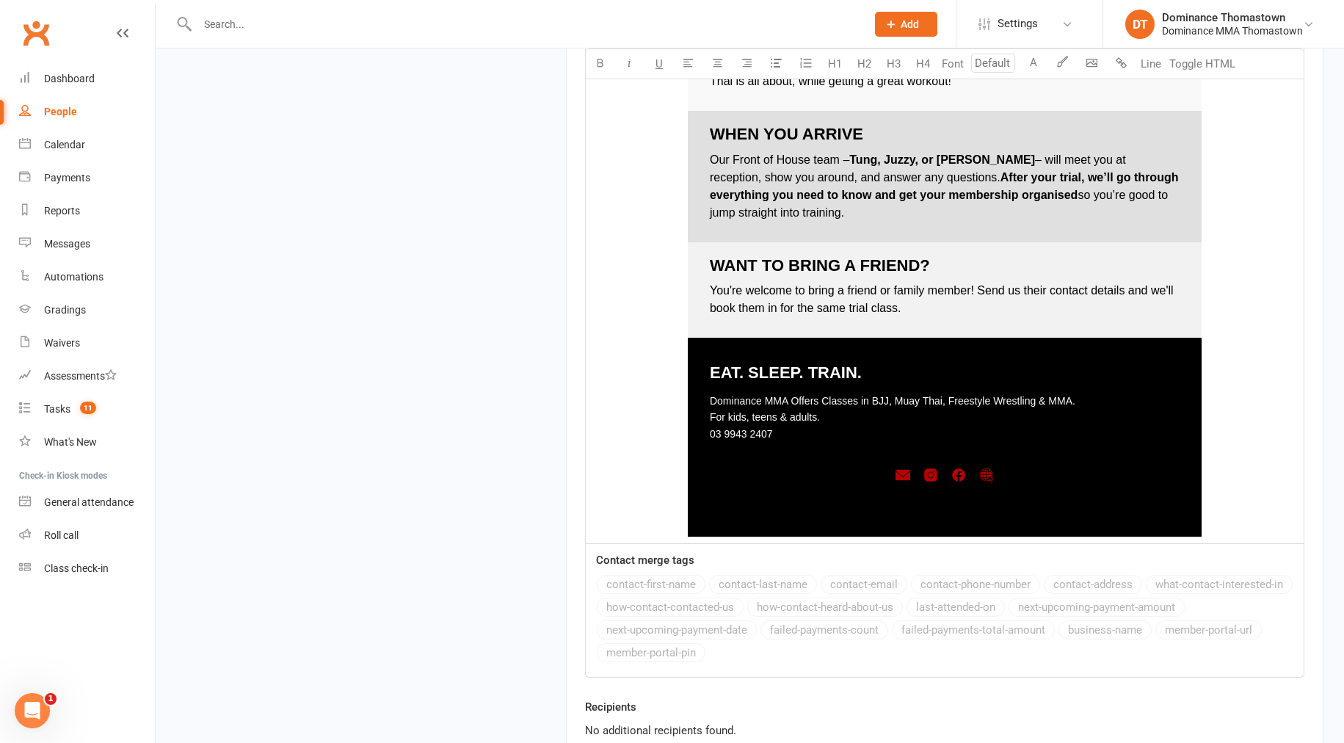
scroll to position [1958, 0]
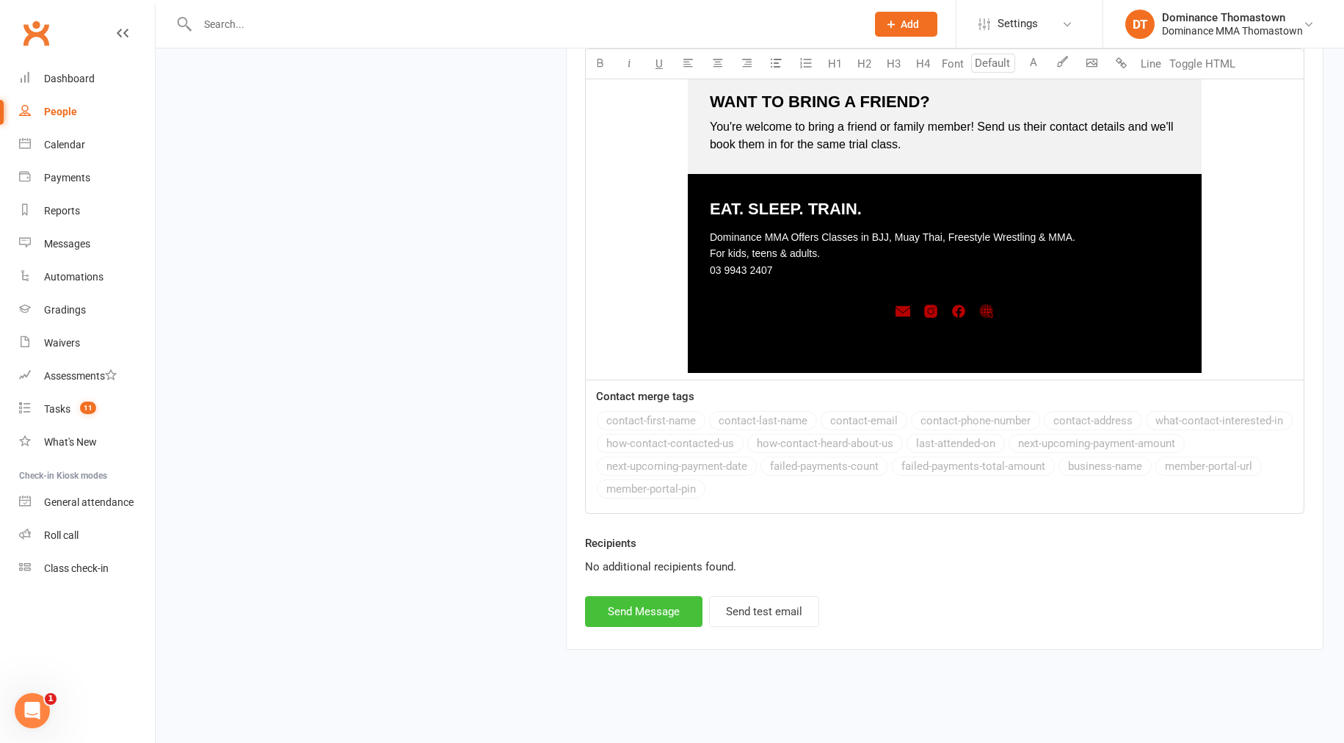
click at [662, 616] on button "Send Message" at bounding box center [643, 611] width 117 height 31
select select
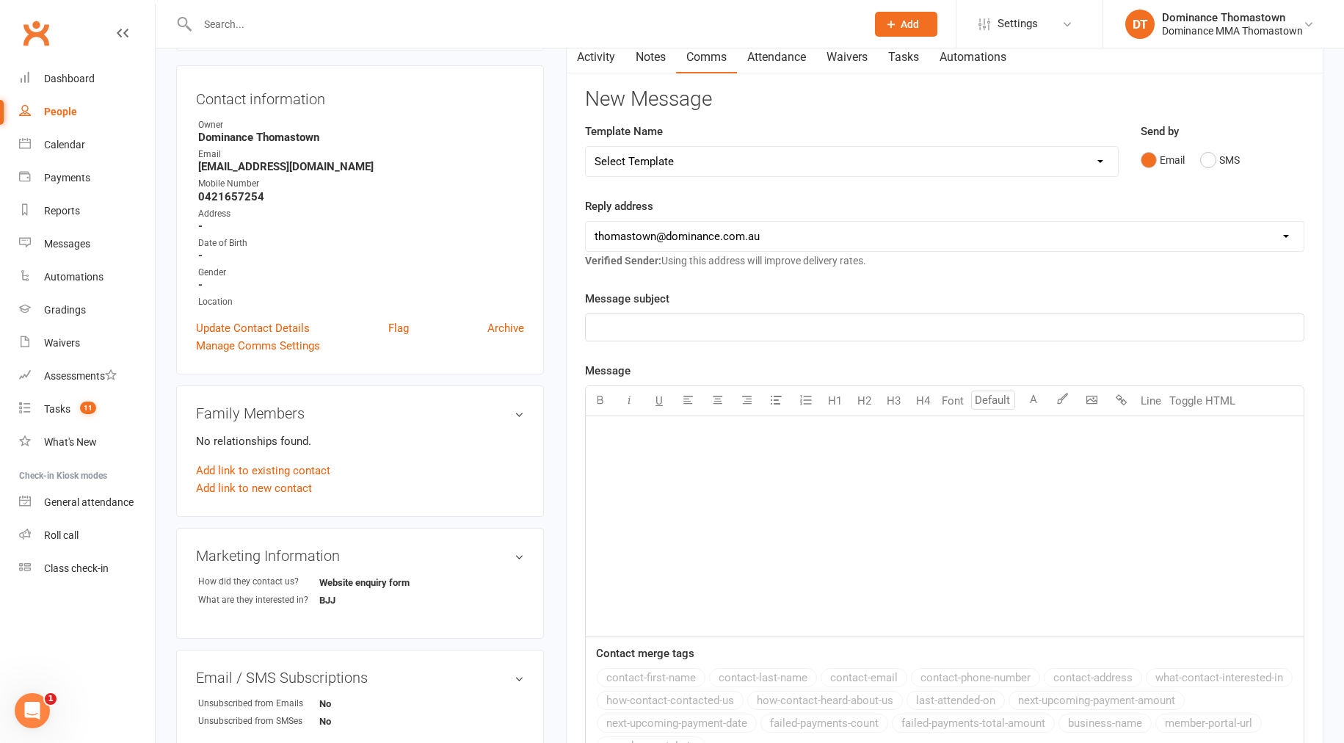
scroll to position [0, 0]
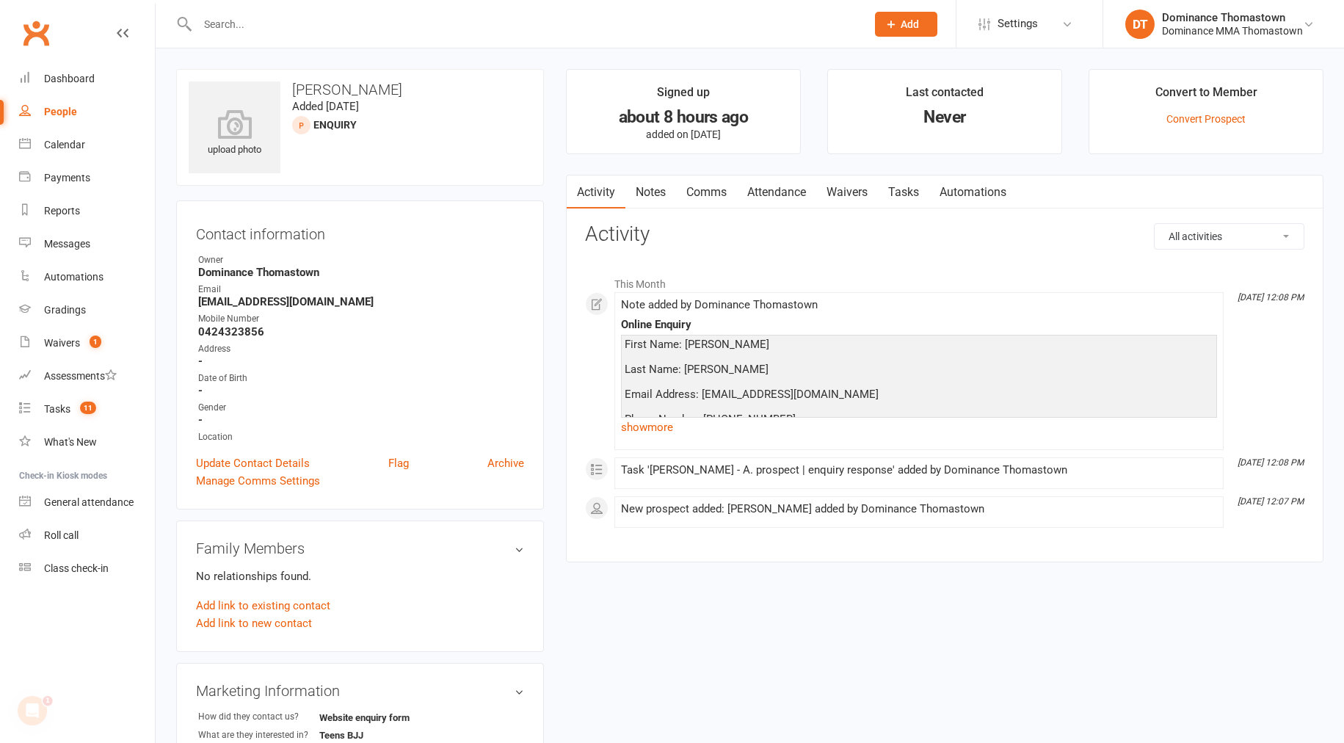
click at [666, 429] on link "show more" at bounding box center [919, 427] width 596 height 21
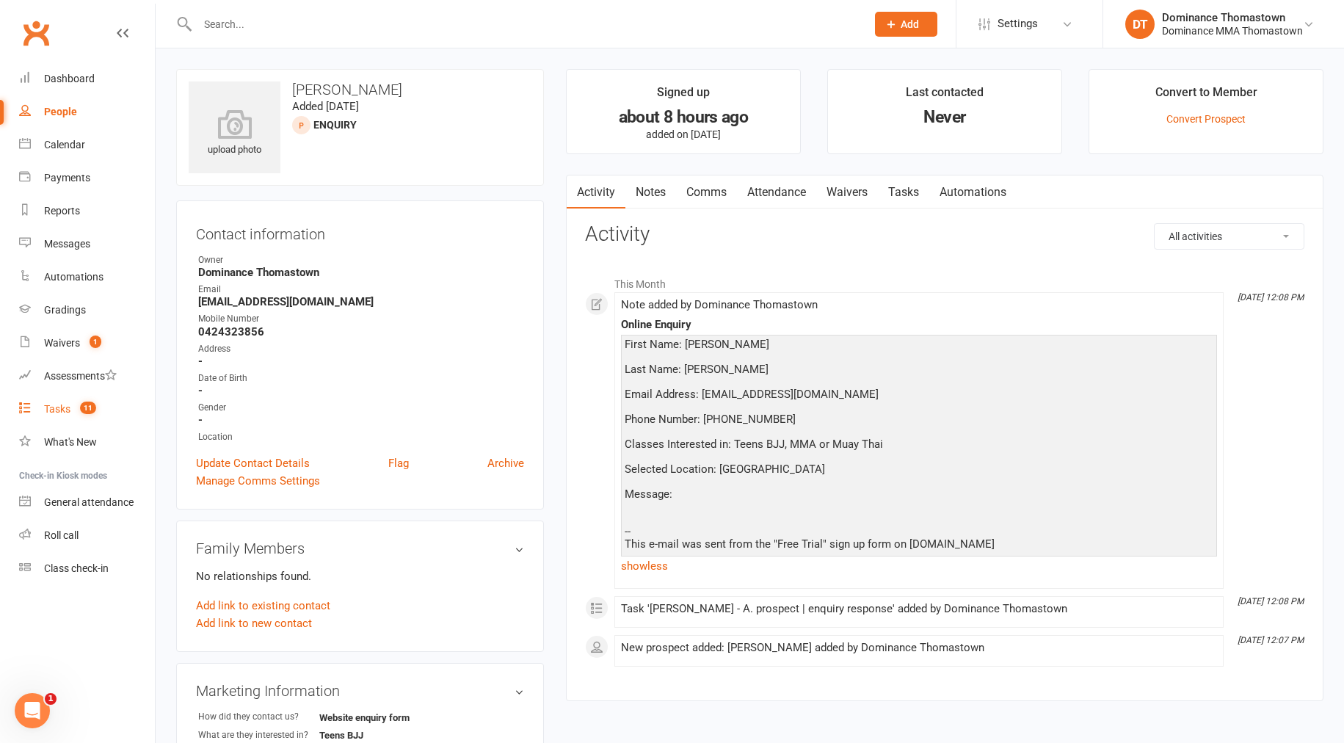
click at [75, 420] on link "Tasks 11" at bounding box center [87, 409] width 136 height 33
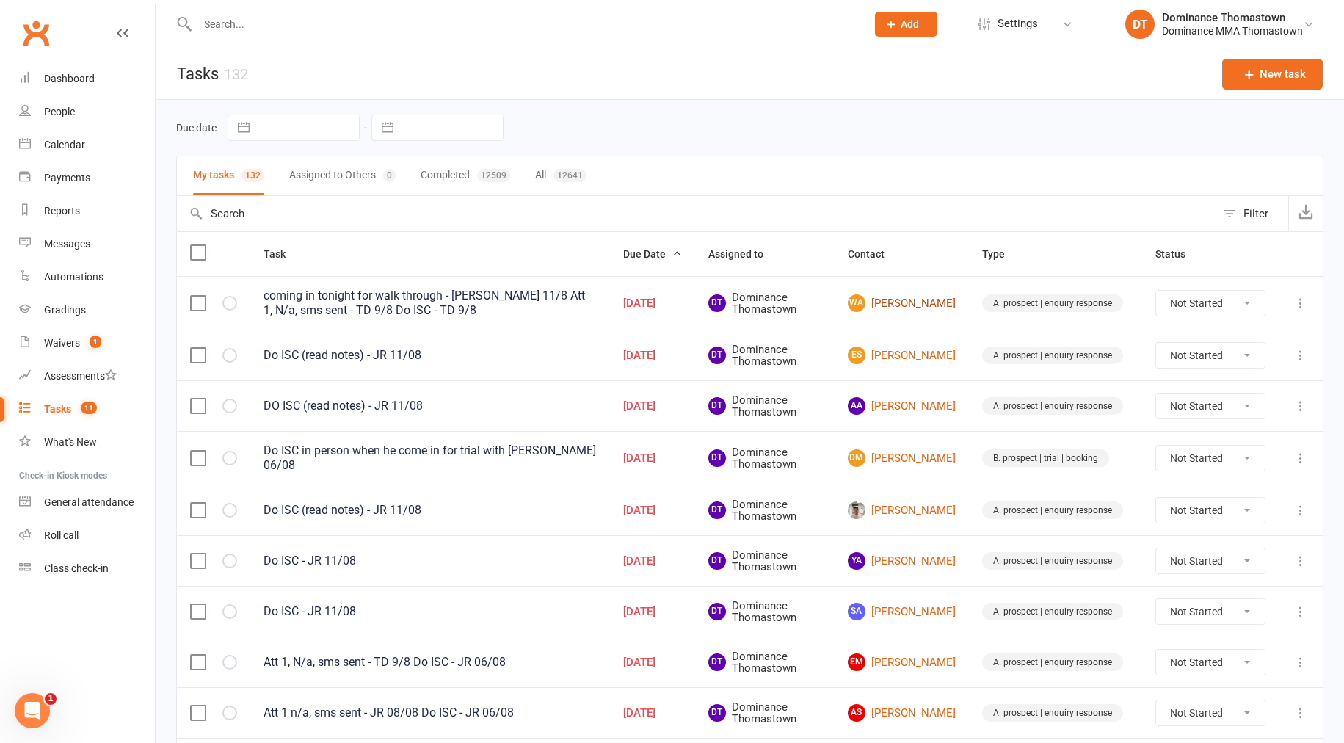
click at [910, 300] on link "WA [PERSON_NAME]" at bounding box center [902, 303] width 108 height 18
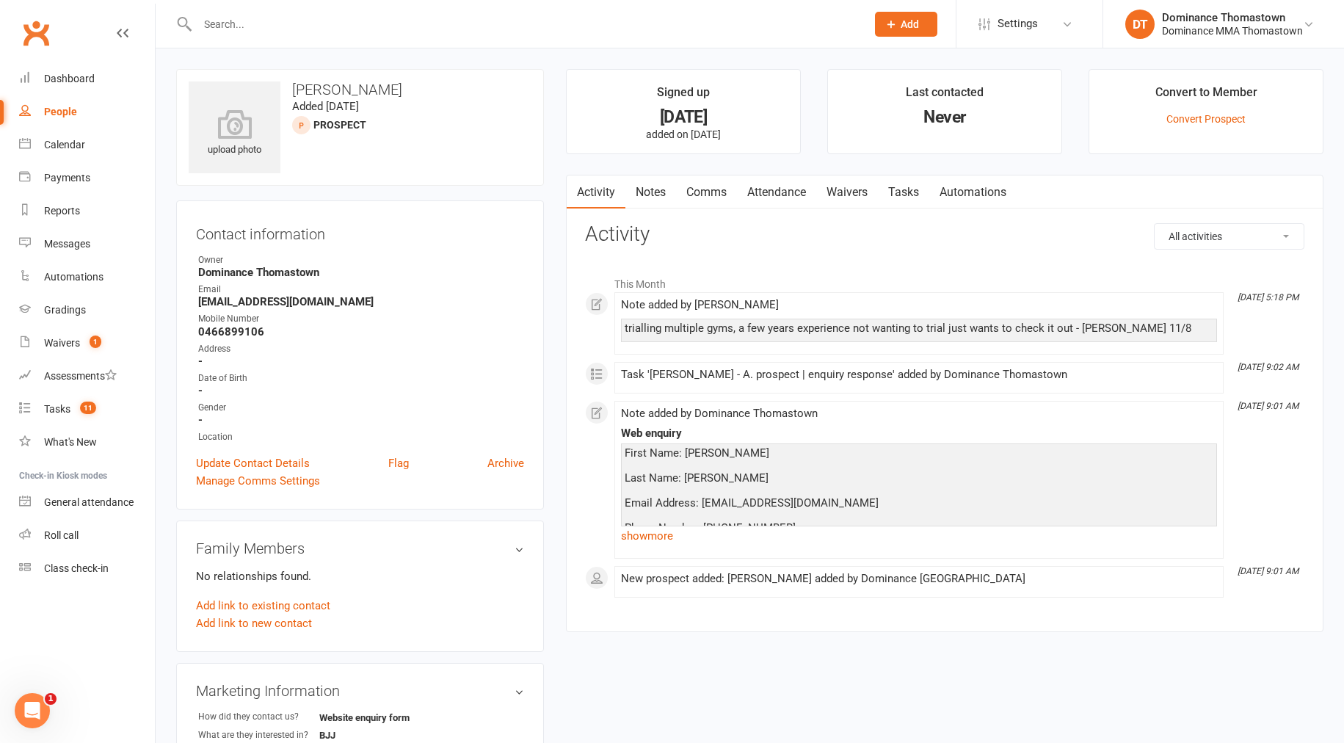
click at [914, 183] on link "Tasks" at bounding box center [903, 192] width 51 height 34
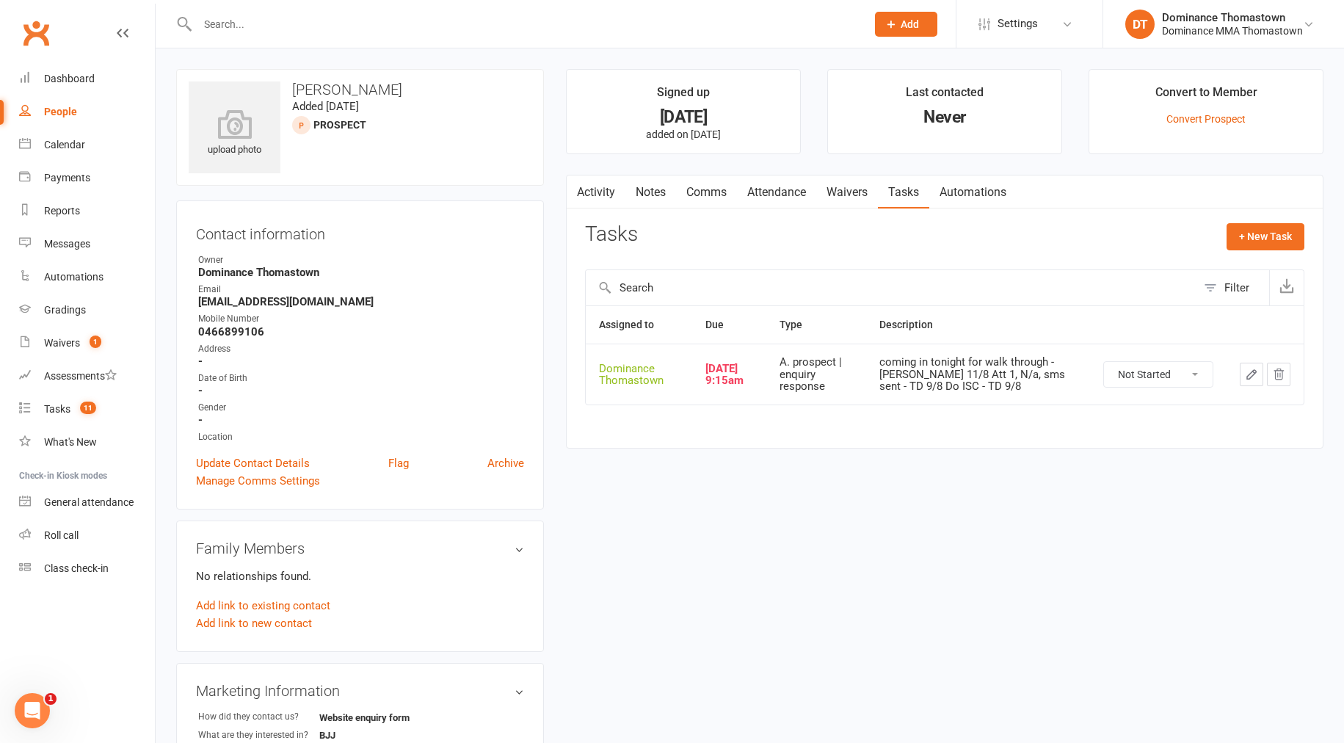
click at [1247, 377] on icon "button" at bounding box center [1251, 374] width 9 height 9
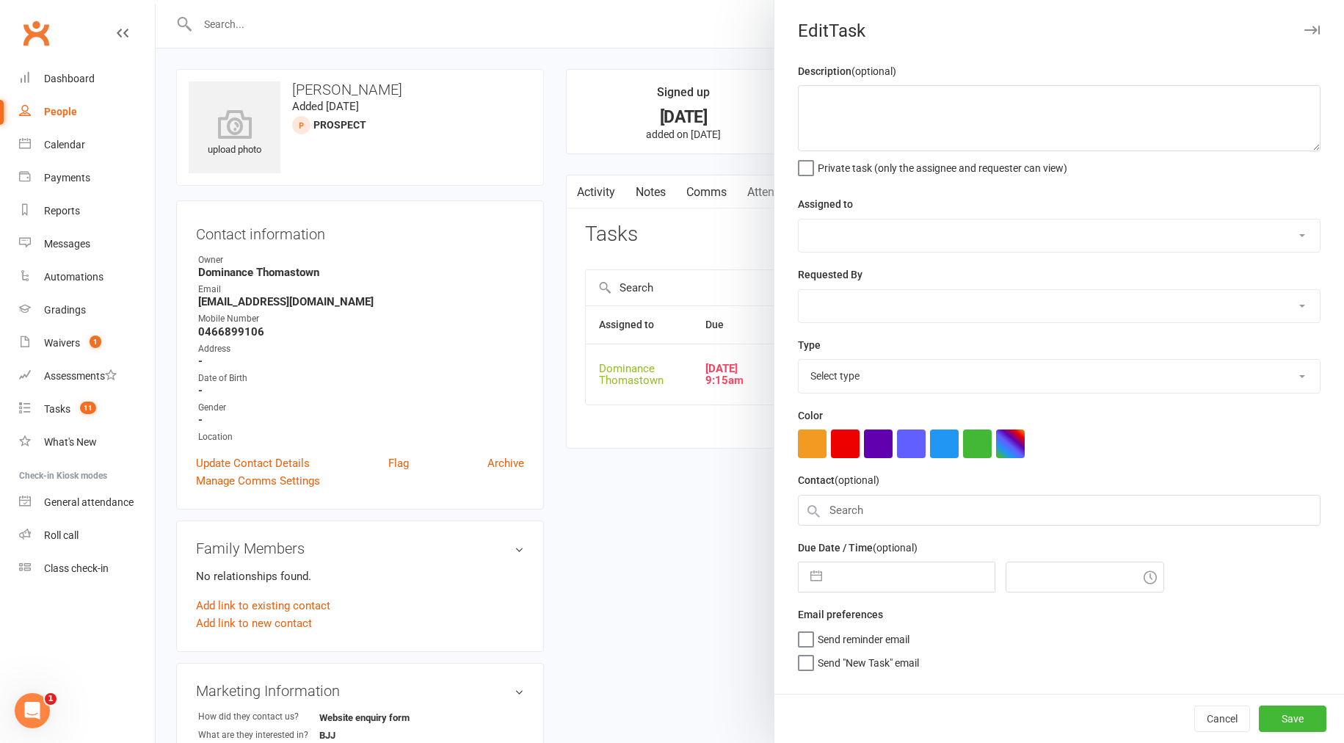
type textarea "coming in tonight for walk through - [PERSON_NAME] 11/8 Att 1, N/a, sms sent - …"
select select "12547"
type input "[DATE]"
type input "9:15am"
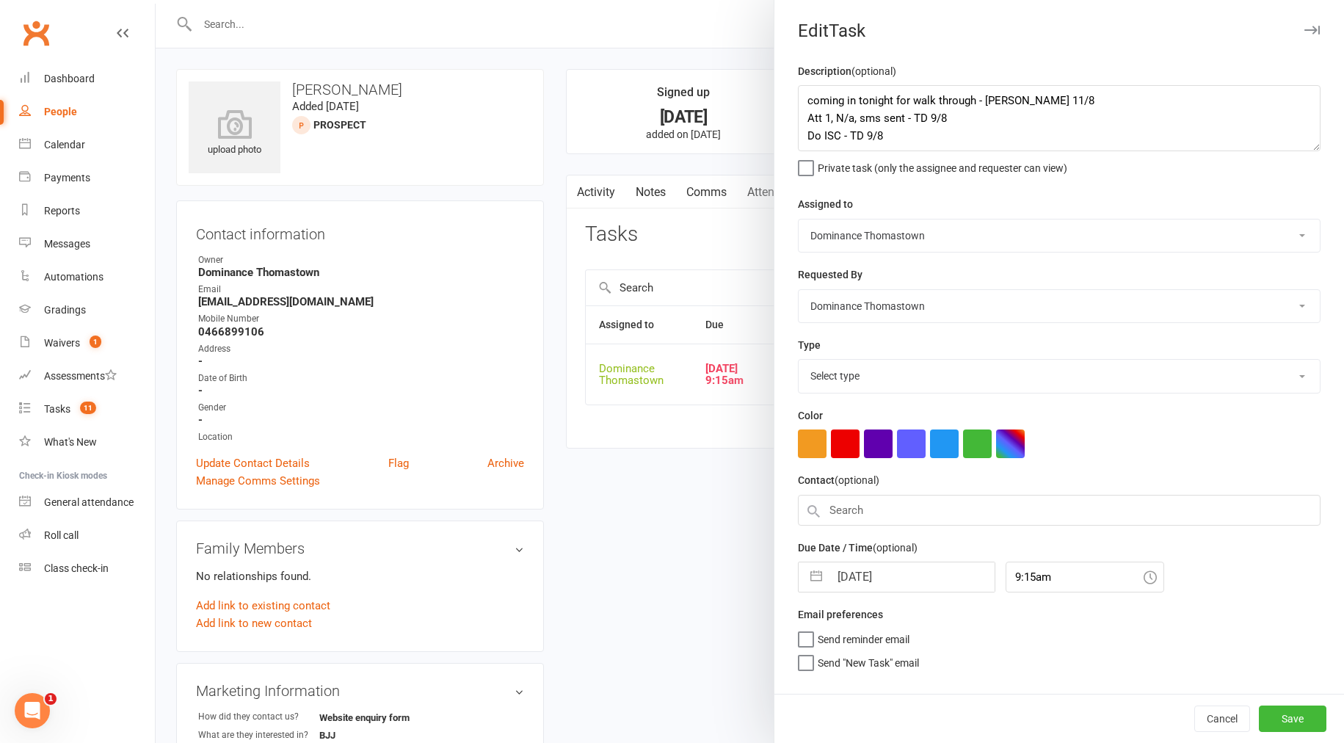
select select "3809"
click at [797, 91] on div "Description (optional) coming in tonight for walk through - [PERSON_NAME] 11/8 …" at bounding box center [1060, 377] width 570 height 631
click at [802, 99] on textarea "coming in tonight for walk through - [PERSON_NAME] 11/8 Att 1, N/a, sms sent - …" at bounding box center [1059, 118] width 523 height 66
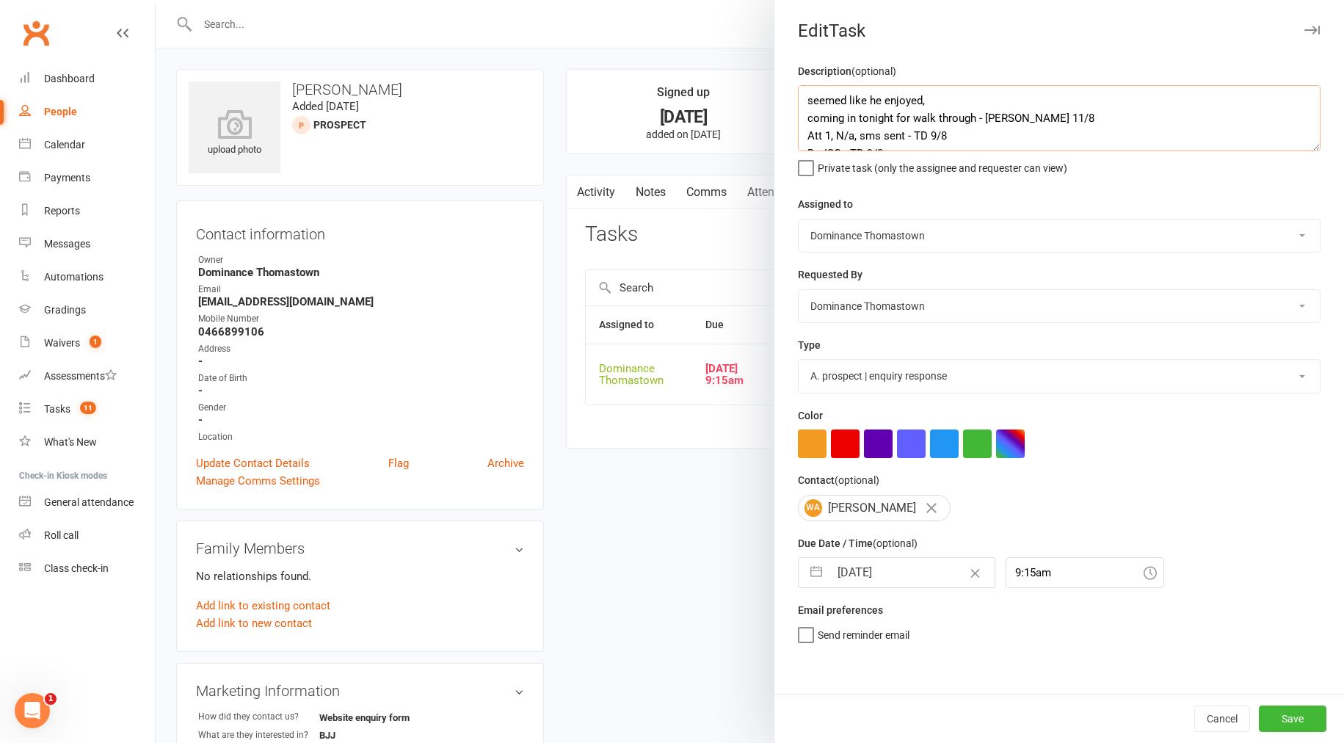
click at [983, 101] on textarea "seemed like he enjoyed, coming in tonight for walk through - [PERSON_NAME] 11/8…" at bounding box center [1059, 118] width 523 height 66
type textarea "seemed like he enjoyed, it call to book in trial - [PERSON_NAME] 11/8 coming in…"
click at [886, 582] on input "[DATE]" at bounding box center [912, 572] width 165 height 29
select select "6"
select select "2025"
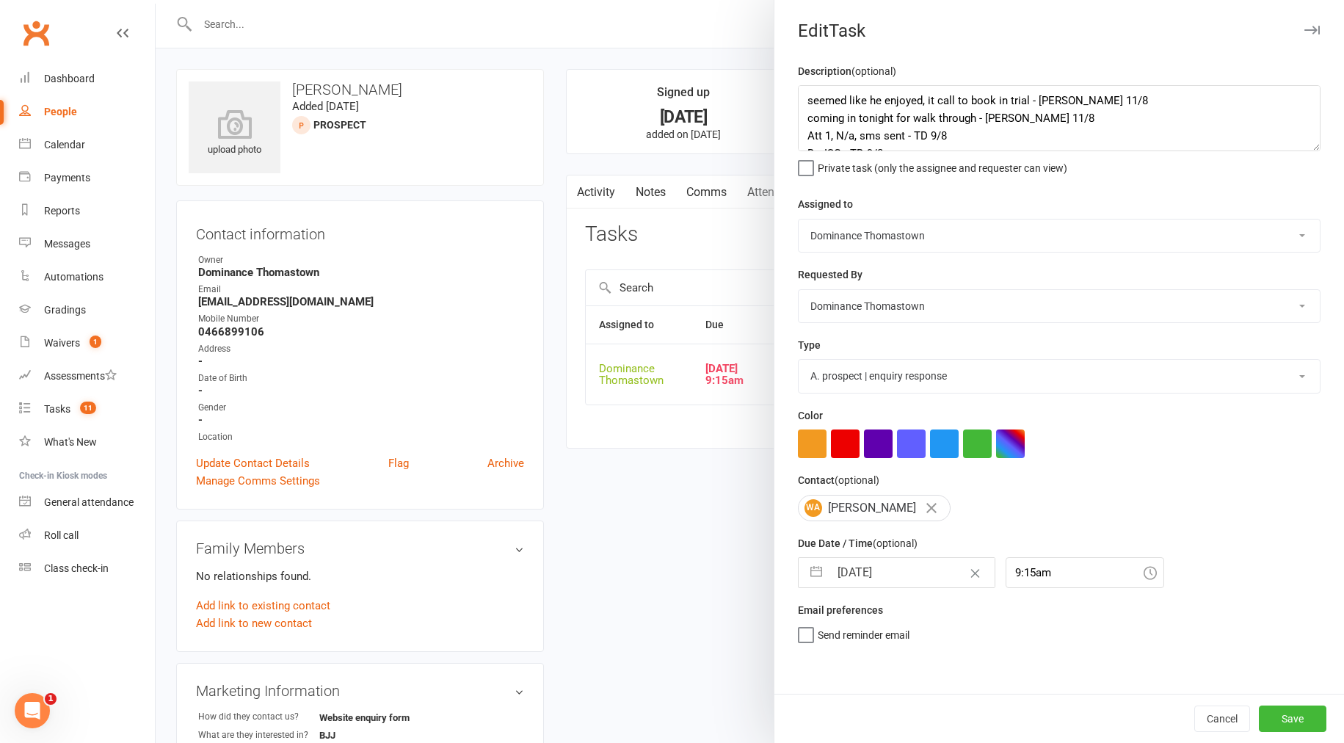
select select "7"
select select "2025"
select select "8"
select select "2025"
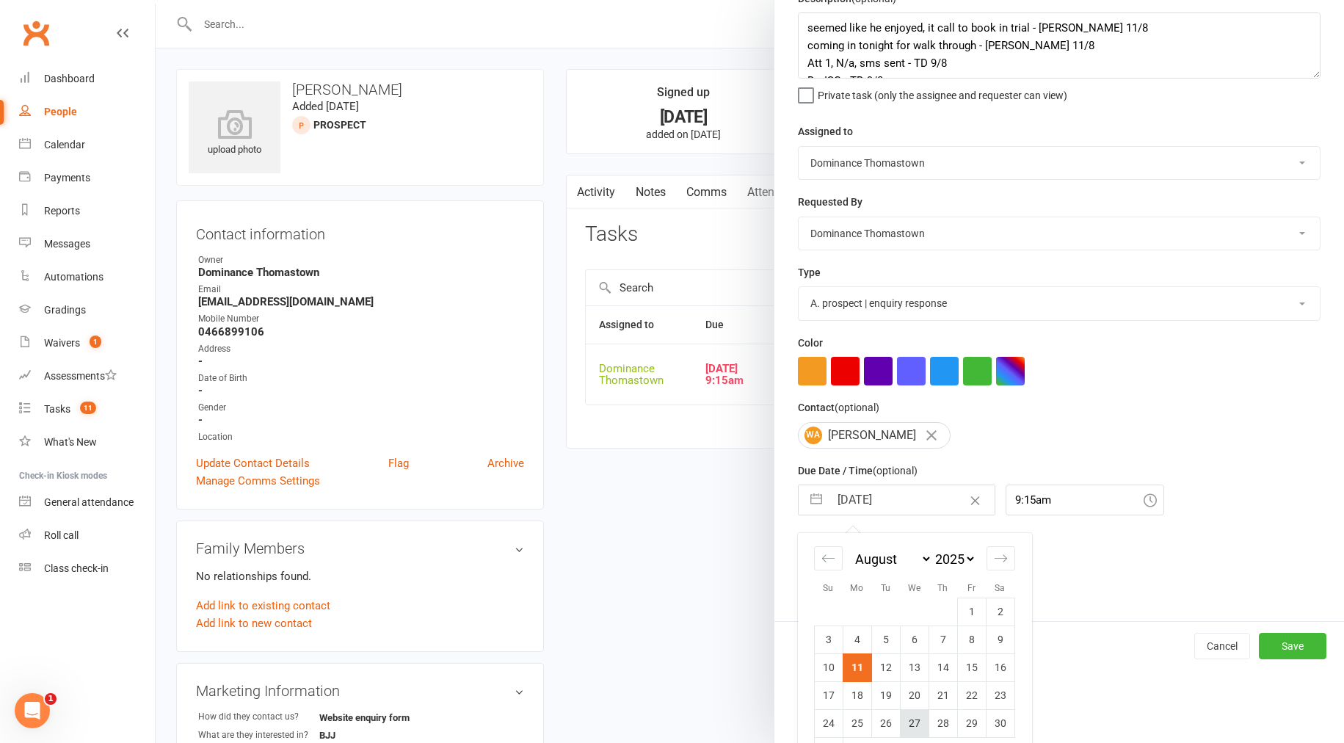
scroll to position [115, 0]
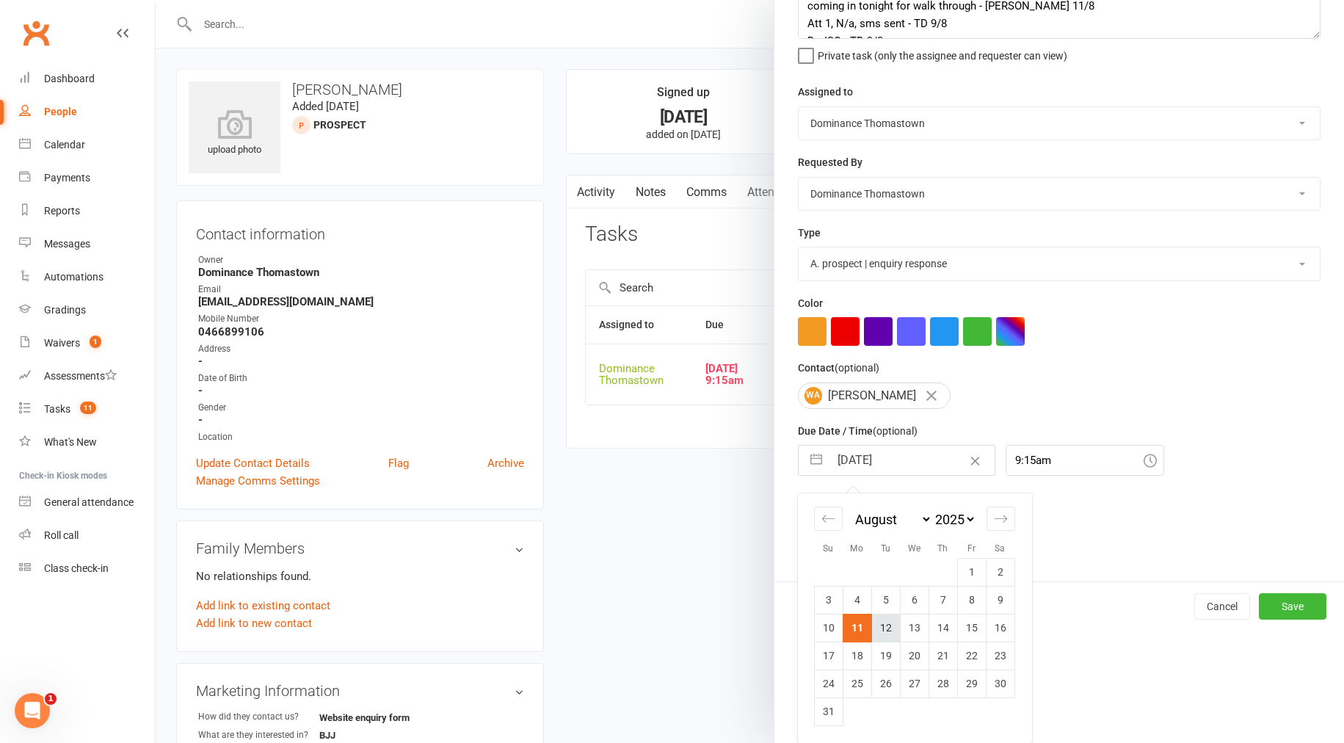
click at [885, 627] on td "12" at bounding box center [885, 628] width 29 height 28
type input "[DATE]"
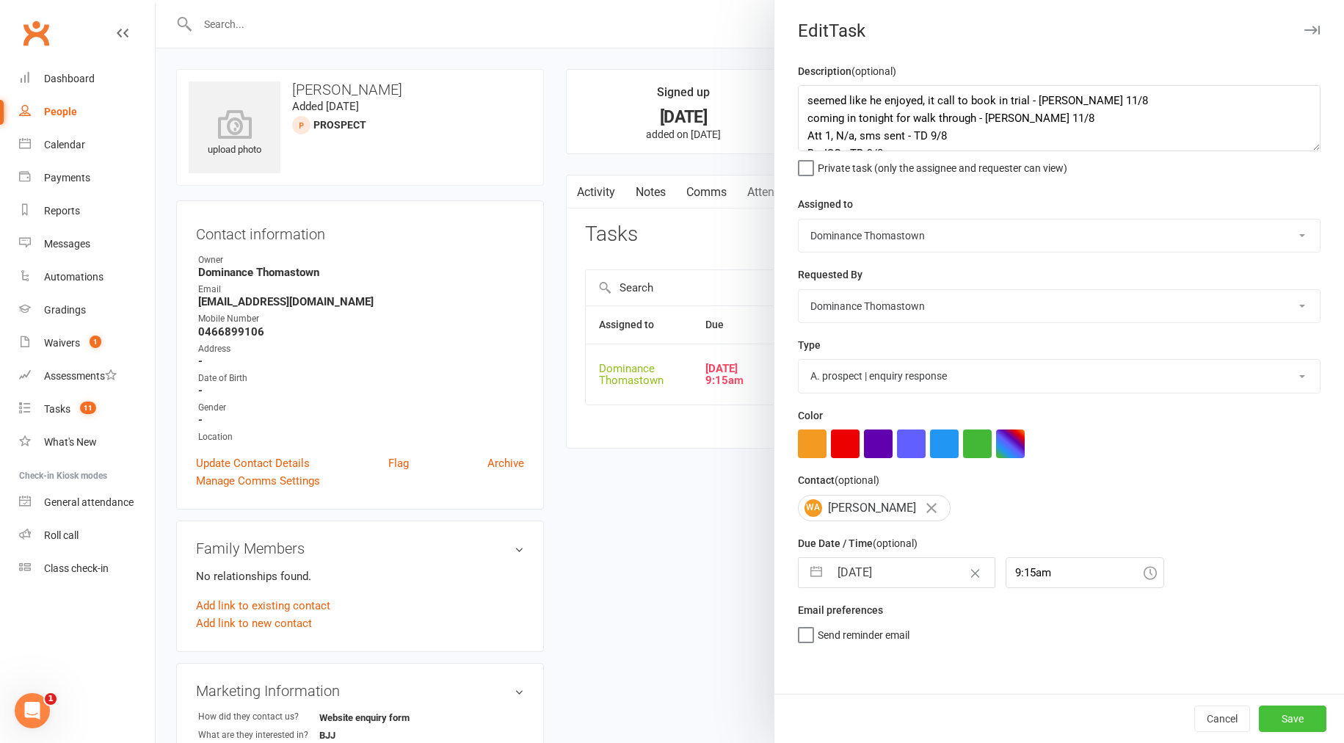
click at [1296, 722] on button "Save" at bounding box center [1293, 719] width 68 height 26
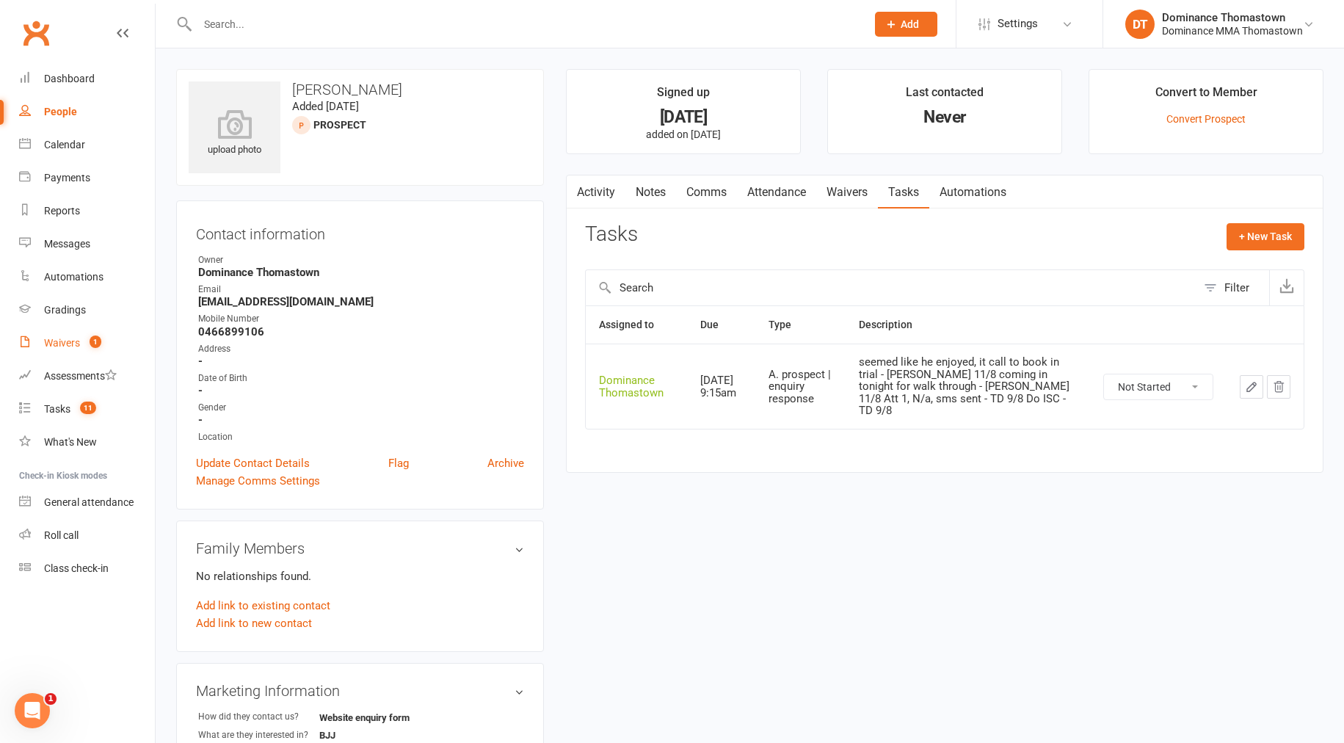
click at [76, 342] on div "Waivers" at bounding box center [62, 343] width 36 height 12
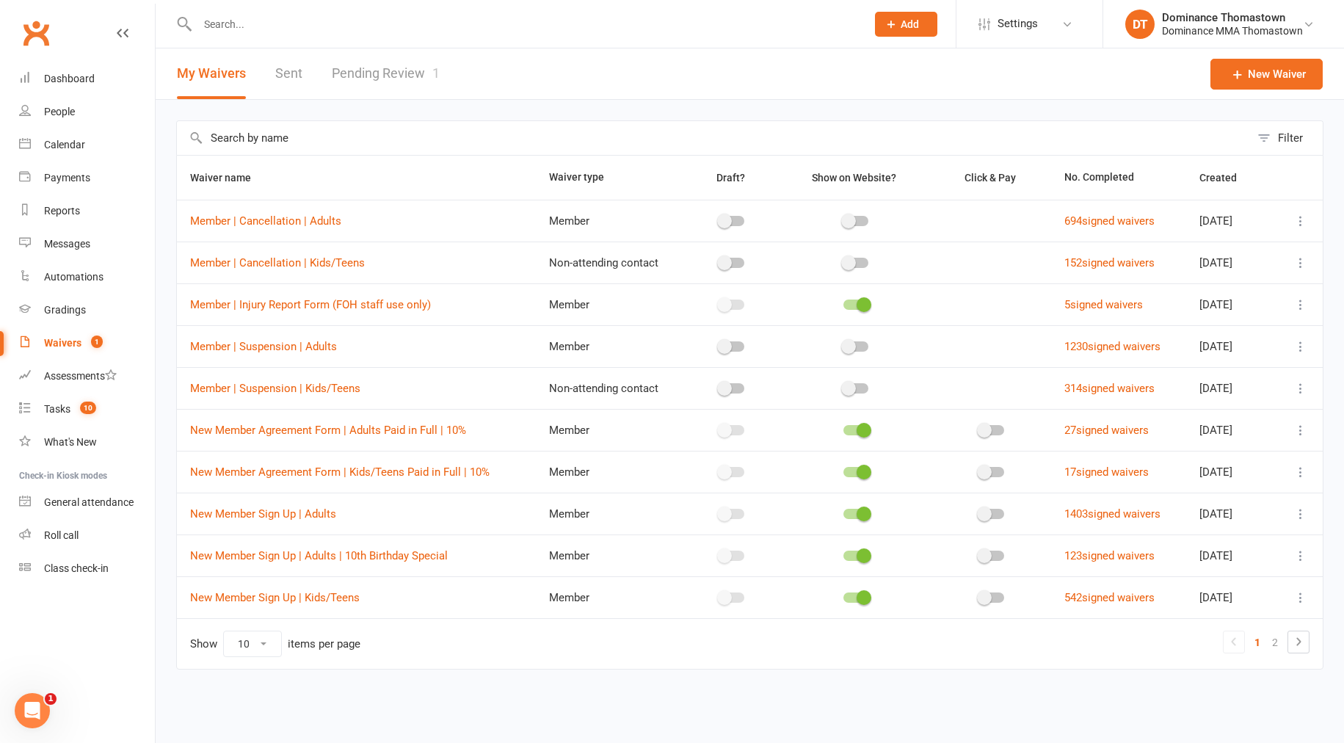
click at [415, 62] on link "Pending Review 1" at bounding box center [386, 73] width 108 height 51
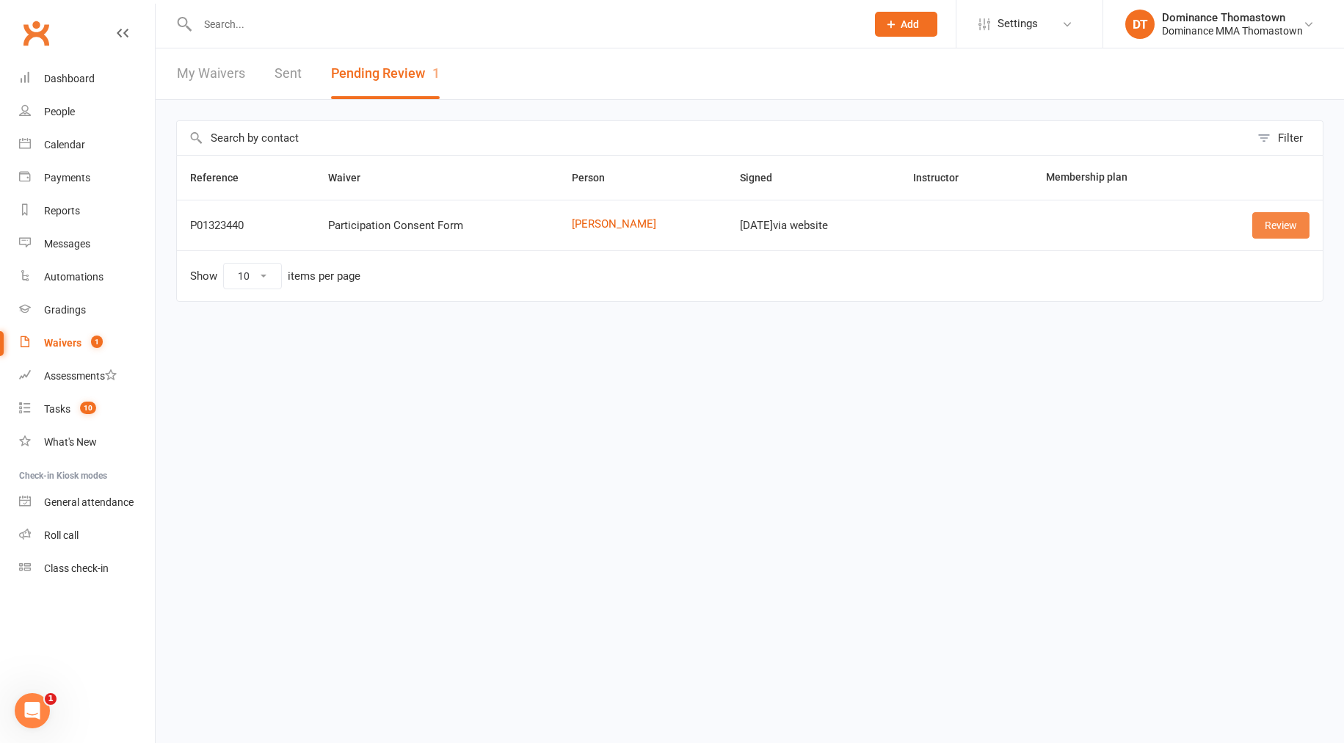
click at [1289, 223] on link "Review" at bounding box center [1280, 225] width 57 height 26
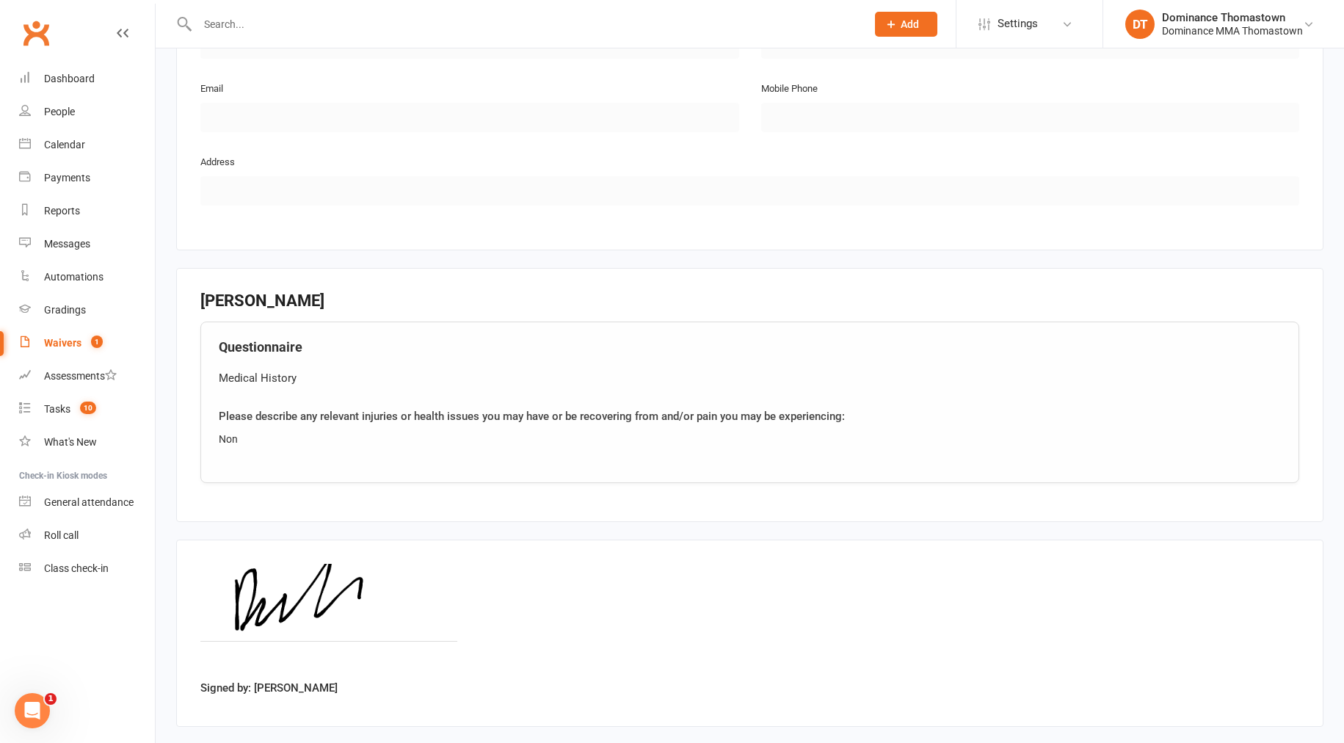
scroll to position [852, 0]
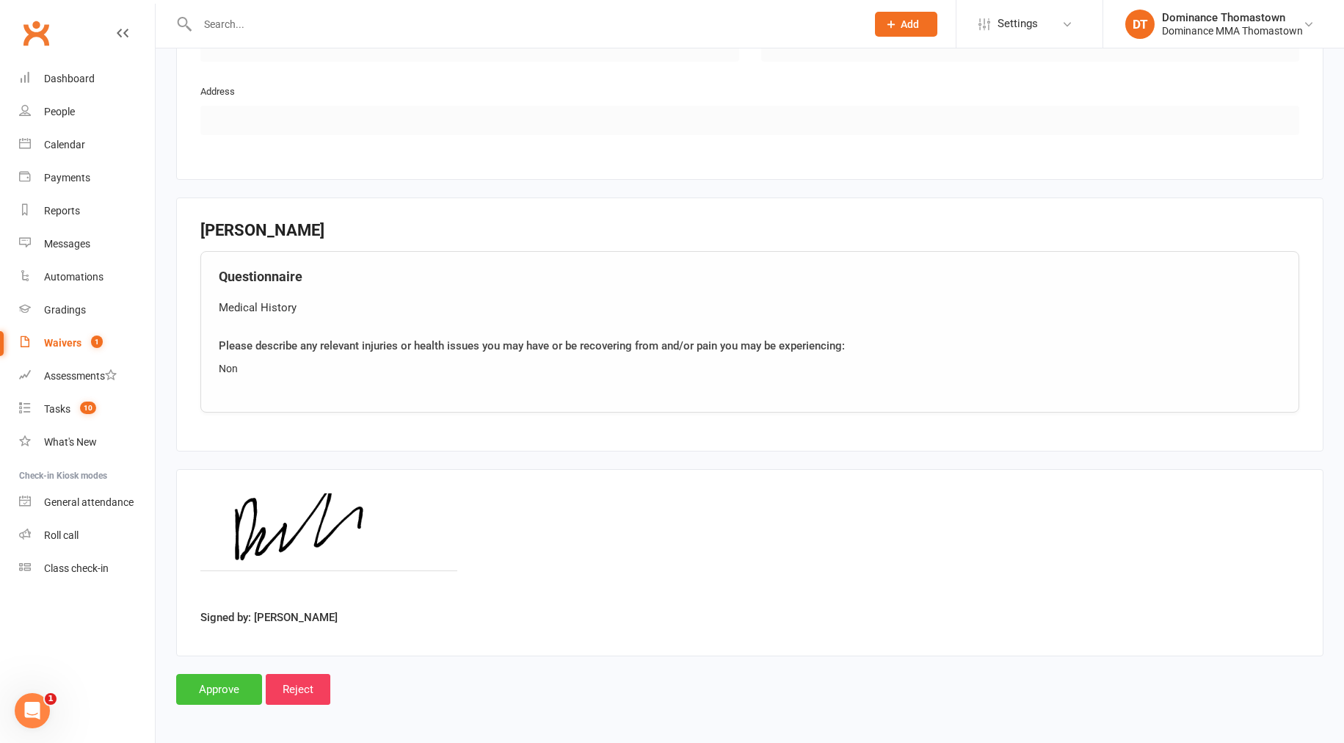
click at [240, 682] on input "Approve" at bounding box center [219, 689] width 86 height 31
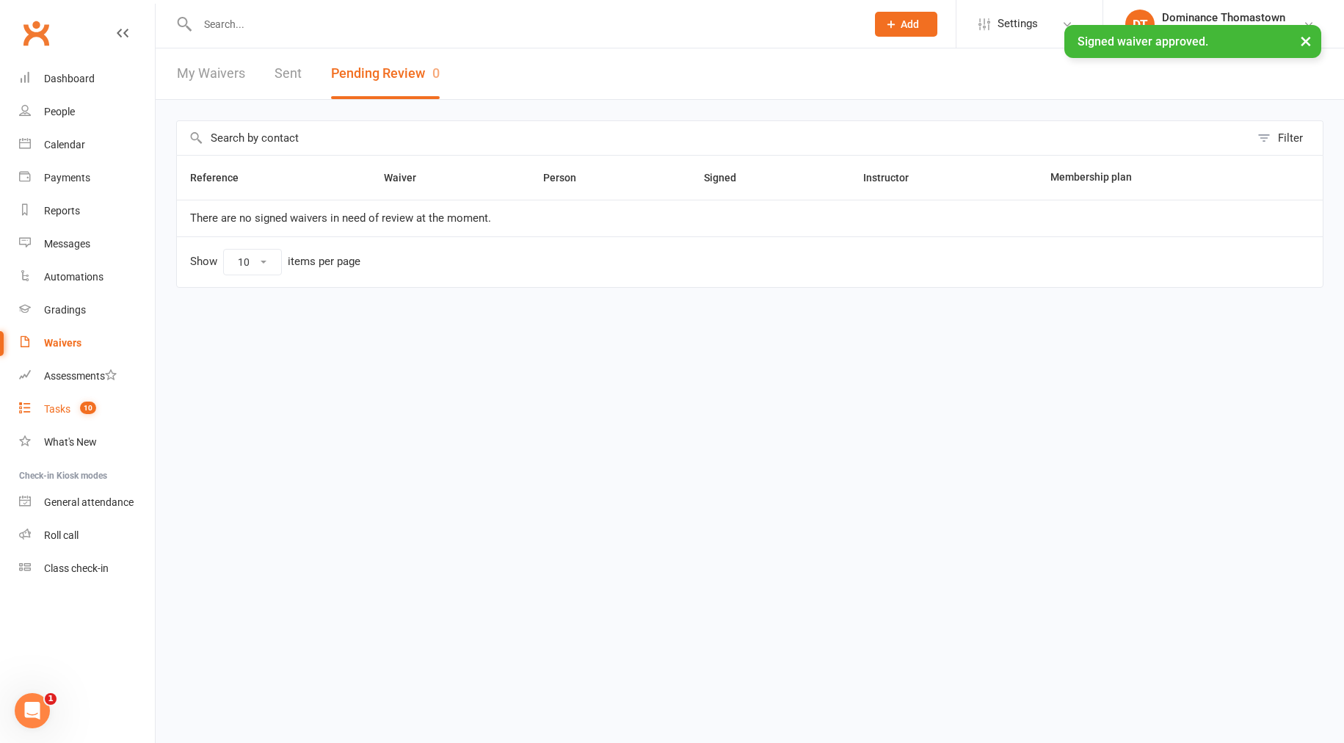
click at [73, 423] on link "Tasks 10" at bounding box center [87, 409] width 136 height 33
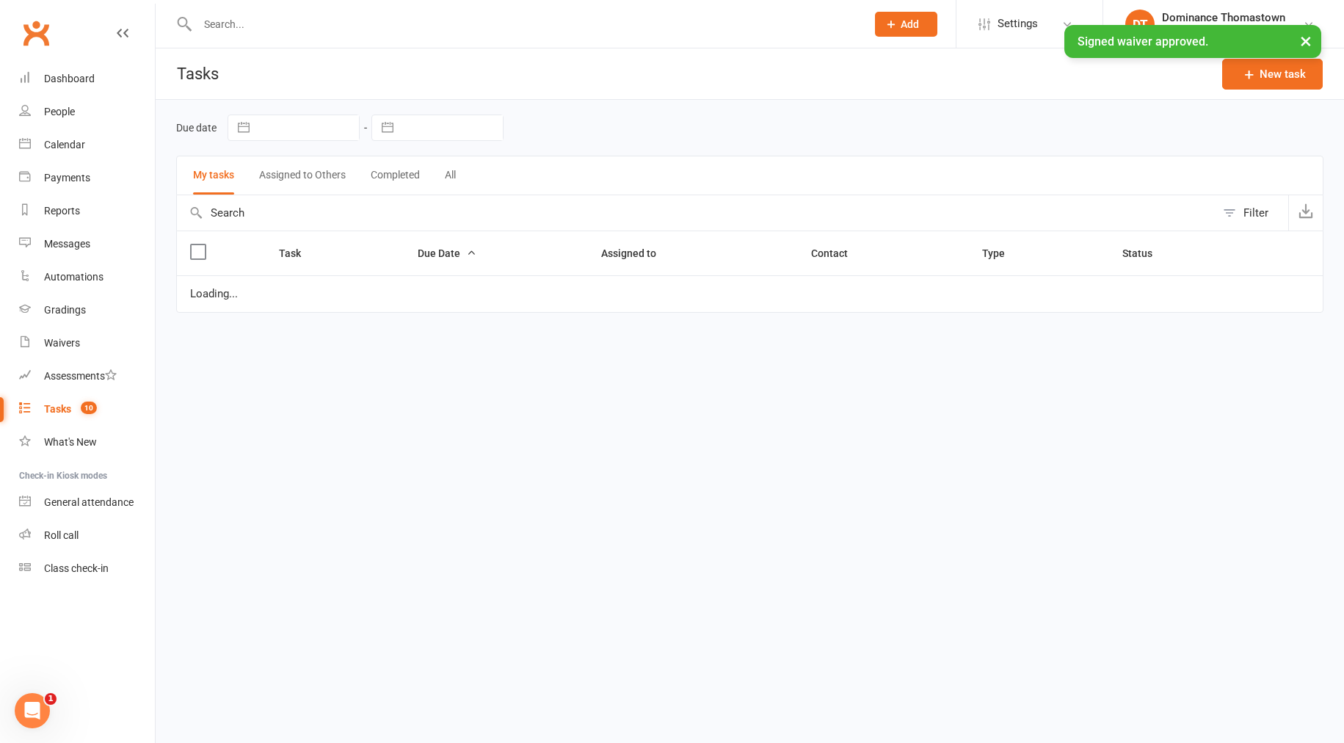
click at [71, 410] on link "Tasks 10" at bounding box center [87, 409] width 136 height 33
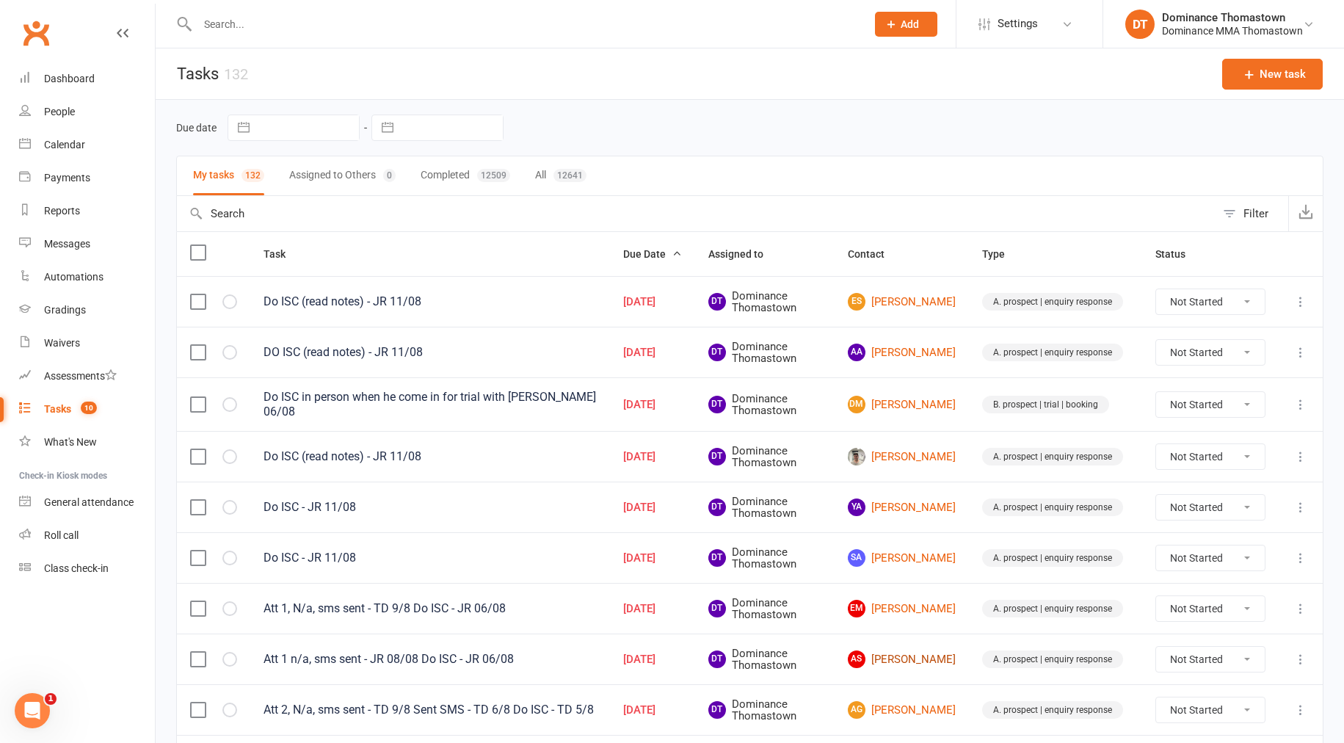
click at [934, 661] on link "AS [PERSON_NAME]" at bounding box center [902, 659] width 108 height 18
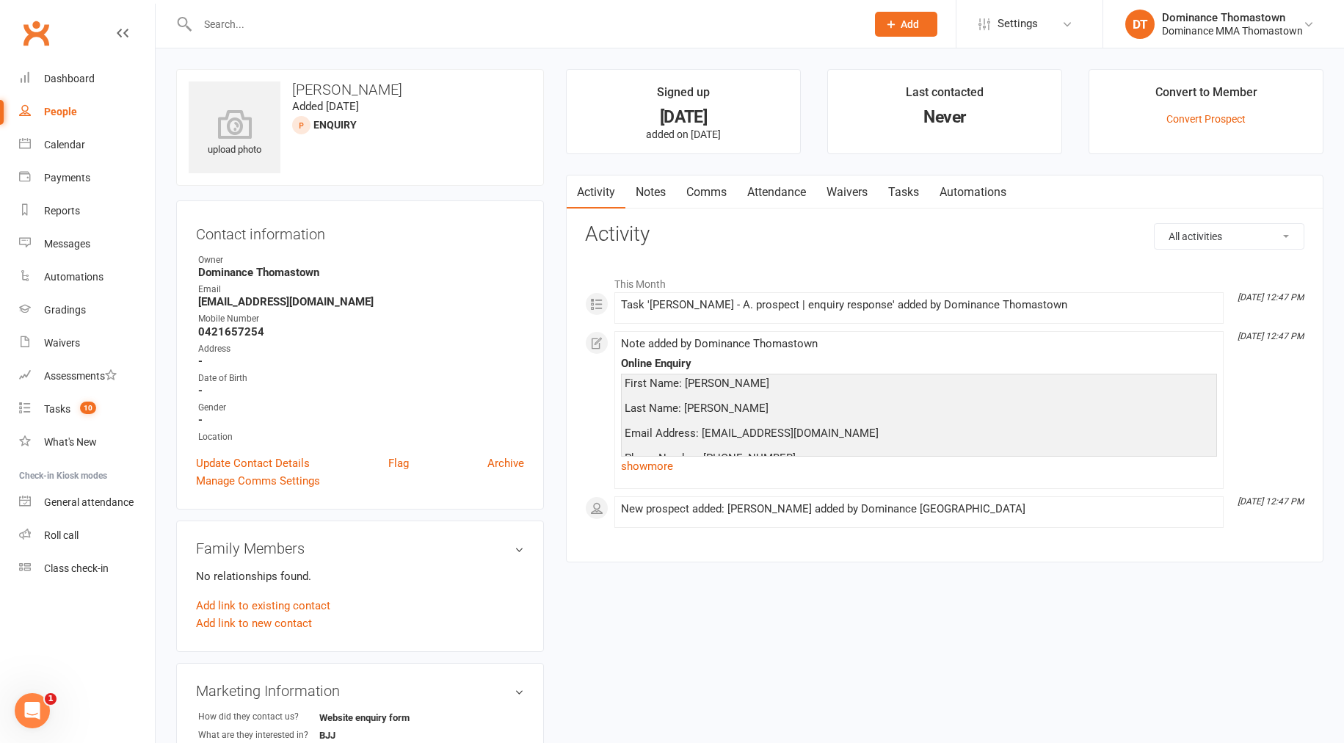
click at [664, 214] on div "Activity Notes Comms Attendance Waivers Tasks Automations All activities Bookin…" at bounding box center [945, 369] width 758 height 388
click at [673, 469] on link "show more" at bounding box center [919, 466] width 596 height 21
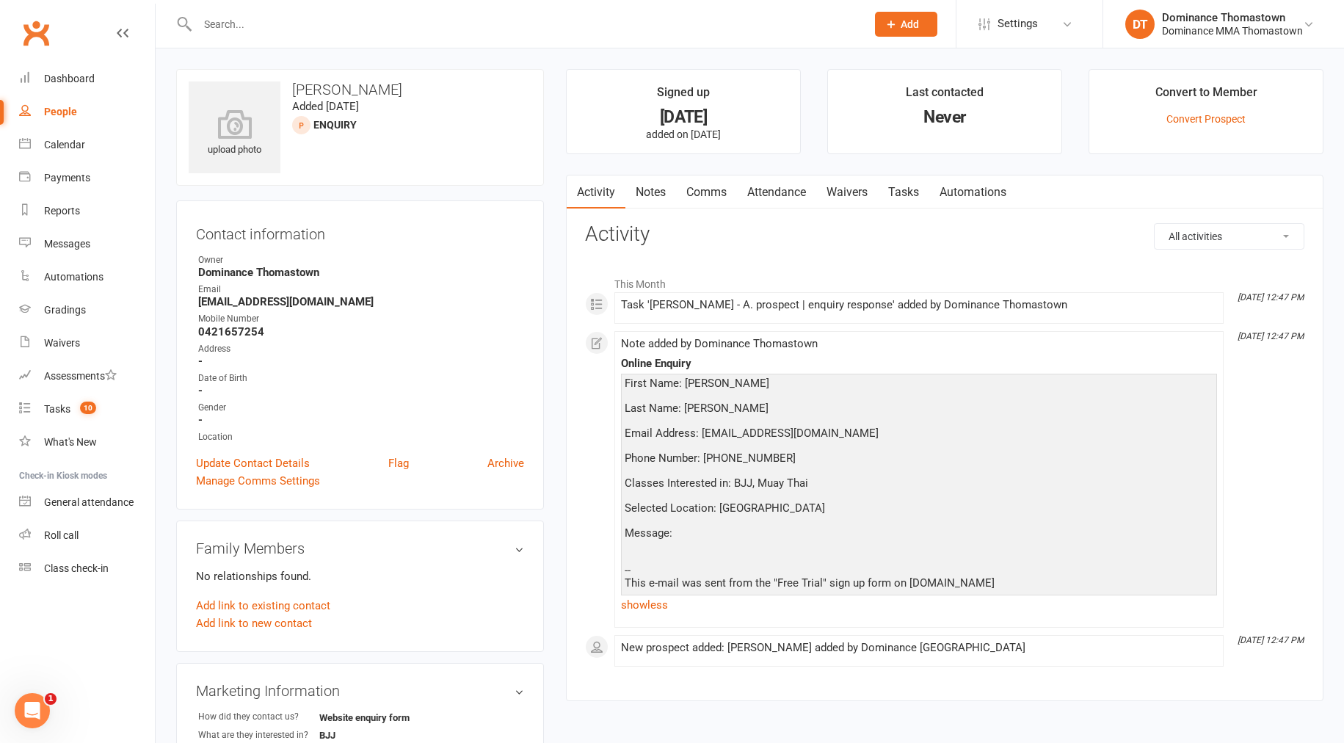
click at [661, 201] on link "Notes" at bounding box center [651, 192] width 51 height 34
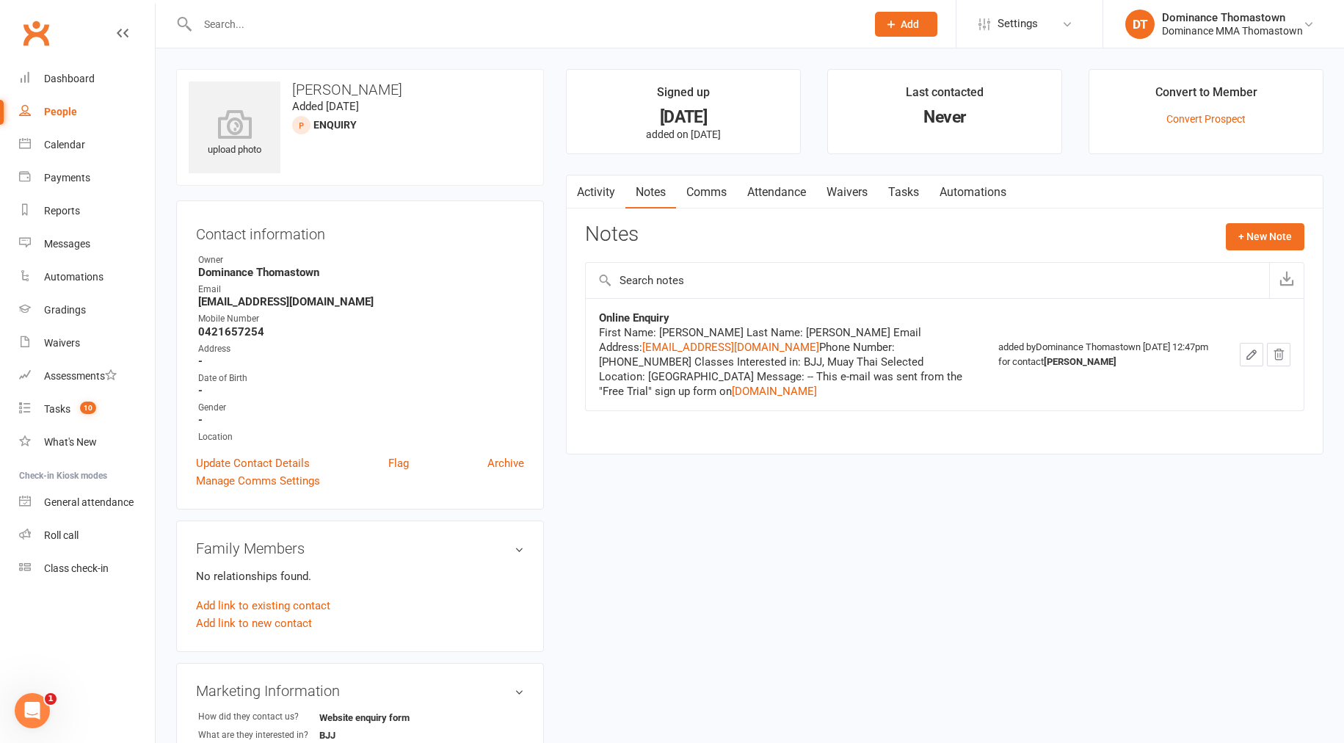
click at [907, 203] on link "Tasks" at bounding box center [903, 192] width 51 height 34
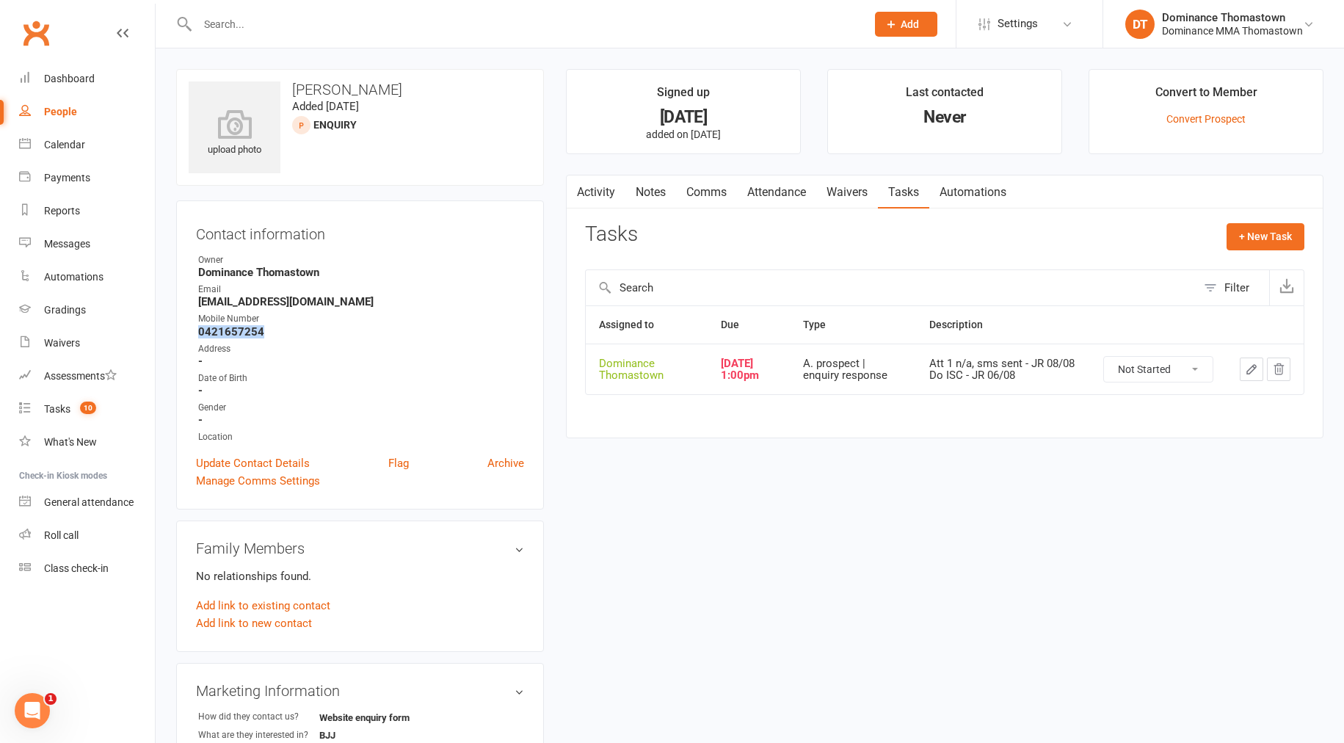
drag, startPoint x: 263, startPoint y: 333, endPoint x: 184, endPoint y: 329, distance: 78.6
click at [184, 329] on div "Contact information Owner Dominance [GEOGRAPHIC_DATA] Email [EMAIL_ADDRESS][DOM…" at bounding box center [360, 354] width 368 height 309
click at [656, 196] on link "Notes" at bounding box center [651, 192] width 51 height 34
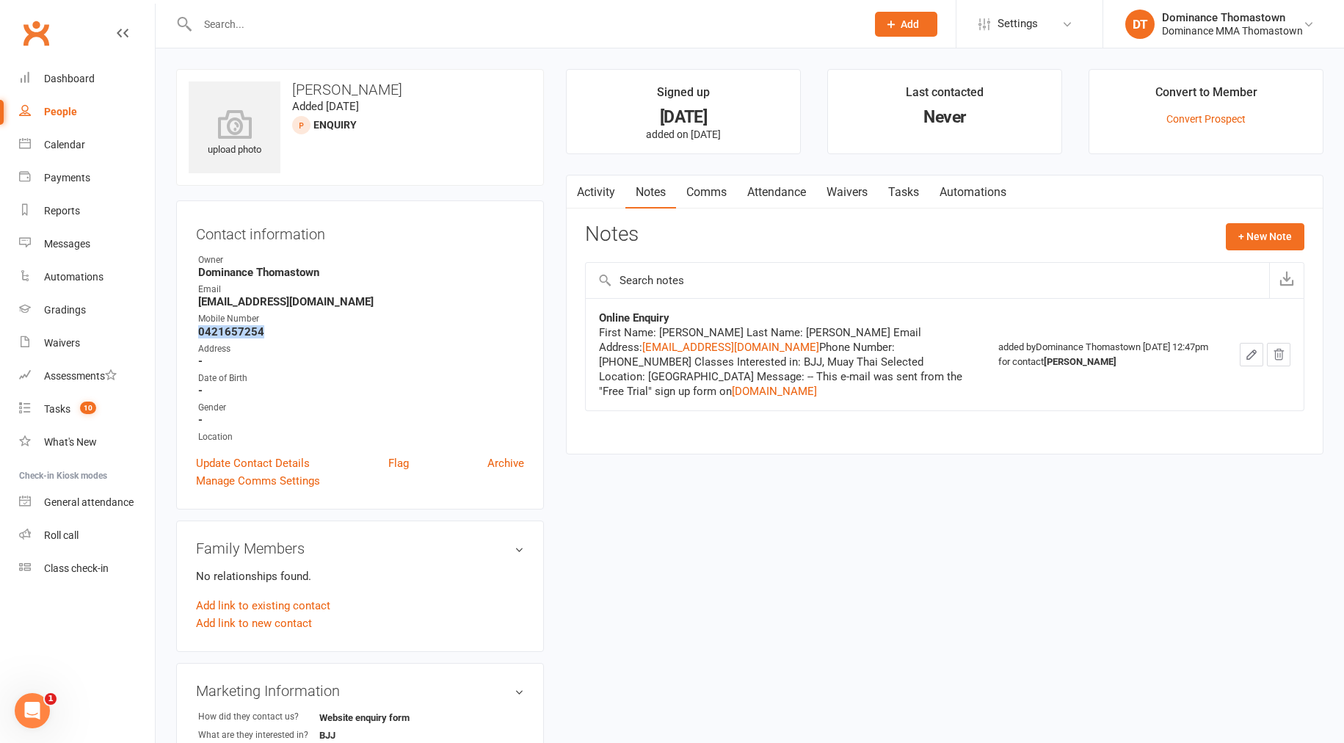
drag, startPoint x: 899, startPoint y: 185, endPoint x: 905, endPoint y: 196, distance: 12.8
click at [898, 186] on link "Tasks" at bounding box center [903, 192] width 51 height 34
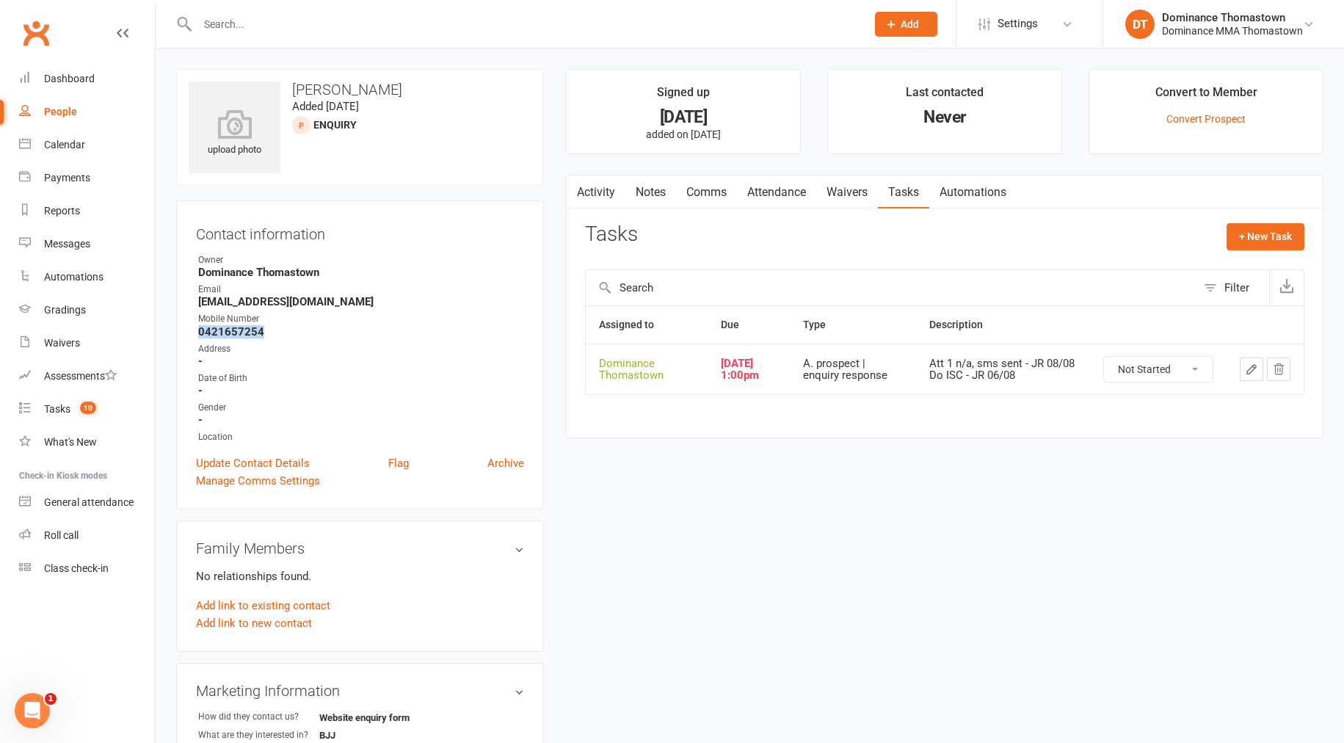
click at [1247, 371] on icon "button" at bounding box center [1251, 369] width 13 height 13
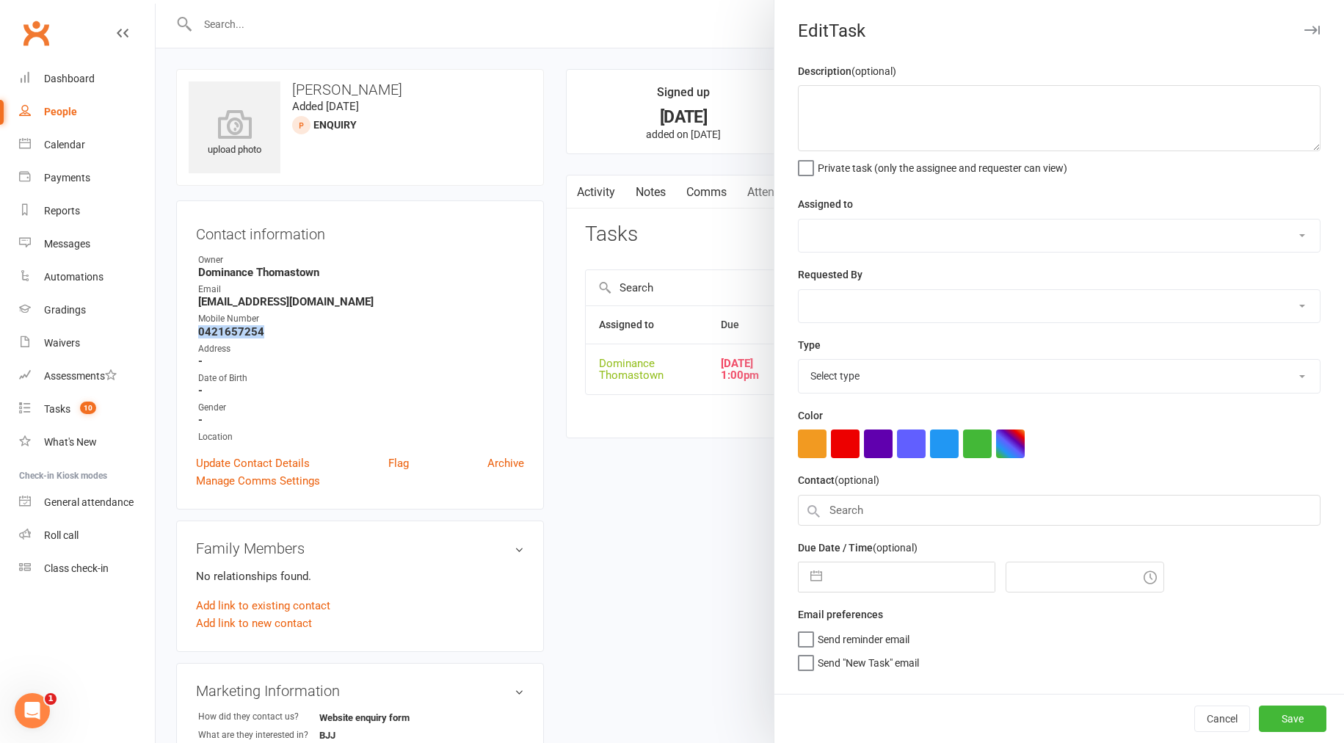
type textarea "Att 1 n/a, sms sent - JR 08/08 Do ISC - JR 06/08"
select select "12547"
type input "[DATE]"
type input "1:00pm"
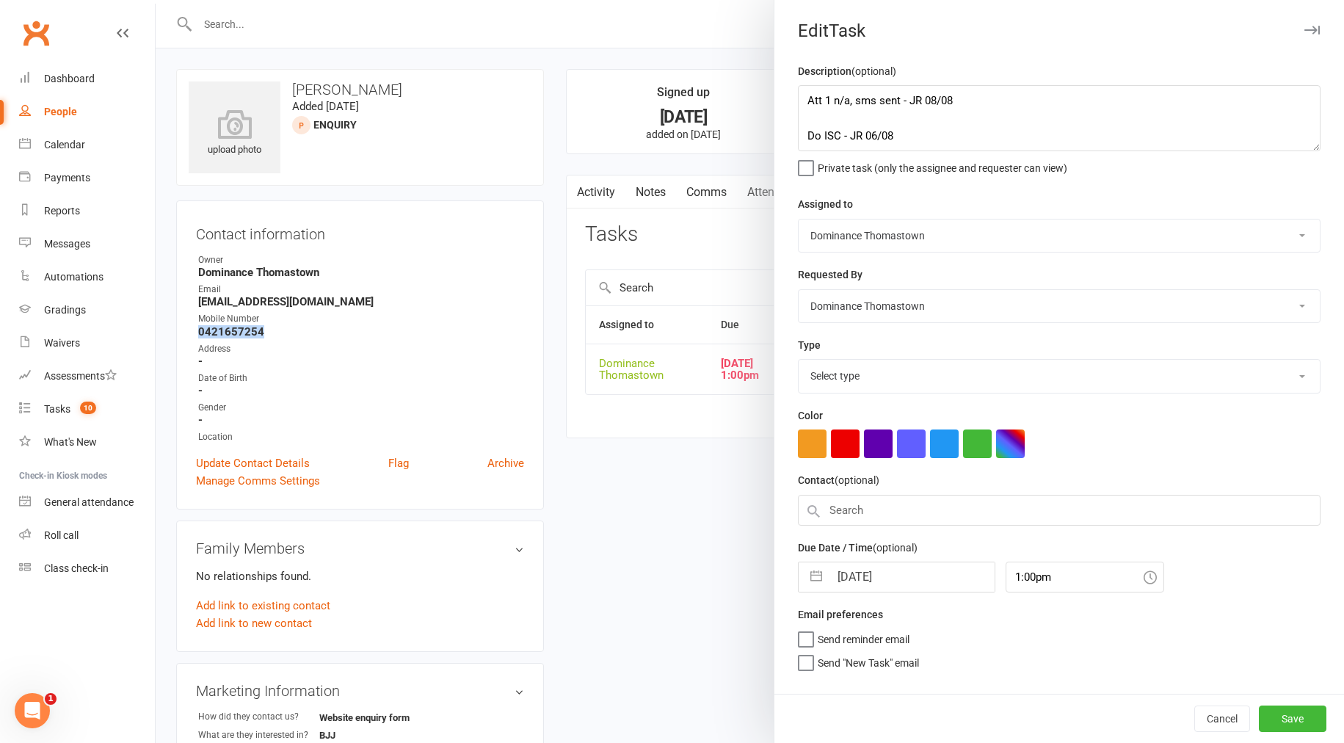
select select "3809"
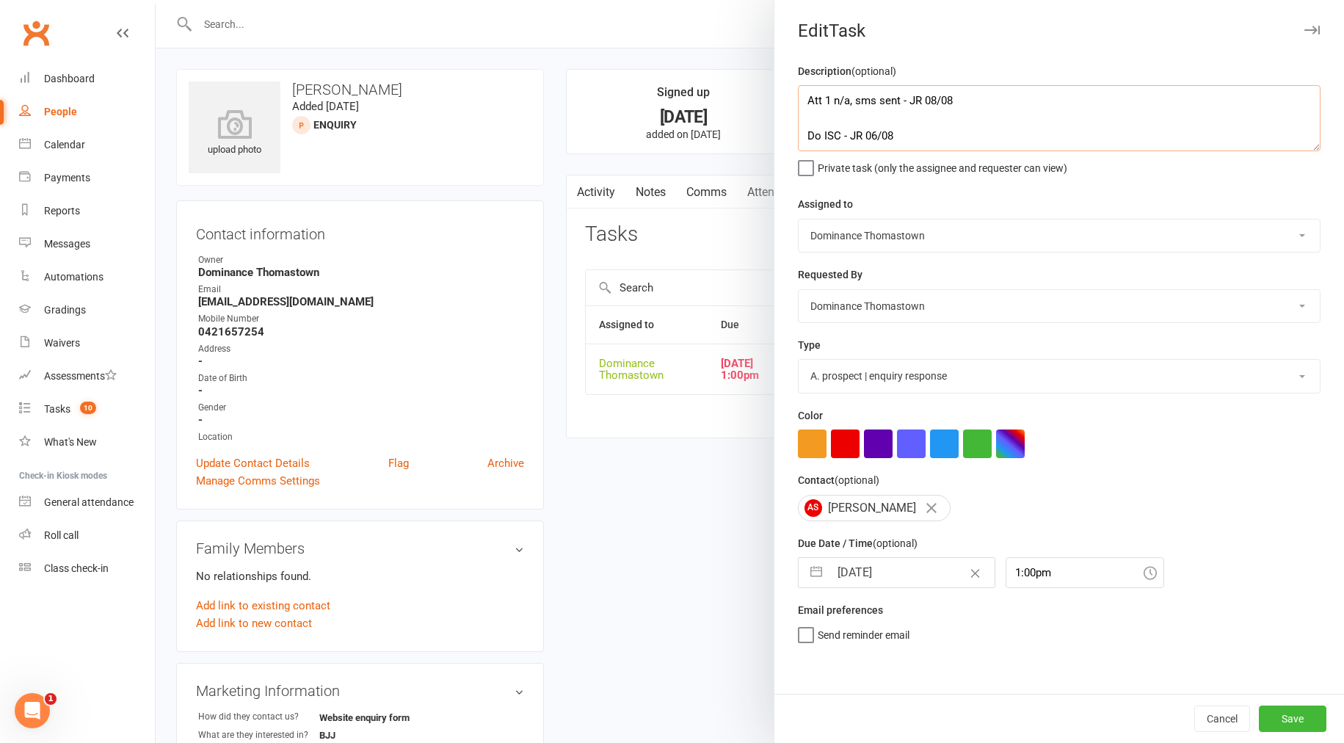
click at [806, 103] on textarea "Att 1 n/a, sms sent - JR 08/08 Do ISC - JR 06/08" at bounding box center [1059, 118] width 523 height 66
type textarea "sent text - [PERSON_NAME] 11/8 Att 1 n/a, sms sent - JR 08/08 Do ISC - JR 06/08"
click at [869, 571] on input "[DATE]" at bounding box center [912, 572] width 165 height 29
select select "6"
select select "2025"
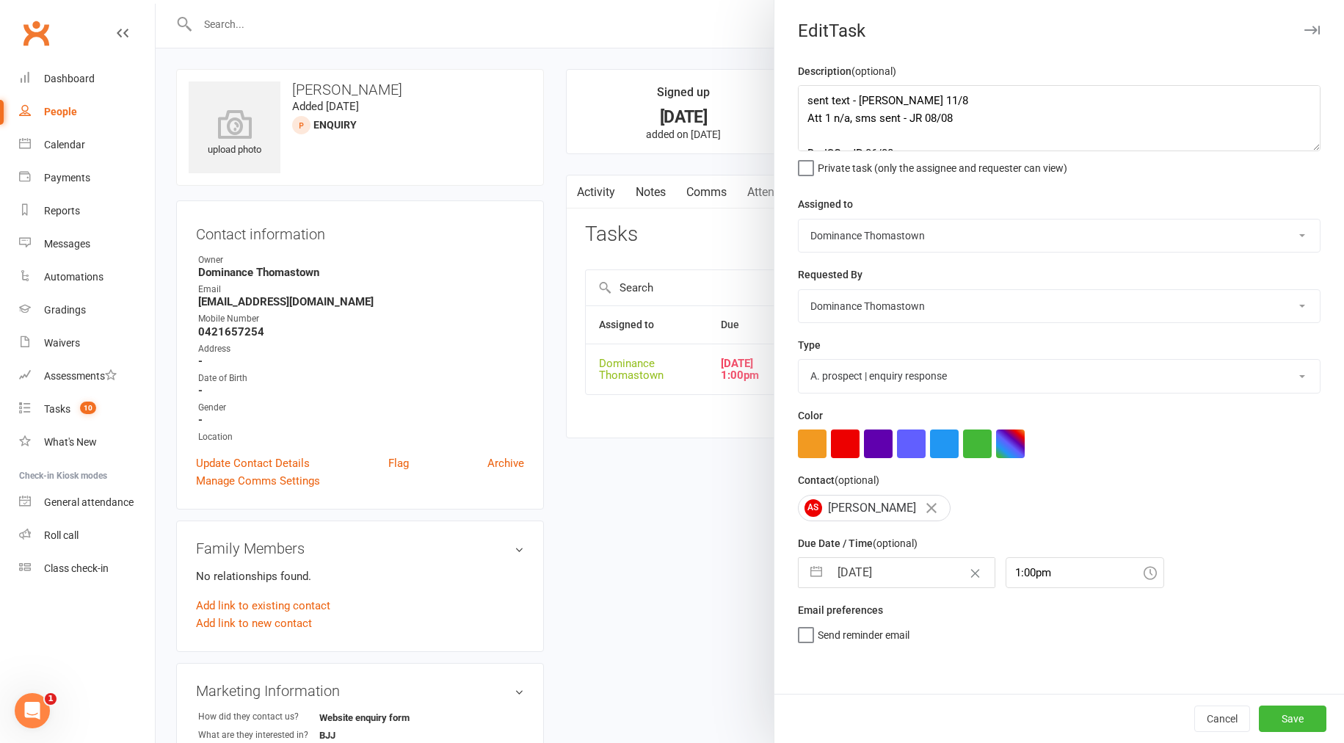
select select "7"
select select "2025"
select select "8"
select select "2025"
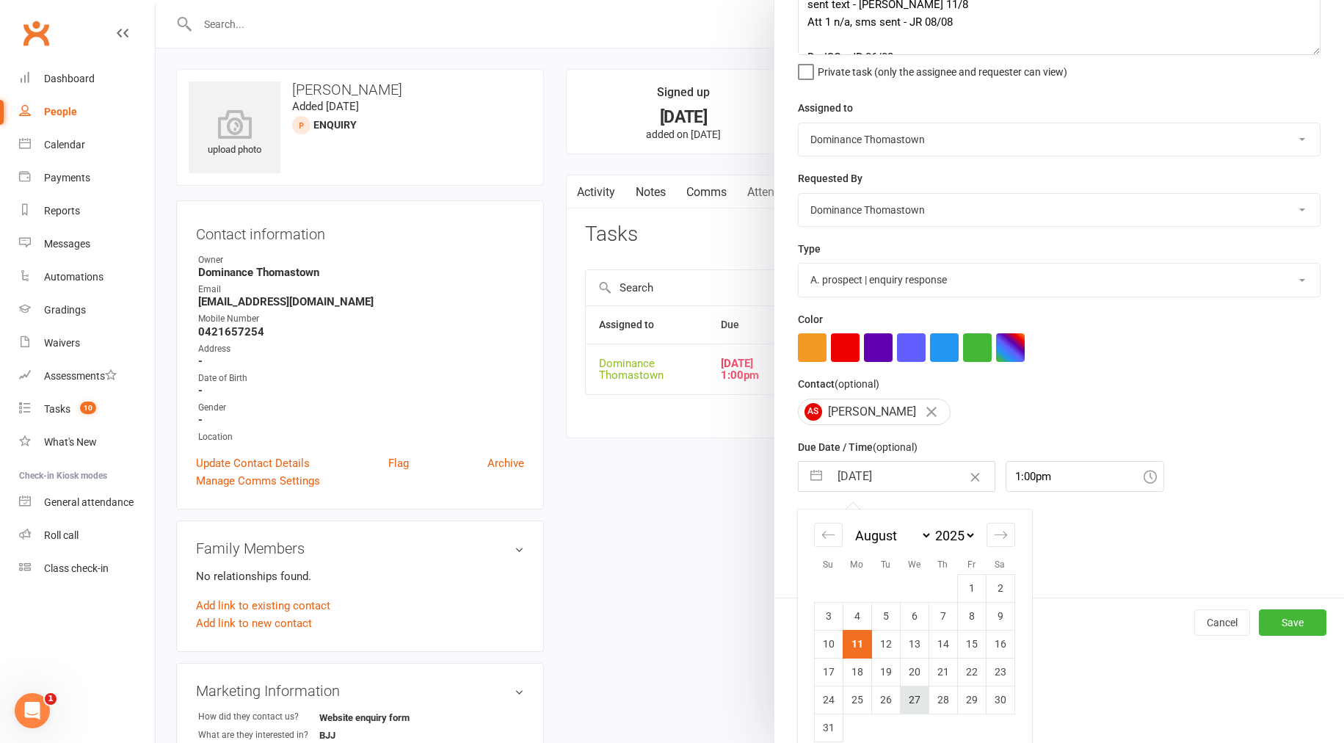
scroll to position [101, 0]
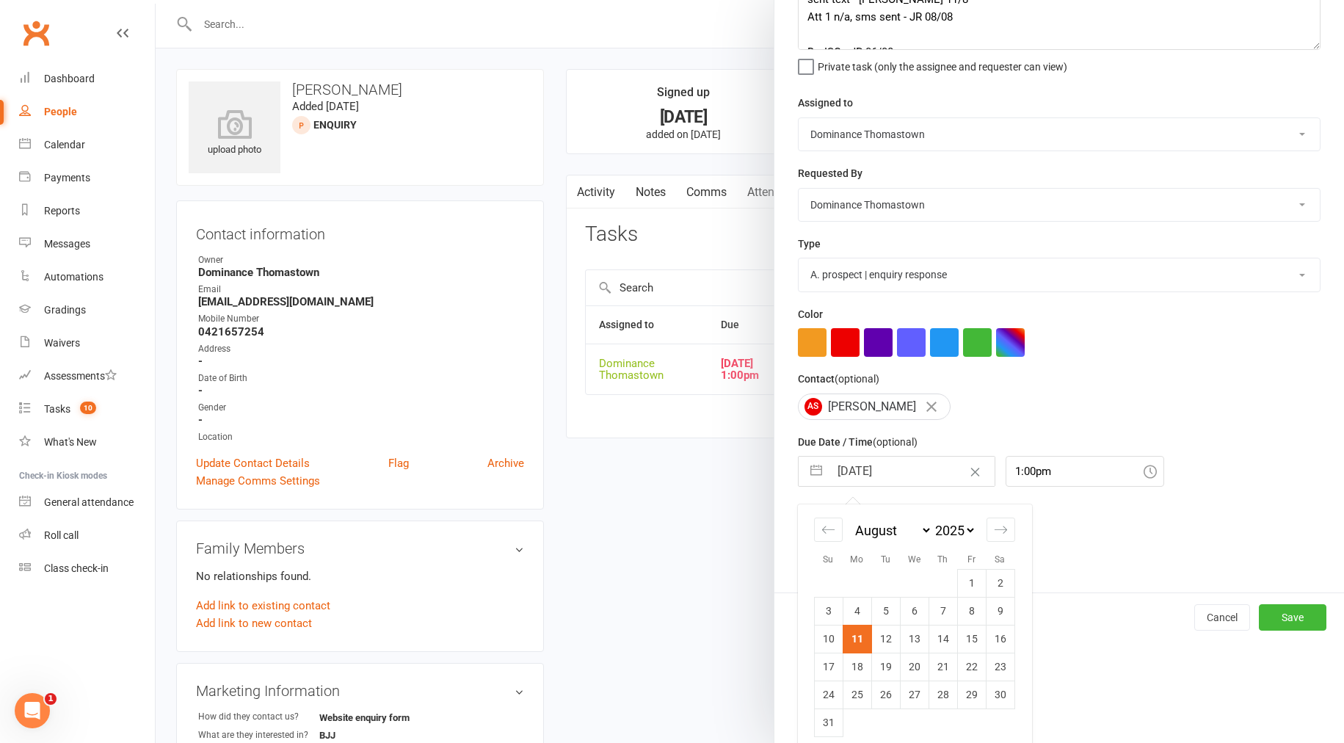
drag, startPoint x: 897, startPoint y: 644, endPoint x: 1193, endPoint y: 655, distance: 296.1
click at [897, 644] on td "12" at bounding box center [885, 639] width 29 height 28
type input "[DATE]"
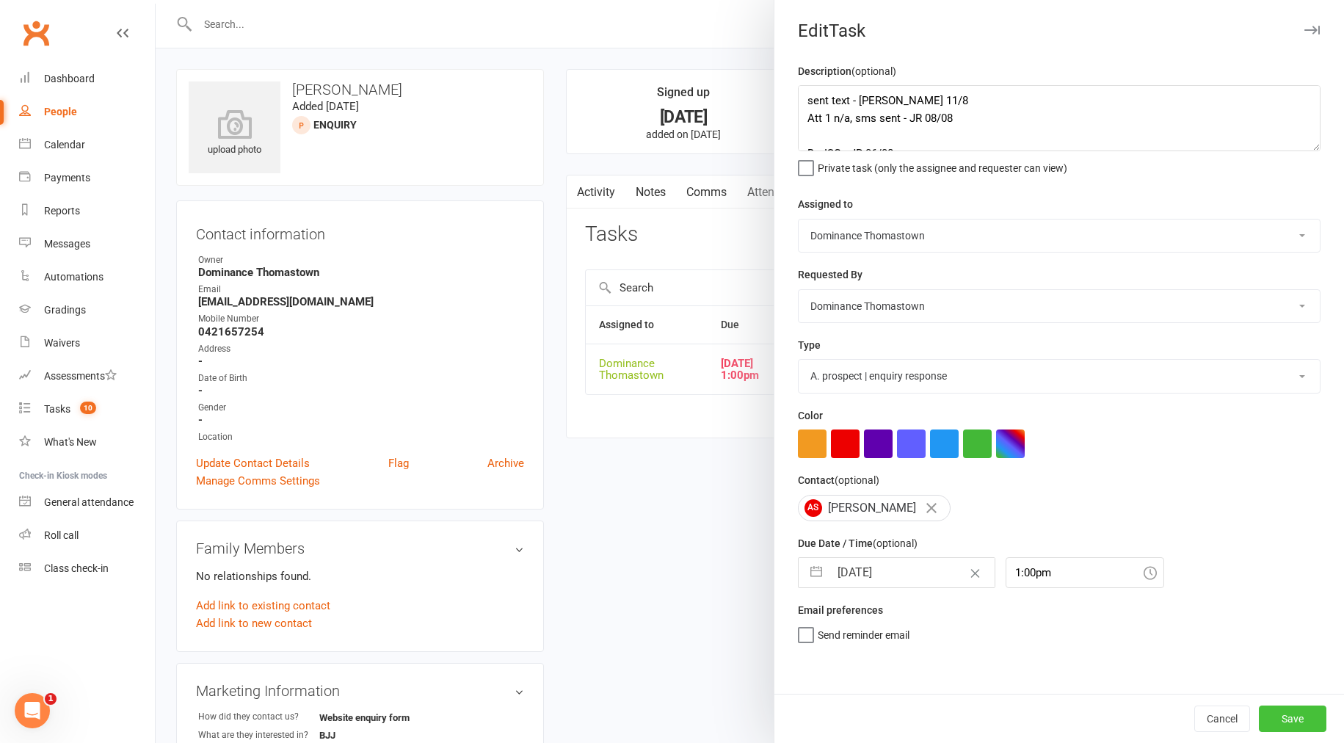
click at [1275, 715] on button "Save" at bounding box center [1293, 719] width 68 height 26
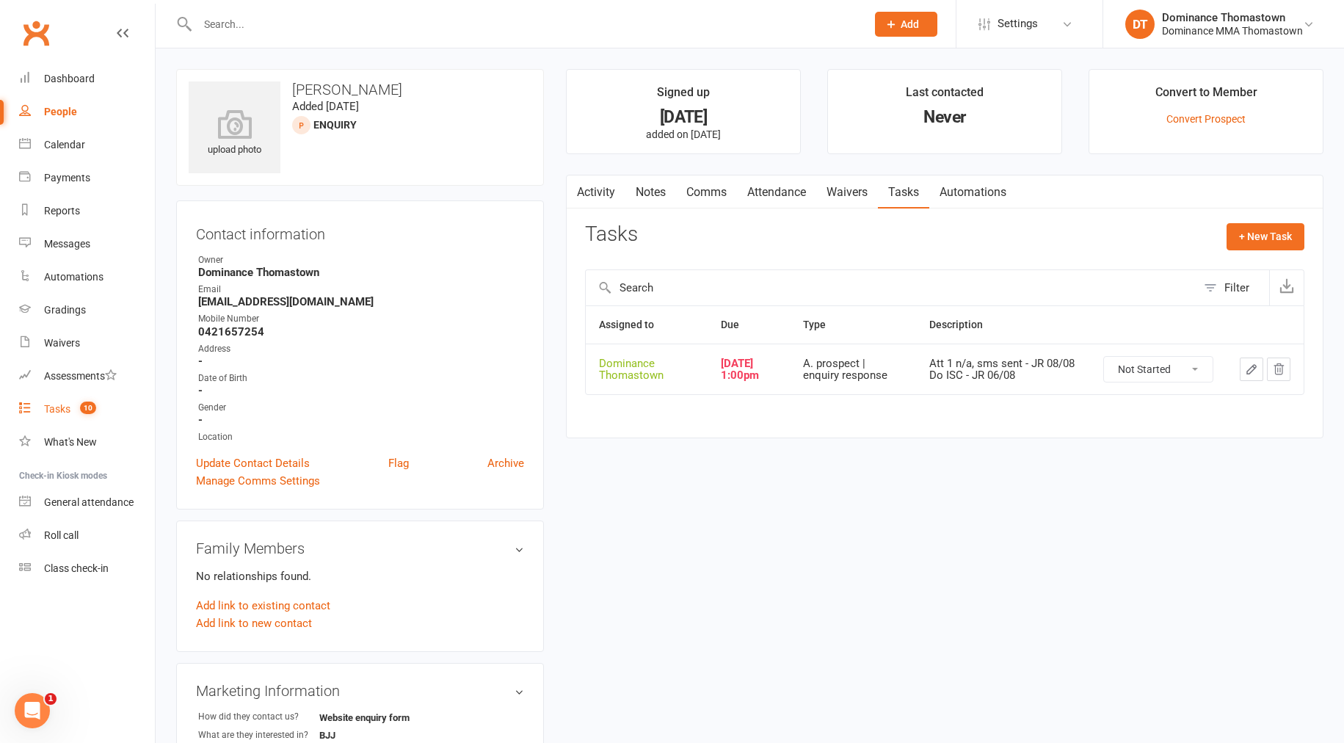
click at [69, 408] on div "Tasks" at bounding box center [57, 409] width 26 height 12
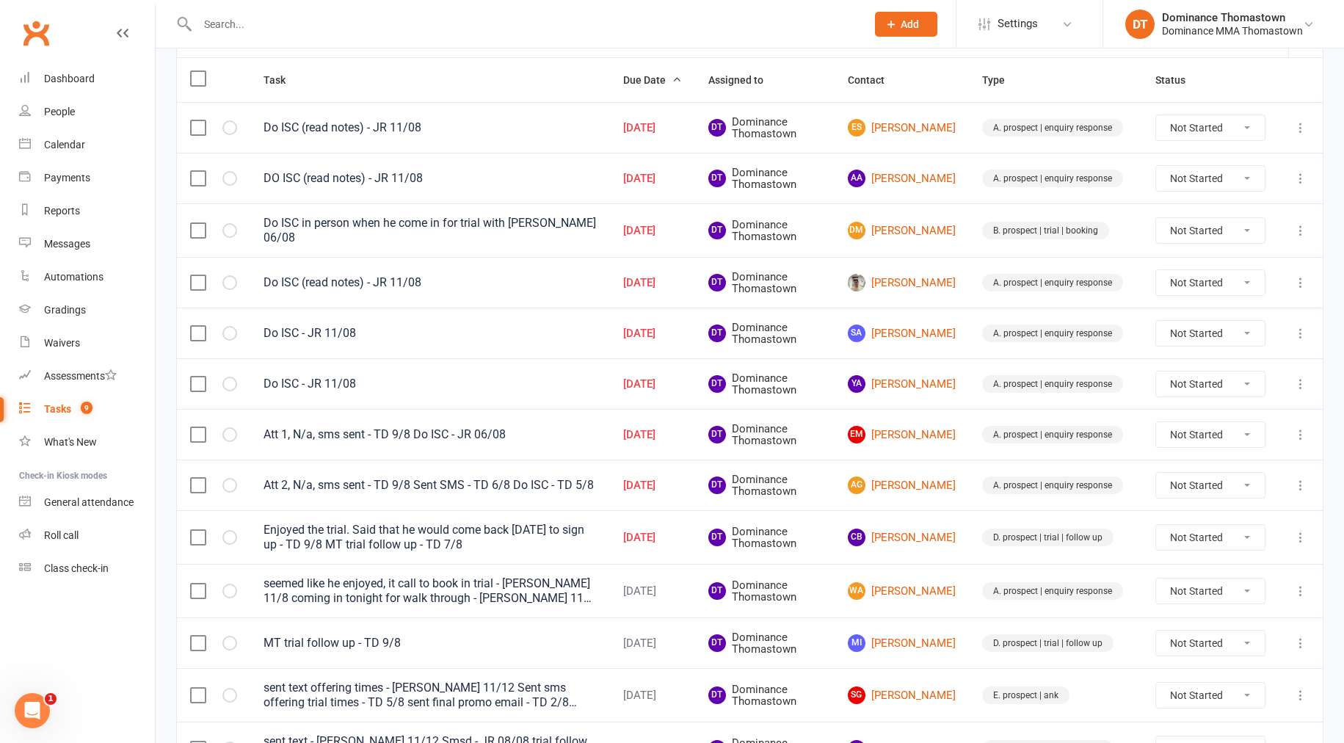
scroll to position [178, 0]
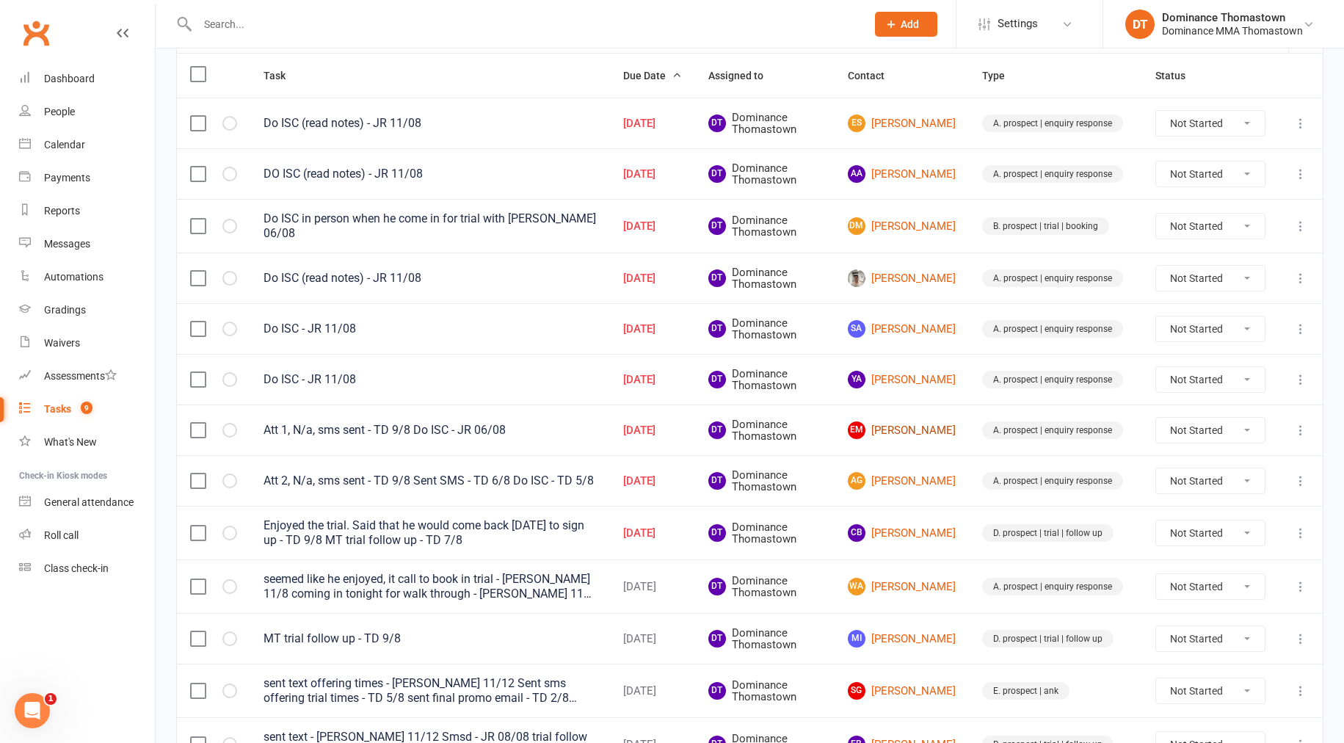
click at [902, 434] on link "EM [PERSON_NAME]" at bounding box center [902, 430] width 108 height 18
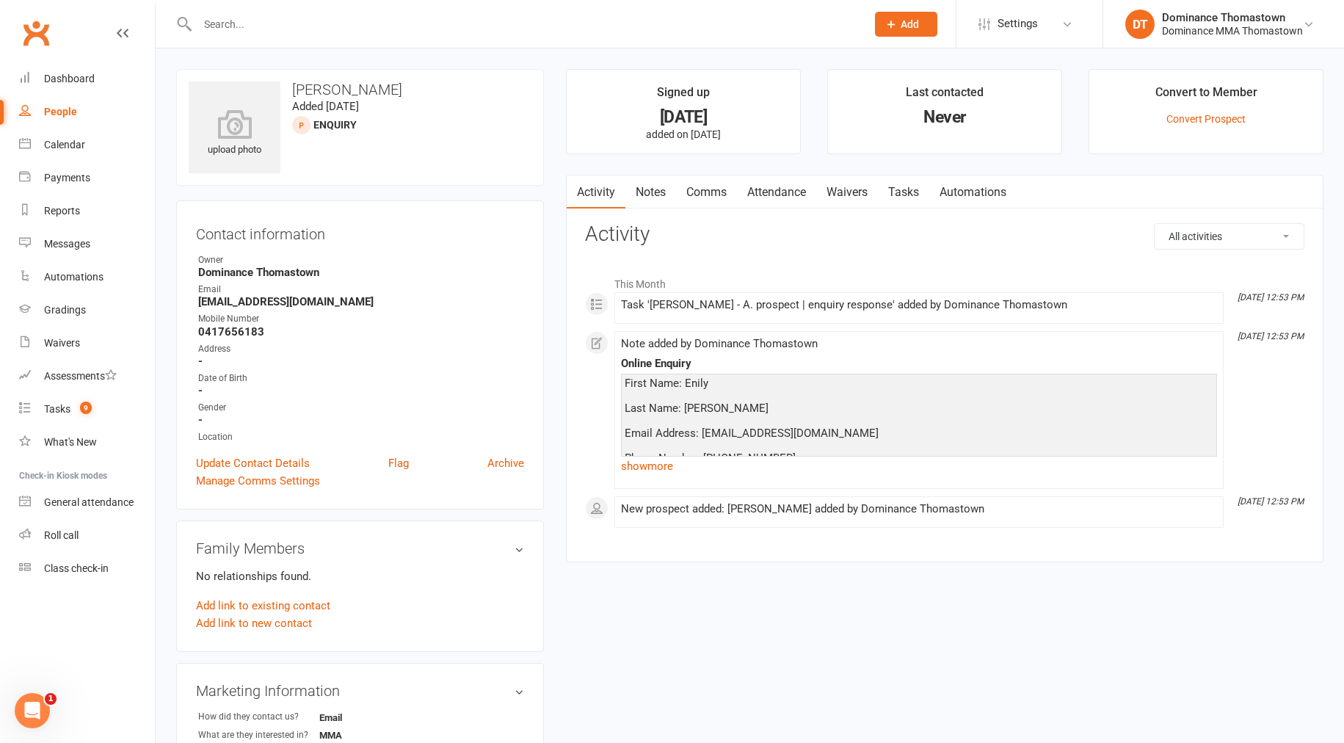
click at [664, 190] on link "Notes" at bounding box center [651, 192] width 51 height 34
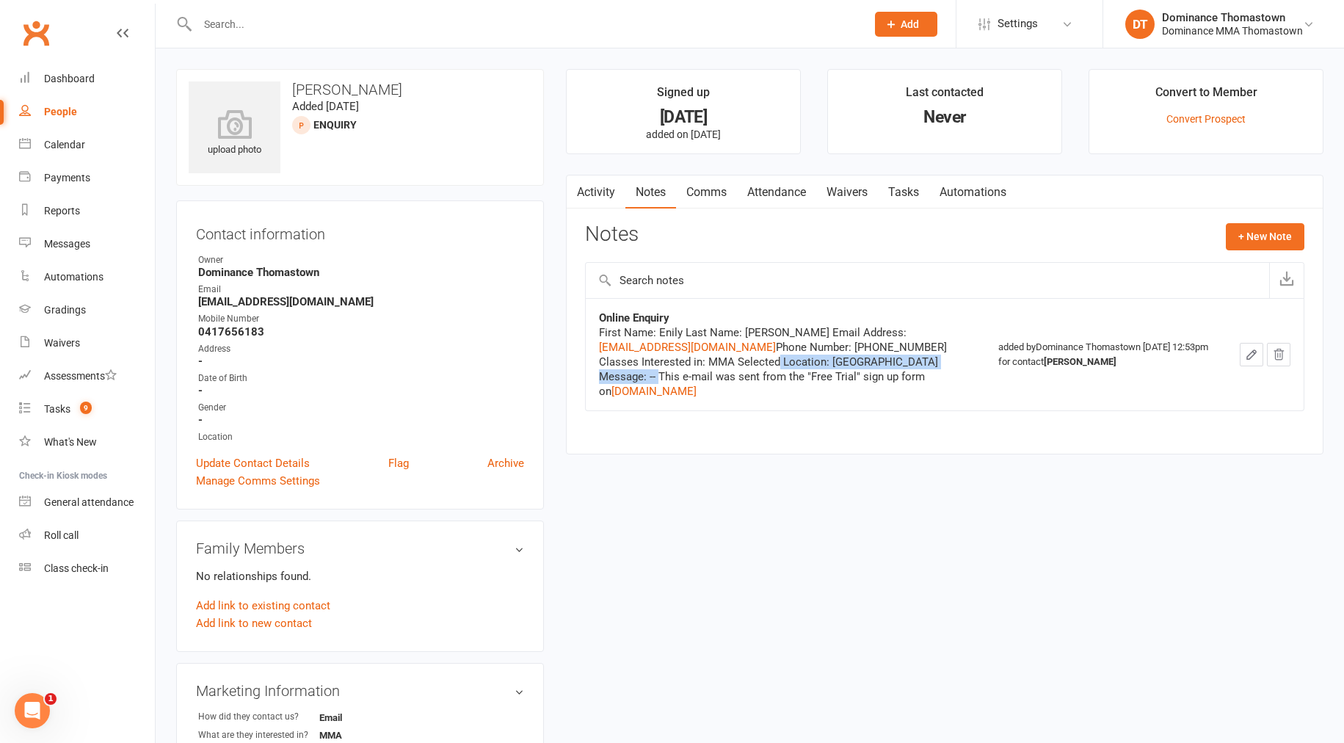
drag, startPoint x: 780, startPoint y: 366, endPoint x: 572, endPoint y: 374, distance: 208.7
click at [552, 374] on div "upload photo [PERSON_NAME] Added [DATE] ENQUIRY prospect Contact information Ow…" at bounding box center [750, 628] width 1170 height 1118
click at [70, 408] on div "Tasks" at bounding box center [57, 409] width 26 height 12
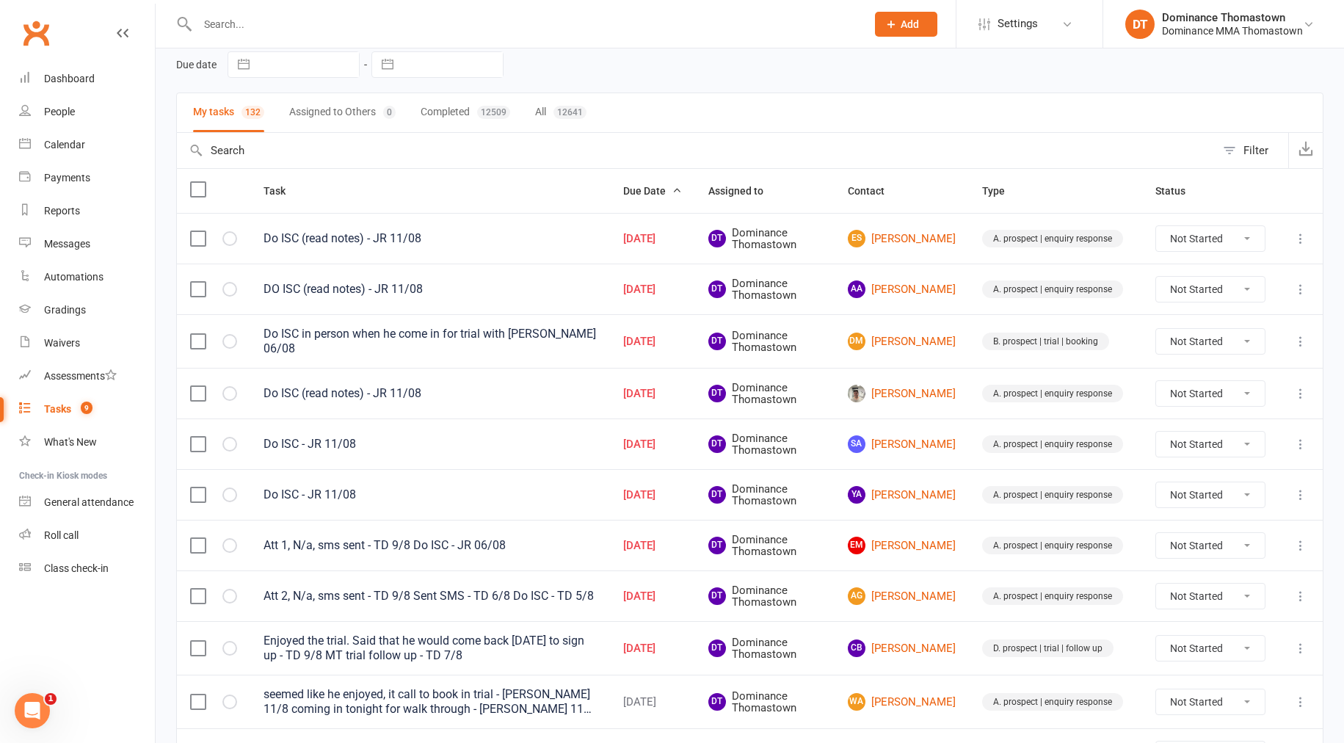
scroll to position [76, 0]
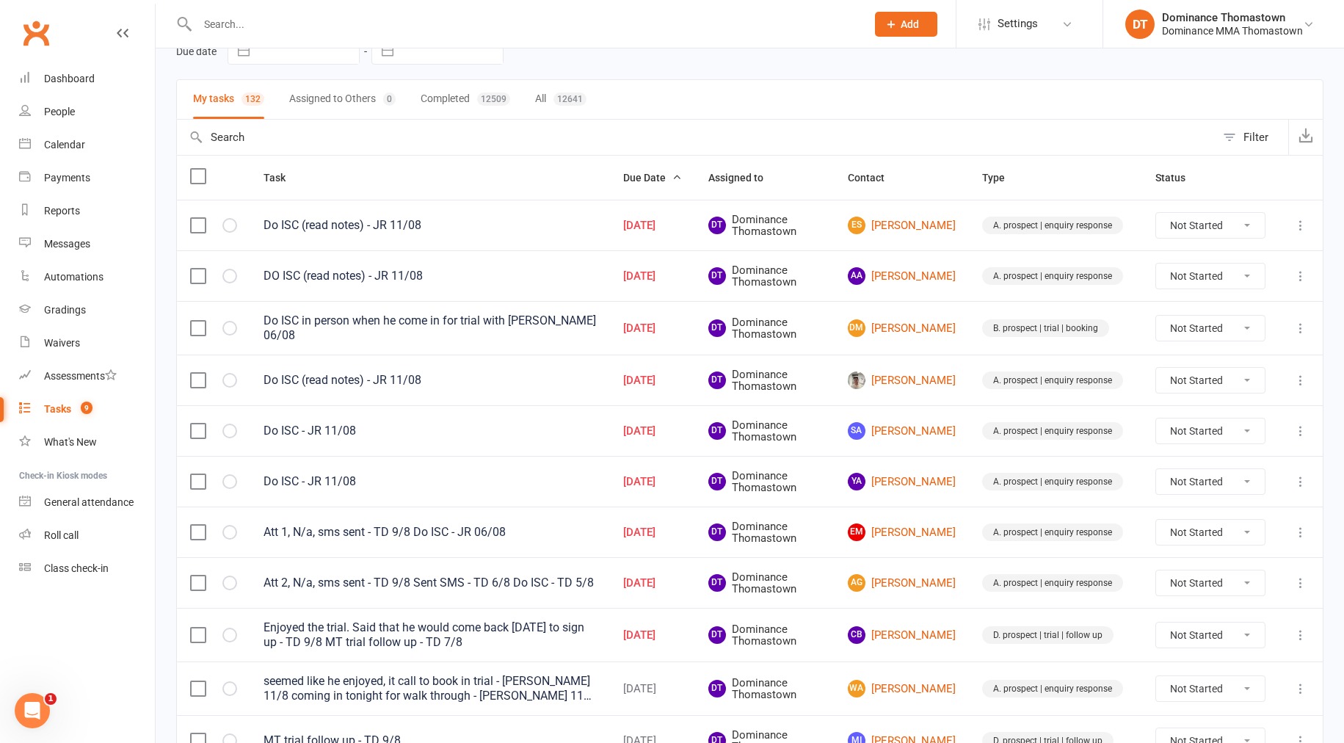
click at [918, 569] on td "[PERSON_NAME]" at bounding box center [902, 582] width 134 height 51
click at [916, 579] on link "[PERSON_NAME]" at bounding box center [902, 583] width 108 height 18
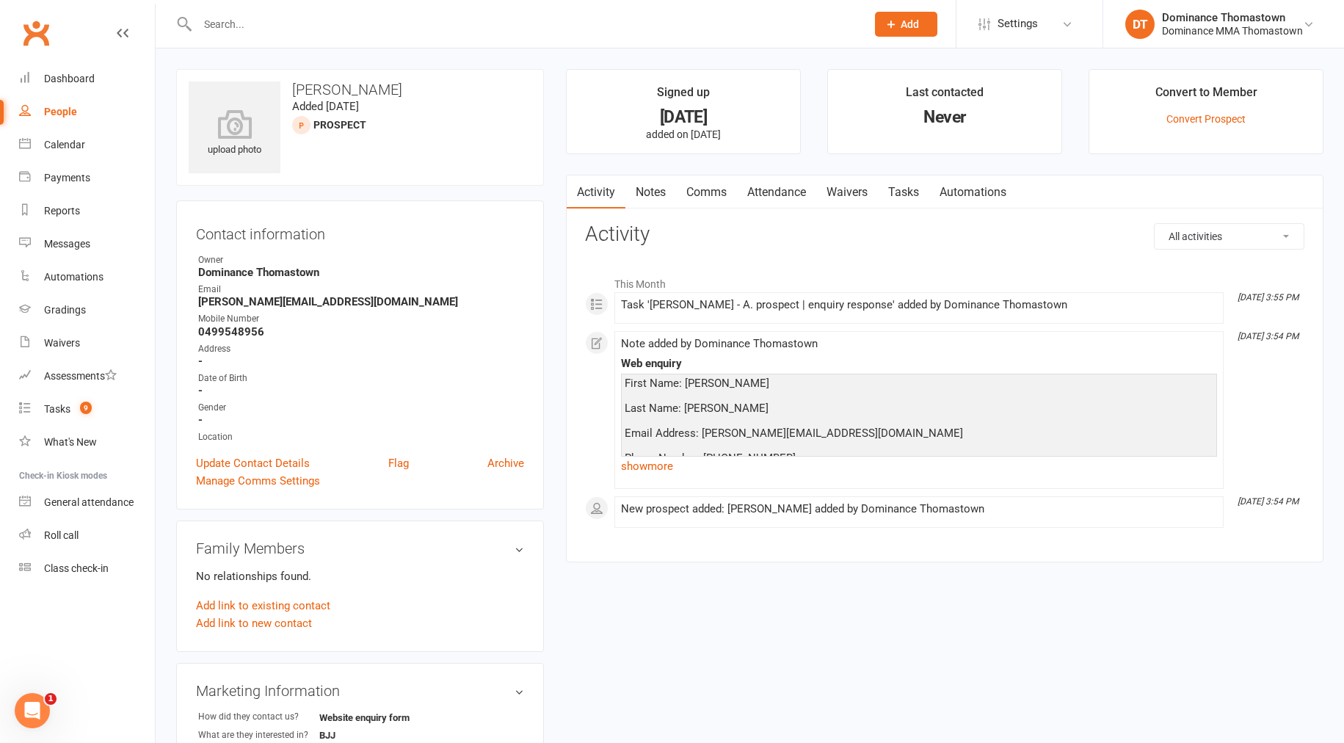
click at [936, 193] on link "Automations" at bounding box center [972, 192] width 87 height 34
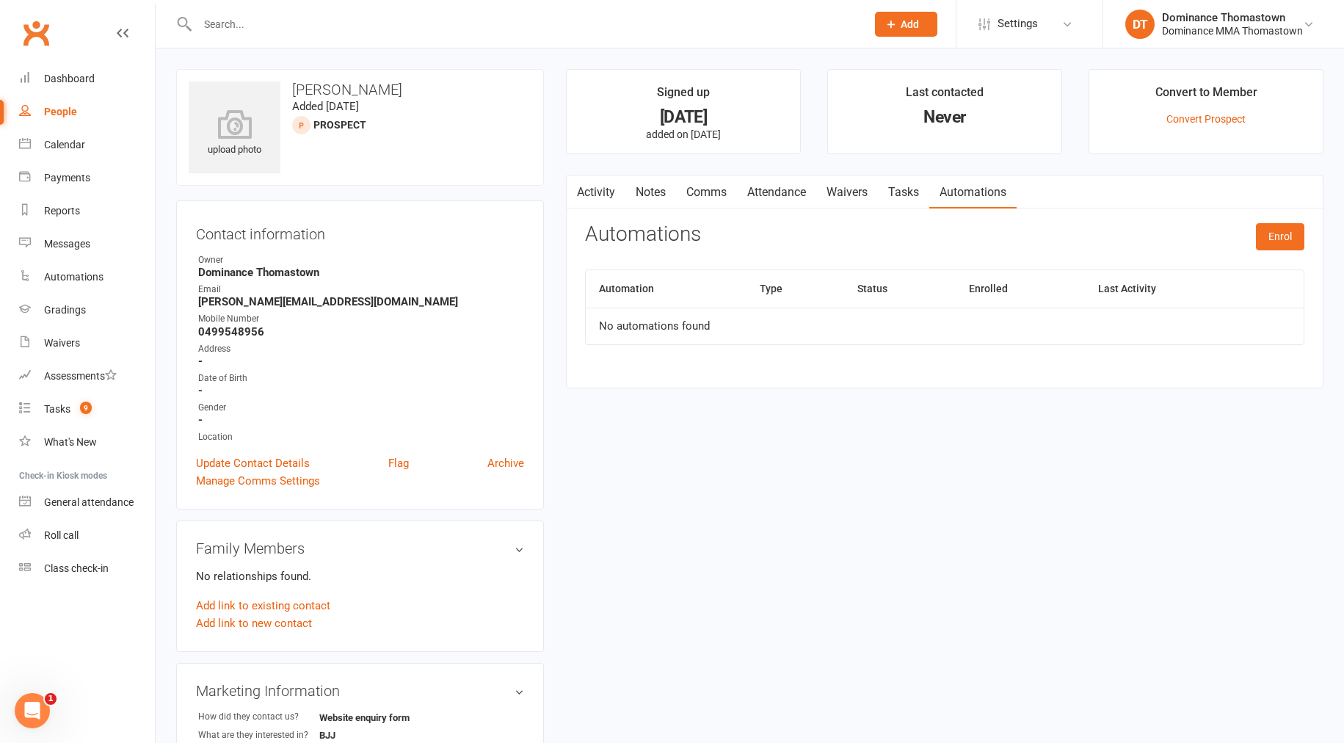
click at [929, 192] on link "Tasks" at bounding box center [903, 192] width 51 height 34
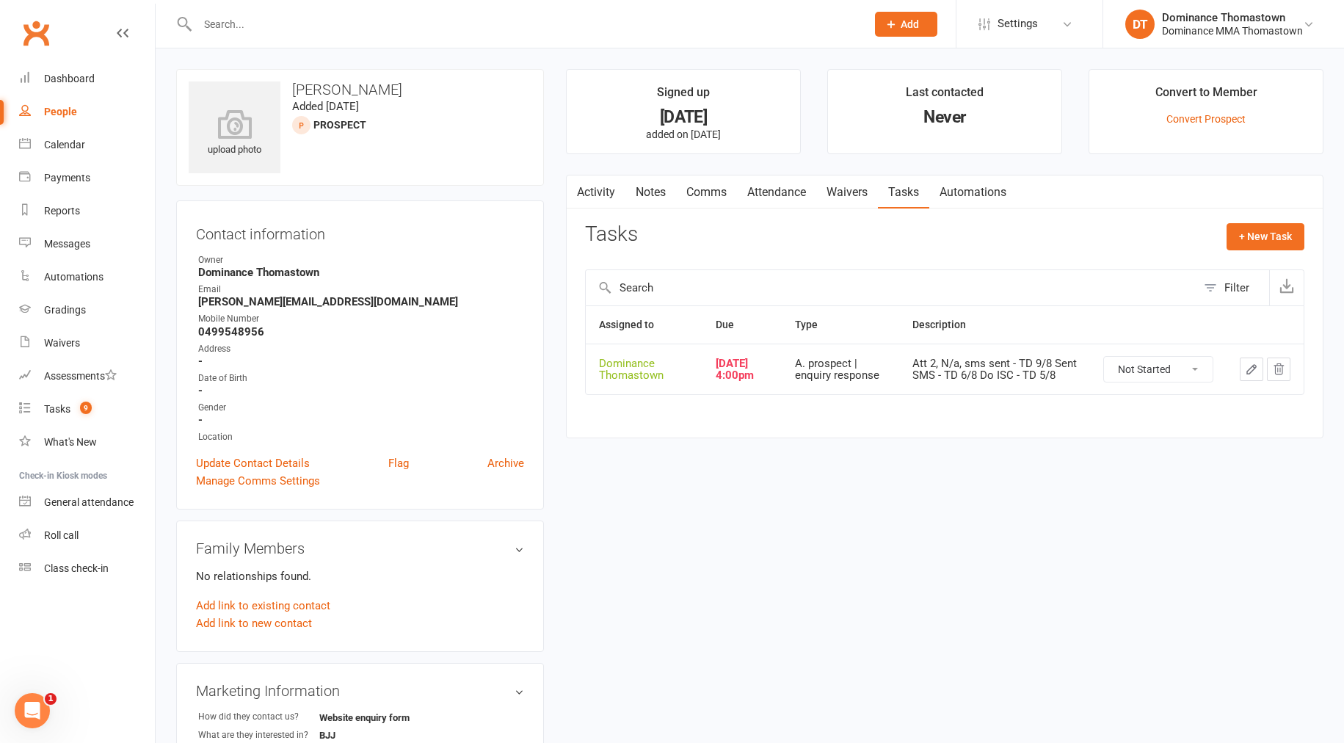
click at [608, 181] on link "Activity" at bounding box center [596, 192] width 59 height 34
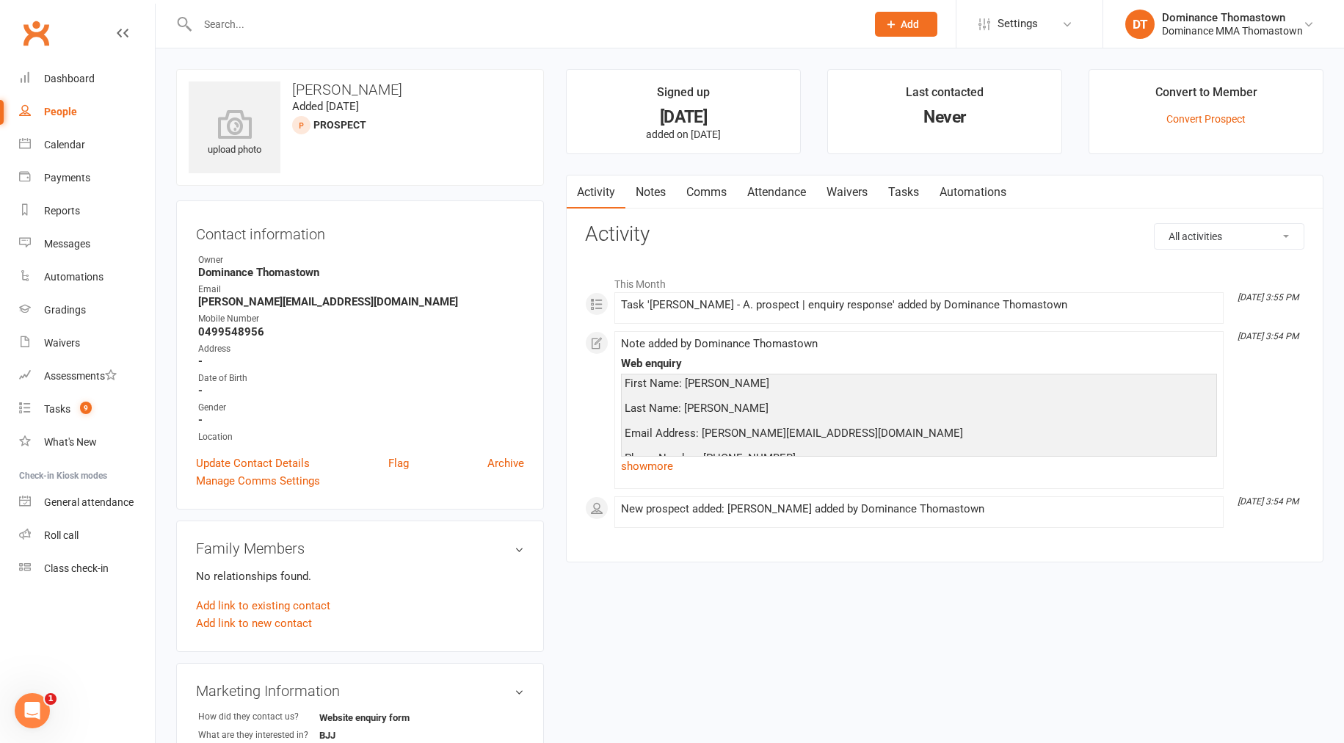
click at [633, 194] on link "Notes" at bounding box center [651, 192] width 51 height 34
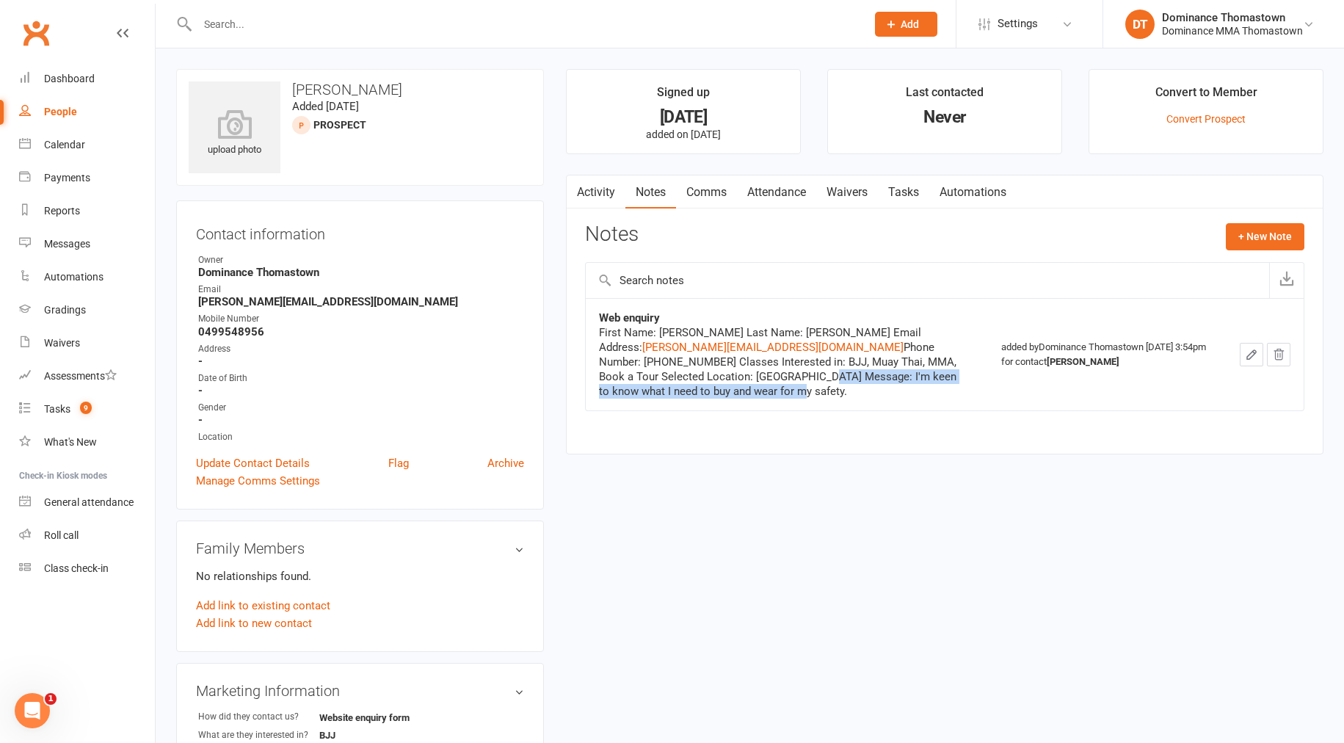
drag, startPoint x: 814, startPoint y: 387, endPoint x: 857, endPoint y: 391, distance: 42.8
click at [857, 392] on div "First Name: [PERSON_NAME] Last Name: [PERSON_NAME] Email Address: [PERSON_NAME]…" at bounding box center [782, 361] width 367 height 73
drag, startPoint x: 857, startPoint y: 391, endPoint x: 877, endPoint y: 316, distance: 78.2
click at [857, 391] on div "First Name: [PERSON_NAME] Last Name: [PERSON_NAME] Email Address: [PERSON_NAME]…" at bounding box center [782, 361] width 367 height 73
click at [910, 190] on link "Tasks" at bounding box center [903, 192] width 51 height 34
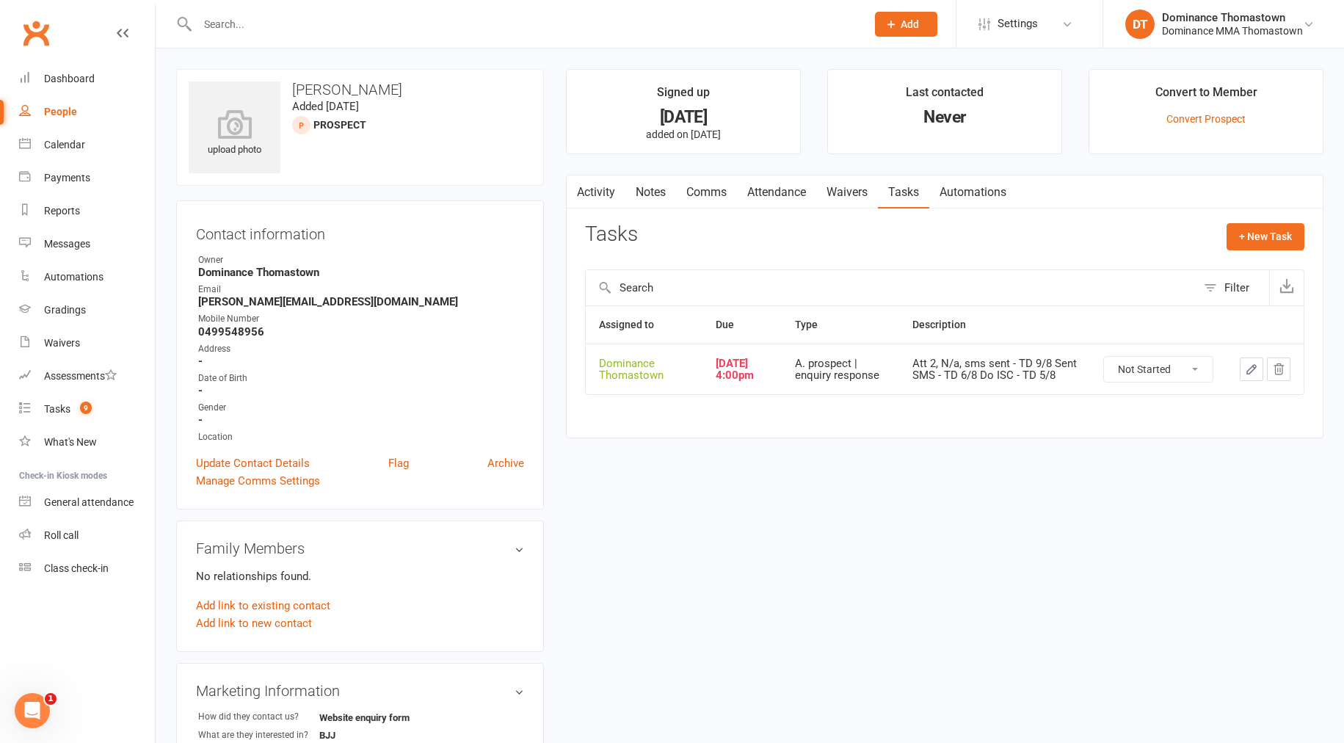
click at [1257, 376] on icon "button" at bounding box center [1251, 369] width 13 height 13
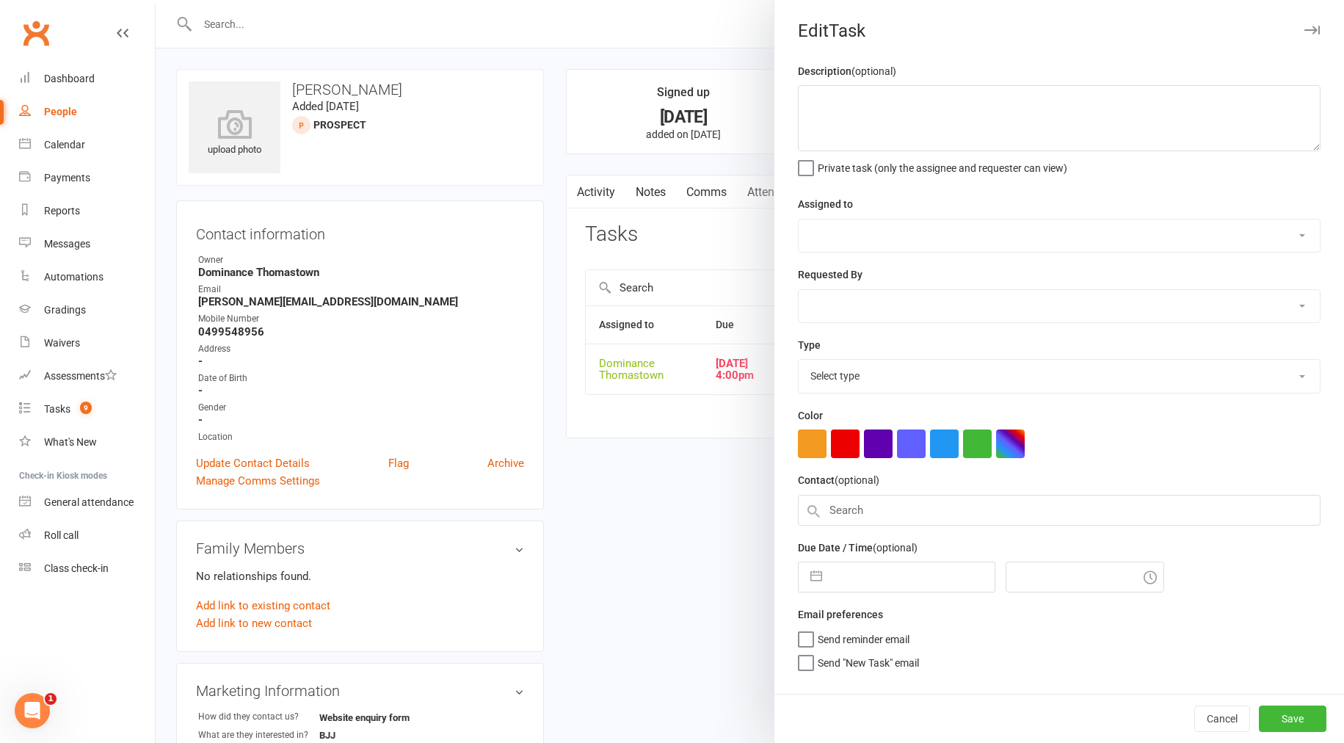
type textarea "Att 2, N/a, sms sent - TD 9/8 Sent SMS - TD 6/8 Do ISC - TD 5/8"
select select "12547"
type input "[DATE]"
type input "4:00pm"
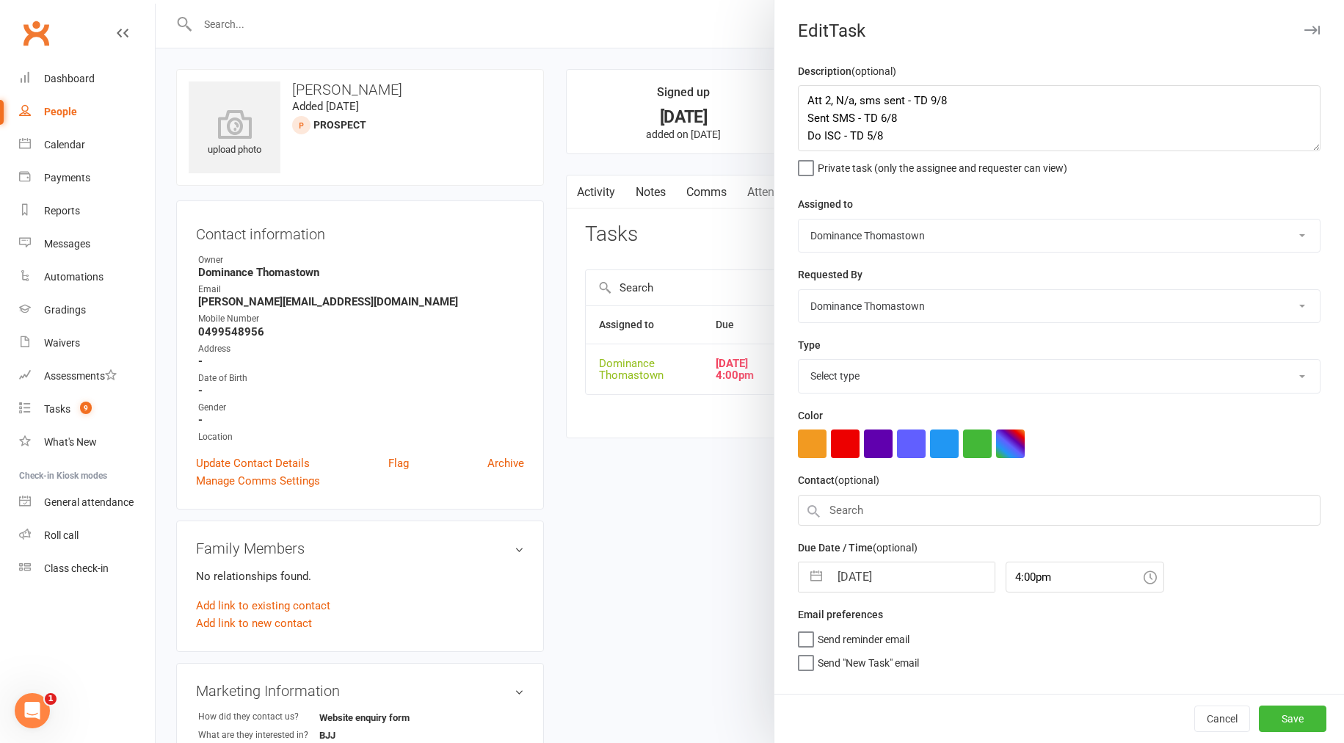
select select "3809"
click at [812, 106] on textarea "Att 2, N/a, sms sent - TD 9/8 Sent SMS - TD 6/8 Do ISC - TD 5/8" at bounding box center [1059, 118] width 523 height 66
click at [804, 100] on textarea "Att 2, N/a, sms sent - TD 9/8 Sent SMS - TD 6/8 Do ISC - TD 5/8" at bounding box center [1059, 118] width 523 height 66
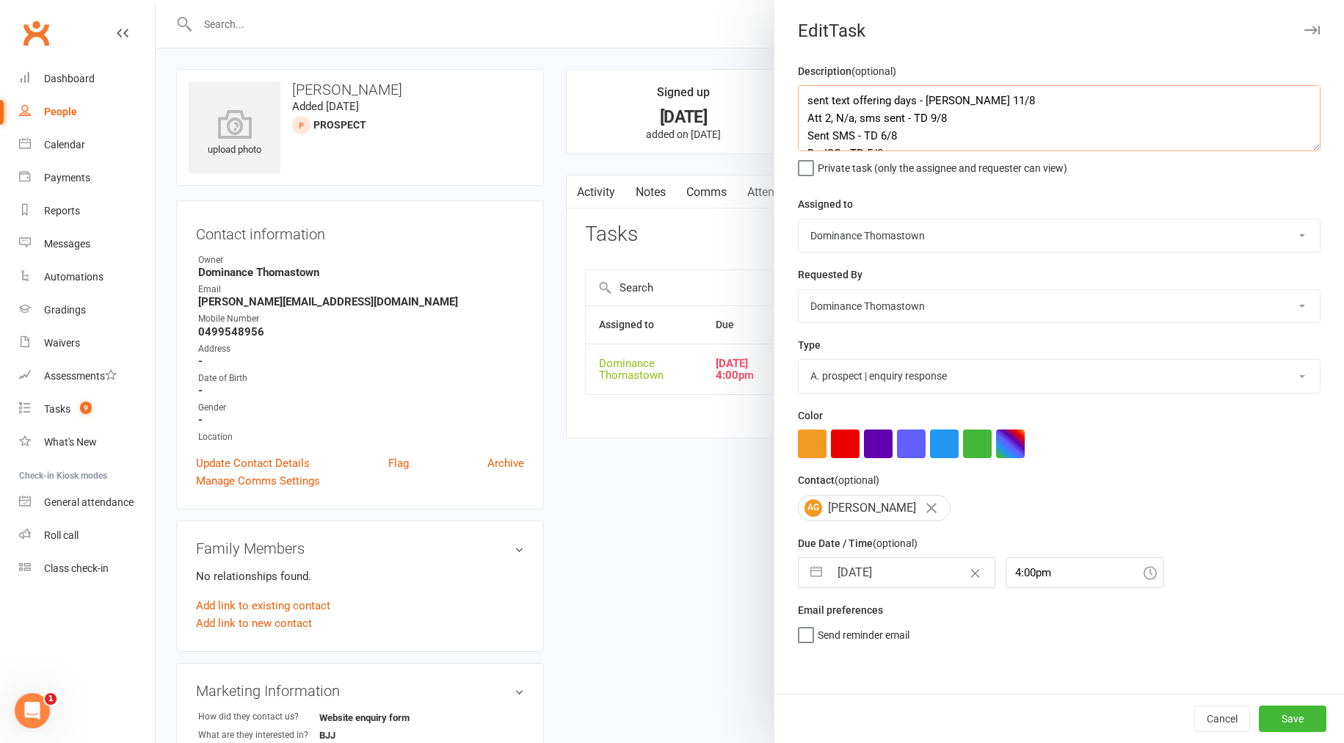
type textarea "sent text offering days - [PERSON_NAME] 11/8 Att 2, N/a, sms sent - TD 9/8 Sent…"
drag, startPoint x: 914, startPoint y: 591, endPoint x: 892, endPoint y: 581, distance: 24.0
click at [914, 590] on div "Description (optional) sent text offering days - [PERSON_NAME] 11/8 Att 2, N/a,…" at bounding box center [1060, 377] width 570 height 631
select select "6"
select select "2025"
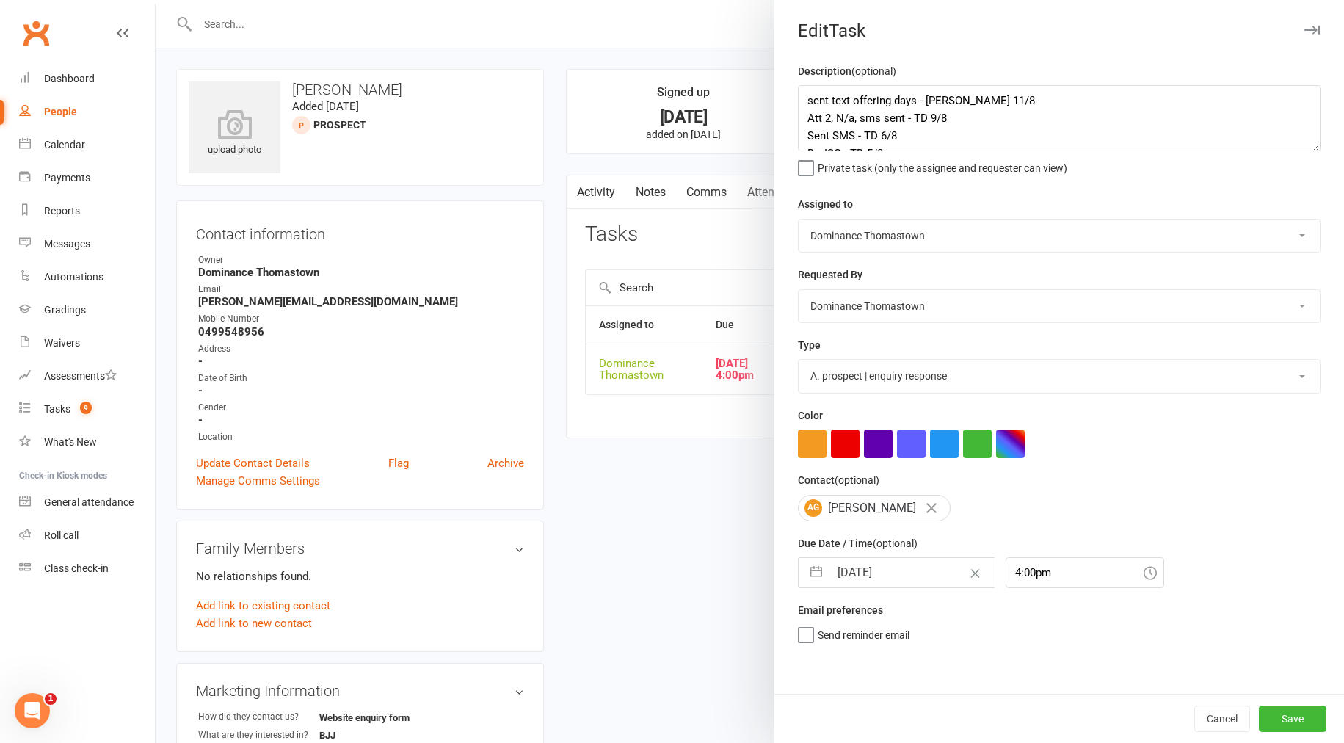
select select "7"
select select "2025"
select select "8"
select select "2025"
click at [892, 579] on input "[DATE]" at bounding box center [912, 572] width 165 height 29
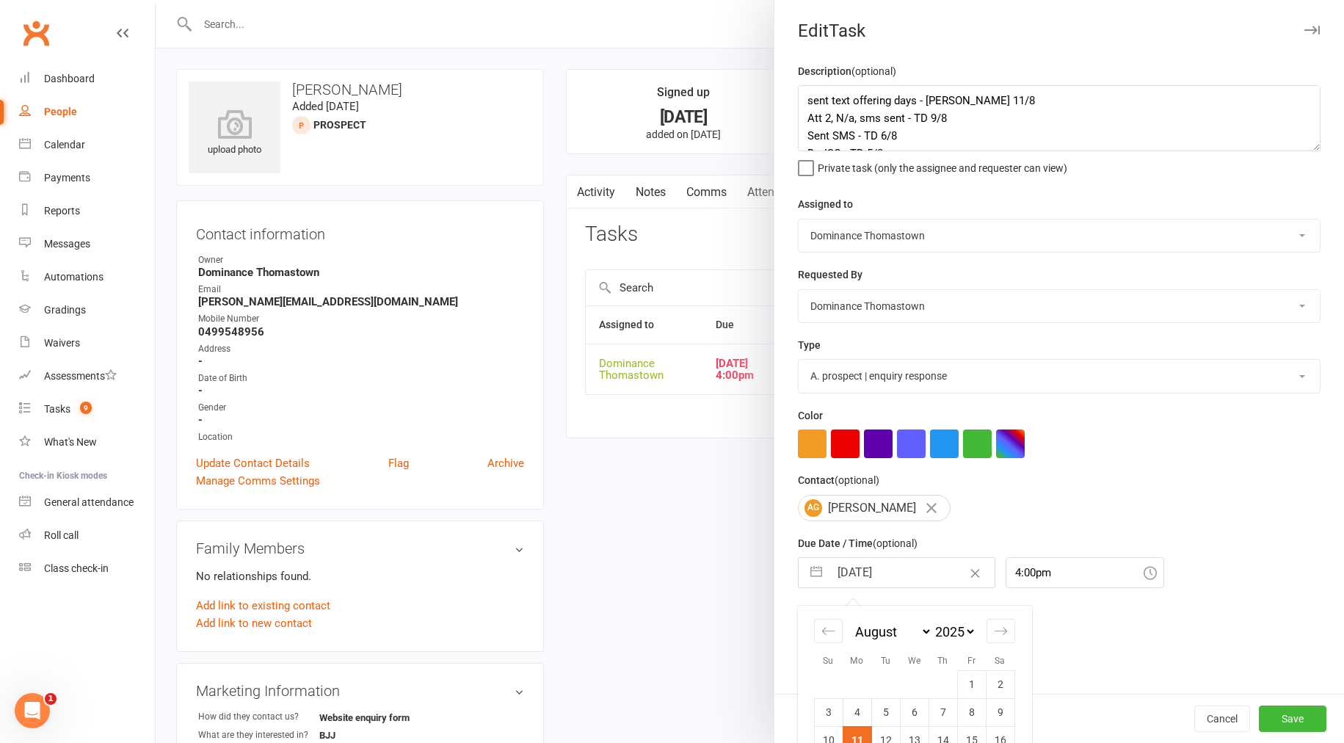
scroll to position [115, 0]
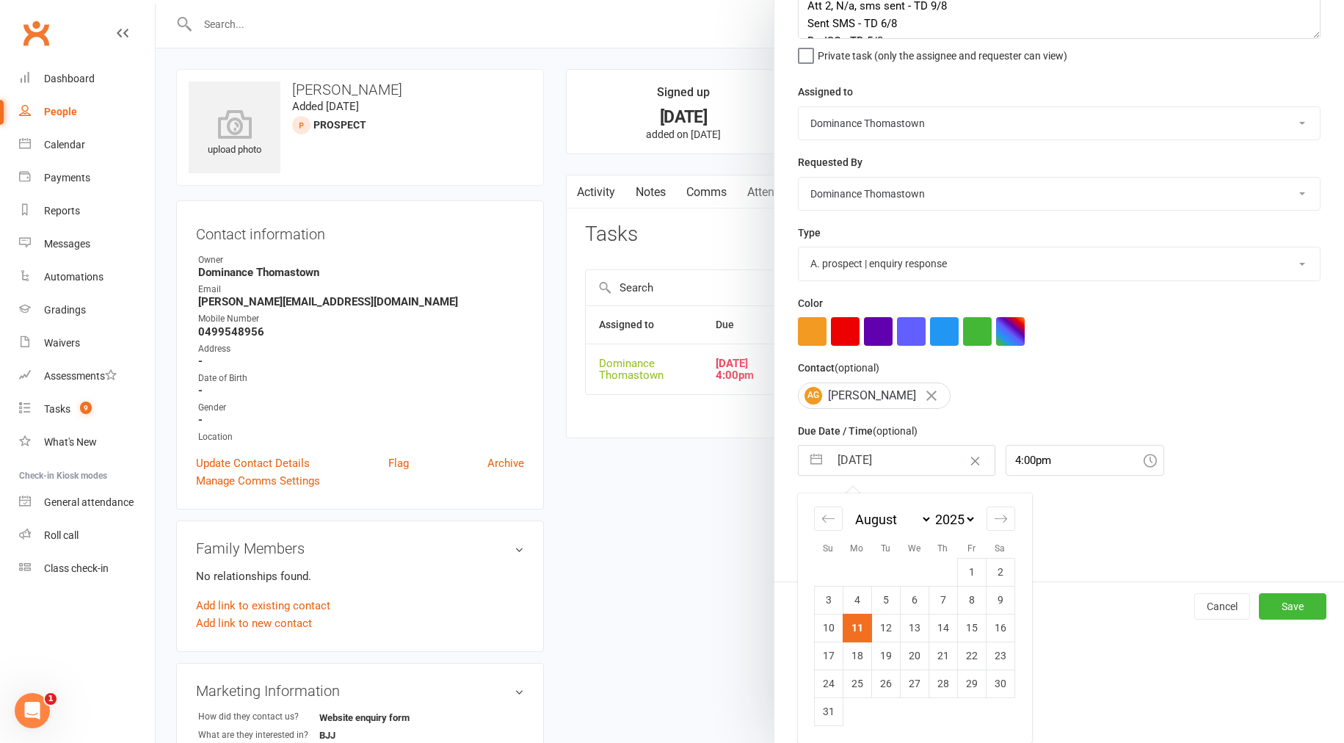
drag, startPoint x: 888, startPoint y: 626, endPoint x: 1111, endPoint y: 643, distance: 223.1
click at [891, 626] on td "12" at bounding box center [885, 628] width 29 height 28
type input "[DATE]"
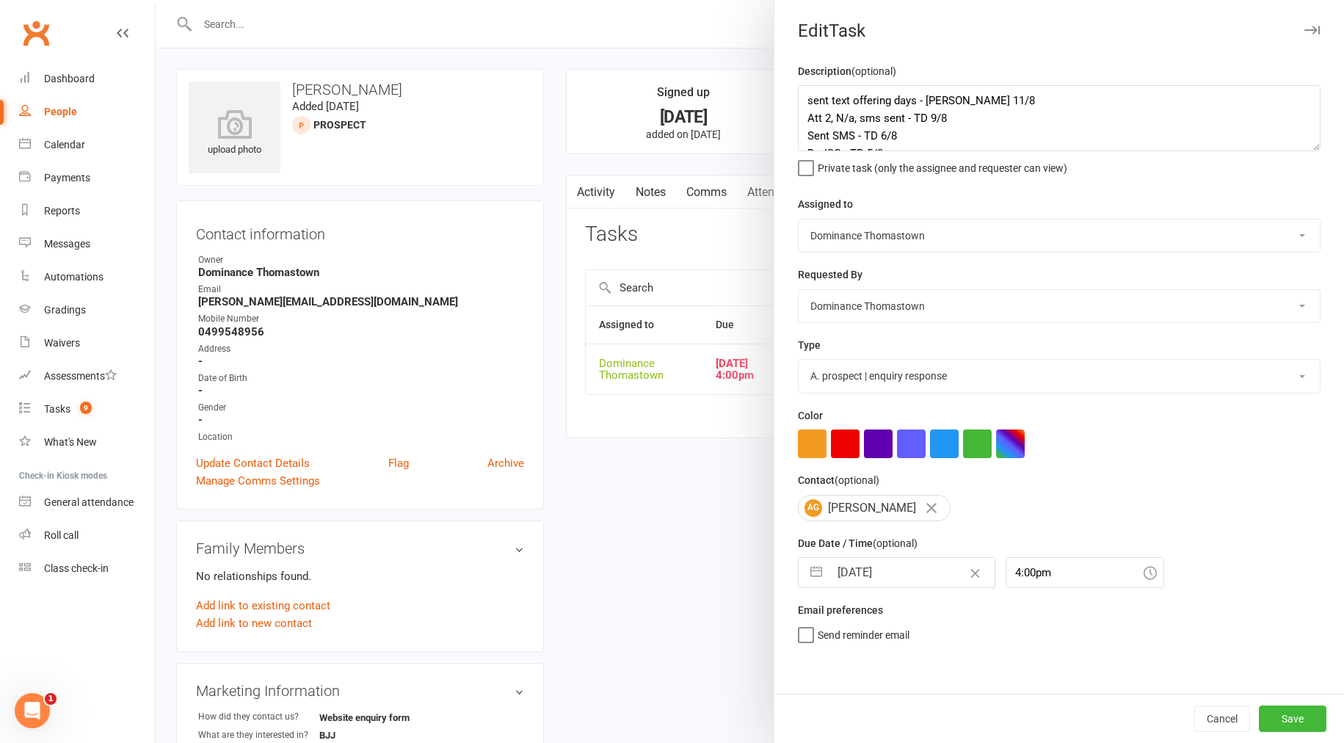
click at [1283, 705] on div "Cancel Save" at bounding box center [1060, 718] width 570 height 49
click at [1283, 711] on button "Save" at bounding box center [1293, 719] width 68 height 26
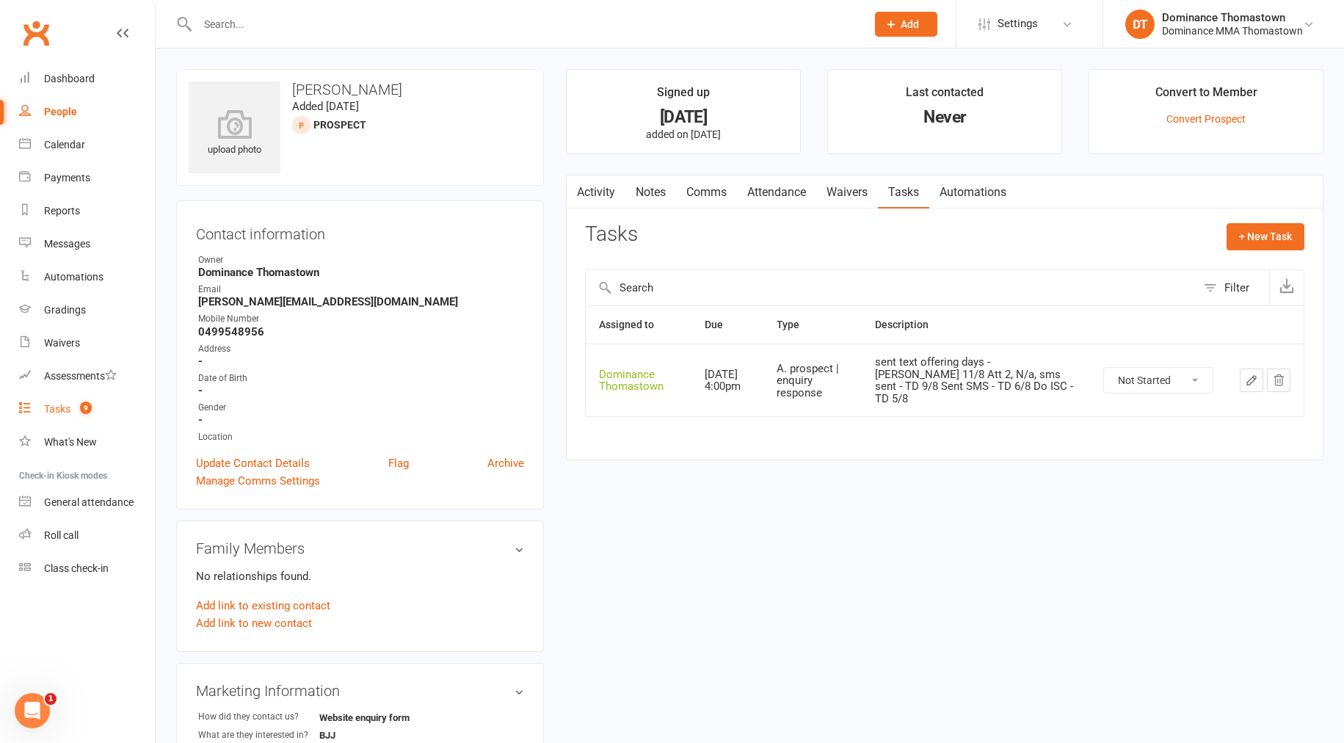
click at [76, 409] on count-badge "9" at bounding box center [82, 409] width 19 height 12
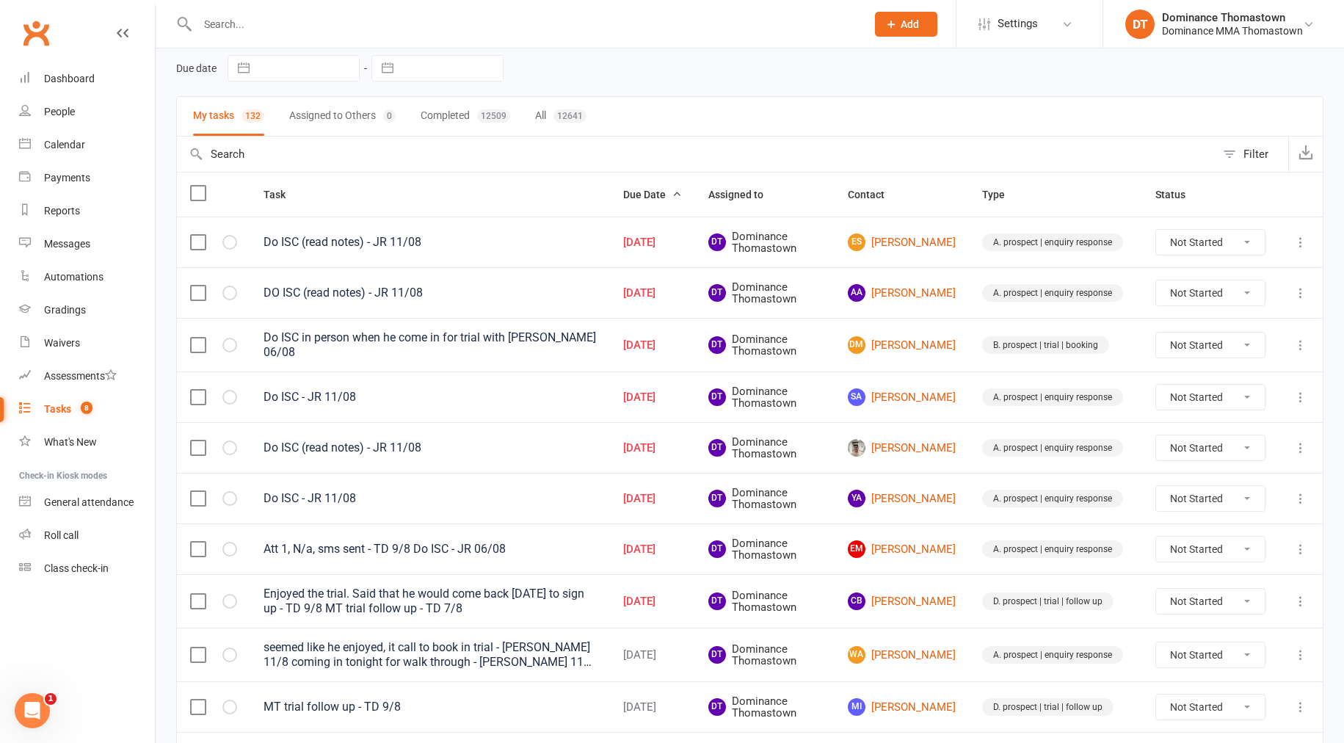
scroll to position [58, 0]
click at [932, 344] on link "DM [PERSON_NAME]" at bounding box center [902, 347] width 108 height 18
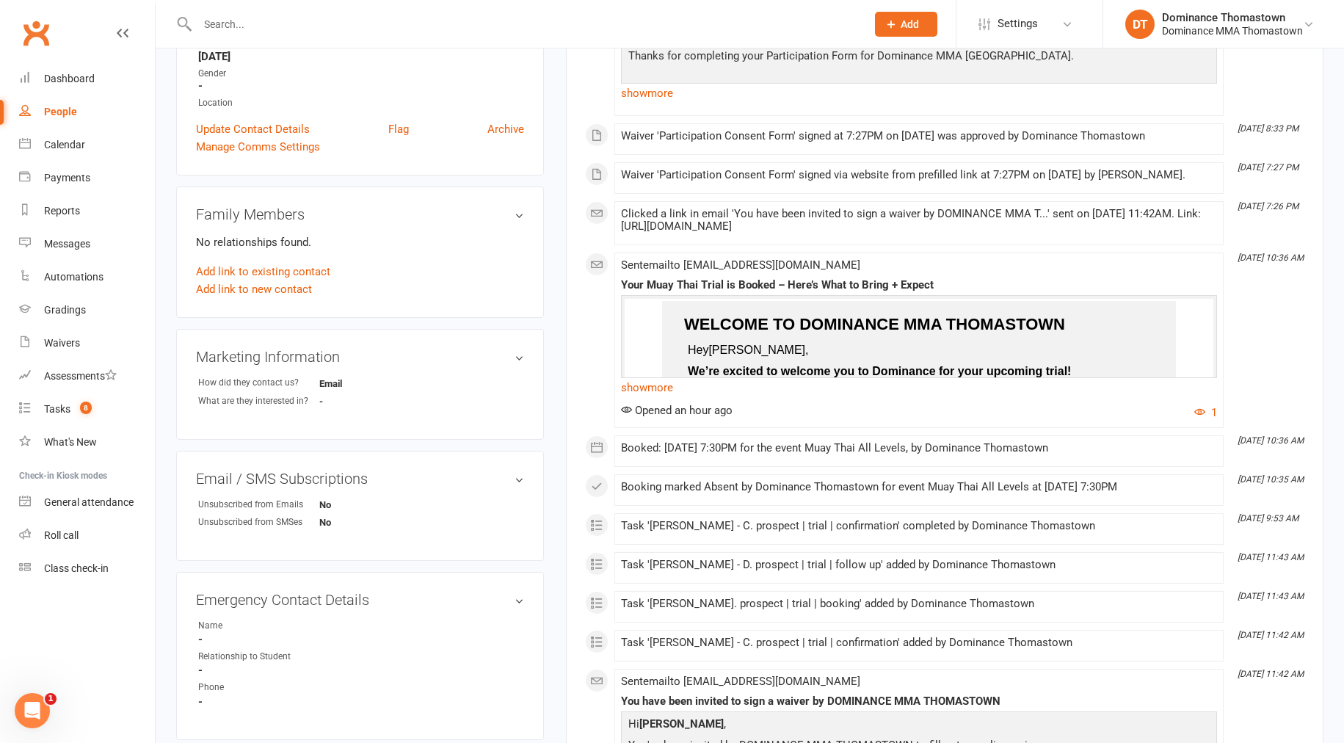
scroll to position [345, 0]
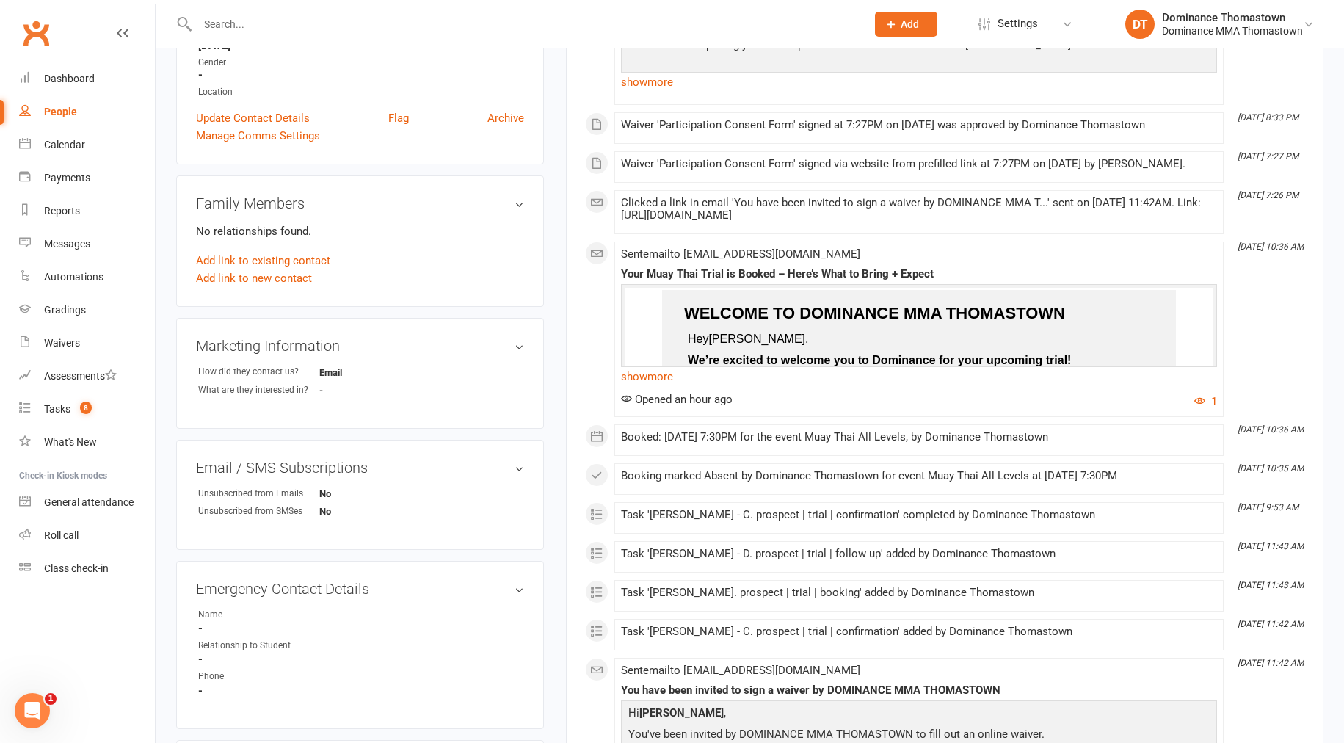
click at [276, 32] on input "text" at bounding box center [524, 24] width 663 height 21
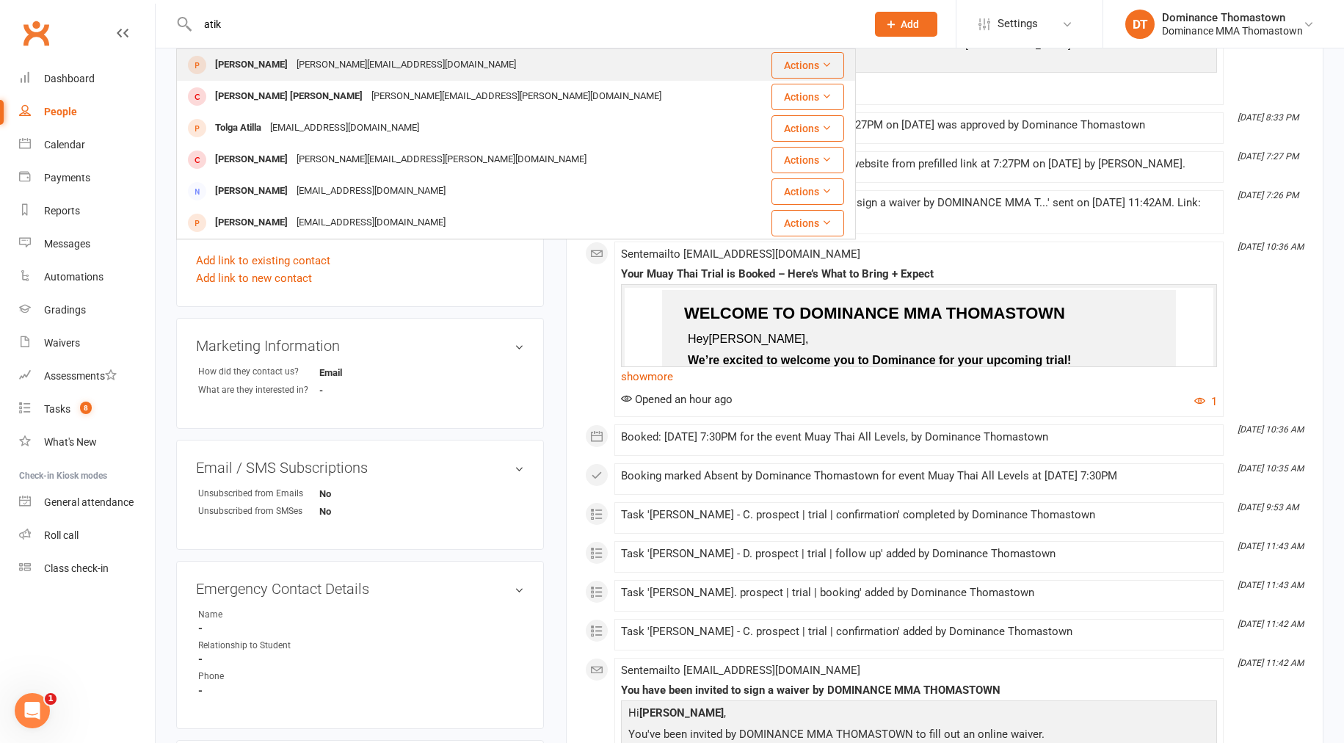
type input "atik"
click at [313, 77] on div "[PERSON_NAME] [PERSON_NAME][EMAIL_ADDRESS][DOMAIN_NAME]" at bounding box center [467, 65] width 578 height 30
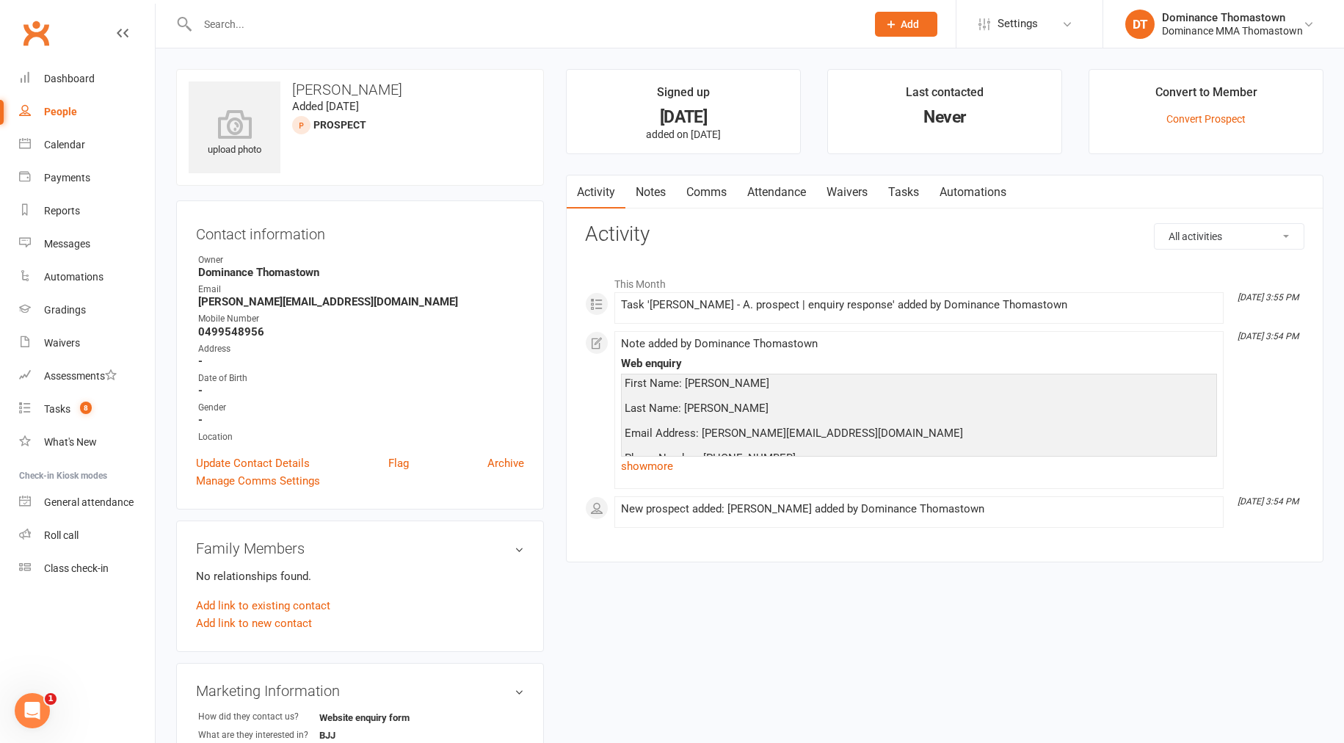
click at [908, 183] on link "Tasks" at bounding box center [903, 192] width 51 height 34
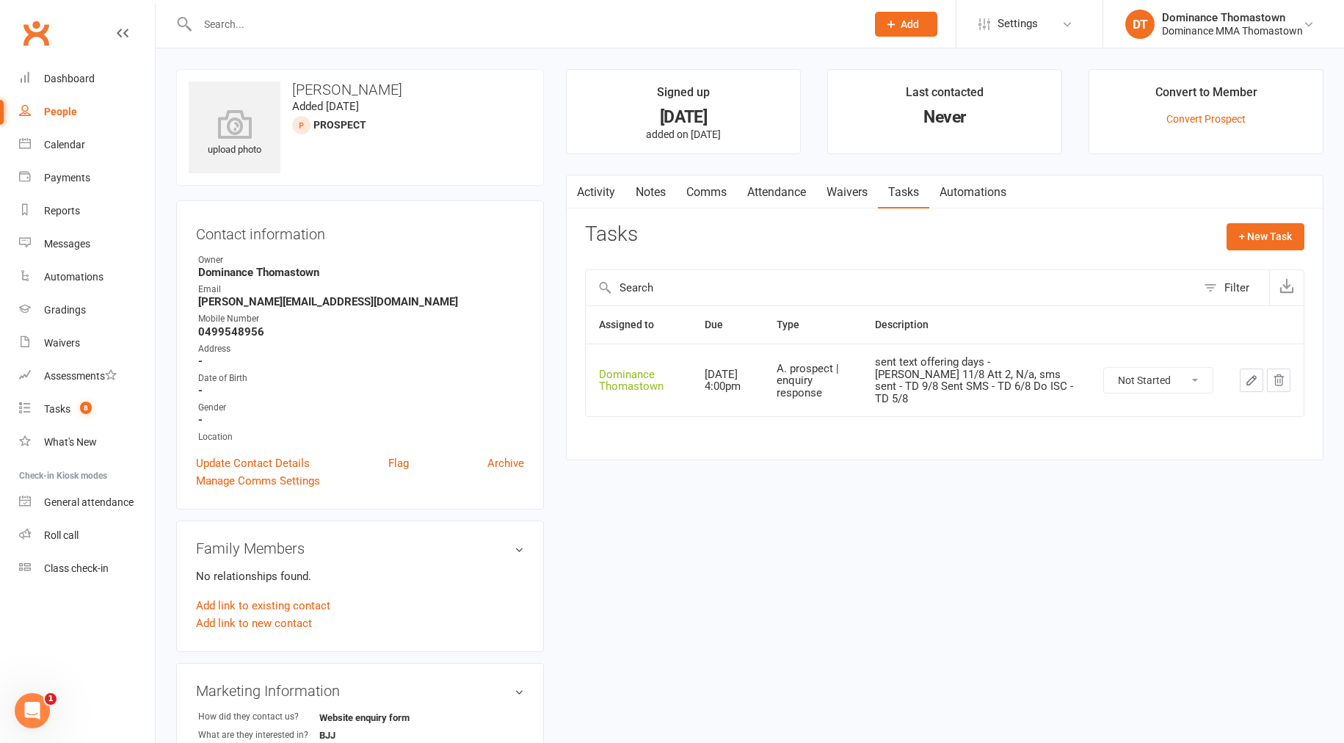
click at [832, 192] on link "Waivers" at bounding box center [847, 192] width 62 height 34
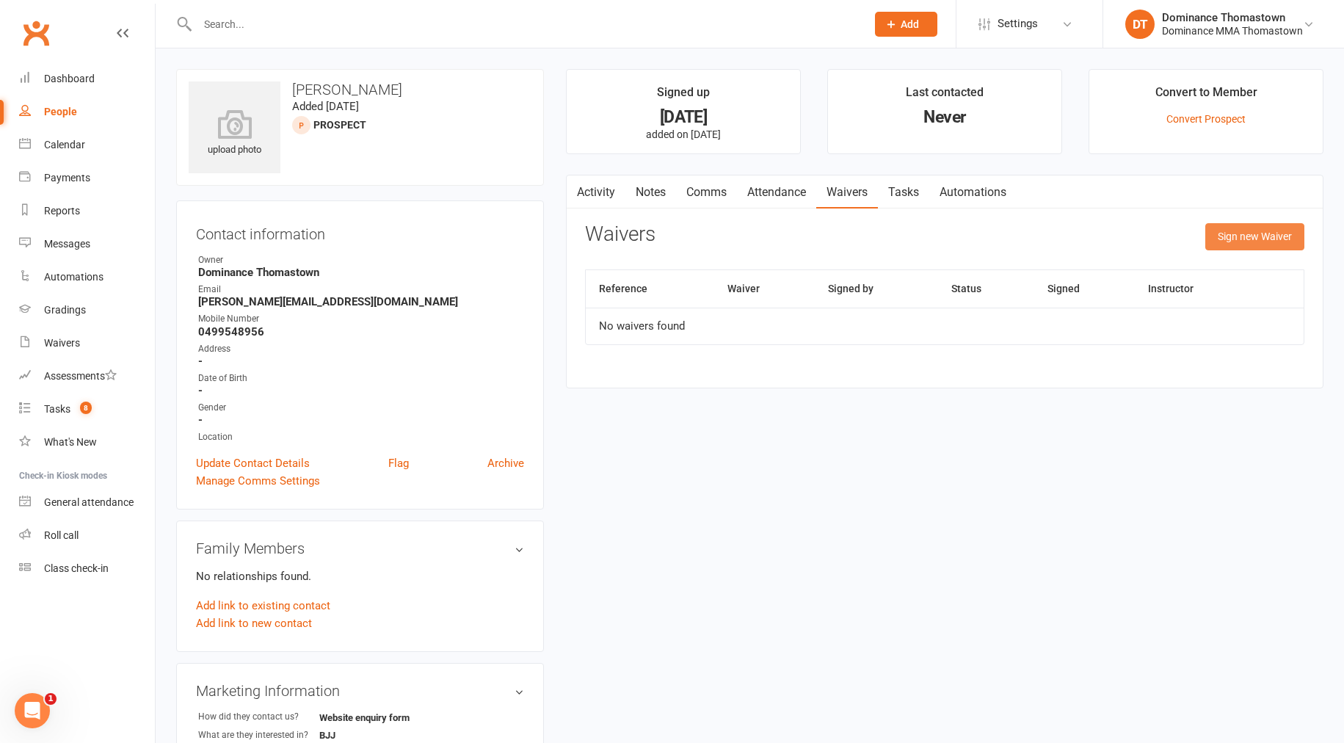
click at [1257, 234] on button "Sign new Waiver" at bounding box center [1254, 236] width 99 height 26
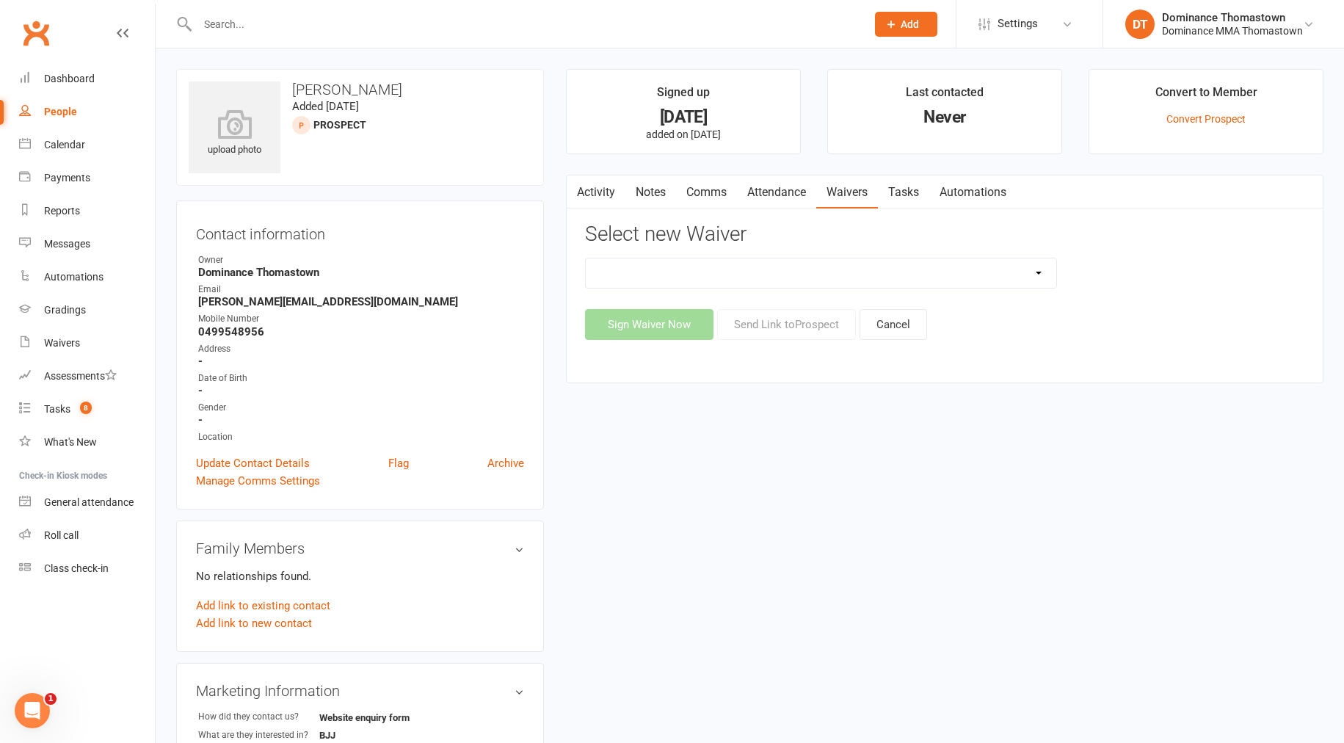
click at [710, 265] on select "Member | Cancellation | Adults Member | Injury Report Form (FOH staff use only)…" at bounding box center [821, 272] width 471 height 29
select select "375"
drag, startPoint x: 769, startPoint y: 326, endPoint x: 719, endPoint y: 354, distance: 57.8
click at [769, 326] on button "Send Link to [GEOGRAPHIC_DATA]" at bounding box center [786, 324] width 139 height 31
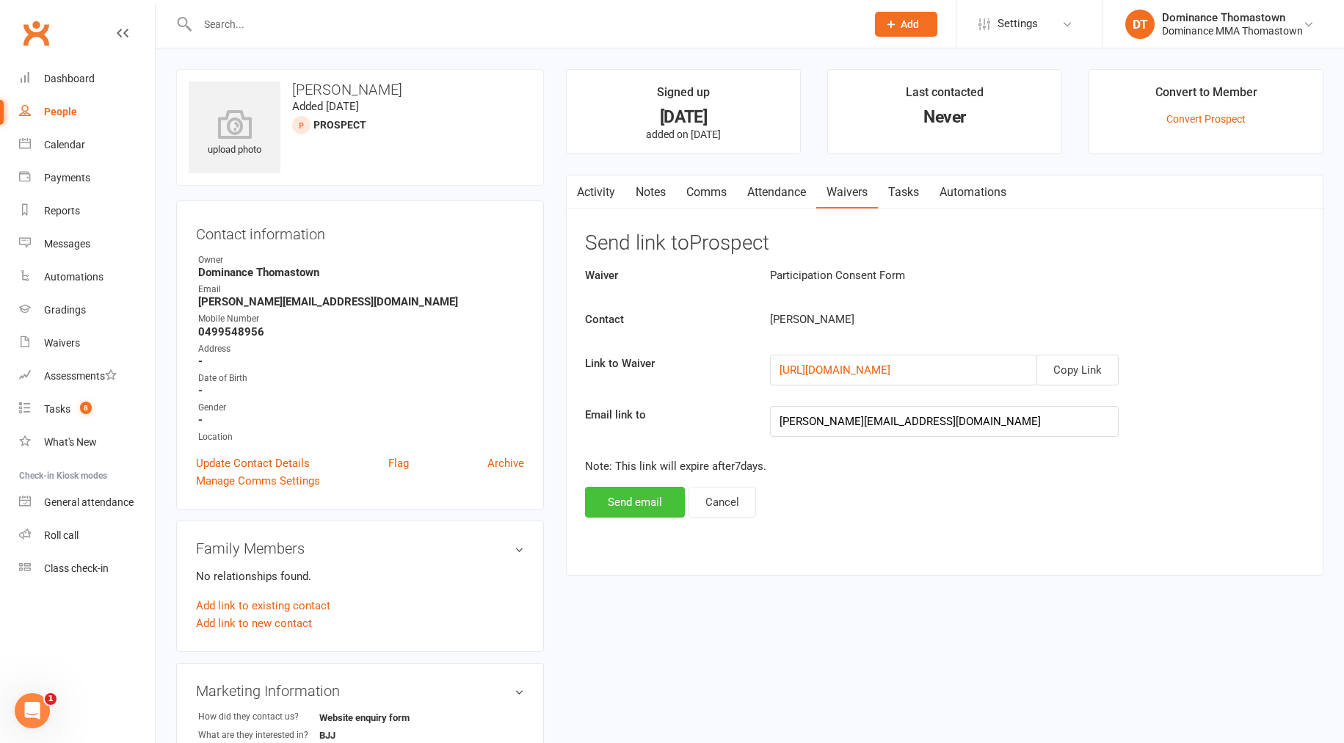
click at [663, 493] on button "Send email" at bounding box center [635, 502] width 100 height 31
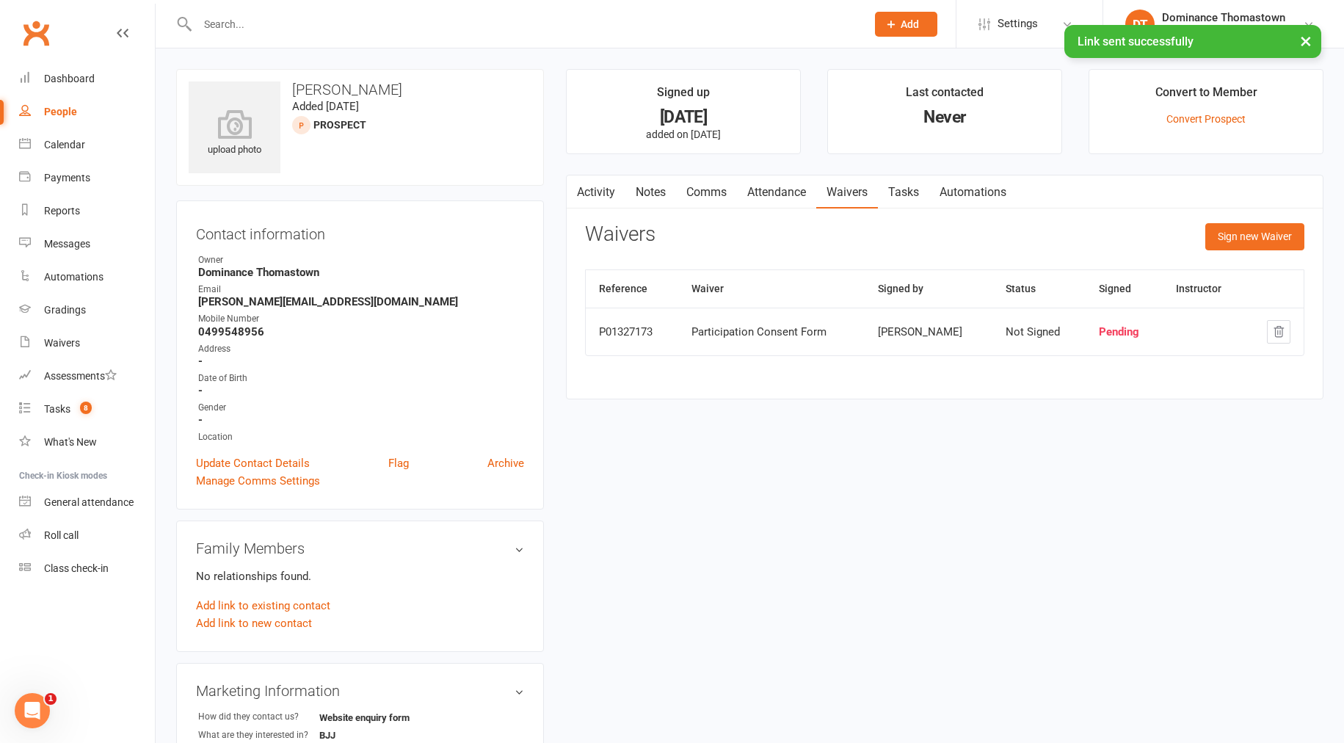
click at [717, 190] on link "Comms" at bounding box center [706, 192] width 61 height 34
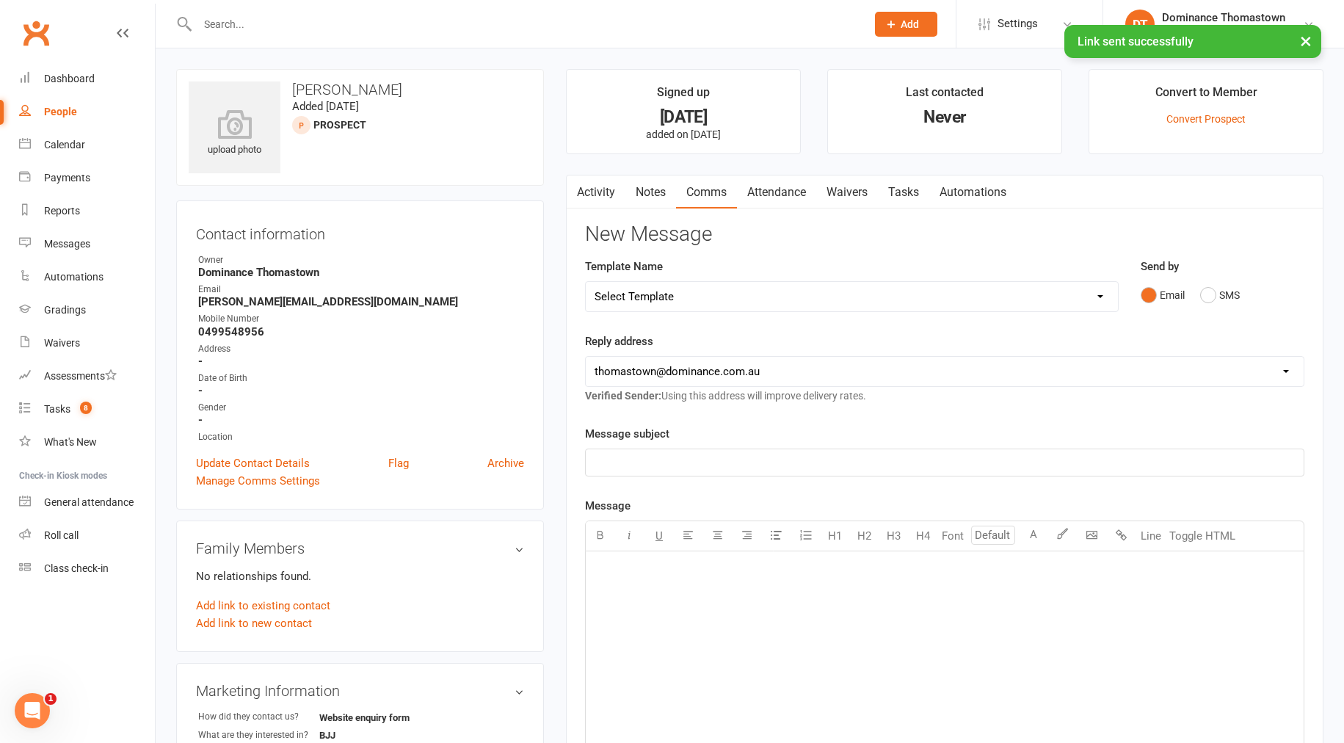
click at [697, 297] on select "Select Template [Email] MARKETING | 10TH BIRTHDAY SPECIAL | CANCELLED MEMBERS […" at bounding box center [852, 296] width 532 height 29
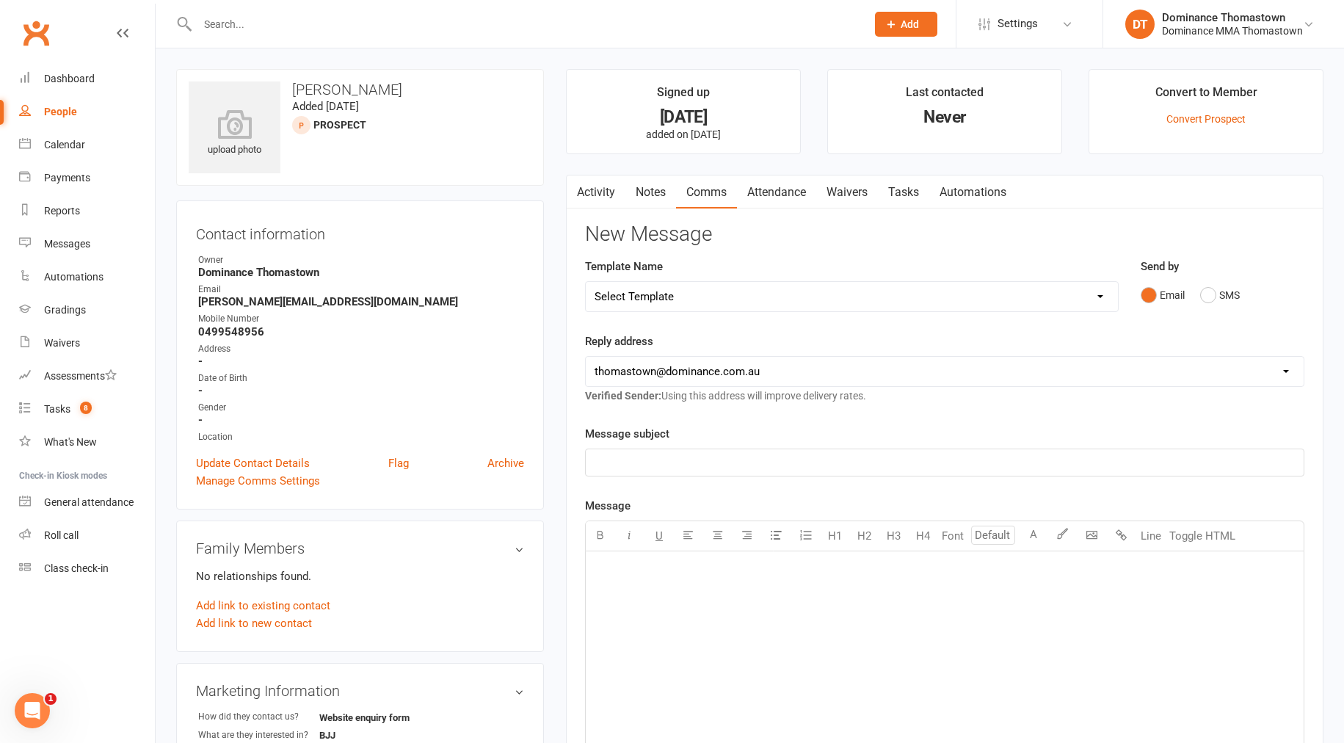
select select "14"
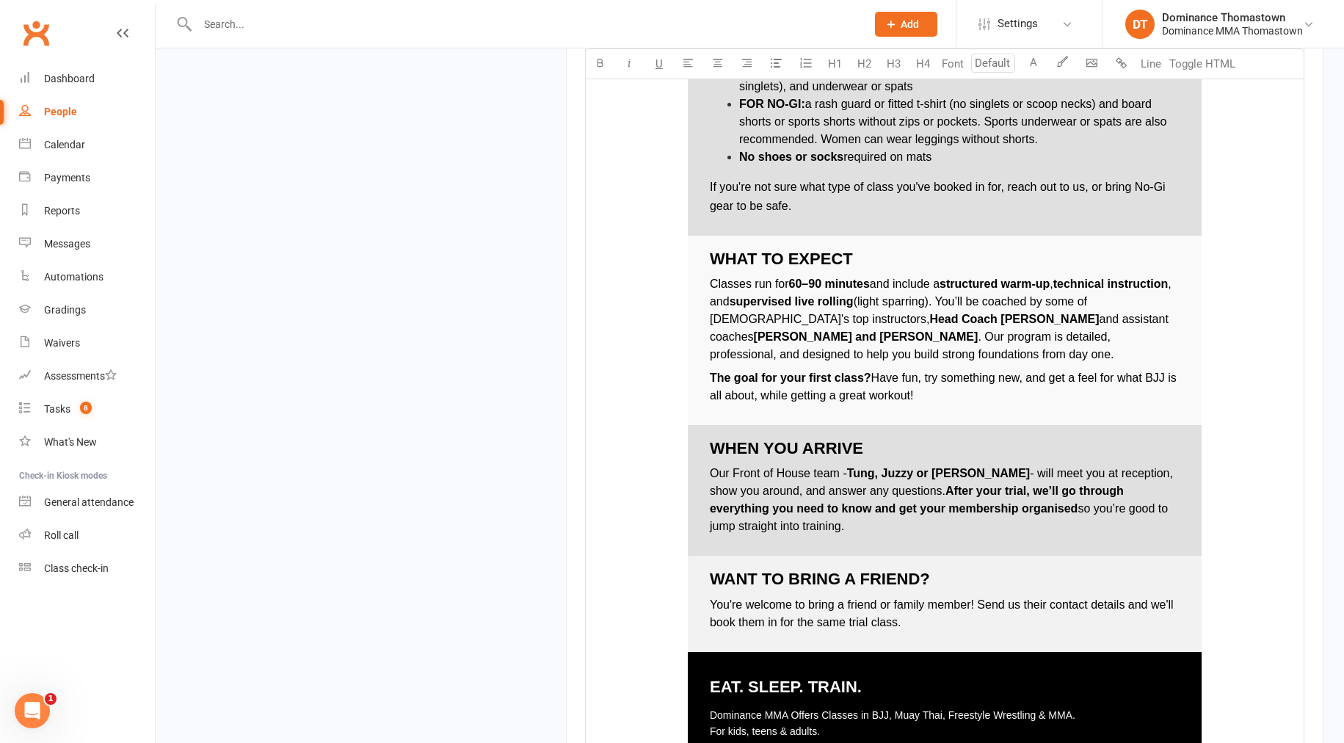
scroll to position [2042, 0]
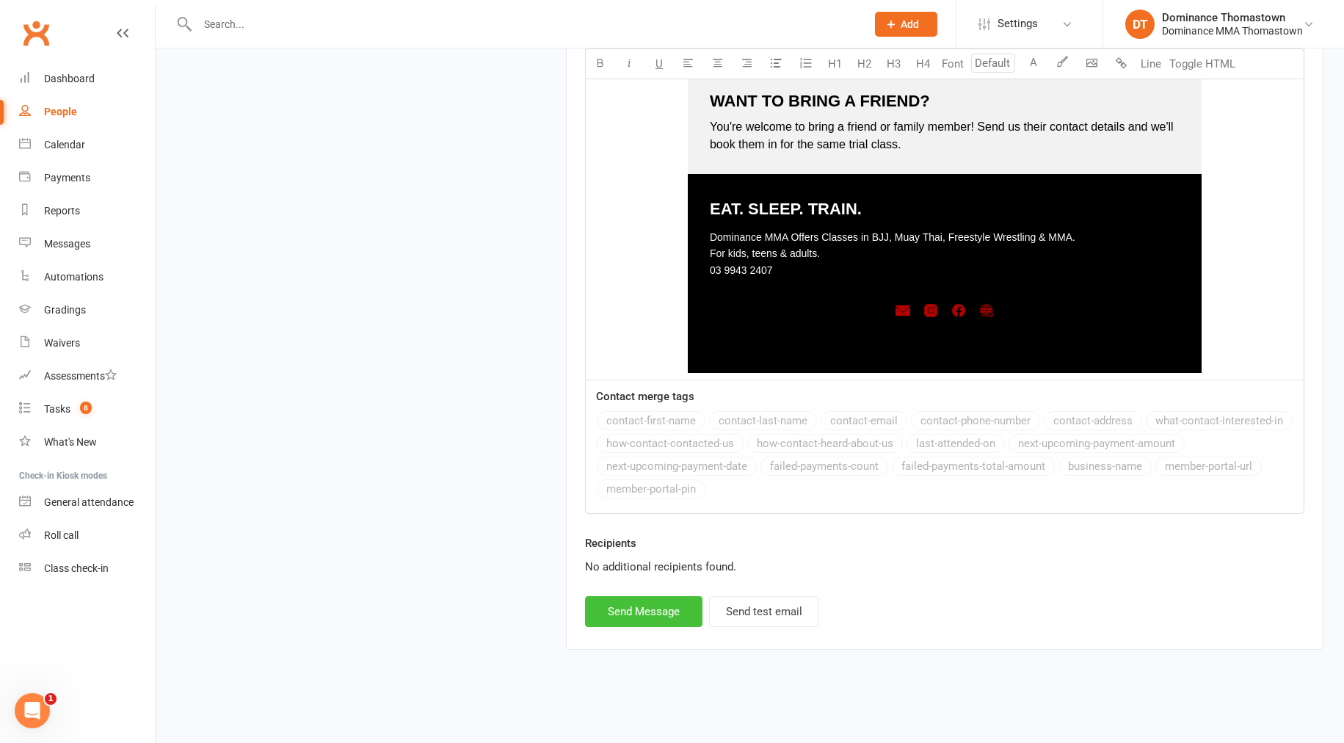
click at [644, 623] on button "Send Message" at bounding box center [643, 611] width 117 height 31
select select
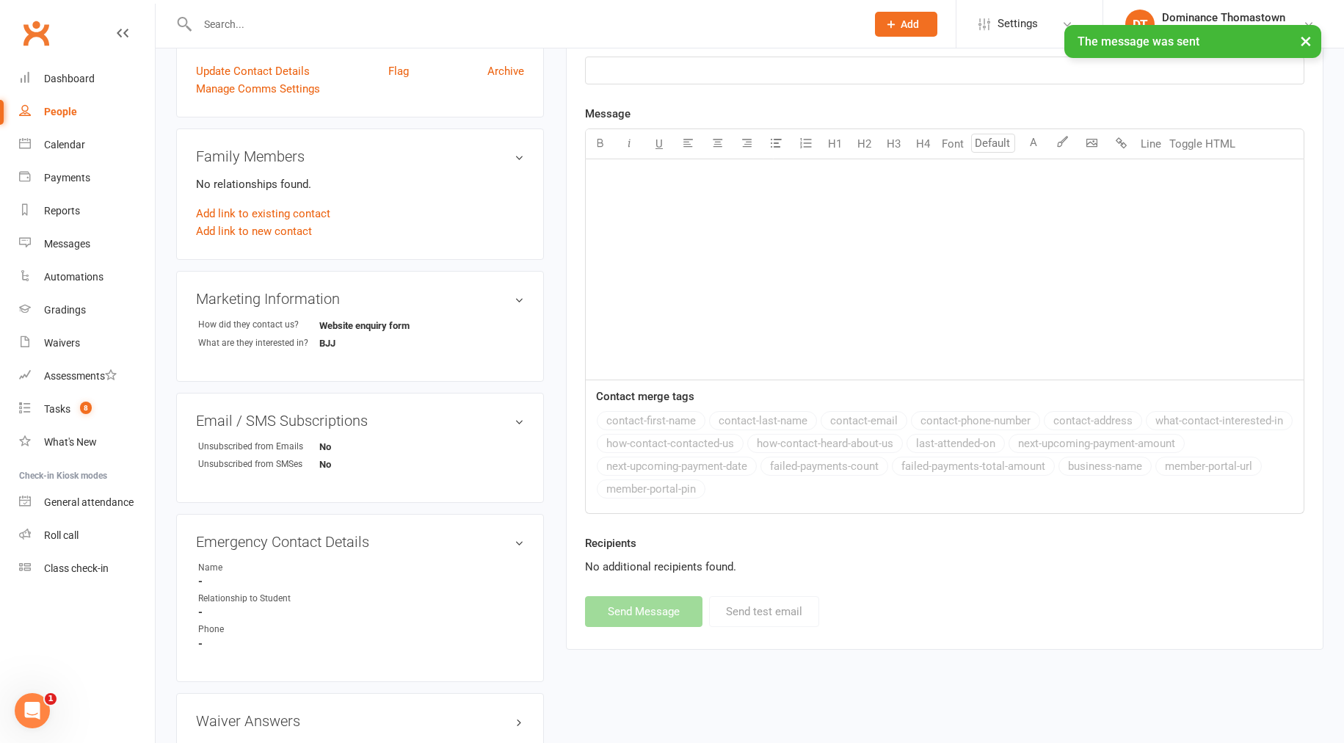
scroll to position [0, 0]
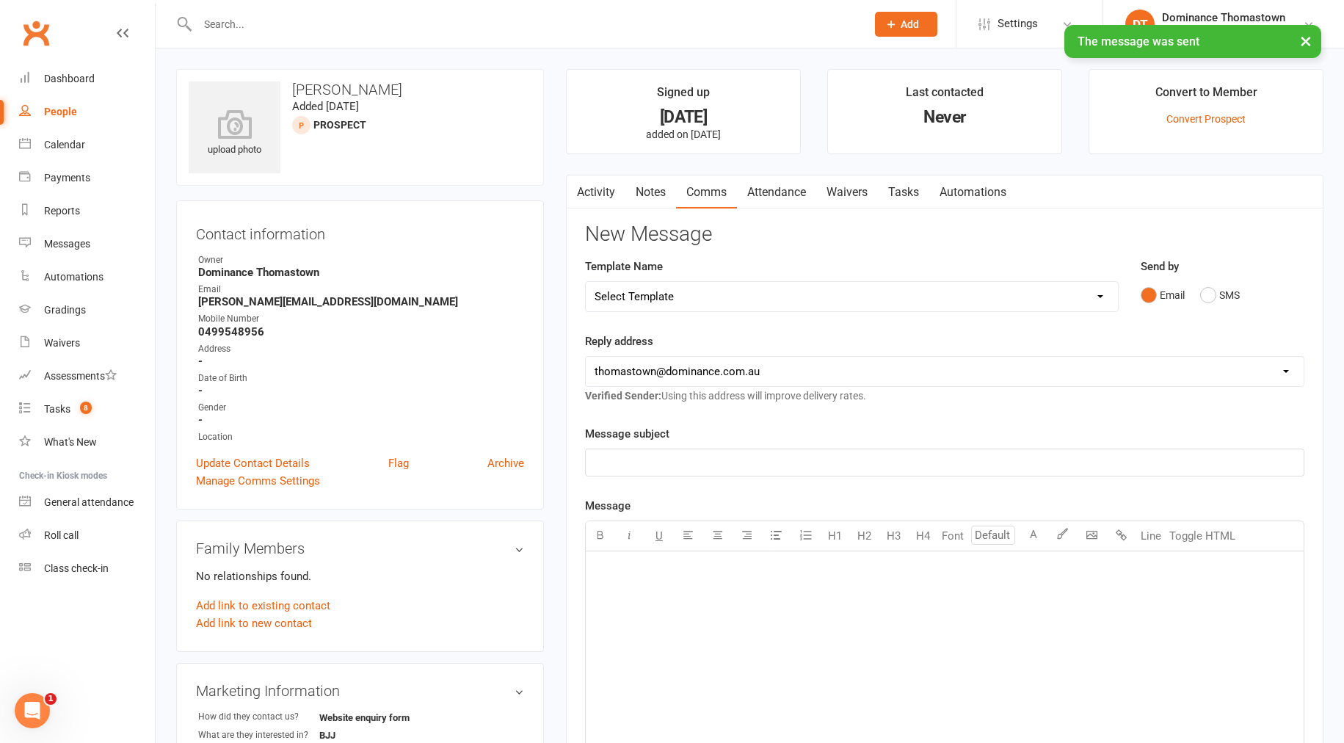
click at [886, 173] on main "Signed up [DATE] added on [DATE] Last contacted Never Convert to Member Convert…" at bounding box center [945, 562] width 780 height 987
click at [892, 188] on link "Tasks" at bounding box center [903, 192] width 51 height 34
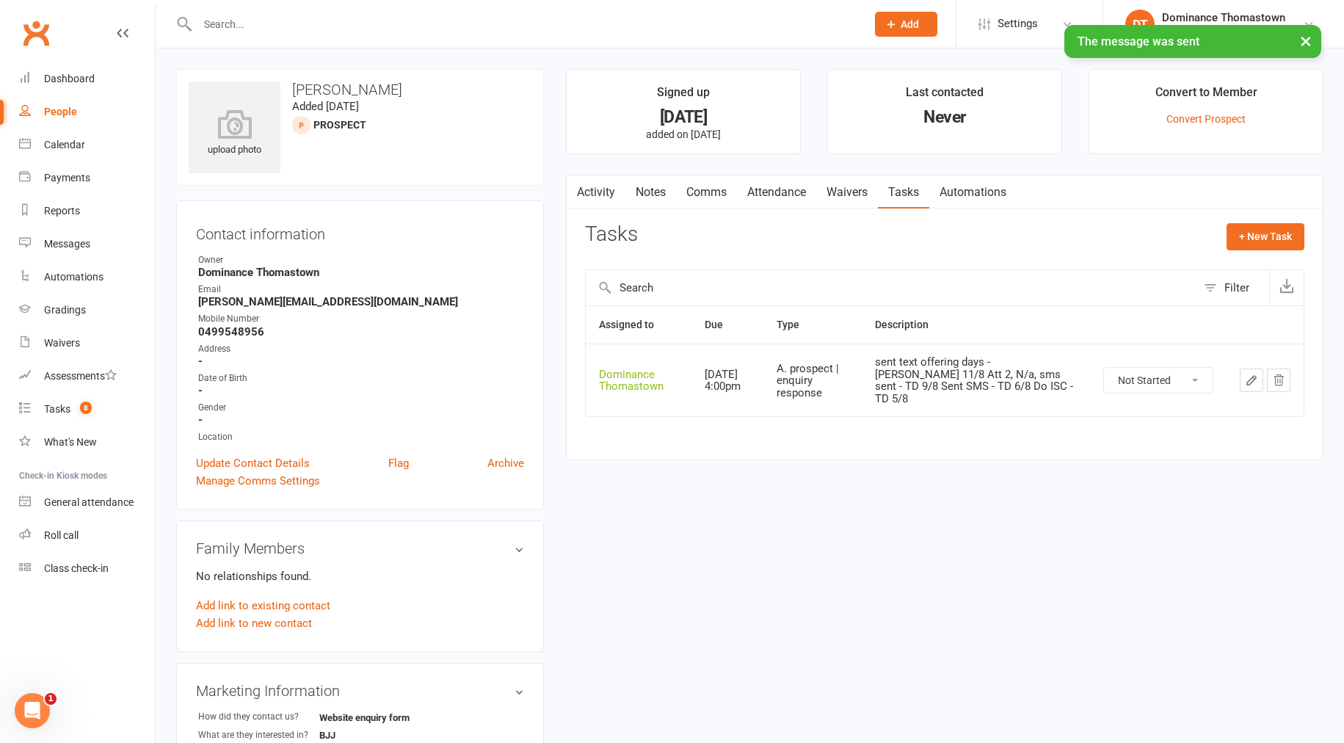
click at [1151, 374] on select "Not Started In Progress Waiting Complete" at bounding box center [1158, 380] width 109 height 25
select select "unstarted"
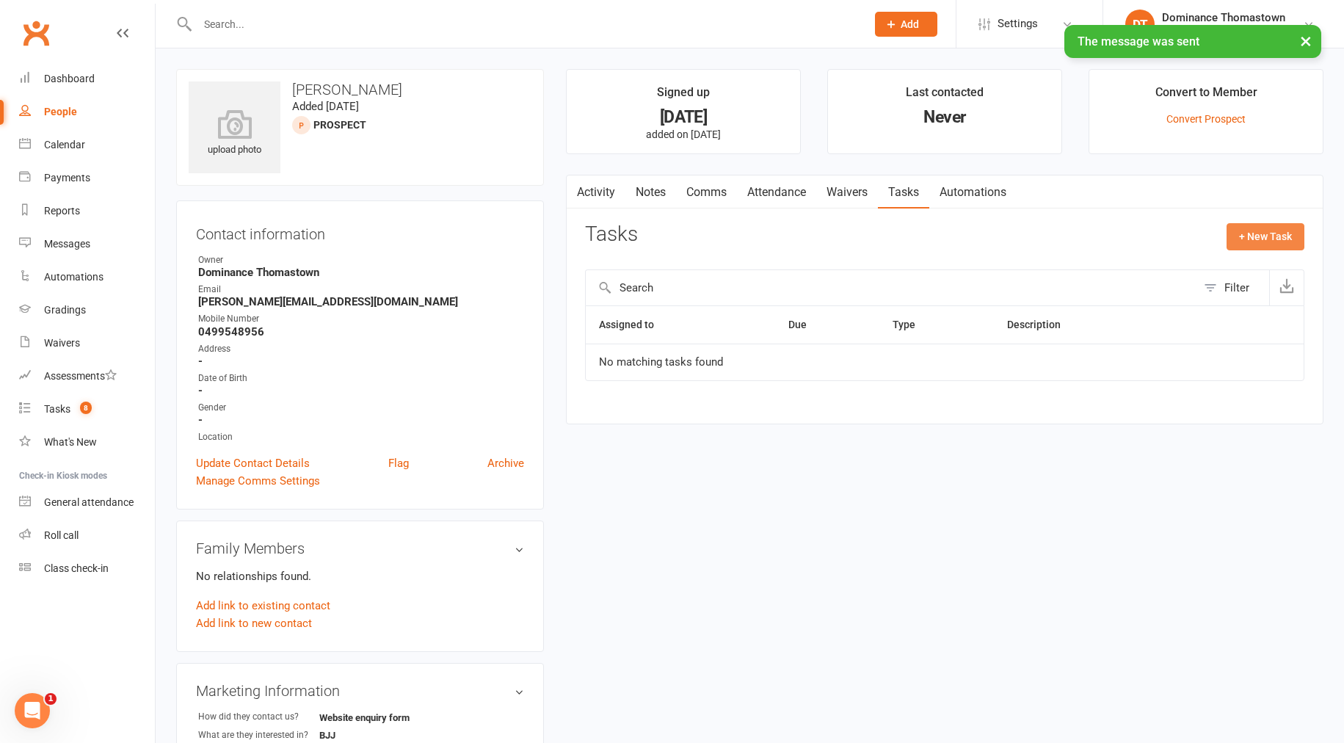
click at [1243, 241] on button "+ New Task" at bounding box center [1266, 236] width 78 height 26
select select "12547"
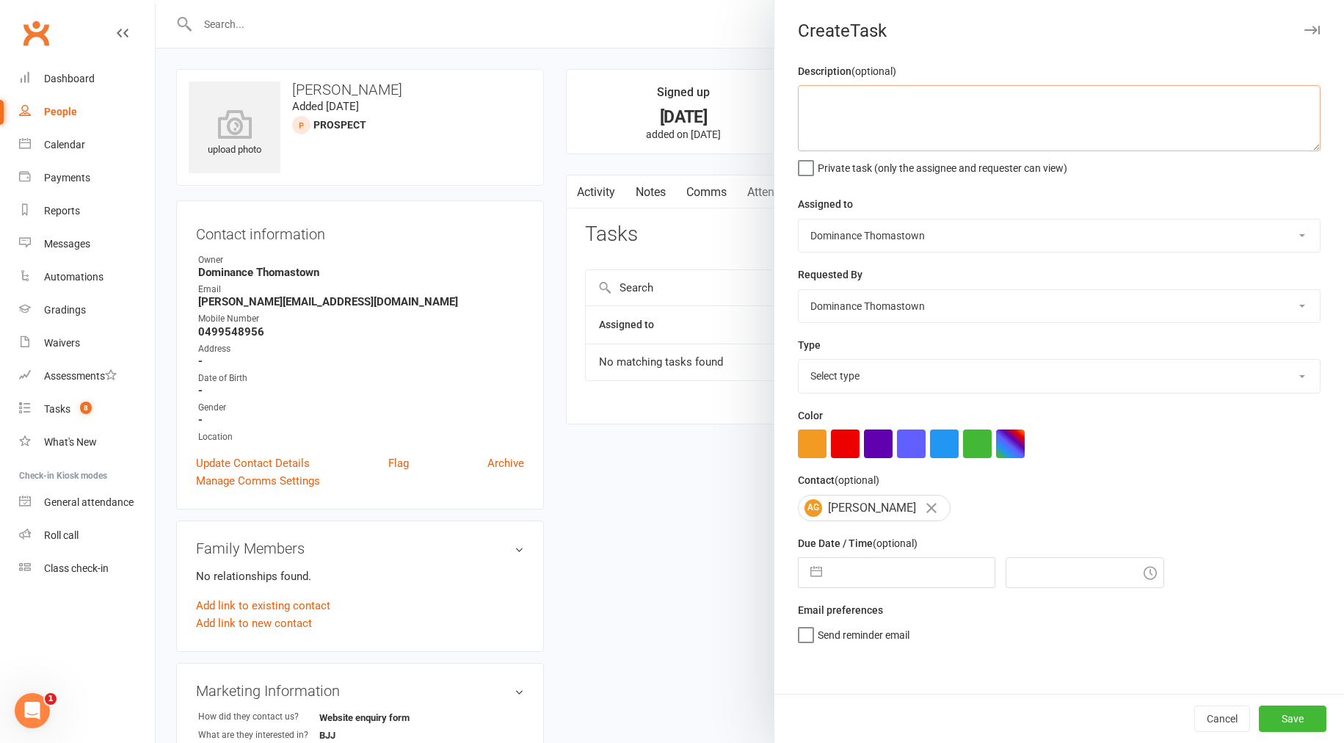
click at [849, 120] on textarea at bounding box center [1059, 118] width 523 height 66
type textarea "BJJ trial follow up - [PERSON_NAME] 11/8"
select select "6"
select select "2025"
select select "7"
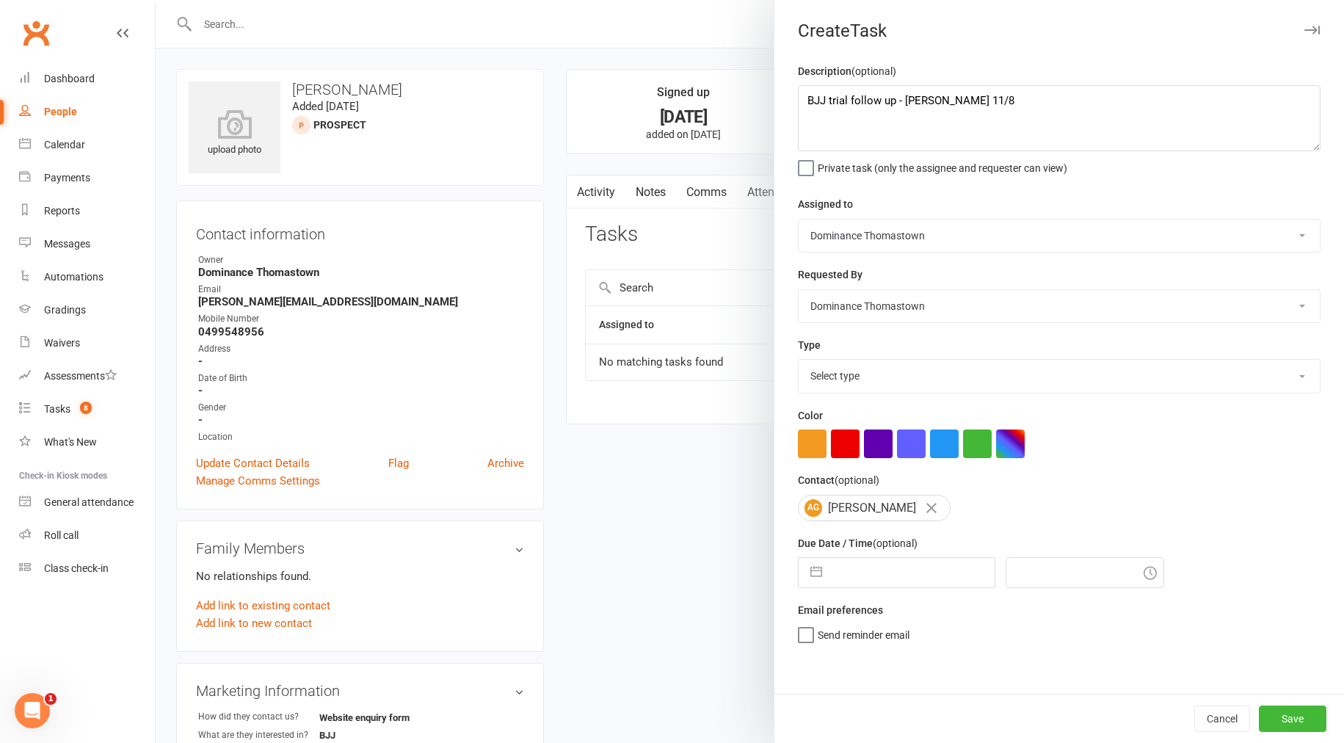
select select "2025"
select select "8"
select select "2025"
click at [878, 581] on input "text" at bounding box center [912, 572] width 165 height 29
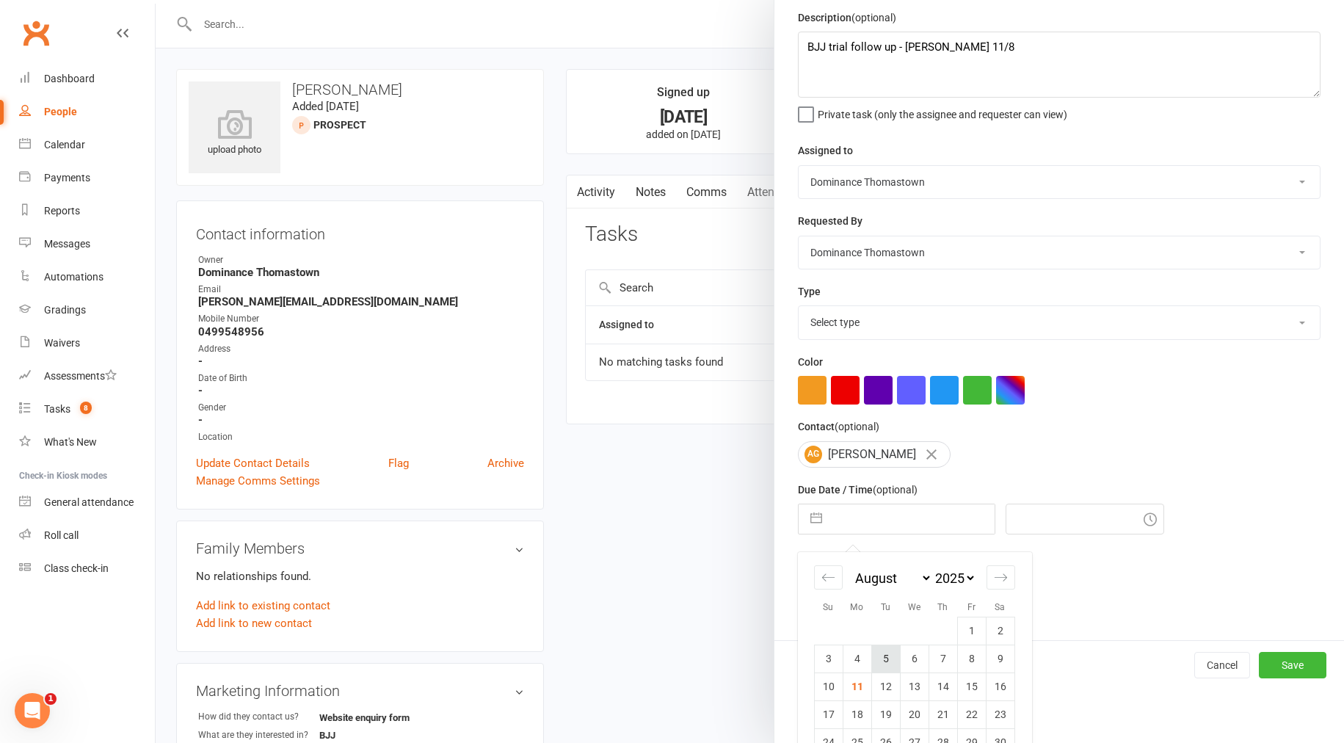
scroll to position [115, 0]
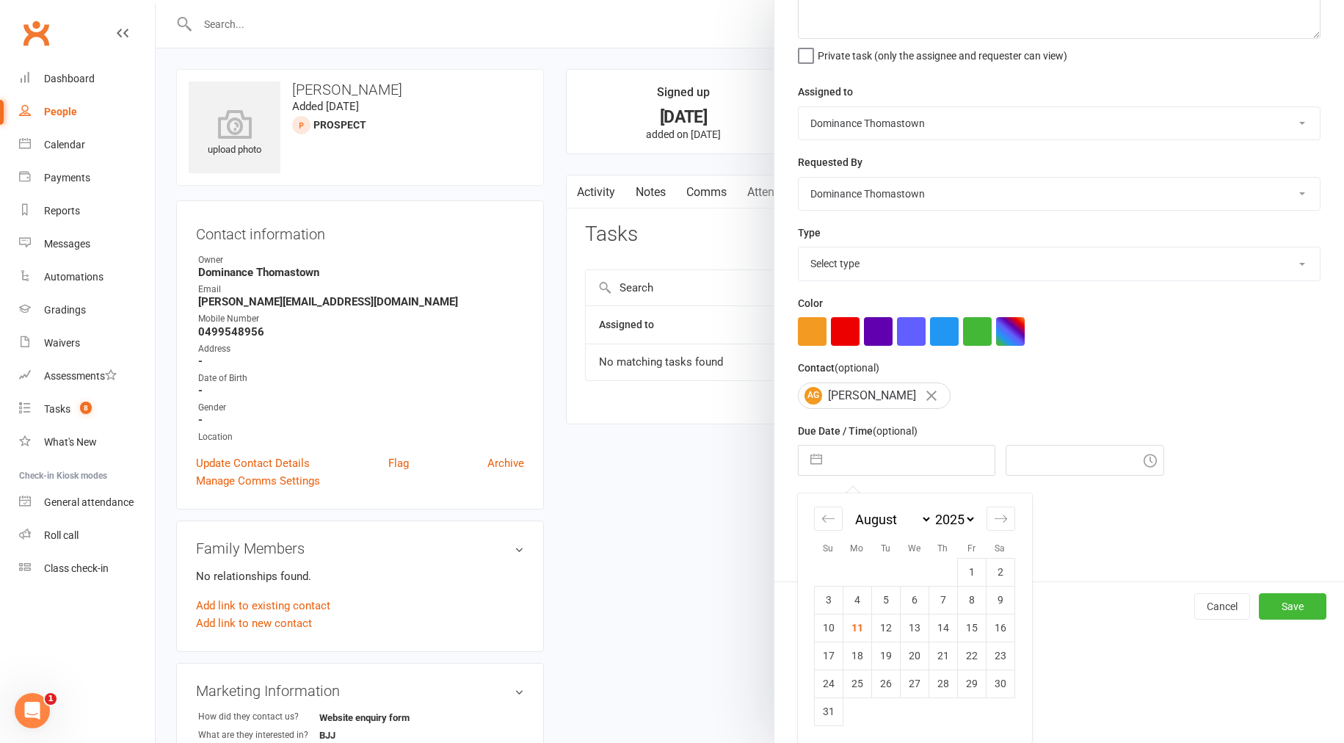
drag, startPoint x: 909, startPoint y: 630, endPoint x: 911, endPoint y: 601, distance: 29.4
click at [907, 630] on td "13" at bounding box center [914, 628] width 29 height 28
type input "[DATE]"
type input "9:00pm"
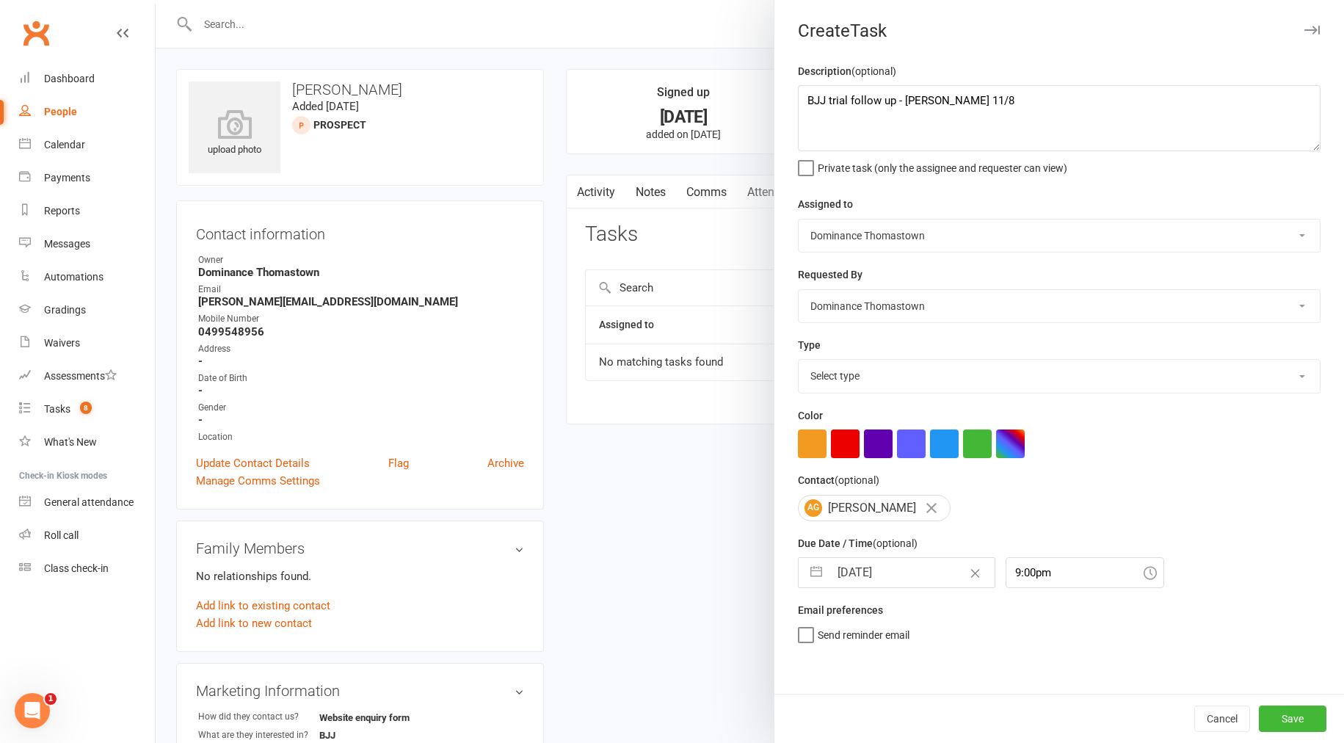
click at [902, 374] on select "Select type A. prospect | enquiry response B. prospect | trial | booking [PERSO…" at bounding box center [1059, 376] width 521 height 32
select select "3812"
click at [1310, 733] on div "Cancel Save" at bounding box center [1060, 718] width 570 height 49
click at [1302, 725] on button "Save" at bounding box center [1293, 719] width 68 height 26
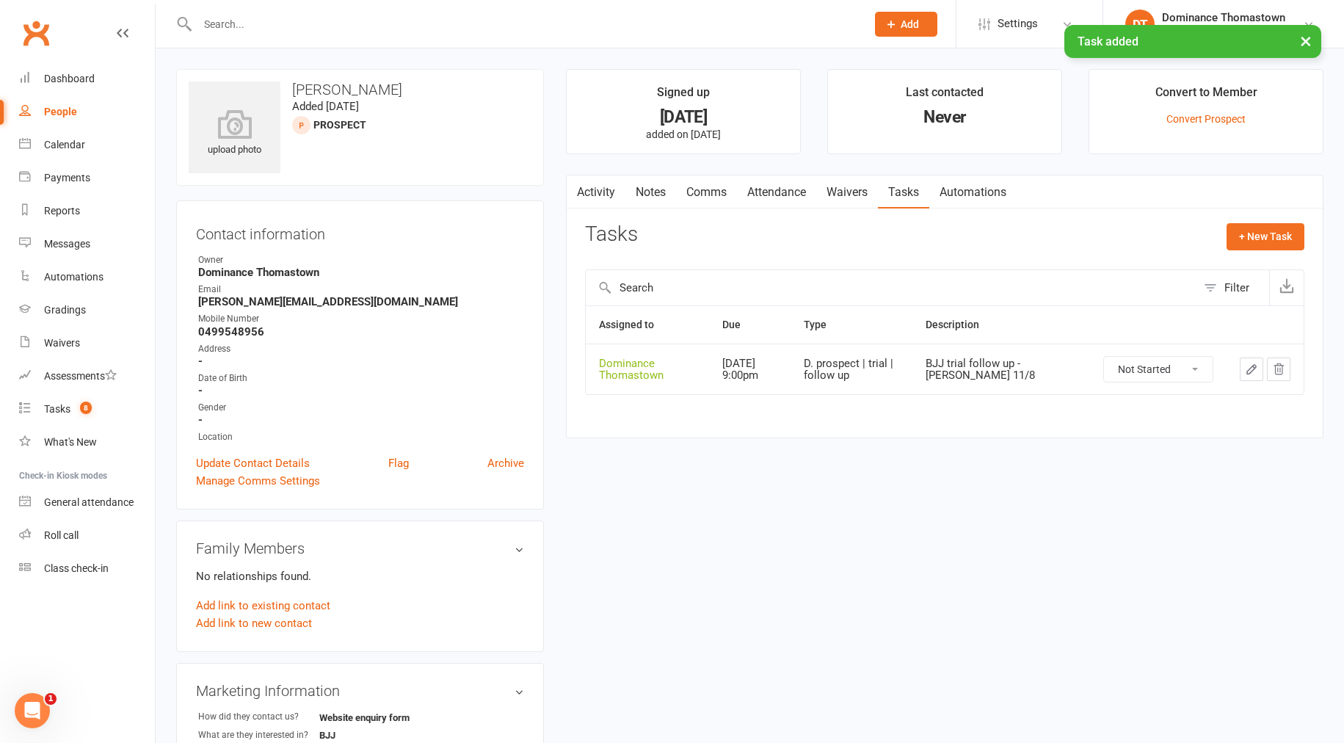
click at [782, 197] on link "Attendance" at bounding box center [776, 192] width 79 height 34
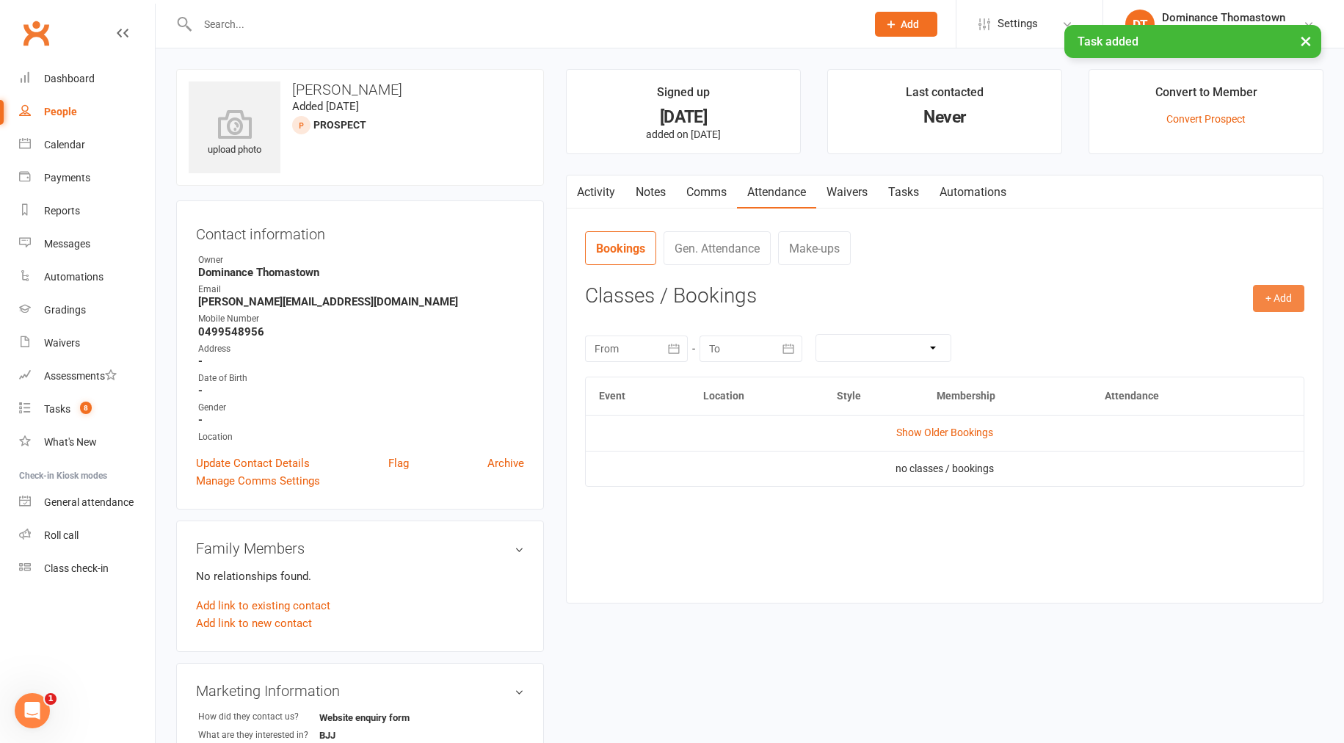
click at [1280, 285] on button "+ Add" at bounding box center [1278, 298] width 51 height 26
click at [1200, 333] on link "Book Event" at bounding box center [1231, 331] width 145 height 29
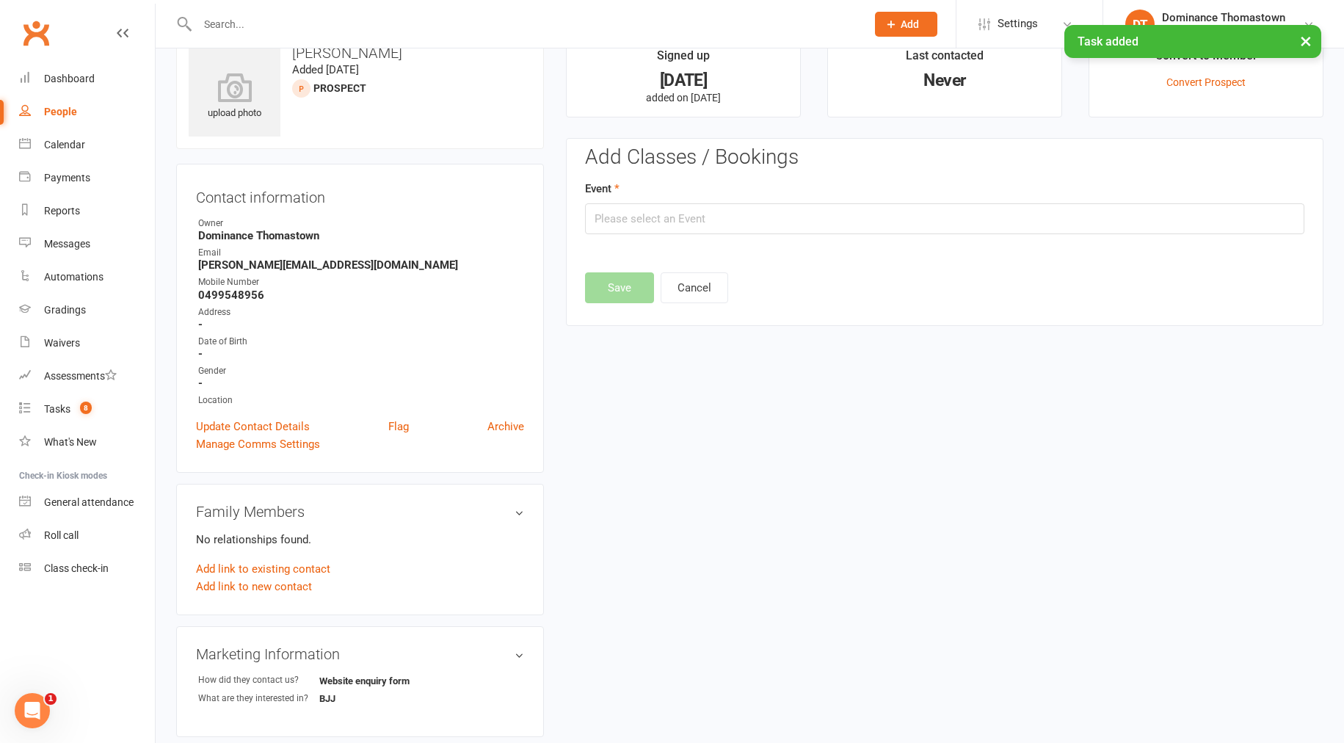
scroll to position [101, 0]
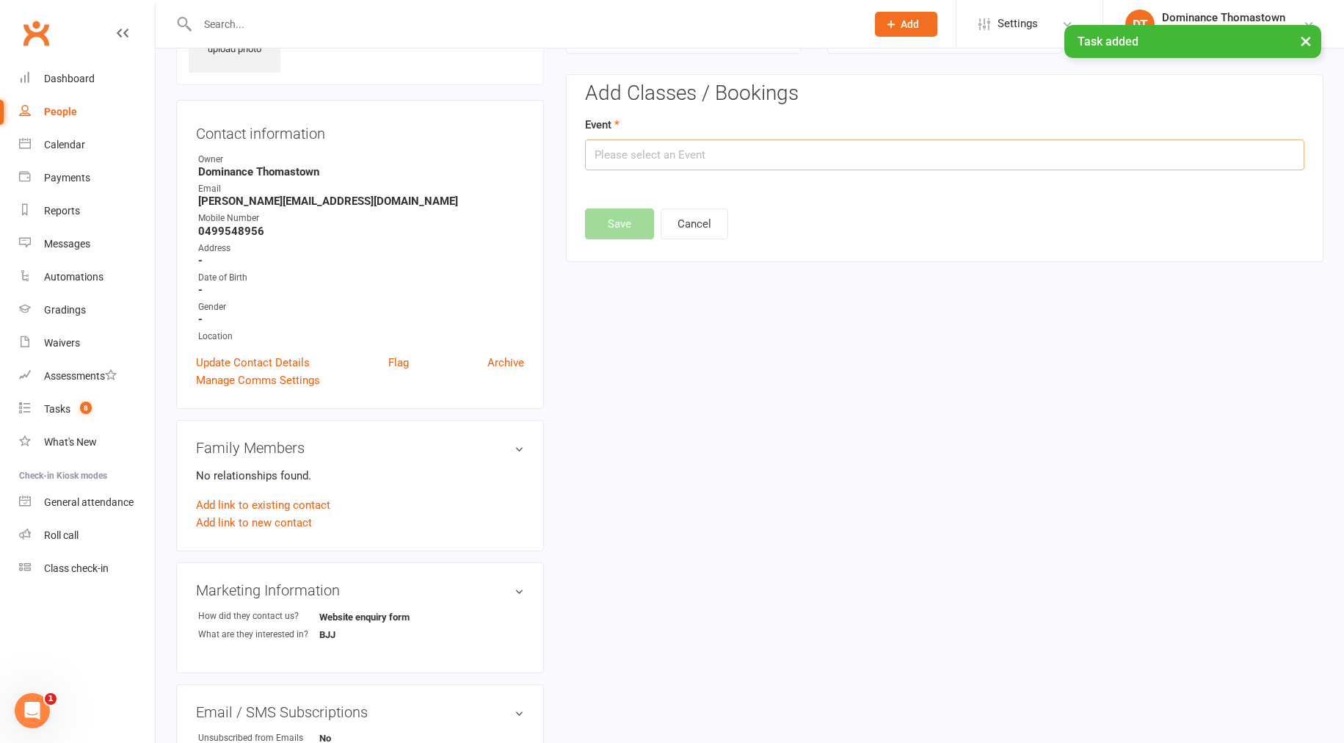
click at [714, 164] on input "text" at bounding box center [944, 154] width 719 height 31
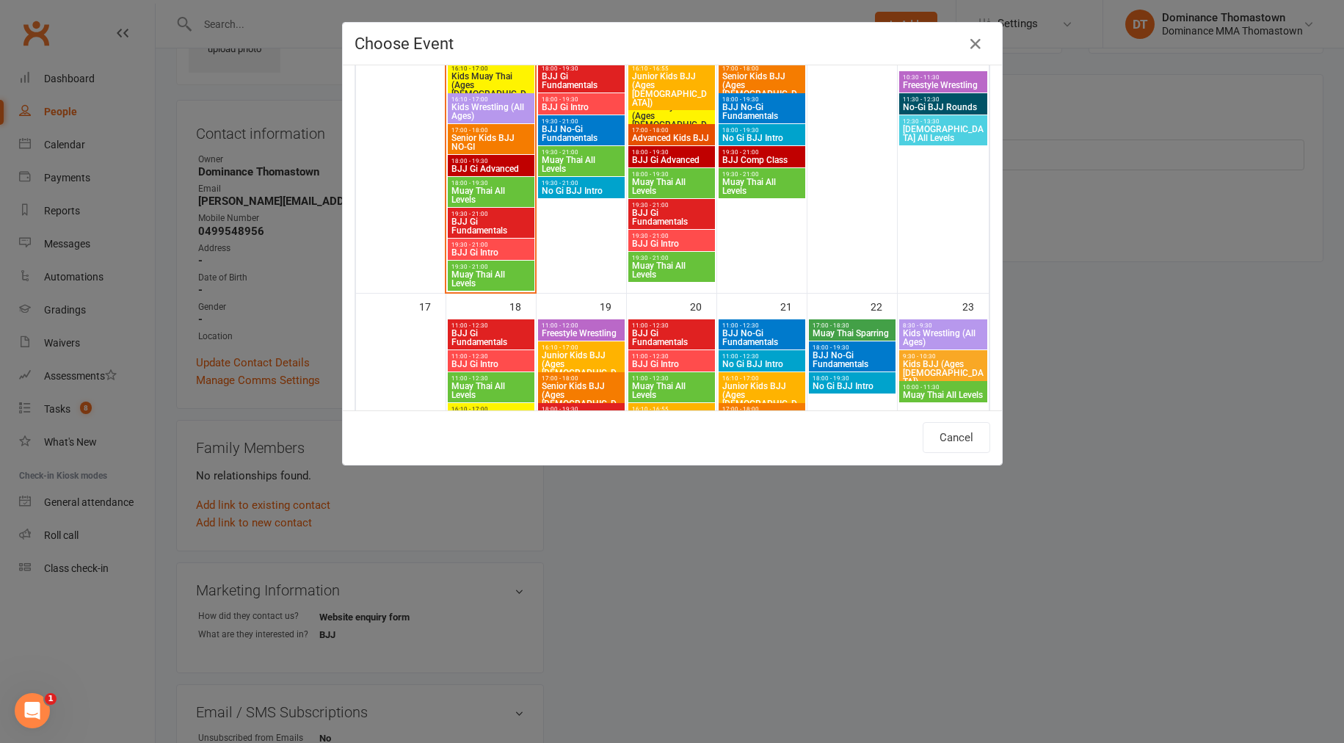
scroll to position [891, 0]
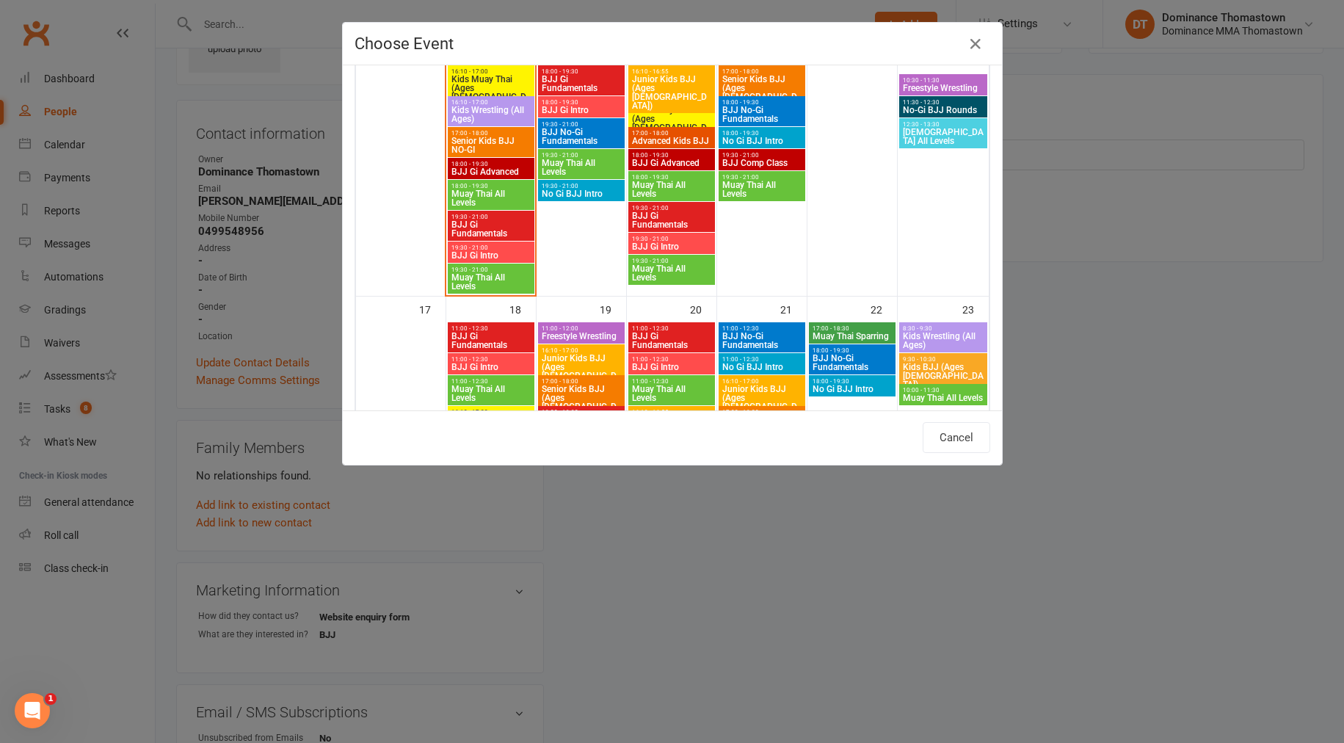
click at [567, 102] on span "18:00 - 19:30" at bounding box center [581, 102] width 81 height 7
type input "BJJ Gi Intro - [DATE] 6:00:00 PM"
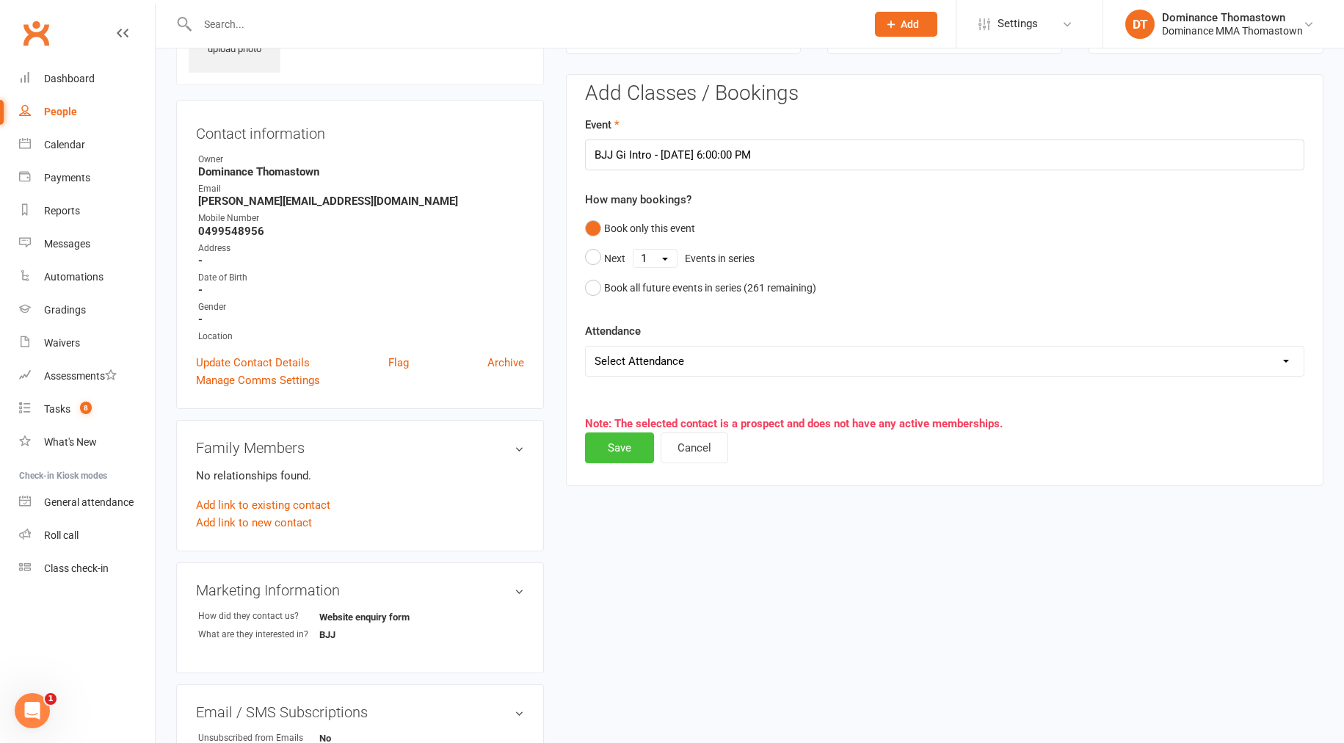
click at [629, 458] on button "Save" at bounding box center [619, 447] width 69 height 31
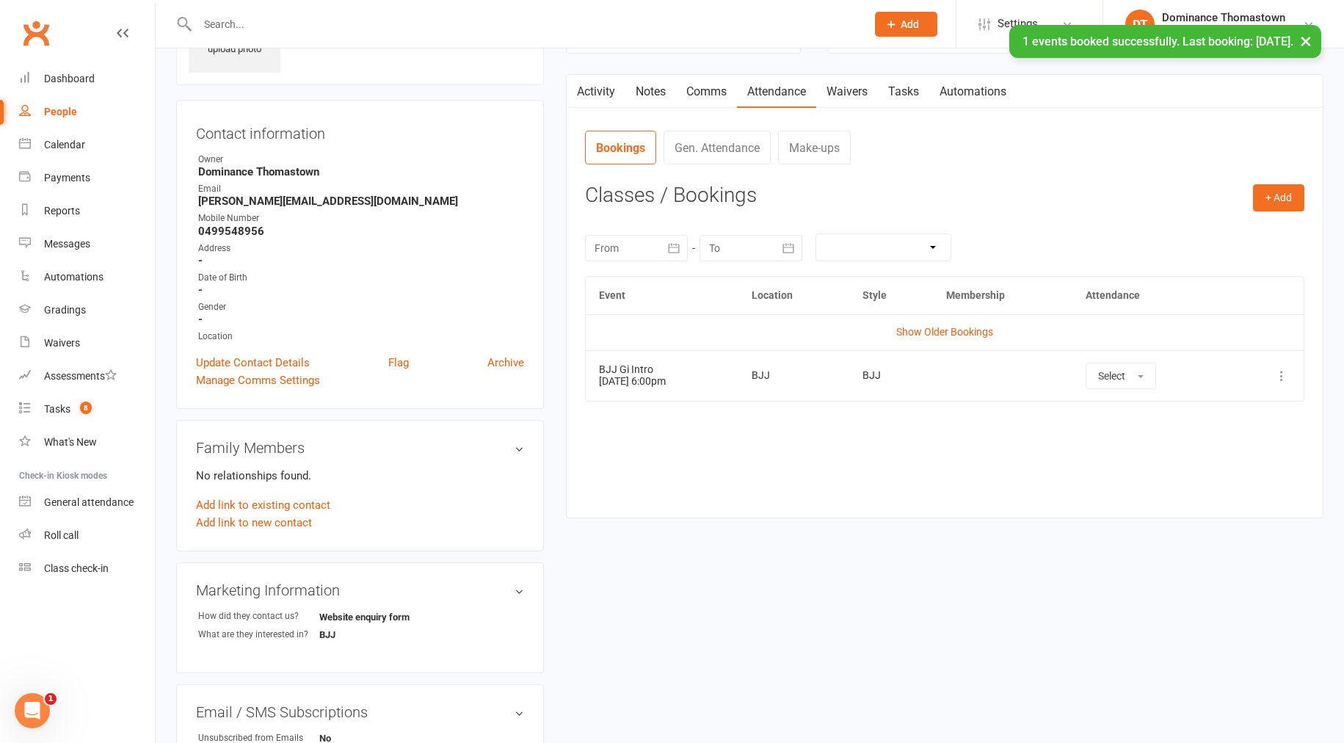
scroll to position [0, 0]
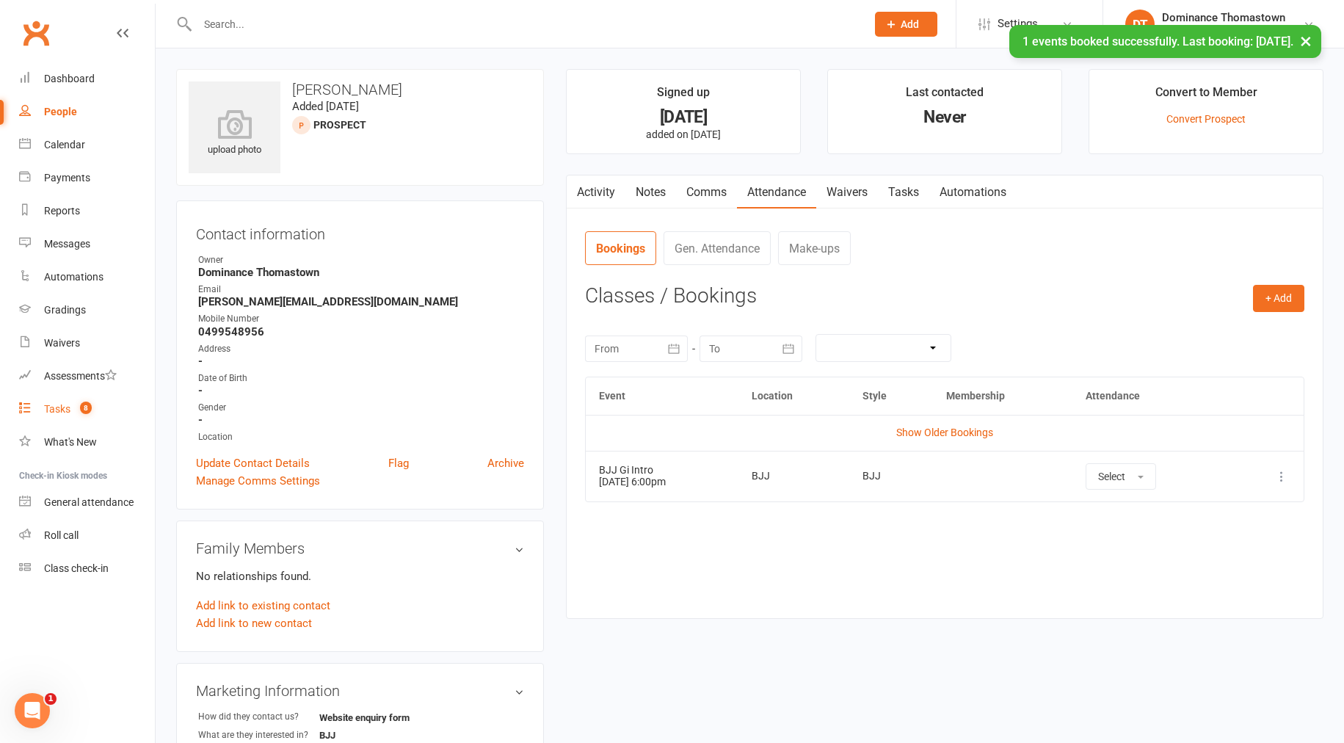
click at [96, 407] on link "Tasks 8" at bounding box center [87, 409] width 136 height 33
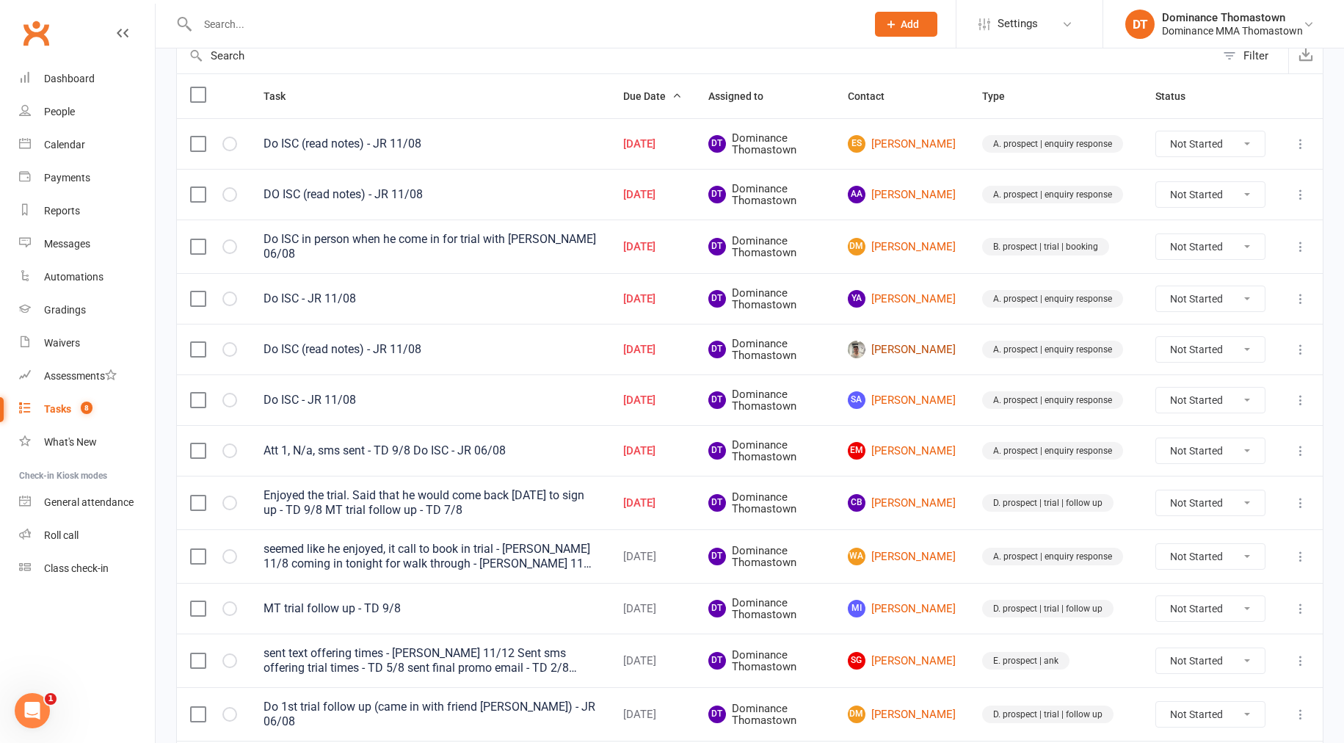
scroll to position [174, 0]
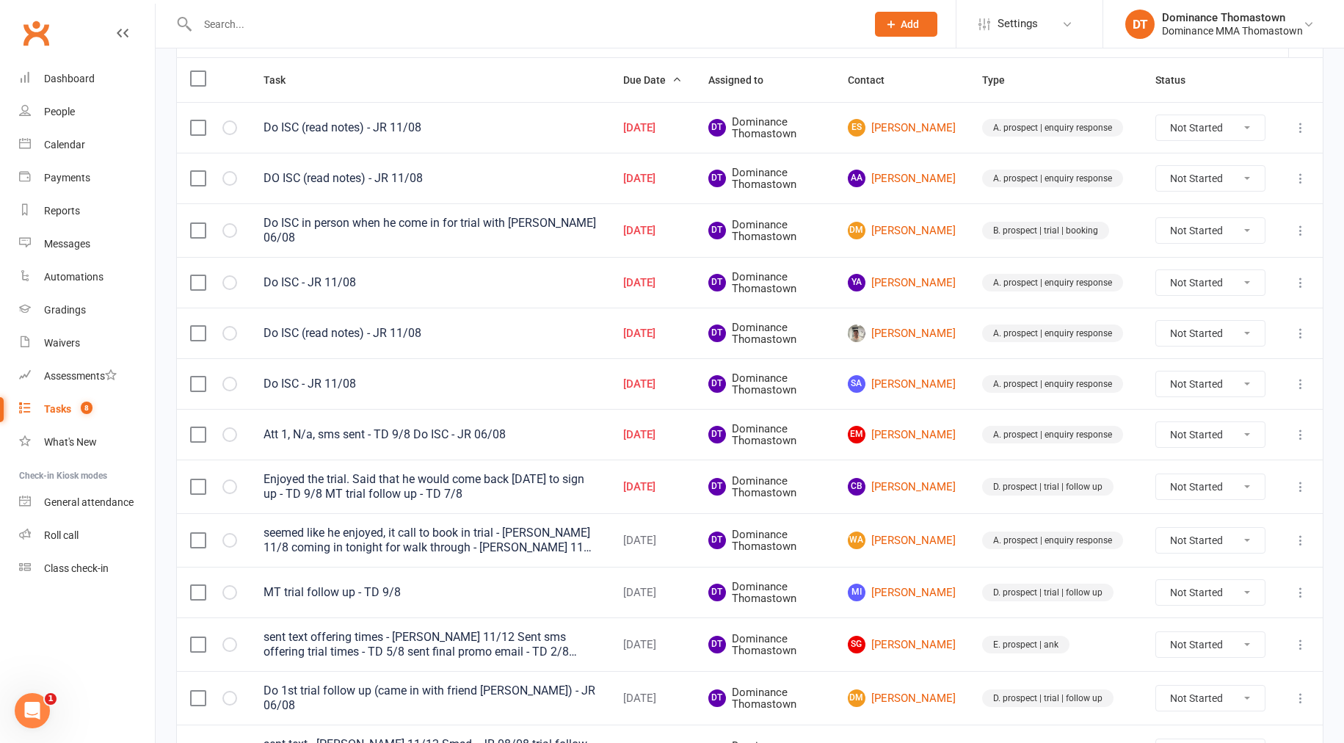
click at [377, 24] on input "text" at bounding box center [524, 24] width 663 height 21
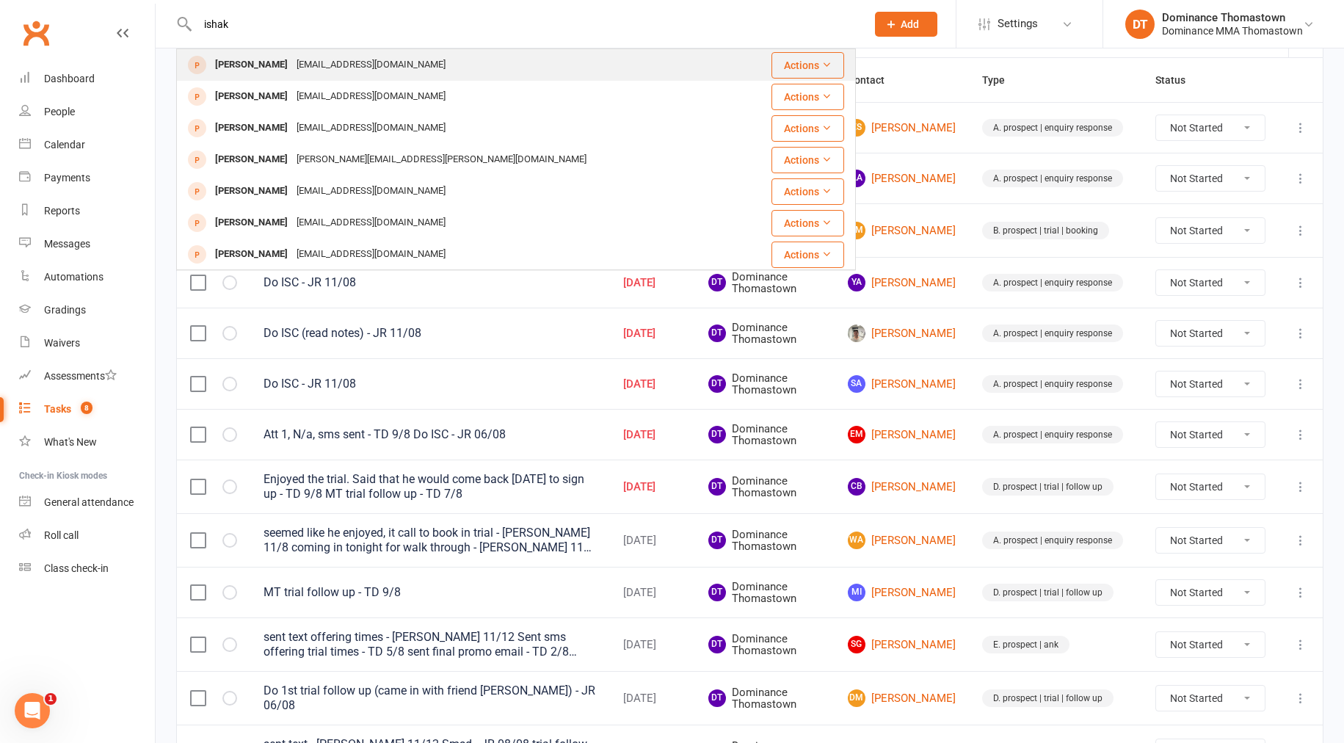
type input "ishak"
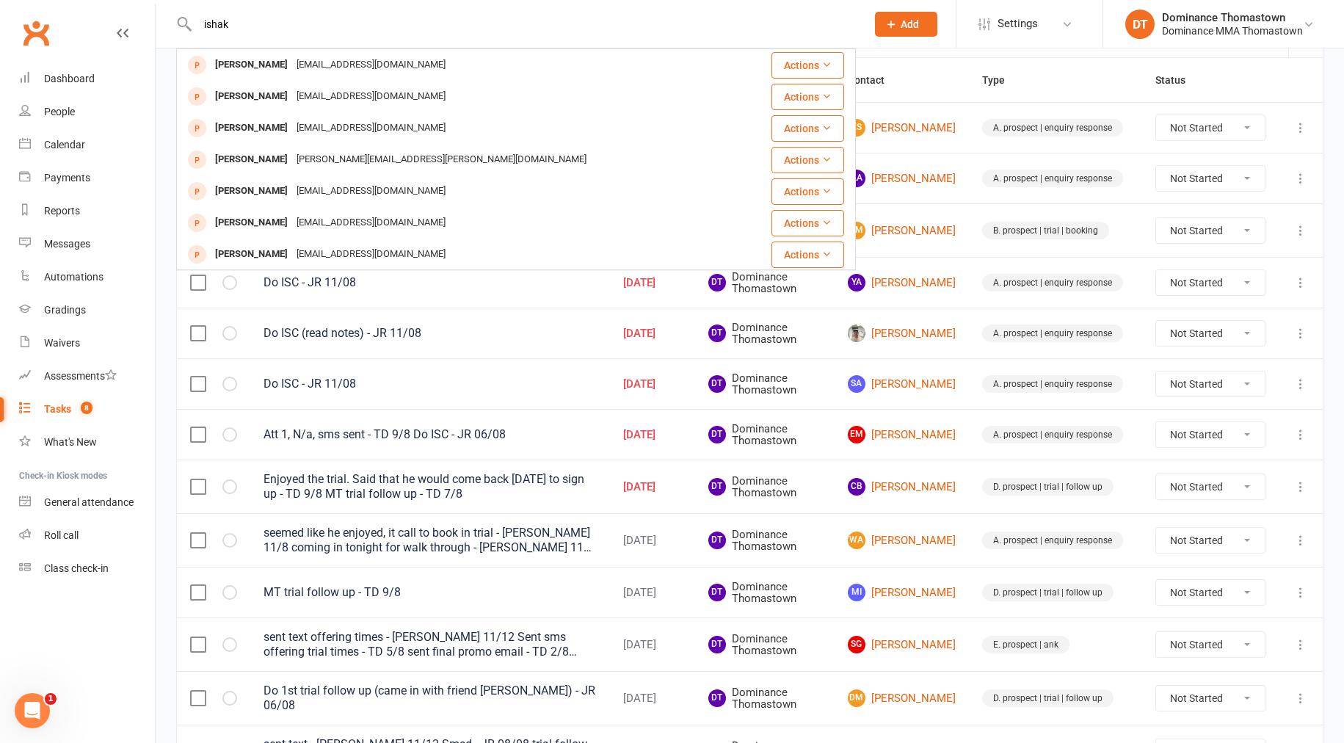
click at [357, 68] on div "[EMAIL_ADDRESS][DOMAIN_NAME]" at bounding box center [371, 64] width 158 height 21
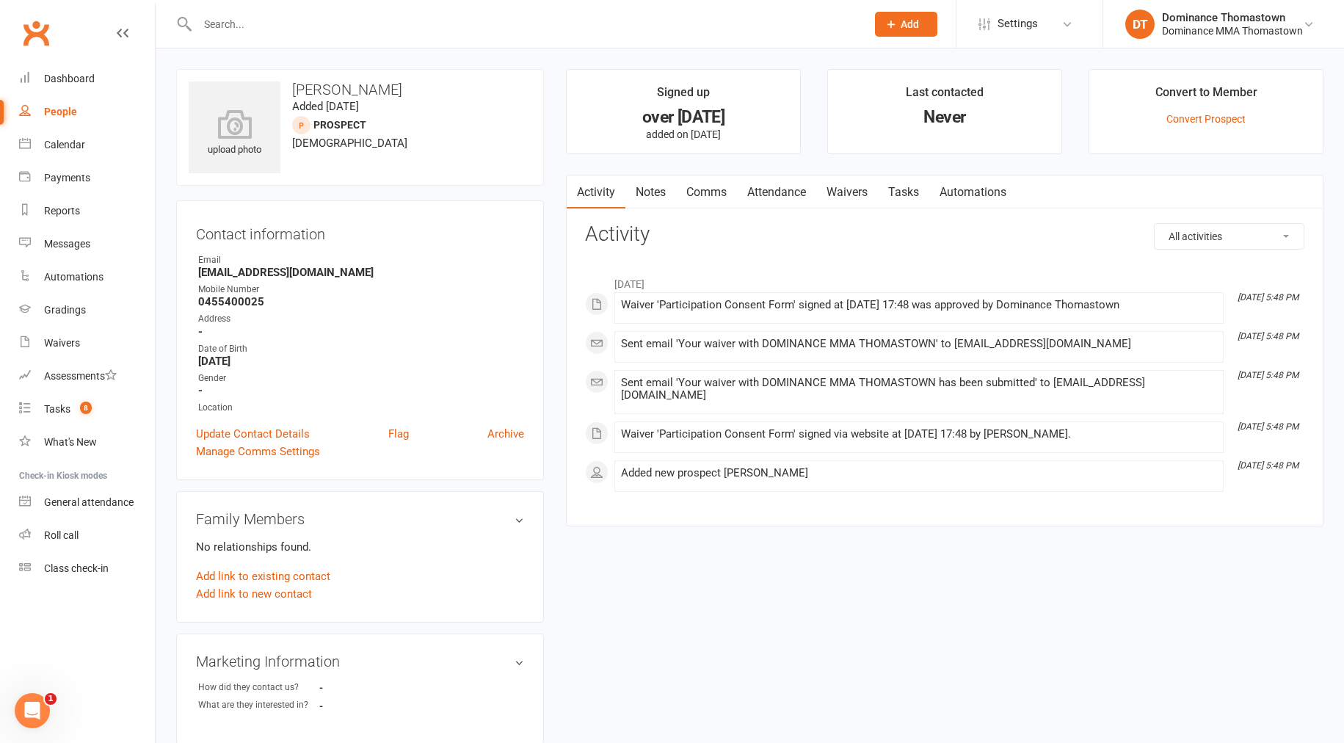
click at [908, 193] on link "Tasks" at bounding box center [903, 192] width 51 height 34
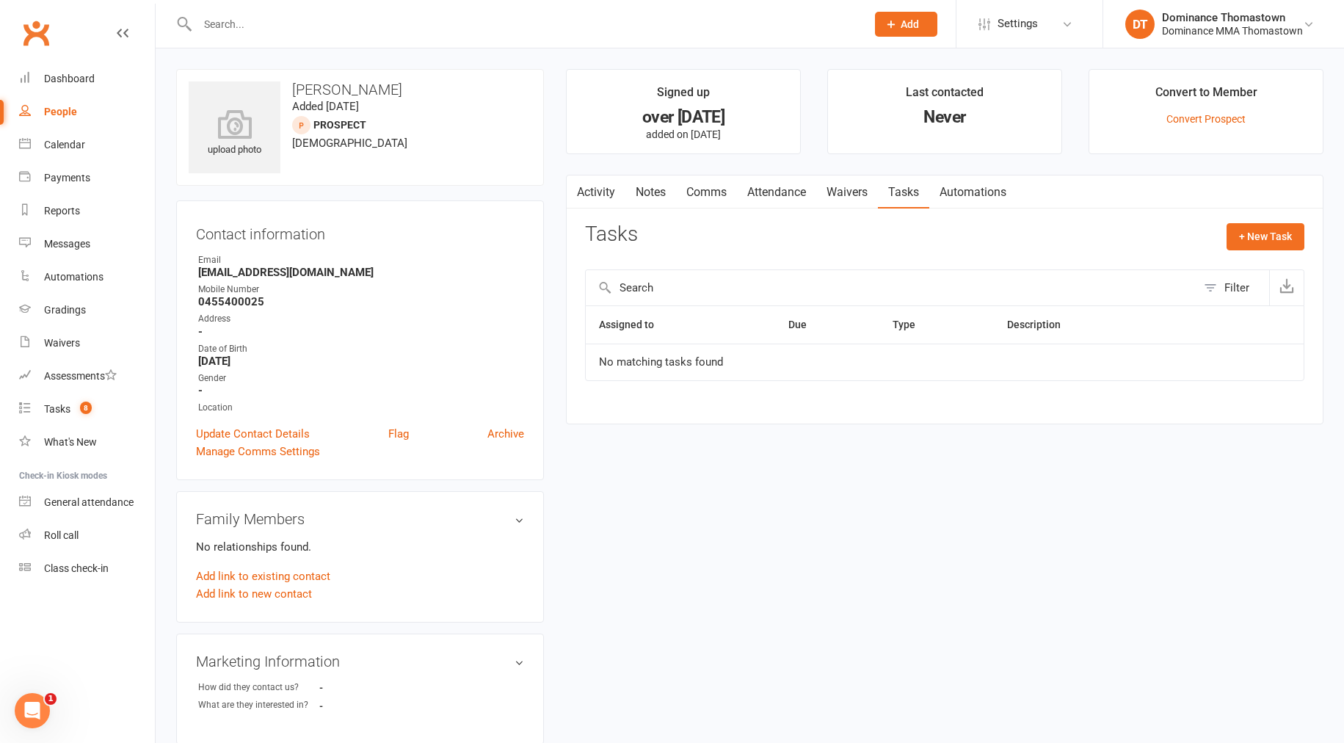
click at [822, 193] on link "Waivers" at bounding box center [847, 192] width 62 height 34
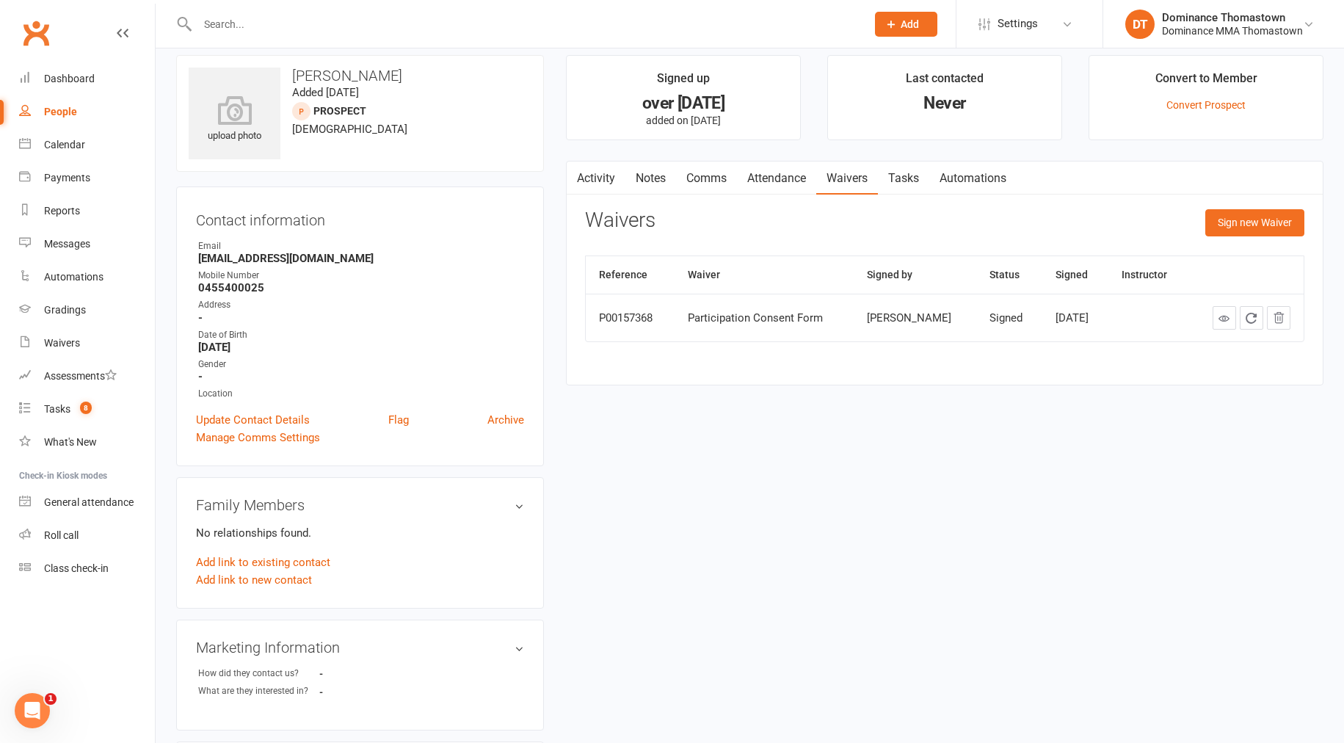
scroll to position [21, 0]
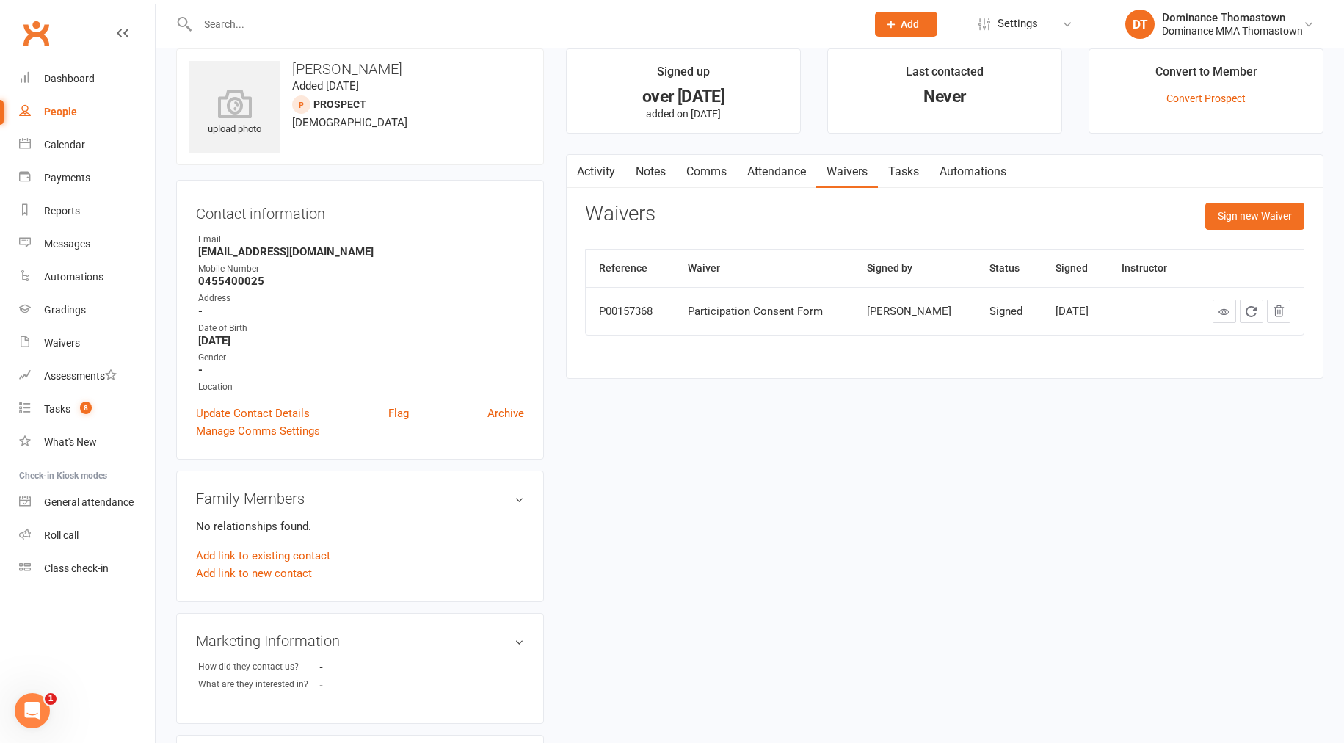
click at [324, 5] on div at bounding box center [516, 24] width 680 height 48
click at [316, 19] on input "text" at bounding box center [524, 24] width 663 height 21
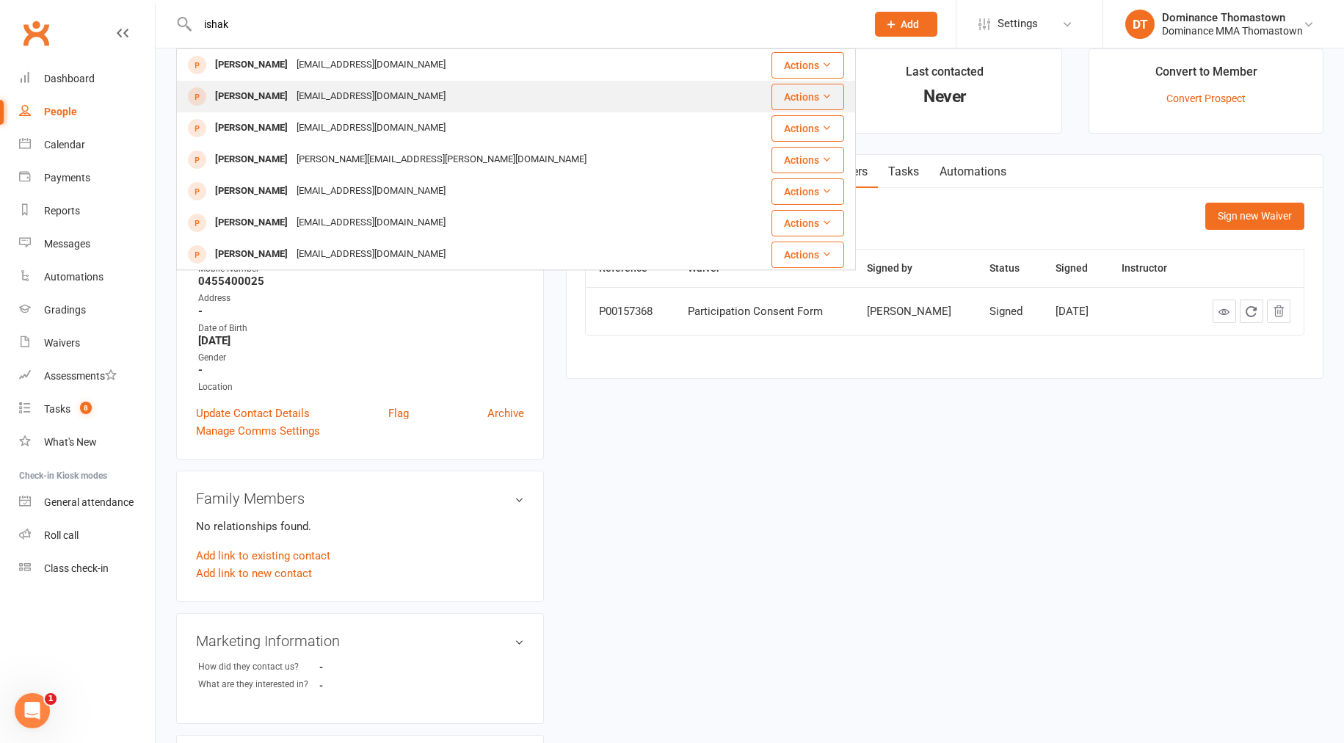
type input "ishak"
click at [304, 101] on div "[EMAIL_ADDRESS][DOMAIN_NAME]" at bounding box center [371, 96] width 158 height 21
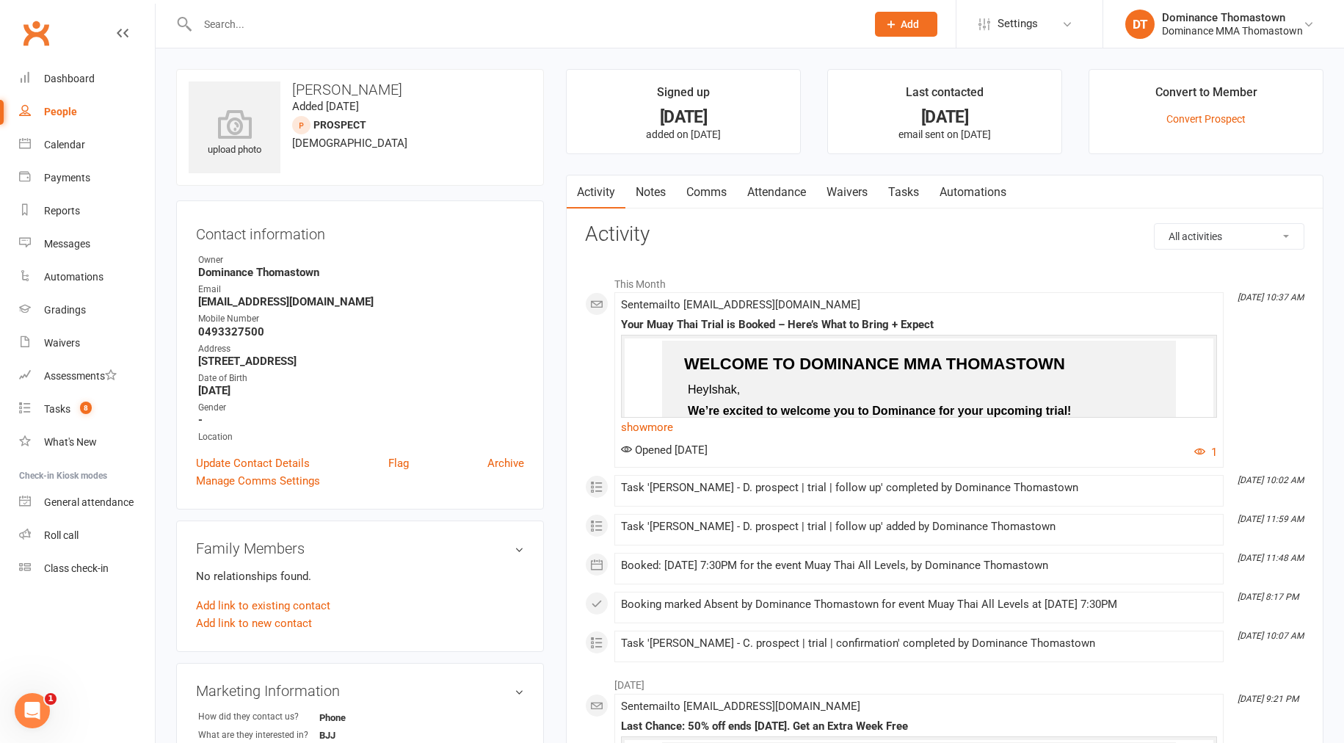
click at [670, 193] on link "Notes" at bounding box center [651, 192] width 51 height 34
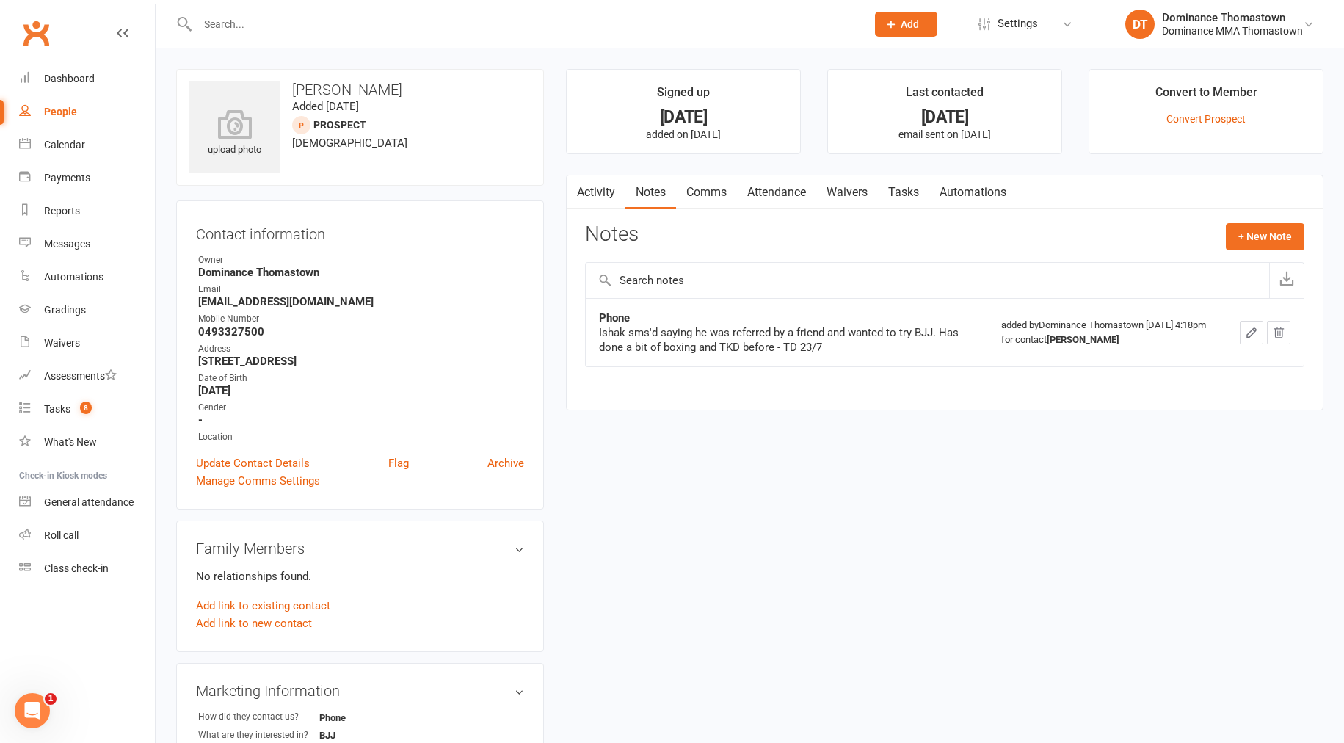
click at [893, 197] on link "Tasks" at bounding box center [903, 192] width 51 height 34
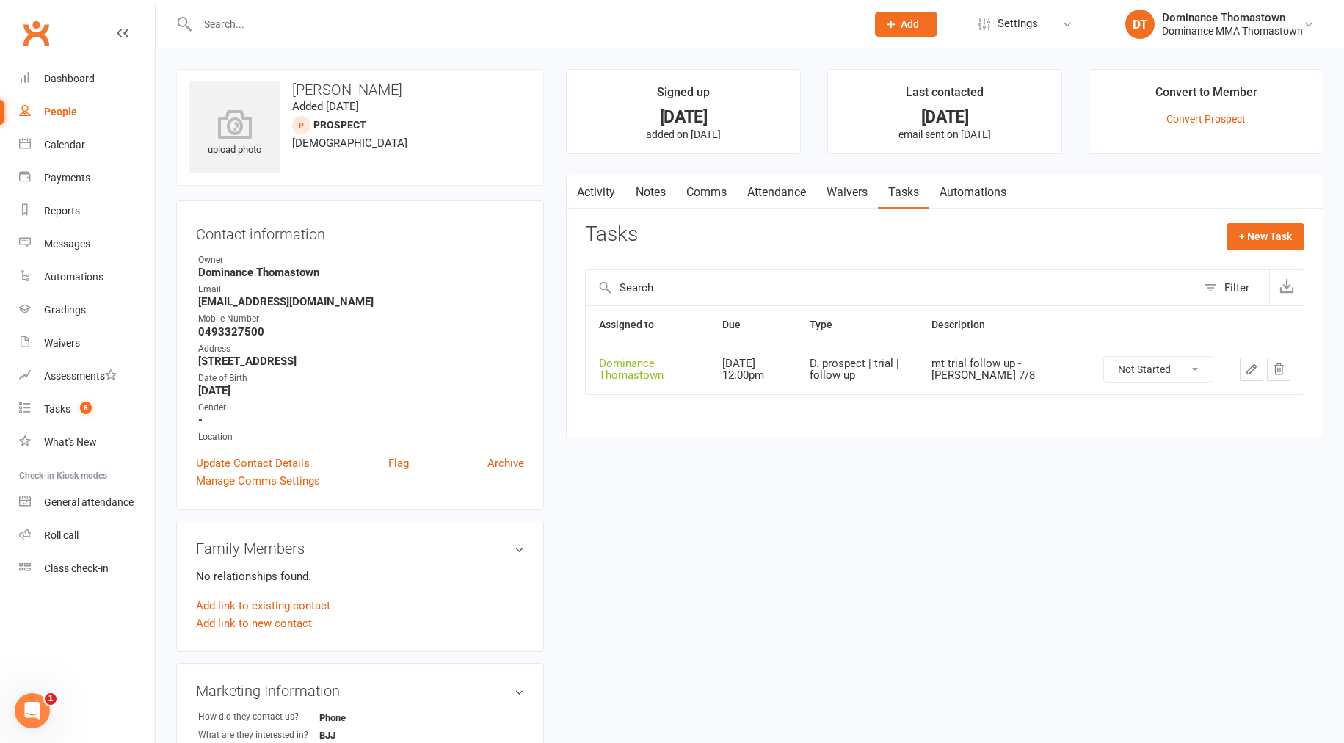
drag, startPoint x: 841, startPoint y: 192, endPoint x: 830, endPoint y: 190, distance: 11.8
click at [841, 192] on link "Waivers" at bounding box center [847, 192] width 62 height 34
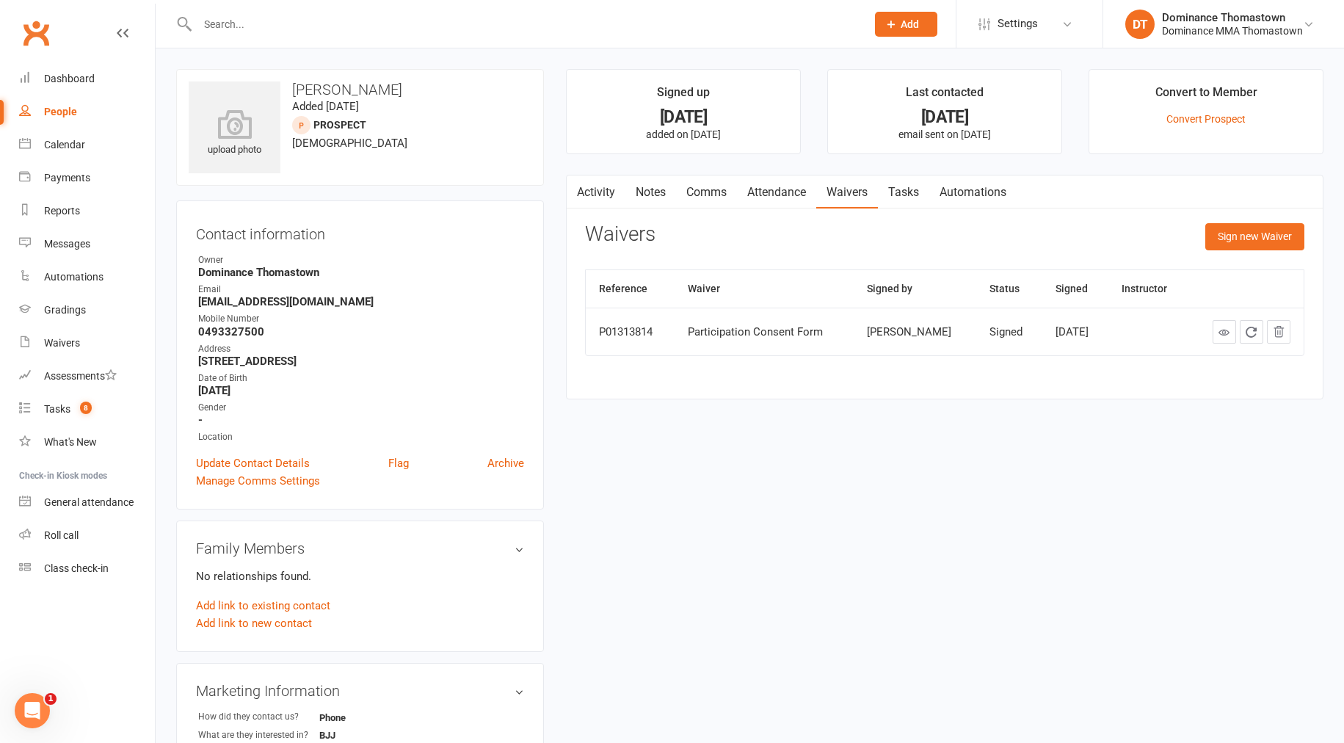
click at [780, 192] on link "Attendance" at bounding box center [776, 192] width 79 height 34
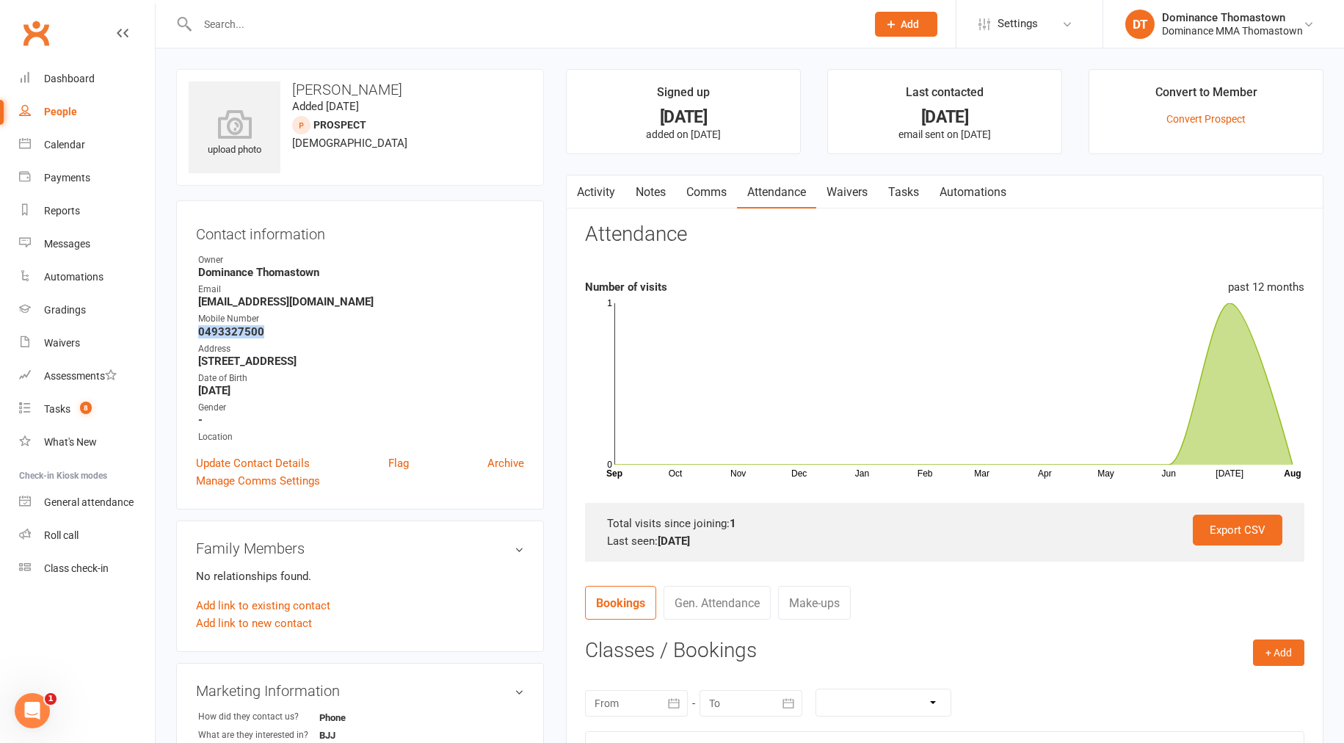
drag, startPoint x: 254, startPoint y: 328, endPoint x: 189, endPoint y: 333, distance: 64.8
click at [186, 333] on div "Contact information Owner Dominance Thomastown Email [EMAIL_ADDRESS][DOMAIN_NAM…" at bounding box center [360, 354] width 368 height 309
copy strong "0493327500"
click at [242, 14] on input "text" at bounding box center [524, 24] width 663 height 21
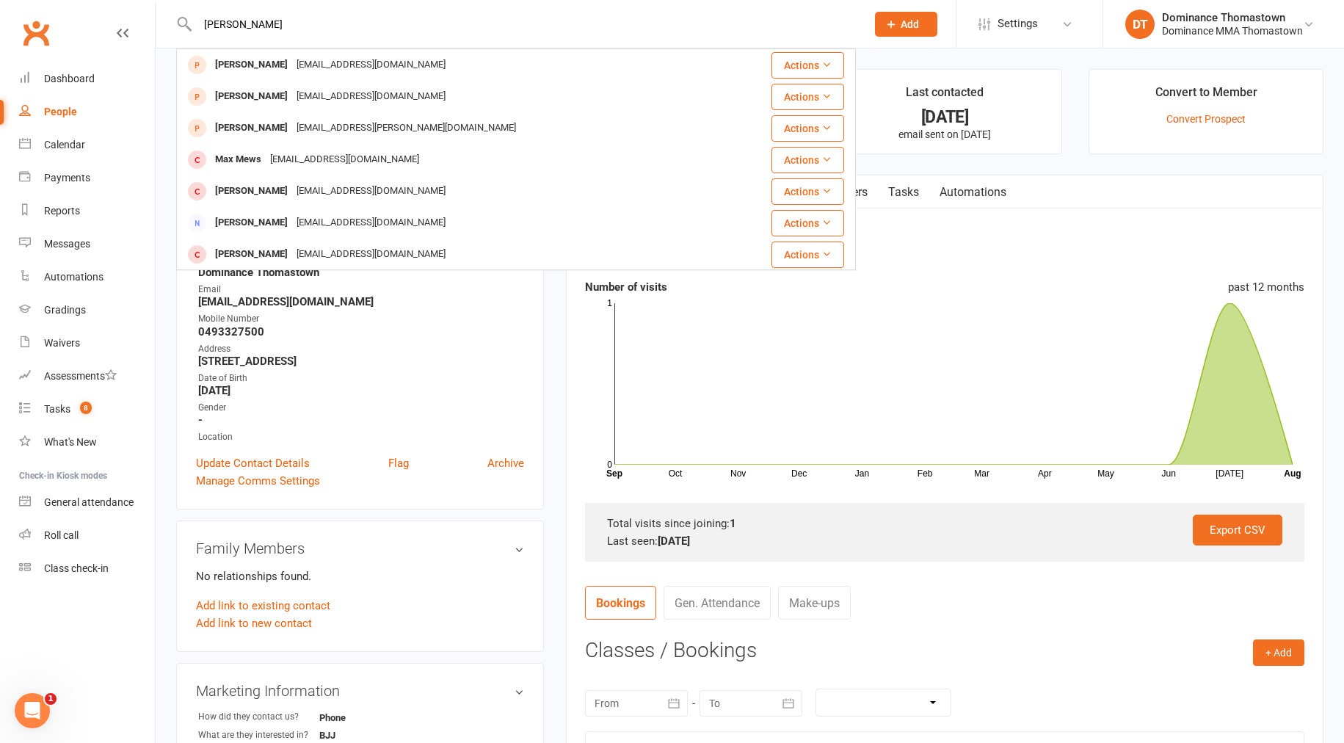
type input "[PERSON_NAME]"
click at [293, 68] on div "[EMAIL_ADDRESS][DOMAIN_NAME]" at bounding box center [371, 64] width 158 height 21
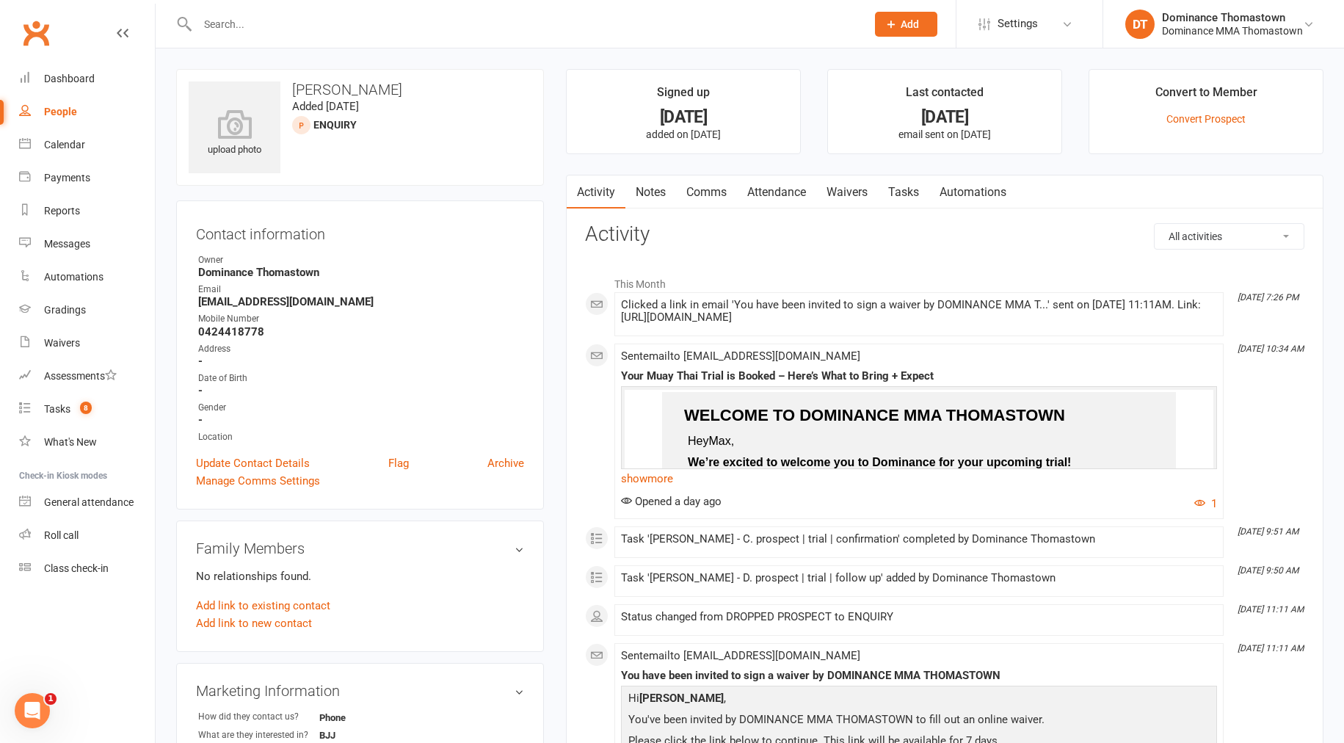
click at [910, 190] on link "Tasks" at bounding box center [903, 192] width 51 height 34
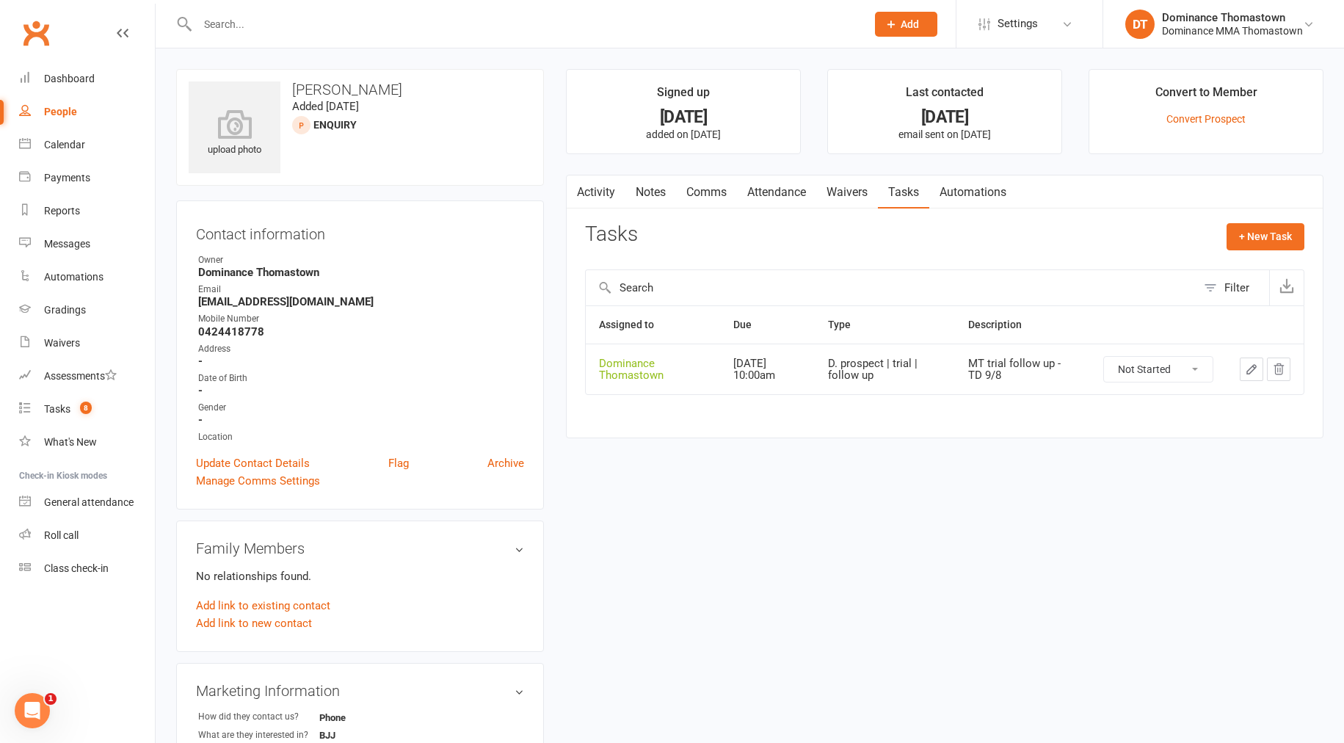
click at [869, 192] on link "Waivers" at bounding box center [847, 192] width 62 height 34
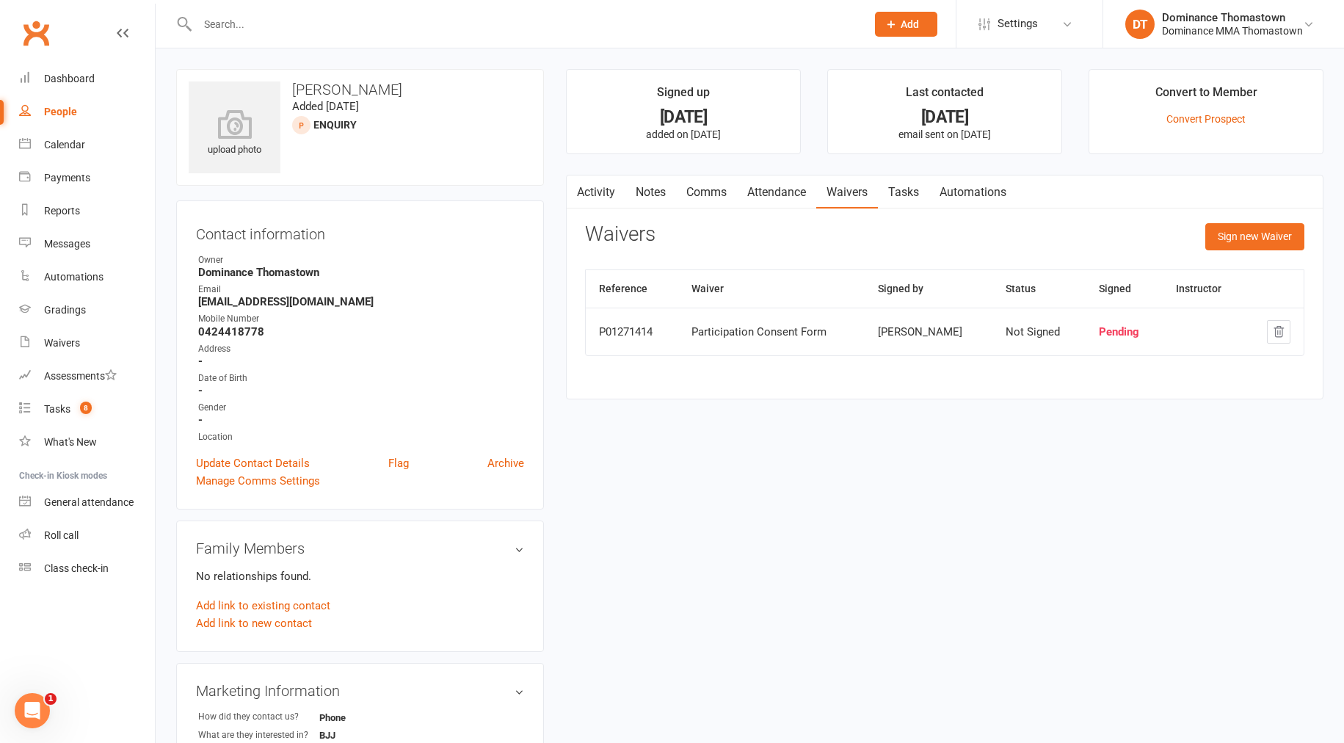
click at [628, 185] on link "Notes" at bounding box center [651, 192] width 51 height 34
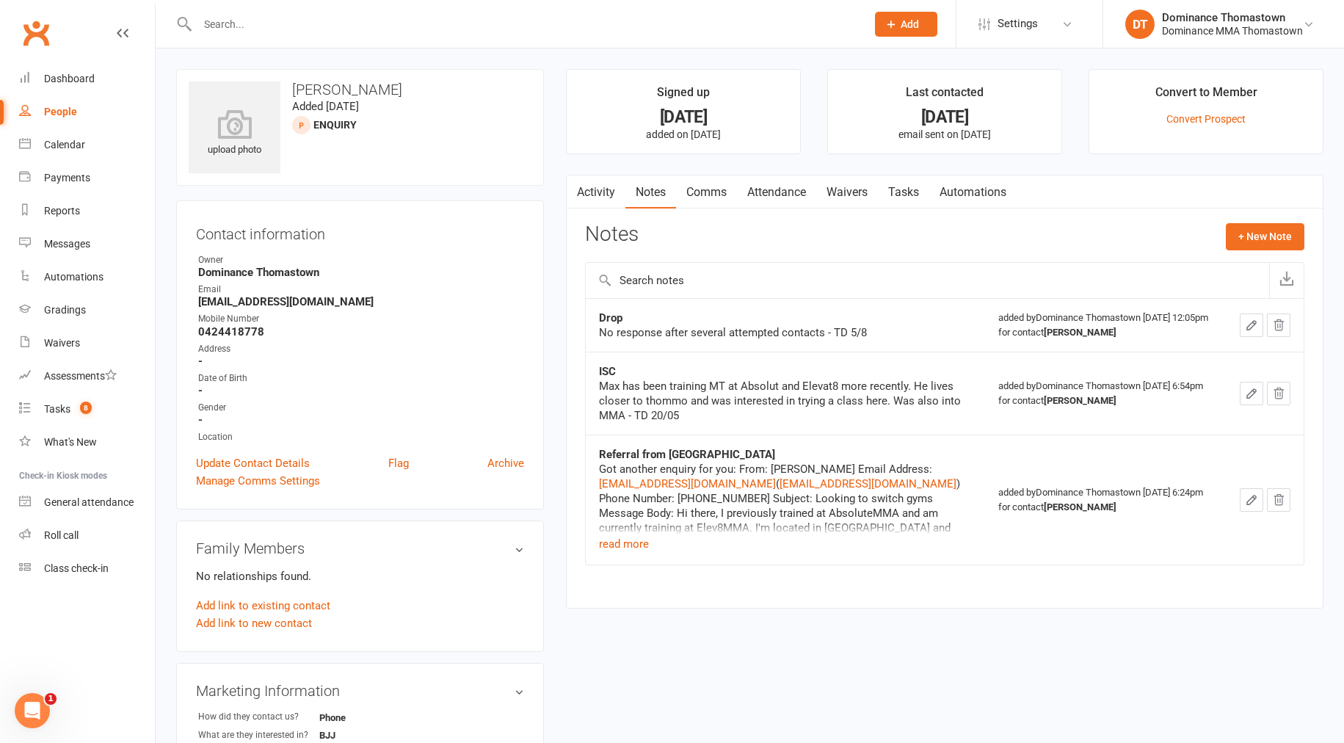
drag, startPoint x: 592, startPoint y: 186, endPoint x: 893, endPoint y: 191, distance: 301.0
click at [929, 202] on div "Activity Notes Comms Attendance Waivers Tasks Automations" at bounding box center [792, 192] width 450 height 34
click at [893, 189] on link "Tasks" at bounding box center [903, 192] width 51 height 34
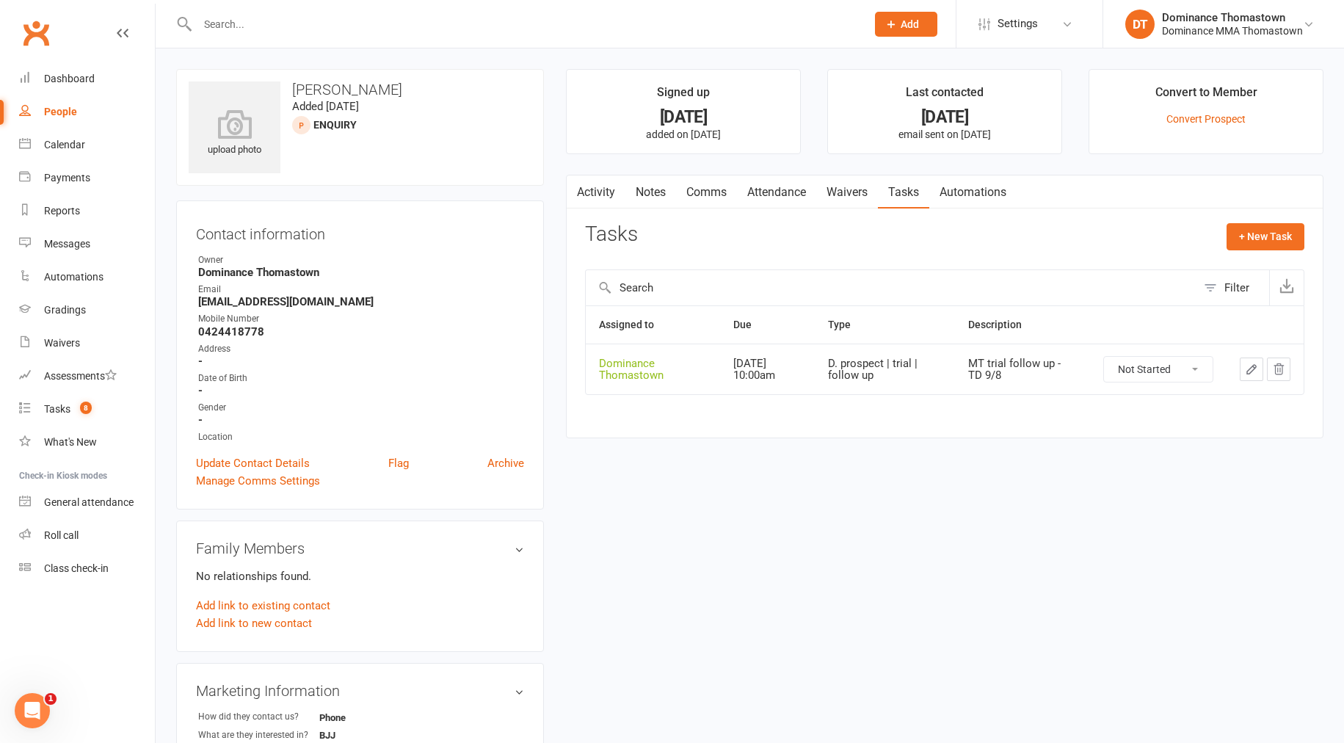
click at [826, 193] on link "Waivers" at bounding box center [847, 192] width 62 height 34
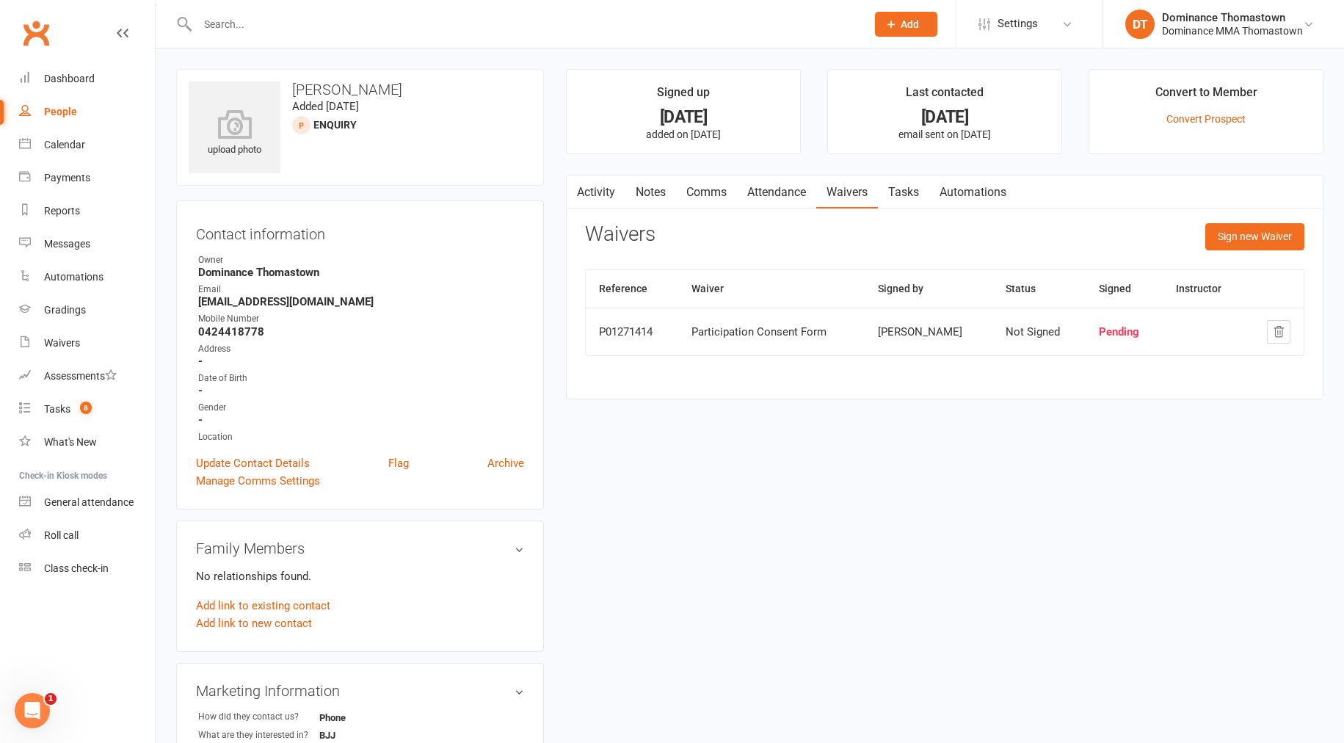
click at [793, 192] on link "Attendance" at bounding box center [776, 192] width 79 height 34
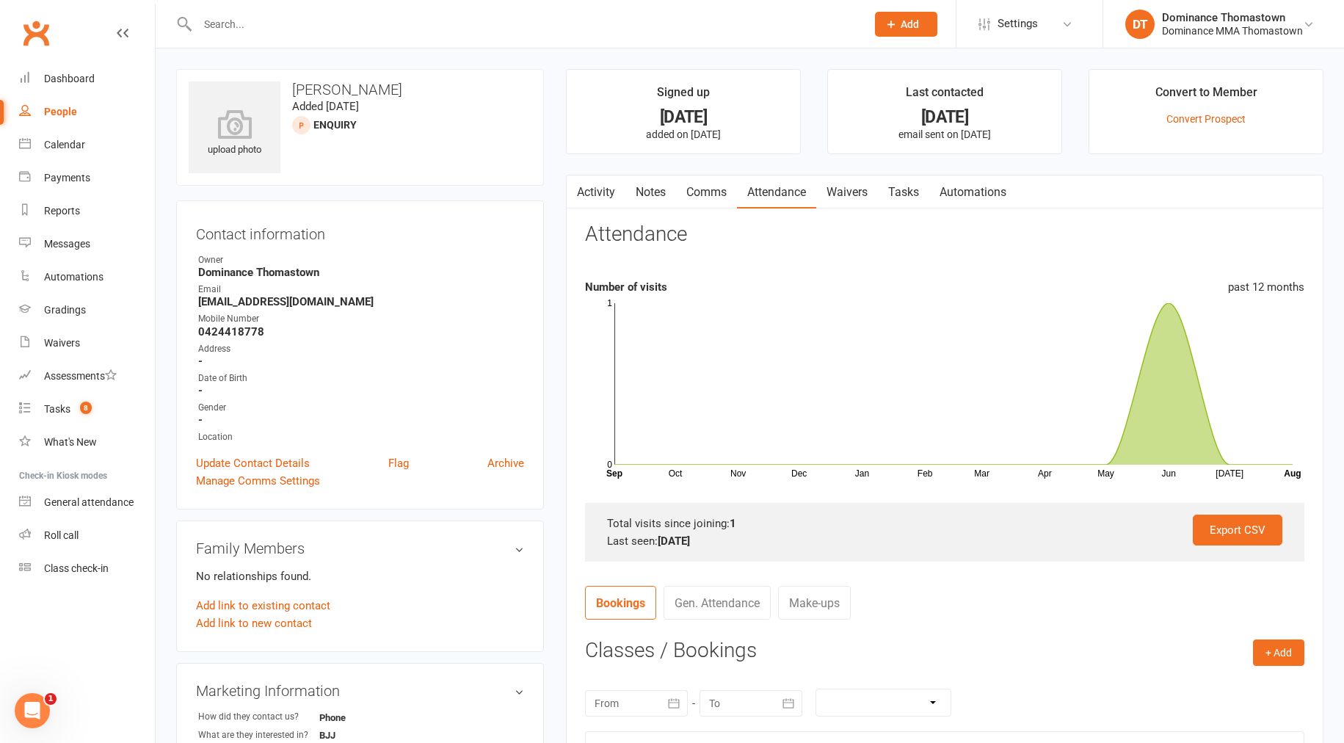
drag, startPoint x: 628, startPoint y: 192, endPoint x: 621, endPoint y: 194, distance: 7.5
click at [628, 192] on link "Notes" at bounding box center [651, 192] width 51 height 34
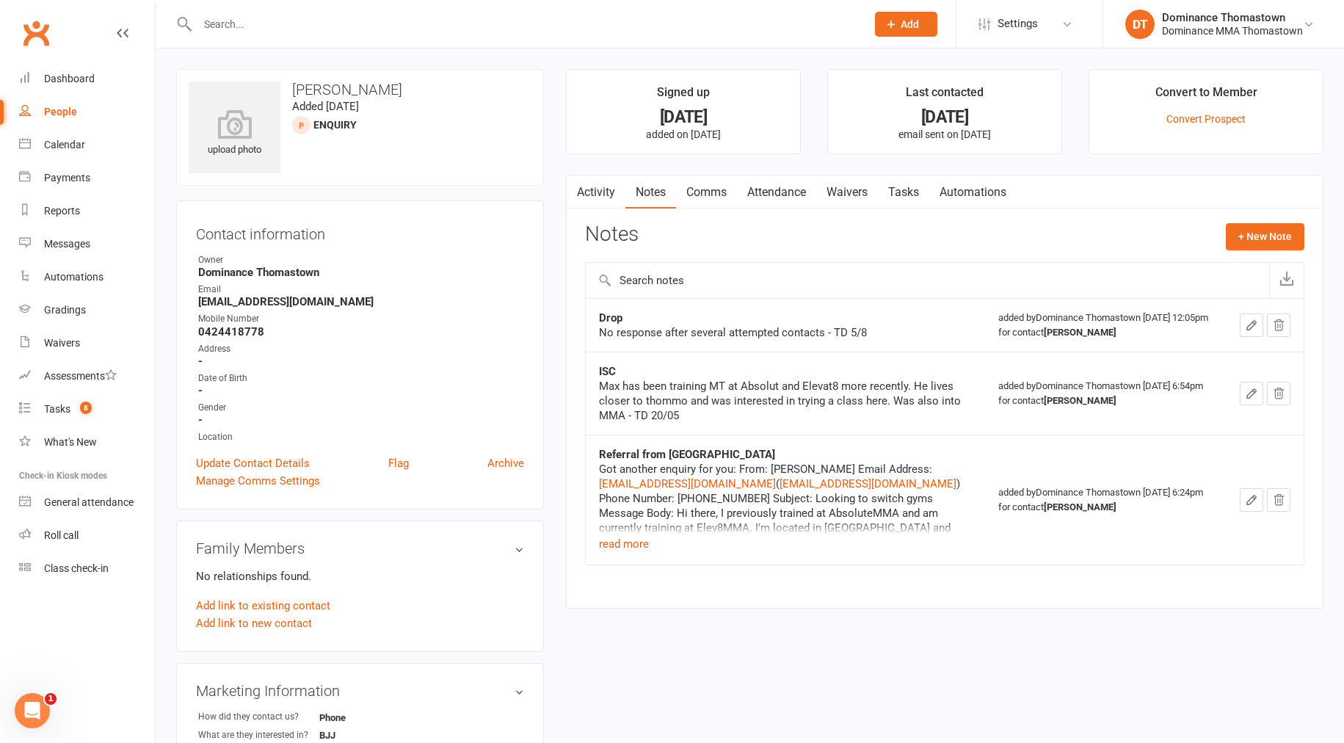
click at [607, 193] on link "Activity" at bounding box center [596, 192] width 59 height 34
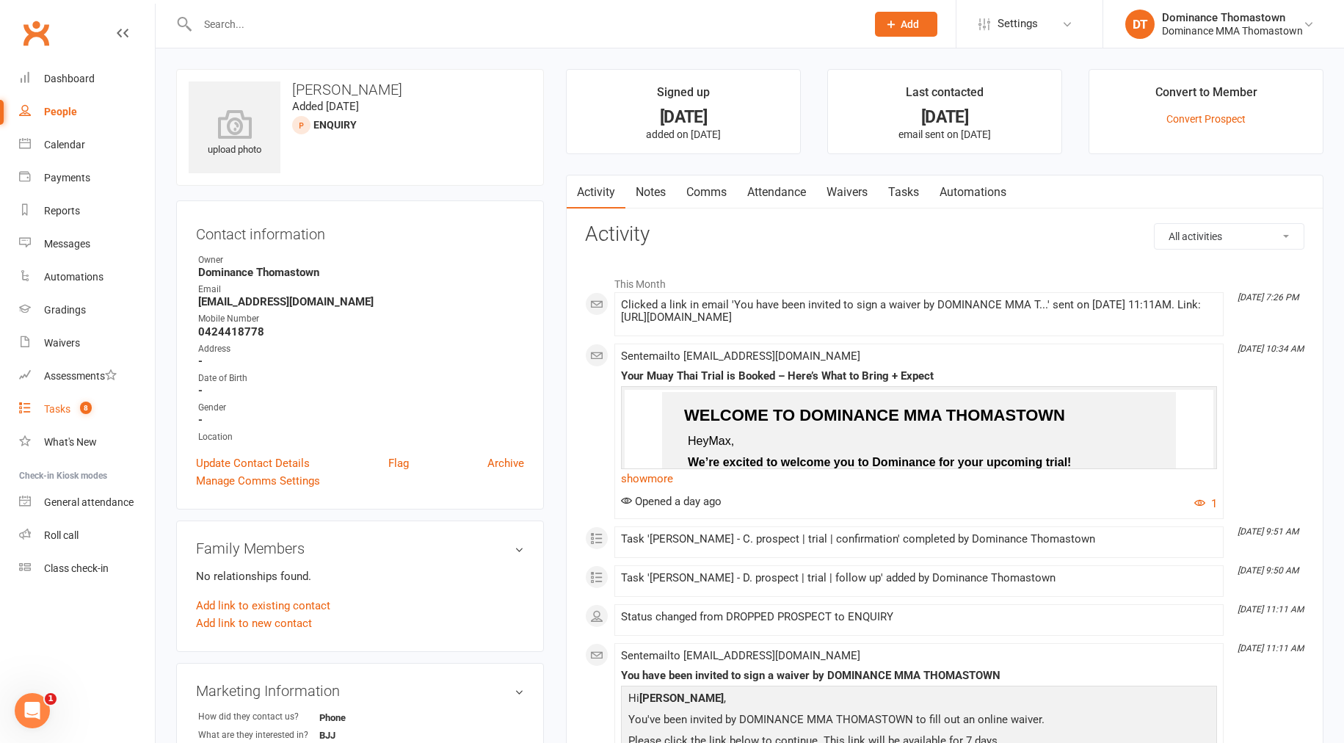
click at [74, 406] on count-badge "8" at bounding box center [82, 409] width 19 height 12
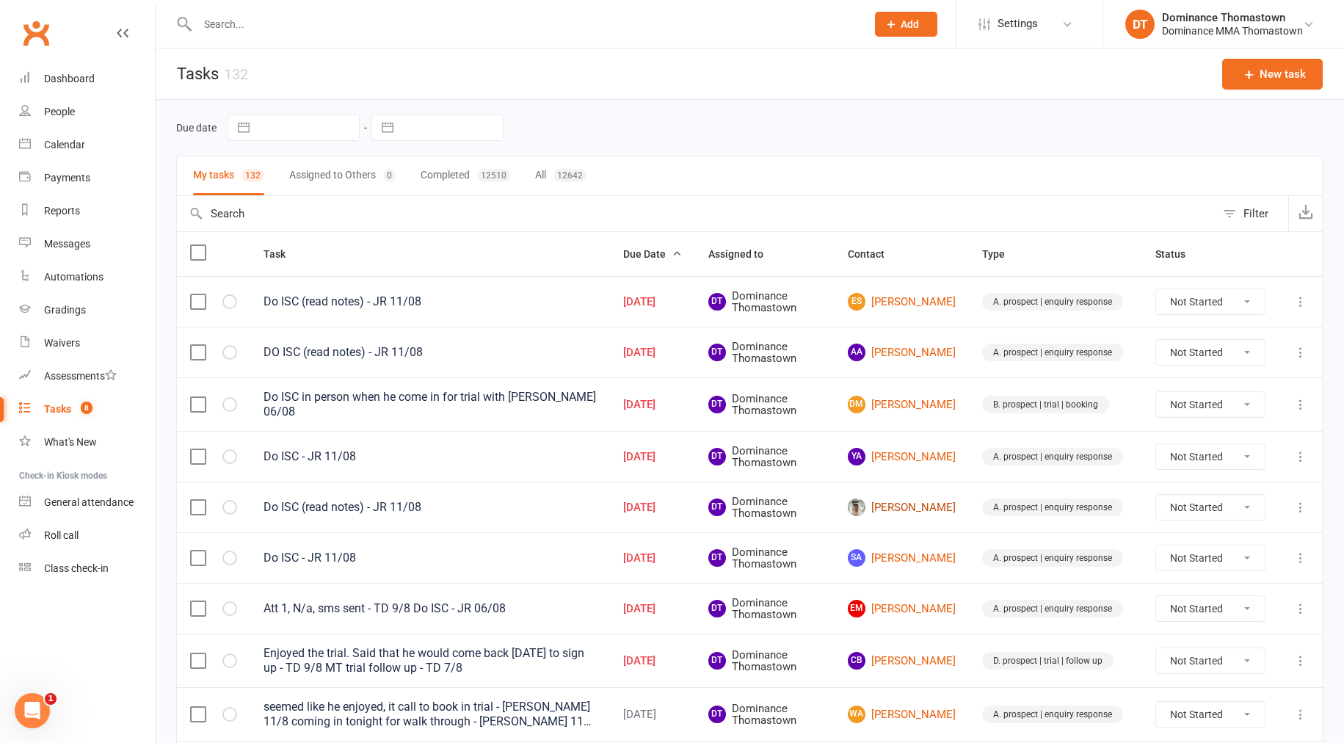
click at [921, 508] on link "[PERSON_NAME]" at bounding box center [902, 507] width 108 height 18
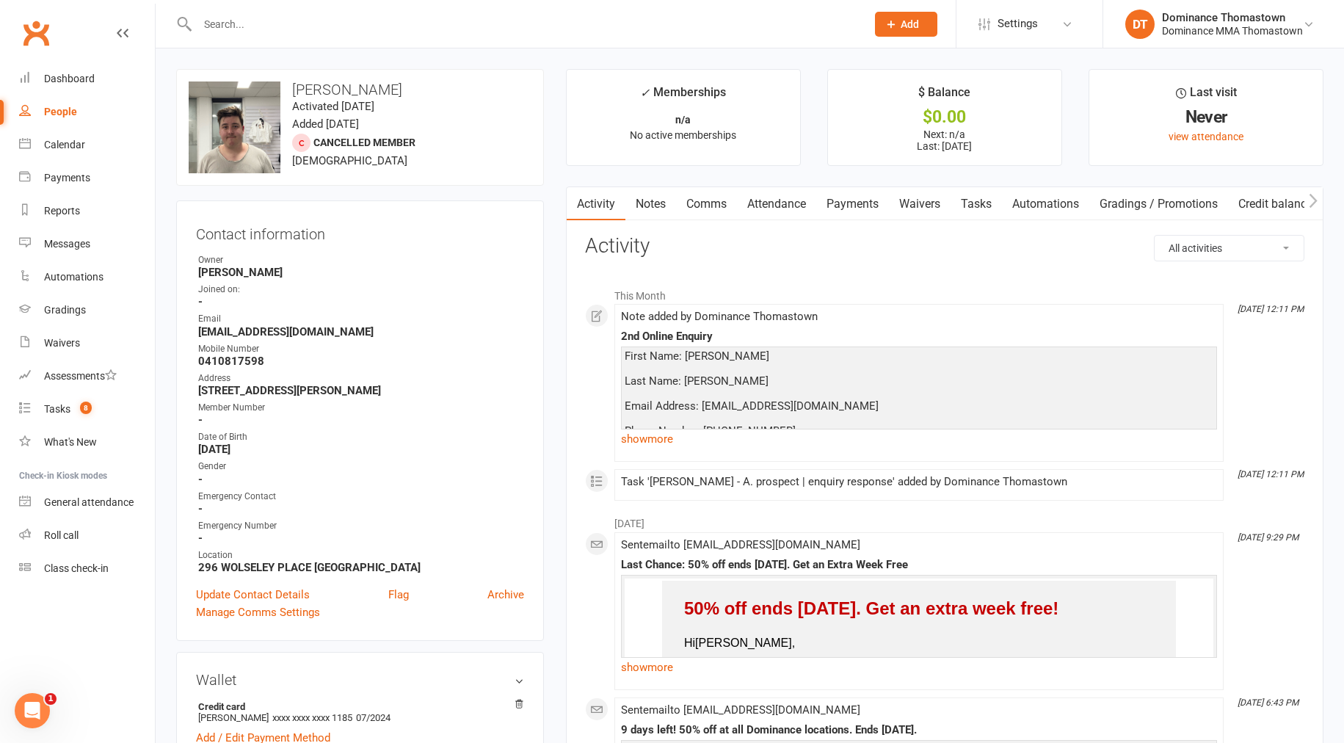
click at [627, 195] on link "Notes" at bounding box center [651, 204] width 51 height 34
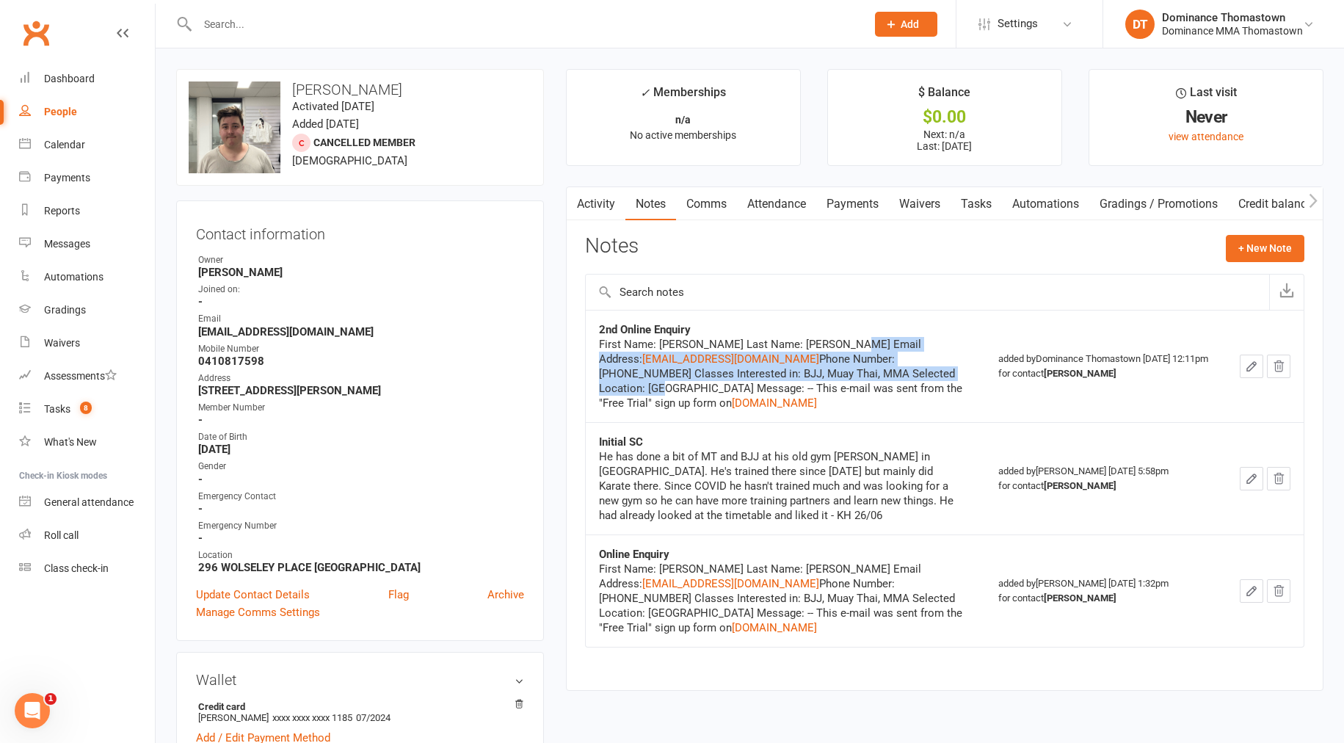
drag, startPoint x: 862, startPoint y: 349, endPoint x: 902, endPoint y: 379, distance: 49.3
click at [902, 379] on div "First Name: [PERSON_NAME] Last Name: [PERSON_NAME] Email Address: [EMAIL_ADDRES…" at bounding box center [782, 373] width 367 height 73
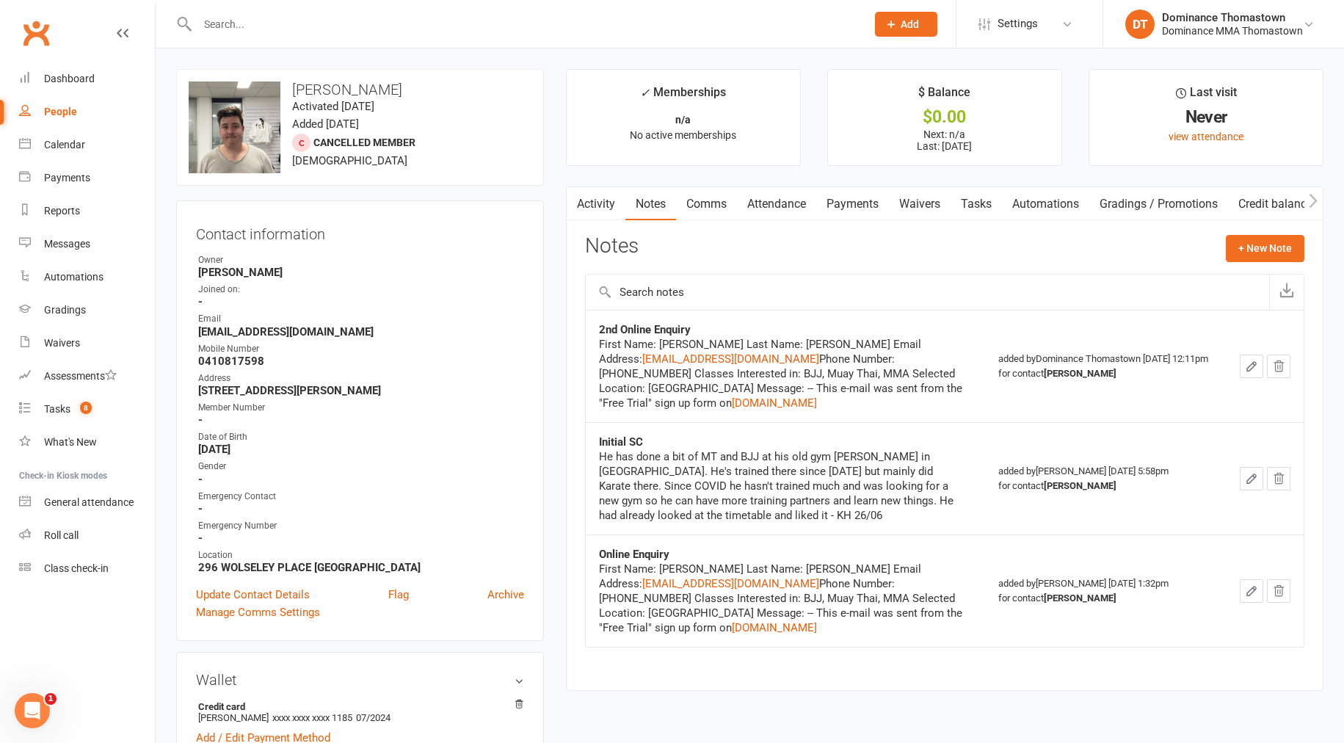
click at [968, 206] on link "Tasks" at bounding box center [976, 204] width 51 height 34
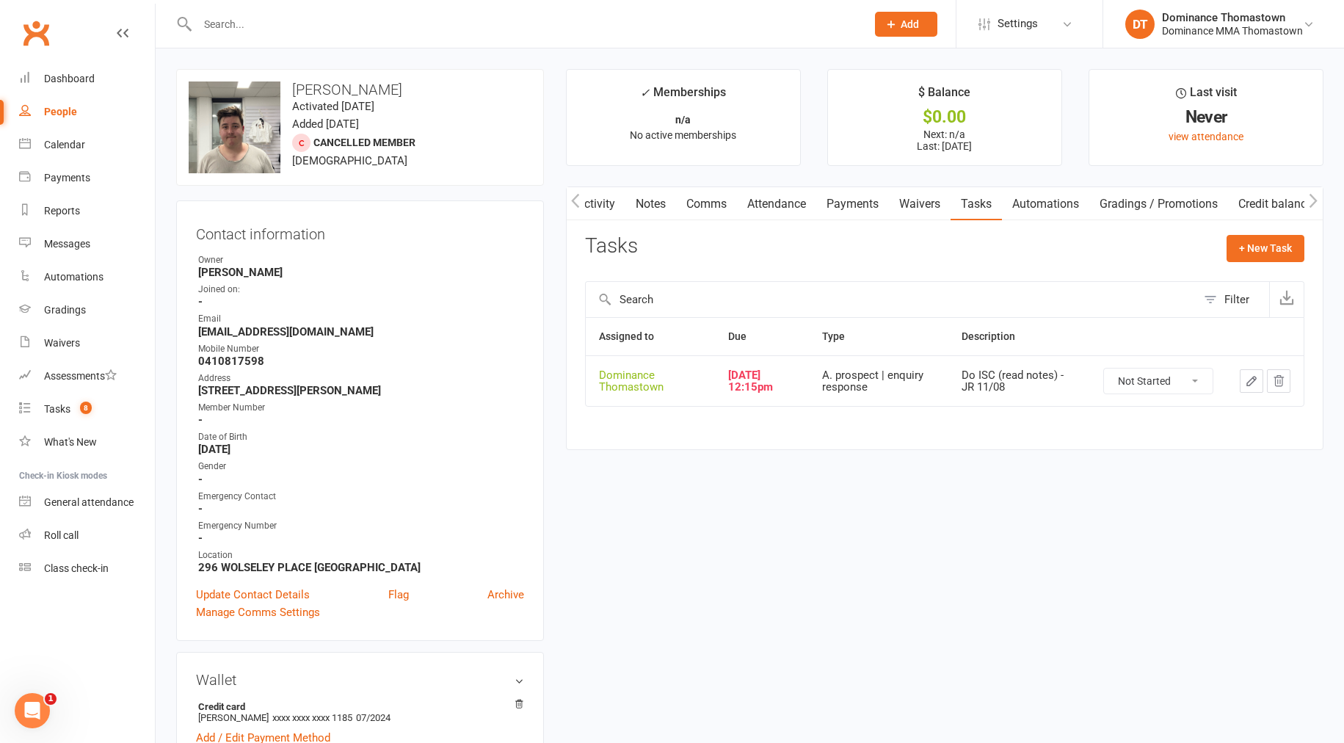
click at [658, 190] on link "Notes" at bounding box center [651, 204] width 51 height 34
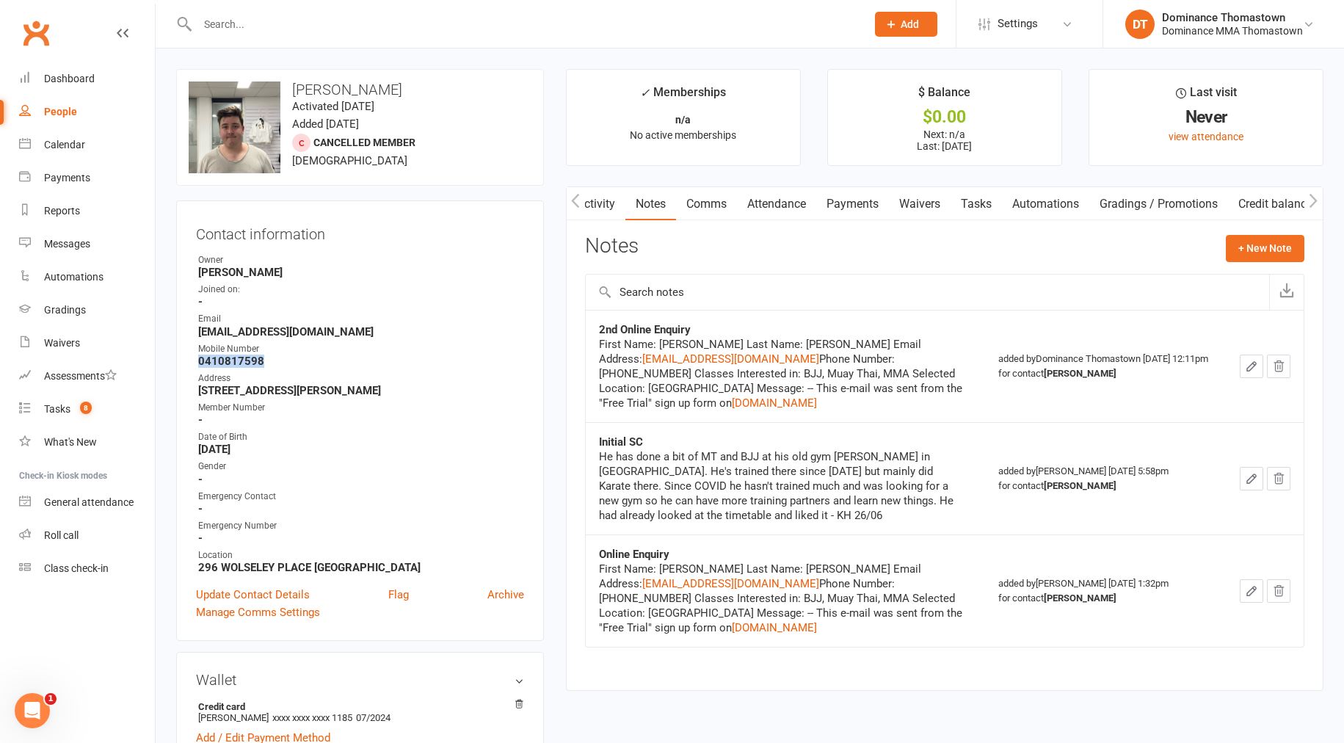
drag, startPoint x: 264, startPoint y: 360, endPoint x: 188, endPoint y: 356, distance: 76.4
click at [188, 356] on div "Contact information Owner [PERSON_NAME] Joined on: - Email [EMAIL_ADDRESS][DOMA…" at bounding box center [360, 420] width 368 height 440
copy strong "0410817598"
click at [855, 354] on div "First Name: [PERSON_NAME] Last Name: [PERSON_NAME] Email Address: [EMAIL_ADDRES…" at bounding box center [782, 373] width 367 height 73
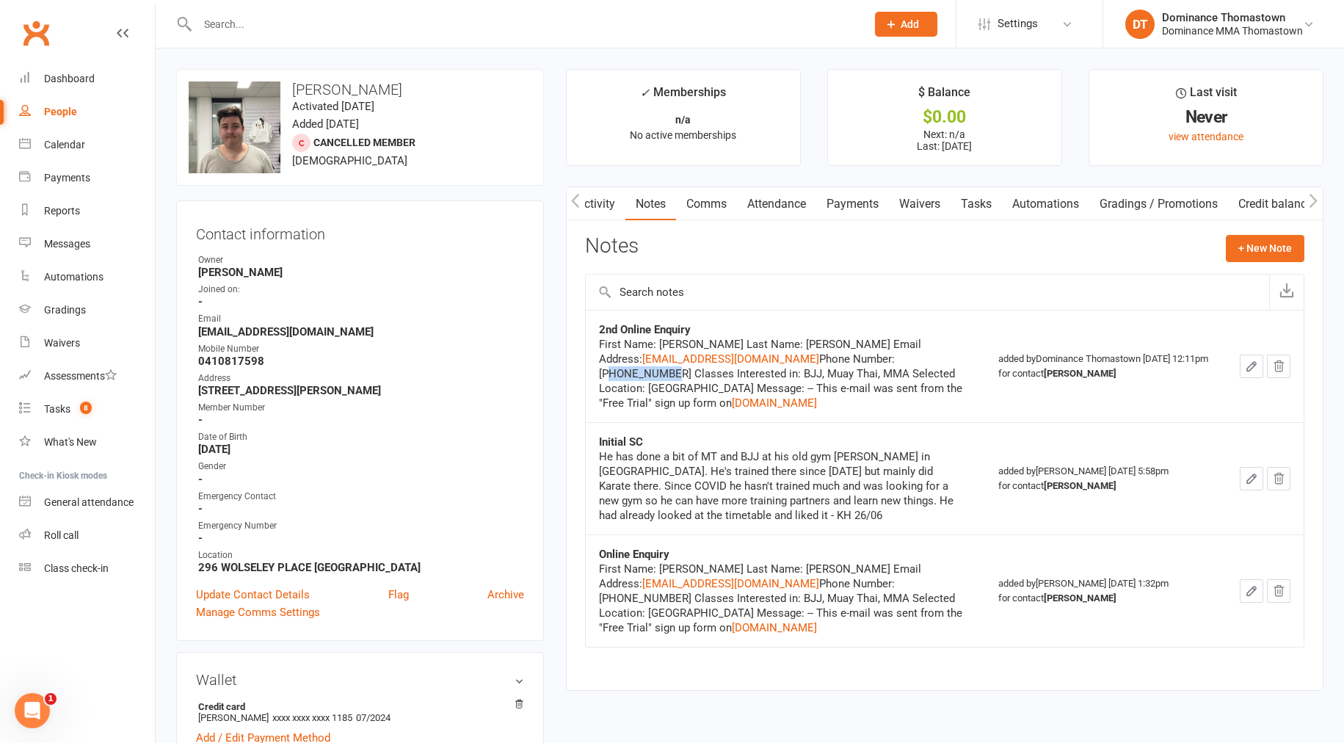
copy div "0410817598"
click at [979, 203] on link "Tasks" at bounding box center [976, 204] width 51 height 34
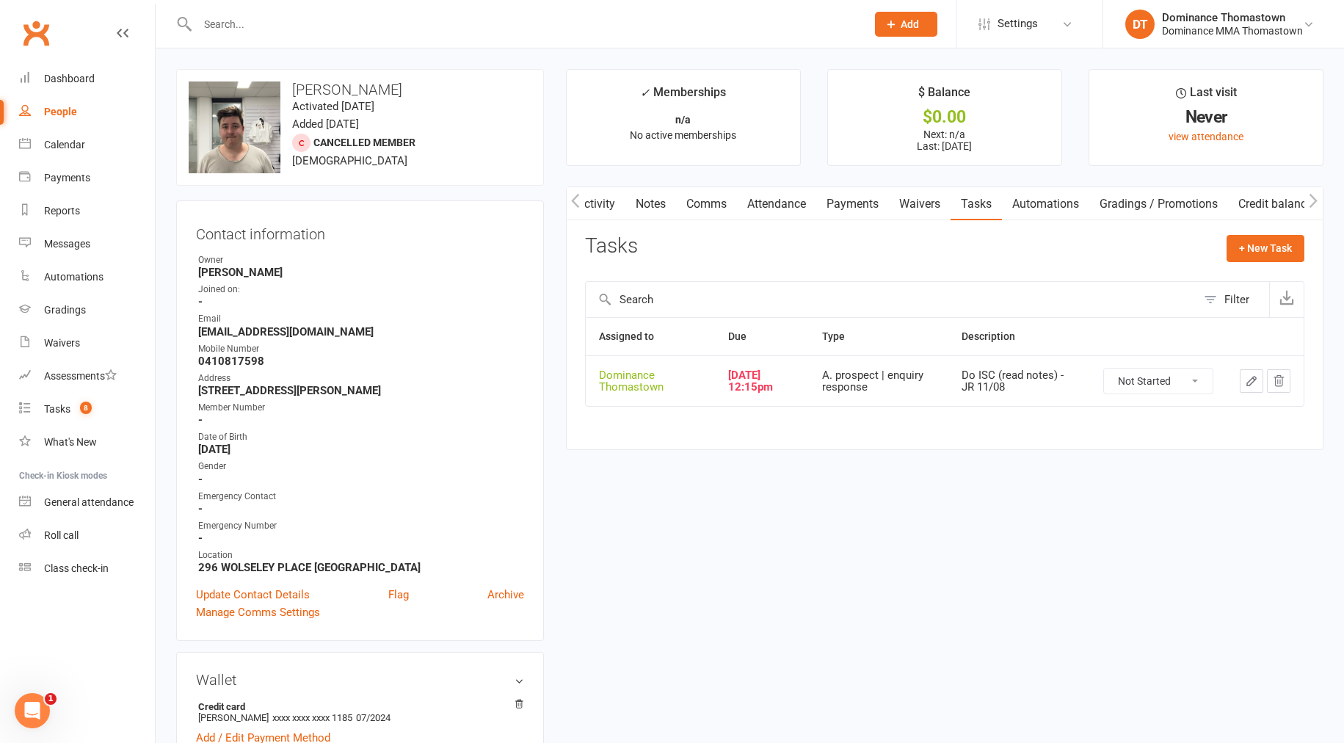
click at [1252, 382] on icon "button" at bounding box center [1251, 381] width 9 height 9
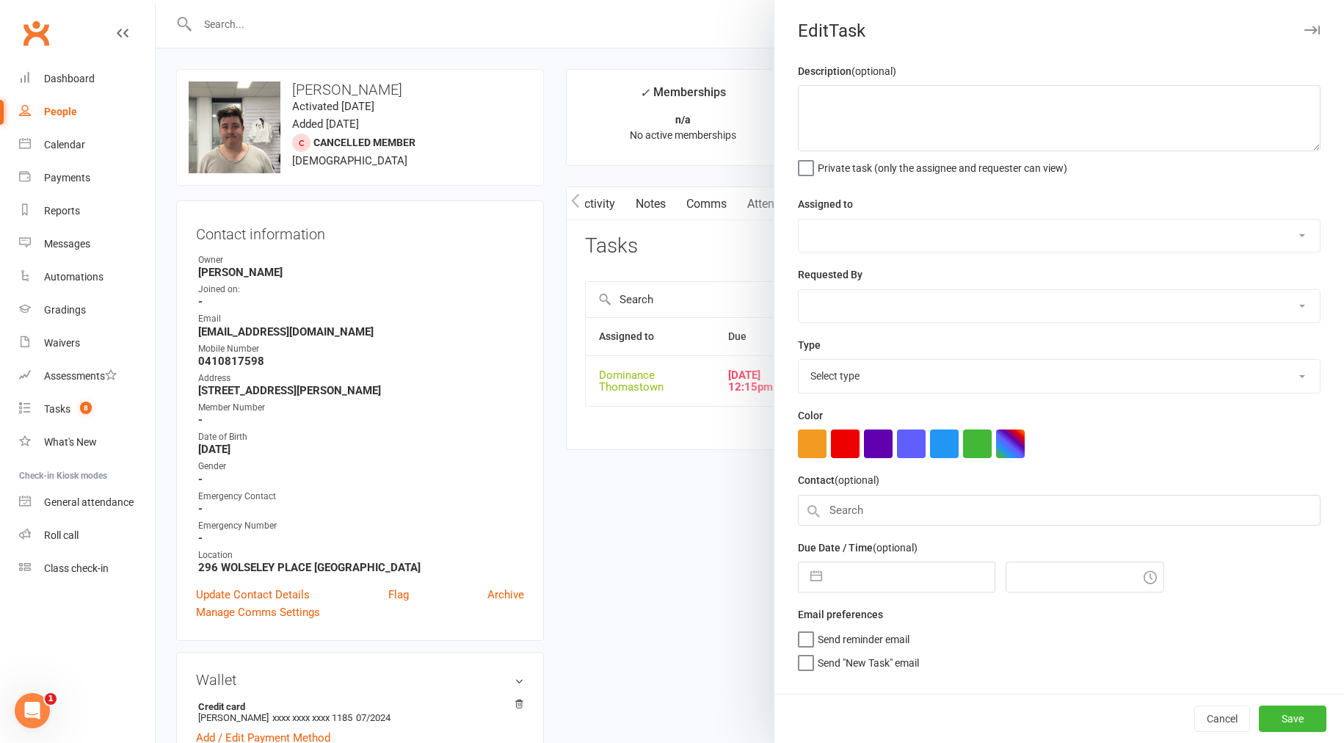
type textarea "Do ISC (read notes) - JR 11/08"
select select "12547"
type input "[DATE]"
type input "12:15pm"
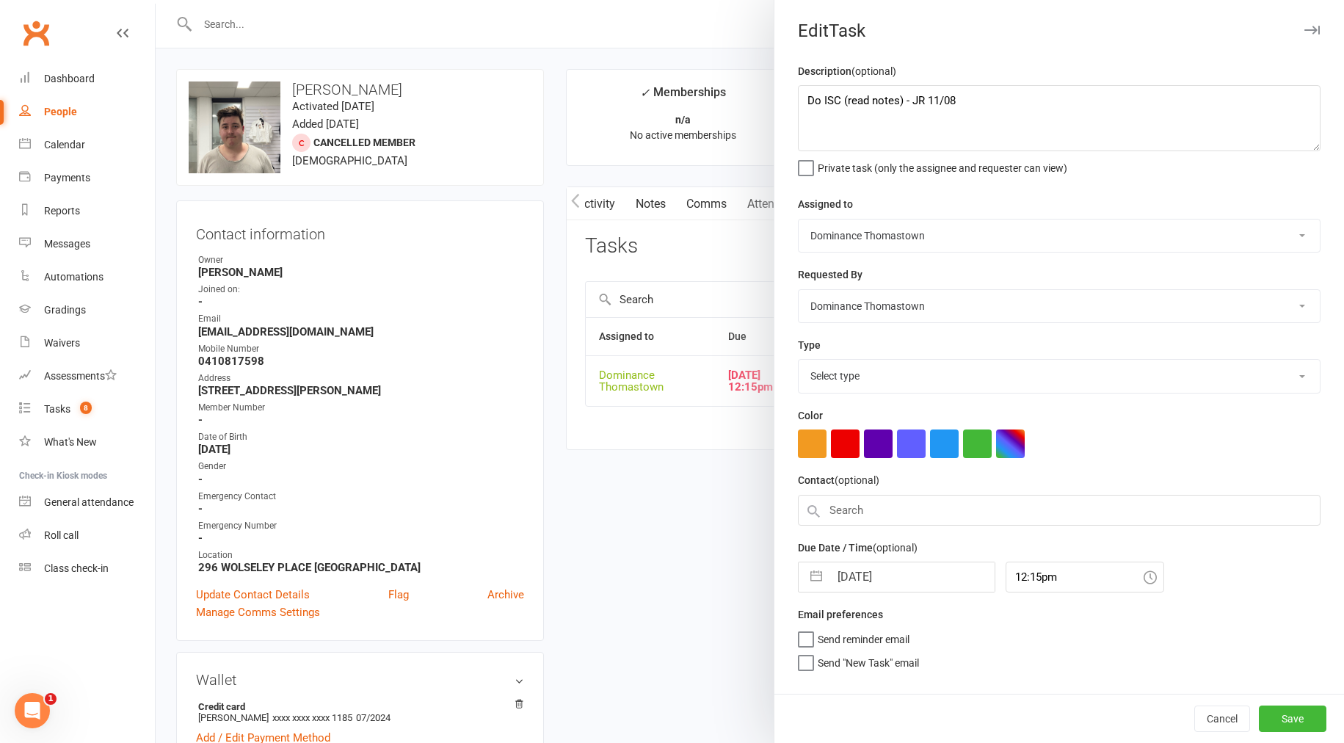
select select "3809"
click at [808, 101] on textarea "Do ISC (read notes) - JR 11/08" at bounding box center [1059, 118] width 523 height 66
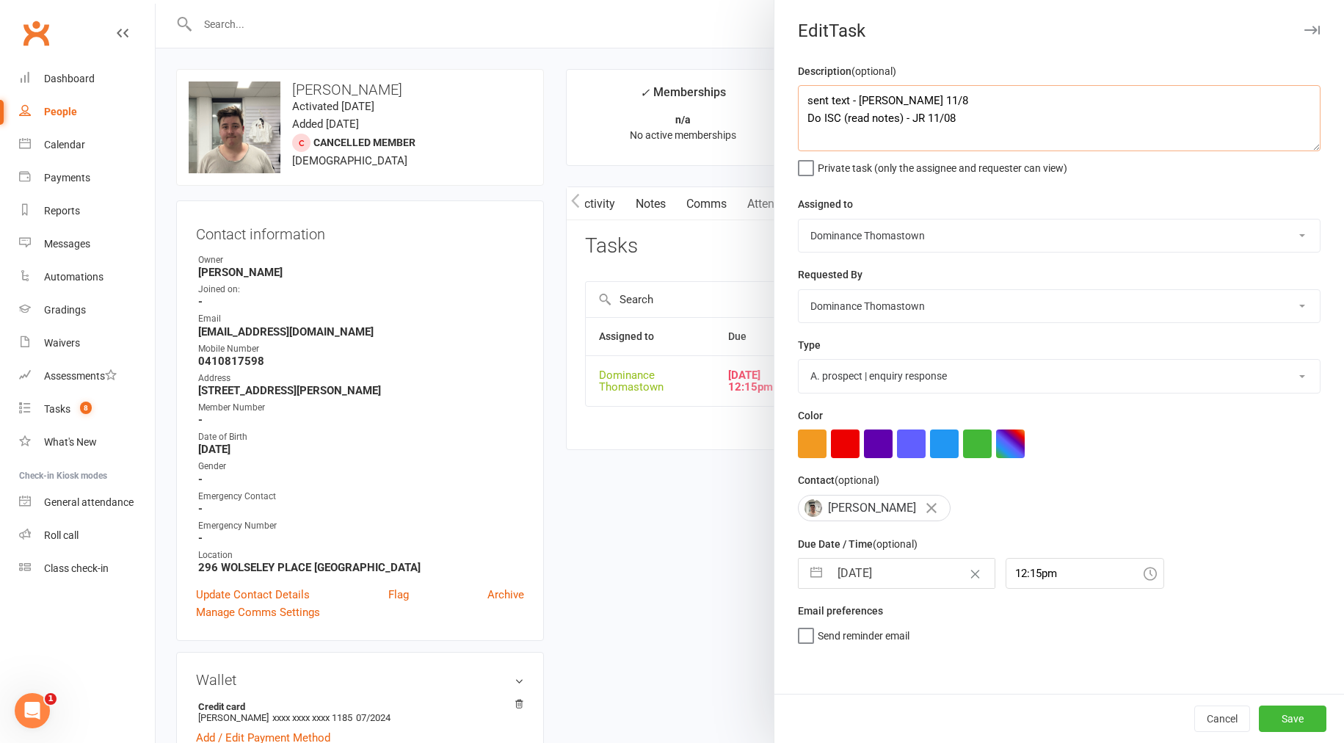
type textarea "sent text - [PERSON_NAME] 11/8 Do ISC (read notes) - JR 11/08"
select select "6"
select select "2025"
select select "7"
select select "2025"
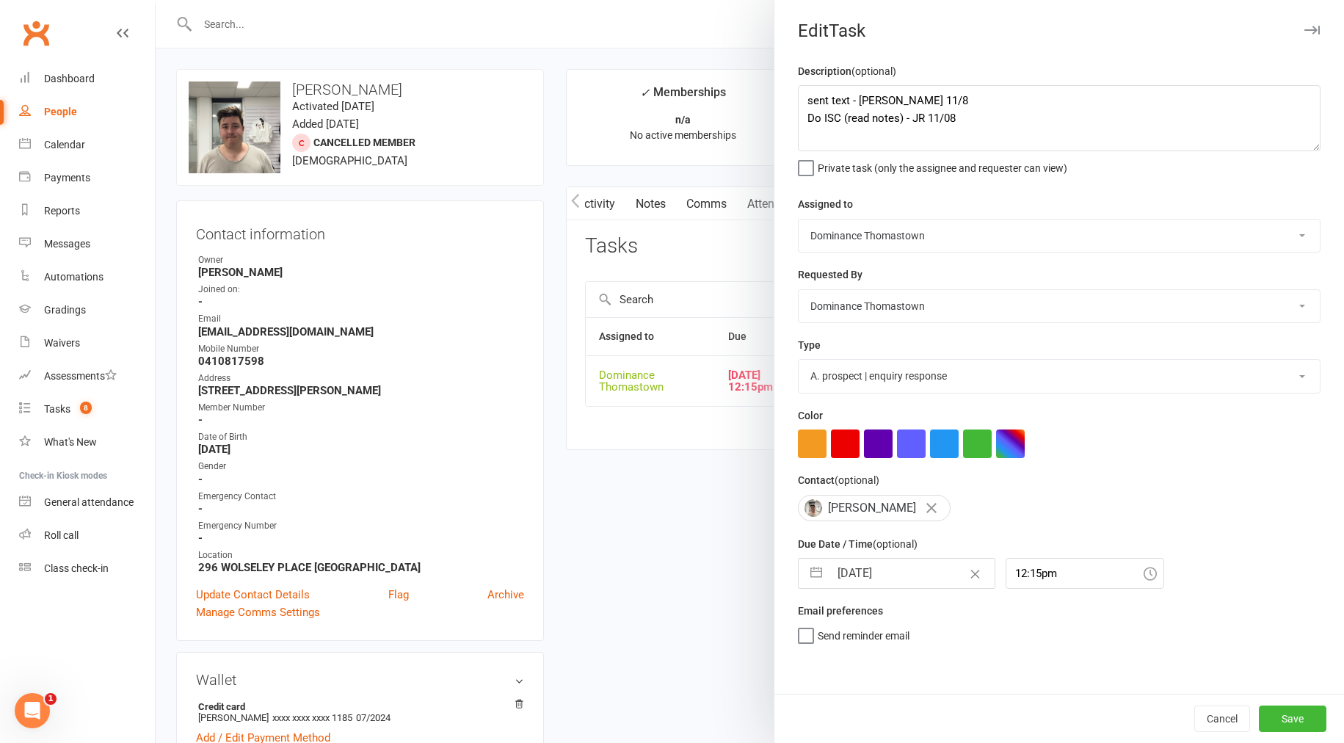
select select "8"
select select "2025"
drag, startPoint x: 866, startPoint y: 576, endPoint x: 887, endPoint y: 584, distance: 21.8
click at [866, 576] on input "[DATE]" at bounding box center [912, 573] width 165 height 29
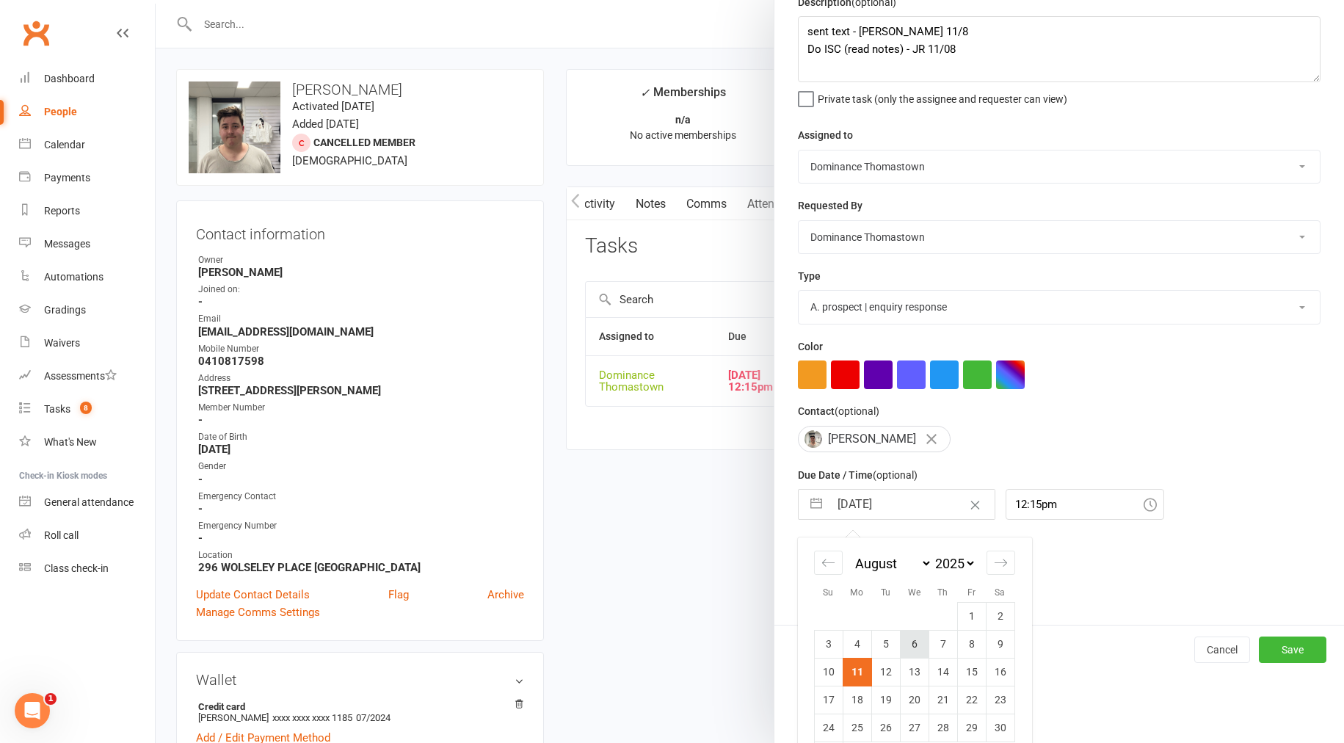
scroll to position [70, 0]
click at [893, 667] on td "12" at bounding box center [885, 671] width 29 height 28
type input "[DATE]"
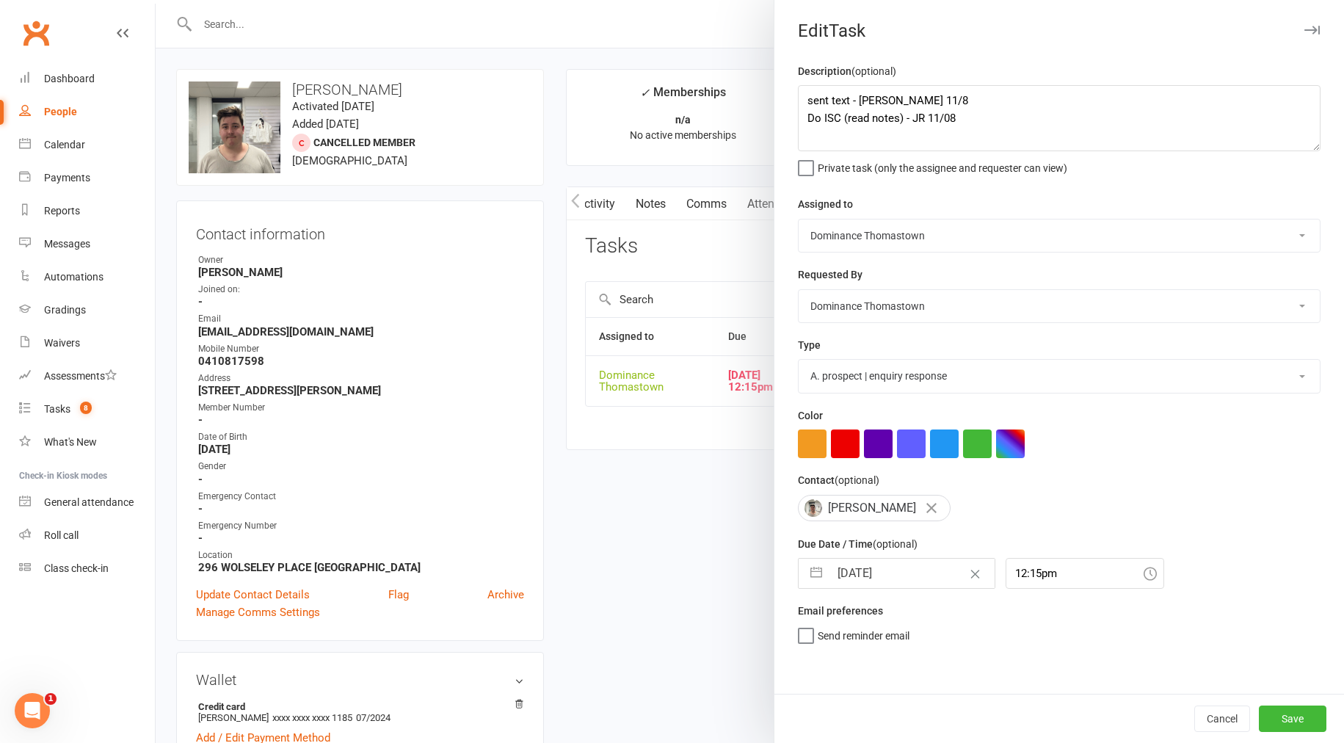
scroll to position [0, 0]
drag, startPoint x: 849, startPoint y: 98, endPoint x: 866, endPoint y: 98, distance: 16.2
click at [850, 98] on textarea "sent text - [PERSON_NAME] 11/8 Do ISC (read notes) - JR 11/08" at bounding box center [1059, 118] width 523 height 66
type textarea "sent text please call - [PERSON_NAME] 11/8 Do ISC (read notes) - JR 11/08"
drag, startPoint x: 1277, startPoint y: 719, endPoint x: 1250, endPoint y: 698, distance: 34.5
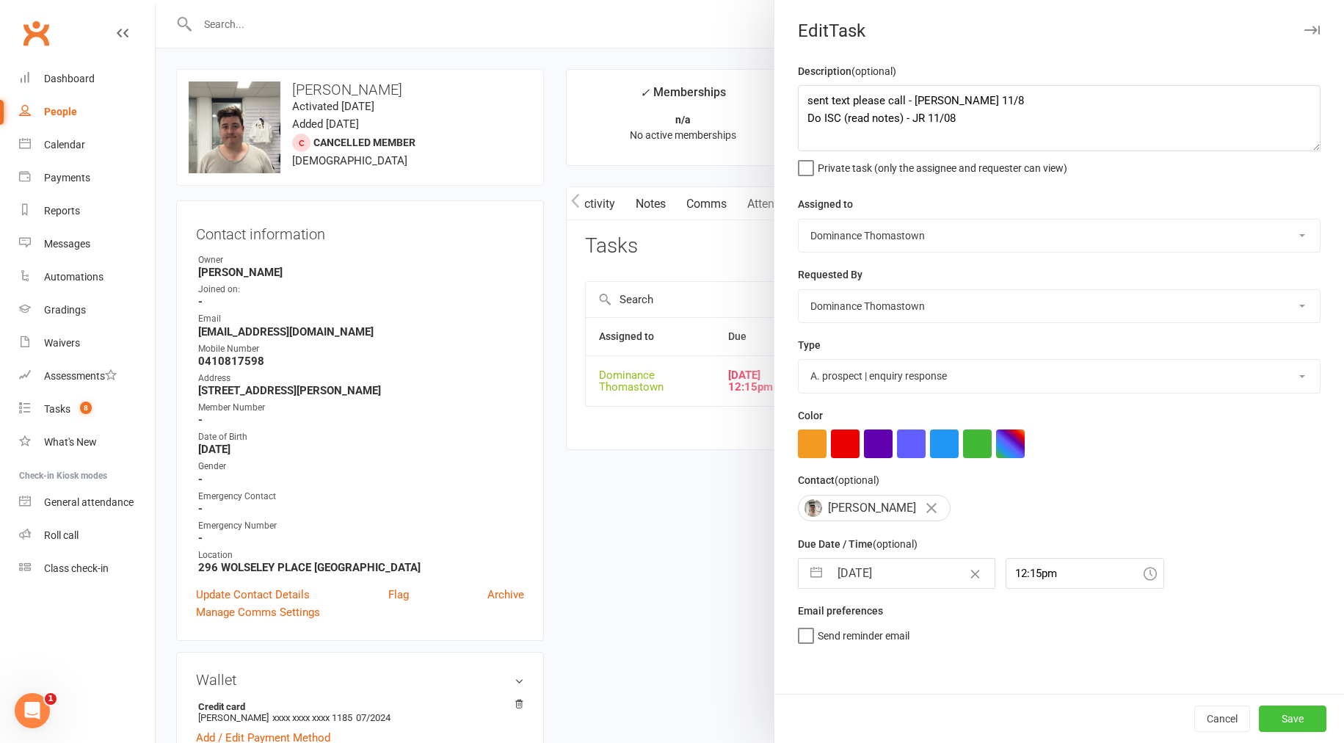
click at [1277, 719] on button "Save" at bounding box center [1293, 719] width 68 height 26
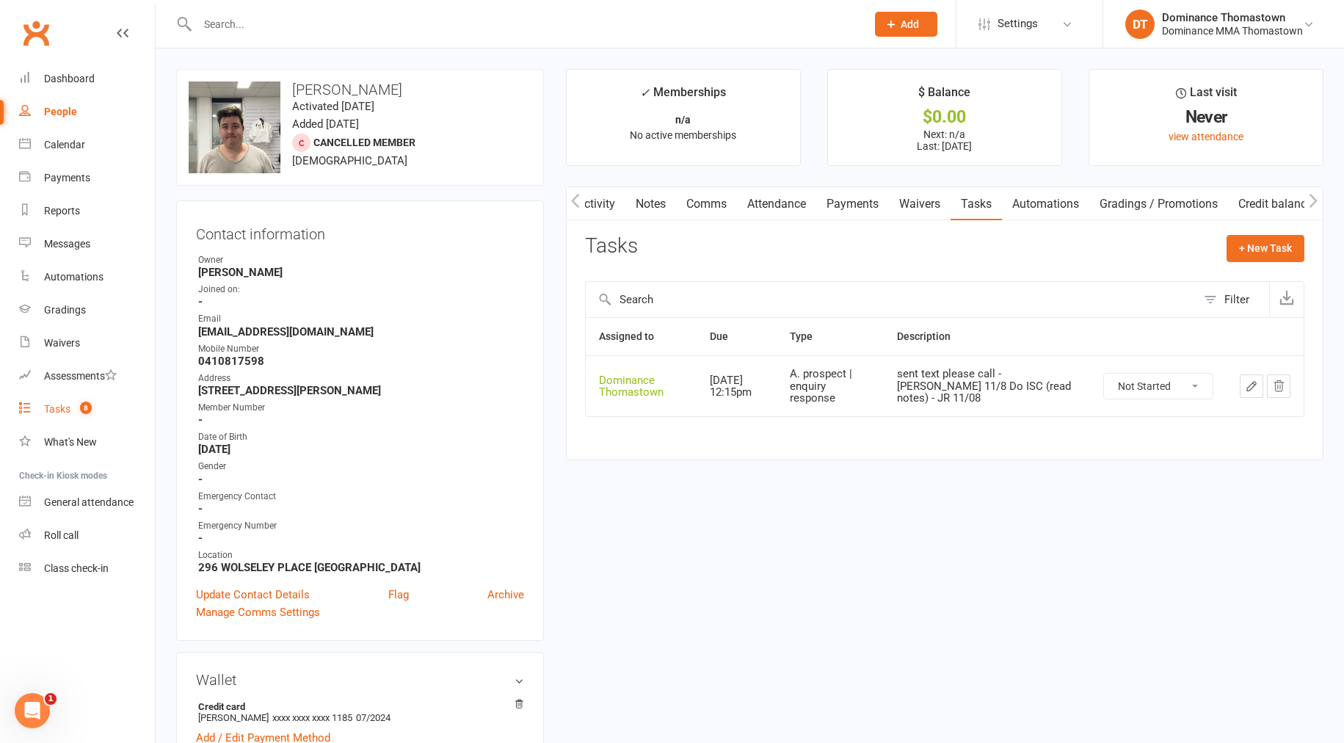
drag, startPoint x: 93, startPoint y: 400, endPoint x: 194, endPoint y: 418, distance: 102.1
click at [93, 400] on link "Tasks 8" at bounding box center [87, 409] width 136 height 33
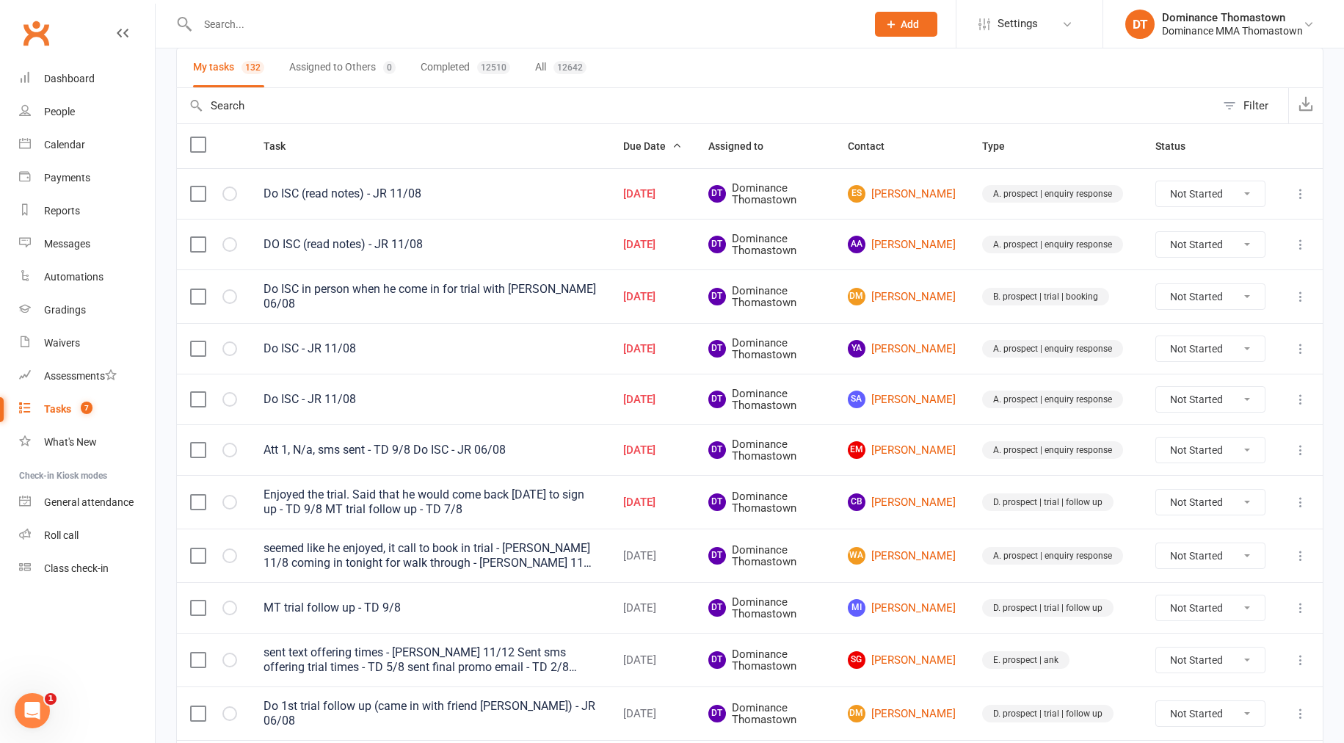
scroll to position [107, 0]
click at [931, 297] on link "DM [PERSON_NAME]" at bounding box center [902, 298] width 108 height 18
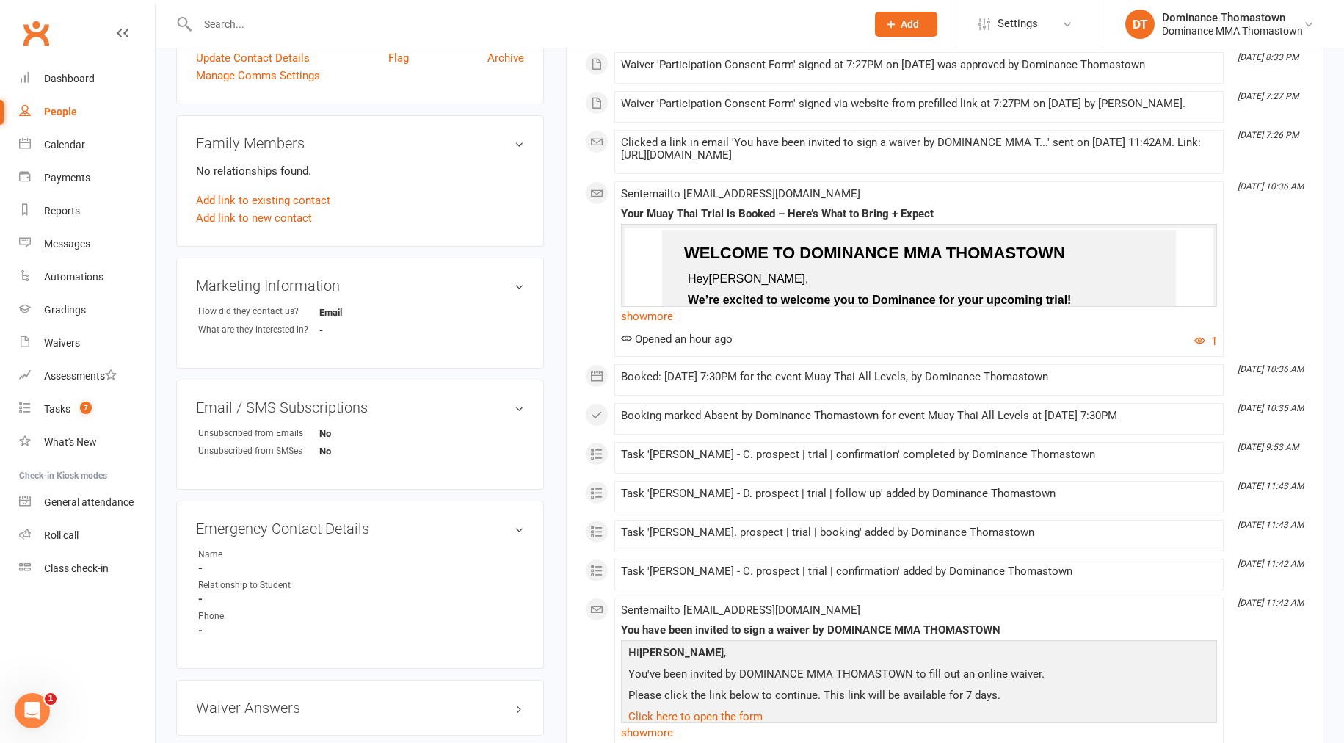
scroll to position [280, 0]
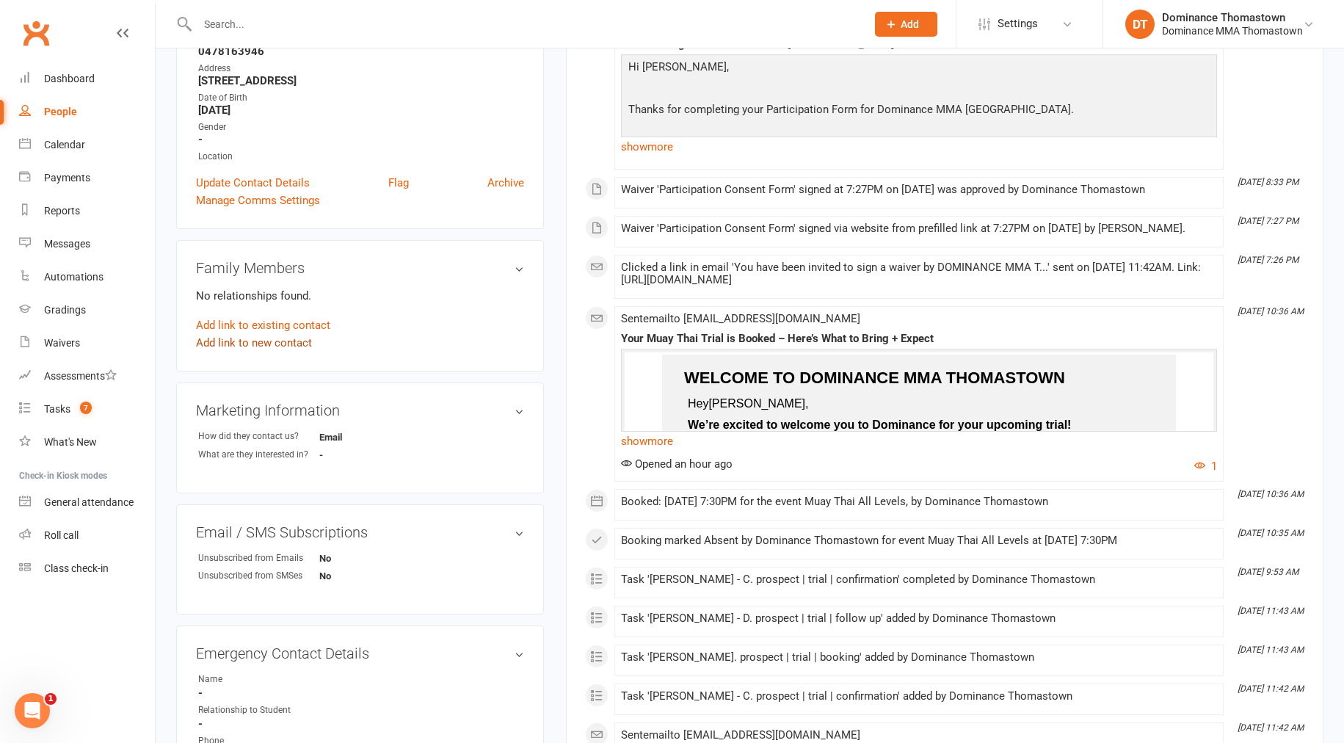
click at [288, 343] on link "Add link to new contact" at bounding box center [254, 343] width 116 height 18
drag, startPoint x: 275, startPoint y: 356, endPoint x: 274, endPoint y: 349, distance: 7.4
click at [275, 356] on div "Family Members No relationships found. Add a Member who is a Child of this cont…" at bounding box center [360, 308] width 368 height 137
click at [275, 347] on button "Cancel" at bounding box center [267, 348] width 37 height 19
click at [283, 317] on link "Add link to existing contact" at bounding box center [263, 325] width 134 height 18
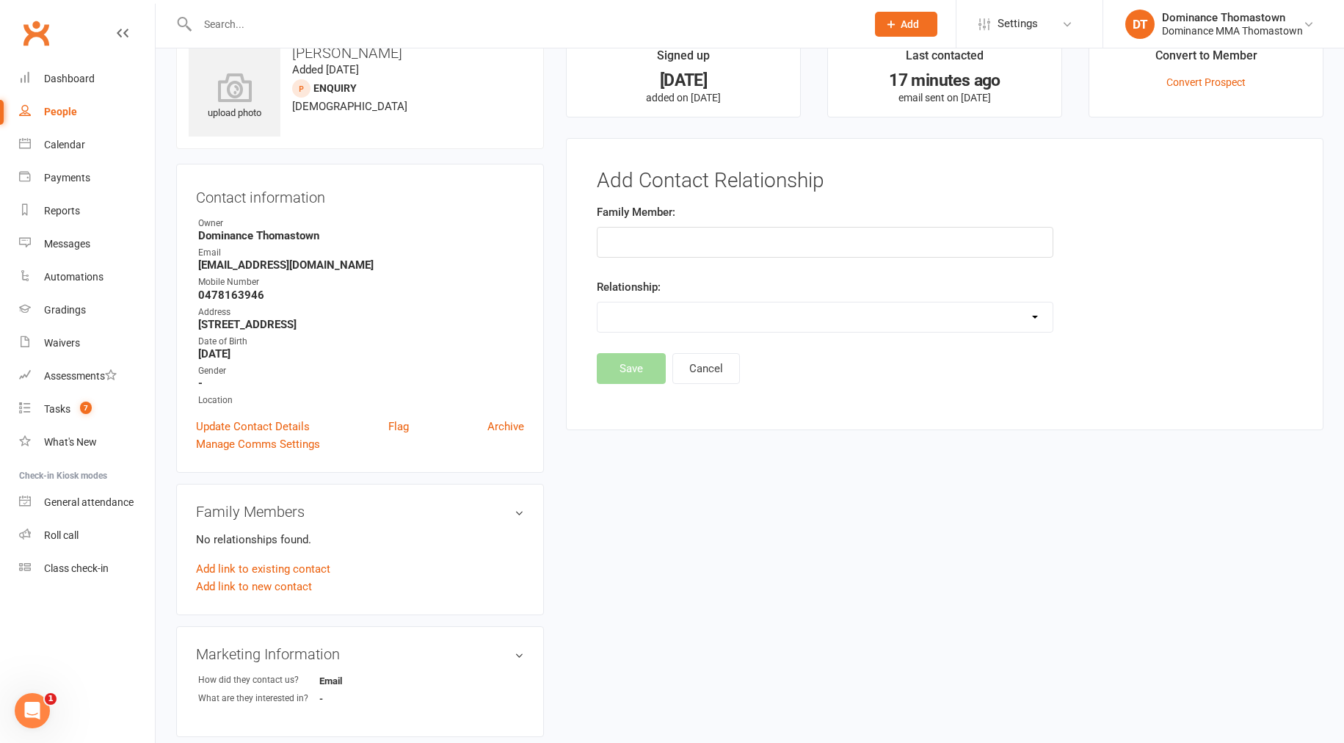
scroll to position [0, 0]
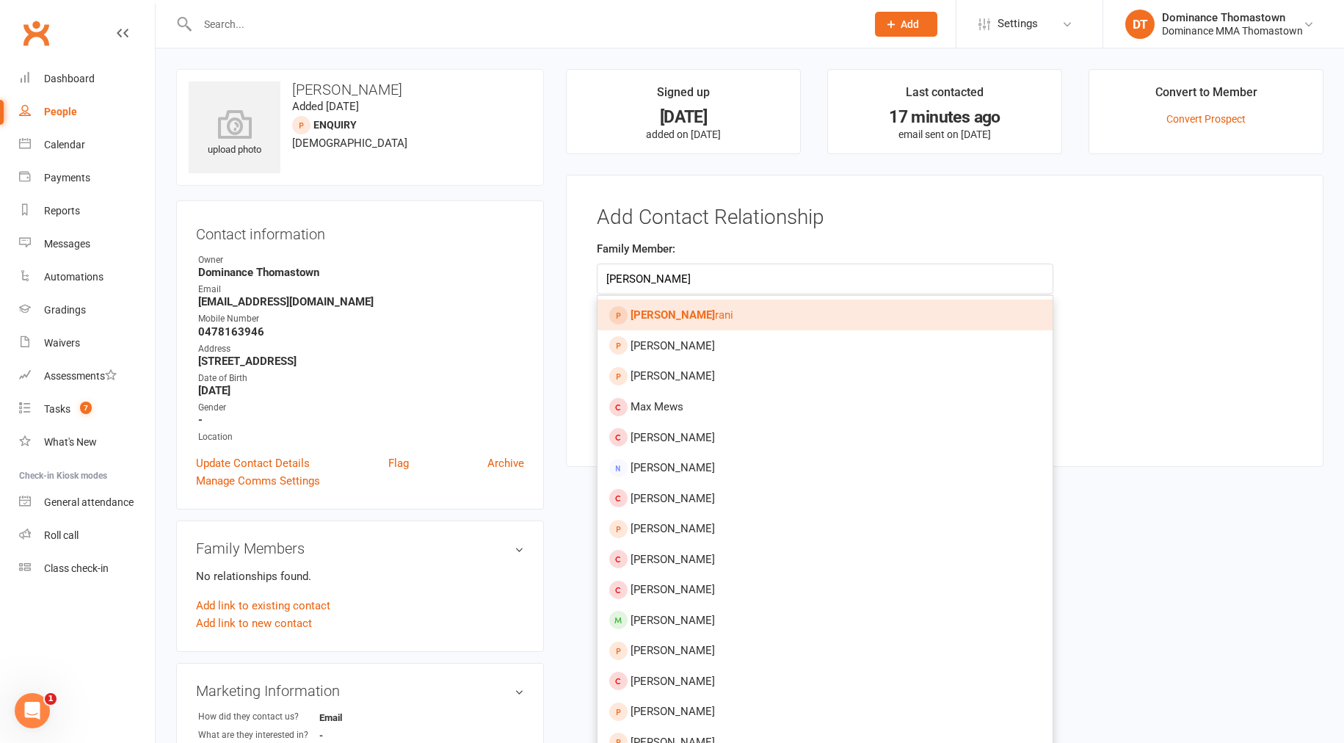
type input "[PERSON_NAME]"
click at [678, 318] on link "[PERSON_NAME]" at bounding box center [825, 315] width 455 height 31
type input "[PERSON_NAME]"
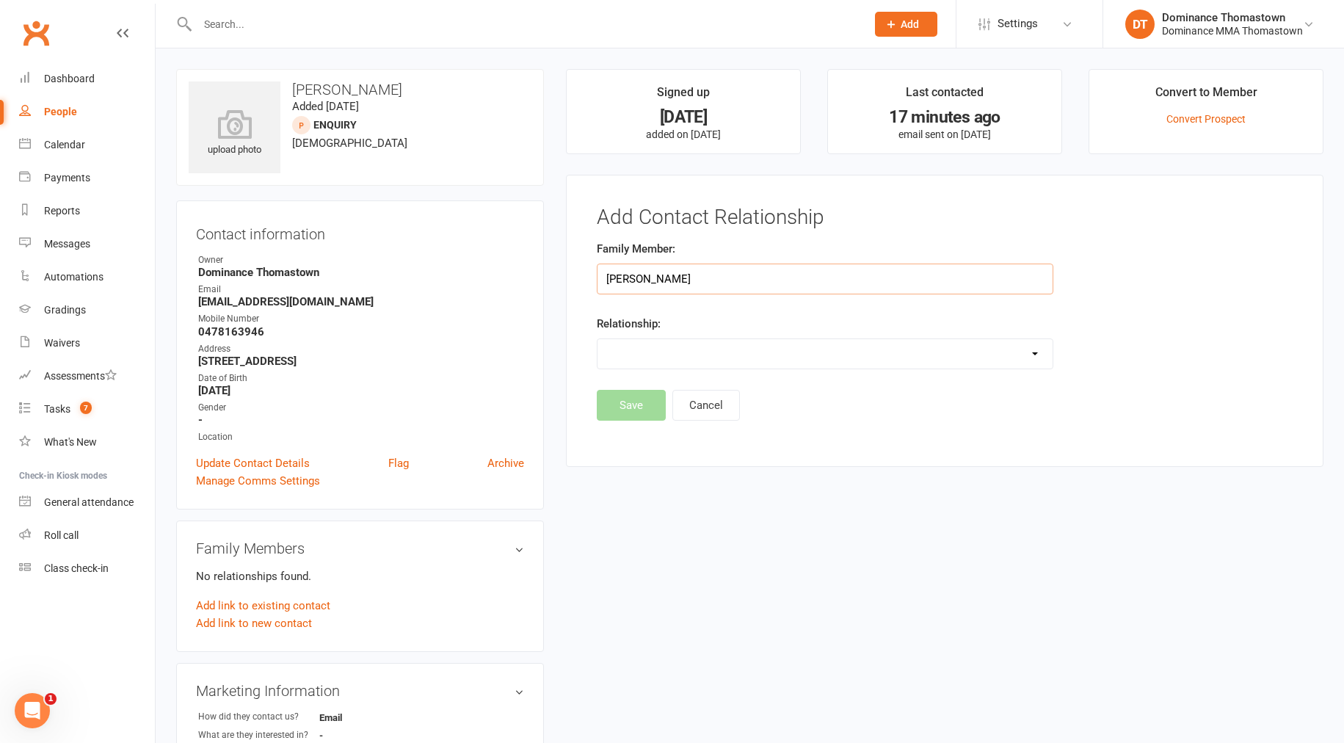
scroll to position [1, 0]
click at [653, 349] on select "Parent / Guardian Child Sibling (parent not in system) Spouse / Partner Cousin …" at bounding box center [825, 352] width 455 height 29
select select "5"
click at [640, 437] on button "Save" at bounding box center [631, 442] width 69 height 31
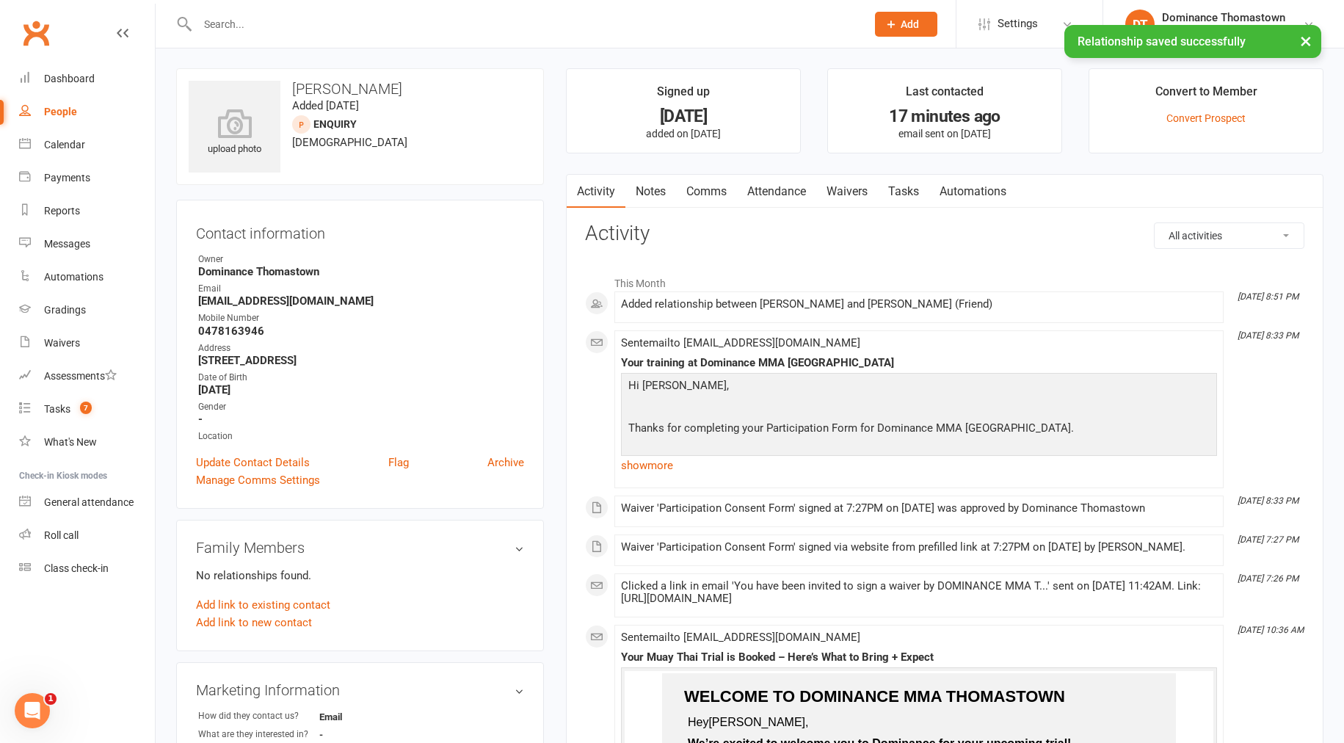
click at [853, 192] on link "Waivers" at bounding box center [847, 192] width 62 height 34
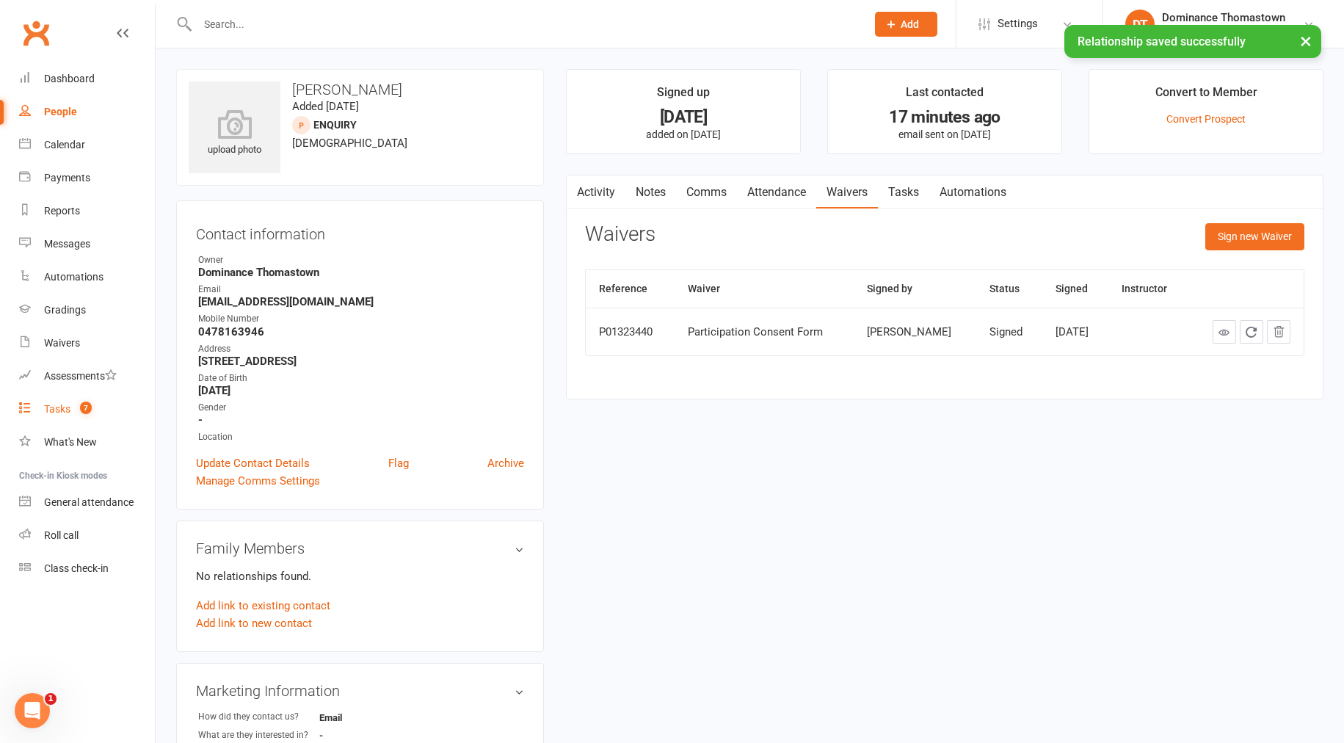
click at [82, 407] on span "7" at bounding box center [86, 408] width 12 height 12
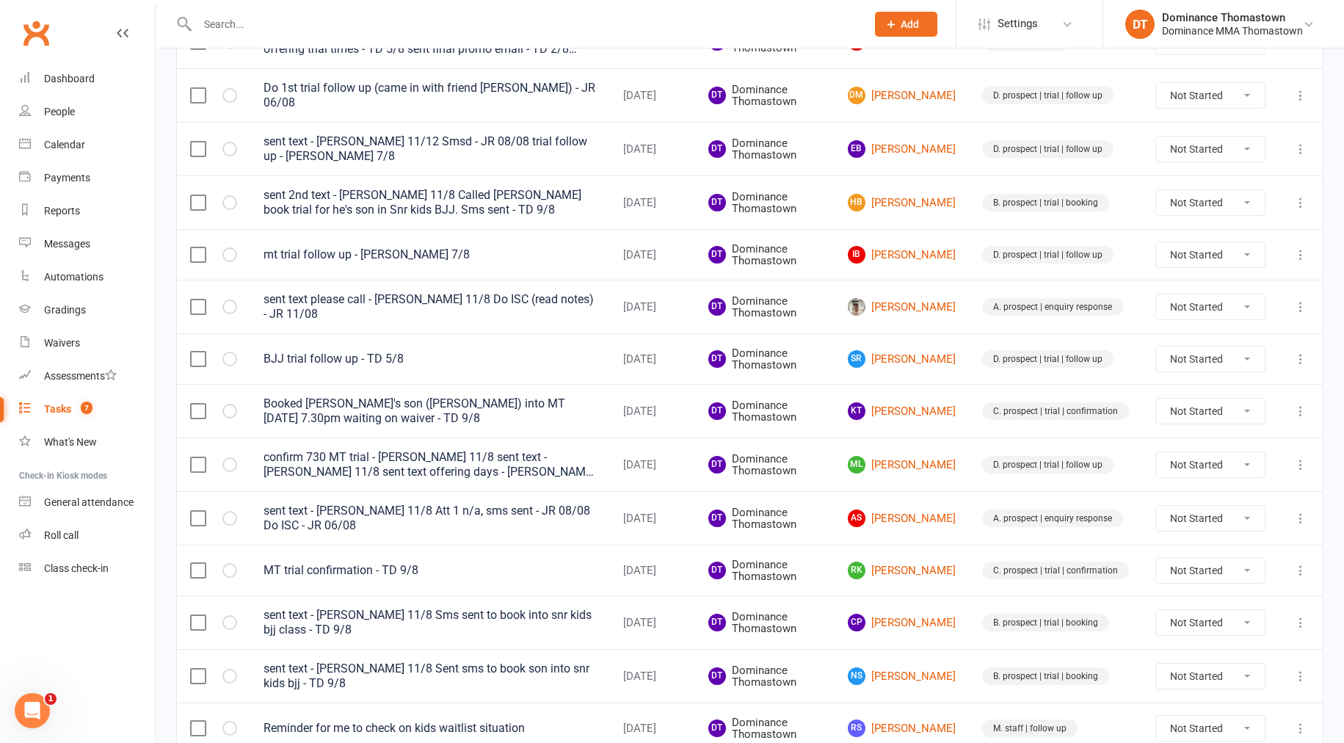
scroll to position [713, 0]
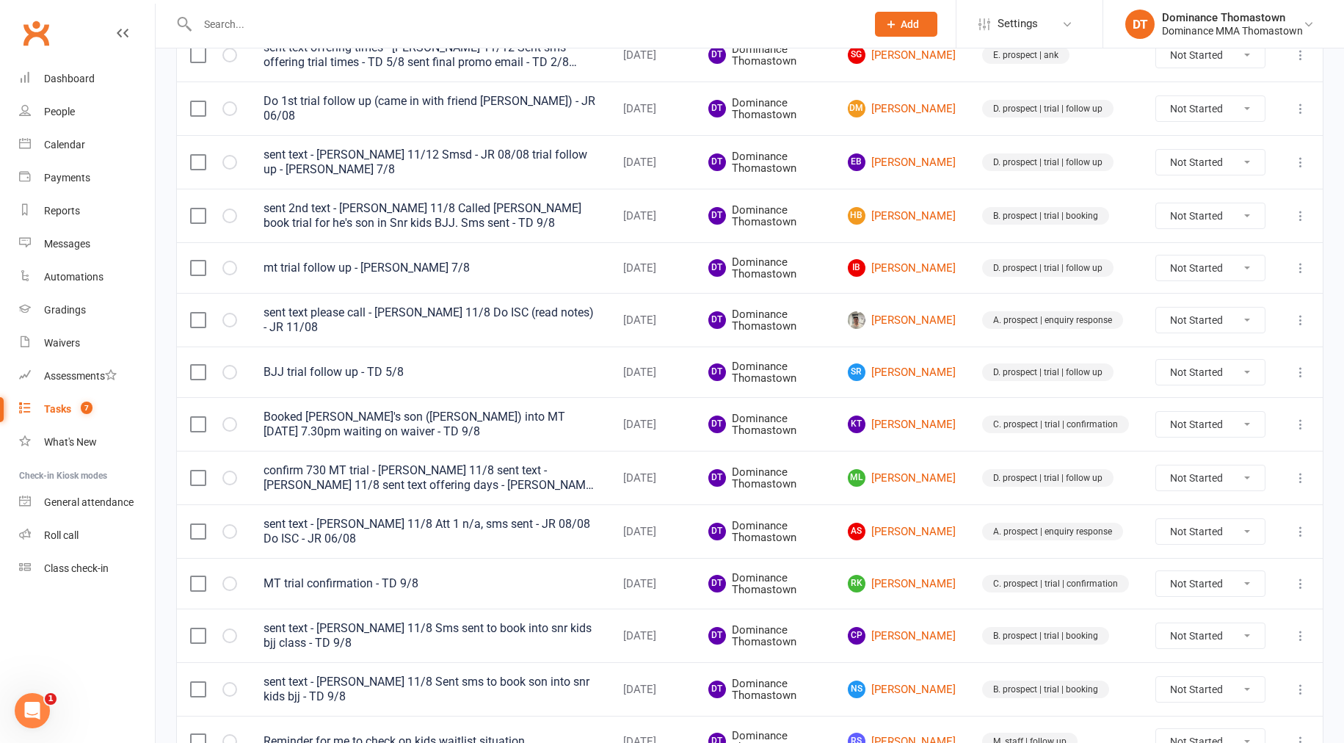
click at [278, 21] on input "text" at bounding box center [524, 24] width 663 height 21
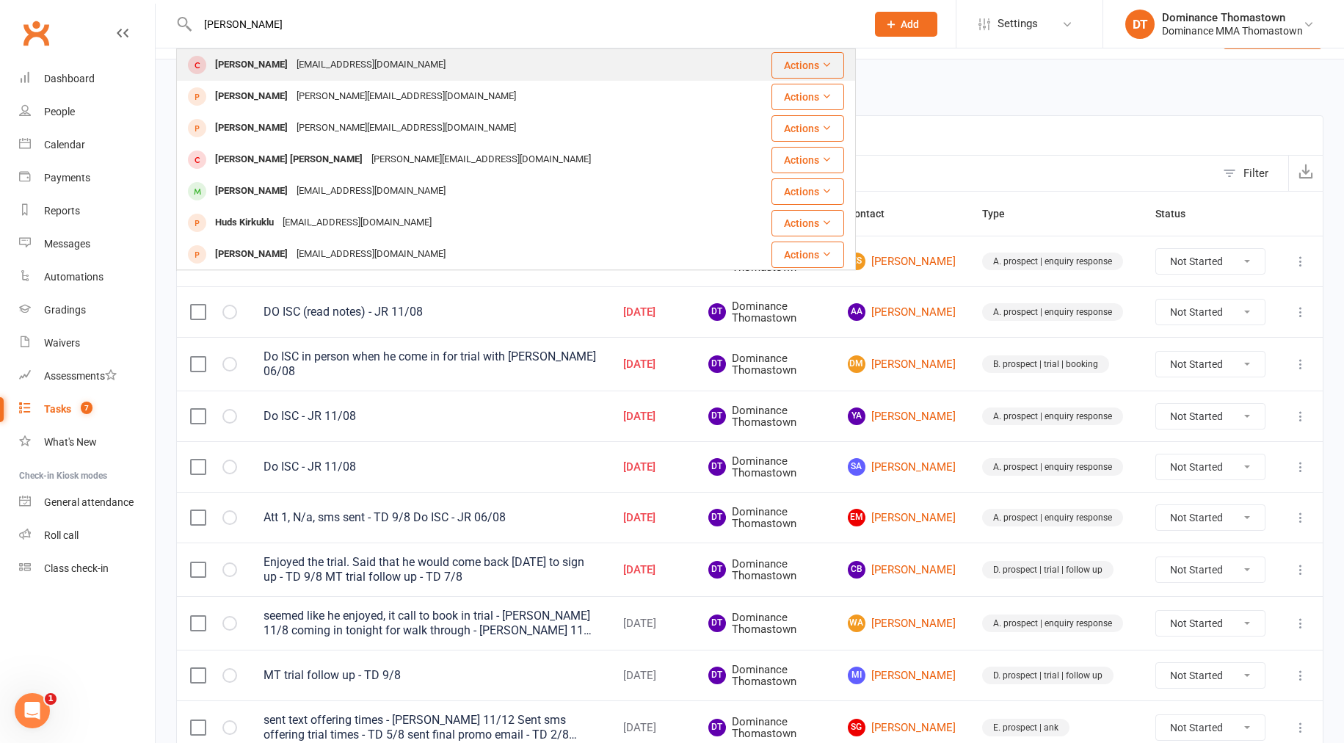
scroll to position [35, 0]
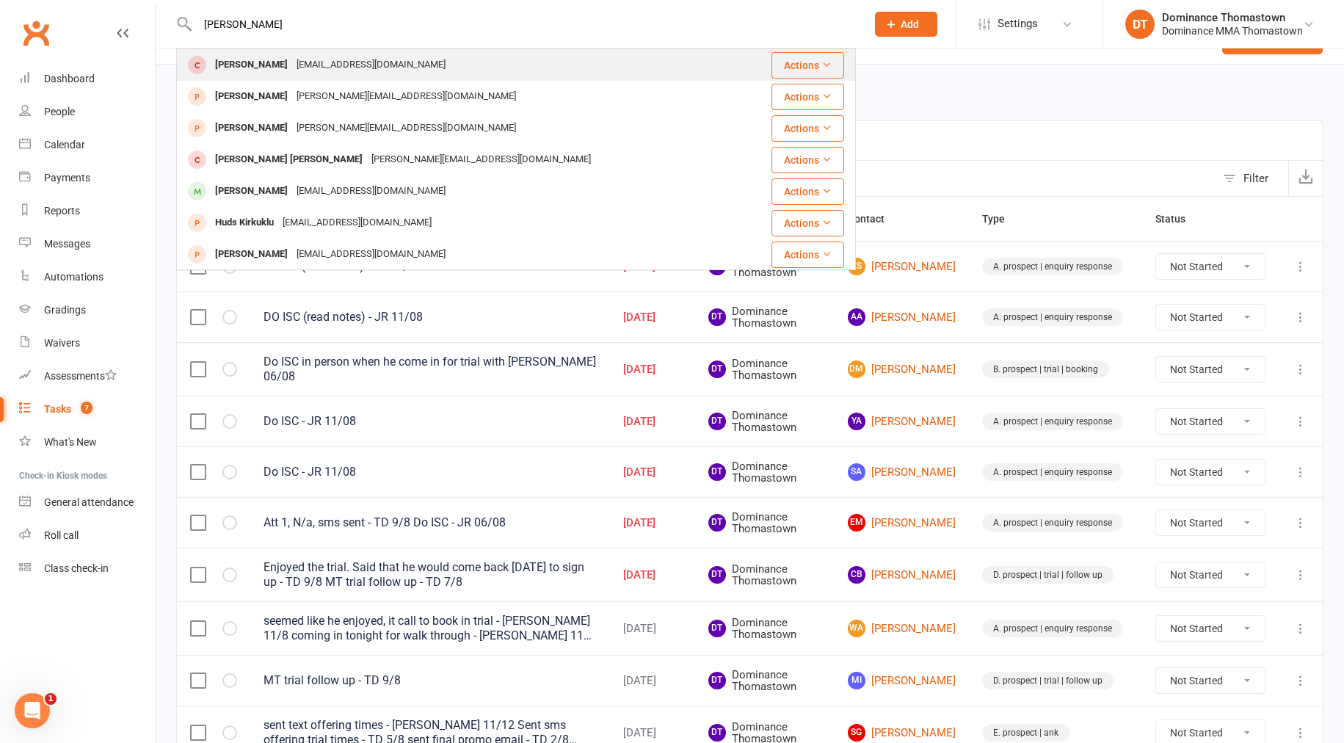
type input "[PERSON_NAME]"
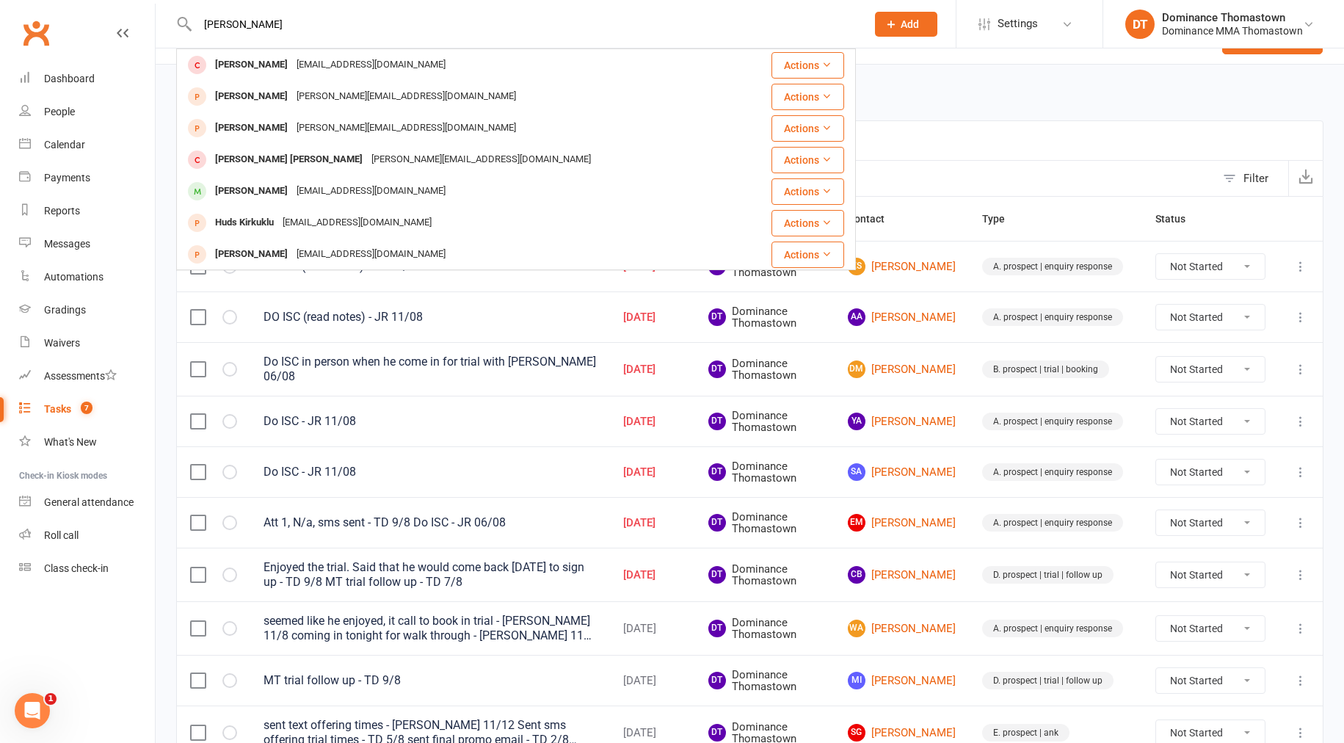
click at [275, 62] on div "[PERSON_NAME]" at bounding box center [251, 64] width 81 height 21
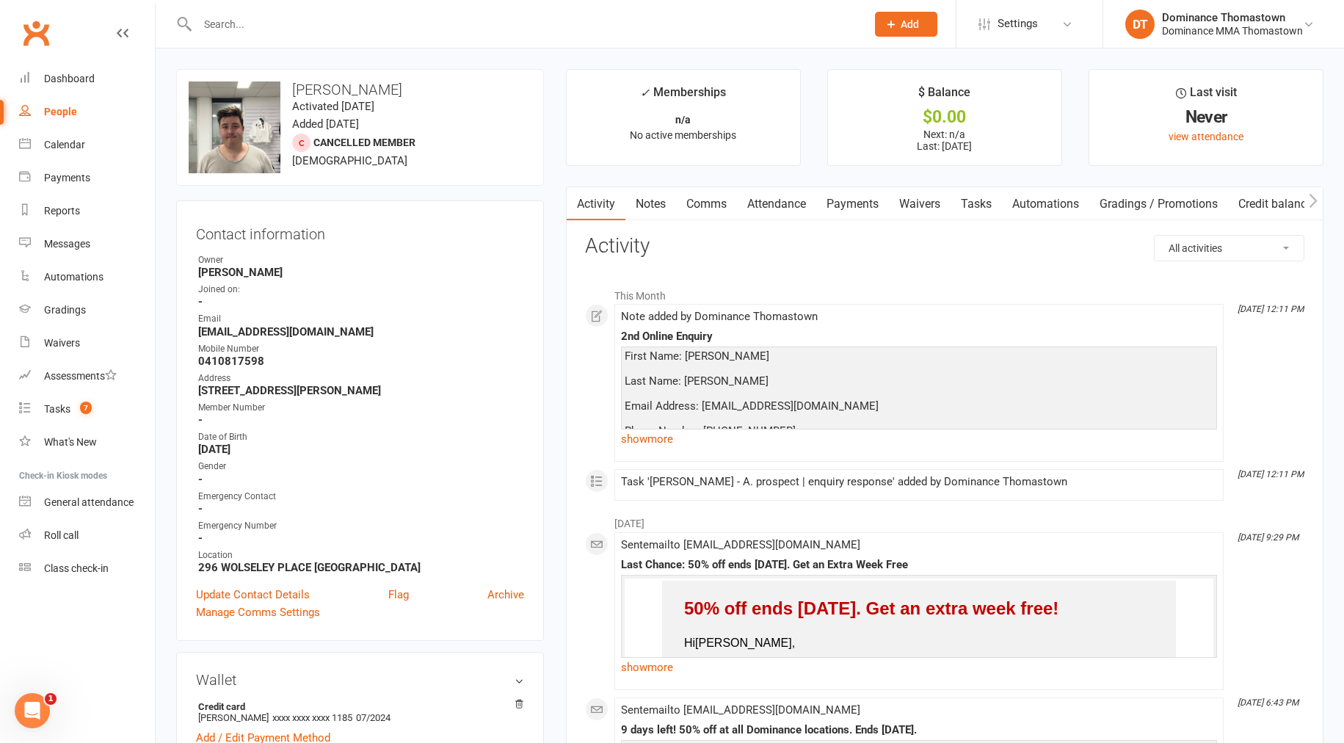
click at [990, 206] on link "Tasks" at bounding box center [976, 204] width 51 height 34
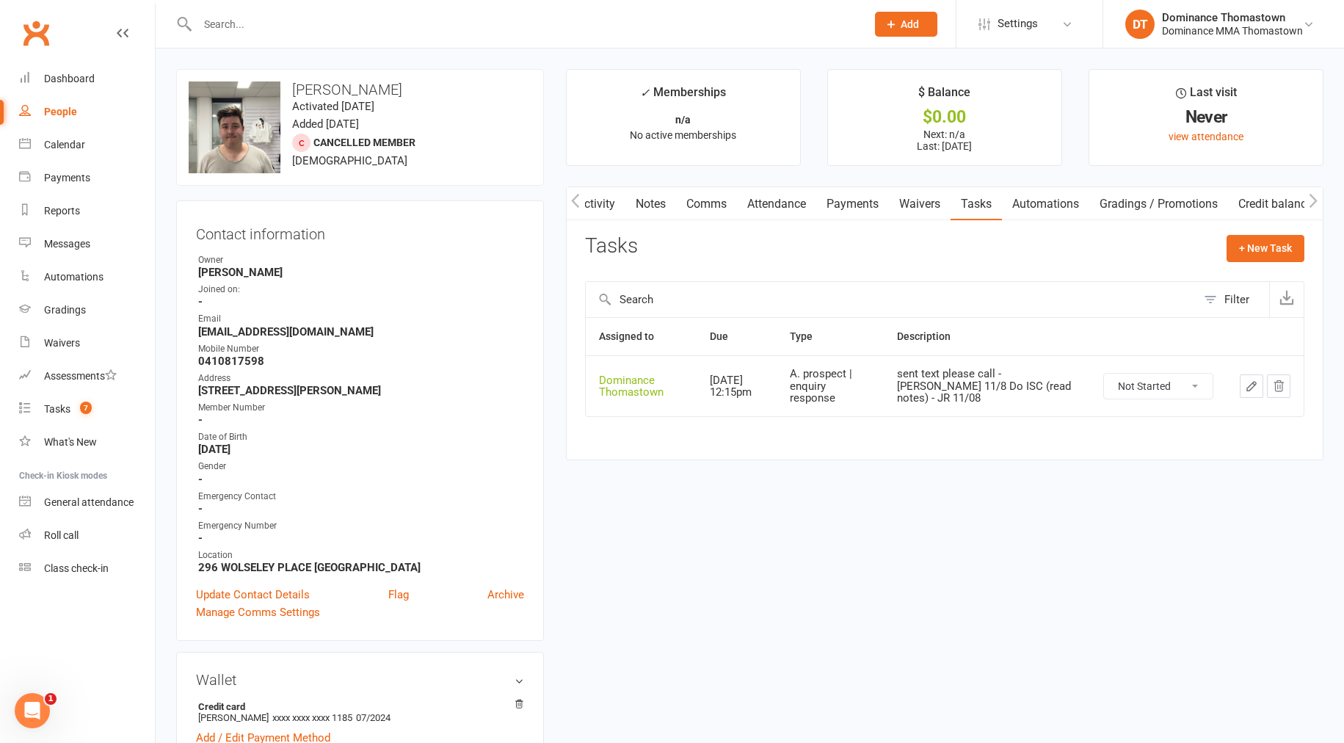
click at [1253, 394] on button "button" at bounding box center [1251, 385] width 23 height 23
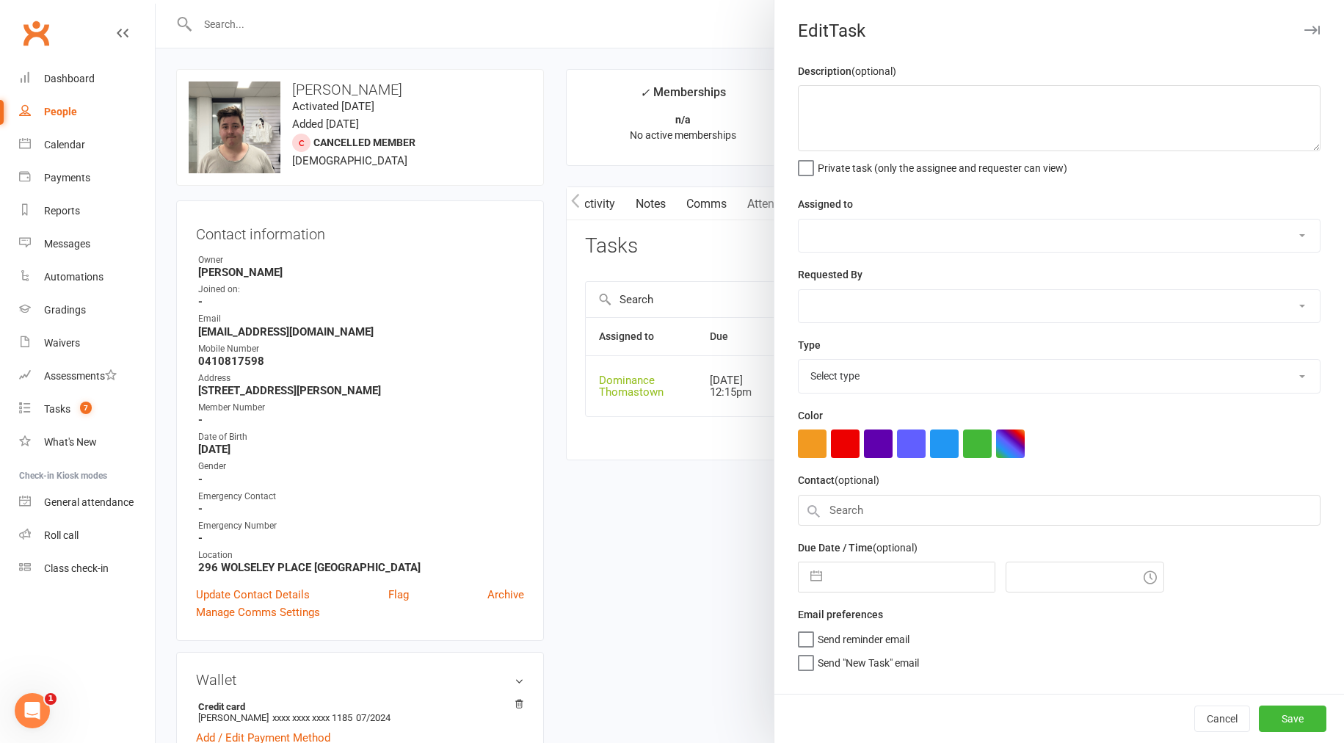
type textarea "sent text please call - [PERSON_NAME] 11/8 Do ISC (read notes) - JR 11/08"
select select "12547"
type input "[DATE]"
type input "12:15pm"
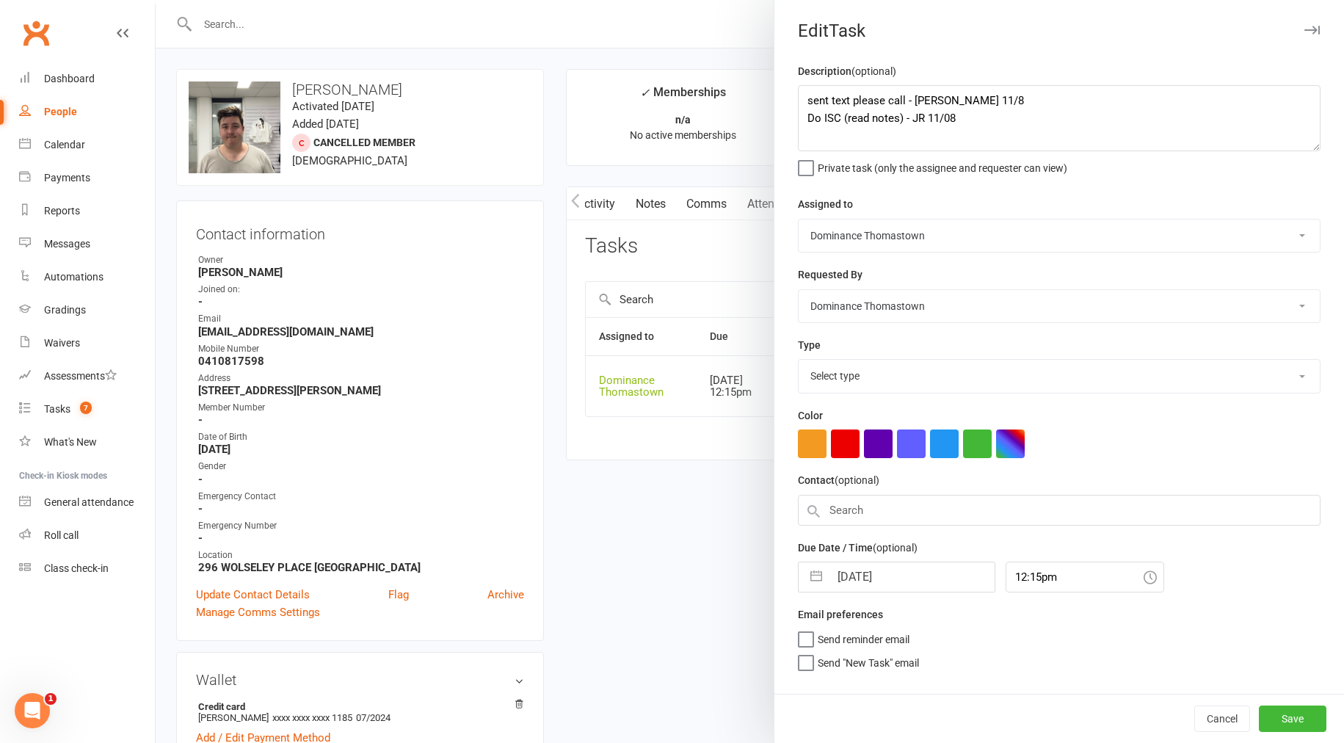
select select "3809"
drag, startPoint x: 1003, startPoint y: 557, endPoint x: 1008, endPoint y: 575, distance: 18.4
click at [1004, 558] on div "Due Date / Time (optional) [DATE] Navigate forward to interact with the calenda…" at bounding box center [1059, 562] width 523 height 54
drag, startPoint x: 1007, startPoint y: 576, endPoint x: 1009, endPoint y: 584, distance: 9.1
click at [1007, 576] on input "12:15pm" at bounding box center [1085, 573] width 159 height 31
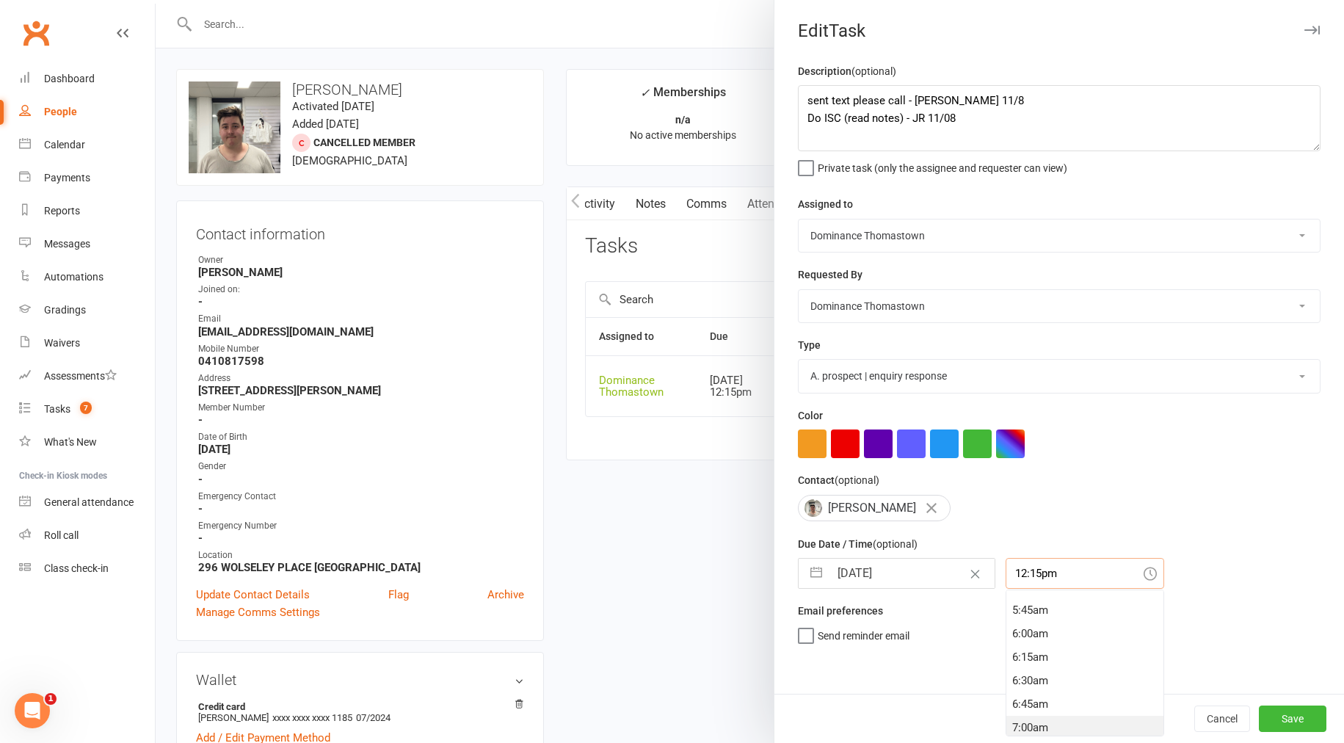
scroll to position [612, 0]
drag, startPoint x: 1015, startPoint y: 653, endPoint x: 1011, endPoint y: 642, distance: 10.9
click at [1015, 653] on div "7:00am" at bounding box center [1085, 648] width 157 height 23
type input "7:00am"
click at [803, 98] on textarea "sent text please call - [PERSON_NAME] 11/8 Do ISC (read notes) - JR 11/08" at bounding box center [1059, 118] width 523 height 66
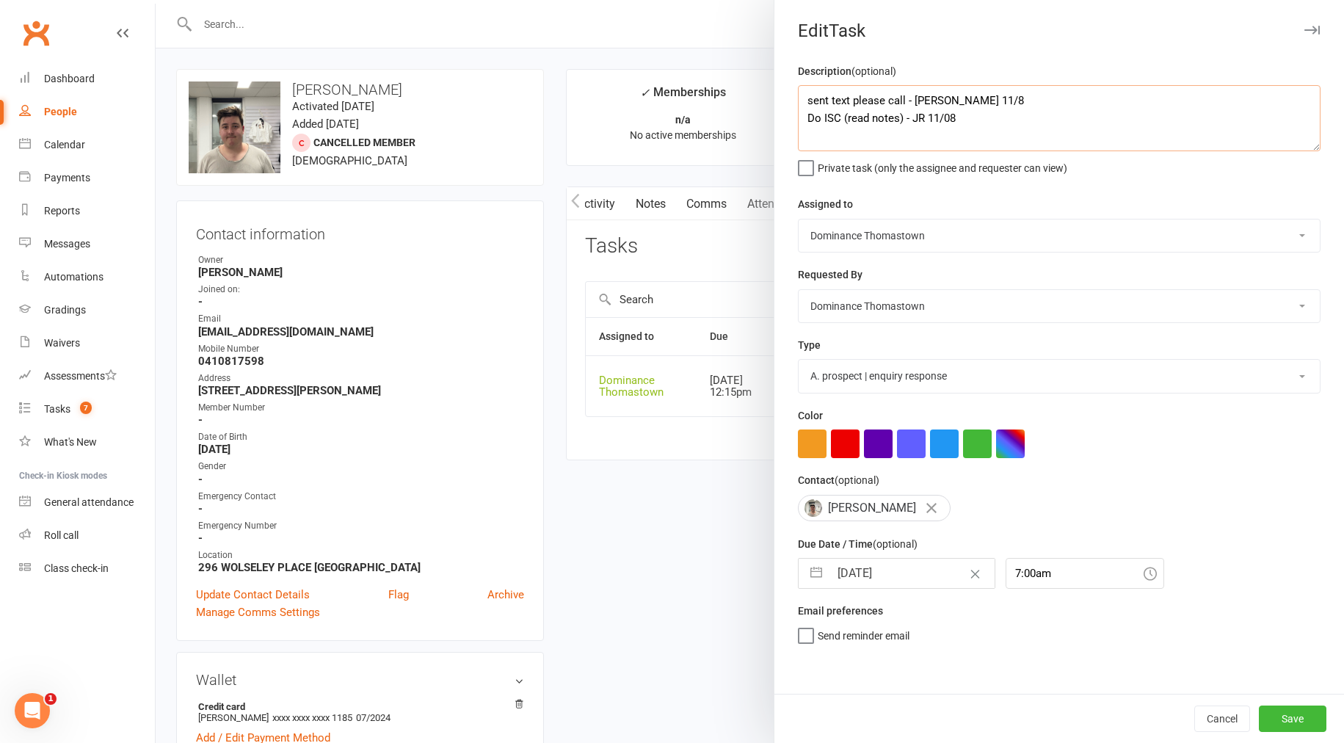
drag, startPoint x: 903, startPoint y: 100, endPoint x: 855, endPoint y: 102, distance: 47.8
click at [855, 102] on textarea "sent text please call - [PERSON_NAME] 11/8 Do ISC (read notes) - JR 11/08" at bounding box center [1059, 118] width 523 height 66
click at [813, 101] on textarea "sent text - [PERSON_NAME] 11/8 Do ISC (read notes) - JR 11/08" at bounding box center [1059, 118] width 523 height 66
click at [805, 103] on textarea "sent text - [PERSON_NAME] 11/8 Do ISC (read notes) - JR 11/08" at bounding box center [1059, 118] width 523 height 66
type textarea "CALL AT 1:30PM - [PERSON_NAME] 11/8 sent text - [PERSON_NAME] 11/8 Do ISC (read…"
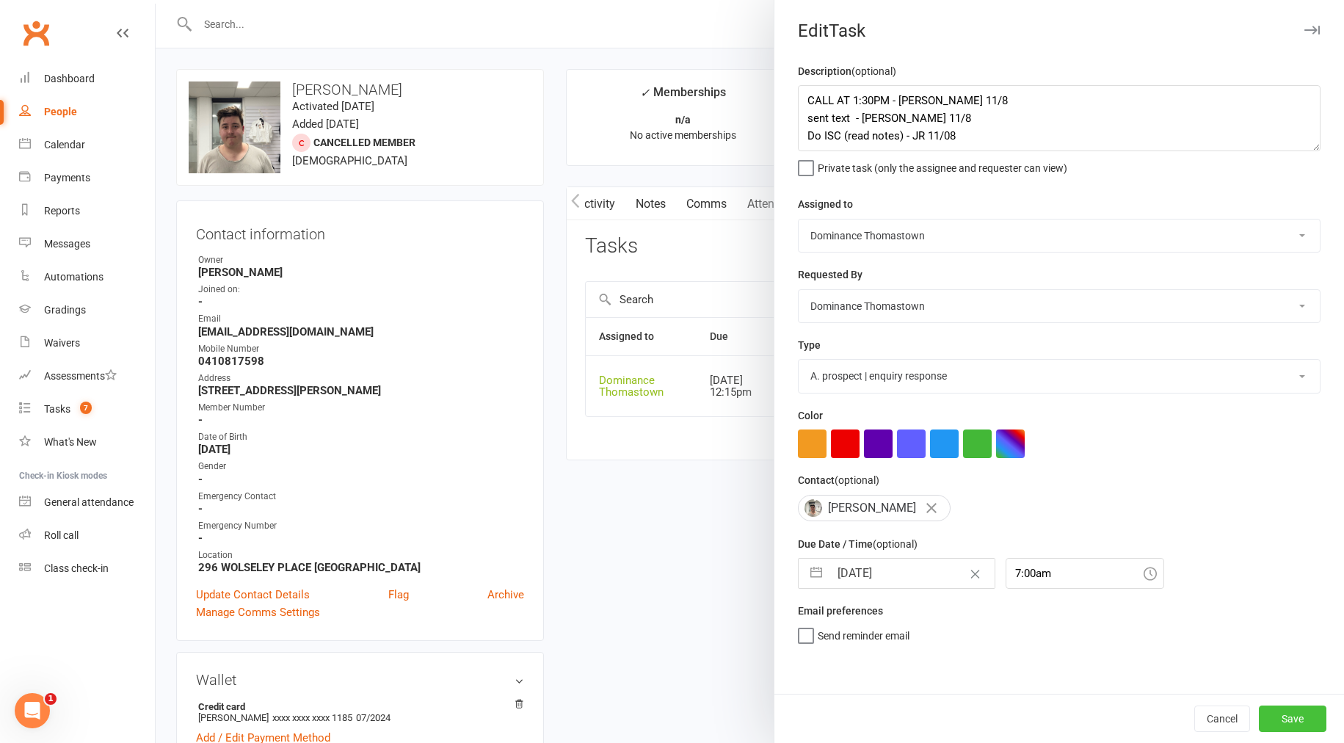
click at [1313, 721] on button "Save" at bounding box center [1293, 719] width 68 height 26
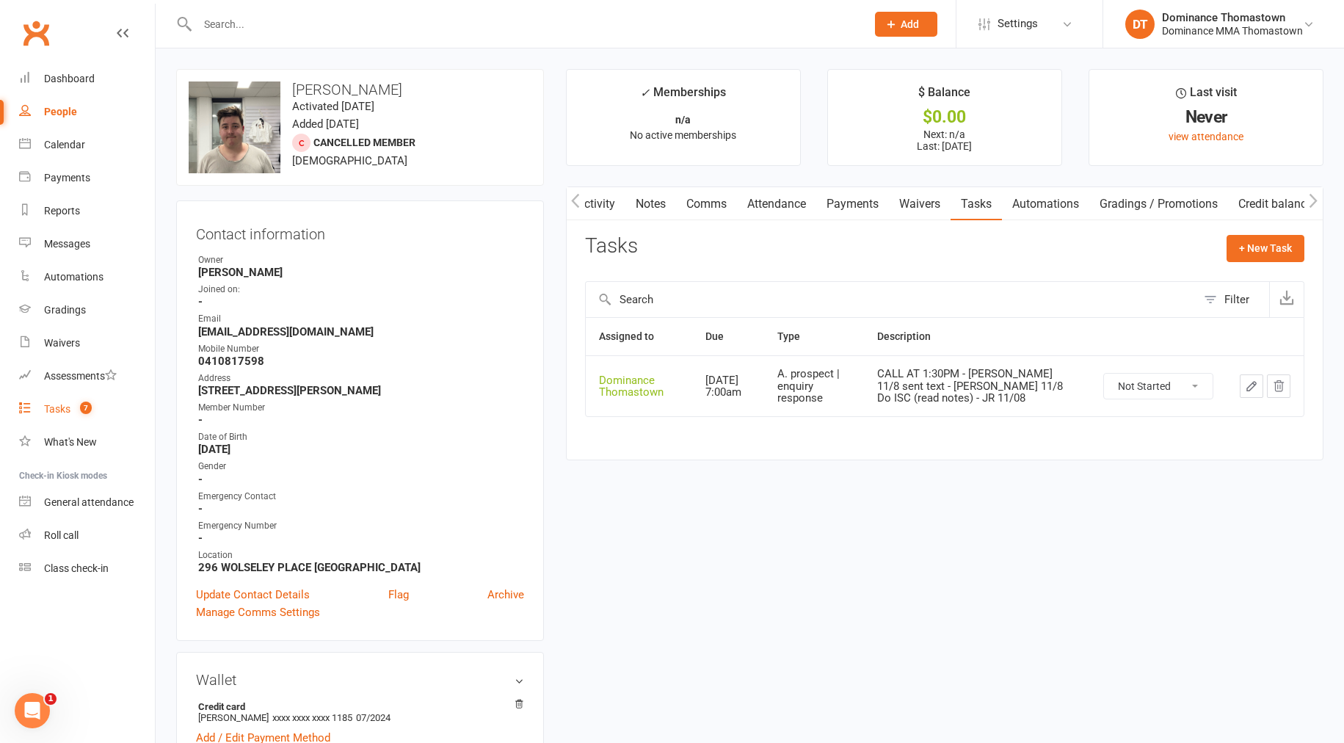
click at [62, 416] on link "Tasks 7" at bounding box center [87, 409] width 136 height 33
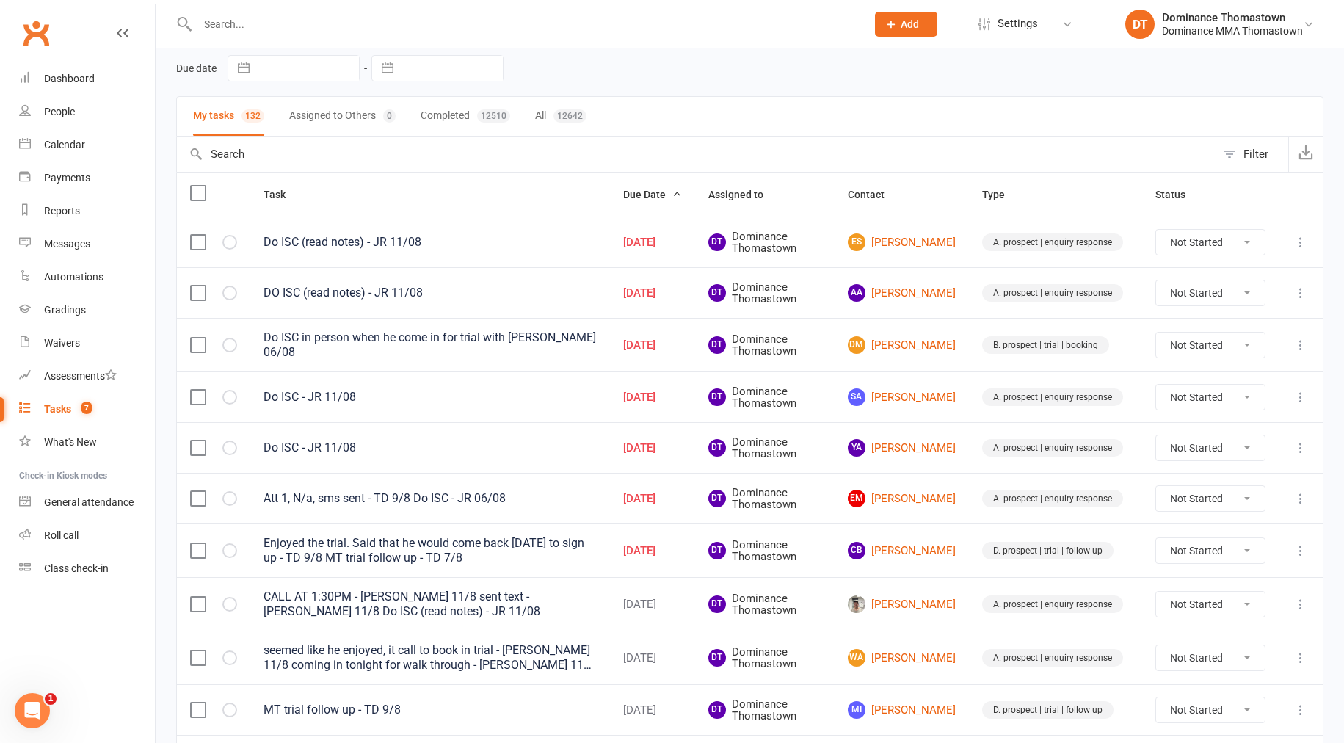
scroll to position [48, 0]
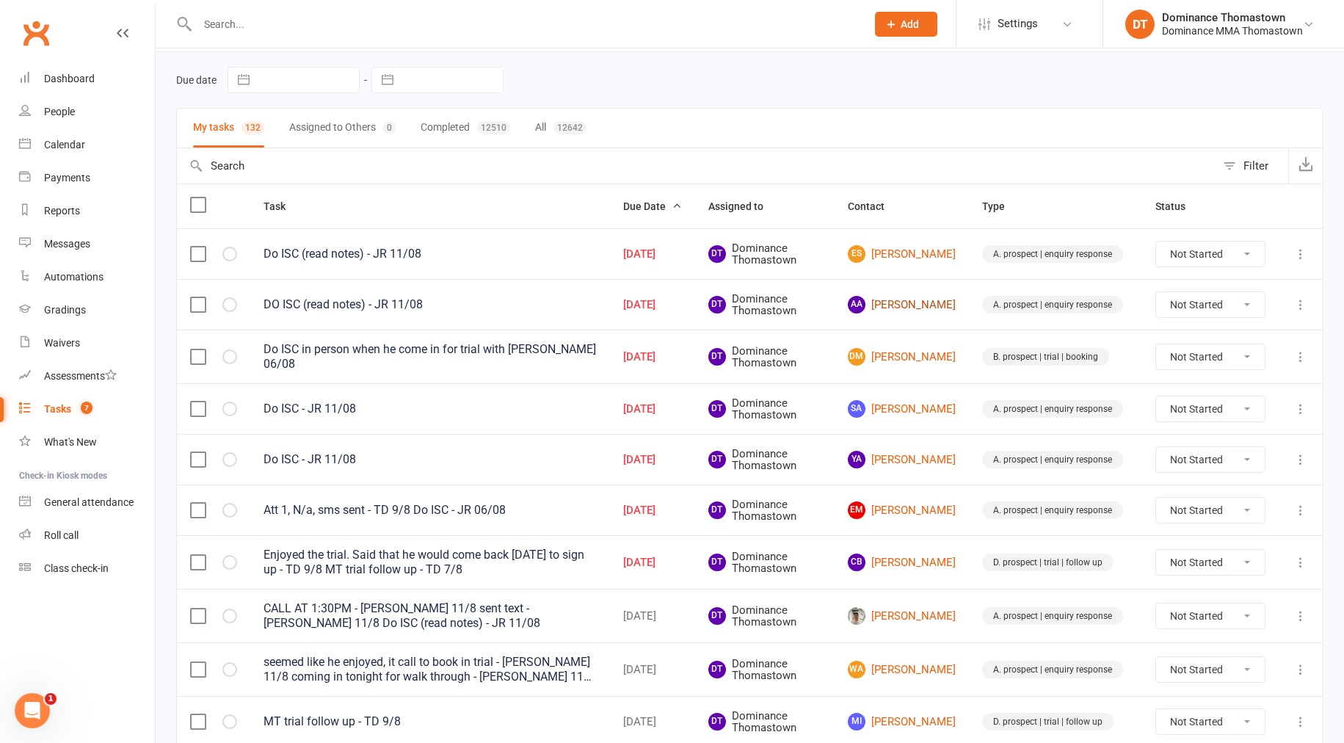
click at [911, 310] on link "AA [PERSON_NAME]" at bounding box center [902, 305] width 108 height 18
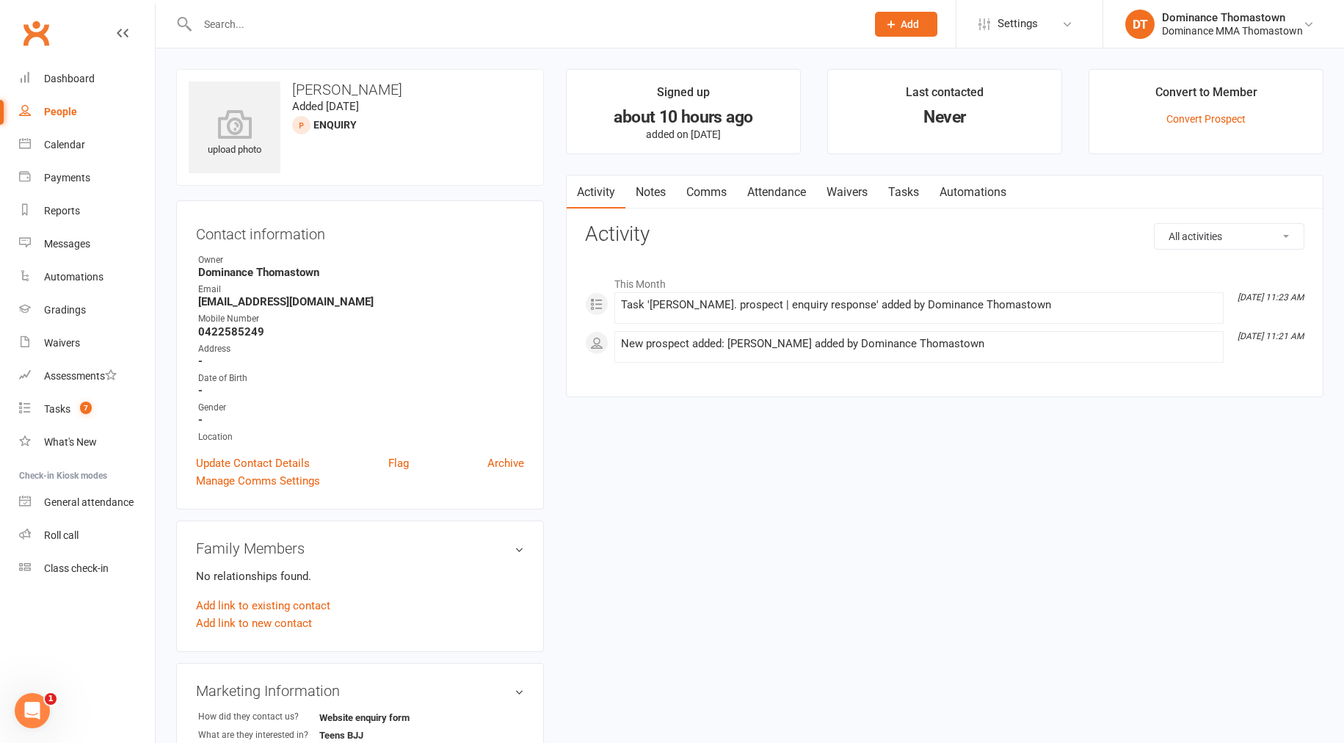
click at [650, 177] on link "Notes" at bounding box center [651, 192] width 51 height 34
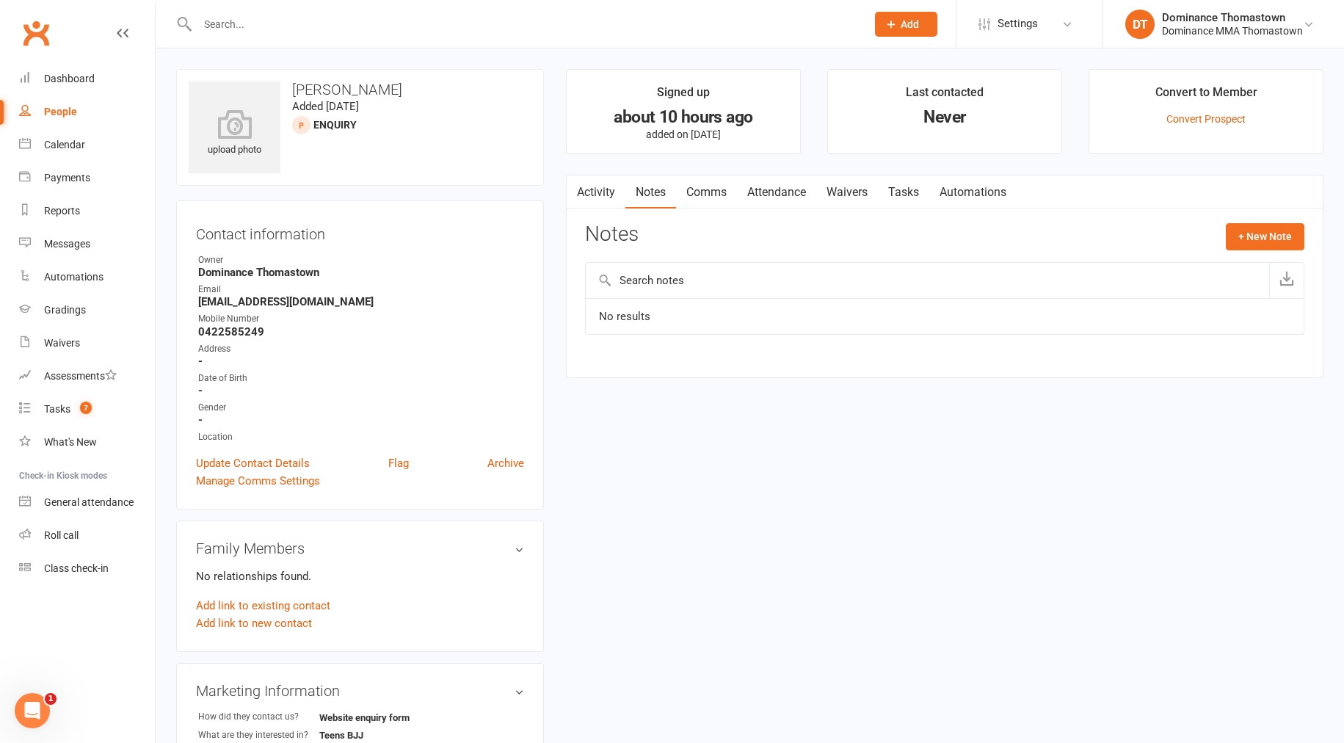
click at [609, 194] on link "Activity" at bounding box center [596, 192] width 59 height 34
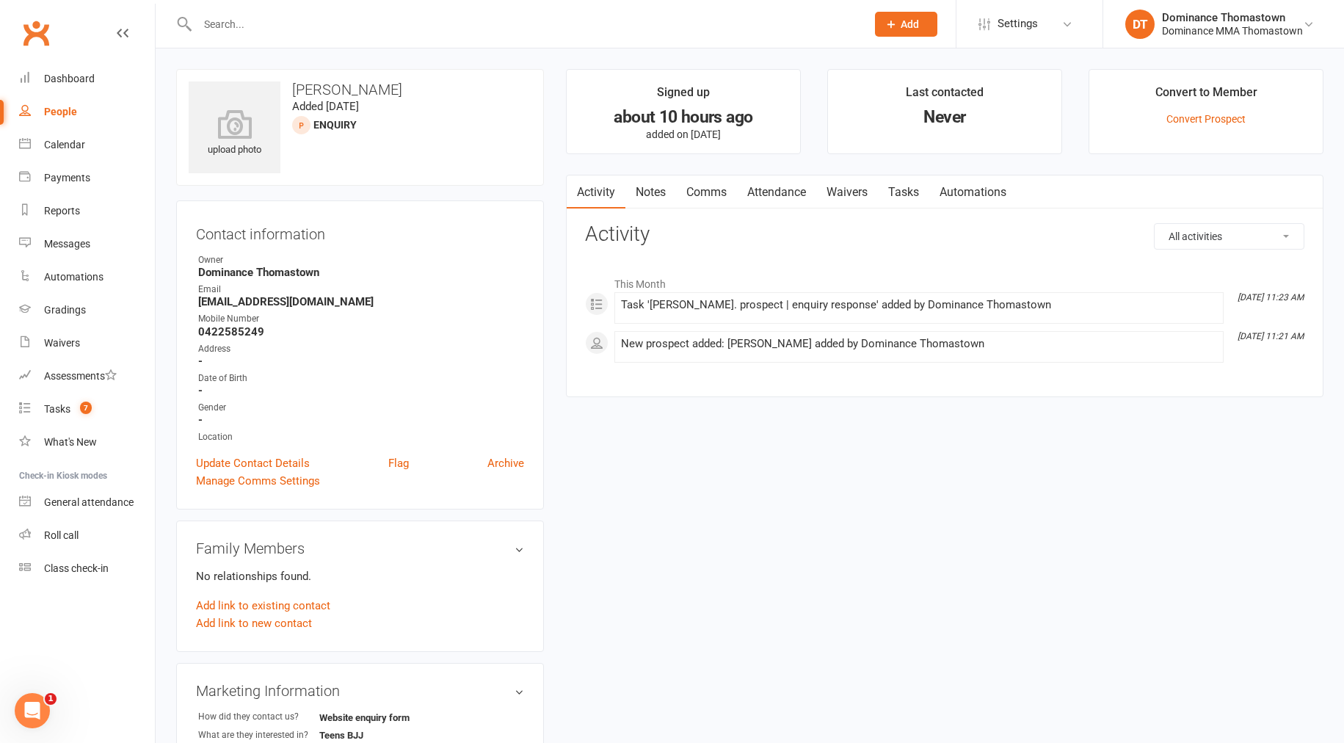
click at [670, 193] on link "Notes" at bounding box center [651, 192] width 51 height 34
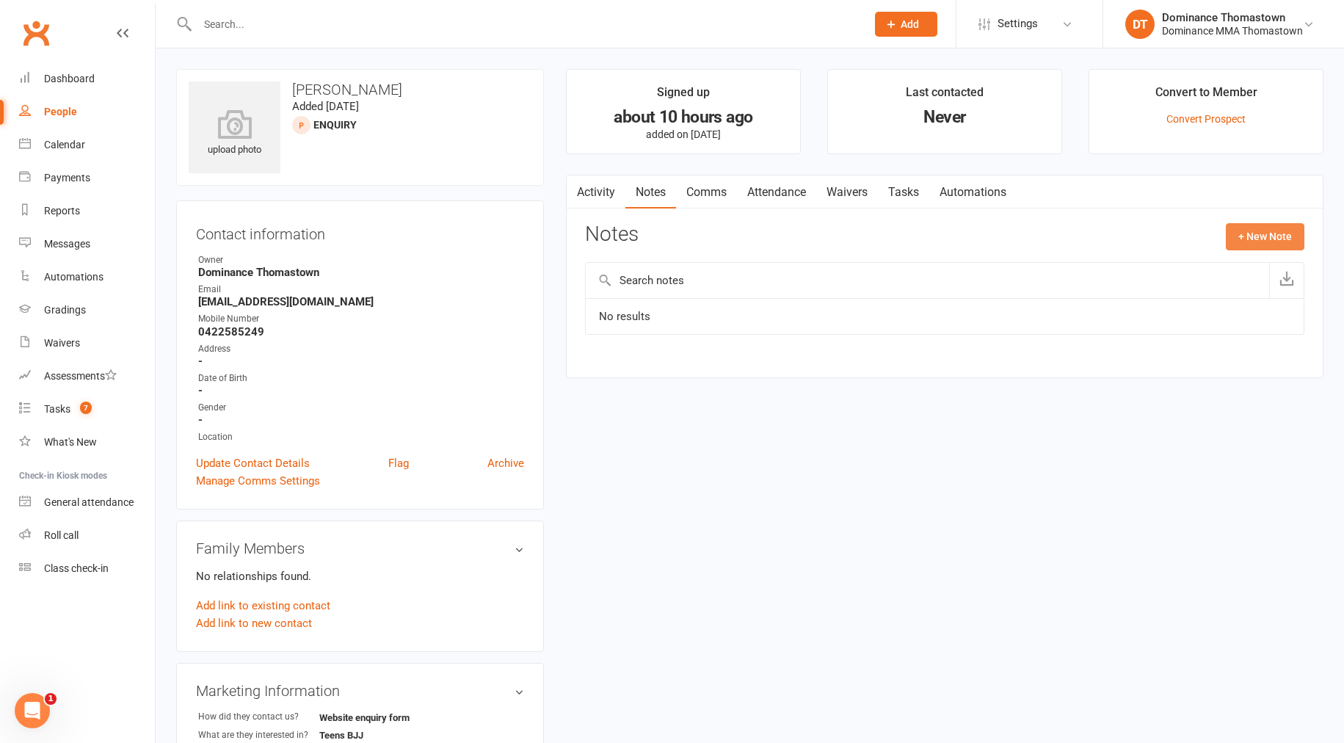
click at [1259, 236] on button "+ New Note" at bounding box center [1265, 236] width 79 height 26
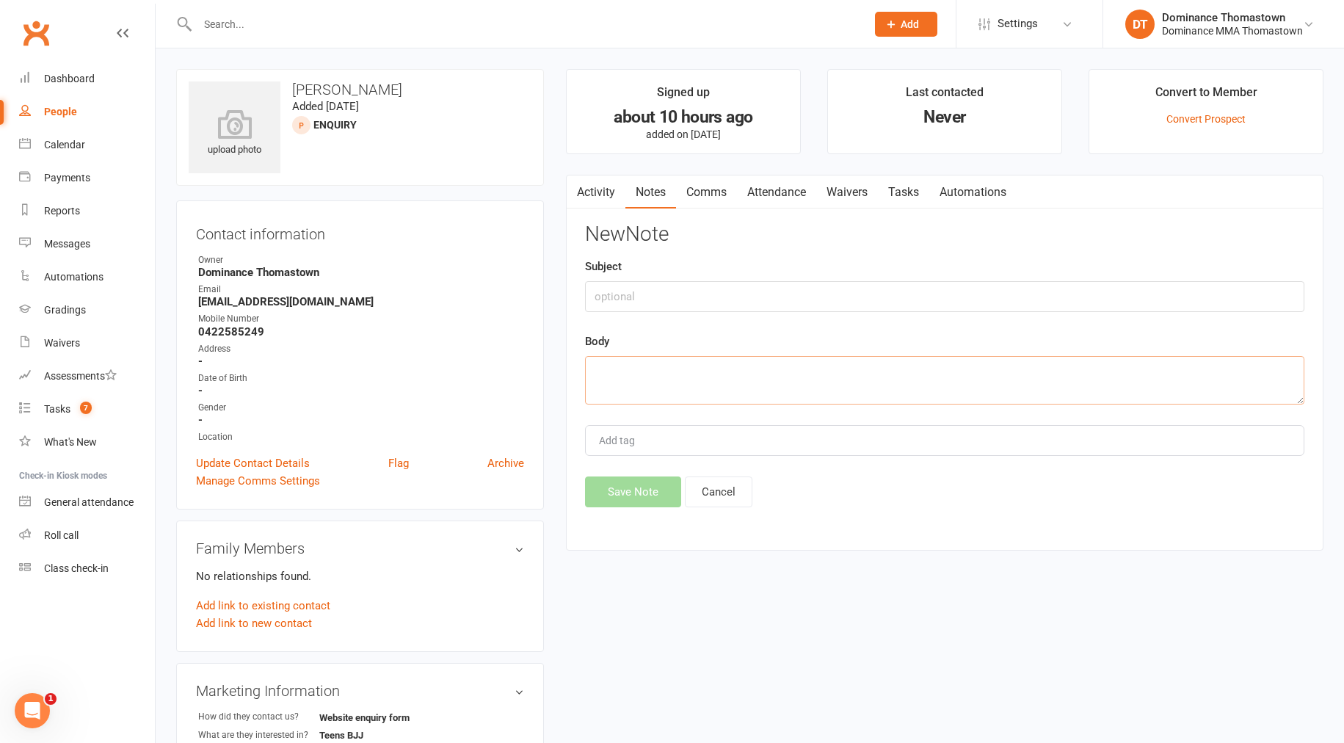
drag, startPoint x: 628, startPoint y: 396, endPoint x: 624, endPoint y: 439, distance: 42.7
click at [628, 396] on textarea at bounding box center [944, 380] width 719 height 48
paste textarea "First Name: [PERSON_NAME] Last Name: [PERSON_NAME] Email Address: [EMAIL_ADDRES…"
type textarea "First Name: [PERSON_NAME] Last Name: [PERSON_NAME] Email Address: [EMAIL_ADDRES…"
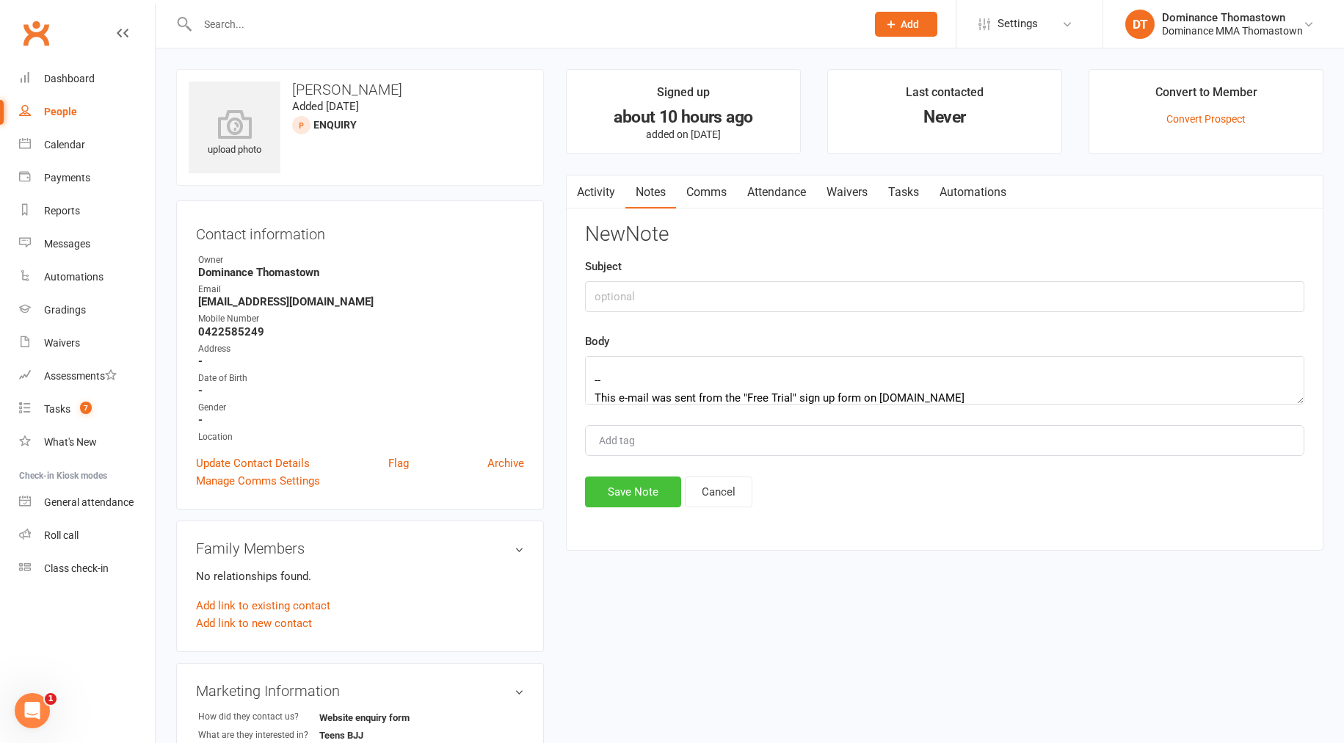
click at [652, 496] on button "Save Note" at bounding box center [633, 491] width 96 height 31
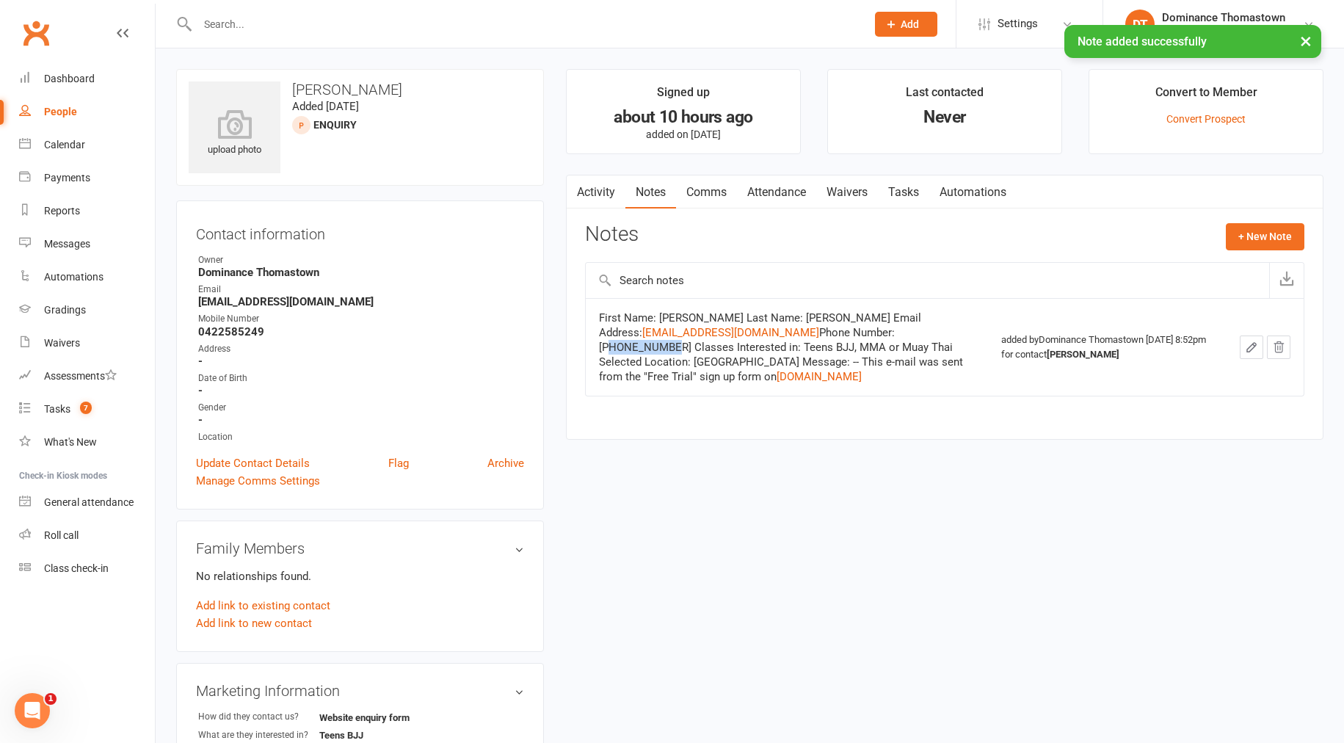
drag, startPoint x: 738, startPoint y: 331, endPoint x: 691, endPoint y: 330, distance: 47.0
click at [681, 330] on div "First Name: [PERSON_NAME] Last Name: [PERSON_NAME] Email Address: [EMAIL_ADDRES…" at bounding box center [782, 347] width 367 height 73
copy div "0422585249"
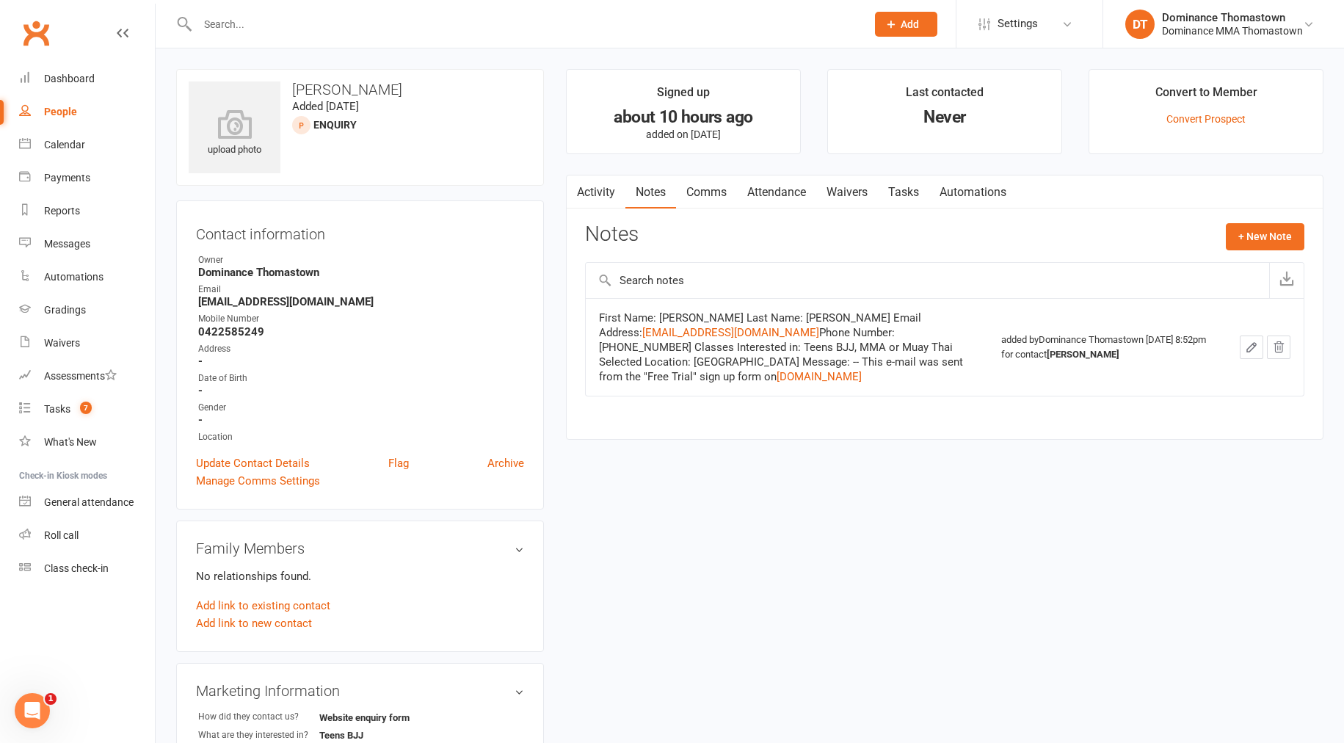
click at [899, 211] on div "Activity Notes Comms Attendance Waivers Tasks Automations Notes + New Note Firs…" at bounding box center [945, 307] width 758 height 265
click at [894, 197] on link "Tasks" at bounding box center [903, 192] width 51 height 34
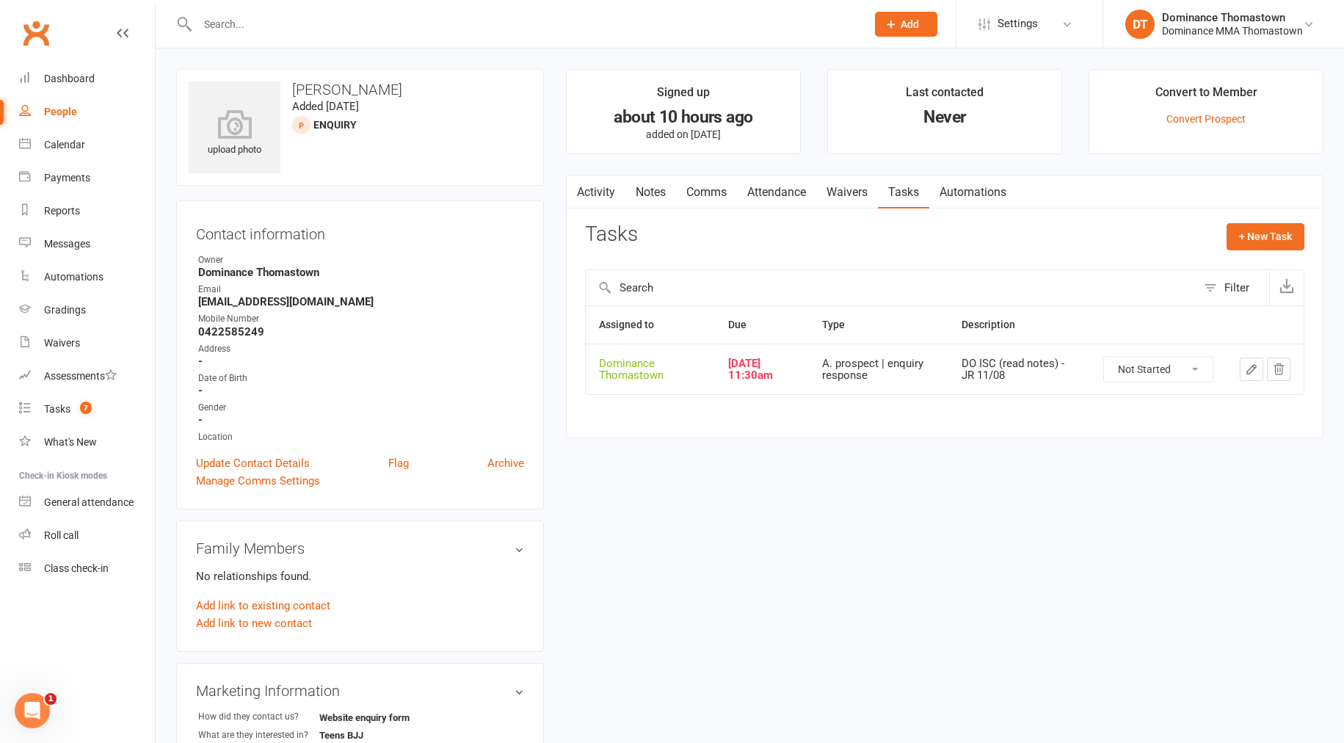
click at [1240, 366] on button "button" at bounding box center [1251, 369] width 23 height 23
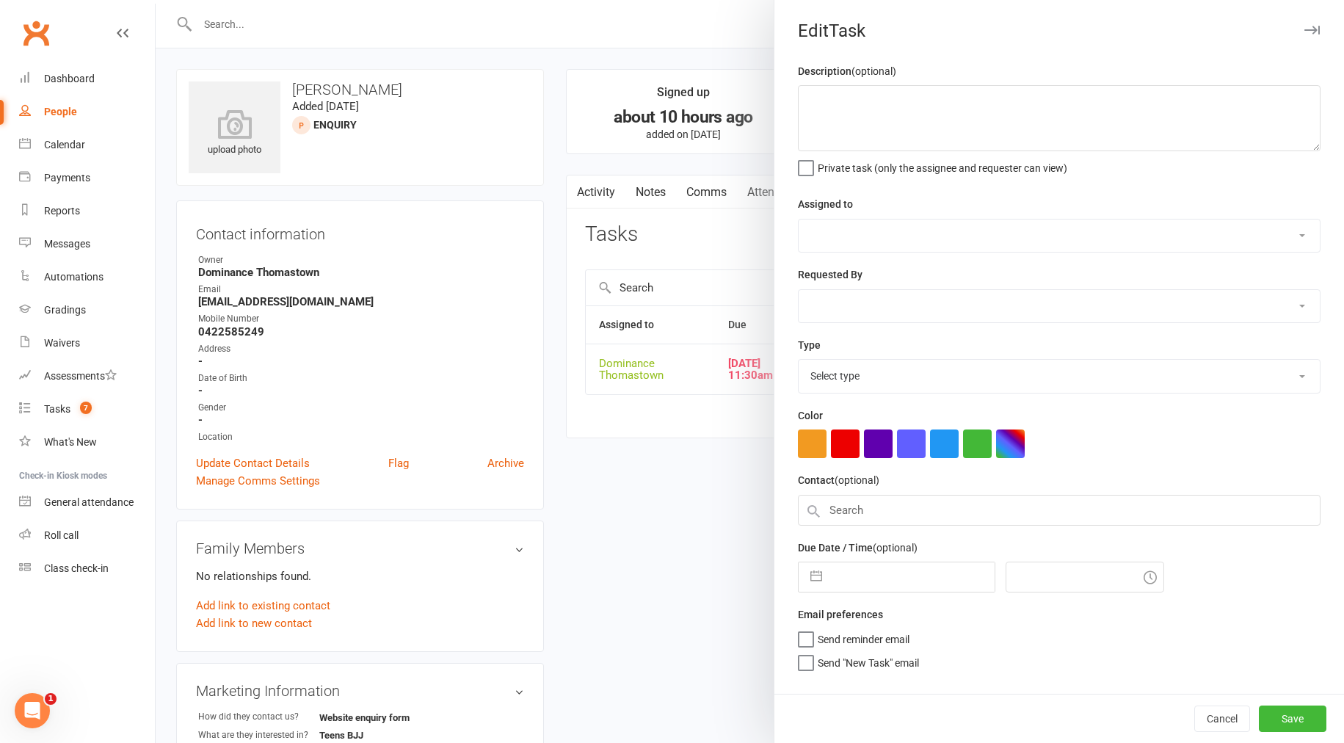
type textarea "DO ISC (read notes) - JR 11/08"
select select "12547"
type input "[DATE]"
type input "11:30am"
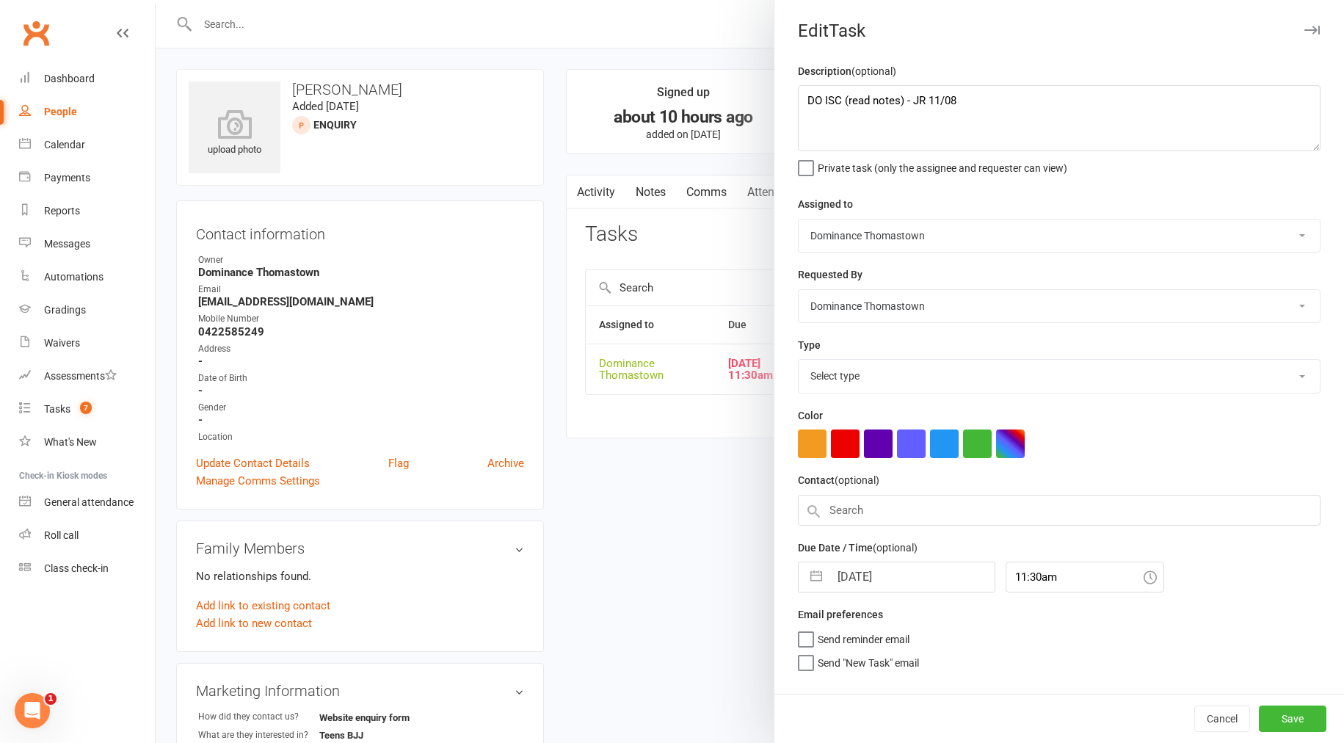
select select "3809"
click at [801, 95] on textarea "DO ISC (read notes) - JR 11/08" at bounding box center [1059, 118] width 523 height 66
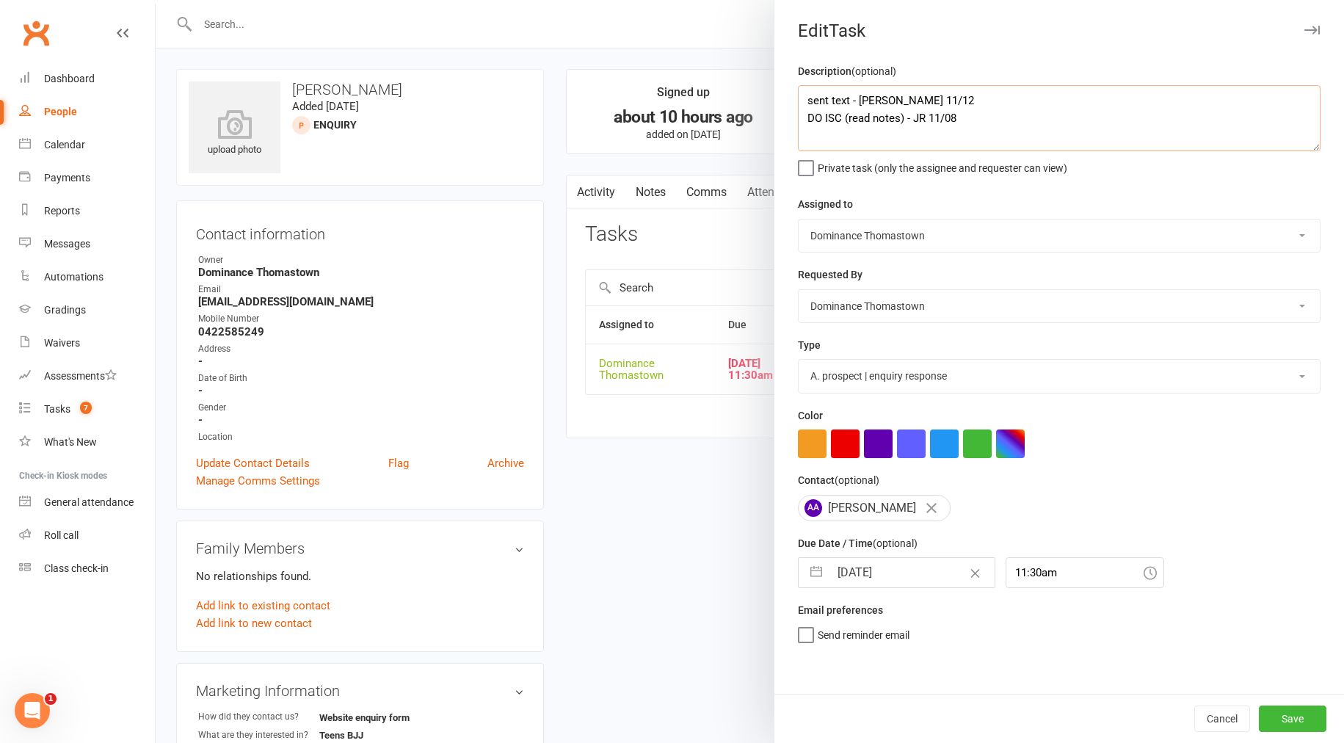
type textarea "sent text - [PERSON_NAME] 11/12 DO ISC (read notes) - JR 11/08"
click at [887, 582] on input "[DATE]" at bounding box center [912, 572] width 165 height 29
select select "6"
select select "2025"
select select "7"
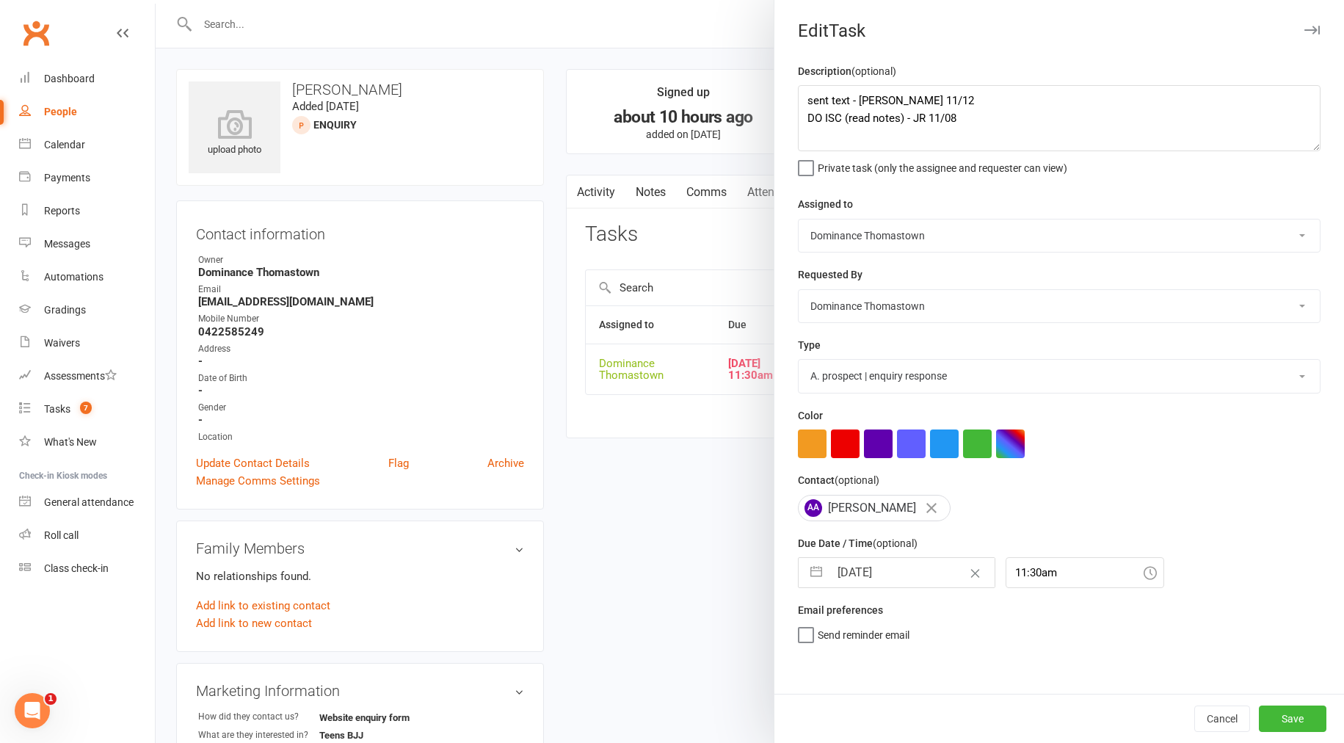
select select "2025"
select select "8"
select select "2025"
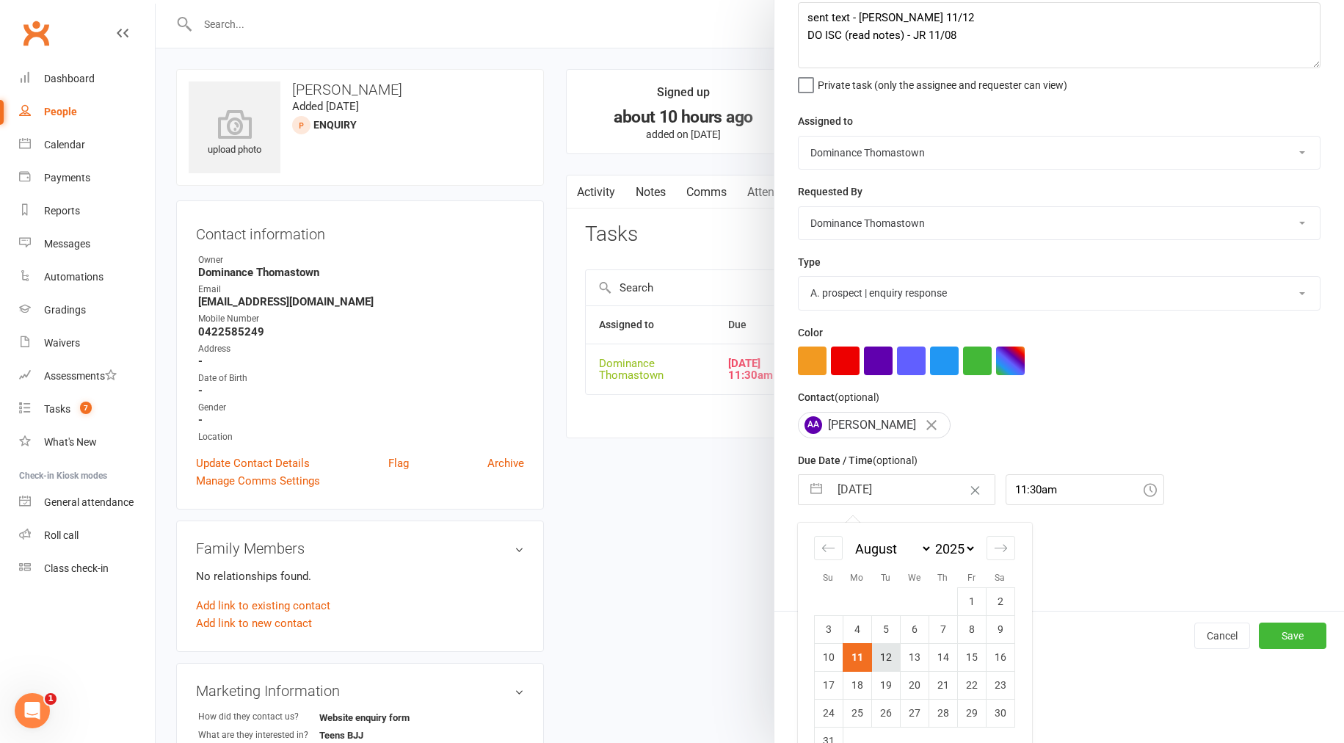
click at [882, 663] on td "12" at bounding box center [885, 657] width 29 height 28
type input "[DATE]"
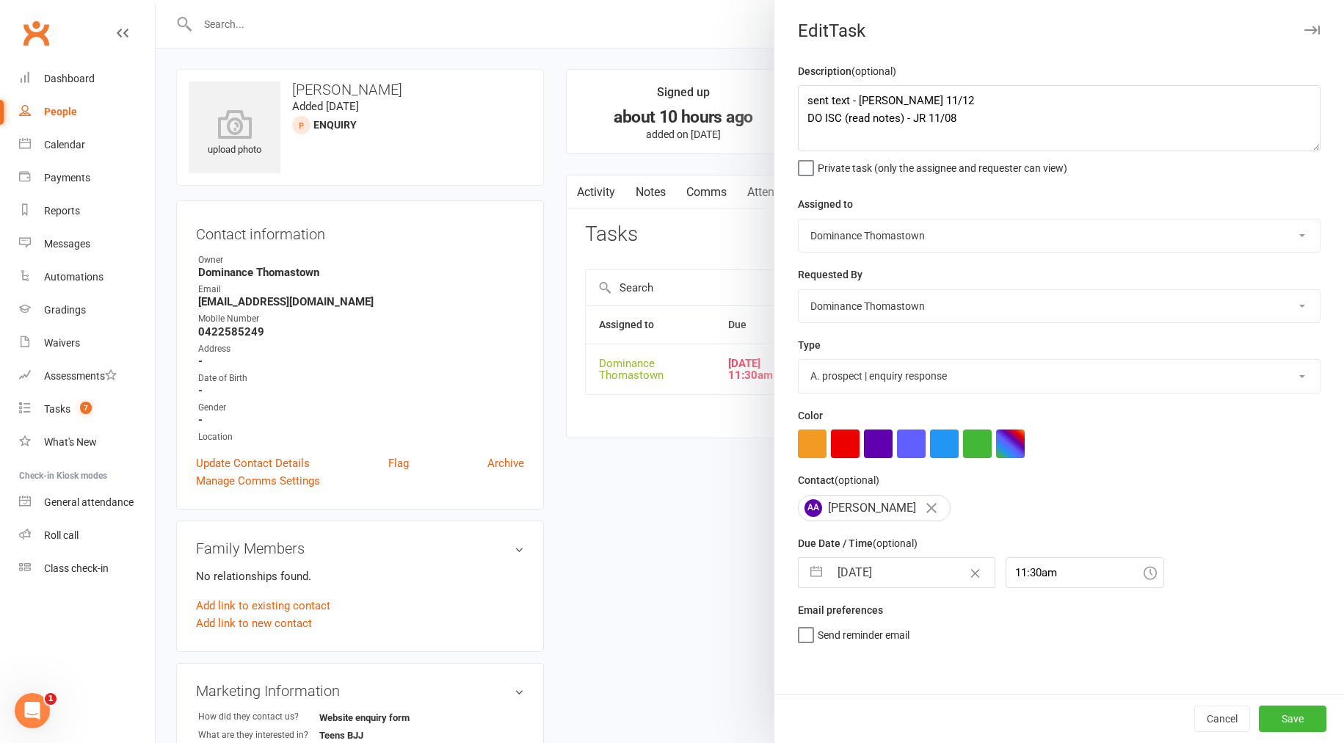
scroll to position [0, 0]
drag, startPoint x: 1298, startPoint y: 719, endPoint x: 832, endPoint y: 643, distance: 472.3
click at [1298, 719] on button "Save" at bounding box center [1293, 719] width 68 height 26
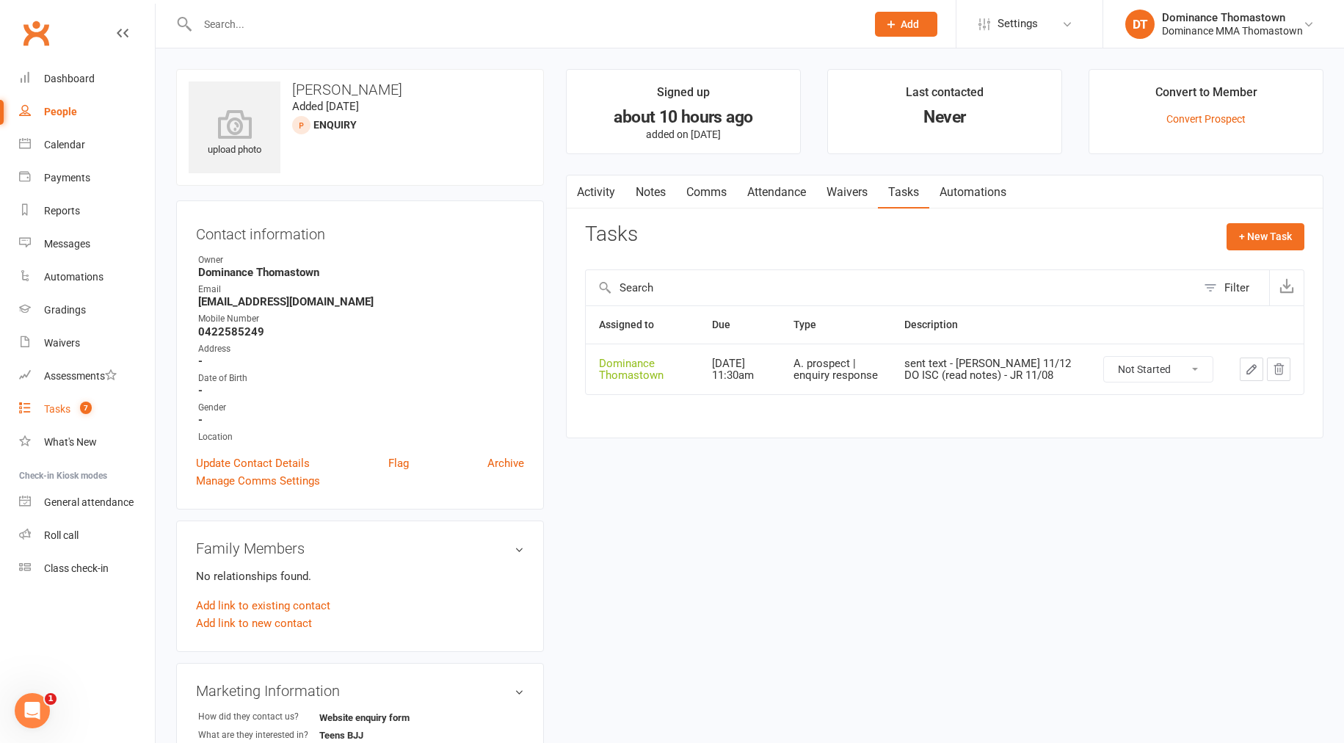
click at [89, 411] on span "7" at bounding box center [86, 408] width 12 height 12
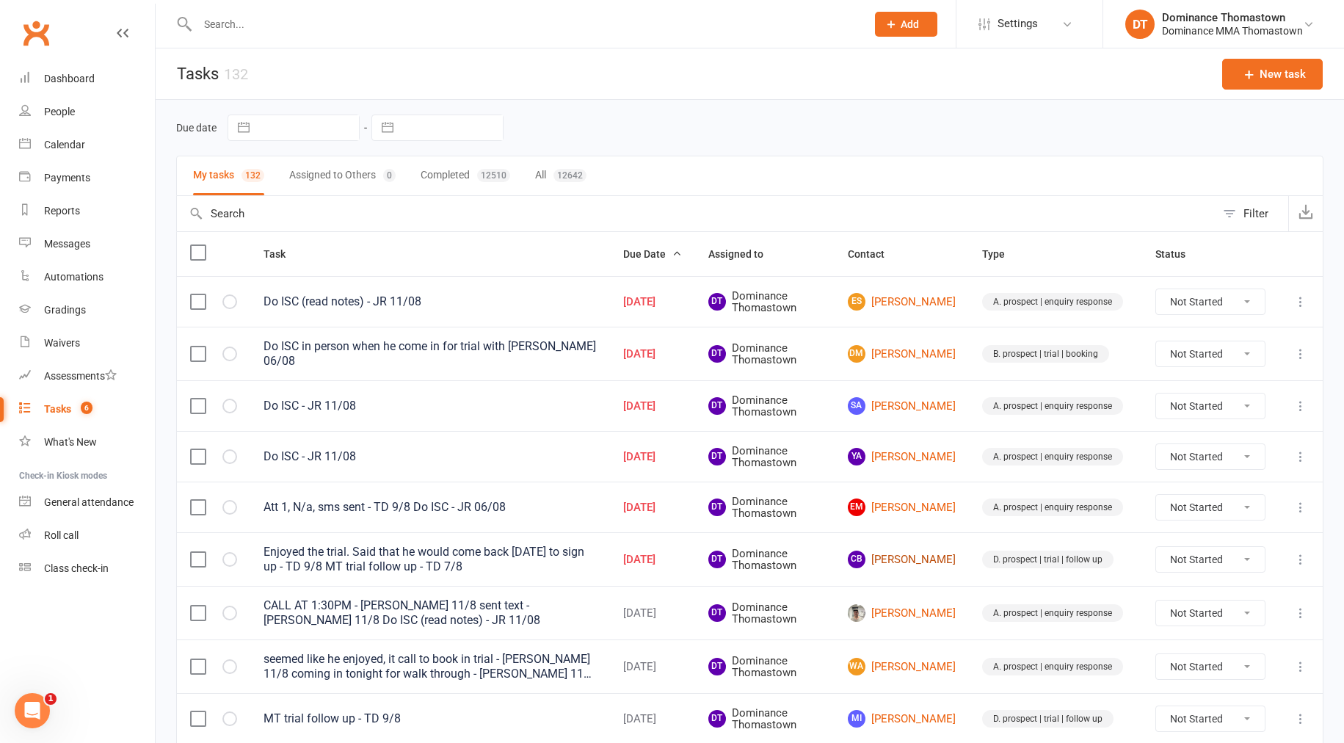
click at [909, 554] on link "CB [PERSON_NAME]" at bounding box center [902, 560] width 108 height 18
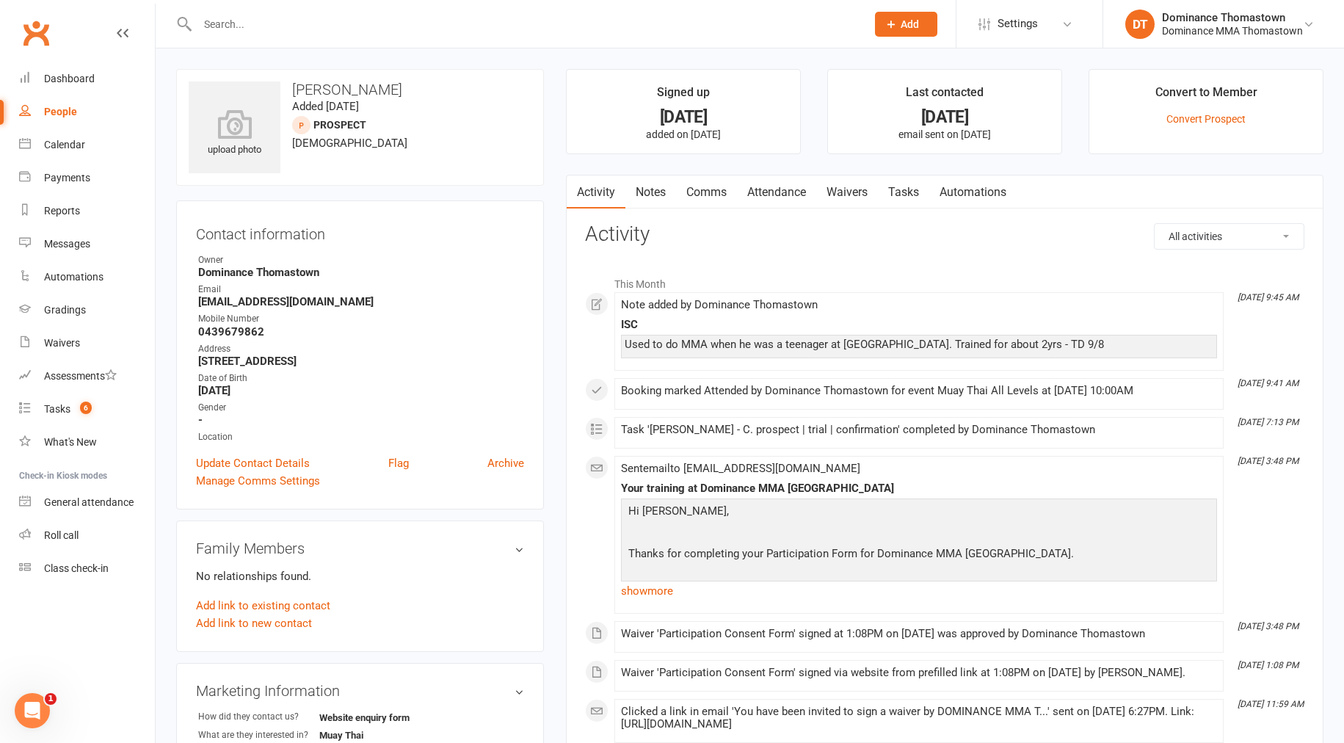
click at [905, 191] on link "Tasks" at bounding box center [903, 192] width 51 height 34
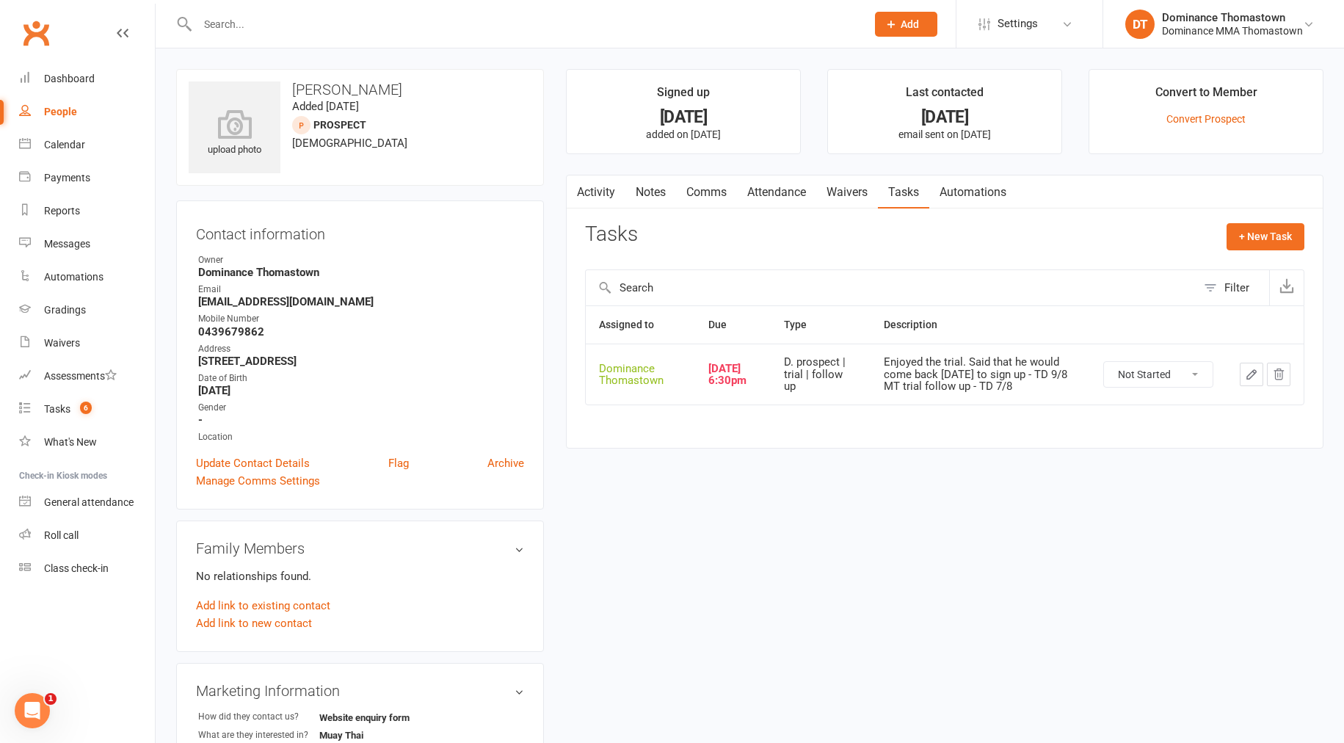
scroll to position [58, 0]
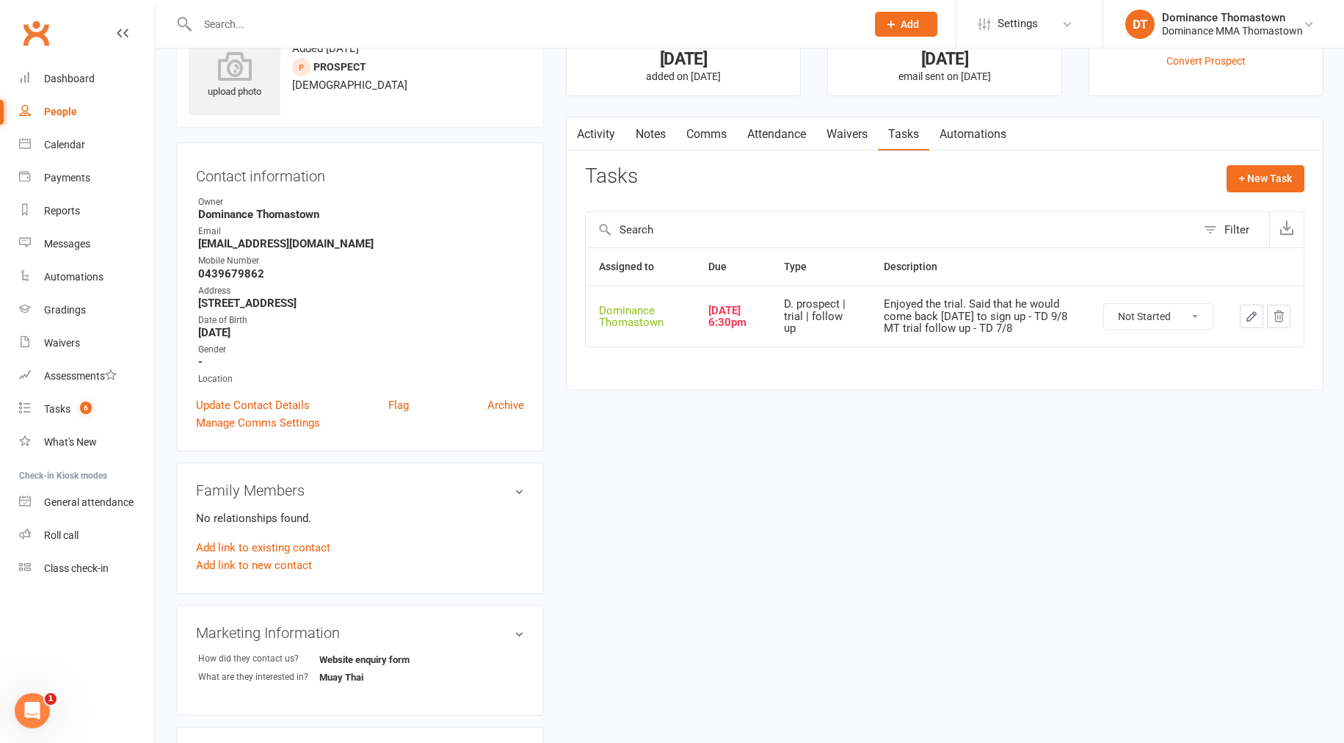
click at [1251, 304] on td at bounding box center [1265, 316] width 77 height 61
click at [1247, 310] on icon "button" at bounding box center [1251, 316] width 13 height 13
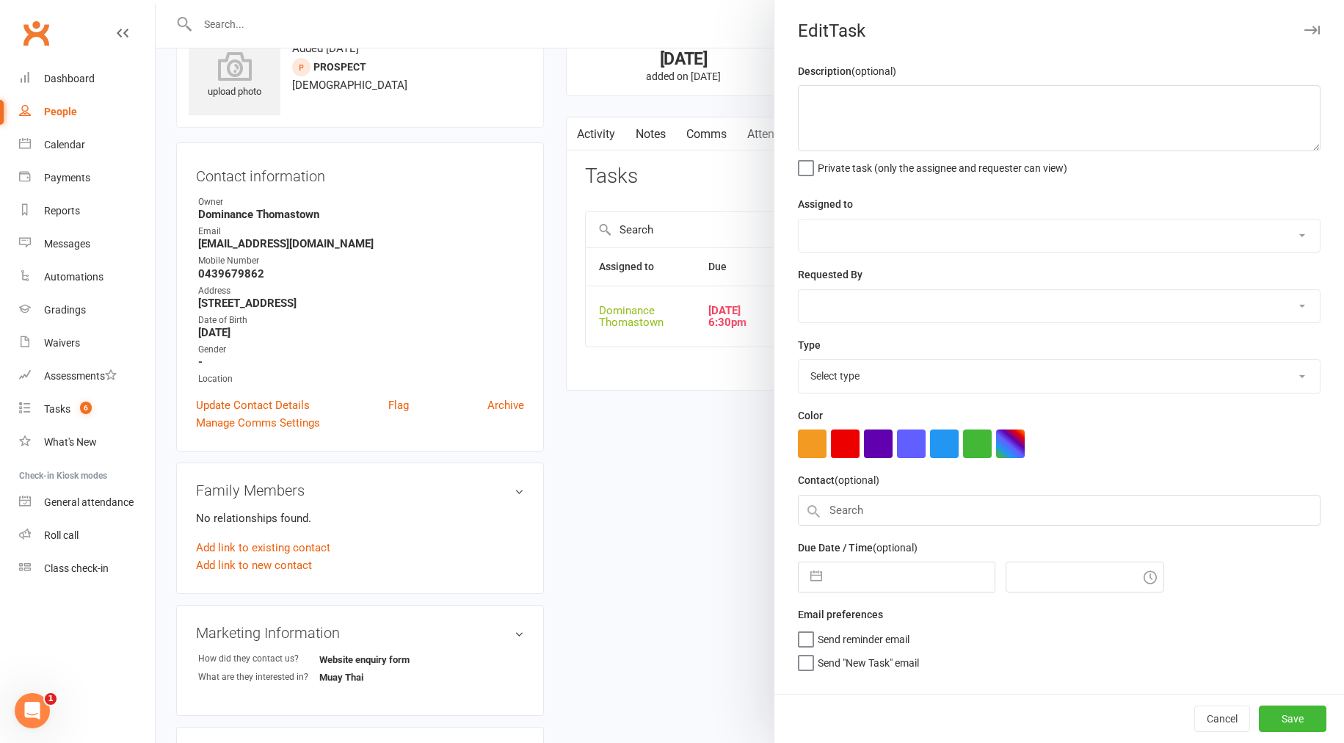
type textarea "Enjoyed the trial. Said that he would come back [DATE] to sign up - TD 9/8 MT t…"
select select "12547"
type input "[DATE]"
type input "6:30pm"
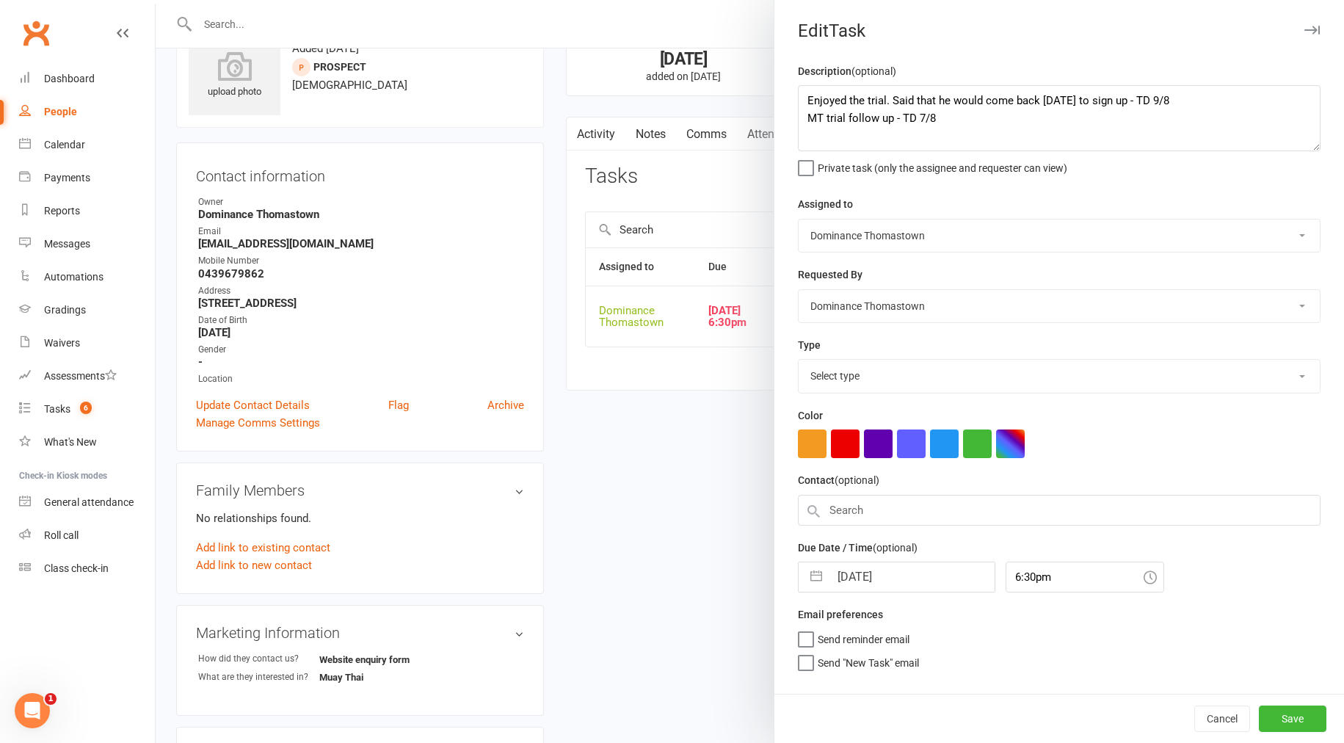
select select "3812"
click at [809, 108] on textarea "Enjoyed the trial. Said that he would come back [DATE] to sign up - TD 9/8 MT t…" at bounding box center [1059, 118] width 523 height 66
type textarea "Enjoyed the trial. Said that he would come back [DATE] to sign up - TD 9/8 MT t…"
click at [614, 392] on div at bounding box center [750, 371] width 1189 height 743
click at [642, 387] on div at bounding box center [750, 371] width 1189 height 743
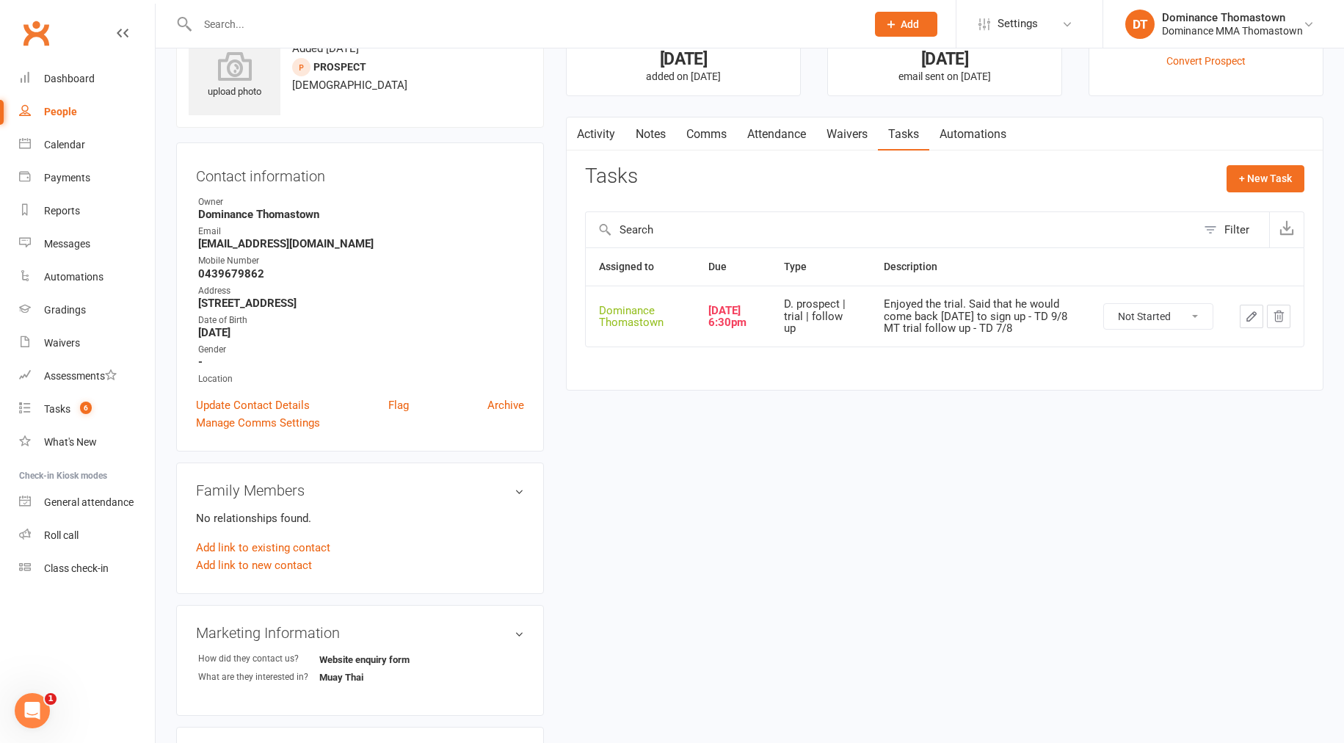
click at [697, 134] on link "Comms" at bounding box center [706, 134] width 61 height 34
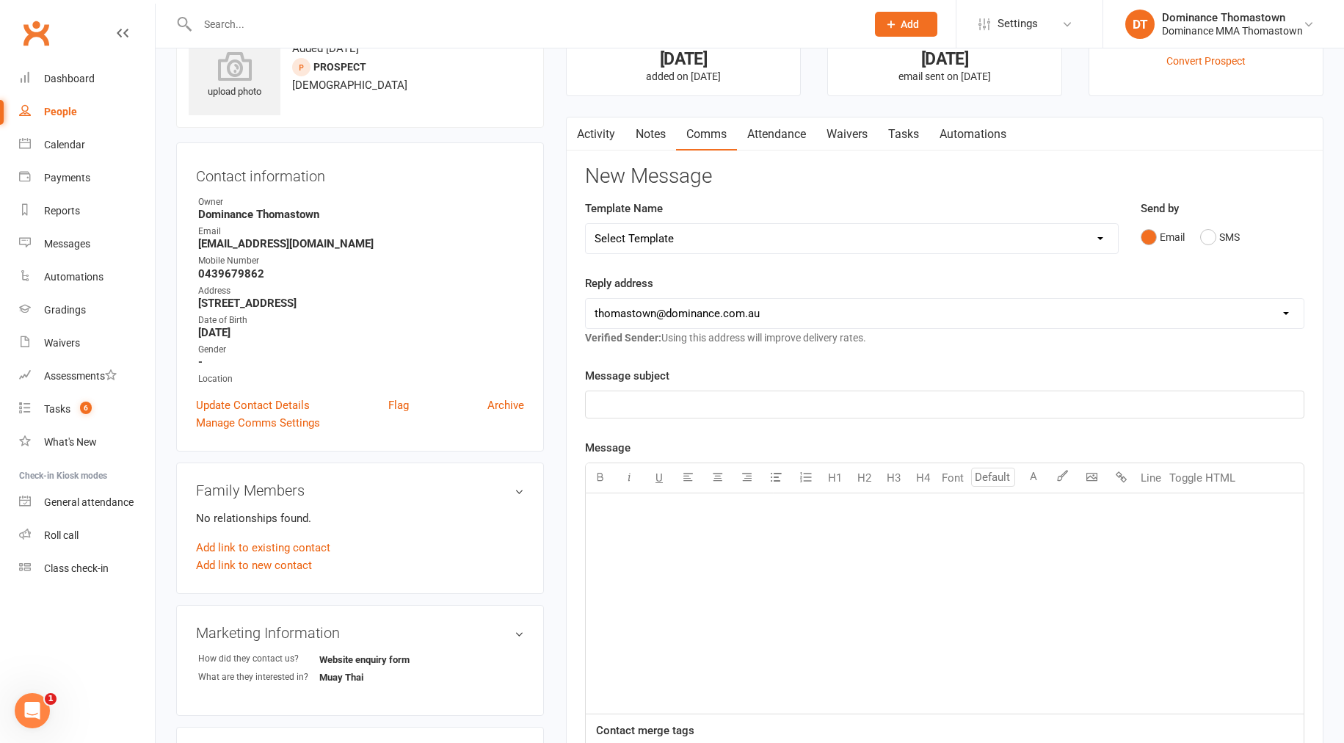
click at [594, 115] on main "Signed up [DATE] added on [DATE] Last contacted [DATE] email sent on [DATE] Con…" at bounding box center [945, 504] width 780 height 987
click at [593, 128] on link "Activity" at bounding box center [596, 134] width 59 height 34
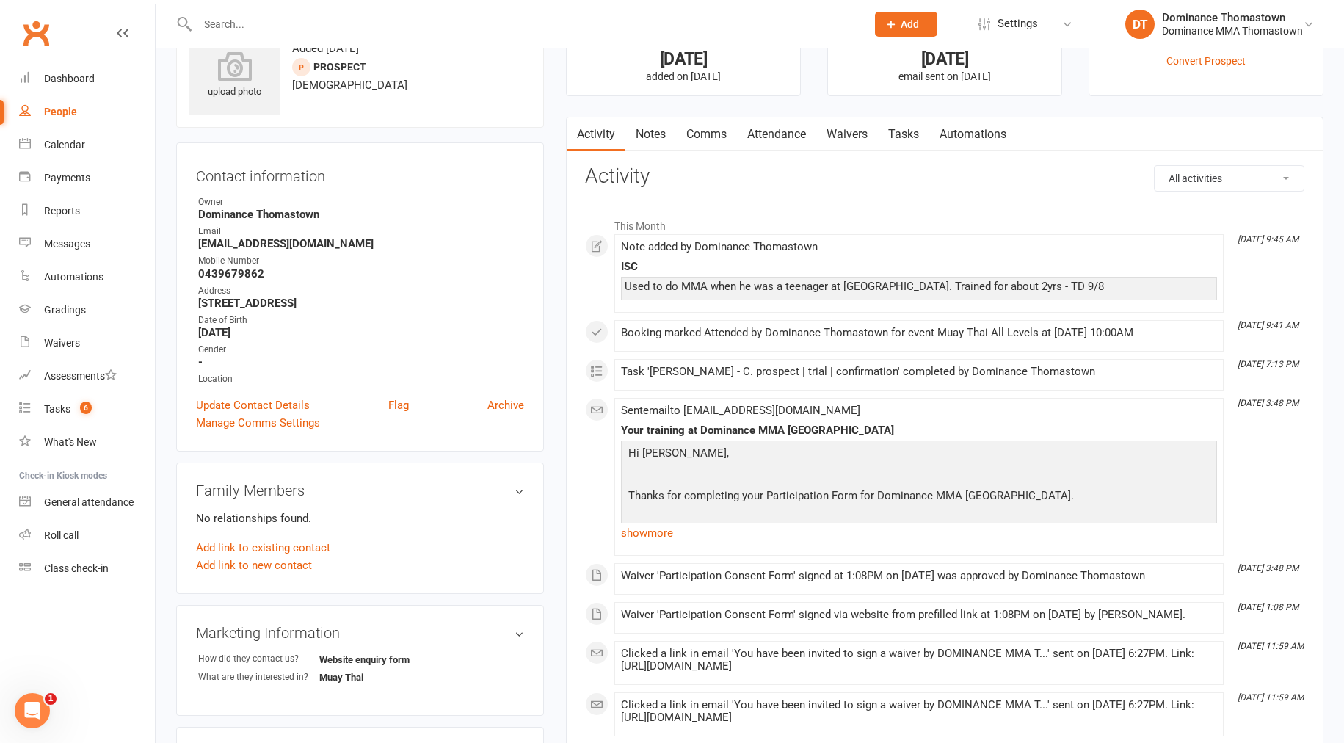
click at [640, 132] on link "Notes" at bounding box center [651, 134] width 51 height 34
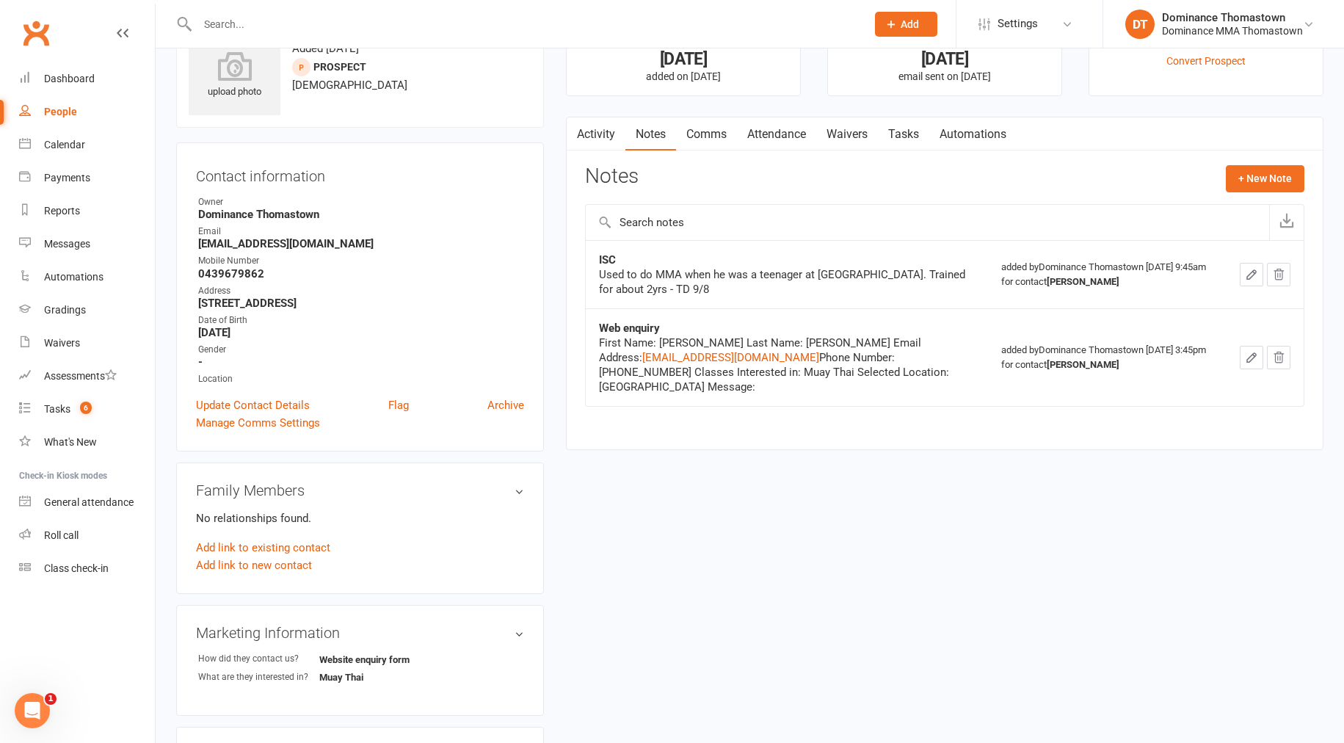
click at [699, 130] on link "Comms" at bounding box center [706, 134] width 61 height 34
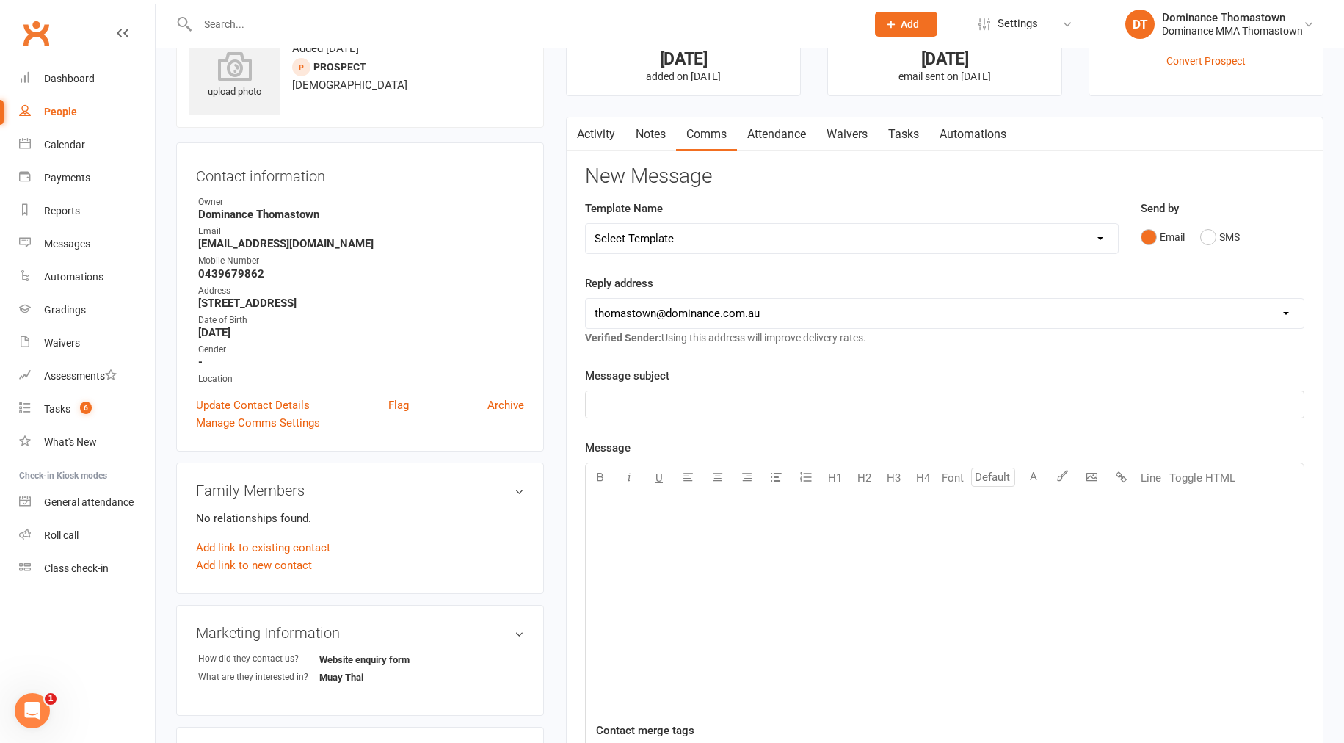
click at [855, 136] on link "Waivers" at bounding box center [847, 134] width 62 height 34
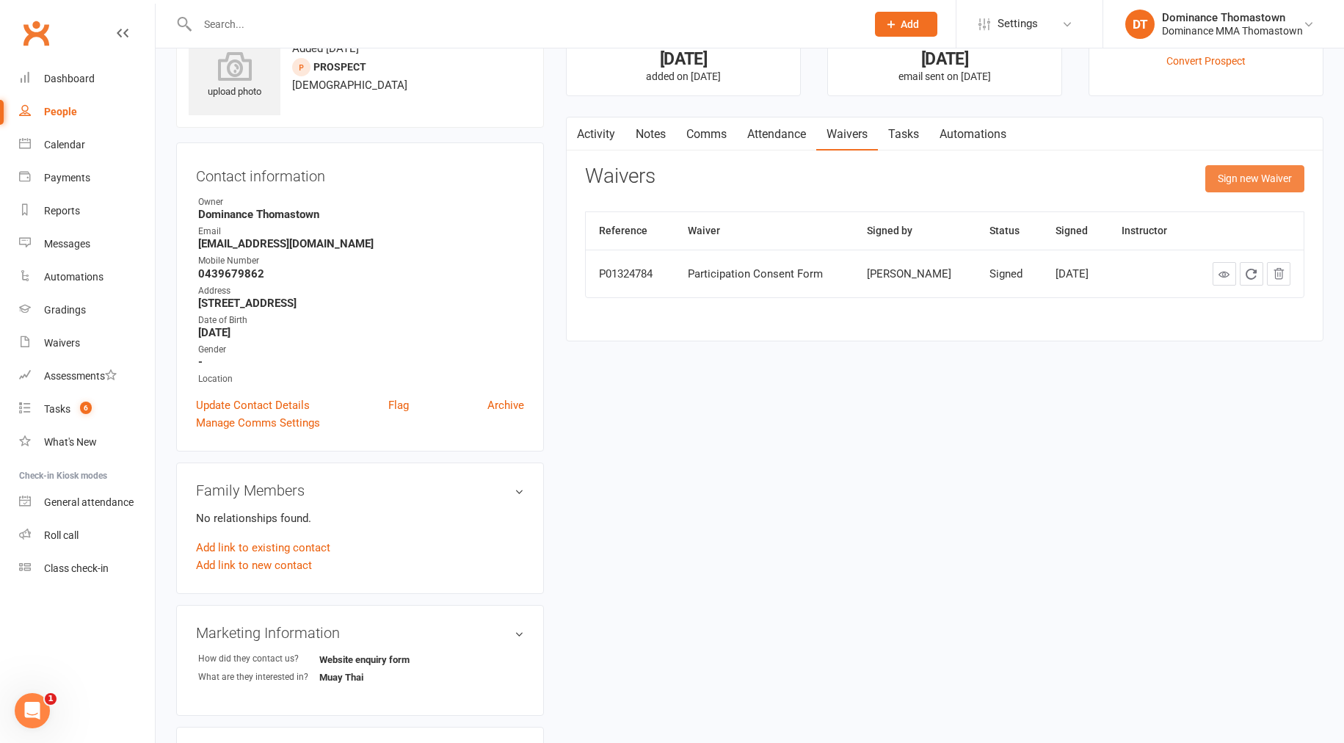
click at [1209, 177] on button "Sign new Waiver" at bounding box center [1254, 178] width 99 height 26
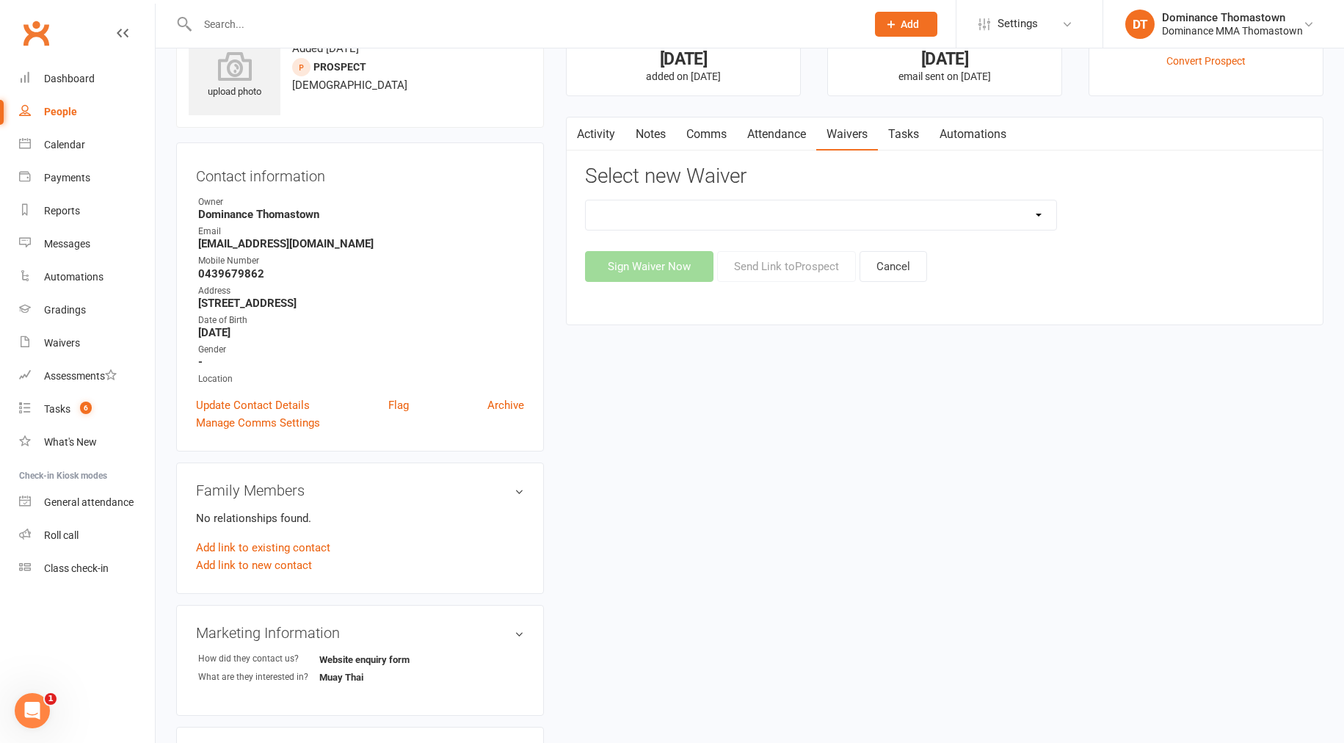
click at [749, 212] on select "Member | Cancellation | Adults Member | Injury Report Form (FOH staff use only)…" at bounding box center [821, 214] width 471 height 29
select select "370"
click at [761, 266] on button "Send Link to [GEOGRAPHIC_DATA]" at bounding box center [786, 266] width 139 height 31
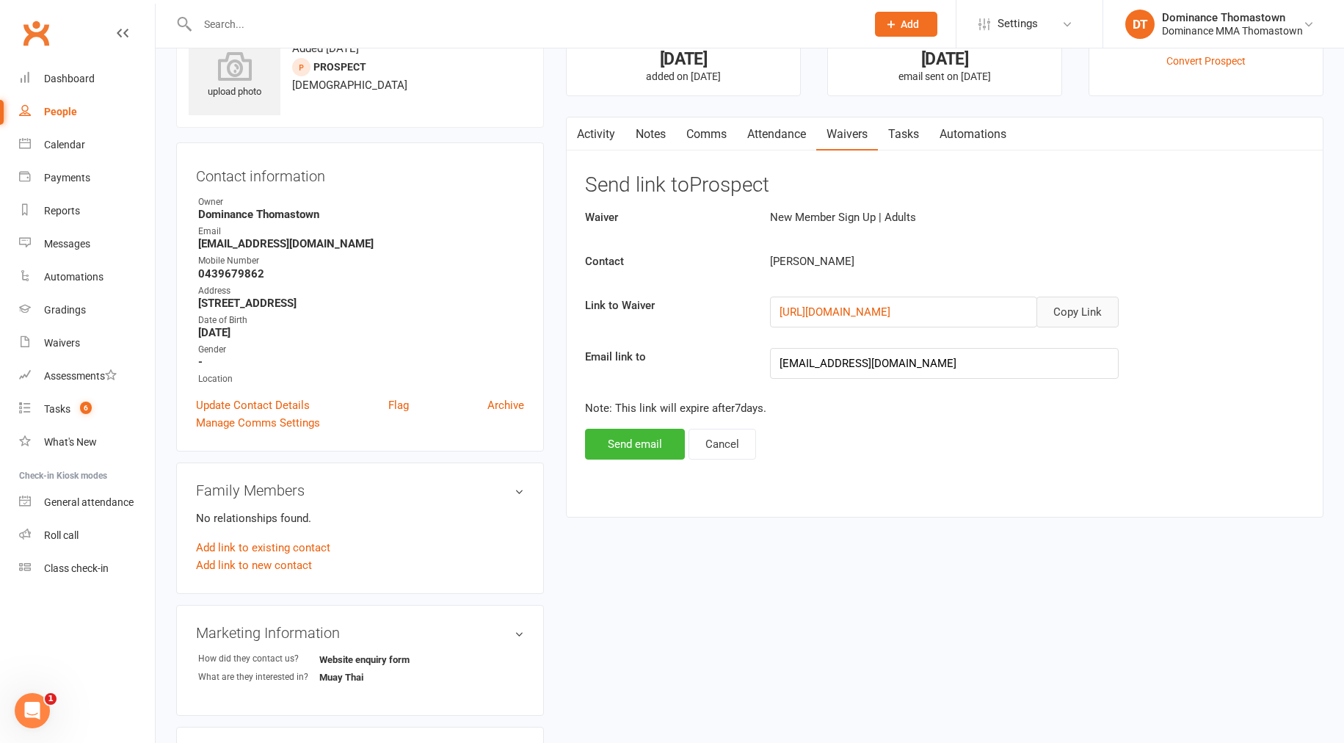
click at [1063, 310] on button "Copy Link" at bounding box center [1078, 312] width 82 height 31
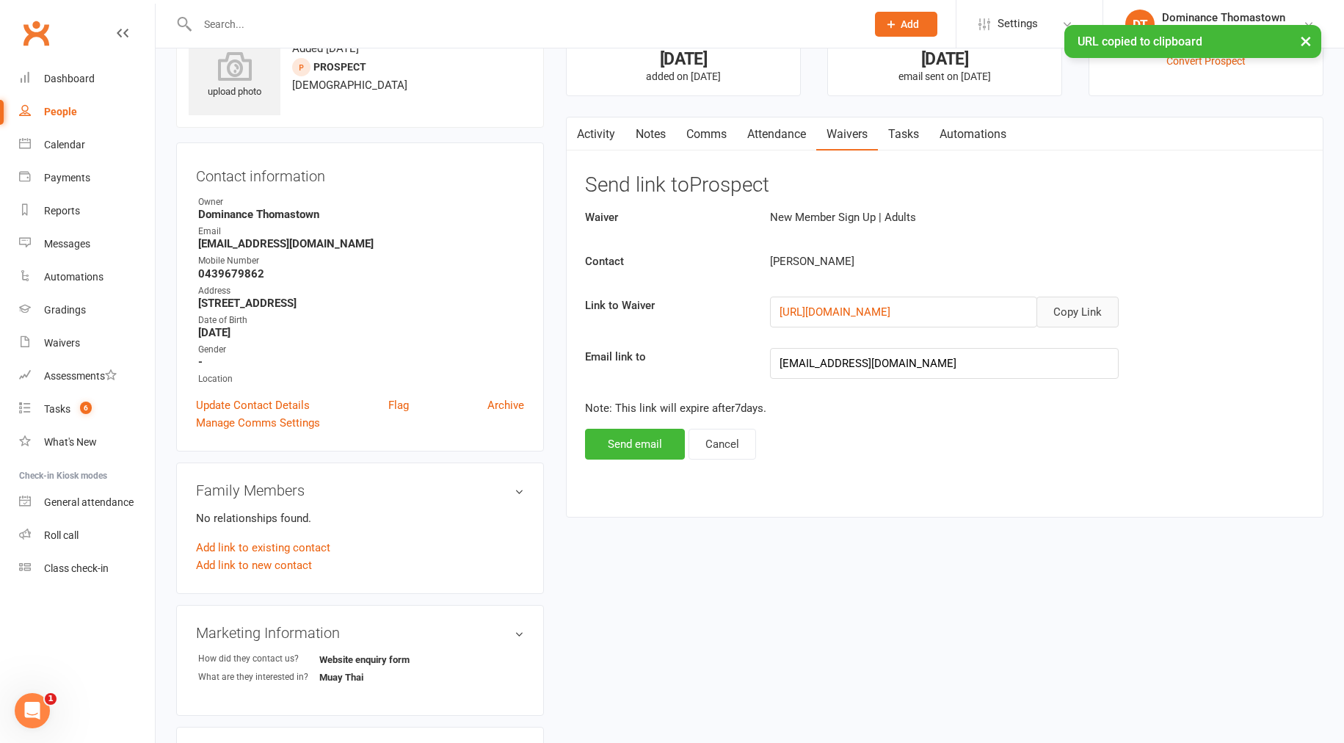
click at [715, 134] on link "Comms" at bounding box center [706, 134] width 61 height 34
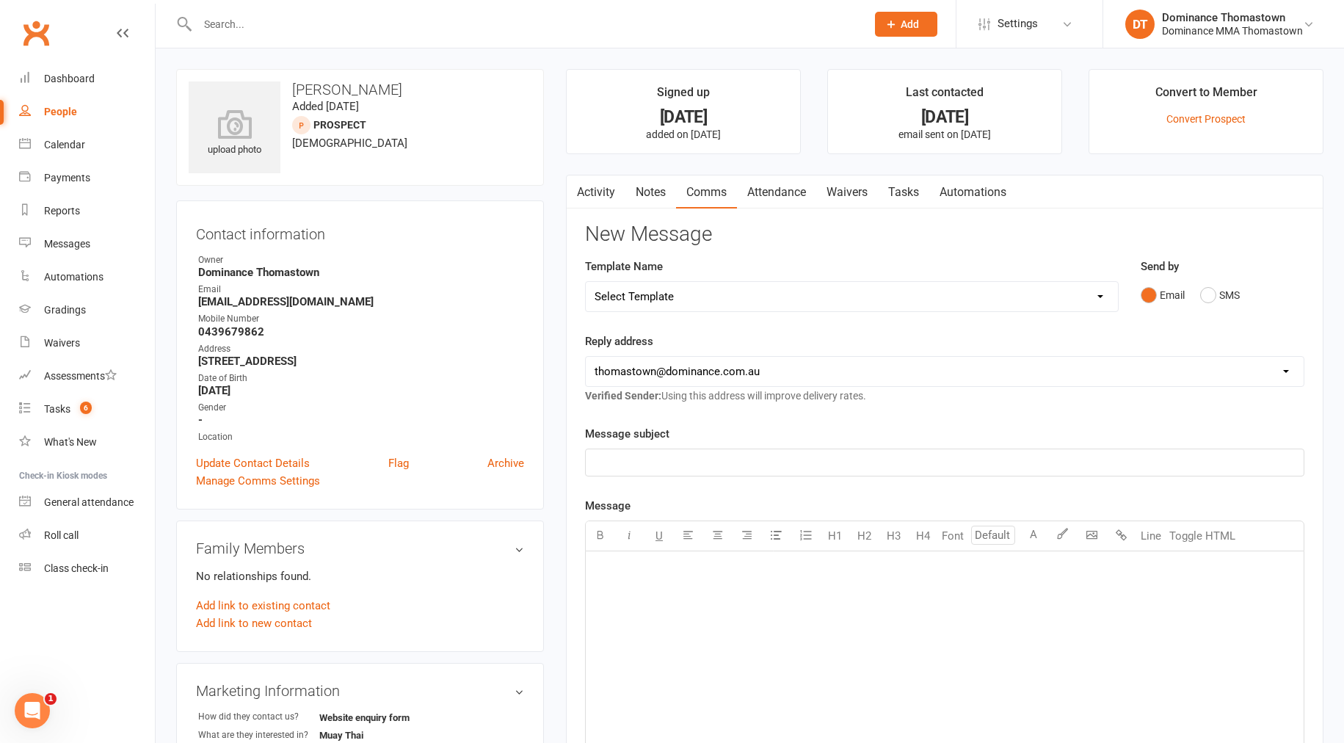
click at [686, 299] on select "Select Template [Email] MARKETING | 10TH BIRTHDAY SPECIAL | CANCELLED MEMBERS […" at bounding box center [852, 296] width 532 height 29
select select "11"
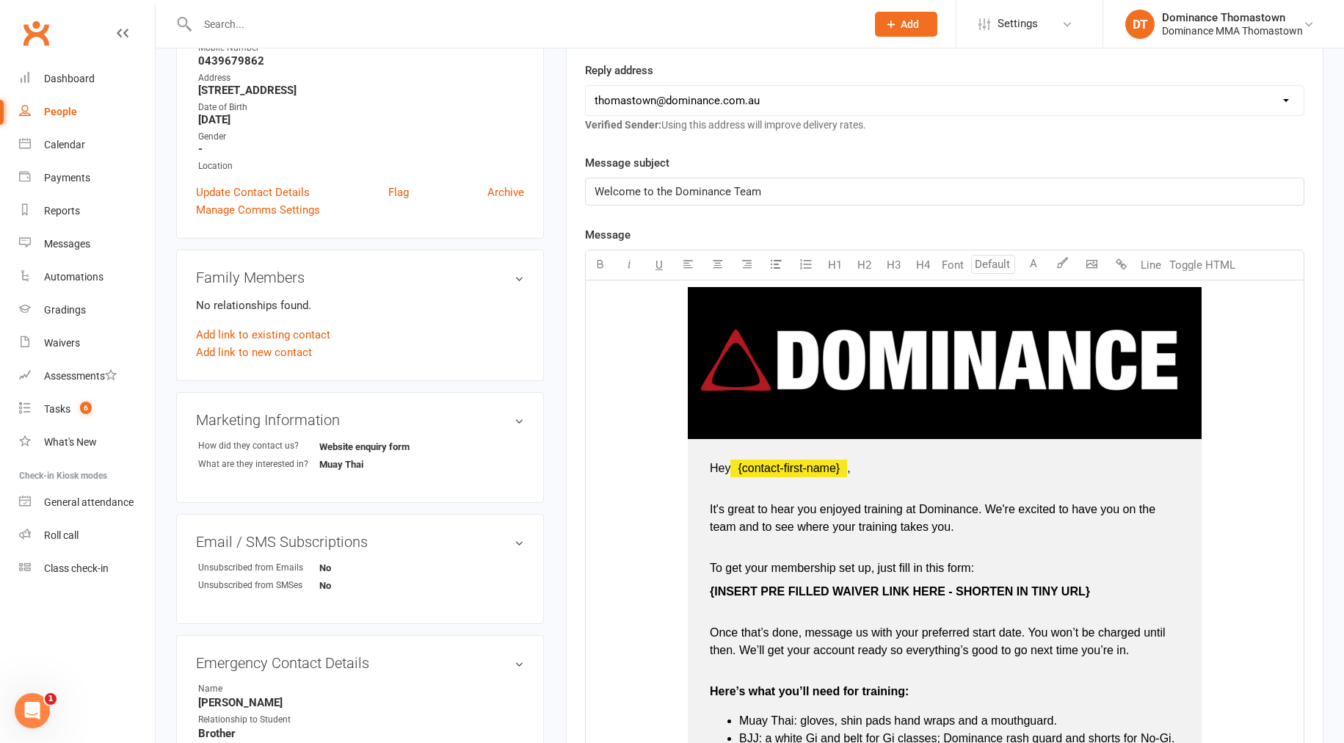
scroll to position [274, 0]
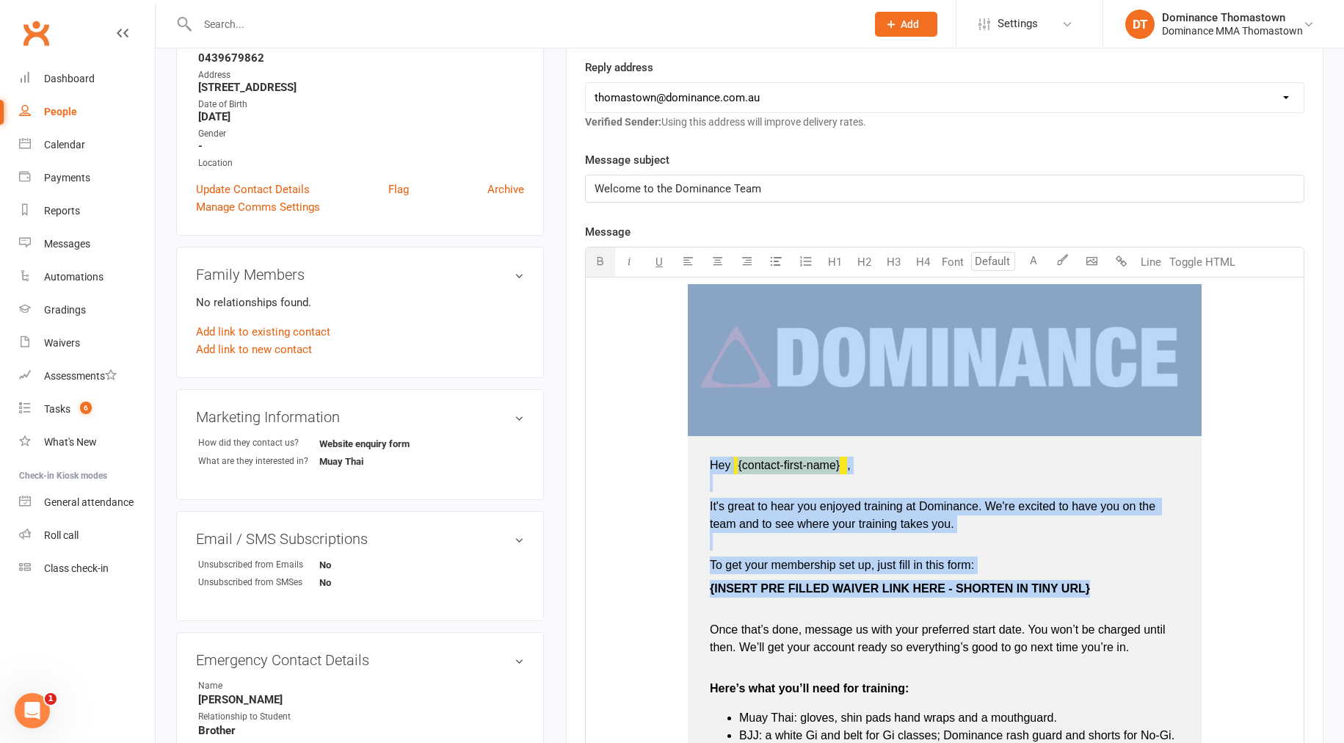
type input "16"
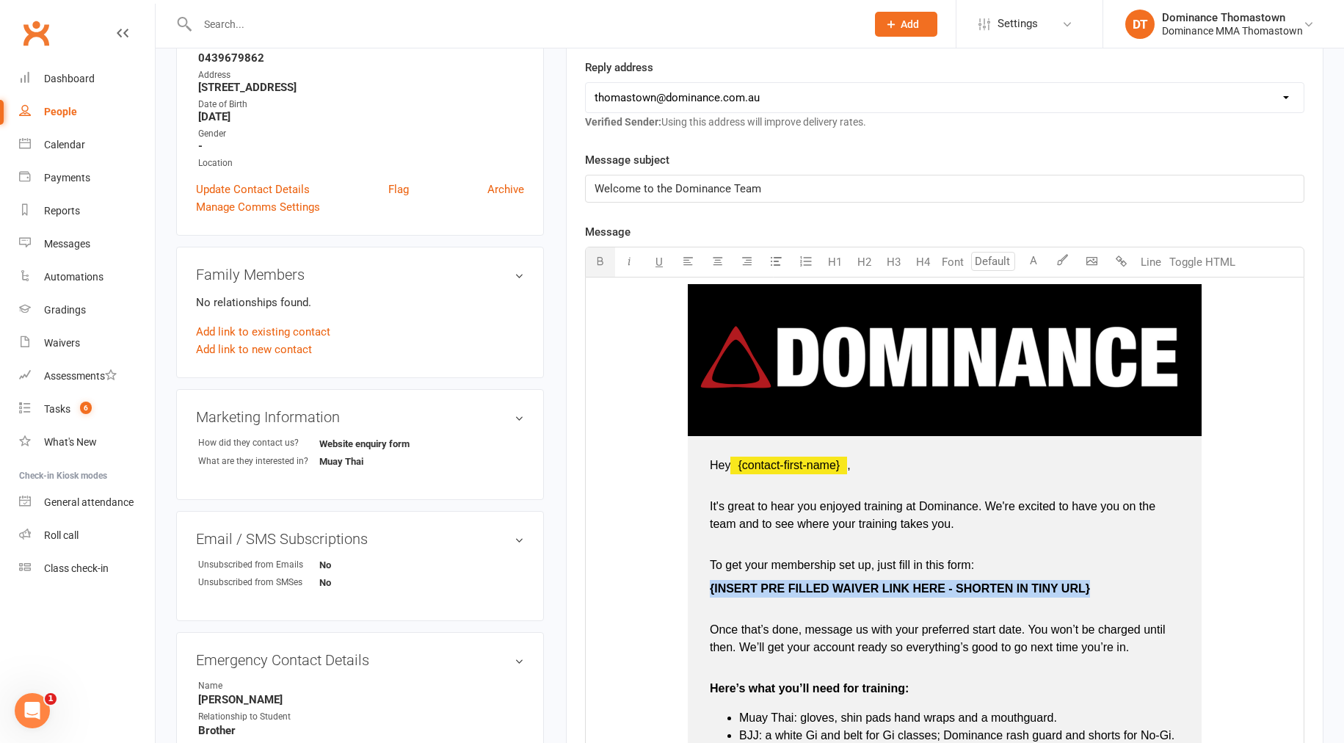
drag, startPoint x: 1102, startPoint y: 585, endPoint x: 706, endPoint y: 592, distance: 396.5
click at [706, 592] on td "Hey ﻿ {contact-first-name} , It's great to hear you enjoyed training at Dominan…" at bounding box center [945, 751] width 514 height 630
drag, startPoint x: 908, startPoint y: 589, endPoint x: 698, endPoint y: 587, distance: 210.0
click at [698, 587] on td "Hey ﻿ {contact-first-name} , It's great to hear you enjoyed training at Dominan…" at bounding box center [945, 751] width 514 height 630
drag, startPoint x: 896, startPoint y: 586, endPoint x: 701, endPoint y: 579, distance: 195.4
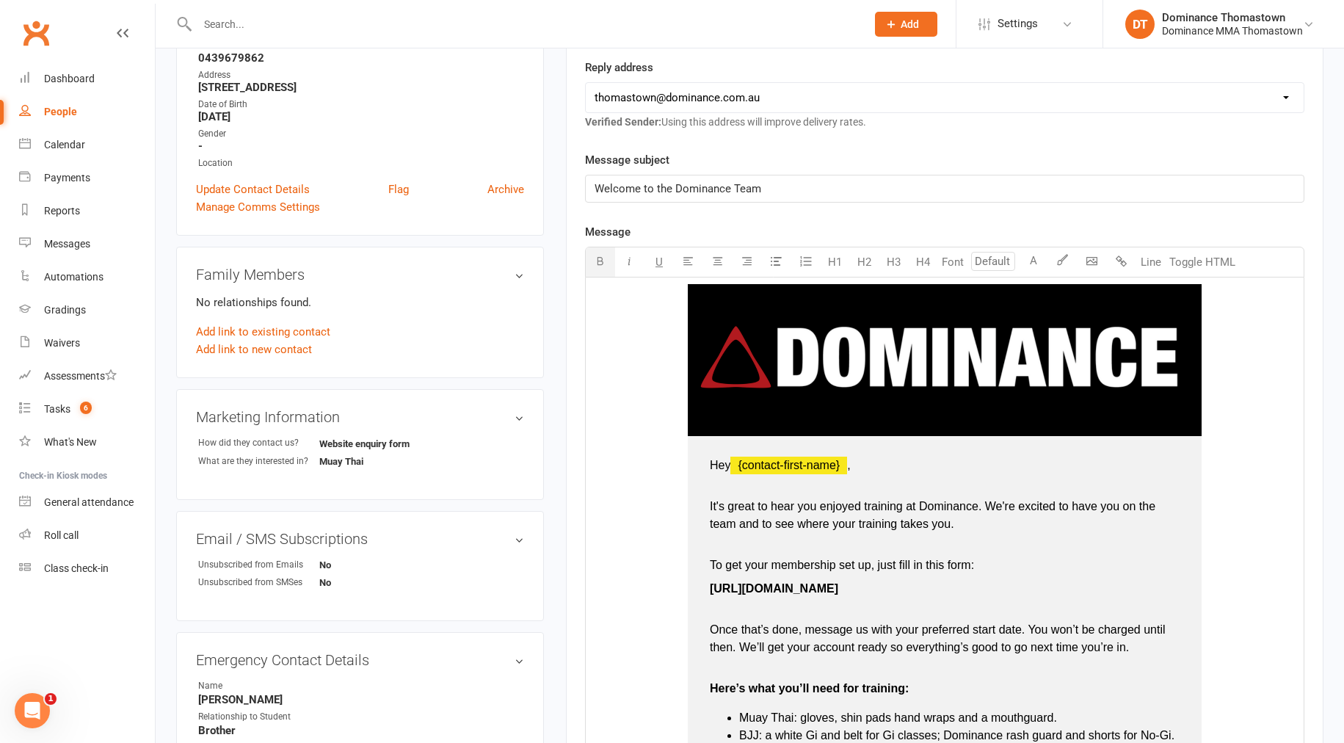
click at [701, 579] on td "Hey ﻿ {contact-first-name} , It's great to hear you enjoyed training at Dominan…" at bounding box center [945, 751] width 514 height 630
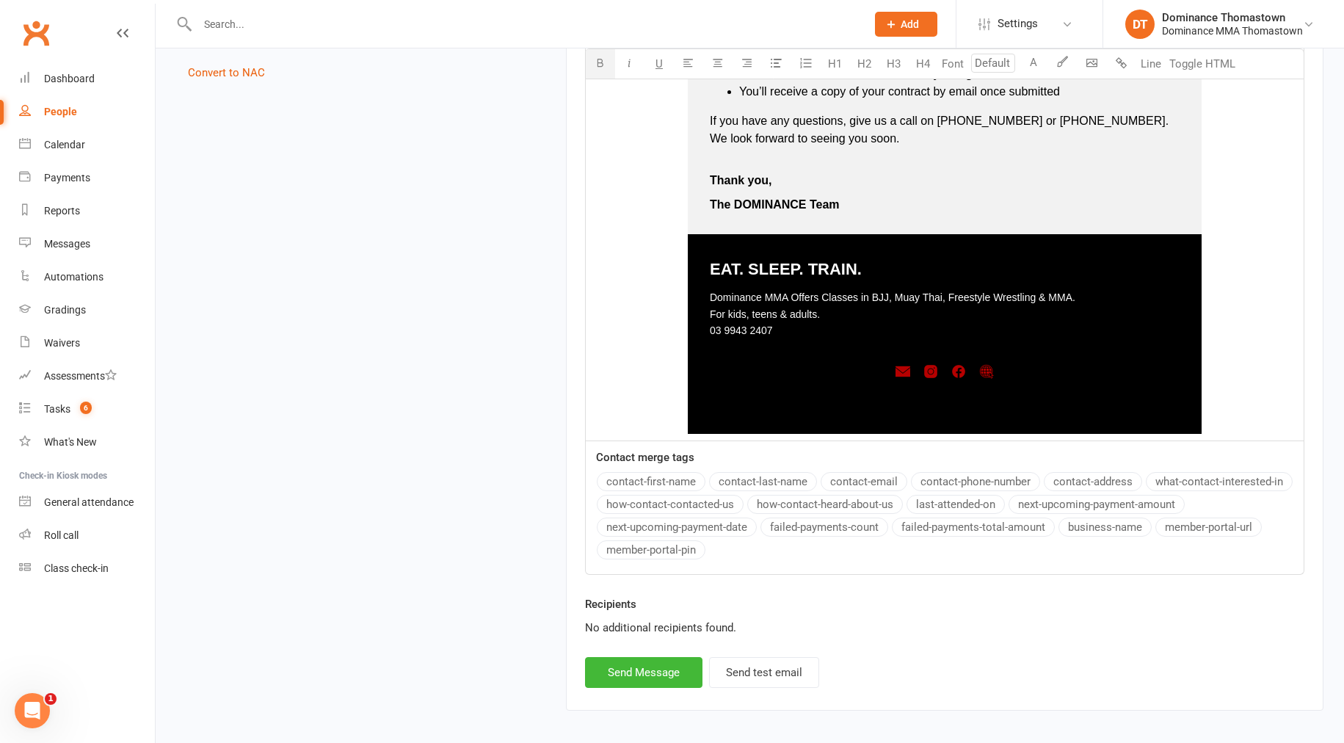
scroll to position [1167, 0]
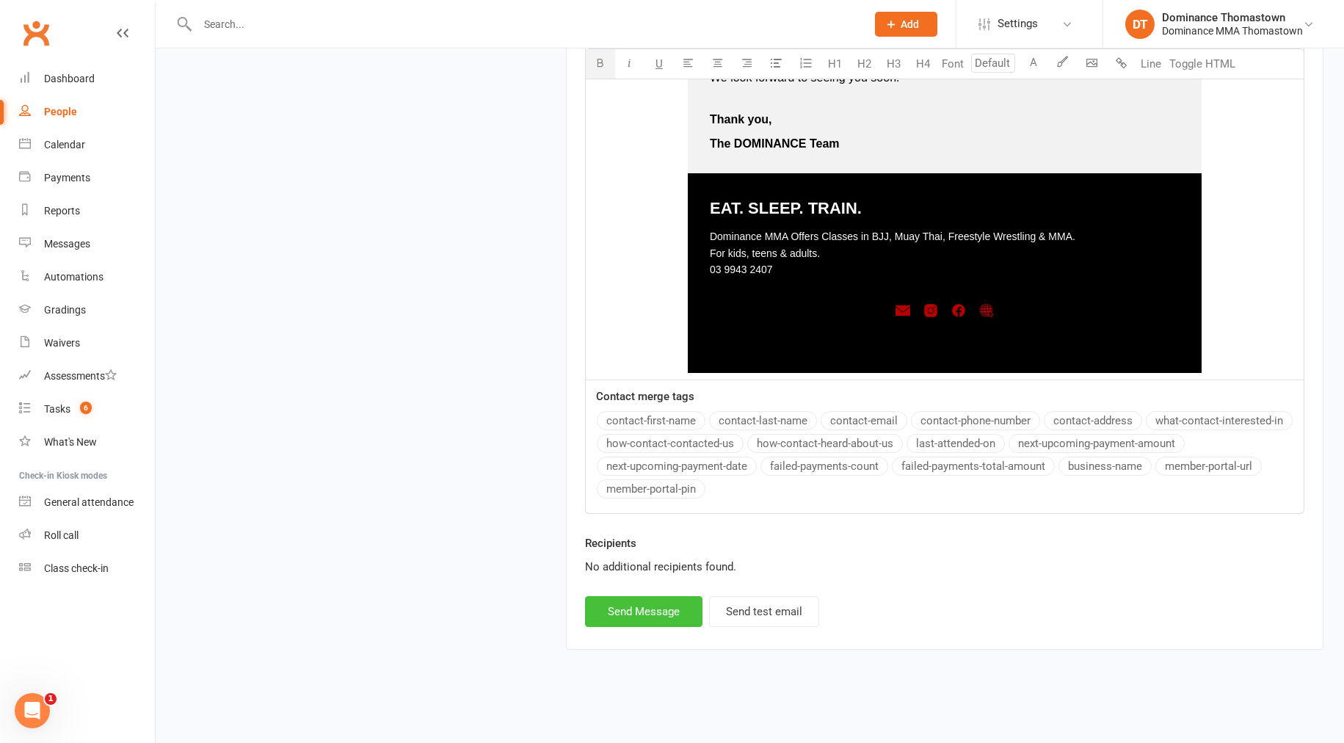
click at [684, 613] on button "Send Message" at bounding box center [643, 611] width 117 height 31
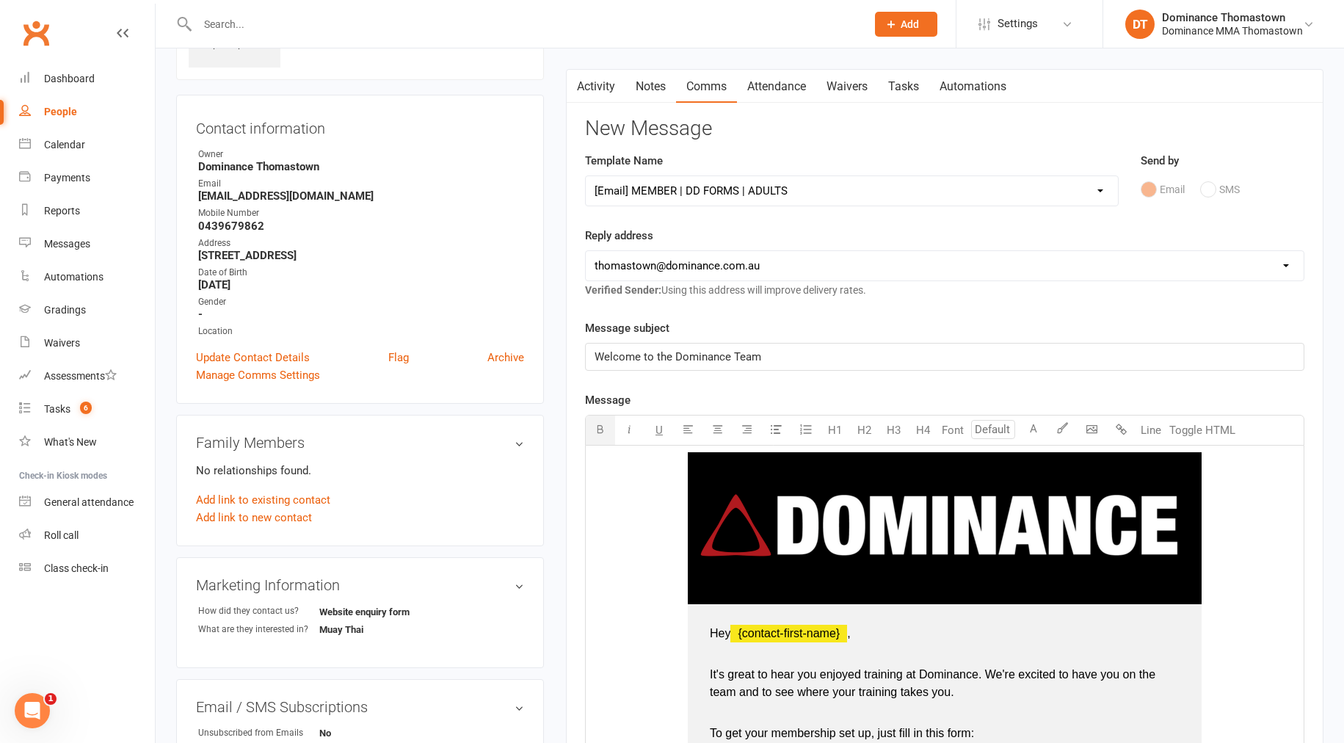
scroll to position [0, 0]
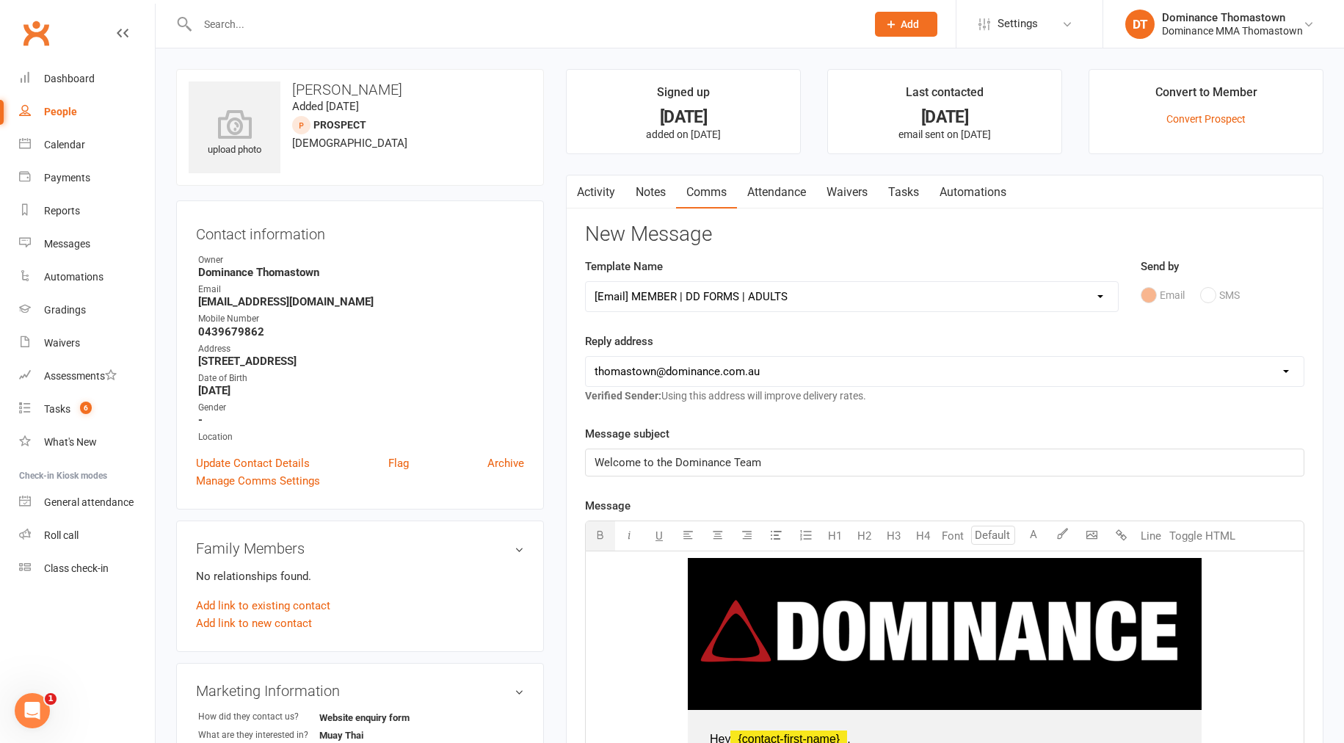
select select
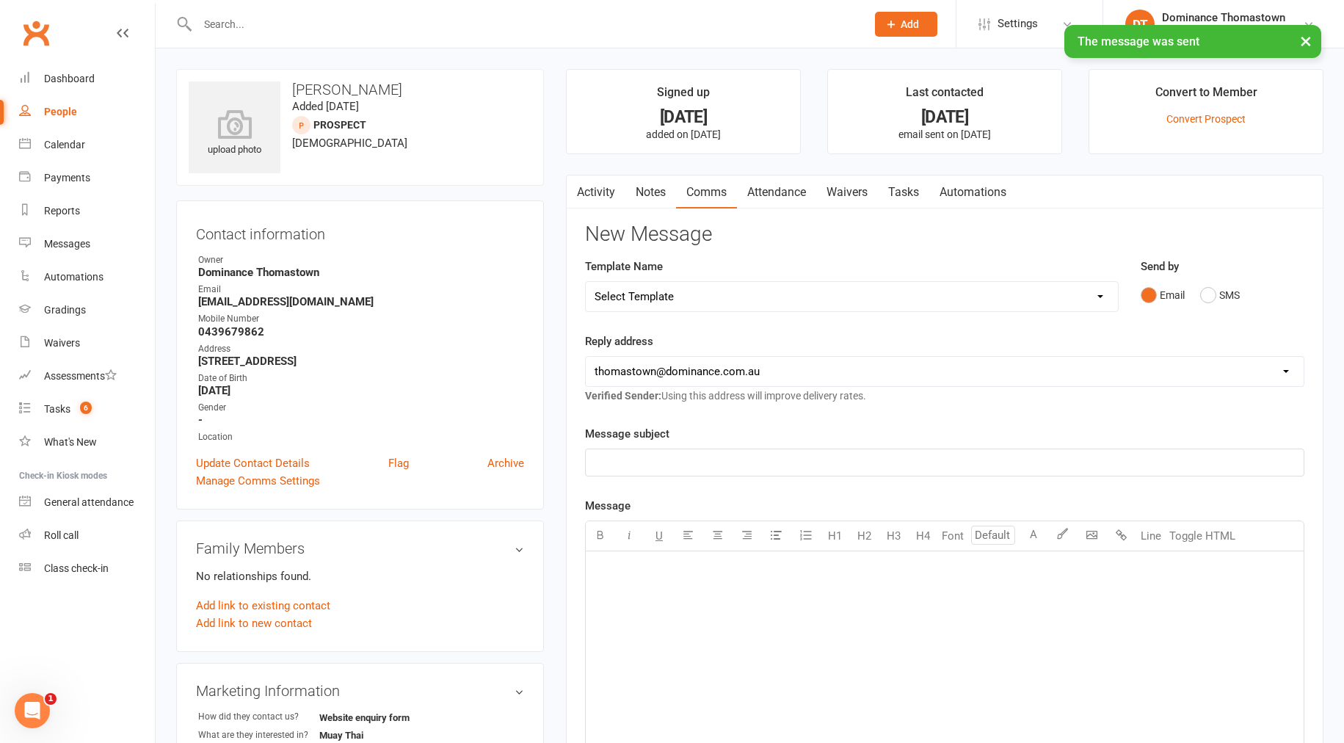
click at [904, 184] on link "Tasks" at bounding box center [903, 192] width 51 height 34
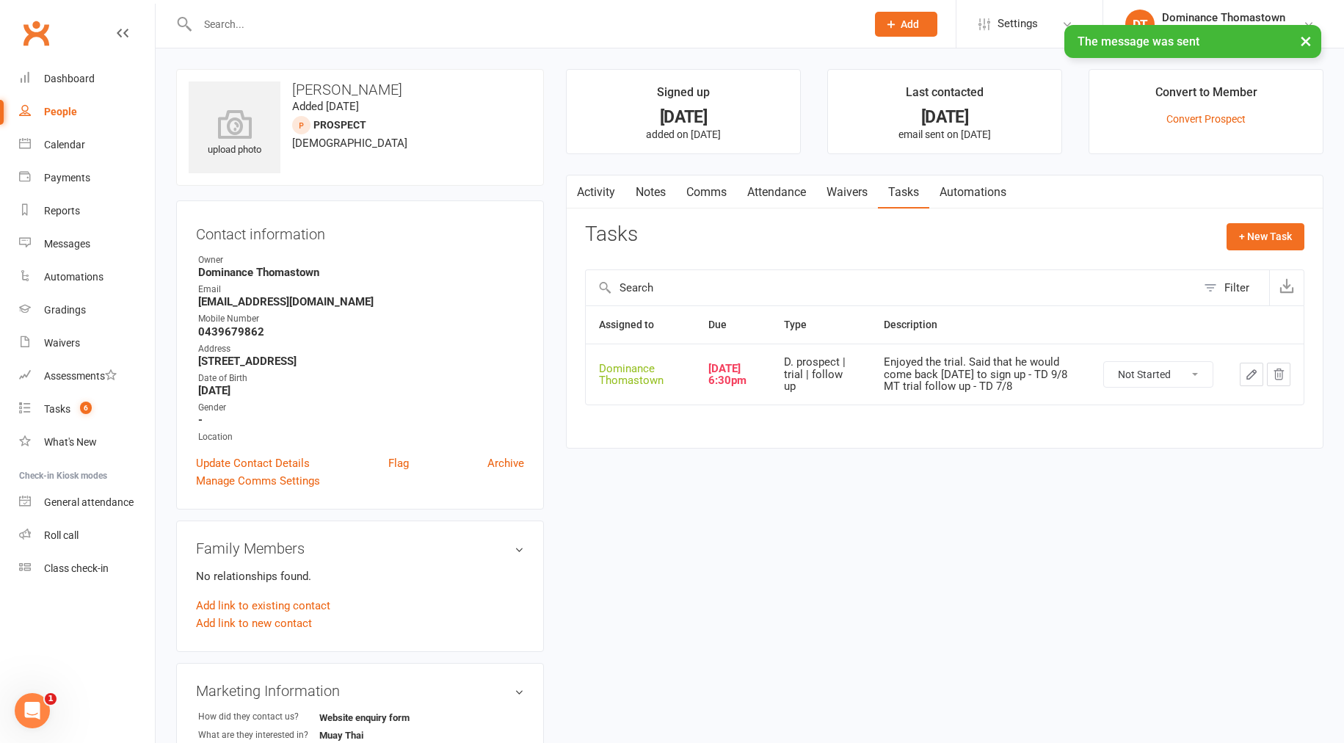
click at [1245, 377] on icon "button" at bounding box center [1251, 374] width 13 height 13
select select "12547"
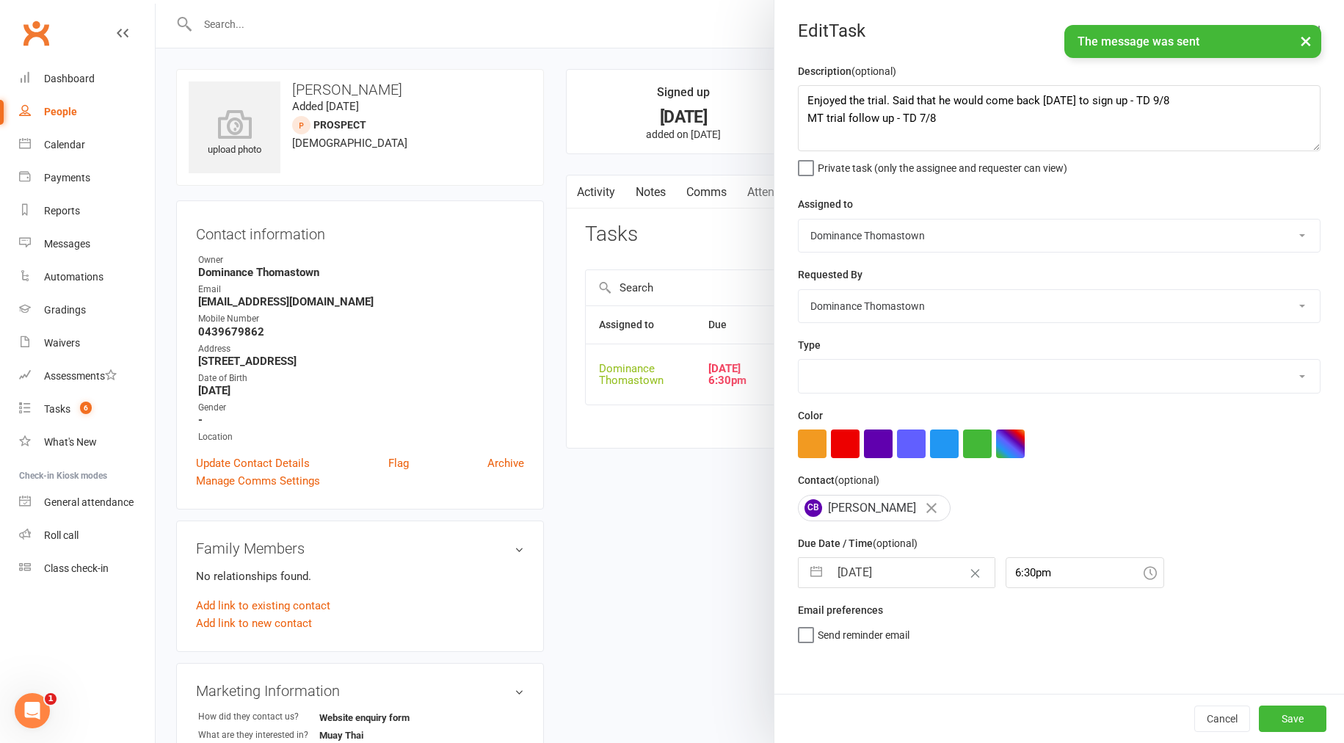
select select "3812"
click at [802, 96] on textarea "Enjoyed the trial. Said that he would come back [DATE] to sign up - TD 9/8 MT t…" at bounding box center [1059, 118] width 523 height 66
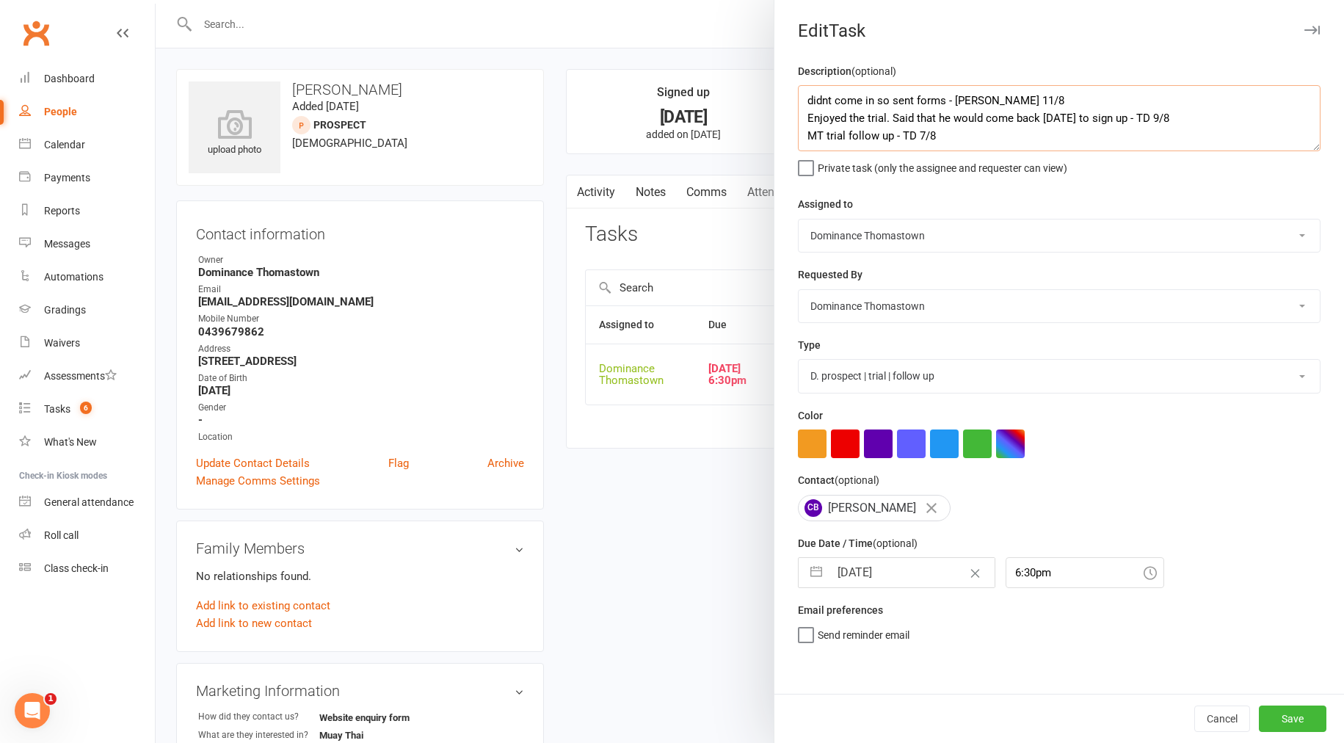
type textarea "didnt come in so sent forms - [PERSON_NAME] 11/8 Enjoyed the trial. Said that h…"
select select "6"
select select "2025"
select select "7"
select select "2025"
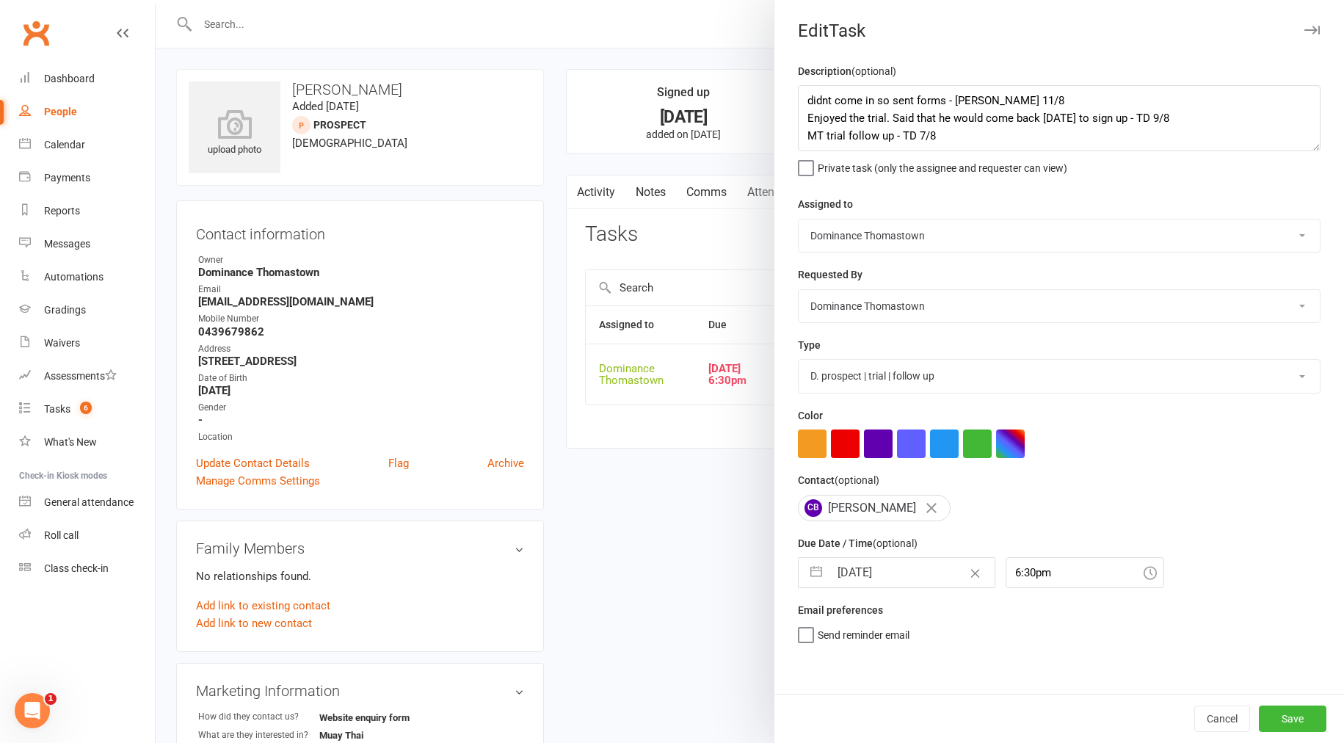
select select "8"
select select "2025"
click at [858, 568] on input "[DATE]" at bounding box center [912, 572] width 165 height 29
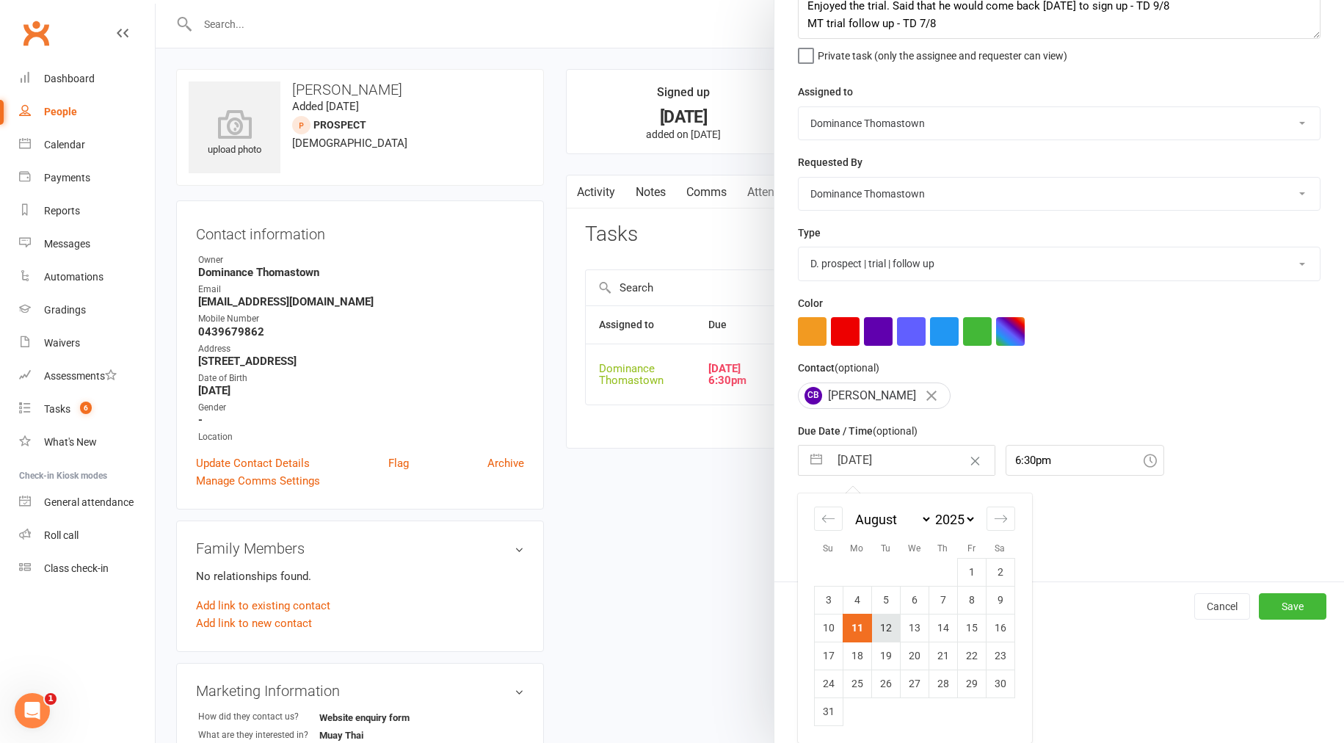
scroll to position [112, 0]
drag, startPoint x: 884, startPoint y: 634, endPoint x: 993, endPoint y: 647, distance: 110.1
click at [884, 634] on td "12" at bounding box center [885, 628] width 29 height 28
type input "[DATE]"
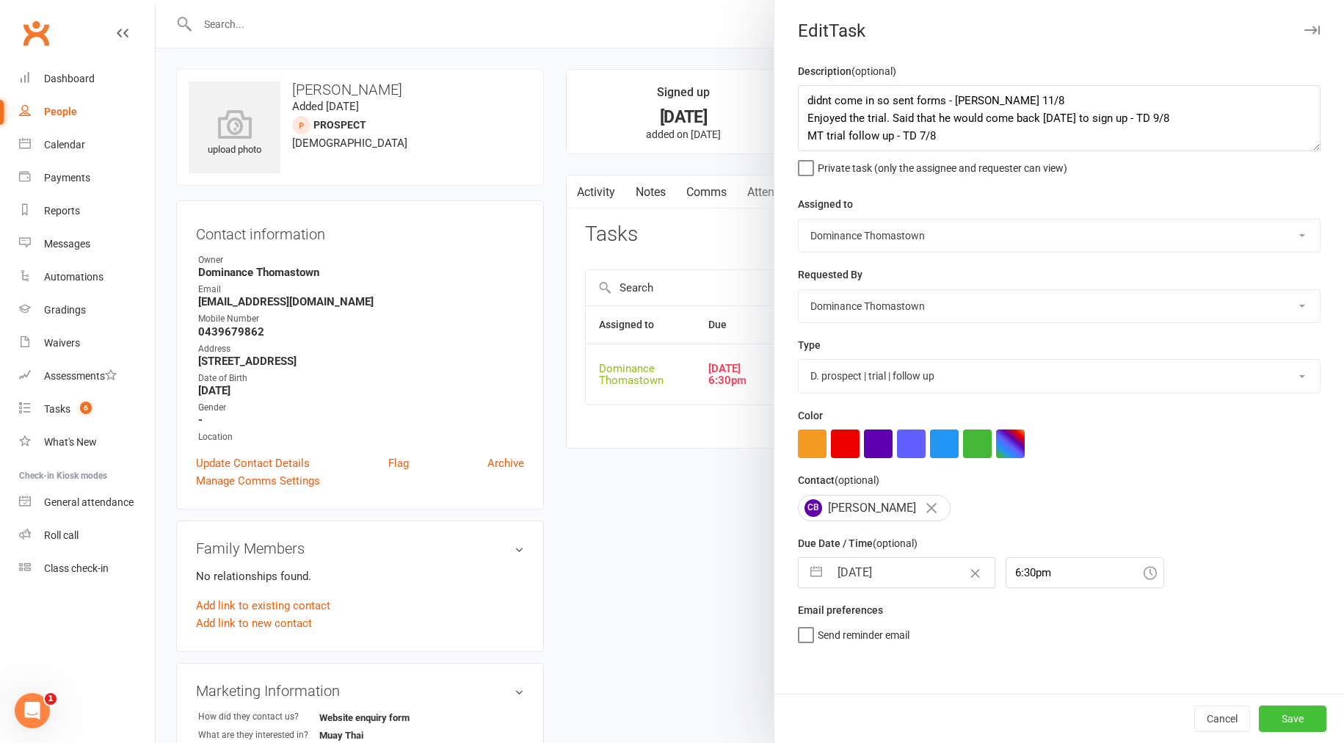
click at [1277, 711] on button "Save" at bounding box center [1293, 719] width 68 height 26
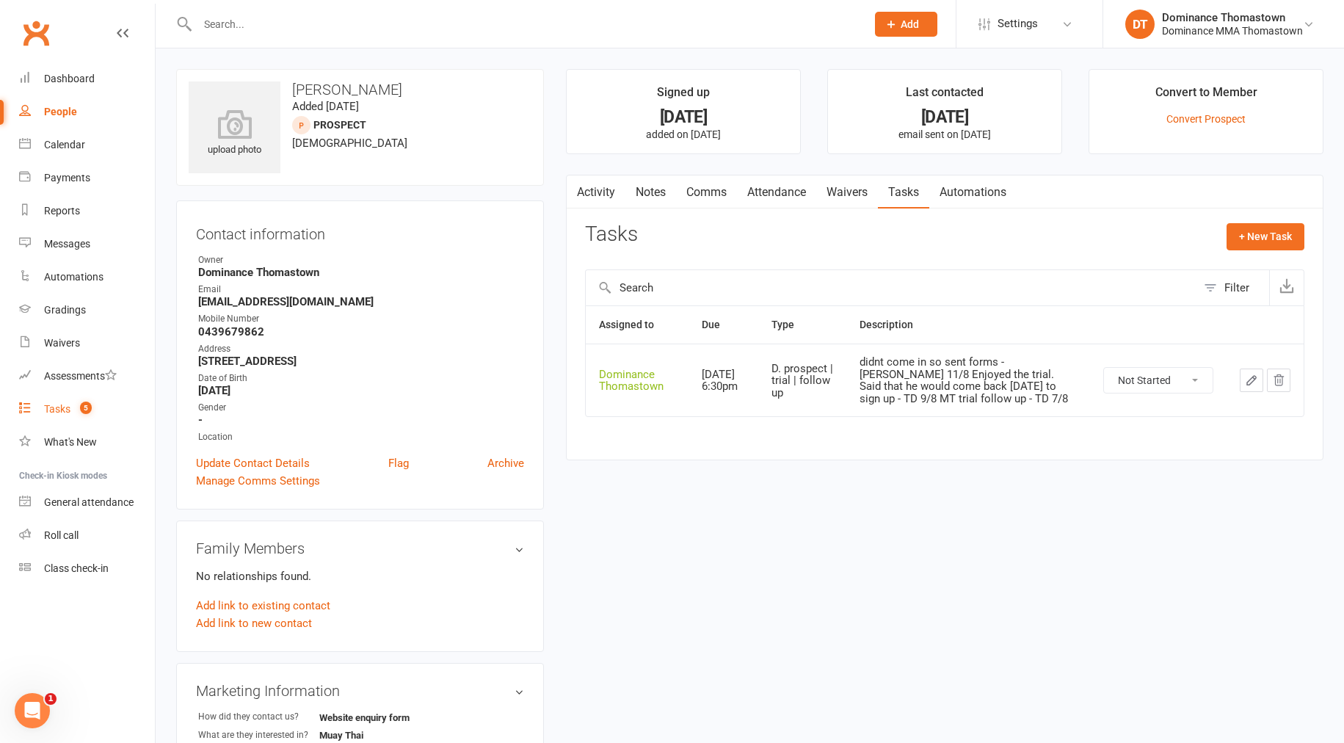
click at [73, 411] on link "Tasks 5" at bounding box center [87, 409] width 136 height 33
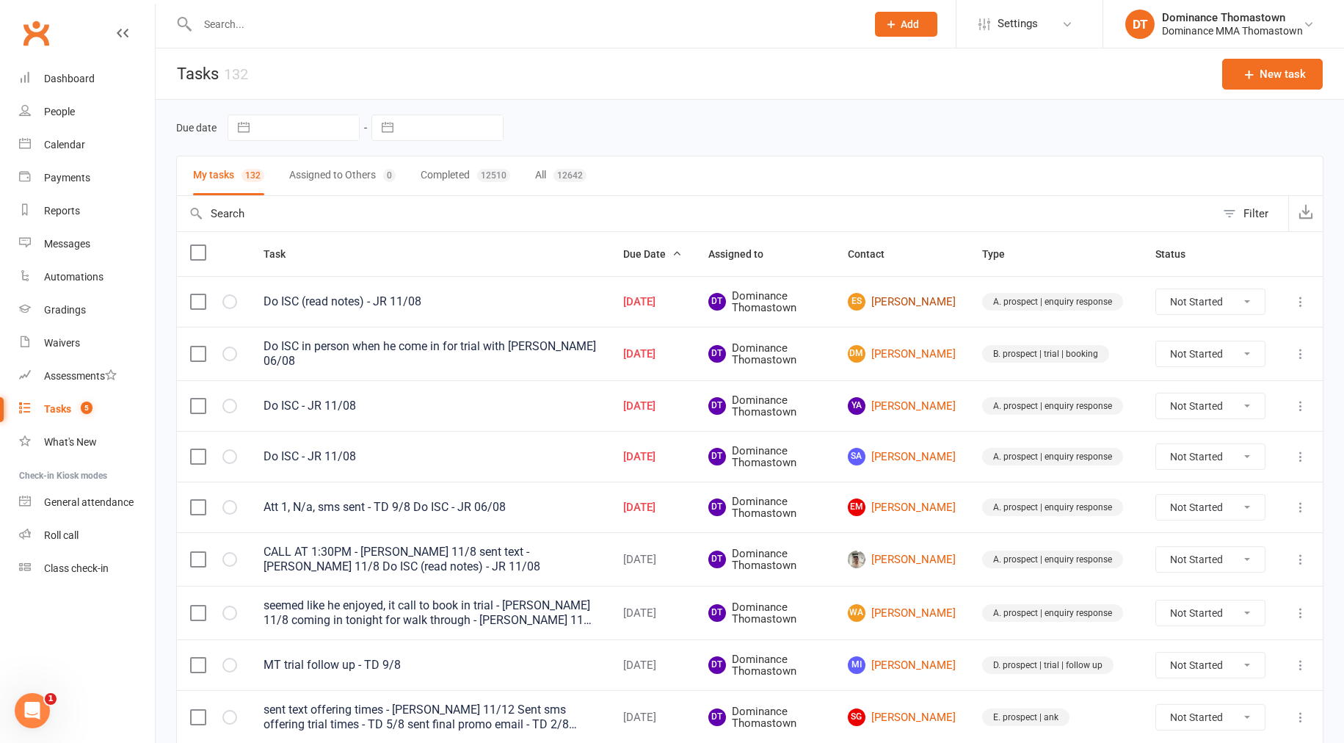
click at [947, 305] on link "ES [PERSON_NAME]" at bounding box center [902, 302] width 108 height 18
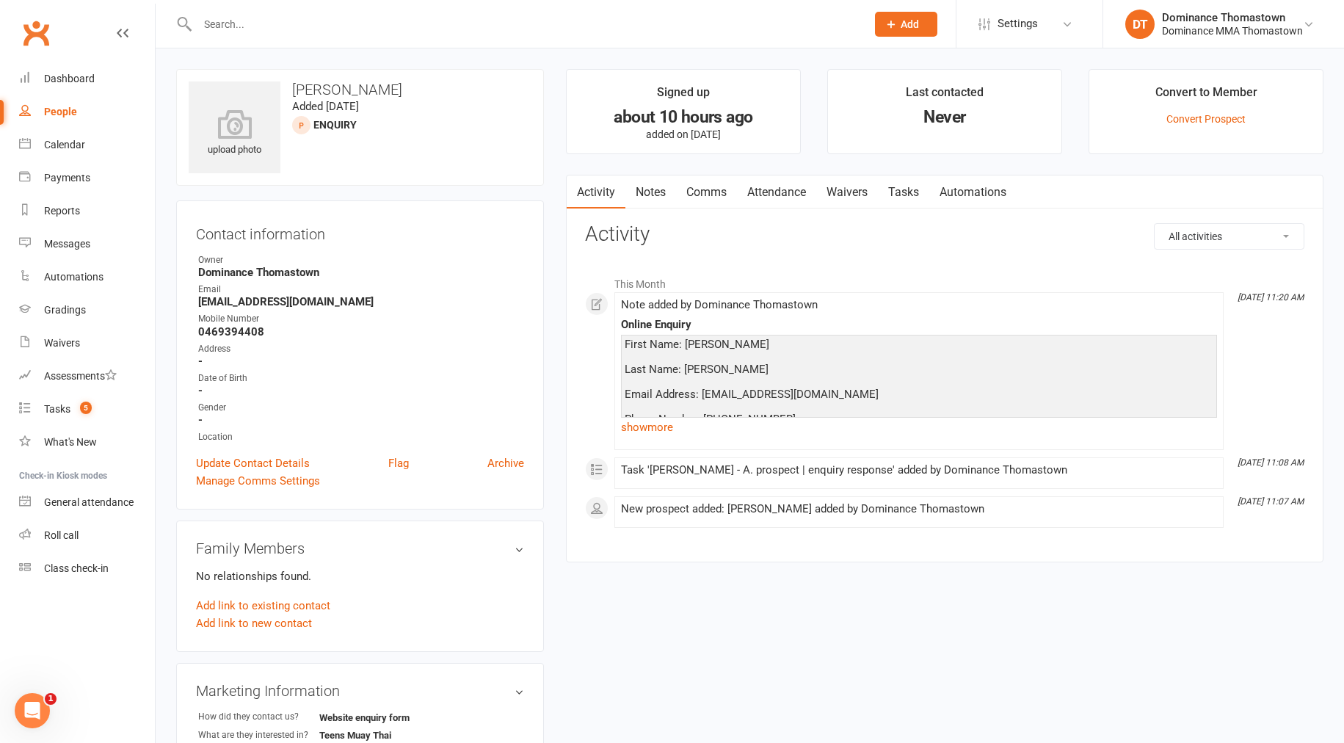
click at [653, 192] on link "Notes" at bounding box center [651, 192] width 51 height 34
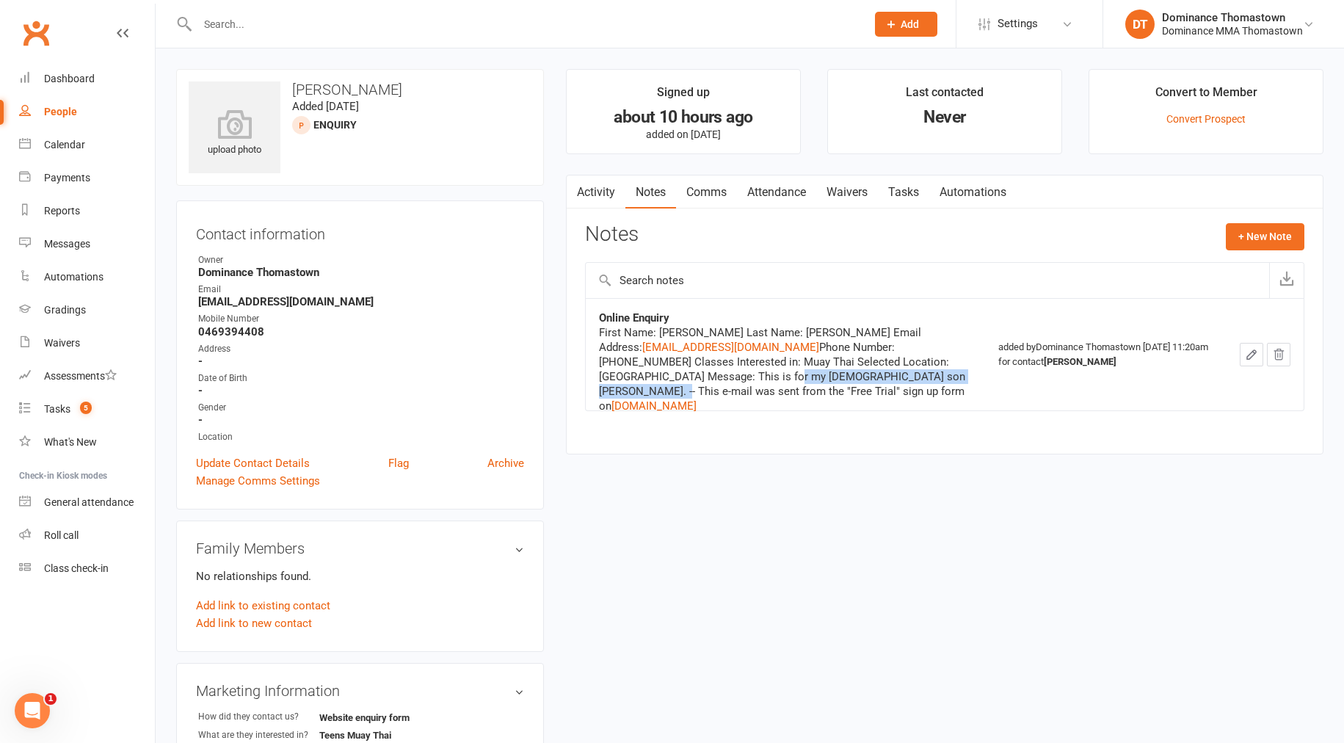
drag, startPoint x: 724, startPoint y: 362, endPoint x: 874, endPoint y: 369, distance: 150.7
click at [874, 369] on div "First Name: [PERSON_NAME] Last Name: [PERSON_NAME] Email Address: [EMAIL_ADDRES…" at bounding box center [782, 369] width 367 height 88
drag, startPoint x: 891, startPoint y: 373, endPoint x: 722, endPoint y: 349, distance: 170.6
click at [722, 349] on div "First Name: [PERSON_NAME] Last Name: [PERSON_NAME] Email Address: [EMAIL_ADDRES…" at bounding box center [782, 369] width 367 height 88
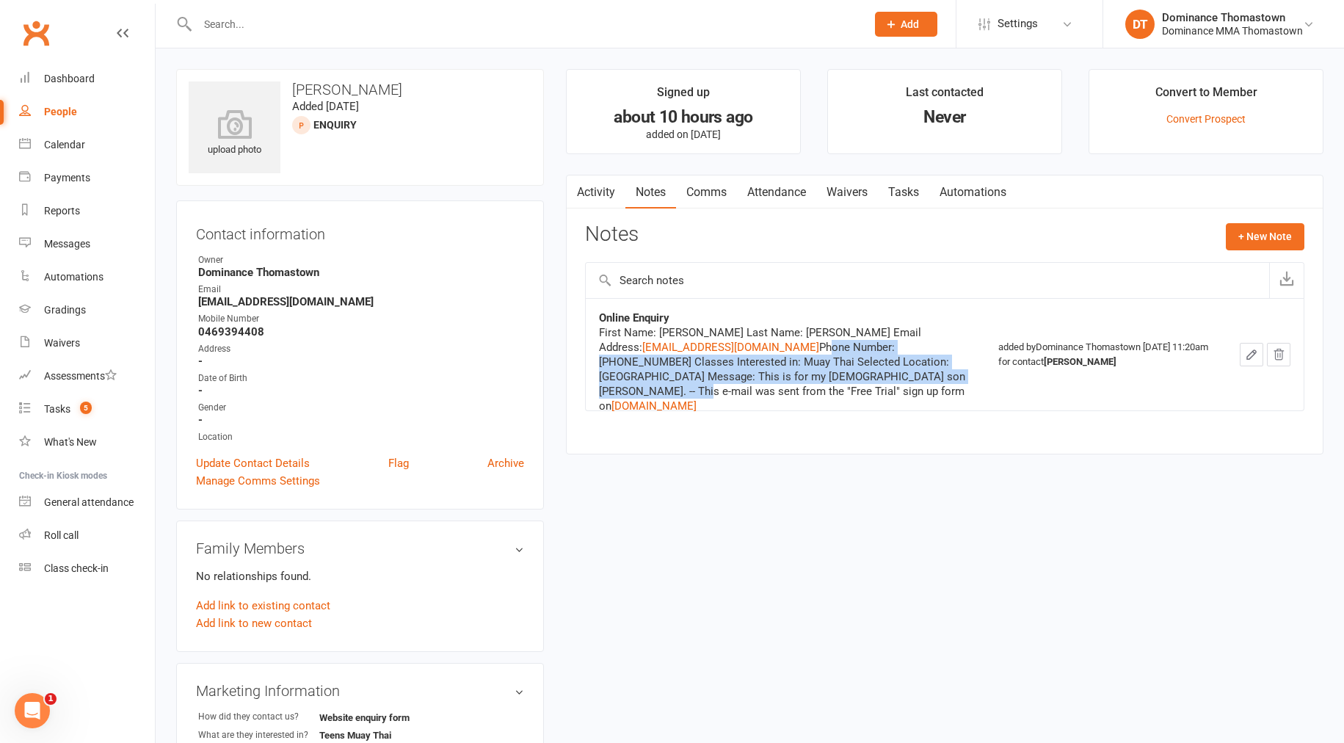
click at [807, 358] on div "First Name: [PERSON_NAME] Last Name: [PERSON_NAME] Email Address: [EMAIL_ADDRES…" at bounding box center [782, 369] width 367 height 88
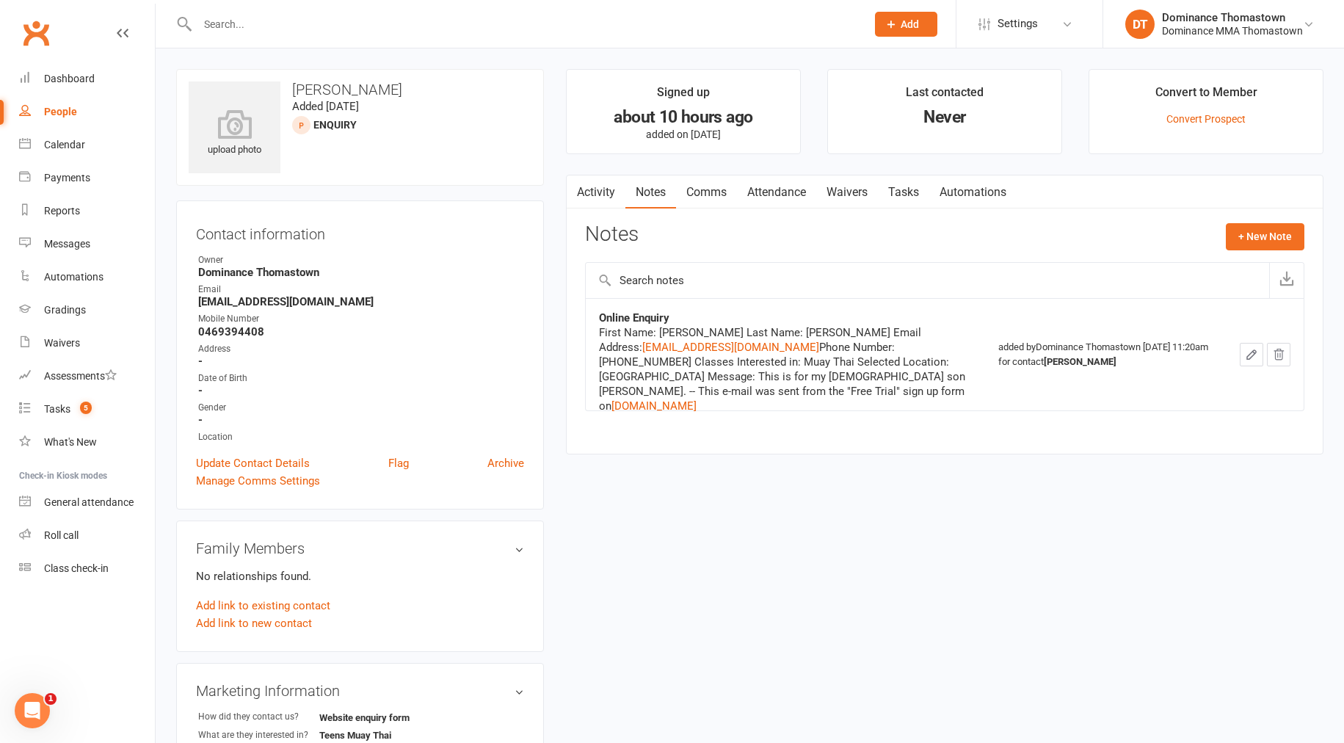
click at [359, 25] on input "text" at bounding box center [524, 24] width 663 height 21
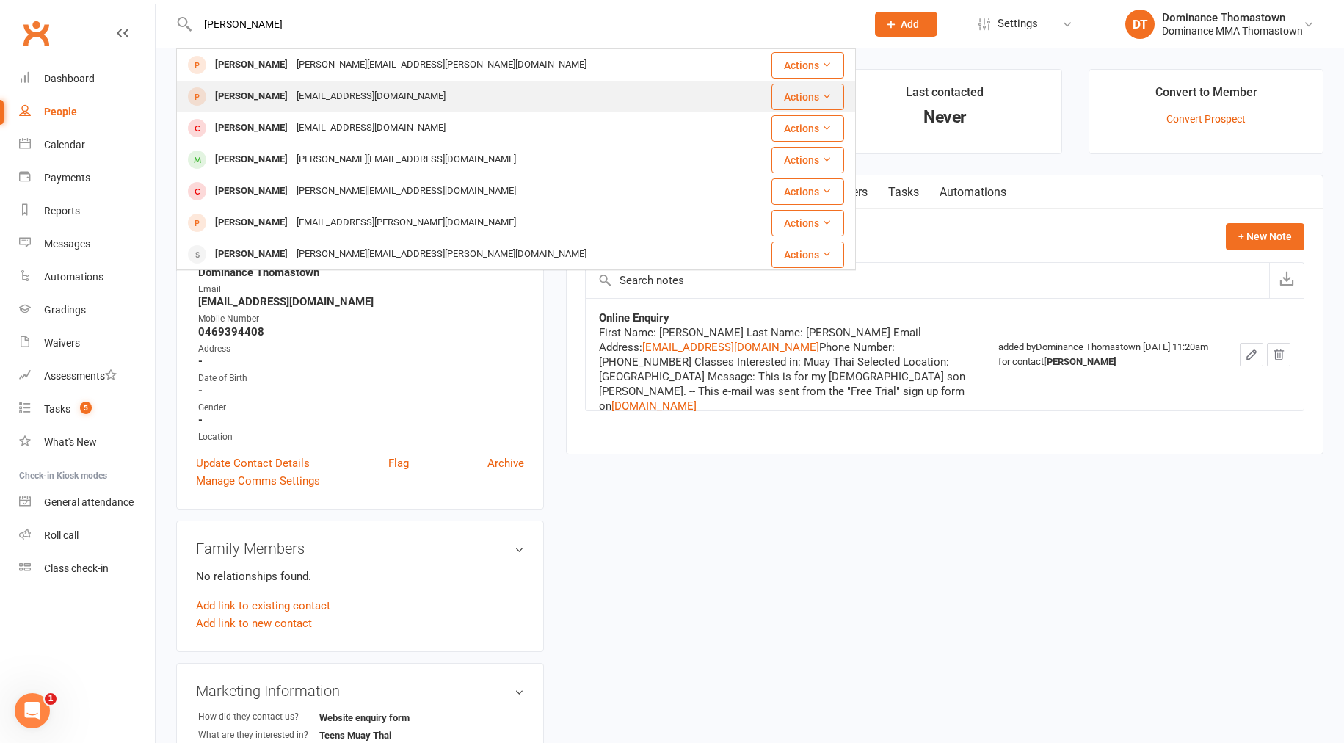
type input "[PERSON_NAME]"
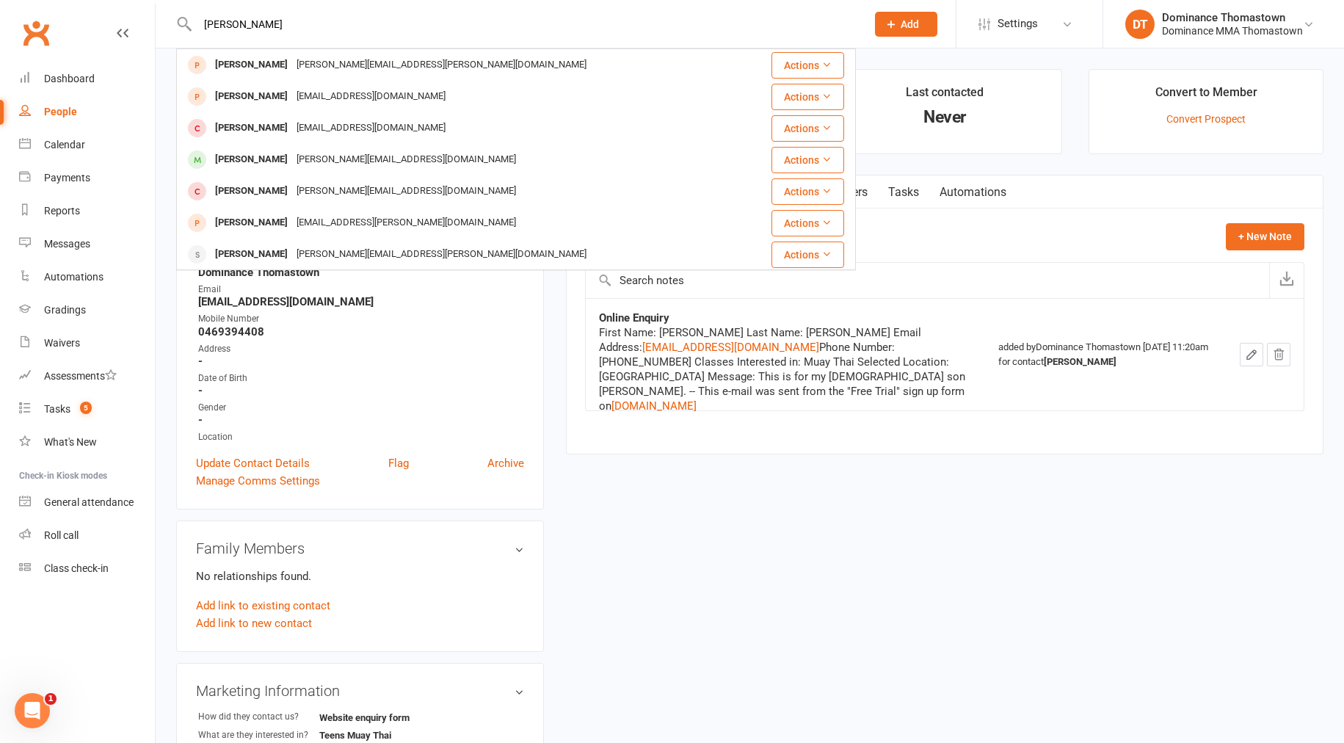
click at [292, 101] on div "[EMAIL_ADDRESS][DOMAIN_NAME]" at bounding box center [371, 96] width 158 height 21
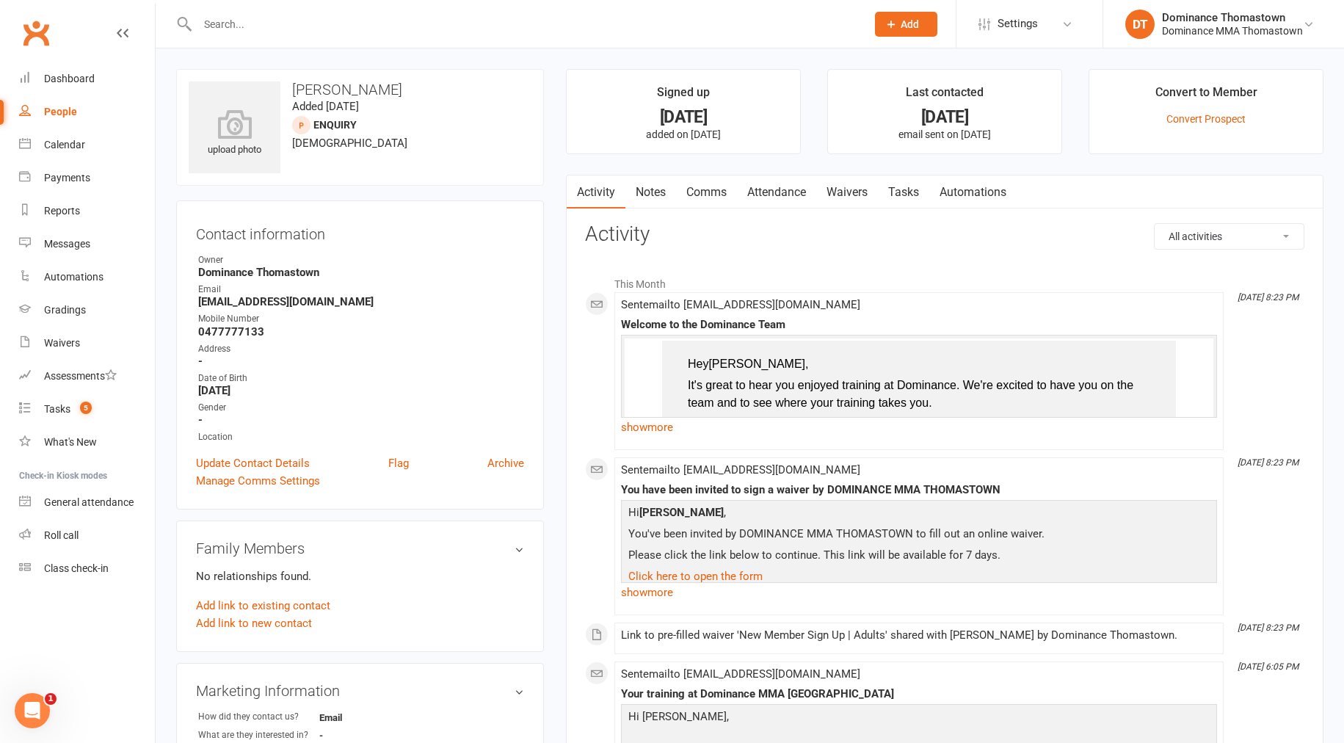
click at [653, 429] on link "show more" at bounding box center [919, 427] width 596 height 21
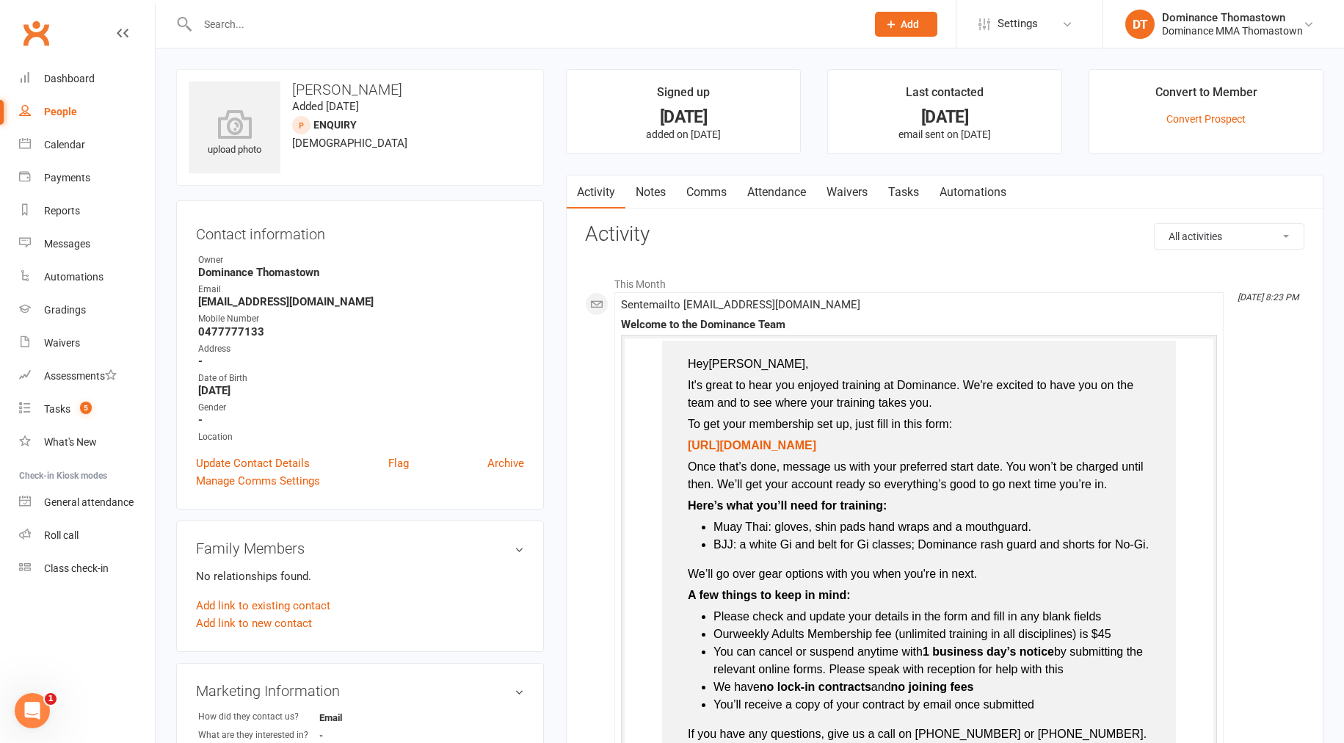
click at [905, 192] on link "Tasks" at bounding box center [903, 192] width 51 height 34
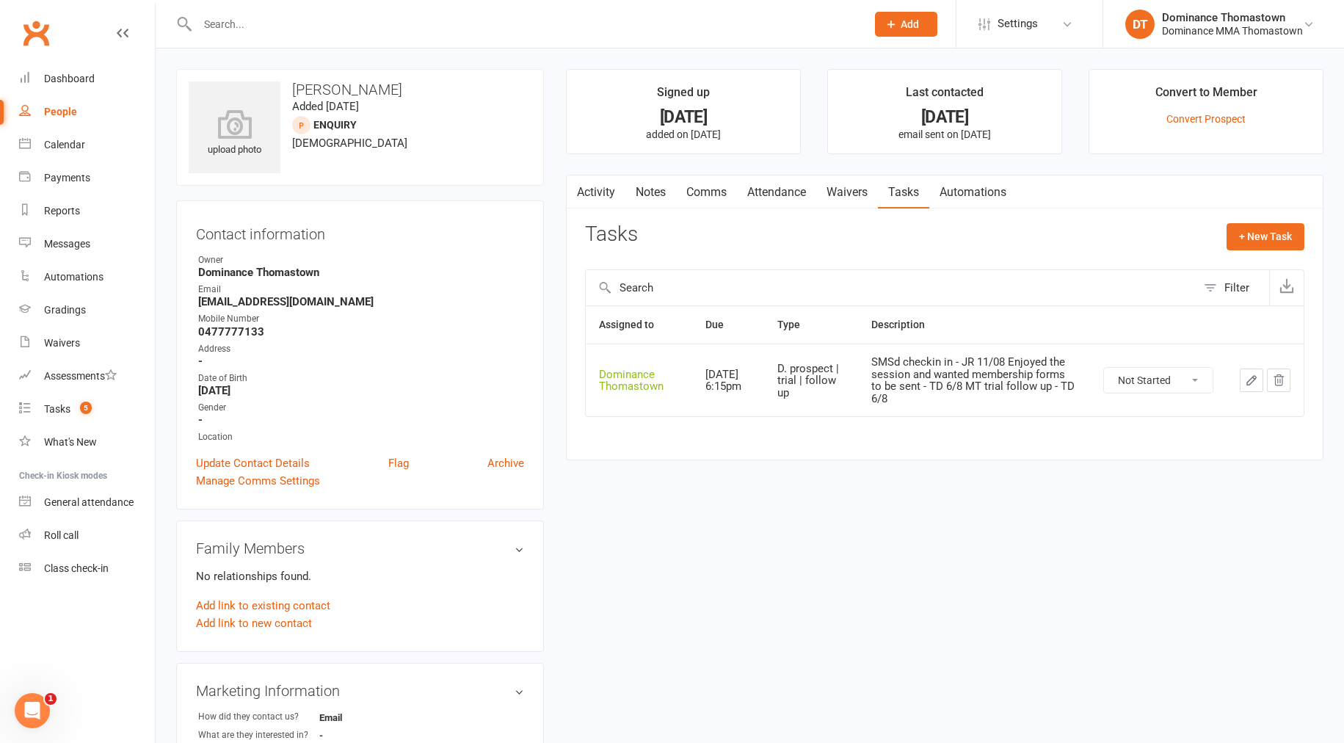
click at [331, 12] on div at bounding box center [516, 24] width 680 height 48
click at [324, 26] on input "text" at bounding box center [524, 24] width 663 height 21
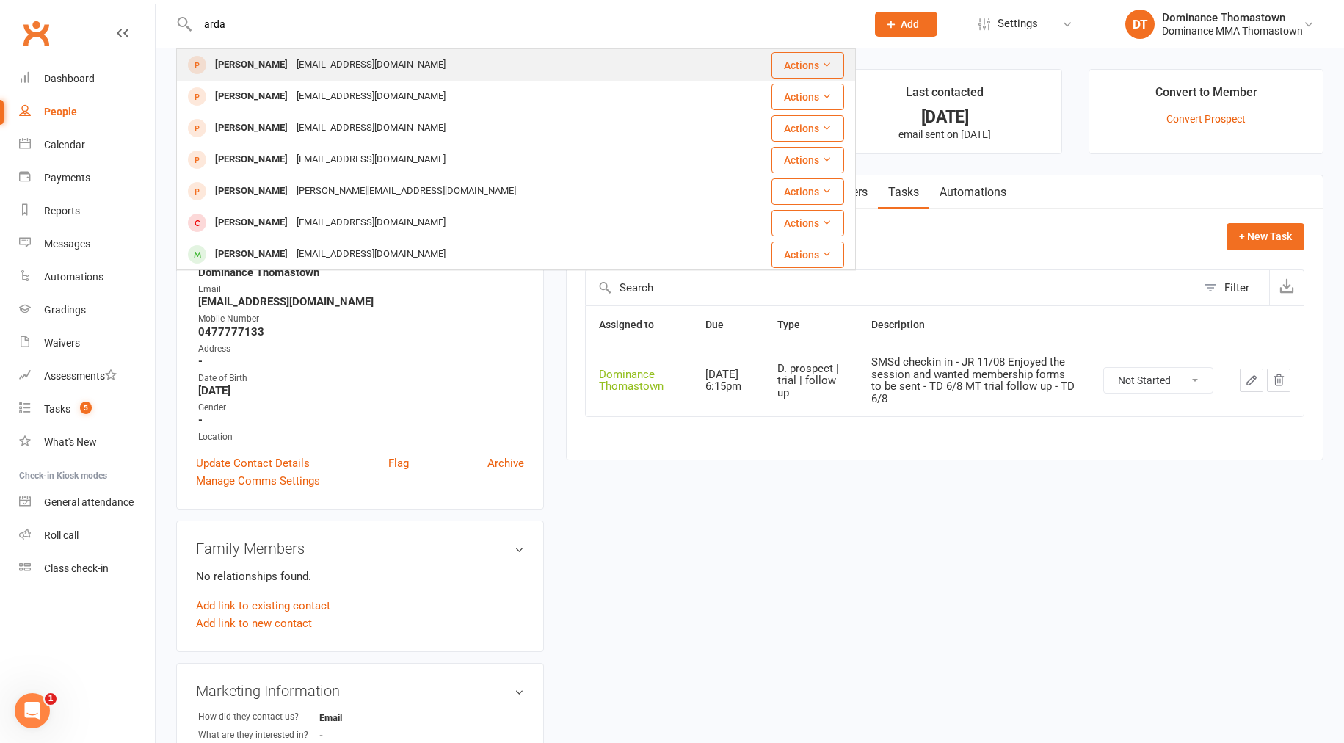
type input "arda"
click at [304, 67] on div "[EMAIL_ADDRESS][DOMAIN_NAME]" at bounding box center [371, 64] width 158 height 21
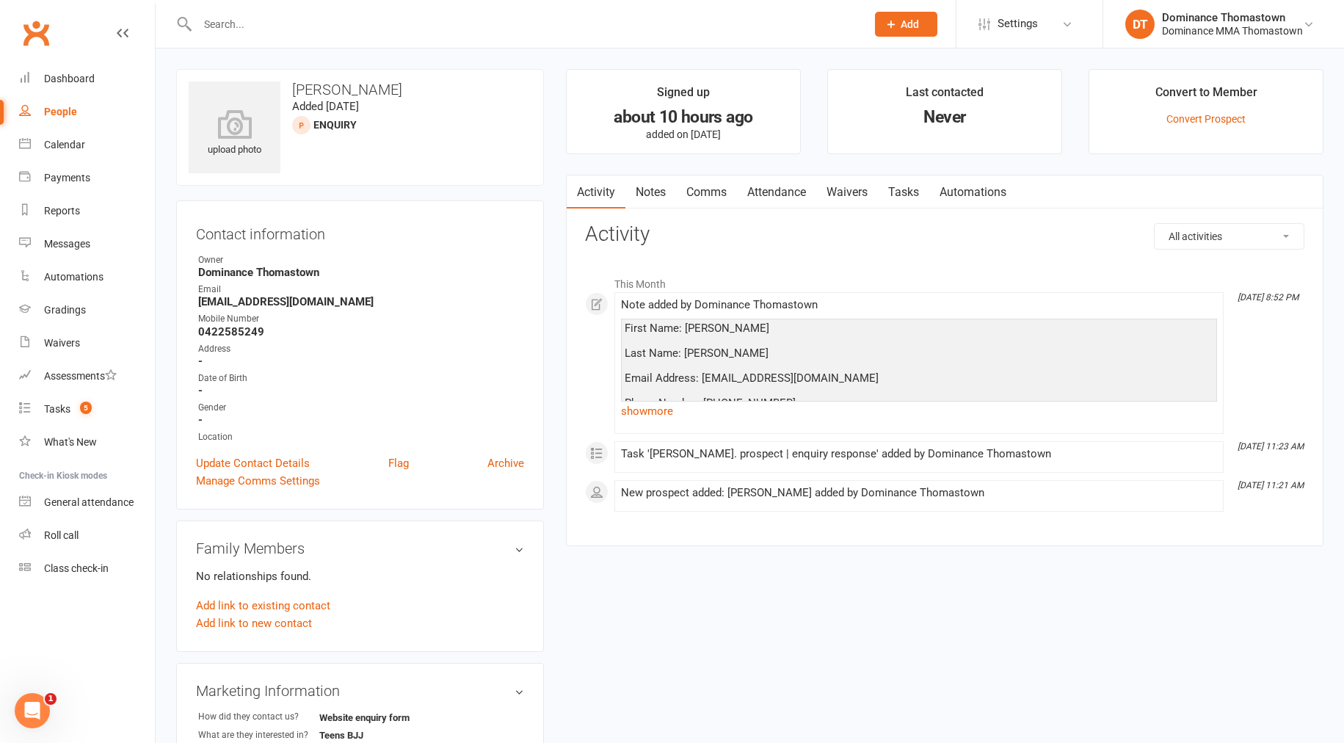
click at [904, 189] on link "Tasks" at bounding box center [903, 192] width 51 height 34
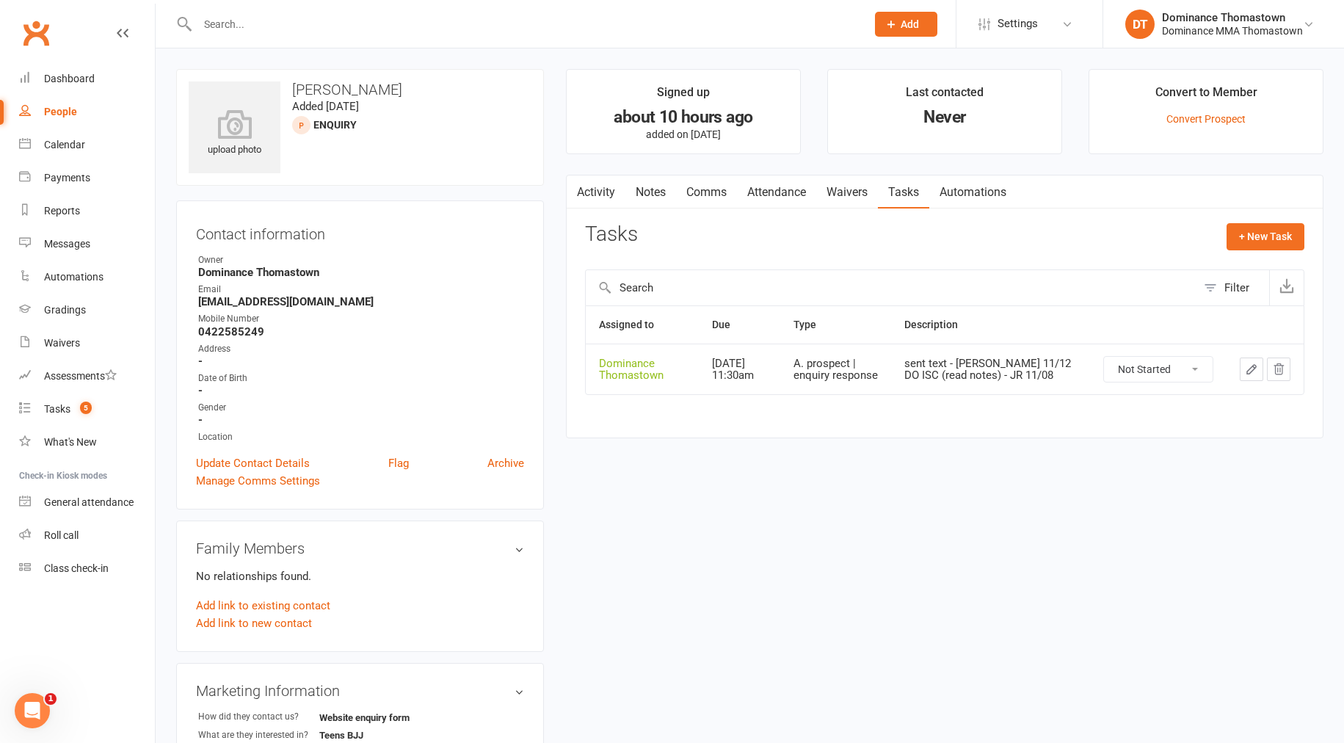
click at [1252, 373] on icon "button" at bounding box center [1251, 369] width 13 height 13
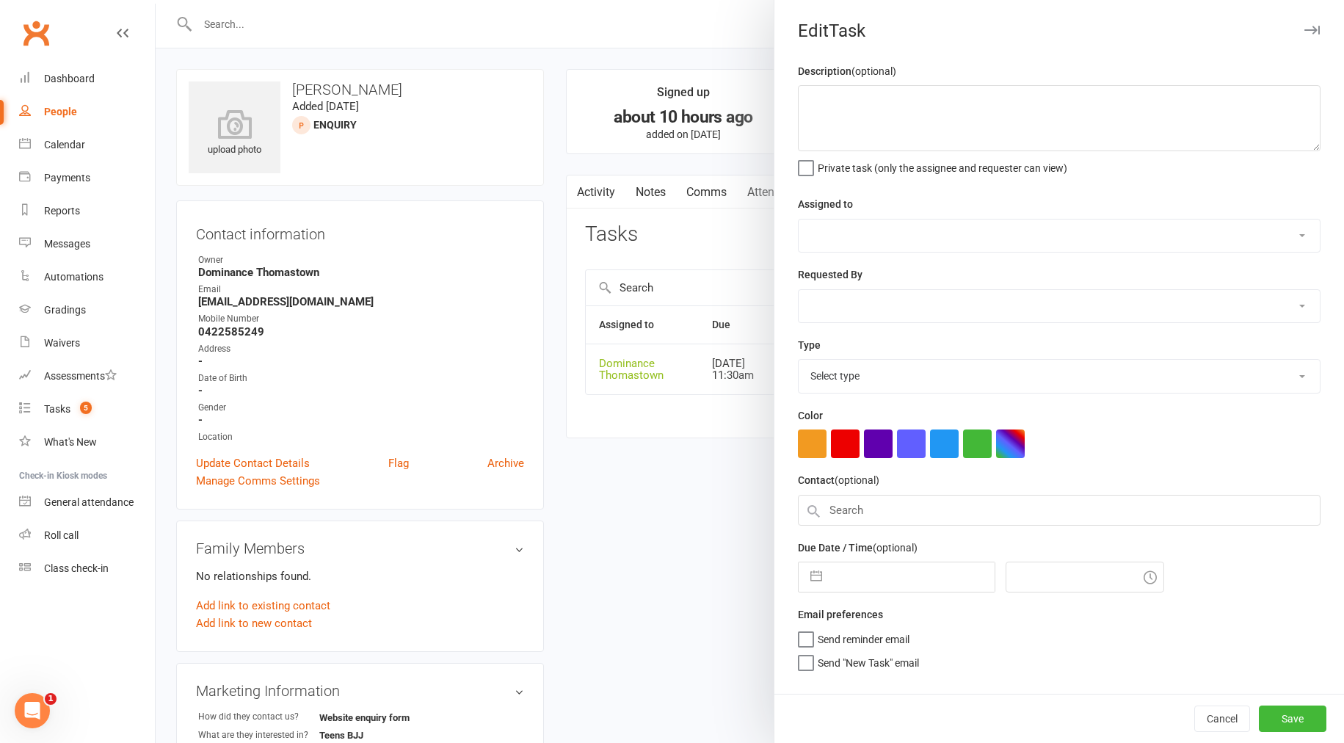
type textarea "sent text - [PERSON_NAME] 11/12 DO ISC (read notes) - JR 11/08"
select select "12547"
type input "[DATE]"
type input "11:30am"
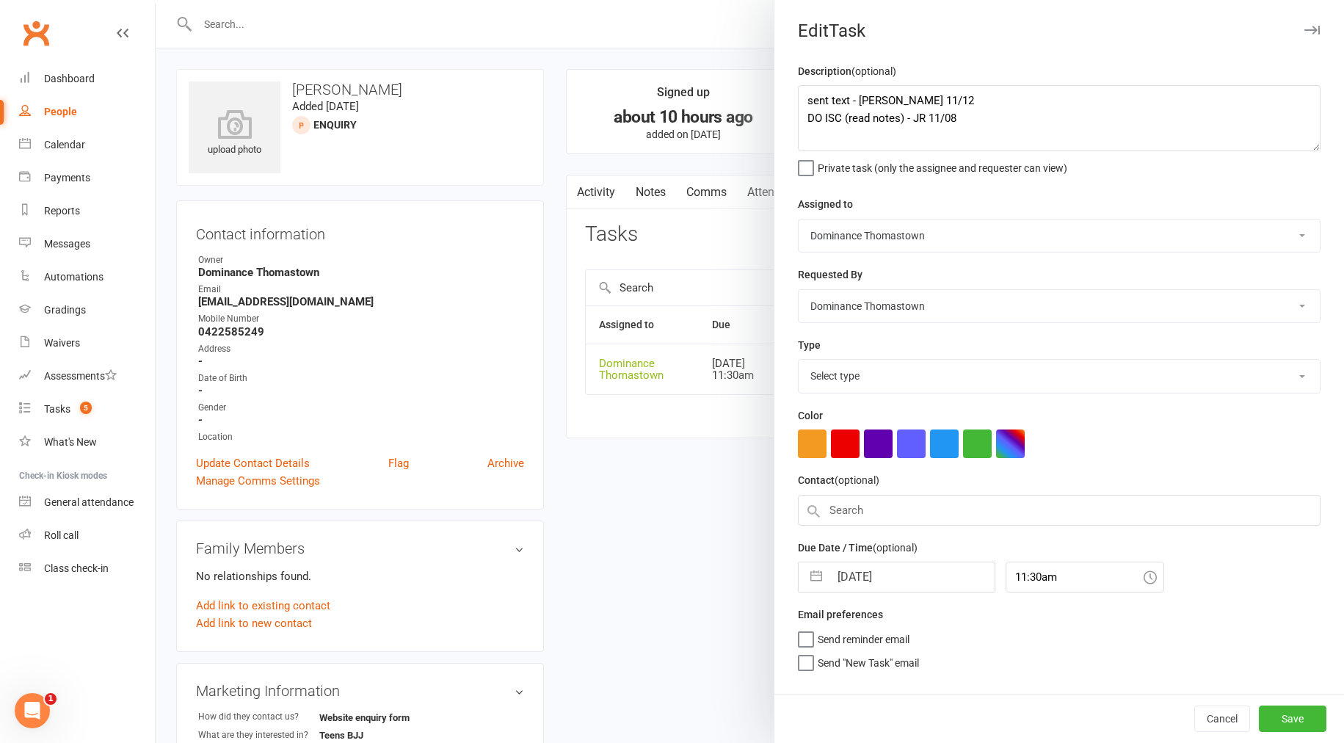
select select "3809"
click at [798, 99] on textarea "sent text - [PERSON_NAME] 11/12 DO ISC (read notes) - JR 11/08" at bounding box center [1059, 118] width 523 height 66
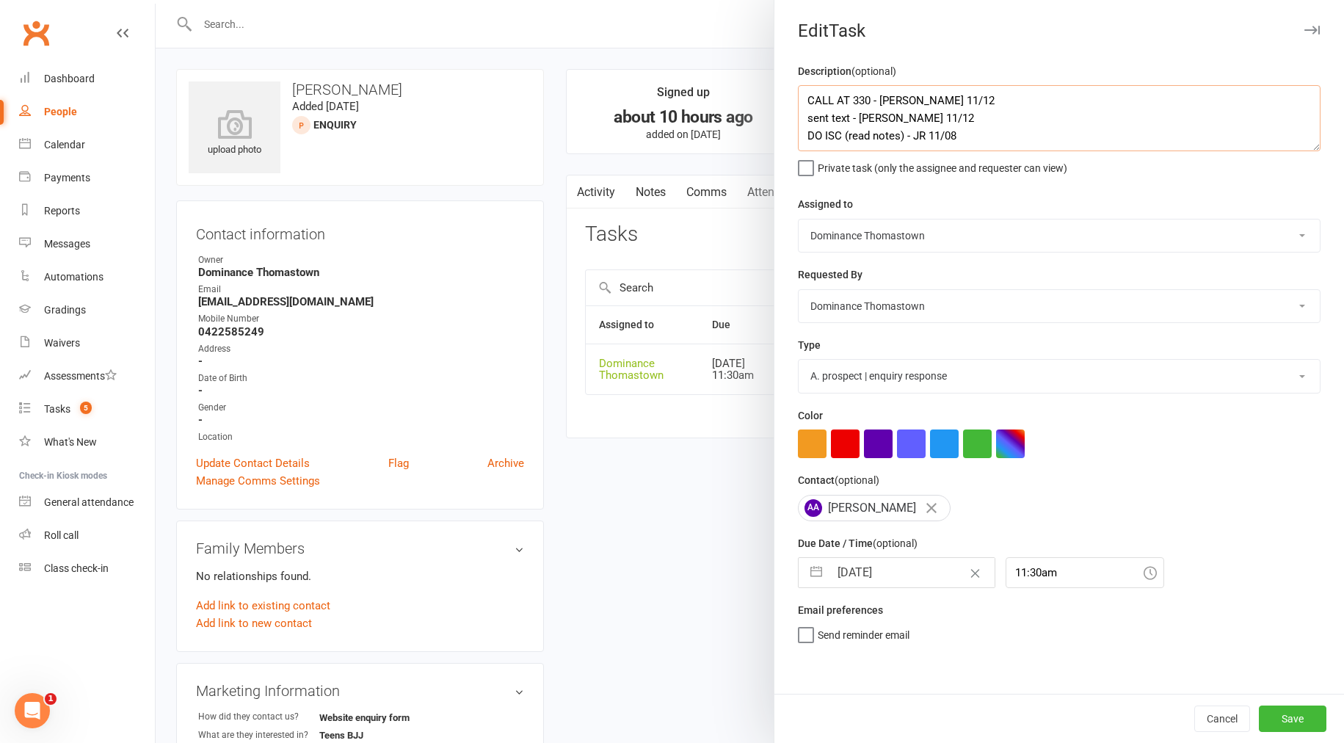
type textarea "CALL AT 330 - [PERSON_NAME] 11/12 sent text - [PERSON_NAME] 11/12 DO ISC (read …"
click at [865, 587] on input "[DATE]" at bounding box center [912, 572] width 165 height 29
select select "6"
select select "2025"
select select "7"
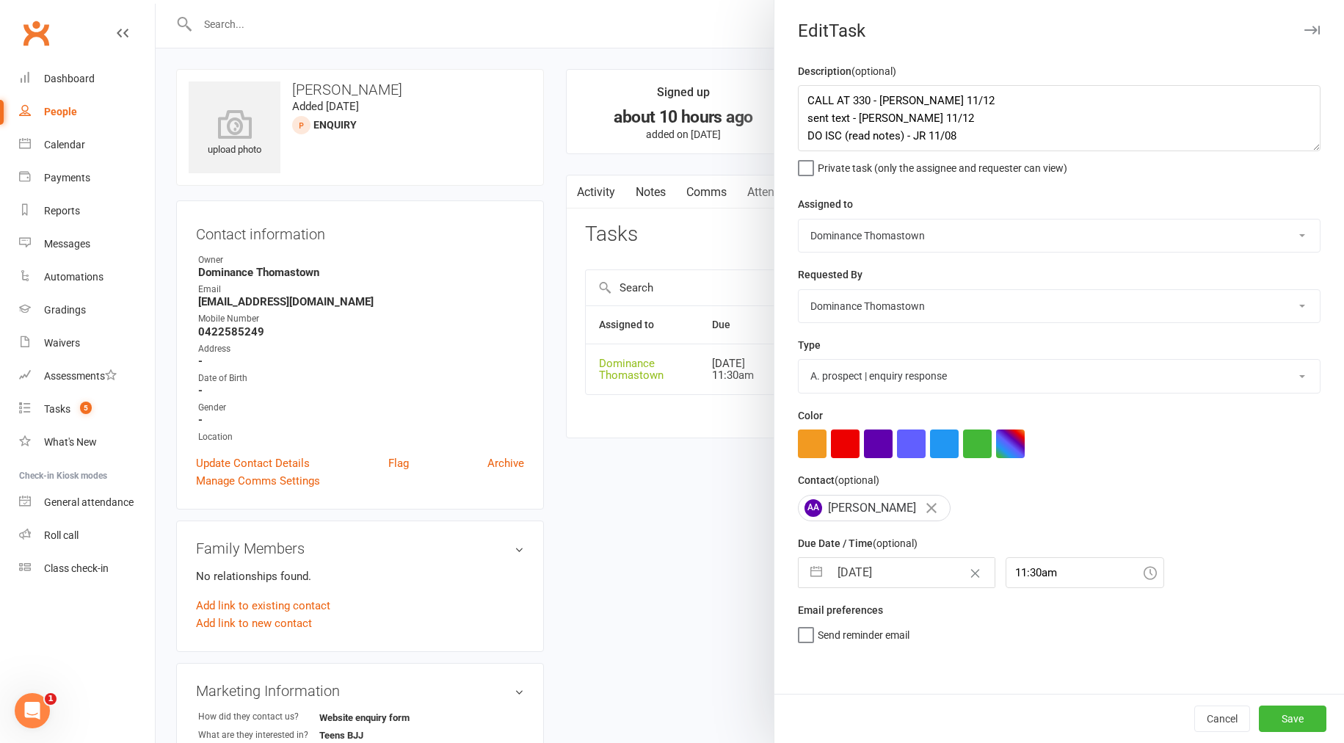
select select "2025"
select select "8"
select select "2025"
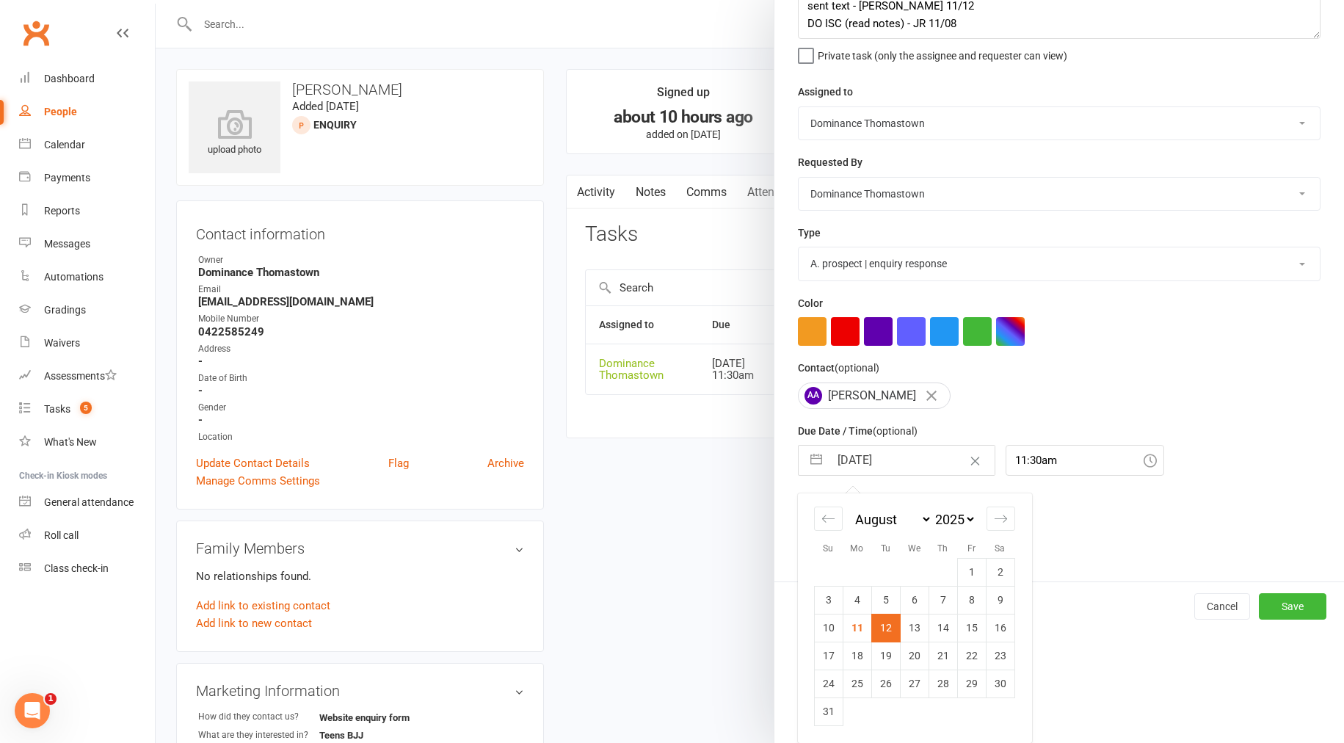
click at [884, 632] on td "12" at bounding box center [885, 628] width 29 height 28
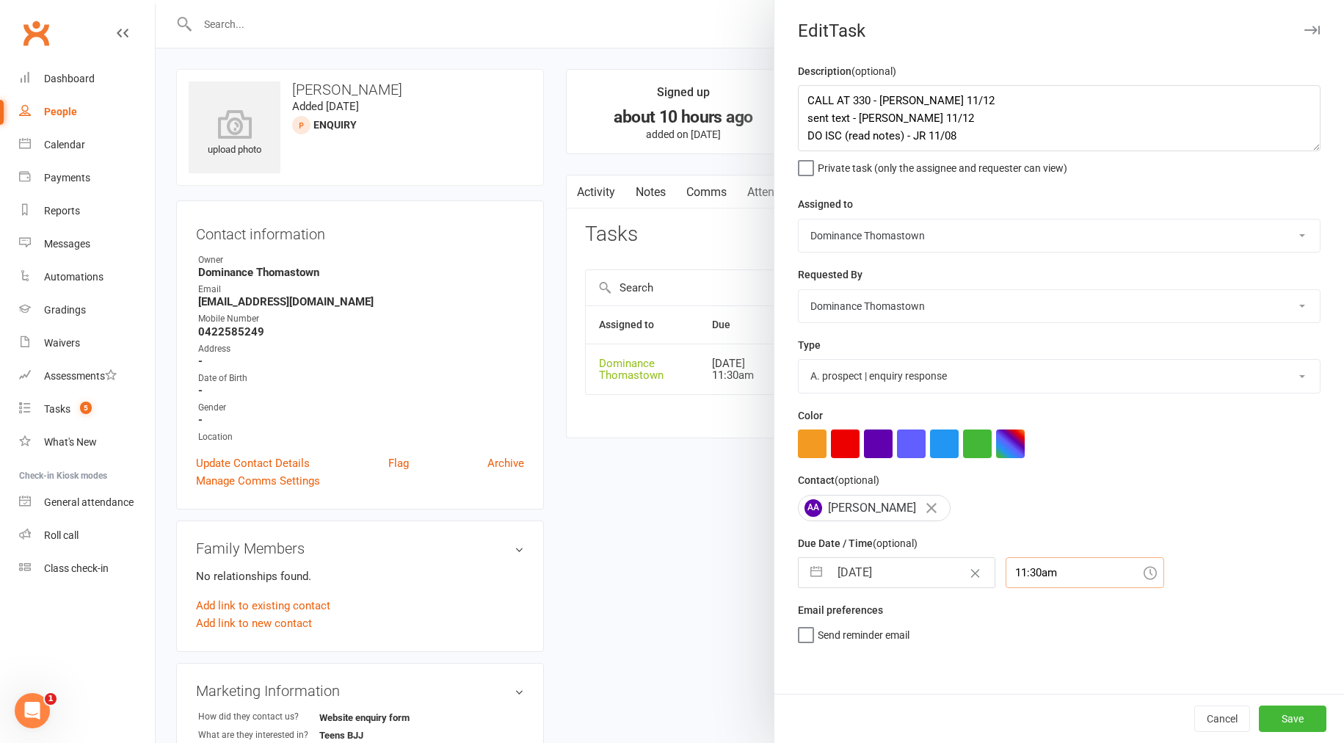
click at [1053, 583] on input "11:30am" at bounding box center [1085, 572] width 159 height 31
drag, startPoint x: 1018, startPoint y: 691, endPoint x: 1039, endPoint y: 692, distance: 20.6
click at [1018, 691] on div "1:45pm" at bounding box center [1085, 681] width 157 height 23
type input "1:45pm"
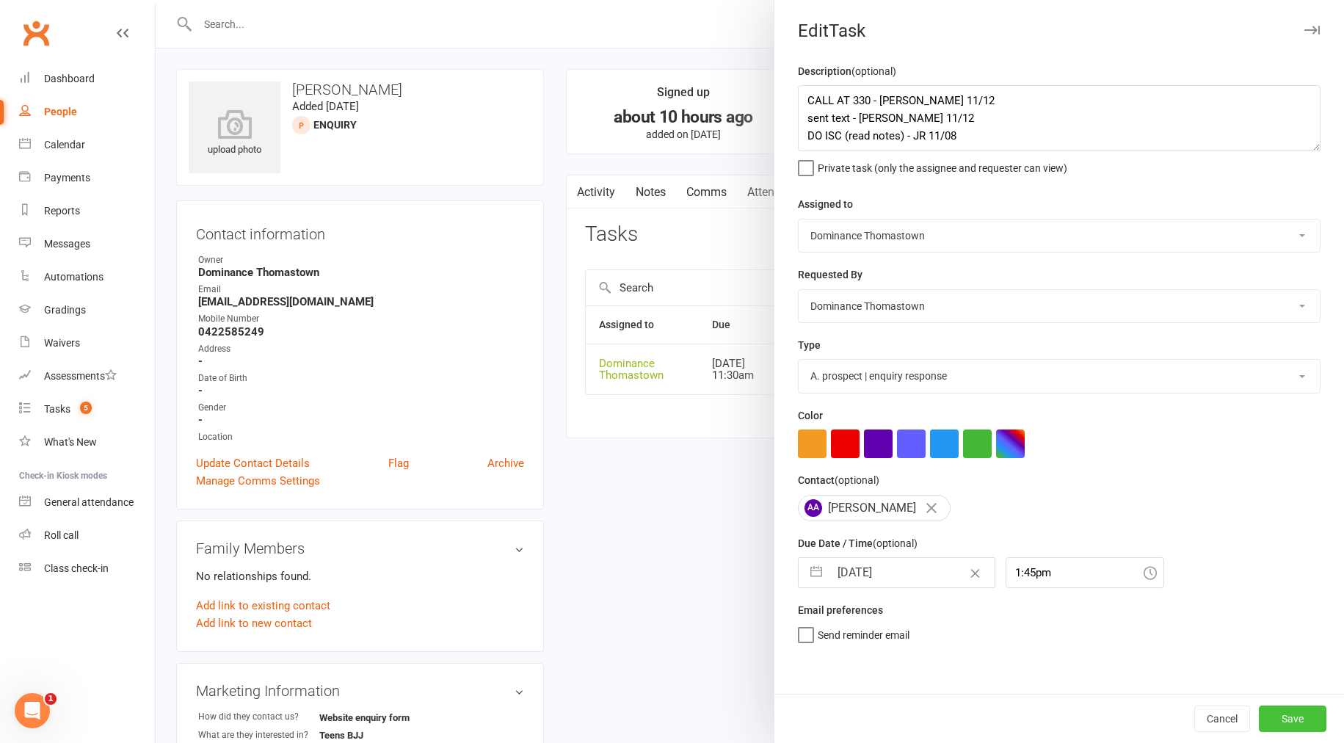
drag, startPoint x: 1289, startPoint y: 721, endPoint x: 1282, endPoint y: 718, distance: 7.9
click at [1288, 721] on button "Save" at bounding box center [1293, 719] width 68 height 26
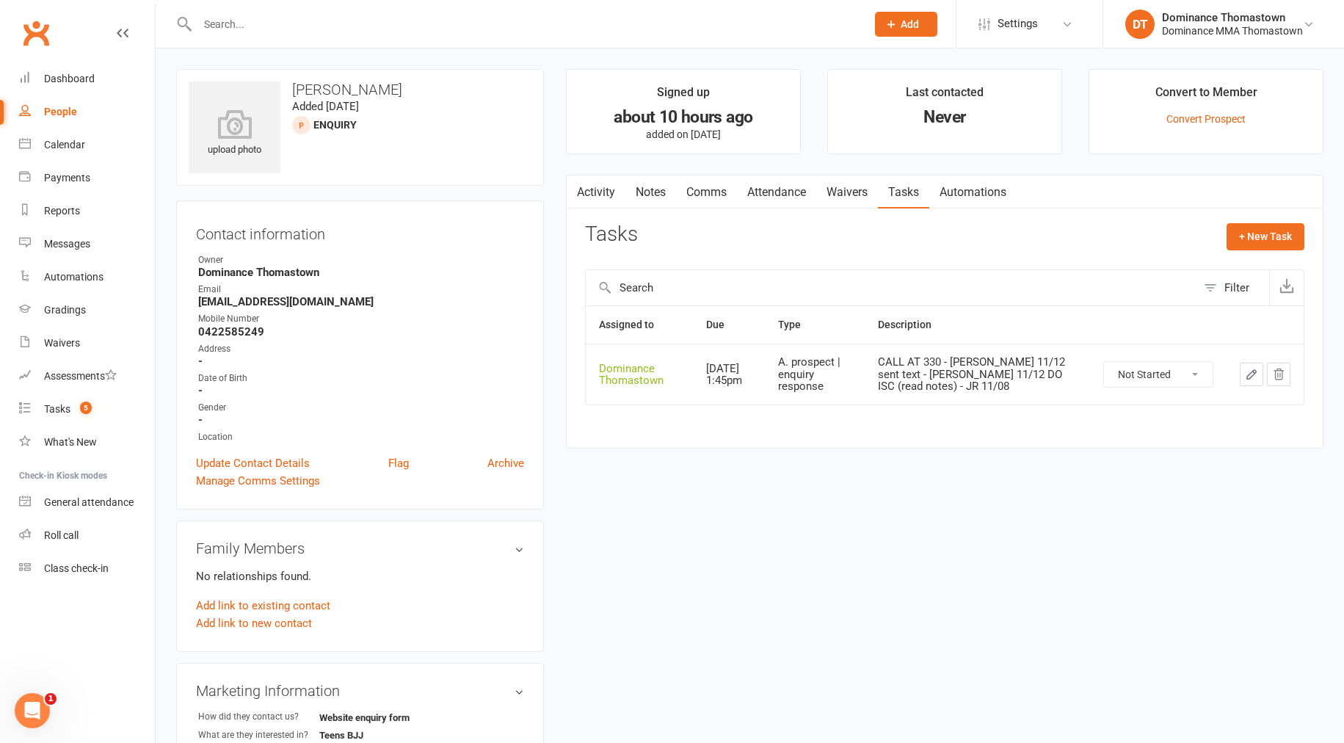
click at [233, 21] on input "text" at bounding box center [524, 24] width 663 height 21
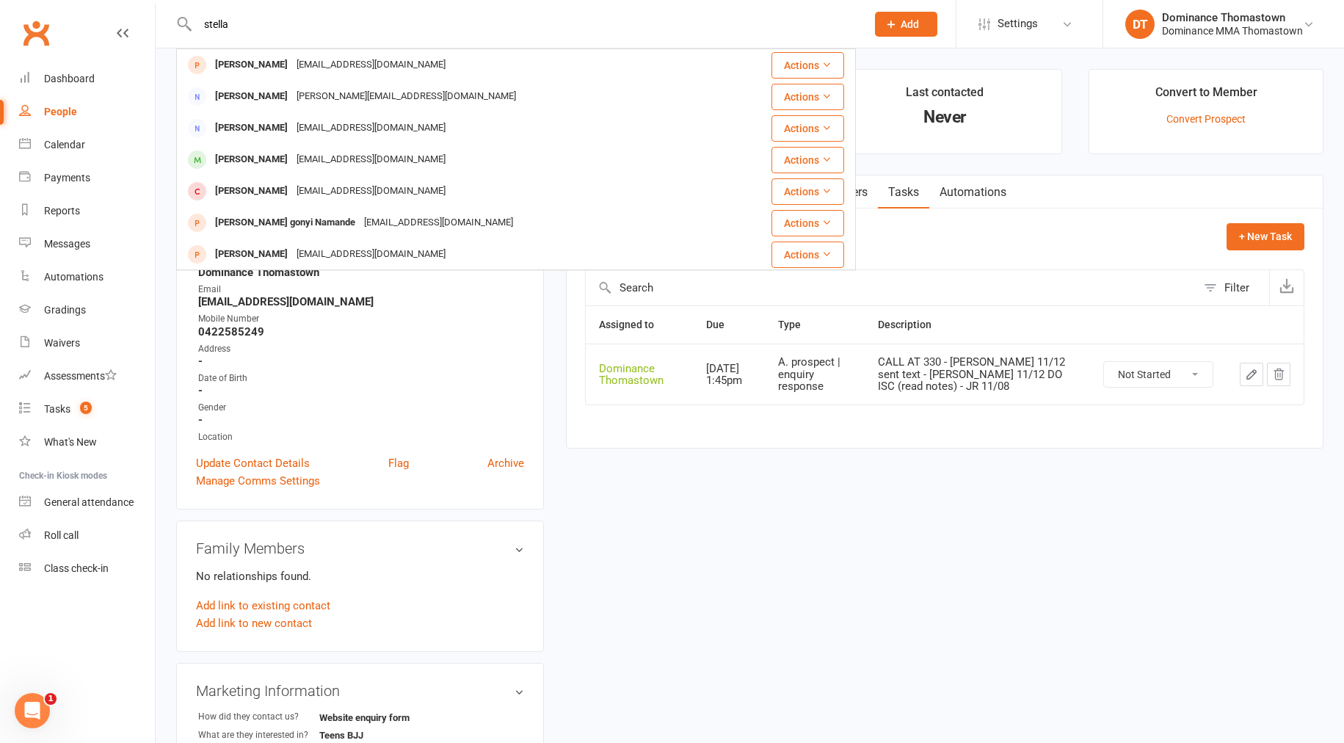
type input "stella"
click at [360, 222] on div "[EMAIL_ADDRESS][DOMAIN_NAME]" at bounding box center [439, 222] width 158 height 21
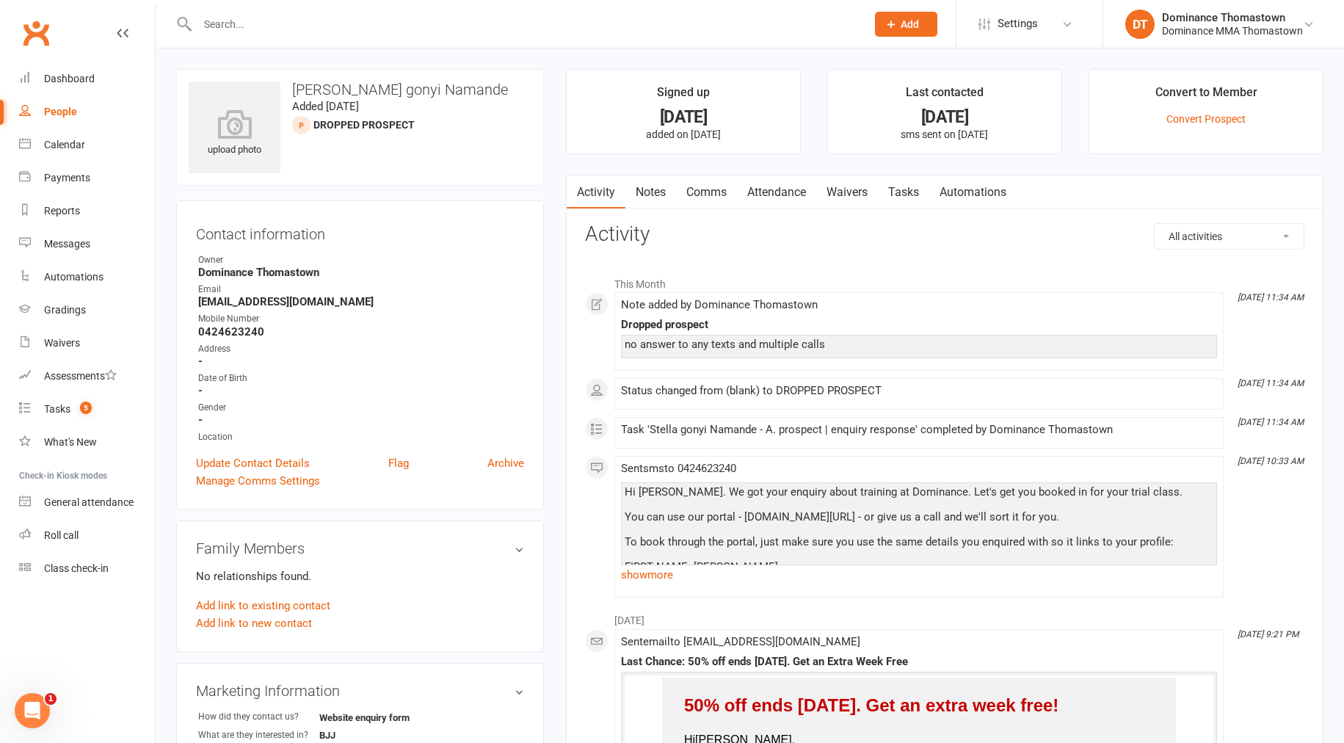
click at [642, 189] on link "Notes" at bounding box center [651, 192] width 51 height 34
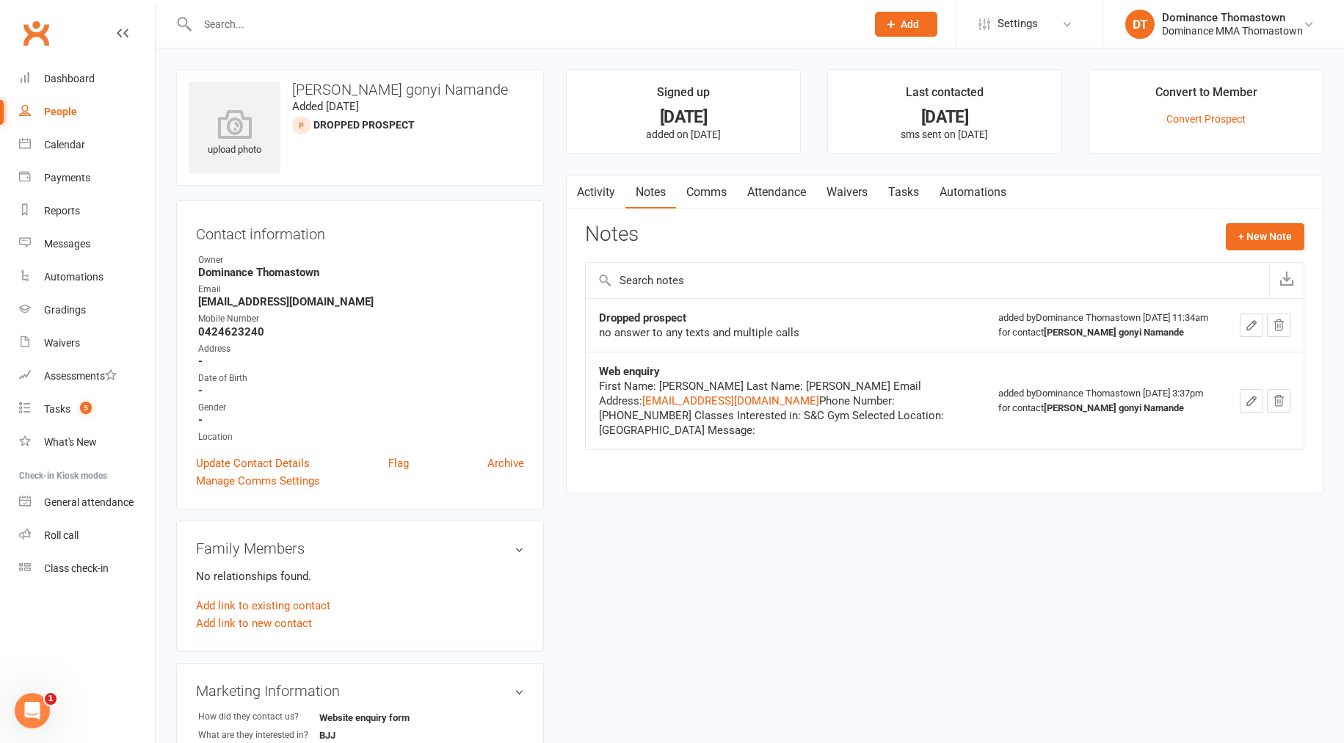
click at [910, 188] on link "Tasks" at bounding box center [903, 192] width 51 height 34
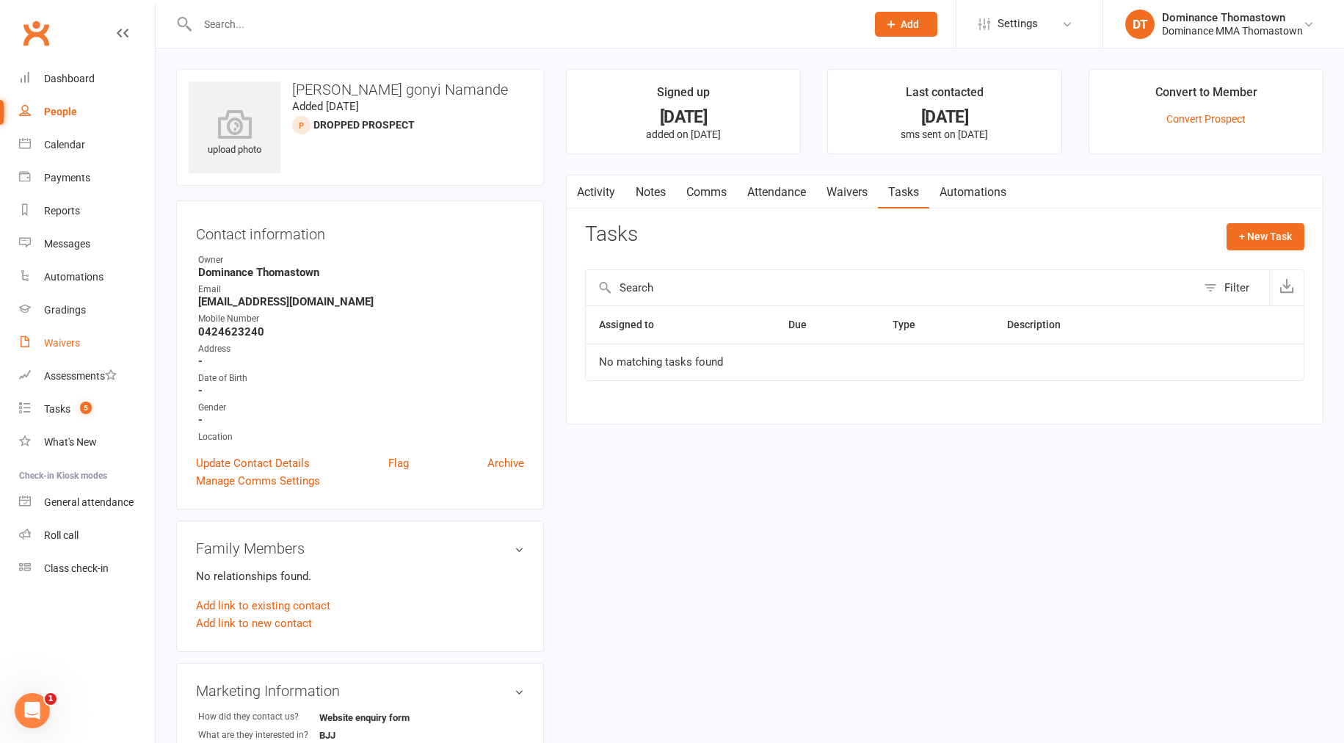
click at [66, 344] on div "Waivers" at bounding box center [62, 343] width 36 height 12
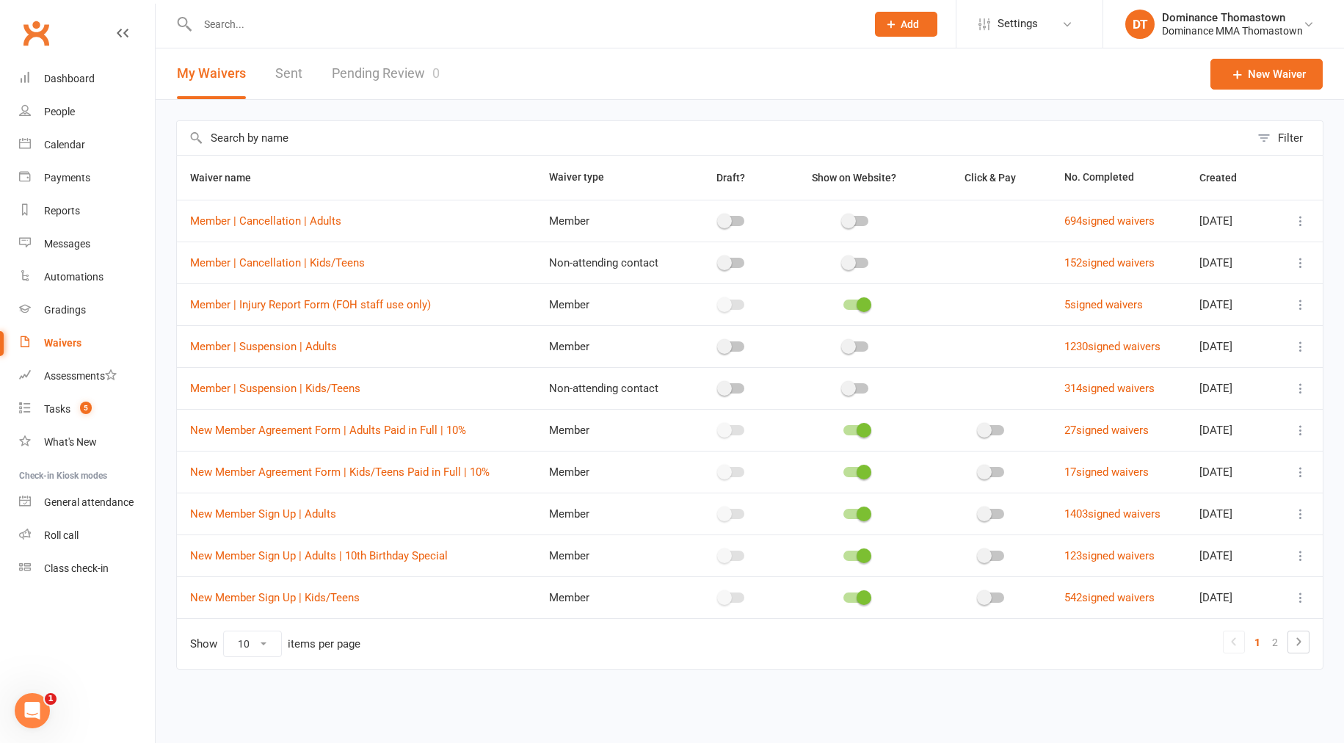
click at [396, 81] on link "Pending Review 0" at bounding box center [386, 73] width 108 height 51
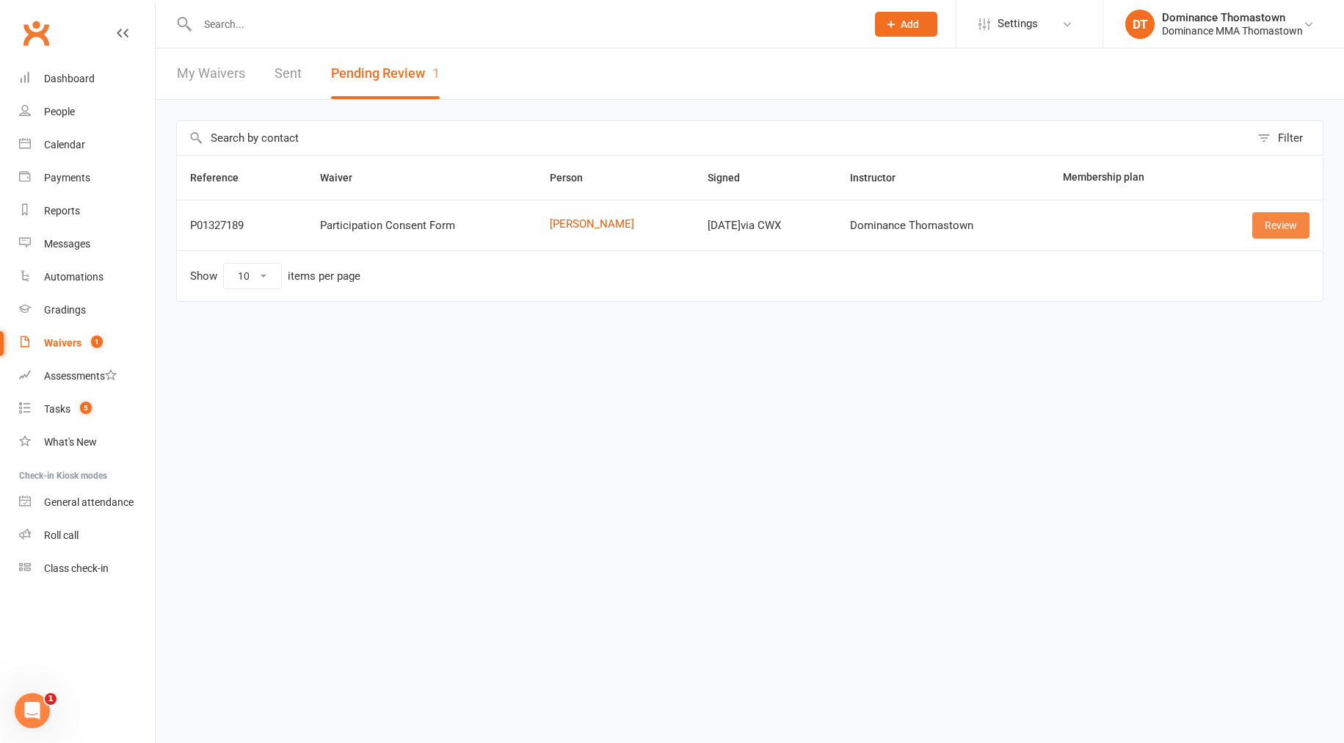
click at [1299, 228] on link "Review" at bounding box center [1280, 225] width 57 height 26
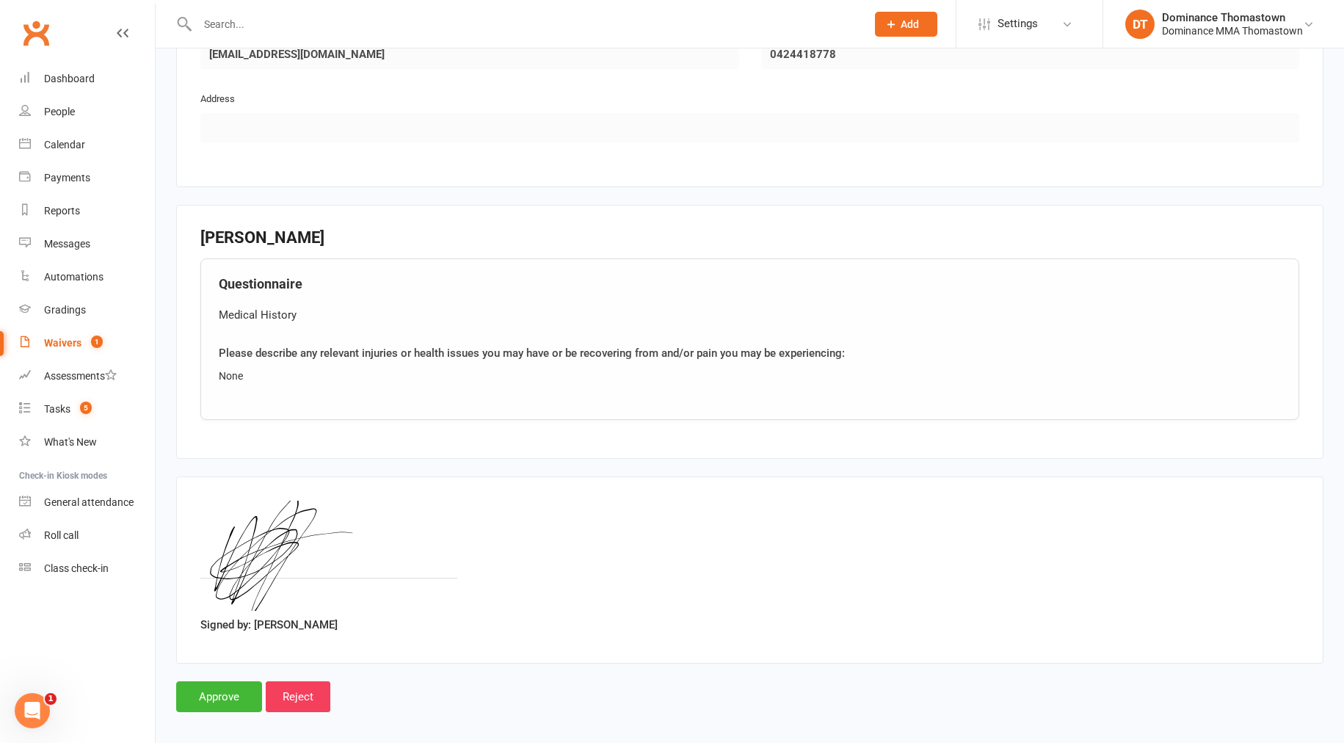
scroll to position [852, 0]
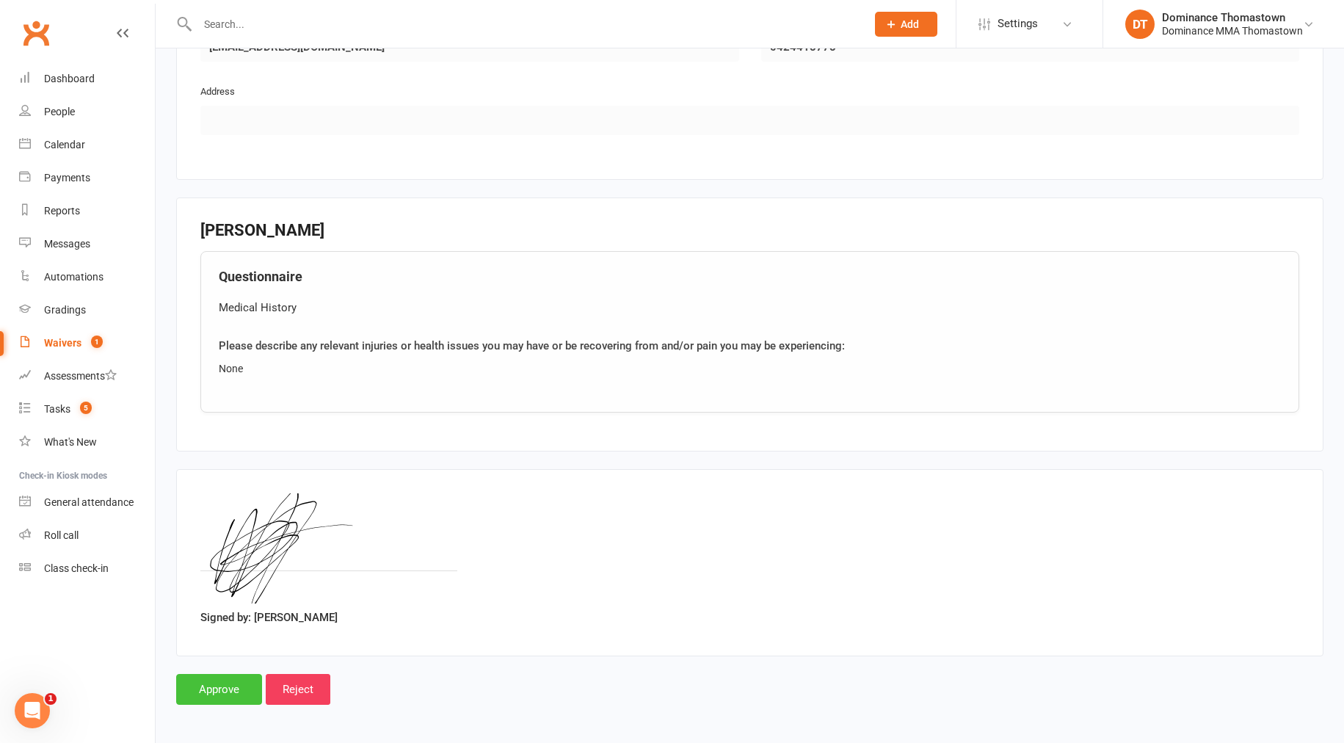
click at [249, 684] on input "Approve" at bounding box center [219, 689] width 86 height 31
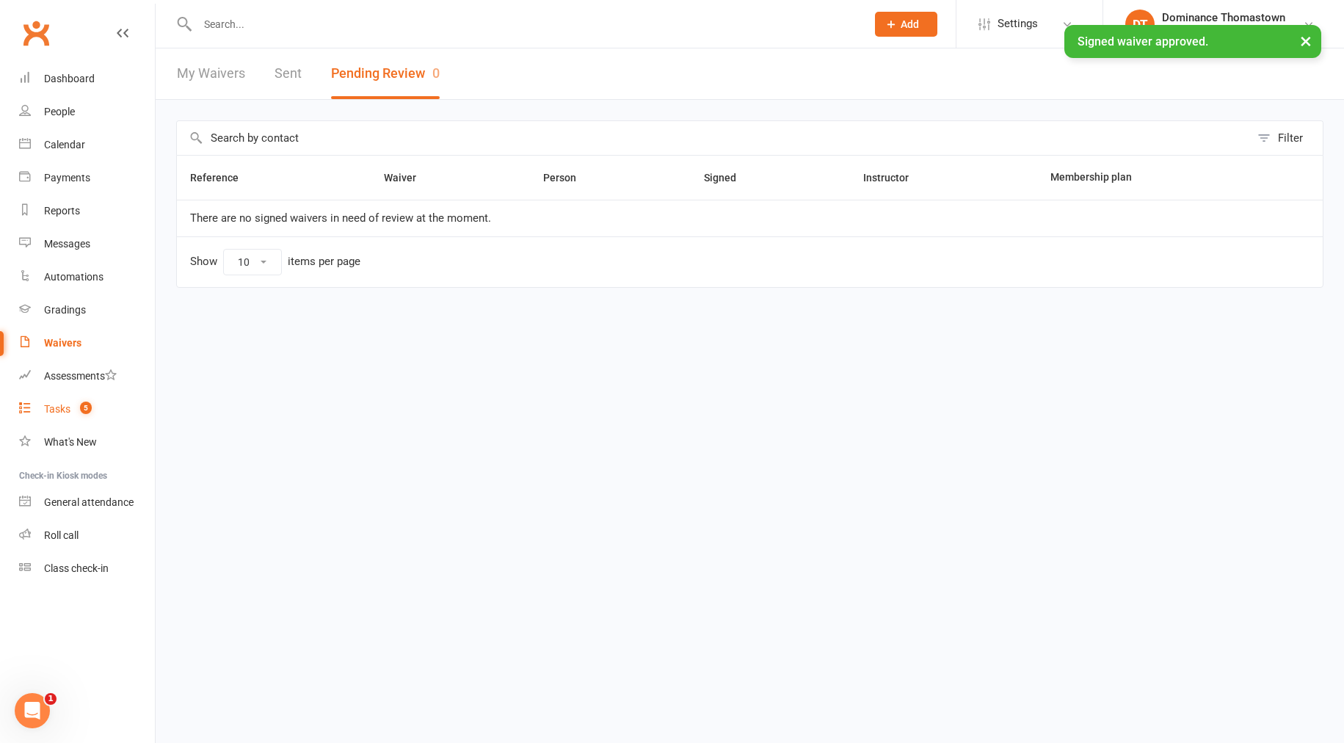
click at [86, 412] on span "5" at bounding box center [86, 408] width 12 height 12
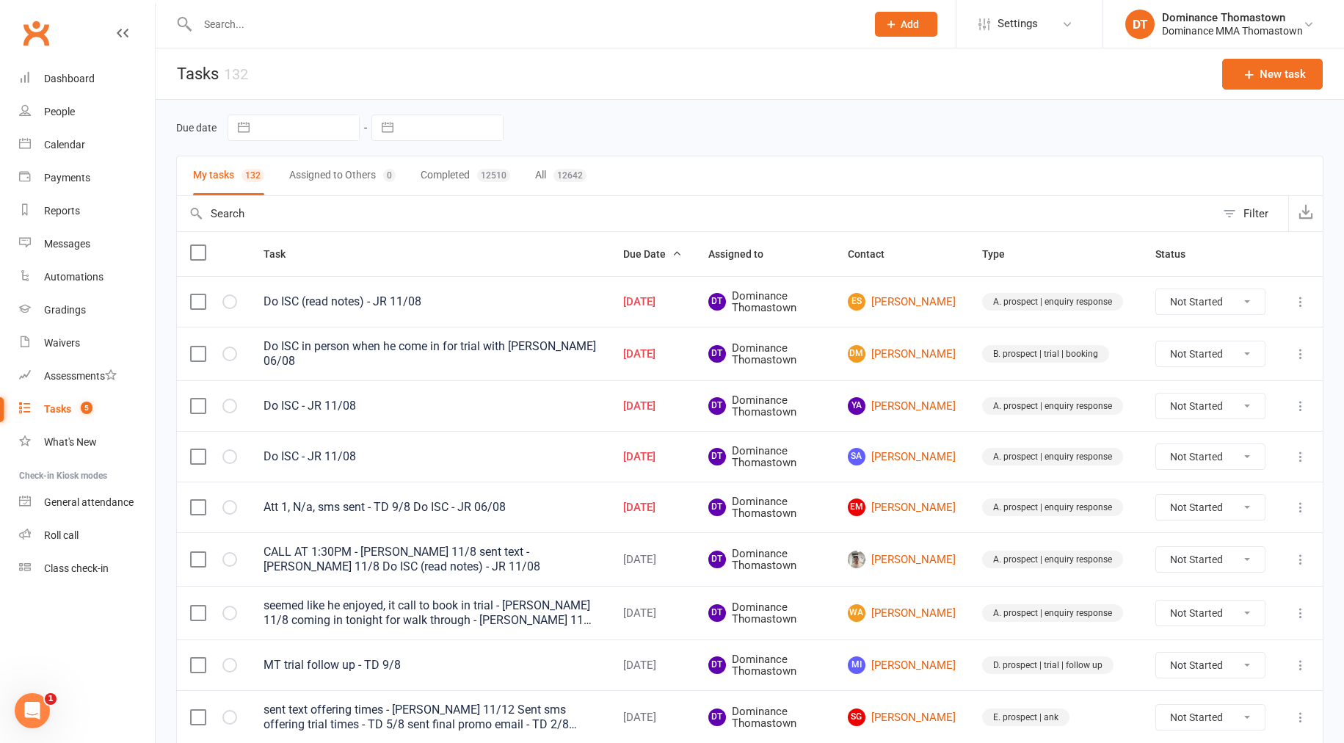
scroll to position [4, 0]
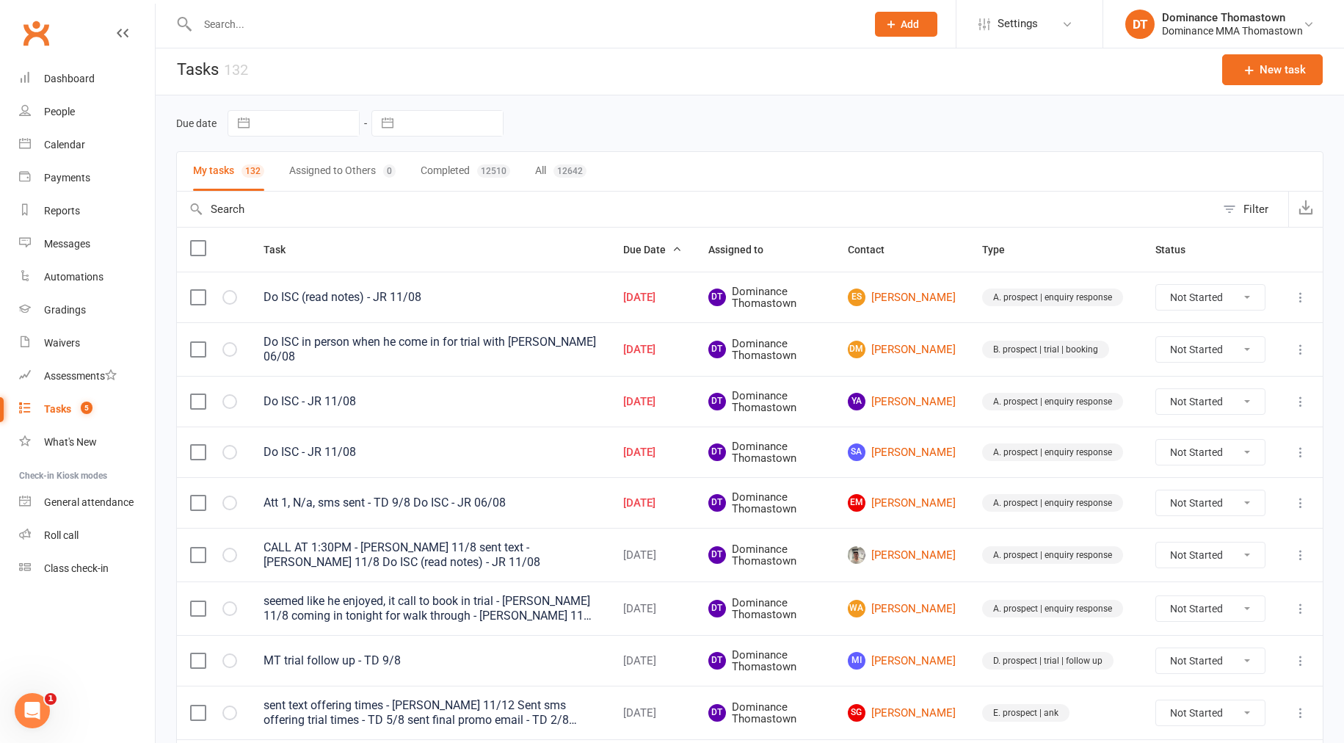
click at [246, 23] on input "text" at bounding box center [524, 24] width 663 height 21
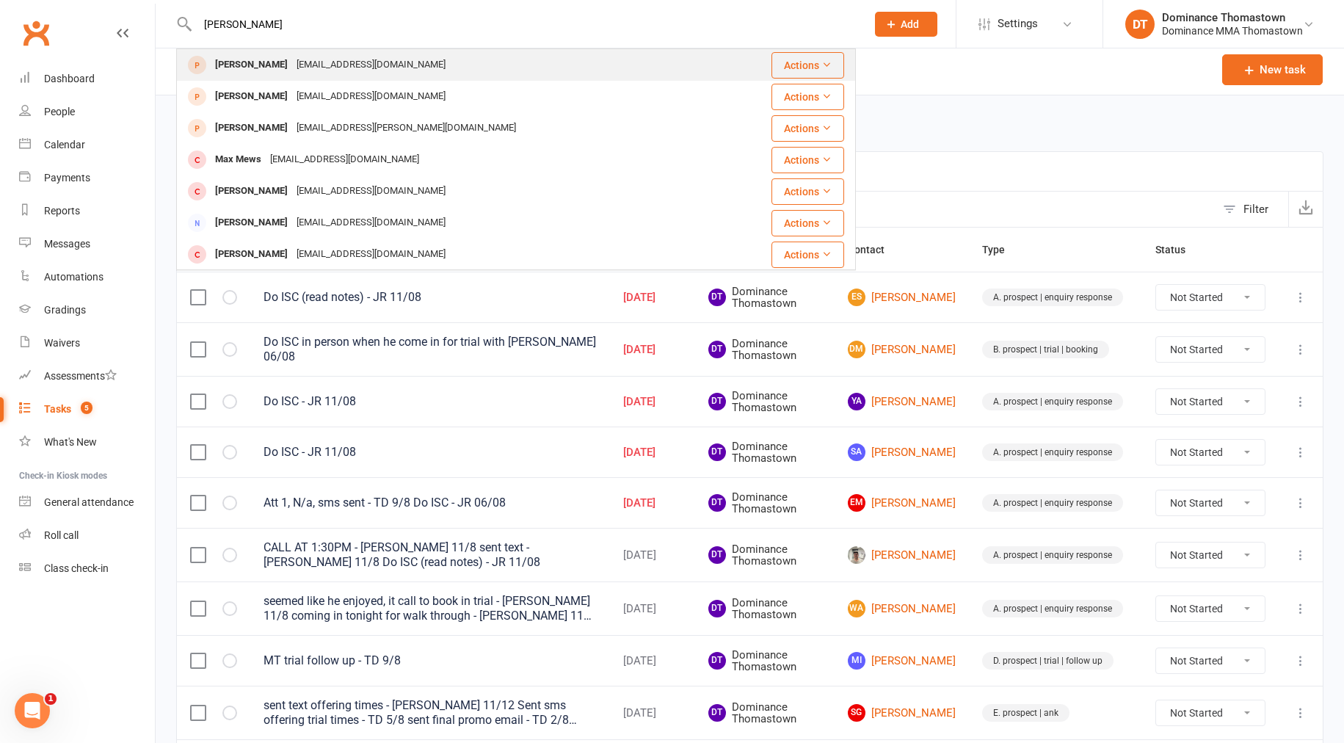
type input "[PERSON_NAME]"
click at [292, 74] on div "[EMAIL_ADDRESS][DOMAIN_NAME]" at bounding box center [371, 64] width 158 height 21
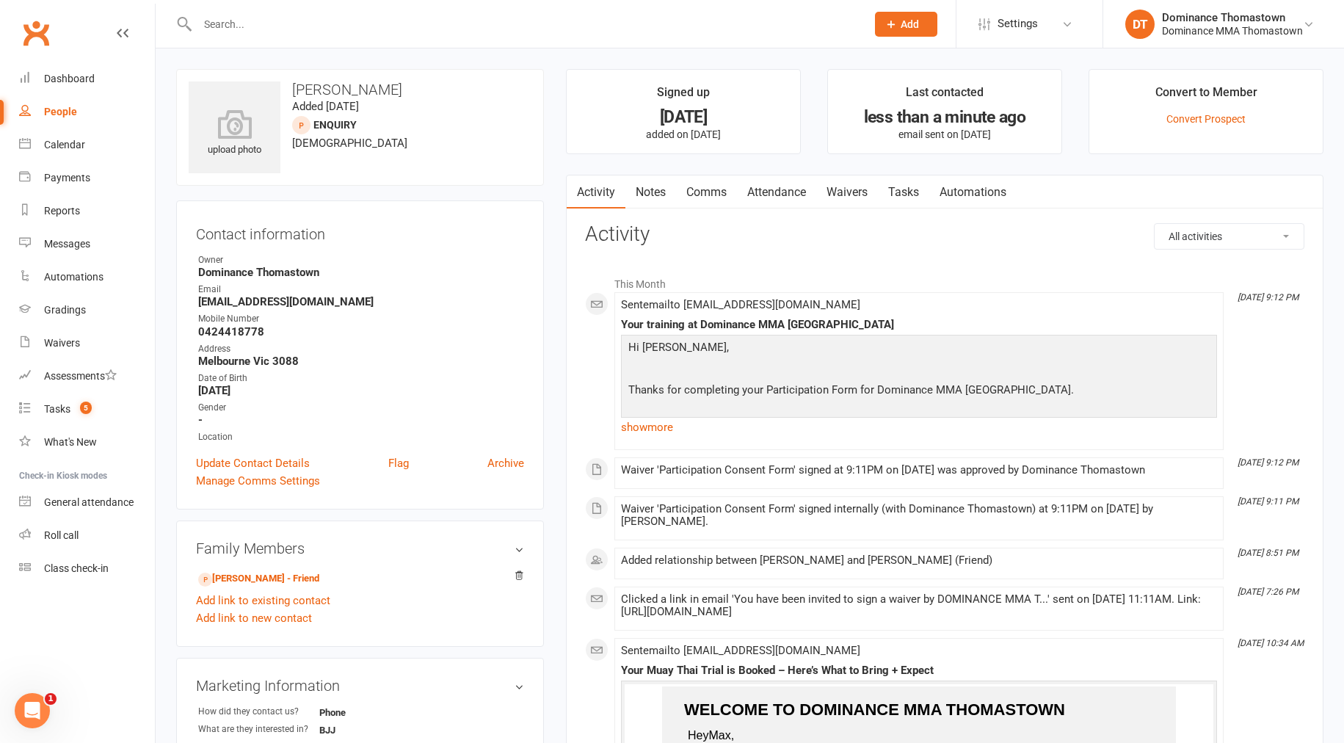
click at [915, 195] on link "Tasks" at bounding box center [903, 192] width 51 height 34
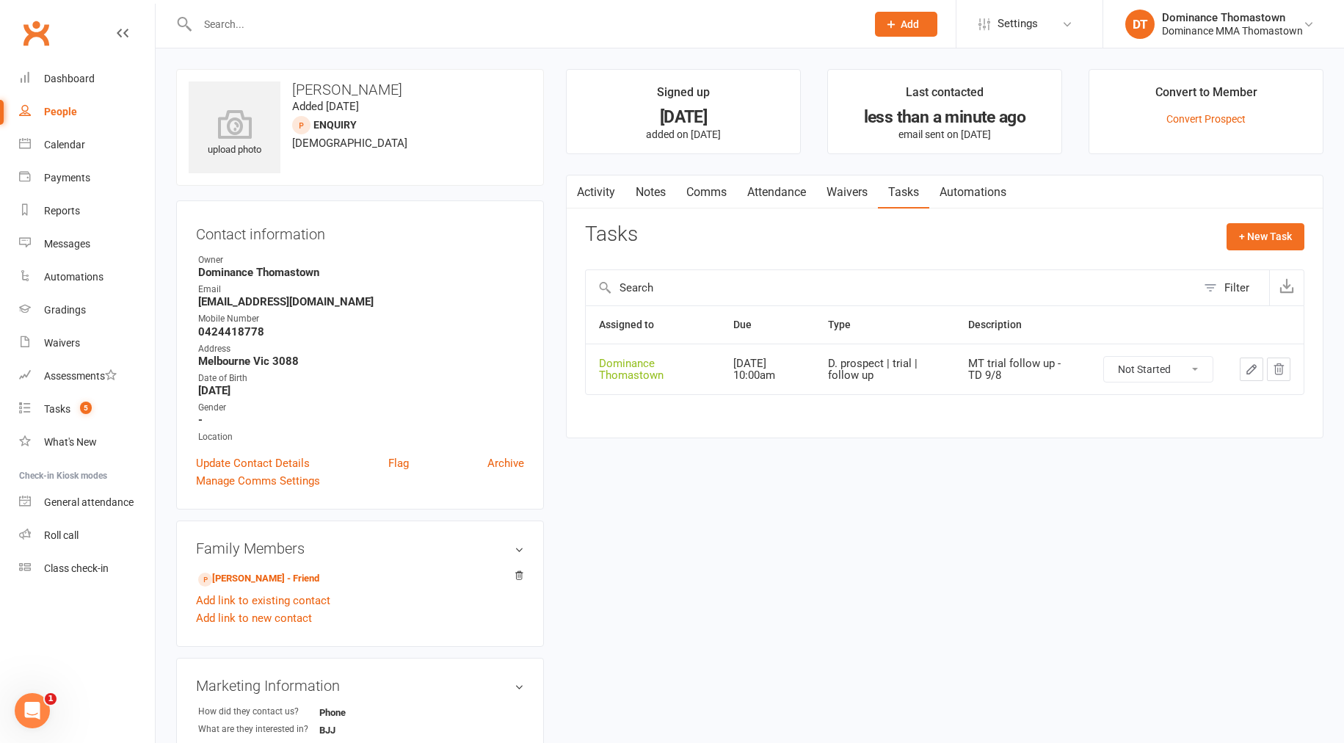
click at [1258, 368] on icon "button" at bounding box center [1251, 369] width 13 height 13
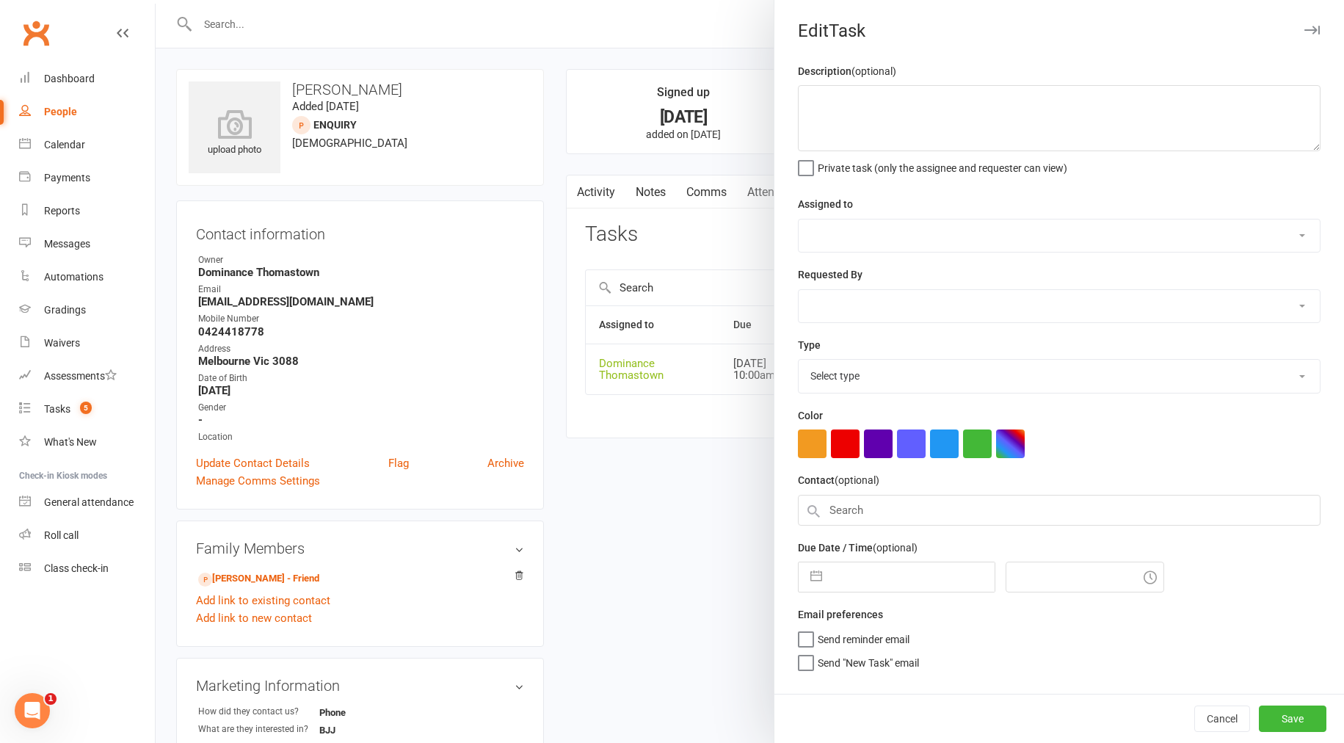
type textarea "MT trial follow up - TD 9/8"
select select "12547"
type input "[DATE]"
type input "10:00am"
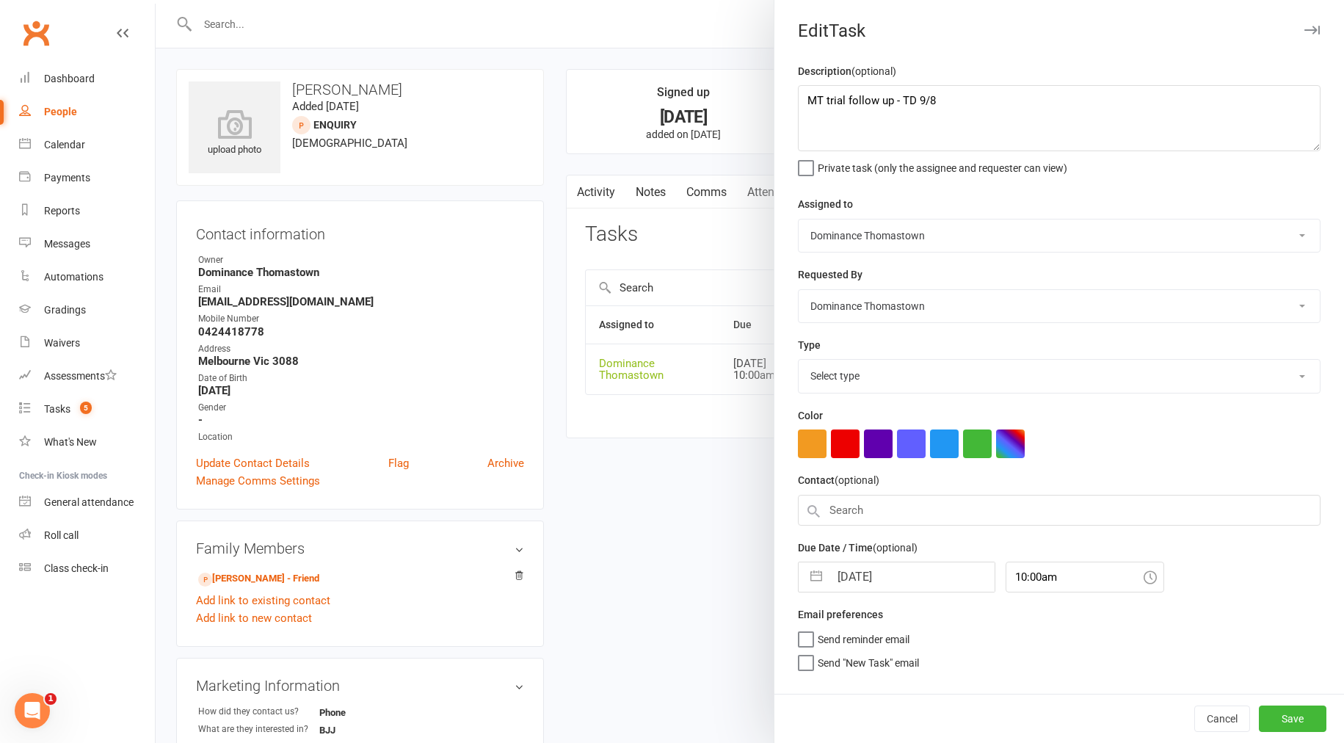
select select "3812"
click at [802, 104] on textarea "MT trial follow up - TD 9/8" at bounding box center [1059, 118] width 523 height 66
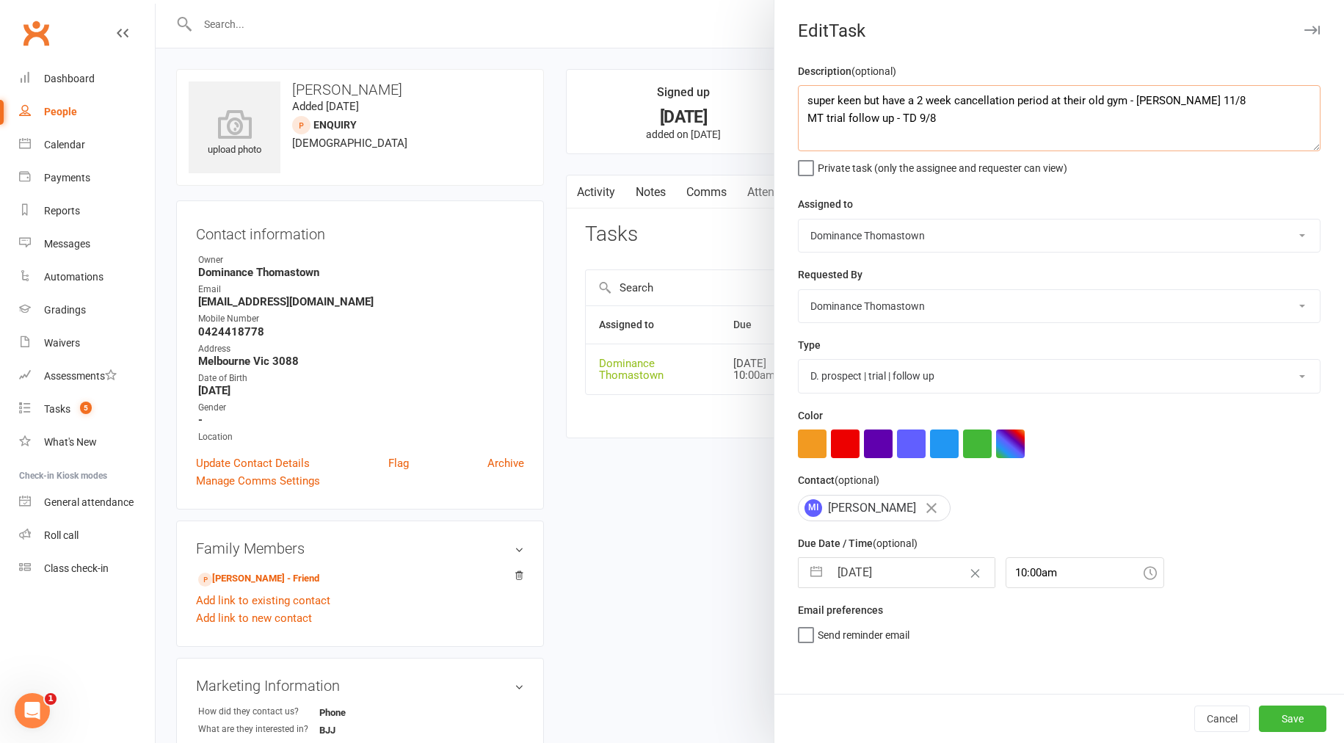
drag, startPoint x: 1197, startPoint y: 101, endPoint x: 794, endPoint y: 99, distance: 402.3
click at [794, 99] on div "Description (optional) super keen but have a 2 week cancellation period at thei…" at bounding box center [1060, 377] width 570 height 631
type textarea "super keen but have a 2 week cancellation period at their old gym - [PERSON_NAM…"
drag, startPoint x: 1278, startPoint y: 711, endPoint x: 1110, endPoint y: 721, distance: 168.4
click at [1277, 711] on button "Save" at bounding box center [1293, 719] width 68 height 26
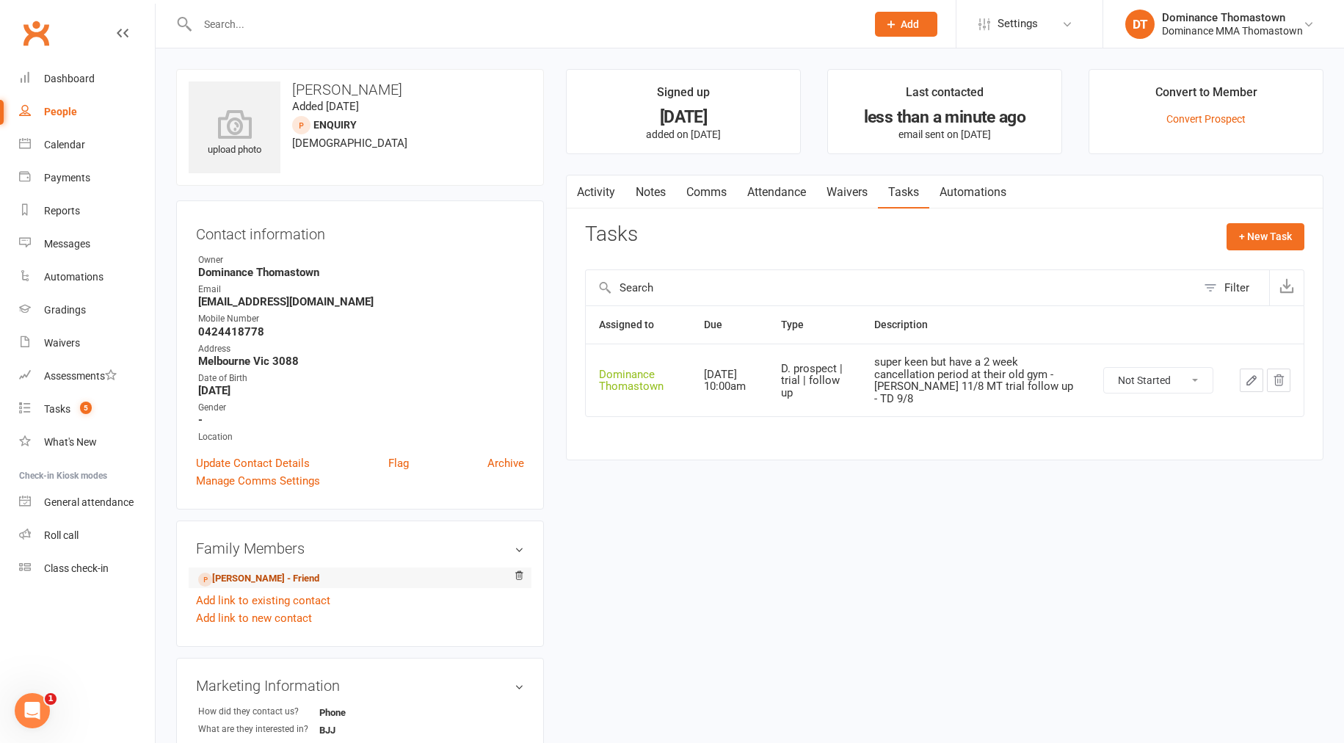
click at [283, 576] on link "[PERSON_NAME] - Friend" at bounding box center [258, 578] width 121 height 15
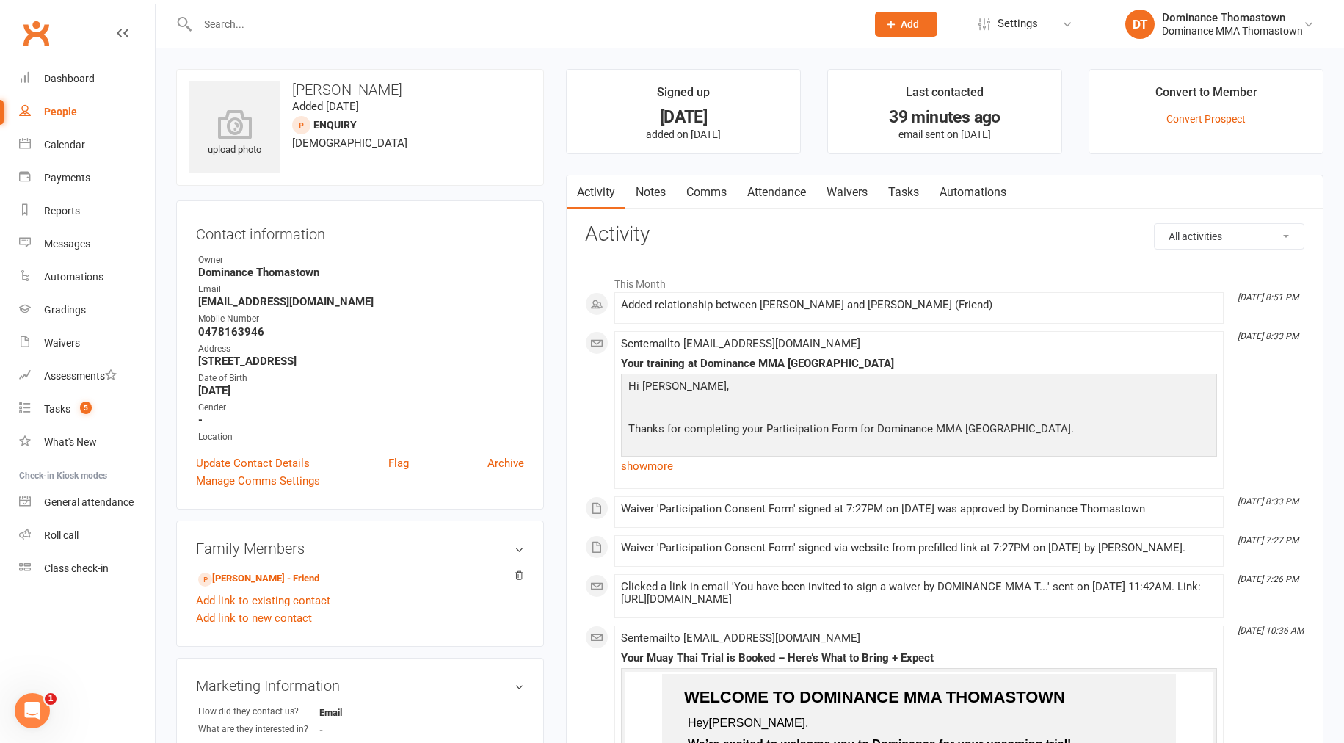
drag, startPoint x: 901, startPoint y: 195, endPoint x: 981, endPoint y: 217, distance: 82.8
click at [902, 195] on link "Tasks" at bounding box center [903, 192] width 51 height 34
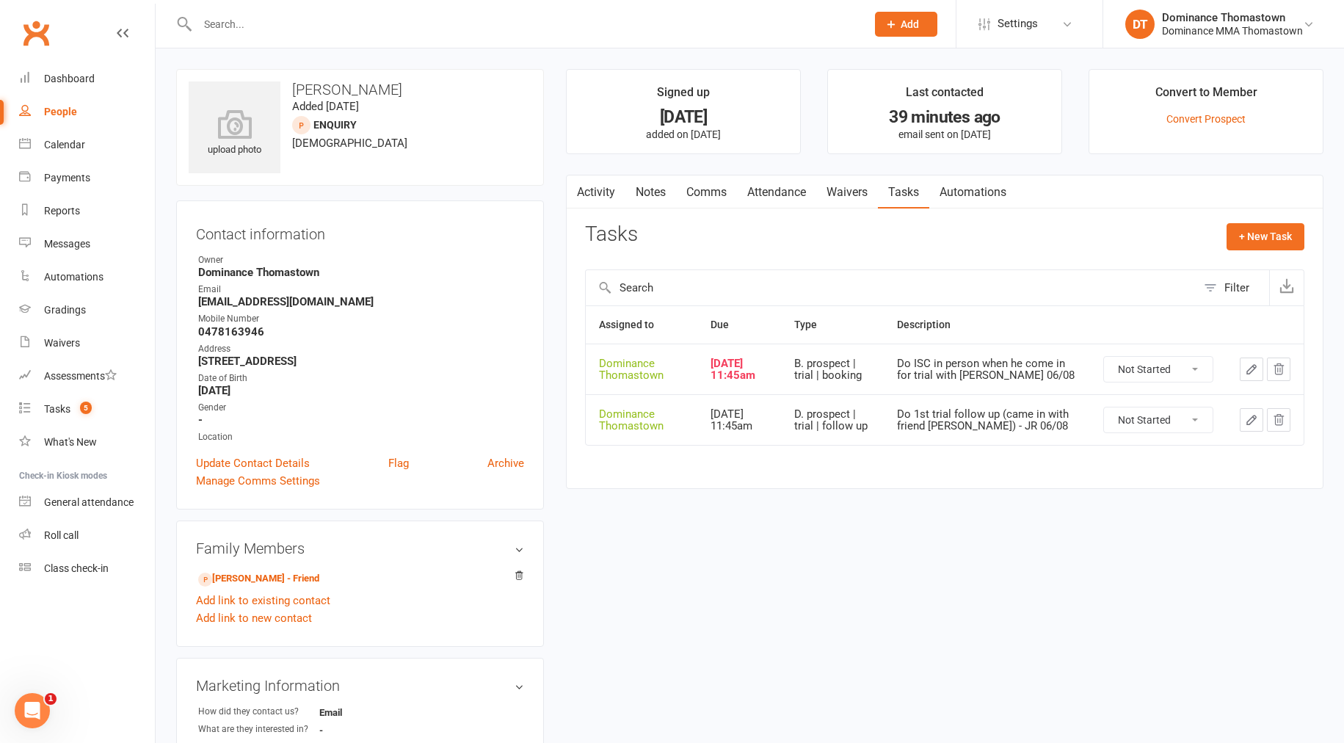
click at [1244, 369] on button "button" at bounding box center [1251, 369] width 23 height 23
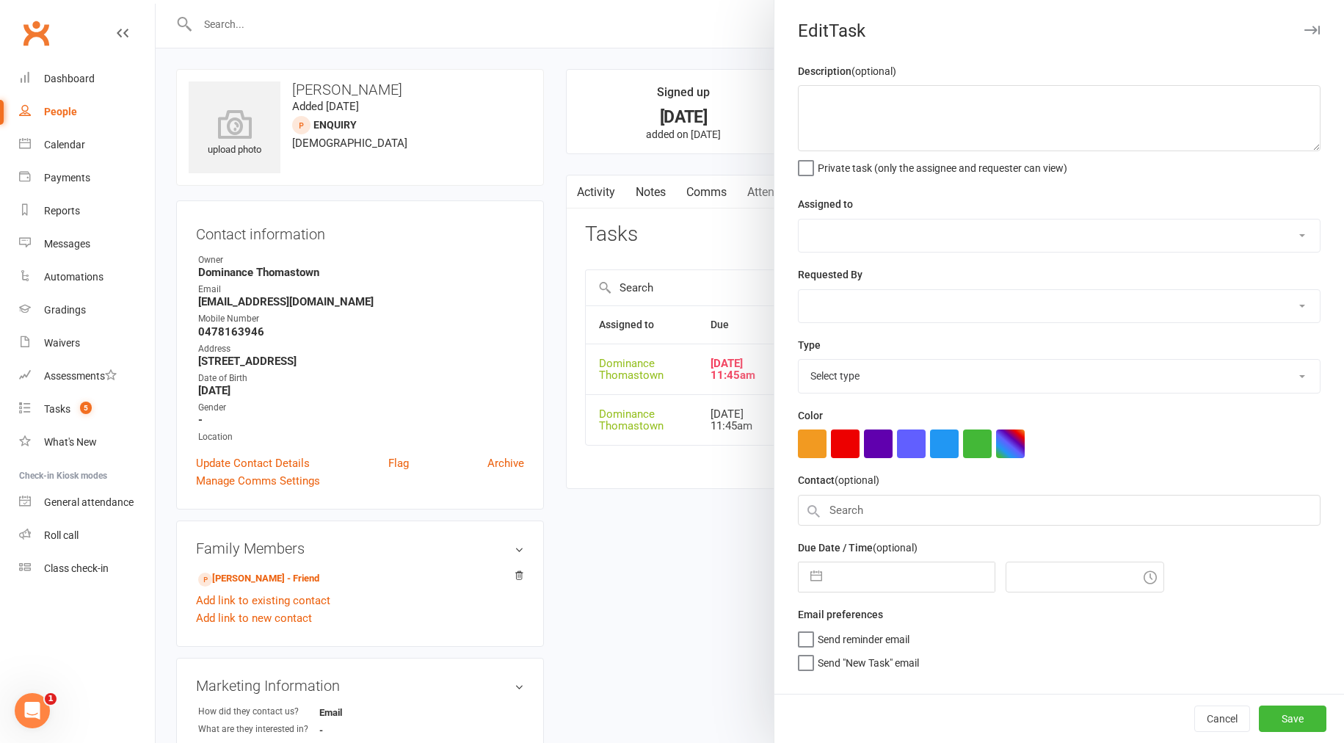
type textarea "Do ISC in person when he come in for trial with [PERSON_NAME] 06/08"
select select "12547"
type input "[DATE]"
type input "11:45am"
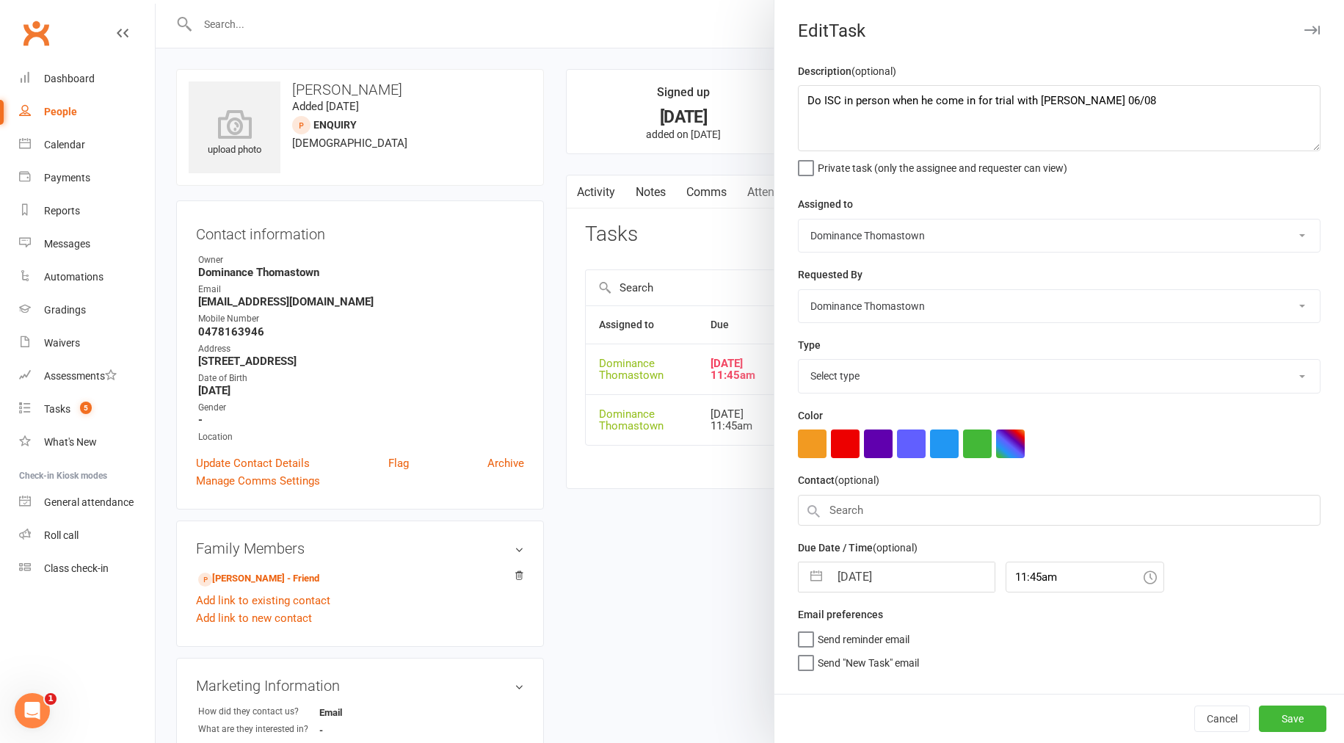
select select "3810"
click at [654, 532] on div at bounding box center [750, 371] width 1189 height 743
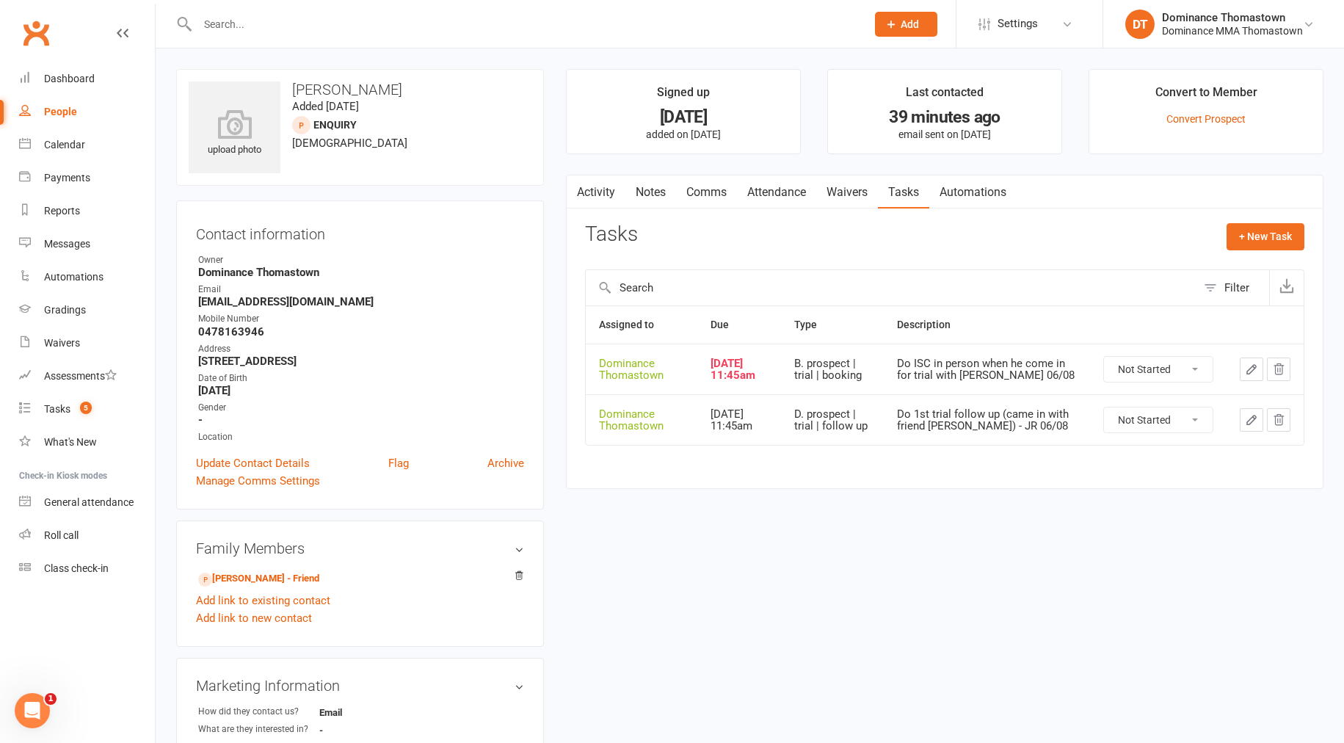
click at [1255, 427] on icon "button" at bounding box center [1251, 419] width 13 height 13
type textarea "Do 1st trial follow up (came in with friend [PERSON_NAME]) - JR 06/08"
select select "12547"
type input "[DATE]"
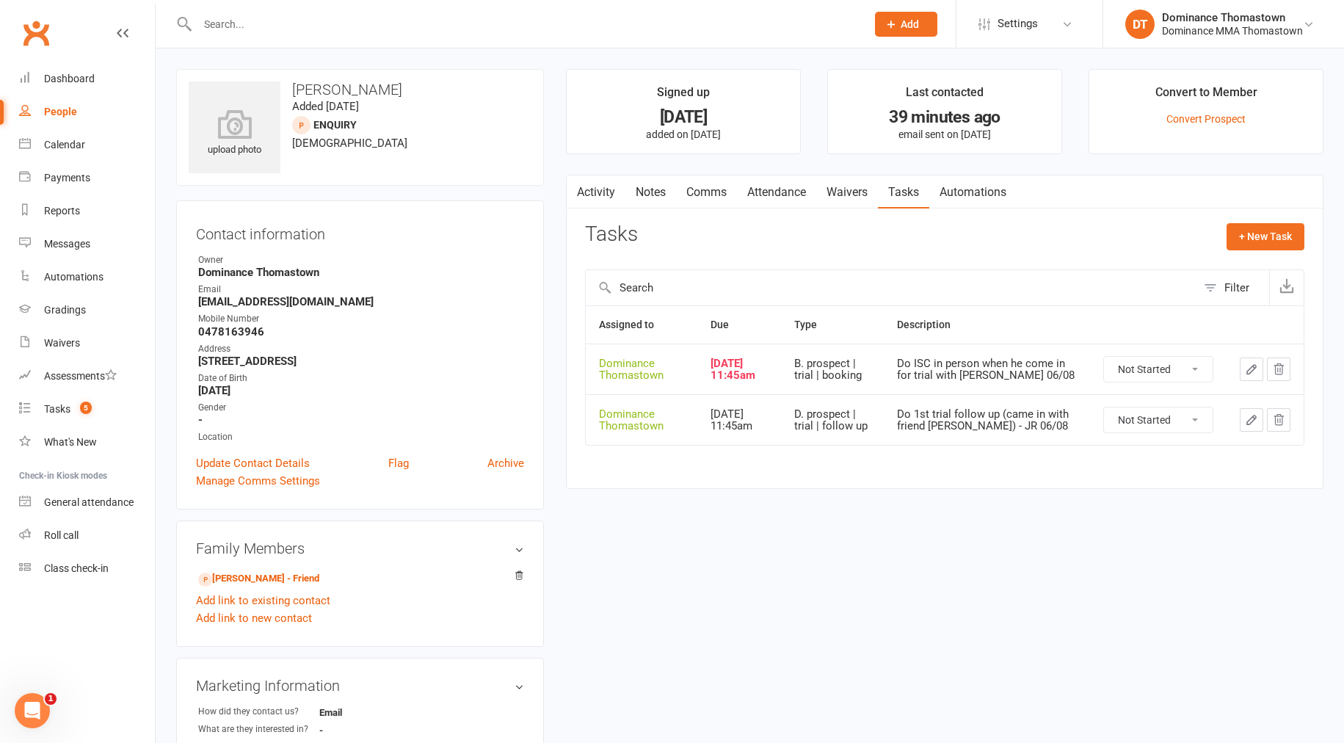
type input "11:45am"
select select "3812"
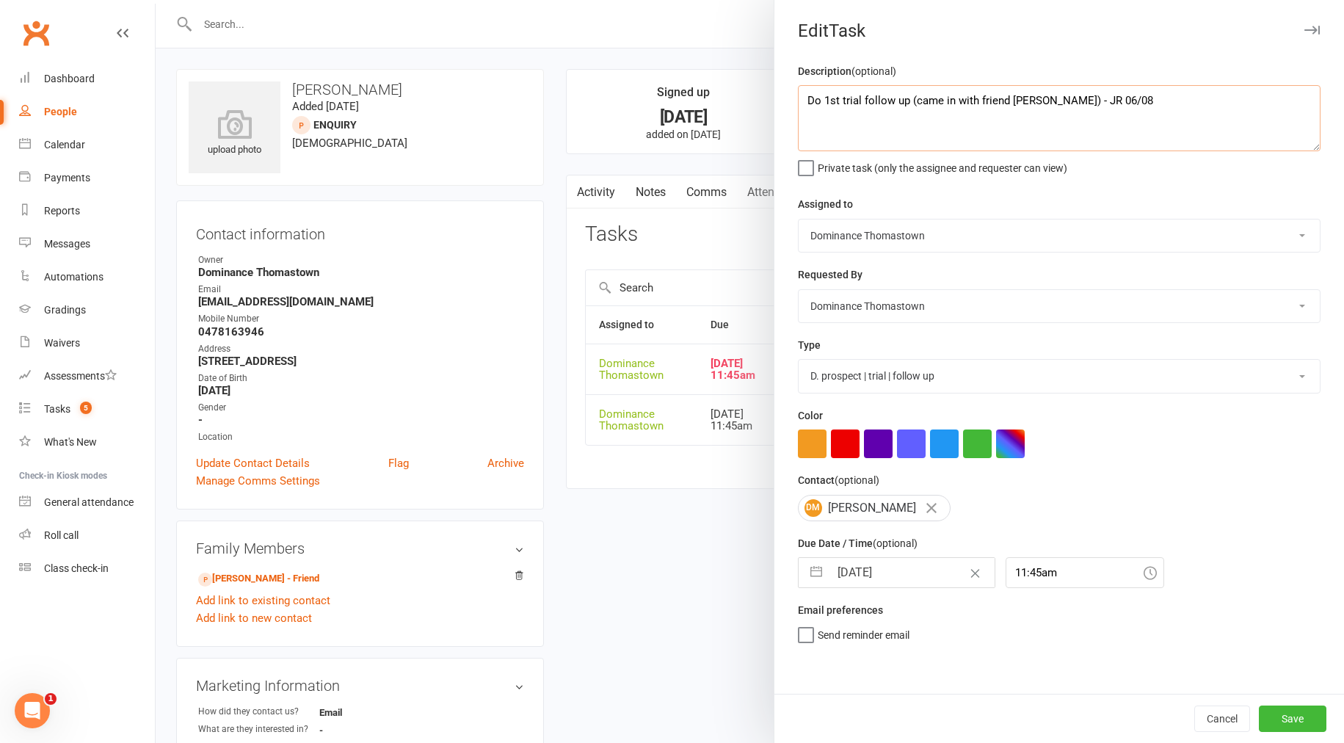
click at [802, 101] on textarea "Do 1st trial follow up (came in with friend [PERSON_NAME]) - JR 06/08" at bounding box center [1059, 118] width 523 height 66
paste textarea "super keen but have a 2 week cancellation period at their old gym - [PERSON_NAM…"
type textarea "super keen but have a 2 week cancellation period at their old gym - [PERSON_NAM…"
drag, startPoint x: 1304, startPoint y: 719, endPoint x: 1216, endPoint y: 659, distance: 106.7
click at [1304, 719] on button "Save" at bounding box center [1293, 719] width 68 height 26
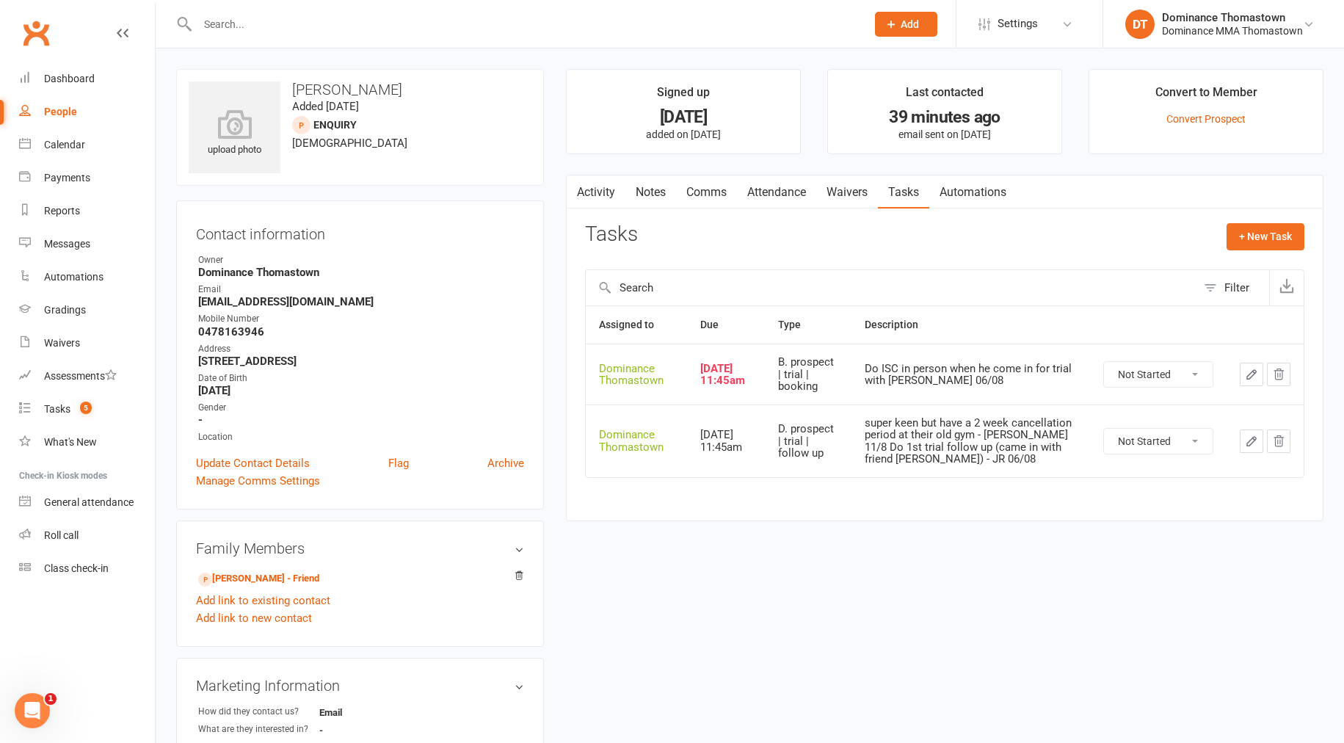
click at [807, 208] on link "Attendance" at bounding box center [776, 192] width 79 height 34
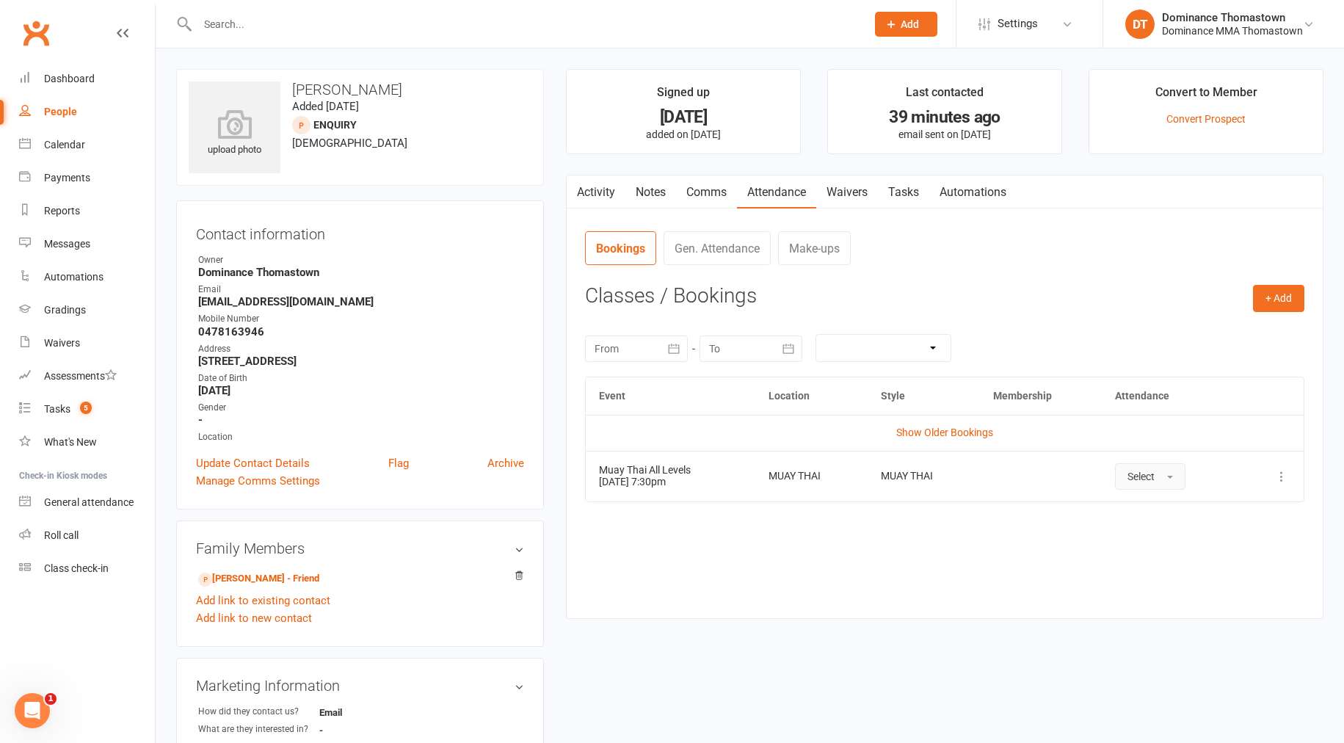
drag, startPoint x: 1167, startPoint y: 471, endPoint x: 1164, endPoint y: 489, distance: 17.9
click at [1165, 473] on button "Select" at bounding box center [1150, 476] width 70 height 26
click at [1192, 510] on link "Attended" at bounding box center [1188, 509] width 145 height 29
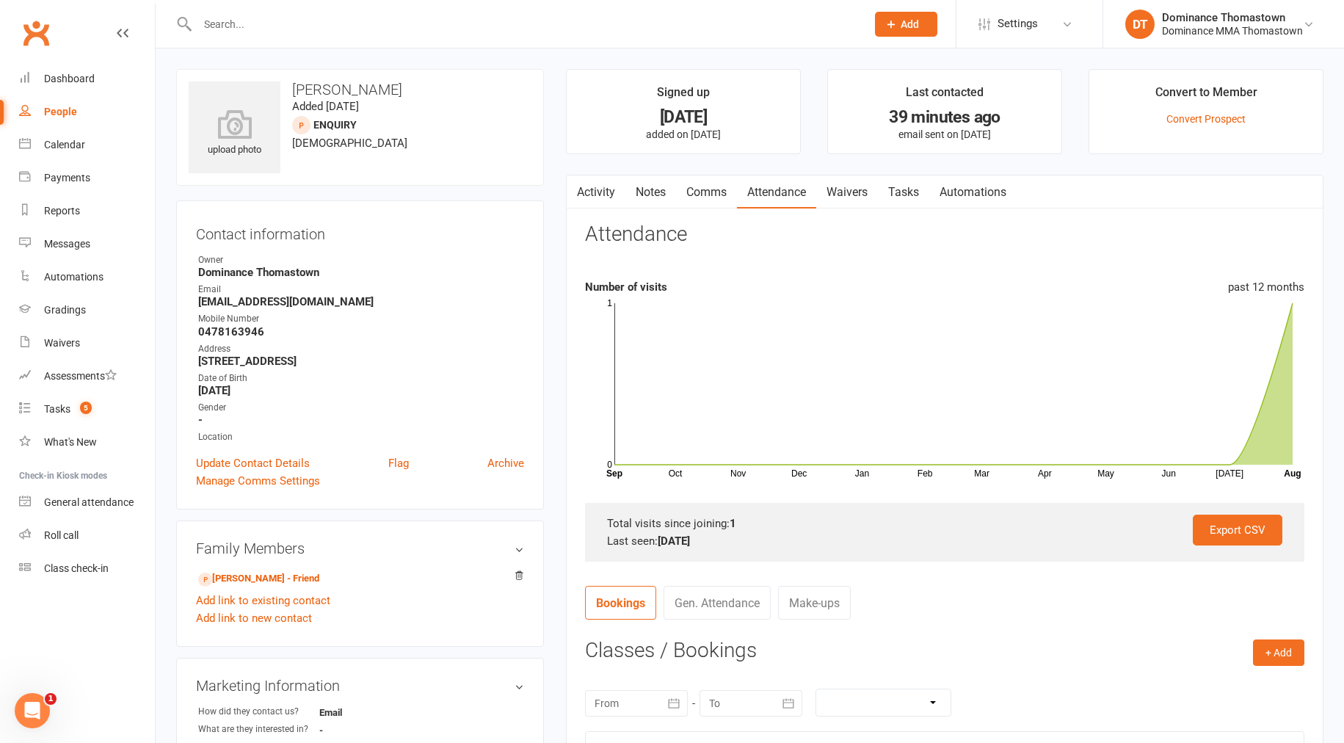
click at [916, 201] on link "Tasks" at bounding box center [903, 192] width 51 height 34
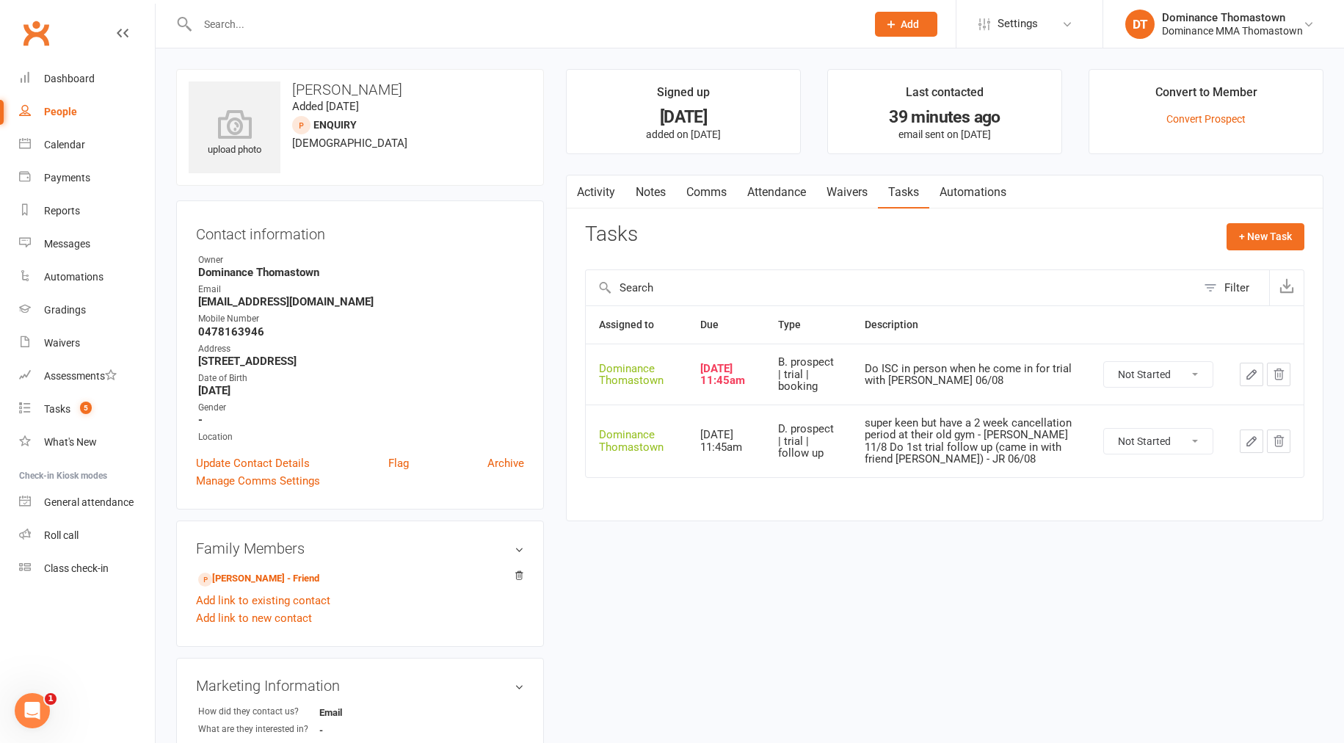
click at [1151, 364] on select "Not Started In Progress Waiting Complete" at bounding box center [1158, 374] width 109 height 25
select select "unstarted"
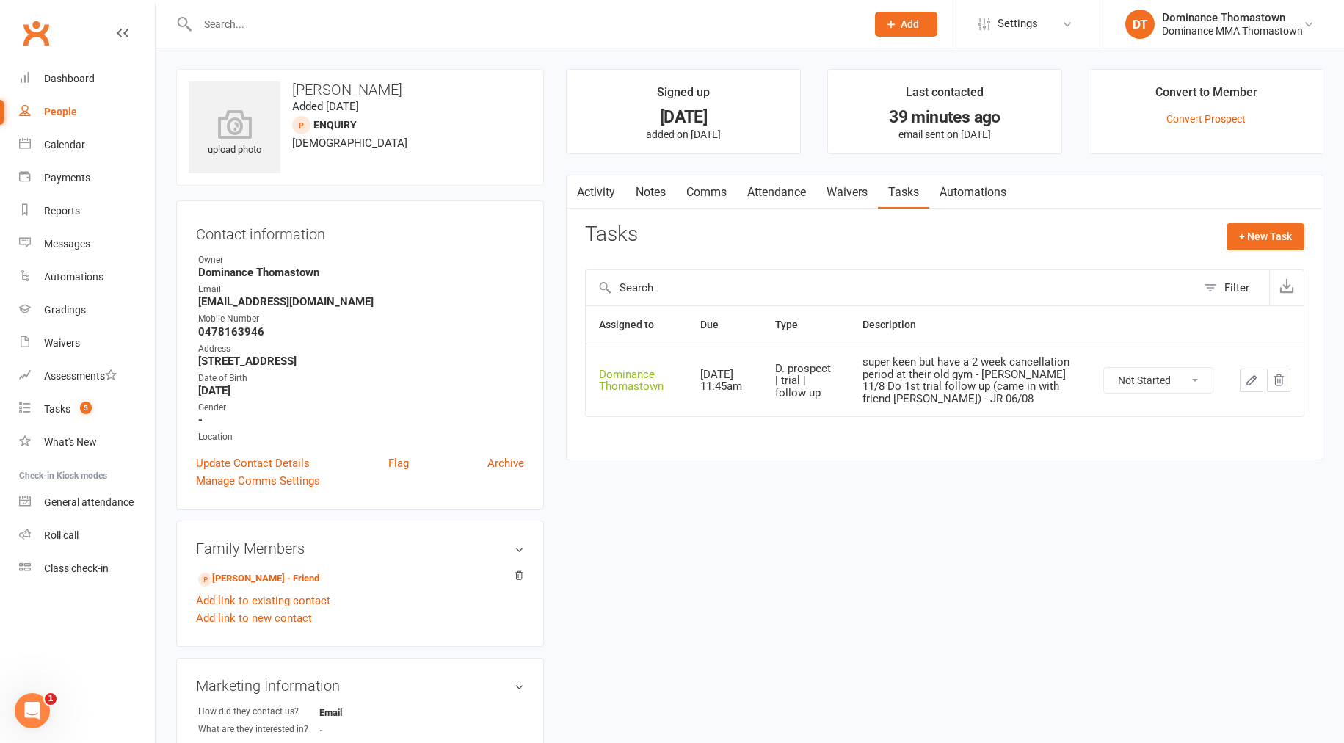
drag, startPoint x: 653, startPoint y: 197, endPoint x: 645, endPoint y: 198, distance: 8.1
click at [652, 197] on link "Notes" at bounding box center [651, 192] width 51 height 34
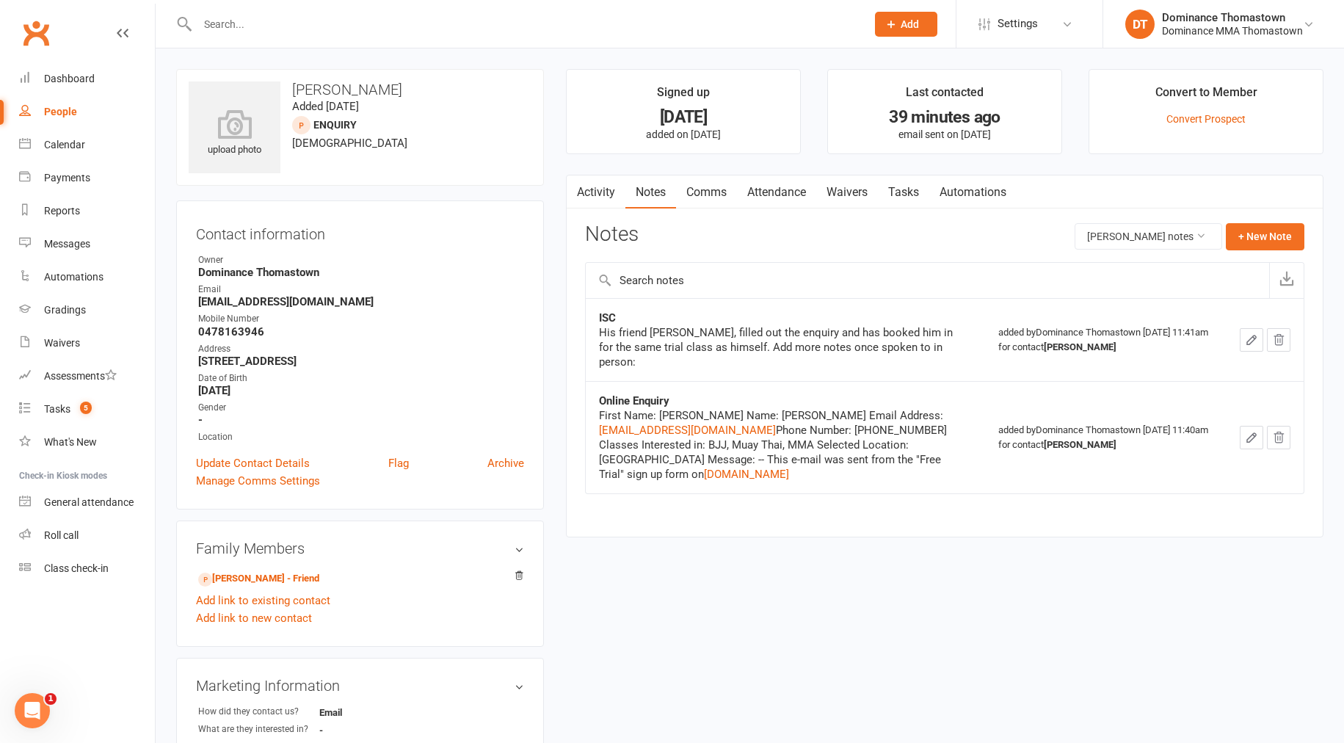
click at [601, 197] on link "Activity" at bounding box center [596, 192] width 59 height 34
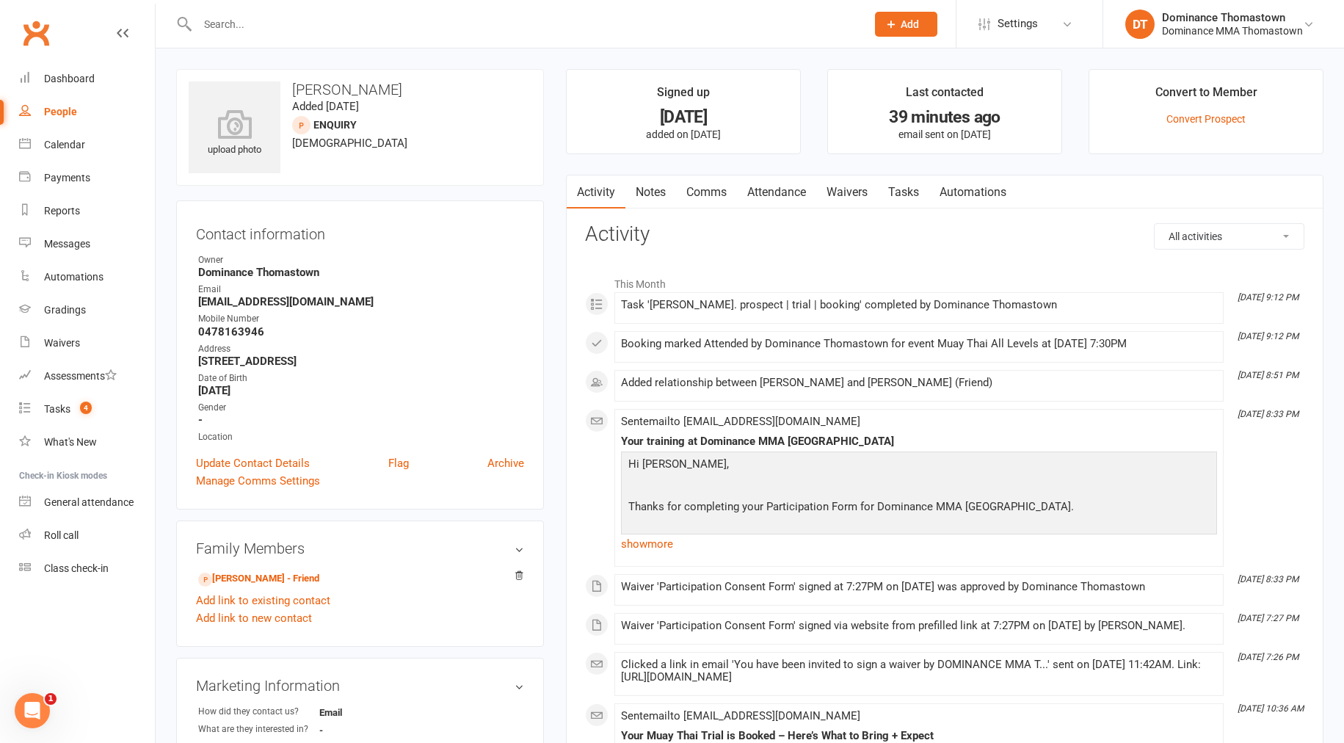
click at [656, 194] on link "Notes" at bounding box center [651, 192] width 51 height 34
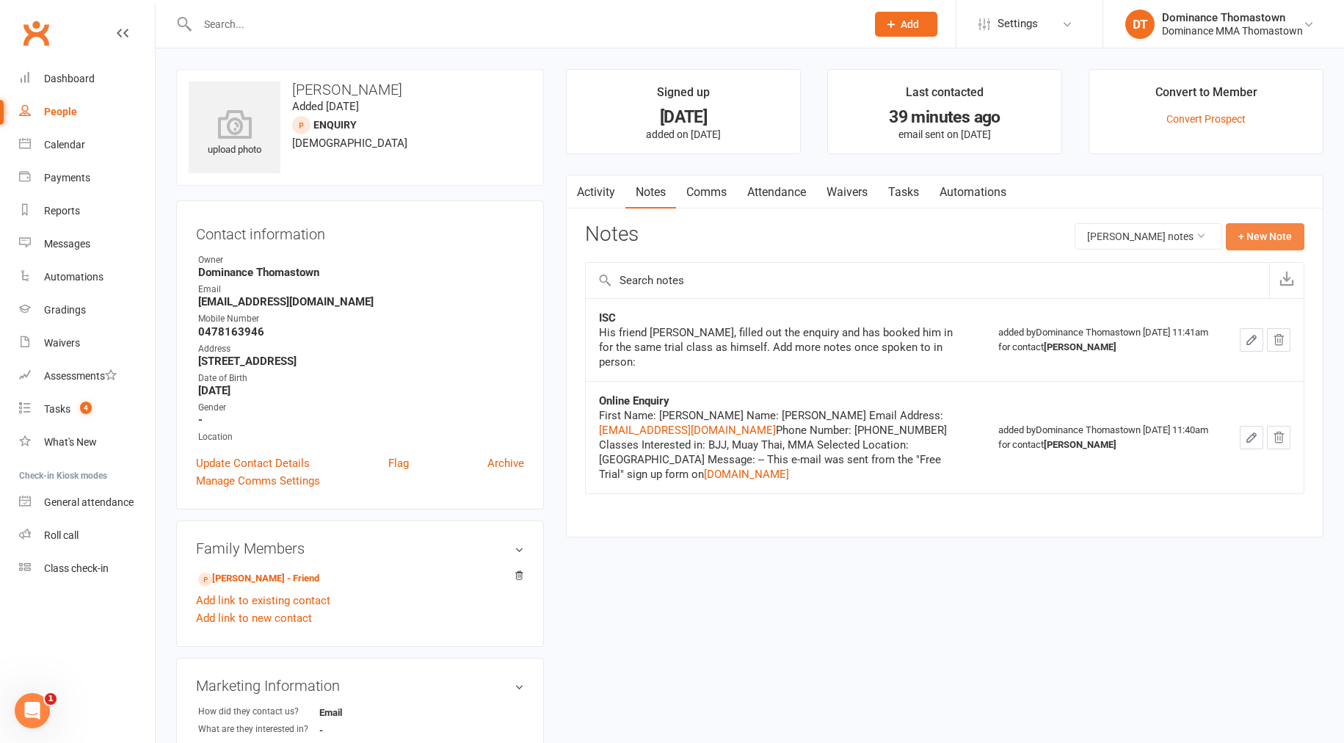
click at [1245, 231] on button "+ New Note" at bounding box center [1265, 236] width 79 height 26
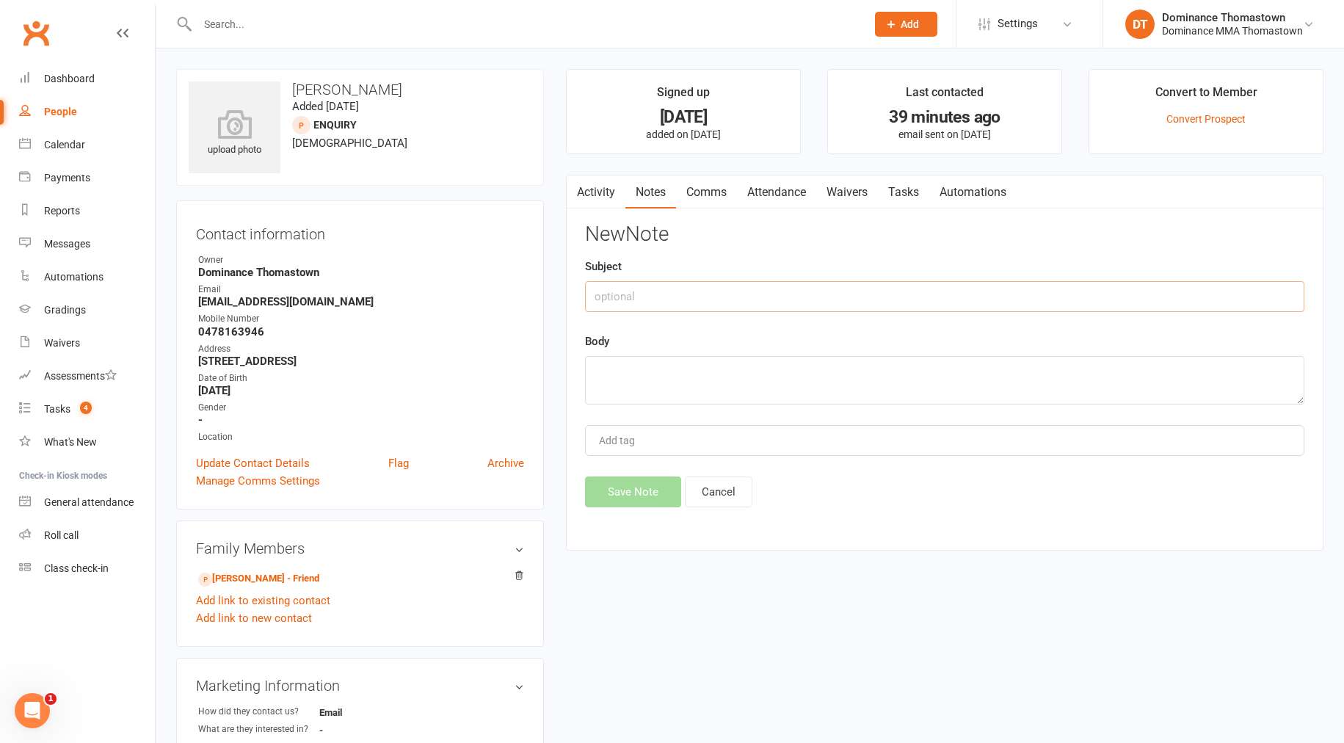
click at [709, 301] on input "text" at bounding box center [944, 296] width 719 height 31
click at [632, 374] on textarea at bounding box center [944, 380] width 719 height 48
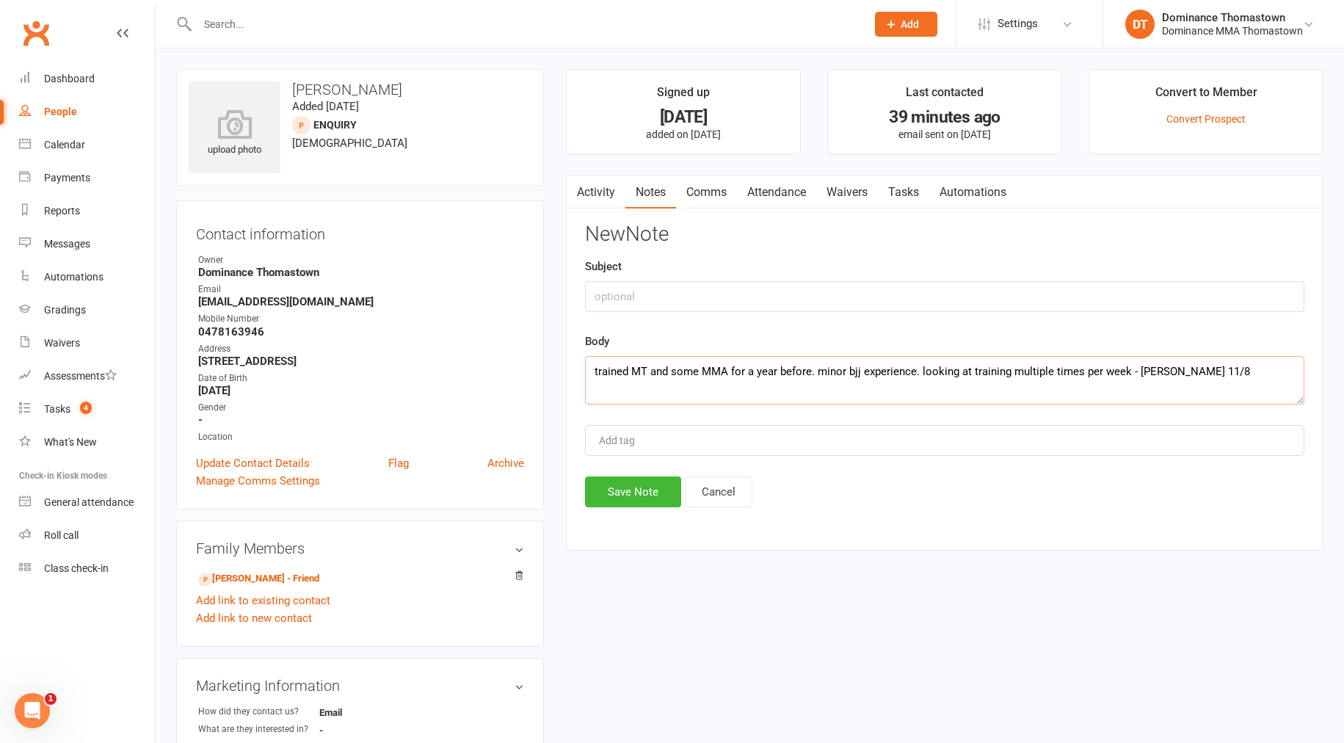
type textarea "trained MT and some MMA for a year before. minor bjj experience. looking at tra…"
click at [611, 304] on input "text" at bounding box center [944, 296] width 719 height 31
type input "initial sc"
click at [642, 498] on button "Save Note" at bounding box center [633, 491] width 96 height 31
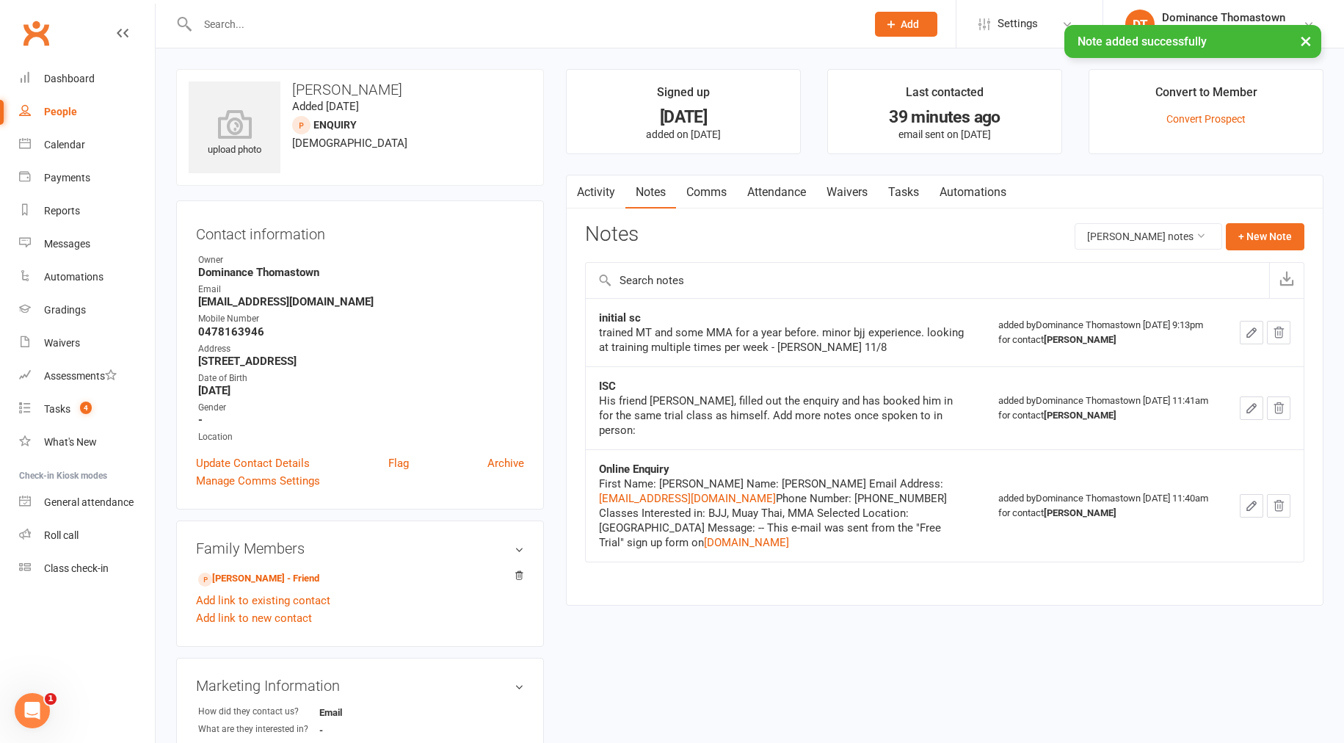
click at [837, 197] on link "Waivers" at bounding box center [847, 192] width 62 height 34
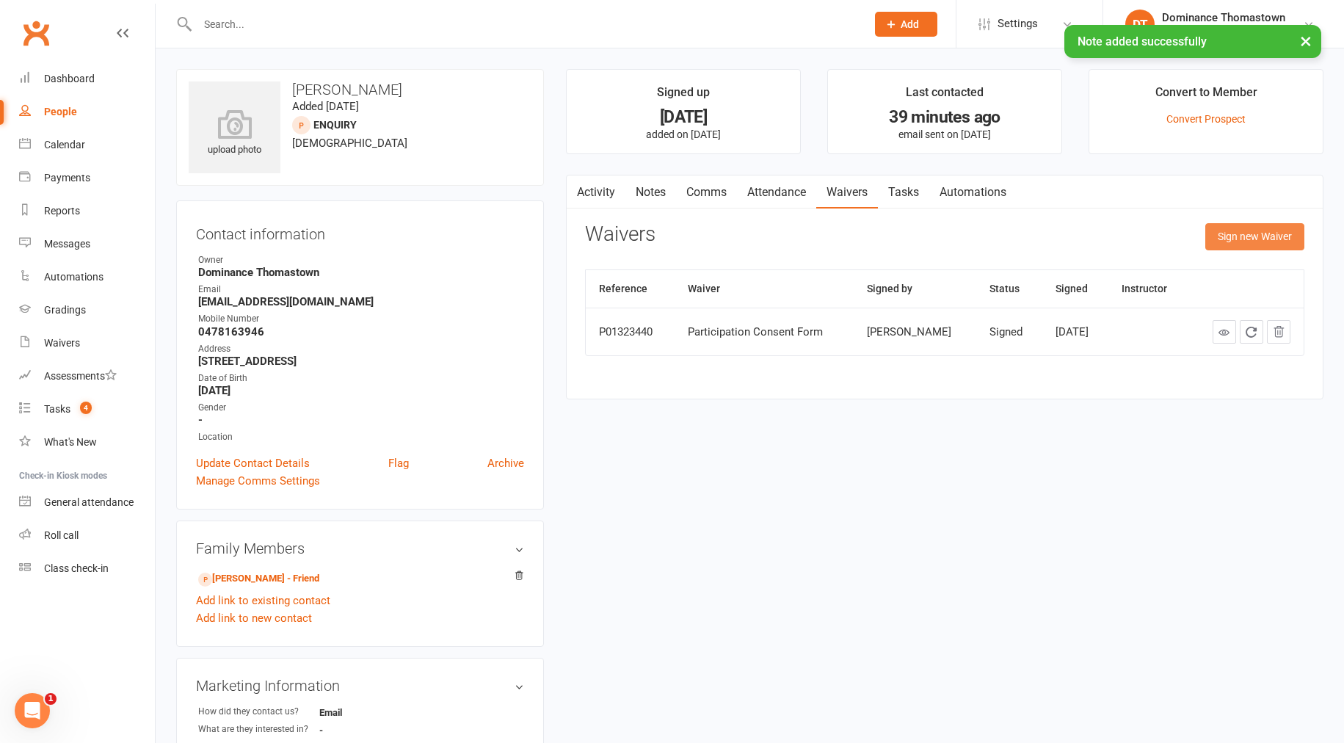
click at [1251, 228] on button "Sign new Waiver" at bounding box center [1254, 236] width 99 height 26
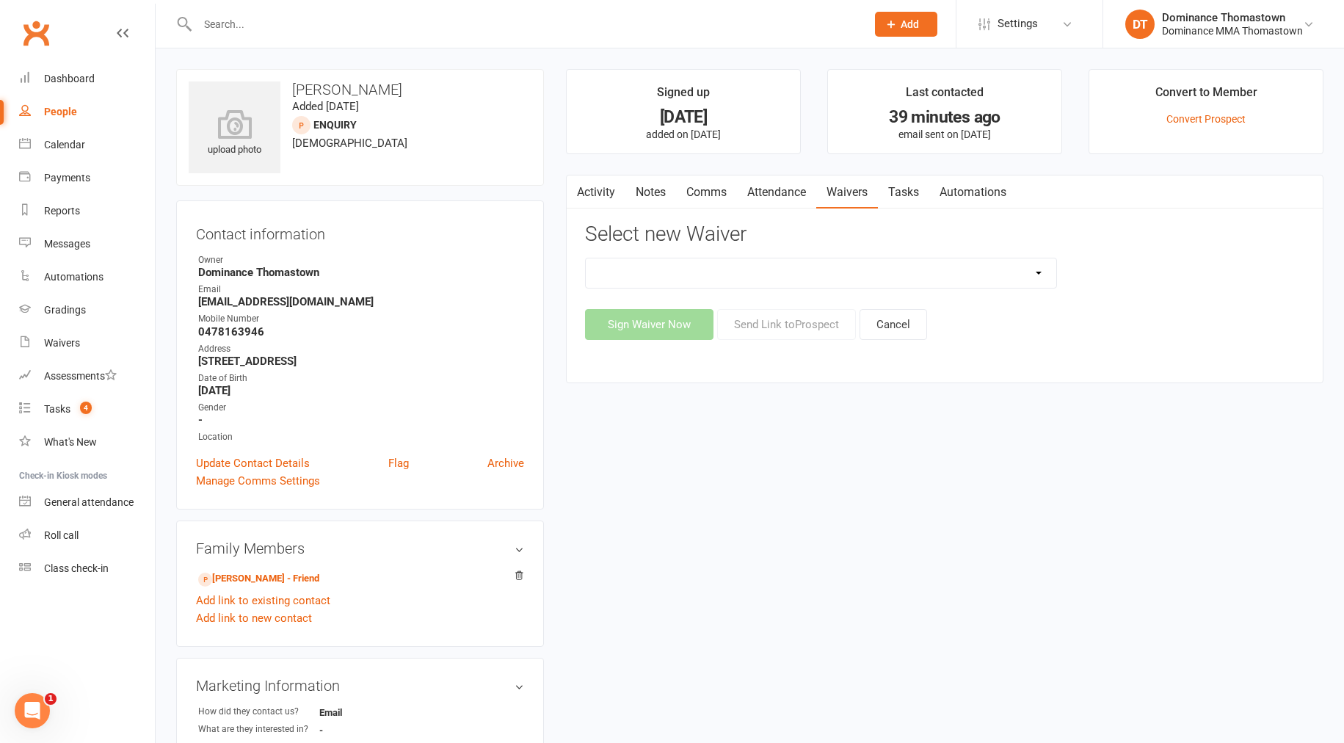
click at [802, 269] on select "Member | Cancellation | Adults Member | Injury Report Form (FOH staff use only)…" at bounding box center [821, 272] width 471 height 29
select select "370"
click at [775, 328] on button "Send Link to [GEOGRAPHIC_DATA]" at bounding box center [786, 324] width 139 height 31
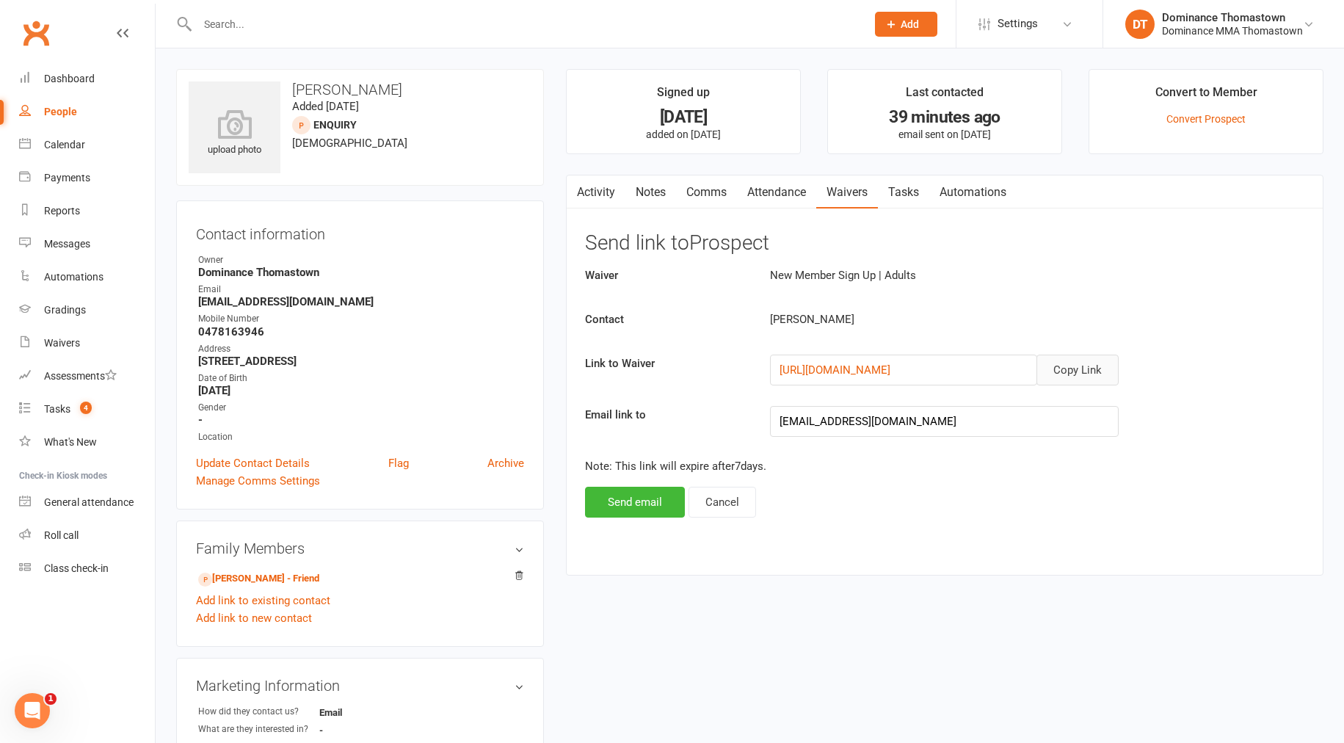
click at [1112, 370] on button "Copy Link" at bounding box center [1078, 370] width 82 height 31
click at [708, 202] on link "Comms" at bounding box center [706, 192] width 61 height 34
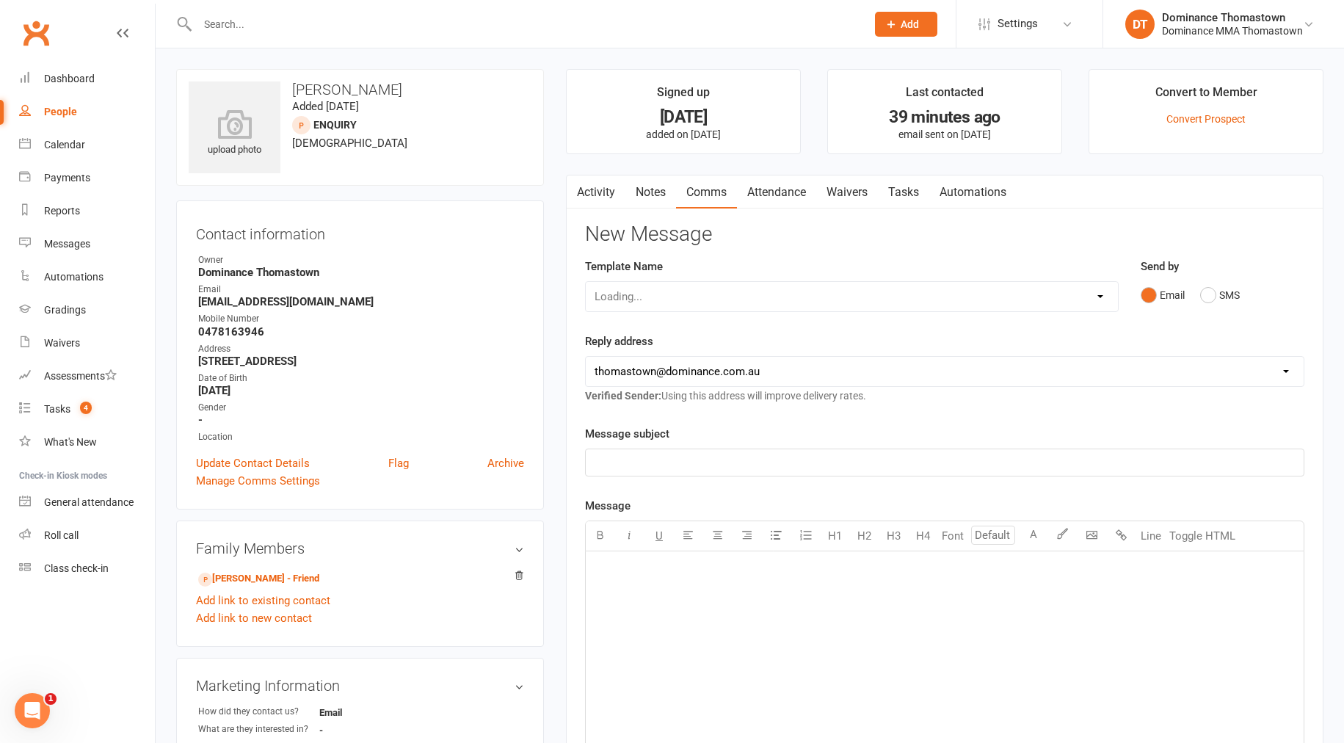
click at [692, 291] on div "Loading..." at bounding box center [852, 296] width 534 height 31
click at [639, 297] on select "Select Template [Email] MARKETING | 10TH BIRTHDAY SPECIAL | CANCELLED MEMBERS […" at bounding box center [852, 296] width 532 height 29
select select "11"
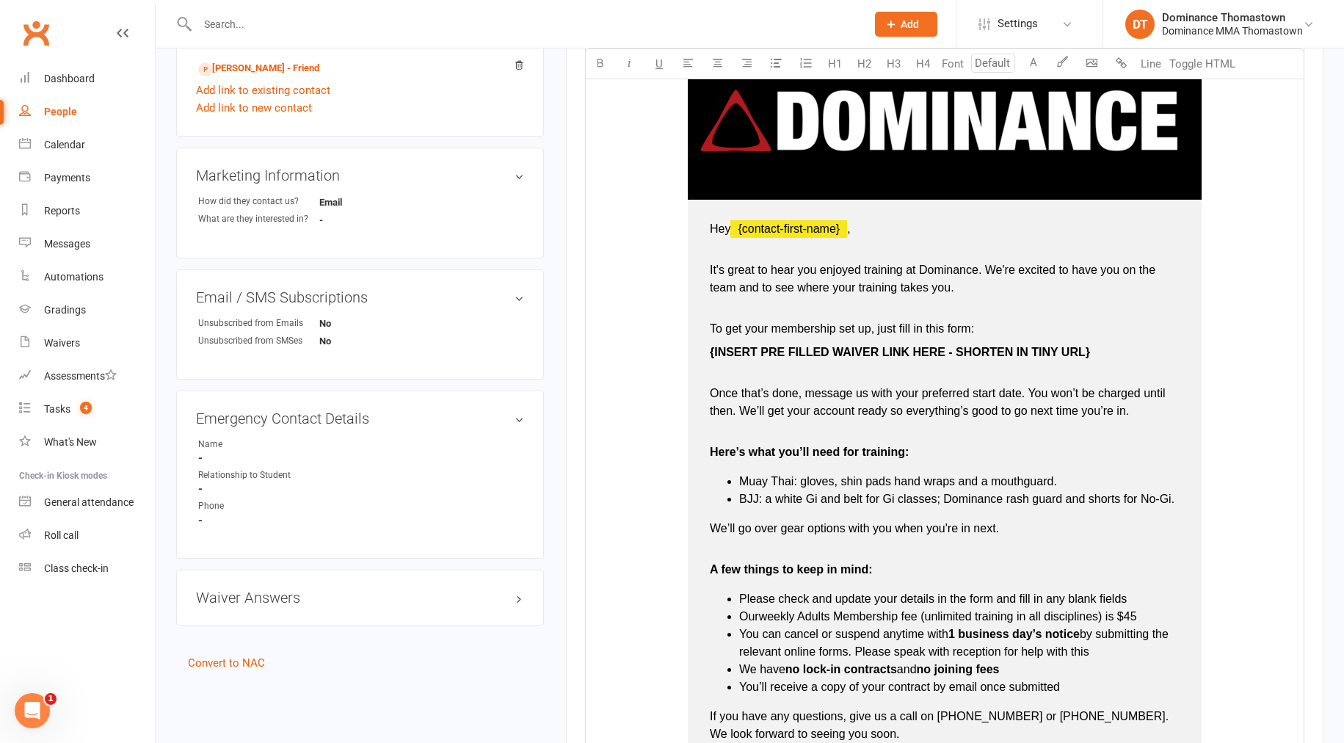
scroll to position [512, 0]
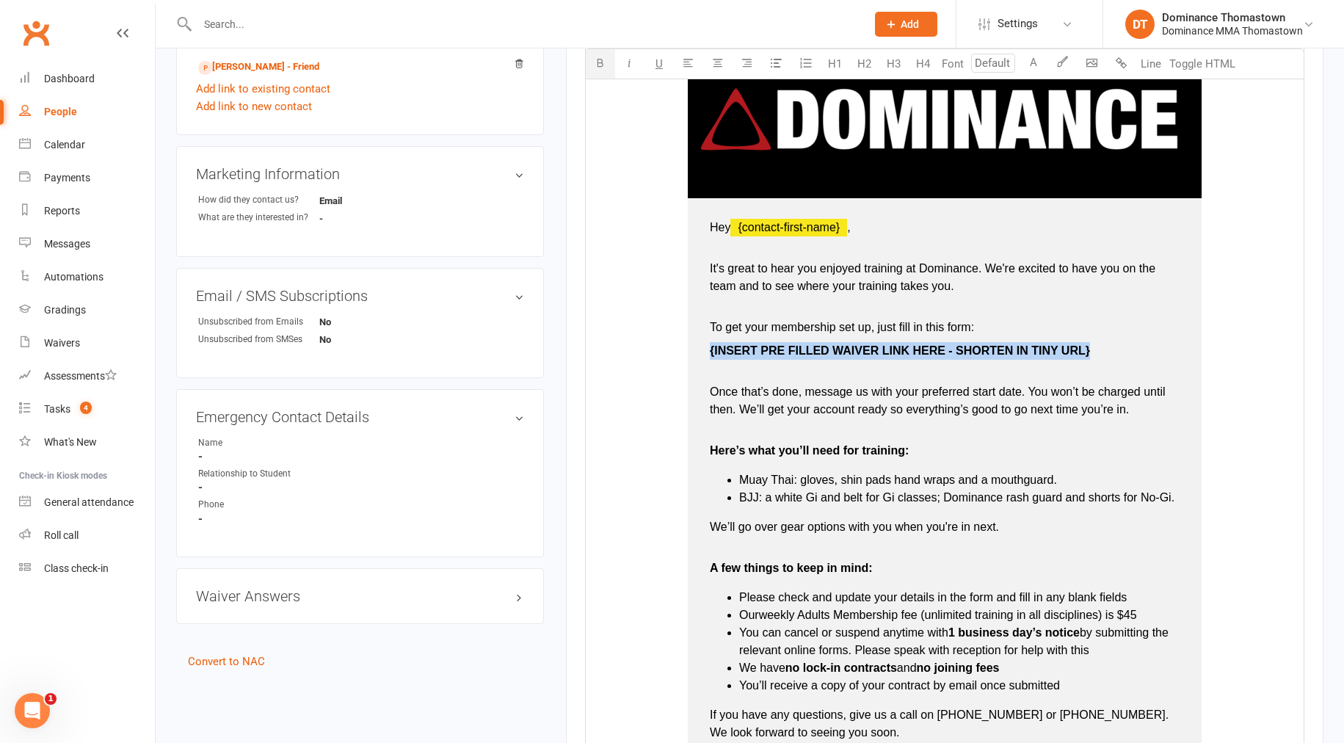
drag, startPoint x: 1055, startPoint y: 351, endPoint x: 736, endPoint y: 355, distance: 319.4
click at [703, 351] on td "Hey ﻿ {contact-first-name} , It's great to hear you enjoyed training at Dominan…" at bounding box center [945, 513] width 514 height 630
drag, startPoint x: 913, startPoint y: 351, endPoint x: 703, endPoint y: 347, distance: 209.3
click at [703, 347] on td "Hey ﻿ {contact-first-name} , It's great to hear you enjoyed training at Dominan…" at bounding box center [945, 513] width 514 height 630
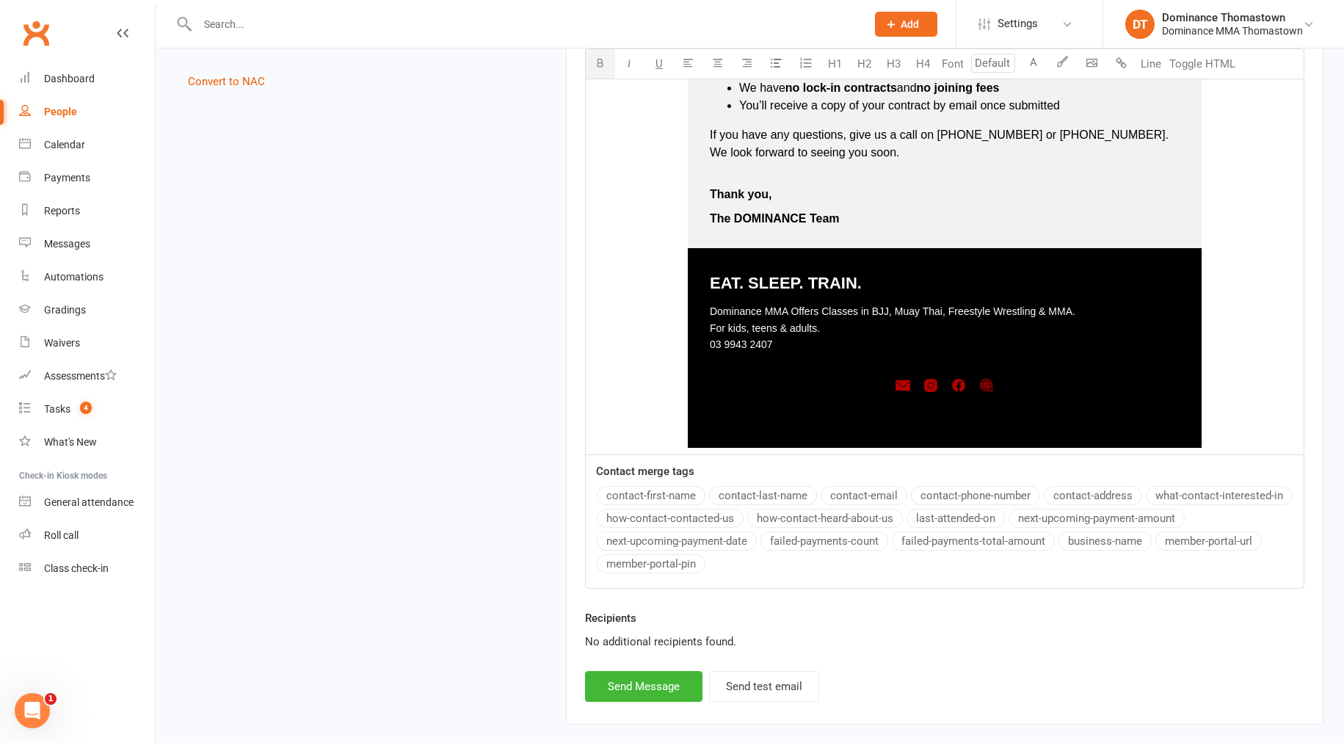
scroll to position [1099, 0]
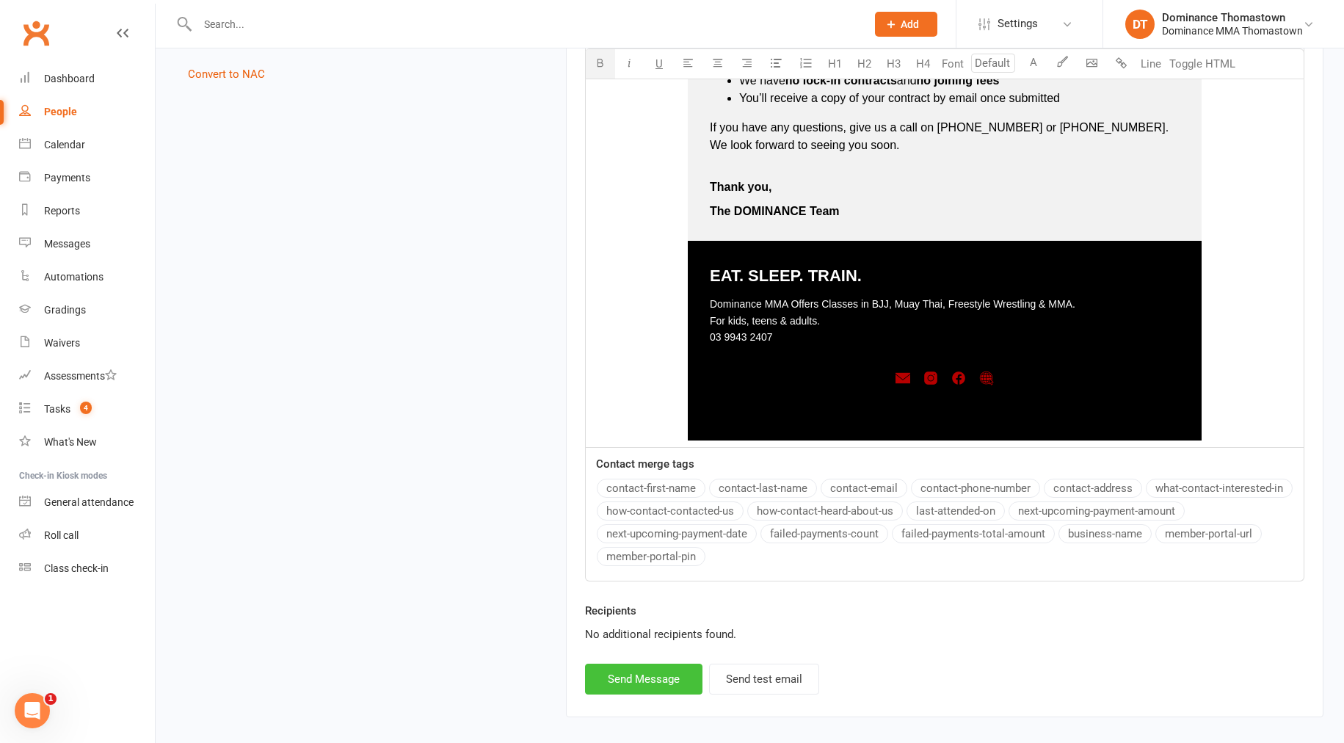
click at [642, 675] on button "Send Message" at bounding box center [643, 679] width 117 height 31
select select
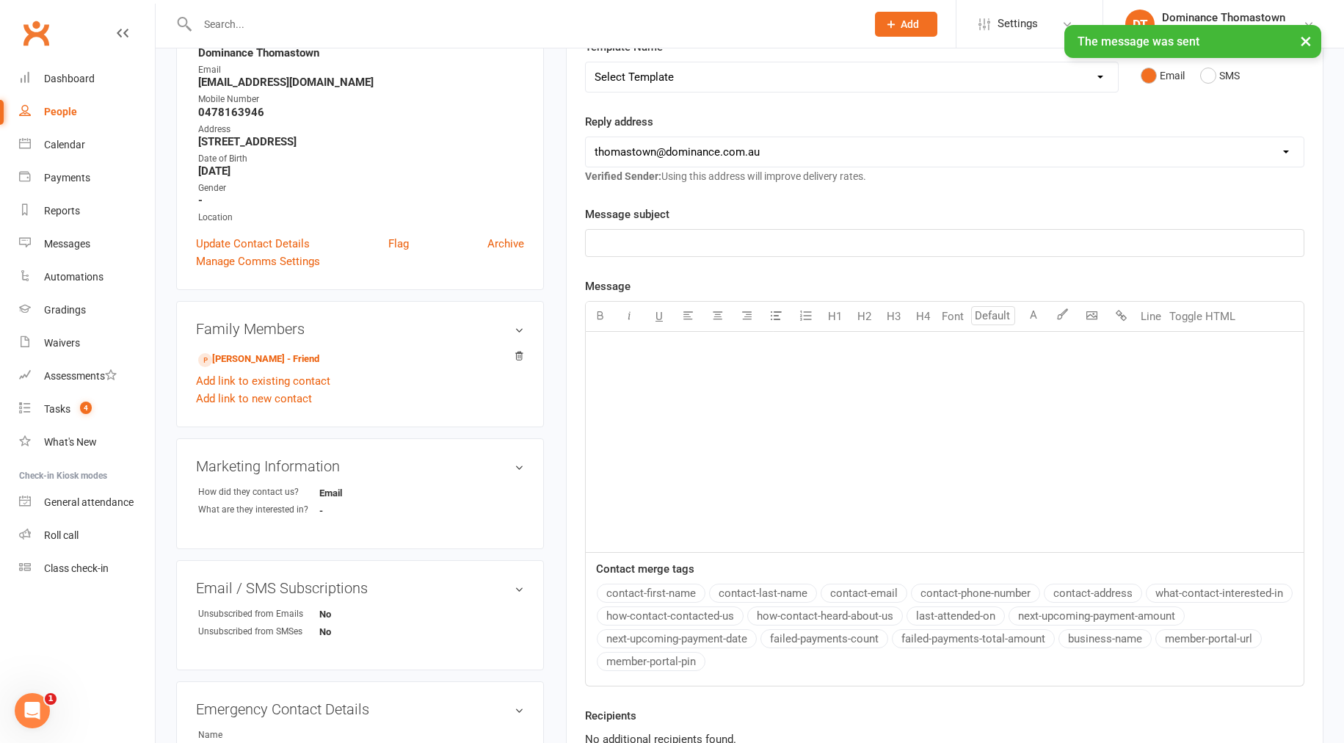
scroll to position [0, 0]
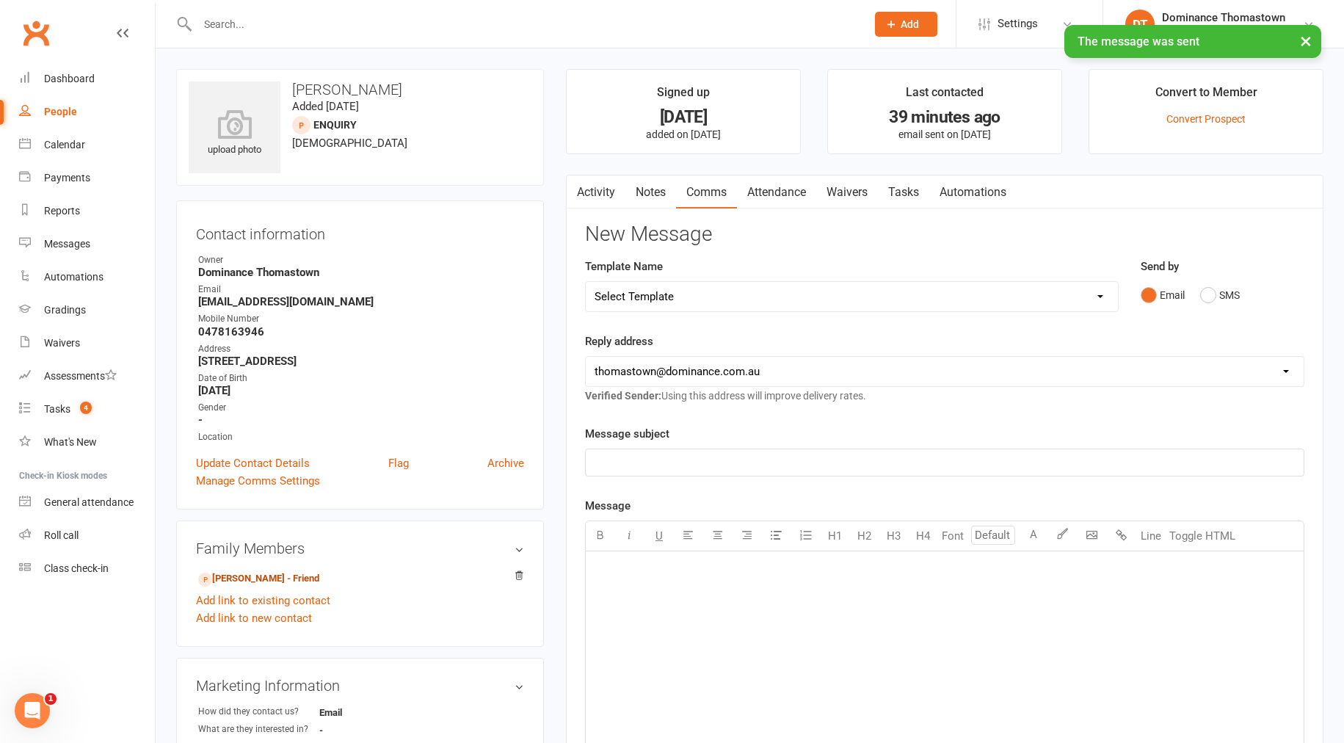
click at [258, 582] on link "[PERSON_NAME] - Friend" at bounding box center [258, 578] width 121 height 15
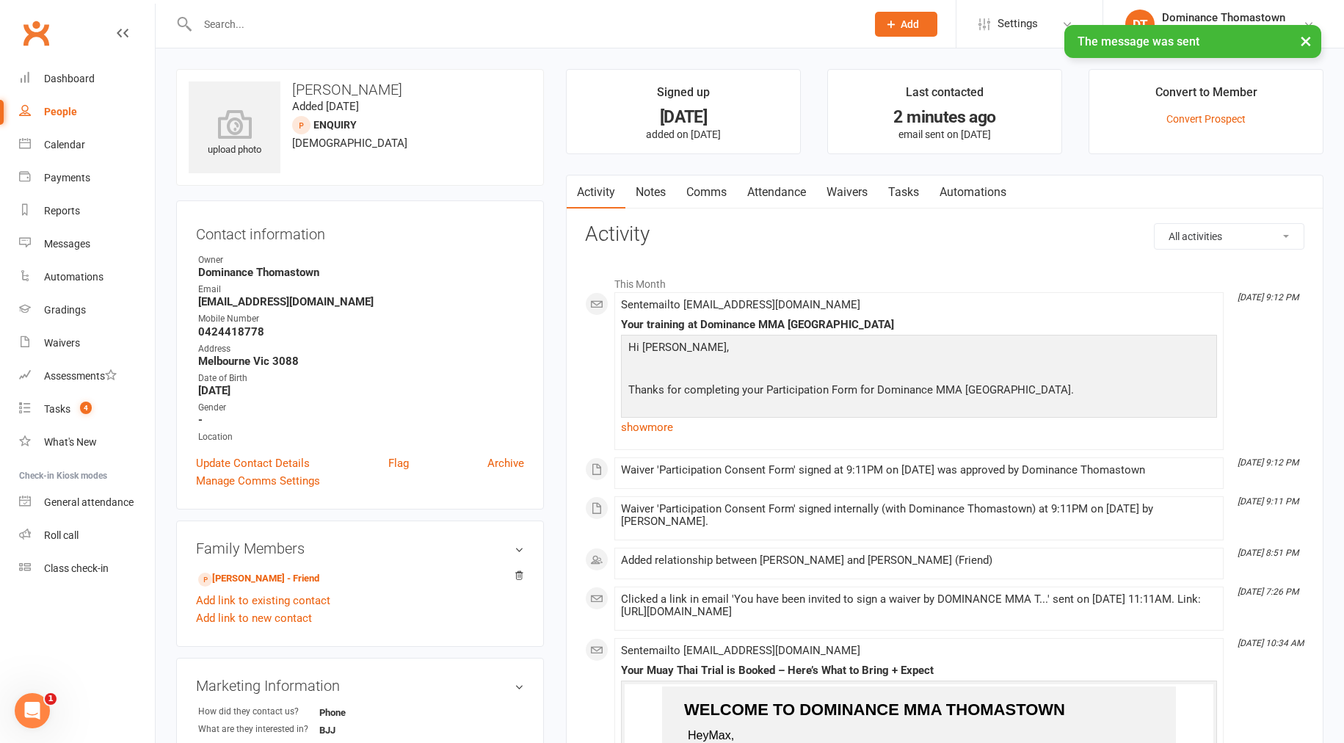
click at [852, 195] on link "Waivers" at bounding box center [847, 192] width 62 height 34
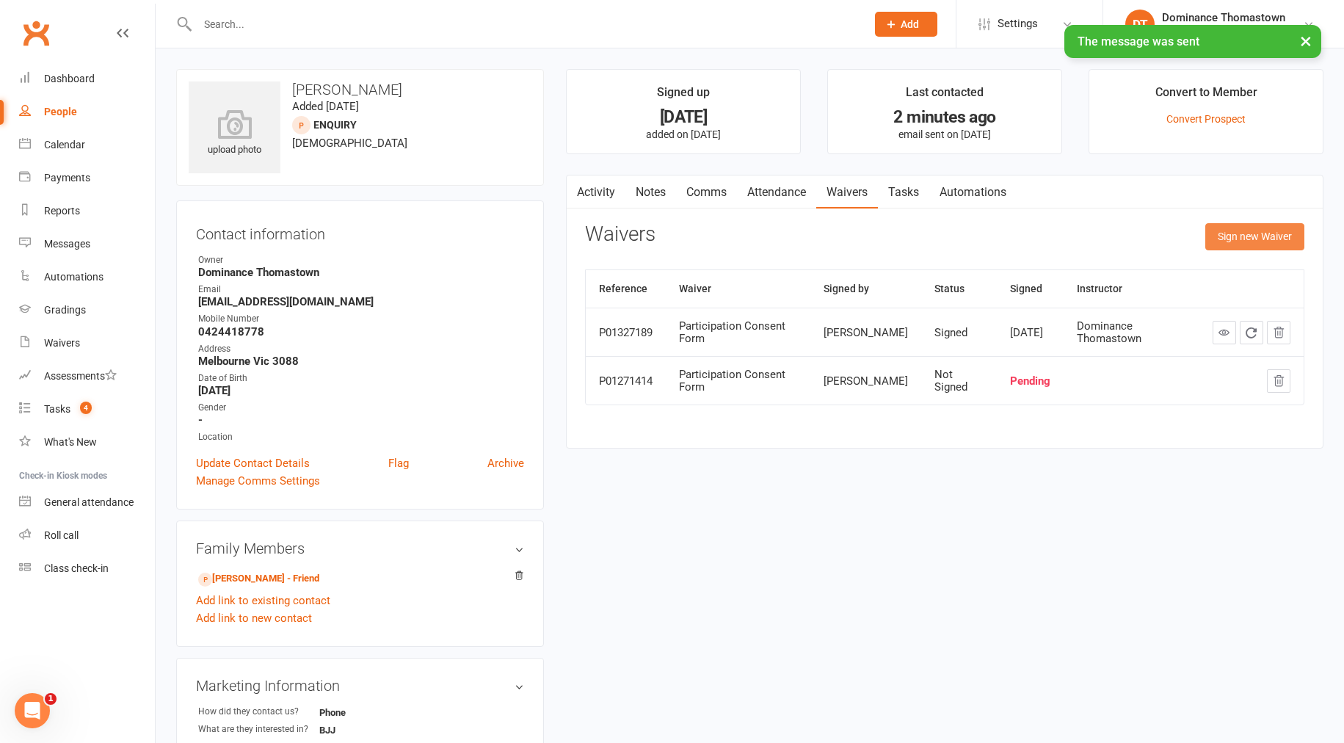
click at [1244, 234] on button "Sign new Waiver" at bounding box center [1254, 236] width 99 height 26
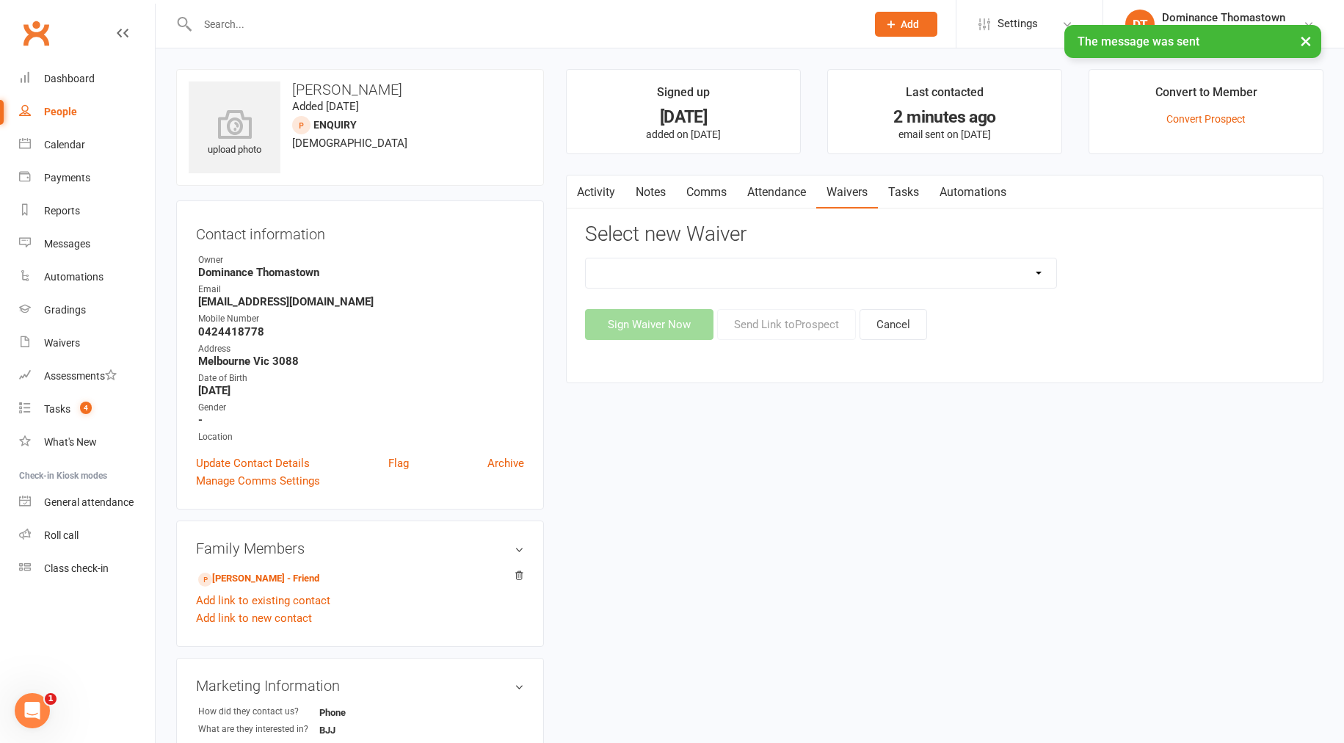
click at [843, 269] on select "Member | Cancellation | Adults Member | Injury Report Form (FOH staff use only)…" at bounding box center [821, 272] width 471 height 29
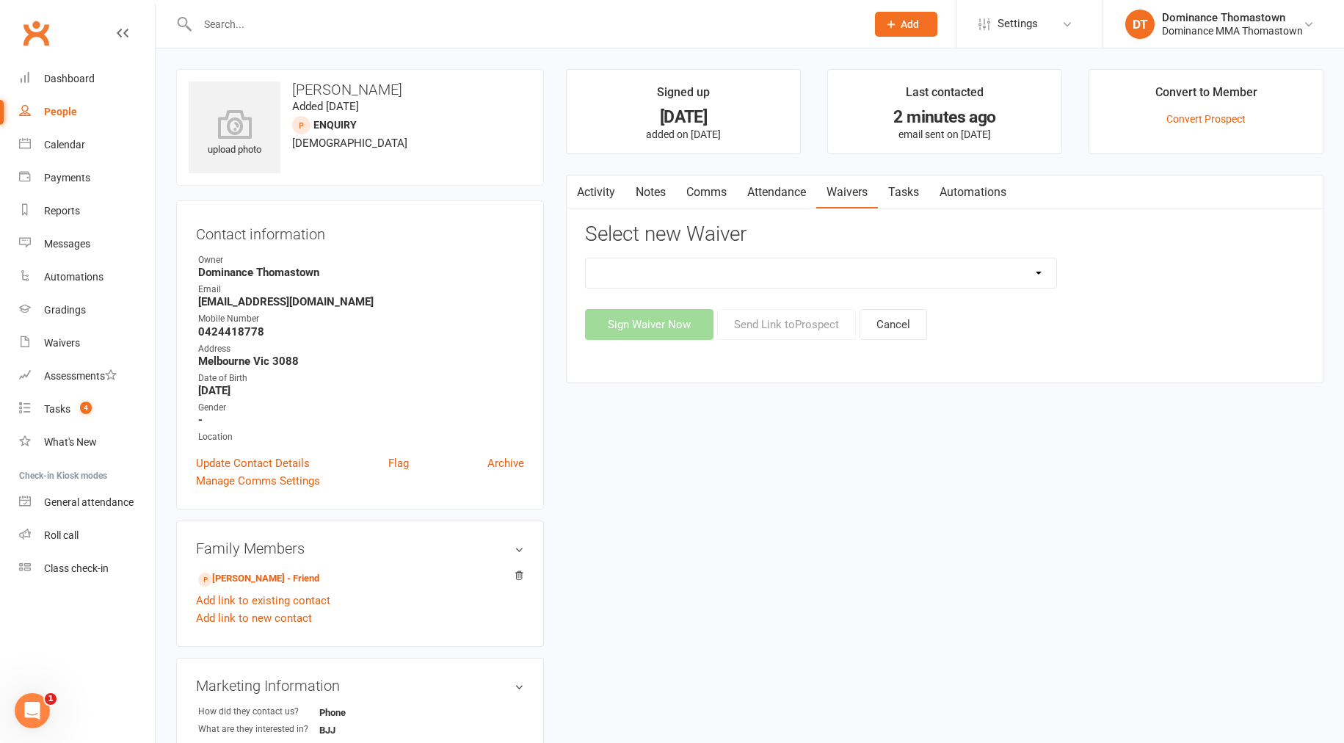
select select "370"
click at [800, 336] on button "Send Link to [GEOGRAPHIC_DATA]" at bounding box center [786, 324] width 139 height 31
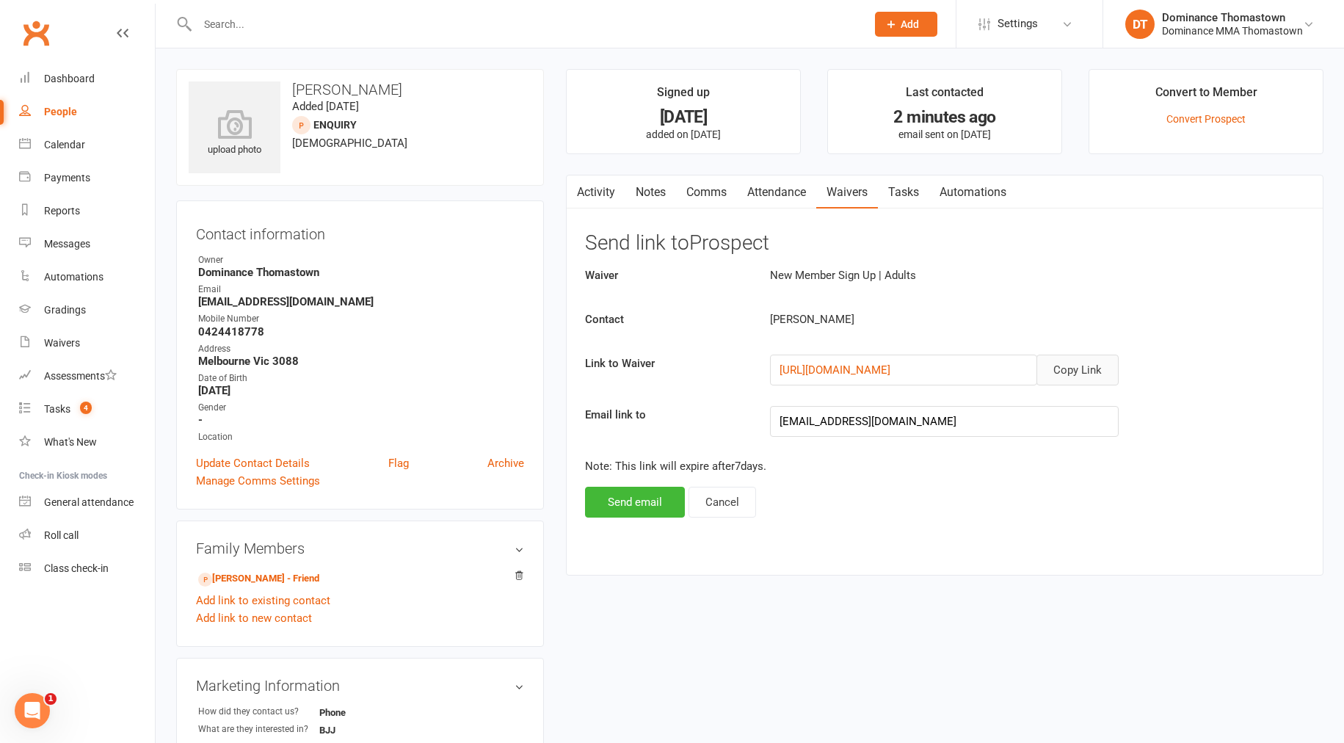
click at [1073, 372] on button "Copy Link" at bounding box center [1078, 370] width 82 height 31
click at [686, 184] on link "Comms" at bounding box center [706, 192] width 61 height 34
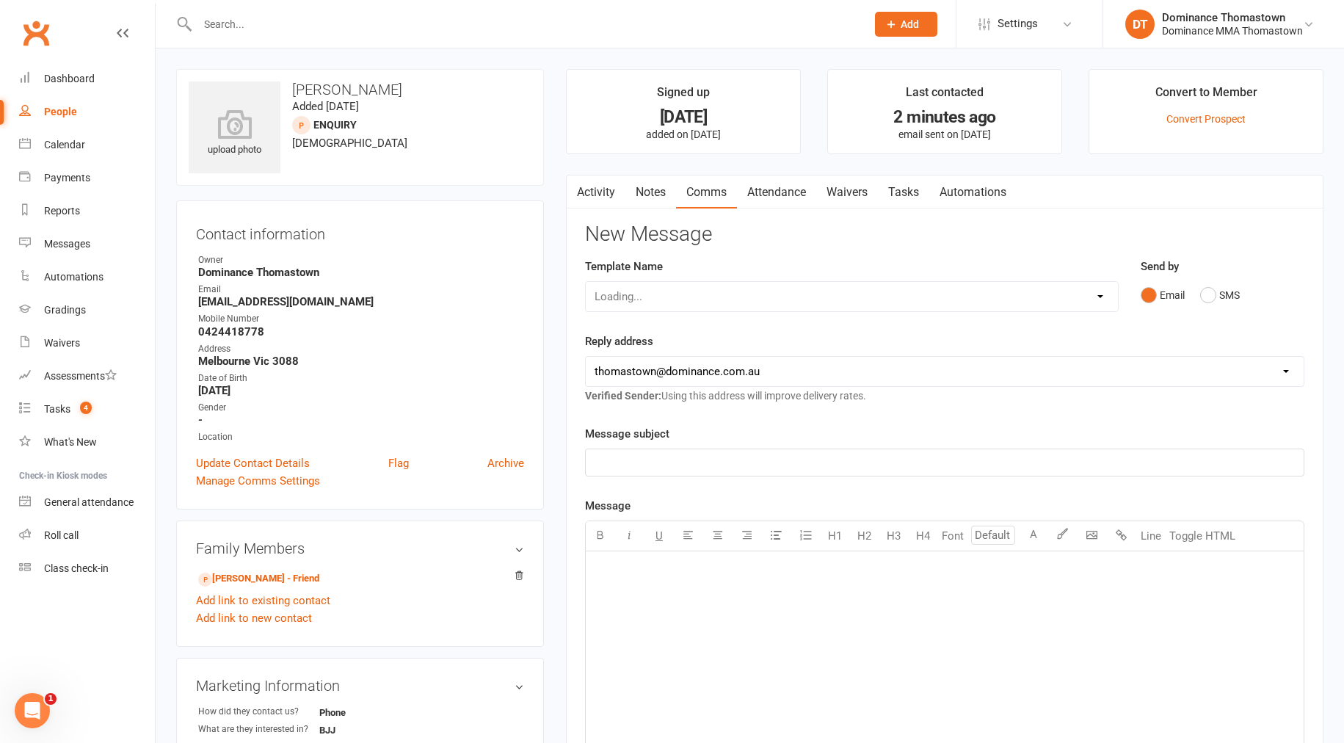
click at [639, 302] on div "Loading..." at bounding box center [852, 296] width 534 height 31
click at [640, 297] on select "Select Template [Email] MARKETING | 10TH BIRTHDAY SPECIAL | CANCELLED MEMBERS […" at bounding box center [852, 296] width 532 height 29
select select "11"
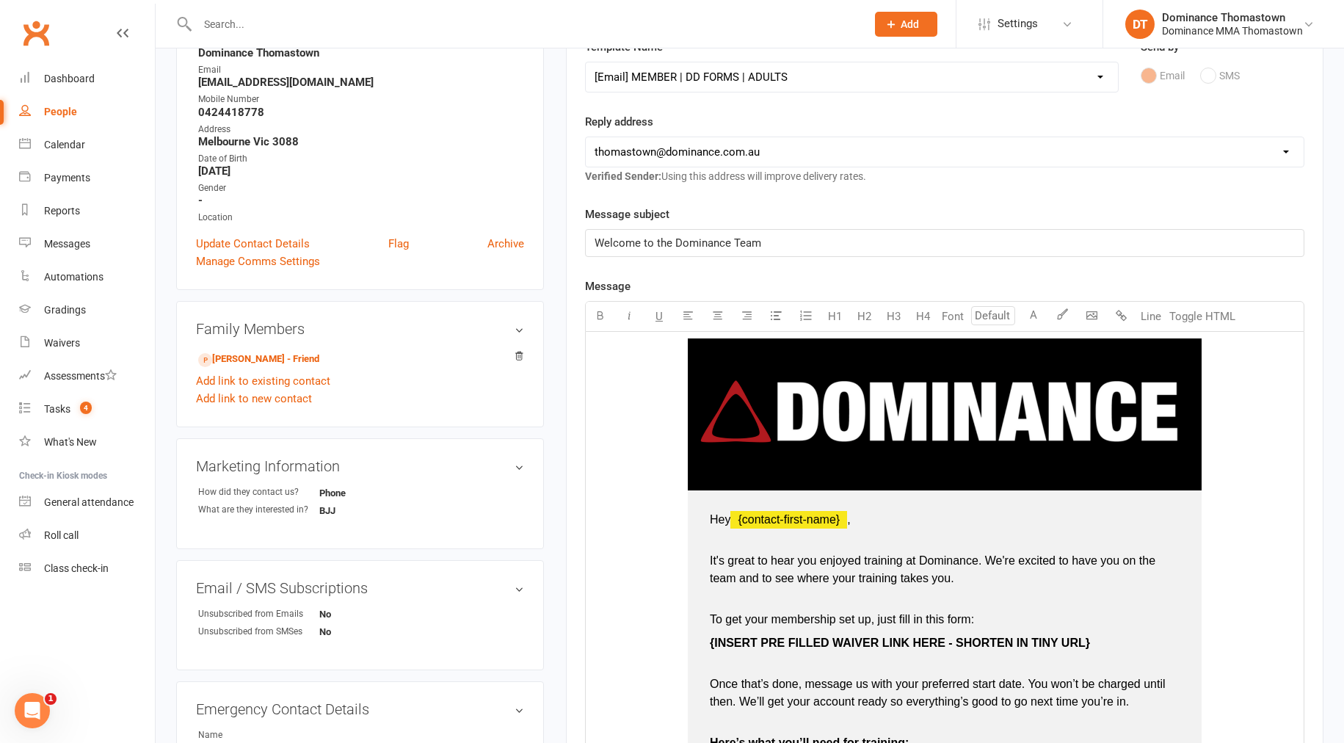
scroll to position [229, 0]
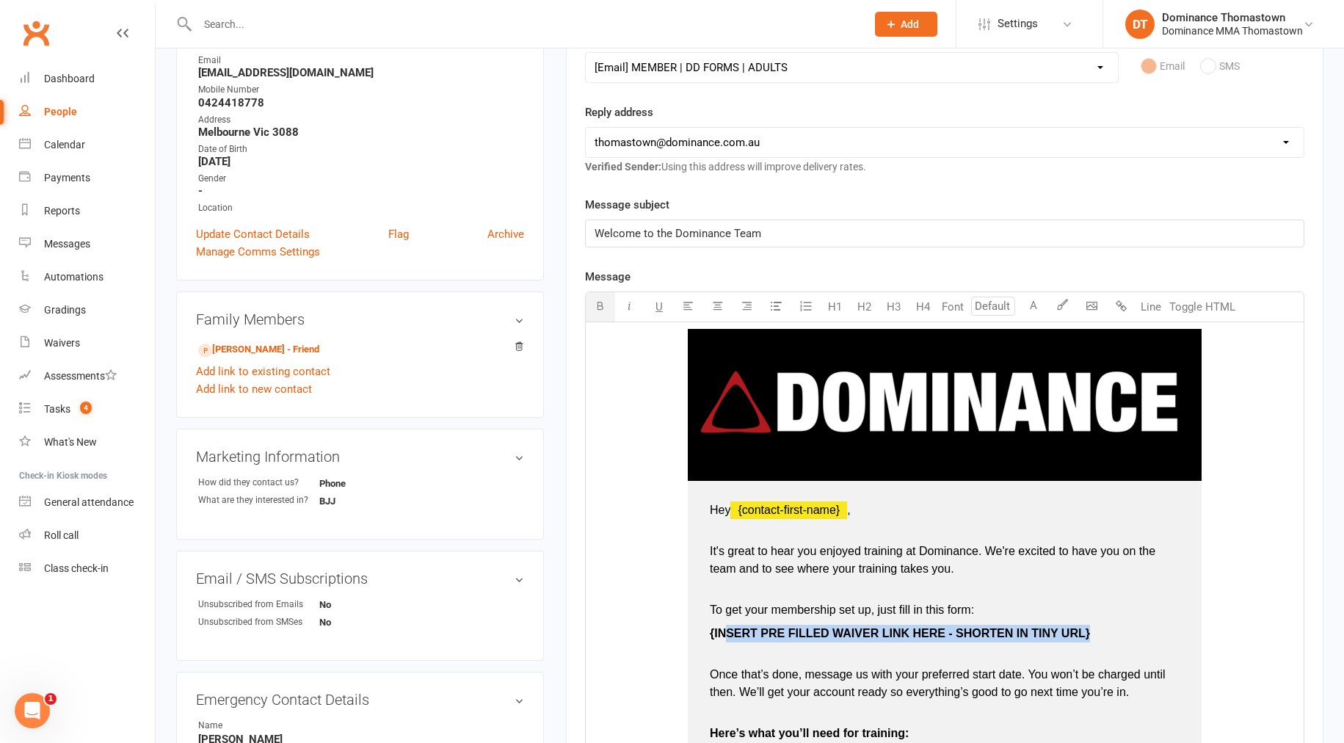
type input "16"
drag, startPoint x: 1098, startPoint y: 637, endPoint x: 699, endPoint y: 638, distance: 398.6
drag, startPoint x: 929, startPoint y: 634, endPoint x: 725, endPoint y: 623, distance: 204.4
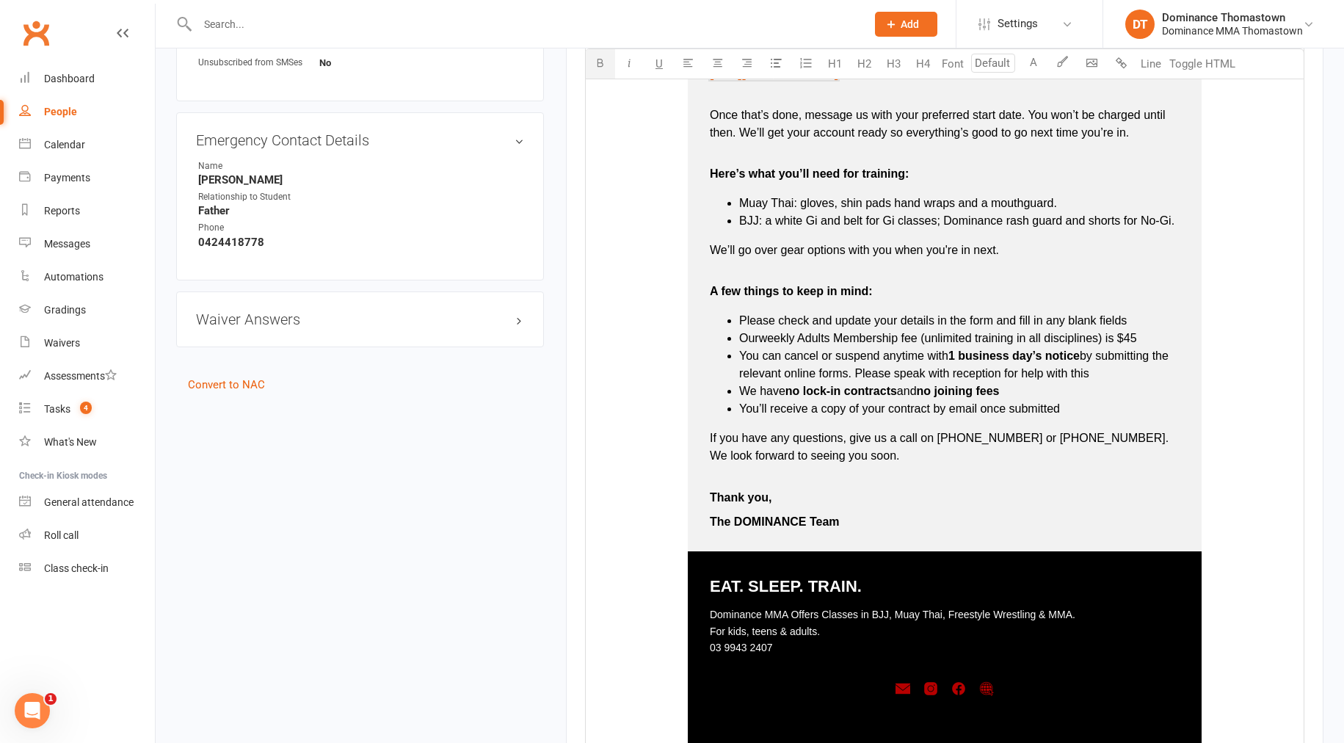
scroll to position [1167, 0]
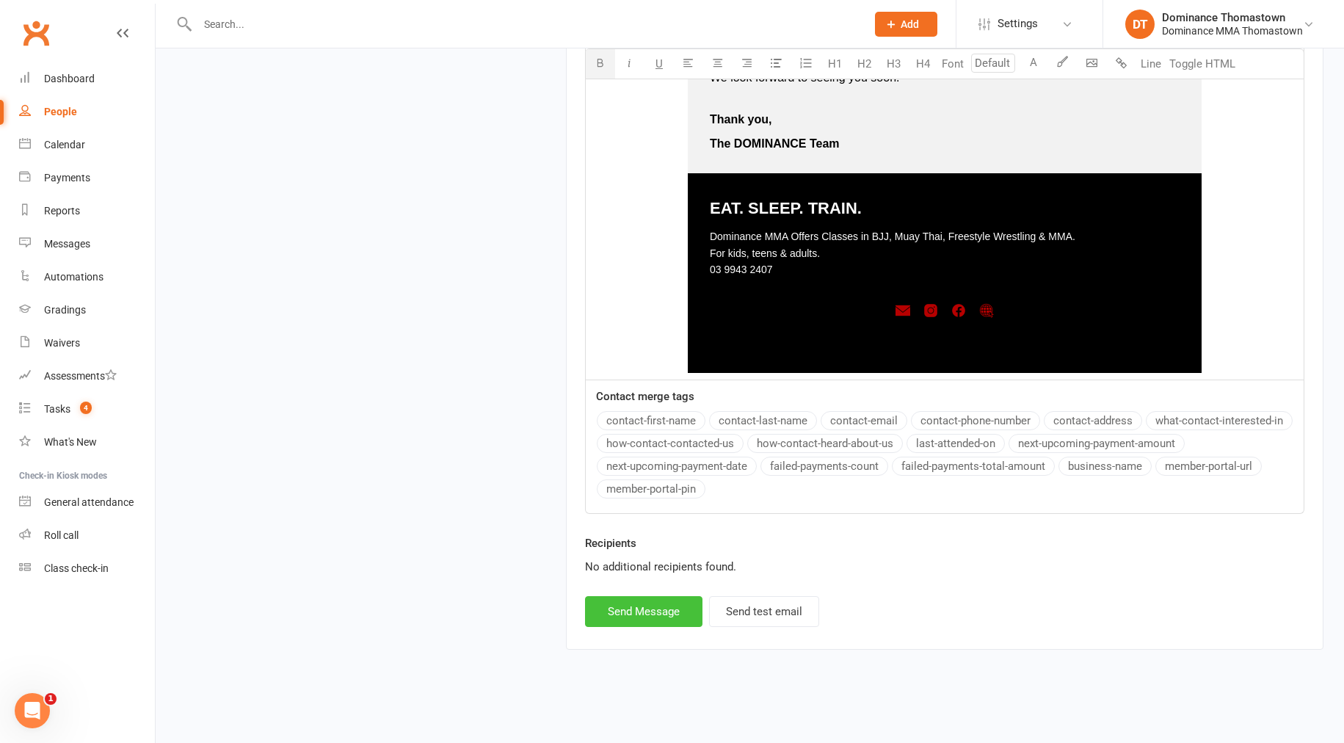
click at [659, 609] on button "Send Message" at bounding box center [643, 611] width 117 height 31
select select
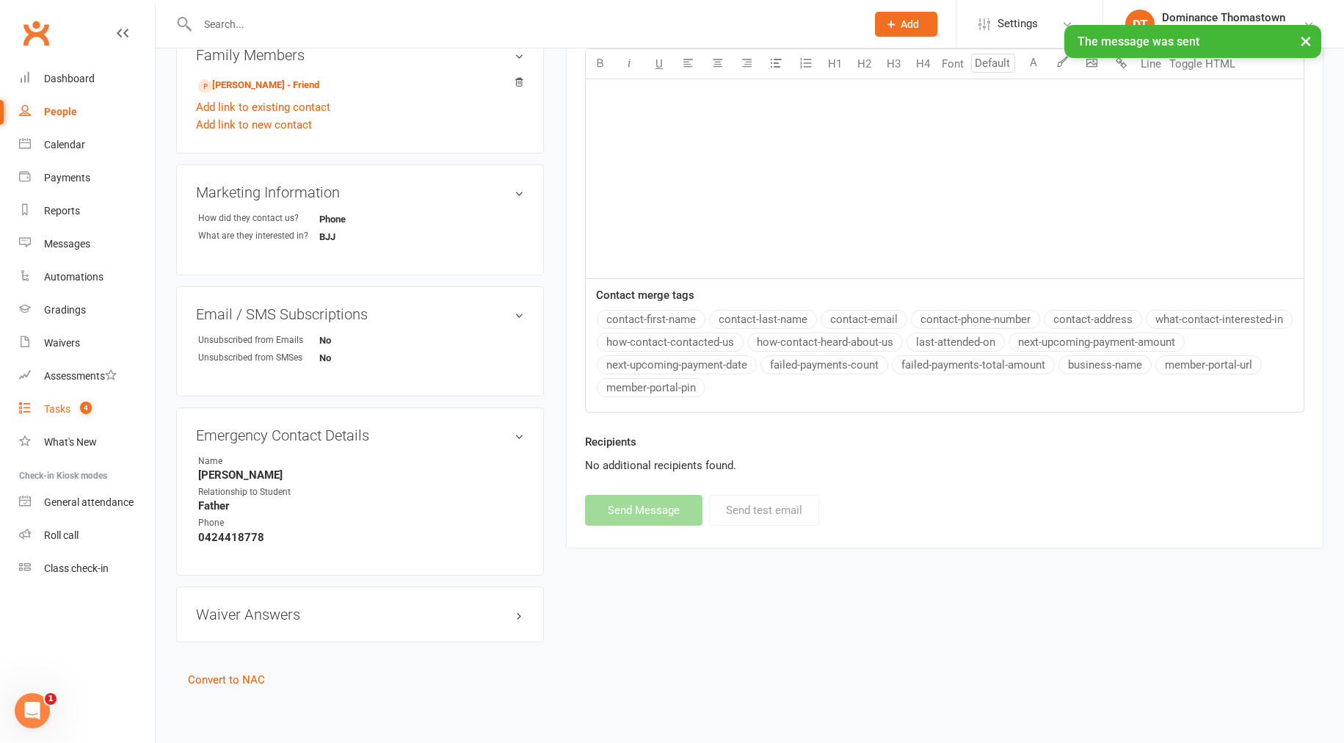
click at [58, 403] on div "Tasks" at bounding box center [57, 409] width 26 height 12
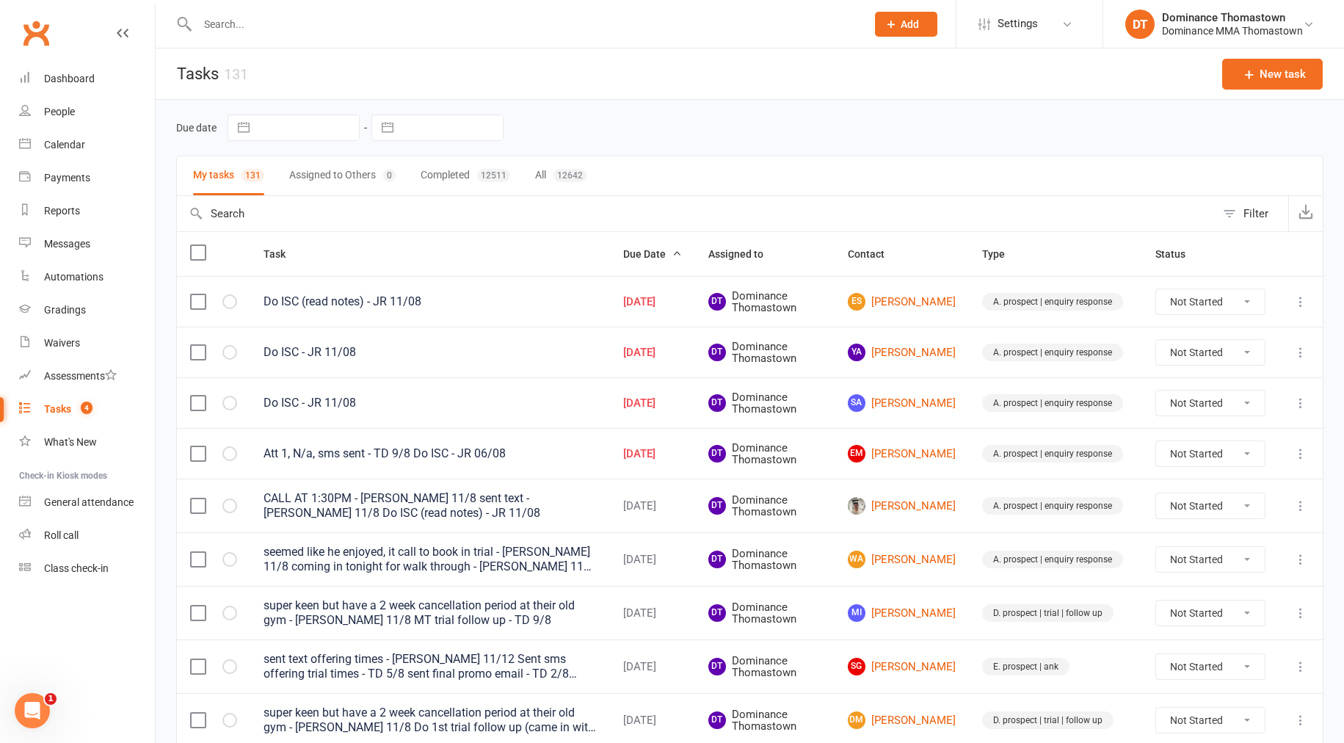
click at [252, 23] on input "text" at bounding box center [524, 24] width 663 height 21
type input "h"
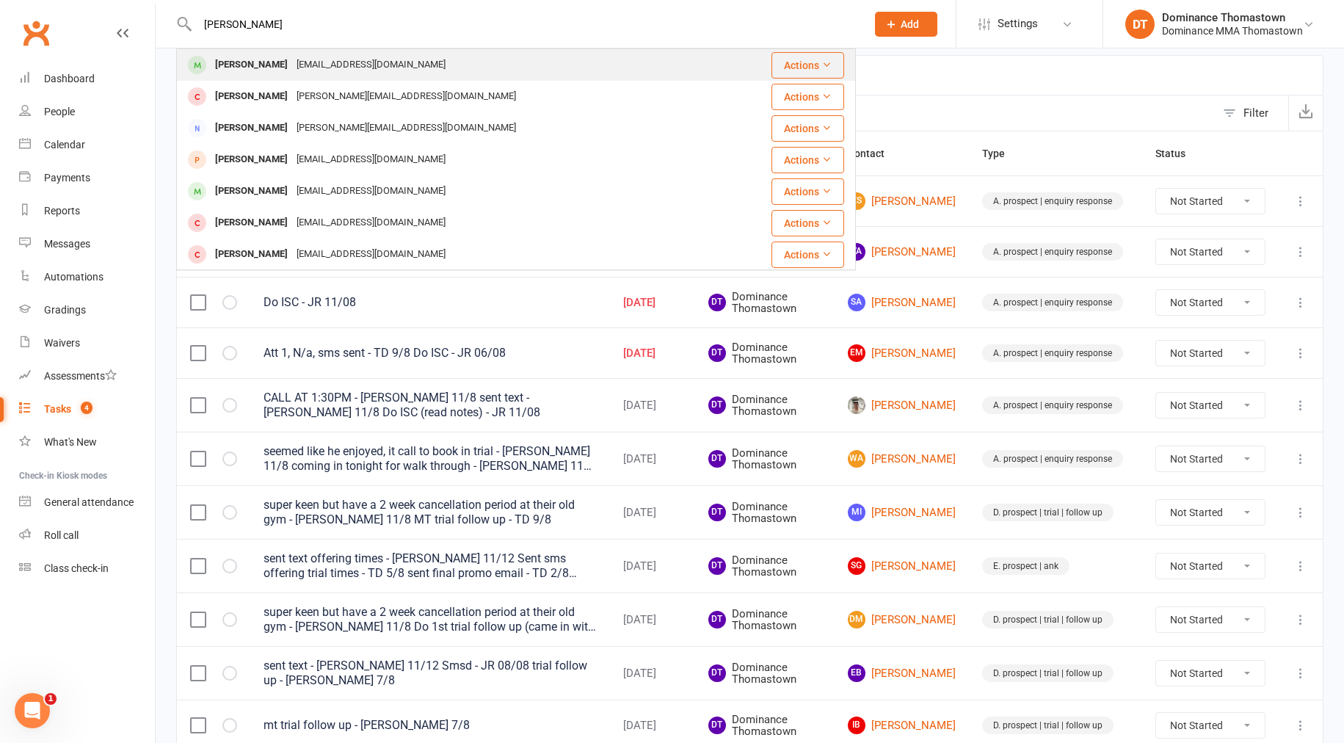
type input "[PERSON_NAME]"
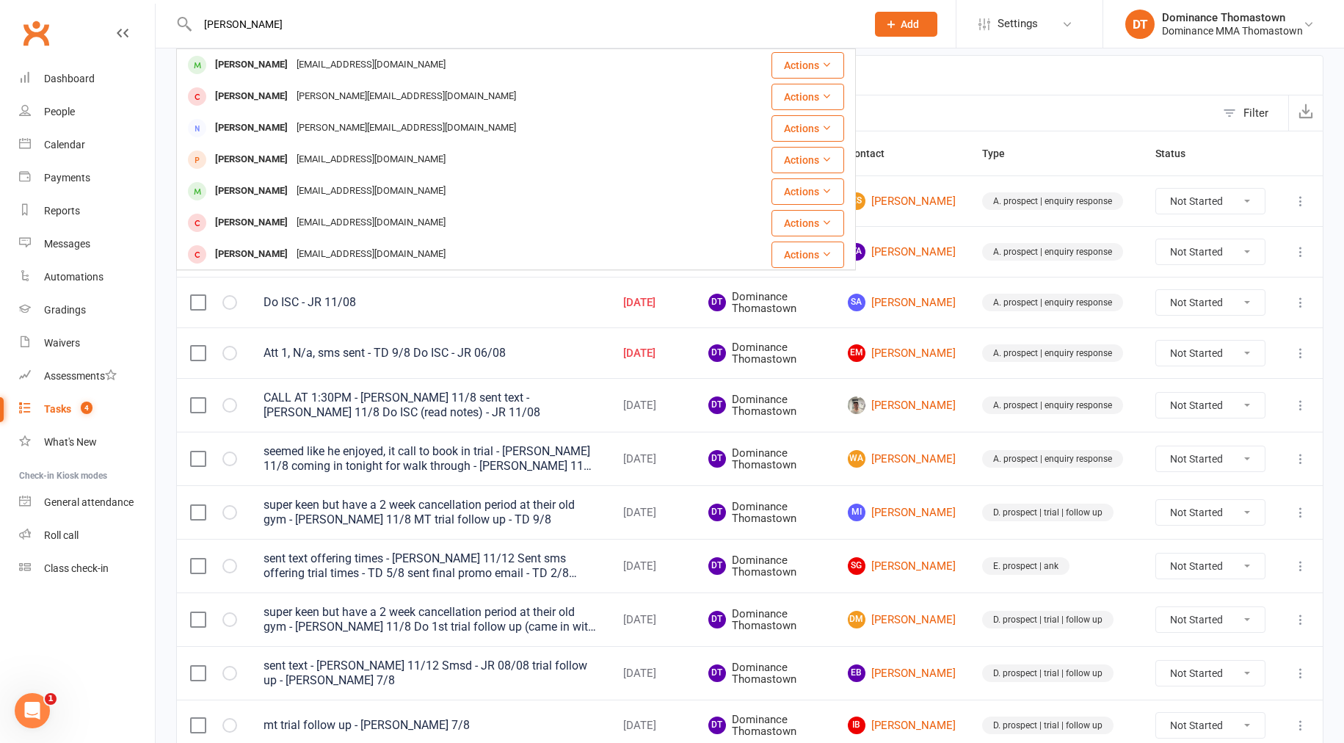
click at [360, 64] on div "[EMAIL_ADDRESS][DOMAIN_NAME]" at bounding box center [371, 64] width 158 height 21
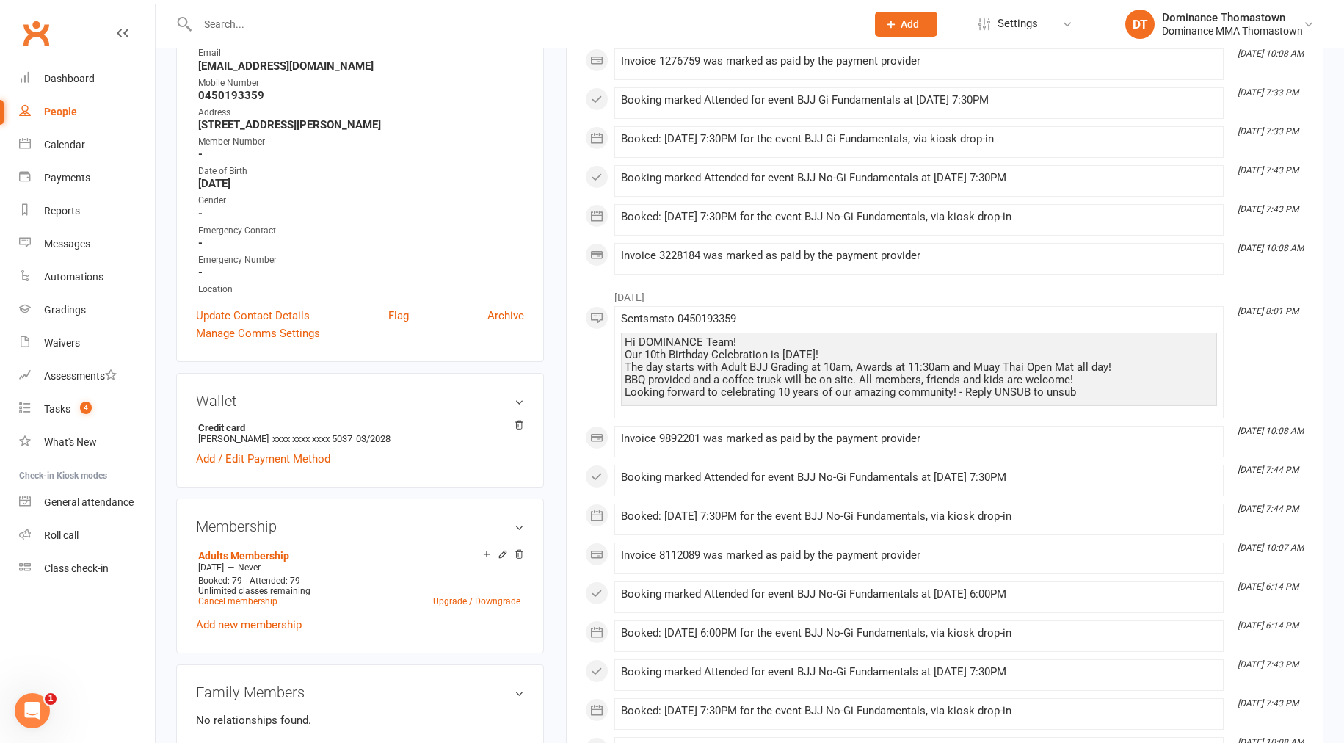
scroll to position [270, 0]
click at [269, 456] on link "Add / Edit Payment Method" at bounding box center [263, 458] width 134 height 18
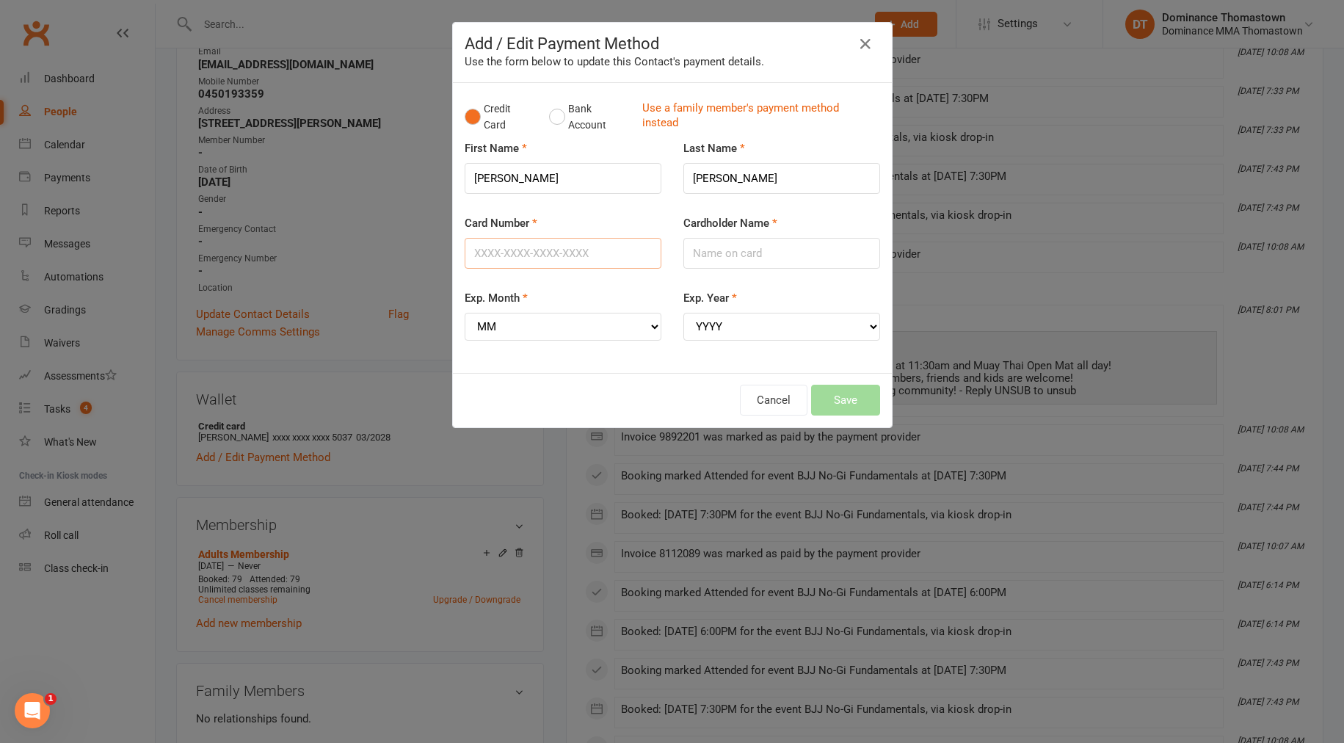
click at [558, 255] on input "Card Number" at bounding box center [563, 253] width 197 height 31
type input "[CREDIT_CARD_NUMBER]"
click at [500, 184] on input "[PERSON_NAME]" at bounding box center [563, 178] width 197 height 31
drag, startPoint x: 728, startPoint y: 254, endPoint x: 719, endPoint y: 239, distance: 16.8
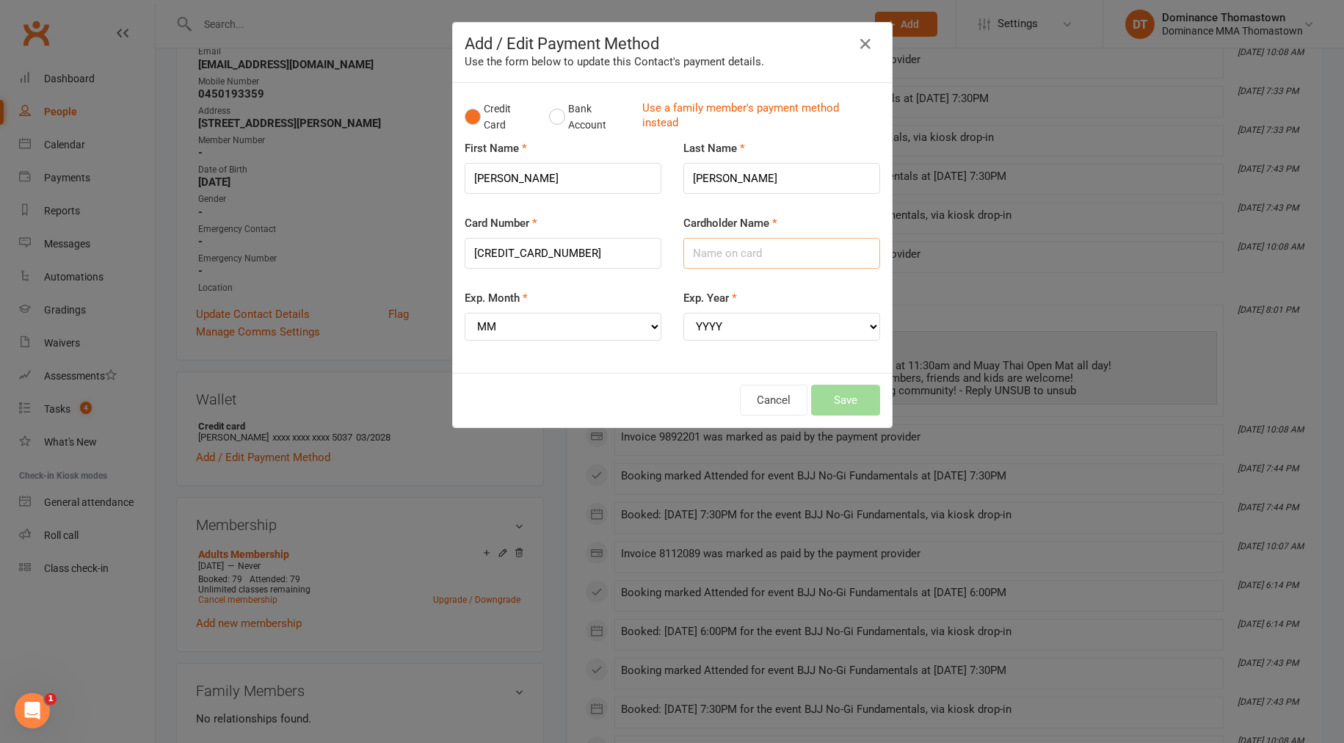
click at [727, 254] on input "Cardholder Name" at bounding box center [782, 253] width 197 height 31
paste input "[PERSON_NAME]"
click at [717, 178] on input "[PERSON_NAME]" at bounding box center [782, 178] width 197 height 31
click at [783, 257] on input "[PERSON_NAME]" at bounding box center [782, 253] width 197 height 31
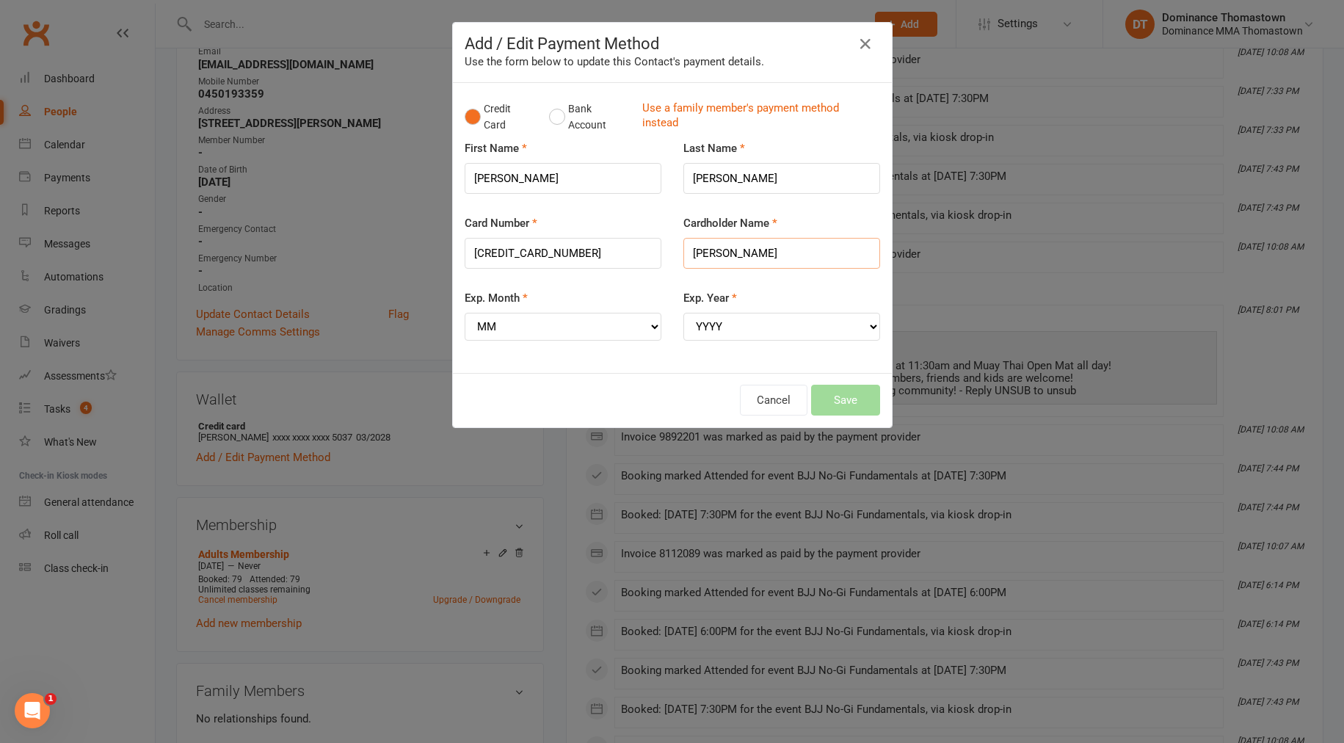
paste input "[PERSON_NAME]"
type input "[PERSON_NAME]"
click at [527, 325] on select "MM 01 02 03 04 05 06 07 08 09 10 11 12" at bounding box center [563, 327] width 197 height 28
click at [732, 325] on select "YYYY 2025 2026 2027 2028 2029 2030 2031 2032 2033 2034" at bounding box center [782, 327] width 197 height 28
click at [579, 327] on select "MM 01 02 03 04 05 06 07 08 09 10 11 12" at bounding box center [563, 327] width 197 height 28
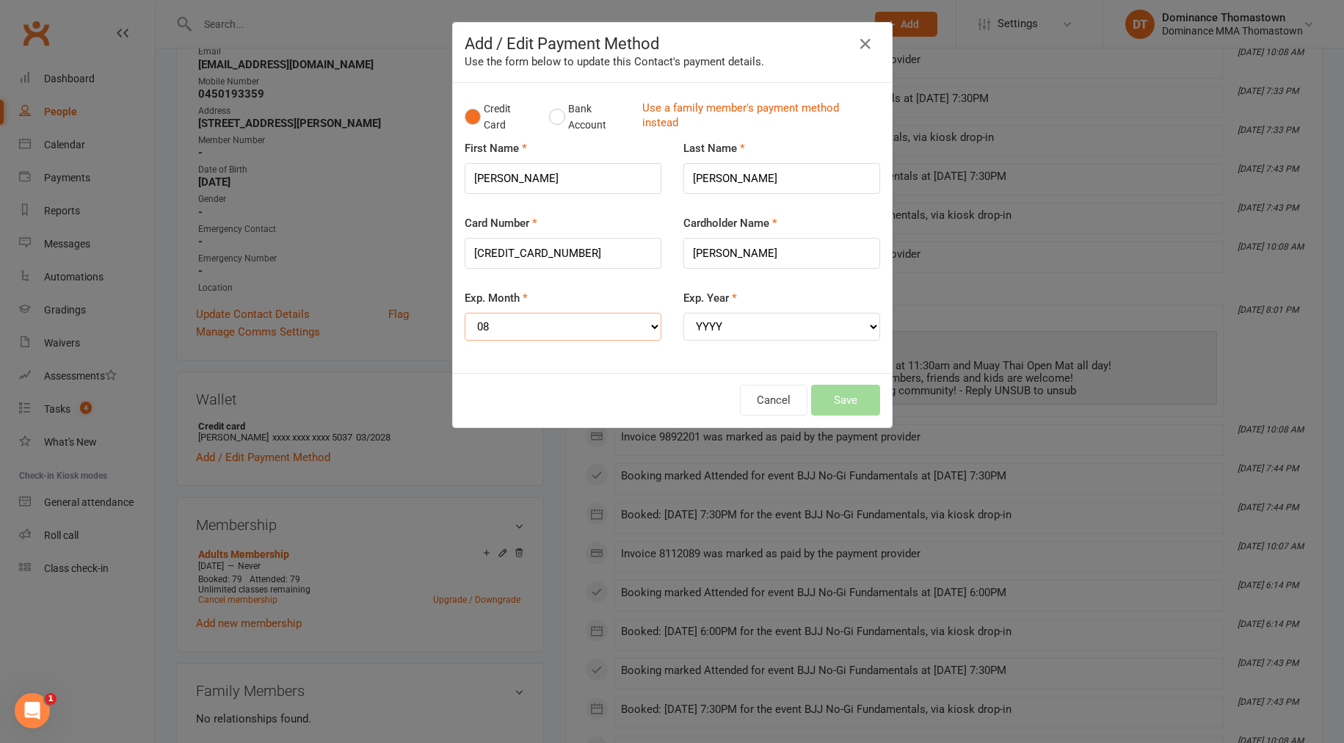
select select "10"
click at [763, 322] on select "YYYY 2025 2026 2027 2028 2029 2030 2031 2032 2033 2034" at bounding box center [782, 327] width 197 height 28
select select "2028"
click at [861, 396] on button "Save" at bounding box center [845, 400] width 69 height 31
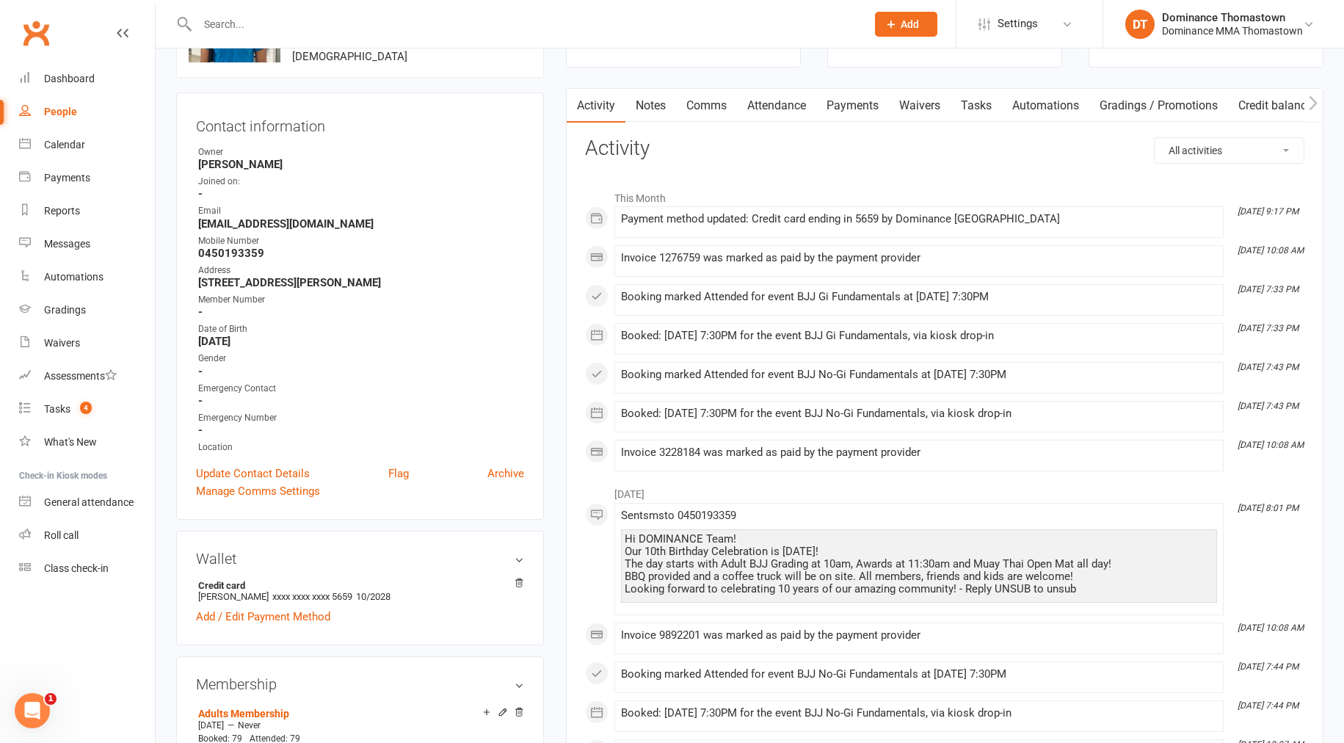
scroll to position [0, 0]
